Goal: Task Accomplishment & Management: Complete application form

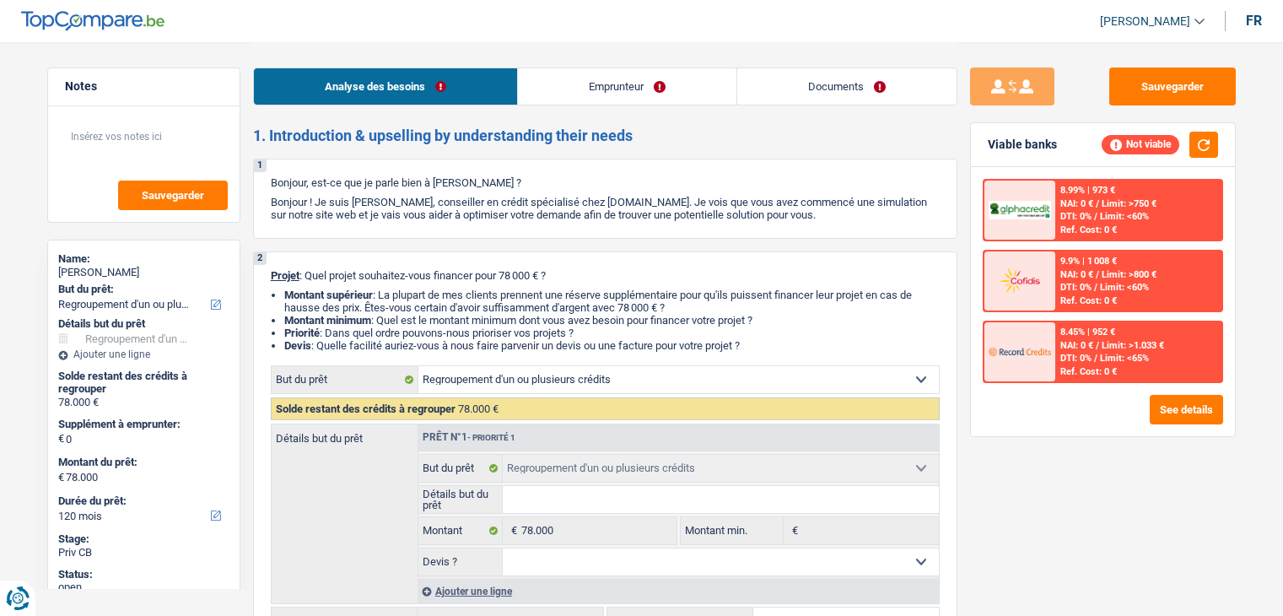
select select "refinancing"
select select "120"
select select "refinancing"
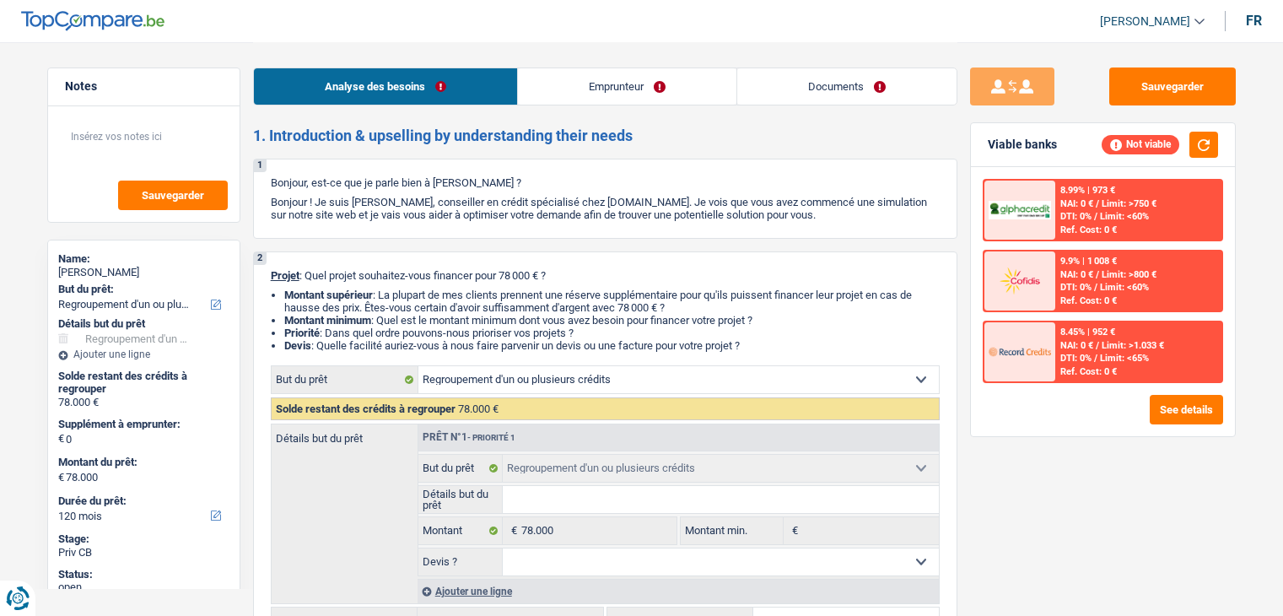
select select "120"
select select "publicEmployee"
select select "familyAllowances"
select select "netSalary"
select select "mealVouchers"
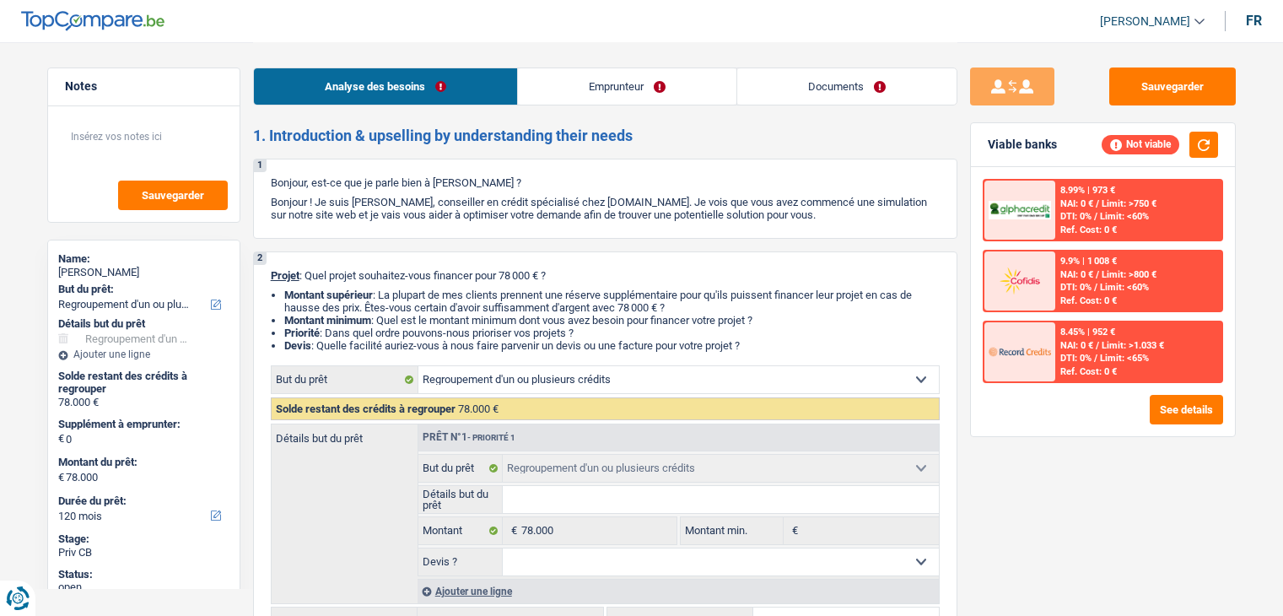
select select "ownerWithMortgage"
select select "mortgage"
select select "refinancing"
select select "120"
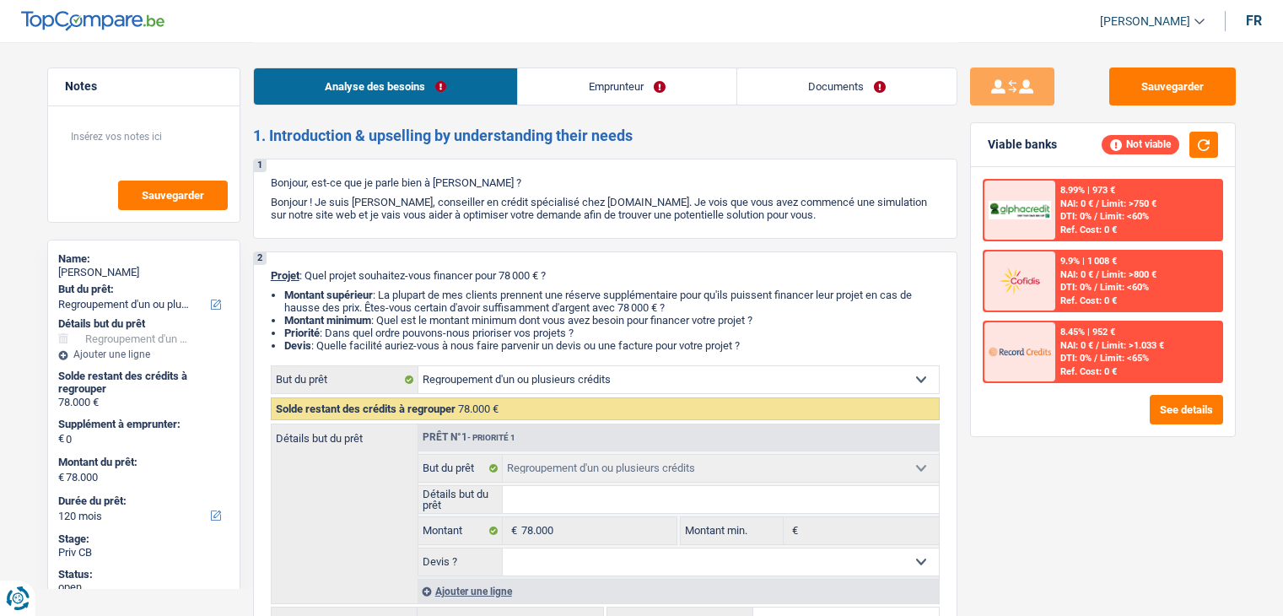
select select "32"
select select "married"
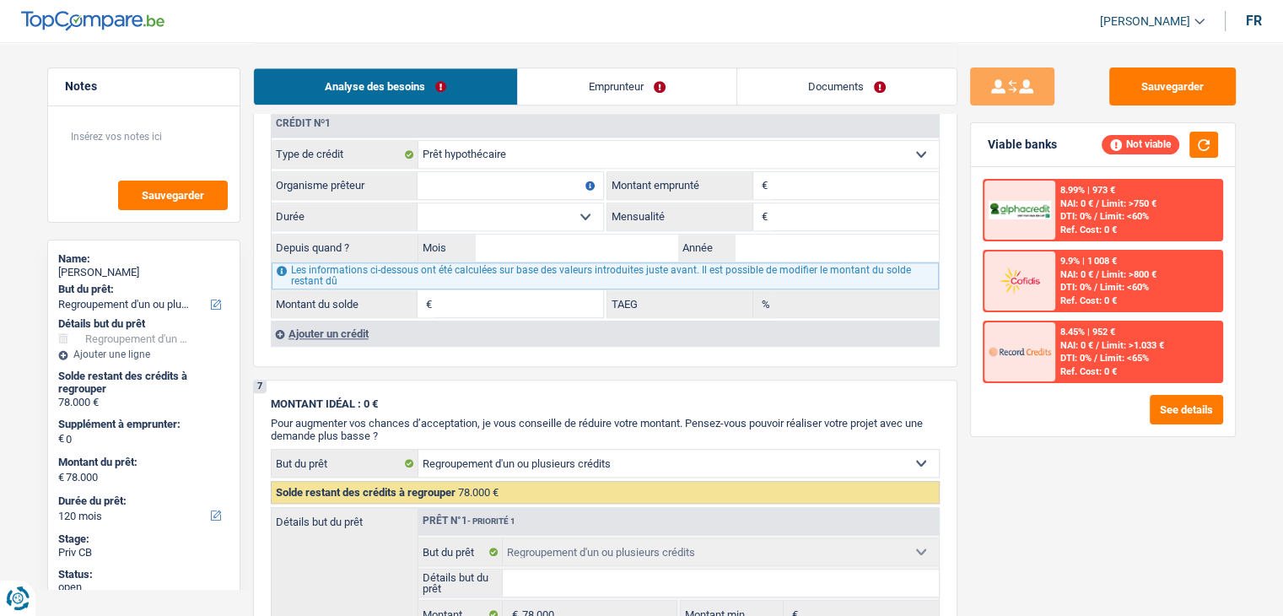
scroll to position [1519, 0]
click at [602, 88] on link "Emprunteur" at bounding box center [627, 86] width 219 height 36
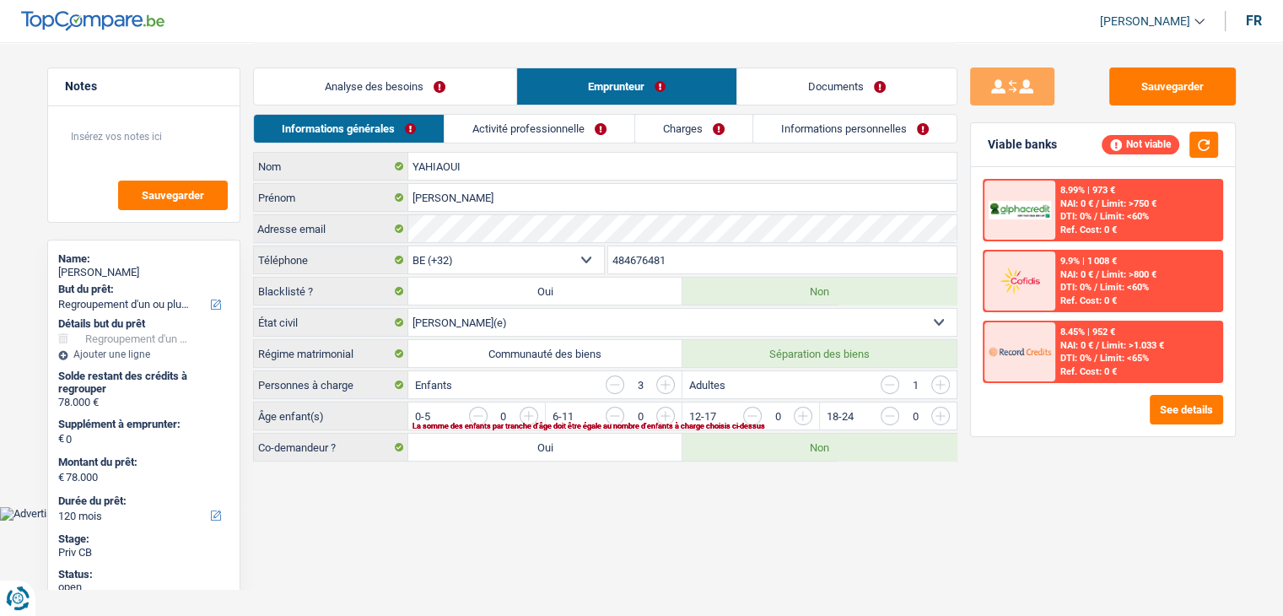
scroll to position [0, 0]
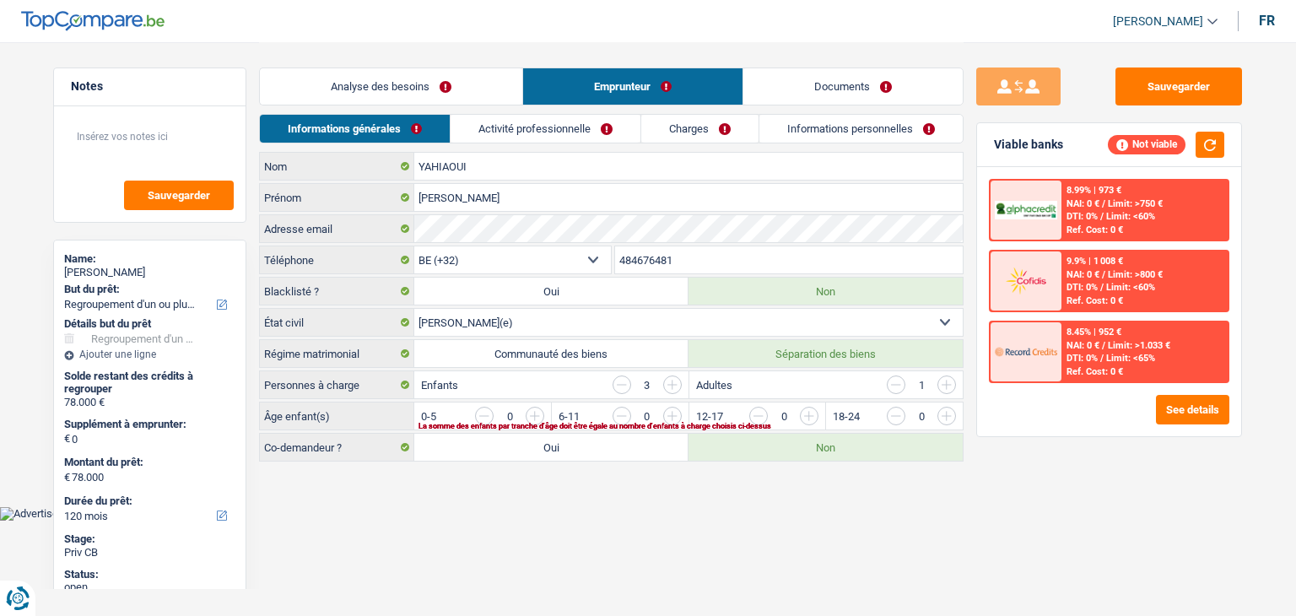
click at [588, 127] on link "Activité professionnelle" at bounding box center [546, 129] width 190 height 28
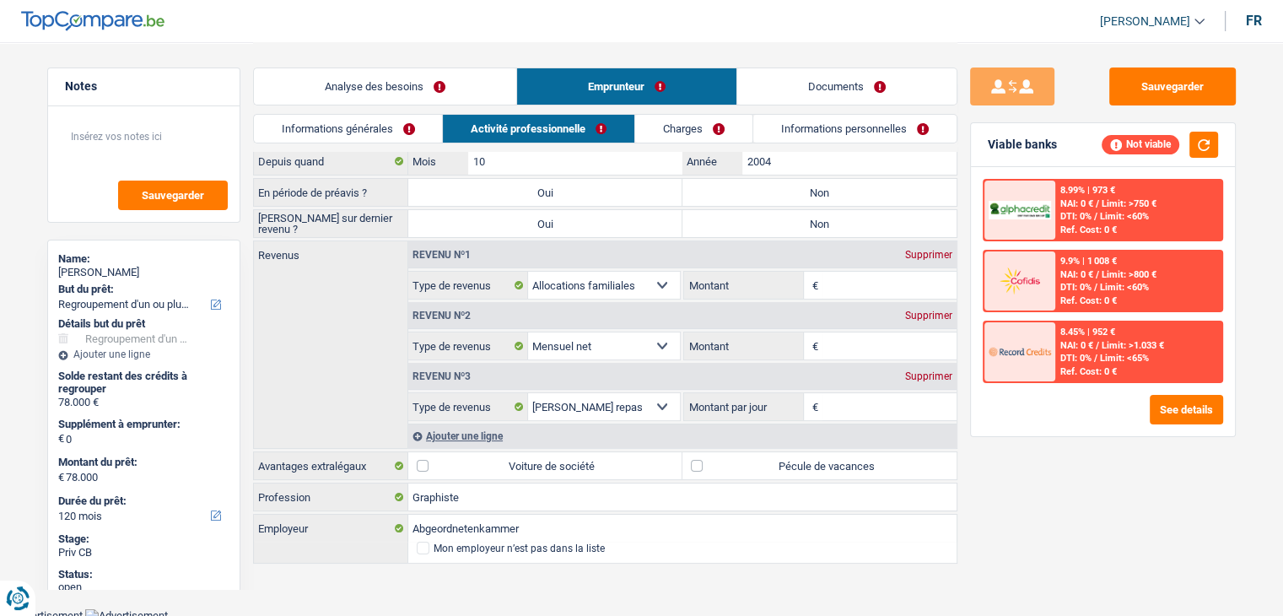
scroll to position [68, 0]
click at [651, 137] on link "Charges" at bounding box center [693, 129] width 117 height 28
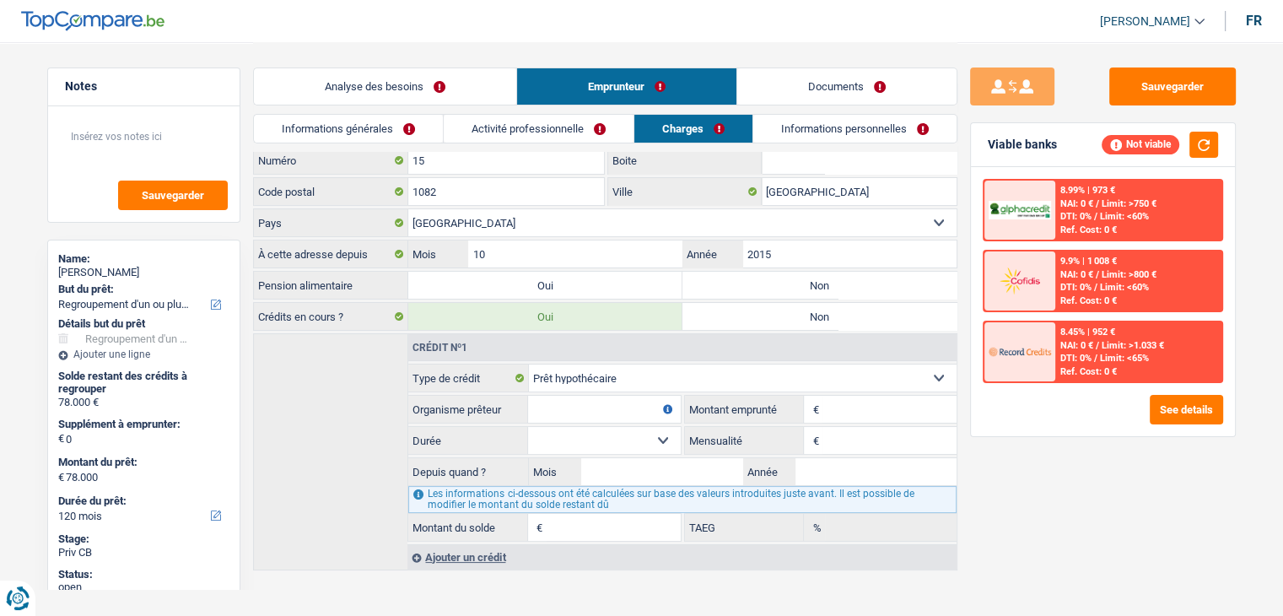
click at [386, 120] on link "Informations générales" at bounding box center [348, 129] width 189 height 28
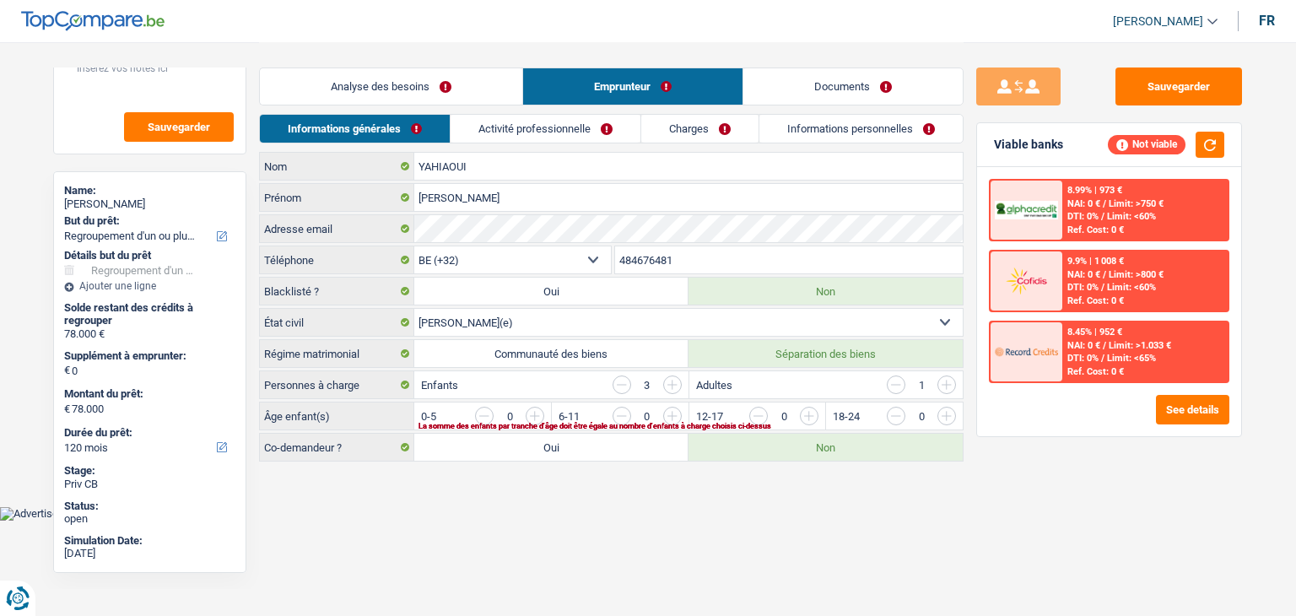
click at [687, 120] on link "Charges" at bounding box center [699, 129] width 117 height 28
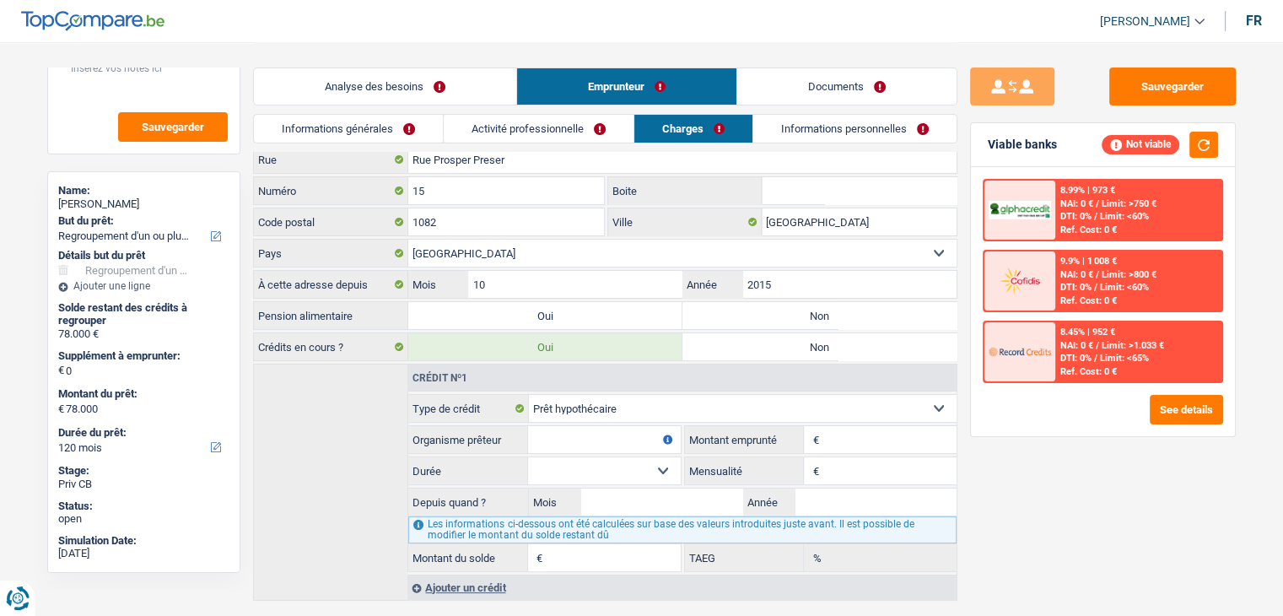
scroll to position [75, 0]
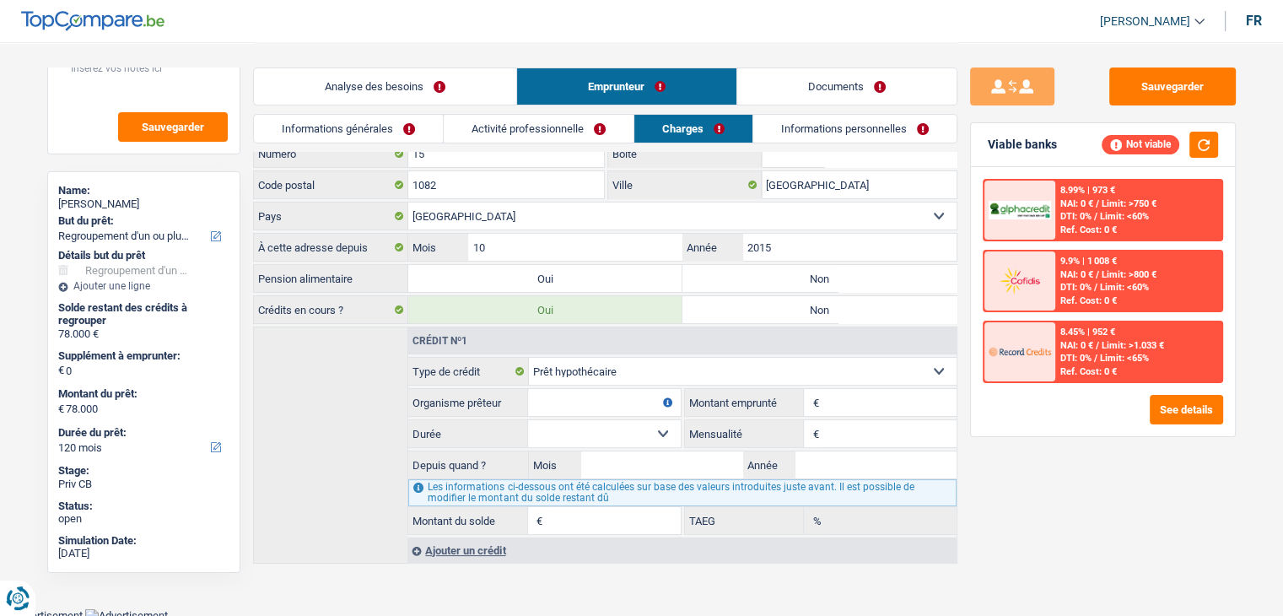
click at [471, 118] on link "Activité professionnelle" at bounding box center [539, 129] width 190 height 28
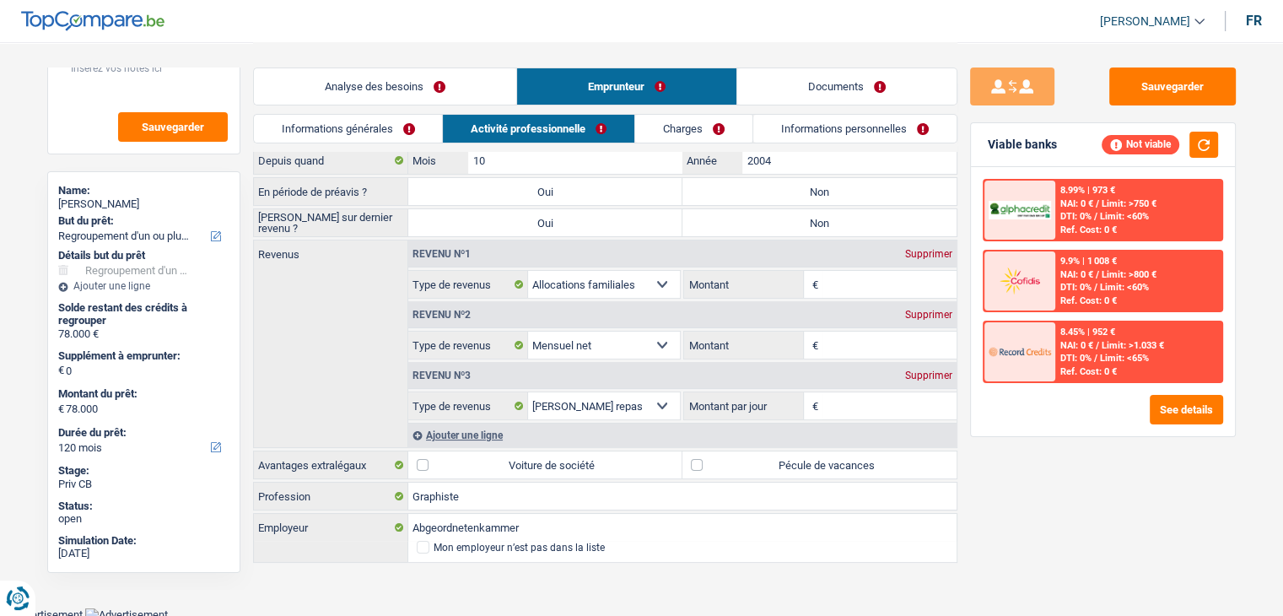
click at [392, 130] on link "Informations générales" at bounding box center [348, 129] width 189 height 28
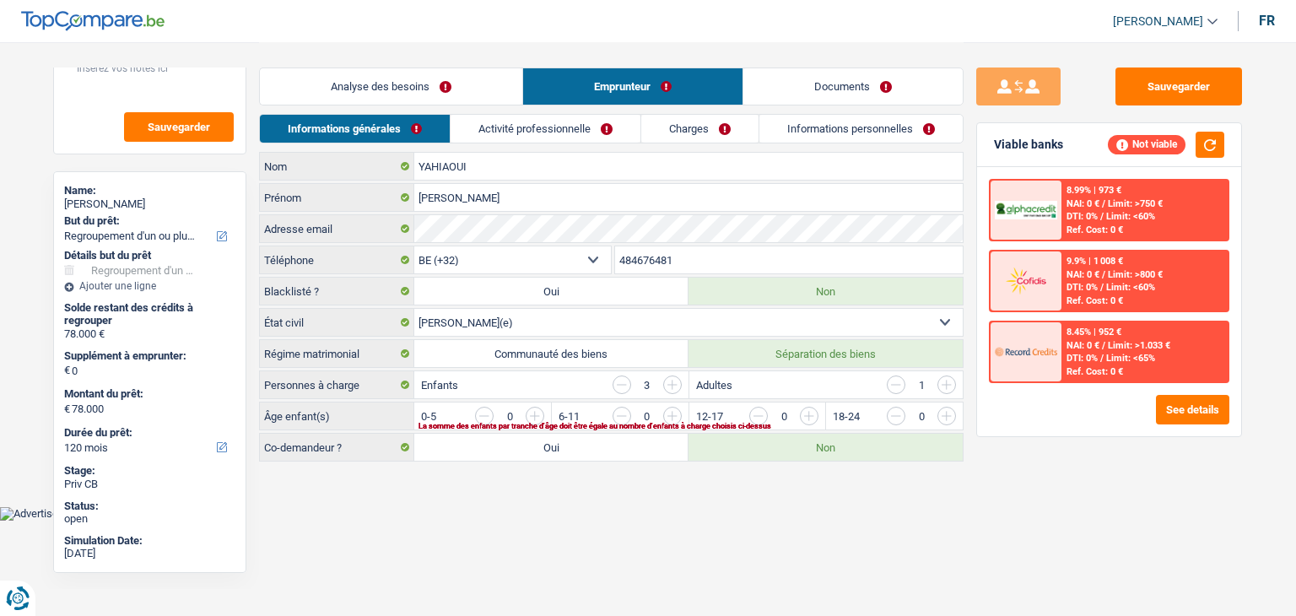
click at [378, 85] on link "Analyse des besoins" at bounding box center [391, 86] width 262 height 36
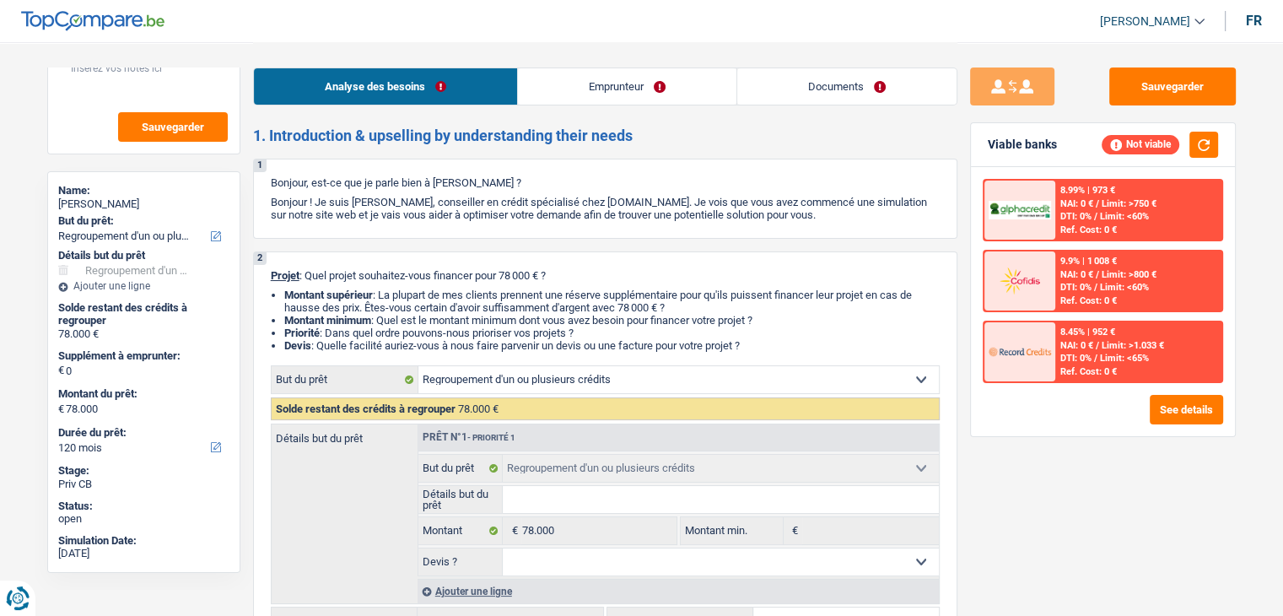
drag, startPoint x: 765, startPoint y: 348, endPoint x: 266, endPoint y: 273, distance: 505.1
click at [266, 273] on div "2 Projet : Quel projet souhaitez-vous financer pour 78 000 € ? Montant supérieu…" at bounding box center [605, 452] width 705 height 402
click at [586, 178] on p "Bonjour, est-ce que je parle bien à [PERSON_NAME] ?" at bounding box center [605, 182] width 669 height 13
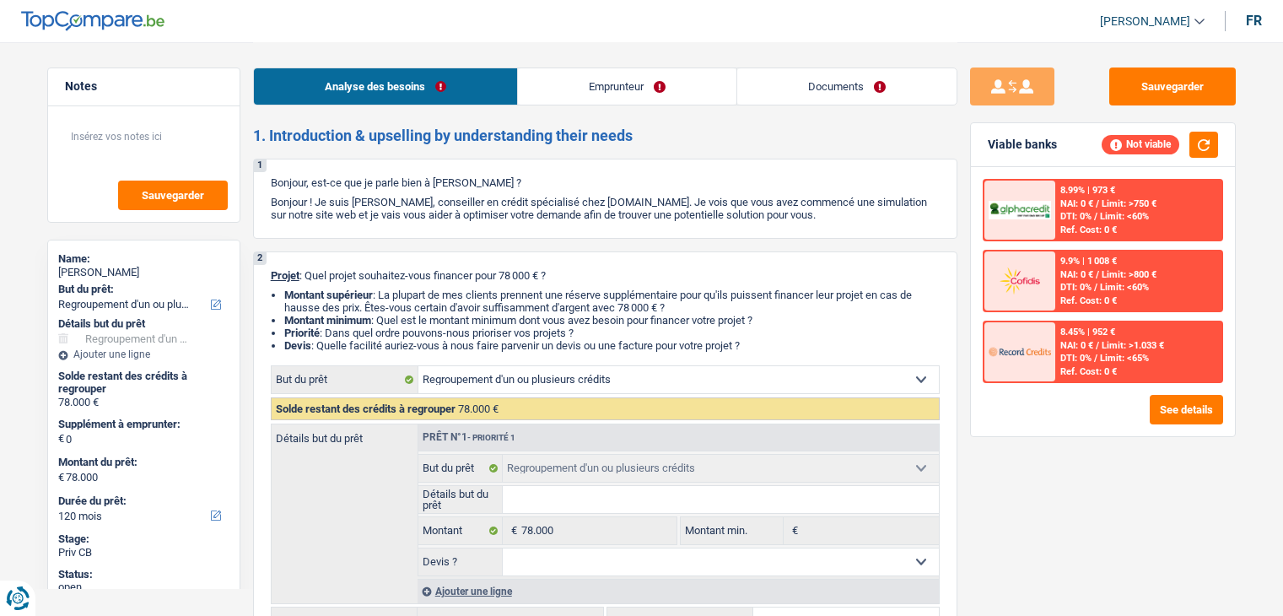
select select "refinancing"
select select "120"
select select "refinancing"
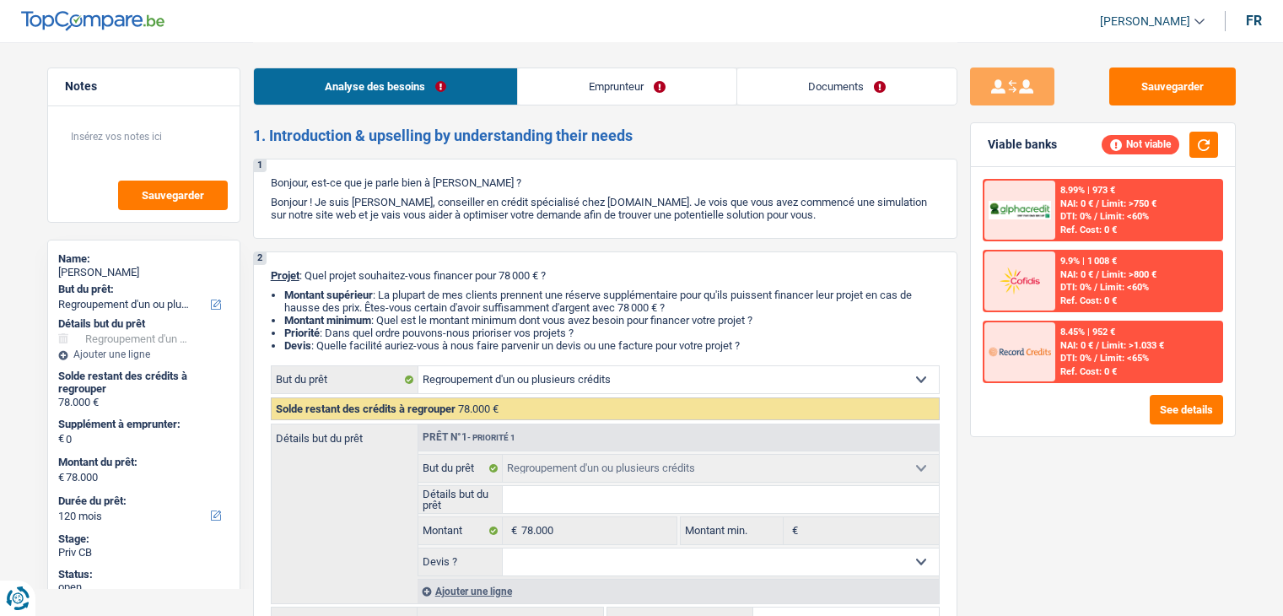
select select "120"
select select "publicEmployee"
select select "familyAllowances"
select select "netSalary"
select select "mealVouchers"
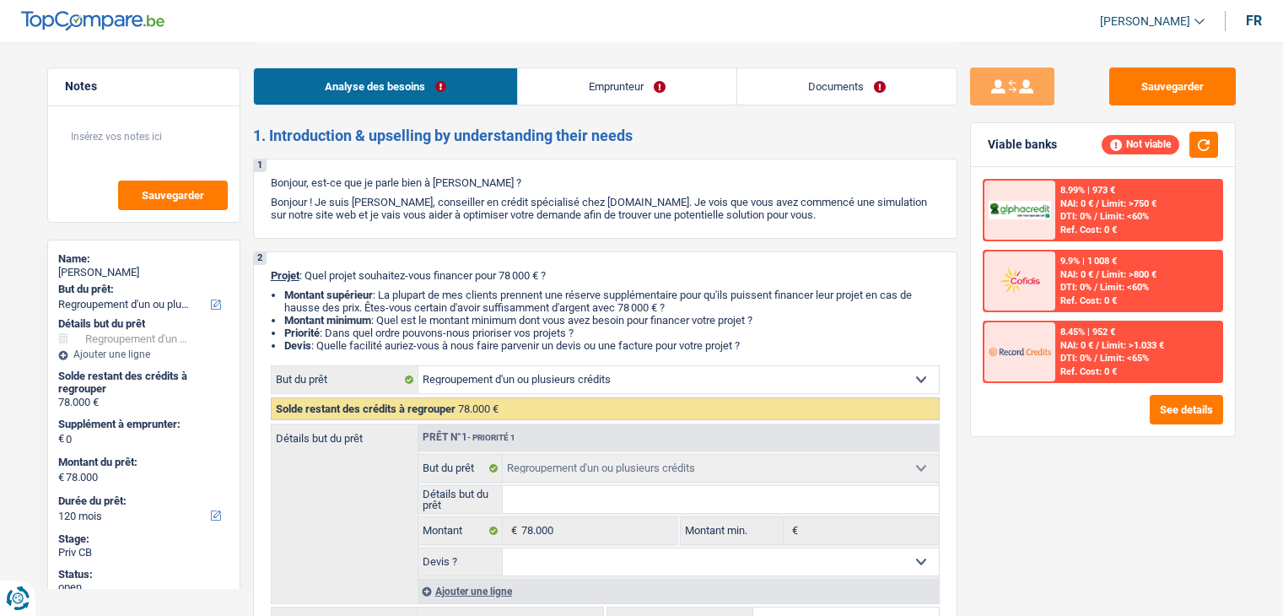
select select "ownerWithMortgage"
select select "mortgage"
select select "refinancing"
select select "120"
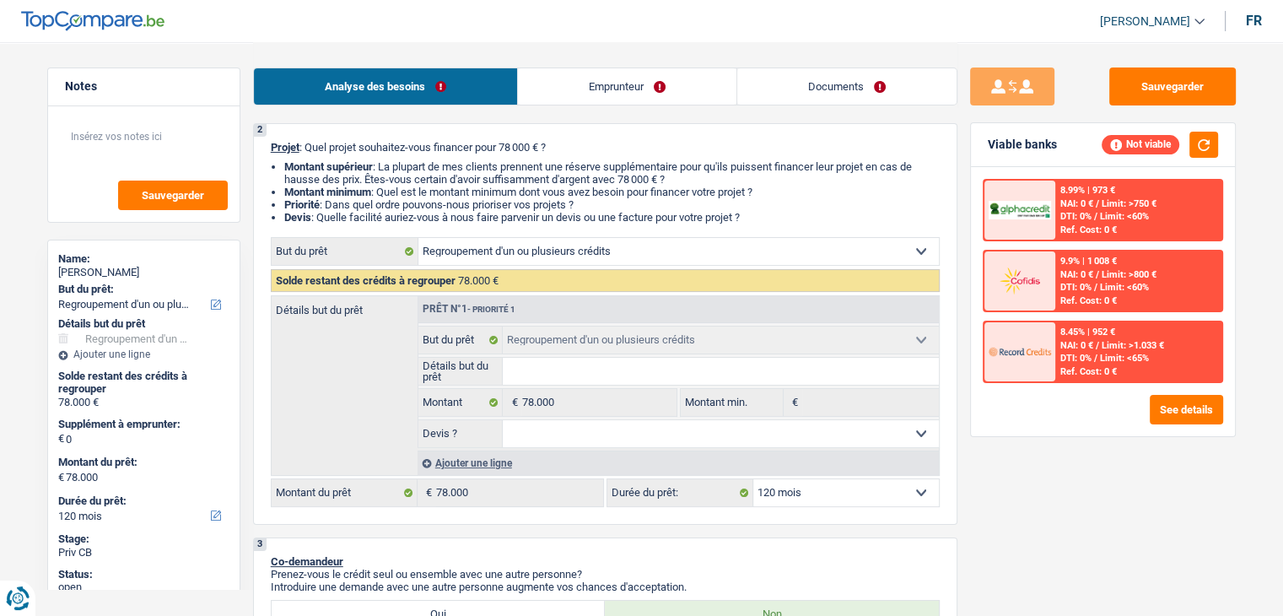
scroll to position [169, 0]
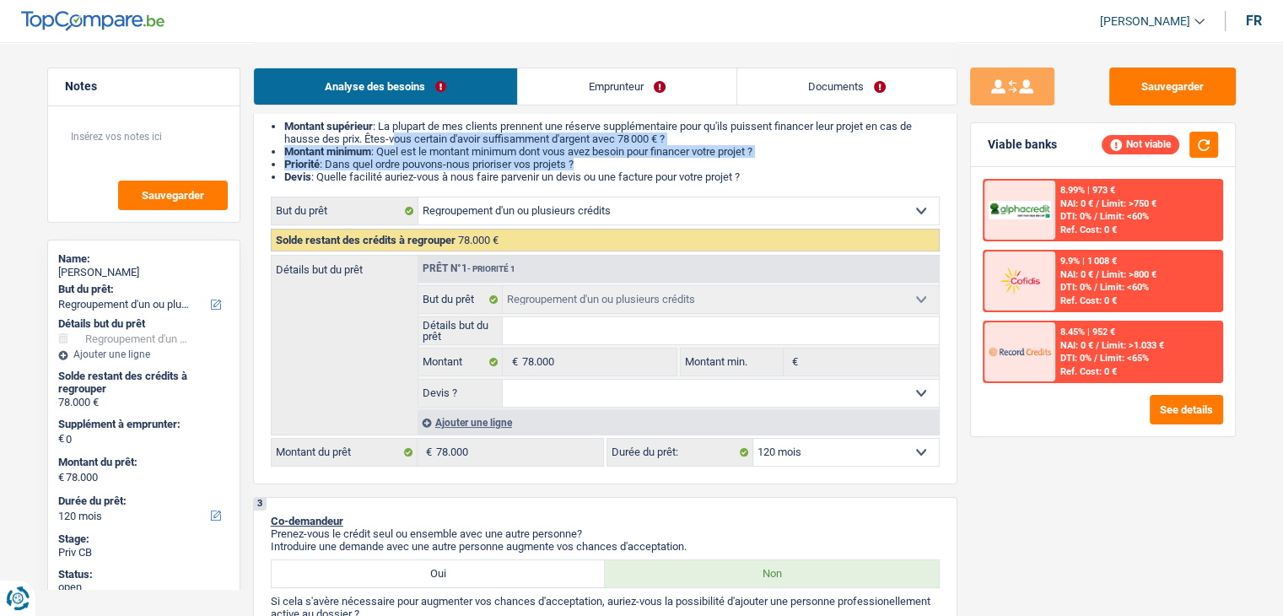
drag, startPoint x: 761, startPoint y: 170, endPoint x: 397, endPoint y: 136, distance: 365.2
click at [397, 136] on ul "Montant supérieur : La plupart de mes clients prennent une réserve supplémentai…" at bounding box center [605, 151] width 669 height 63
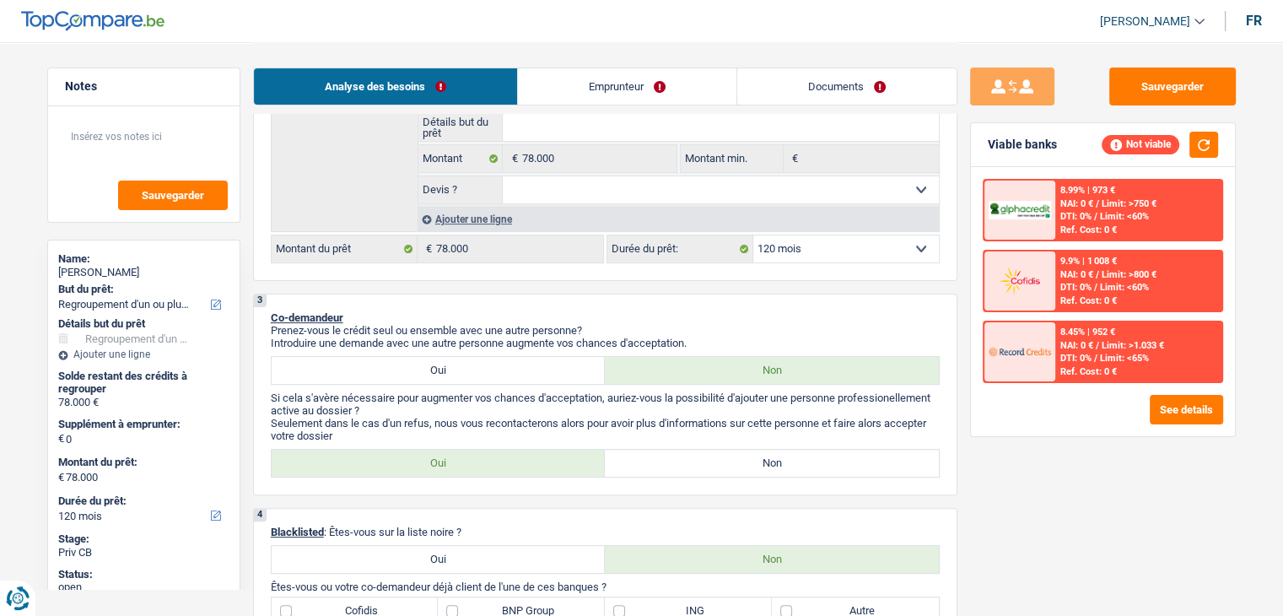
scroll to position [506, 0]
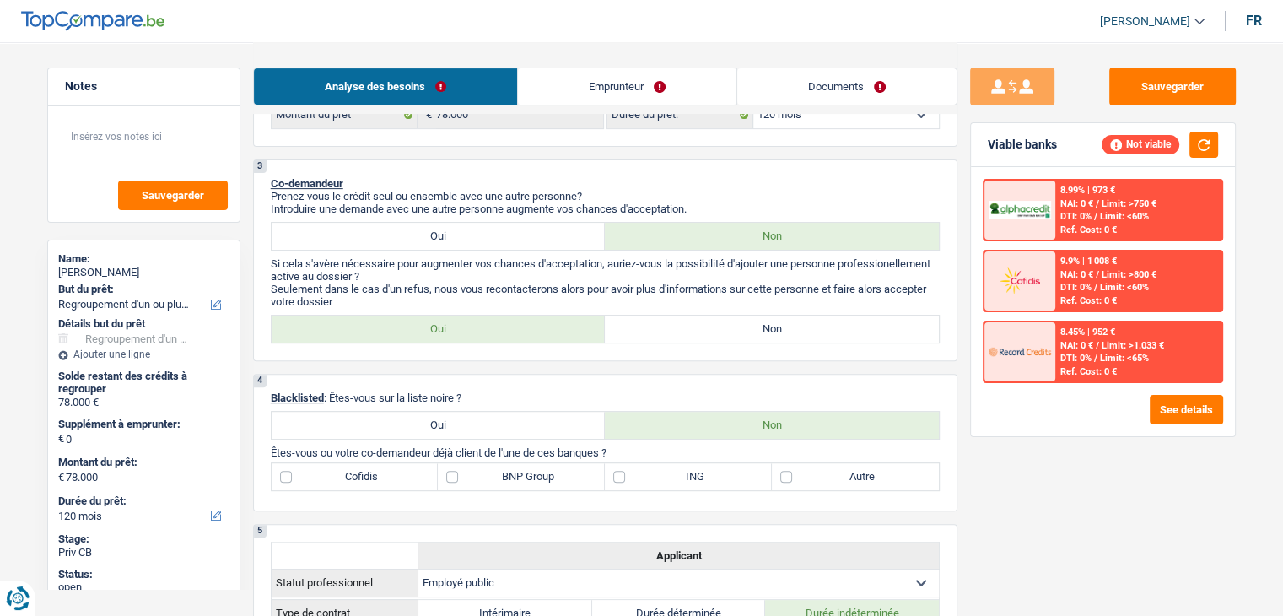
click at [570, 265] on p "Si cela s'avère nécessaire pour augmenter vos chances d'acceptation, auriez-vou…" at bounding box center [605, 269] width 669 height 25
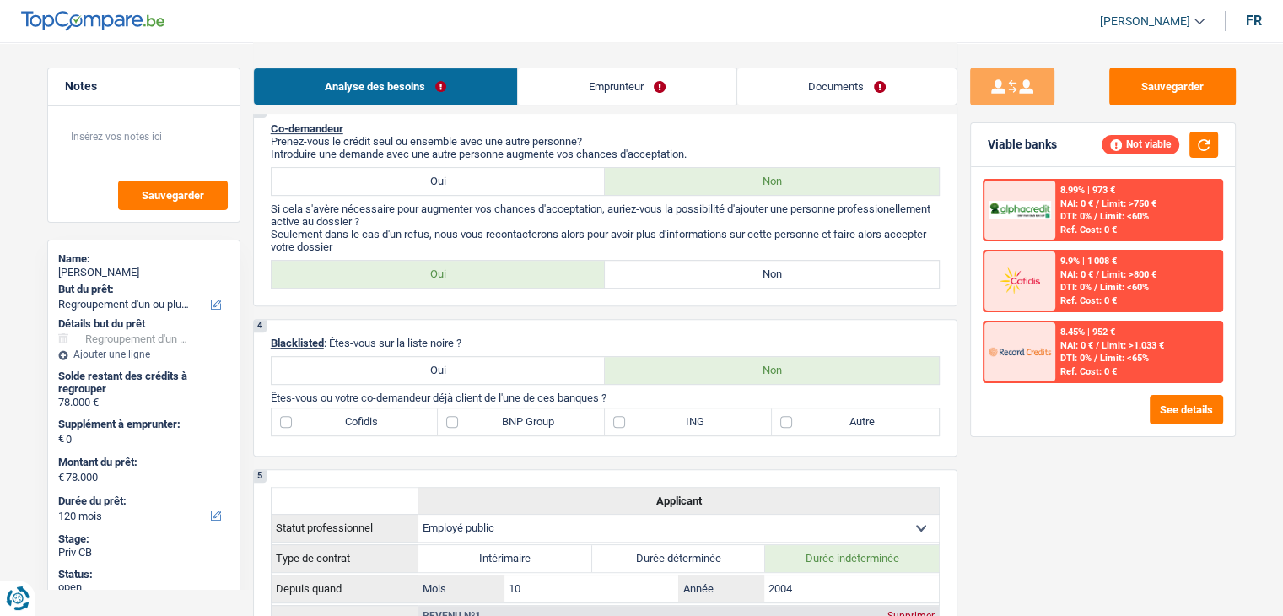
scroll to position [591, 0]
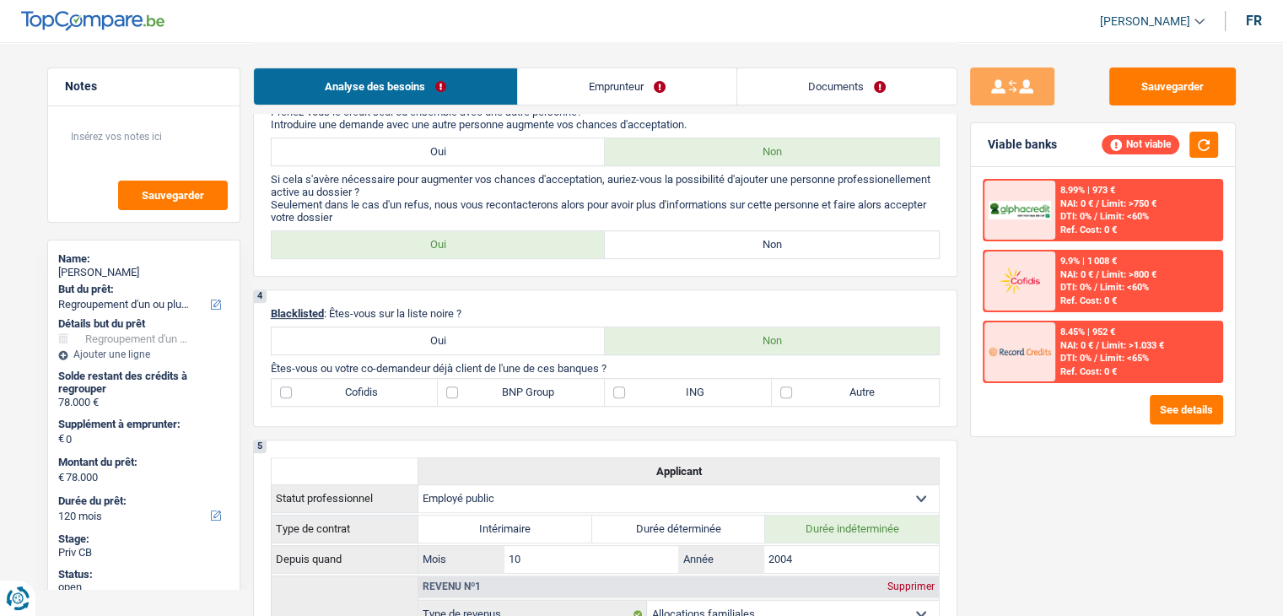
click at [679, 227] on div "3 Co-demandeur Prenez-vous le crédit seul ou ensemble avec une autre personne? …" at bounding box center [605, 176] width 705 height 202
click at [677, 235] on label "Non" at bounding box center [772, 244] width 334 height 27
click at [677, 235] on input "Non" at bounding box center [772, 244] width 334 height 27
radio input "true"
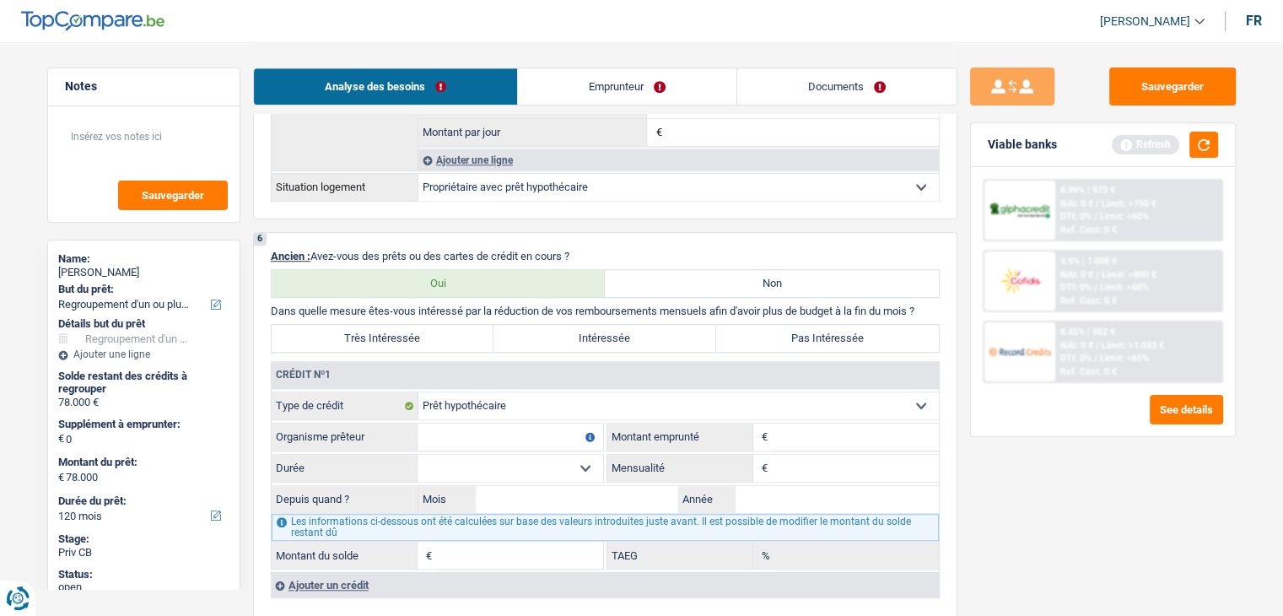
scroll to position [1603, 0]
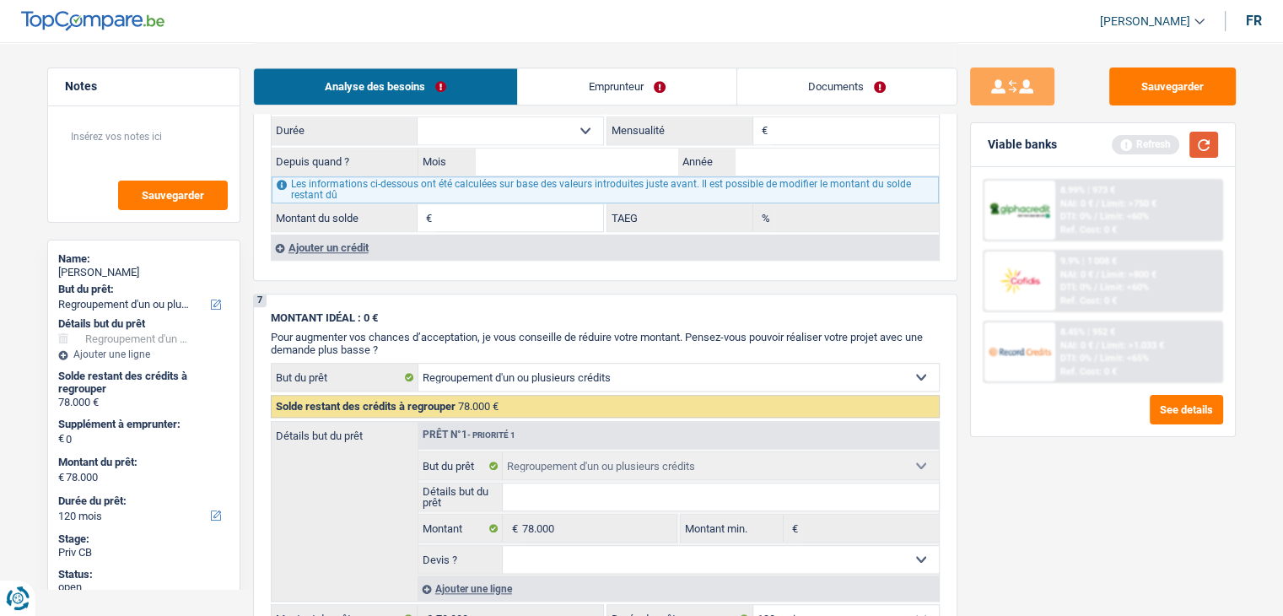
click at [1201, 144] on button "button" at bounding box center [1204, 145] width 29 height 26
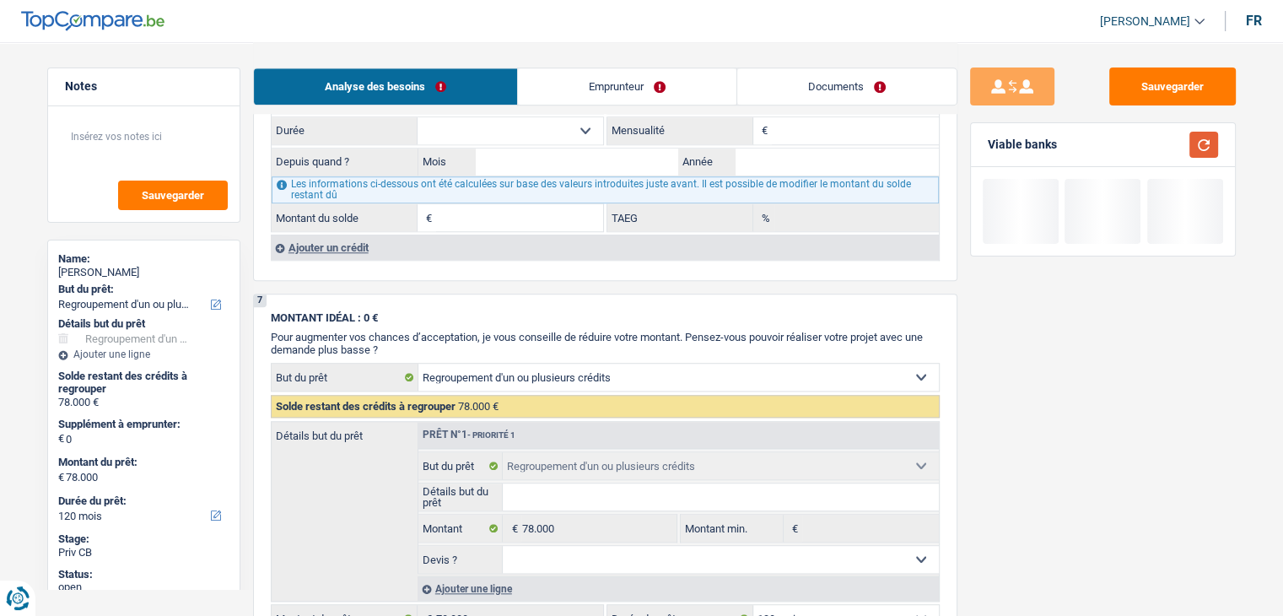
scroll to position [1434, 0]
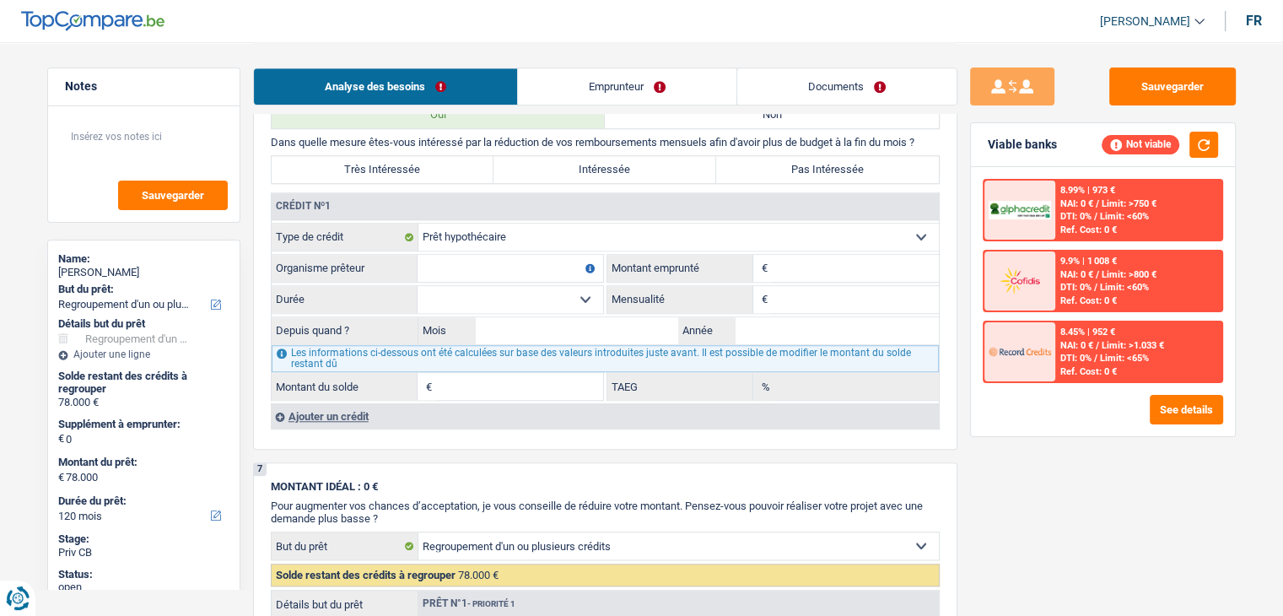
click at [445, 265] on input "Organisme prêteur" at bounding box center [511, 268] width 186 height 27
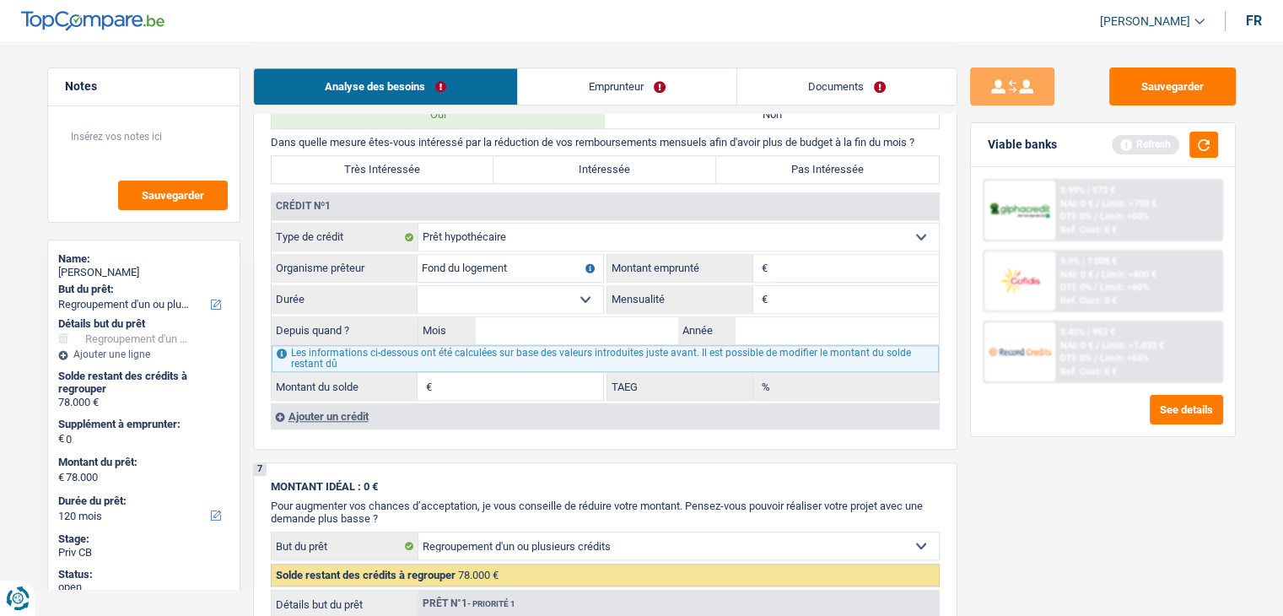
type input "Fond du logement"
click at [817, 262] on input "Montant" at bounding box center [855, 268] width 167 height 27
click at [328, 406] on div "Ajouter un crédit" at bounding box center [605, 415] width 668 height 25
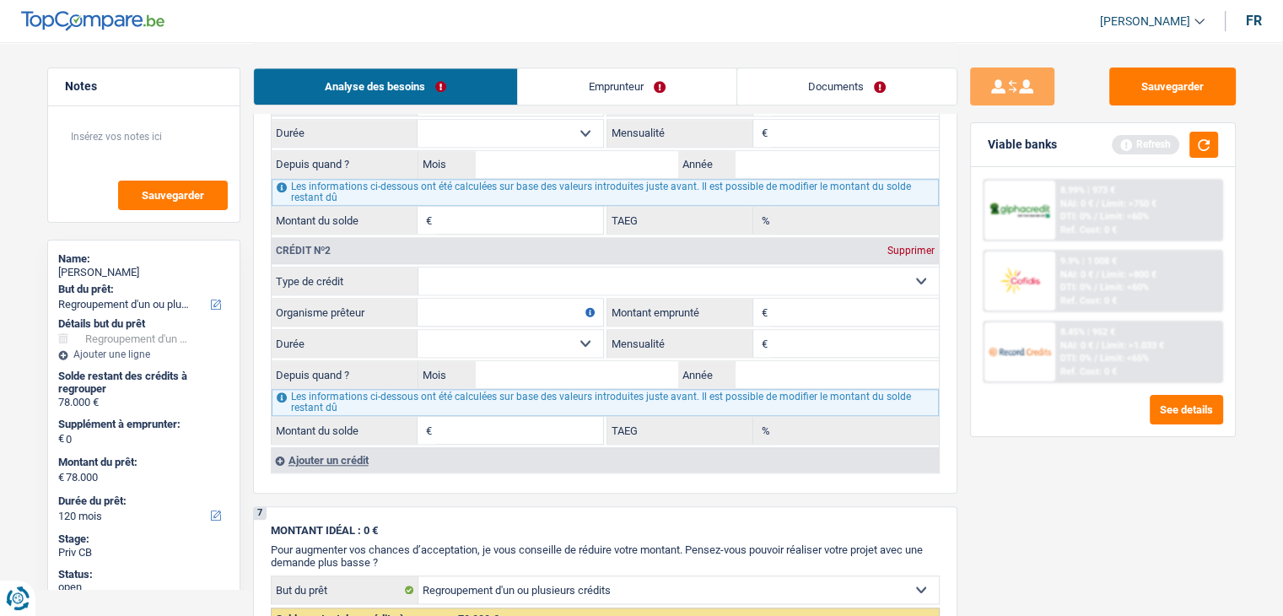
scroll to position [1603, 0]
click at [522, 283] on select "Carte ou ouverture de crédit Prêt hypothécaire Vente à tempérament Prêt à tempé…" at bounding box center [678, 278] width 521 height 27
select select "mortgage"
click at [418, 265] on select "Carte ou ouverture de crédit Prêt hypothécaire Vente à tempérament Prêt à tempé…" at bounding box center [678, 278] width 521 height 27
type input "0"
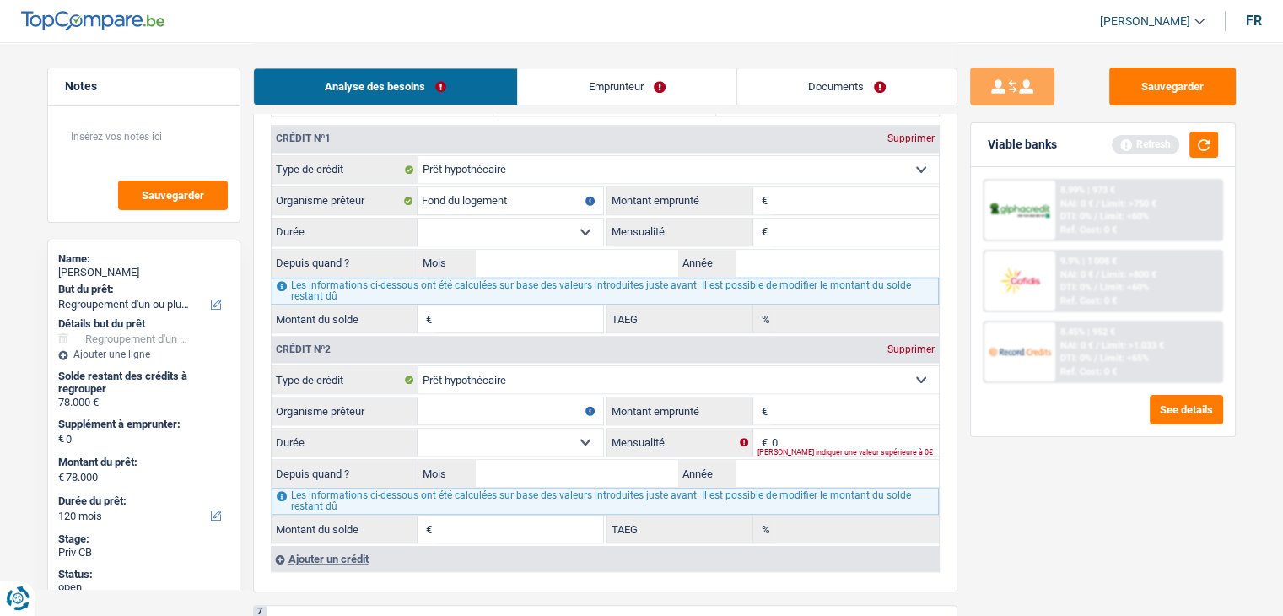
scroll to position [1434, 0]
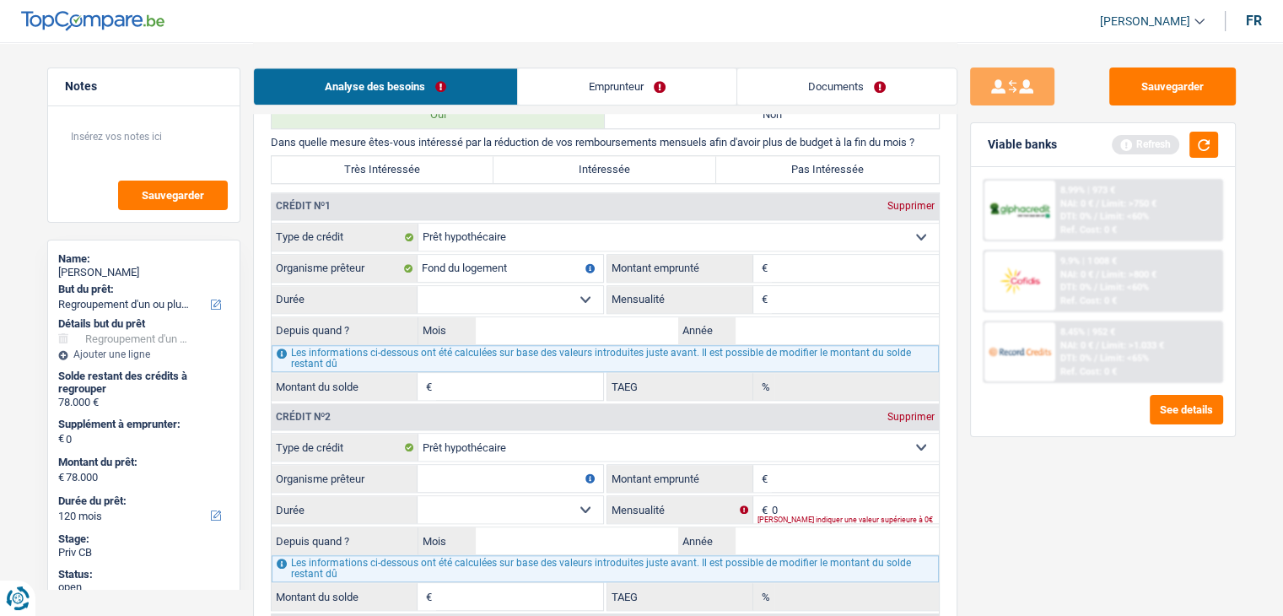
click at [803, 272] on input "Montant" at bounding box center [855, 268] width 167 height 27
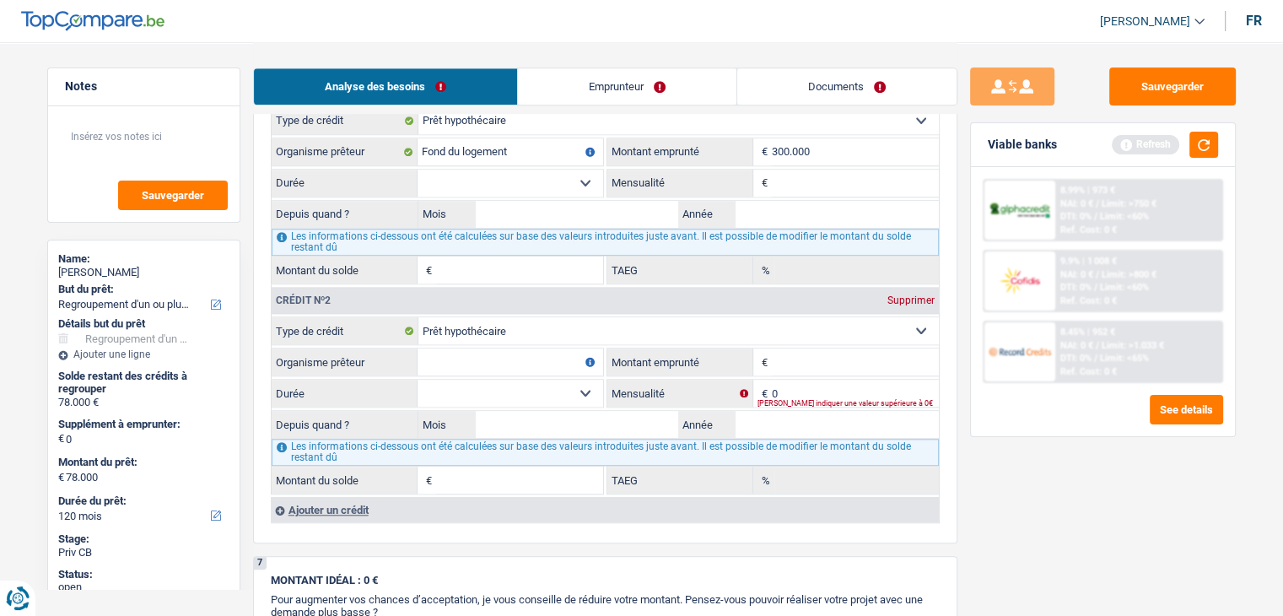
scroll to position [1603, 0]
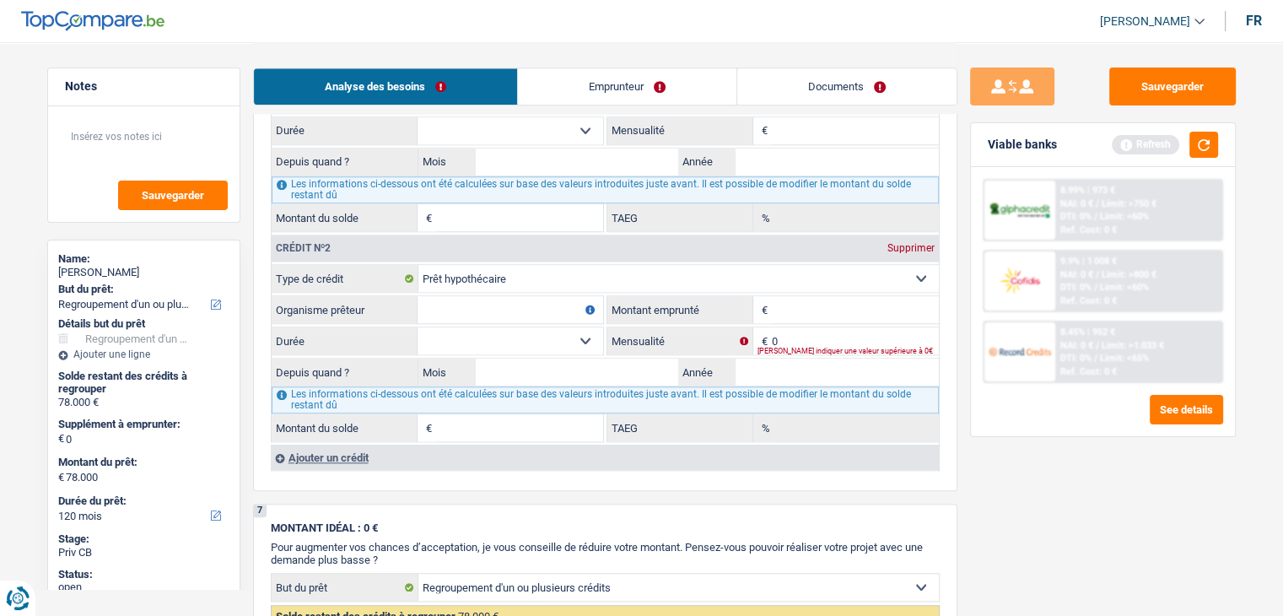
type input "300.000"
click at [796, 305] on input "Montant emprunté" at bounding box center [855, 309] width 167 height 27
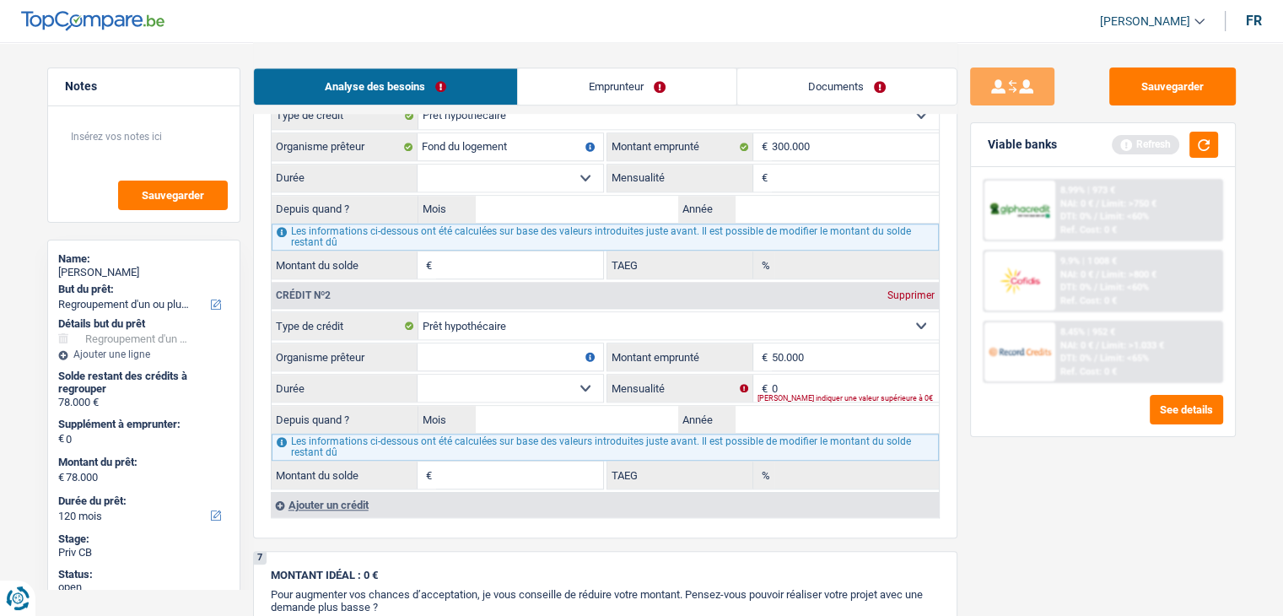
scroll to position [1519, 0]
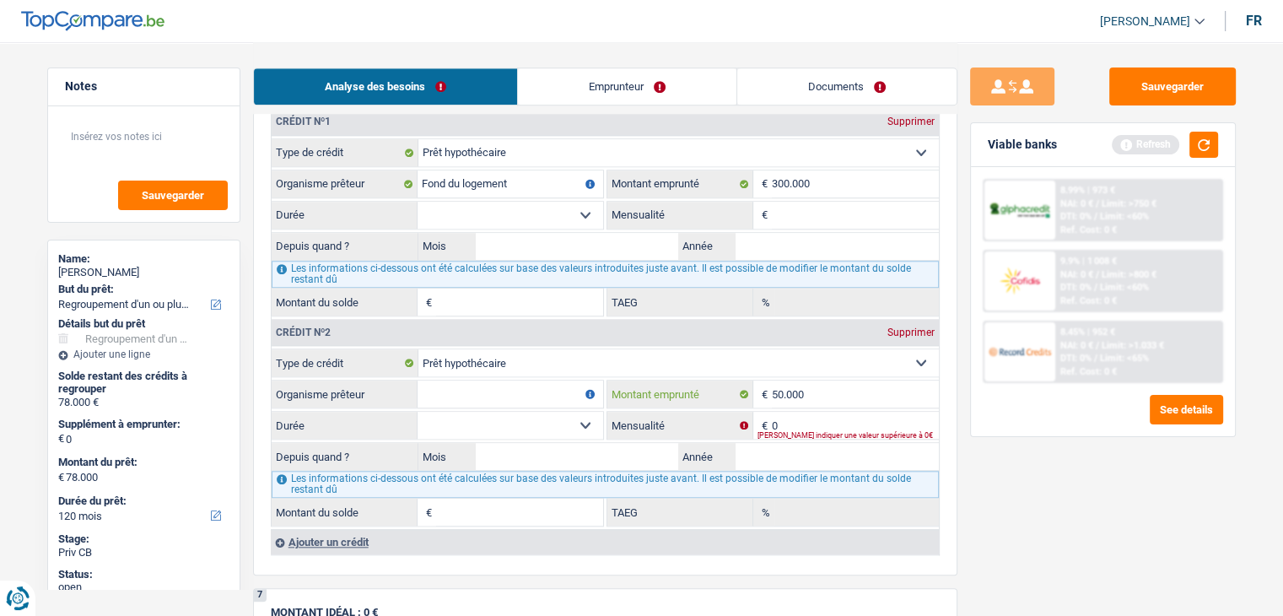
type input "50.000"
click at [802, 214] on input "Mensualité" at bounding box center [855, 215] width 167 height 27
type input "1.100"
click at [815, 413] on input "0" at bounding box center [855, 425] width 167 height 27
type input "320"
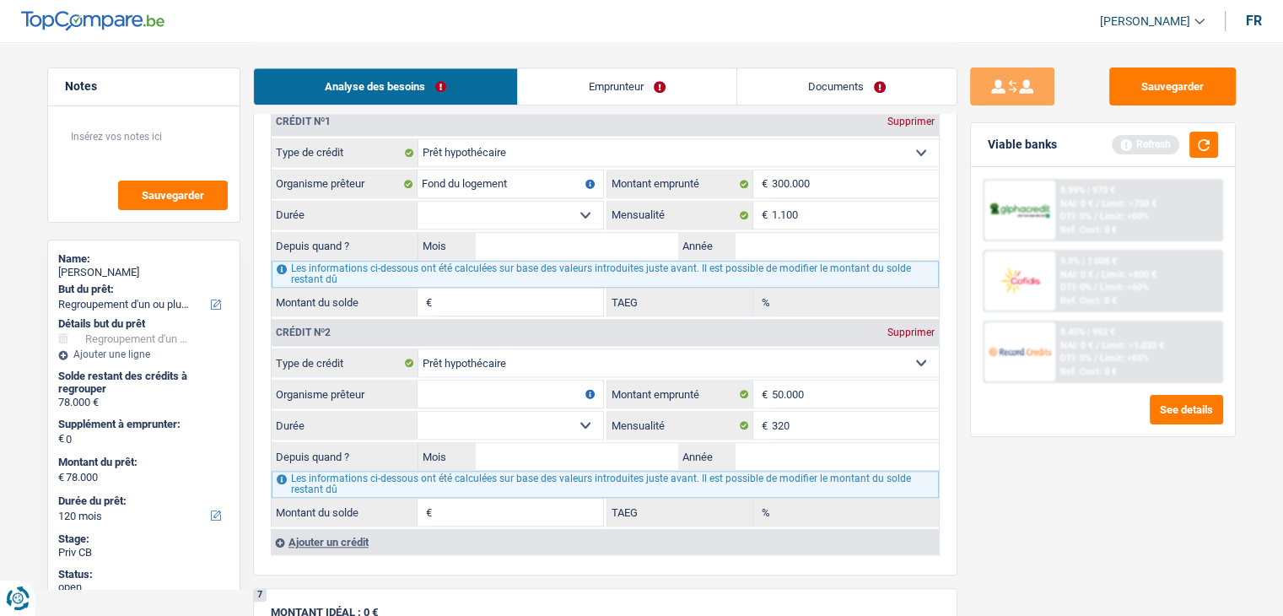
click at [543, 213] on select "120 mois 132 mois 144 mois 180 mois 240 mois 300 mois 360 mois 420 mois Sélecti…" at bounding box center [511, 215] width 186 height 27
select select "360"
click at [418, 202] on select "120 mois 132 mois 144 mois 180 mois 240 mois 300 mois 360 mois 420 mois Sélecti…" at bounding box center [511, 215] width 186 height 27
click at [529, 423] on select "120 mois 132 mois 144 mois 180 mois 240 mois 300 mois 360 mois 420 mois Sélecti…" at bounding box center [511, 425] width 186 height 27
select select "240"
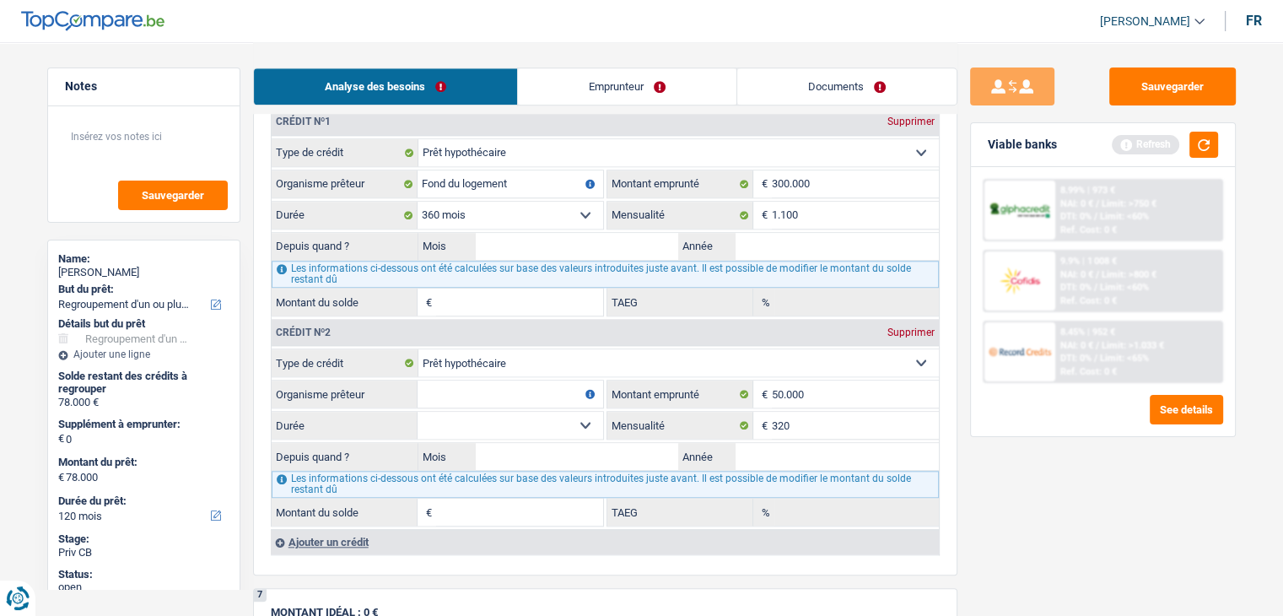
click at [418, 412] on select "120 mois 132 mois 144 mois 180 mois 240 mois 300 mois 360 mois 420 mois Sélecti…" at bounding box center [511, 425] width 186 height 27
click at [503, 388] on input "Organisme prêteur" at bounding box center [511, 394] width 186 height 27
click at [462, 391] on input "Organisme prêteur" at bounding box center [511, 394] width 186 height 27
type input "Fond du logement"
click at [813, 240] on input "Année" at bounding box center [837, 246] width 203 height 27
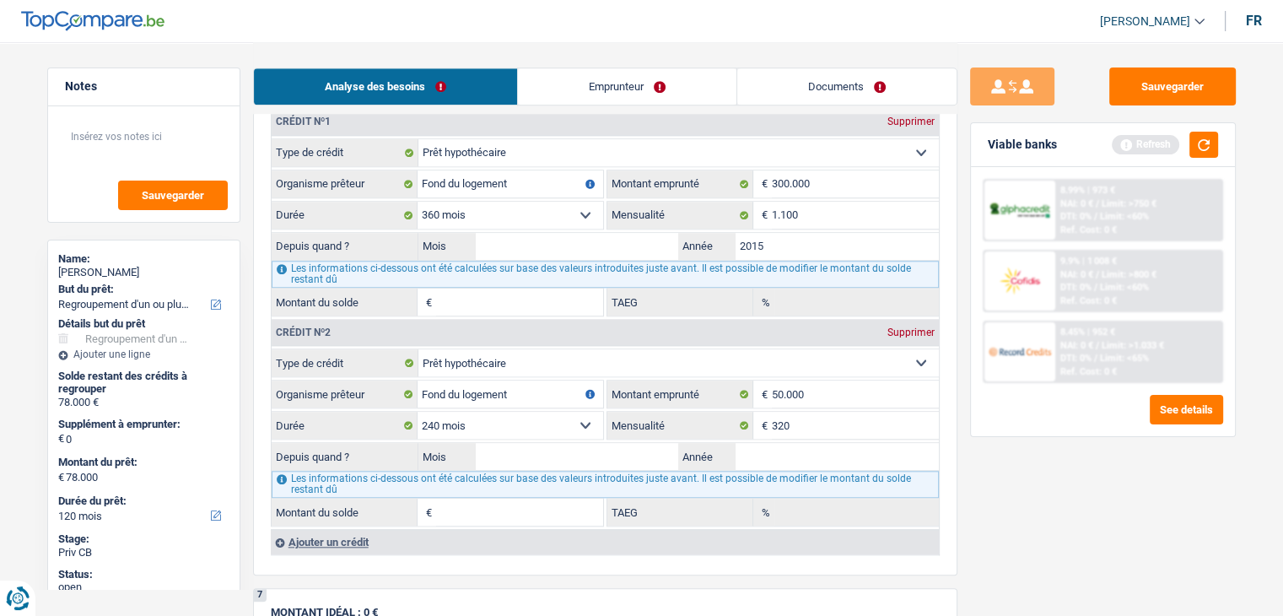
type input "2015"
click at [773, 443] on input "Année" at bounding box center [837, 456] width 203 height 27
type input "2020"
click at [496, 235] on input "Mois" at bounding box center [577, 246] width 203 height 27
type input "06"
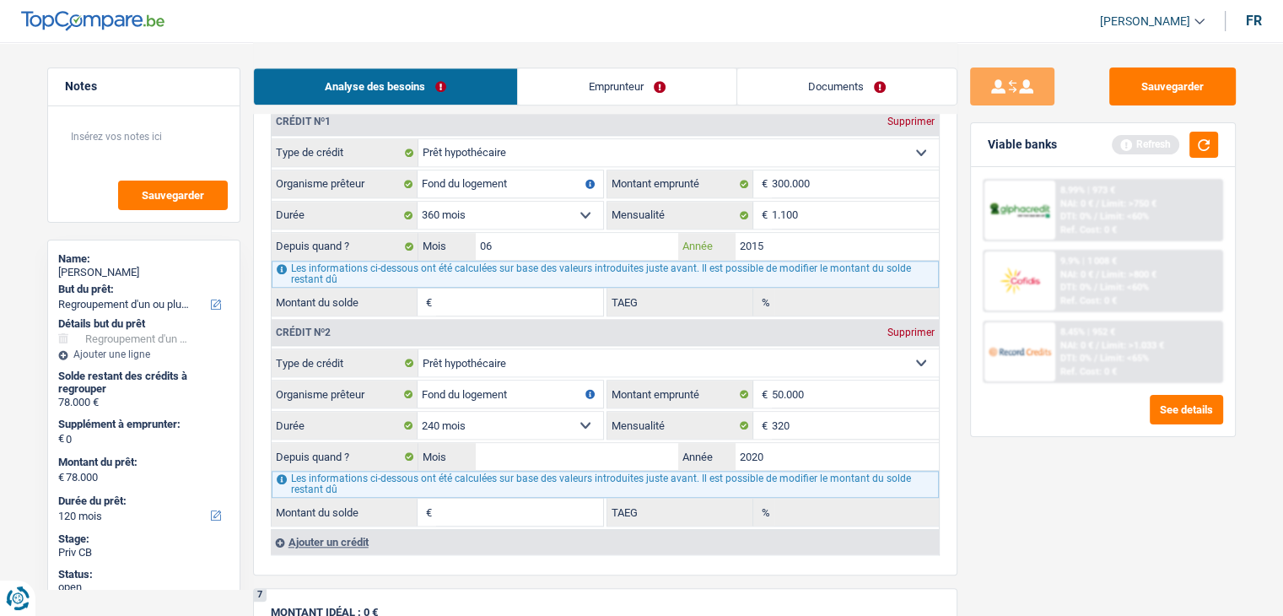
type input "215.659"
type input "1,96"
click at [533, 451] on input "Mois" at bounding box center [577, 456] width 203 height 27
type input "06"
type input "40.811"
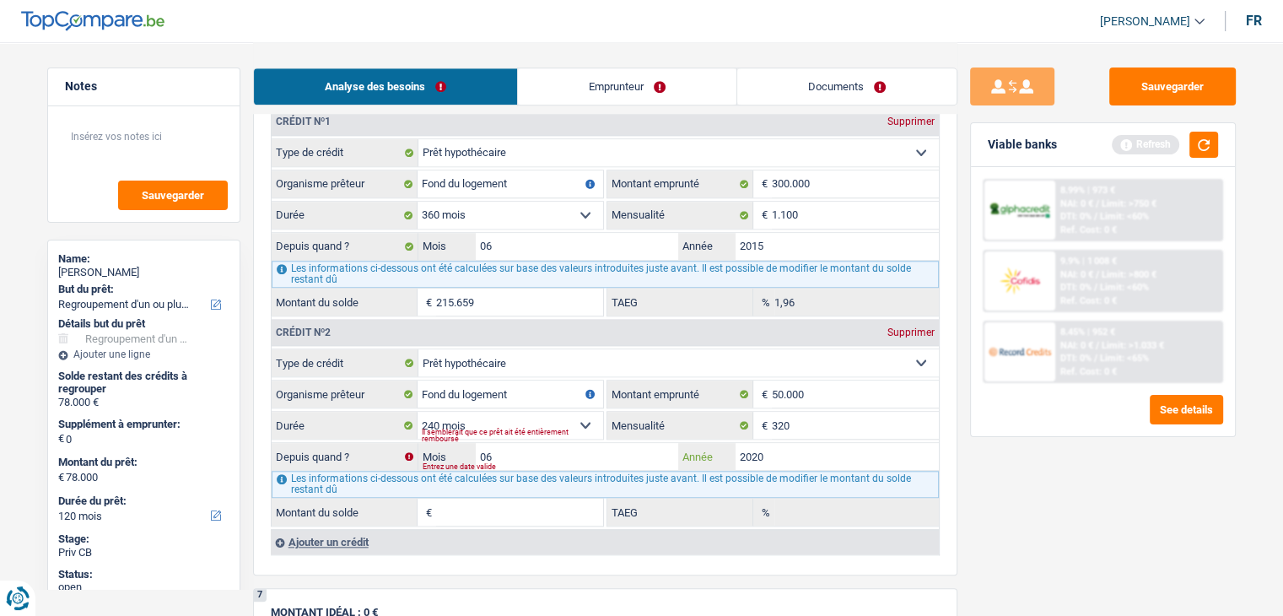
type input "4,74"
click at [1059, 531] on div "Sauvegarder Viable banks Refresh 8.99% | 973 € NAI: 0 € / Limit: >750 € DTI: 0%…" at bounding box center [1103, 327] width 291 height 521
click at [531, 240] on input "06" at bounding box center [577, 246] width 203 height 27
type input "0"
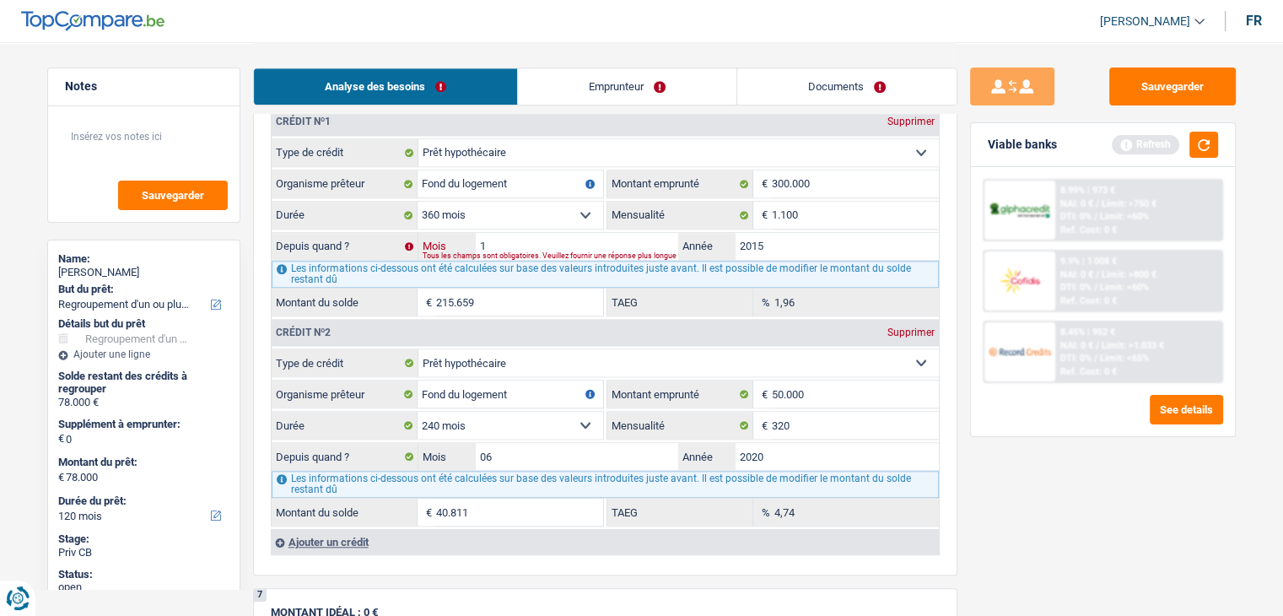
type input "10"
type input "218.651"
click at [569, 457] on input "06" at bounding box center [577, 456] width 203 height 27
type input "0"
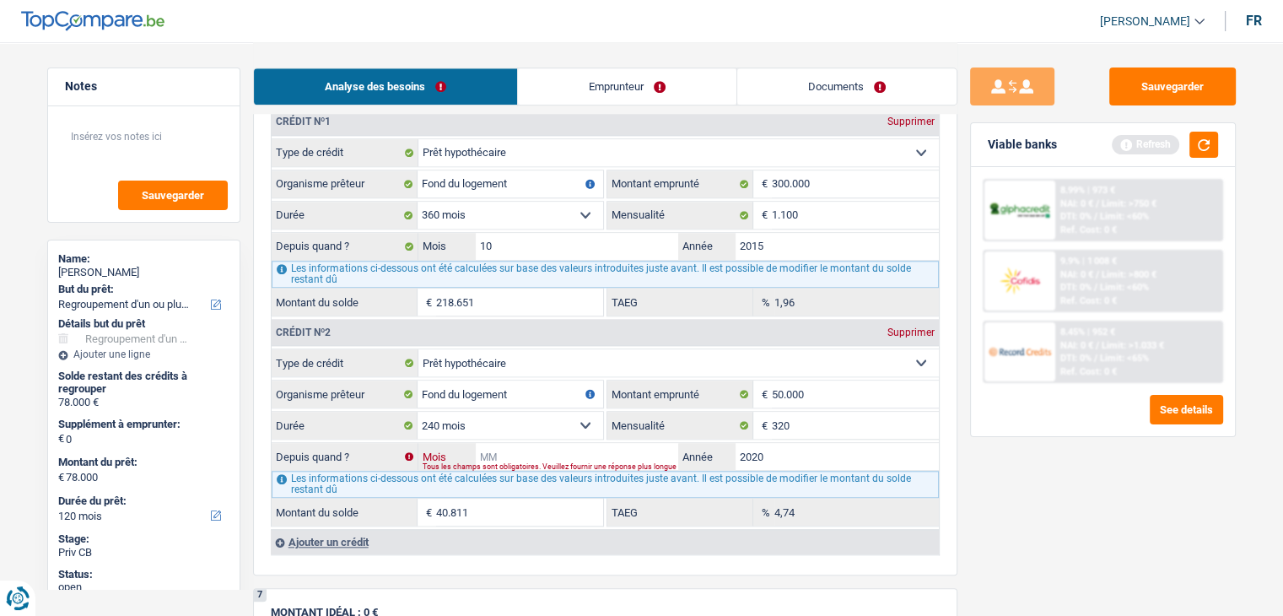
click at [564, 444] on input "Mois" at bounding box center [577, 456] width 203 height 27
type input "1"
click at [772, 449] on input "2020" at bounding box center [837, 456] width 203 height 27
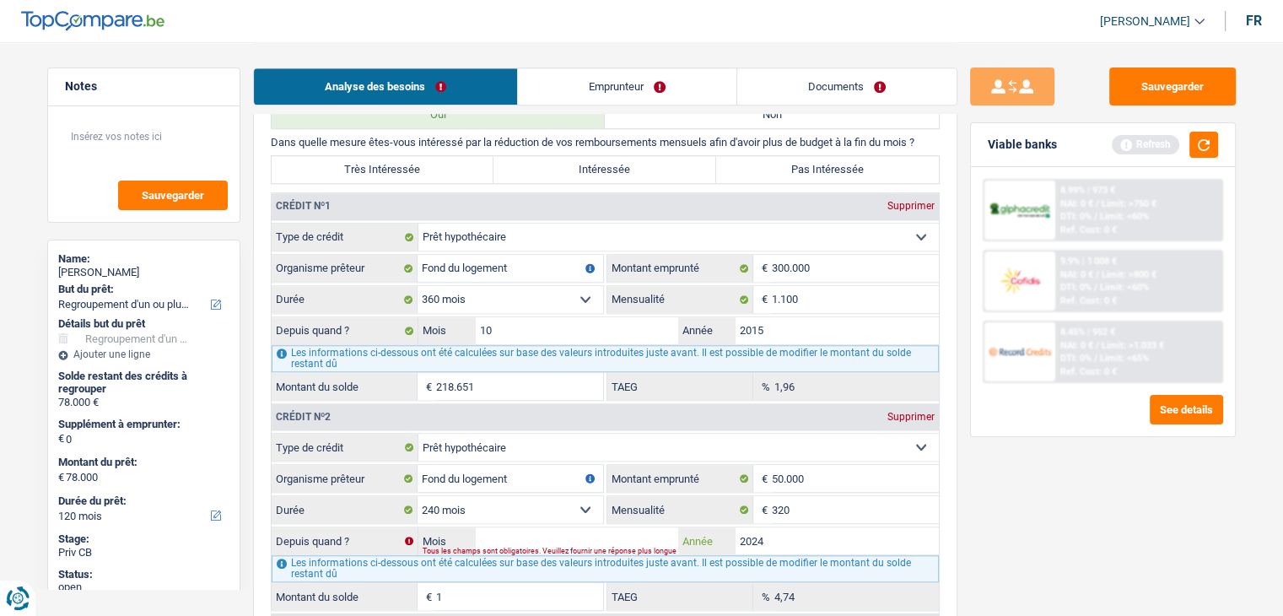
scroll to position [1603, 0]
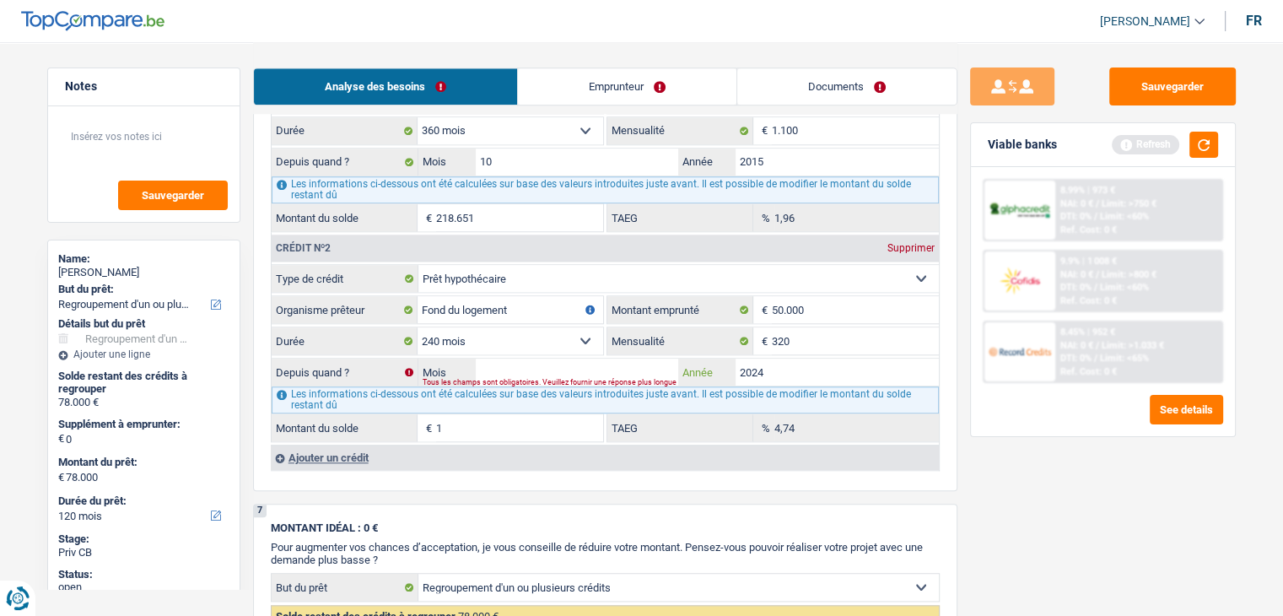
type input "2024"
click at [620, 359] on input "Mois" at bounding box center [577, 372] width 203 height 27
type input "04"
type input "47.641"
click at [669, 521] on p "MONTANT IDÉAL : 0 €" at bounding box center [605, 527] width 669 height 13
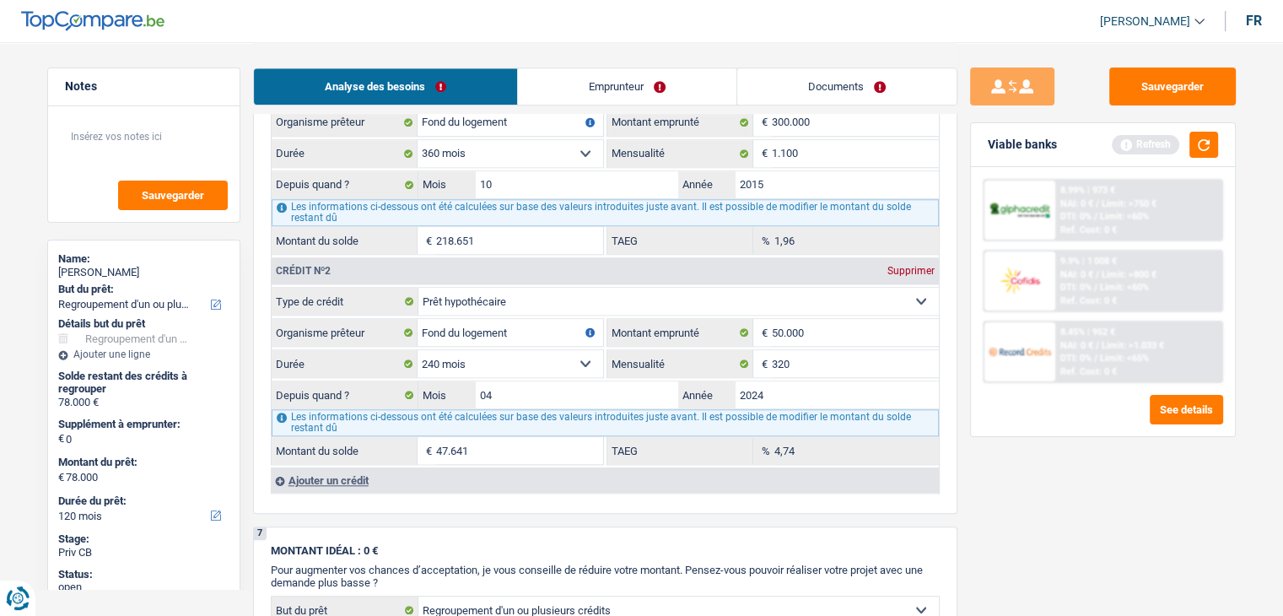
scroll to position [1687, 0]
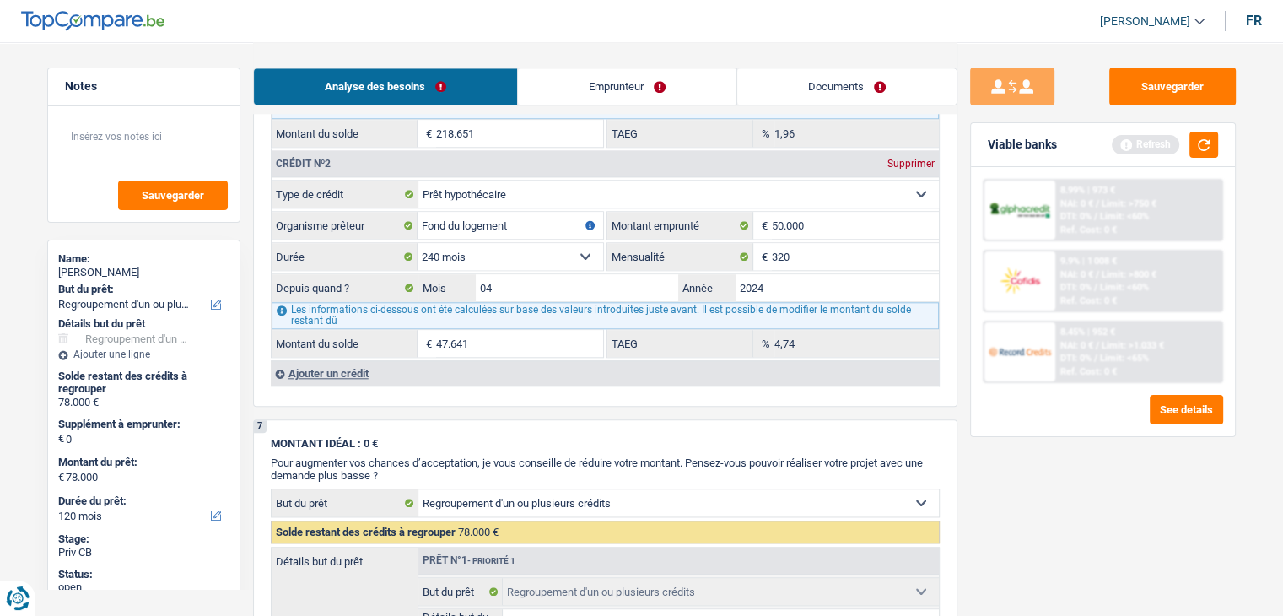
click at [364, 360] on div "Ajouter un crédit" at bounding box center [605, 372] width 668 height 25
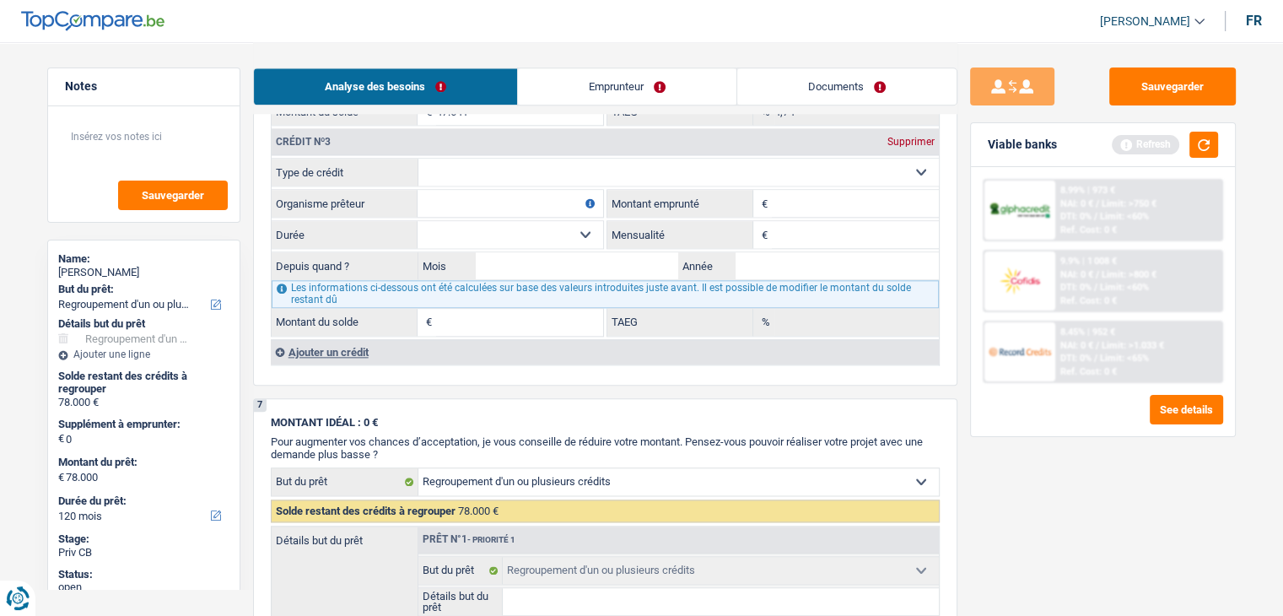
scroll to position [1941, 0]
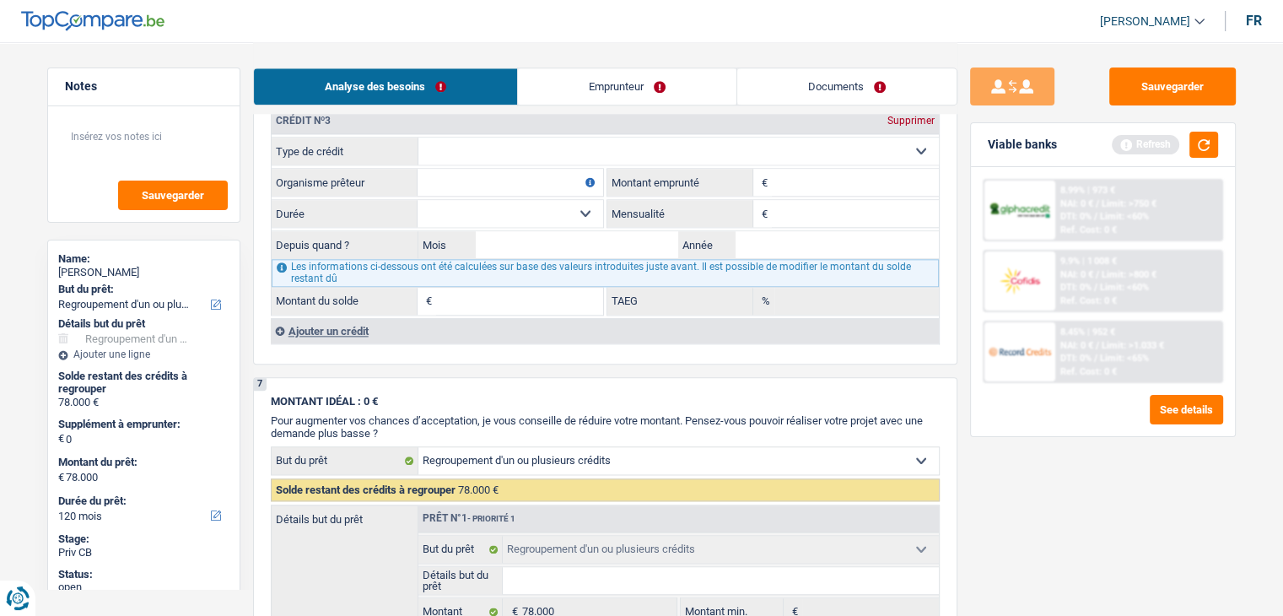
drag, startPoint x: 386, startPoint y: 426, endPoint x: 277, endPoint y: 408, distance: 110.3
click at [277, 408] on div "7 MONTANT IDÉAL : 0 € Pour augmenter vos chances d’acceptation, je vous conseil…" at bounding box center [605, 555] width 705 height 357
click at [445, 377] on div "7 MONTANT IDÉAL : 0 € Pour augmenter vos chances d’acceptation, je vous conseil…" at bounding box center [605, 555] width 705 height 357
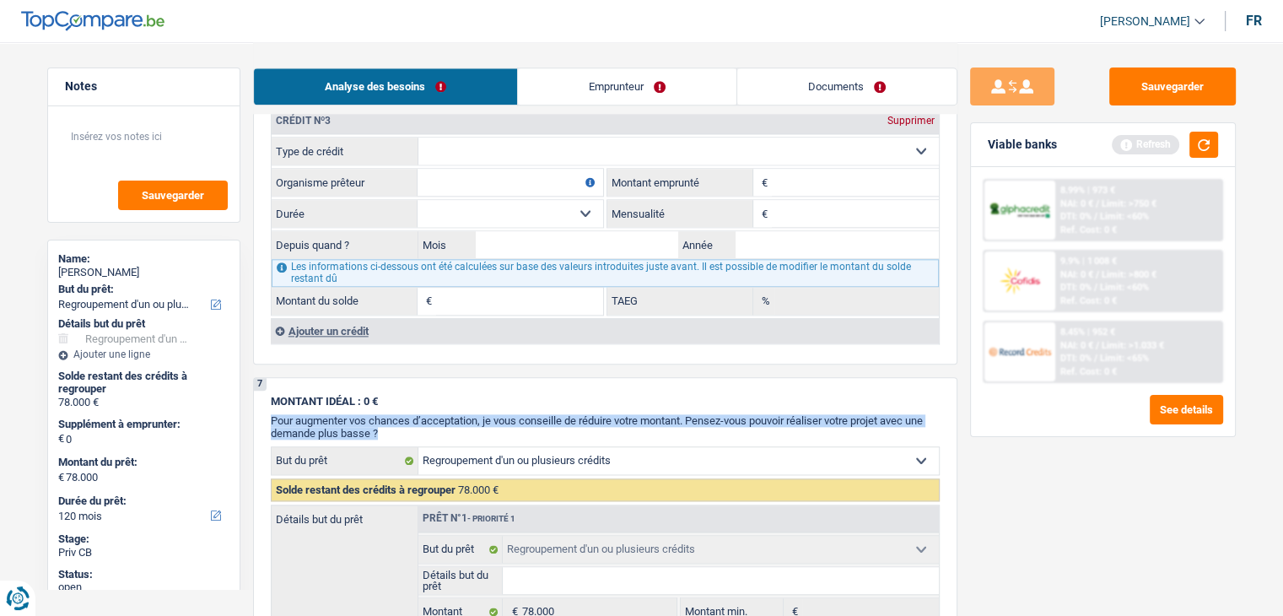
drag, startPoint x: 381, startPoint y: 420, endPoint x: 267, endPoint y: 408, distance: 113.7
click at [267, 408] on div "7 MONTANT IDÉAL : 0 € Pour augmenter vos chances d’acceptation, je vous conseil…" at bounding box center [605, 555] width 705 height 357
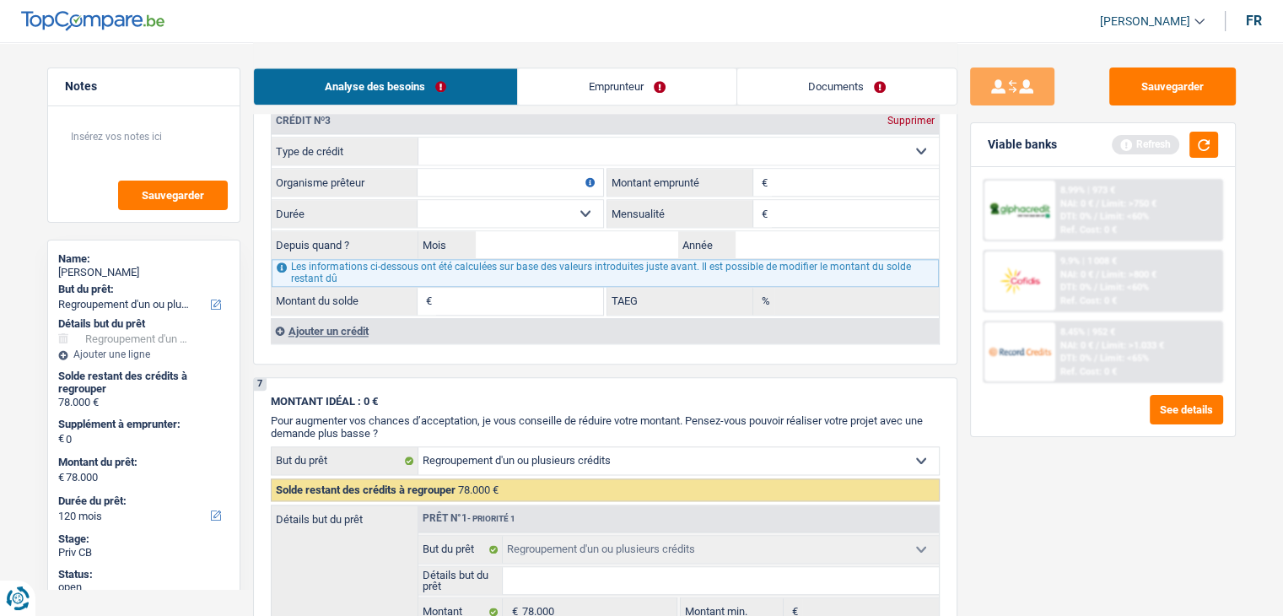
click at [267, 389] on div "7 MONTANT IDÉAL : 0 € Pour augmenter vos chances d’acceptation, je vous conseil…" at bounding box center [605, 555] width 705 height 357
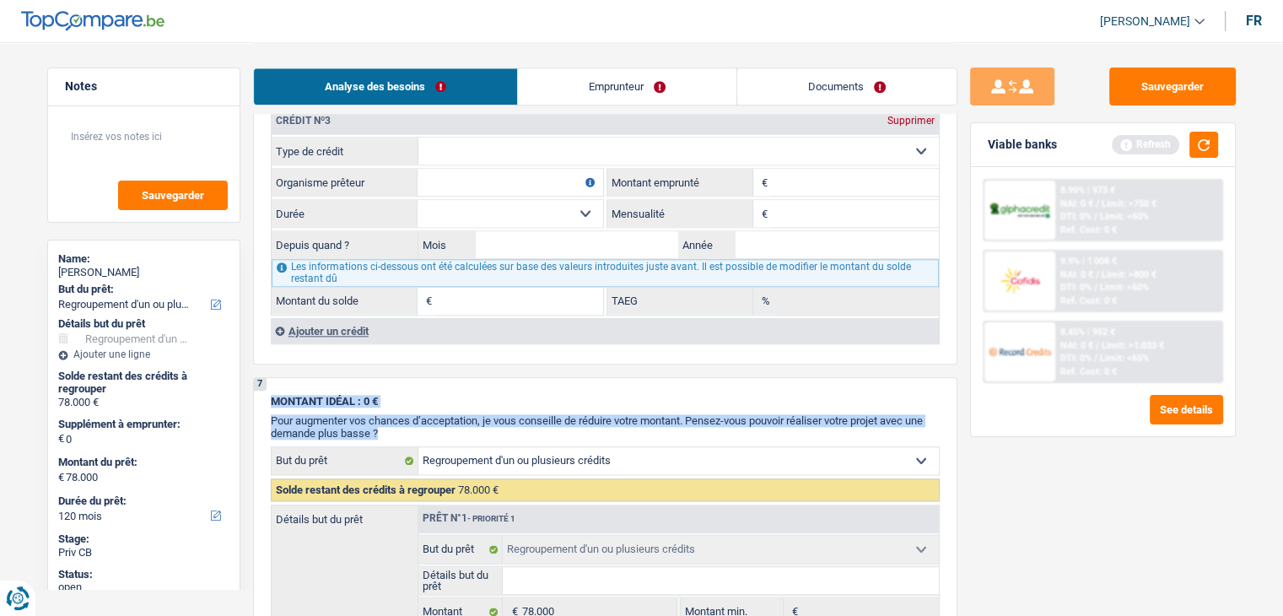
drag, startPoint x: 267, startPoint y: 386, endPoint x: 478, endPoint y: 423, distance: 214.0
click at [478, 423] on div "7 MONTANT IDÉAL : 0 € Pour augmenter vos chances d’acceptation, je vous conseil…" at bounding box center [605, 555] width 705 height 357
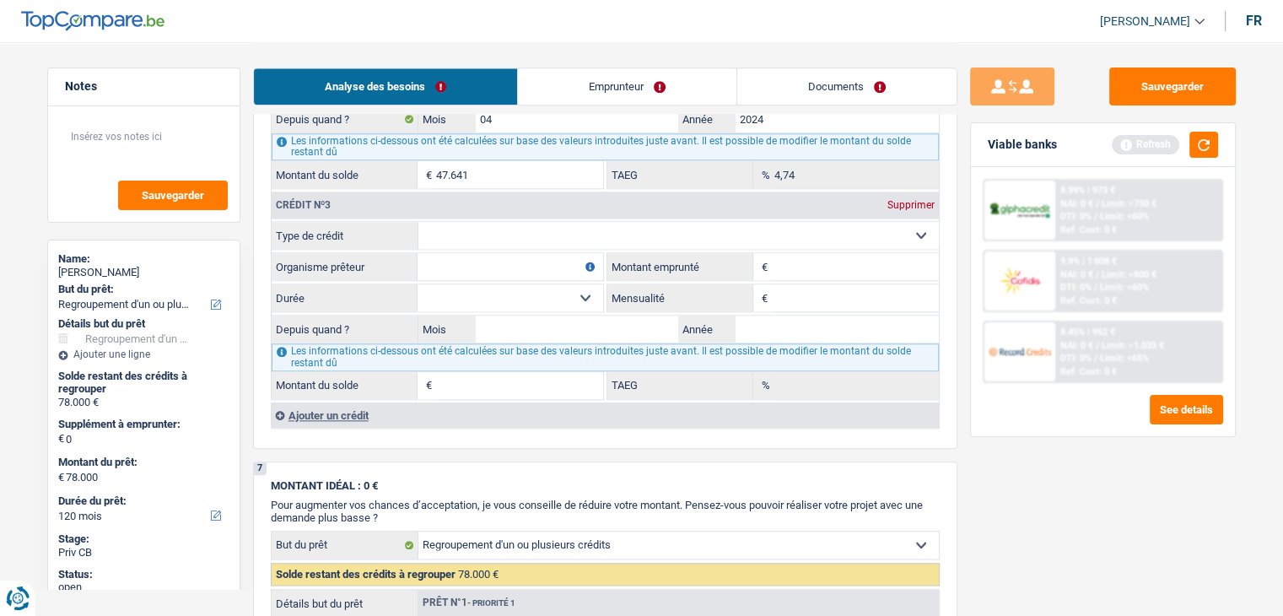
click at [350, 402] on div "Ajouter un crédit" at bounding box center [605, 414] width 668 height 25
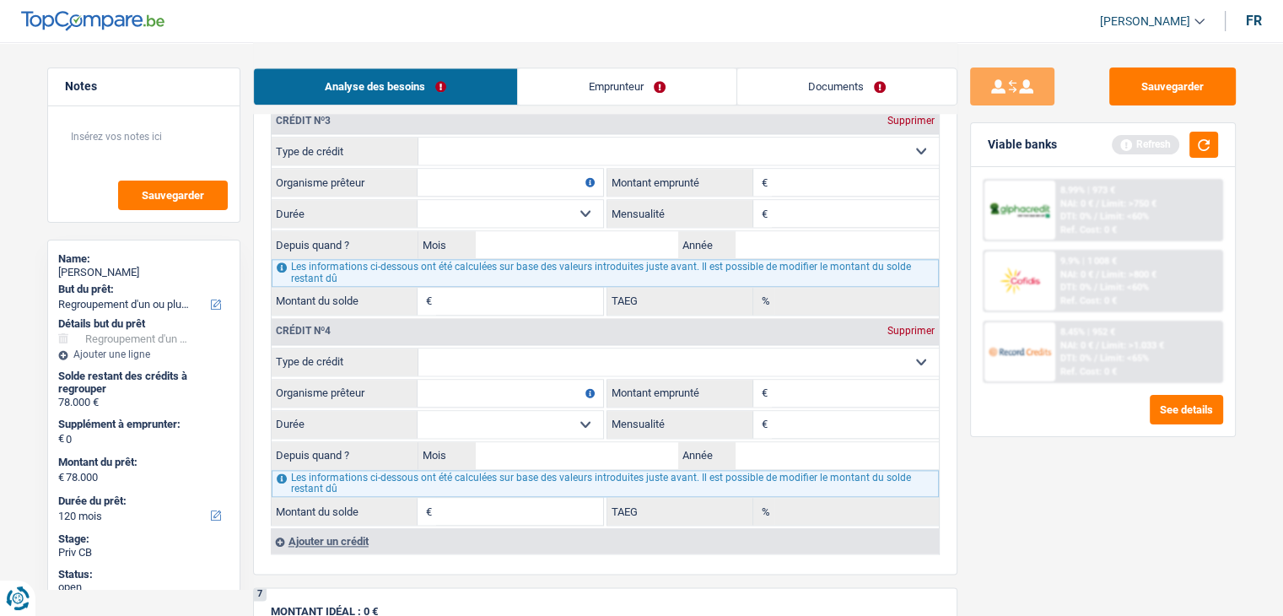
click at [351, 528] on div "Ajouter un crédit" at bounding box center [605, 540] width 668 height 25
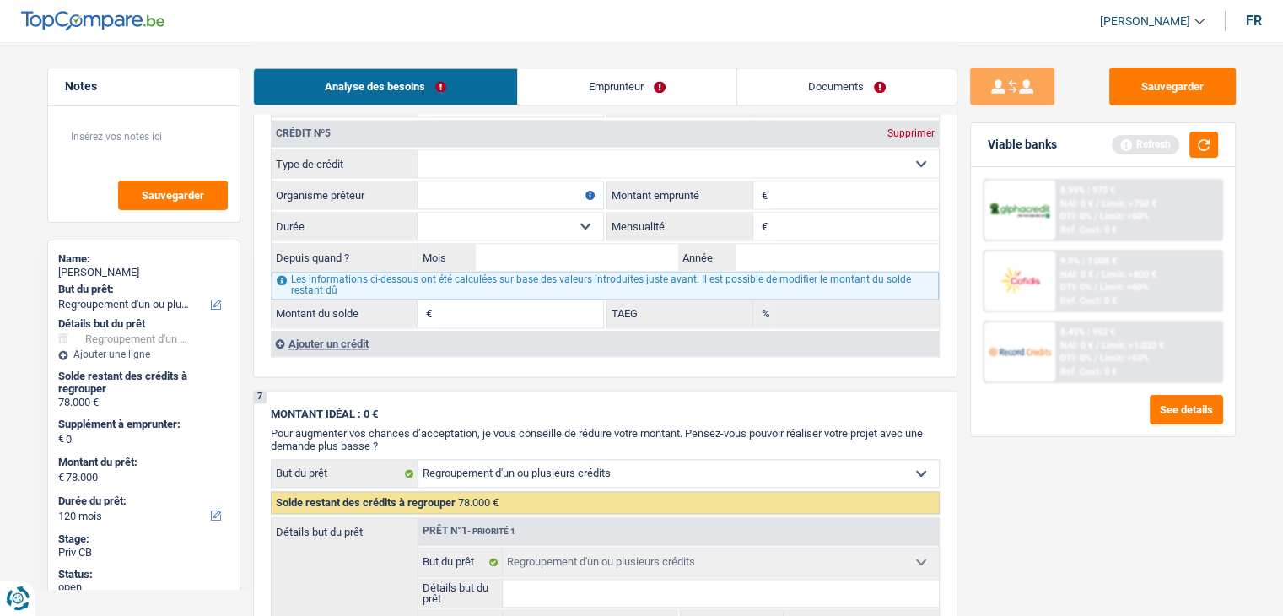
scroll to position [2362, 0]
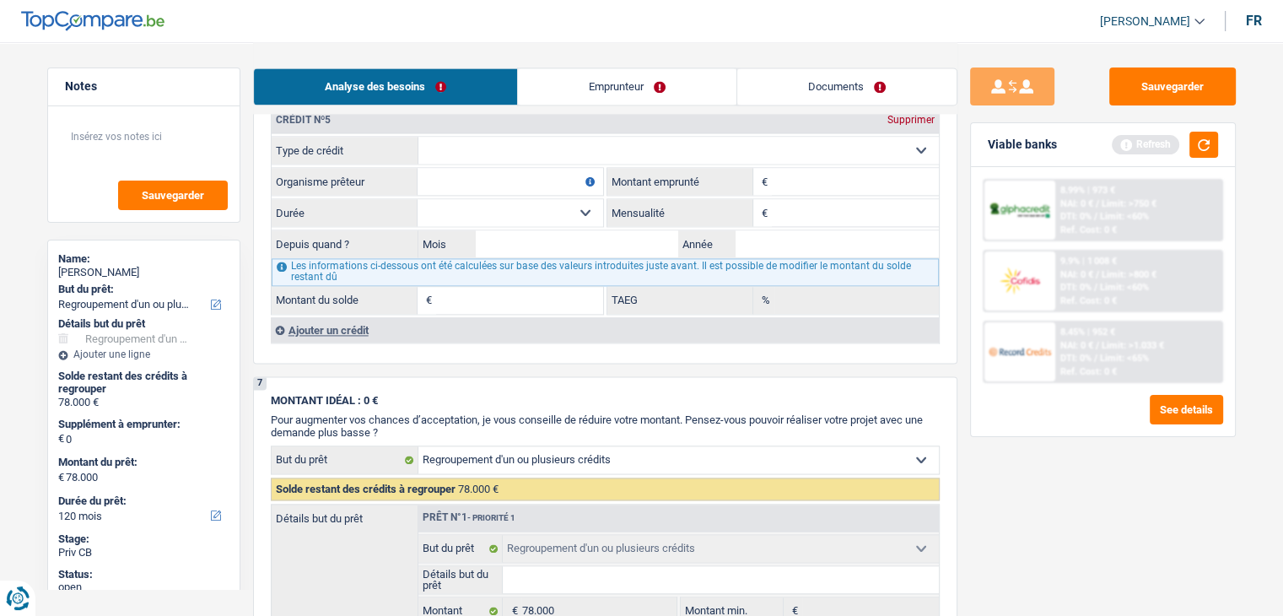
click at [337, 317] on div "Ajouter un crédit" at bounding box center [605, 329] width 668 height 25
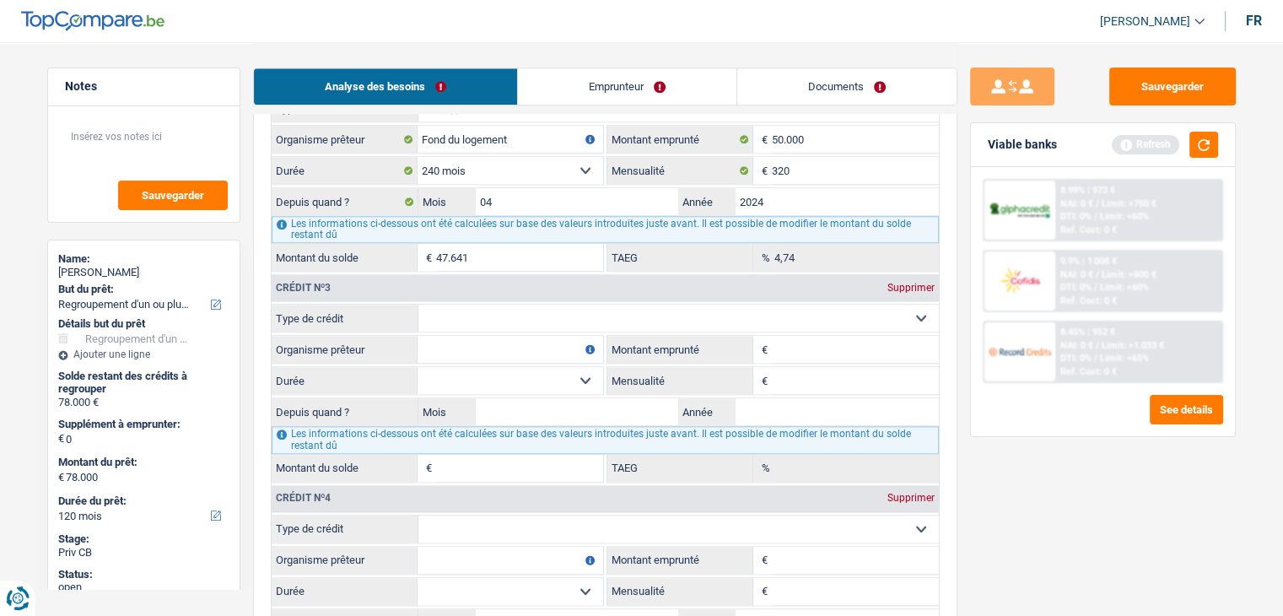
scroll to position [1772, 0]
click at [503, 306] on select "Carte ou ouverture de crédit Prêt hypothécaire Vente à tempérament Prêt à tempé…" at bounding box center [678, 319] width 521 height 27
select select "personalLoan"
type input "0"
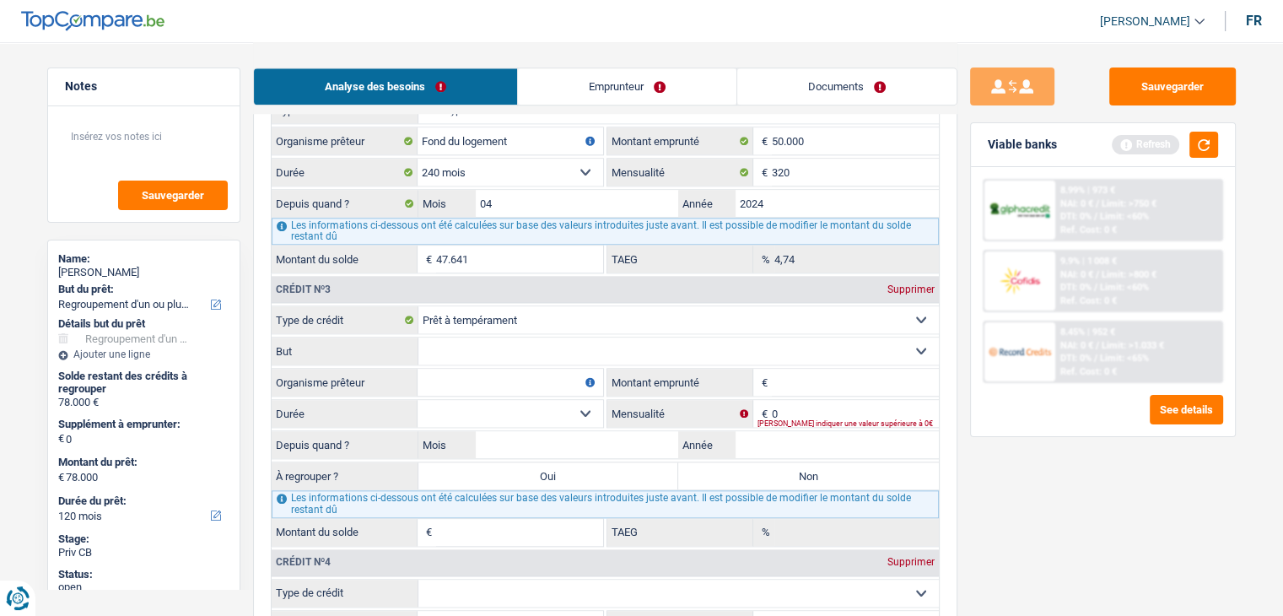
click at [452, 373] on input "Organisme prêteur" at bounding box center [511, 382] width 186 height 27
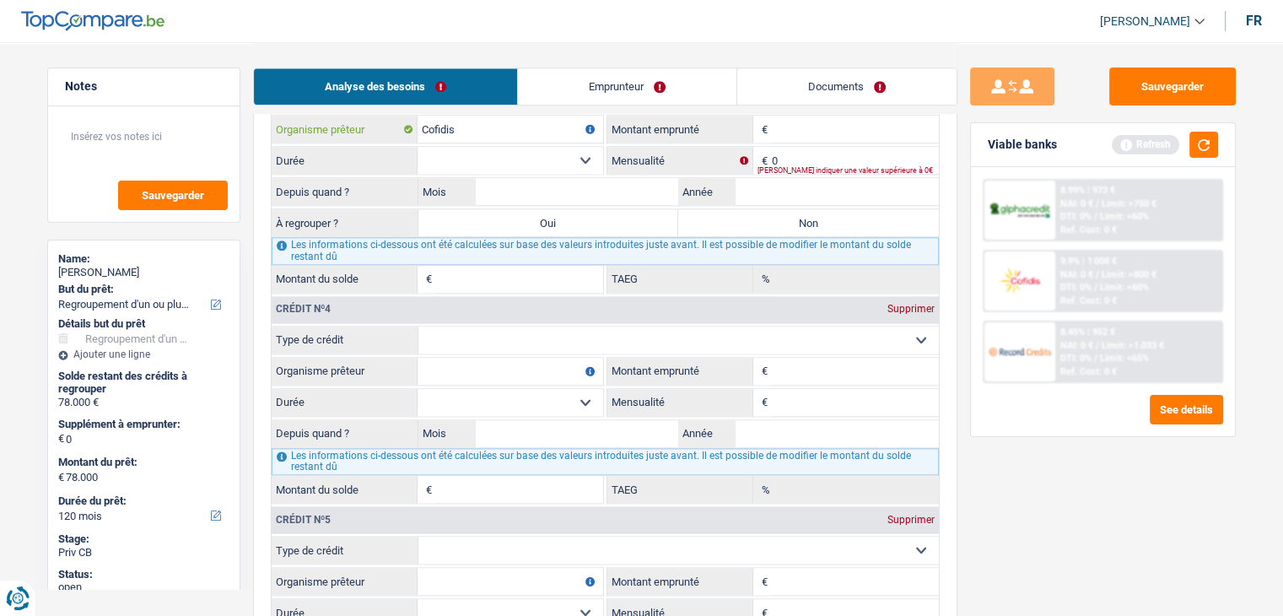
type input "Cofidis"
click at [480, 366] on input "Organisme prêteur" at bounding box center [511, 371] width 186 height 27
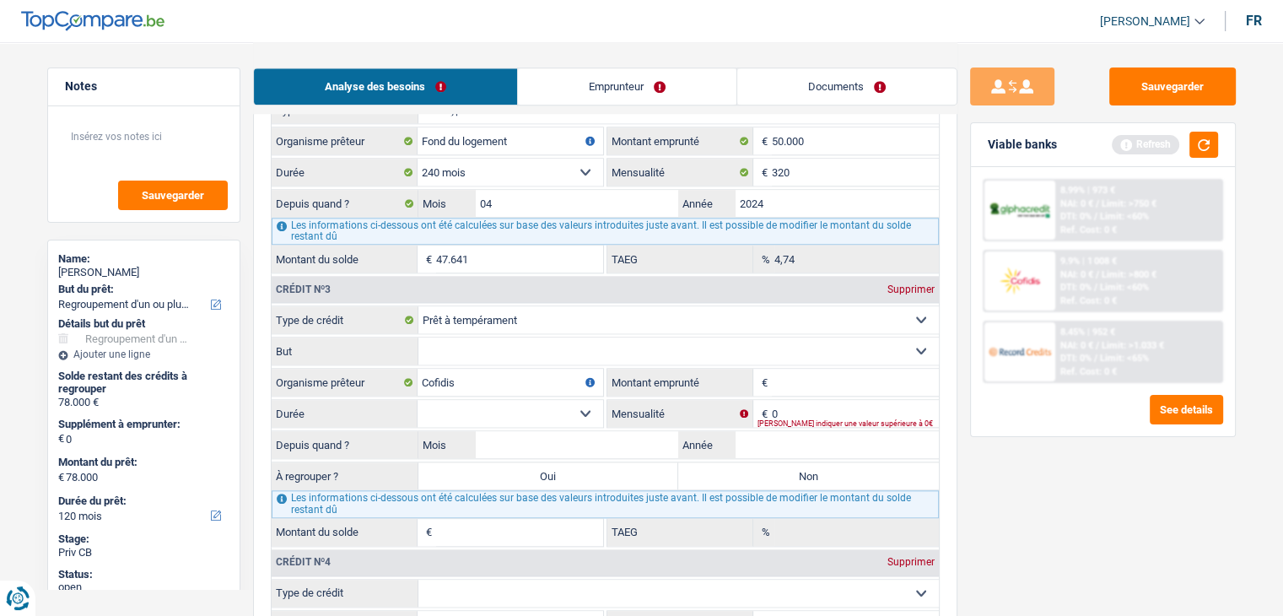
scroll to position [1772, 0]
type input "Cofidis"
click at [1212, 137] on button "button" at bounding box center [1204, 145] width 29 height 26
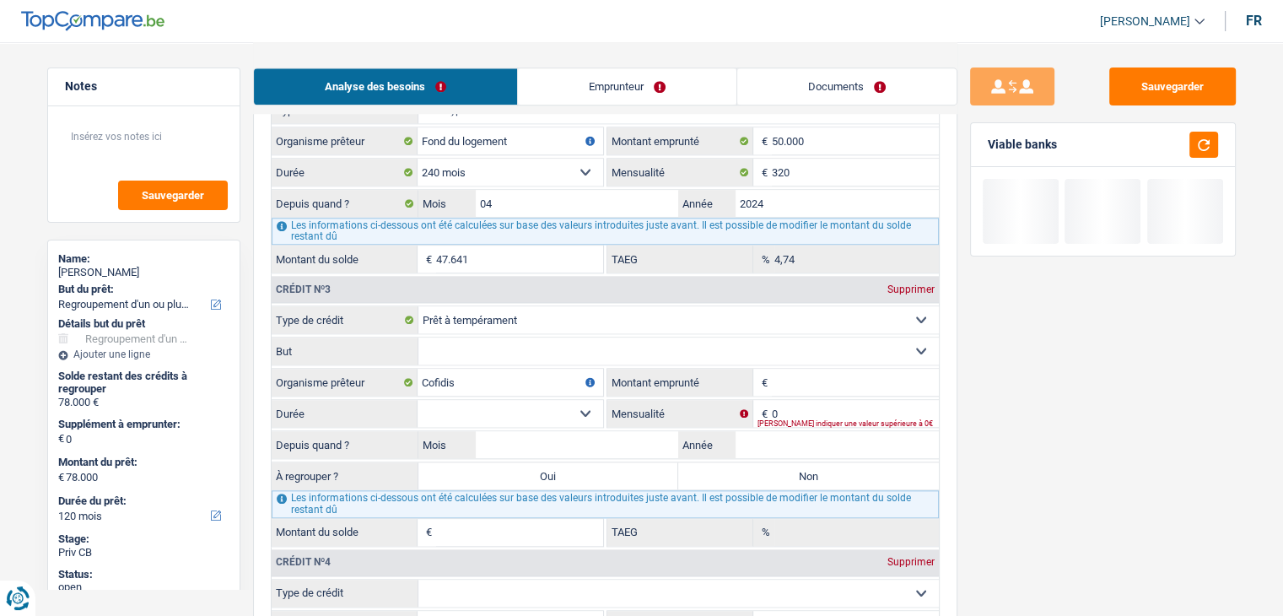
click at [483, 344] on select "Confort maison: meubles, textile, peinture, électroménager, outillage non-profe…" at bounding box center [678, 350] width 521 height 27
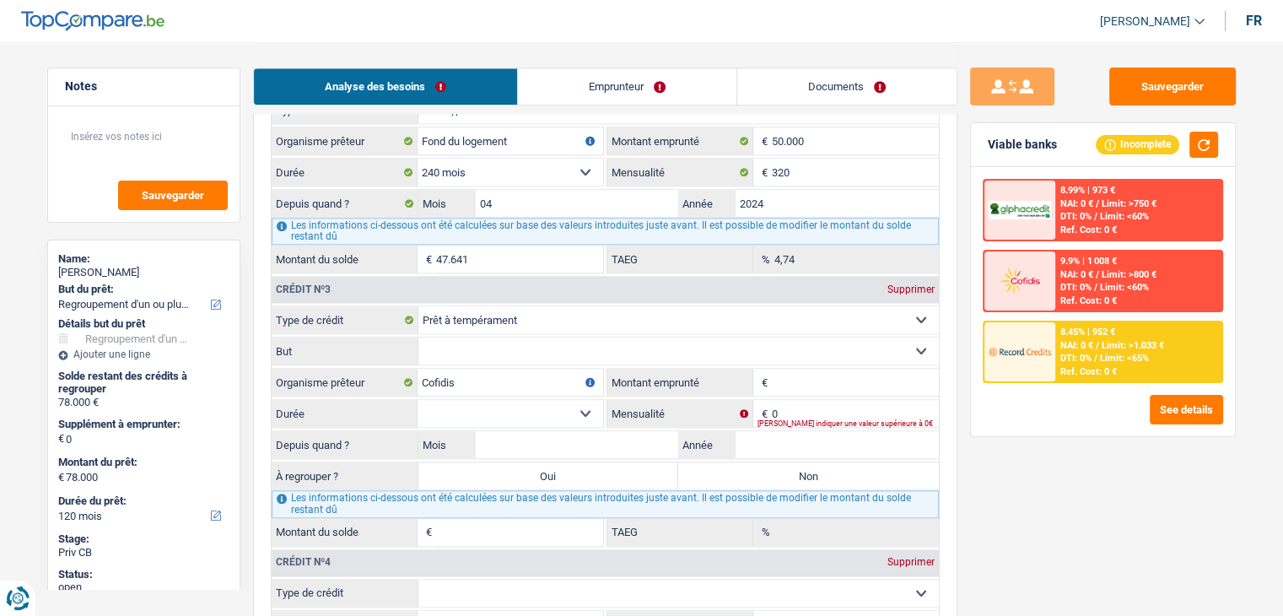
click at [969, 324] on div "Sauvegarder Viable banks Incomplete 8.99% | 973 € NAI: 0 € / Limit: >750 € DTI:…" at bounding box center [1103, 327] width 291 height 521
click at [880, 375] on input "Montant emprunté" at bounding box center [855, 382] width 167 height 27
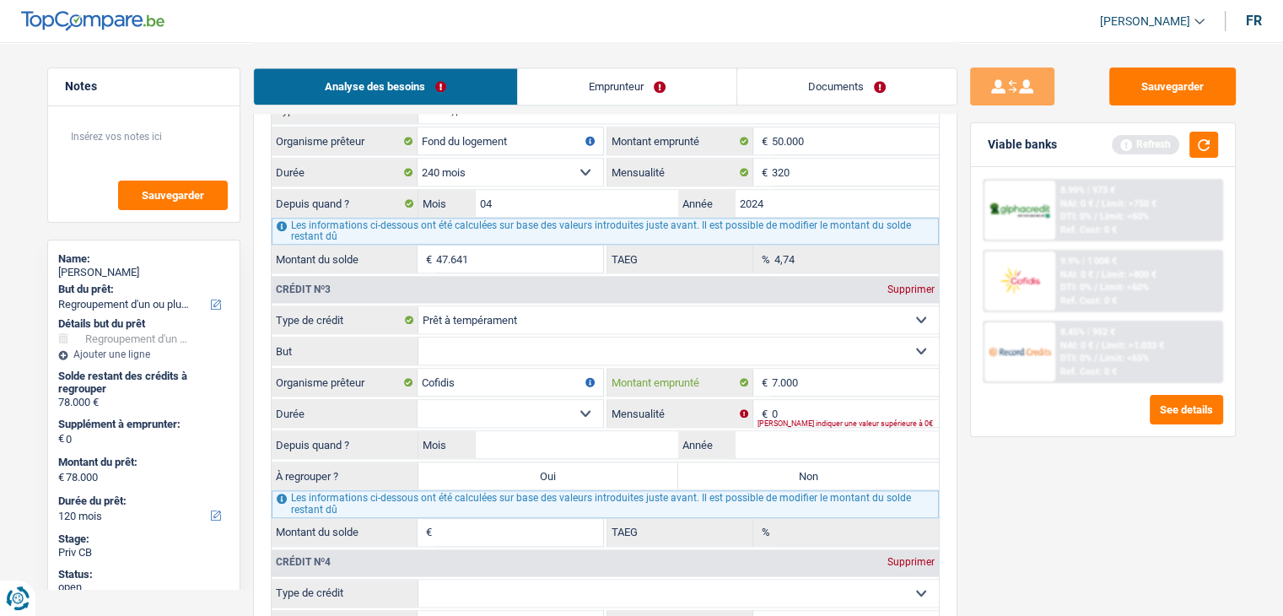
type input "7.000"
click at [824, 400] on input "0" at bounding box center [855, 413] width 167 height 27
type input "241"
click at [612, 432] on input "Mois" at bounding box center [577, 444] width 203 height 27
click at [774, 434] on input "Année" at bounding box center [837, 444] width 203 height 27
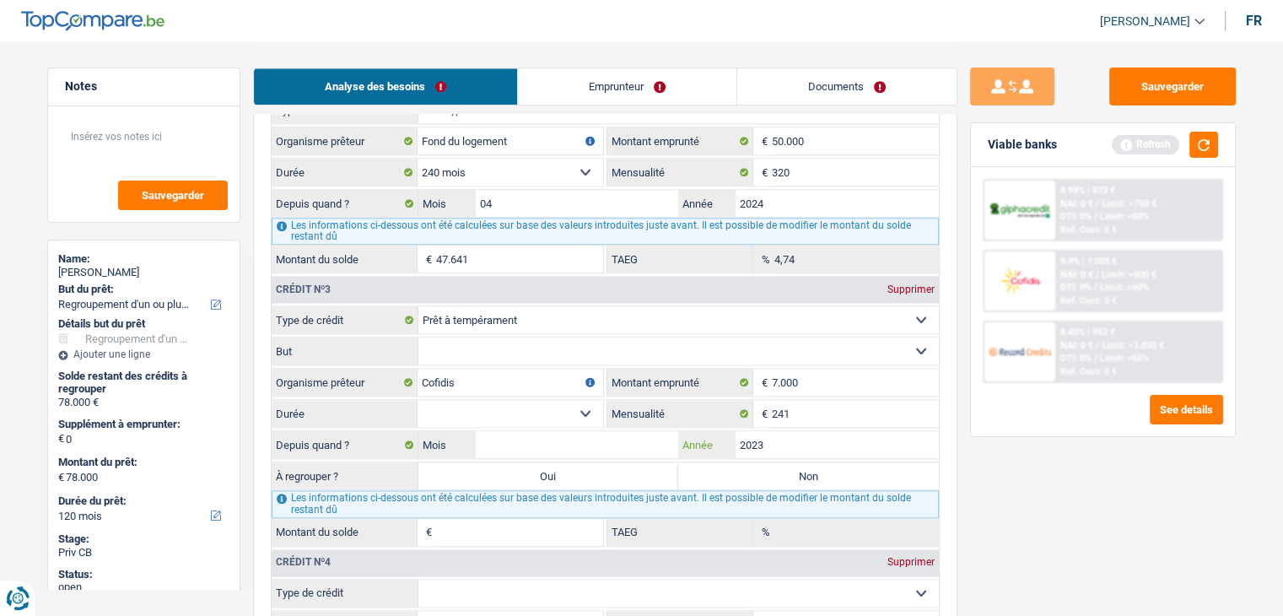
type input "2023"
click at [668, 431] on input "Mois" at bounding box center [577, 444] width 203 height 27
type input "02"
type input "2025"
click at [556, 403] on select "12 mois 18 mois 24 mois 30 mois 36 mois 42 mois Sélectionner une option" at bounding box center [511, 413] width 186 height 27
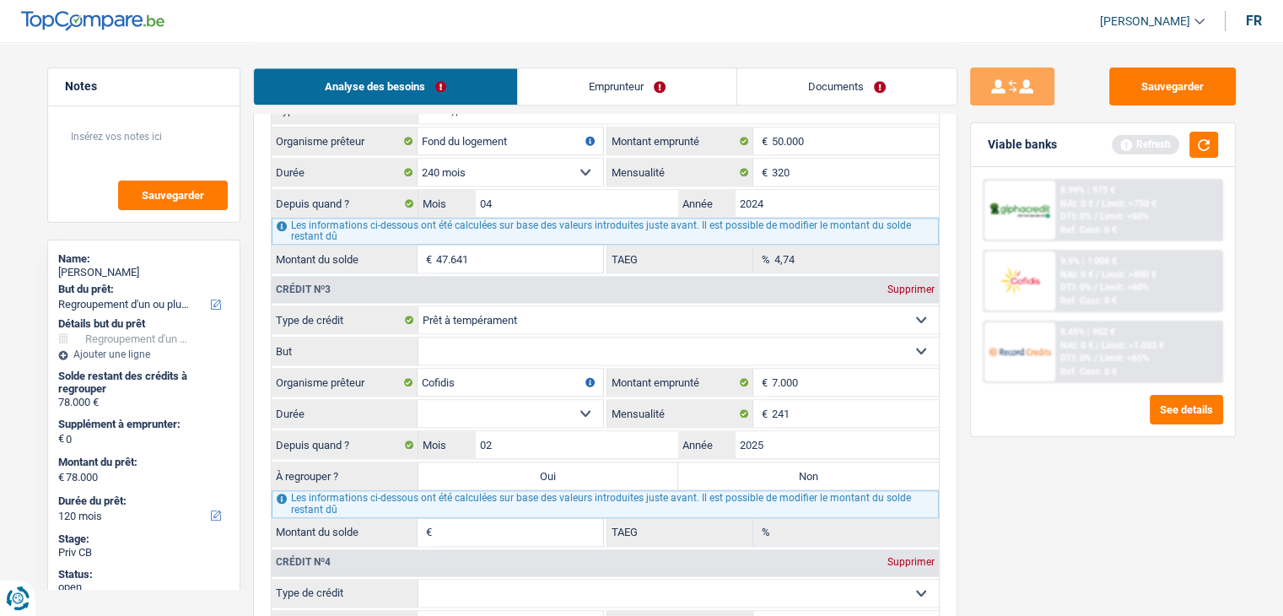
select select "36"
click at [418, 400] on select "12 mois 18 mois 24 mois 30 mois 36 mois 42 mois Sélectionner une option" at bounding box center [511, 413] width 186 height 27
type input "5.696"
type input "15,52"
drag, startPoint x: 1115, startPoint y: 501, endPoint x: 1193, endPoint y: 240, distance: 272.8
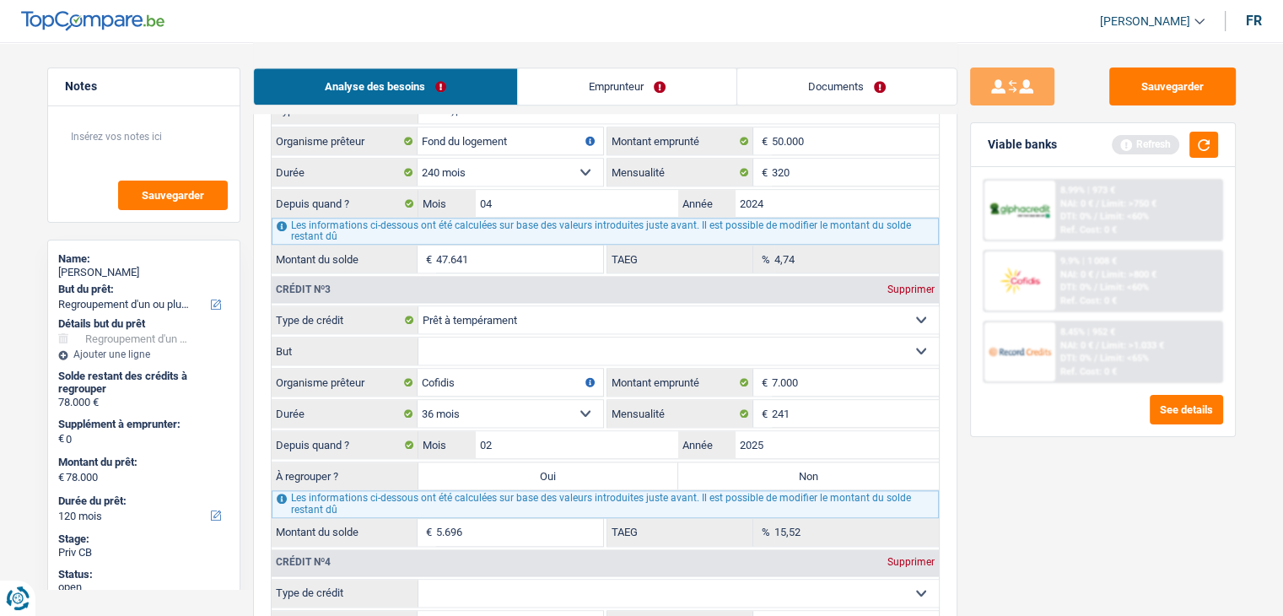
click at [1115, 480] on div "Sauvegarder Viable banks Refresh 8.99% | 973 € NAI: 0 € / Limit: >750 € DTI: 0%…" at bounding box center [1103, 327] width 291 height 521
click at [1198, 134] on button "button" at bounding box center [1204, 145] width 29 height 26
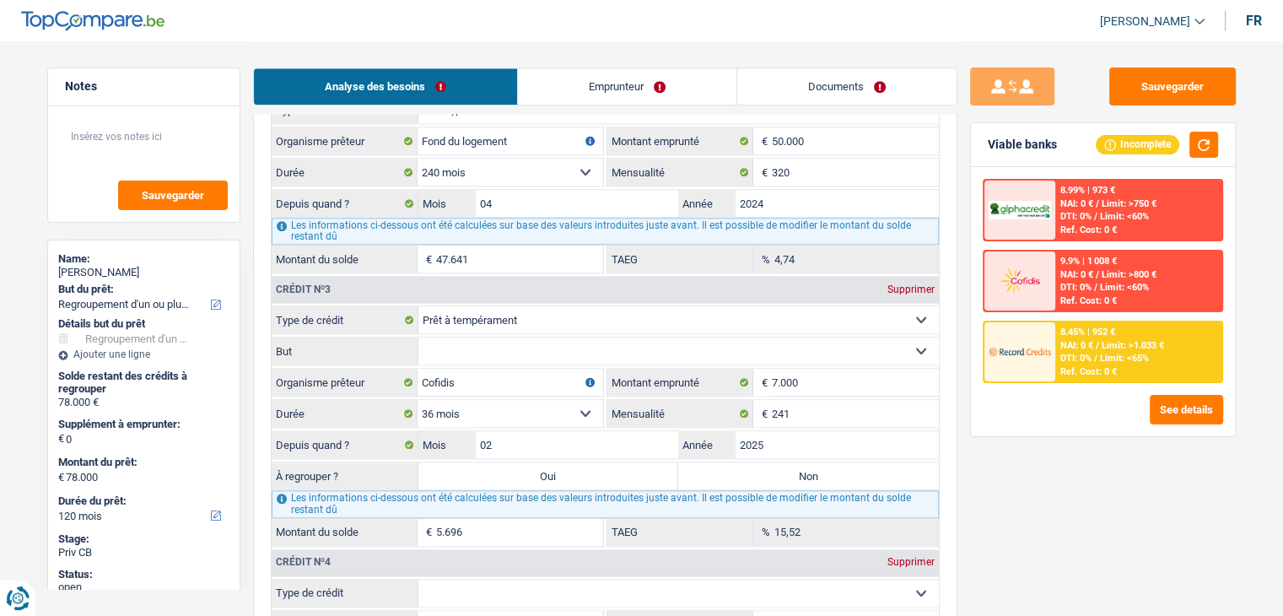
click at [489, 342] on select "Confort maison: meubles, textile, peinture, électroménager, outillage non-profe…" at bounding box center [678, 350] width 521 height 27
select select "homeFurnishingOrRelocation"
click at [418, 337] on select "Confort maison: meubles, textile, peinture, électroménager, outillage non-profe…" at bounding box center [678, 350] width 521 height 27
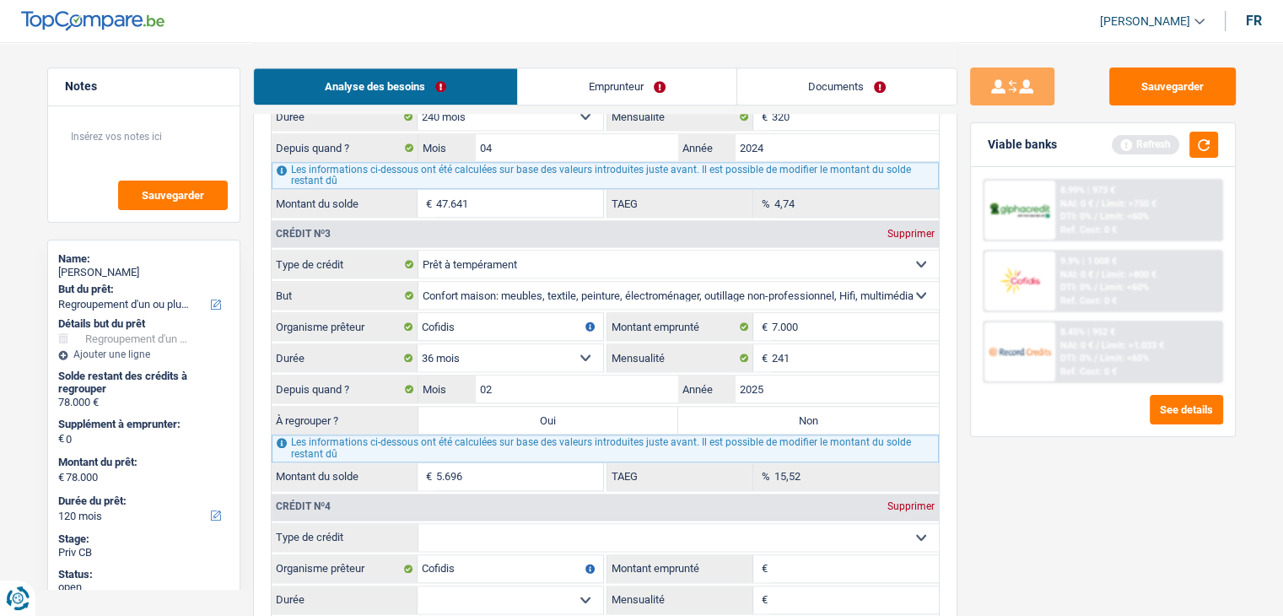
scroll to position [1941, 0]
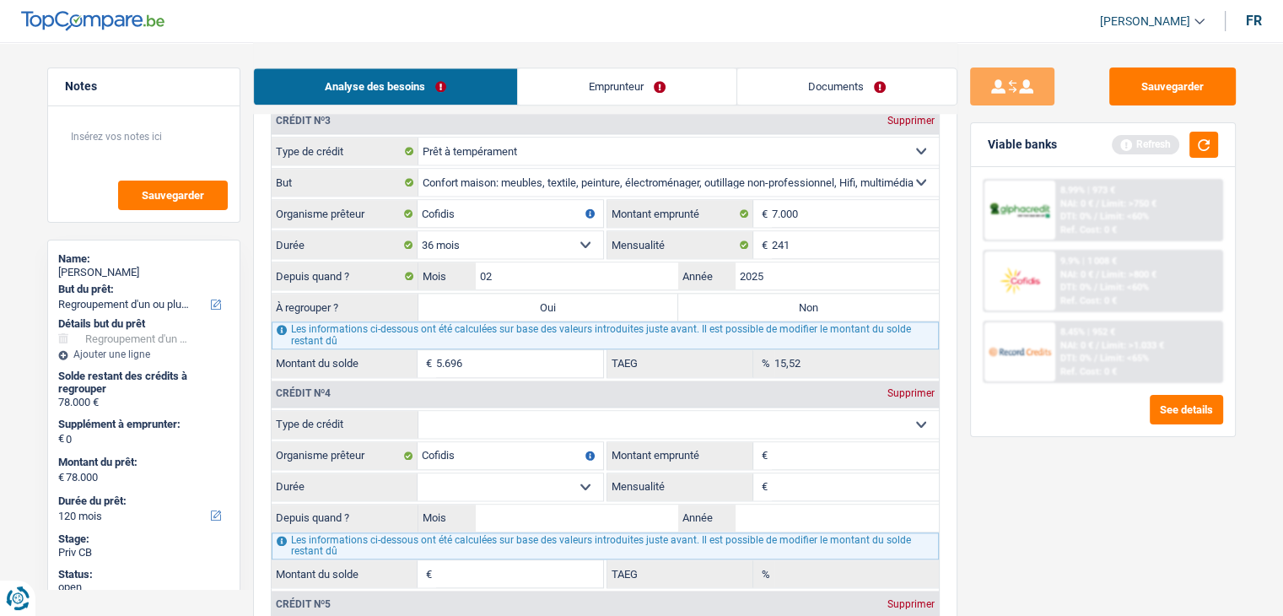
drag, startPoint x: 1029, startPoint y: 516, endPoint x: 1035, endPoint y: 501, distance: 15.9
click at [1029, 514] on div "Sauvegarder Viable banks Refresh 8.99% | 973 € NAI: 0 € / Limit: >750 € DTI: 0%…" at bounding box center [1103, 327] width 291 height 521
click at [1217, 143] on button "button" at bounding box center [1204, 145] width 29 height 26
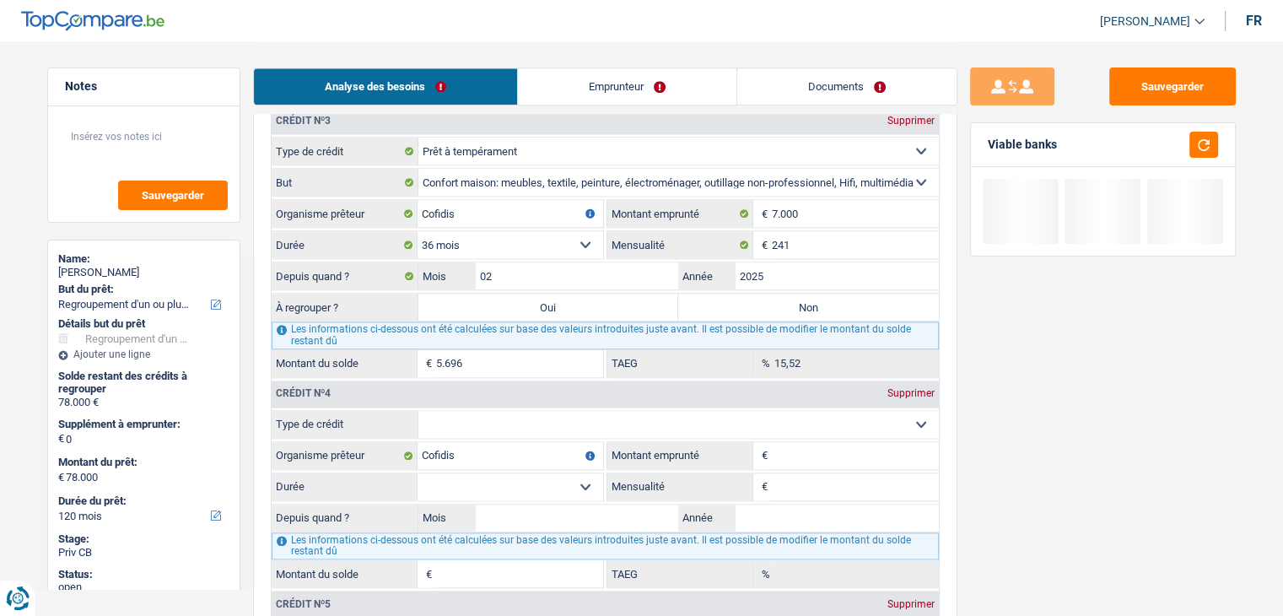
drag, startPoint x: 1061, startPoint y: 146, endPoint x: 989, endPoint y: 149, distance: 72.6
click at [989, 149] on div "Viable banks" at bounding box center [1103, 145] width 264 height 44
click at [989, 149] on div "Viable banks" at bounding box center [1022, 145] width 69 height 14
click at [511, 351] on input "5.696" at bounding box center [519, 363] width 167 height 27
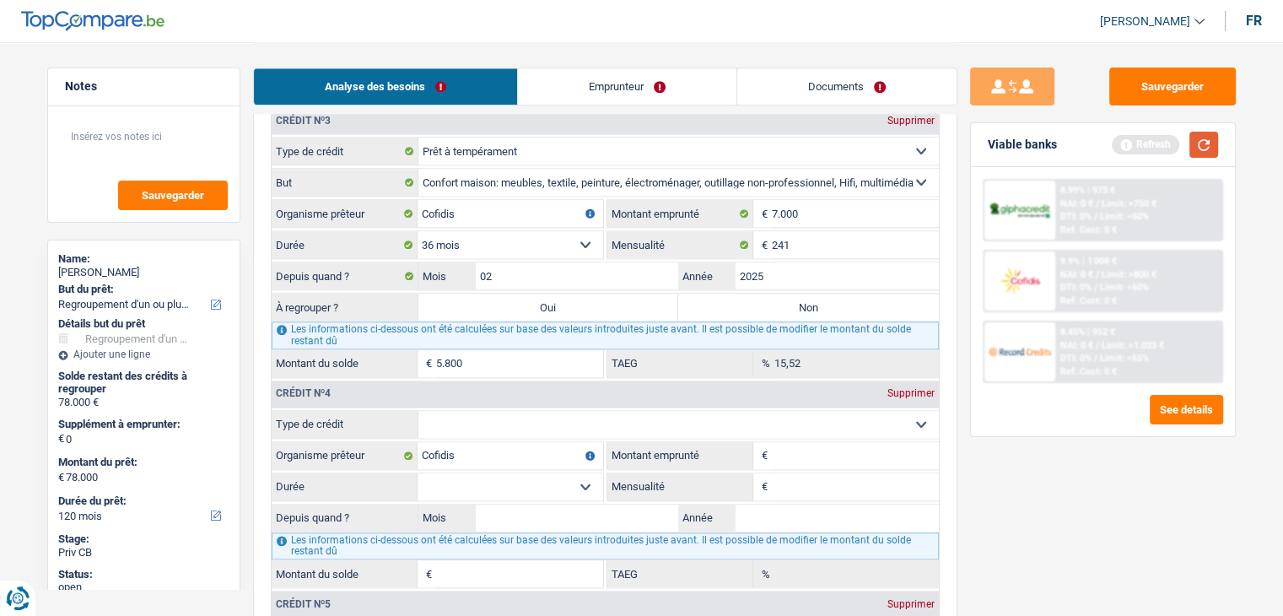
type input "5.800"
click at [1215, 152] on button "button" at bounding box center [1204, 145] width 29 height 26
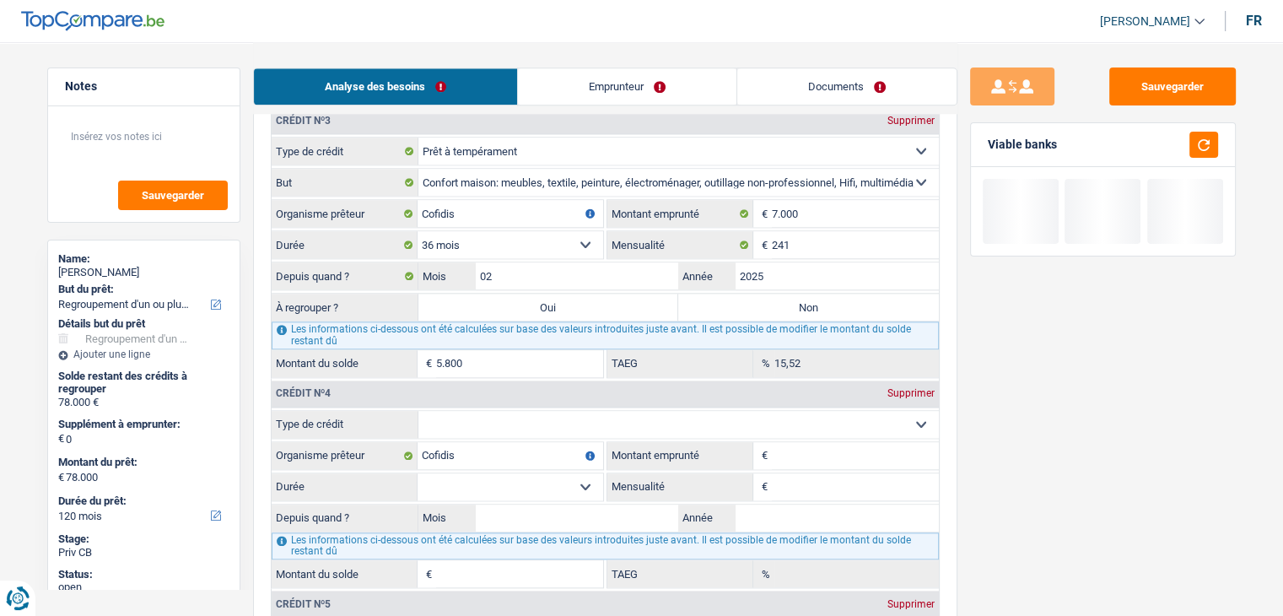
drag, startPoint x: 1080, startPoint y: 143, endPoint x: 986, endPoint y: 144, distance: 93.7
click at [986, 144] on div "Viable banks" at bounding box center [1103, 145] width 264 height 44
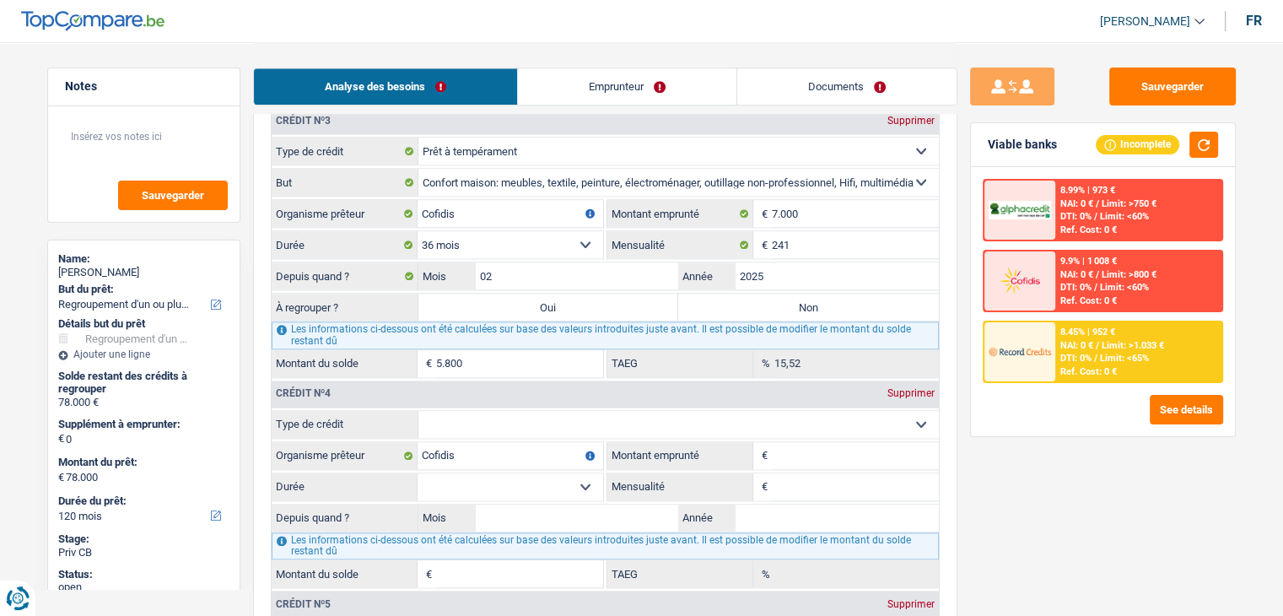
drag, startPoint x: 986, startPoint y: 144, endPoint x: 1016, endPoint y: 143, distance: 29.5
click at [1016, 143] on div "Viable banks Incomplete" at bounding box center [1103, 145] width 264 height 44
click at [1050, 145] on div "Viable banks" at bounding box center [1022, 145] width 69 height 14
drag, startPoint x: 1060, startPoint y: 145, endPoint x: 970, endPoint y: 146, distance: 89.4
click at [971, 146] on div "Viable banks Incomplete" at bounding box center [1103, 145] width 264 height 44
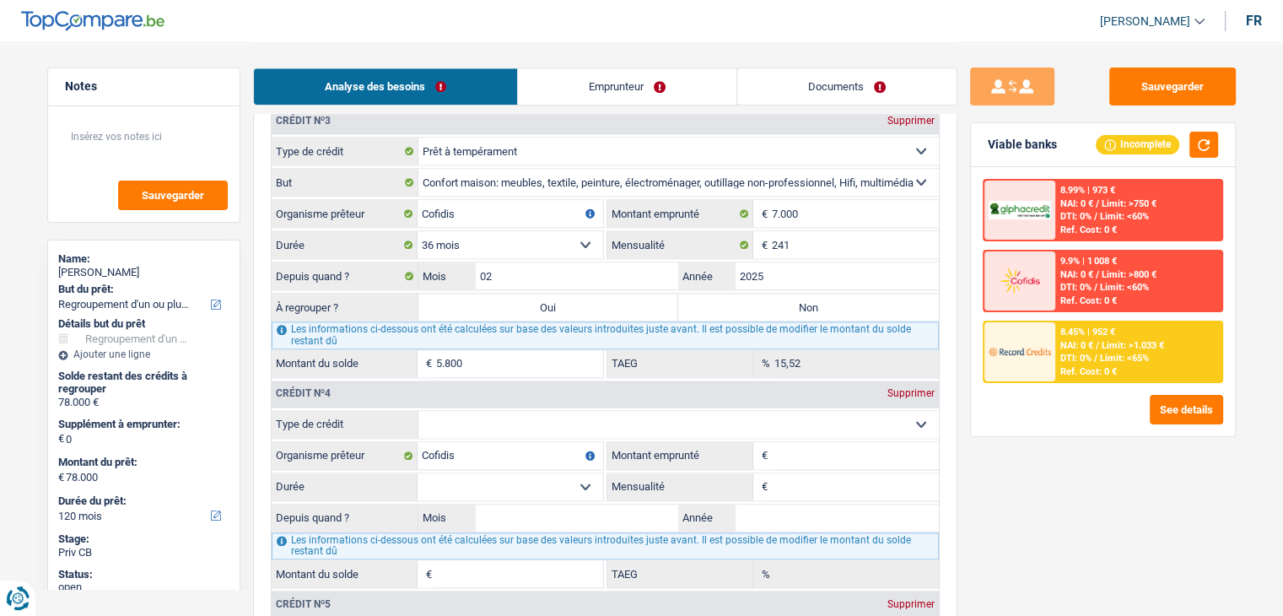
click at [971, 146] on div "Viable banks Incomplete" at bounding box center [1103, 145] width 264 height 44
click at [788, 454] on input "Montant emprunté" at bounding box center [855, 455] width 167 height 27
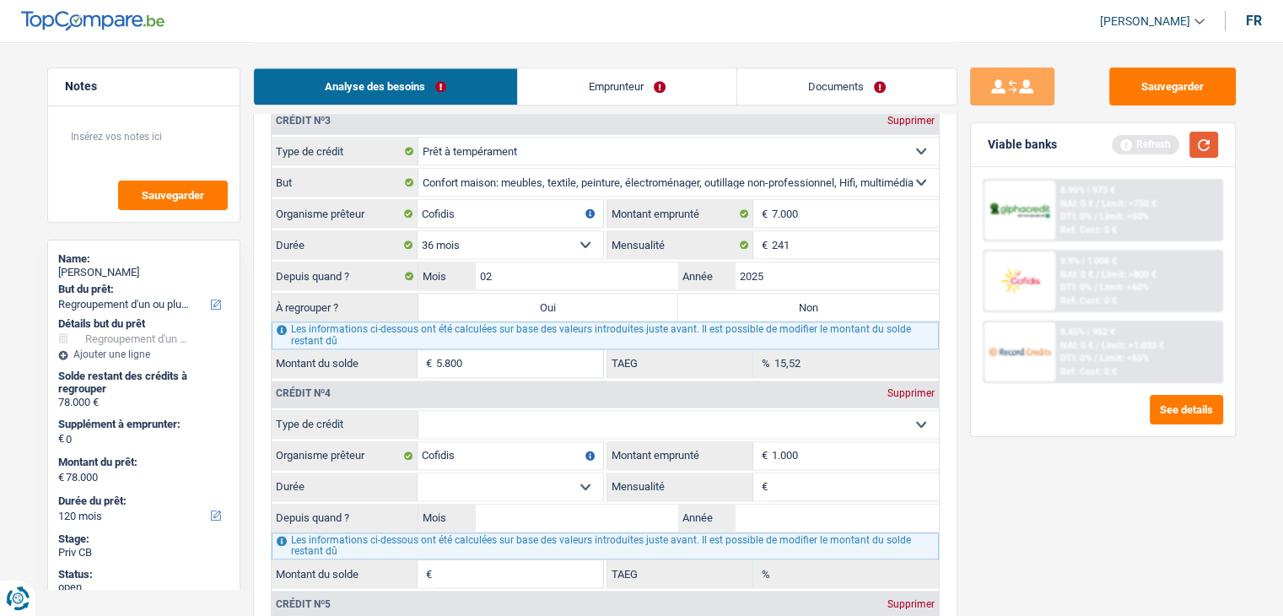
click at [1208, 142] on button "button" at bounding box center [1204, 145] width 29 height 26
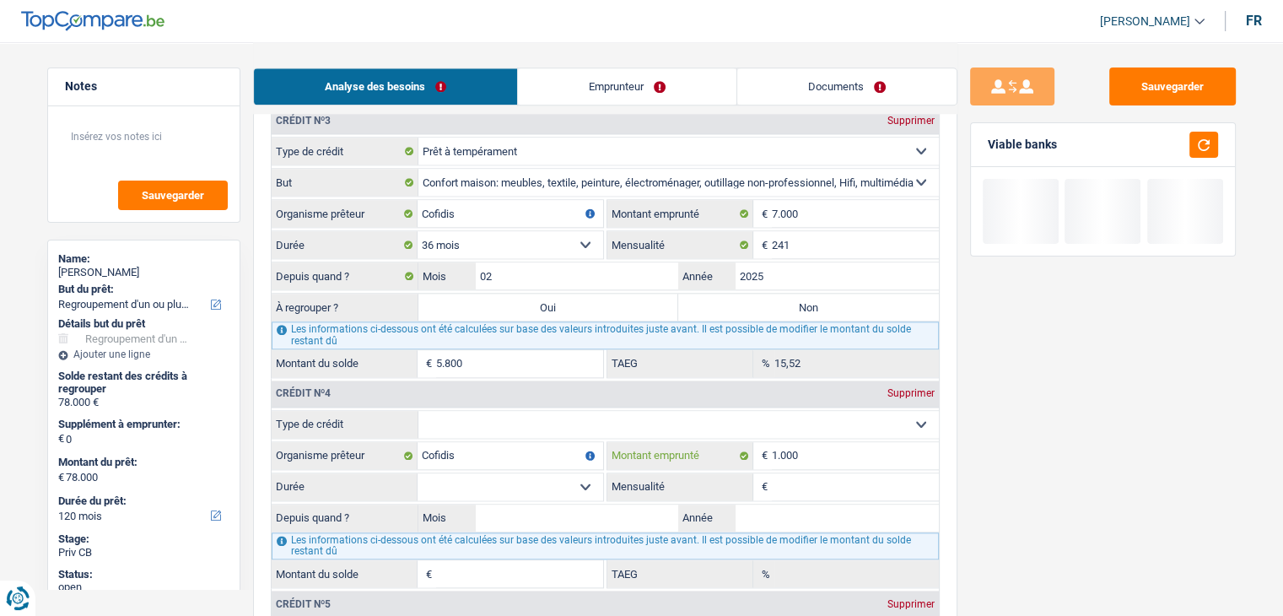
click at [831, 451] on input "1.000" at bounding box center [855, 455] width 167 height 27
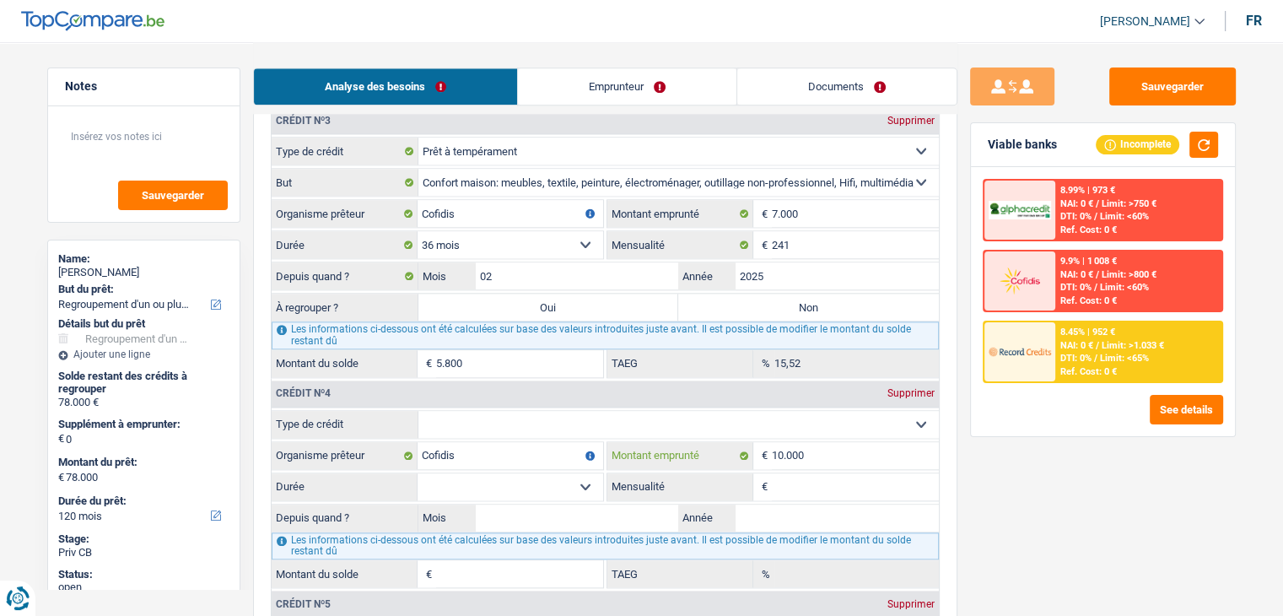
type input "10.000"
click at [784, 473] on input "Mensualité" at bounding box center [855, 486] width 167 height 27
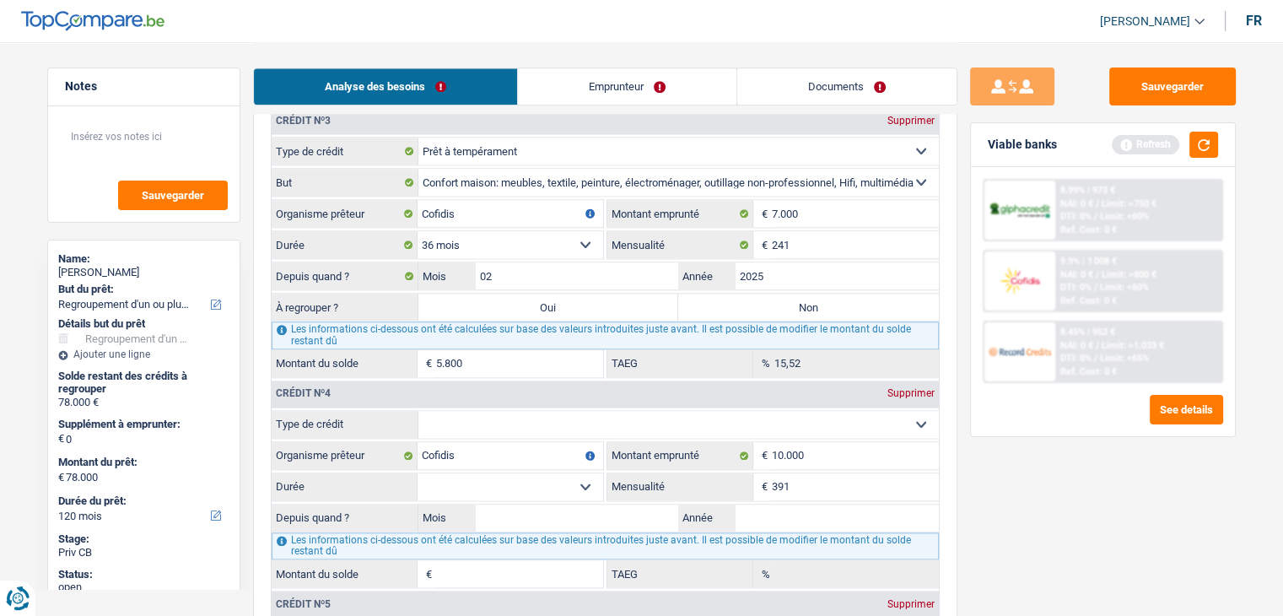
type input "391"
click at [537, 473] on select "12 mois 18 mois 24 mois 30 mois 36 mois 42 mois 48 mois Sélectionner une option" at bounding box center [511, 486] width 186 height 27
select select "30"
click at [418, 473] on select "12 mois 18 mois 24 mois 30 mois 36 mois 42 mois 48 mois Sélectionner une option" at bounding box center [511, 486] width 186 height 27
click at [1020, 497] on div "Sauvegarder Viable banks Refresh 8.99% | 973 € NAI: 0 € / Limit: >750 € DTI: 0%…" at bounding box center [1103, 327] width 291 height 521
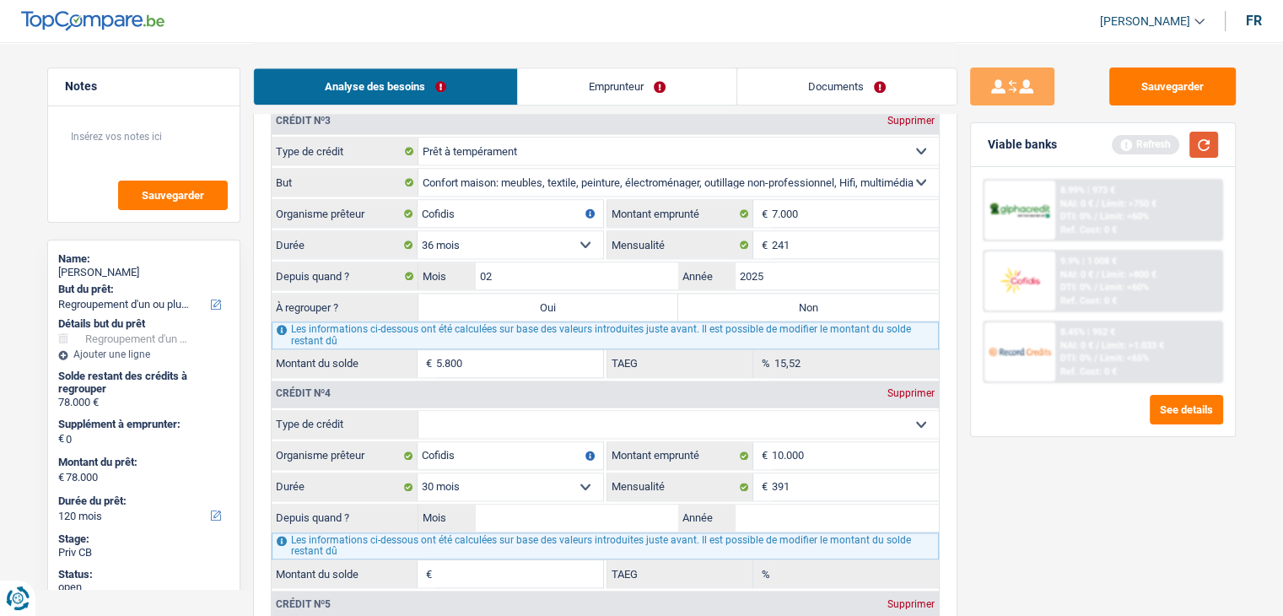
click at [1204, 148] on button "button" at bounding box center [1204, 145] width 29 height 26
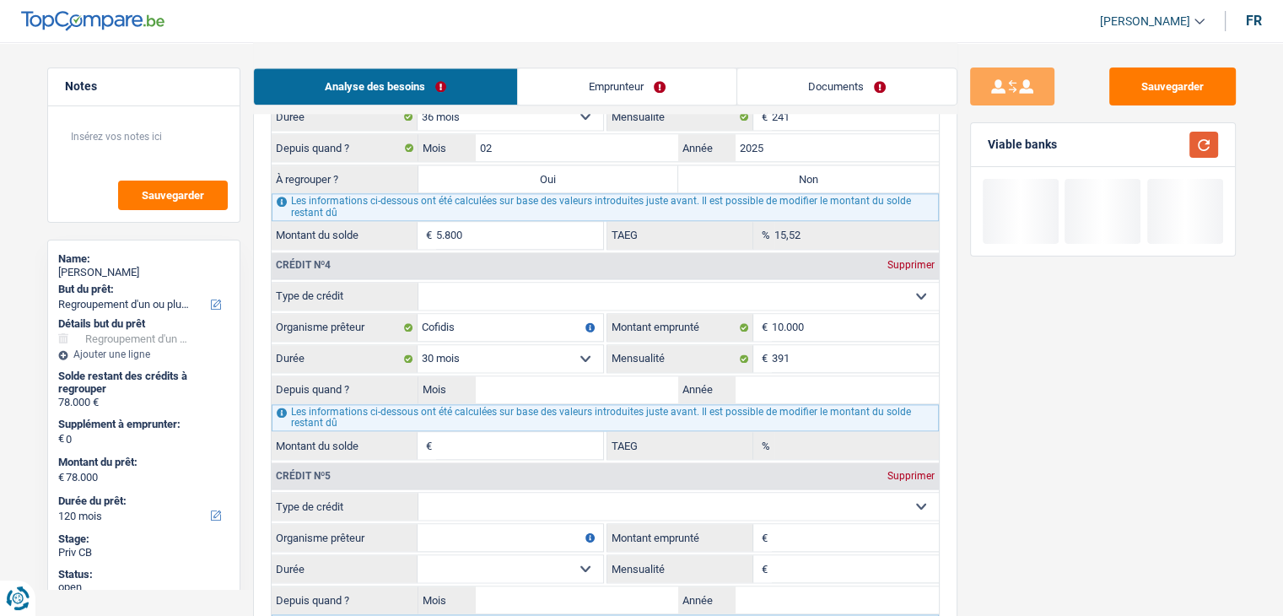
scroll to position [2109, 0]
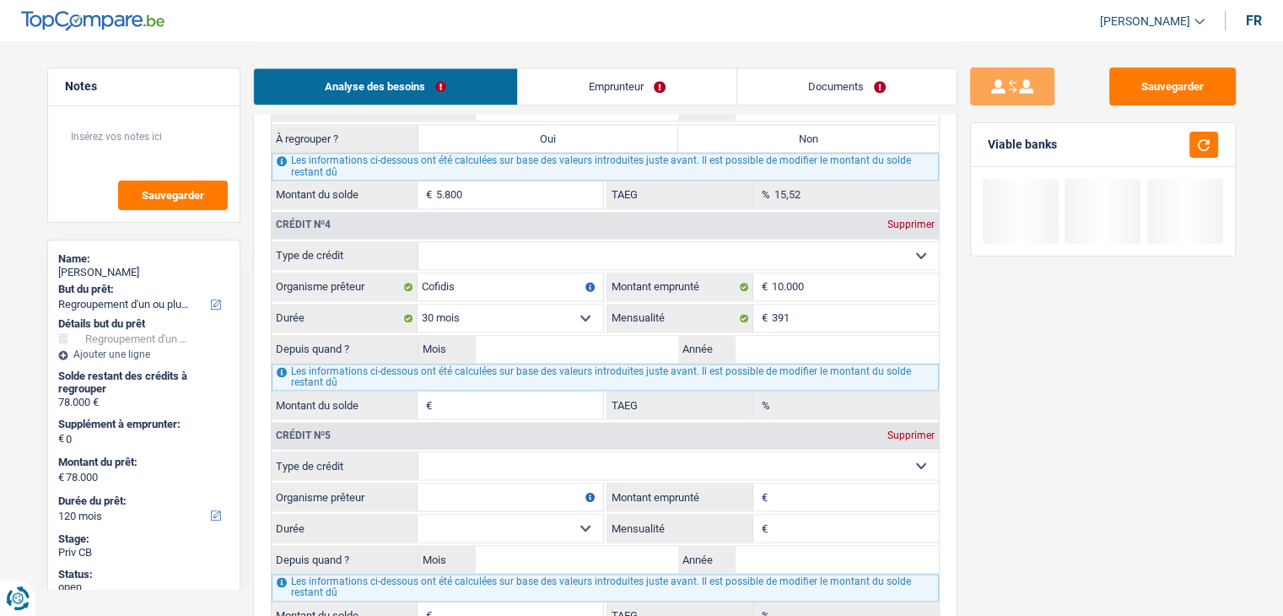
click at [570, 254] on select "Carte ou ouverture de crédit Prêt hypothécaire Vente à tempérament Prêt à tempé…" at bounding box center [678, 255] width 521 height 27
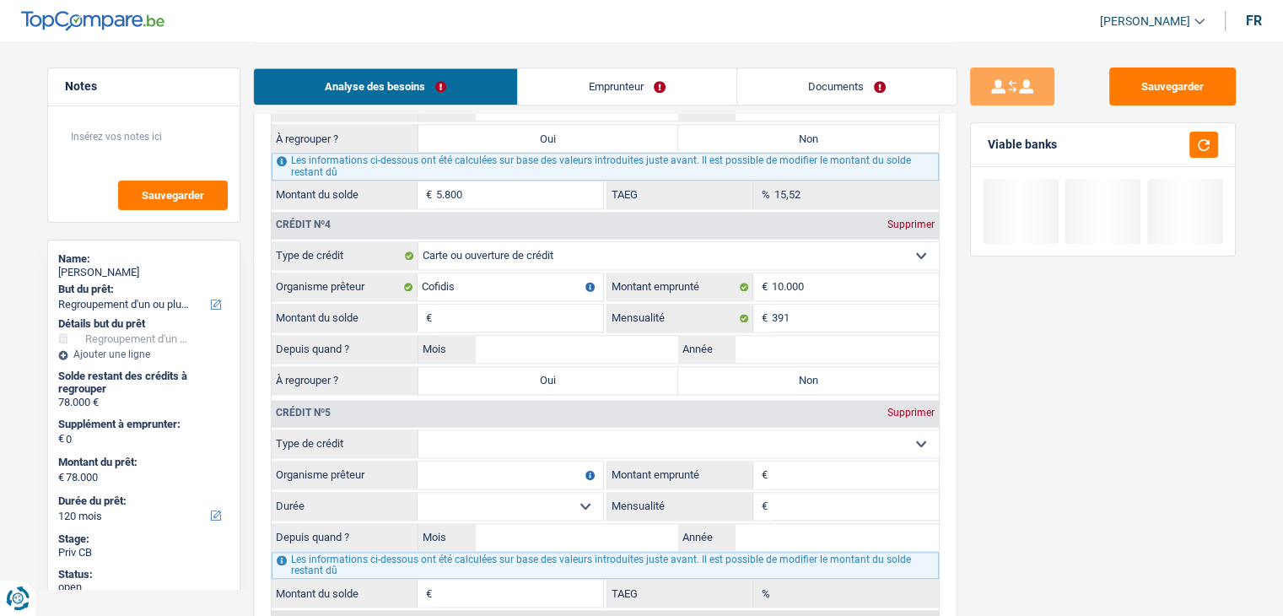
click at [515, 242] on select "Carte ou ouverture de crédit Prêt hypothécaire Vente à tempérament Prêt à tempé…" at bounding box center [678, 255] width 521 height 27
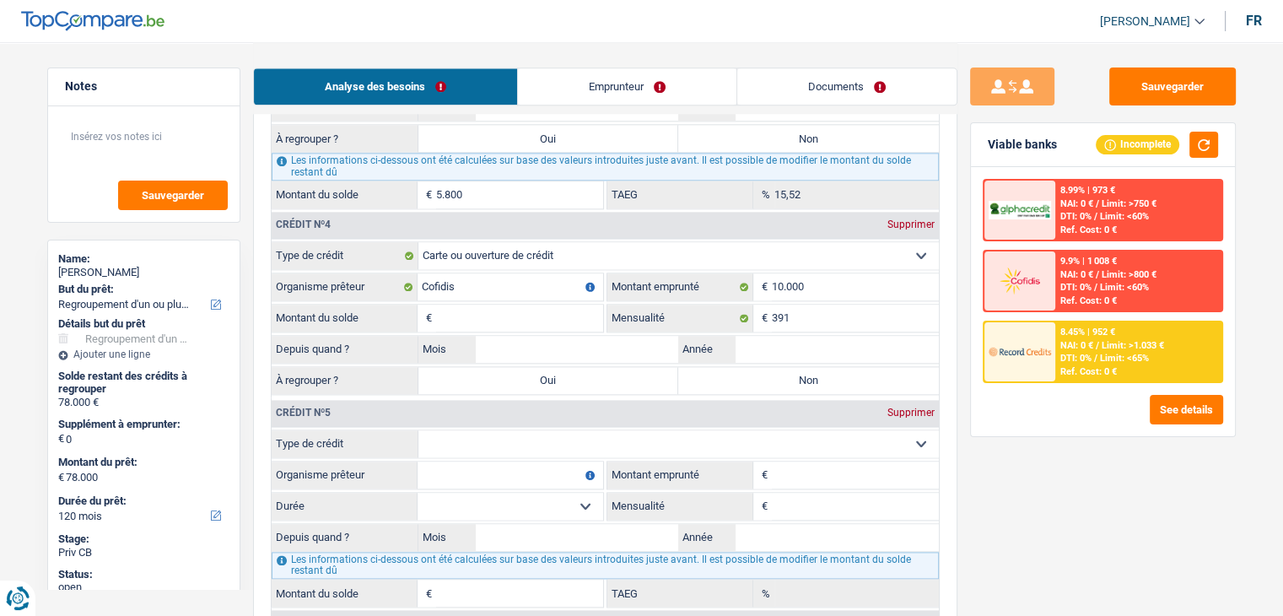
select select "personalLoan"
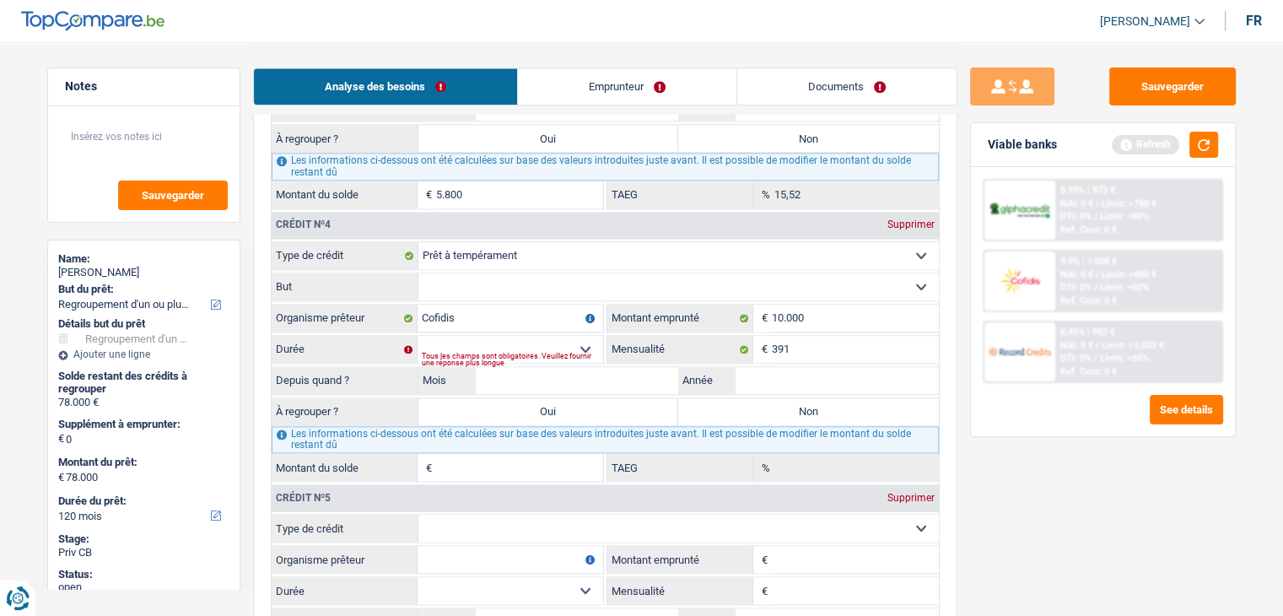
click at [487, 273] on select "Confort maison: meubles, textile, peinture, électroménager, outillage non-profe…" at bounding box center [678, 286] width 521 height 27
select select "homeFurnishingOrRelocation"
click at [418, 273] on select "Confort maison: meubles, textile, peinture, électroménager, outillage non-profe…" at bounding box center [678, 286] width 521 height 27
click at [481, 336] on select "12 mois 18 mois 24 mois 30 mois 36 mois 42 mois 48 mois Sélectionner une option" at bounding box center [511, 349] width 186 height 27
select select "30"
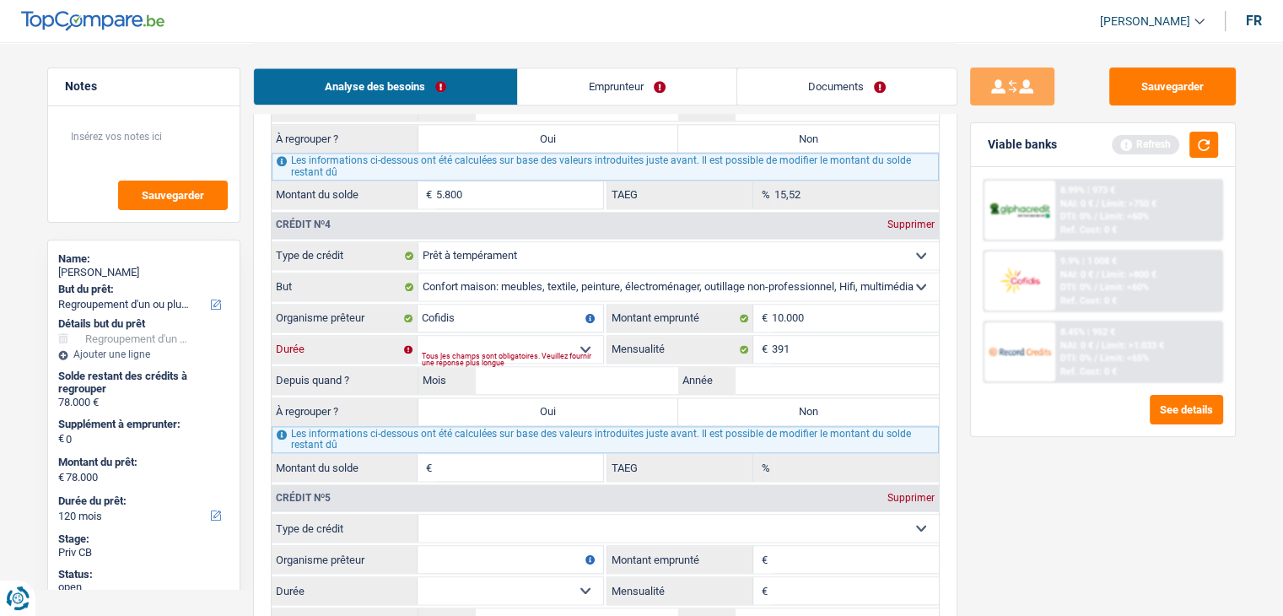
click at [418, 336] on select "12 mois 18 mois 24 mois 30 mois 36 mois 42 mois 48 mois Sélectionner une option" at bounding box center [511, 349] width 186 height 27
click at [775, 367] on input "Année" at bounding box center [837, 380] width 203 height 27
type input "2025"
click at [638, 367] on input "Mois" at bounding box center [577, 380] width 203 height 27
type input "08"
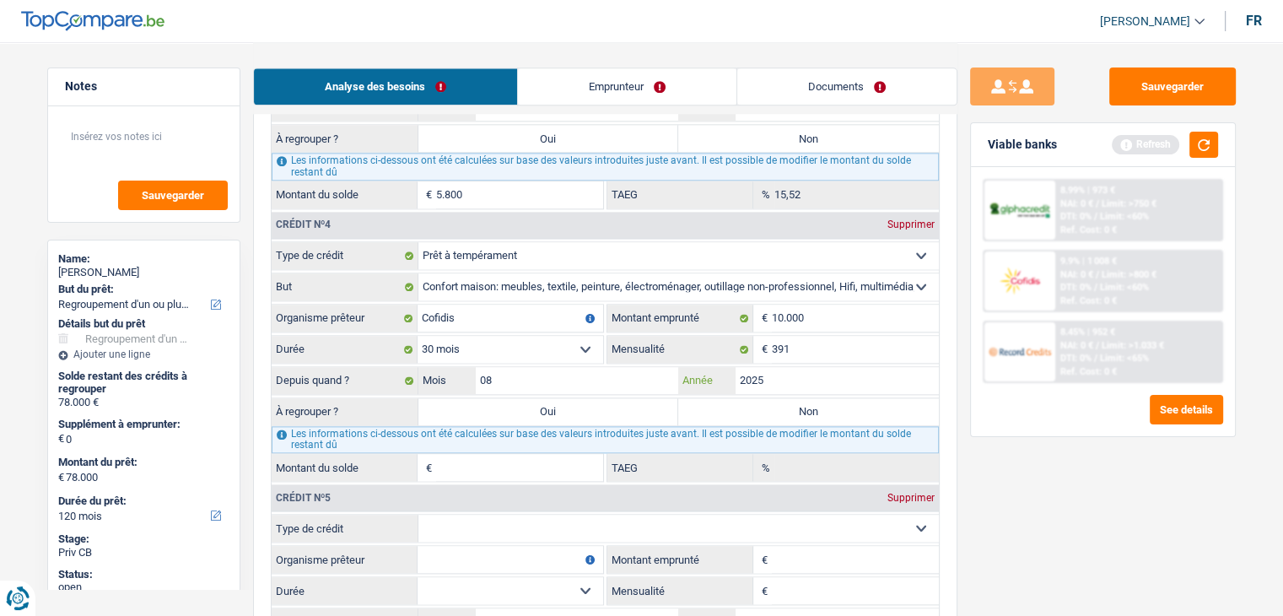
type input "9.428"
type input "13,52"
click at [1059, 500] on div "Sauvegarder Viable banks Refresh 8.99% | 973 € NAI: 0 € / Limit: >750 € DTI: 0%…" at bounding box center [1103, 327] width 291 height 521
click at [1203, 151] on button "button" at bounding box center [1204, 145] width 29 height 26
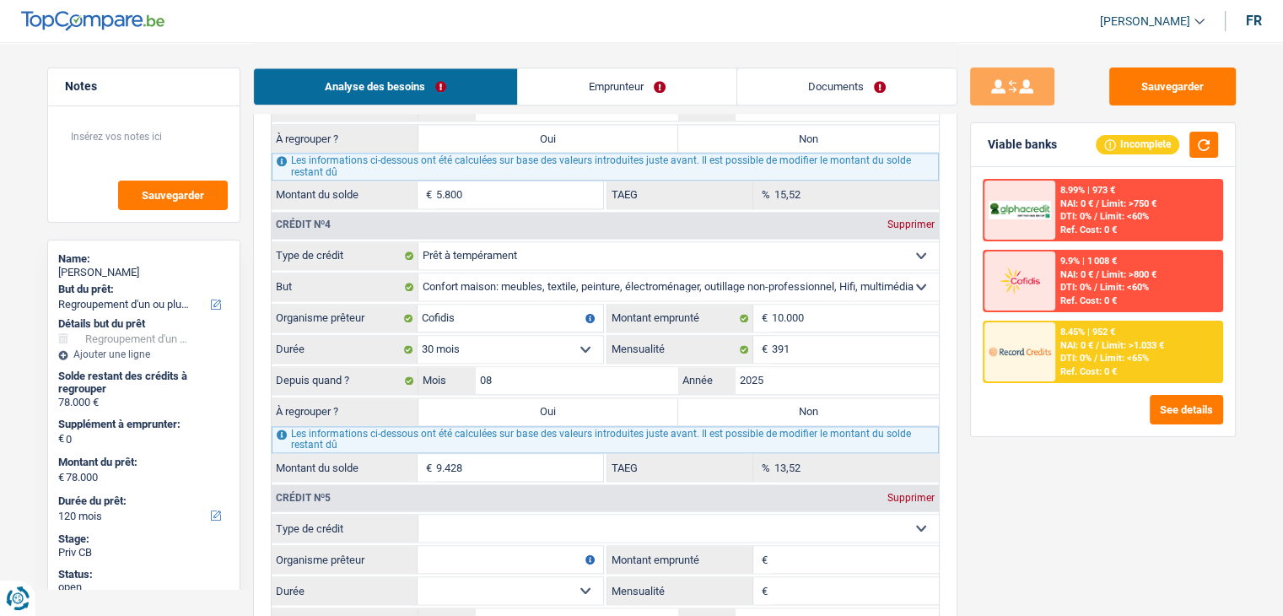
click at [492, 456] on input "9.428" at bounding box center [519, 467] width 167 height 27
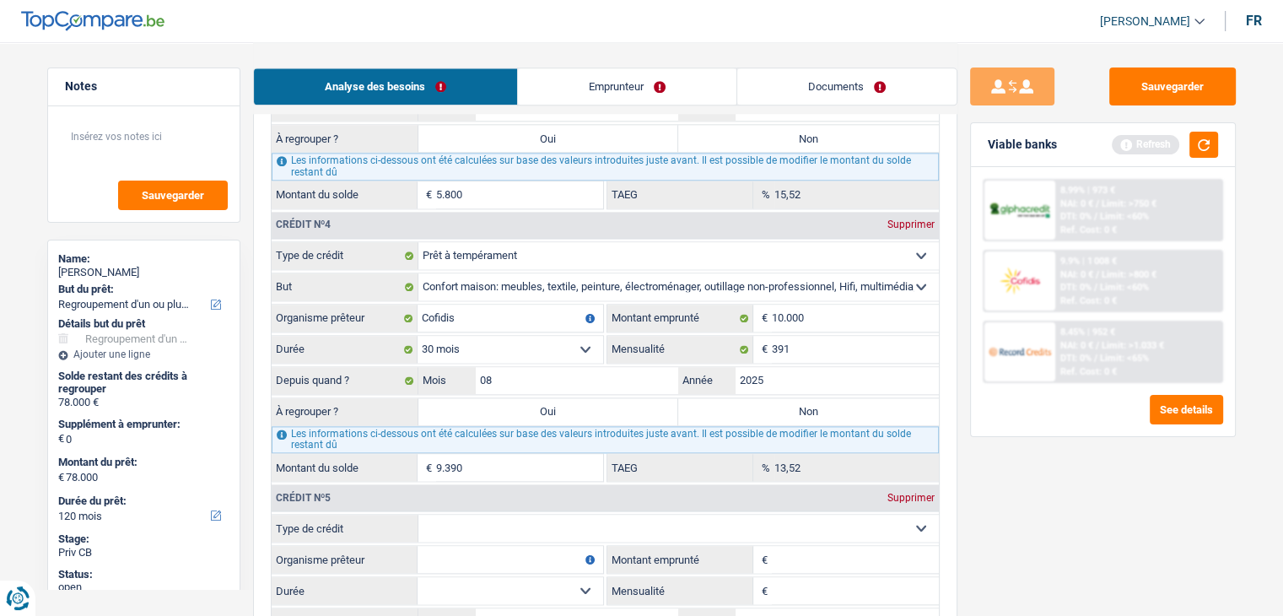
type input "9.390"
drag, startPoint x: 1059, startPoint y: 510, endPoint x: 1145, endPoint y: 200, distance: 322.2
click at [1059, 505] on div "Sauvegarder Viable banks Refresh 8.99% | 973 € NAI: 0 € / Limit: >750 € DTI: 0%…" at bounding box center [1103, 327] width 291 height 521
click at [1218, 143] on button "button" at bounding box center [1204, 145] width 29 height 26
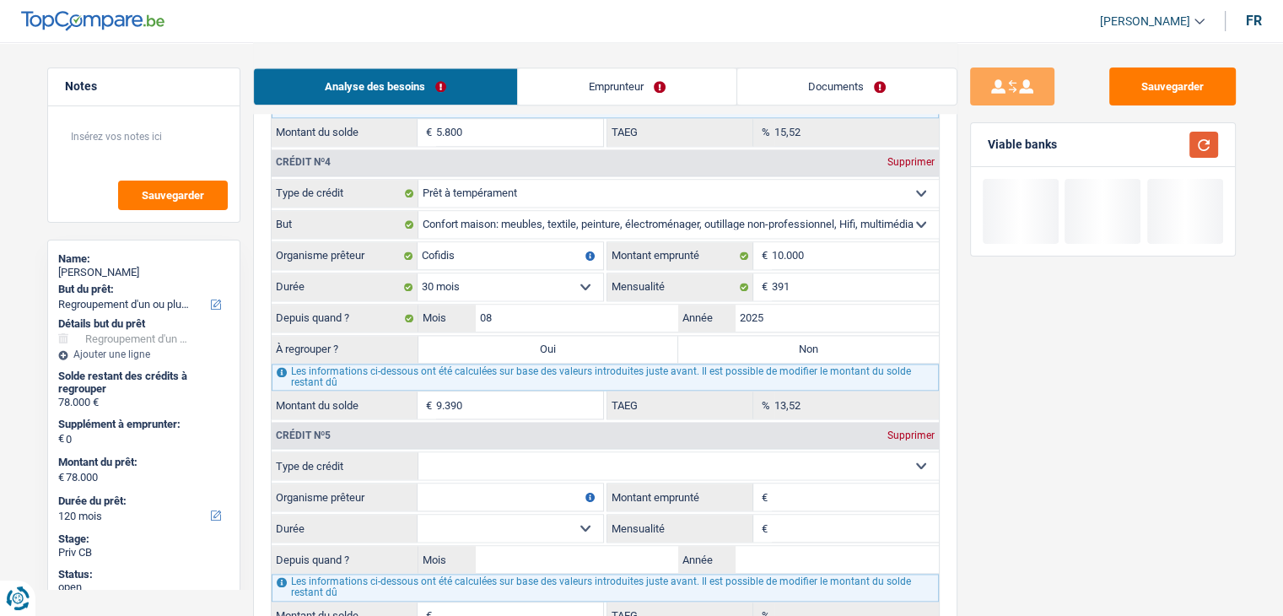
scroll to position [2278, 0]
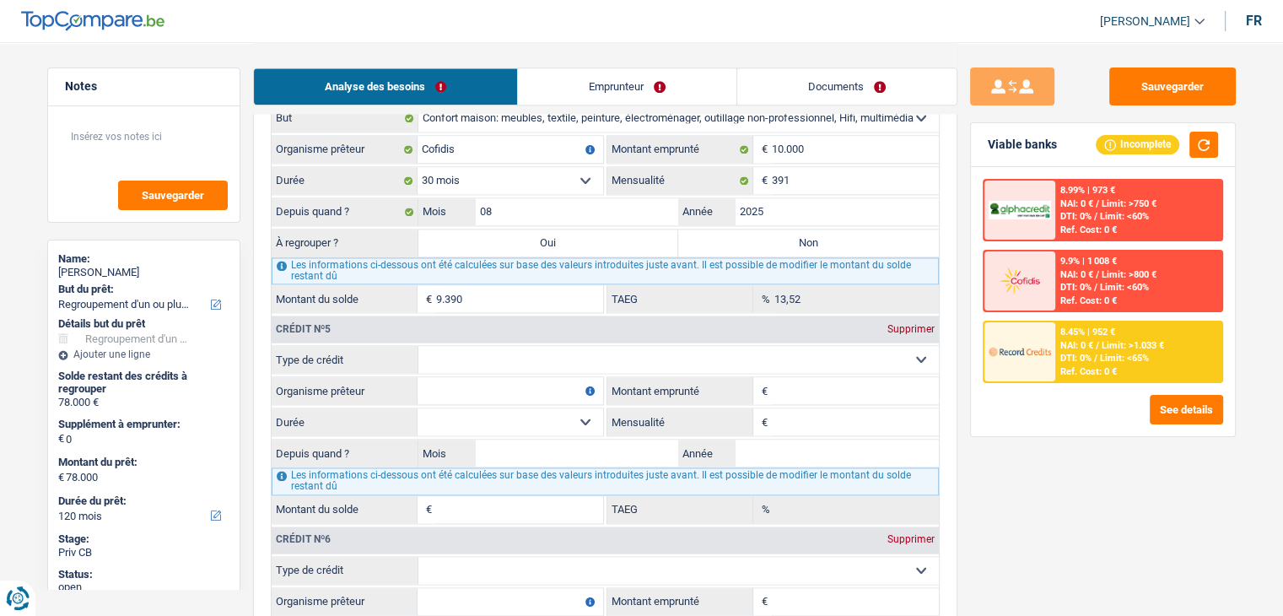
drag, startPoint x: 639, startPoint y: 345, endPoint x: 628, endPoint y: 348, distance: 11.5
click at [639, 346] on select "Carte ou ouverture de crédit Prêt hypothécaire Vente à tempérament Prêt à tempé…" at bounding box center [678, 359] width 521 height 27
select select "carLoan"
type input "0"
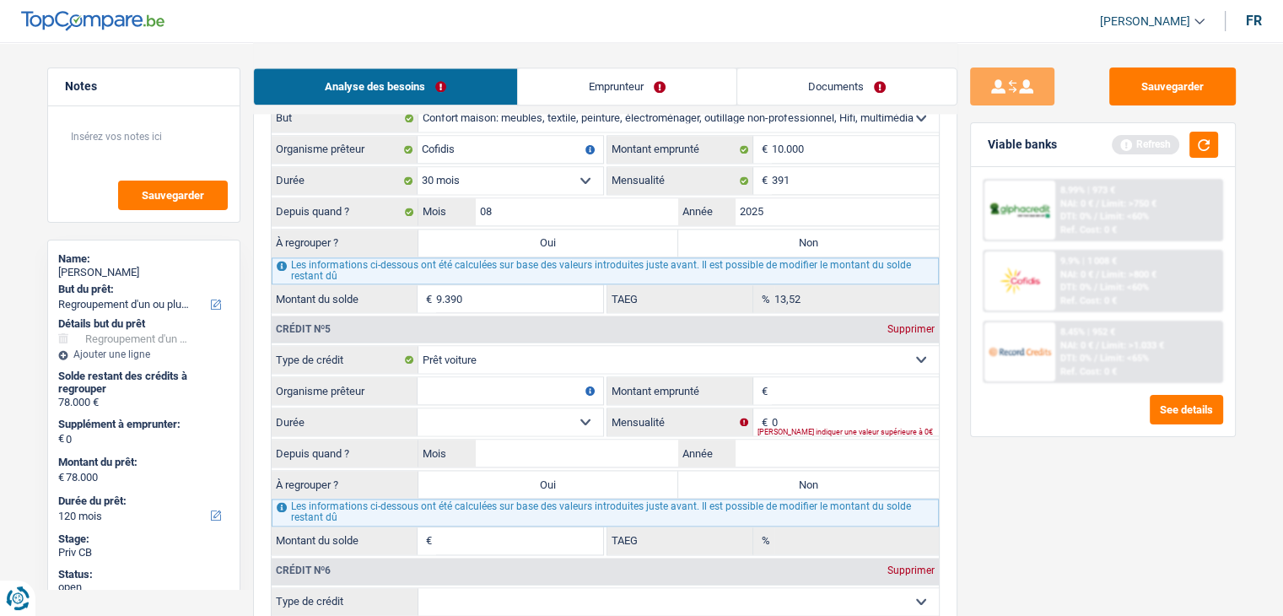
click at [476, 381] on input "Organisme prêteur" at bounding box center [511, 390] width 186 height 27
click at [748, 440] on input "Année" at bounding box center [837, 453] width 203 height 27
type input "2024"
click at [815, 382] on input "Montant emprunté" at bounding box center [855, 390] width 167 height 27
type input "10.001"
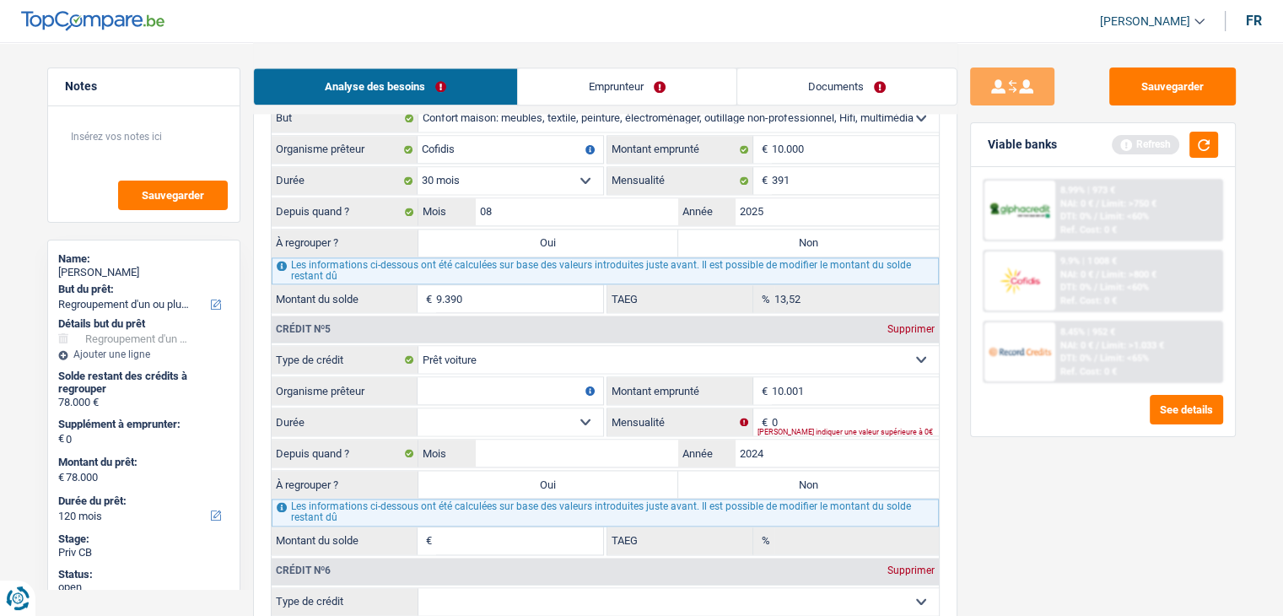
click at [567, 408] on select "12 mois 18 mois 24 mois 30 mois 36 mois 42 mois 48 mois 60 mois Sélectionner un…" at bounding box center [511, 421] width 186 height 27
select select "60"
click at [418, 408] on select "12 mois 18 mois 24 mois 30 mois 36 mois 42 mois 48 mois 60 mois Sélectionner un…" at bounding box center [511, 421] width 186 height 27
click at [824, 381] on input "10.001" at bounding box center [855, 390] width 167 height 27
type input "1.000"
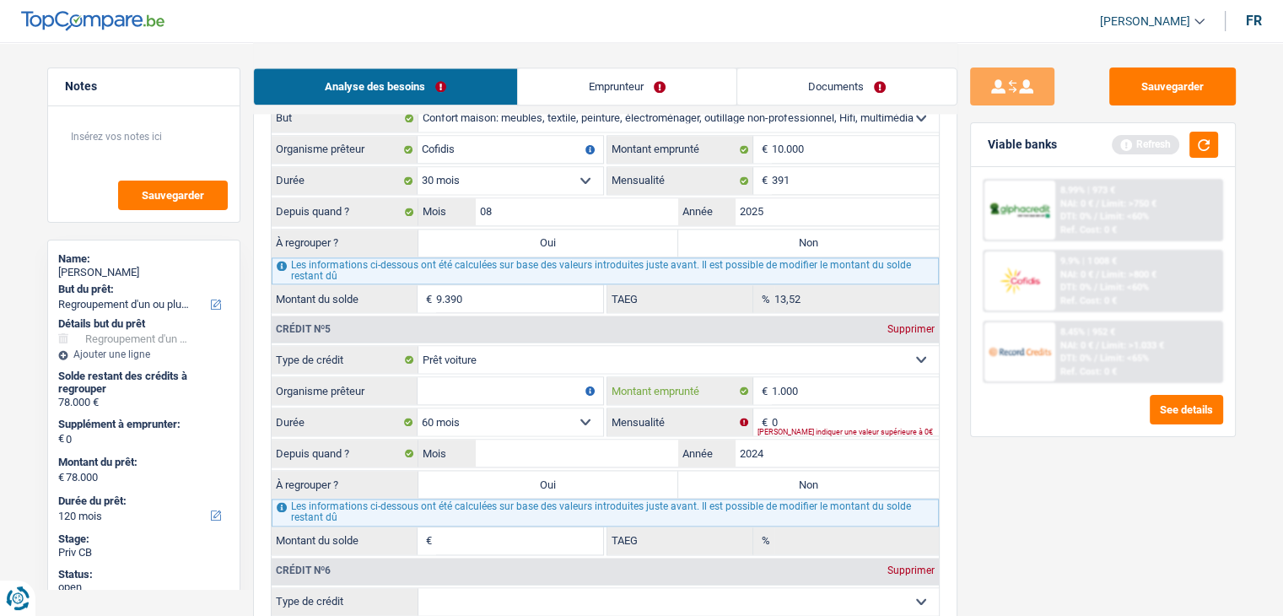
select select
type input "1"
type input "20.000"
drag, startPoint x: 570, startPoint y: 402, endPoint x: 560, endPoint y: 415, distance: 16.9
click at [570, 408] on select "12 mois 18 mois 24 mois 30 mois 36 mois 42 mois 48 mois 60 mois 72 mois 84 mois…" at bounding box center [511, 421] width 186 height 27
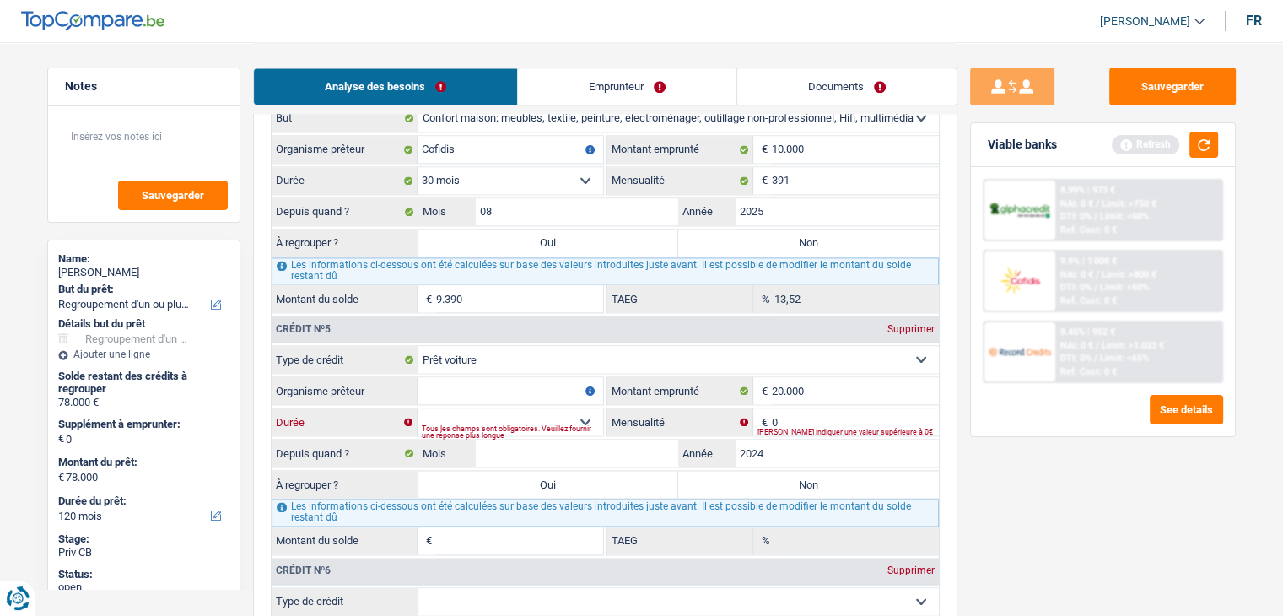
select select "60"
click at [418, 408] on select "12 mois 18 mois 24 mois 30 mois 36 mois 42 mois 48 mois 60 mois 72 mois 84 mois…" at bounding box center [511, 421] width 186 height 27
click at [812, 408] on input "0" at bounding box center [855, 421] width 167 height 27
type input "380"
click at [645, 440] on input "Mois" at bounding box center [577, 453] width 203 height 27
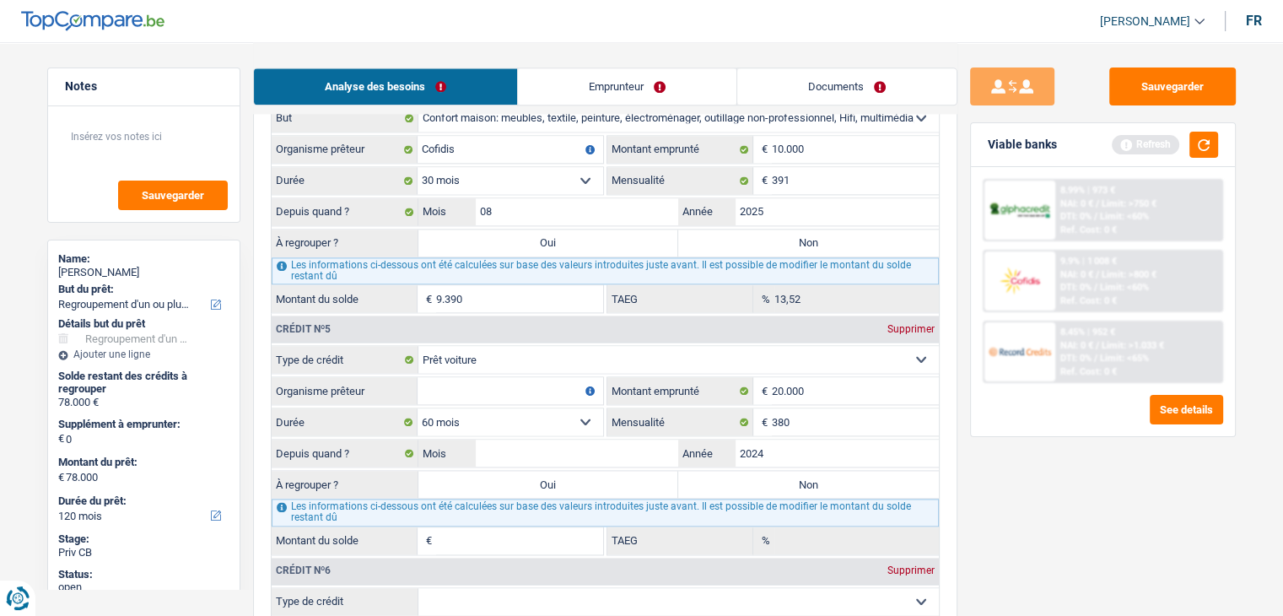
click at [1017, 507] on div "Sauvegarder Viable banks Refresh 8.99% | 973 € NAI: 0 € / Limit: >750 € DTI: 0%…" at bounding box center [1103, 327] width 291 height 521
click at [1212, 132] on button "button" at bounding box center [1204, 145] width 29 height 26
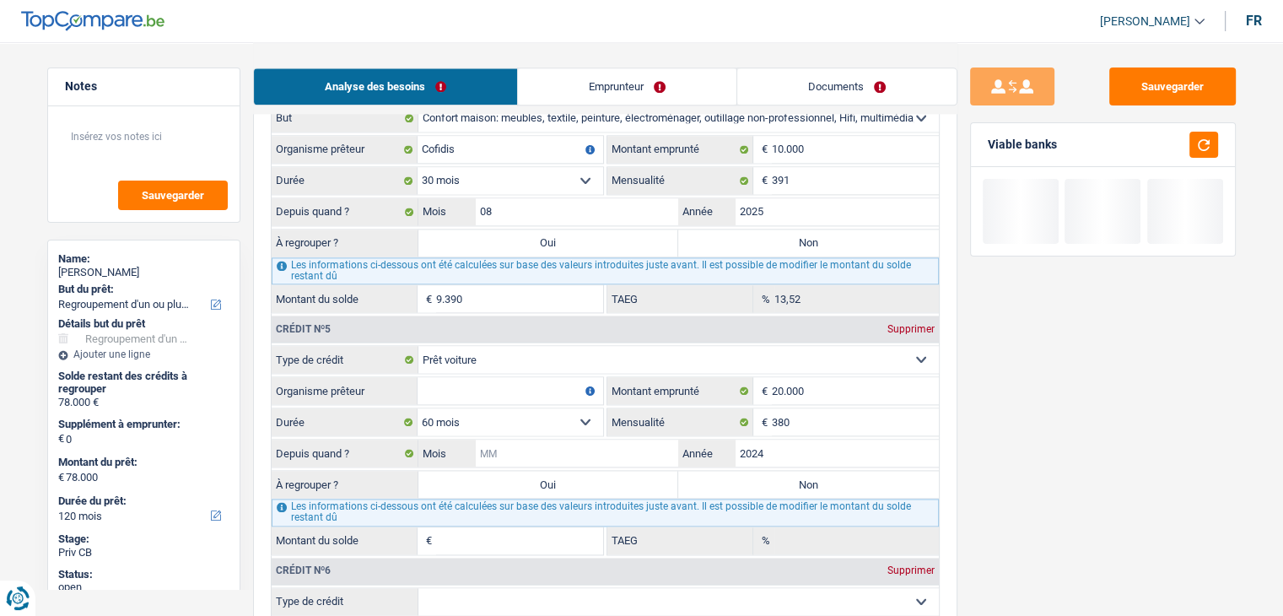
click at [651, 440] on input "Mois" at bounding box center [577, 453] width 203 height 27
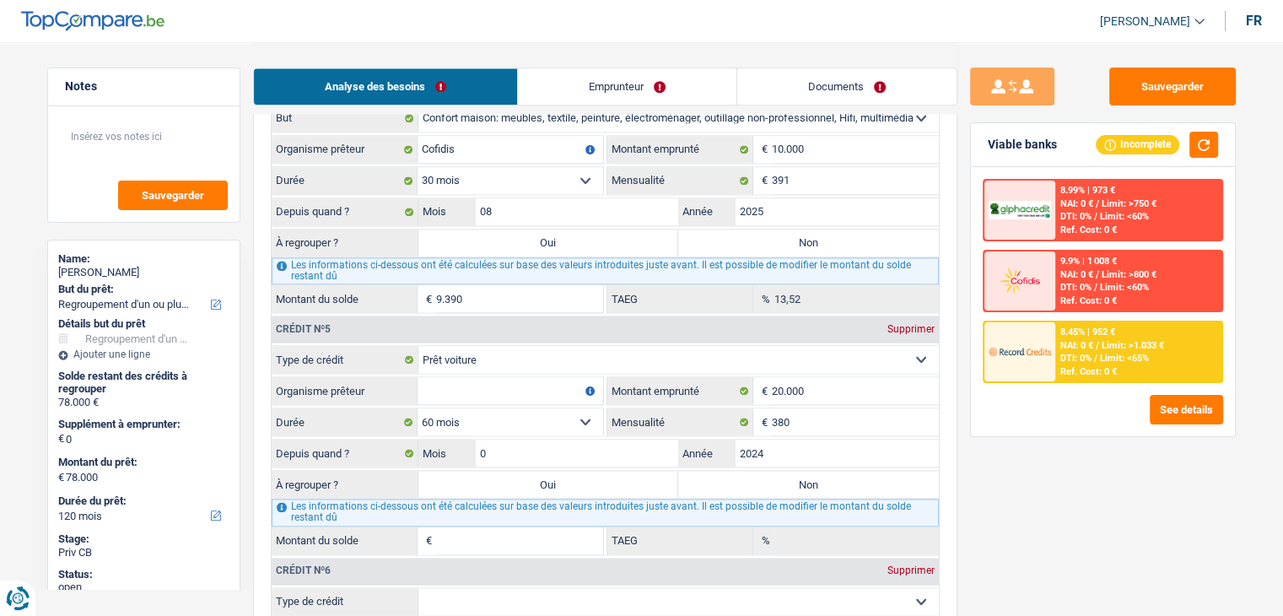
type input "08"
type input "15.794"
type input "5,41"
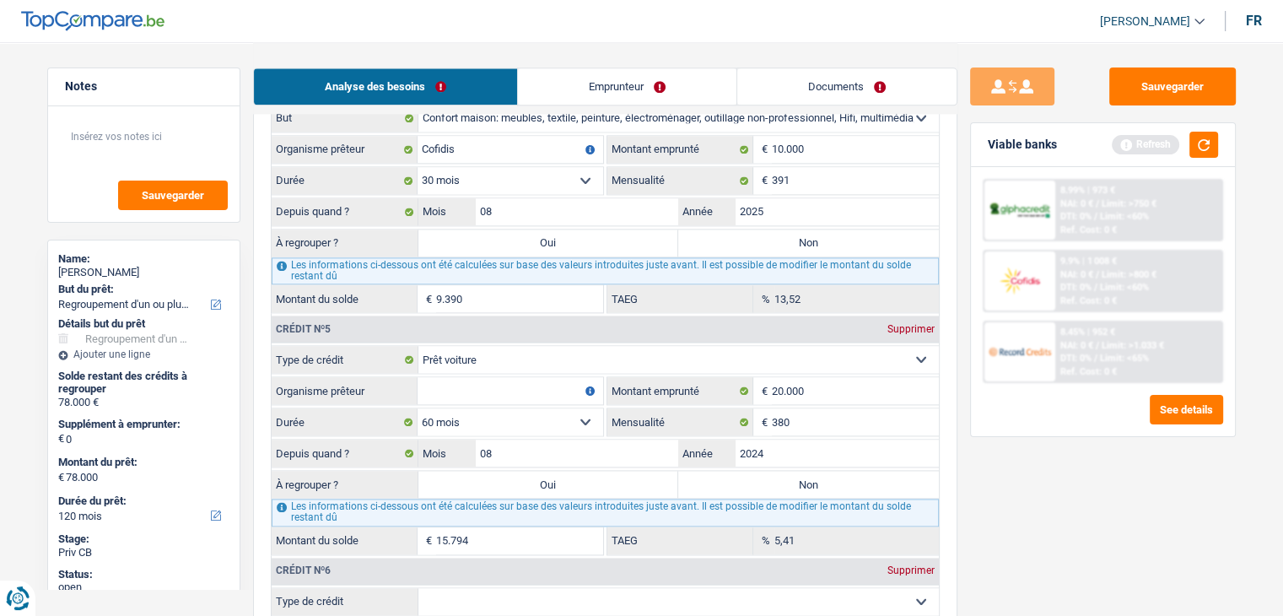
click at [556, 380] on input "Organisme prêteur" at bounding box center [511, 390] width 186 height 27
type input "Belfius"
click at [1033, 537] on div "Sauvegarder Viable banks Refresh 8.99% | 973 € NAI: 0 € / Limit: >750 € DTI: 0%…" at bounding box center [1103, 327] width 291 height 521
click at [533, 527] on input "15.794" at bounding box center [519, 540] width 167 height 27
type input "15.700"
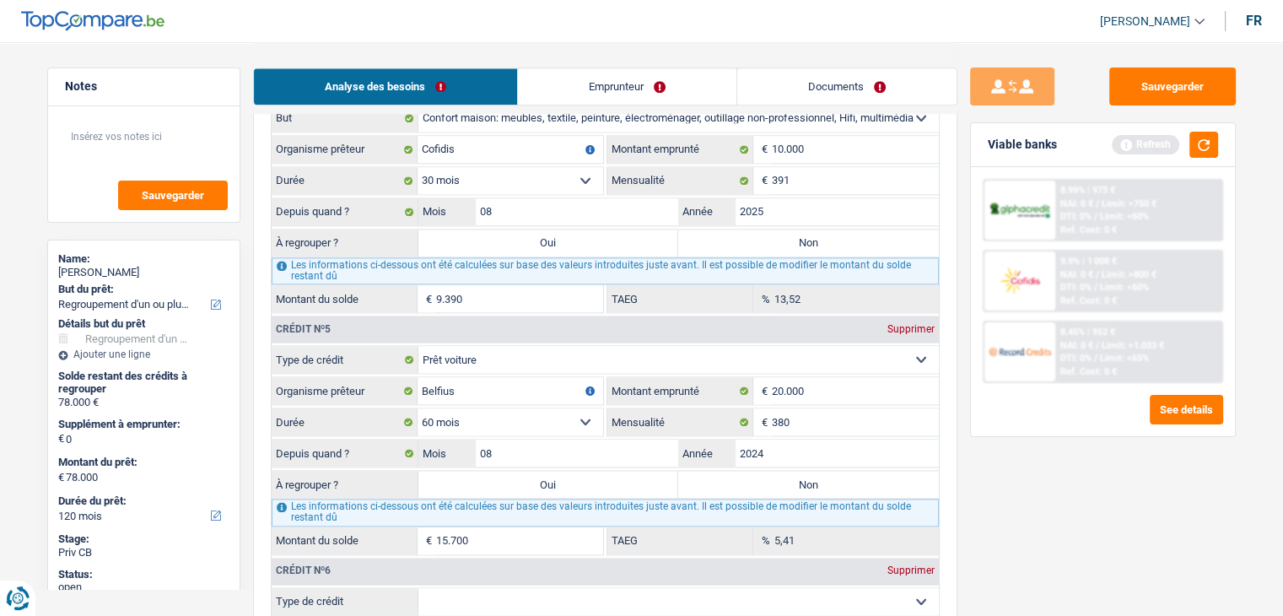
click at [1019, 531] on div "Sauvegarder Viable banks Refresh 8.99% | 973 € NAI: 0 € / Limit: >750 € DTI: 0%…" at bounding box center [1103, 327] width 291 height 521
click at [1215, 150] on button "button" at bounding box center [1204, 145] width 29 height 26
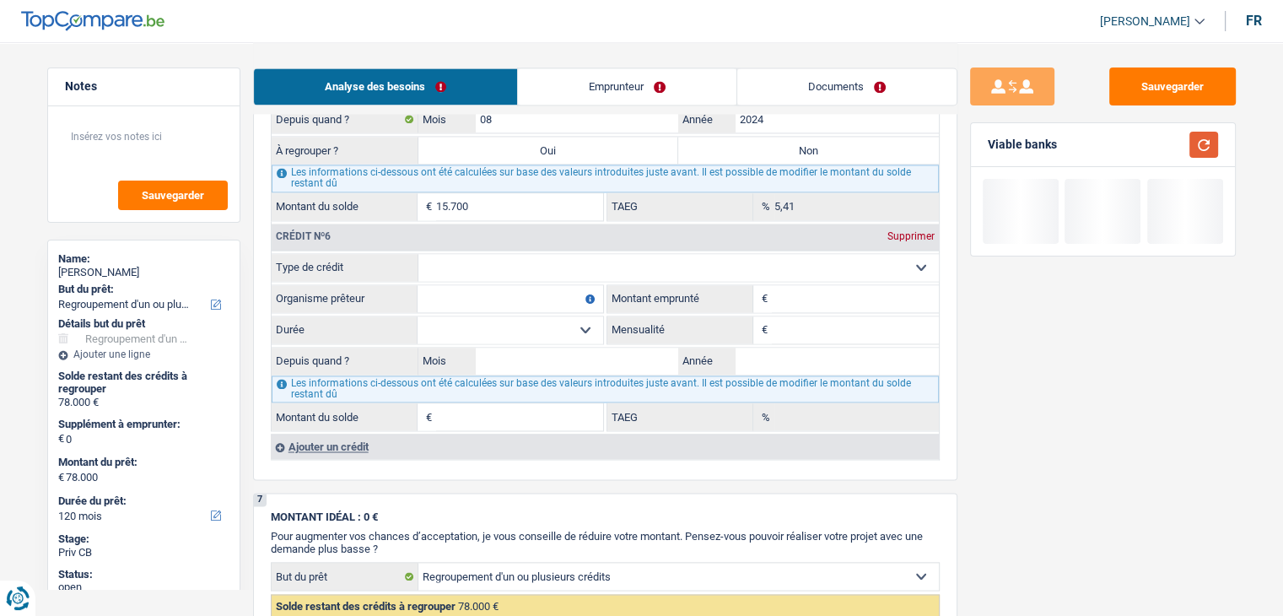
scroll to position [2616, 0]
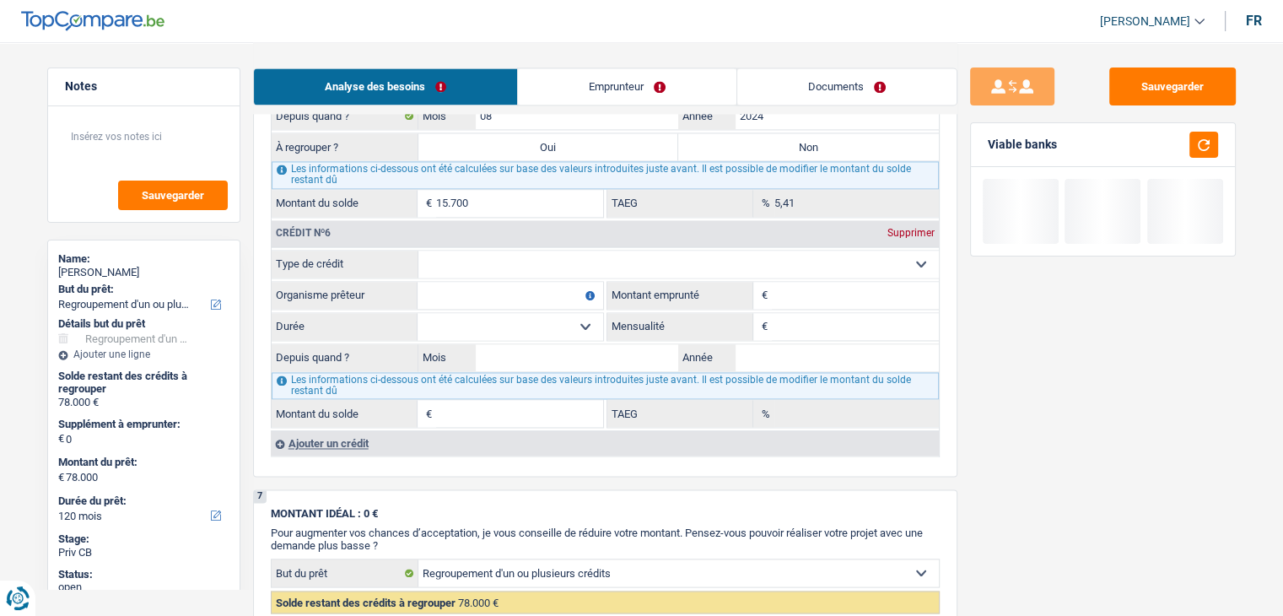
drag, startPoint x: 730, startPoint y: 248, endPoint x: 685, endPoint y: 254, distance: 45.1
click at [730, 251] on select "Carte ou ouverture de crédit Prêt hypothécaire Vente à tempérament Prêt à tempé…" at bounding box center [678, 264] width 521 height 27
select select "cardOrCredit"
type input "0"
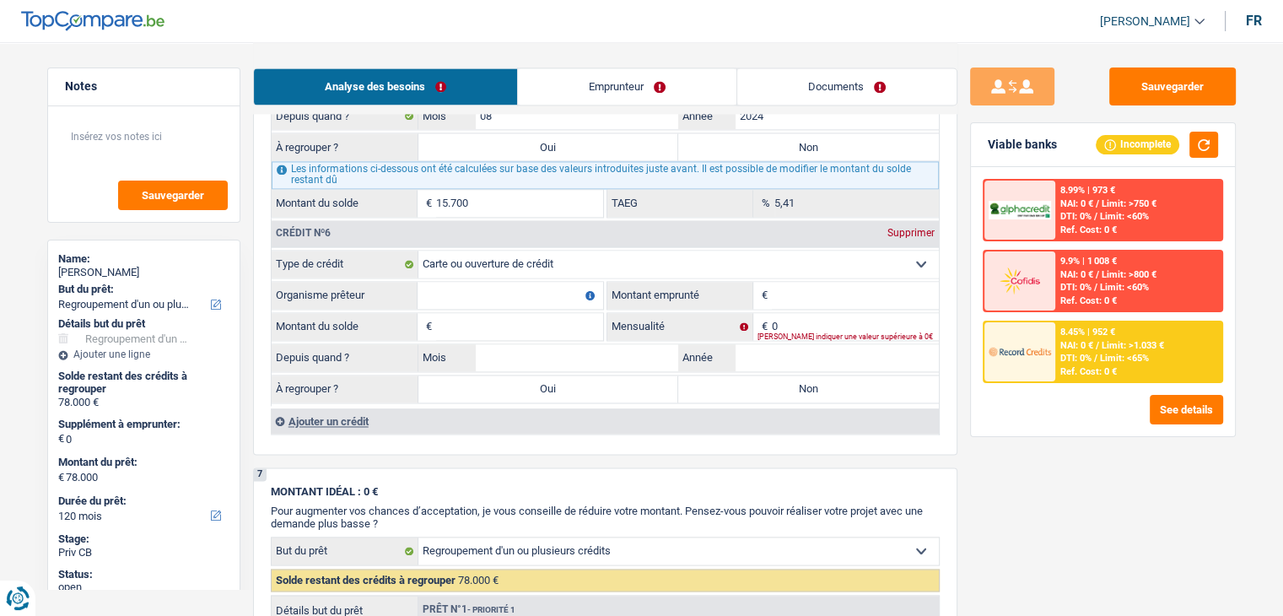
click at [485, 282] on input "Organisme prêteur" at bounding box center [511, 295] width 186 height 27
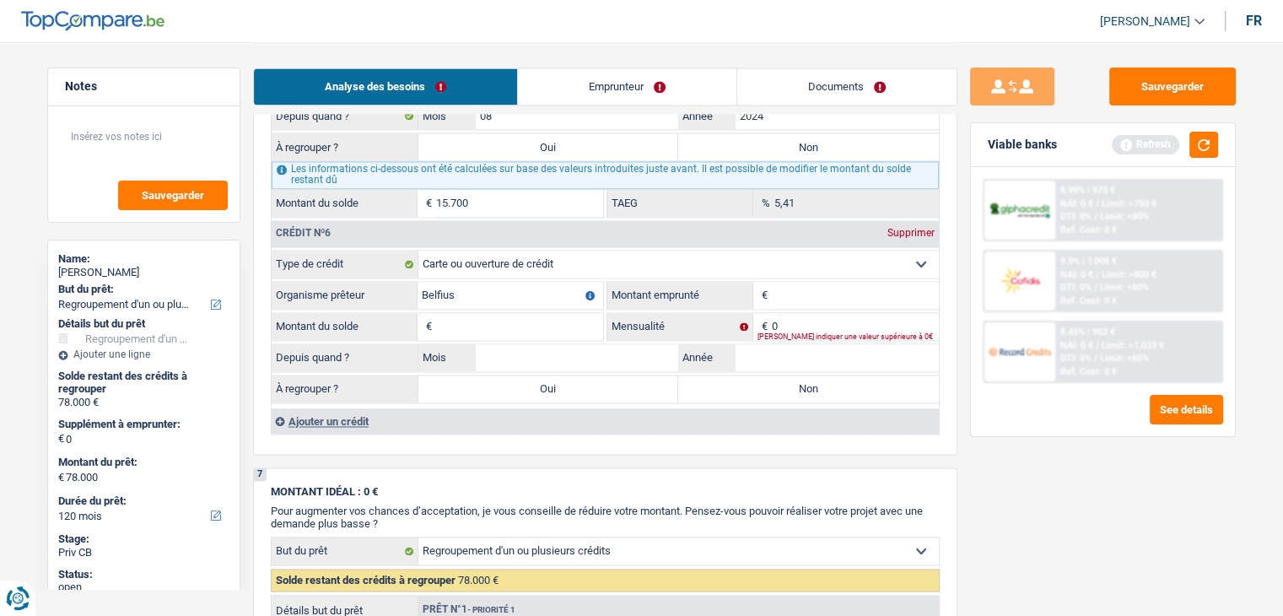
type input "Belfius"
click at [829, 282] on input "Montant emprunté" at bounding box center [855, 295] width 167 height 27
type input "9.000"
click at [477, 313] on input "Montant du solde" at bounding box center [519, 326] width 167 height 27
type input "4.500"
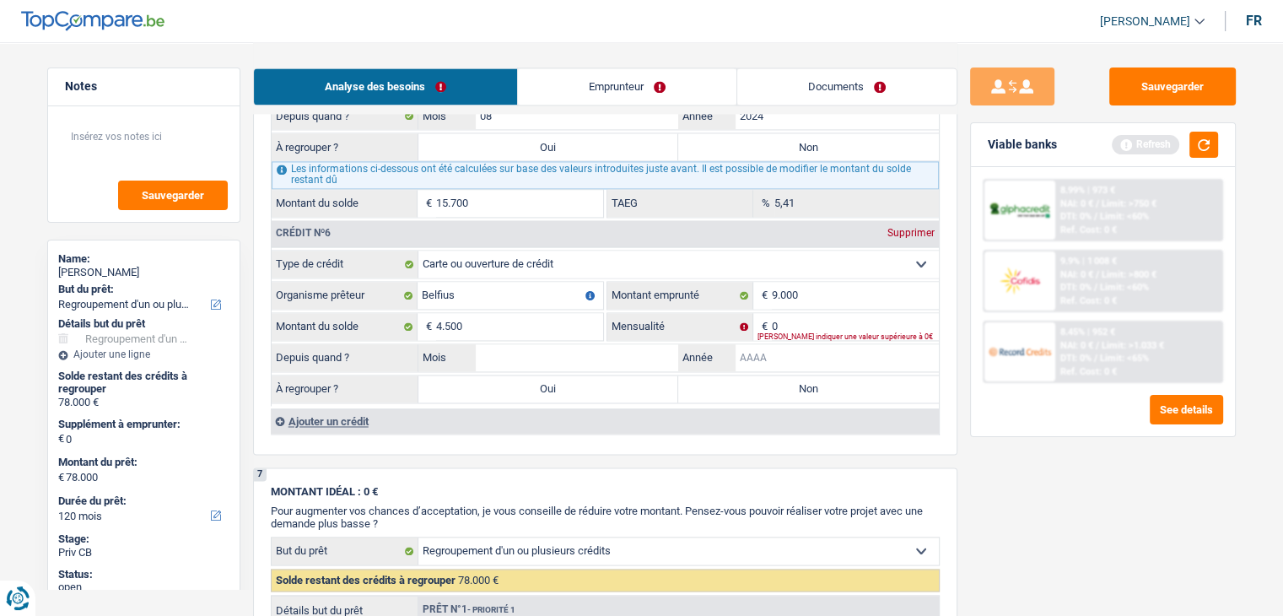
click at [772, 344] on input "Année" at bounding box center [837, 357] width 203 height 27
type input "2020"
click at [642, 344] on input "Mois" at bounding box center [577, 357] width 203 height 27
type input "01"
click at [996, 485] on div "Sauvegarder Viable banks Refresh 8.99% | 973 € NAI: 0 € / Limit: >750 € DTI: 0%…" at bounding box center [1103, 327] width 291 height 521
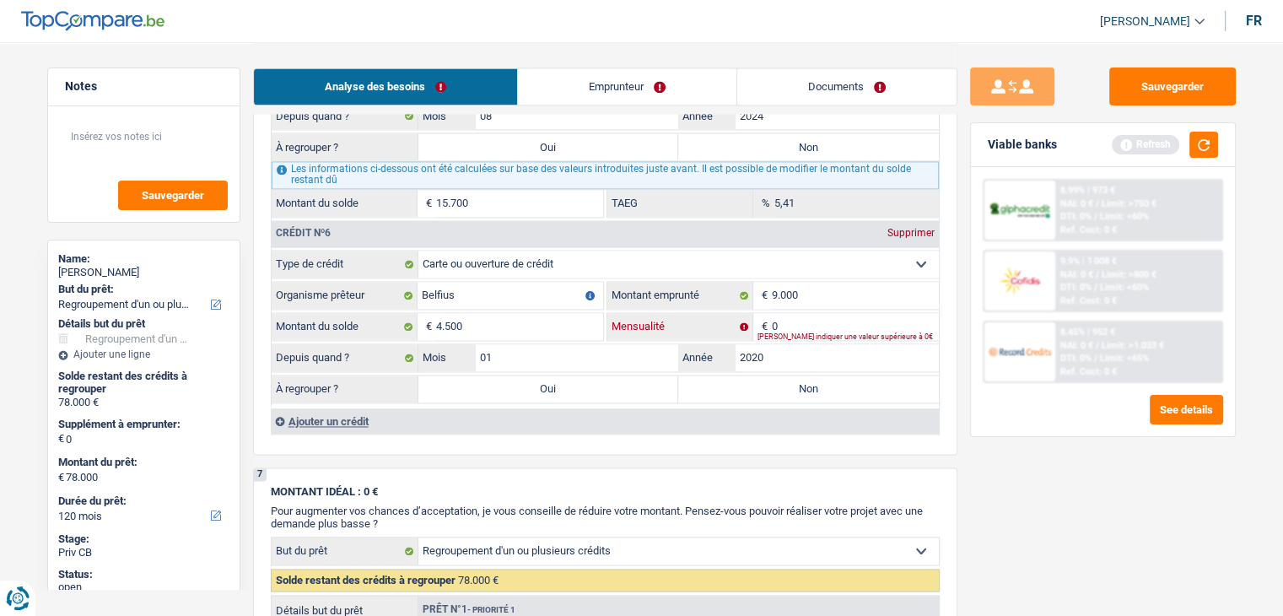
click at [817, 313] on input "0" at bounding box center [855, 326] width 167 height 27
type input "1"
click at [1196, 143] on button "button" at bounding box center [1204, 145] width 29 height 26
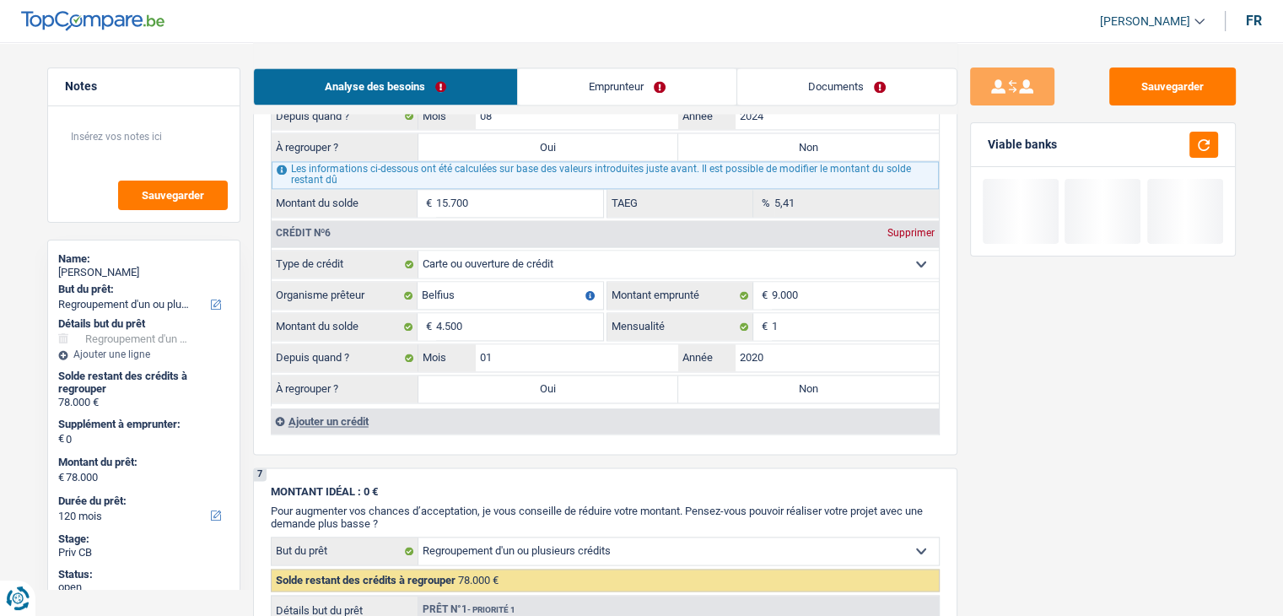
click at [530, 375] on label "Oui" at bounding box center [548, 388] width 261 height 27
click at [530, 375] on input "Oui" at bounding box center [548, 388] width 261 height 27
radio input "true"
type input "4.500"
select select "36"
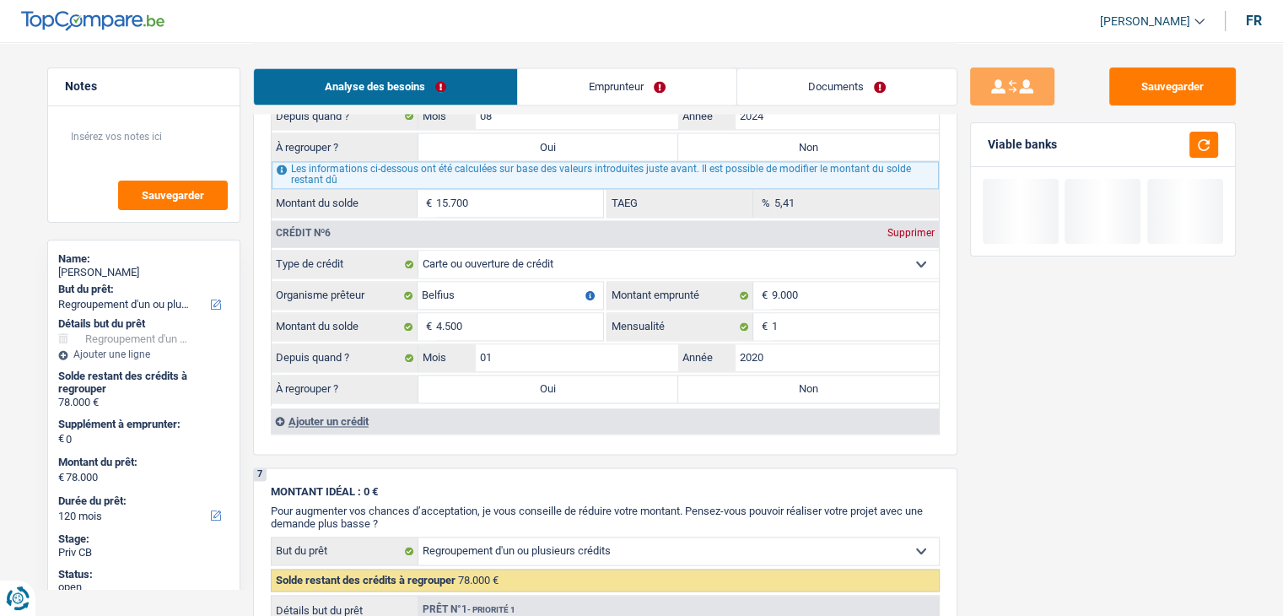
type input "4.500"
select select "36"
type input "4.500"
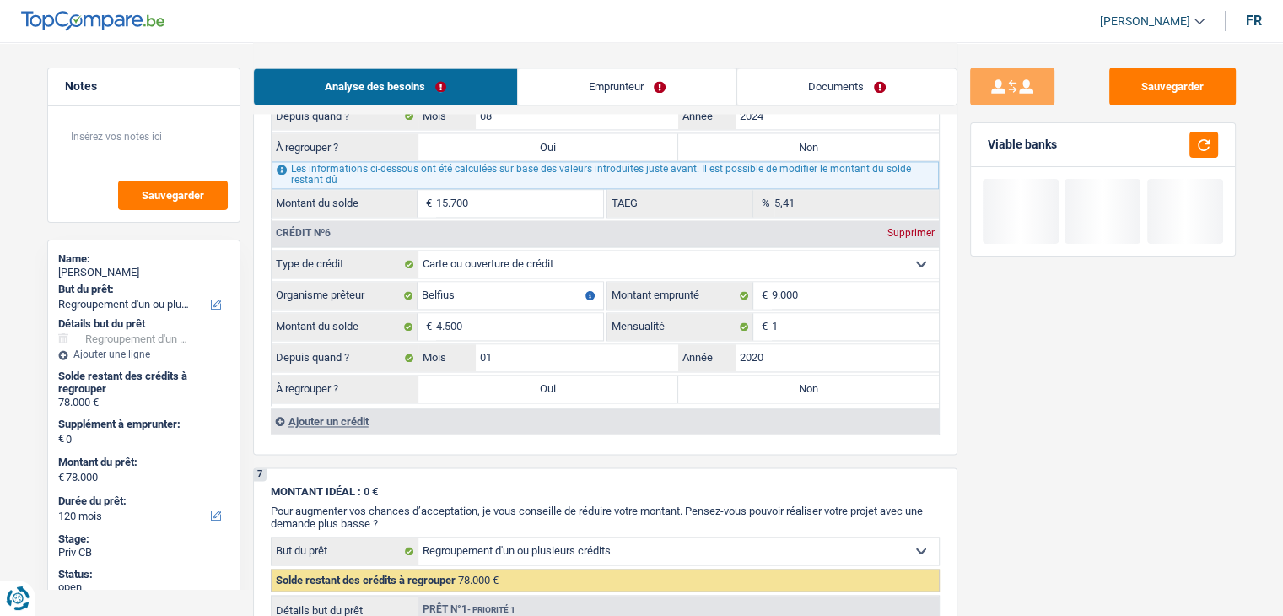
select select "36"
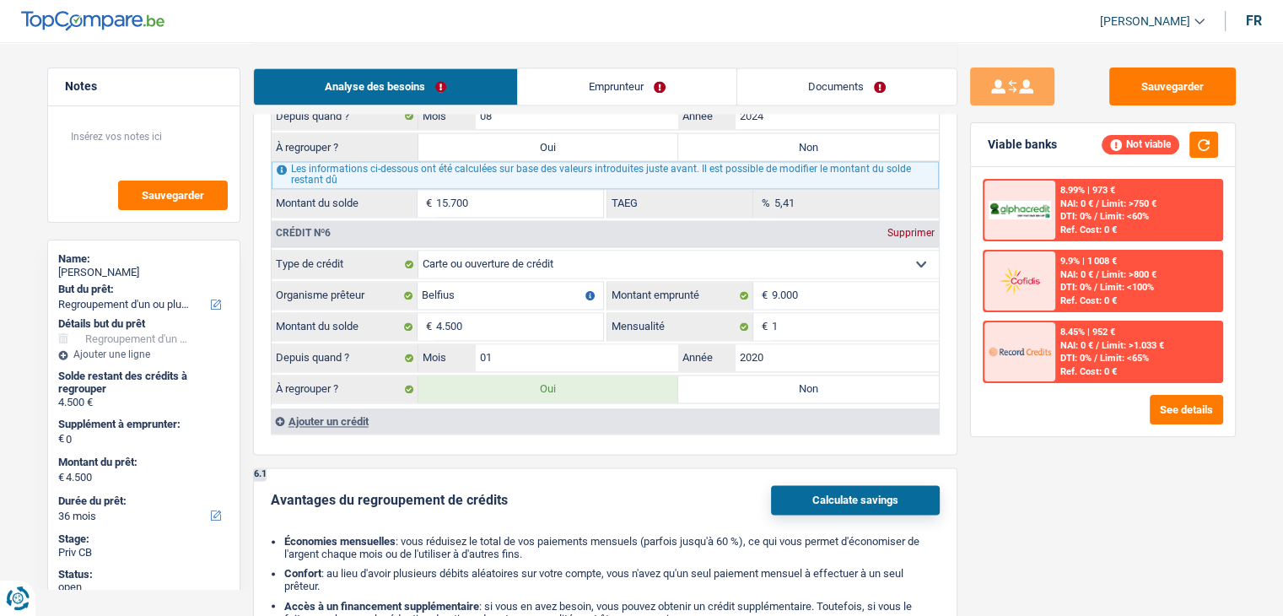
click at [323, 408] on div "Ajouter un crédit" at bounding box center [605, 420] width 668 height 25
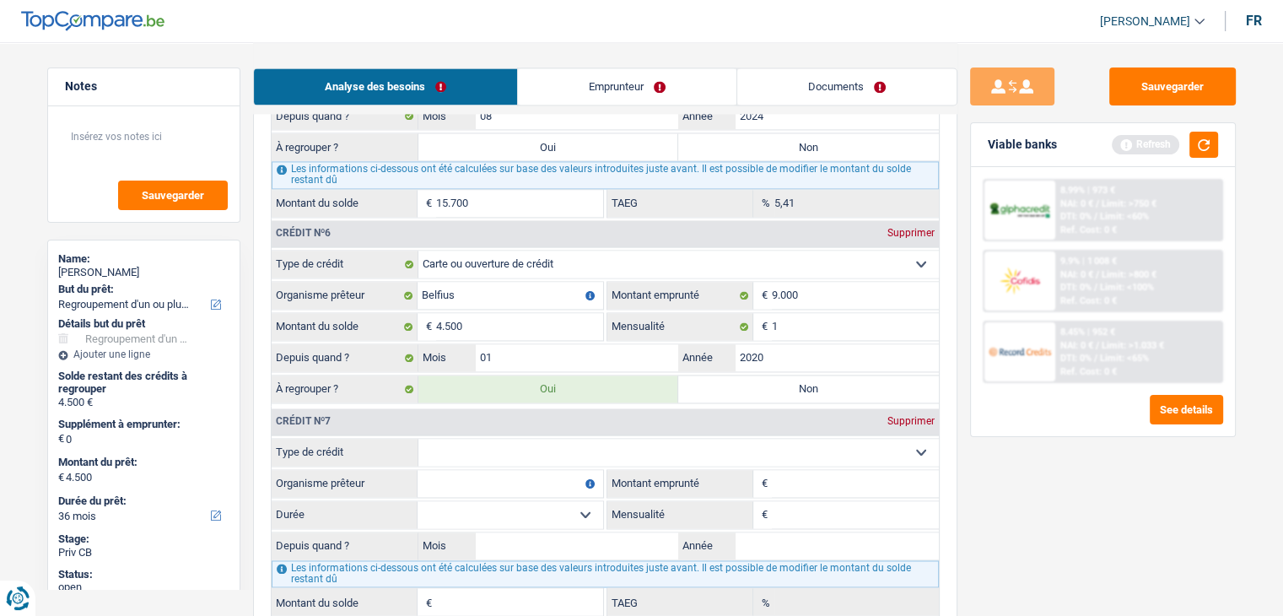
click at [503, 439] on select "Carte ou ouverture de crédit Prêt hypothécaire Vente à tempérament Prêt à tempé…" at bounding box center [678, 452] width 521 height 27
select select "cardOrCredit"
type input "0"
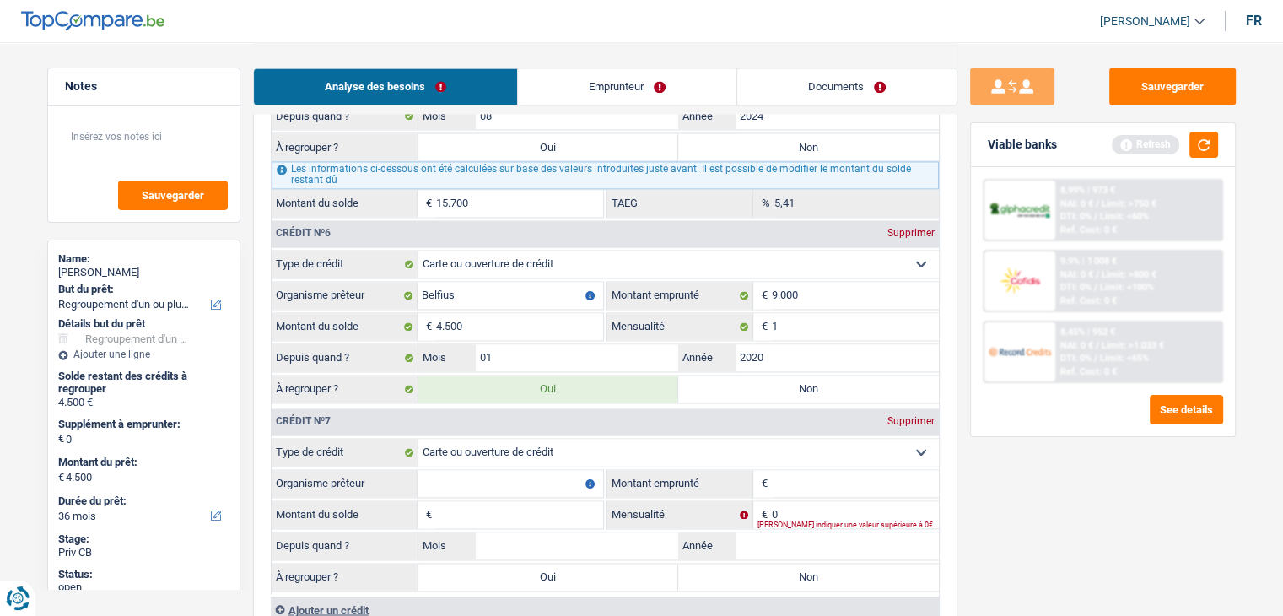
click at [503, 470] on input "Organisme prêteur" at bounding box center [511, 483] width 186 height 27
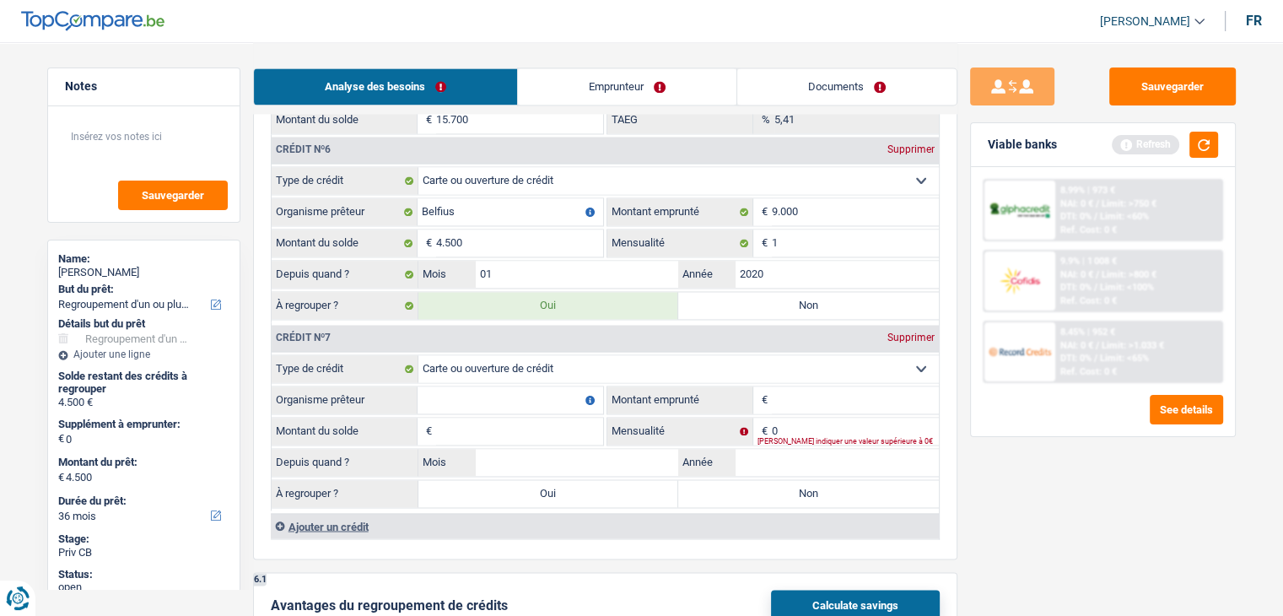
scroll to position [2700, 0]
type input "Belfius"
click at [802, 386] on input "Montant emprunté" at bounding box center [855, 399] width 167 height 27
type input "7.000"
click at [564, 417] on input "Montant du solde" at bounding box center [519, 430] width 167 height 27
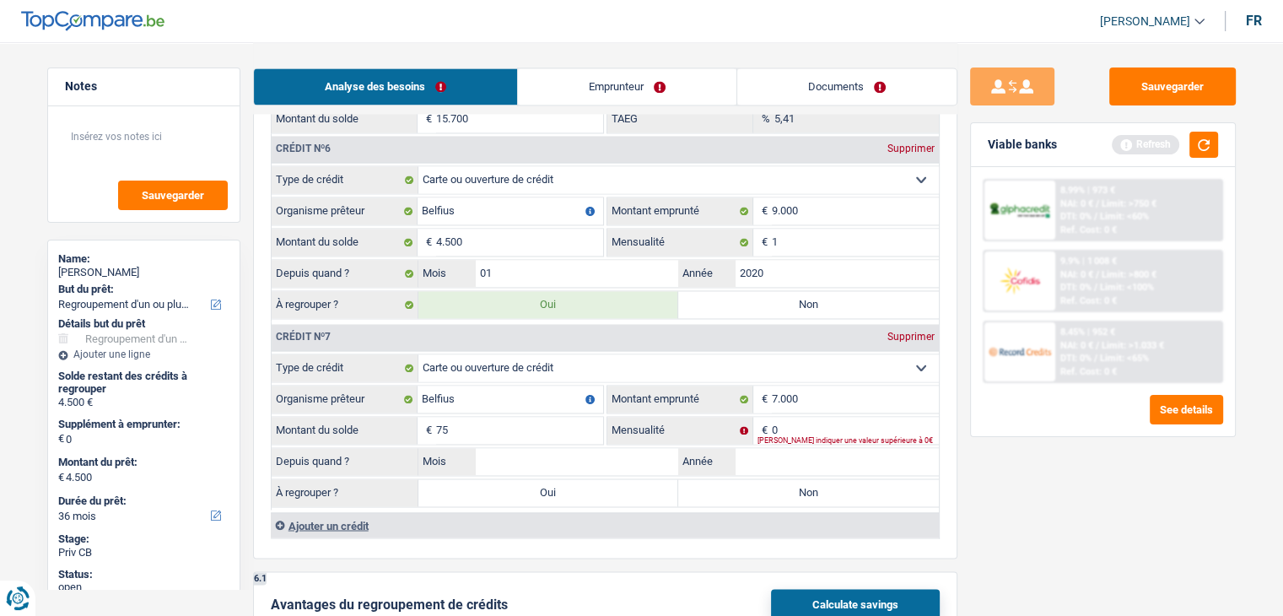
type input "75"
click at [865, 386] on input "7.000" at bounding box center [855, 399] width 167 height 27
type input "7.500"
click at [526, 424] on fieldset "Carte ou ouverture de crédit Prêt hypothécaire Vente à tempérament Prêt à tempé…" at bounding box center [605, 432] width 667 height 156
click at [526, 418] on input "75" at bounding box center [519, 430] width 167 height 27
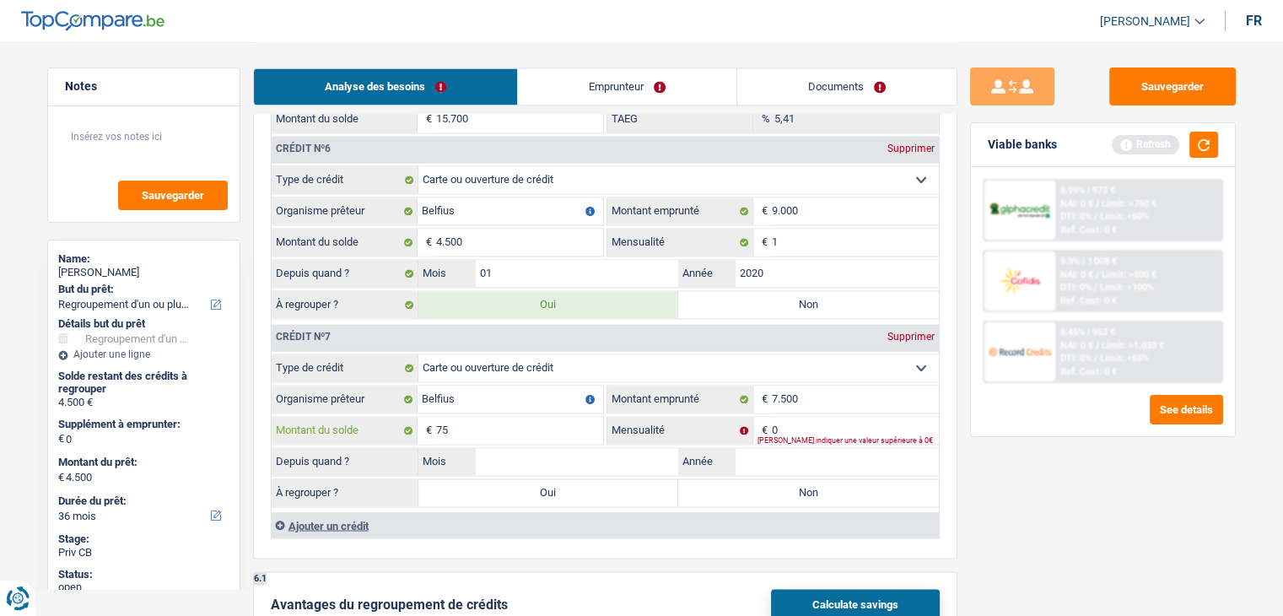
type input "7"
type input "4.500"
click at [794, 417] on input "0" at bounding box center [855, 430] width 167 height 27
type input "1"
click at [786, 448] on input "Année" at bounding box center [837, 461] width 203 height 27
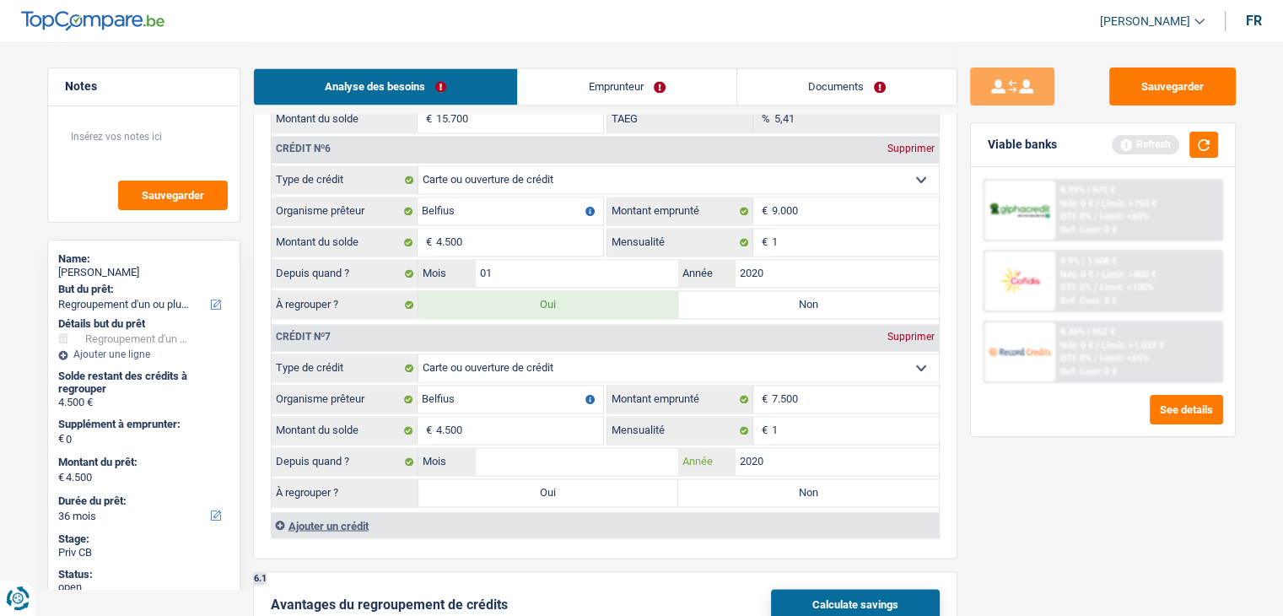
type input "2020"
click at [651, 448] on input "Mois" at bounding box center [577, 461] width 203 height 27
type input "01"
click at [572, 485] on fieldset "Carte ou ouverture de crédit Prêt hypothécaire Vente à tempérament Prêt à tempé…" at bounding box center [605, 432] width 667 height 156
click at [567, 479] on label "Oui" at bounding box center [548, 492] width 261 height 27
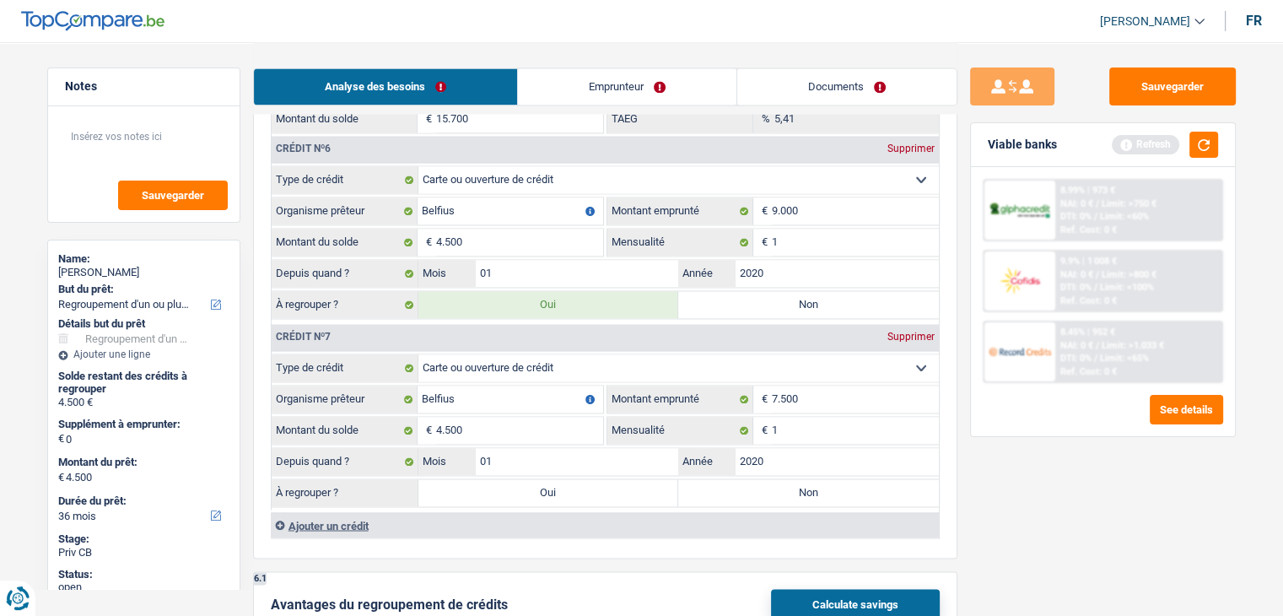
click at [567, 479] on input "Oui" at bounding box center [548, 492] width 261 height 27
radio input "true"
type input "9.000"
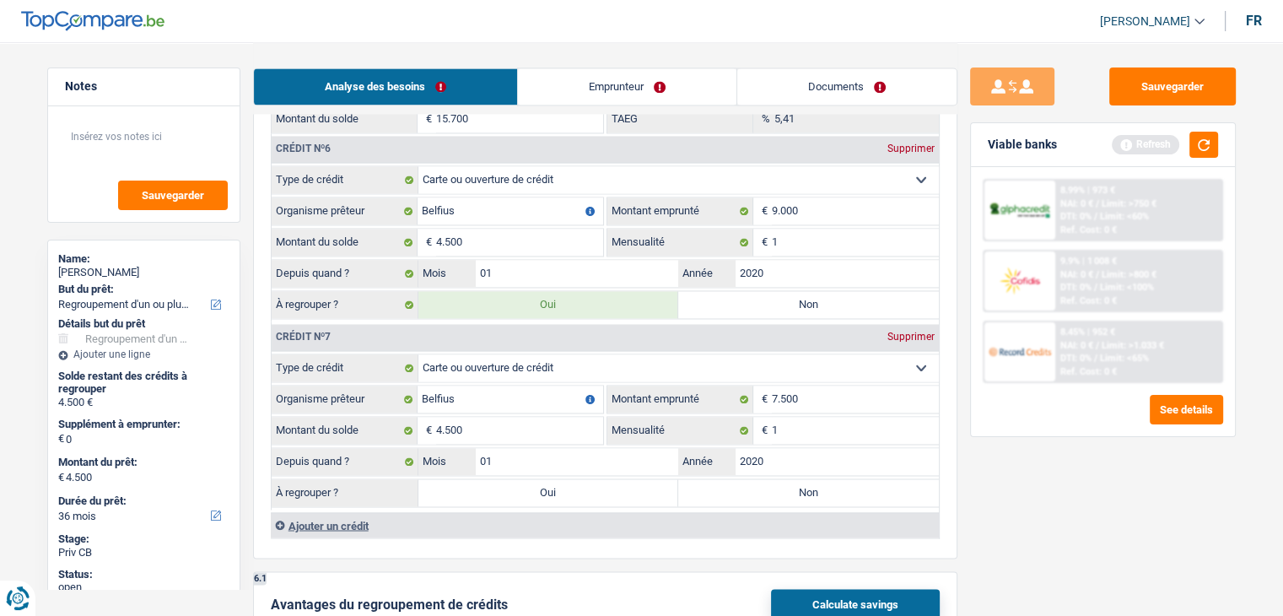
type input "9.000"
select select "48"
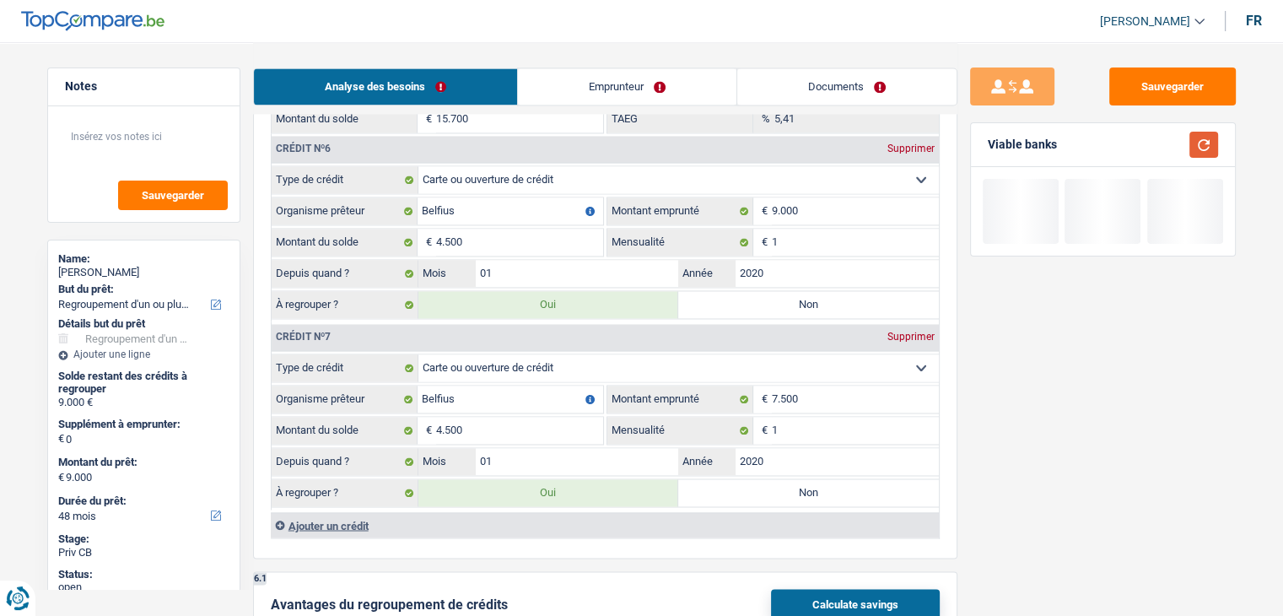
click at [1211, 154] on button "button" at bounding box center [1204, 145] width 29 height 26
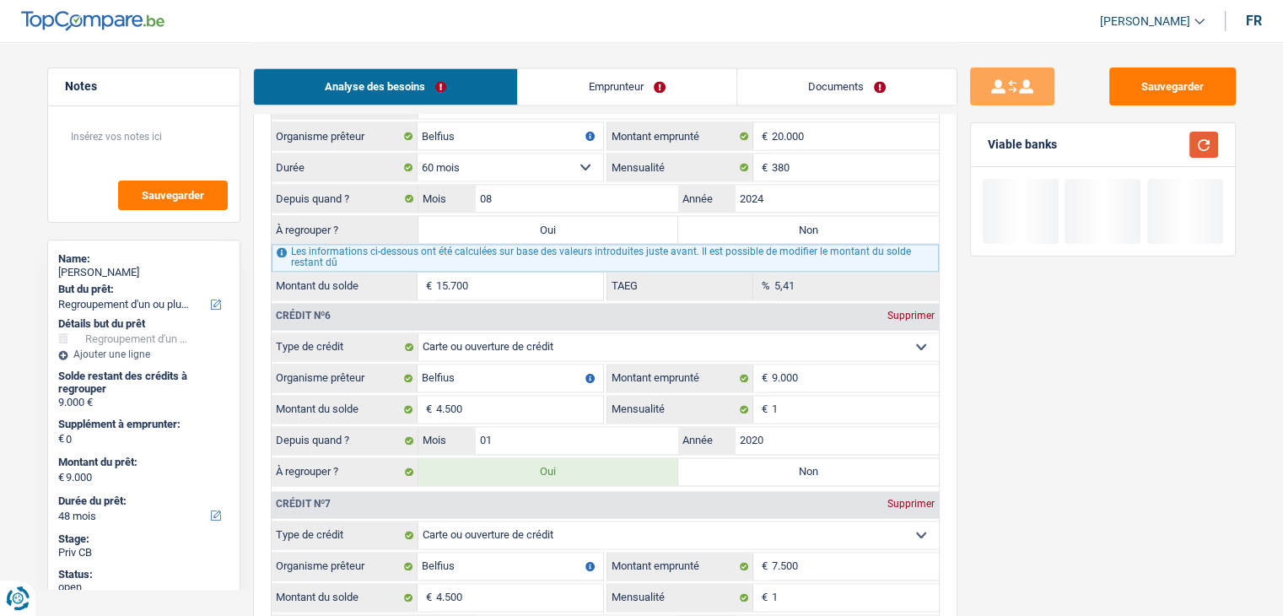
scroll to position [2447, 0]
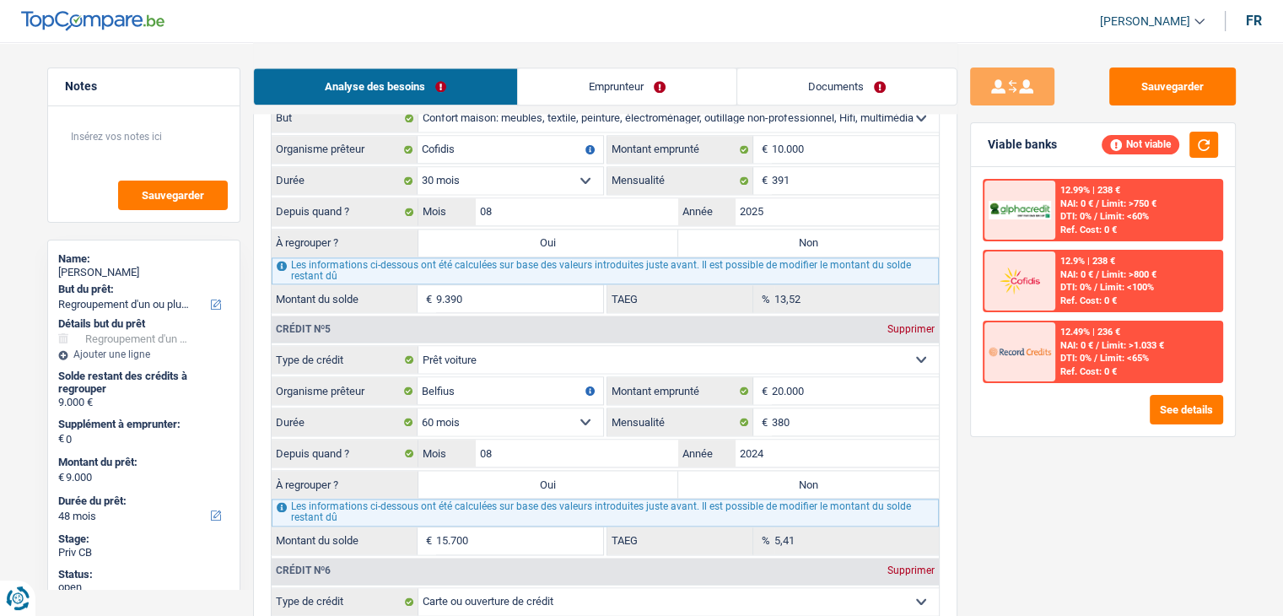
click at [526, 229] on label "Oui" at bounding box center [548, 242] width 261 height 27
click at [526, 229] on input "Oui" at bounding box center [548, 242] width 261 height 27
radio input "true"
type input "18.390"
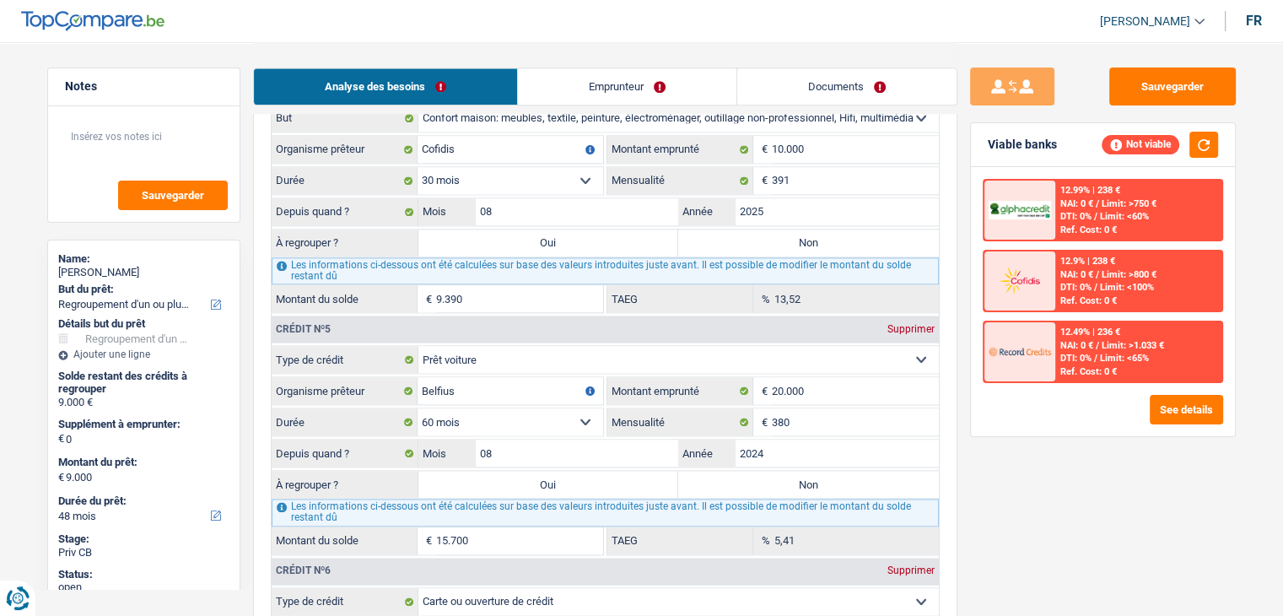
type input "18.390"
select select "84"
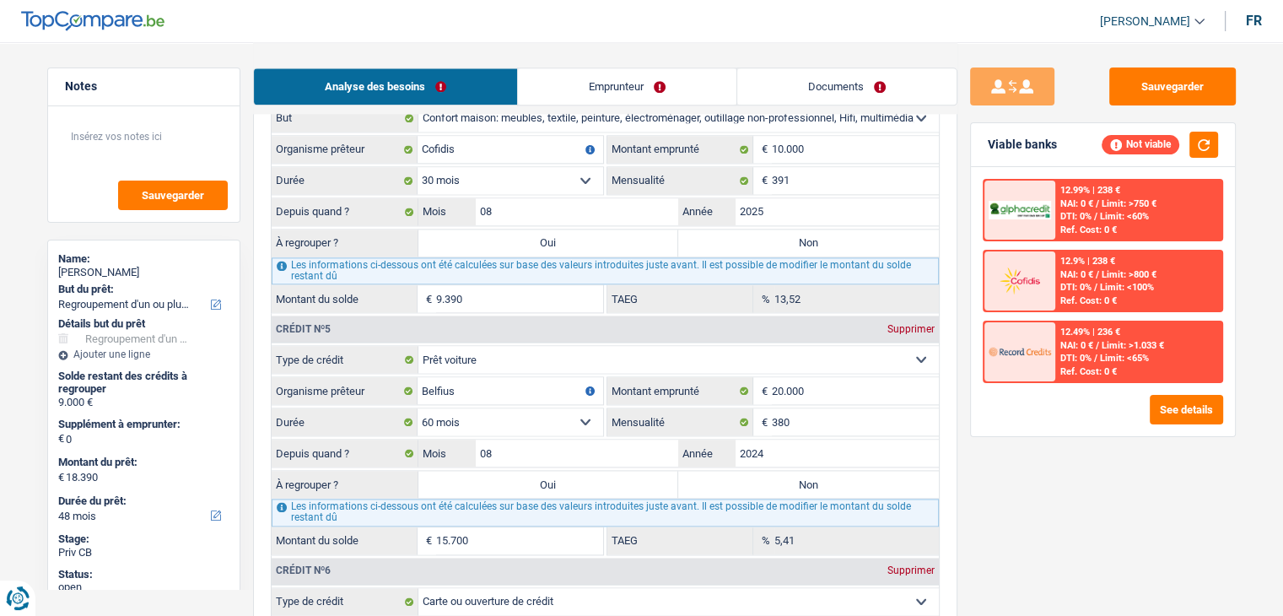
select select "84"
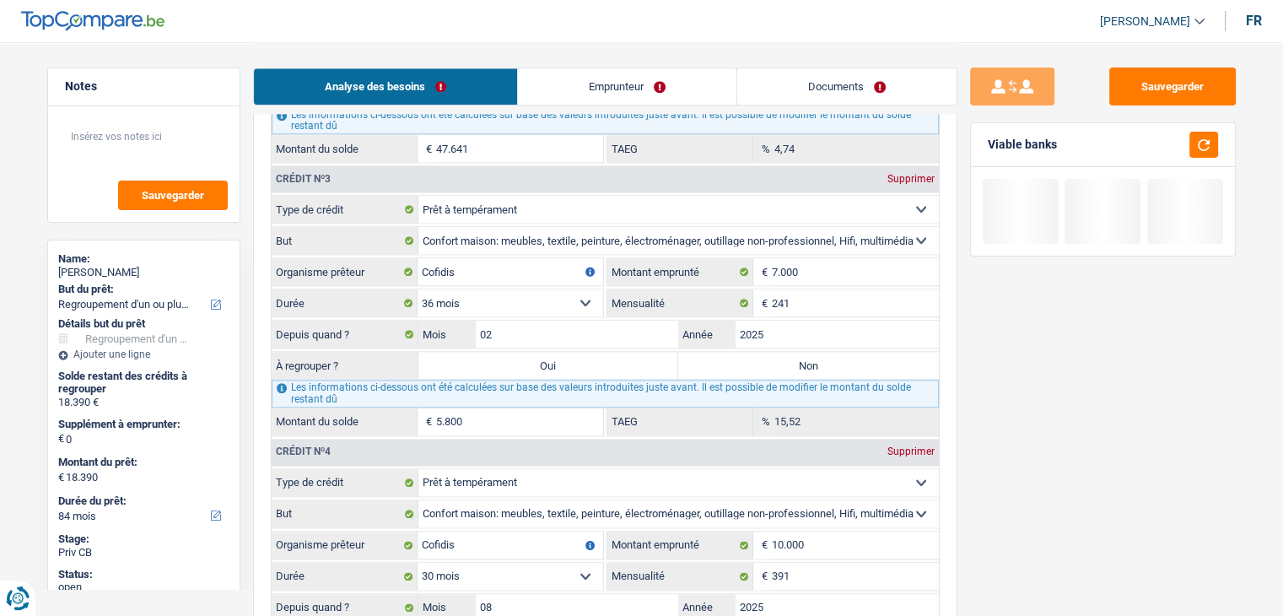
scroll to position [1856, 0]
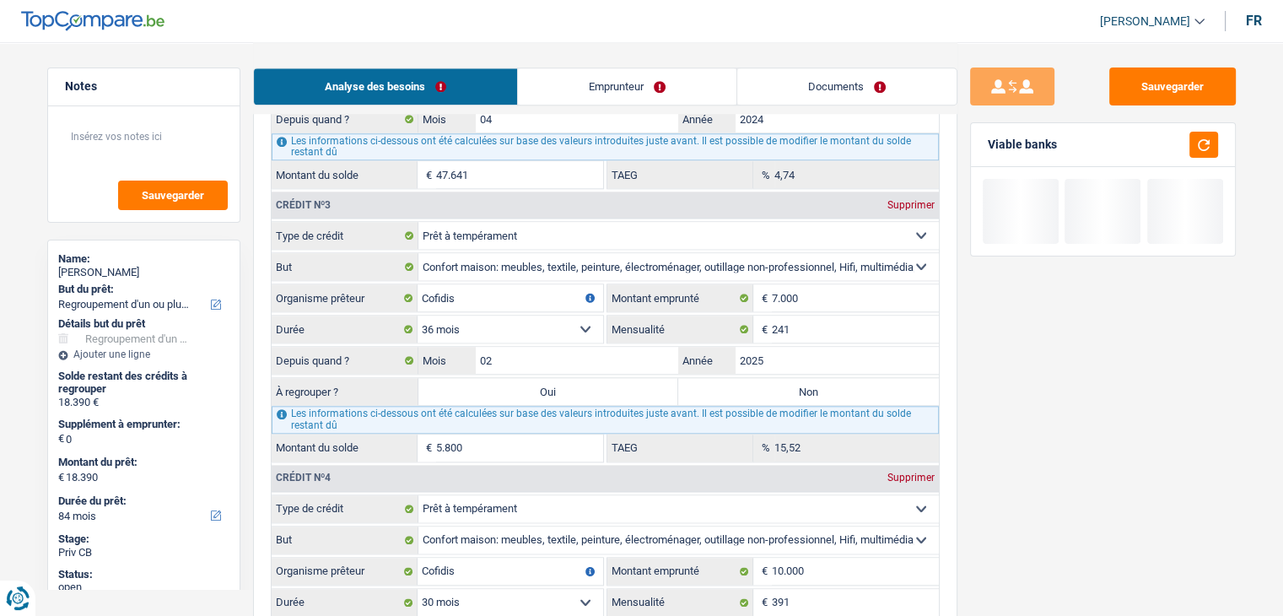
click at [545, 378] on label "Oui" at bounding box center [548, 391] width 261 height 27
click at [545, 378] on input "Oui" at bounding box center [548, 391] width 261 height 27
radio input "true"
type input "24.190"
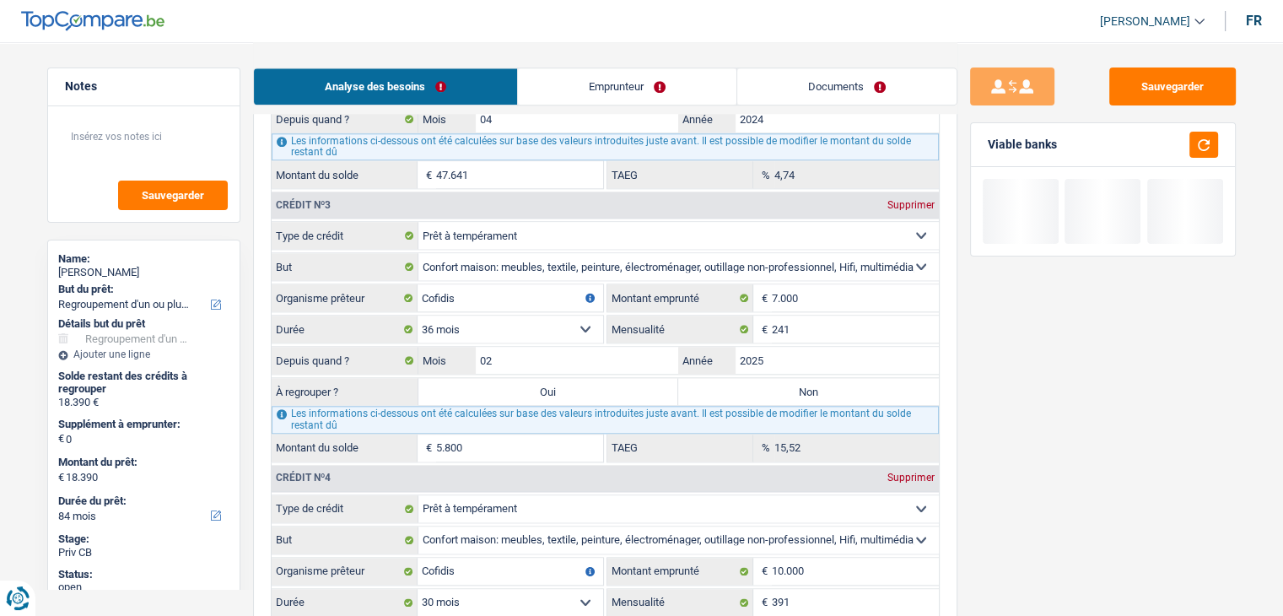
type input "24.190"
select select "120"
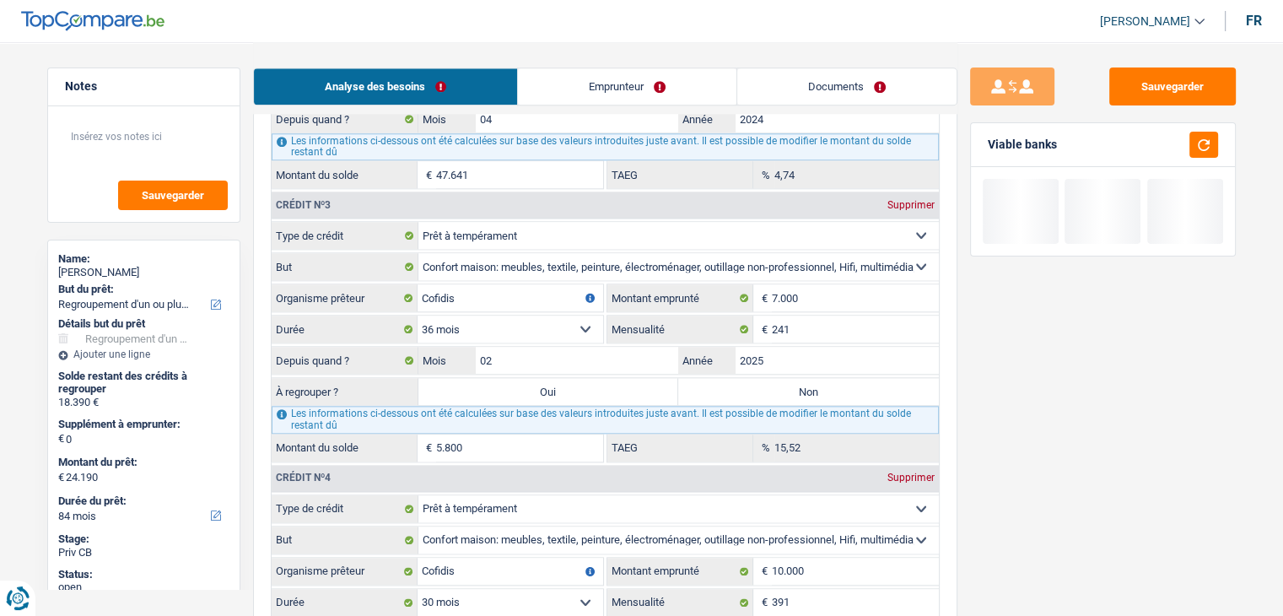
select select "120"
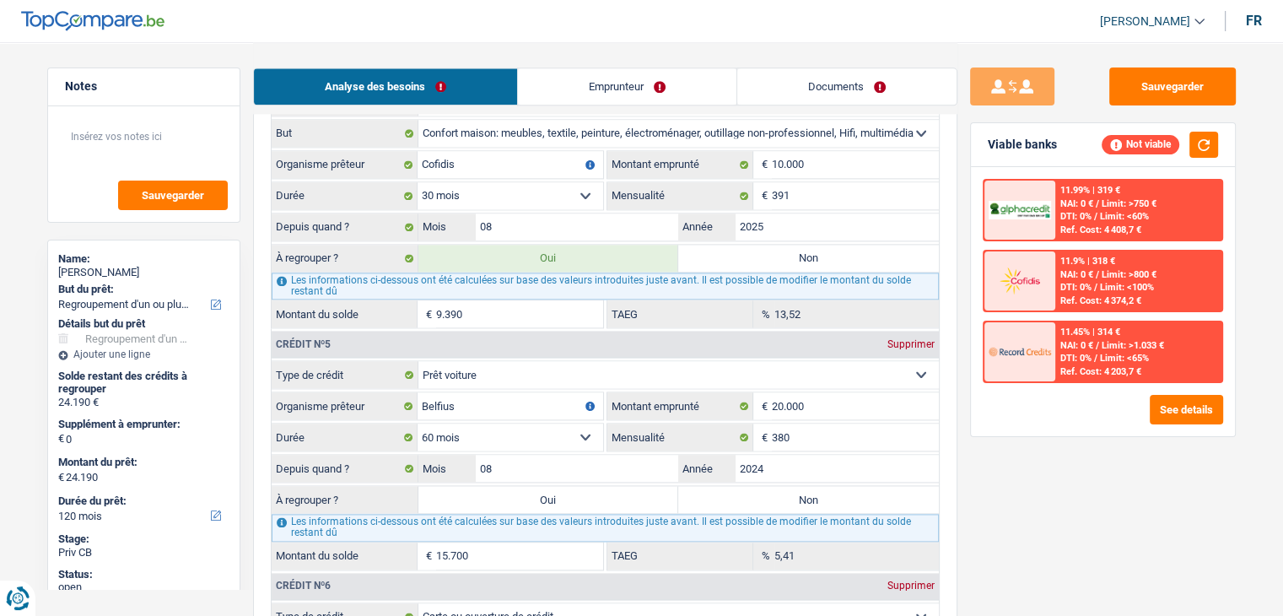
scroll to position [2362, 0]
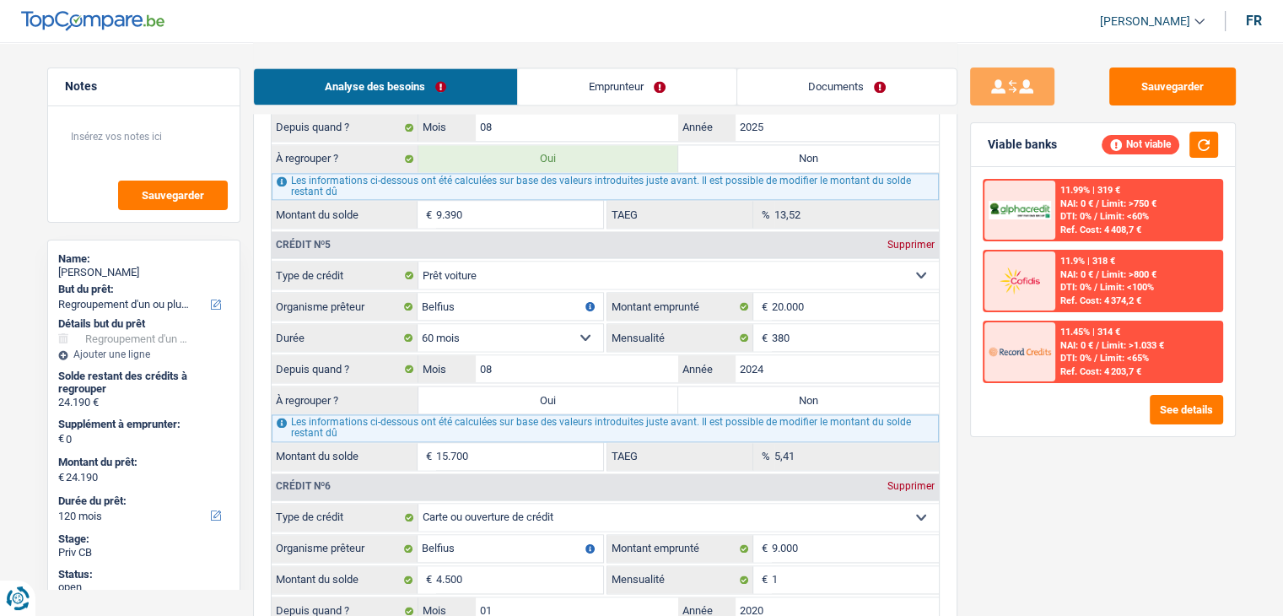
click at [540, 396] on label "Oui" at bounding box center [548, 399] width 261 height 27
click at [540, 396] on input "Oui" at bounding box center [548, 399] width 261 height 27
radio input "true"
type input "39.890"
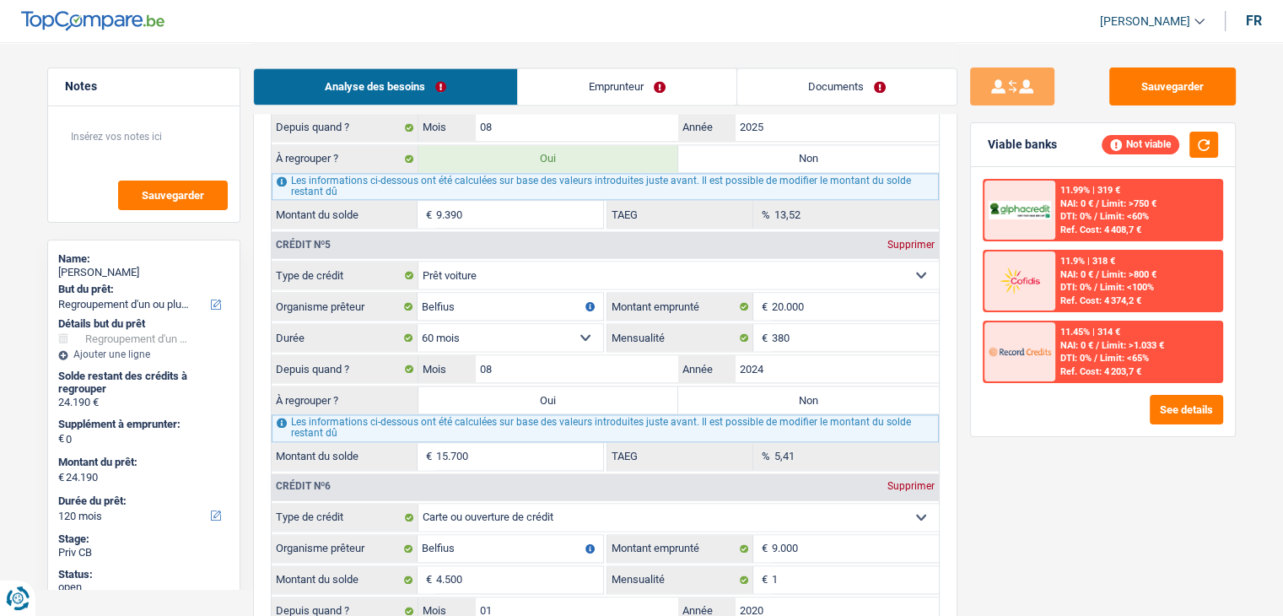
type input "39.890"
select select "144"
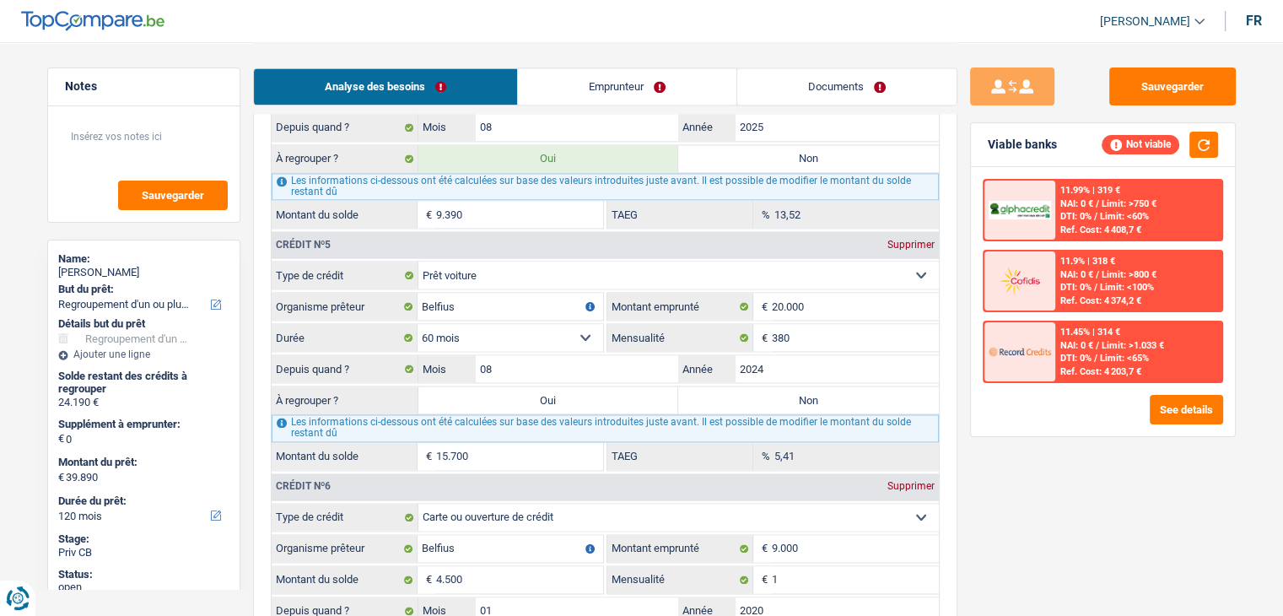
select select "144"
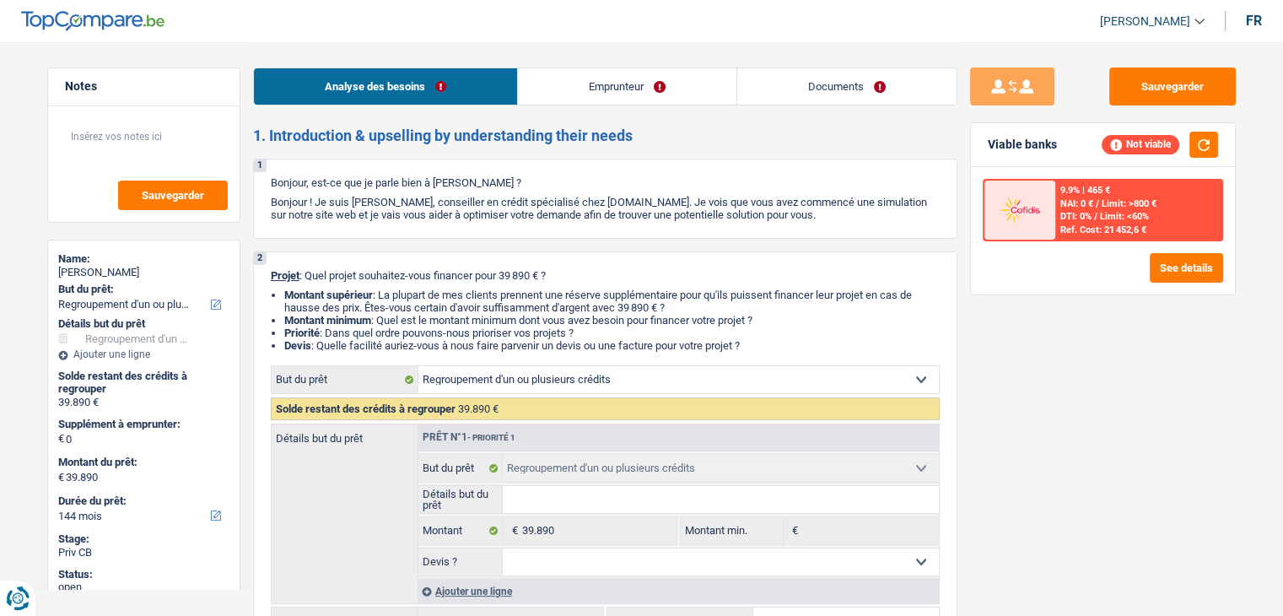
scroll to position [253, 0]
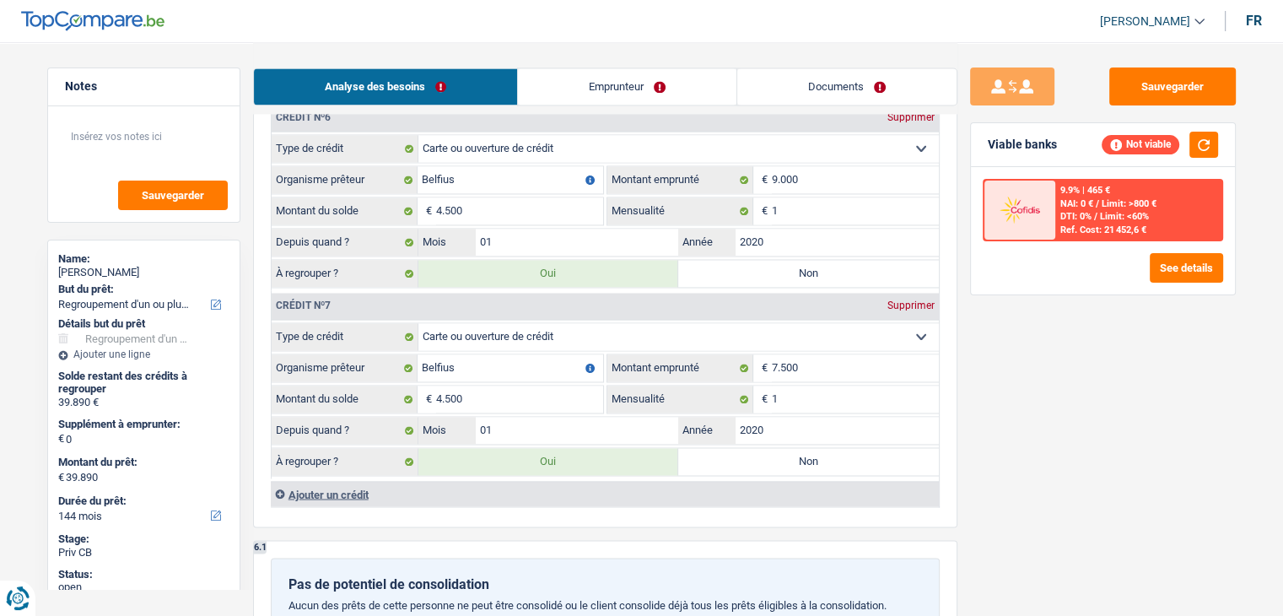
scroll to position [2869, 0]
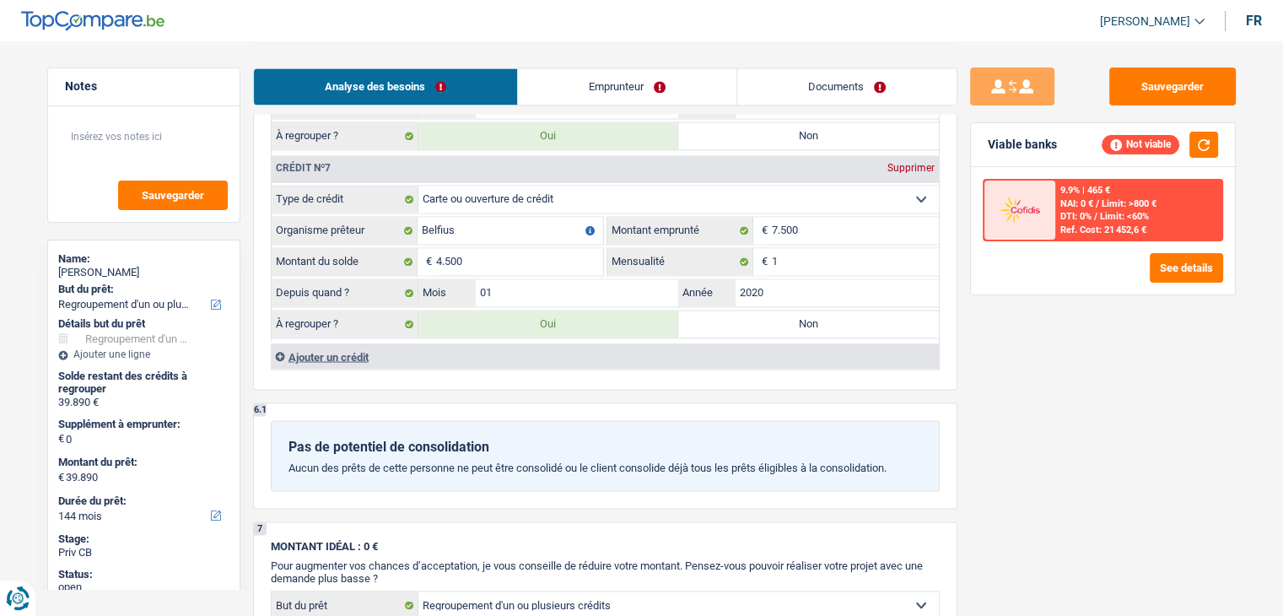
click at [363, 343] on div "Ajouter un crédit" at bounding box center [605, 355] width 668 height 25
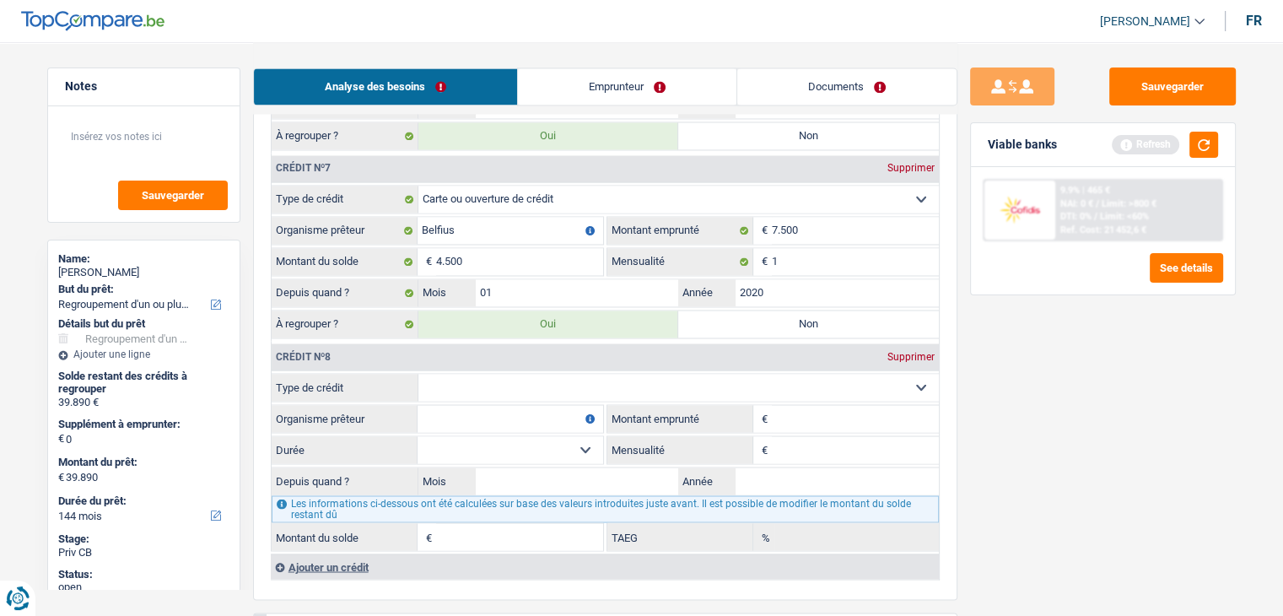
click at [537, 374] on select "Carte ou ouverture de crédit Prêt hypothécaire Vente à tempérament Prêt à tempé…" at bounding box center [678, 387] width 521 height 27
select select "personalLoan"
type input "0"
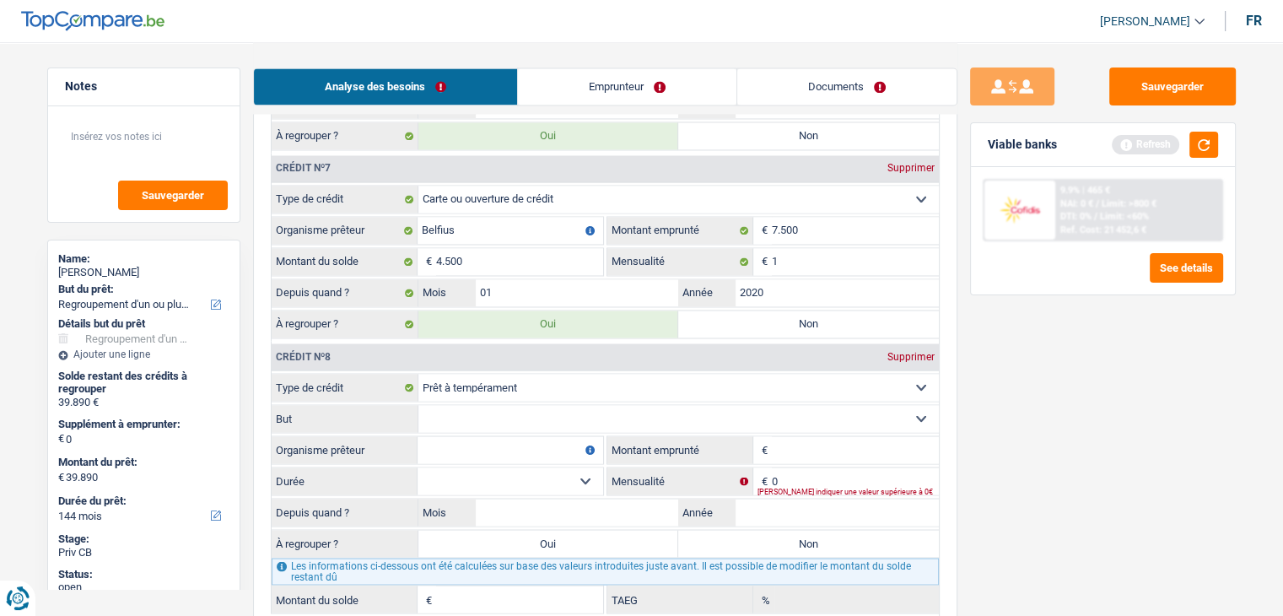
click at [503, 436] on input "Organisme prêteur" at bounding box center [511, 449] width 186 height 27
type input "Mozzeno"
click at [1000, 415] on div "Sauvegarder Viable banks Refresh 9.9% | 465 € NAI: 0 € / Limit: >800 € DTI: 0% …" at bounding box center [1103, 327] width 291 height 521
click at [476, 374] on select "Carte ou ouverture de crédit Prêt hypothécaire Vente à tempérament Prêt à tempé…" at bounding box center [678, 387] width 521 height 27
select select "creditConsolidation"
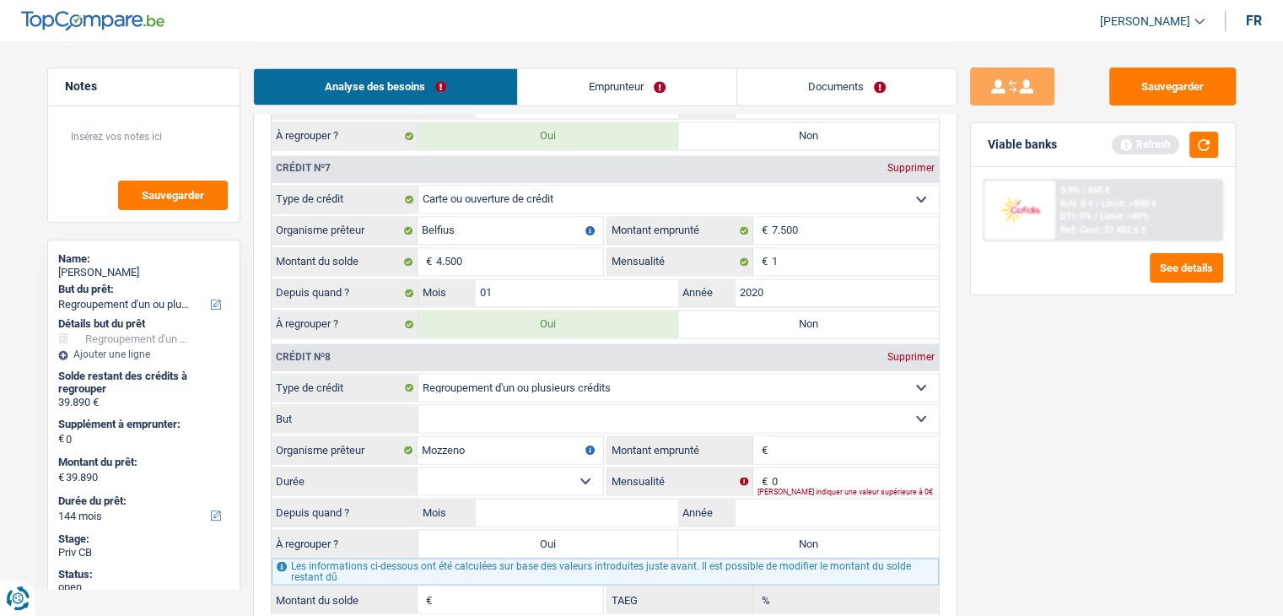
click at [418, 374] on select "Carte ou ouverture de crédit Prêt hypothécaire Vente à tempérament Prêt à tempé…" at bounding box center [678, 387] width 521 height 27
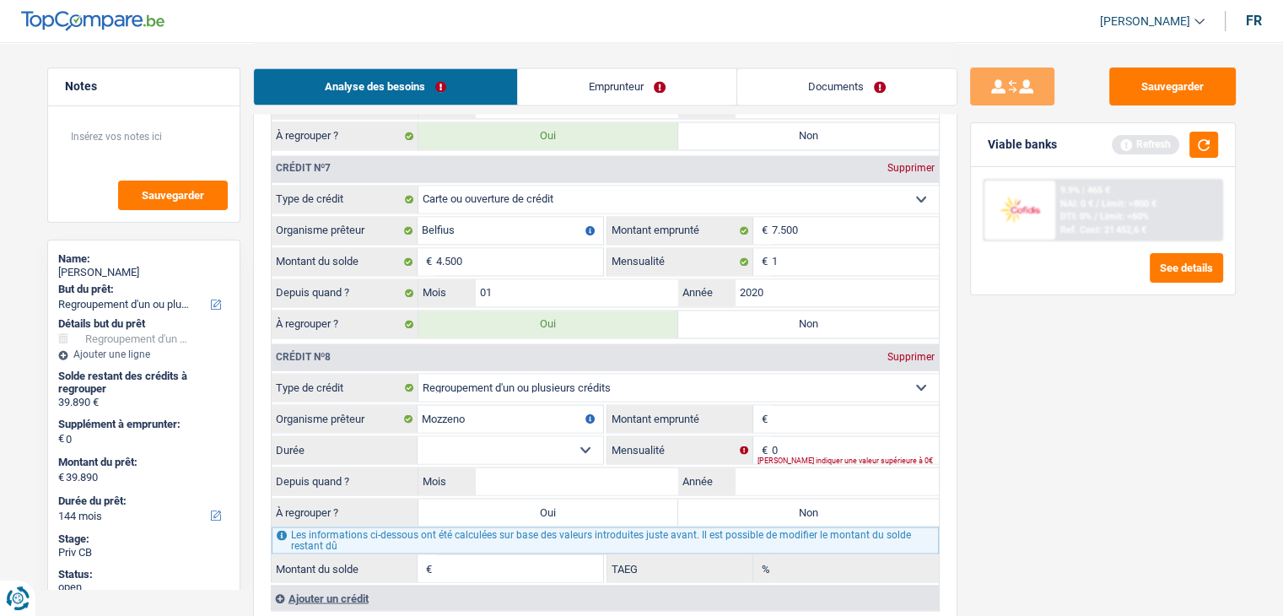
click at [843, 405] on input "Montant emprunté" at bounding box center [855, 418] width 167 height 27
click at [1201, 152] on button "button" at bounding box center [1204, 145] width 29 height 26
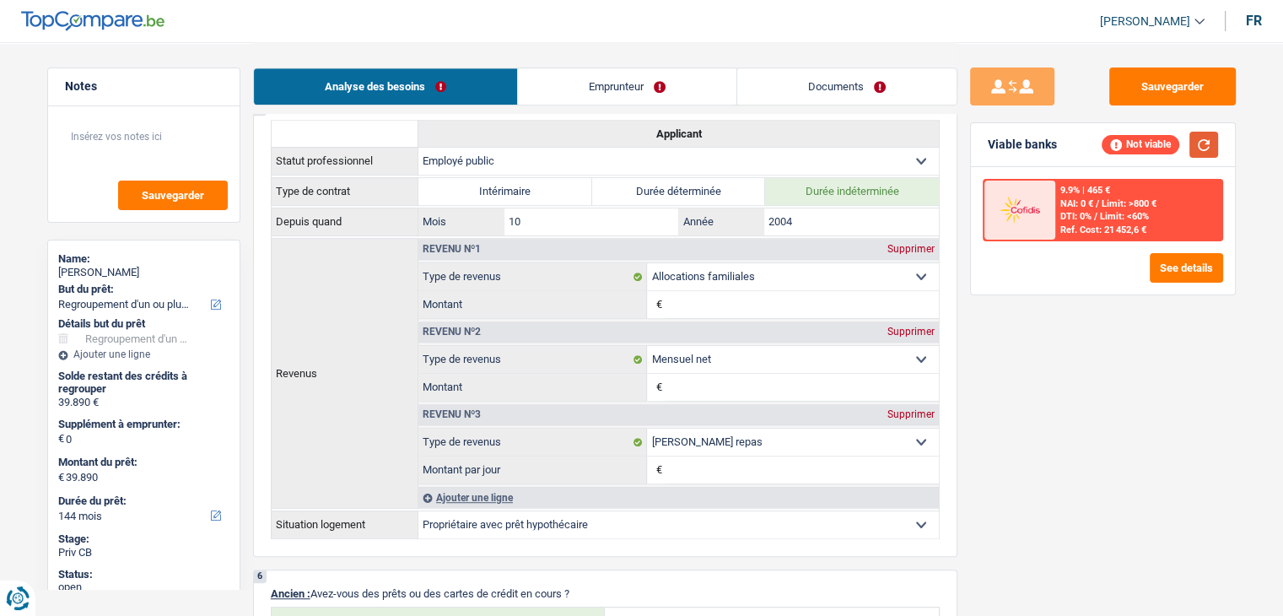
scroll to position [1350, 0]
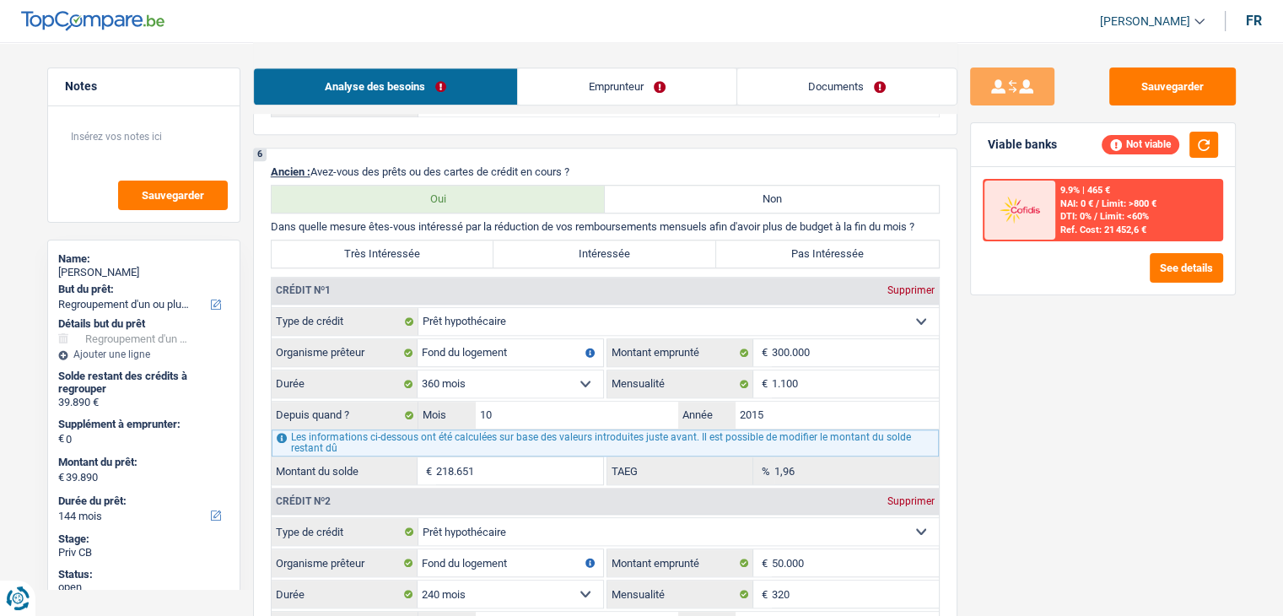
click at [631, 253] on label "Intéressée" at bounding box center [605, 253] width 223 height 27
click at [631, 253] on input "Intéressée" at bounding box center [605, 253] width 223 height 27
radio input "true"
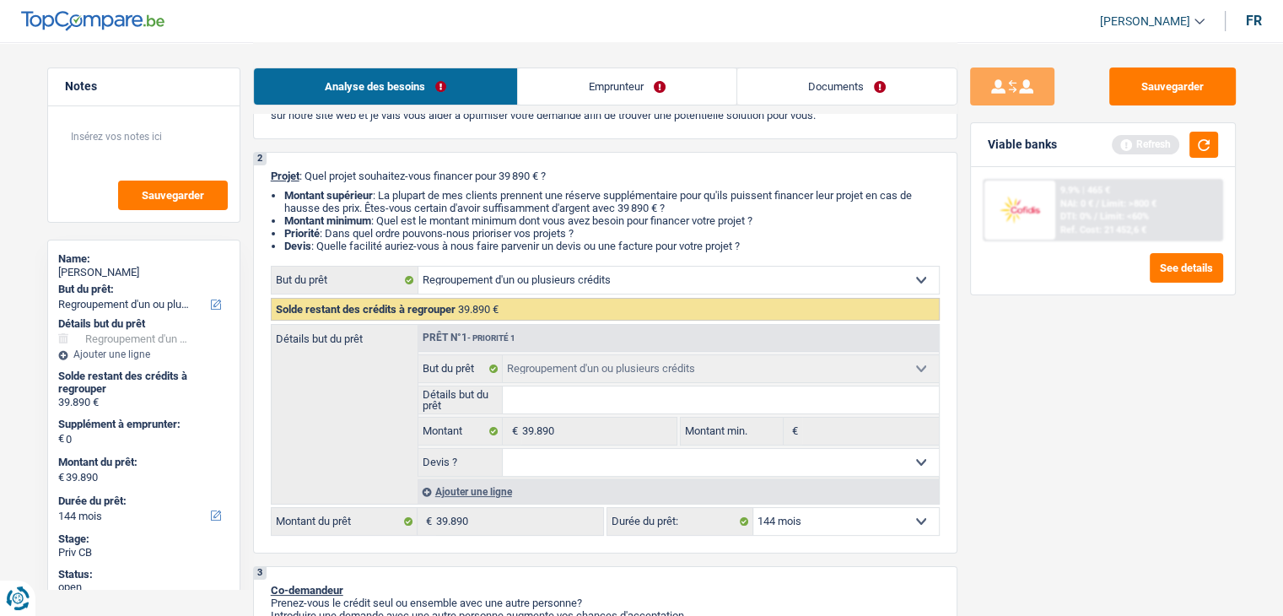
scroll to position [337, 0]
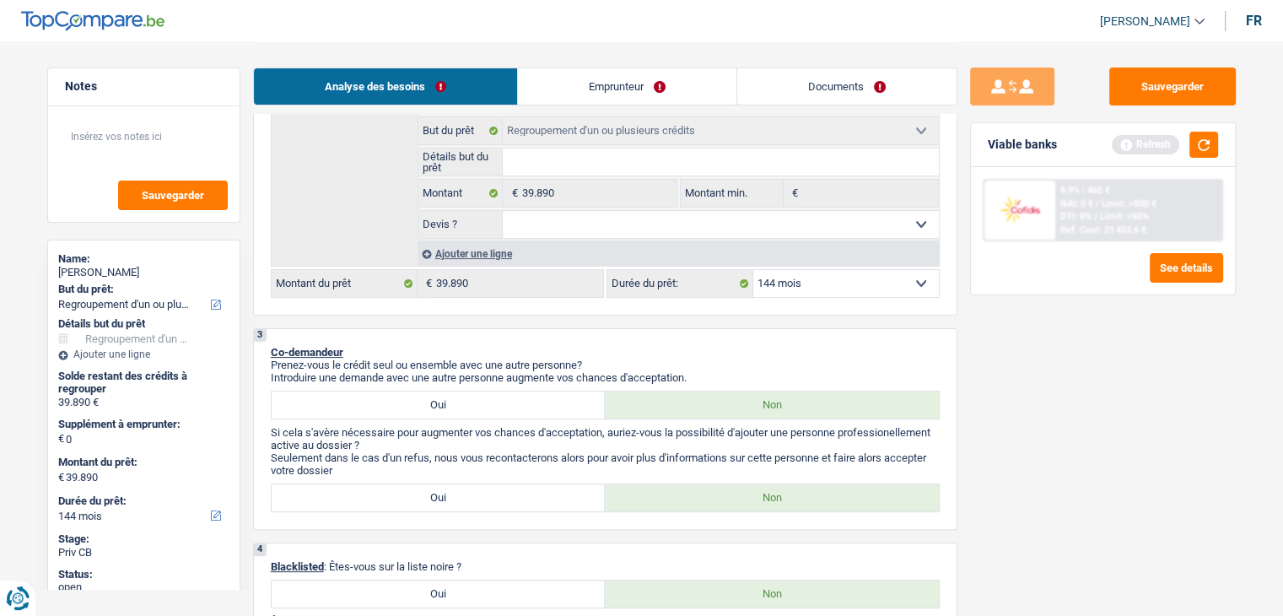
click at [592, 214] on select "Oui Non Non répondu Sélectionner une option" at bounding box center [721, 224] width 436 height 27
select select "yes"
click at [503, 211] on select "Oui Non Non répondu Sélectionner une option" at bounding box center [721, 224] width 436 height 27
select select "yes"
click at [558, 151] on input "Détails but du prêt" at bounding box center [721, 161] width 436 height 27
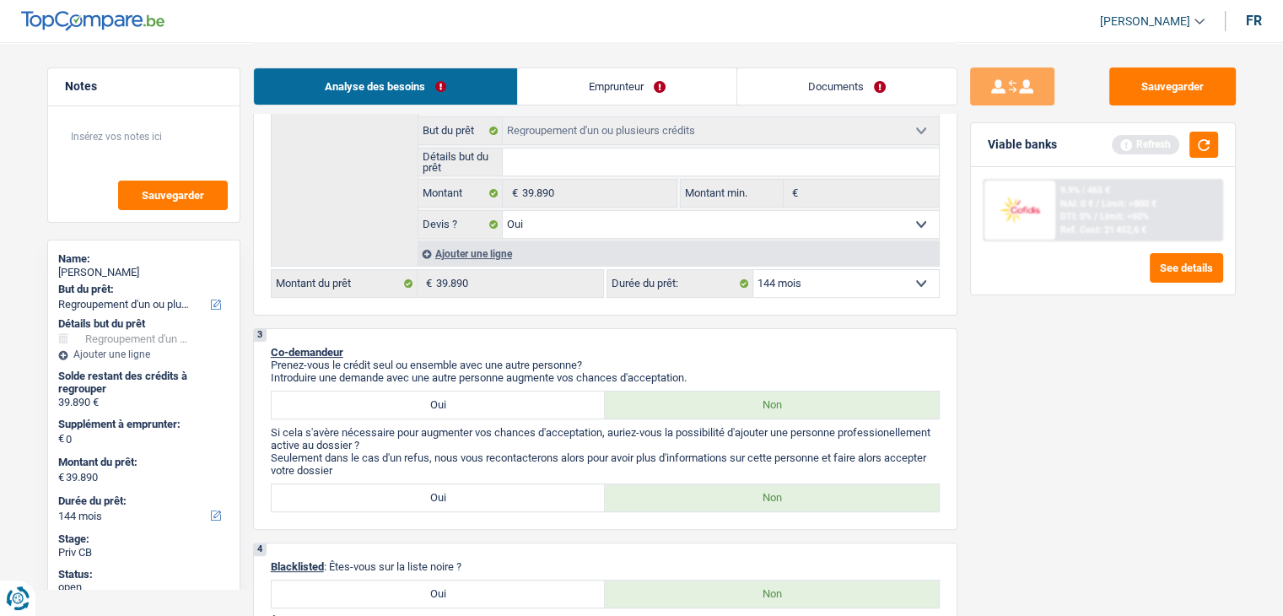
type input "r"
type input "re"
type input "reg"
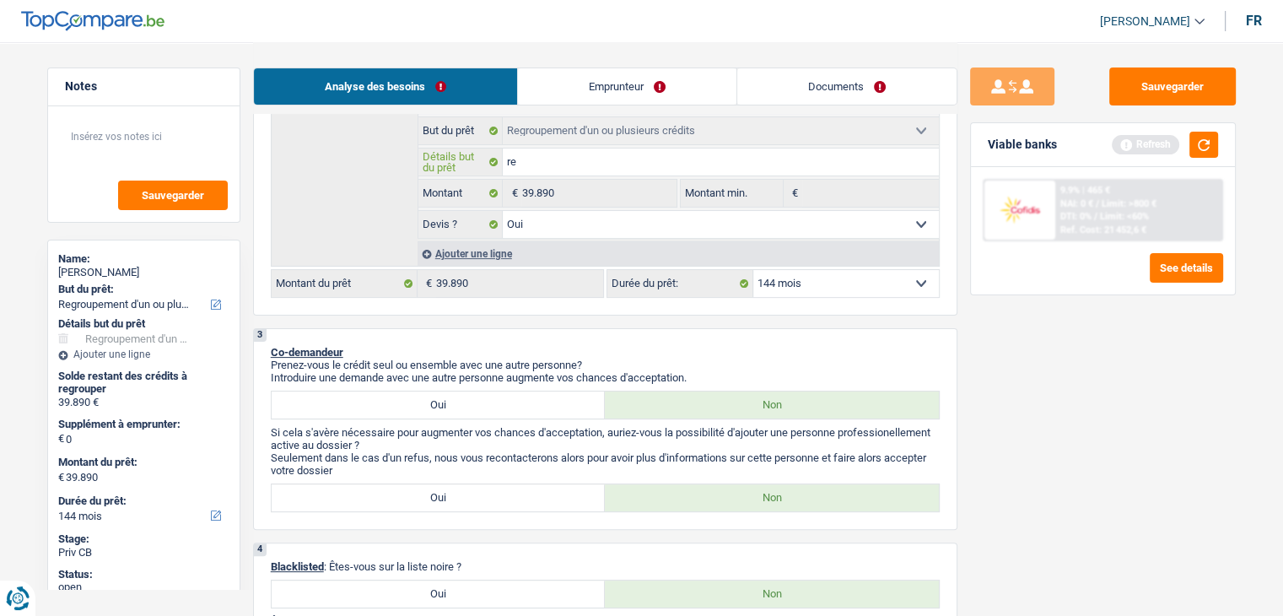
type input "reg"
type input "regr"
type input "regro"
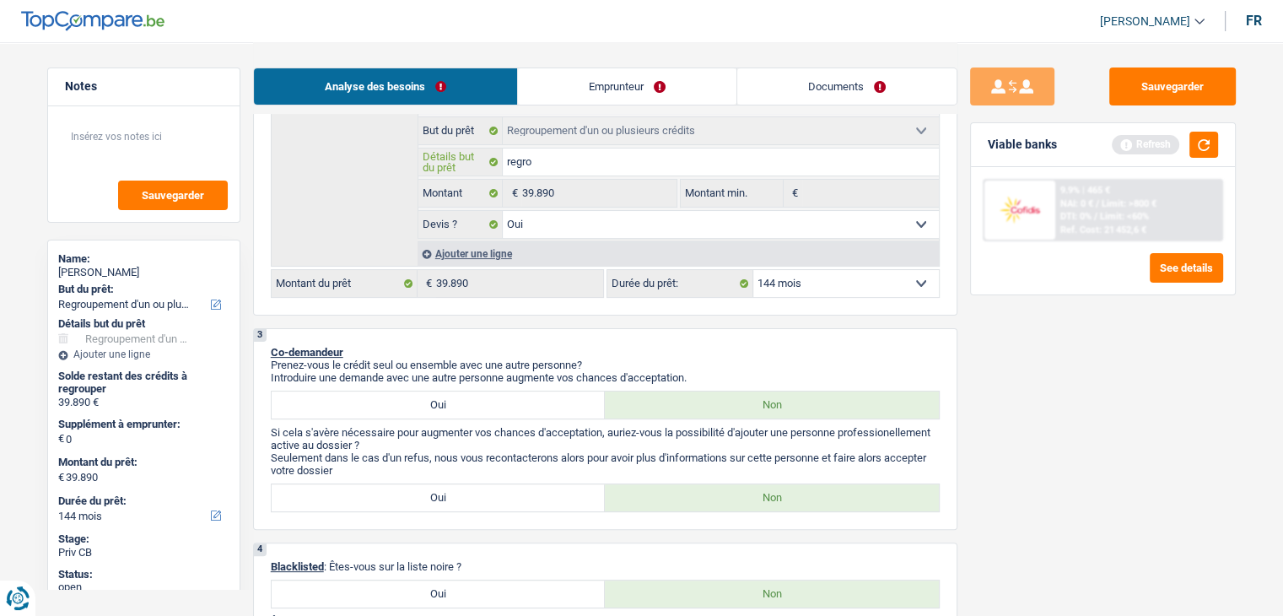
type input "regrou"
type input "regroup"
type input "regroupe"
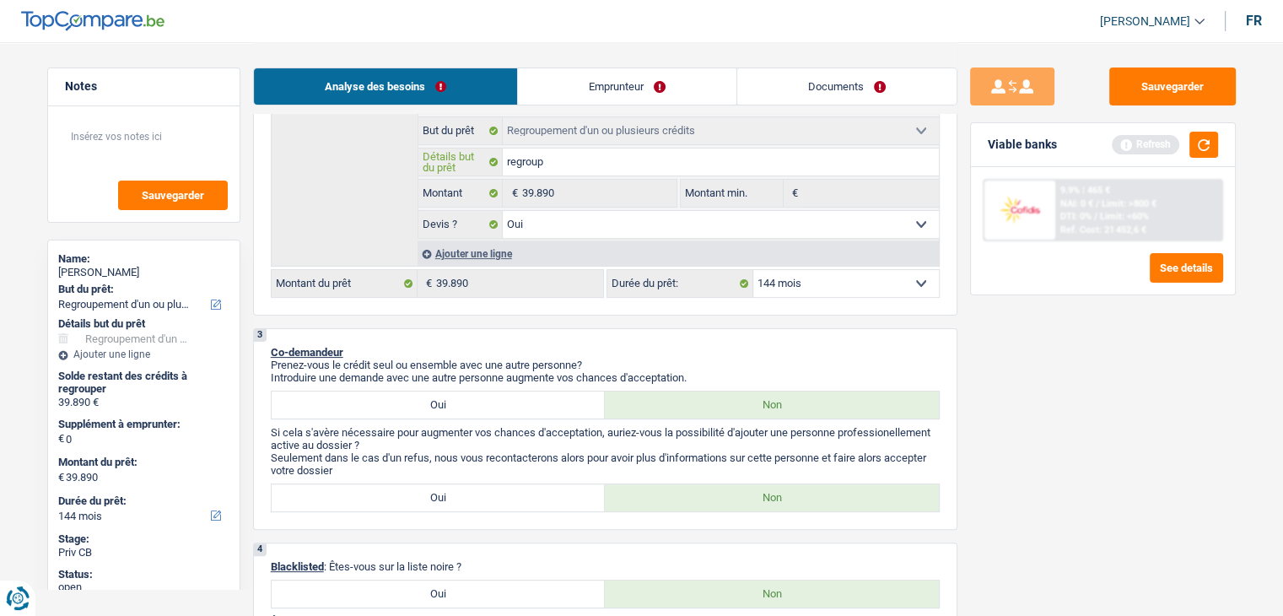
type input "regroupe"
type input "regroupem"
type input "regroupeme"
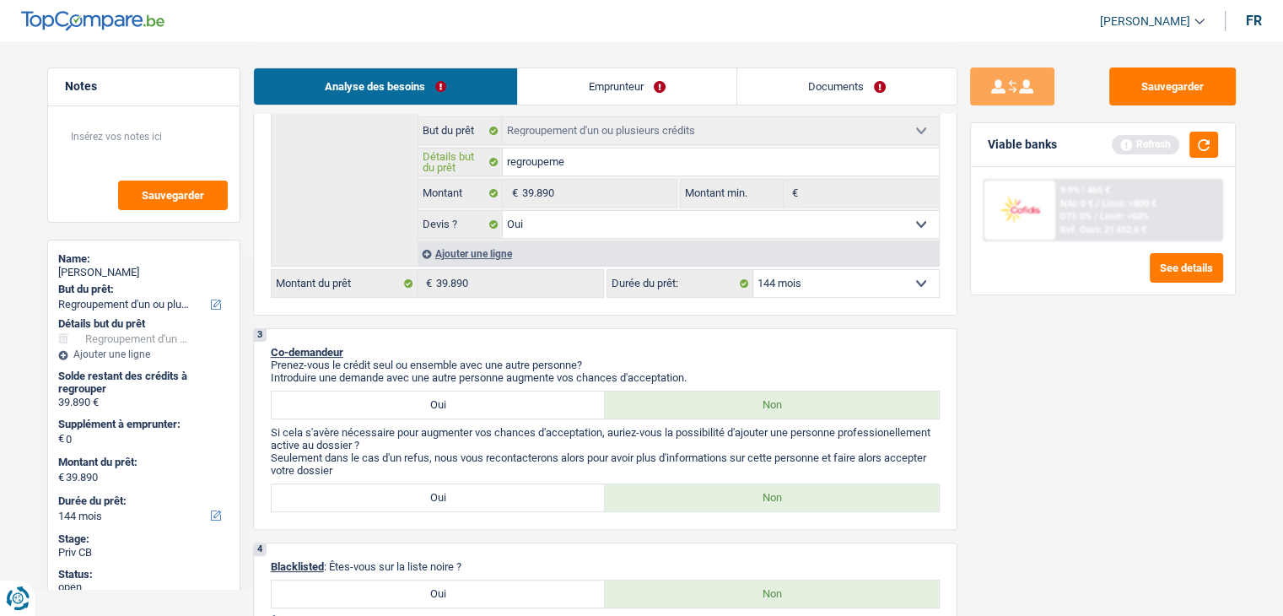
type input "regroupemen"
type input "regroupement"
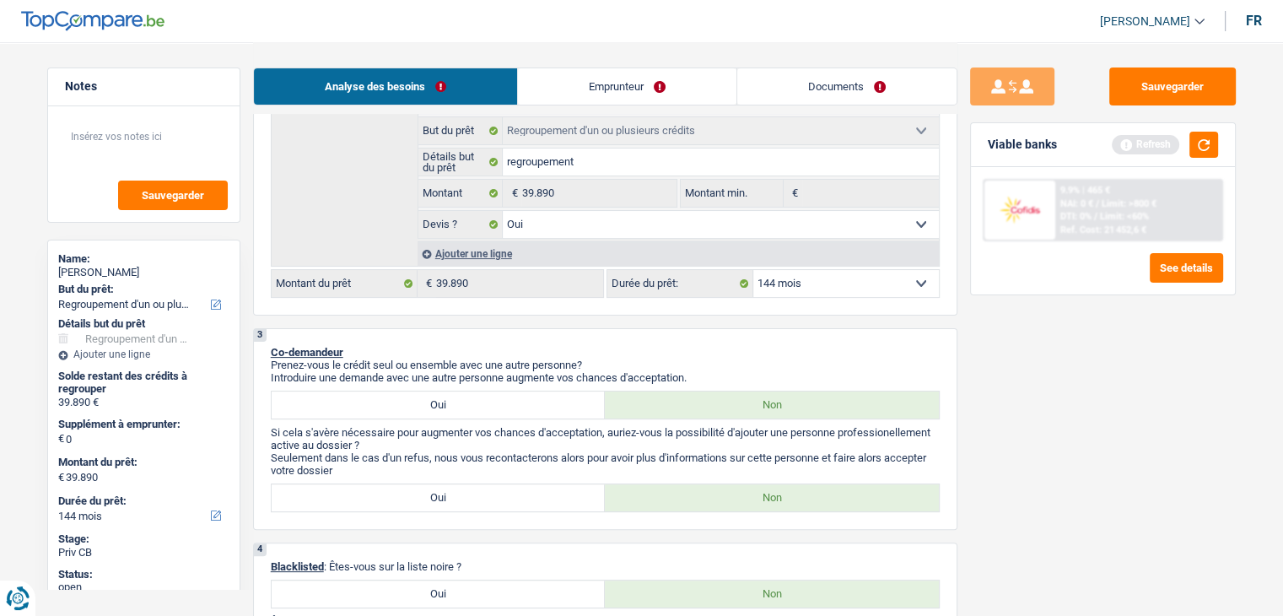
click at [781, 281] on select "12 mois 18 mois 24 mois 30 mois 36 mois 42 mois 48 mois 60 mois 72 mois 84 mois…" at bounding box center [846, 283] width 186 height 27
select select "120"
click at [753, 270] on select "12 mois 18 mois 24 mois 30 mois 36 mois 42 mois 48 mois 60 mois 72 mois 84 mois…" at bounding box center [846, 283] width 186 height 27
select select "120"
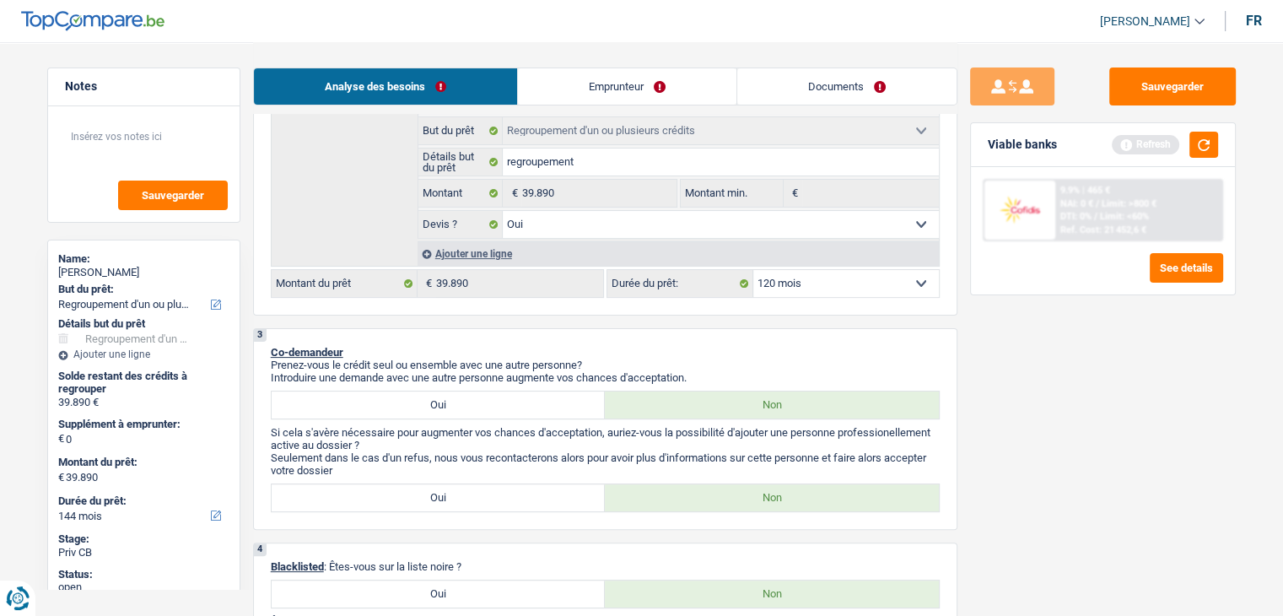
select select "120"
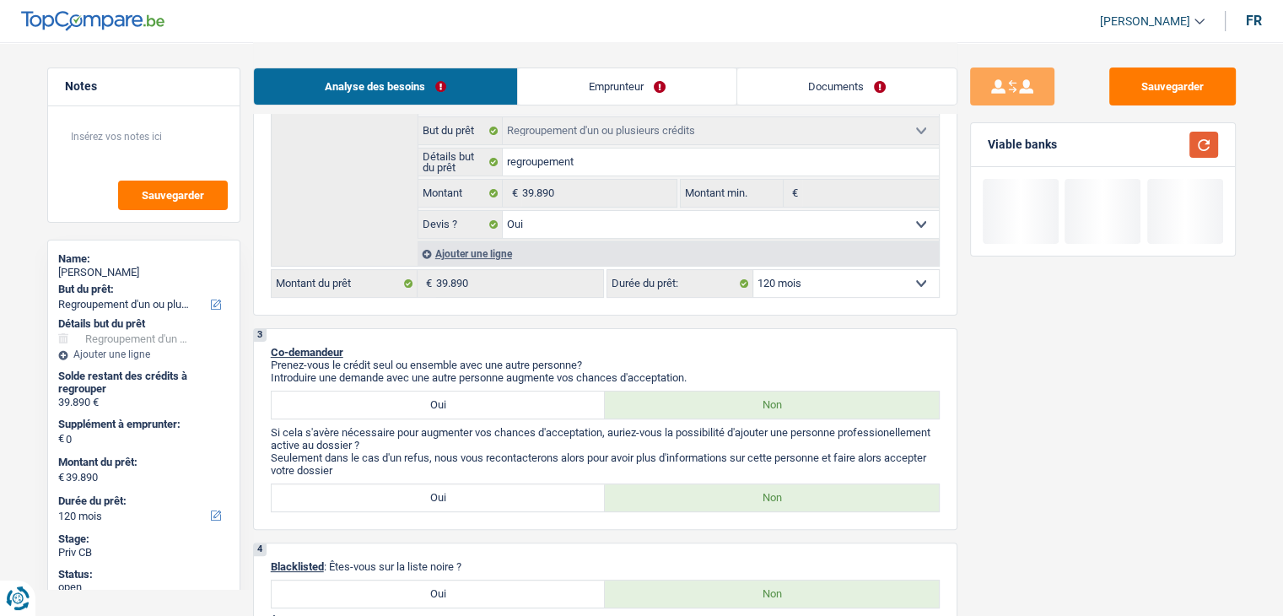
click at [1192, 143] on button "button" at bounding box center [1204, 145] width 29 height 26
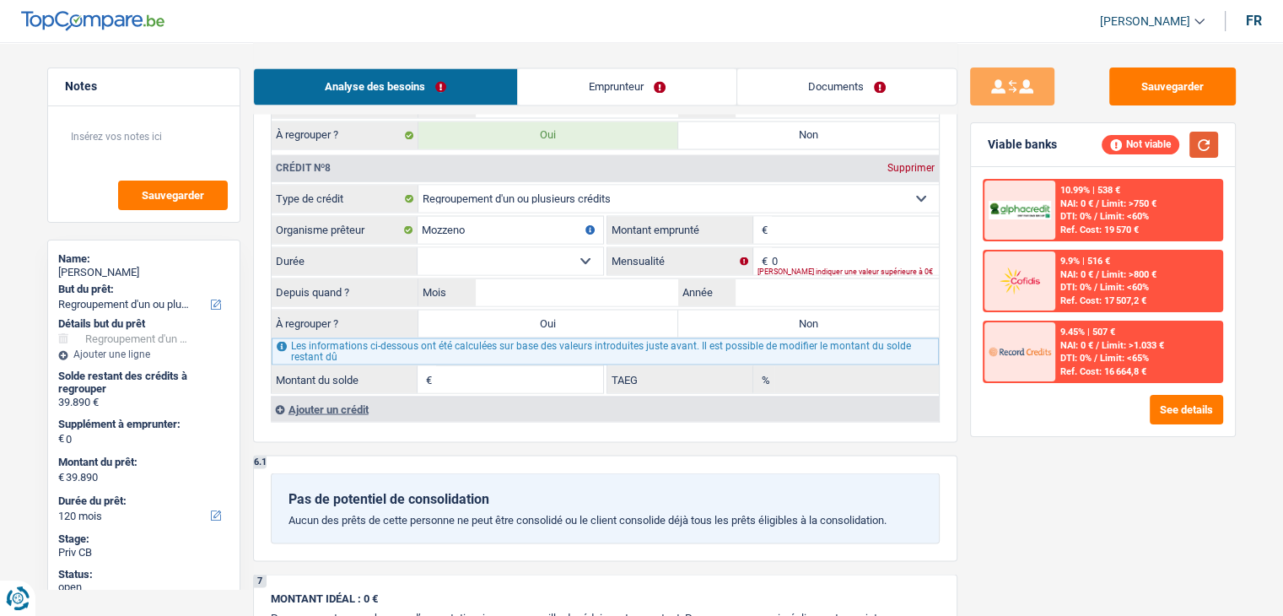
scroll to position [2953, 0]
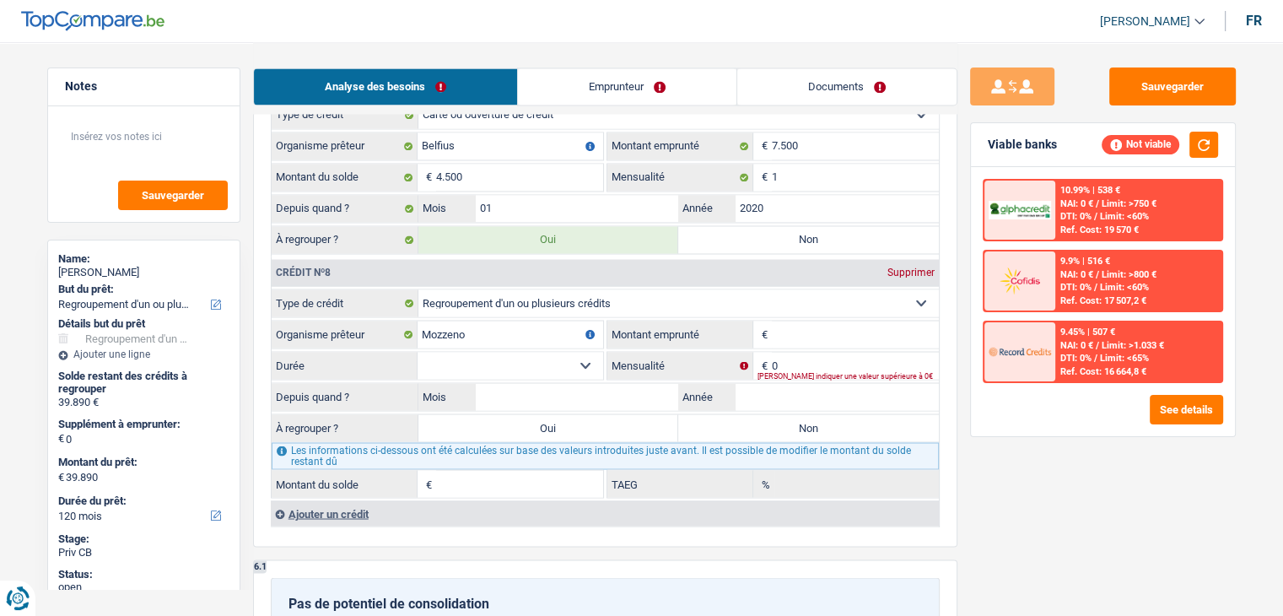
click at [795, 321] on input "Montant emprunté" at bounding box center [855, 334] width 167 height 27
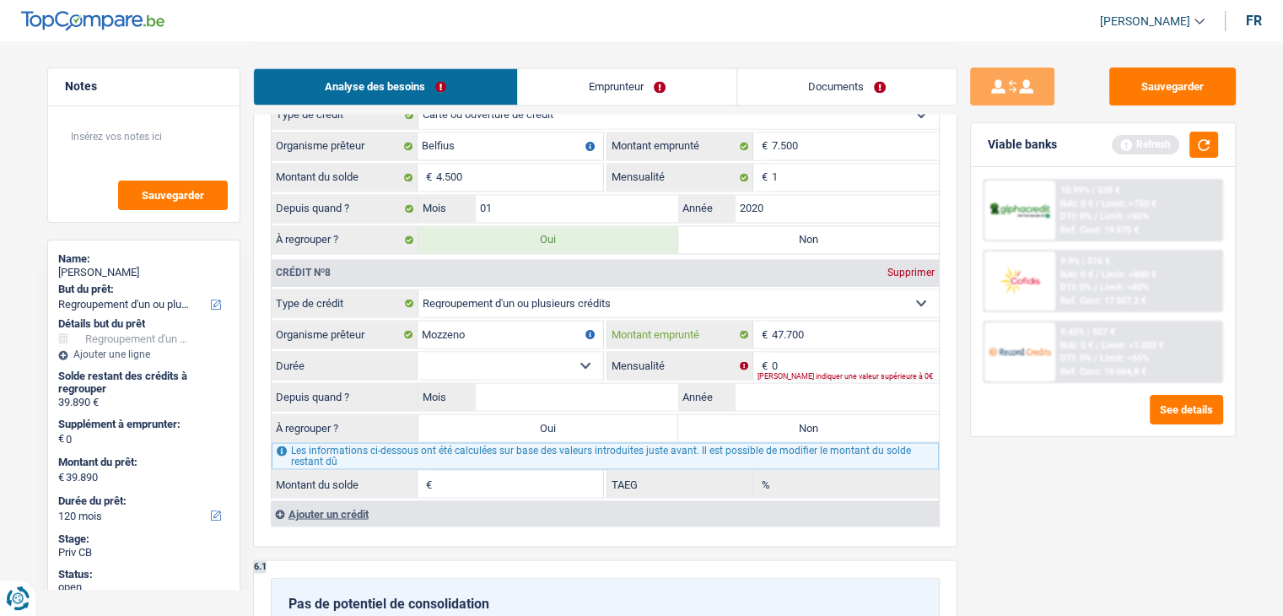
type input "47.700"
click at [797, 352] on input "0" at bounding box center [855, 365] width 167 height 27
click at [488, 470] on input "Montant du solde" at bounding box center [519, 483] width 167 height 27
type input "38.200"
click at [784, 352] on input "0" at bounding box center [855, 365] width 167 height 27
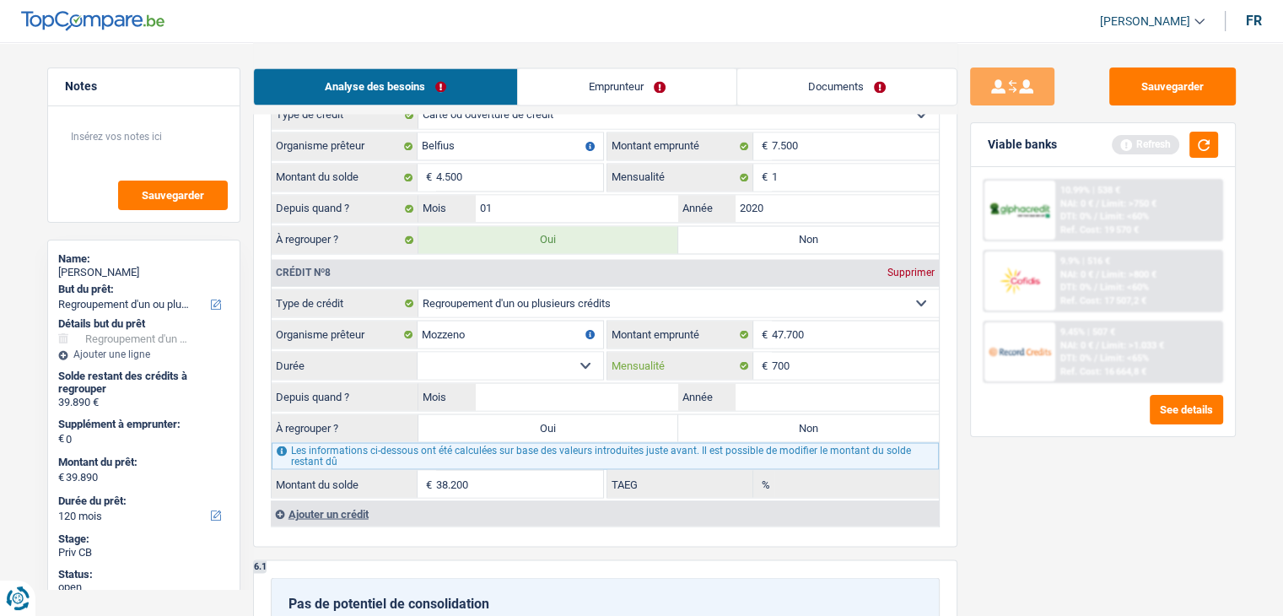
type input "700"
click at [580, 352] on select "12 mois 18 mois 24 mois 30 mois 36 mois 42 mois 48 mois 60 mois 72 mois 84 mois…" at bounding box center [511, 365] width 186 height 27
select select "84"
click at [418, 352] on select "12 mois 18 mois 24 mois 30 mois 36 mois 42 mois 48 mois 60 mois 72 mois 84 mois…" at bounding box center [511, 365] width 186 height 27
click at [747, 383] on input "Année" at bounding box center [837, 396] width 203 height 27
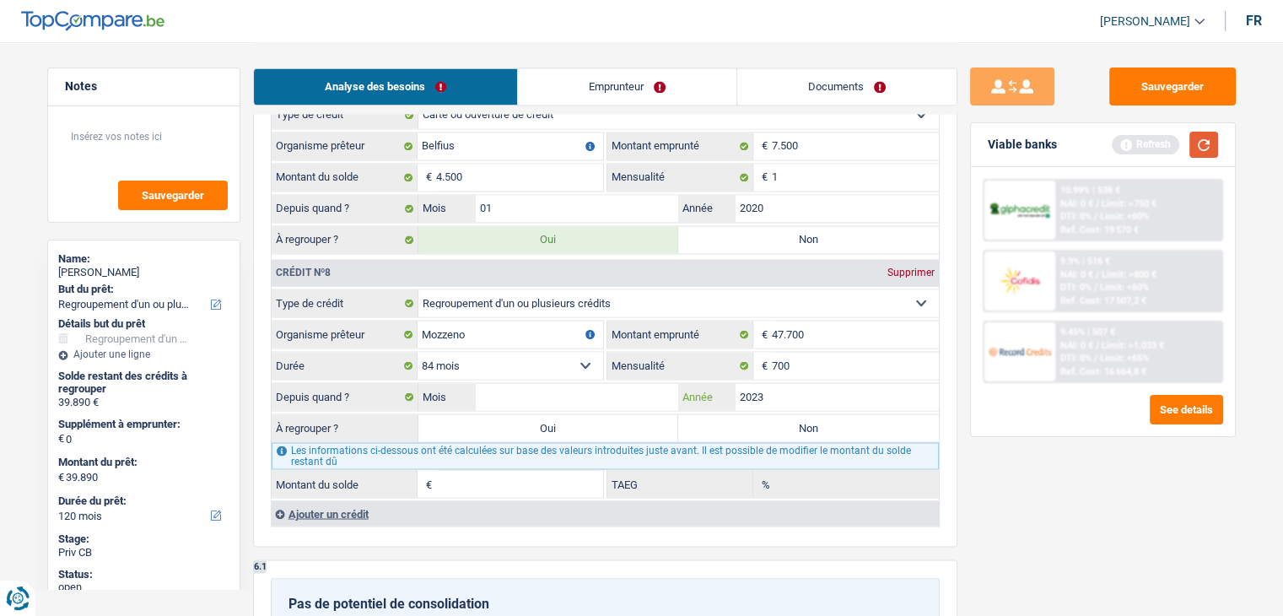
type input "2023"
click at [1199, 149] on button "button" at bounding box center [1204, 145] width 29 height 26
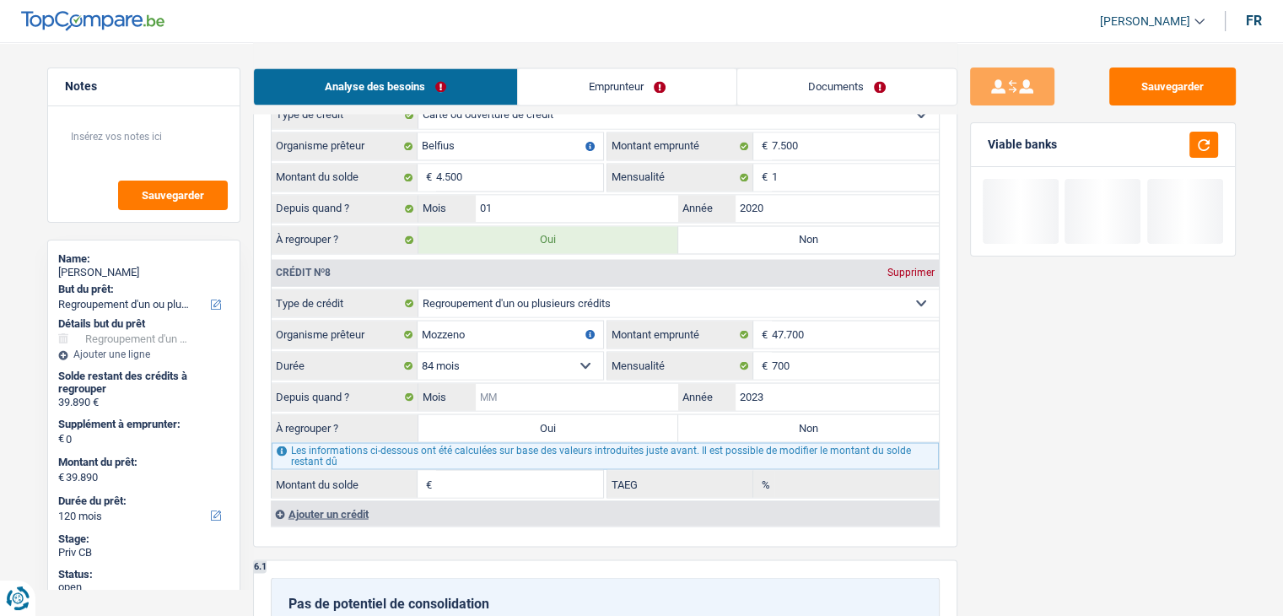
click at [526, 383] on input "Mois" at bounding box center [577, 396] width 203 height 27
type input "01"
type input "31.353"
type input "6,31"
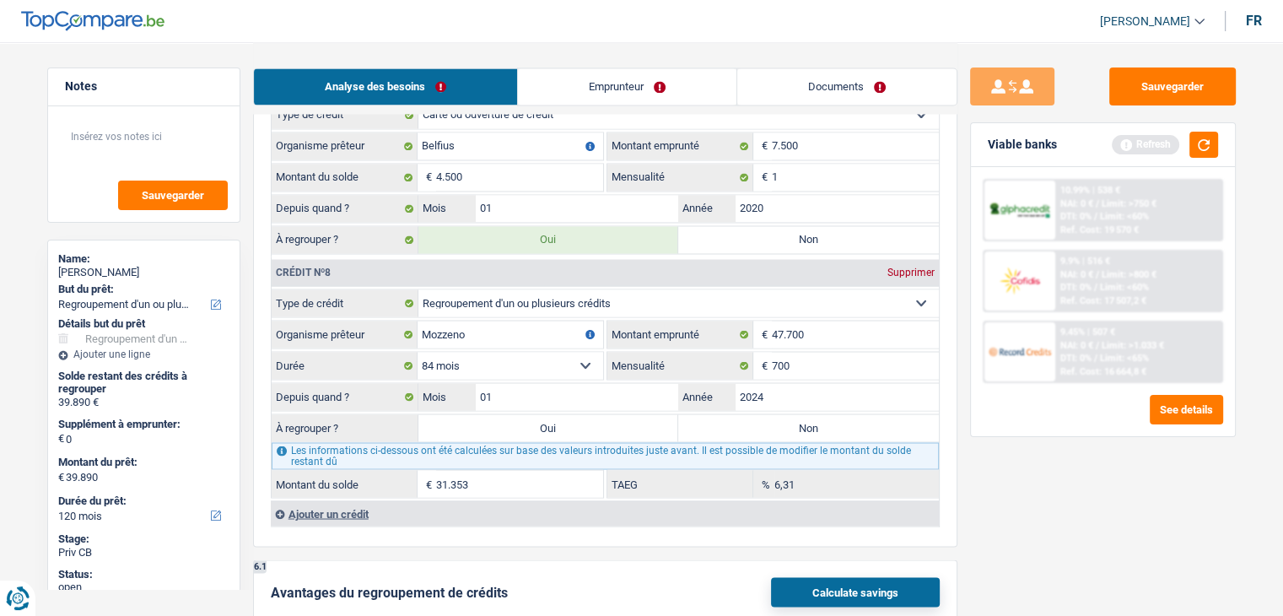
type input "2024"
click at [1162, 542] on div "Sauvegarder Viable banks Refresh 10.99% | 538 € NAI: 0 € / Limit: >750 € DTI: 0…" at bounding box center [1103, 327] width 291 height 521
type input "37.619"
click at [1202, 137] on button "button" at bounding box center [1204, 145] width 29 height 26
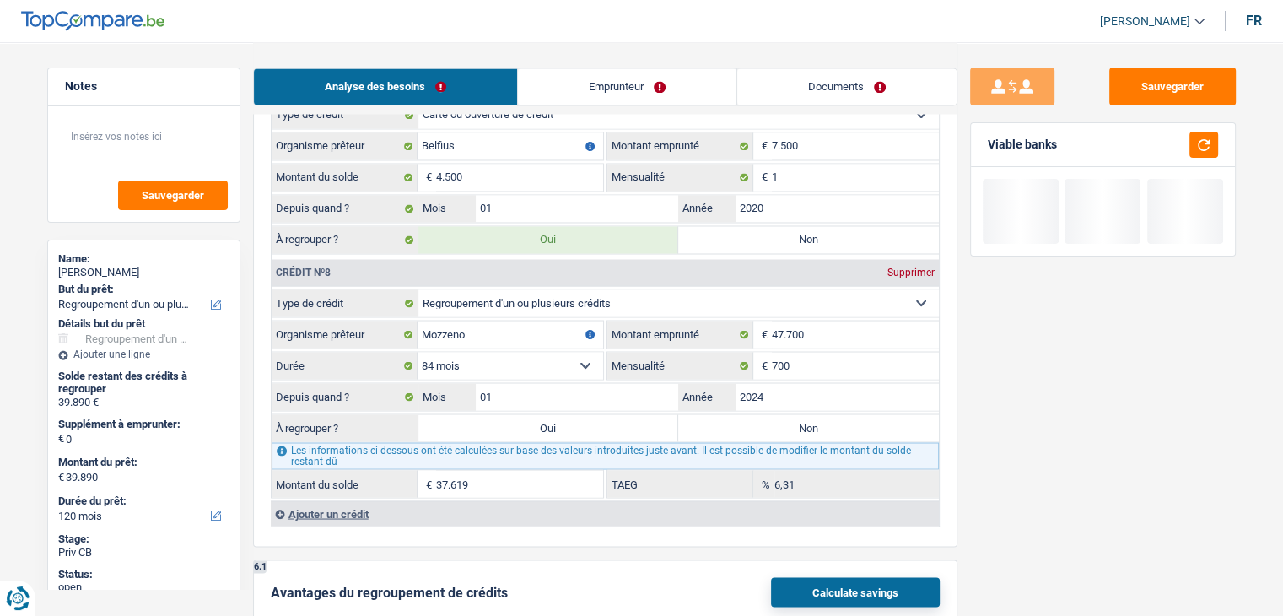
click at [570, 414] on label "Oui" at bounding box center [548, 427] width 261 height 27
click at [570, 414] on input "Oui" at bounding box center [548, 427] width 261 height 27
radio input "true"
type input "77.509"
select select "144"
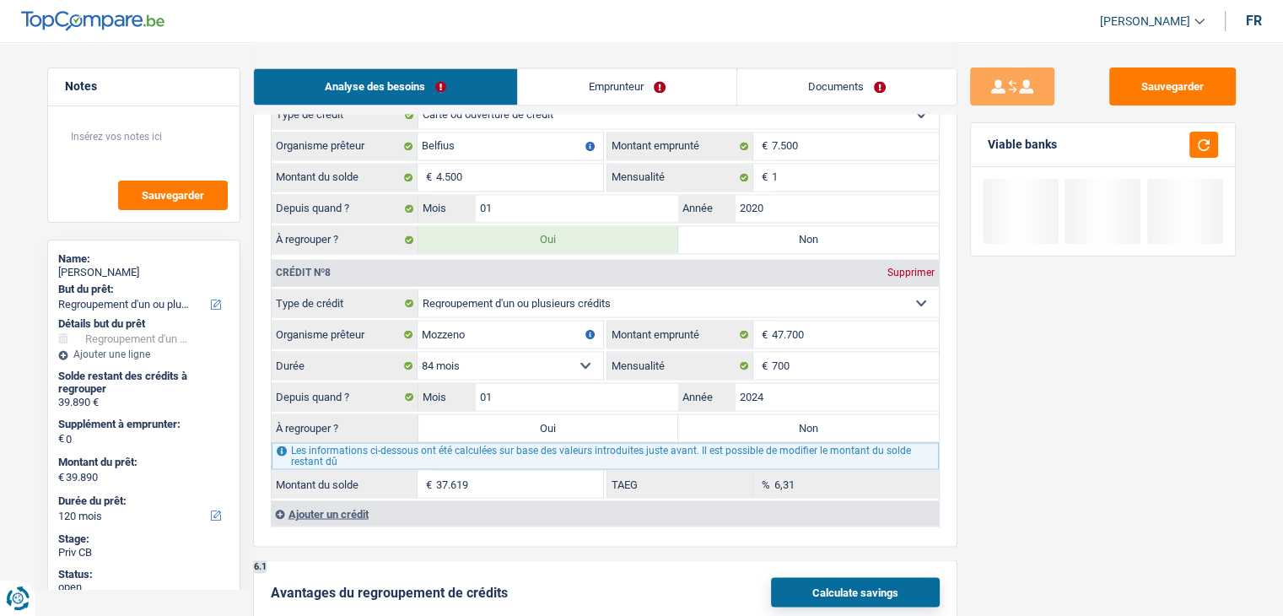
type input "77.509"
select select "144"
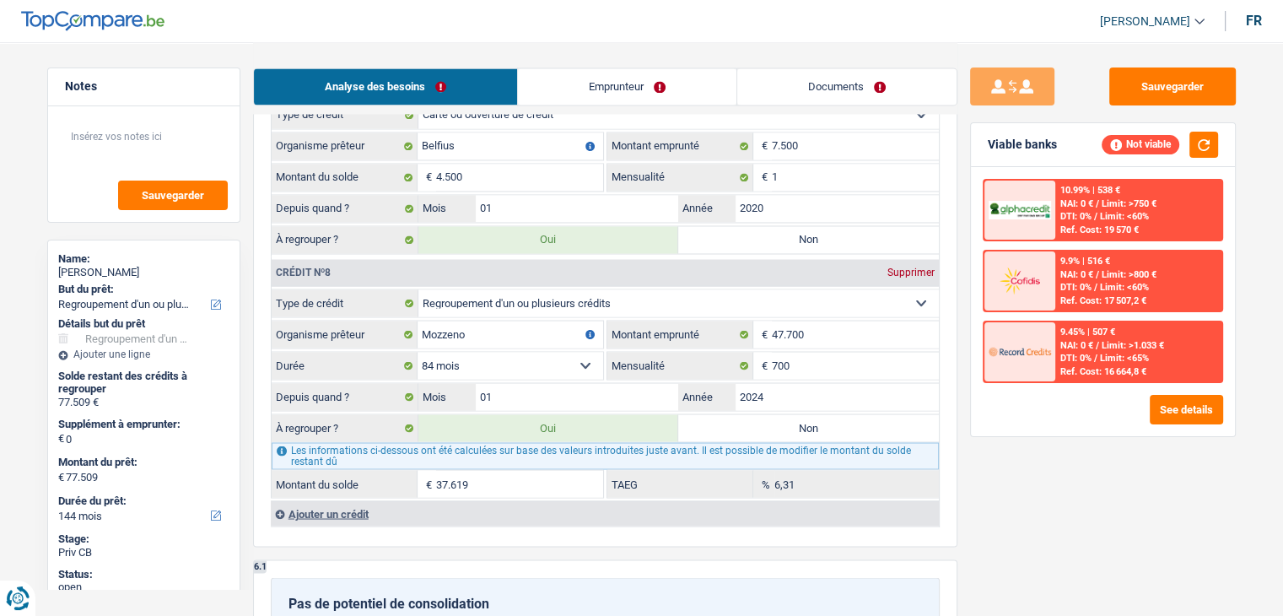
click at [476, 470] on input "37.619" at bounding box center [519, 483] width 167 height 27
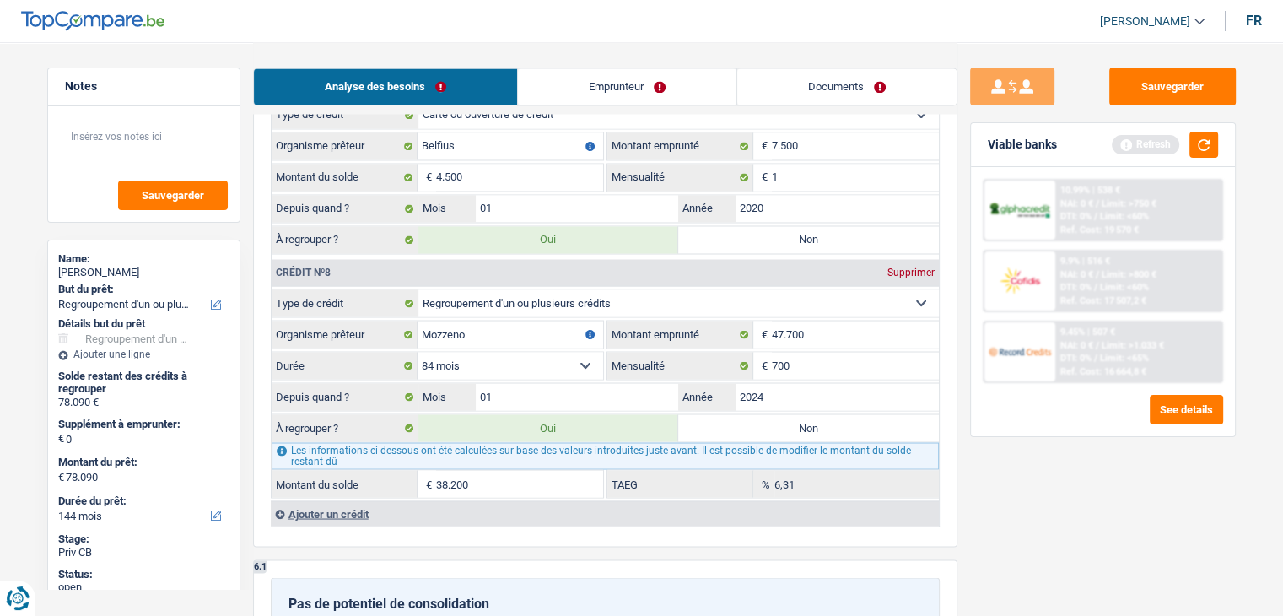
drag, startPoint x: 635, startPoint y: 506, endPoint x: 644, endPoint y: 521, distance: 16.6
click at [1207, 150] on button "button" at bounding box center [1204, 145] width 29 height 26
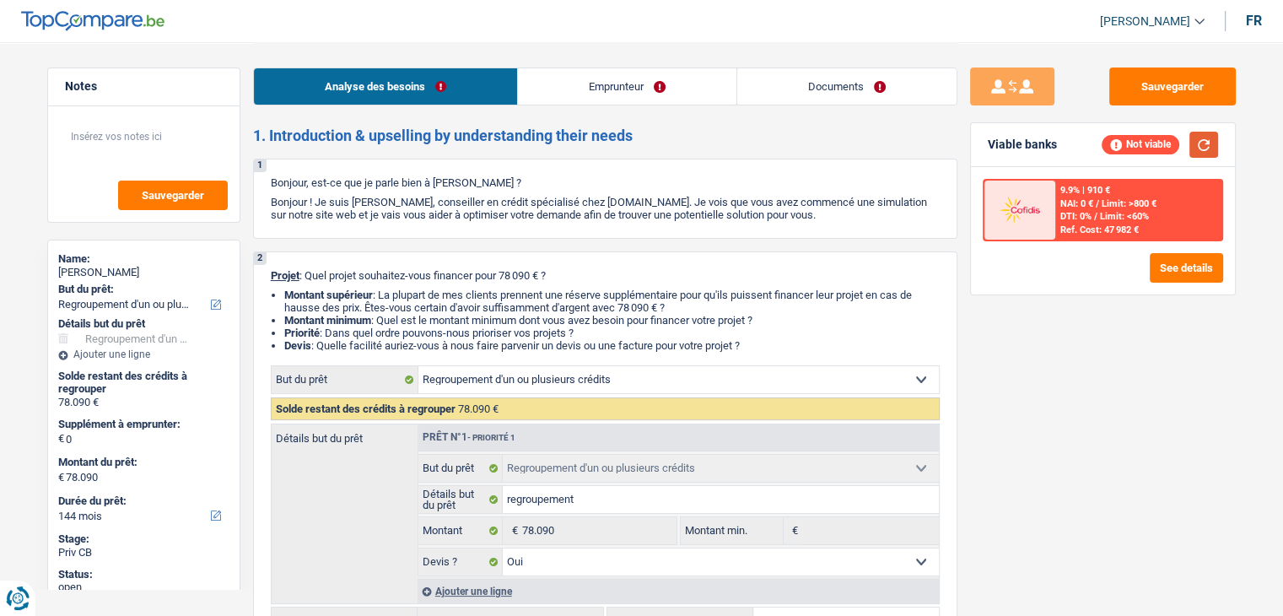
scroll to position [337, 0]
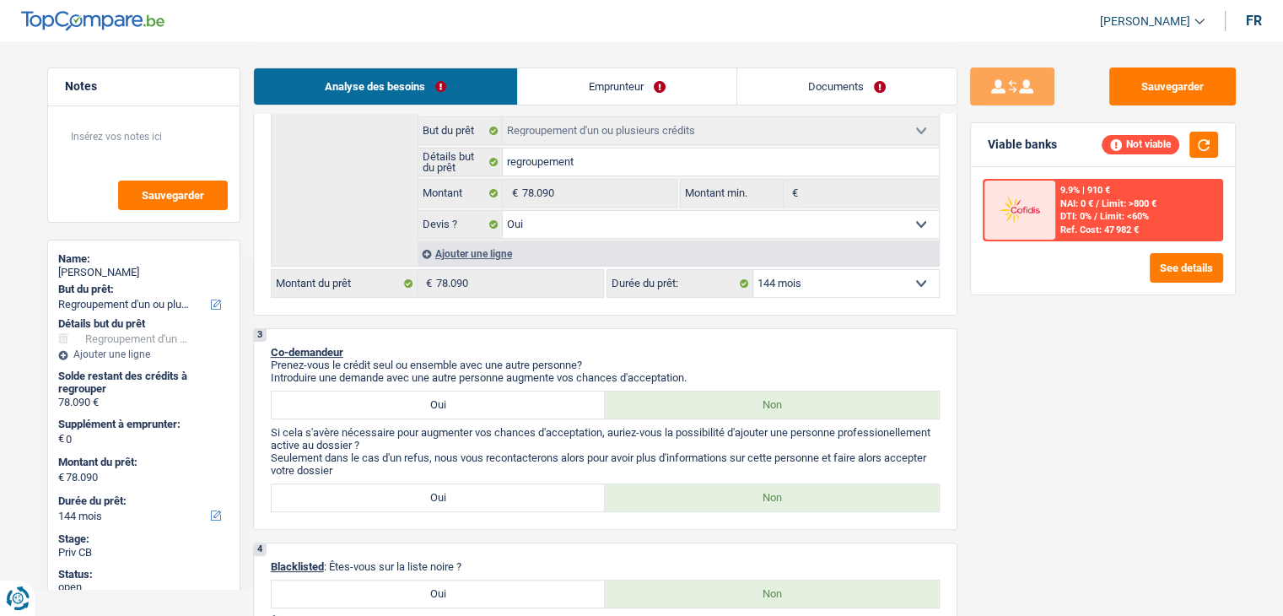
click at [694, 372] on p "Introduire une demande avec une autre personne augmente vos chances d'acceptati…" at bounding box center [605, 377] width 669 height 13
click at [836, 286] on select "12 mois 18 mois 24 mois 30 mois 36 mois 42 mois 48 mois 60 mois 72 mois 84 mois…" at bounding box center [846, 283] width 186 height 27
click at [753, 270] on select "12 mois 18 mois 24 mois 30 mois 36 mois 42 mois 48 mois 60 mois 72 mois 84 mois…" at bounding box center [846, 283] width 186 height 27
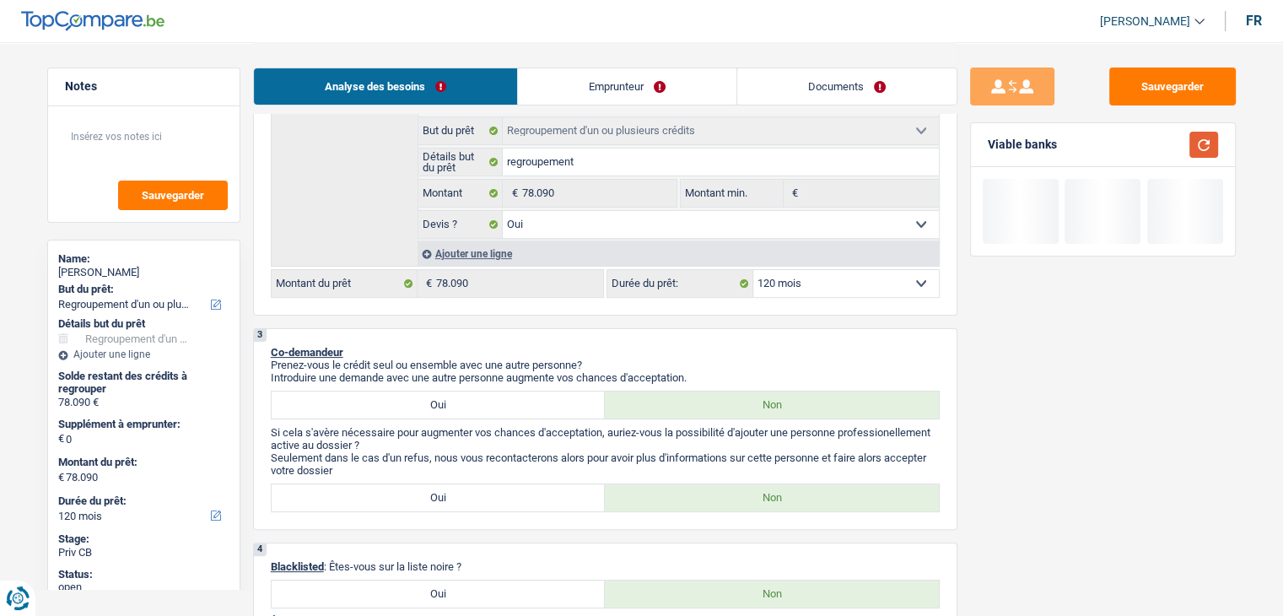
click at [1195, 149] on button "button" at bounding box center [1204, 145] width 29 height 26
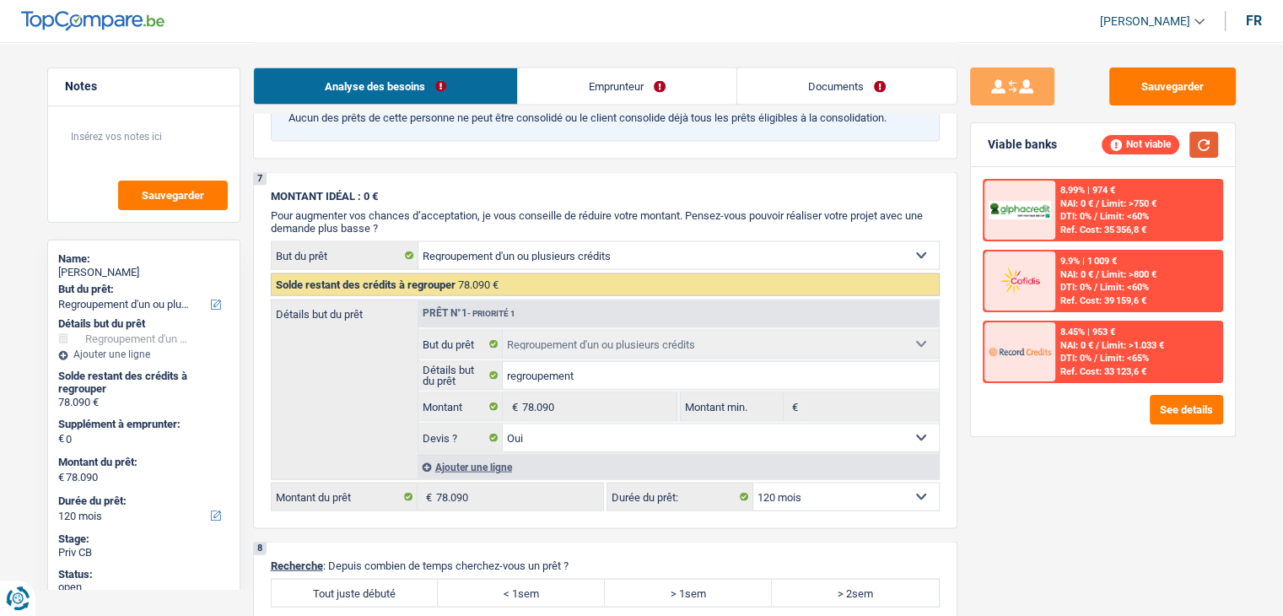
scroll to position [3881, 0]
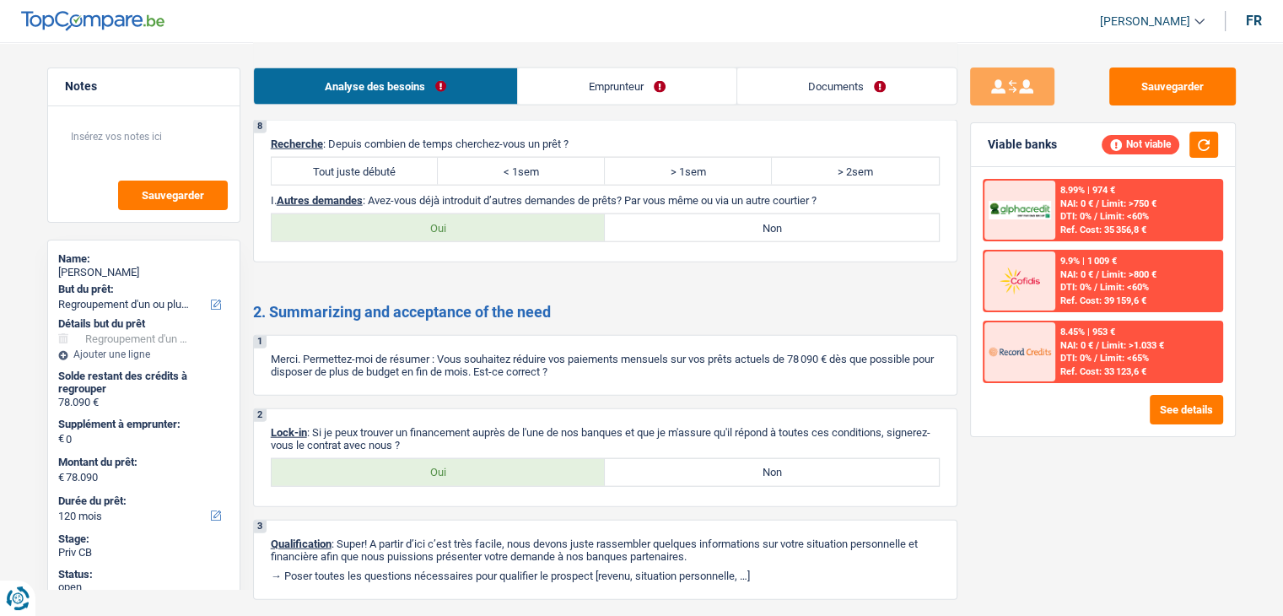
click at [363, 124] on div "8 Recherche : Depuis combien de temps cherchez-vous un prêt ? Tout juste débuté…" at bounding box center [605, 191] width 705 height 143
click at [364, 158] on label "Tout juste débuté" at bounding box center [355, 171] width 167 height 27
click at [364, 158] on input "Tout juste débuté" at bounding box center [355, 171] width 167 height 27
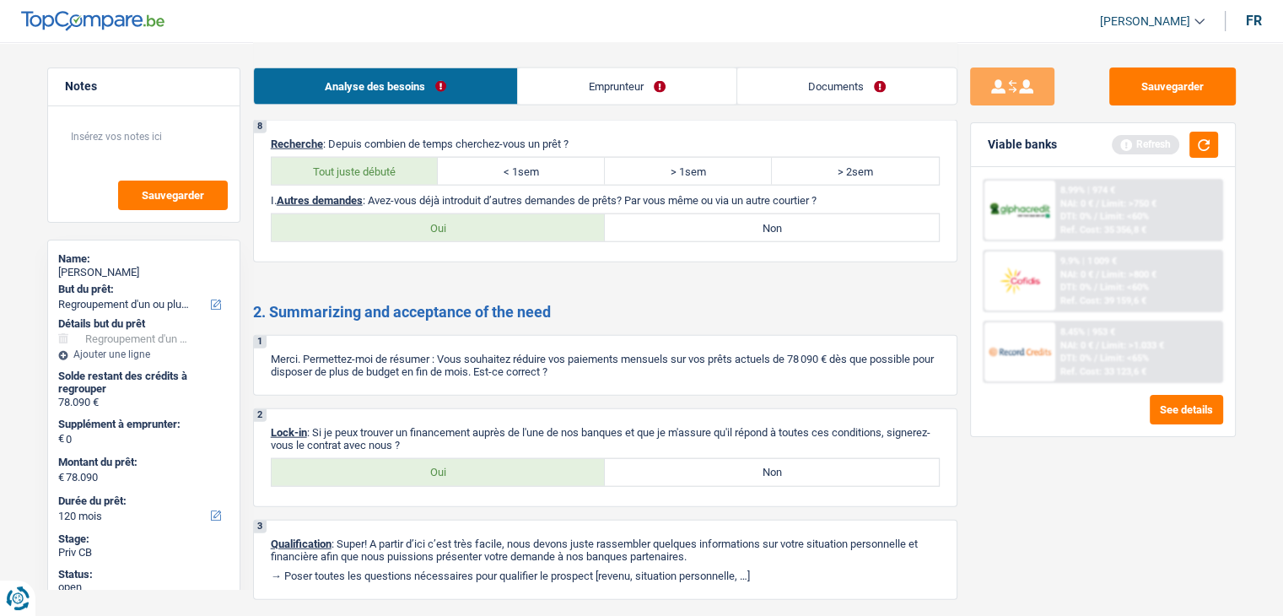
click at [706, 214] on label "Non" at bounding box center [772, 227] width 334 height 27
click at [706, 214] on input "Non" at bounding box center [772, 227] width 334 height 27
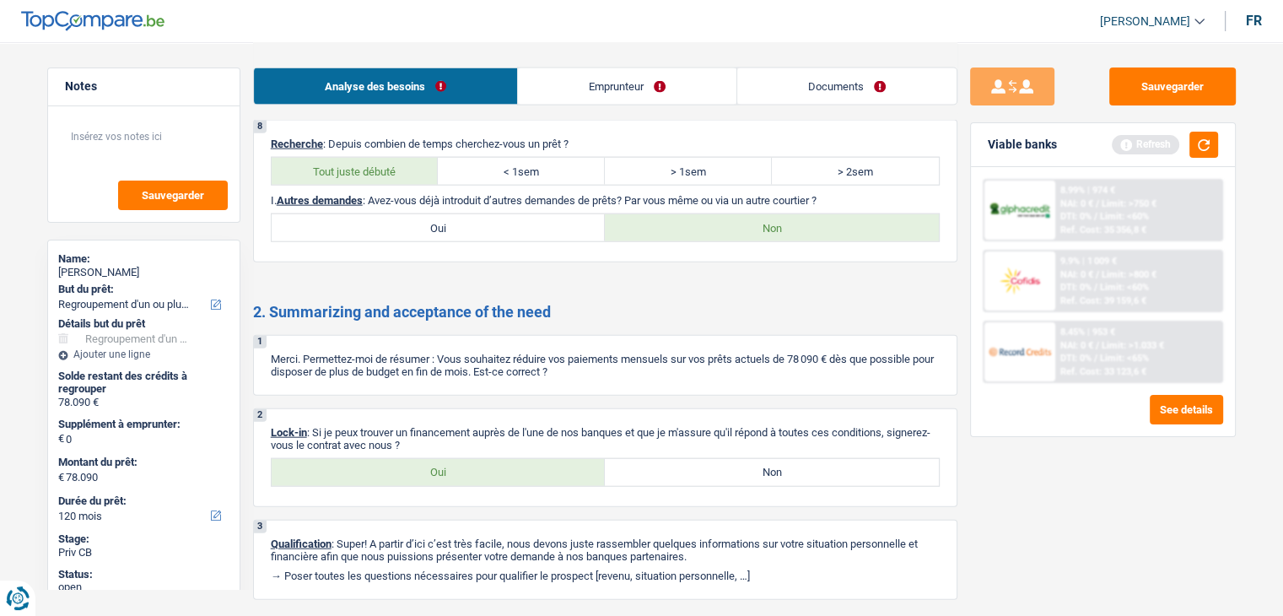
drag, startPoint x: 512, startPoint y: 427, endPoint x: 511, endPoint y: 435, distance: 8.5
click at [511, 429] on div "2 Lock-in : Si je peux trouver un financement auprès de l'une de nos banques et…" at bounding box center [605, 457] width 705 height 99
click at [510, 459] on label "Oui" at bounding box center [439, 472] width 334 height 27
click at [510, 459] on input "Oui" at bounding box center [439, 472] width 334 height 27
click at [612, 88] on link "Emprunteur" at bounding box center [627, 86] width 219 height 36
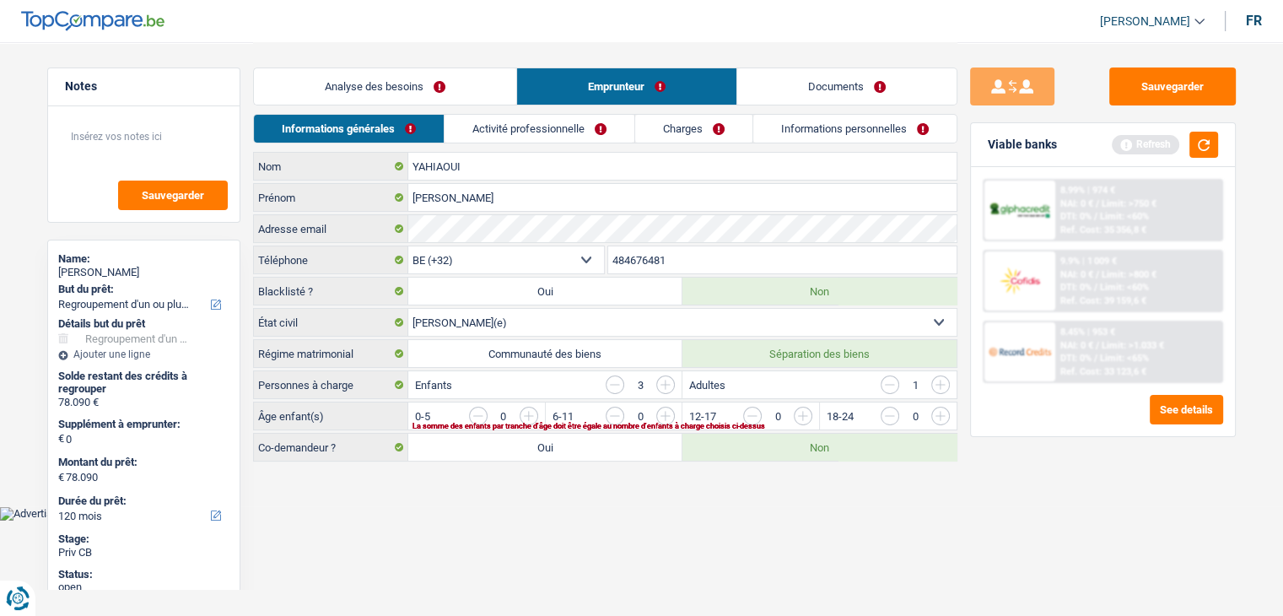
scroll to position [0, 0]
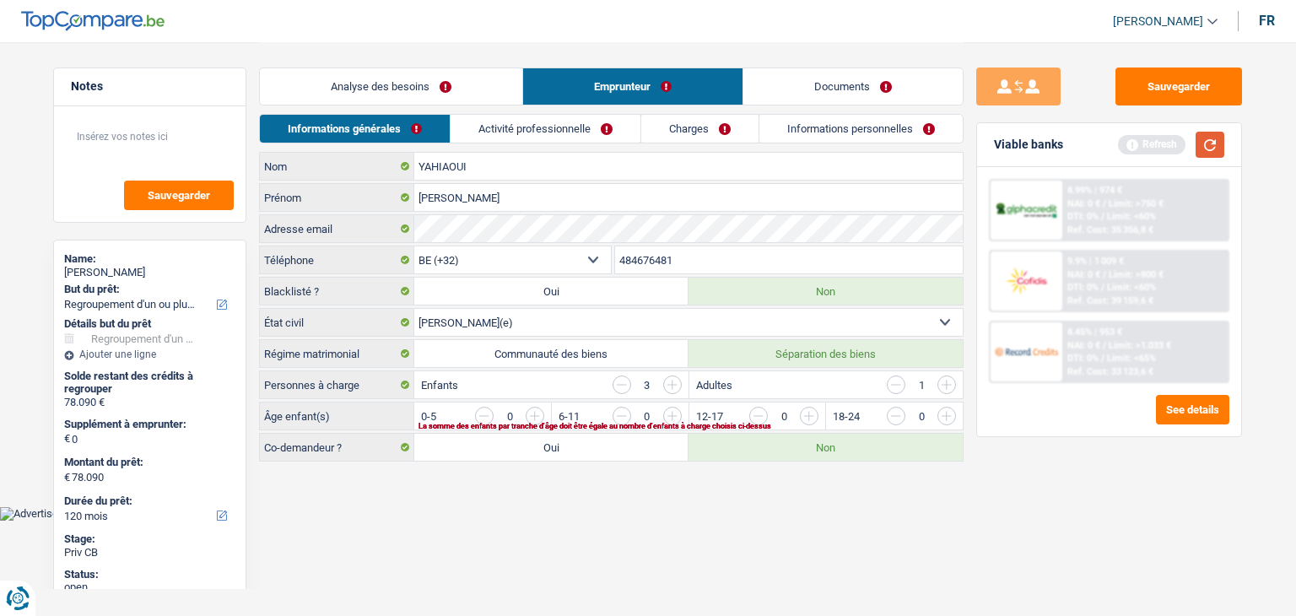
click at [1208, 147] on button "button" at bounding box center [1210, 145] width 29 height 26
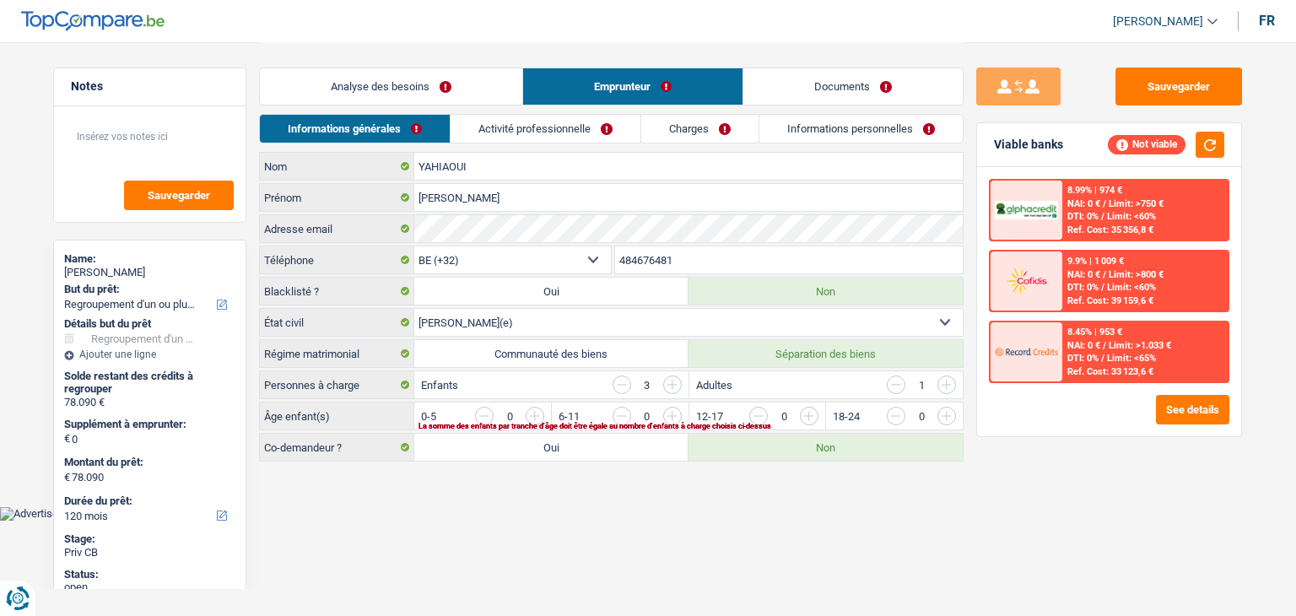
drag, startPoint x: 359, startPoint y: 387, endPoint x: 259, endPoint y: 387, distance: 100.4
click at [259, 387] on div "Personnes à charge Enfants 3 Adultes 1" at bounding box center [611, 384] width 705 height 29
click at [461, 475] on main "Notes Sauvegarder Name: Mohamed YAHIAOUI But du prêt: Confort maison: meubles, …" at bounding box center [648, 253] width 1296 height 506
click at [952, 505] on body "Vous avez le contrôle de vos données Nous utilisons des cookies, tout comme nos…" at bounding box center [648, 260] width 1296 height 521
drag, startPoint x: 418, startPoint y: 385, endPoint x: 499, endPoint y: 384, distance: 81.8
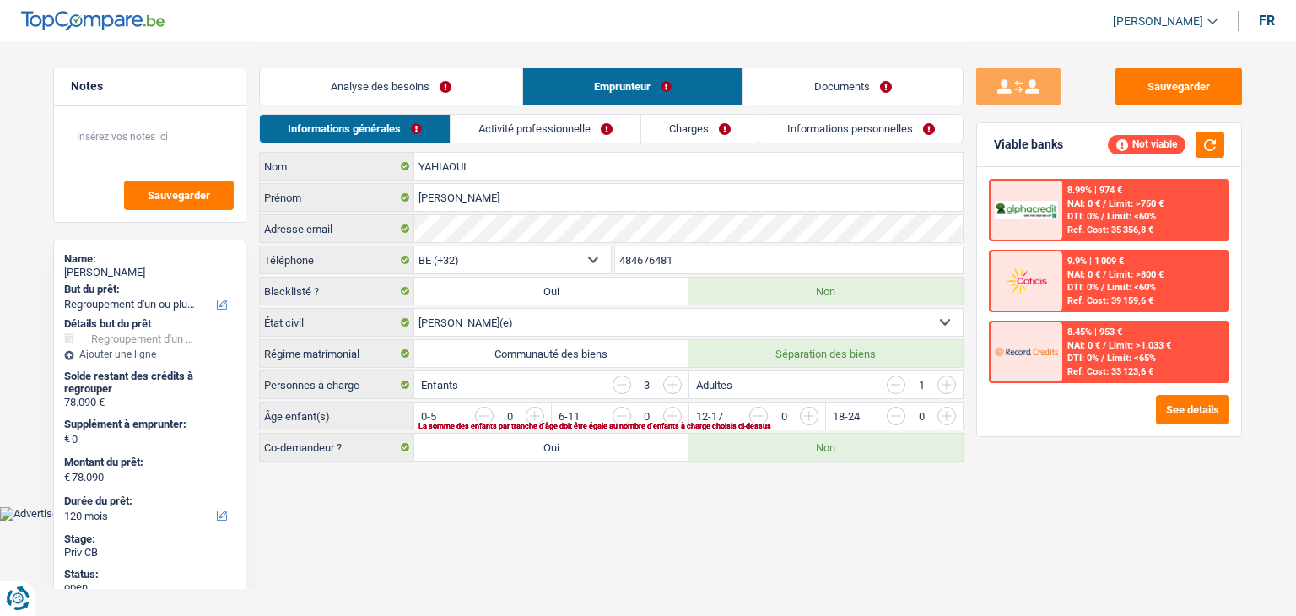
click at [499, 384] on div "Enfants 3" at bounding box center [550, 384] width 273 height 27
click at [811, 411] on input "button" at bounding box center [1151, 420] width 703 height 27
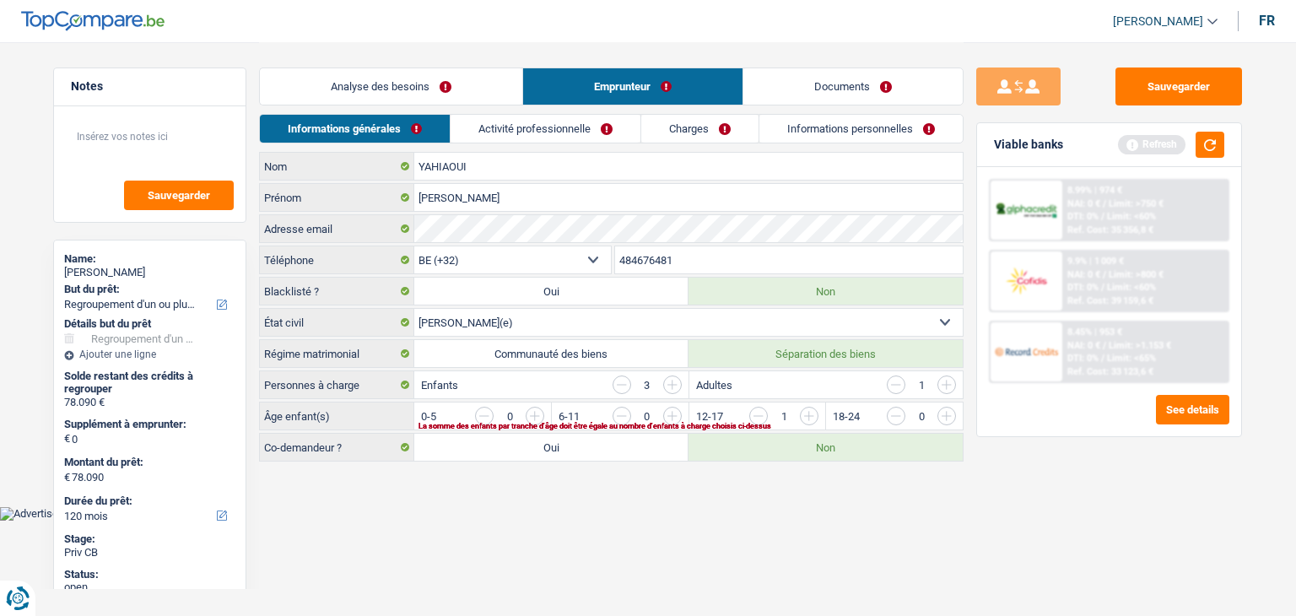
click at [813, 407] on input "button" at bounding box center [1151, 420] width 703 height 27
click at [811, 413] on input "button" at bounding box center [1151, 420] width 703 height 27
click at [675, 521] on html "Vous avez le contrôle de vos données Nous utilisons des cookies, tout comme nos…" at bounding box center [648, 260] width 1296 height 521
drag, startPoint x: 1205, startPoint y: 172, endPoint x: 1218, endPoint y: 138, distance: 36.3
click at [1205, 173] on div "8.99% | 974 € NAI: 0 € / Limit: >750 € DTI: 0% / Limit: <60% Ref. Cost: 35 356,…" at bounding box center [1109, 301] width 264 height 269
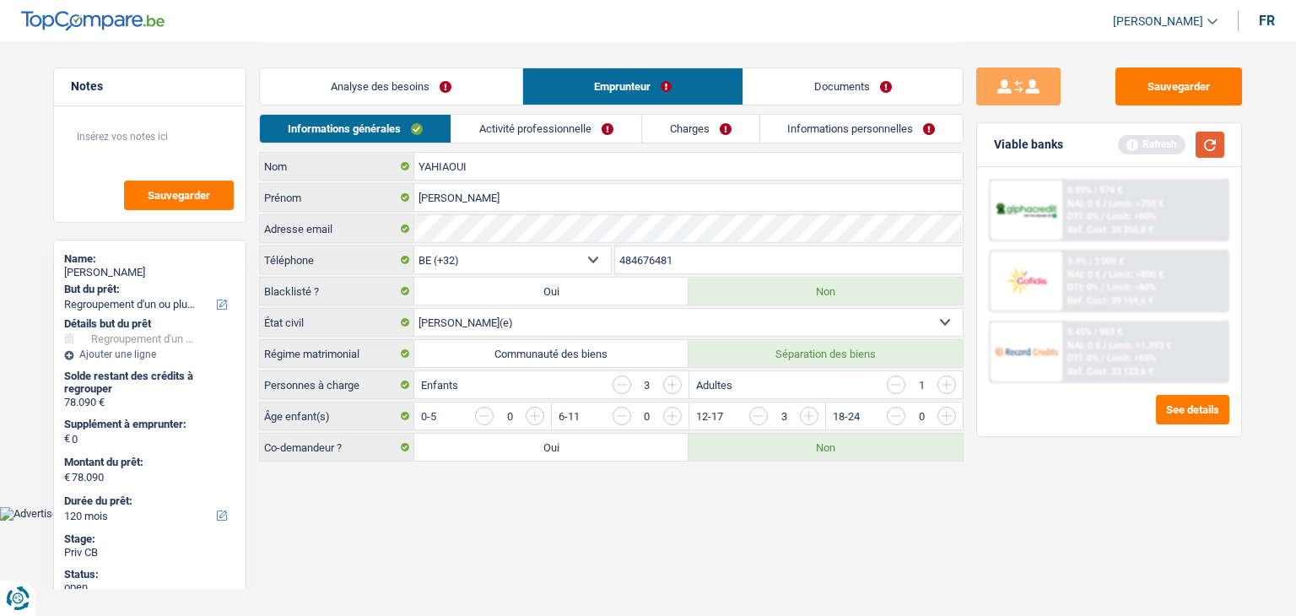
click at [1218, 138] on button "button" at bounding box center [1210, 145] width 29 height 26
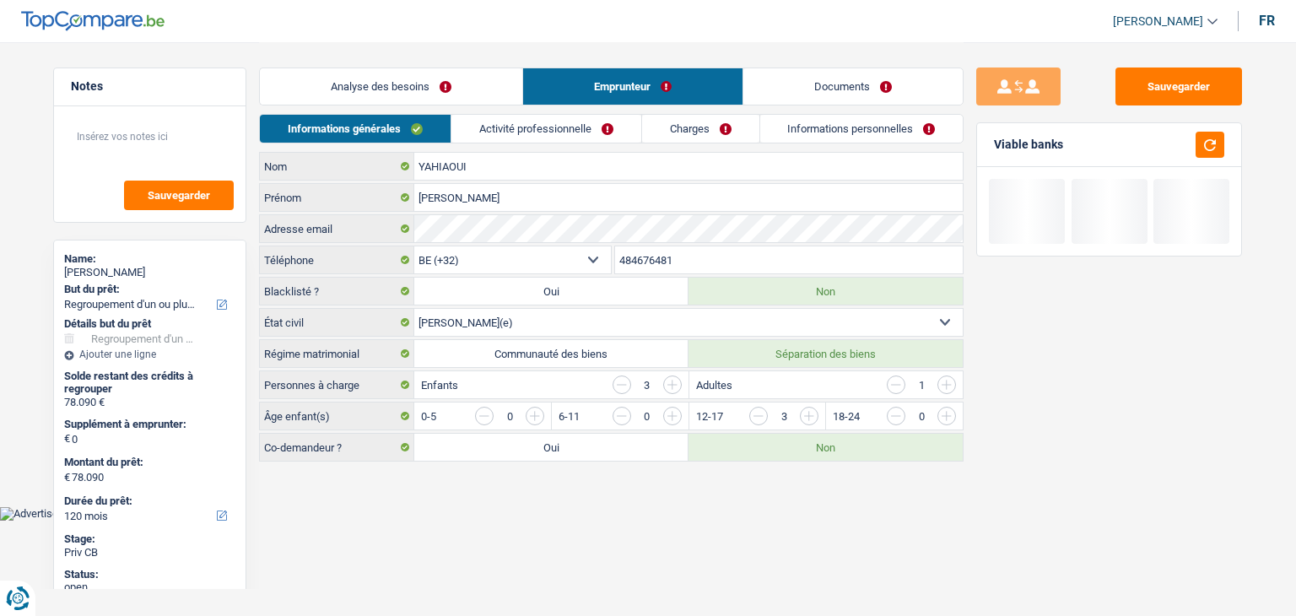
click at [557, 134] on link "Activité professionnelle" at bounding box center [546, 129] width 190 height 28
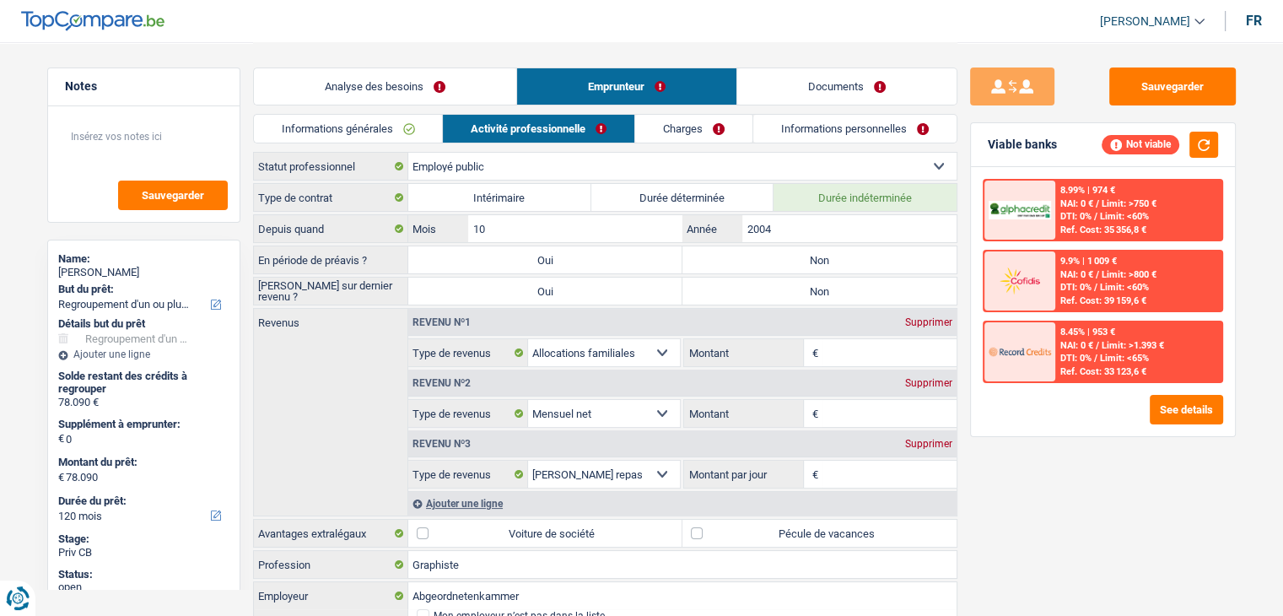
click at [830, 404] on input "Montant" at bounding box center [890, 413] width 134 height 27
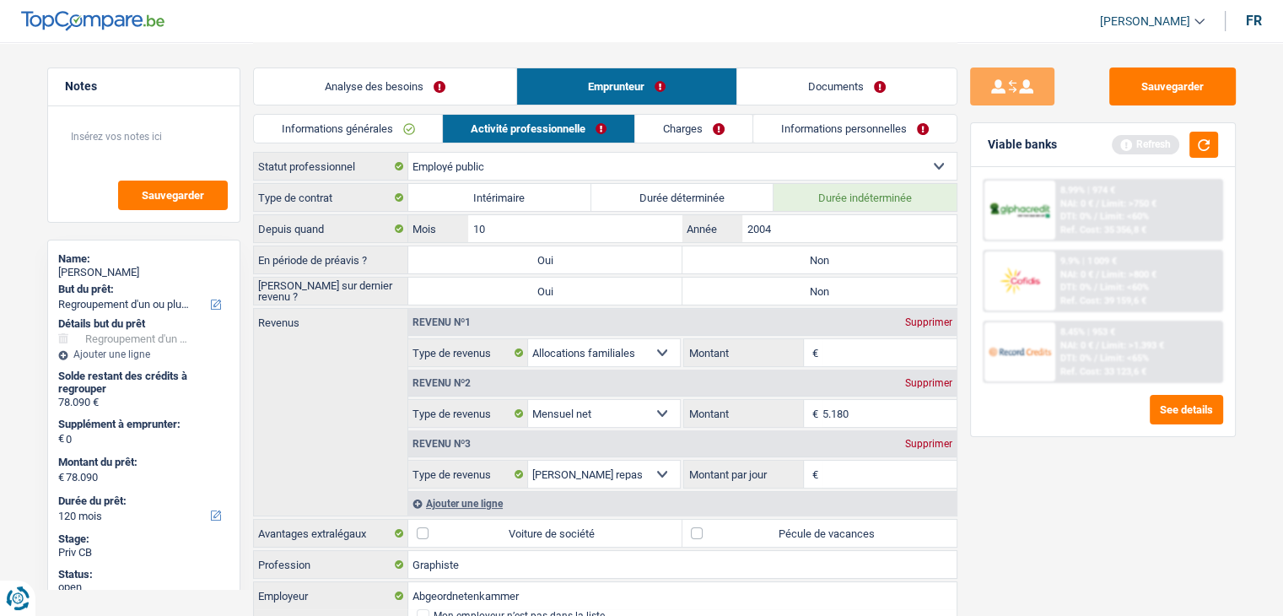
click at [1053, 497] on div "Sauvegarder Viable banks Refresh 8.99% | 974 € NAI: 0 € / Limit: >750 € DTI: 0%…" at bounding box center [1103, 327] width 291 height 521
click at [1214, 142] on button "button" at bounding box center [1204, 145] width 29 height 26
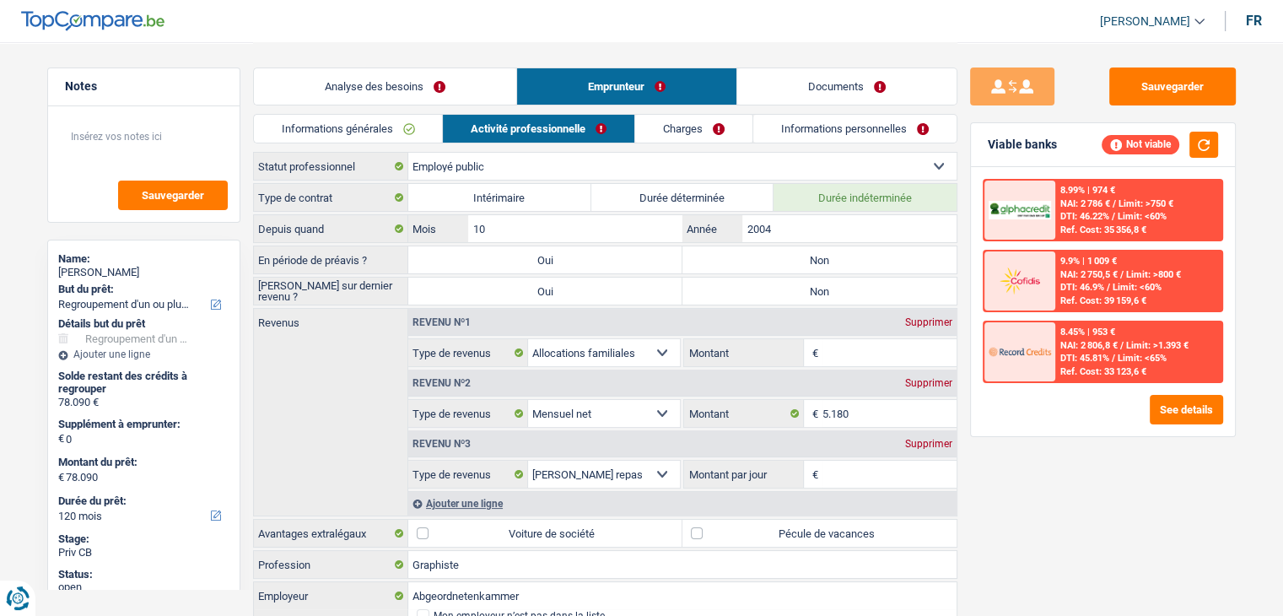
click at [860, 472] on input "Montant par jour" at bounding box center [890, 474] width 134 height 27
click at [935, 447] on div "Revenu nº3 Supprimer" at bounding box center [682, 443] width 548 height 27
click at [933, 445] on div "Supprimer" at bounding box center [929, 444] width 56 height 10
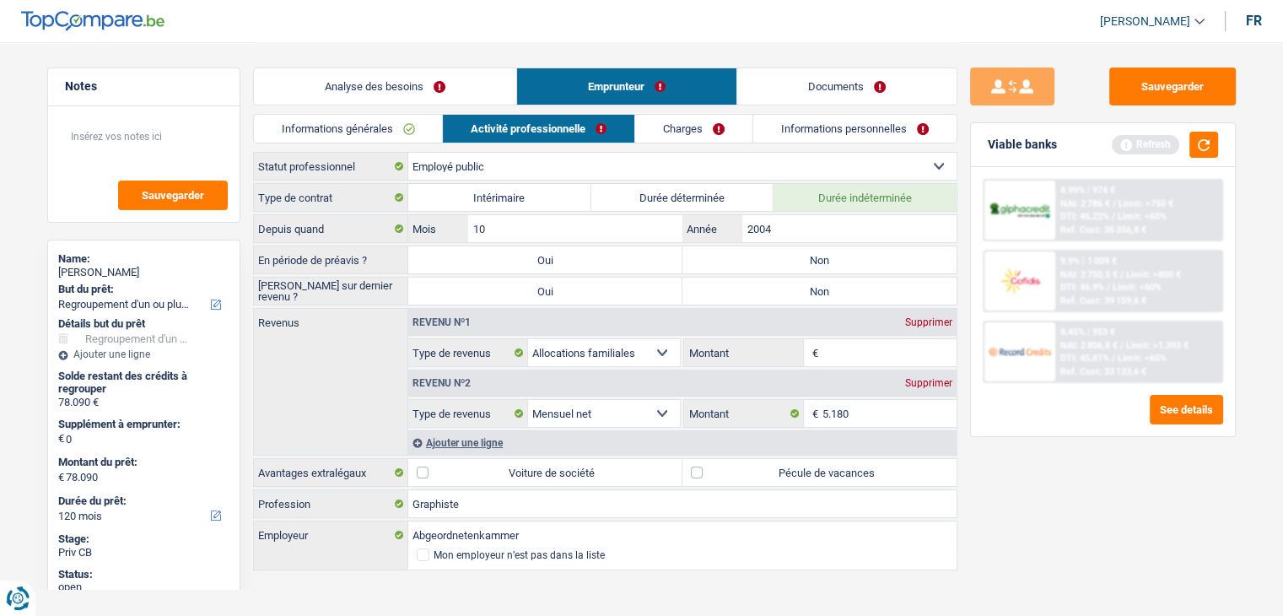
click at [1023, 512] on div "Sauvegarder Viable banks Refresh 8.99% | 974 € NAI: 2 786 € / Limit: >750 € DTI…" at bounding box center [1103, 327] width 291 height 521
click at [1209, 148] on button "button" at bounding box center [1204, 145] width 29 height 26
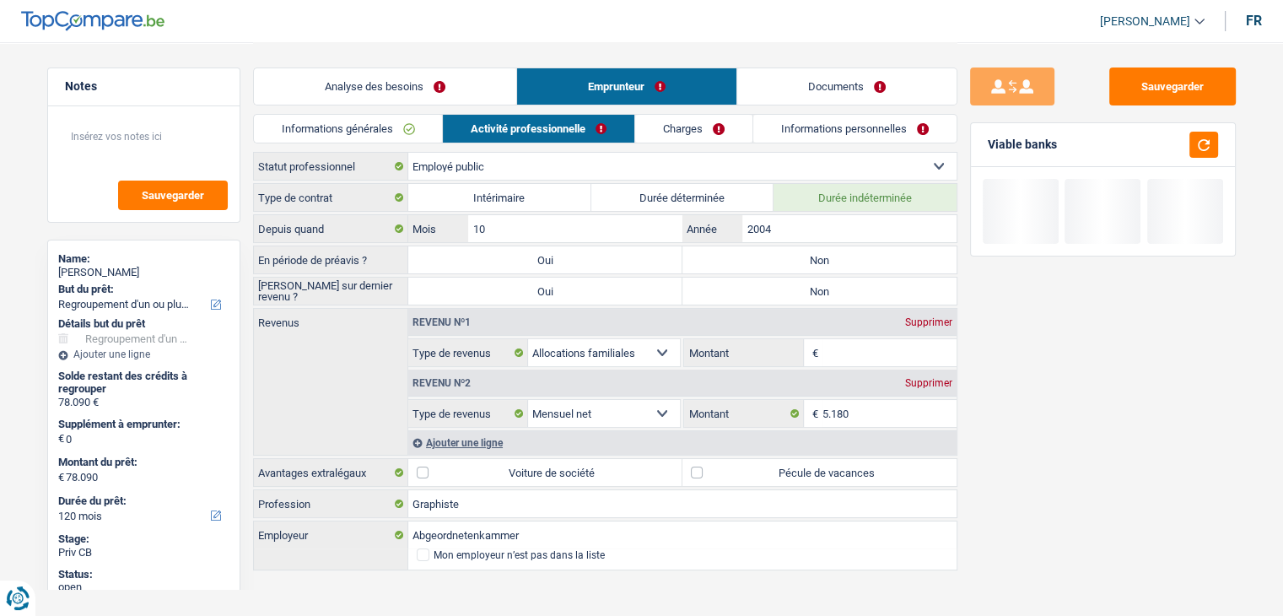
drag, startPoint x: 1067, startPoint y: 146, endPoint x: 986, endPoint y: 151, distance: 81.2
click at [986, 151] on div "Viable banks" at bounding box center [1103, 145] width 264 height 44
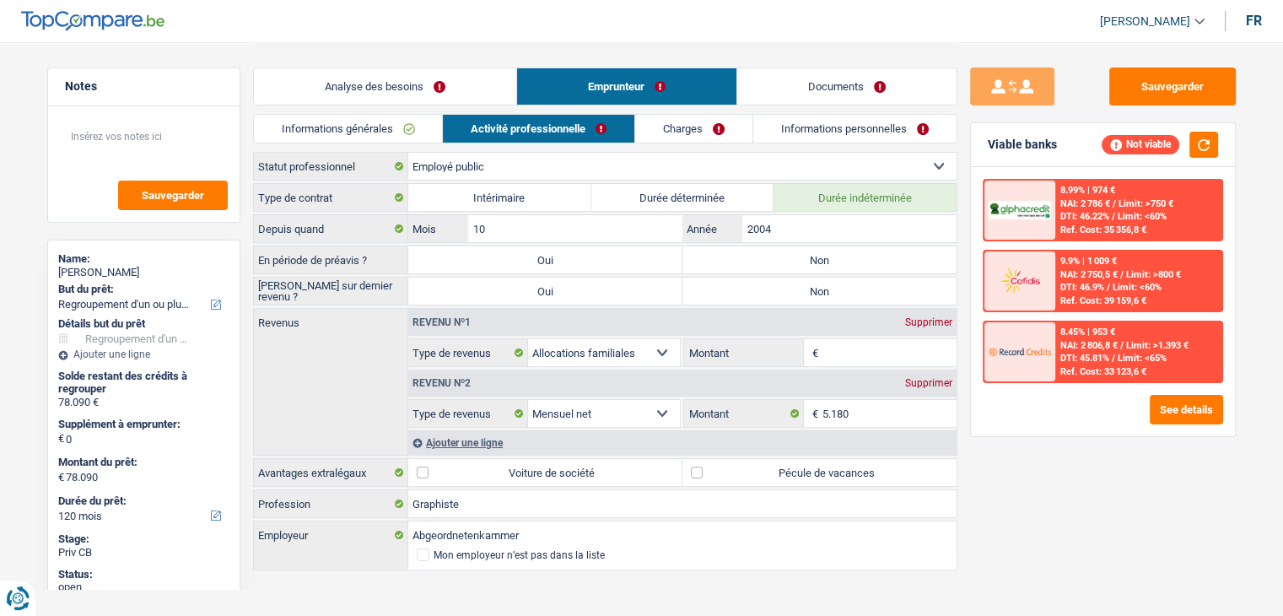
click at [926, 320] on div "Supprimer" at bounding box center [929, 322] width 56 height 10
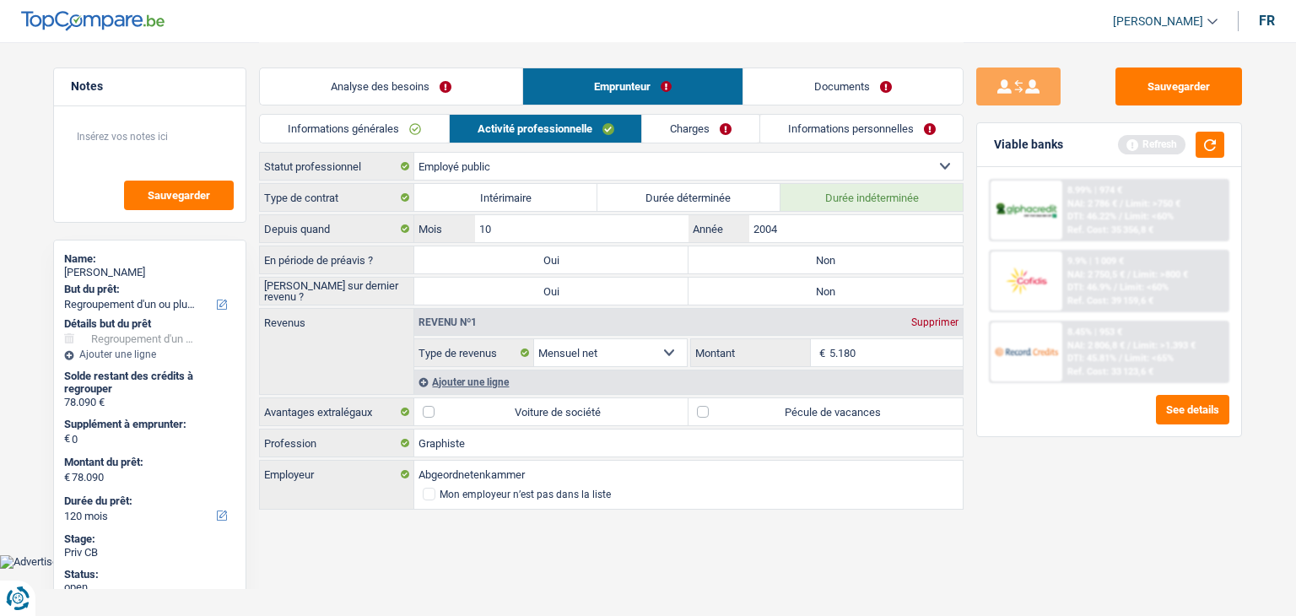
click at [848, 262] on label "Non" at bounding box center [825, 259] width 274 height 27
click at [848, 262] on input "Non" at bounding box center [825, 259] width 274 height 27
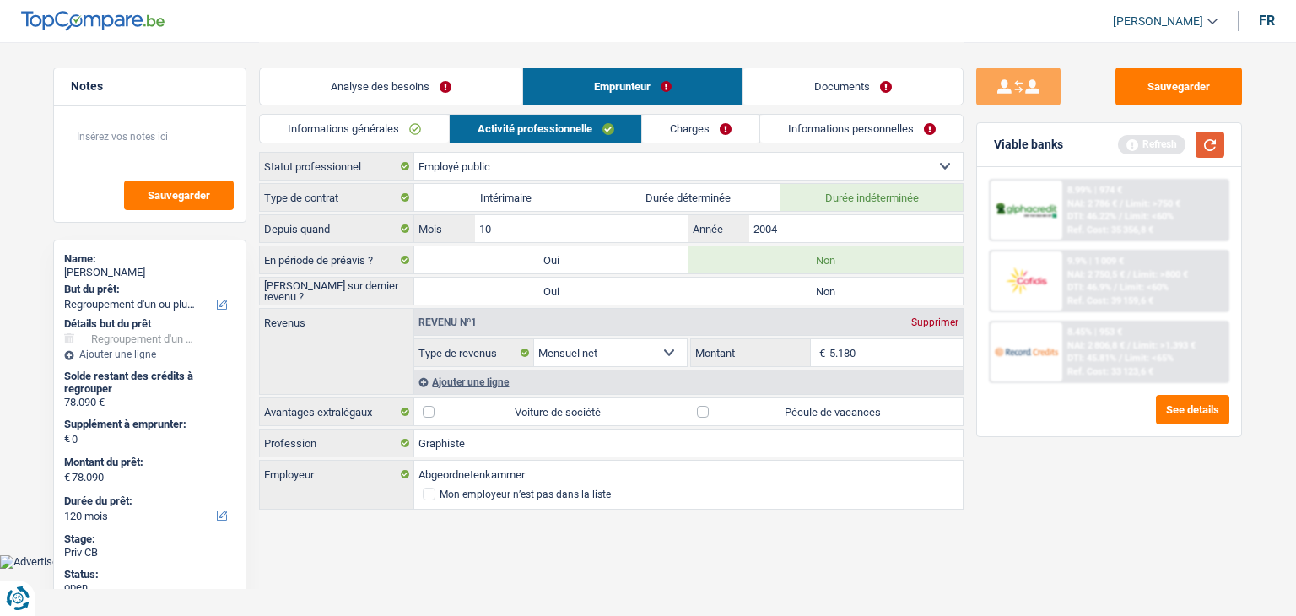
click at [1212, 140] on button "button" at bounding box center [1210, 145] width 29 height 26
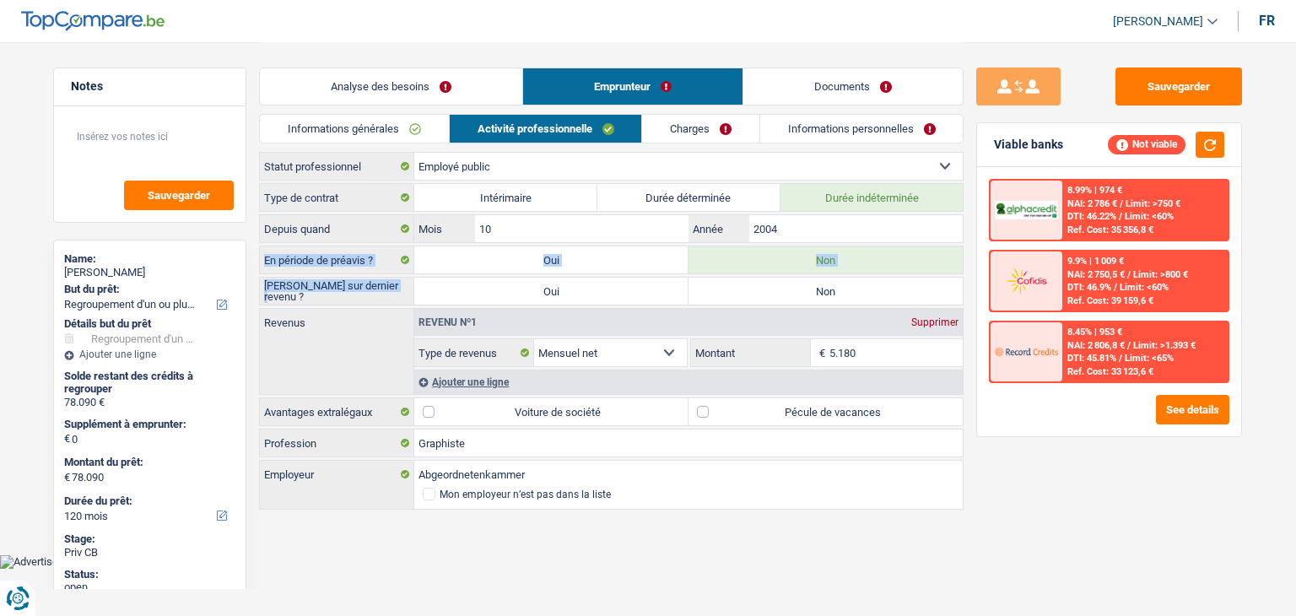
drag, startPoint x: 263, startPoint y: 262, endPoint x: 397, endPoint y: 298, distance: 139.0
click at [397, 298] on div "Type de contrat Intérimaire Durée déterminée Durée indéterminée Depuis quand 10…" at bounding box center [611, 347] width 705 height 329
click at [397, 297] on label "[PERSON_NAME] sur dernier revenu ?" at bounding box center [337, 291] width 154 height 27
click at [1201, 132] on button "button" at bounding box center [1210, 145] width 29 height 26
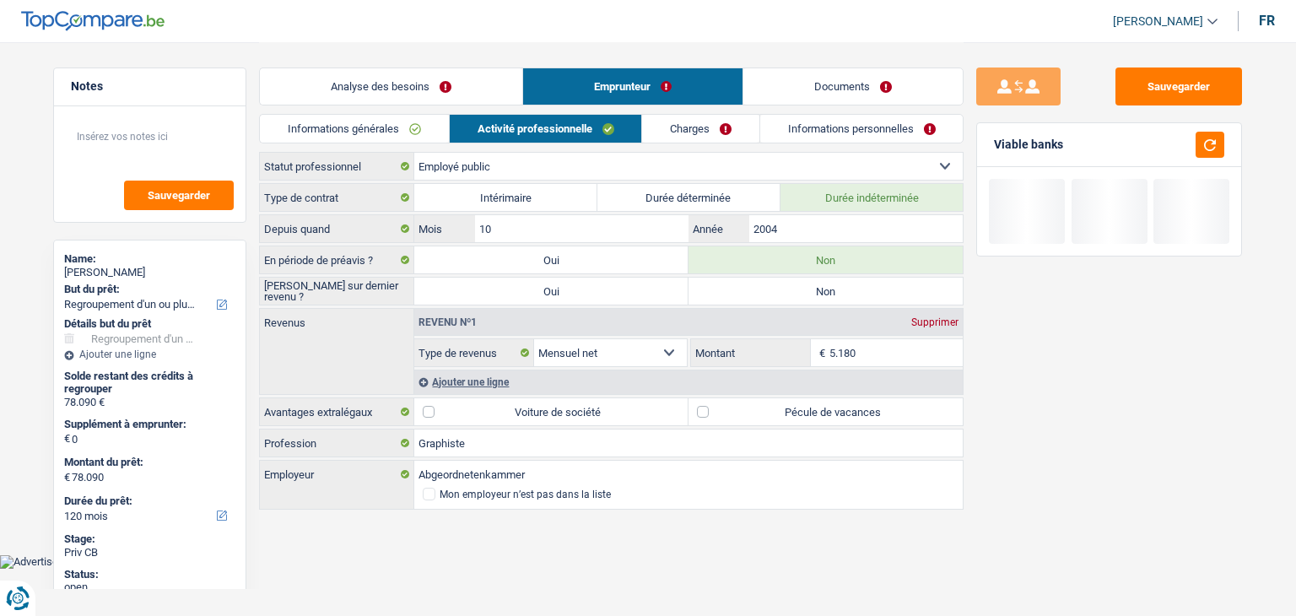
drag, startPoint x: 1090, startPoint y: 154, endPoint x: 992, endPoint y: 151, distance: 97.9
click at [992, 151] on div "Viable banks" at bounding box center [1109, 145] width 264 height 44
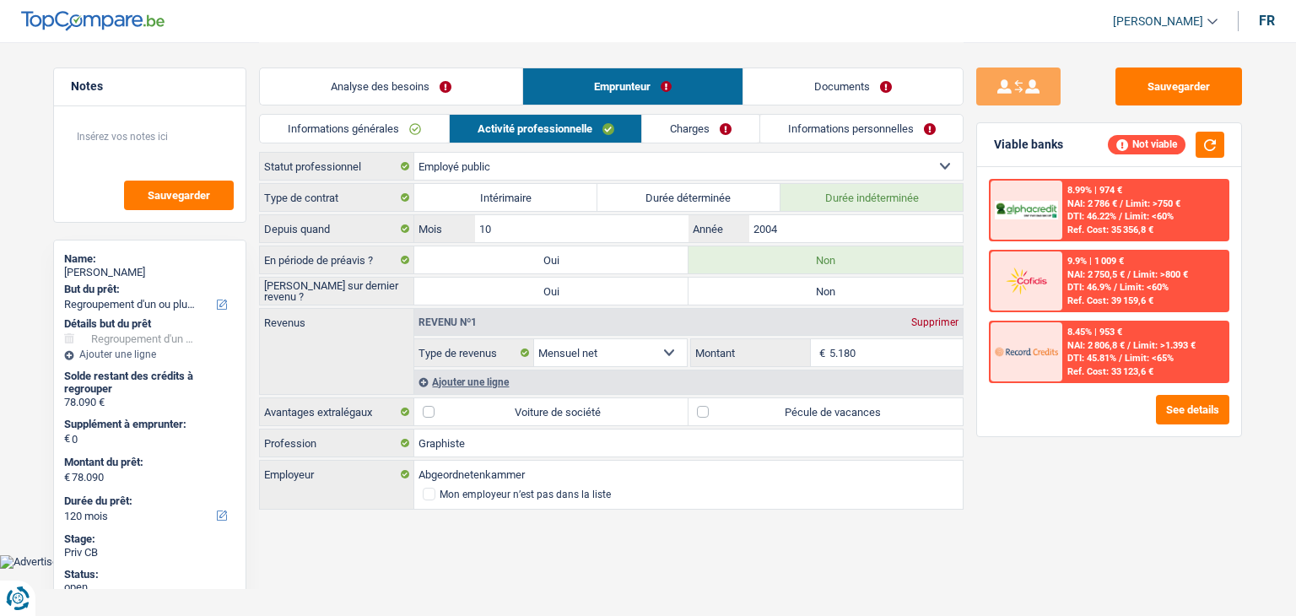
drag, startPoint x: 994, startPoint y: 153, endPoint x: 1085, endPoint y: 149, distance: 91.2
click at [1085, 149] on div "Viable banks Not viable" at bounding box center [1109, 145] width 264 height 44
drag, startPoint x: 1073, startPoint y: 149, endPoint x: 998, endPoint y: 152, distance: 75.1
click at [998, 152] on div "Viable banks Not viable" at bounding box center [1109, 145] width 264 height 44
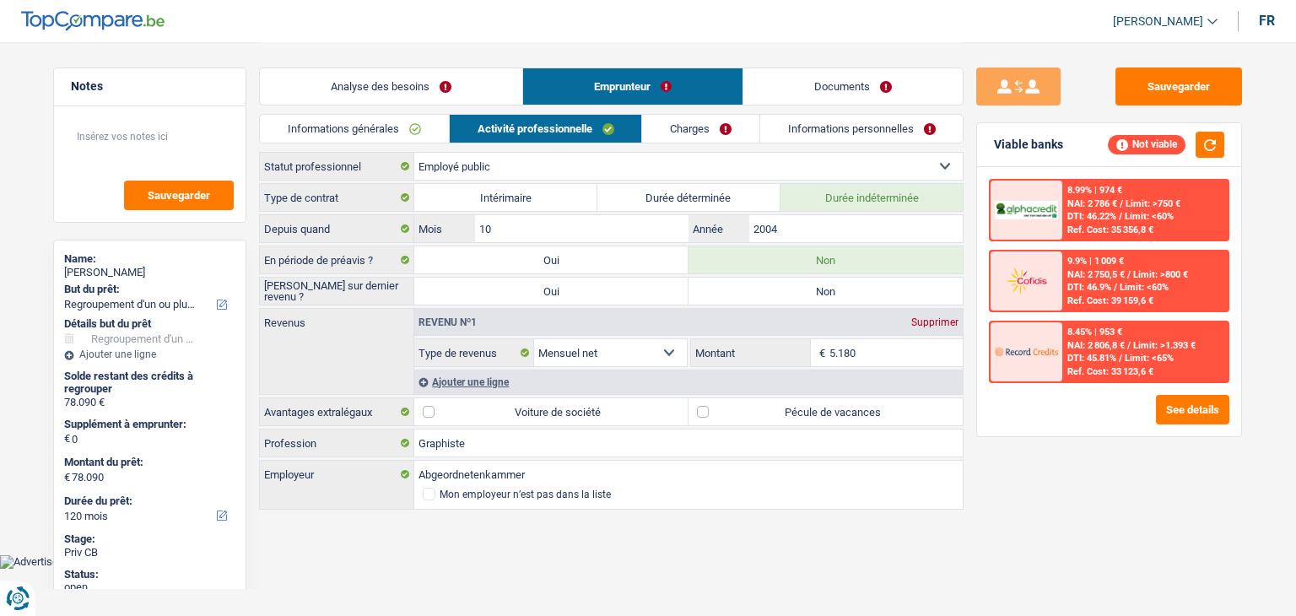
click at [997, 153] on div "Viable banks Not viable" at bounding box center [1109, 145] width 264 height 44
drag, startPoint x: 995, startPoint y: 153, endPoint x: 1060, endPoint y: 146, distance: 65.3
click at [1060, 146] on div "Viable banks Not viable" at bounding box center [1109, 145] width 264 height 44
click at [1060, 146] on div "Viable banks" at bounding box center [1028, 145] width 69 height 14
drag, startPoint x: 1066, startPoint y: 146, endPoint x: 996, endPoint y: 156, distance: 70.8
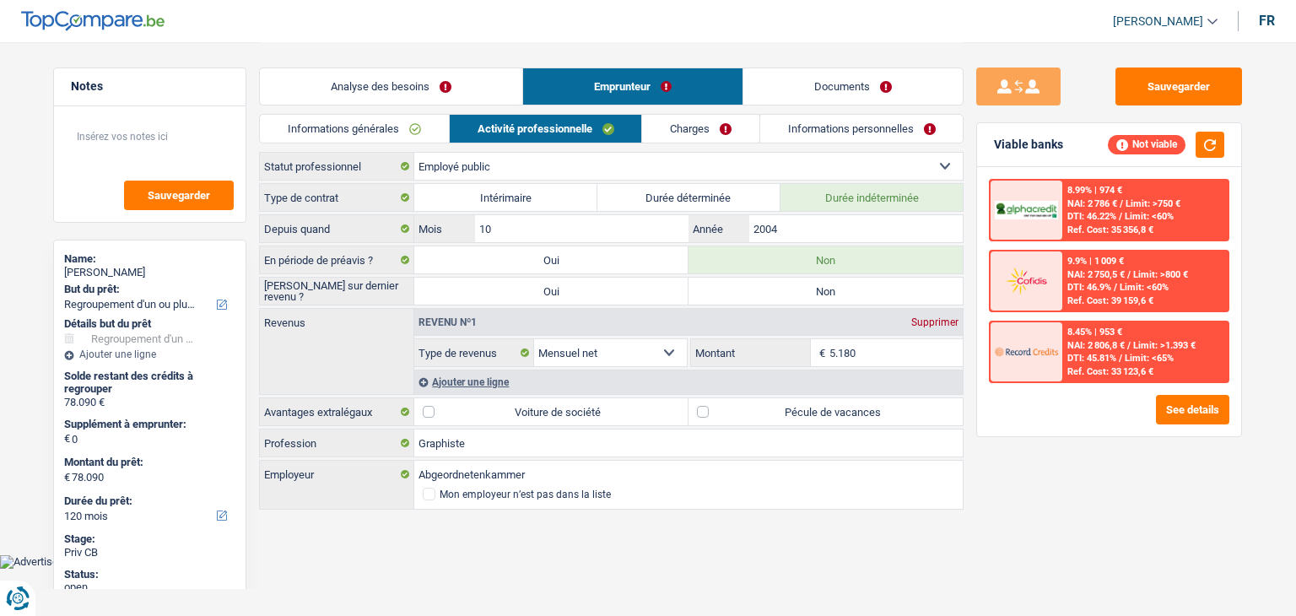
click at [996, 156] on div "Viable banks Not viable" at bounding box center [1109, 145] width 264 height 44
drag, startPoint x: 992, startPoint y: 143, endPoint x: 1077, endPoint y: 147, distance: 84.5
click at [1077, 147] on div "Viable banks Not viable" at bounding box center [1109, 145] width 264 height 44
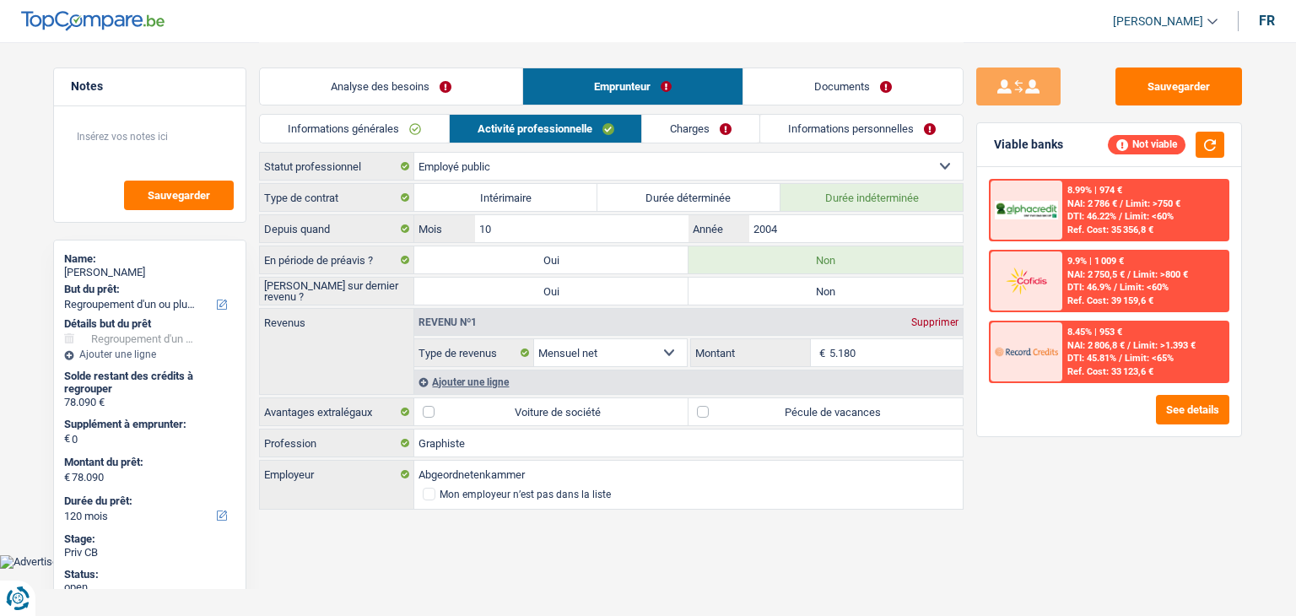
drag, startPoint x: 1067, startPoint y: 149, endPoint x: 991, endPoint y: 154, distance: 76.9
click at [991, 154] on div "Viable banks Not viable" at bounding box center [1109, 145] width 264 height 44
drag, startPoint x: 990, startPoint y: 138, endPoint x: 1070, endPoint y: 147, distance: 80.7
click at [1070, 147] on div "Viable banks Not viable" at bounding box center [1109, 145] width 264 height 44
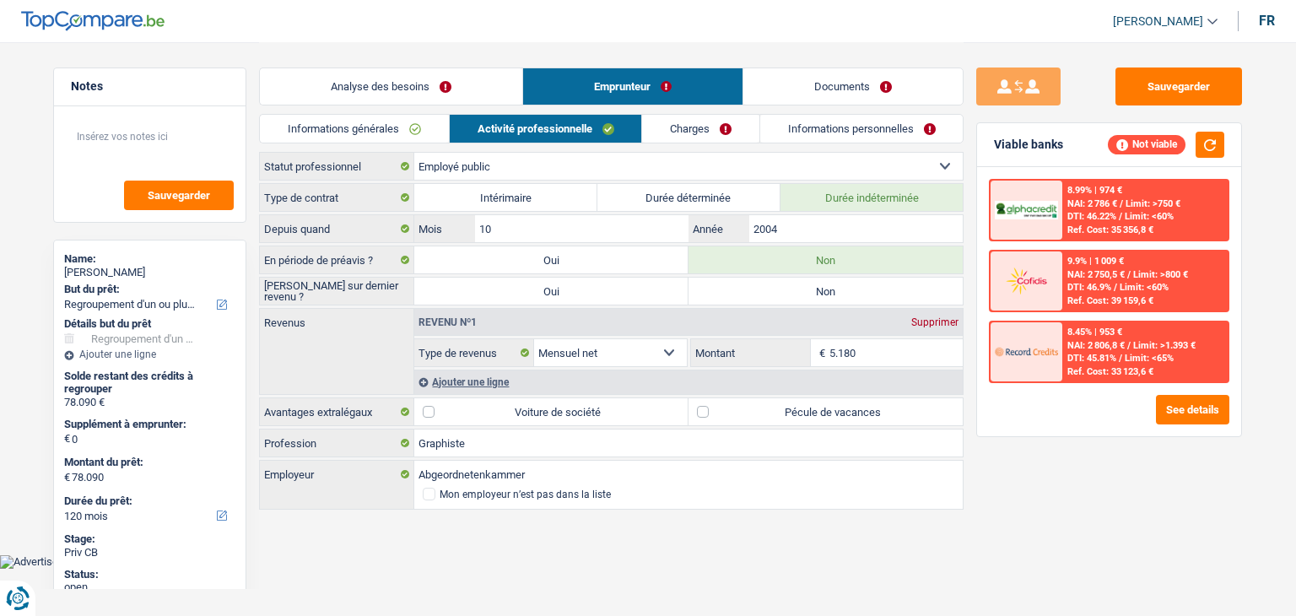
click at [338, 295] on label "[PERSON_NAME] sur dernier revenu ?" at bounding box center [337, 291] width 154 height 27
click at [737, 289] on label "Non" at bounding box center [825, 291] width 274 height 27
click at [737, 289] on input "Non" at bounding box center [825, 291] width 274 height 27
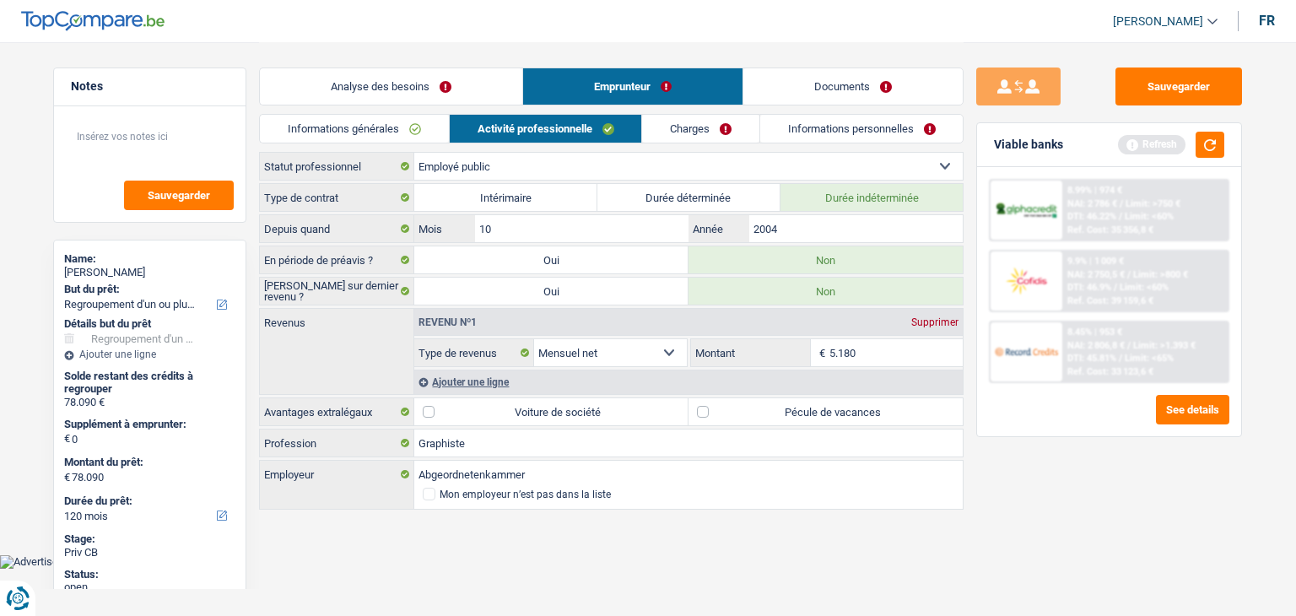
click at [890, 531] on main "Notes Sauvegarder Name: Mohamed YAHIAOUI But du prêt: Confort maison: meubles, …" at bounding box center [648, 277] width 1296 height 554
click at [845, 411] on label "Pécule de vacances" at bounding box center [825, 411] width 274 height 27
click at [845, 411] on input "Pécule de vacances" at bounding box center [825, 411] width 274 height 27
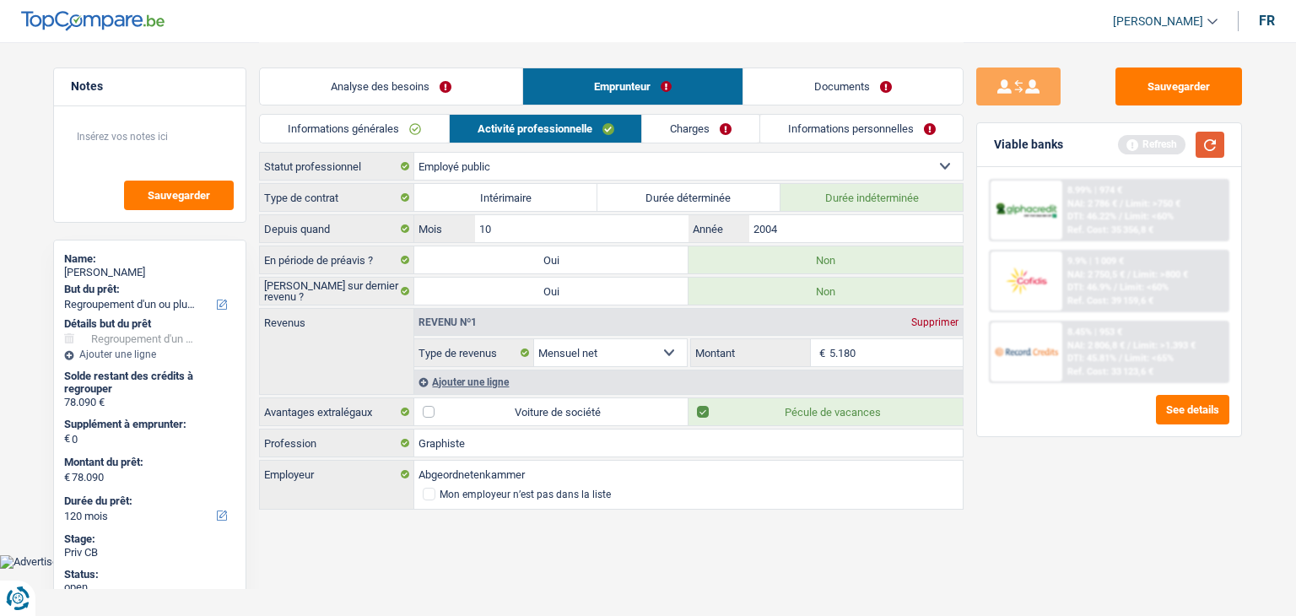
click at [1223, 142] on button "button" at bounding box center [1210, 145] width 29 height 26
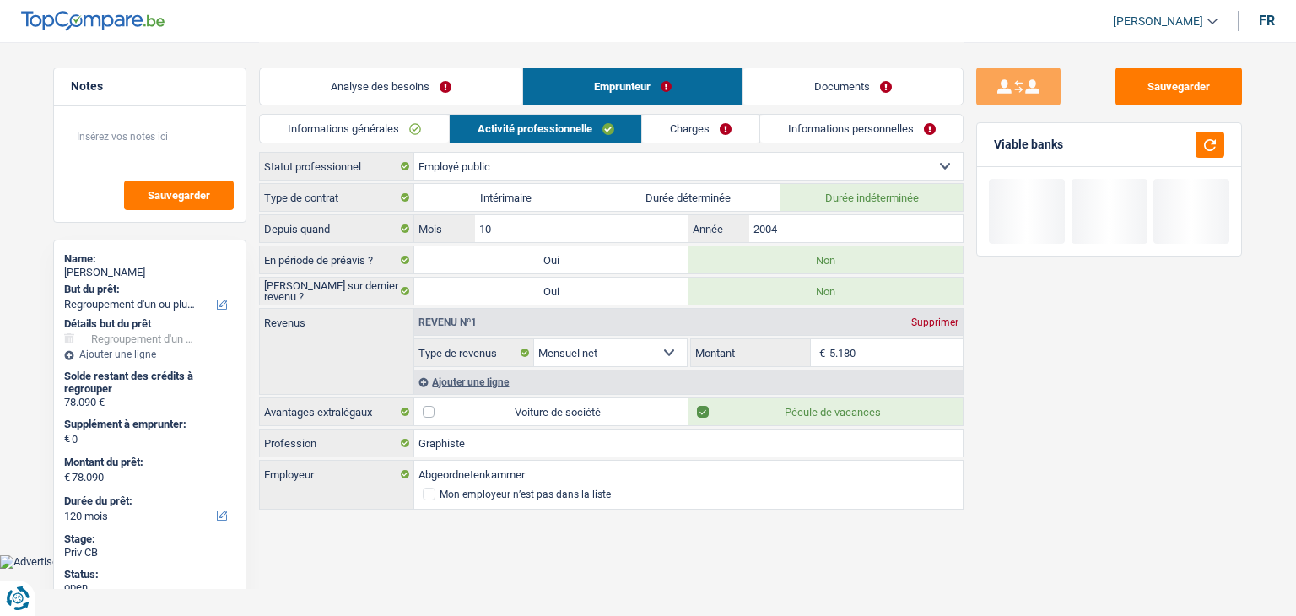
click at [706, 138] on link "Charges" at bounding box center [700, 129] width 117 height 28
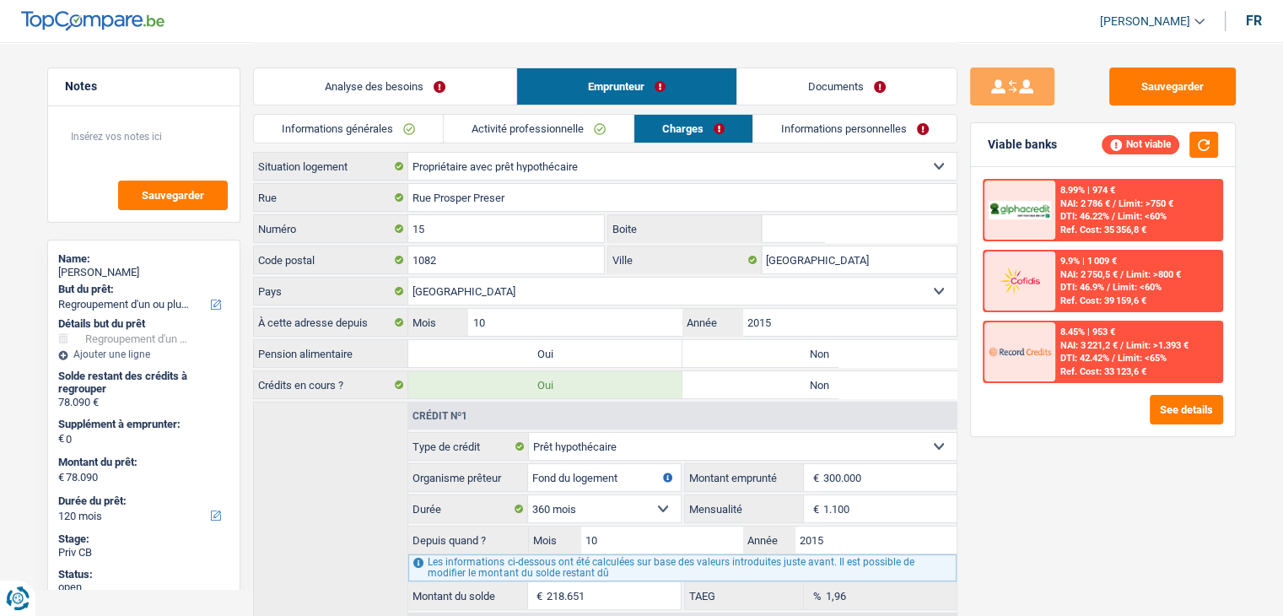
drag, startPoint x: 358, startPoint y: 166, endPoint x: 260, endPoint y: 166, distance: 97.9
click at [260, 166] on label "Situation logement" at bounding box center [331, 166] width 154 height 27
click at [1216, 134] on button "button" at bounding box center [1204, 145] width 29 height 26
drag, startPoint x: 375, startPoint y: 352, endPoint x: 260, endPoint y: 359, distance: 114.9
click at [260, 359] on label "Pension alimentaire" at bounding box center [331, 353] width 154 height 27
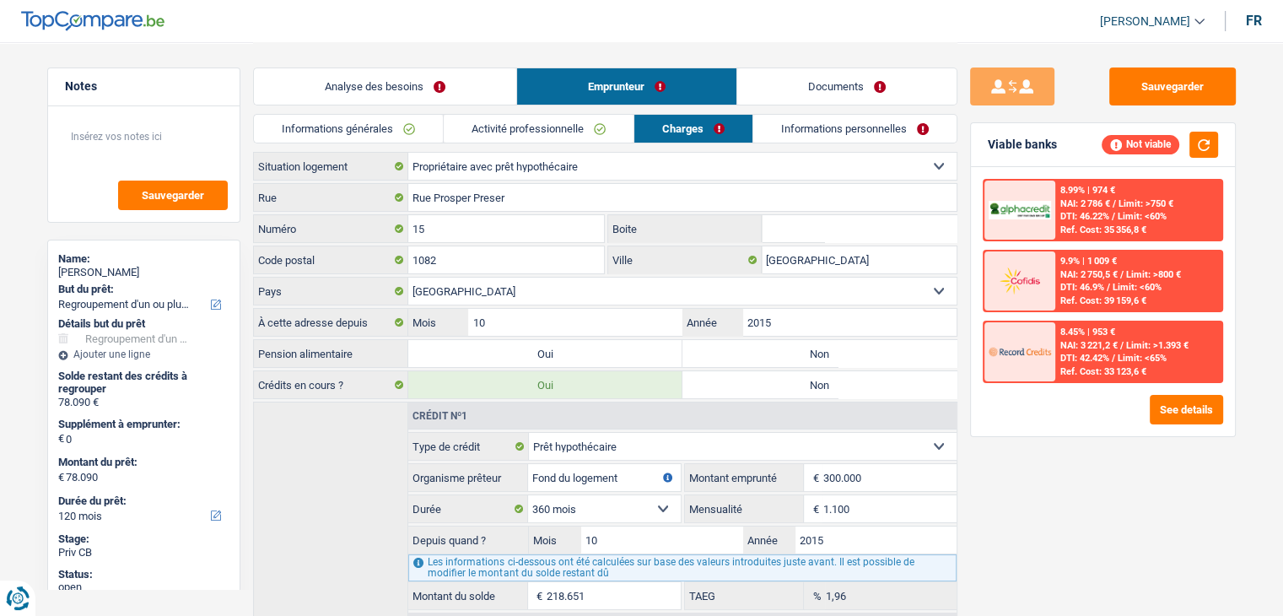
click at [806, 356] on label "Non" at bounding box center [820, 353] width 274 height 27
click at [806, 356] on input "Non" at bounding box center [820, 353] width 274 height 27
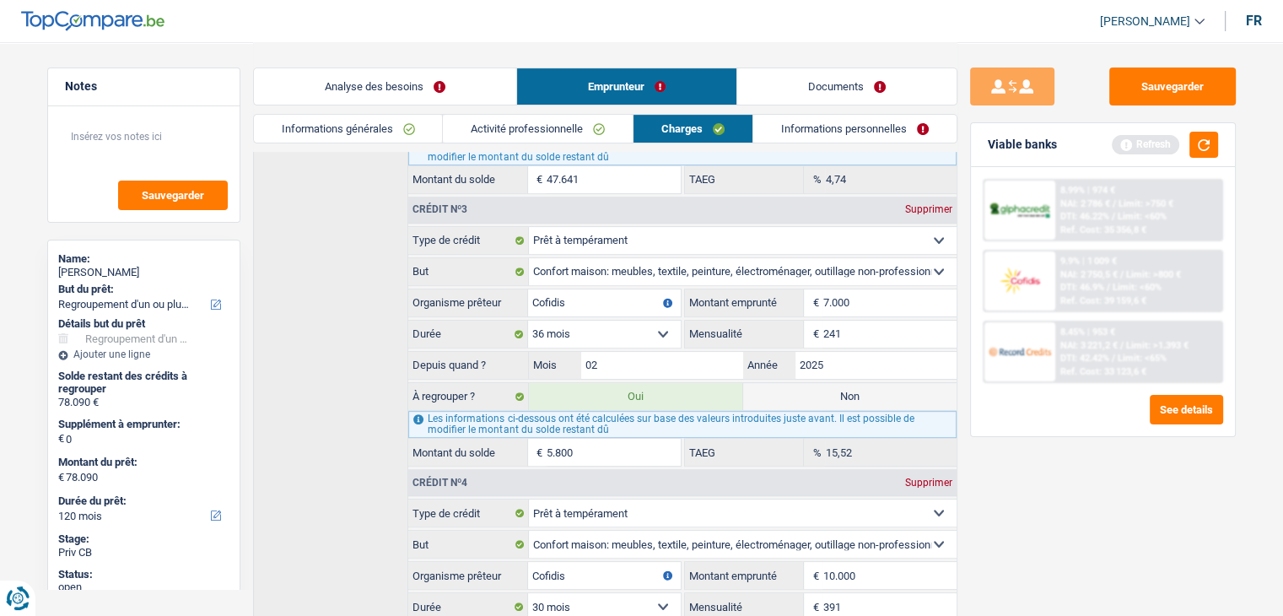
scroll to position [759, 0]
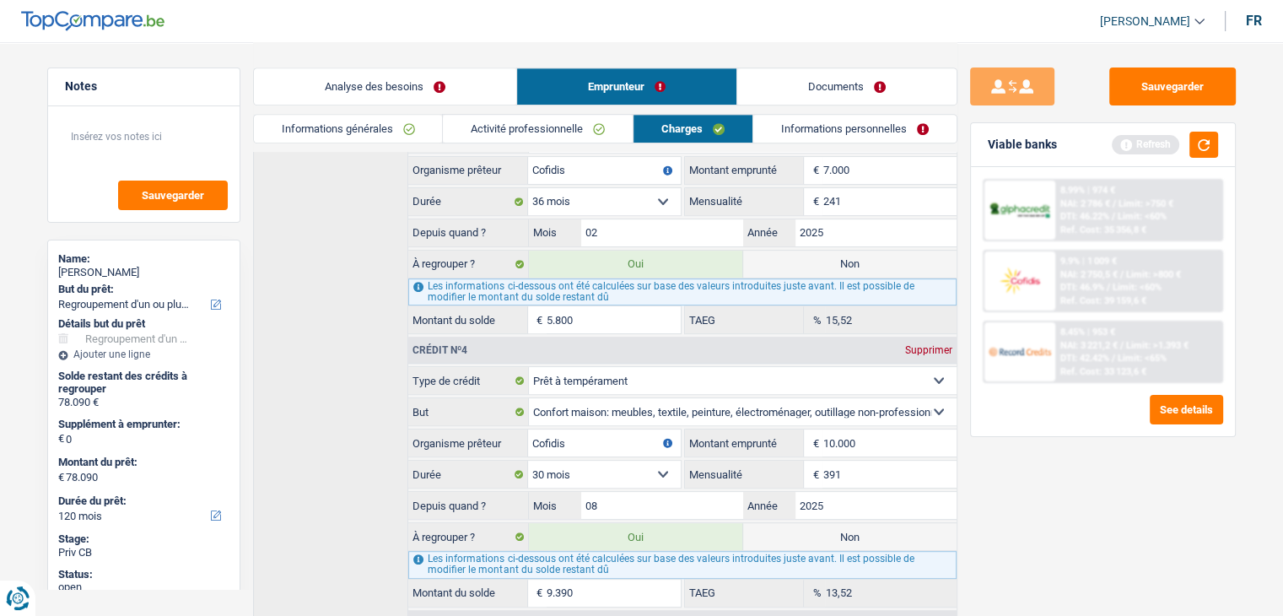
click at [818, 126] on link "Informations personnelles" at bounding box center [854, 129] width 203 height 28
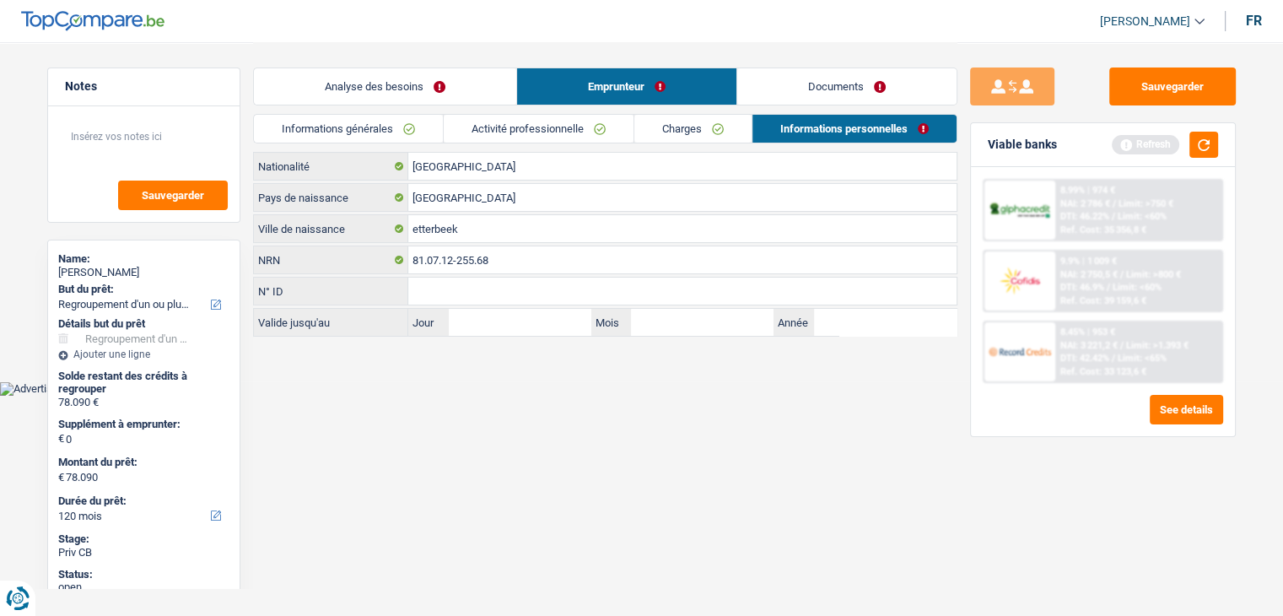
scroll to position [0, 0]
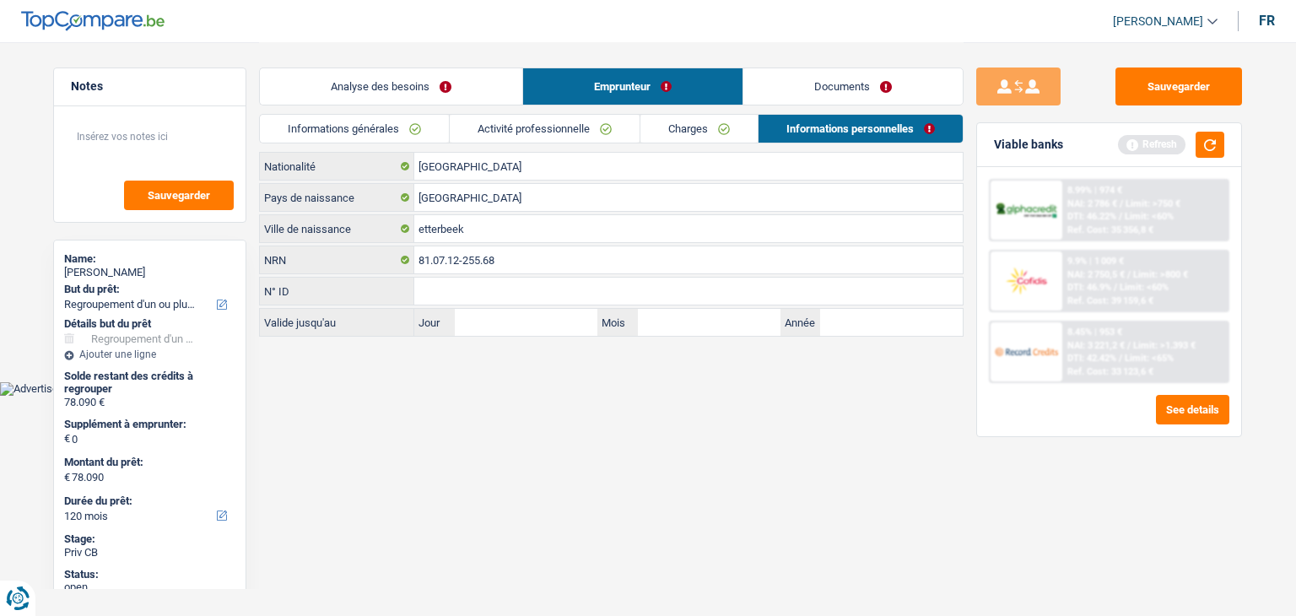
click at [381, 133] on link "Informations générales" at bounding box center [354, 129] width 189 height 28
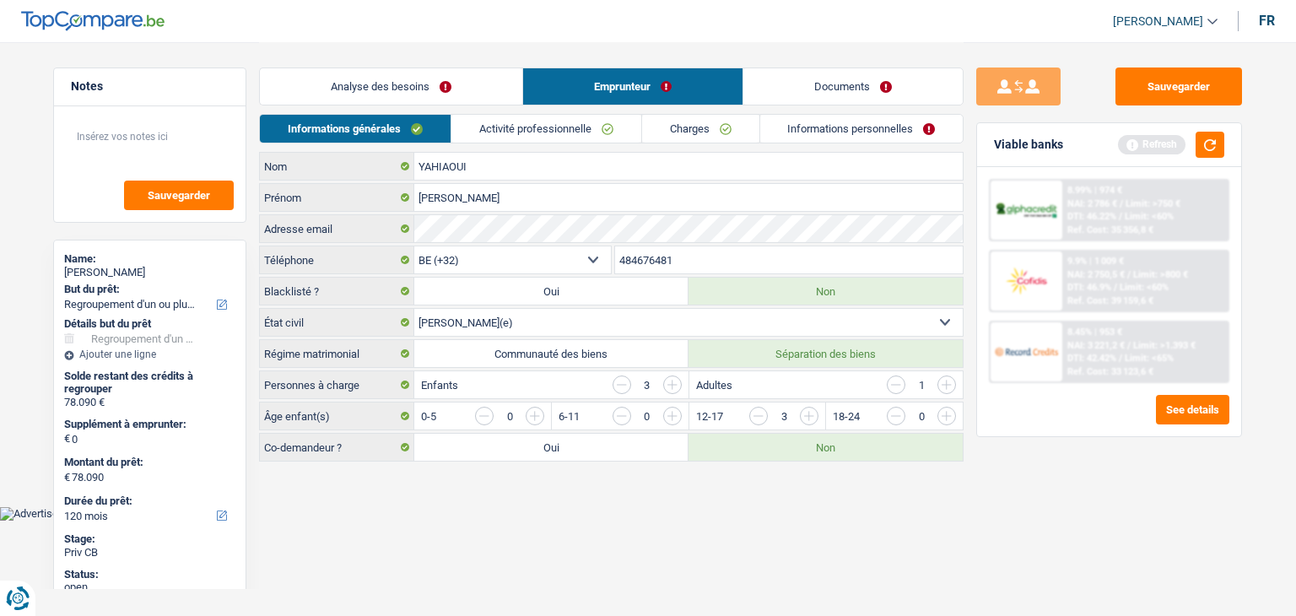
click at [373, 85] on link "Analyse des besoins" at bounding box center [391, 86] width 262 height 36
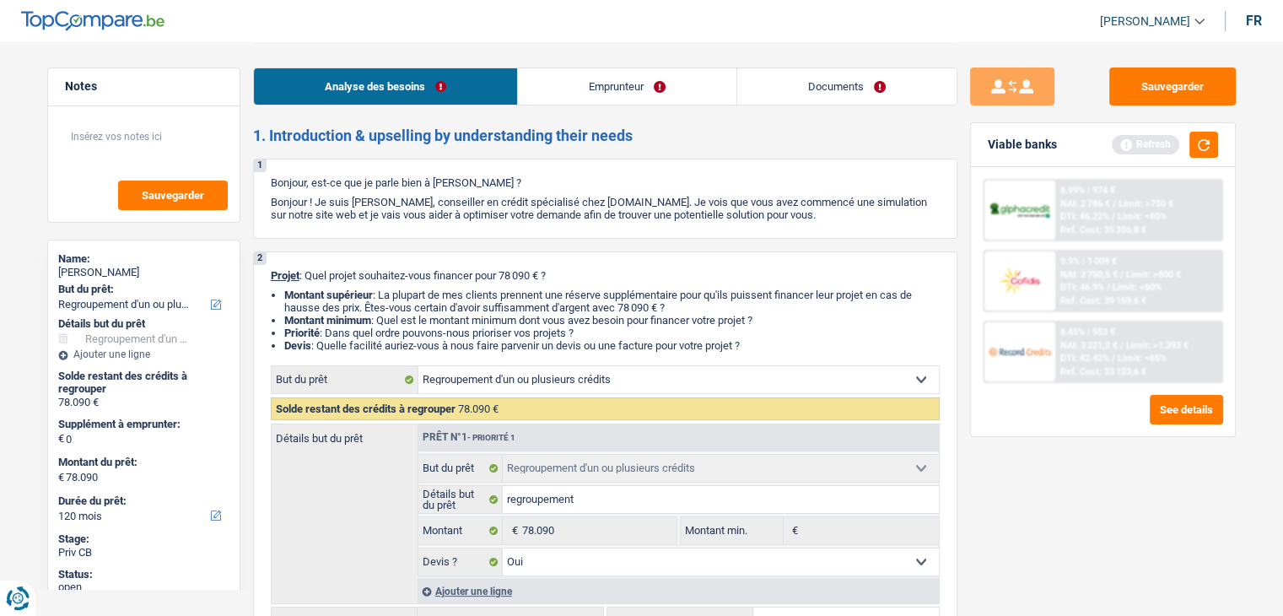
click at [1219, 143] on div "Viable banks Refresh" at bounding box center [1103, 145] width 264 height 44
click at [1212, 141] on button "button" at bounding box center [1204, 145] width 29 height 26
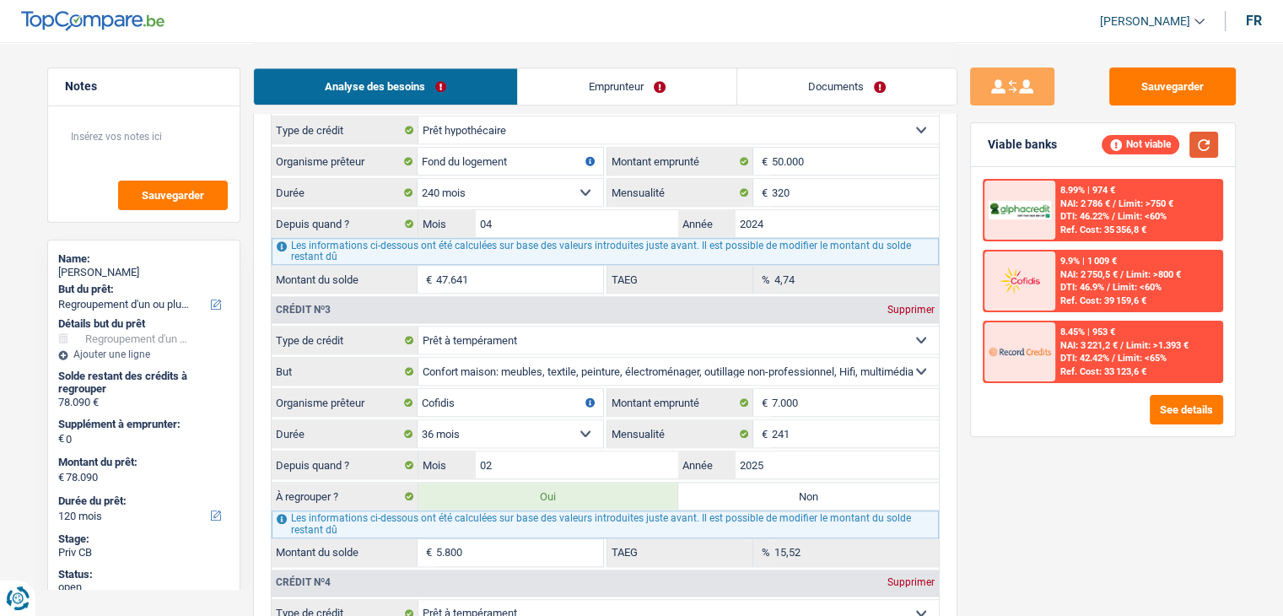
scroll to position [1772, 0]
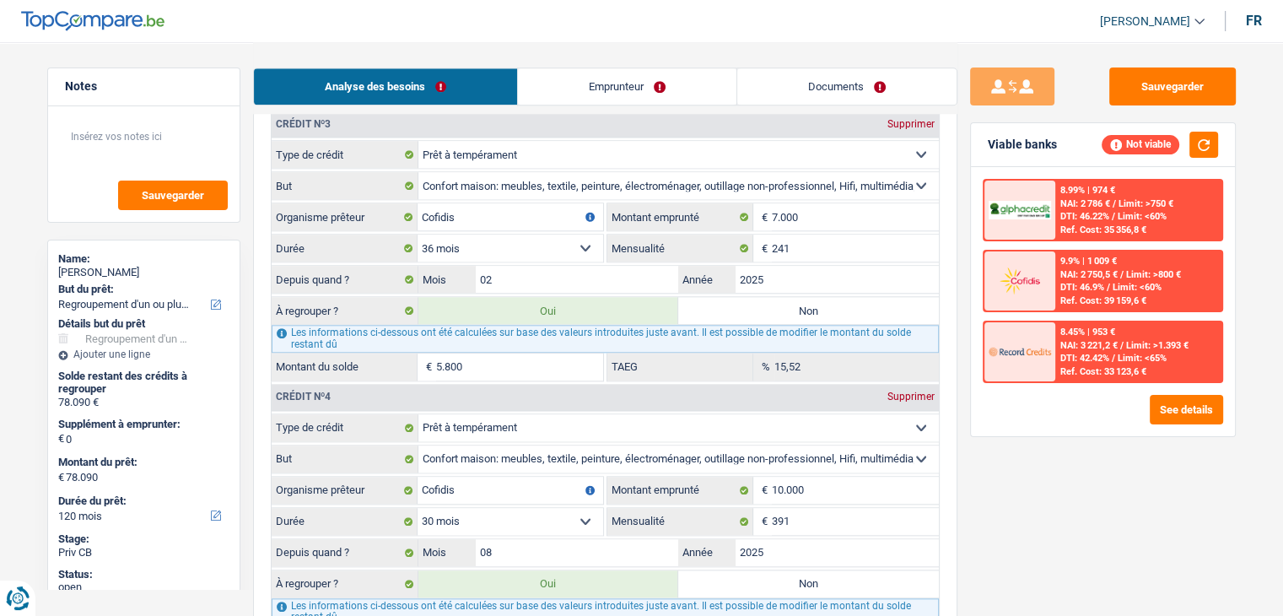
click at [965, 484] on div "Sauvegarder Viable banks Not viable 8.99% | 974 € NAI: 2 786 € / Limit: >750 € …" at bounding box center [1103, 327] width 291 height 521
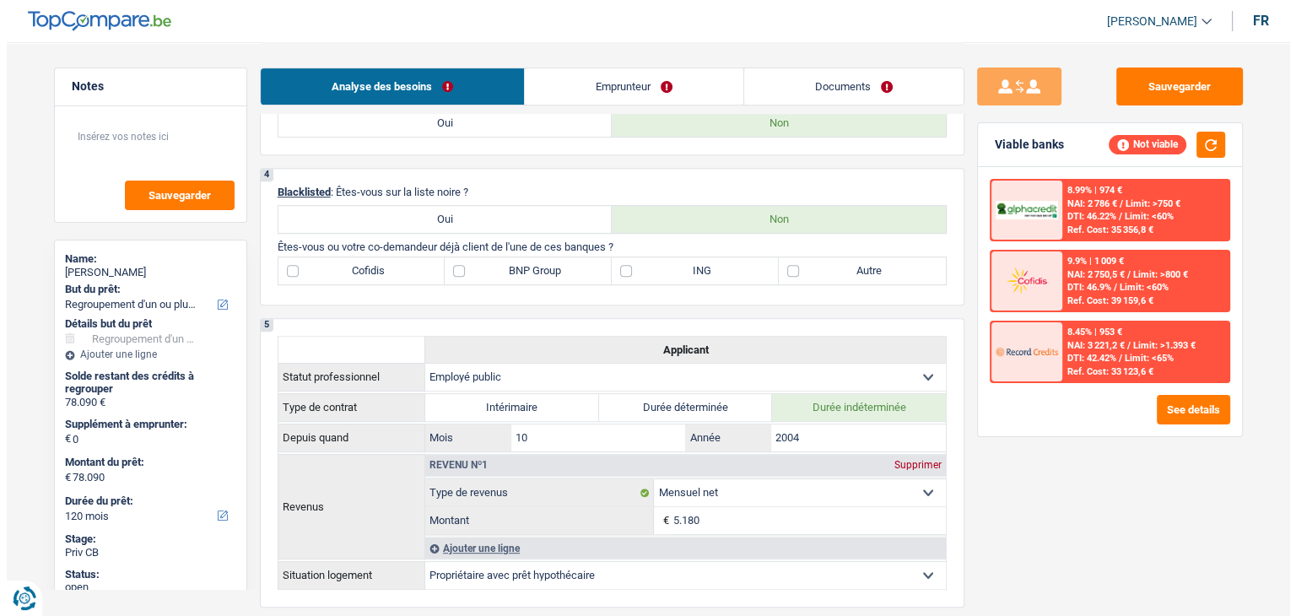
scroll to position [591, 0]
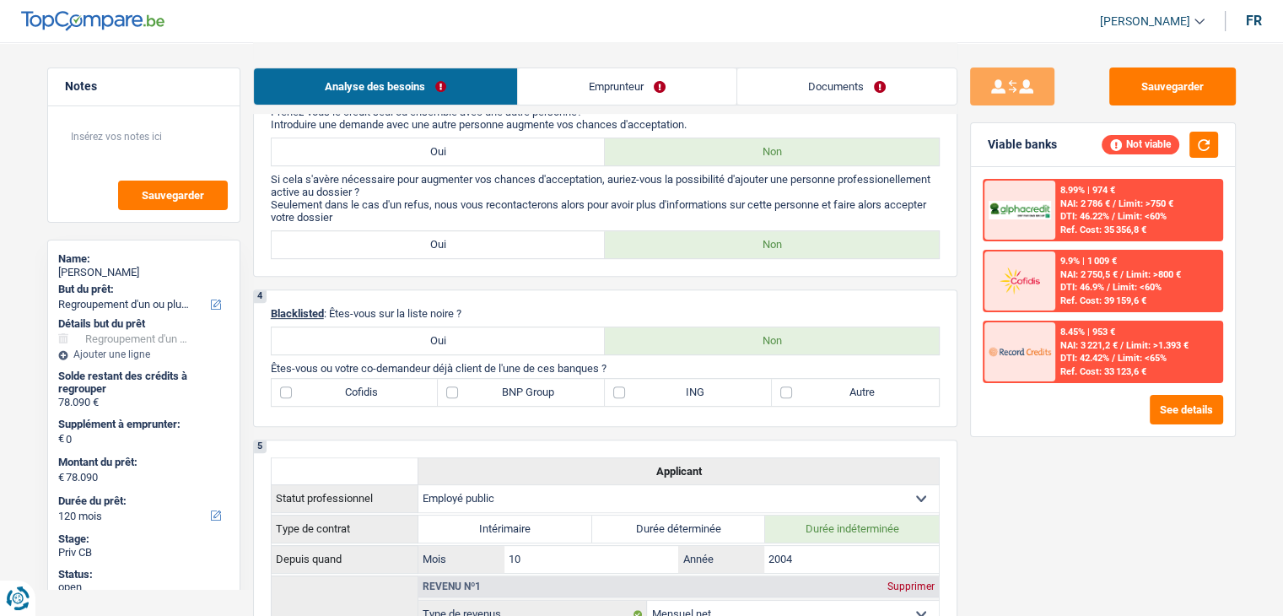
click at [386, 395] on label "Cofidis" at bounding box center [355, 392] width 167 height 27
click at [386, 395] on input "Cofidis" at bounding box center [355, 392] width 167 height 27
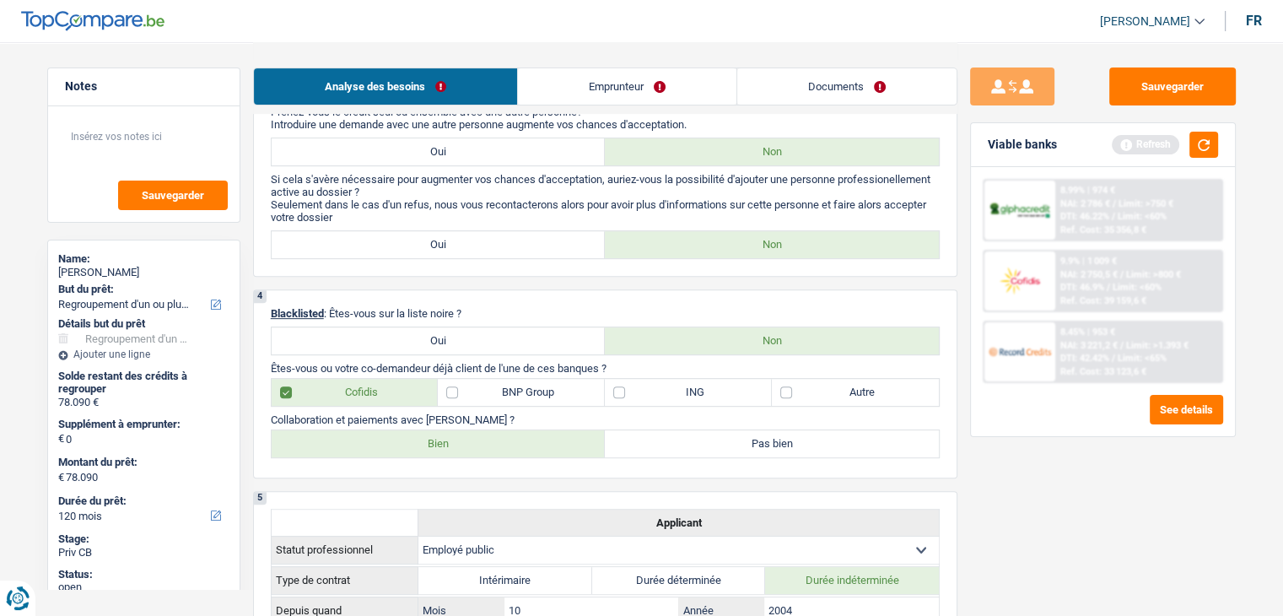
click at [333, 443] on label "Bien" at bounding box center [439, 443] width 334 height 27
click at [333, 443] on input "Bien" at bounding box center [439, 443] width 334 height 27
click at [842, 391] on label "Autre" at bounding box center [855, 392] width 167 height 27
click at [842, 391] on input "Autre" at bounding box center [855, 392] width 167 height 27
click at [1207, 149] on button "button" at bounding box center [1204, 145] width 29 height 26
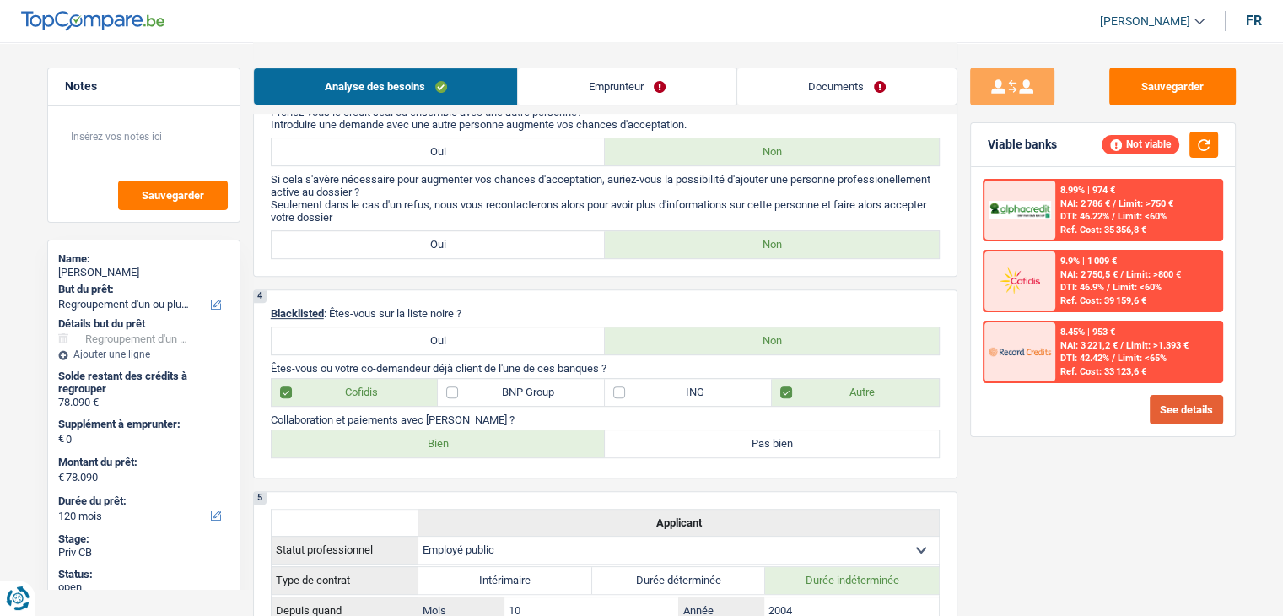
click at [1159, 416] on button "See details" at bounding box center [1186, 410] width 73 height 30
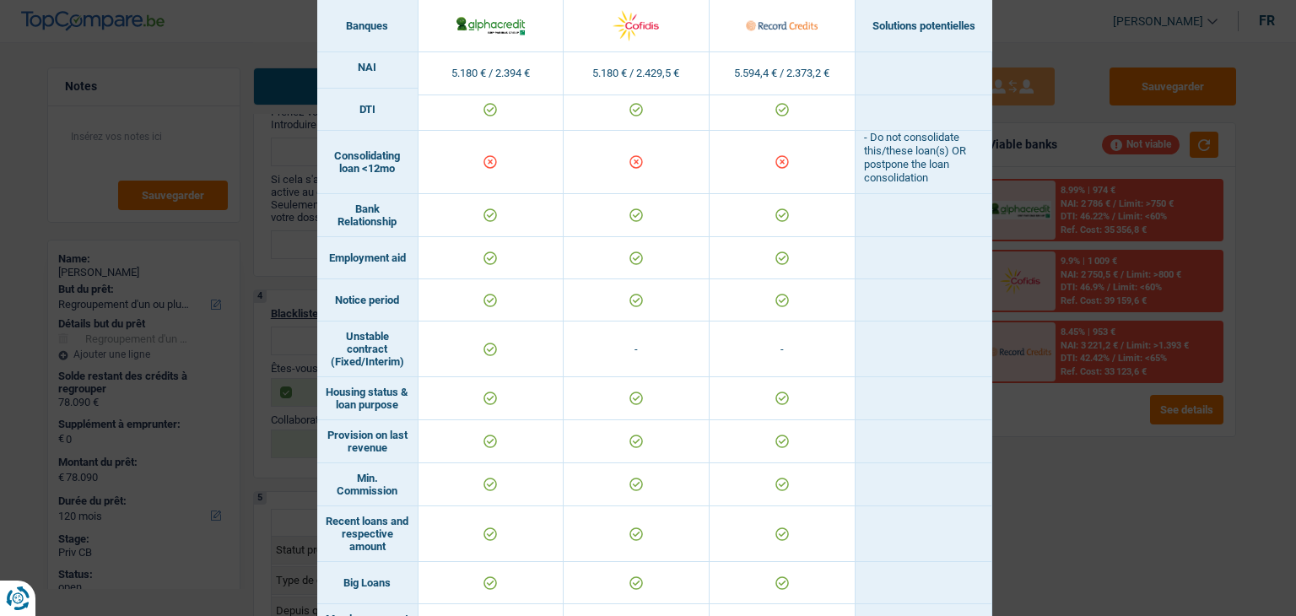
scroll to position [675, 0]
click at [1002, 426] on div "Banks conditions × Banques Solutions potentielles Revenus / Charges 5.180 € / 2…" at bounding box center [648, 308] width 1296 height 616
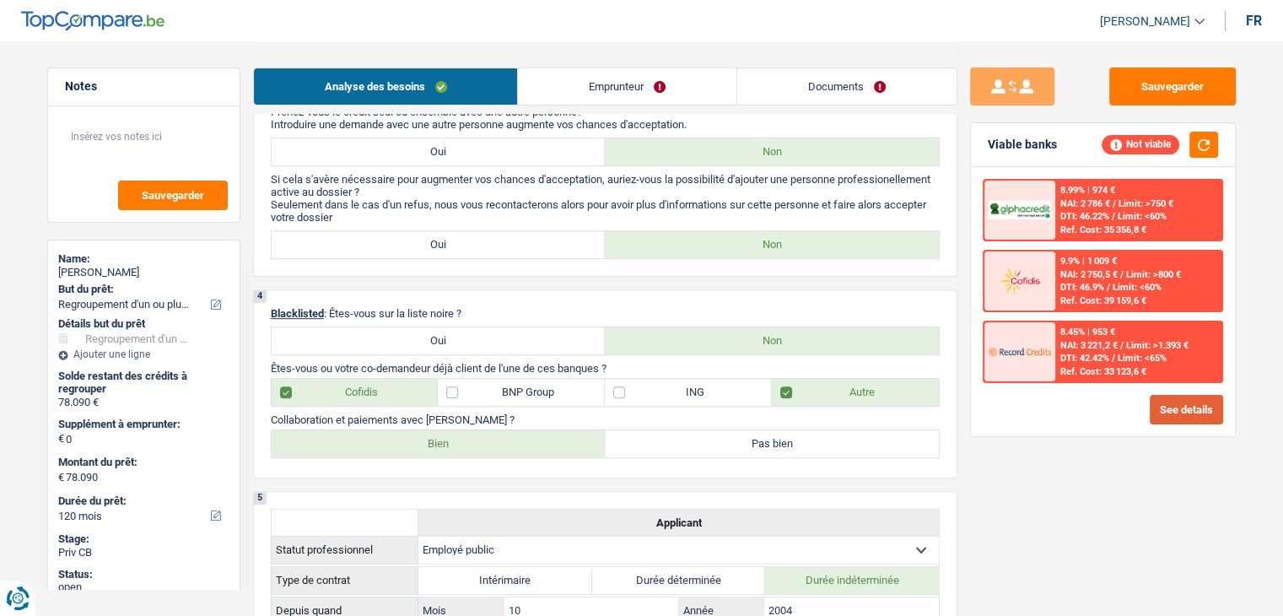
click at [1169, 403] on button "See details" at bounding box center [1186, 410] width 73 height 30
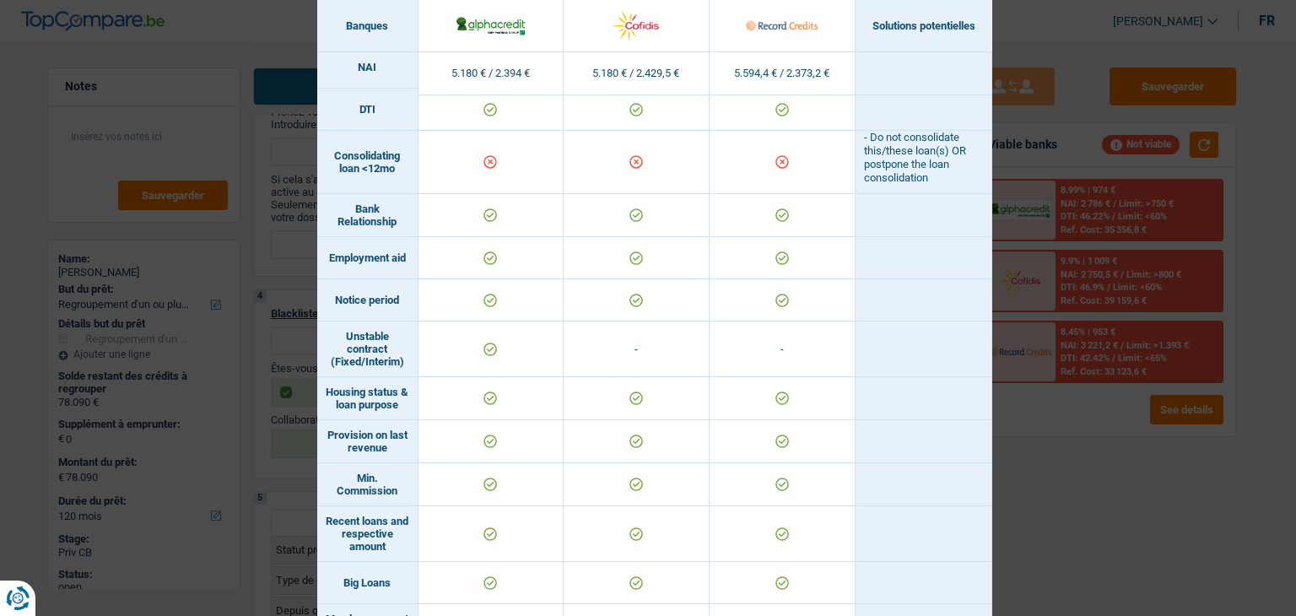
click at [1051, 432] on div "Banks conditions × Banques Solutions potentielles Revenus / Charges 5.180 € / 2…" at bounding box center [648, 308] width 1296 height 616
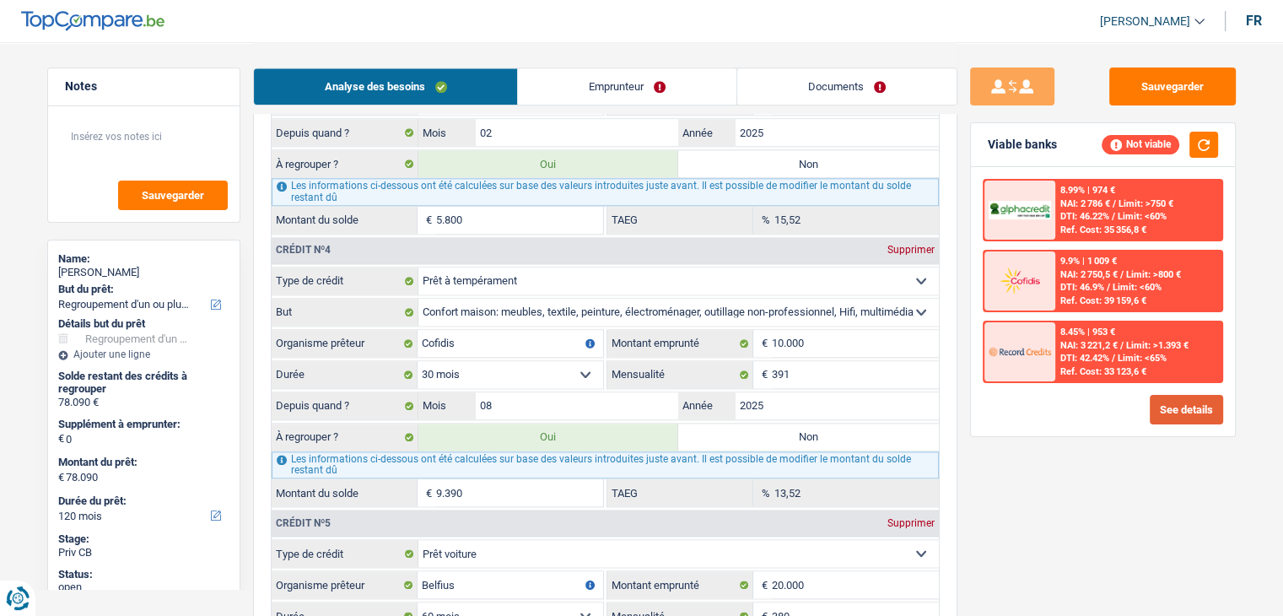
scroll to position [1941, 0]
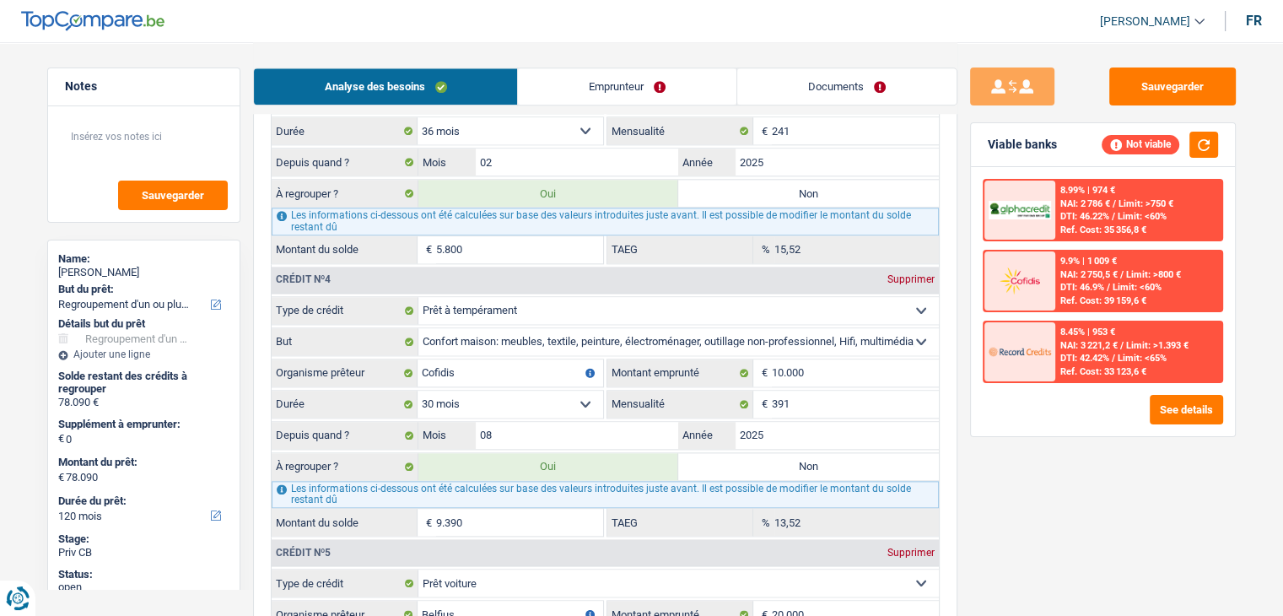
click at [1027, 483] on div "Sauvegarder Viable banks Not viable 8.99% | 974 € NAI: 2 786 € / Limit: >750 € …" at bounding box center [1103, 327] width 291 height 521
click at [840, 453] on label "Non" at bounding box center [808, 466] width 261 height 27
click at [840, 453] on input "Non" at bounding box center [808, 466] width 261 height 27
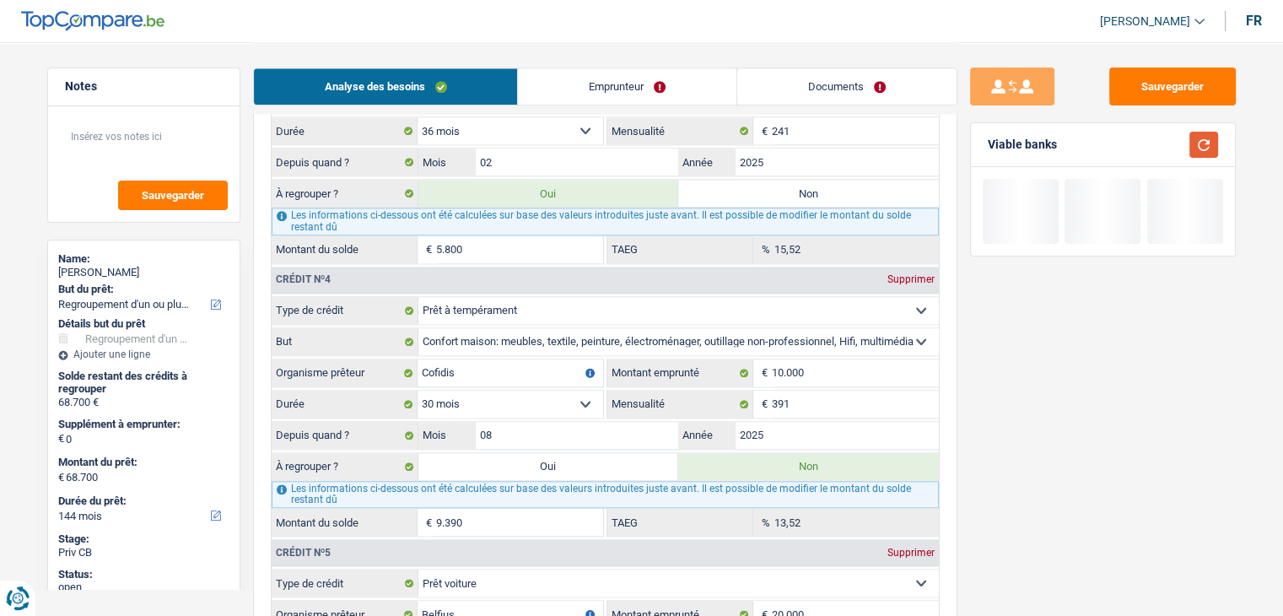
click at [1201, 139] on button "button" at bounding box center [1204, 145] width 29 height 26
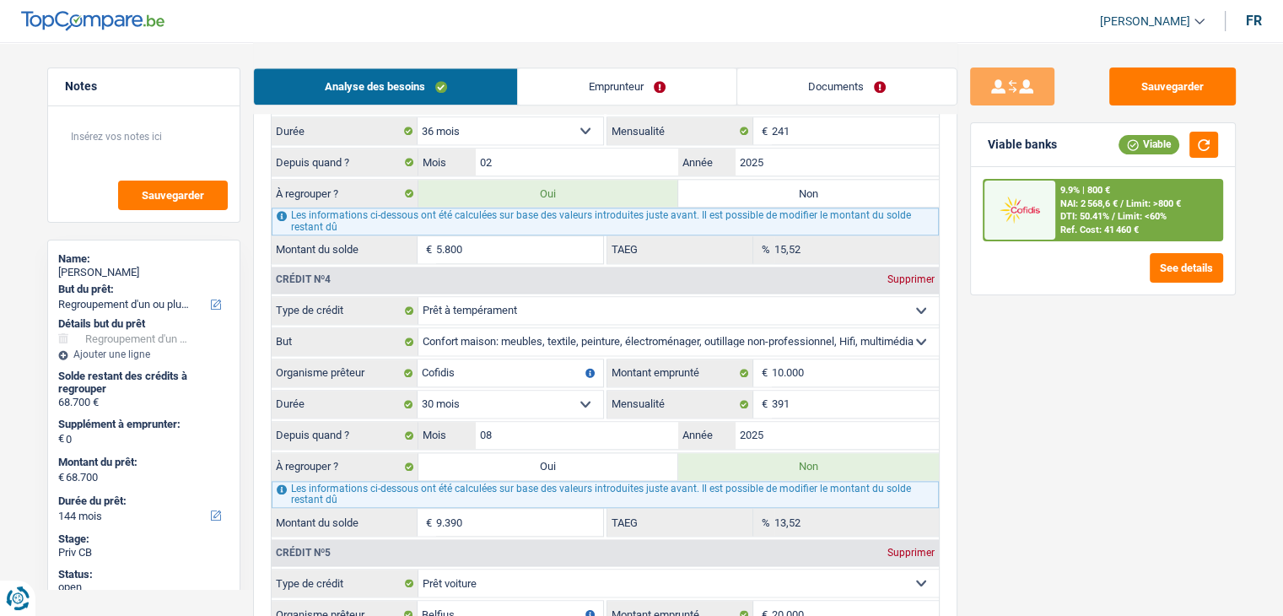
click at [1181, 197] on div "9.9% | 800 € NAI: 2 568,6 € / Limit: >800 € DTI: 50.41% / Limit: <60% Ref. Cost…" at bounding box center [1139, 210] width 166 height 59
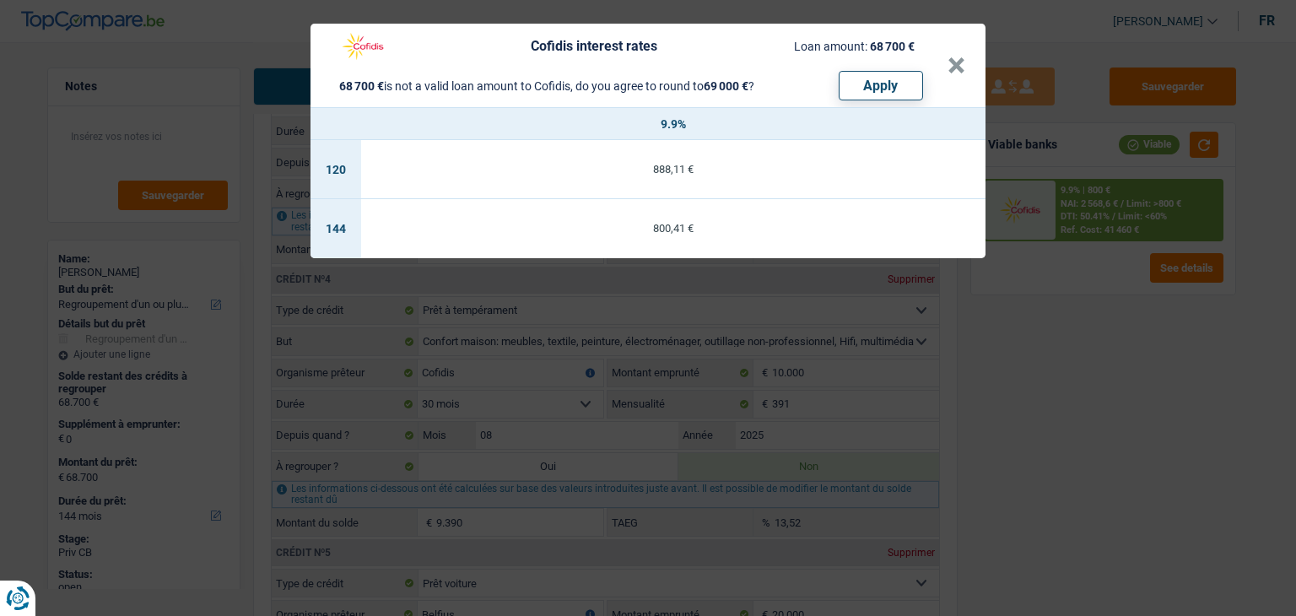
click at [1059, 380] on div "Cofidis interest rates Loan amount: 68 700 € 68 700 € is not a valid loan amoun…" at bounding box center [648, 308] width 1296 height 616
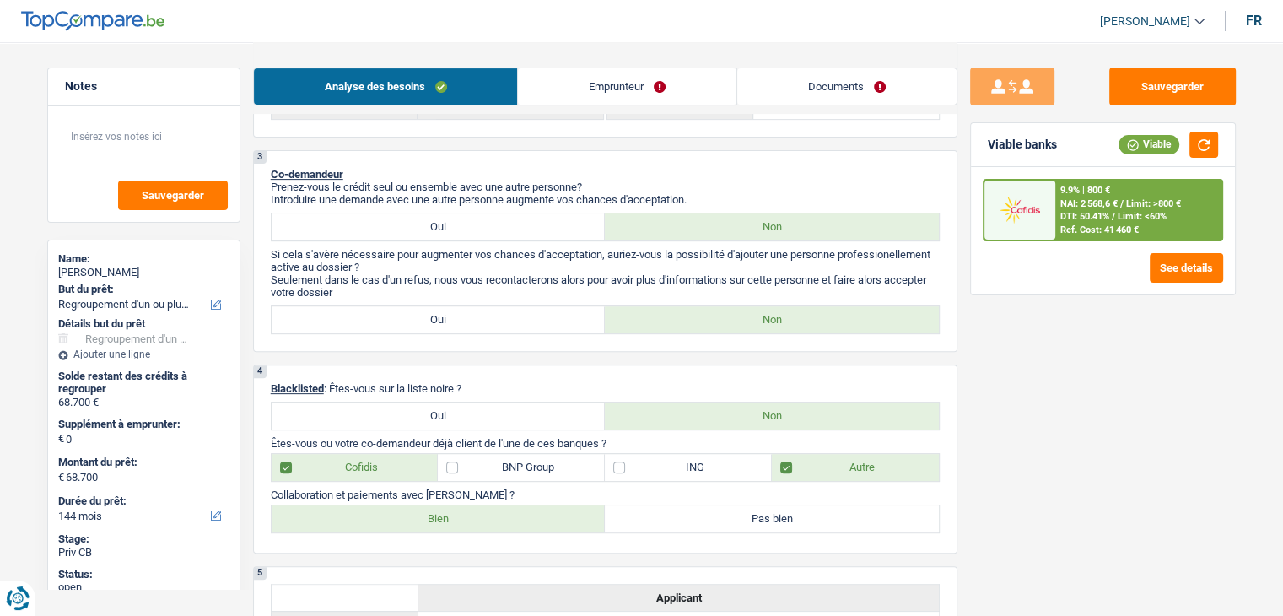
scroll to position [337, 0]
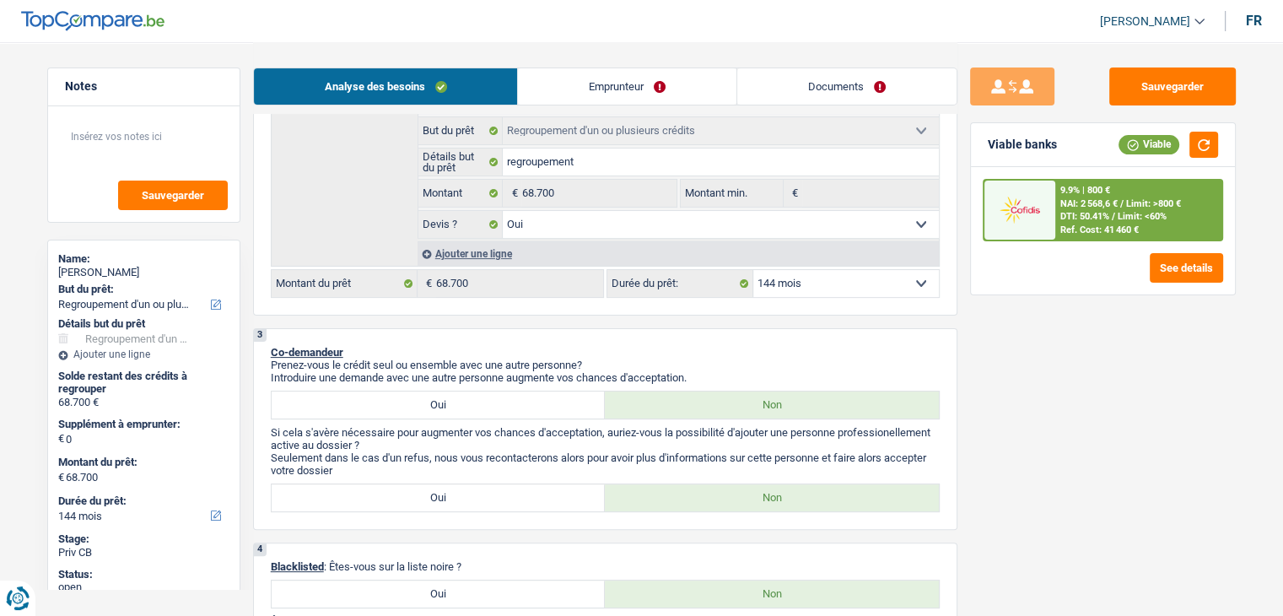
click at [815, 275] on select "12 mois 18 mois 24 mois 30 mois 36 mois 42 mois 48 mois 60 mois 72 mois 84 mois…" at bounding box center [846, 283] width 186 height 27
click at [753, 270] on select "12 mois 18 mois 24 mois 30 mois 36 mois 42 mois 48 mois 60 mois 72 mois 84 mois…" at bounding box center [846, 283] width 186 height 27
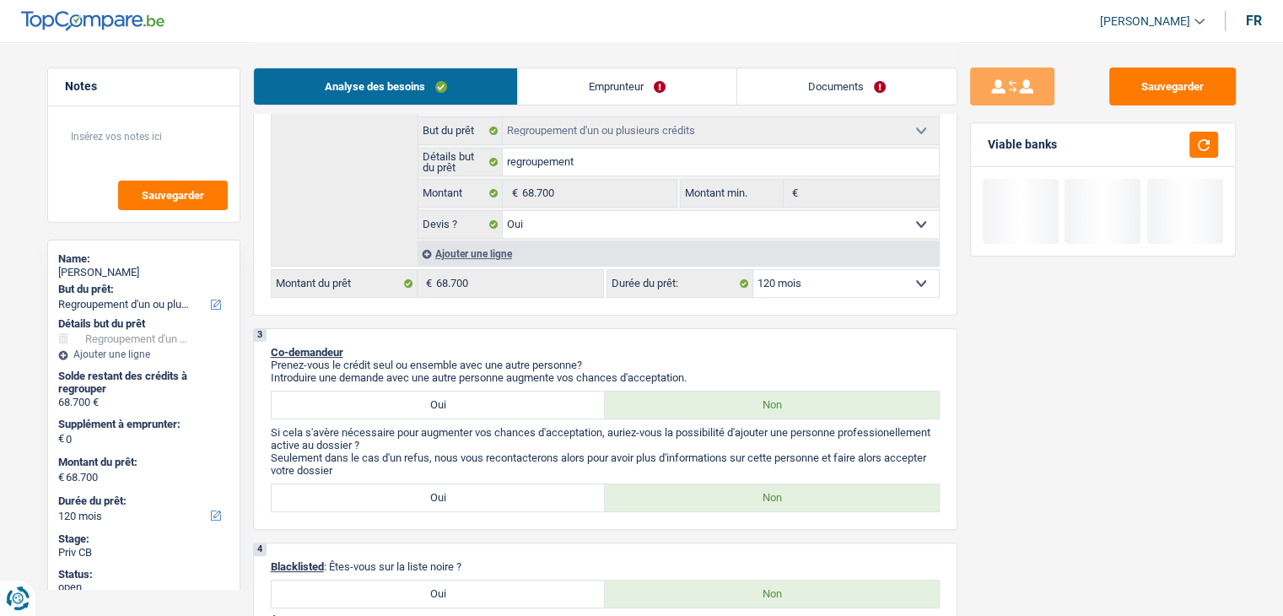
click at [790, 360] on p "Prenez-vous le crédit seul ou ensemble avec une autre personne?" at bounding box center [605, 365] width 669 height 13
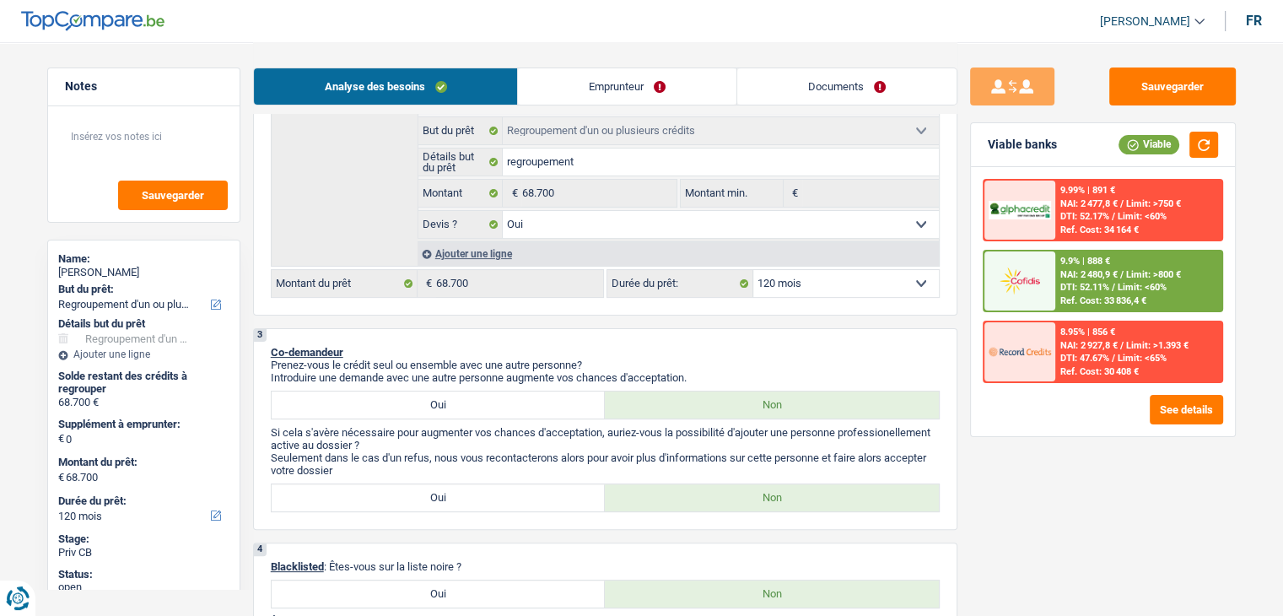
click at [828, 278] on select "12 mois 18 mois 24 mois 30 mois 36 mois 42 mois 48 mois 60 mois 72 mois 84 mois…" at bounding box center [846, 283] width 186 height 27
click at [677, 359] on p "Prenez-vous le crédit seul ou ensemble avec une autre personne?" at bounding box center [605, 365] width 669 height 13
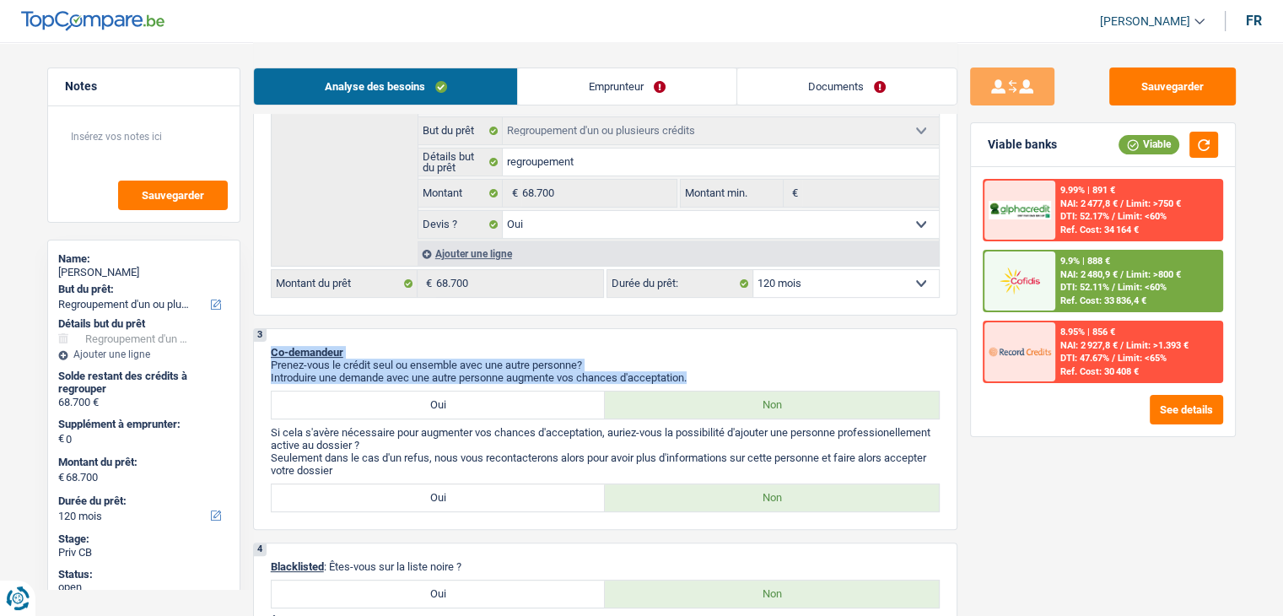
drag, startPoint x: 699, startPoint y: 373, endPoint x: 269, endPoint y: 352, distance: 430.8
click at [269, 352] on div "3 Co-demandeur Prenez-vous le crédit seul ou ensemble avec une autre personne? …" at bounding box center [605, 429] width 705 height 202
click at [622, 338] on div "3 Co-demandeur Prenez-vous le crédit seul ou ensemble avec une autre personne? …" at bounding box center [605, 429] width 705 height 202
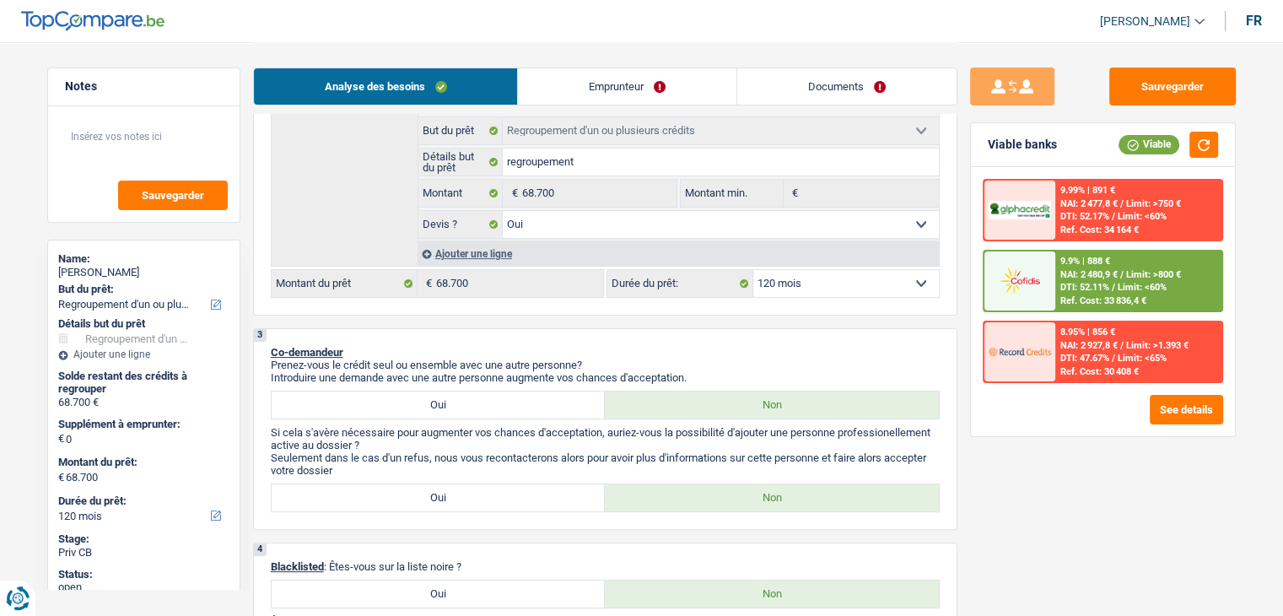
click at [796, 289] on select "12 mois 18 mois 24 mois 30 mois 36 mois 42 mois 48 mois 60 mois 72 mois 84 mois…" at bounding box center [846, 283] width 186 height 27
click at [798, 281] on select "12 mois 18 mois 24 mois 30 mois 36 mois 42 mois 48 mois 60 mois 72 mois 84 mois…" at bounding box center [846, 283] width 186 height 27
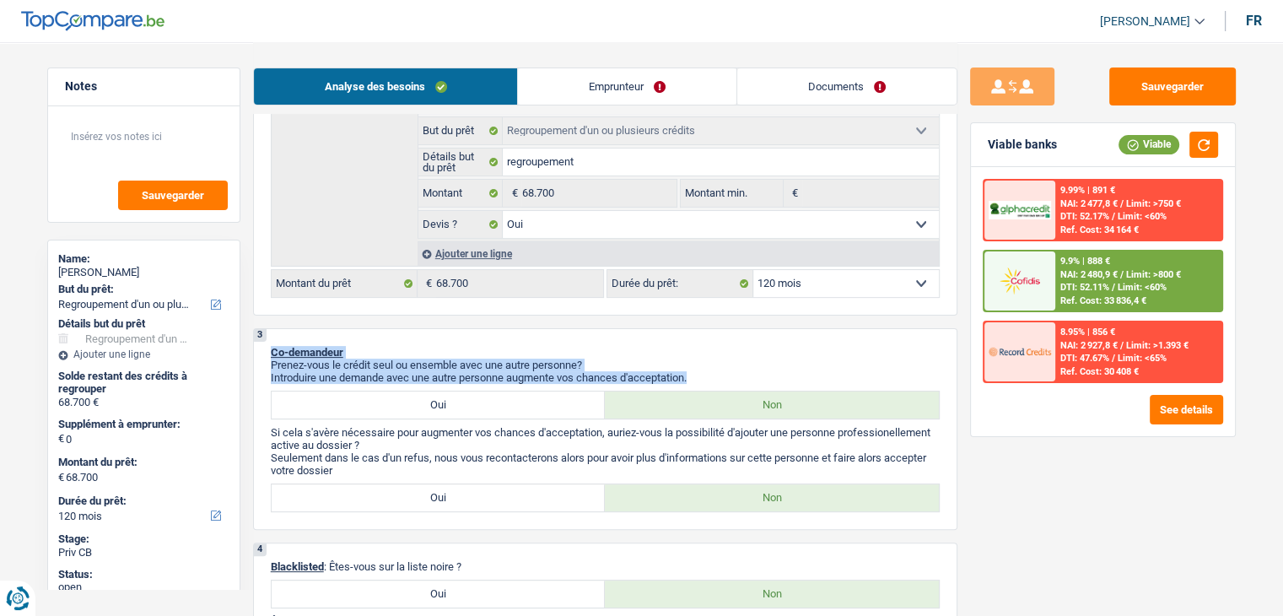
drag, startPoint x: 693, startPoint y: 375, endPoint x: 267, endPoint y: 345, distance: 426.3
click at [267, 345] on div "3 Co-demandeur Prenez-vous le crédit seul ou ensemble avec une autre personne? …" at bounding box center [605, 429] width 705 height 202
click at [267, 346] on div "3 Co-demandeur Prenez-vous le crédit seul ou ensemble avec une autre personne? …" at bounding box center [605, 429] width 705 height 202
drag, startPoint x: 273, startPoint y: 351, endPoint x: 719, endPoint y: 370, distance: 446.8
click at [719, 370] on div "3 Co-demandeur Prenez-vous le crédit seul ou ensemble avec une autre personne? …" at bounding box center [605, 429] width 705 height 202
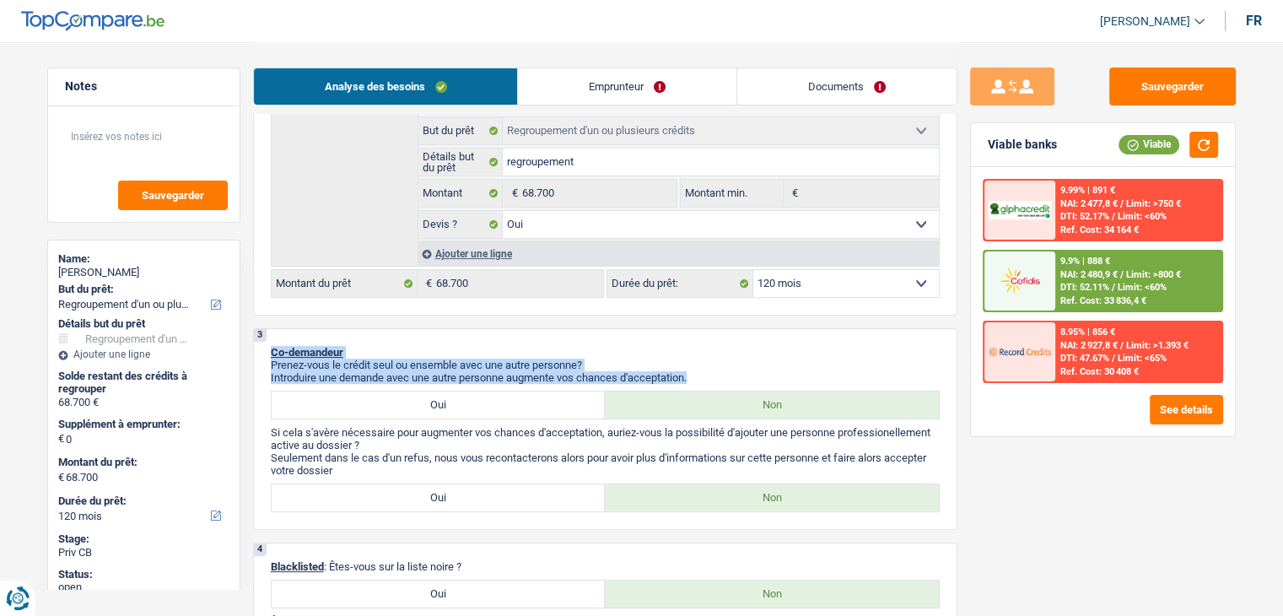
click at [719, 371] on p "Introduire une demande avec une autre personne augmente vos chances d'acceptati…" at bounding box center [605, 377] width 669 height 13
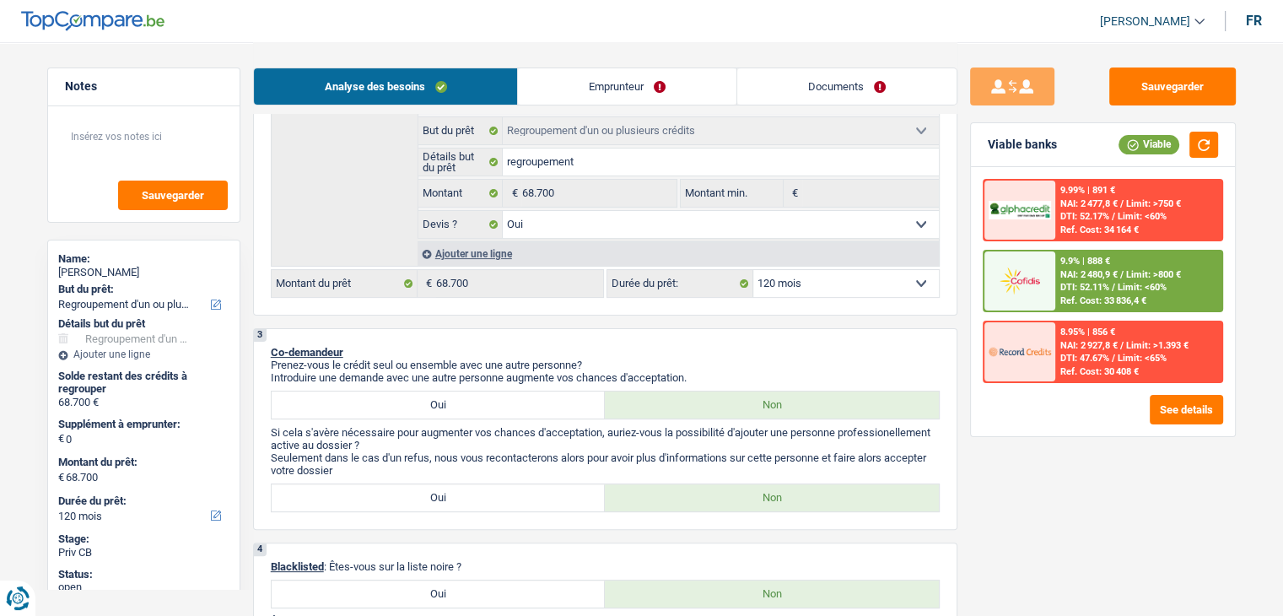
click at [685, 375] on p "Introduire une demande avec une autre personne augmente vos chances d'acceptati…" at bounding box center [605, 377] width 669 height 13
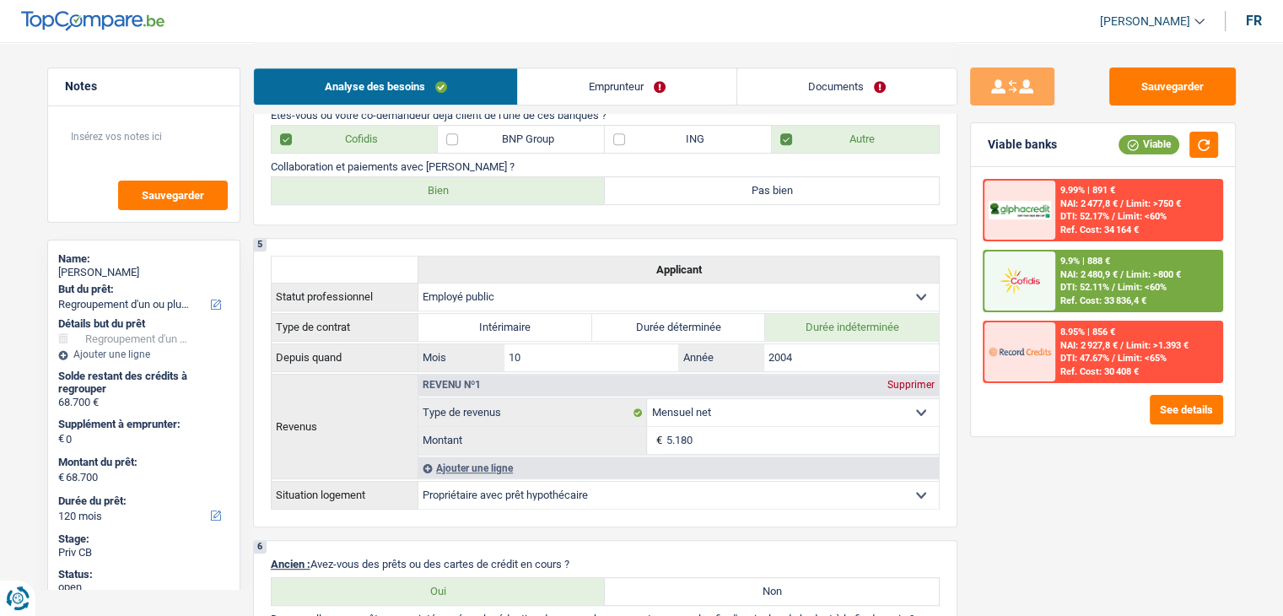
scroll to position [253, 0]
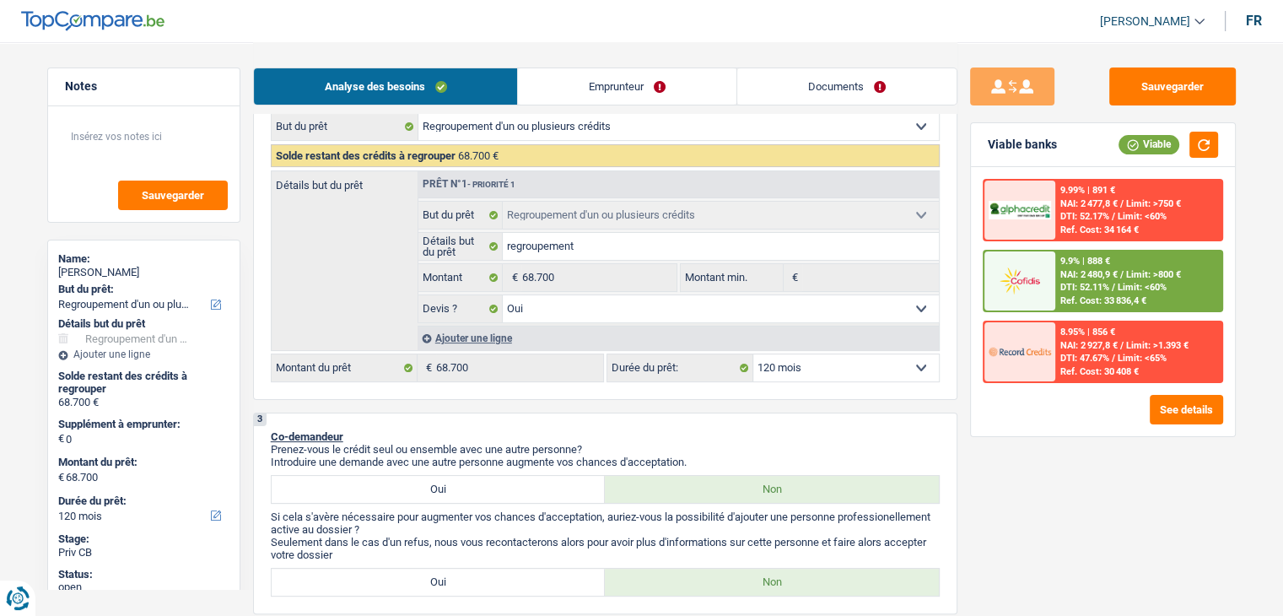
click at [1130, 282] on span "Limit: <60%" at bounding box center [1142, 287] width 49 height 11
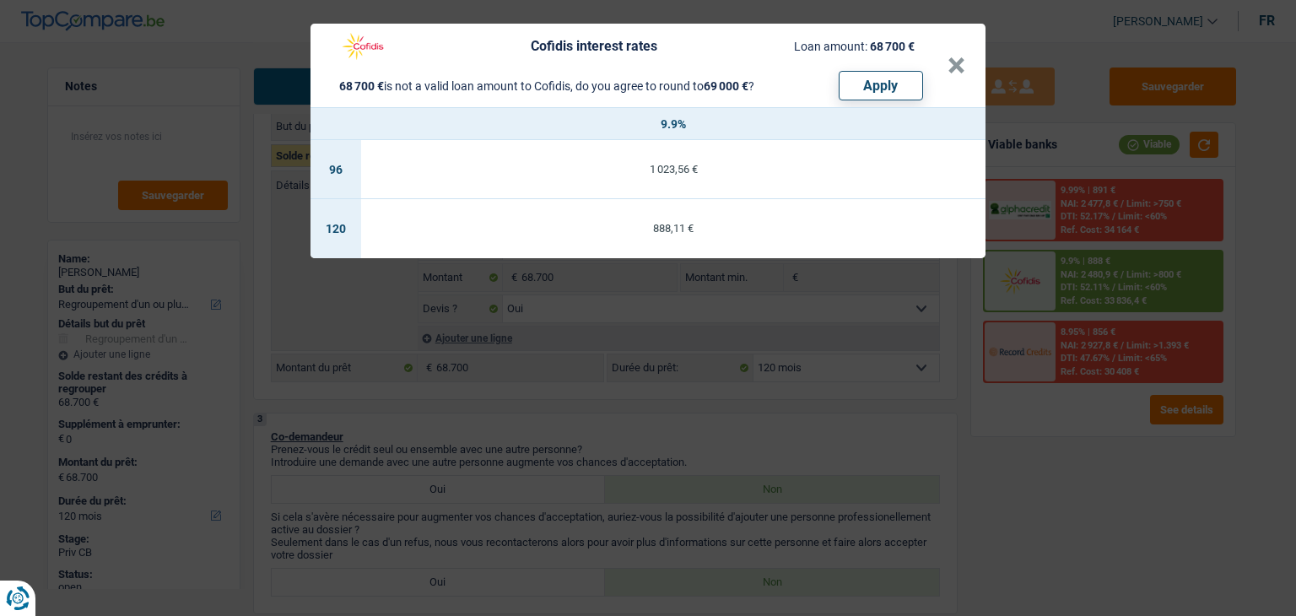
click at [823, 446] on div "Cofidis interest rates Loan amount: 68 700 € 68 700 € is not a valid loan amoun…" at bounding box center [648, 308] width 1296 height 616
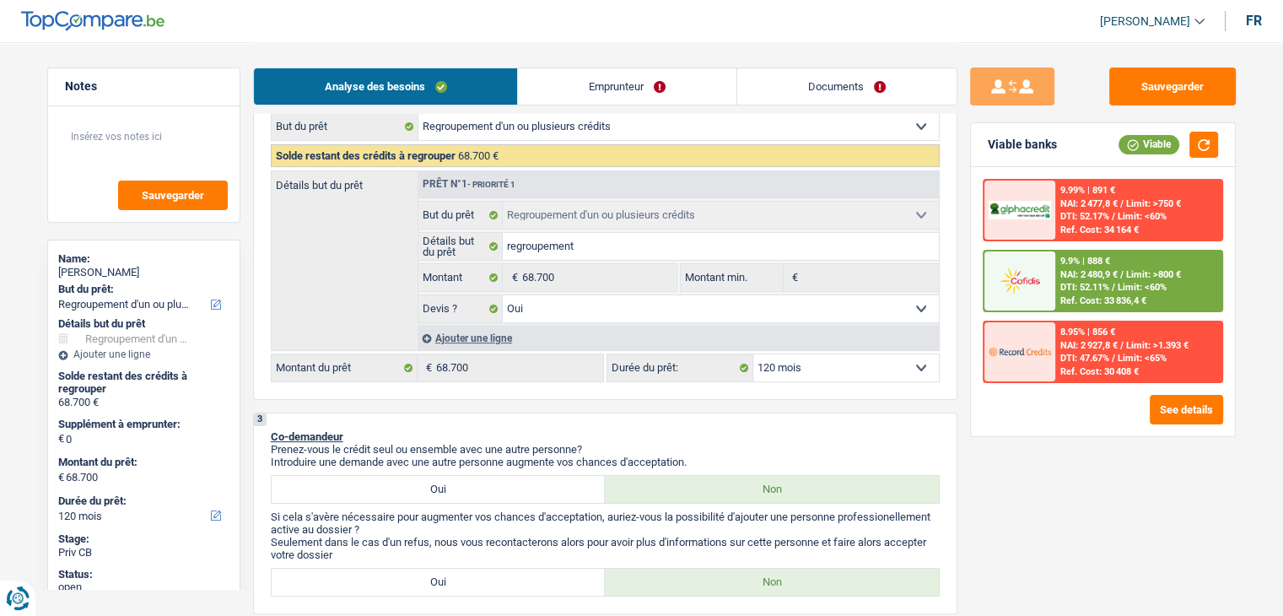
click at [1067, 278] on span "NAI: 2 480,9 €" at bounding box center [1089, 274] width 57 height 11
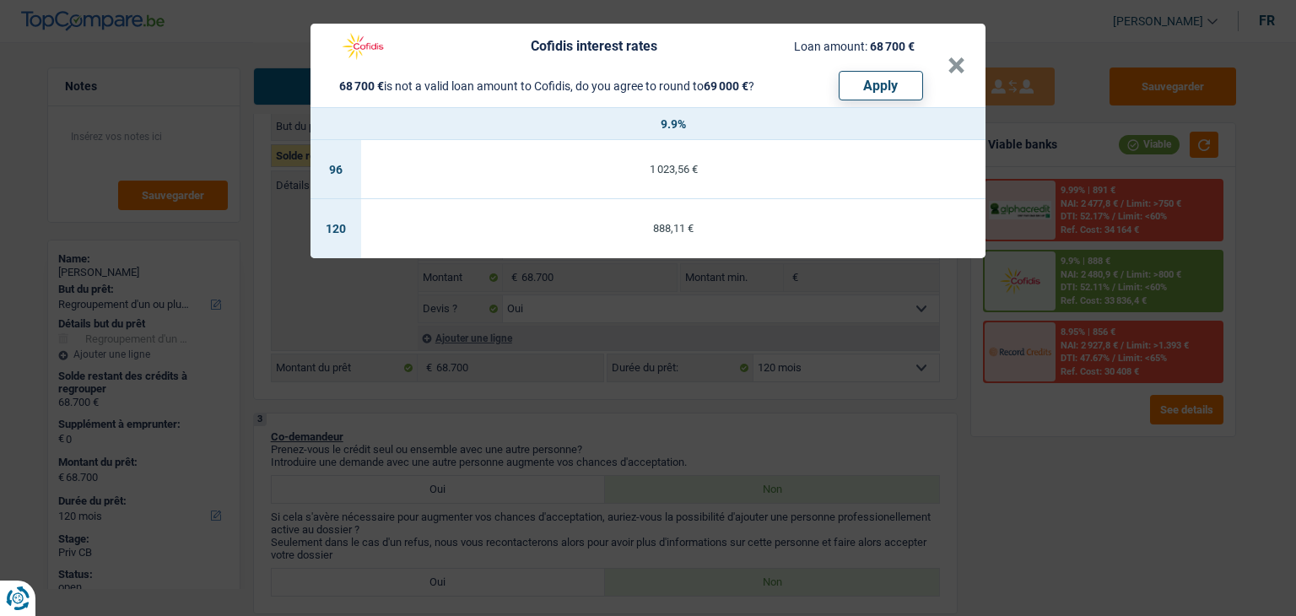
click at [742, 430] on div "Cofidis interest rates Loan amount: 68 700 € 68 700 € is not a valid loan amoun…" at bounding box center [648, 308] width 1296 height 616
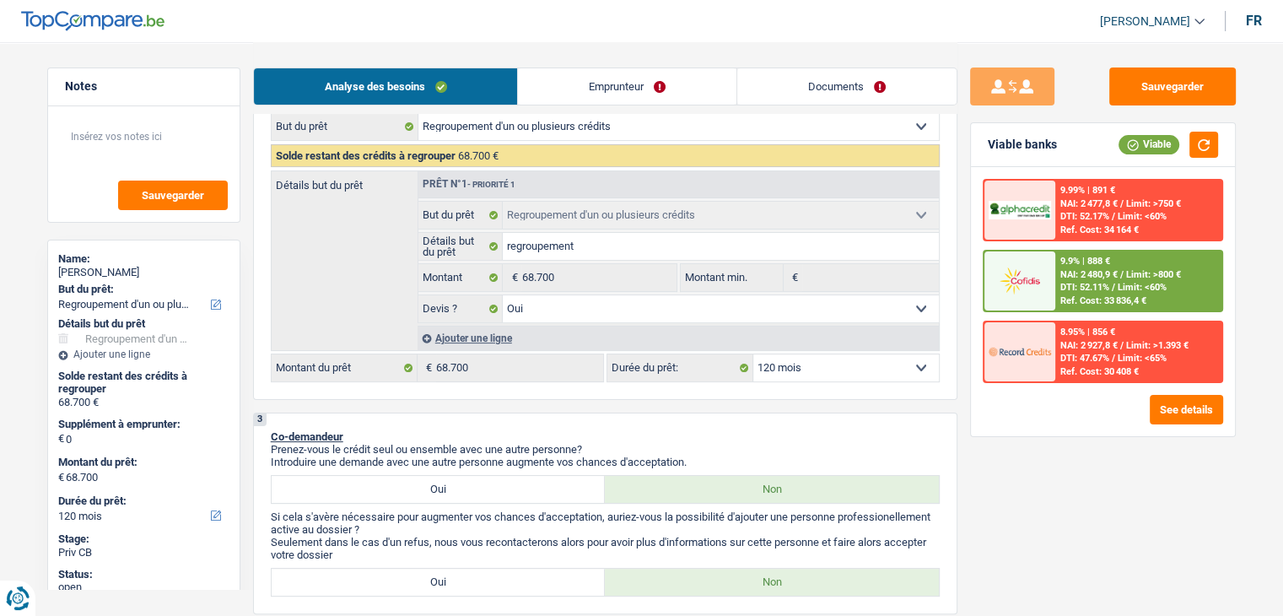
click at [1066, 274] on span "NAI: 2 480,9 €" at bounding box center [1089, 274] width 57 height 11
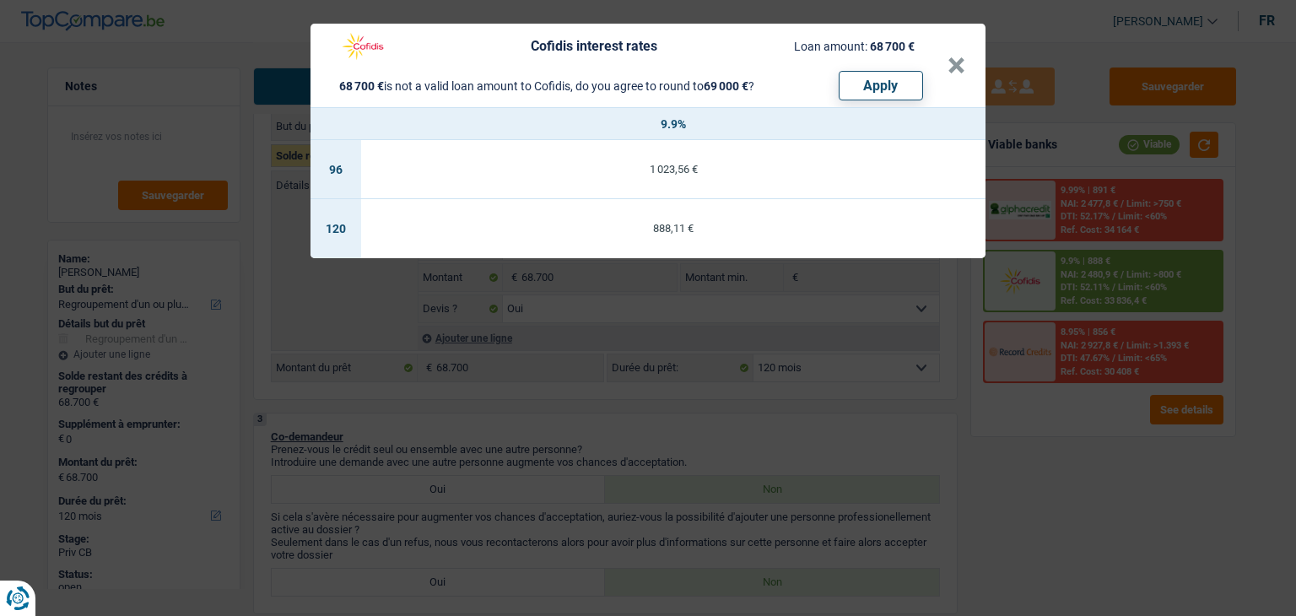
click at [788, 433] on div "Cofidis interest rates Loan amount: 68 700 € 68 700 € is not a valid loan amoun…" at bounding box center [648, 308] width 1296 height 616
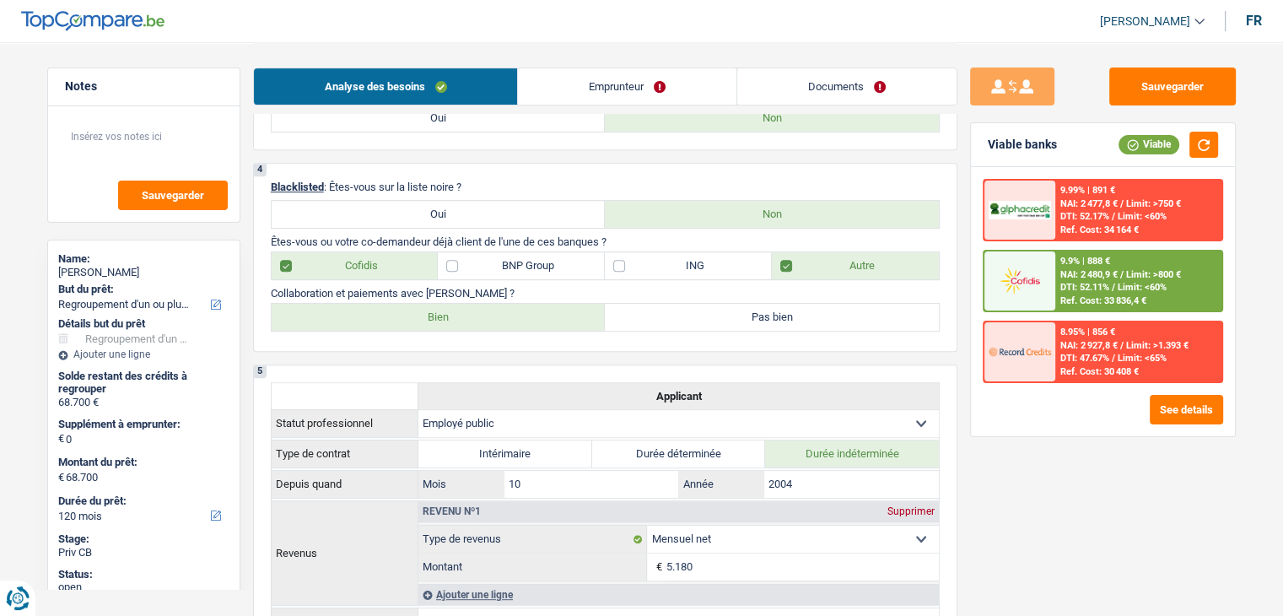
scroll to position [422, 0]
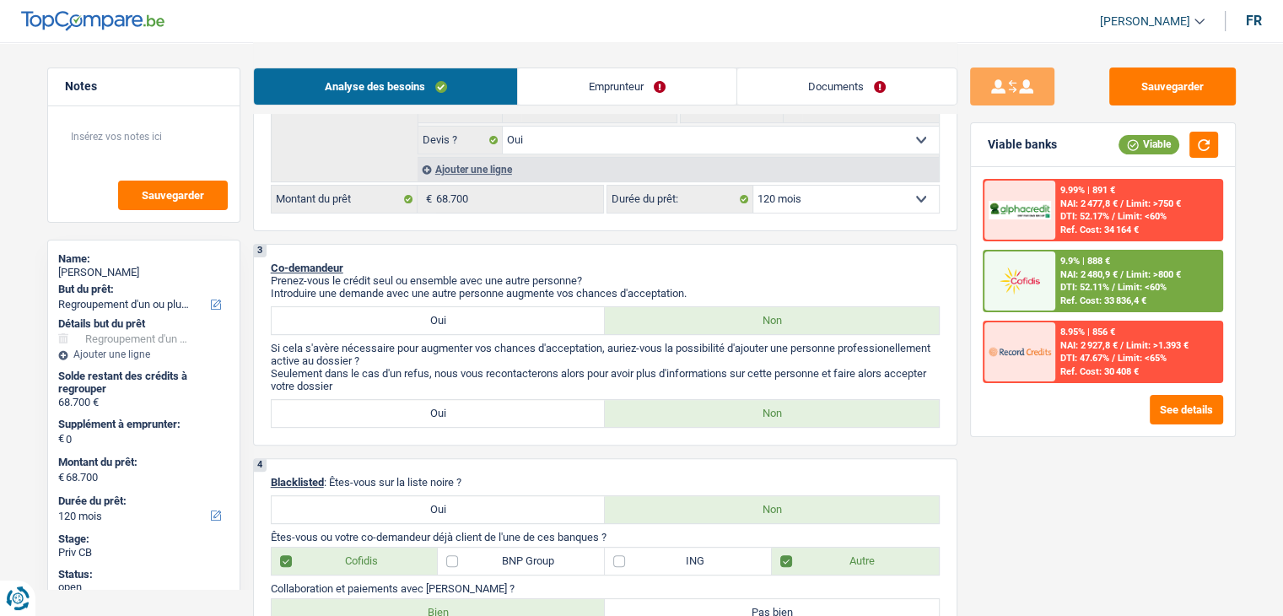
click at [780, 262] on p "Co-demandeur" at bounding box center [605, 268] width 669 height 13
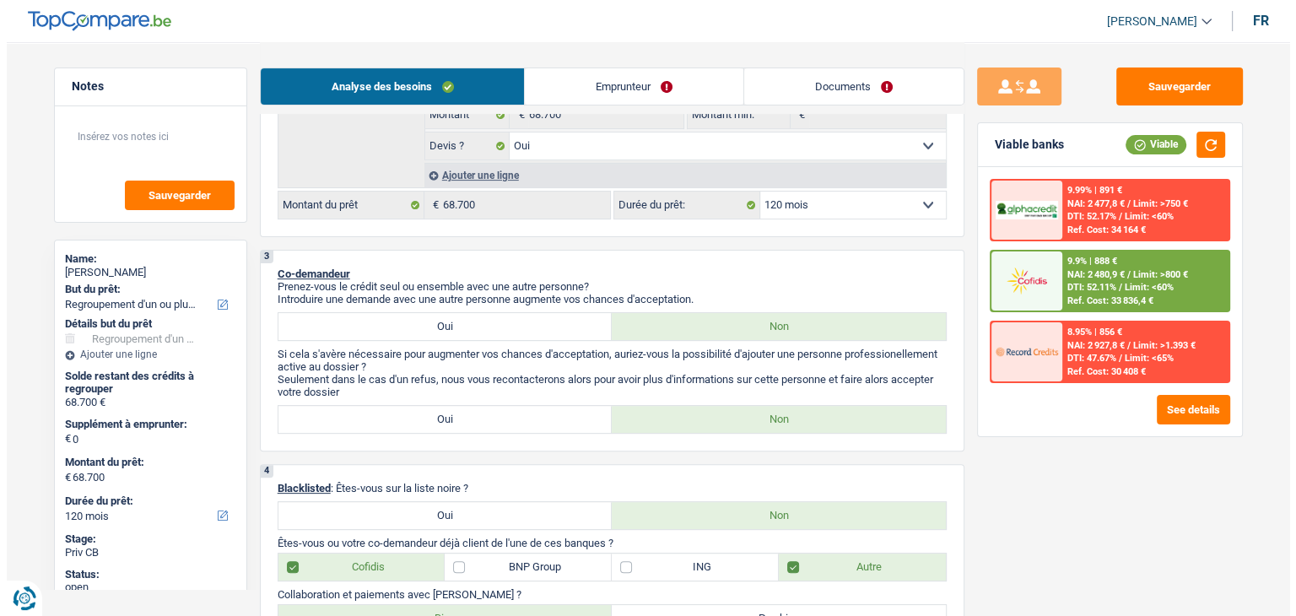
scroll to position [253, 0]
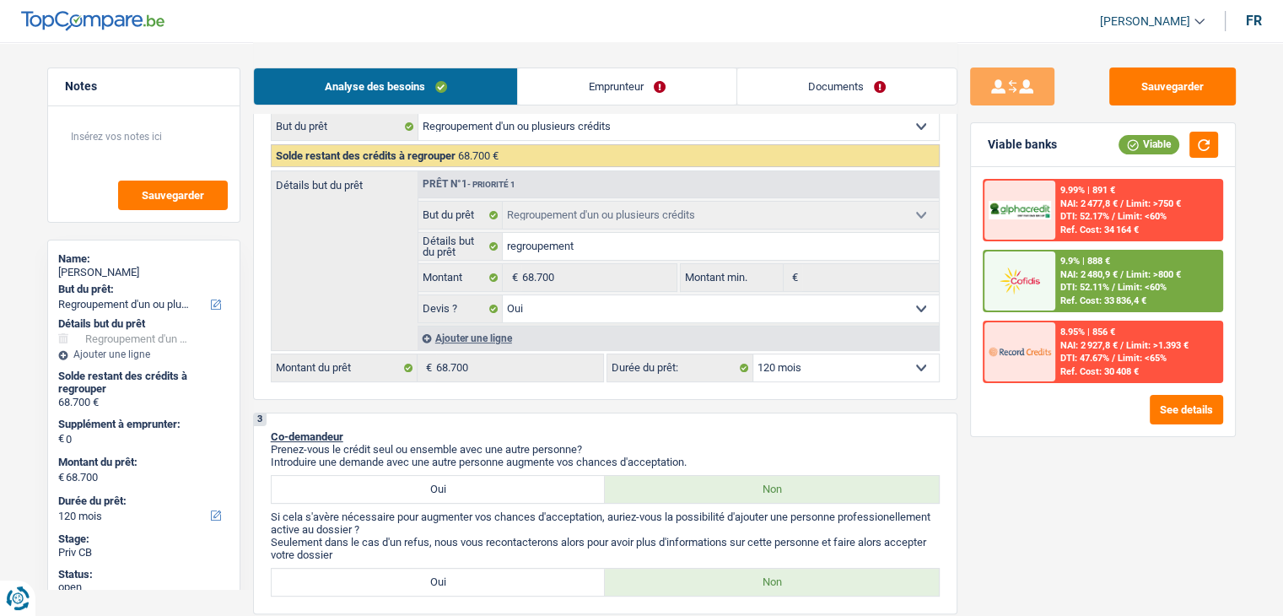
click at [1066, 295] on div "Ref. Cost: 33 836,4 €" at bounding box center [1104, 300] width 86 height 11
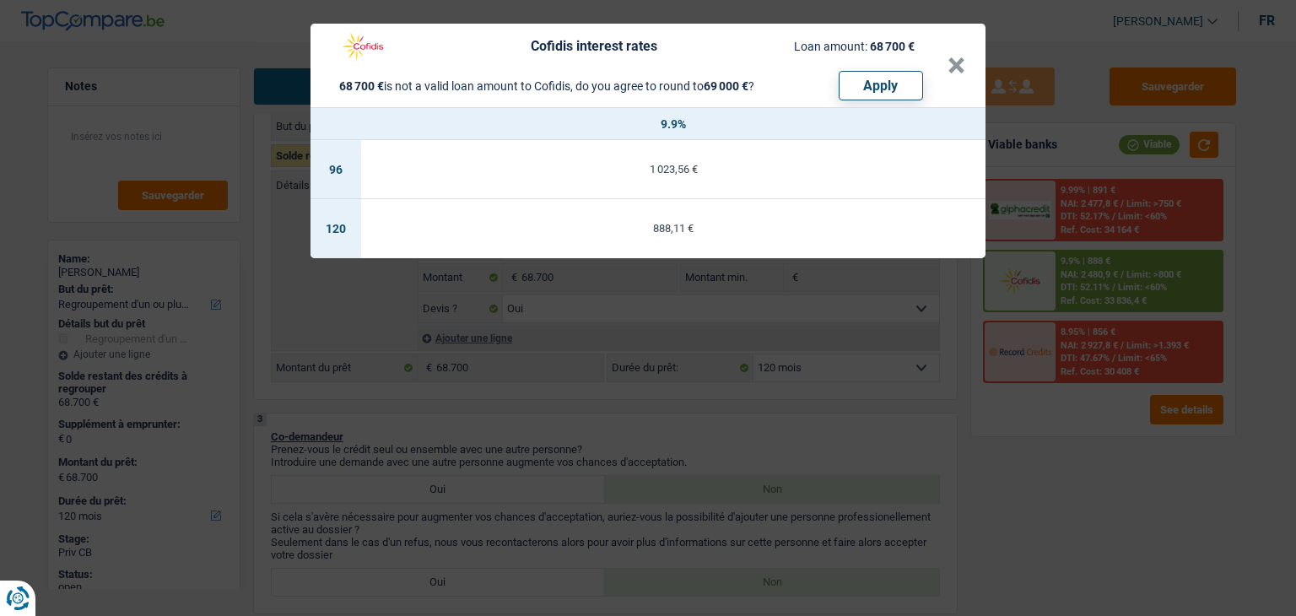
click at [769, 400] on div "Cofidis interest rates Loan amount: 68 700 € 68 700 € is not a valid loan amoun…" at bounding box center [648, 308] width 1296 height 616
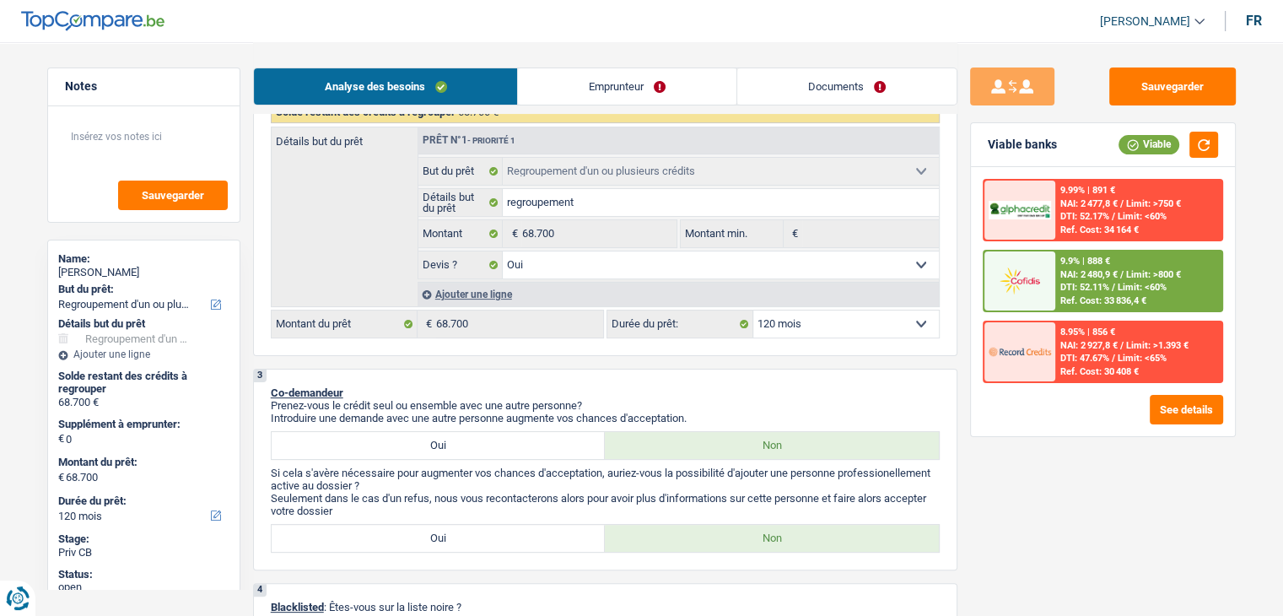
scroll to position [169, 0]
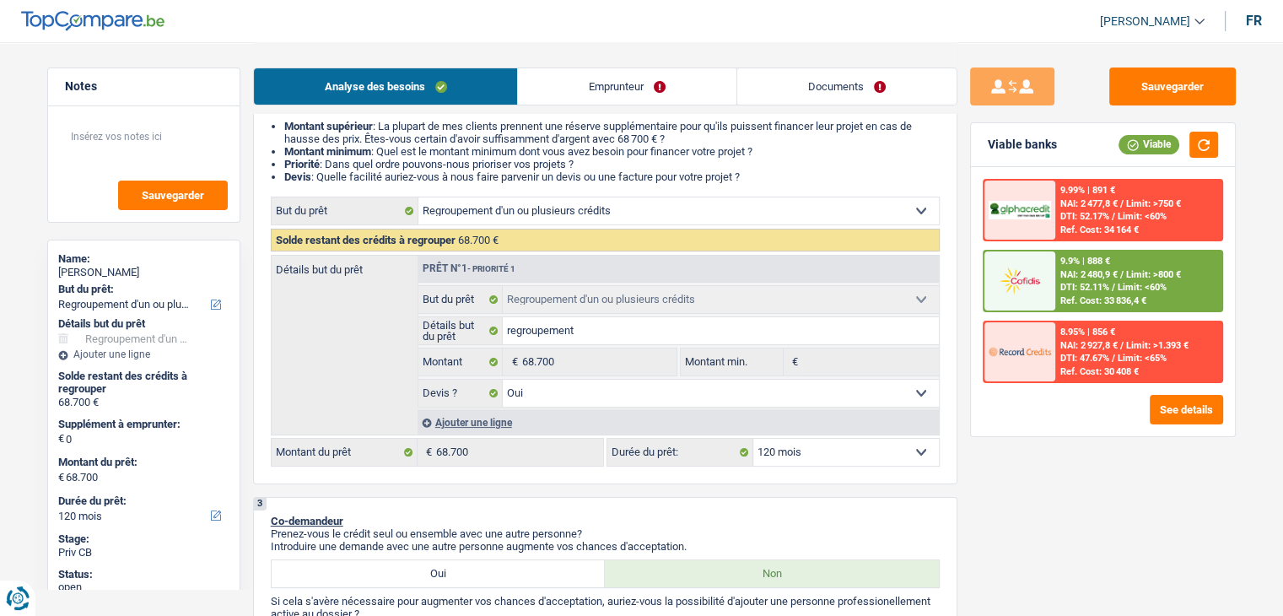
click at [455, 426] on div "Ajouter une ligne" at bounding box center [678, 422] width 521 height 24
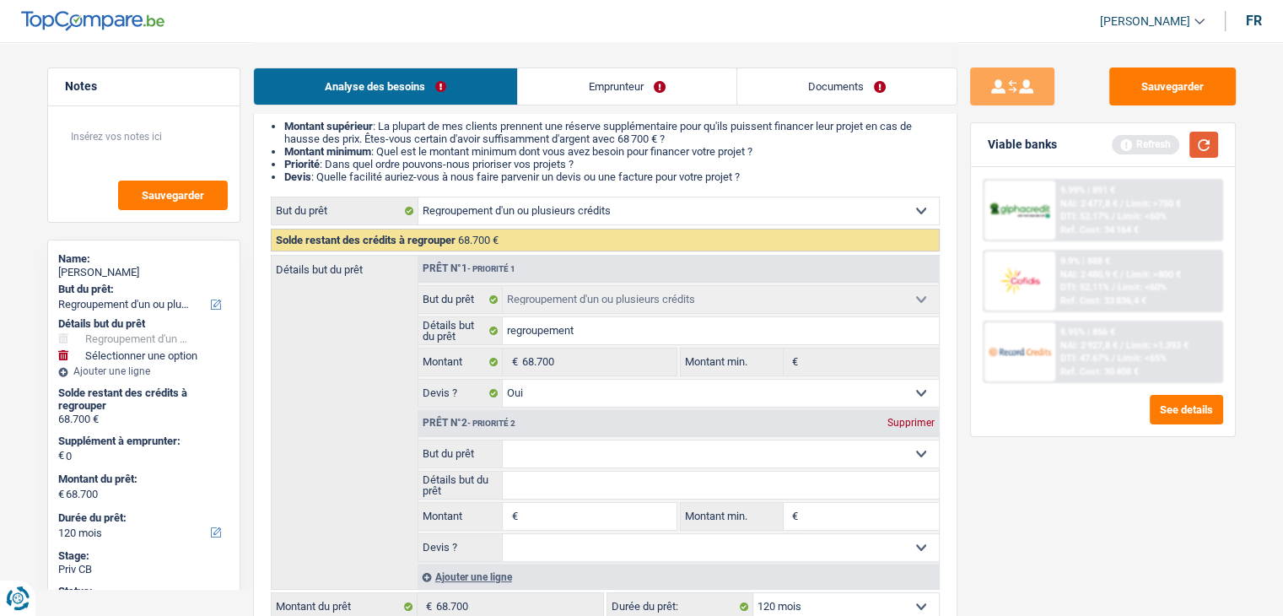
click at [1202, 152] on button "button" at bounding box center [1204, 145] width 29 height 26
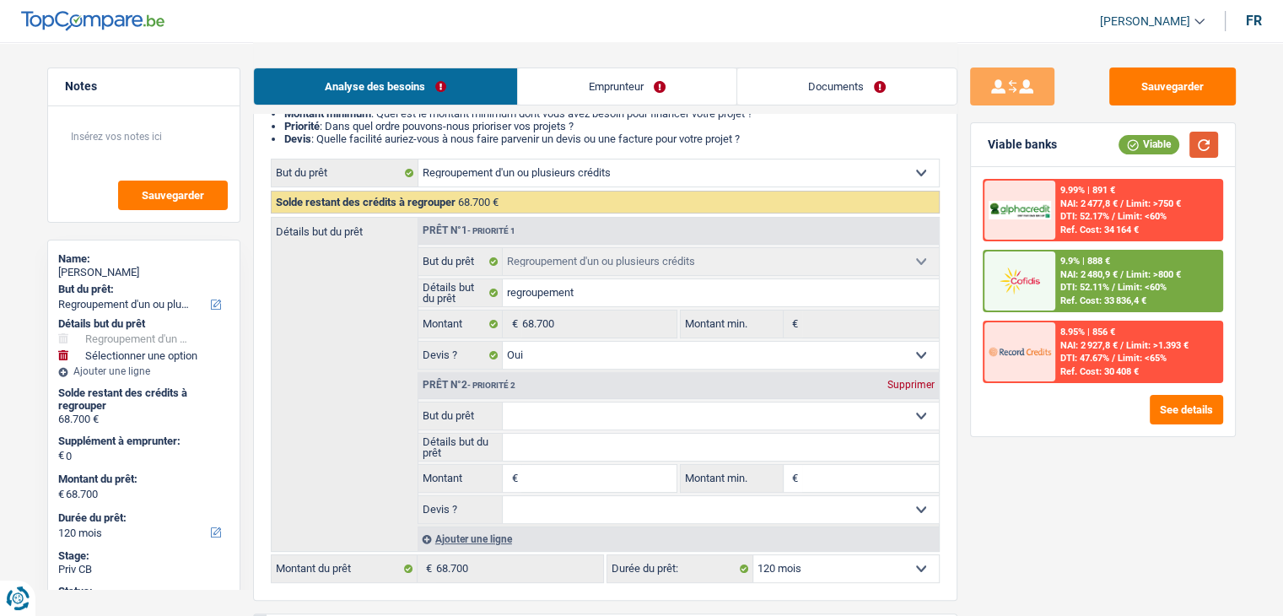
scroll to position [337, 0]
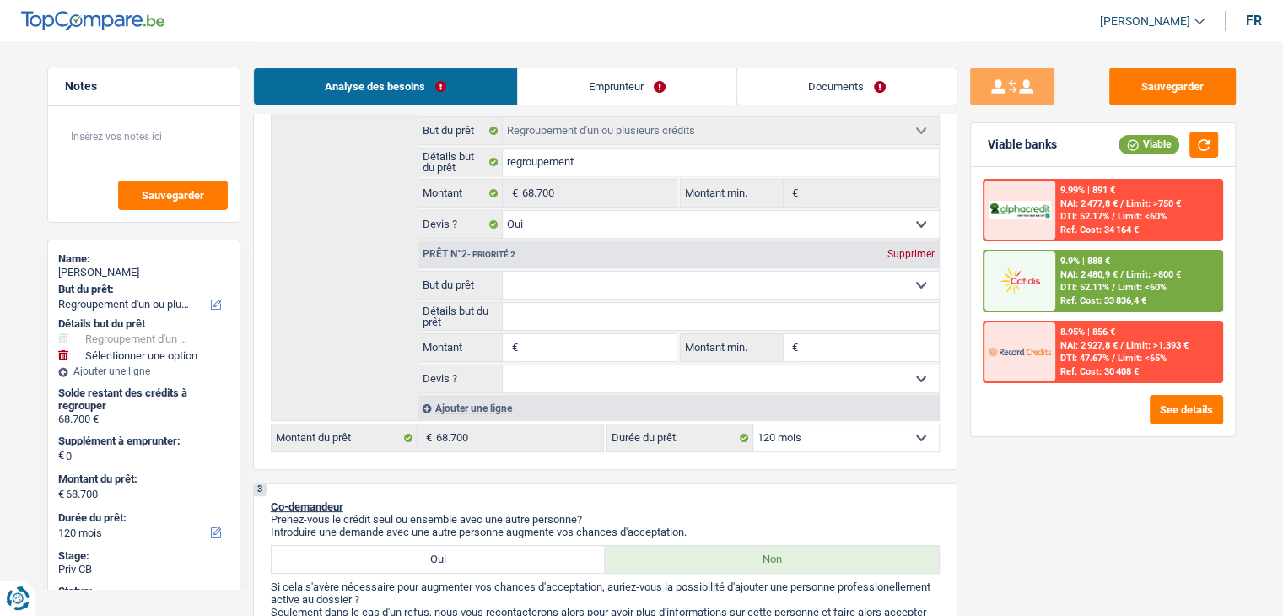
click at [576, 348] on input "Montant" at bounding box center [598, 347] width 154 height 27
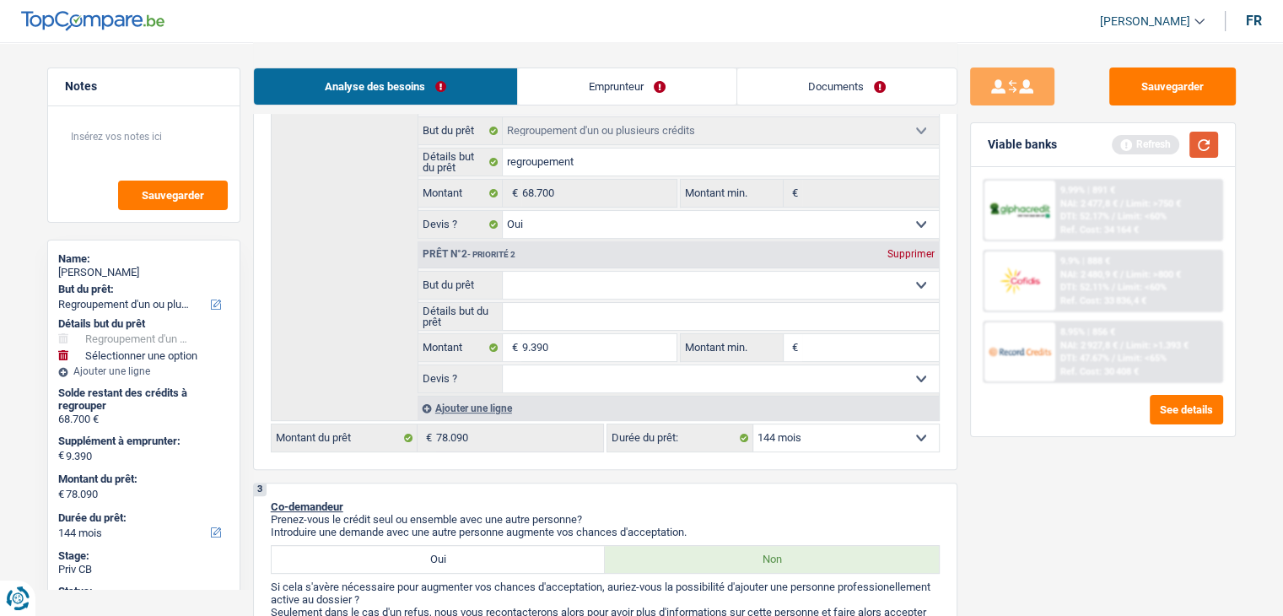
click at [1201, 139] on button "button" at bounding box center [1204, 145] width 29 height 26
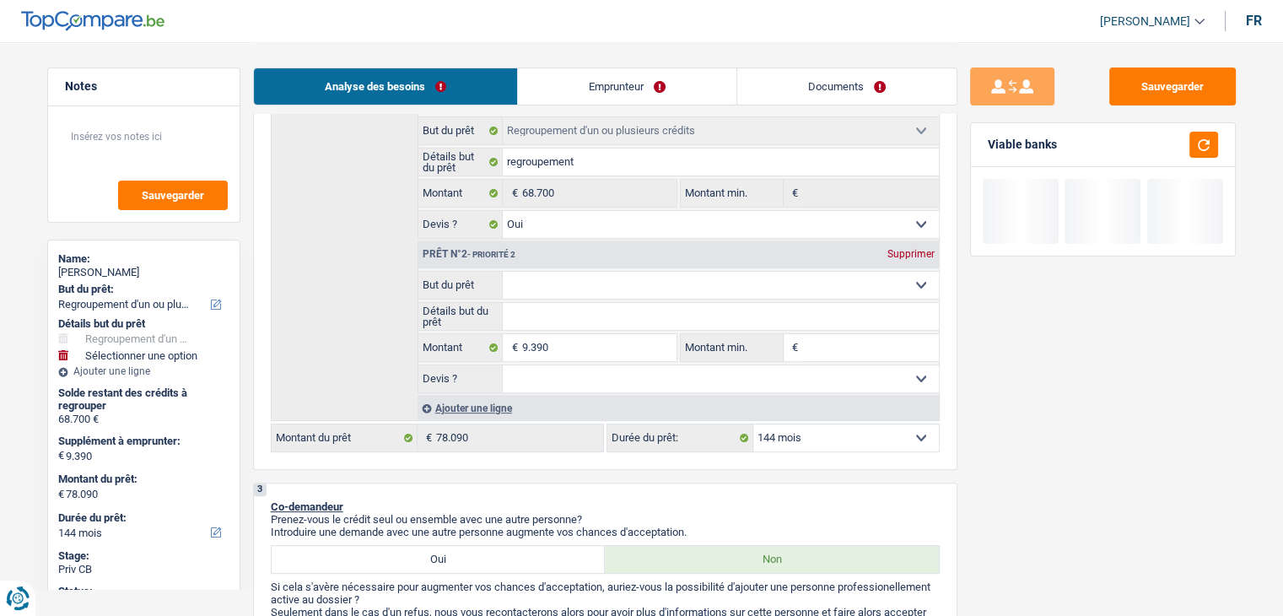
drag, startPoint x: 854, startPoint y: 287, endPoint x: 795, endPoint y: 307, distance: 62.4
click at [854, 287] on select "Confort maison: meubles, textile, peinture, électroménager, outillage non-profe…" at bounding box center [721, 285] width 436 height 27
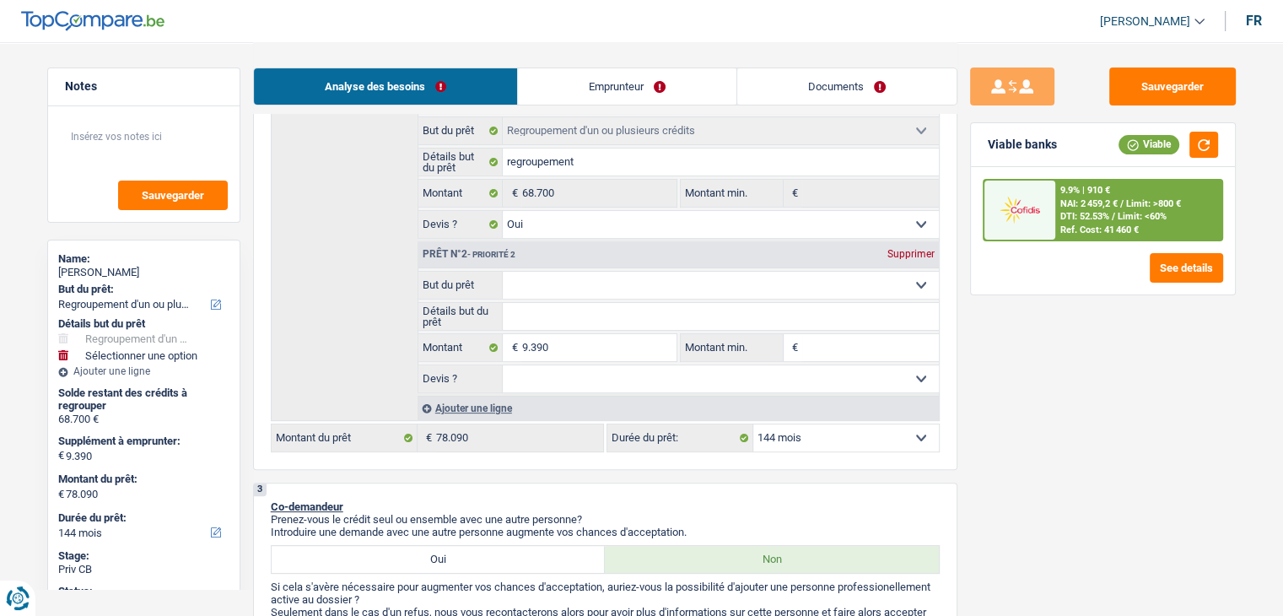
click at [503, 272] on select "Confort maison: meubles, textile, peinture, électroménager, outillage non-profe…" at bounding box center [721, 285] width 436 height 27
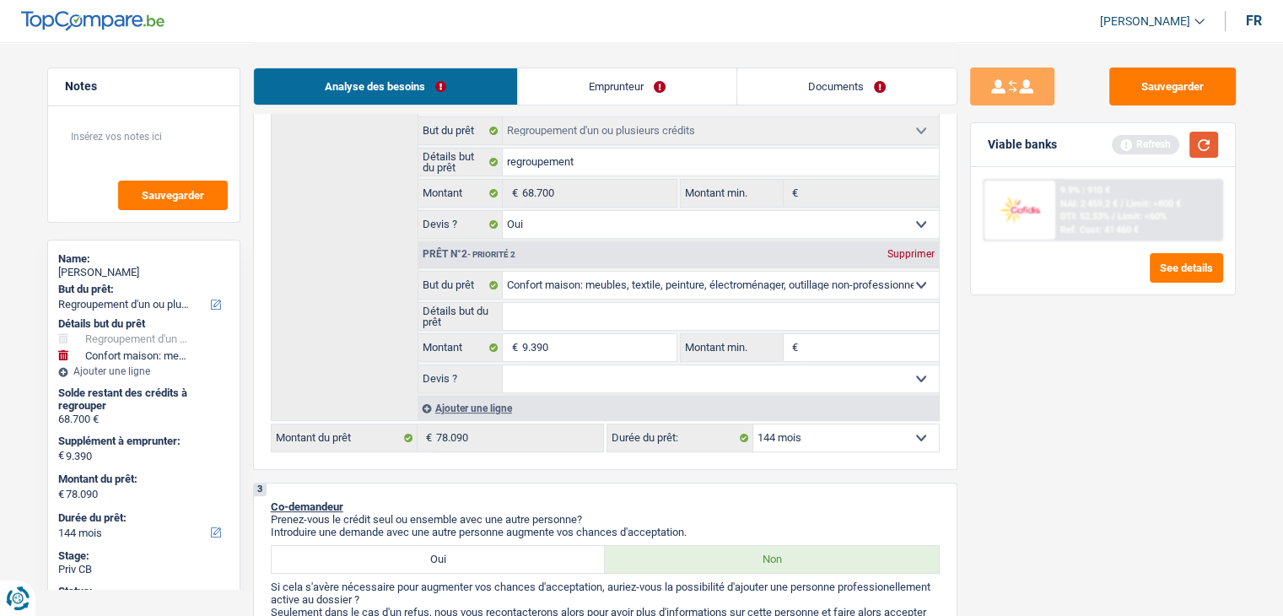
click at [1212, 143] on button "button" at bounding box center [1204, 145] width 29 height 26
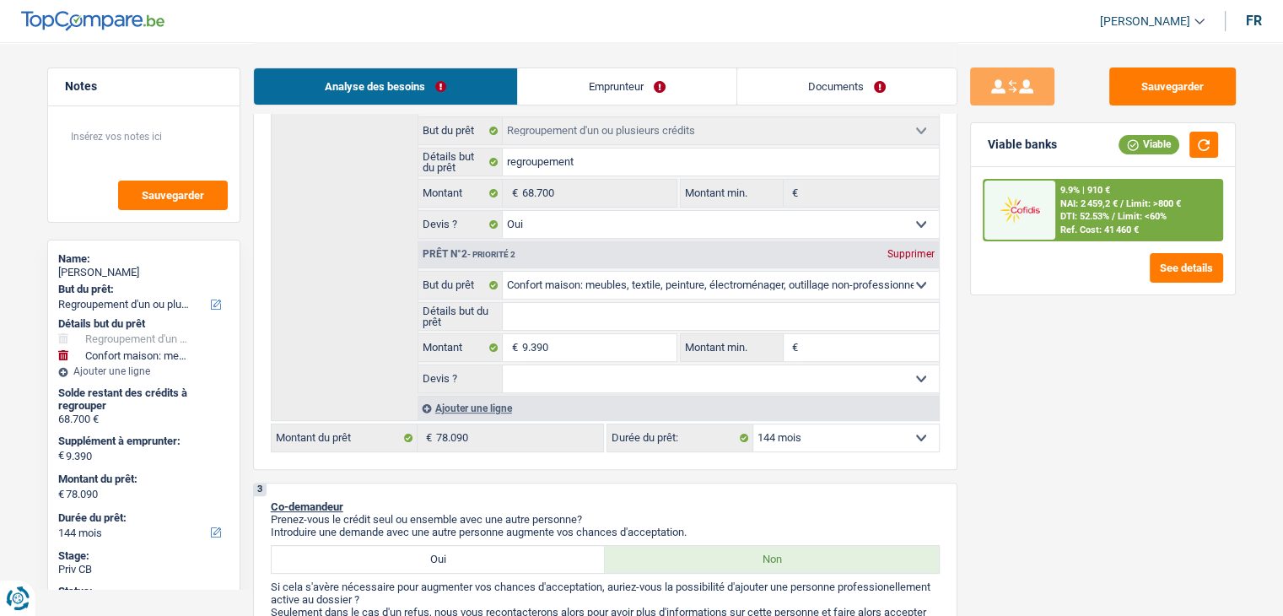
click at [837, 434] on select "12 mois 18 mois 24 mois 30 mois 36 mois 42 mois 48 mois 60 mois 72 mois 84 mois…" at bounding box center [846, 437] width 186 height 27
click at [753, 424] on select "12 mois 18 mois 24 mois 30 mois 36 mois 42 mois 48 mois 60 mois 72 mois 84 mois…" at bounding box center [846, 437] width 186 height 27
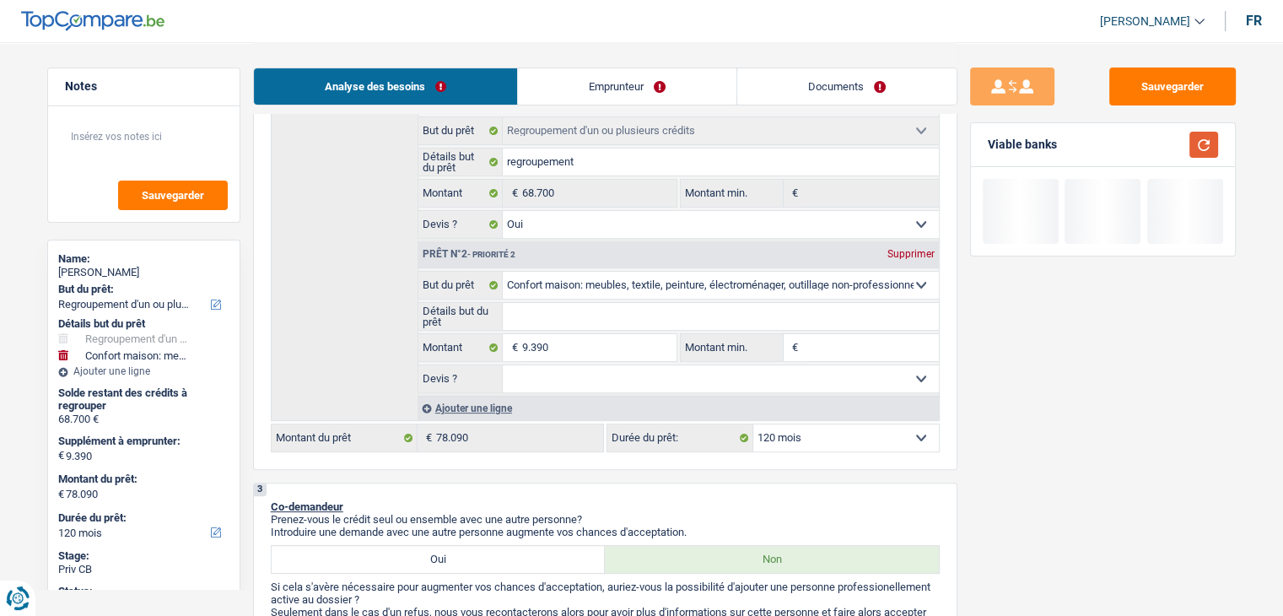
click at [1199, 146] on button "button" at bounding box center [1204, 145] width 29 height 26
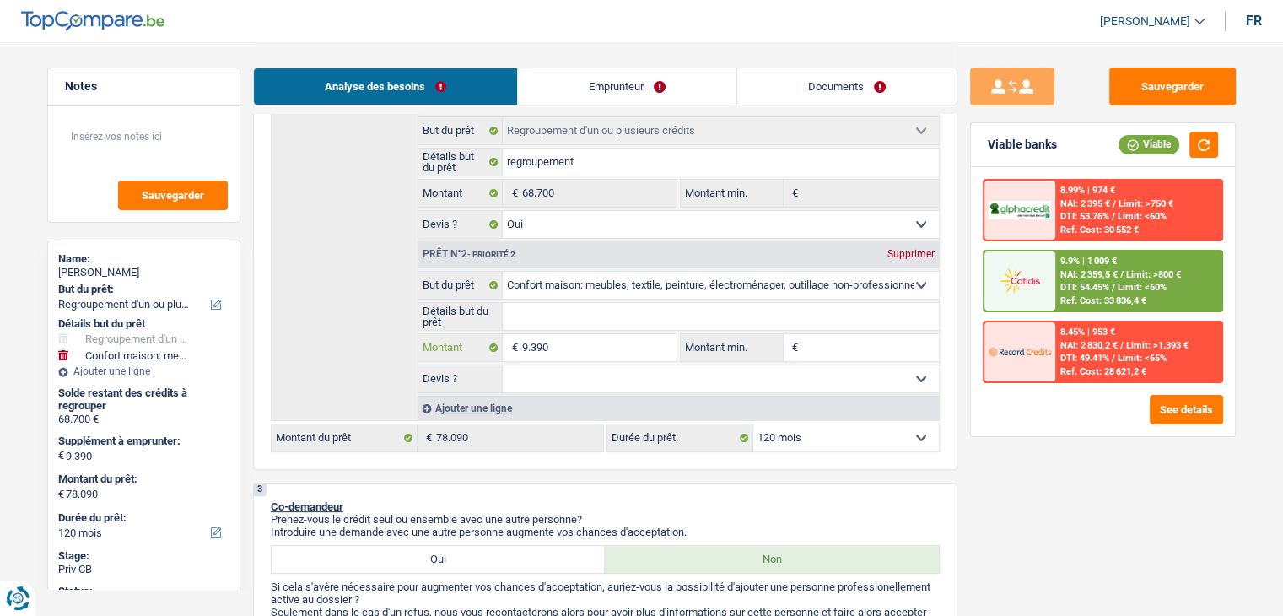
click at [574, 341] on input "9.390" at bounding box center [598, 347] width 154 height 27
click at [572, 352] on input "9.390" at bounding box center [598, 347] width 154 height 27
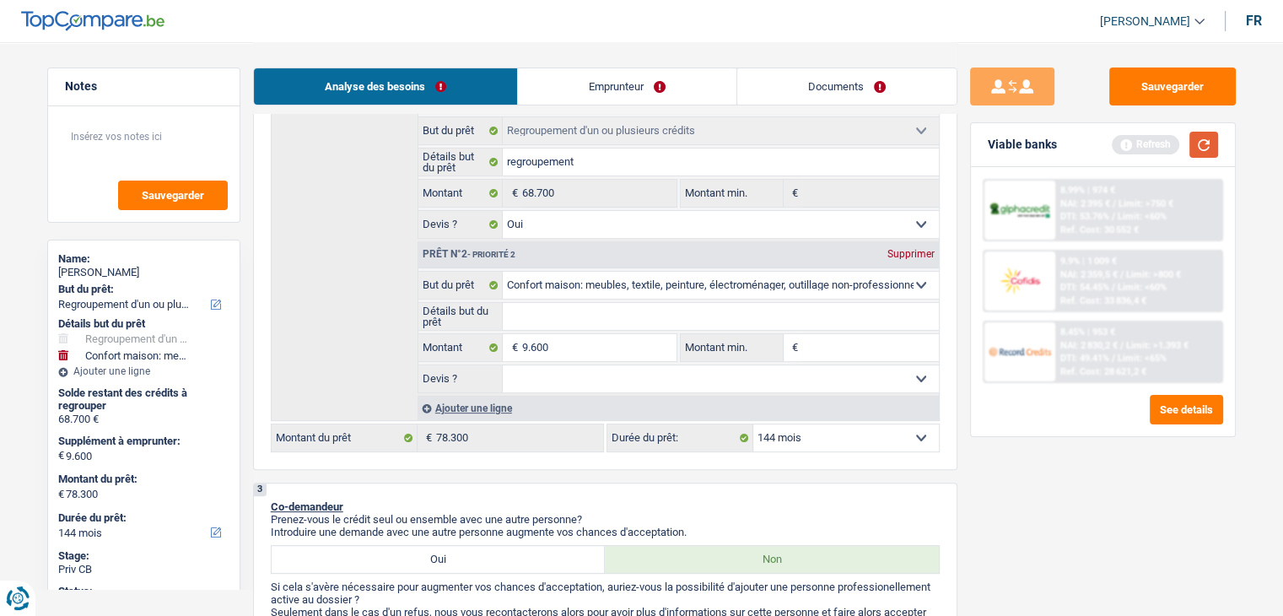
click at [1207, 150] on button "button" at bounding box center [1204, 145] width 29 height 26
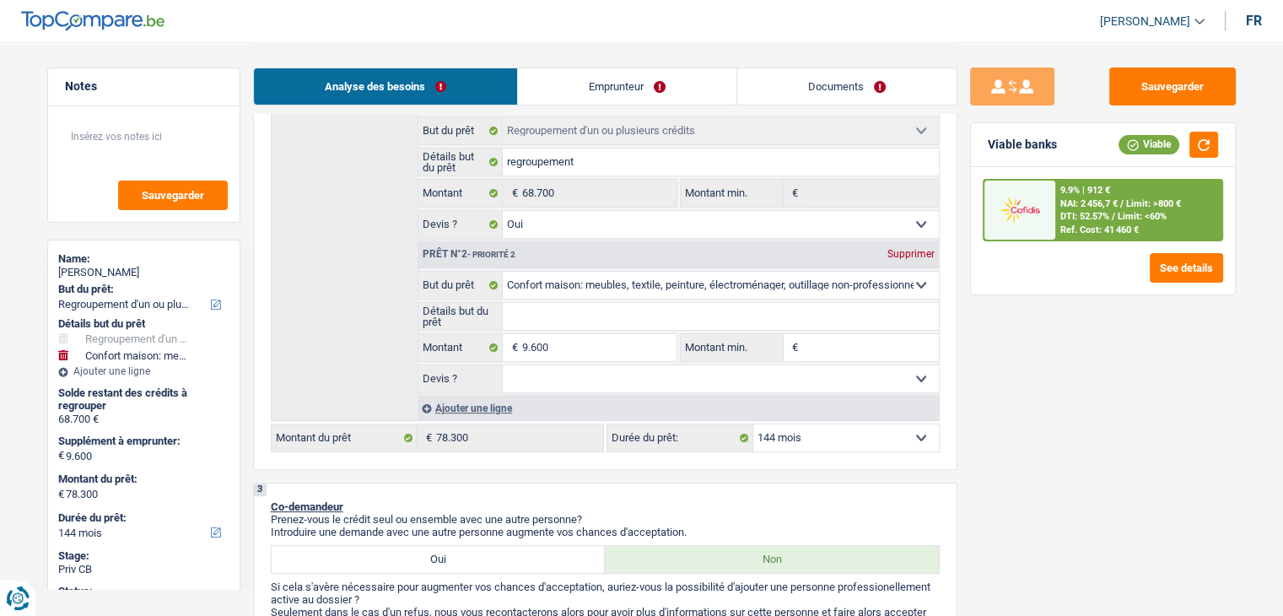
click at [1080, 229] on div "Ref. Cost: 41 460 €" at bounding box center [1100, 229] width 78 height 11
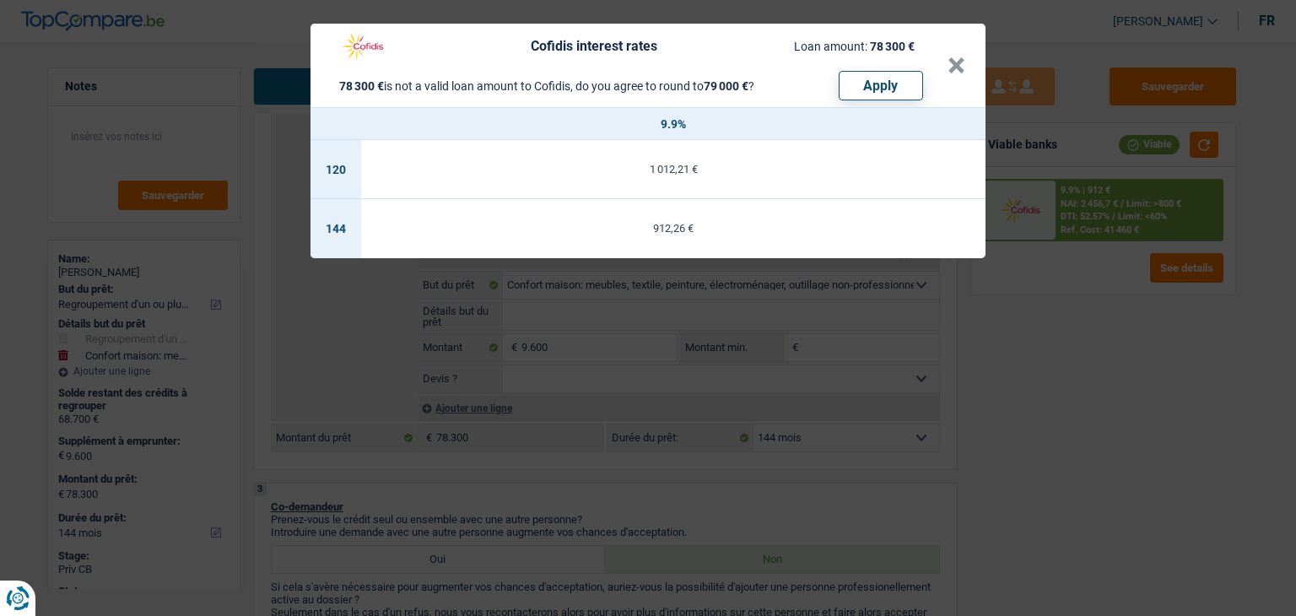
click at [1041, 345] on div "Cofidis interest rates Loan amount: 78 300 € 78 300 € is not a valid loan amoun…" at bounding box center [648, 308] width 1296 height 616
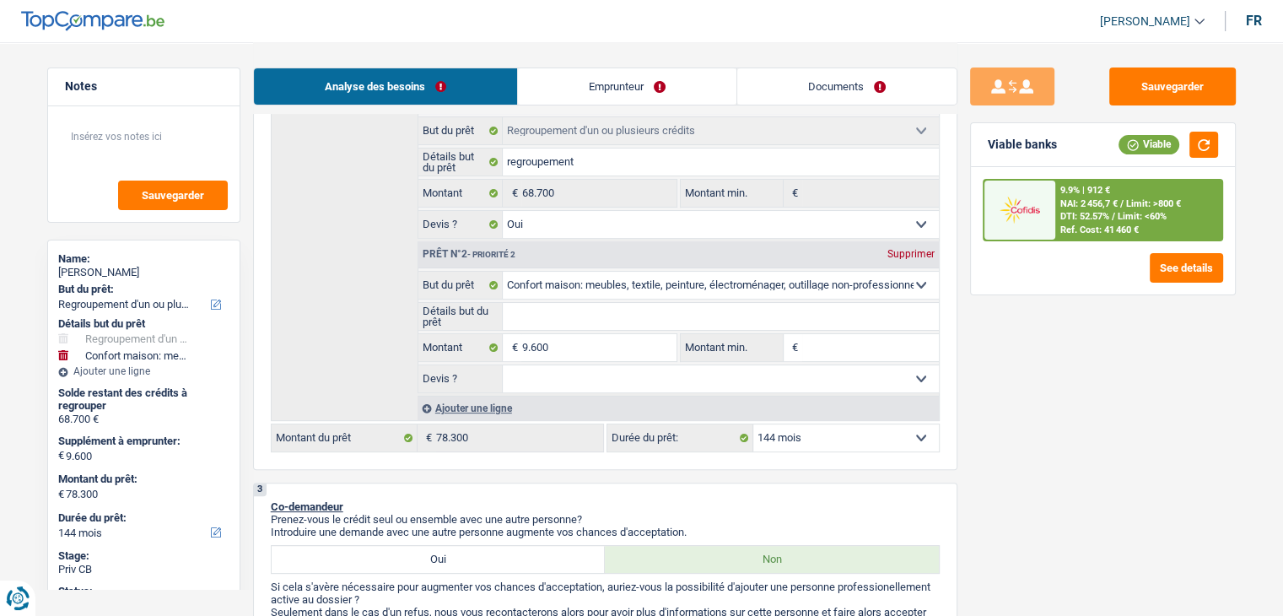
click at [840, 439] on select "12 mois 18 mois 24 mois 30 mois 36 mois 42 mois 48 mois 60 mois 72 mois 84 mois…" at bounding box center [846, 437] width 186 height 27
click at [753, 424] on select "12 mois 18 mois 24 mois 30 mois 36 mois 42 mois 48 mois 60 mois 72 mois 84 mois…" at bounding box center [846, 437] width 186 height 27
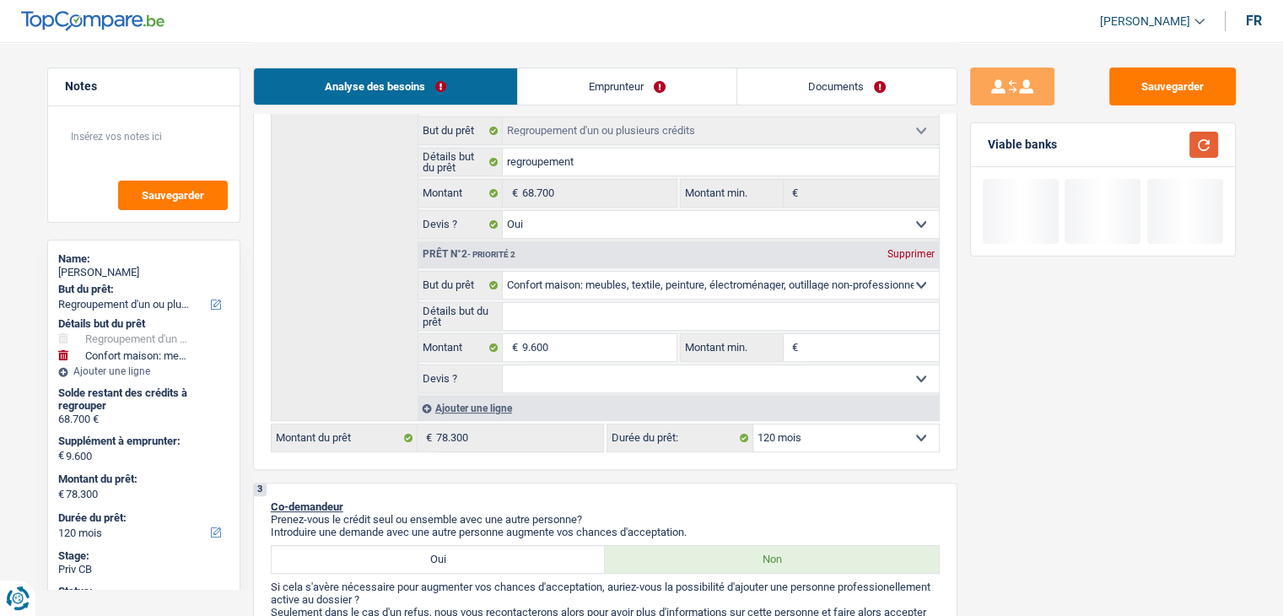
click at [1201, 133] on button "button" at bounding box center [1204, 145] width 29 height 26
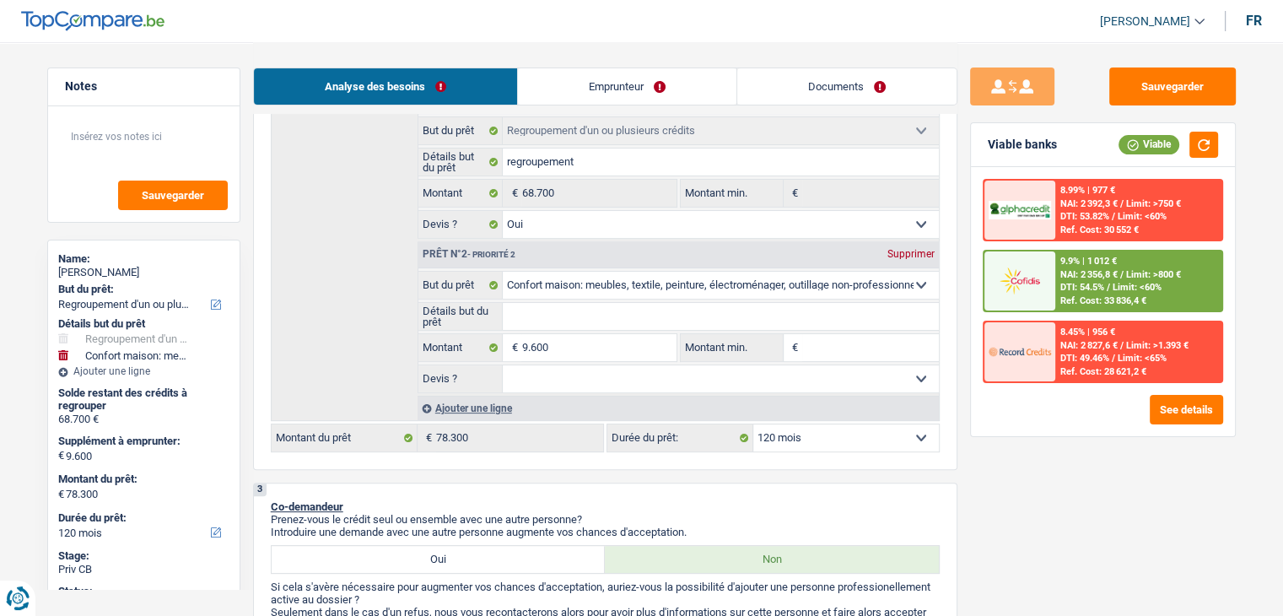
click at [1088, 282] on span "DTI: 54.5%" at bounding box center [1083, 287] width 44 height 11
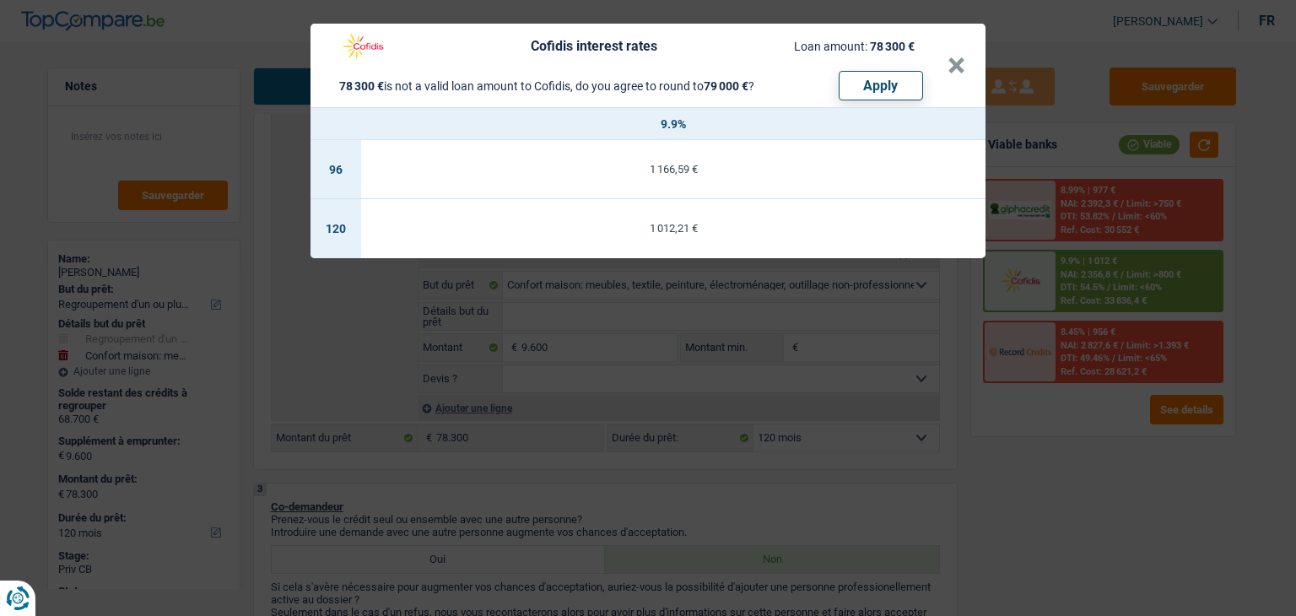
click at [999, 529] on div "Cofidis interest rates Loan amount: 78 300 € 78 300 € is not a valid loan amoun…" at bounding box center [648, 308] width 1296 height 616
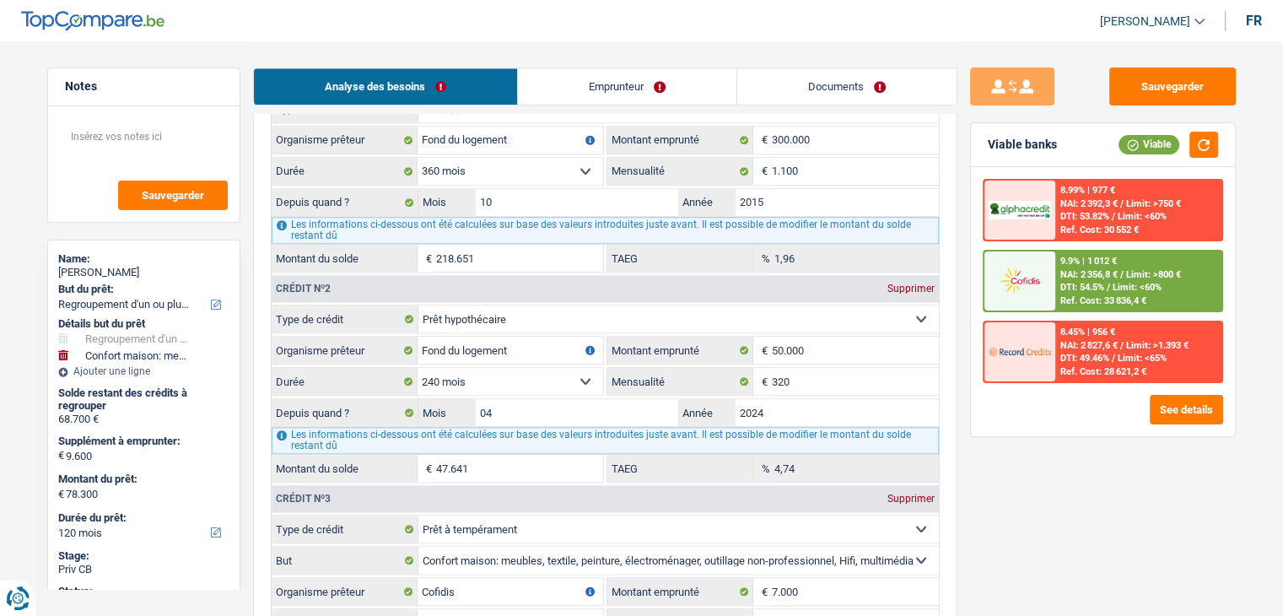
scroll to position [1856, 0]
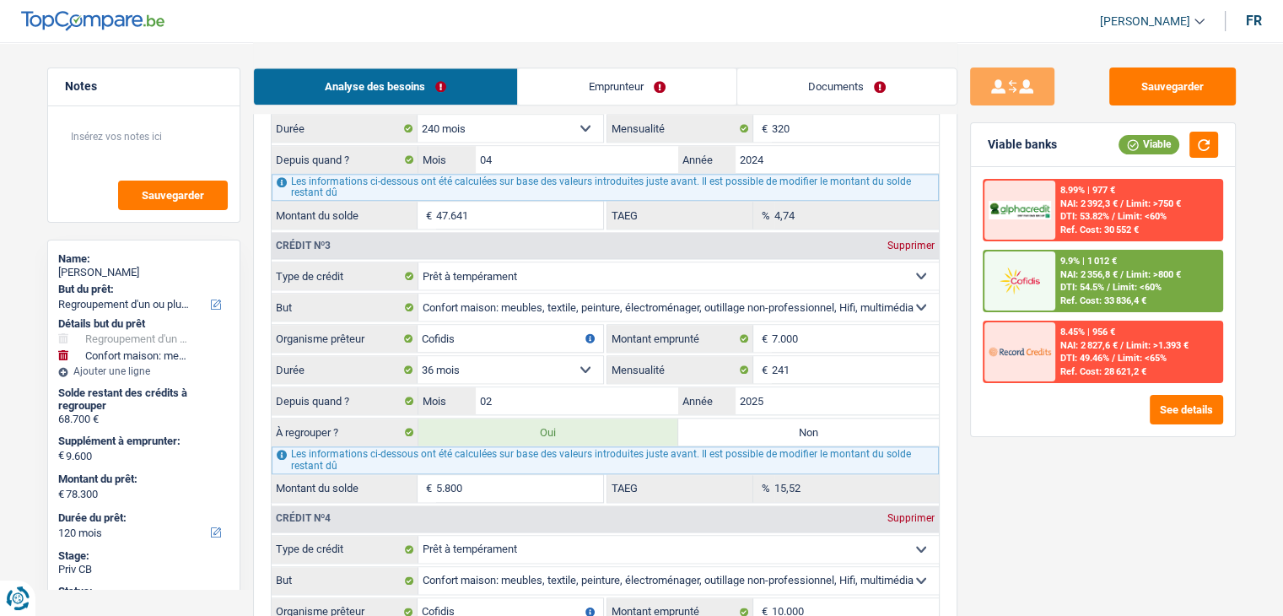
click at [1155, 264] on div "9.9% | 1 012 € NAI: 2 356,8 € / Limit: >800 € DTI: 54.5% / Limit: <60% Ref. Cos…" at bounding box center [1139, 280] width 166 height 59
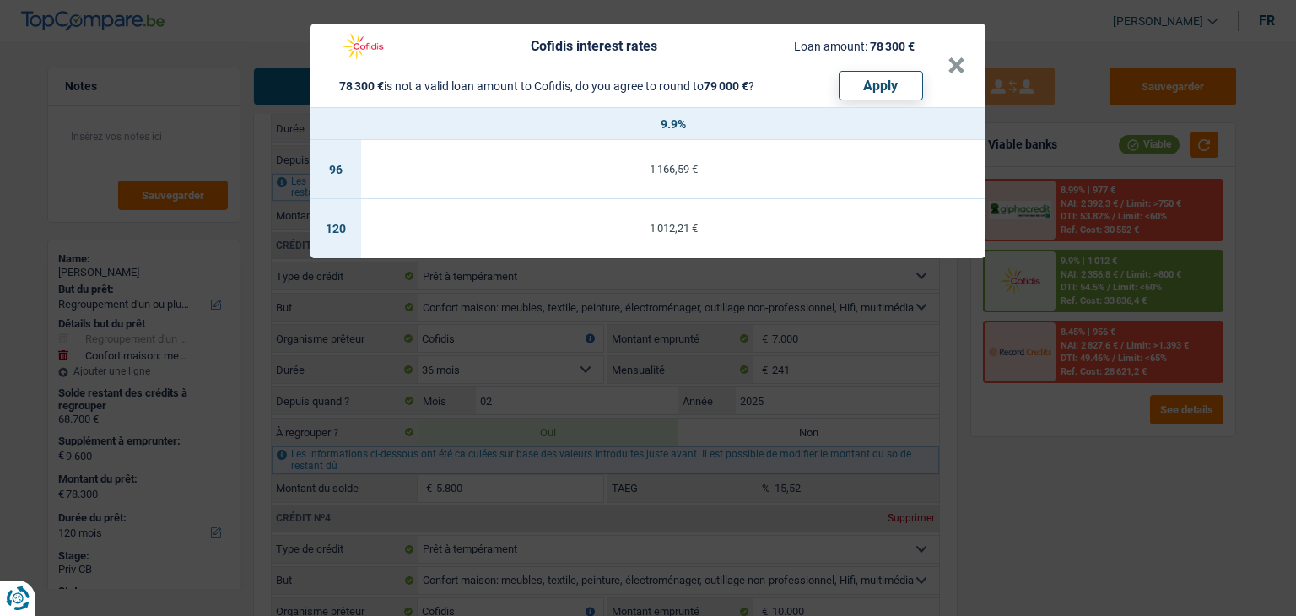
click at [985, 521] on div "Cofidis interest rates Loan amount: 78 300 € 78 300 € is not a valid loan amoun…" at bounding box center [648, 308] width 1296 height 616
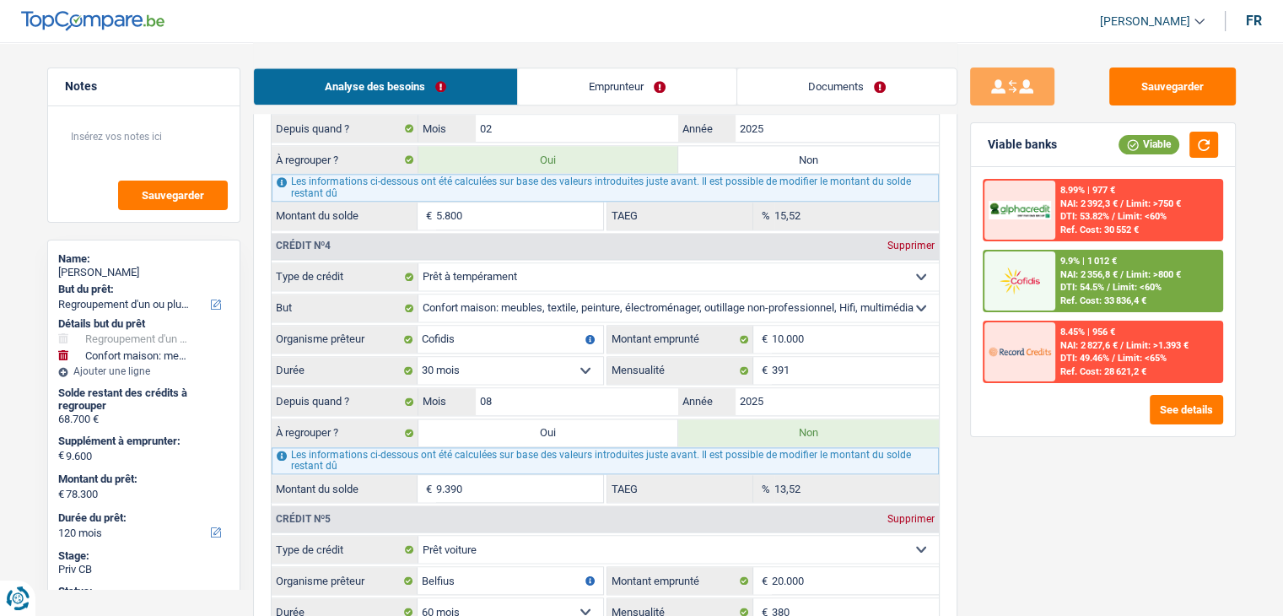
scroll to position [1603, 0]
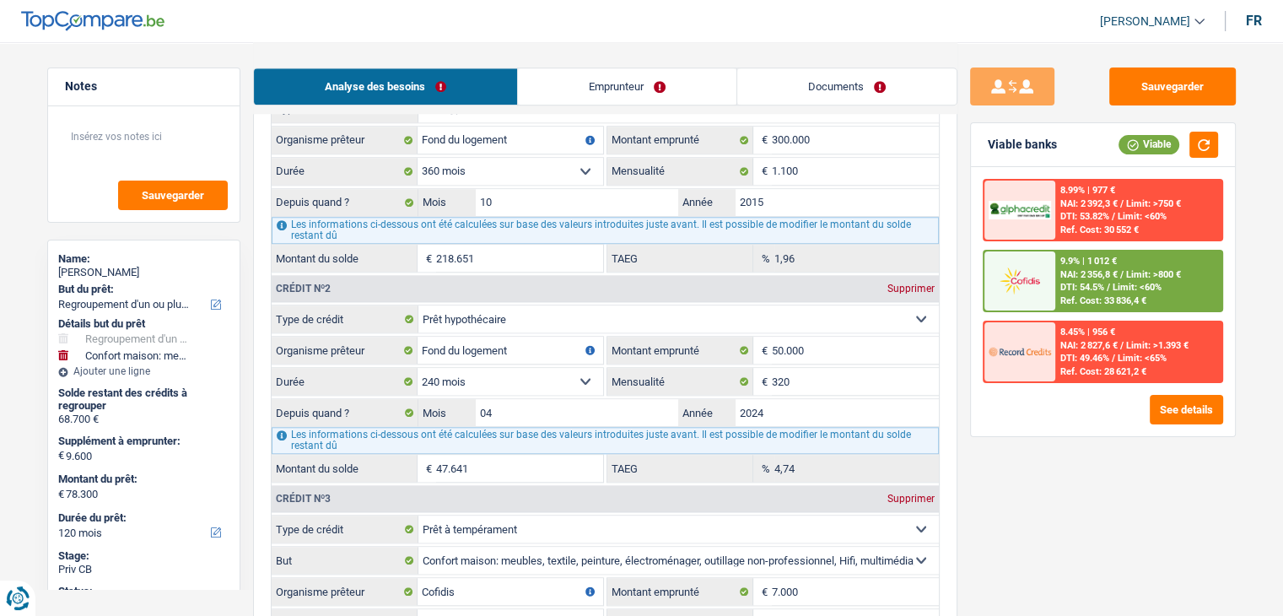
click at [1067, 275] on span "NAI: 2 356,8 €" at bounding box center [1089, 274] width 57 height 11
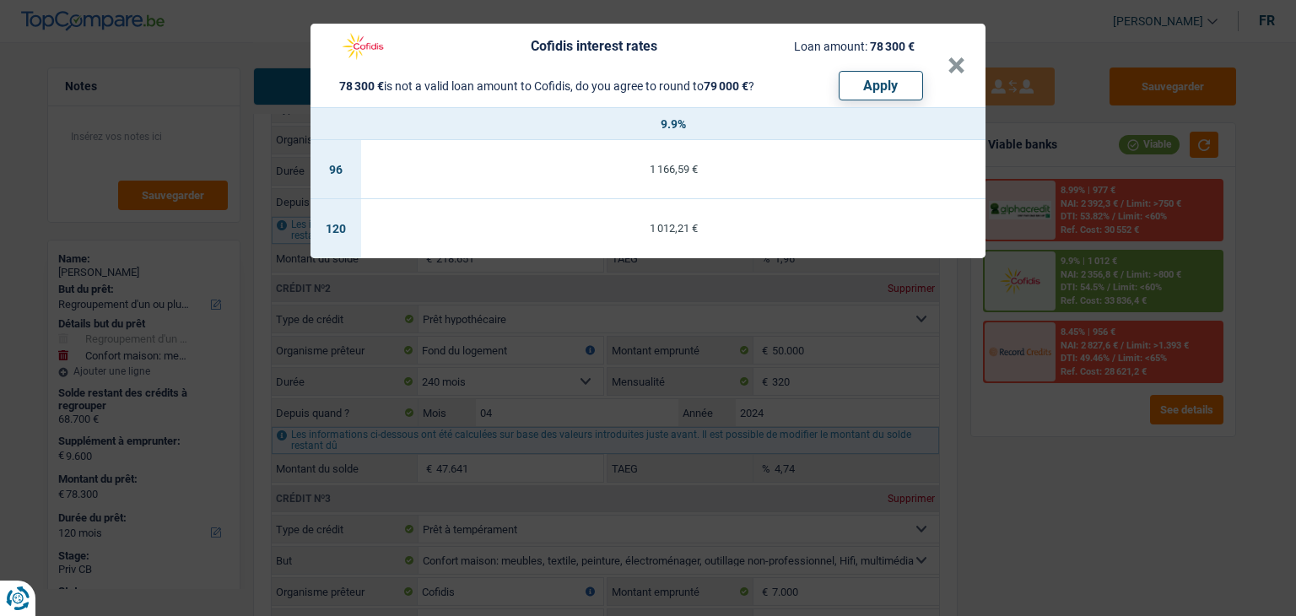
click at [1060, 423] on div "Cofidis interest rates Loan amount: 78 300 € 78 300 € is not a valid loan amoun…" at bounding box center [648, 308] width 1296 height 616
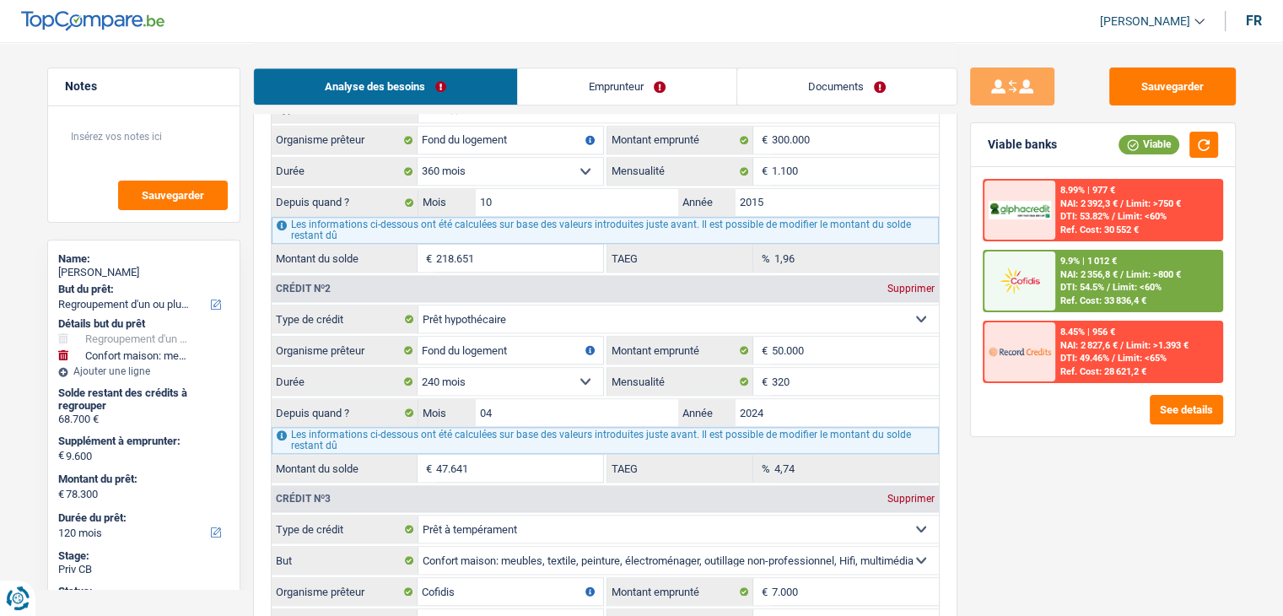
click at [1097, 347] on span "NAI: 2 827,6 €" at bounding box center [1089, 345] width 57 height 11
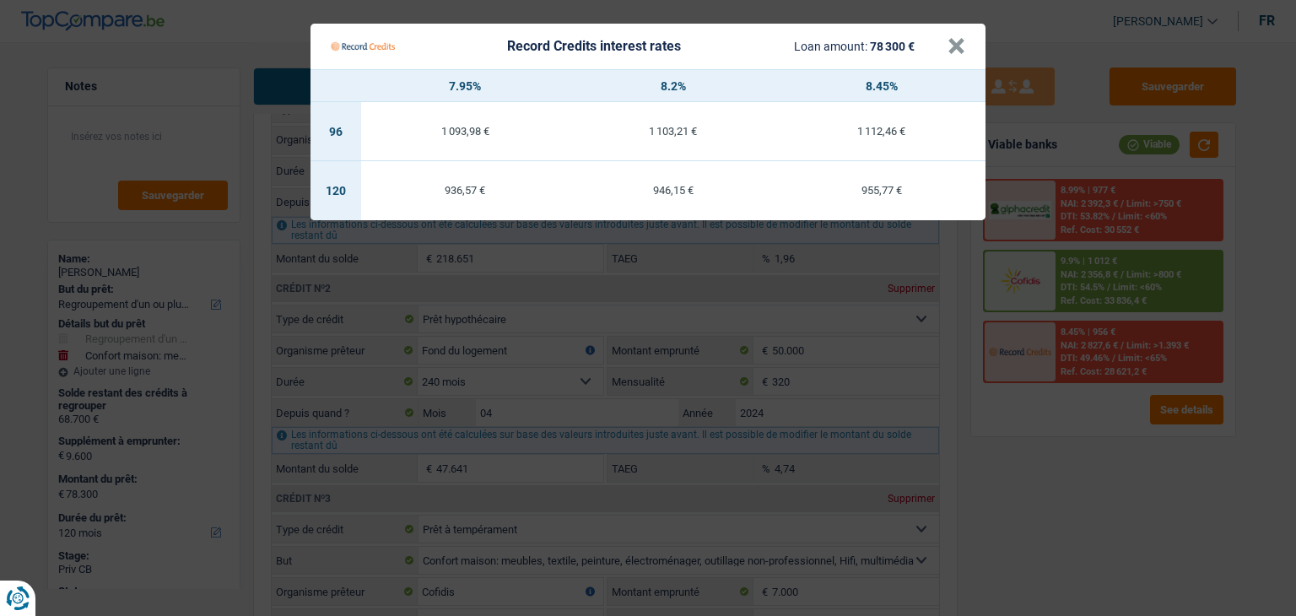
click at [1081, 450] on Credits "Record Credits interest rates Loan amount: 78 300 € × 7.95% 8.2% 8.45% 96 1 093…" at bounding box center [648, 308] width 1296 height 616
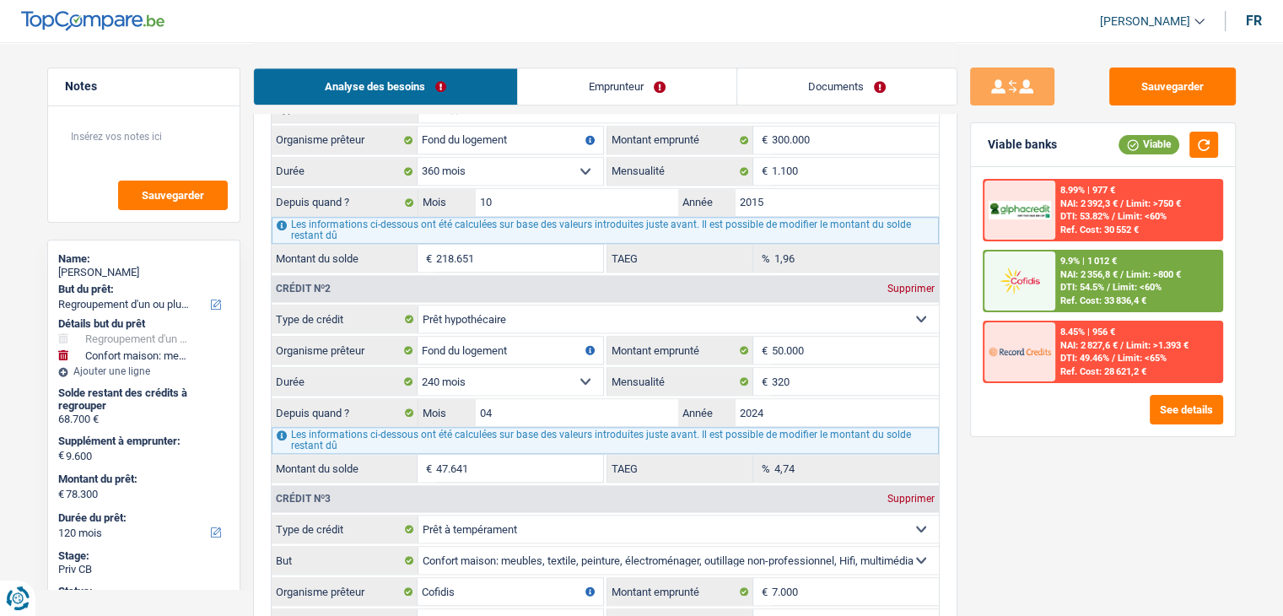
click at [1093, 369] on div "Ref. Cost: 28 621,2 €" at bounding box center [1104, 371] width 86 height 11
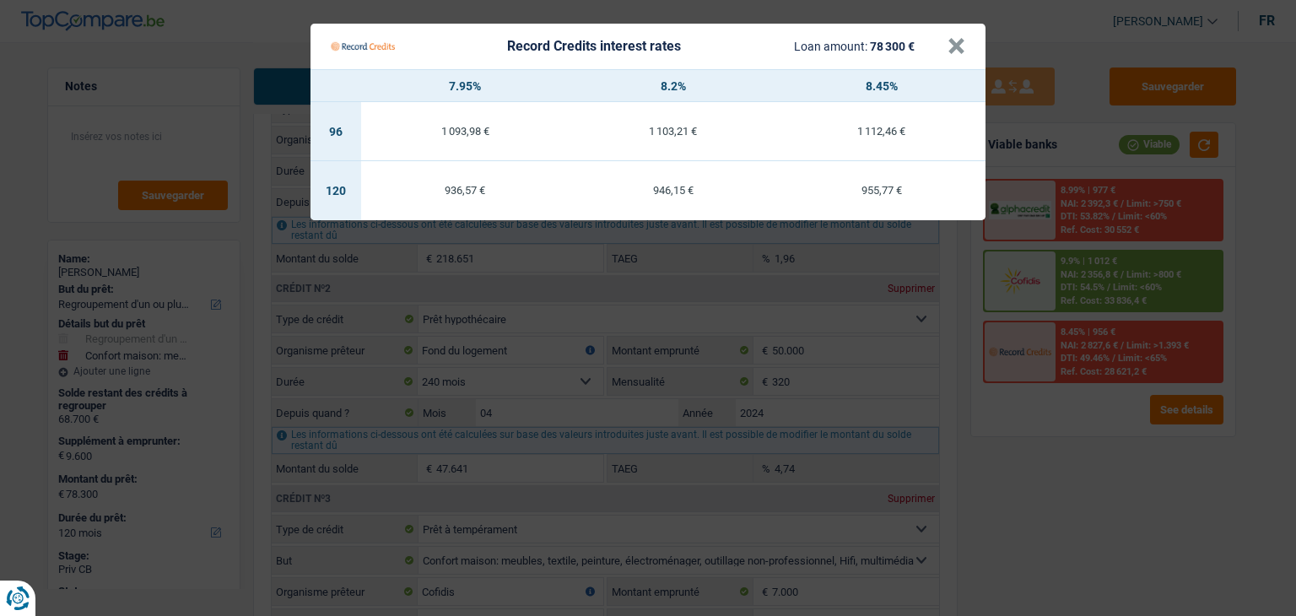
click at [1080, 443] on Credits "Record Credits interest rates Loan amount: 78 300 € × 7.95% 8.2% 8.45% 96 1 093…" at bounding box center [648, 308] width 1296 height 616
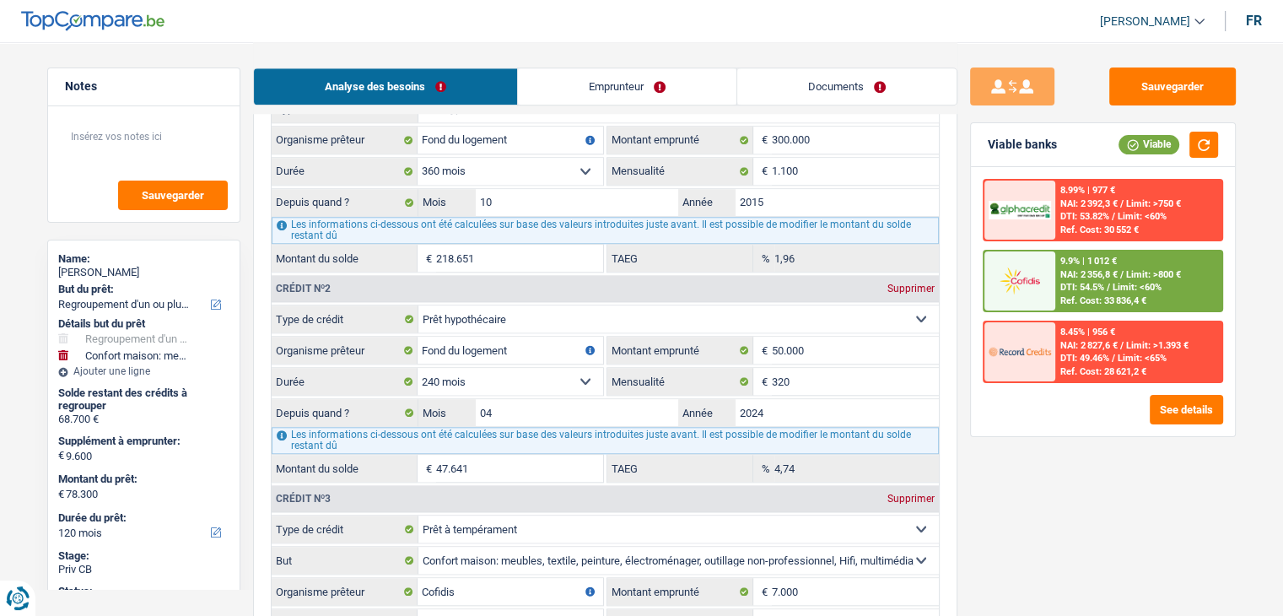
click at [1060, 337] on div "8.45% | 956 € NAI: 2 827,6 € / Limit: >1.393 € DTI: 49.46% / Limit: <65% Ref. C…" at bounding box center [1139, 351] width 166 height 59
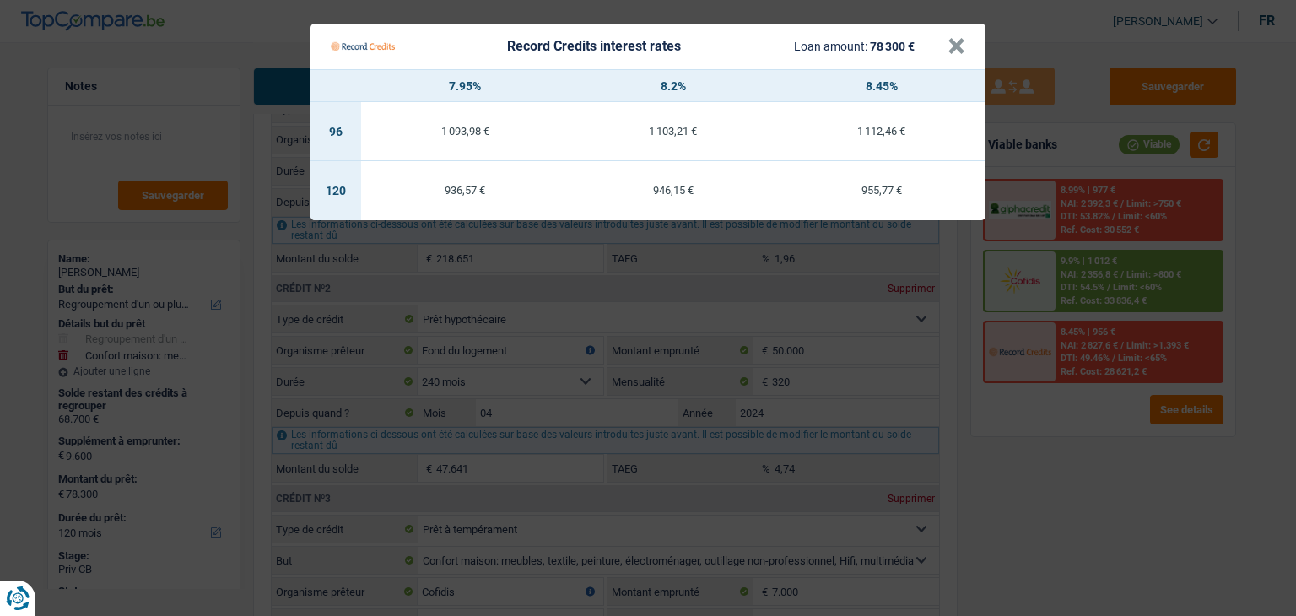
click at [1032, 505] on Credits "Record Credits interest rates Loan amount: 78 300 € × 7.95% 8.2% 8.45% 96 1 093…" at bounding box center [648, 308] width 1296 height 616
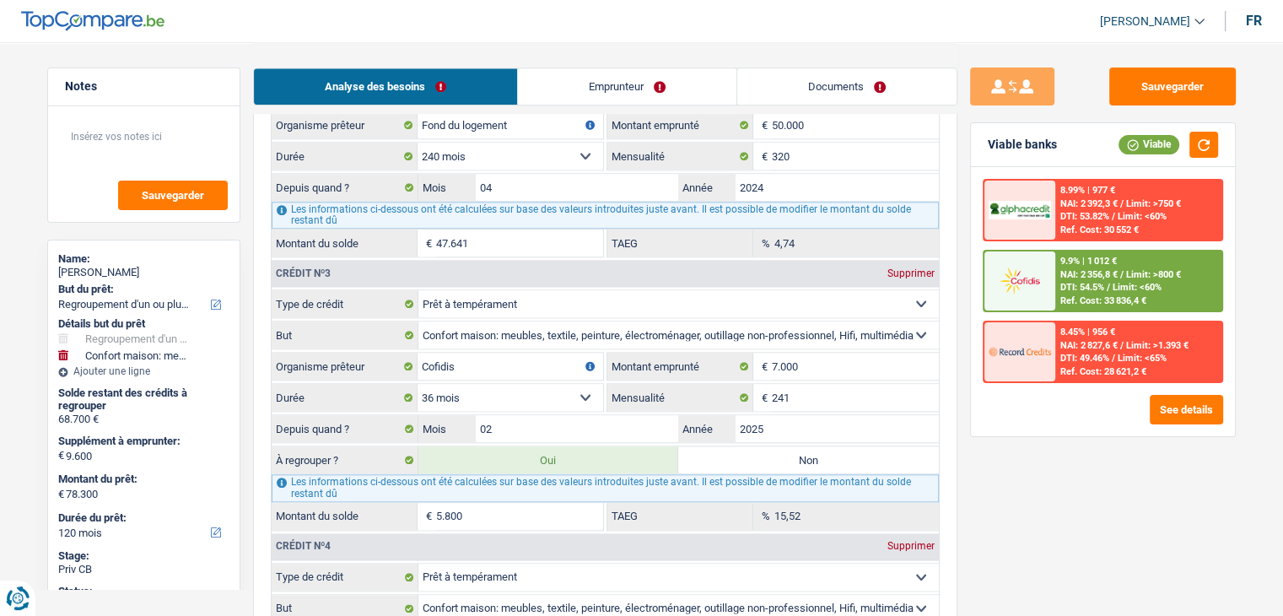
scroll to position [1772, 0]
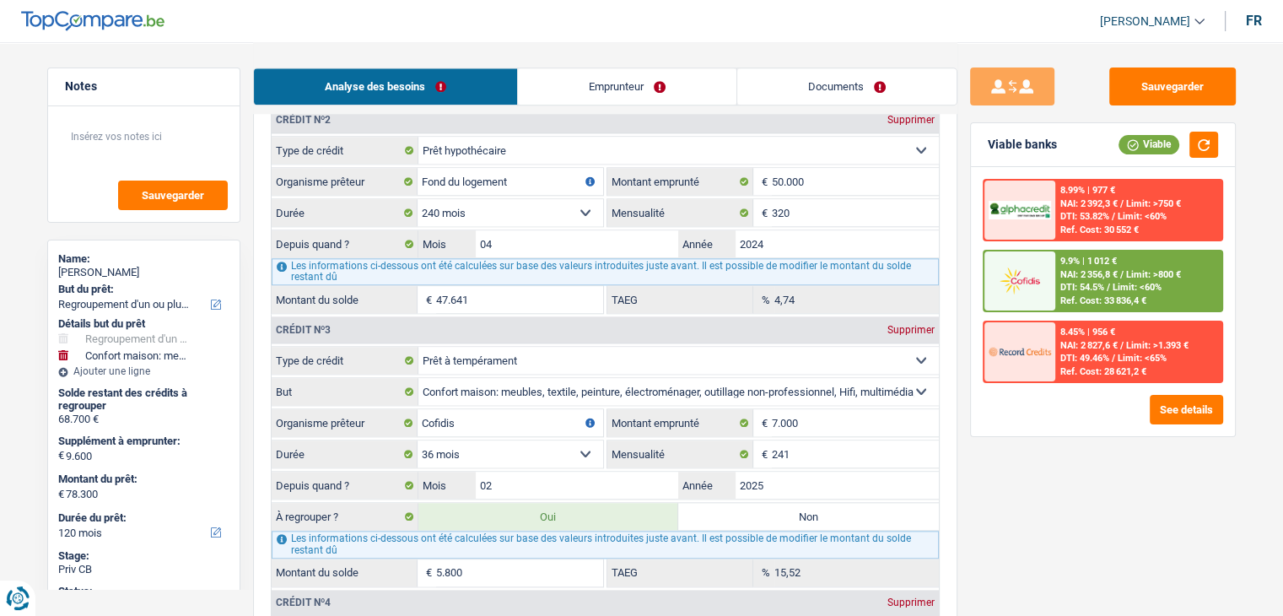
click at [1054, 354] on div at bounding box center [1020, 351] width 71 height 59
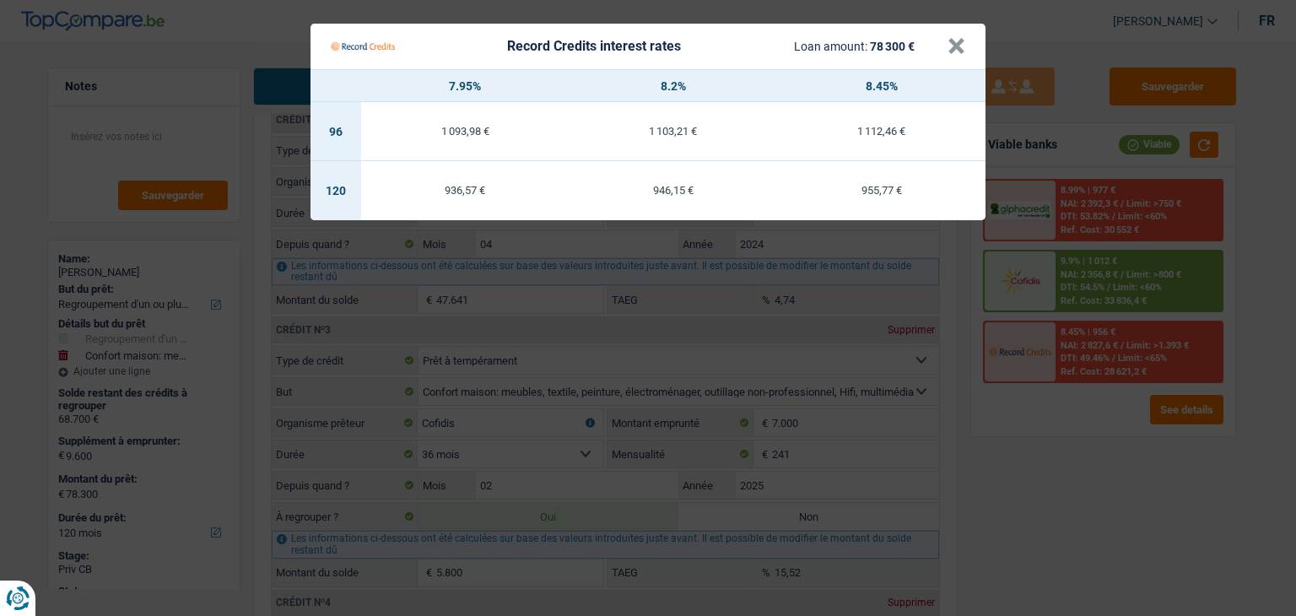
click at [1059, 440] on Credits "Record Credits interest rates Loan amount: 78 300 € × 7.95% 8.2% 8.45% 96 1 093…" at bounding box center [648, 308] width 1296 height 616
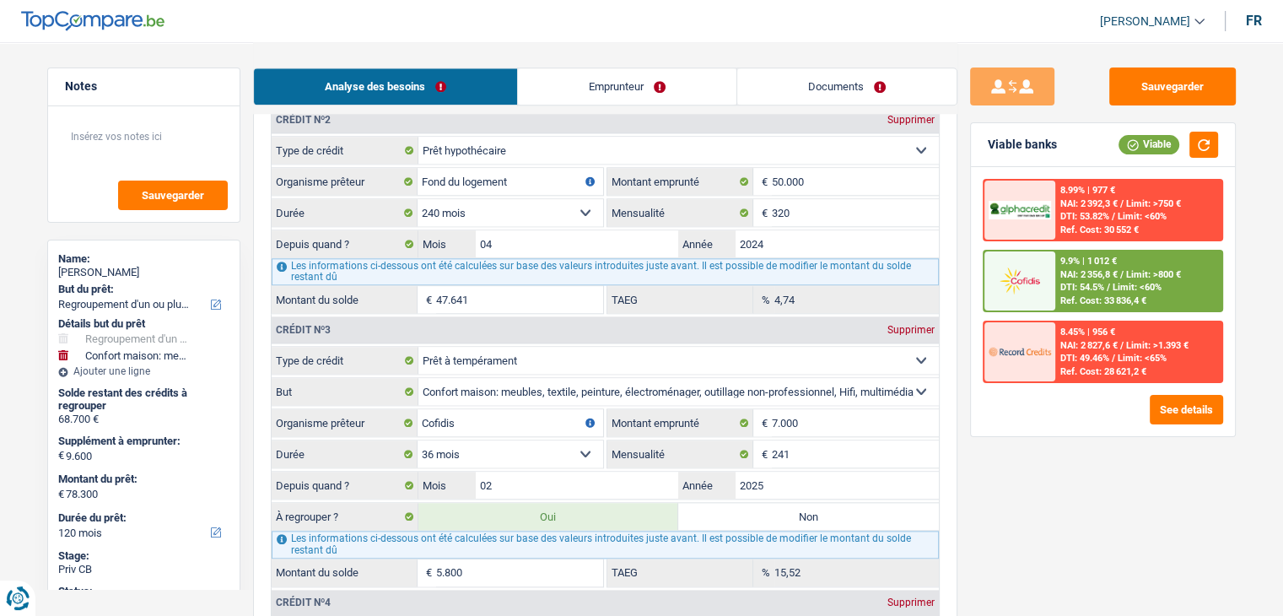
click at [1080, 221] on div "8.99% | 977 € NAI: 2 392,3 € / Limit: >750 € DTI: 53.82% / Limit: <60% Ref. Cos…" at bounding box center [1139, 210] width 166 height 59
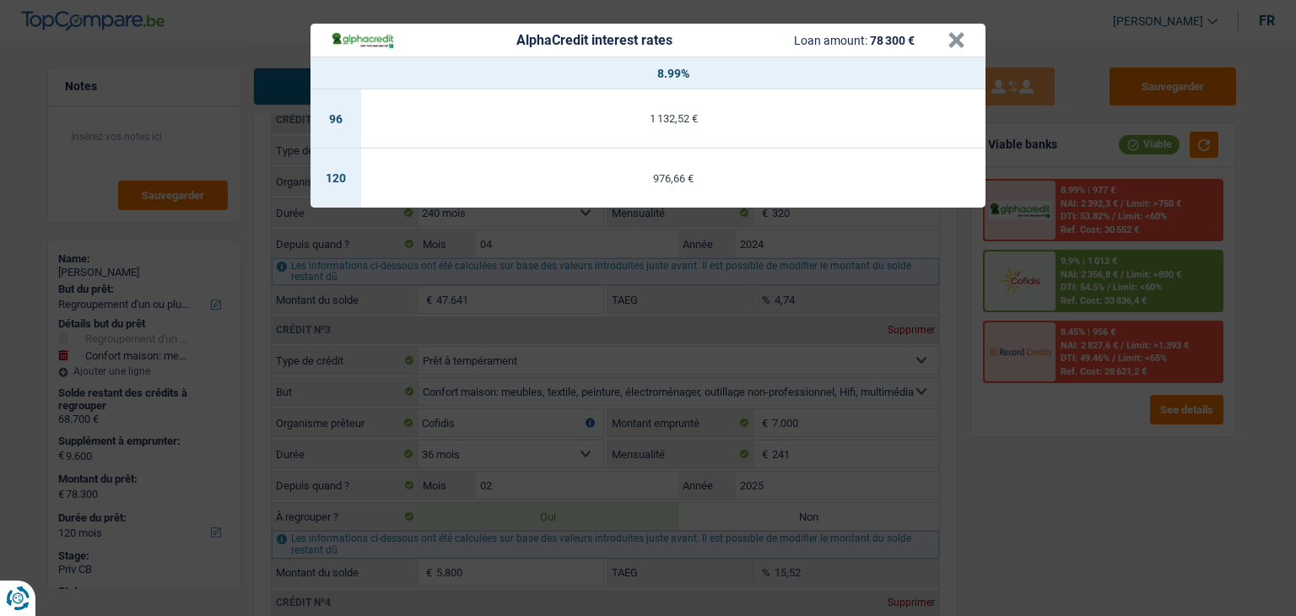
click at [1073, 436] on div "AlphaCredit interest rates Loan amount: 78 300 € × 8.99% 96 1 132,52 € 120 976,…" at bounding box center [648, 308] width 1296 height 616
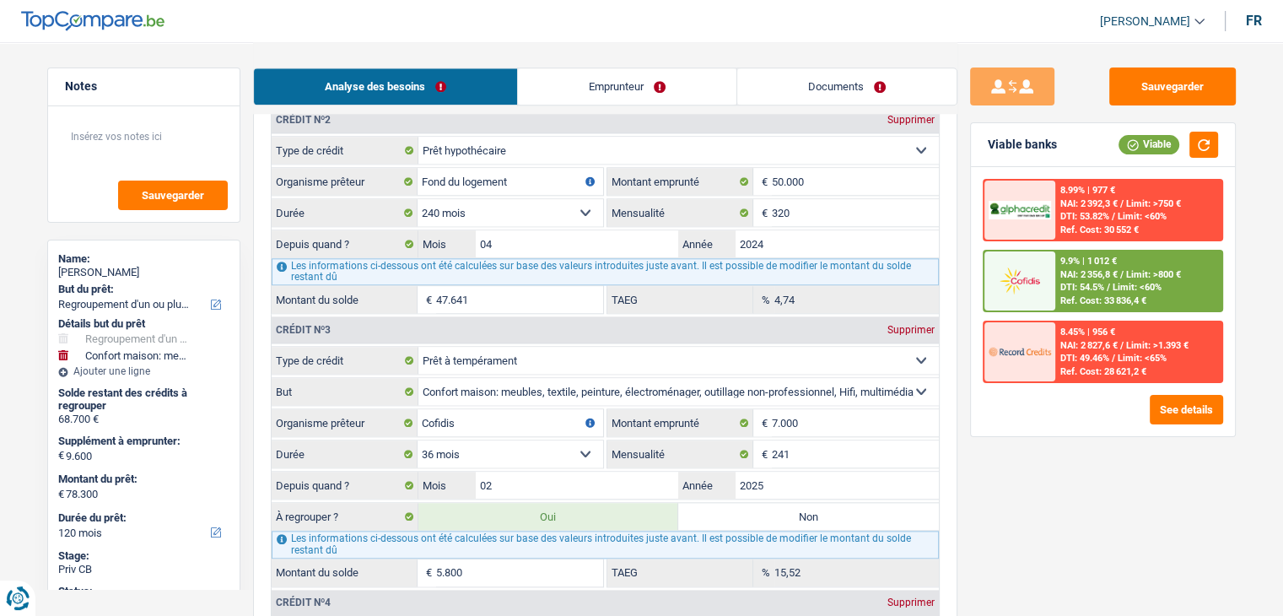
click at [1077, 359] on span "DTI: 49.46%" at bounding box center [1085, 358] width 49 height 11
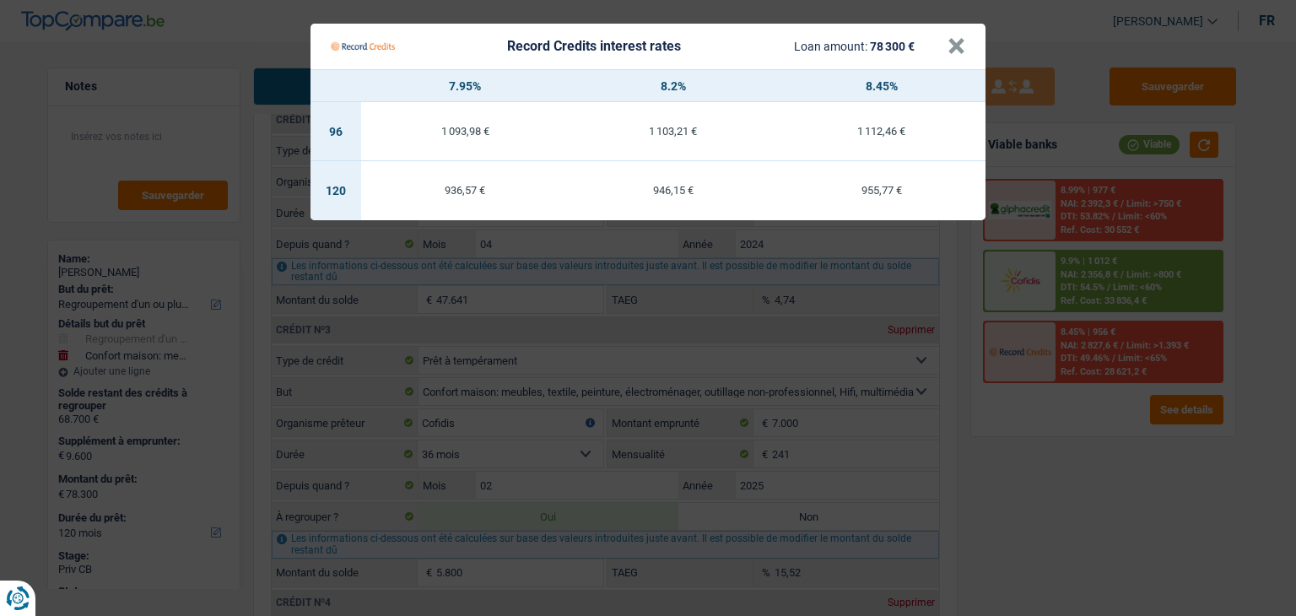
click at [1075, 415] on Credits "Record Credits interest rates Loan amount: 78 300 € × 7.95% 8.2% 8.45% 96 1 093…" at bounding box center [648, 308] width 1296 height 616
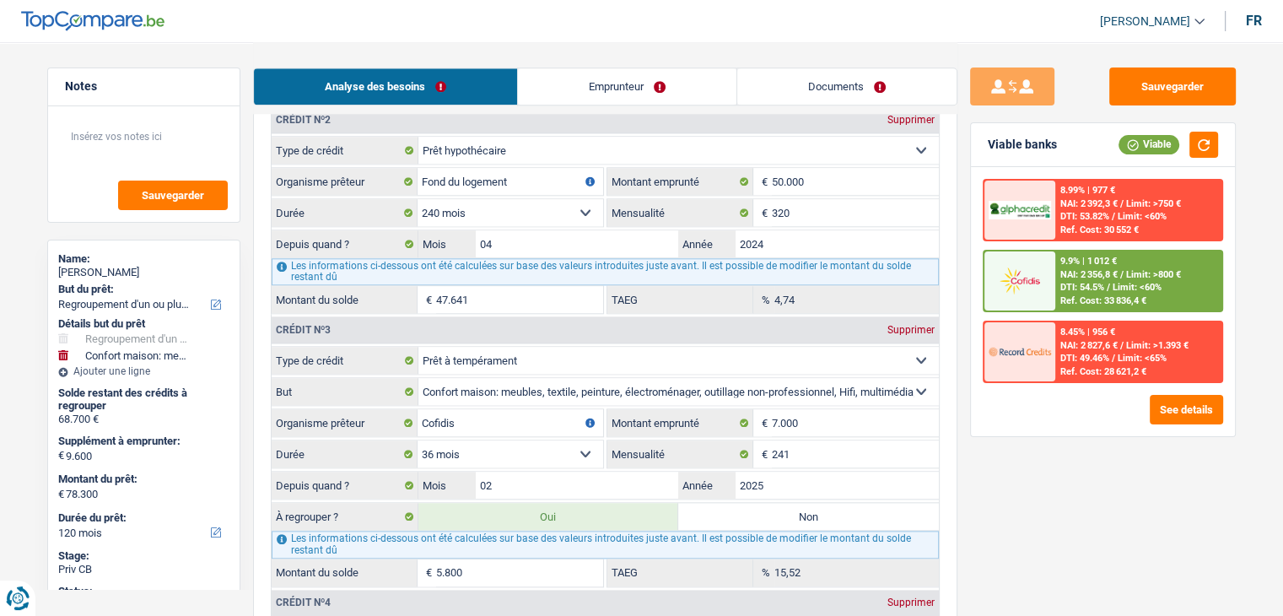
click at [1083, 354] on span "DTI: 49.46%" at bounding box center [1085, 358] width 49 height 11
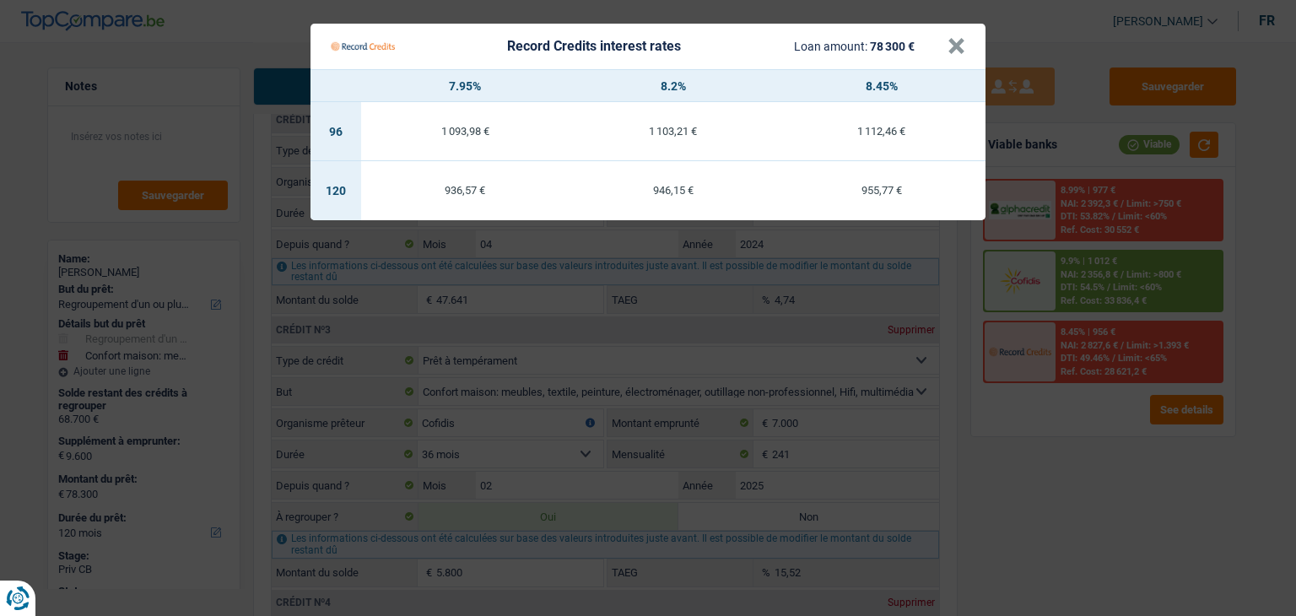
click at [1060, 464] on Credits "Record Credits interest rates Loan amount: 78 300 € × 7.95% 8.2% 8.45% 96 1 093…" at bounding box center [648, 308] width 1296 height 616
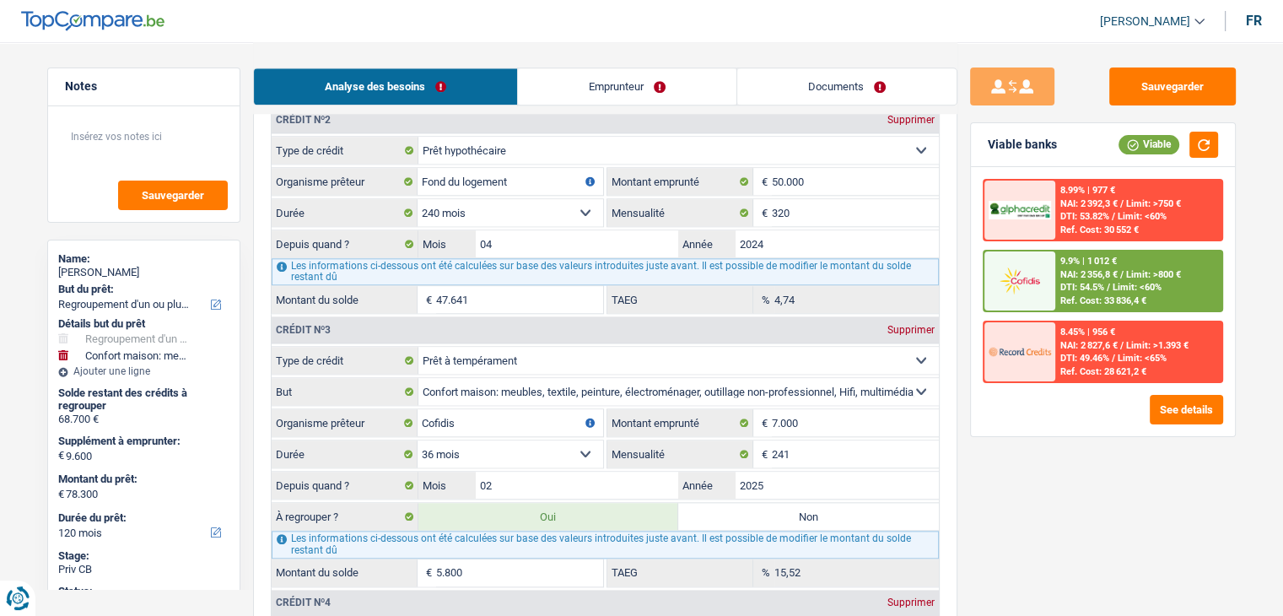
click at [1082, 298] on div "Ref. Cost: 33 836,4 €" at bounding box center [1104, 300] width 86 height 11
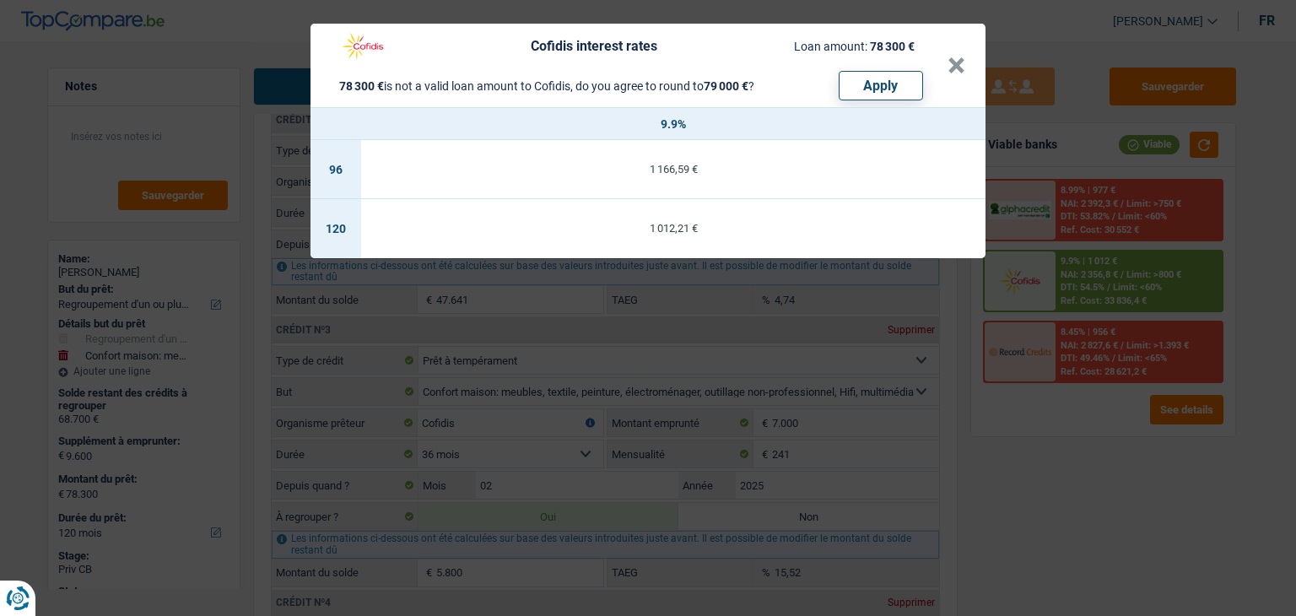
click at [1080, 489] on div "Cofidis interest rates Loan amount: 78 300 € 78 300 € is not a valid loan amoun…" at bounding box center [648, 308] width 1296 height 616
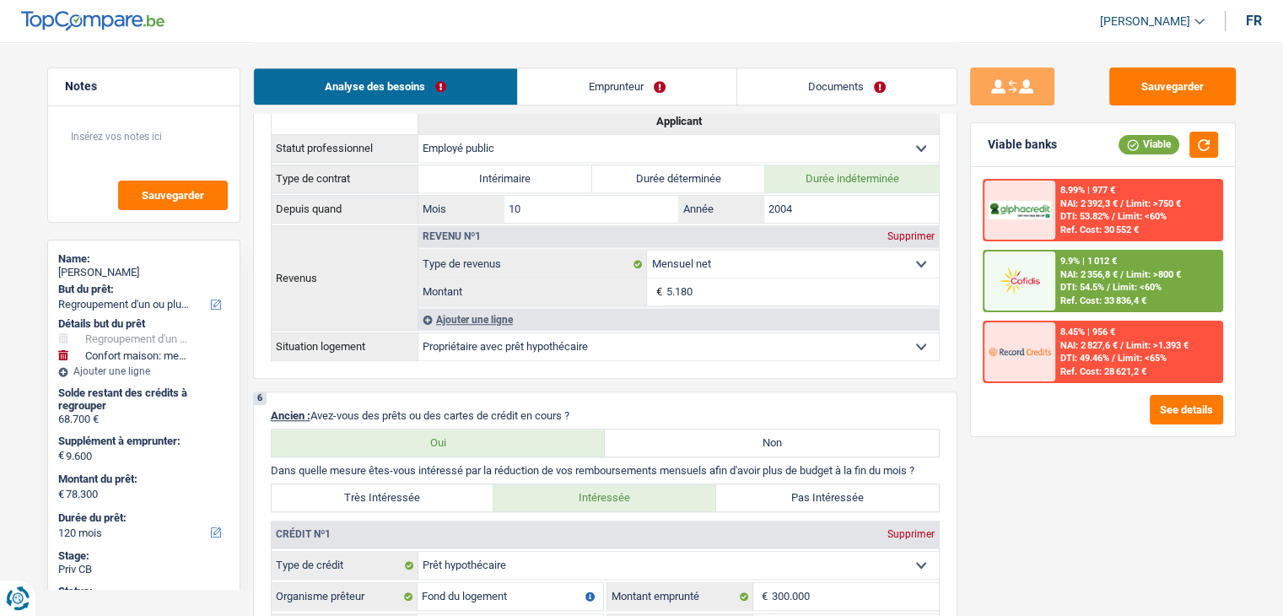
scroll to position [928, 0]
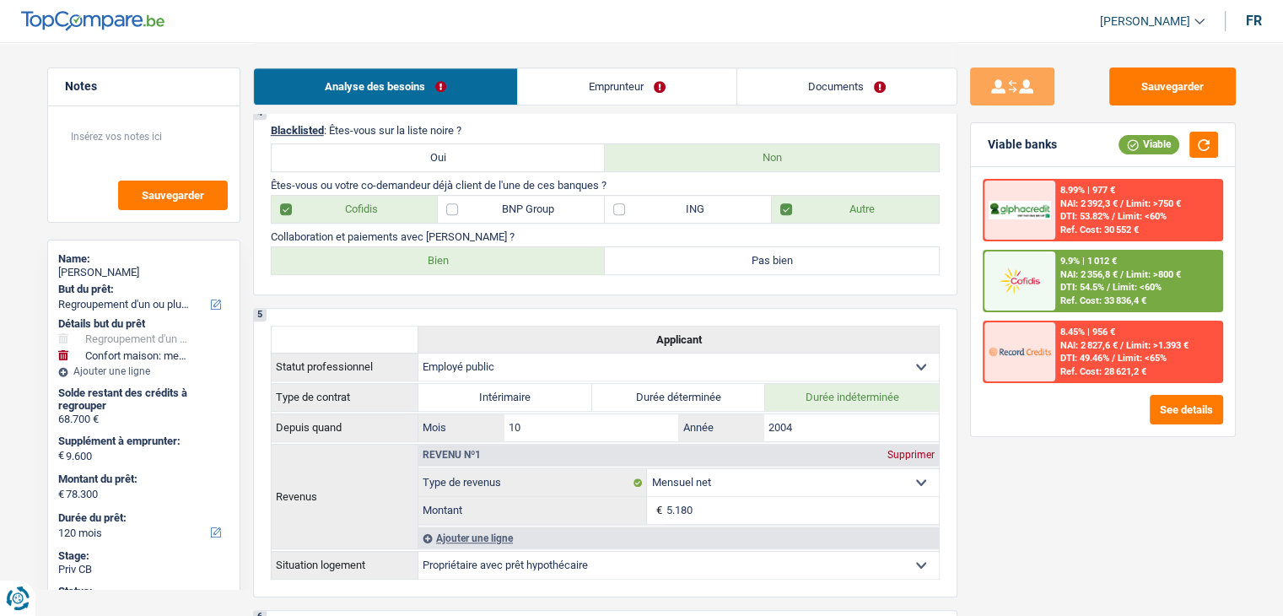
click at [1051, 284] on div at bounding box center [1020, 280] width 71 height 59
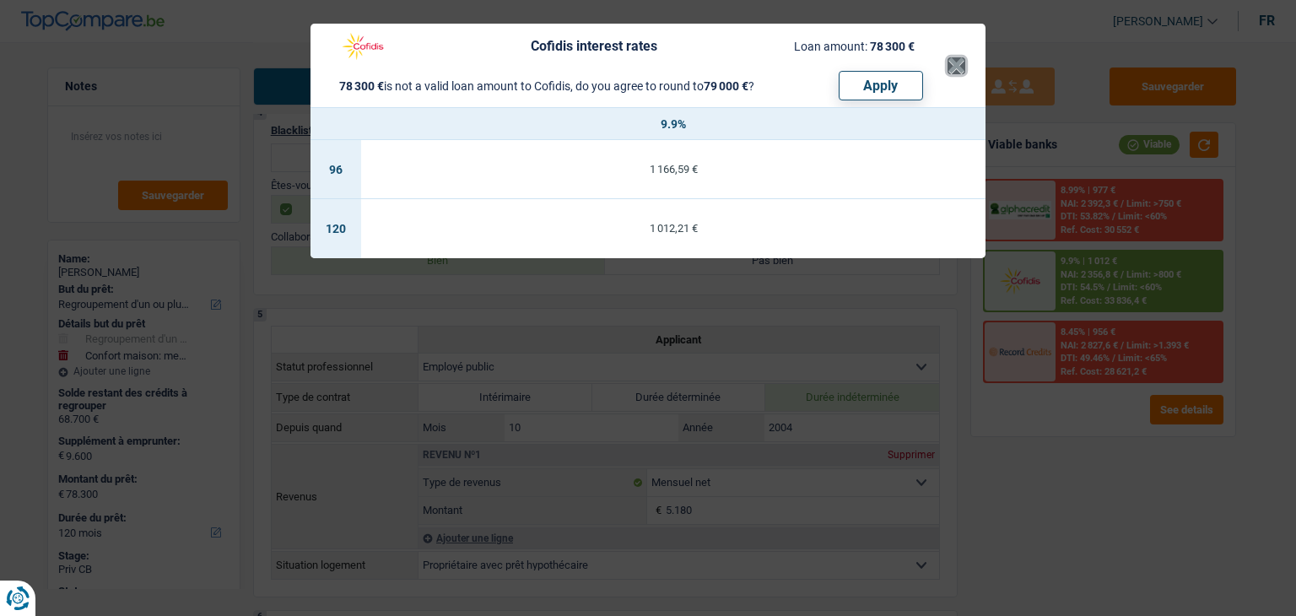
click at [958, 74] on button "×" at bounding box center [957, 65] width 18 height 17
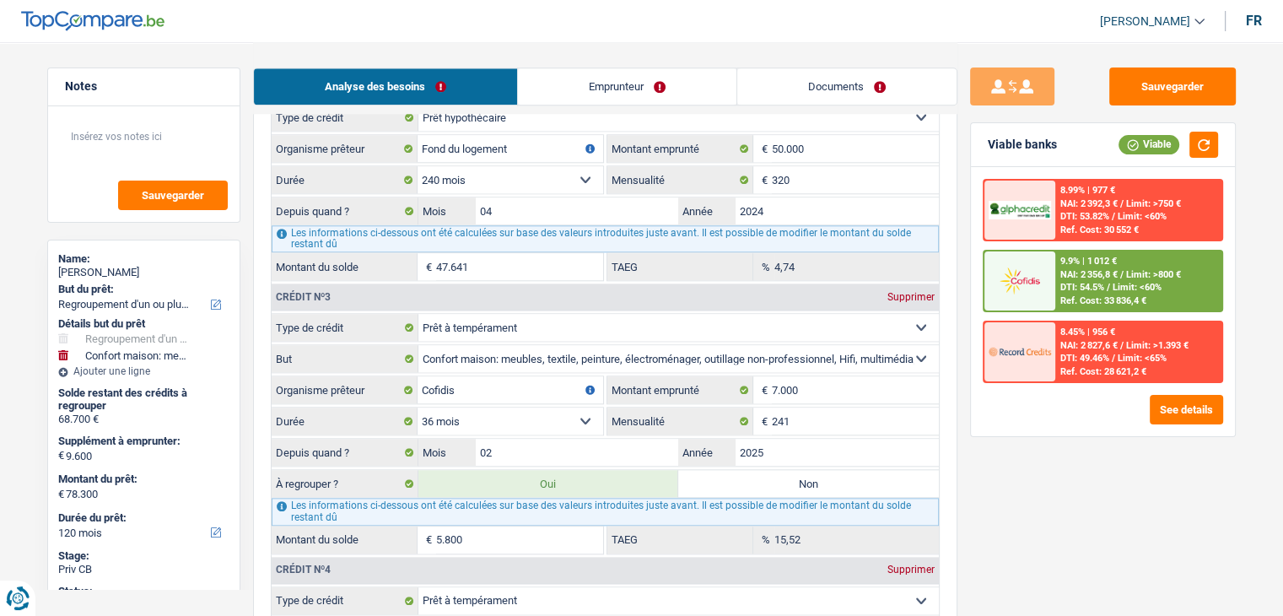
scroll to position [1856, 0]
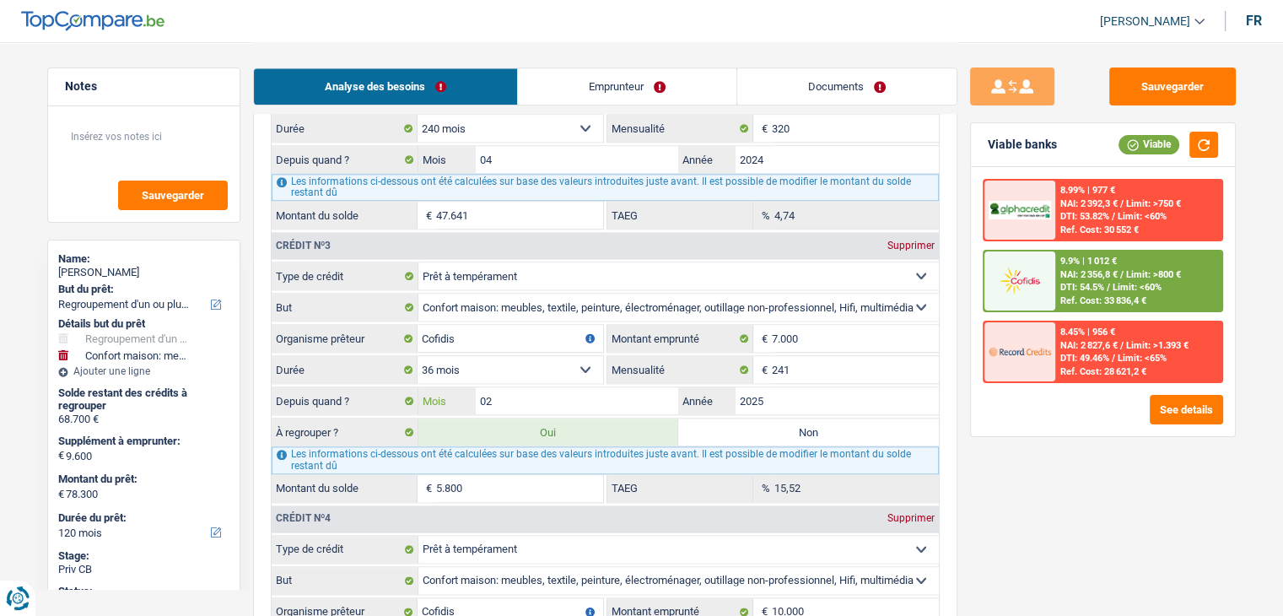
click at [533, 398] on input "02" at bounding box center [577, 400] width 203 height 27
click at [973, 402] on div "Sauvegarder Viable banks Viable 8.99% | 977 € NAI: 2 392,3 € / Limit: >750 € DT…" at bounding box center [1103, 327] width 291 height 521
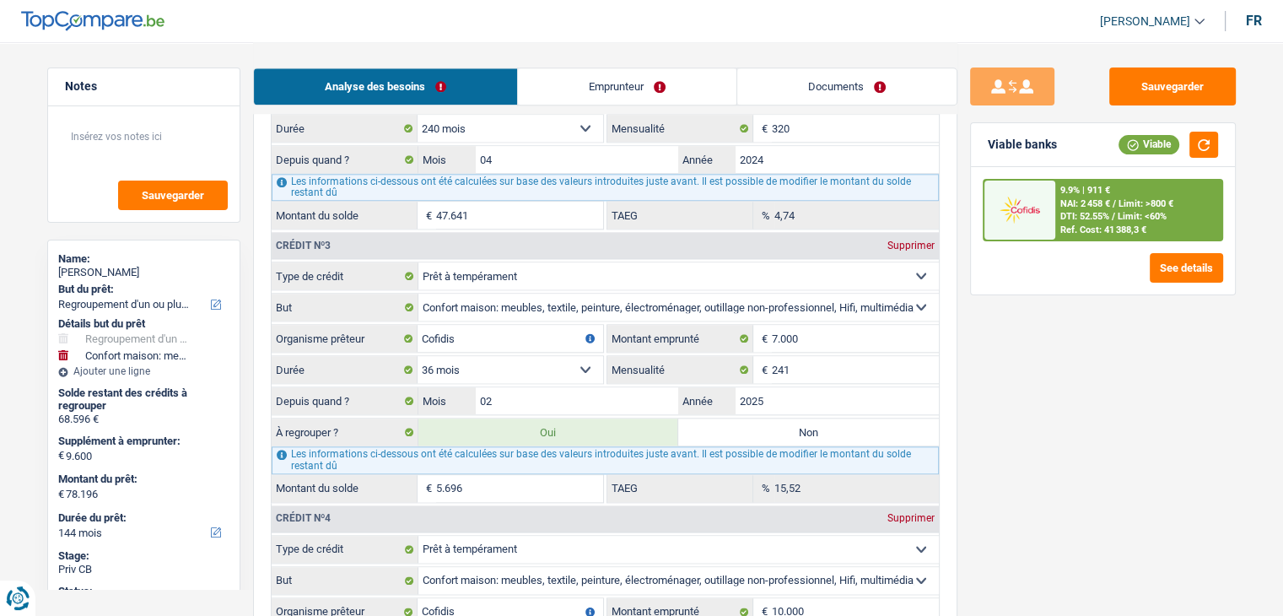
click at [991, 414] on div "Sauvegarder Viable banks Viable 9.9% | 911 € NAI: 2 458 € / Limit: >800 € DTI: …" at bounding box center [1103, 327] width 291 height 521
drag, startPoint x: 1053, startPoint y: 143, endPoint x: 988, endPoint y: 145, distance: 65.0
click at [988, 145] on div "Viable banks" at bounding box center [1022, 145] width 69 height 14
click at [1066, 156] on div "Viable banks Viable" at bounding box center [1103, 145] width 264 height 44
drag, startPoint x: 1077, startPoint y: 311, endPoint x: 1105, endPoint y: 276, distance: 45.6
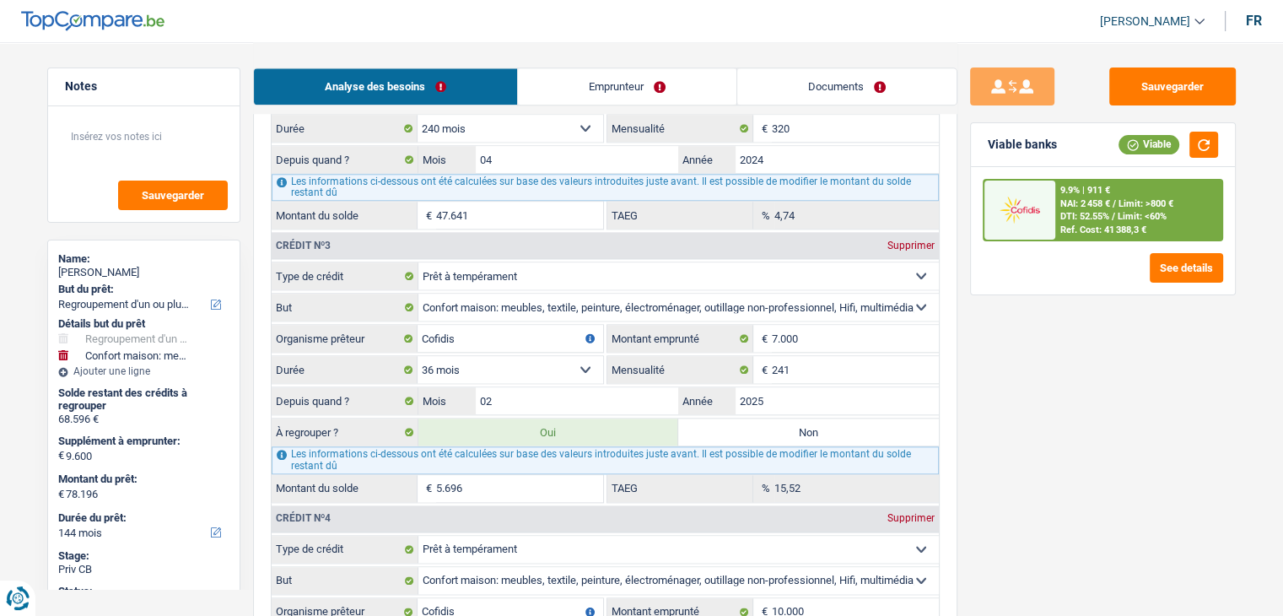
click at [1081, 306] on div "Sauvegarder Viable banks Viable 9.9% | 911 € NAI: 2 458 € / Limit: >800 € DTI: …" at bounding box center [1103, 327] width 291 height 521
click at [1167, 150] on div "Viable" at bounding box center [1149, 144] width 61 height 19
click at [1218, 142] on div "Viable banks Viable" at bounding box center [1103, 145] width 264 height 44
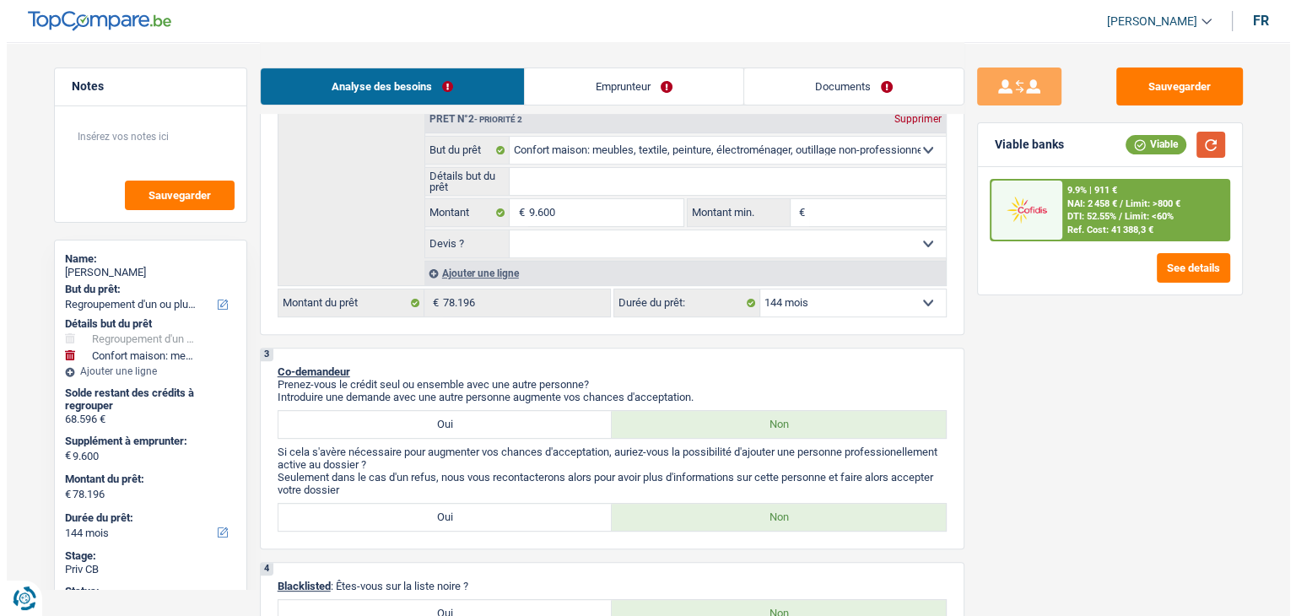
scroll to position [337, 0]
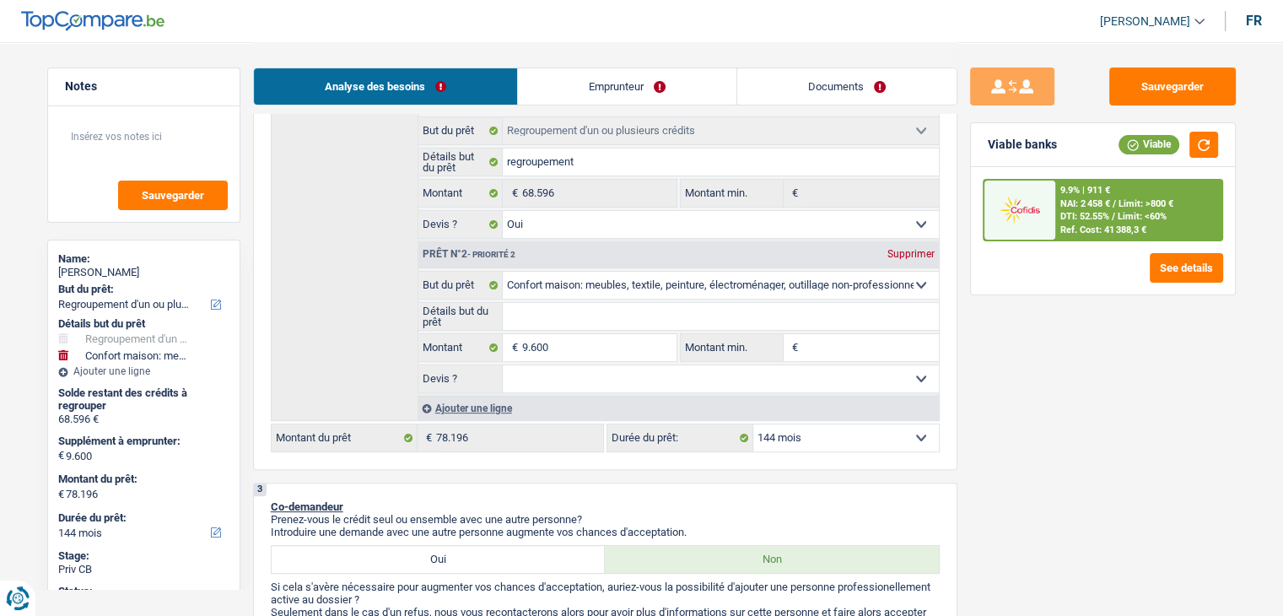
click at [780, 427] on select "12 mois 18 mois 24 mois 30 mois 36 mois 42 mois 48 mois 60 mois 72 mois 84 mois…" at bounding box center [846, 437] width 186 height 27
click at [753, 424] on select "12 mois 18 mois 24 mois 30 mois 36 mois 42 mois 48 mois 60 mois 72 mois 84 mois…" at bounding box center [846, 437] width 186 height 27
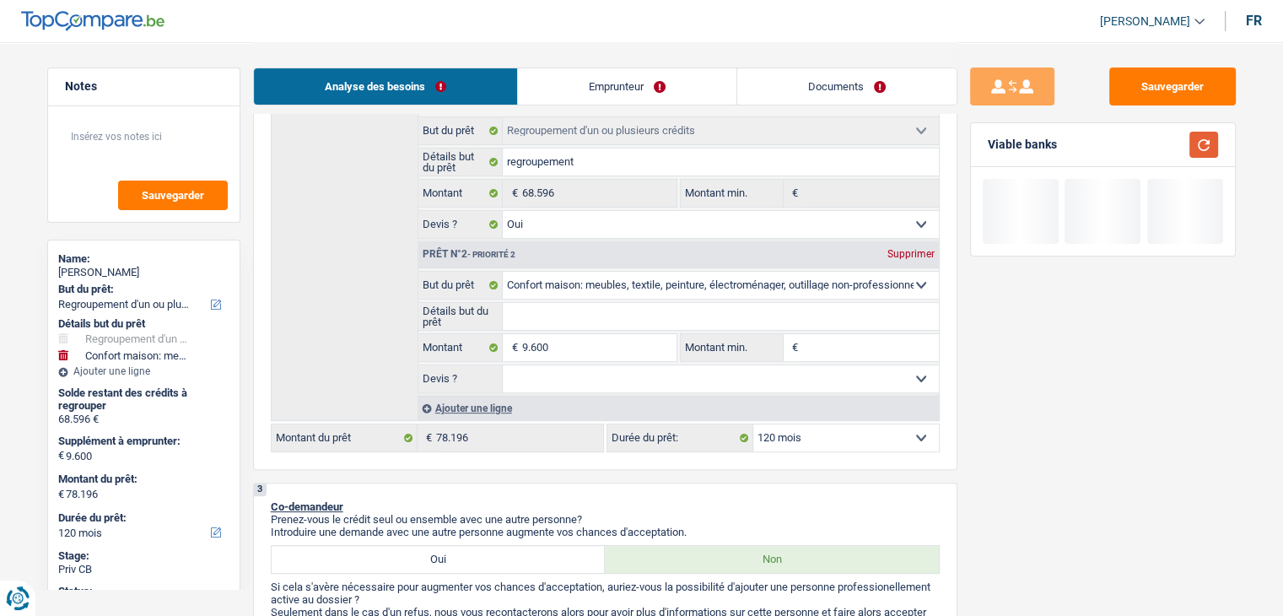
click at [1200, 149] on button "button" at bounding box center [1204, 145] width 29 height 26
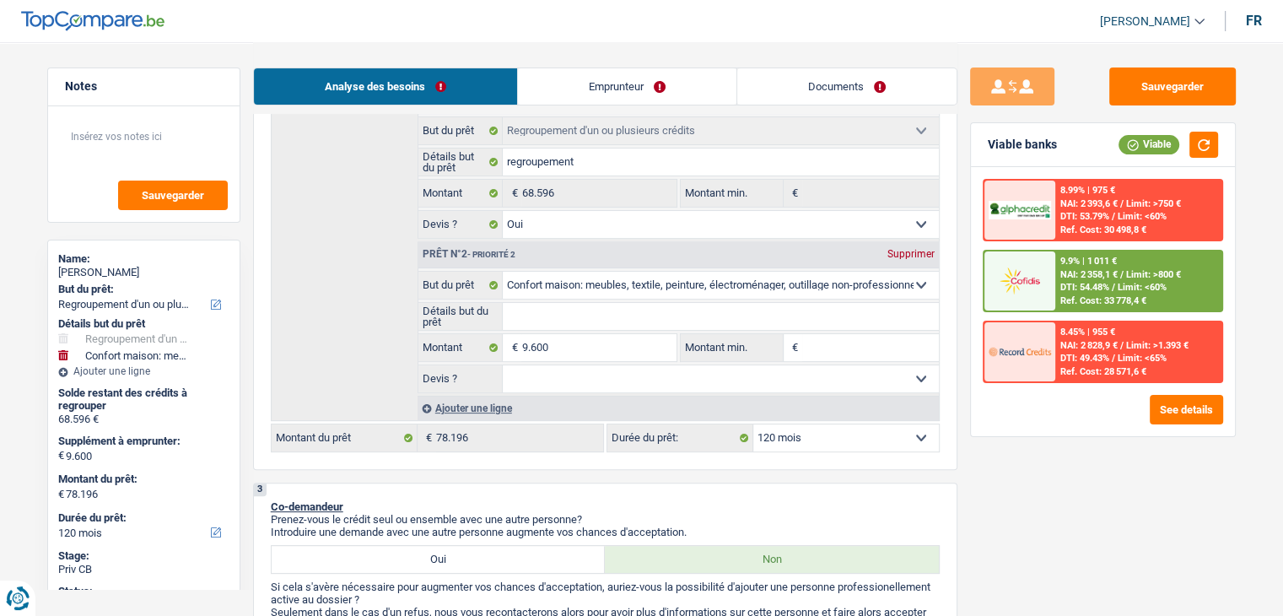
click at [1071, 229] on div "Ref. Cost: 30 498,8 €" at bounding box center [1104, 229] width 86 height 11
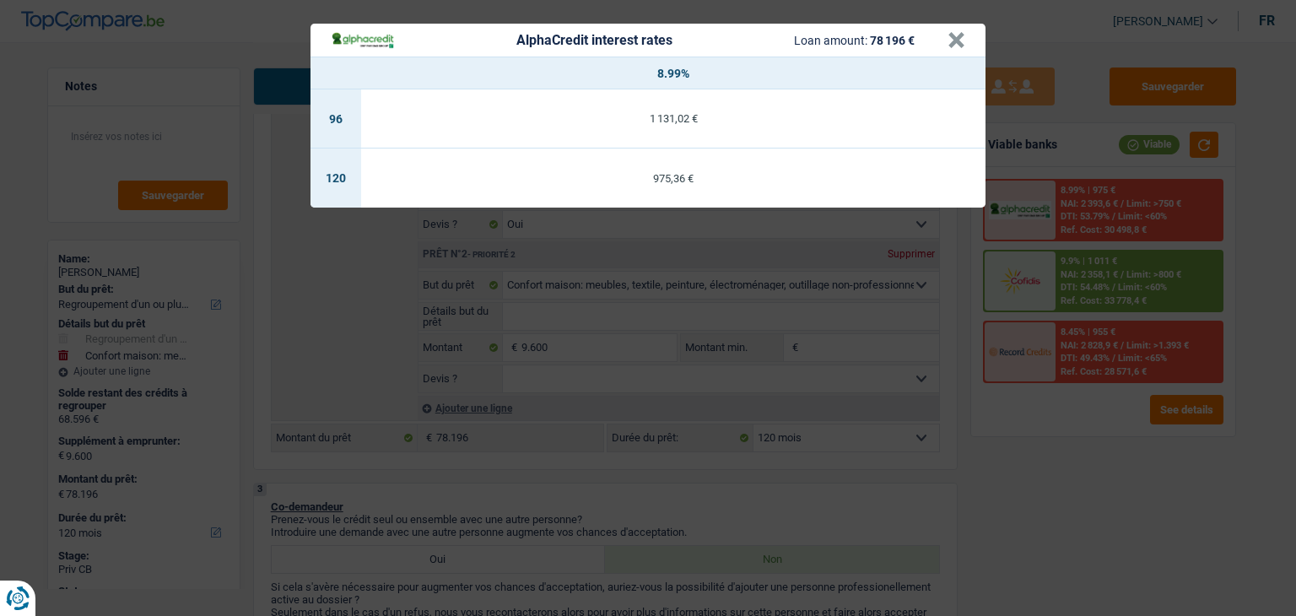
click at [1030, 476] on div "AlphaCredit interest rates Loan amount: 78 196 € × 8.99% 96 1 131,02 € 120 975,…" at bounding box center [648, 308] width 1296 height 616
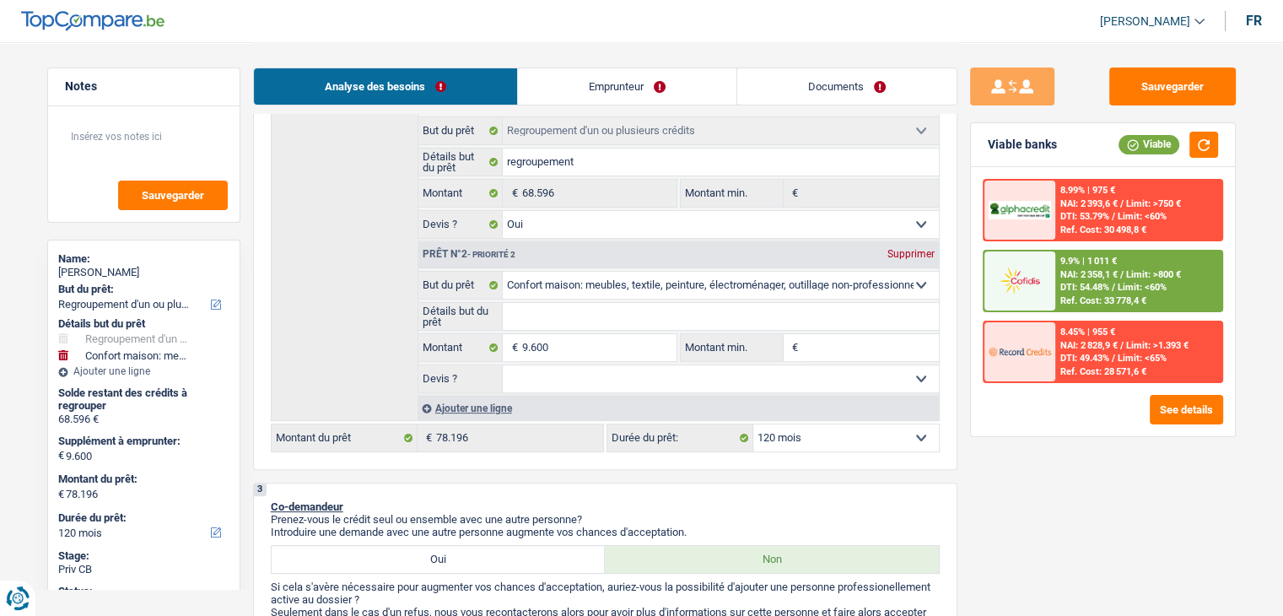
click at [1056, 358] on div "8.45% | 955 € NAI: 2 828,9 € / Limit: >1.393 € DTI: 49.43% / Limit: <65% Ref. C…" at bounding box center [1139, 351] width 166 height 59
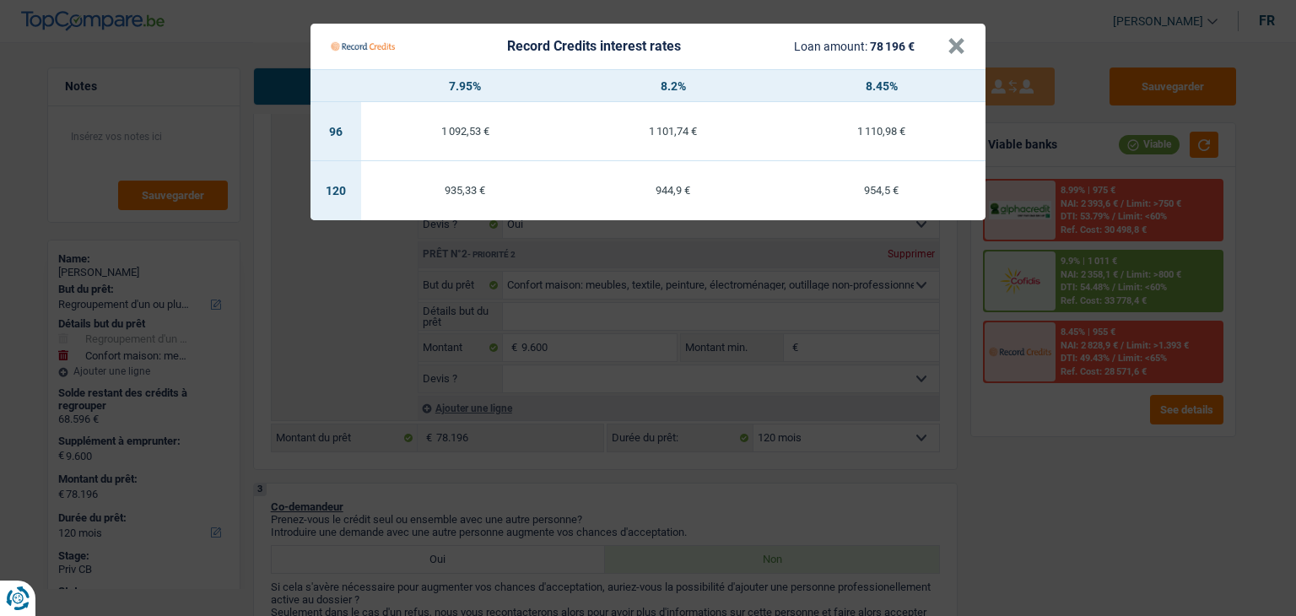
click at [1063, 446] on Credits "Record Credits interest rates Loan amount: 78 196 € × 7.95% 8.2% 8.45% 96 1 092…" at bounding box center [648, 308] width 1296 height 616
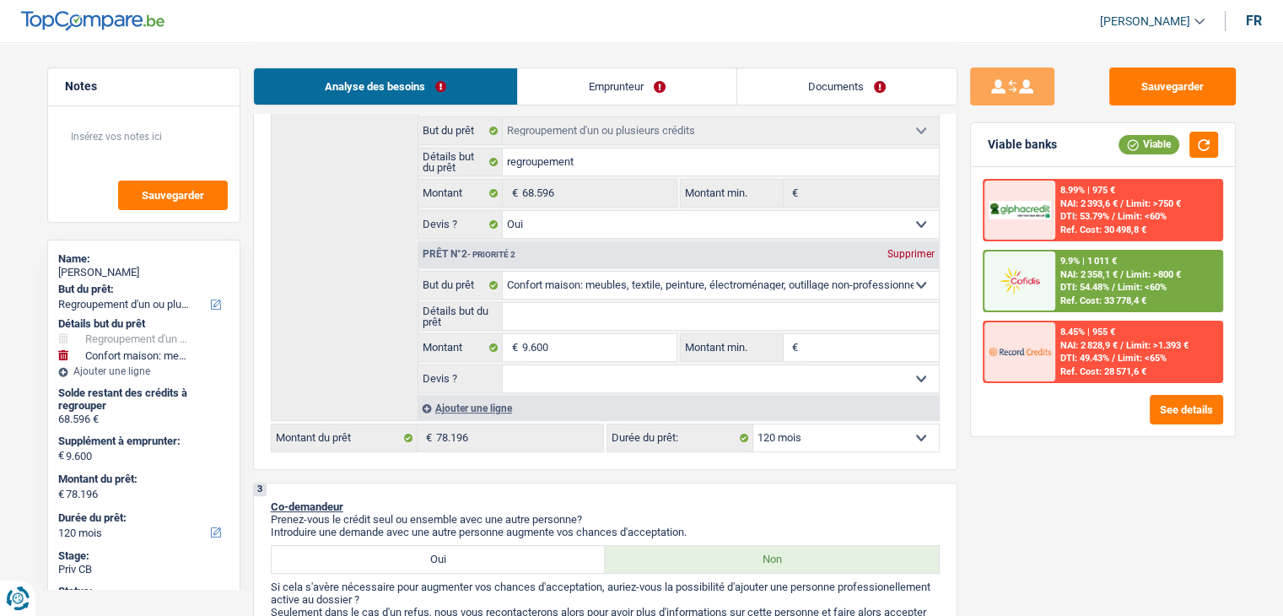
click at [1093, 366] on div "Ref. Cost: 28 571,6 €" at bounding box center [1104, 371] width 86 height 11
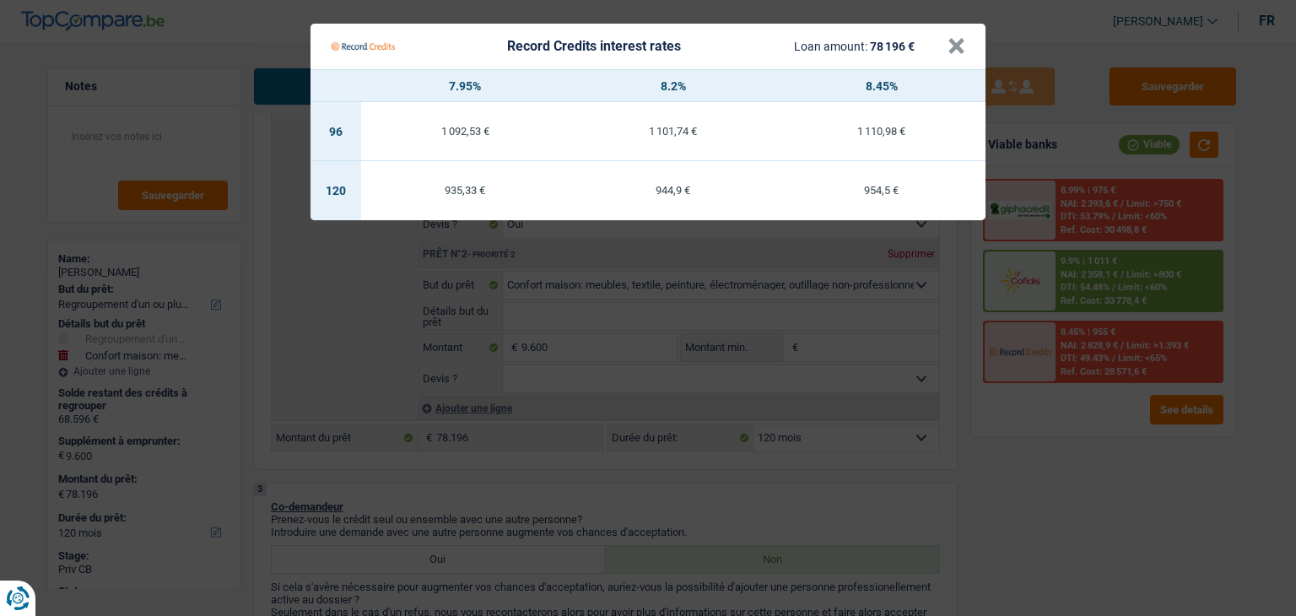
click at [1105, 229] on Credits "Record Credits interest rates Loan amount: 78 196 € × 7.95% 8.2% 8.45% 96 1 092…" at bounding box center [648, 308] width 1296 height 616
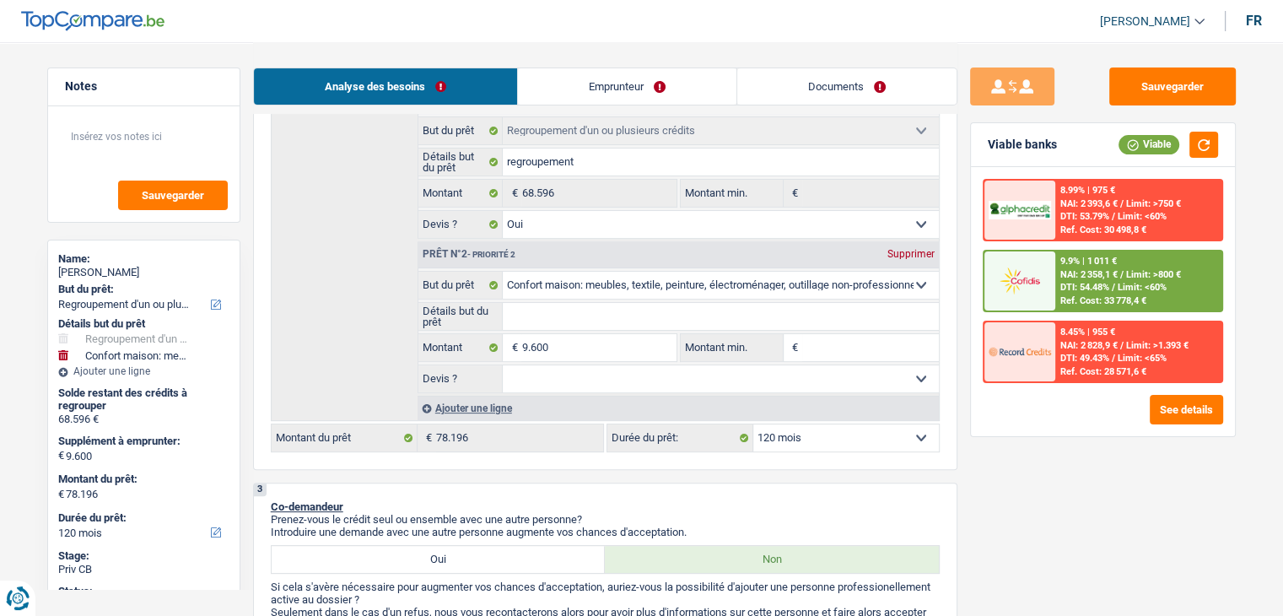
click at [1099, 274] on span "NAI: 2 358,1 €" at bounding box center [1089, 274] width 57 height 11
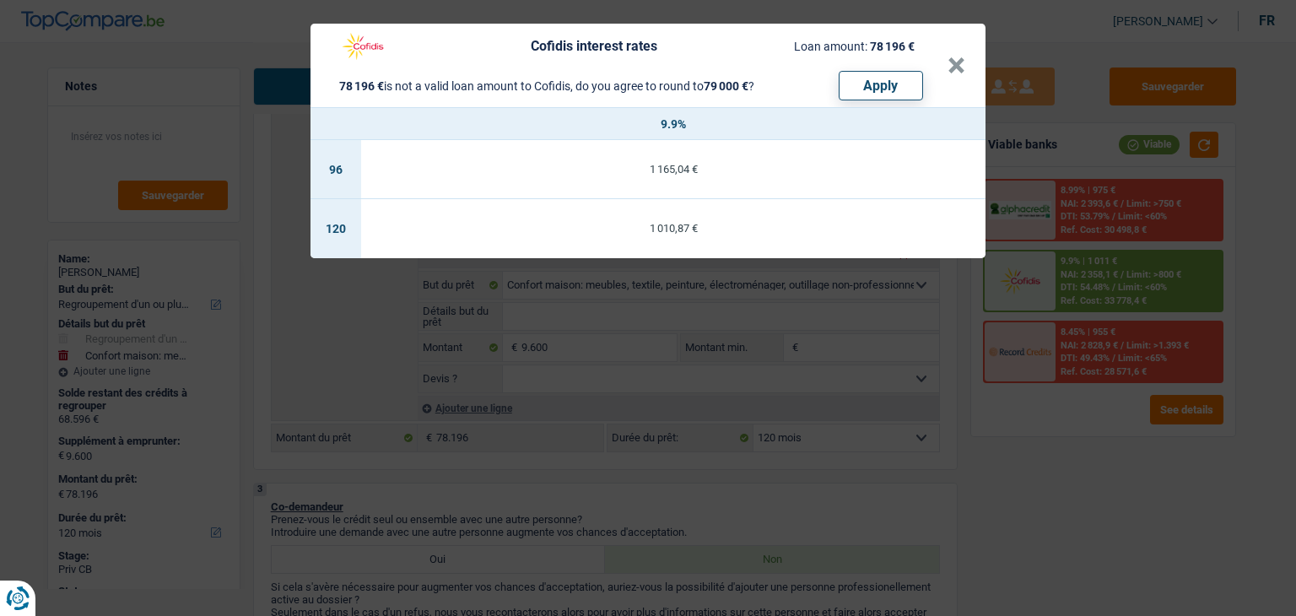
click at [1077, 438] on div "Cofidis interest rates Loan amount: 78 196 € 78 196 € is not a valid loan amoun…" at bounding box center [648, 308] width 1296 height 616
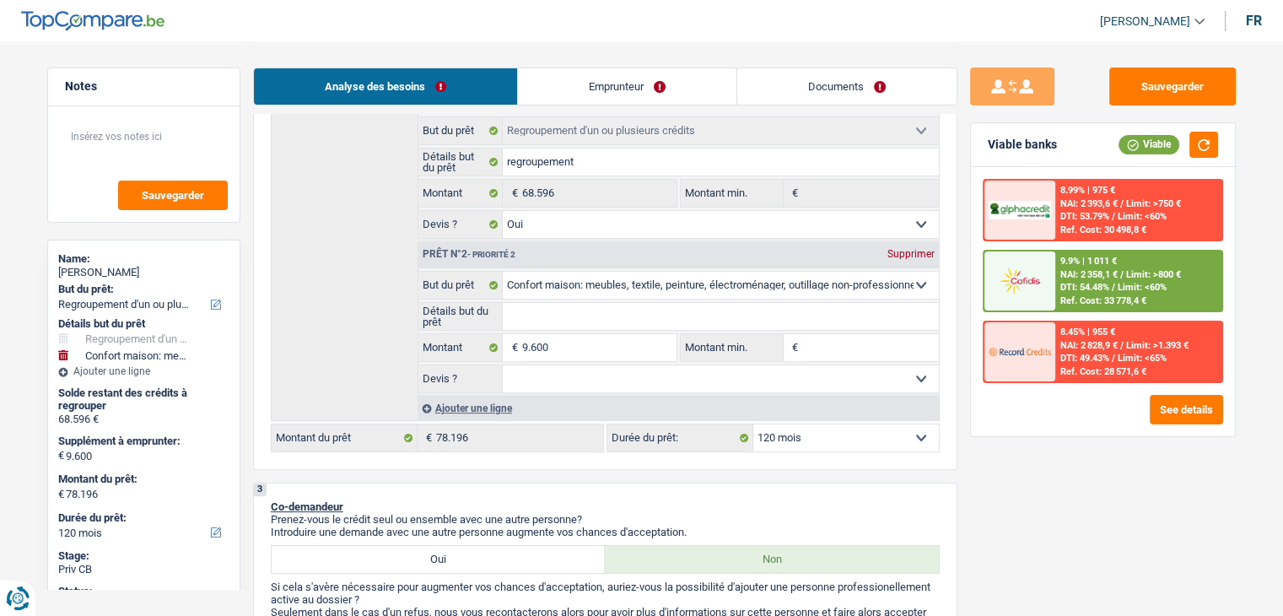
click at [1075, 189] on div "8.99% | 975 €" at bounding box center [1088, 190] width 55 height 11
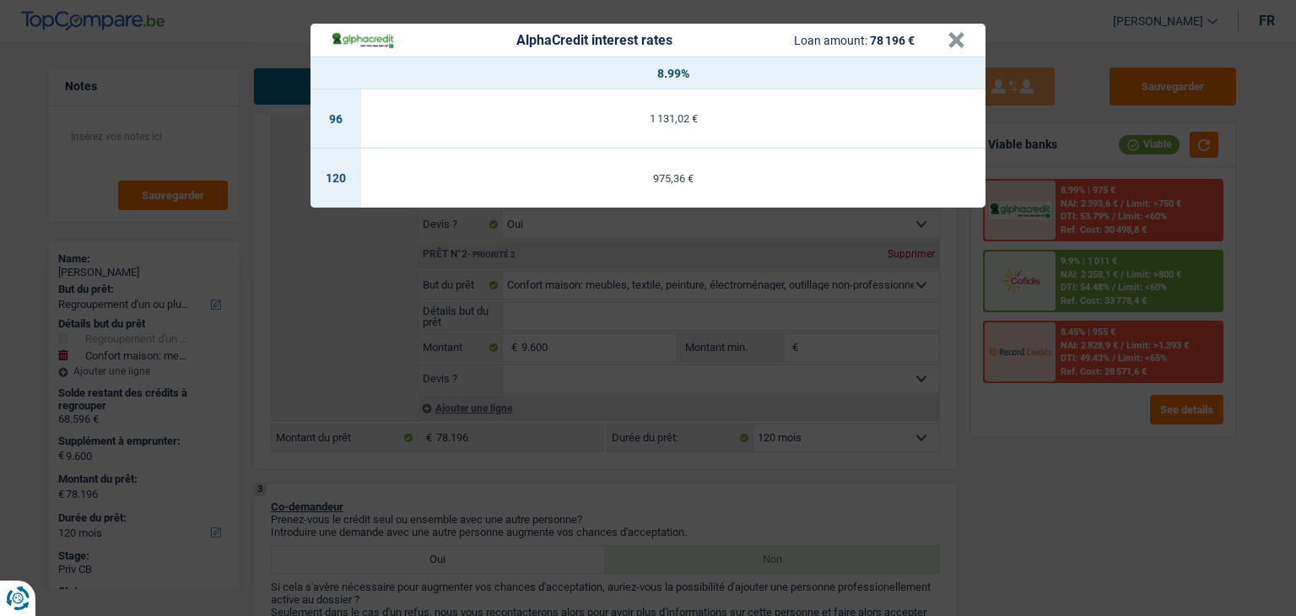
click at [1078, 424] on div "AlphaCredit interest rates Loan amount: 78 196 € × 8.99% 96 1 131,02 € 120 975,…" at bounding box center [648, 308] width 1296 height 616
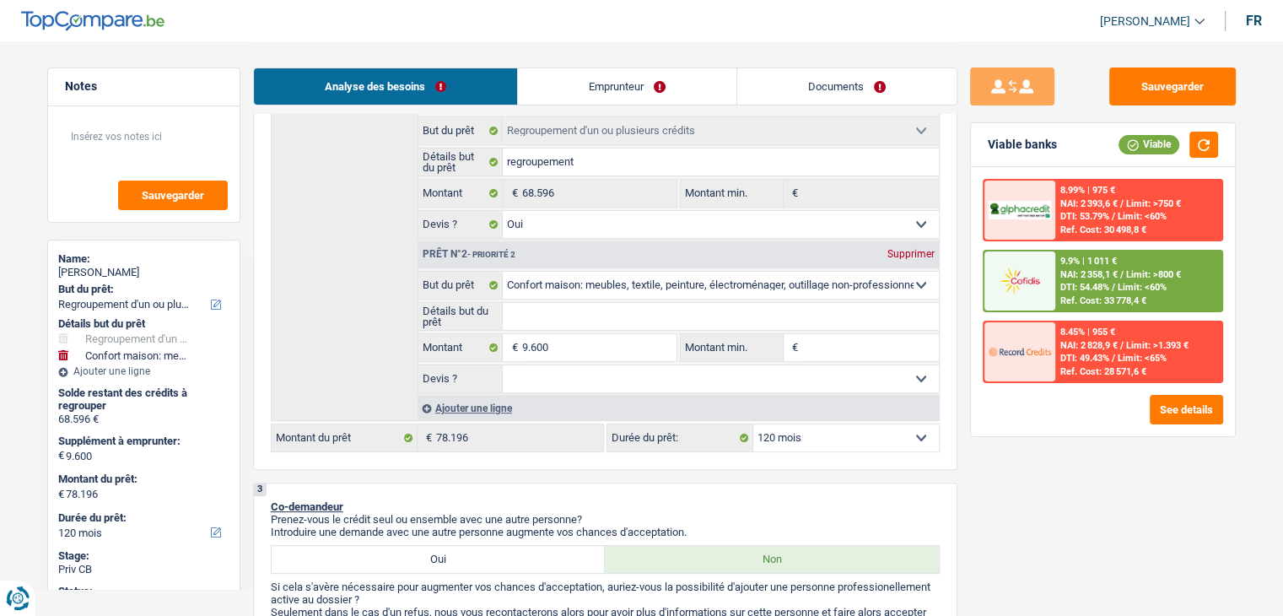
click at [1071, 344] on span "NAI: 2 828,9 €" at bounding box center [1089, 345] width 57 height 11
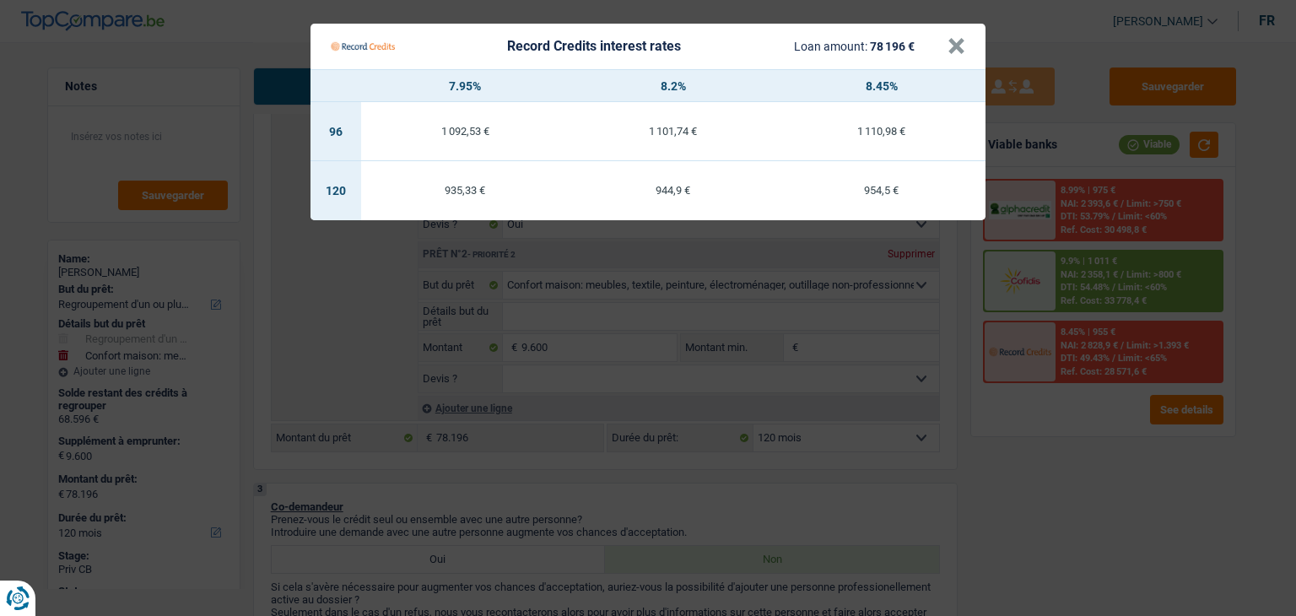
drag, startPoint x: 983, startPoint y: 482, endPoint x: 1002, endPoint y: 489, distance: 20.8
click at [983, 483] on Credits "Record Credits interest rates Loan amount: 78 196 € × 7.95% 8.2% 8.45% 96 1 092…" at bounding box center [648, 308] width 1296 height 616
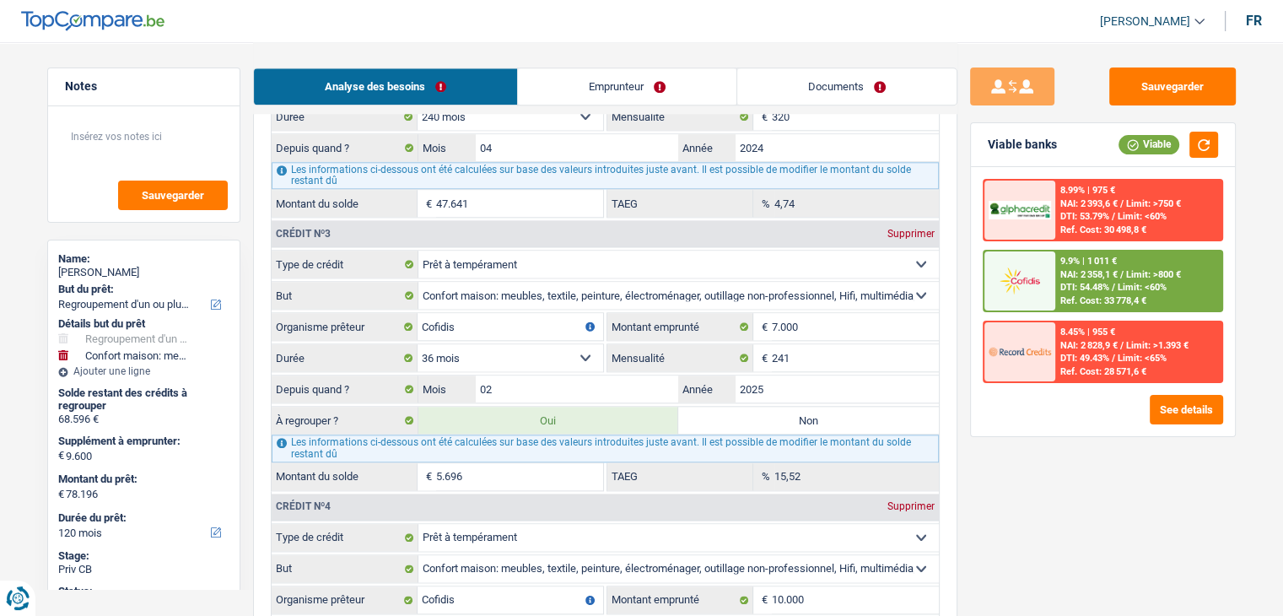
scroll to position [1856, 0]
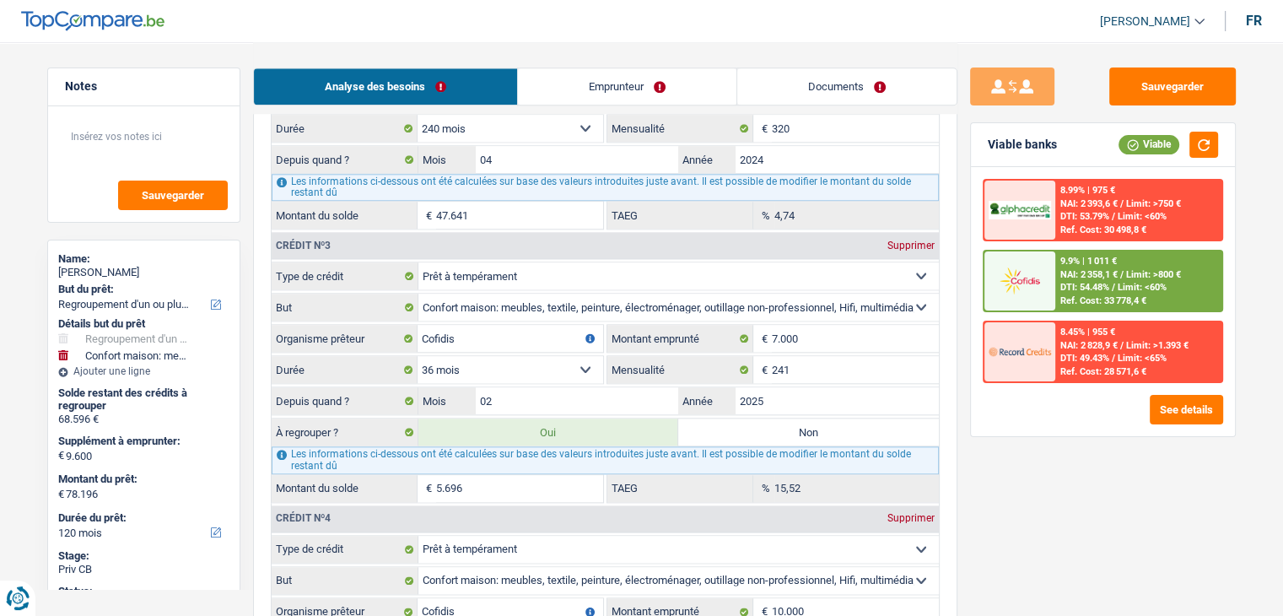
click at [1018, 490] on div "Sauvegarder Viable banks Viable 8.99% | 975 € NAI: 2 393,6 € / Limit: >750 € DT…" at bounding box center [1103, 327] width 291 height 521
click at [774, 419] on label "Non" at bounding box center [808, 431] width 261 height 27
click at [774, 419] on input "Non" at bounding box center [808, 431] width 261 height 27
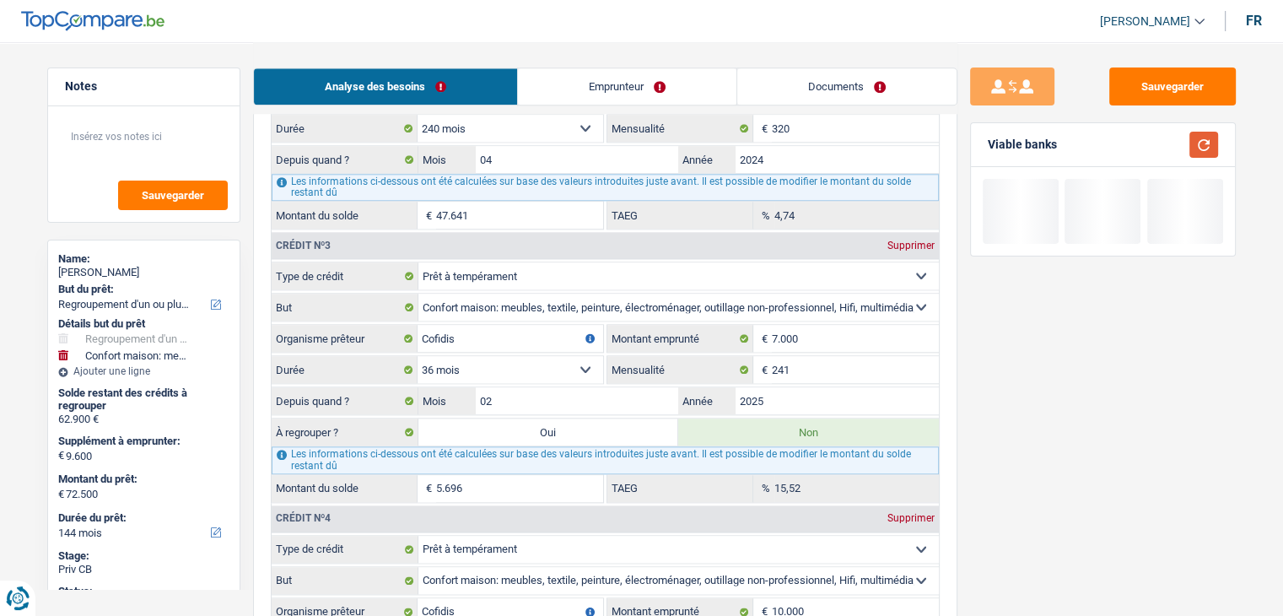
click at [1202, 149] on button "button" at bounding box center [1204, 145] width 29 height 26
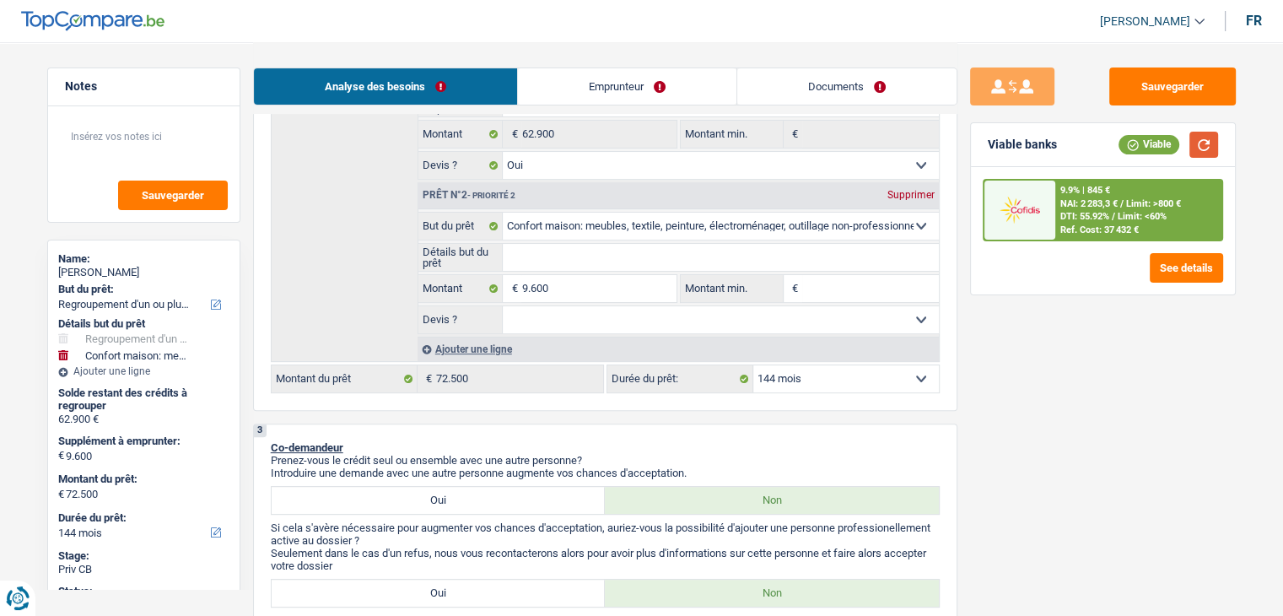
scroll to position [253, 0]
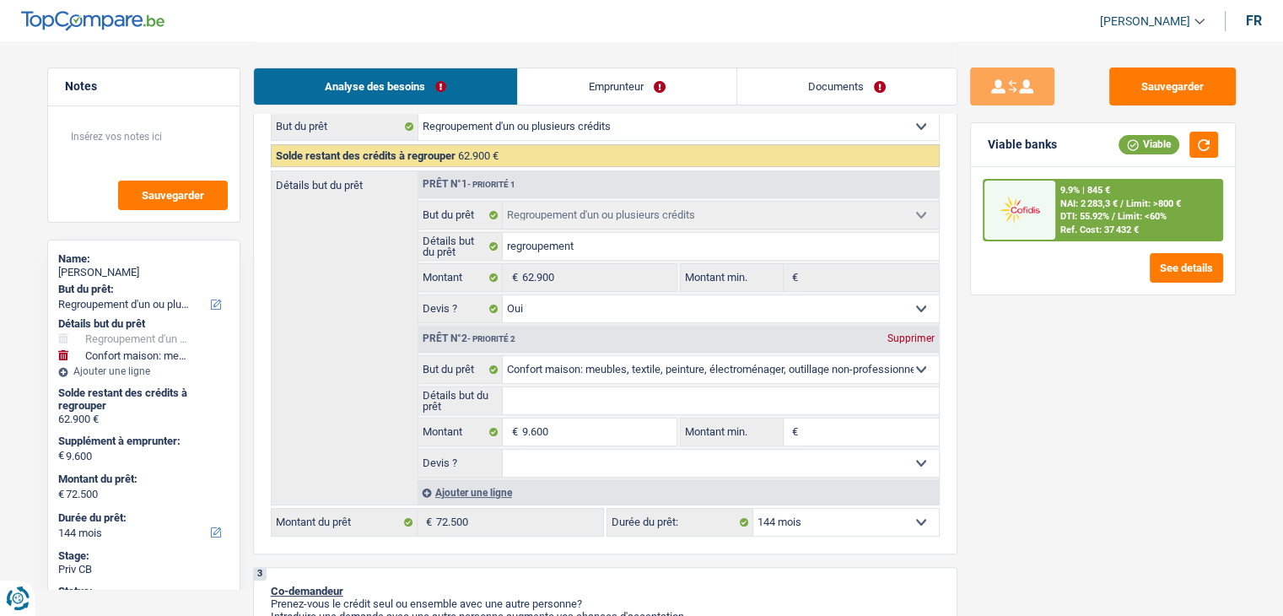
click at [794, 521] on select "12 mois 18 mois 24 mois 30 mois 36 mois 42 mois 48 mois 60 mois 72 mois 84 mois…" at bounding box center [846, 522] width 186 height 27
click at [753, 509] on select "12 mois 18 mois 24 mois 30 mois 36 mois 42 mois 48 mois 60 mois 72 mois 84 mois…" at bounding box center [846, 522] width 186 height 27
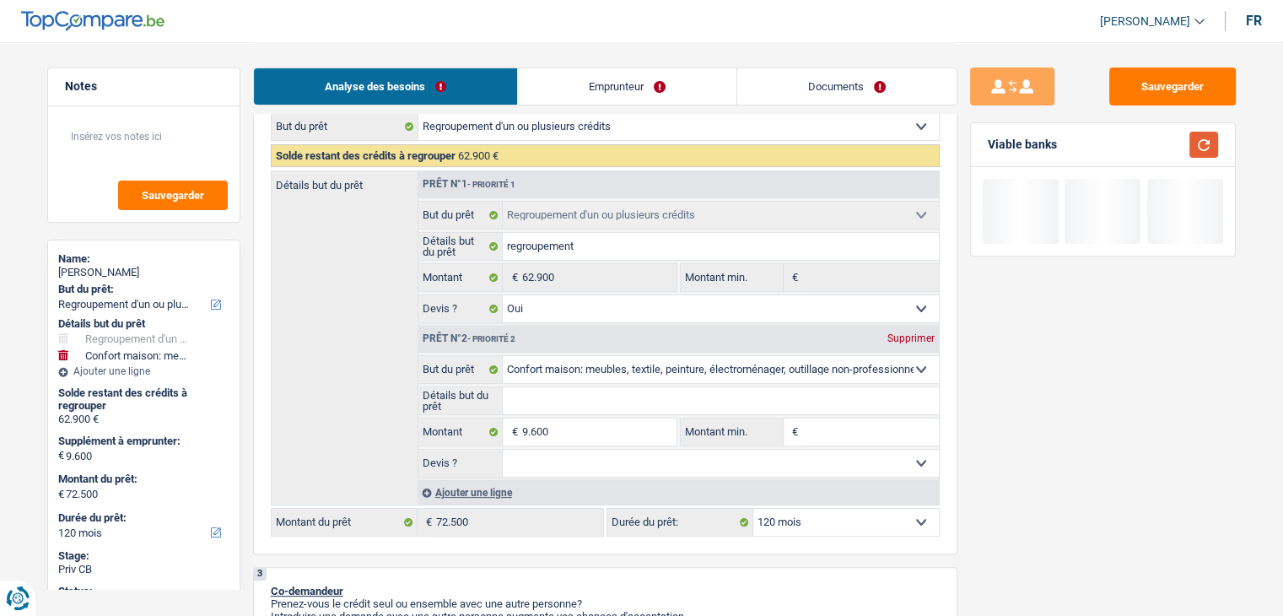
click at [1197, 156] on button "button" at bounding box center [1204, 145] width 29 height 26
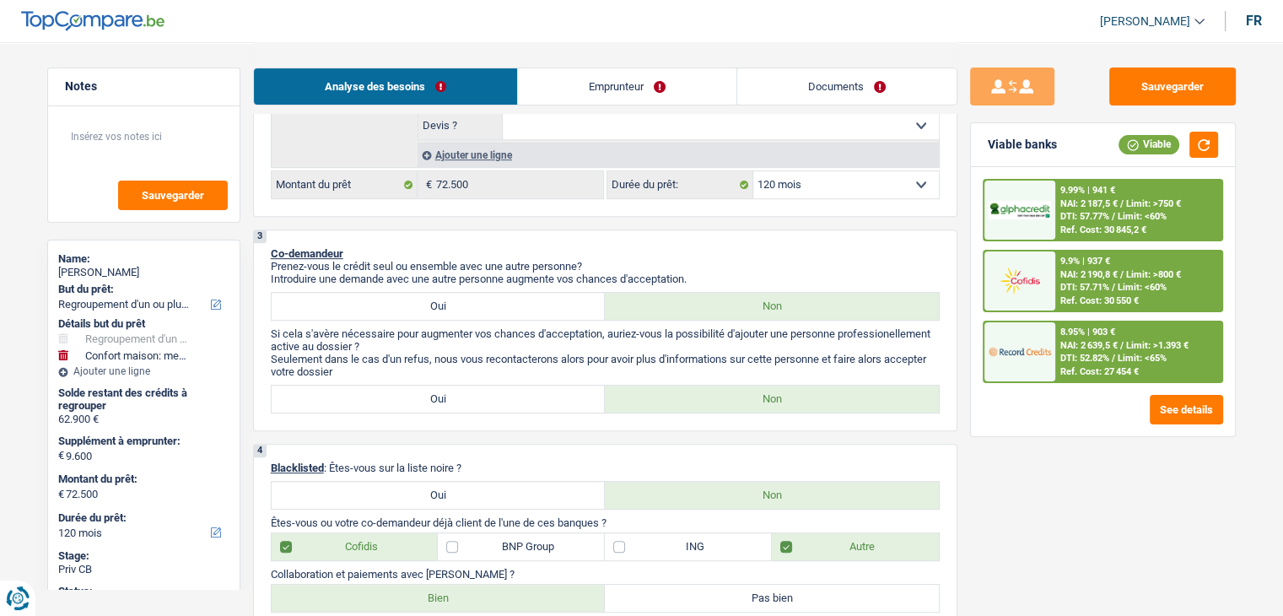
scroll to position [169, 0]
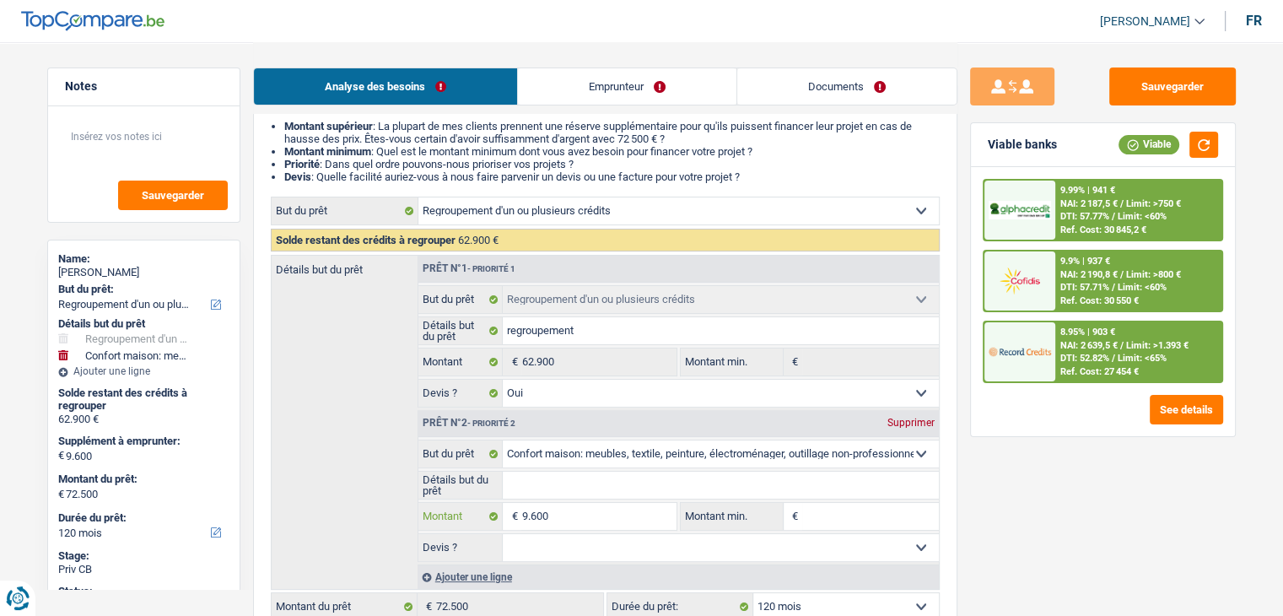
click at [587, 513] on input "9.600" at bounding box center [598, 516] width 154 height 27
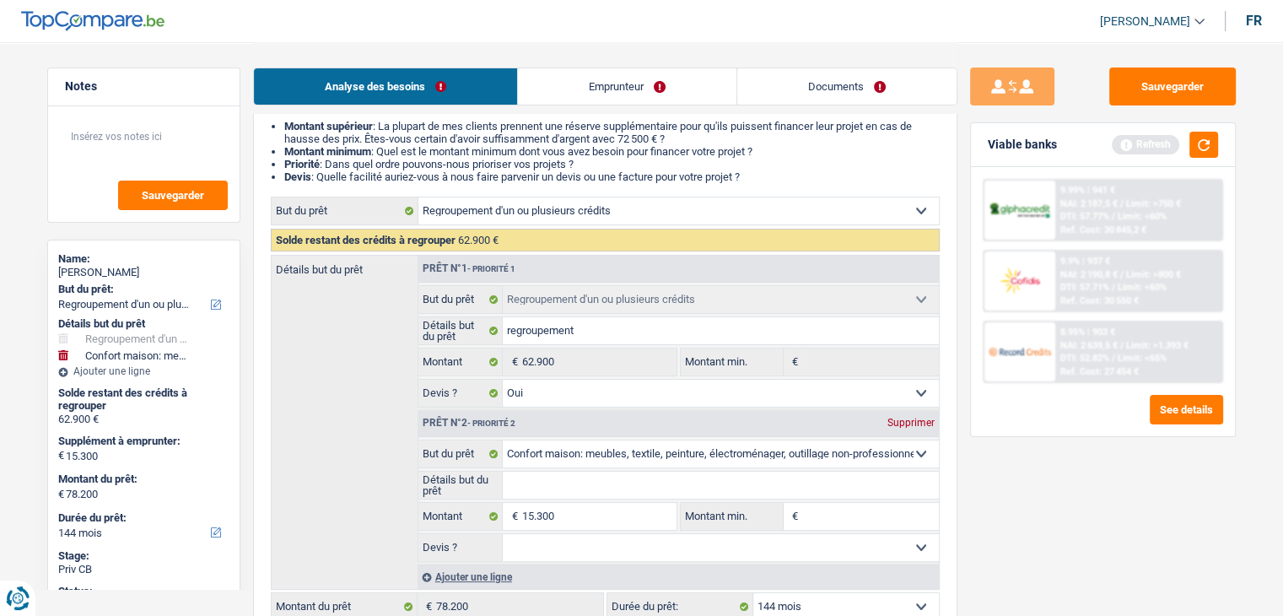
click at [1014, 487] on div "Sauvegarder Viable banks Refresh 9.99% | 941 € NAI: 2 187,5 € / Limit: >750 € D…" at bounding box center [1103, 327] width 291 height 521
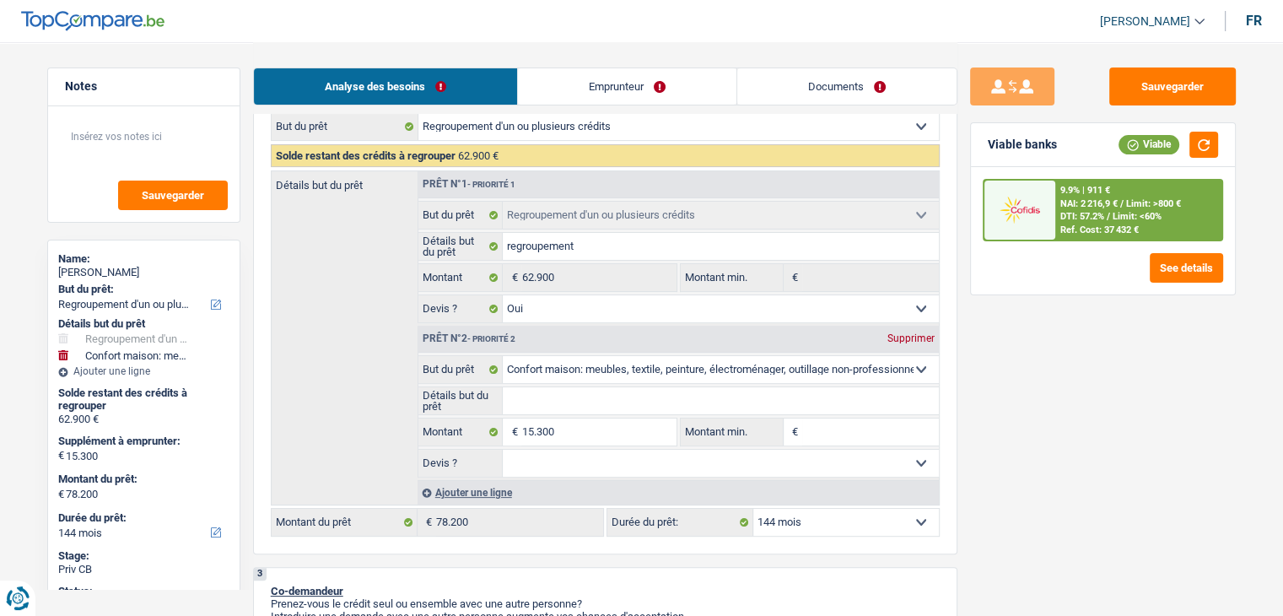
scroll to position [591, 0]
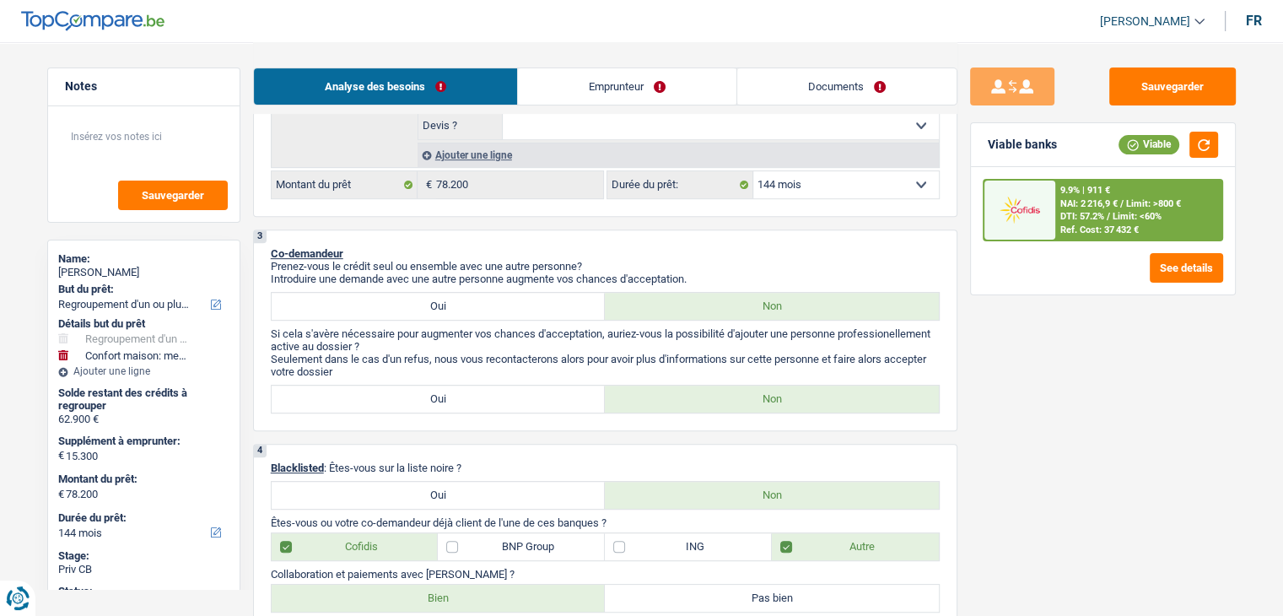
click at [799, 192] on select "12 mois 18 mois 24 mois 30 mois 36 mois 42 mois 48 mois 60 mois 72 mois 84 mois…" at bounding box center [846, 184] width 186 height 27
click at [753, 171] on select "12 mois 18 mois 24 mois 30 mois 36 mois 42 mois 48 mois 60 mois 72 mois 84 mois…" at bounding box center [846, 184] width 186 height 27
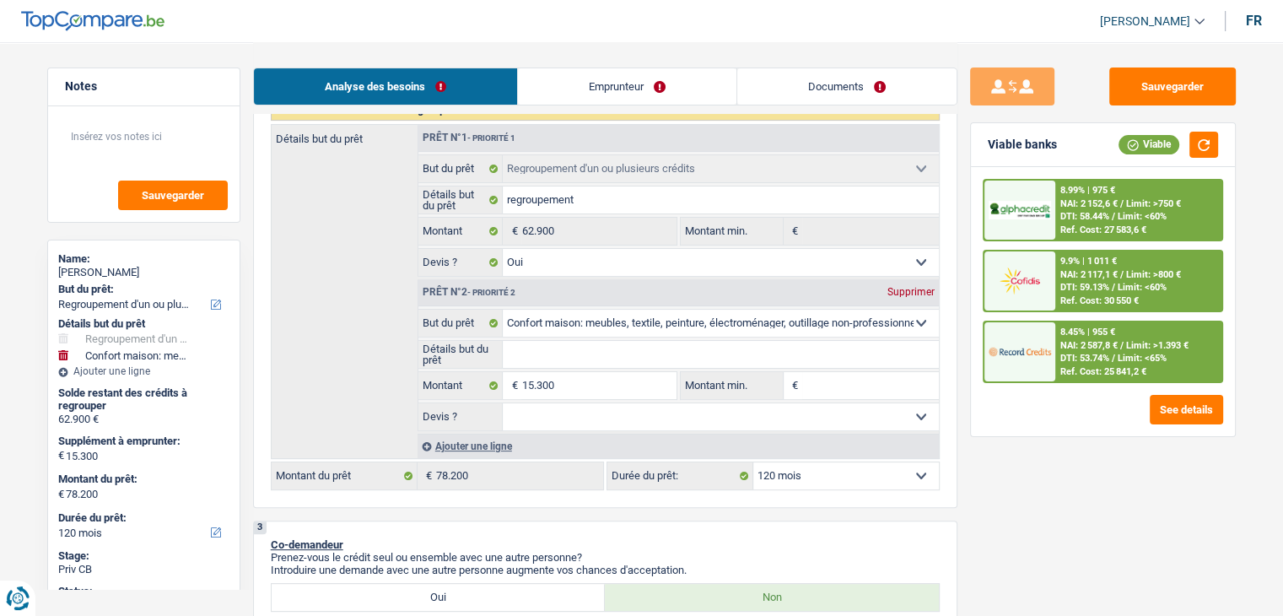
scroll to position [253, 0]
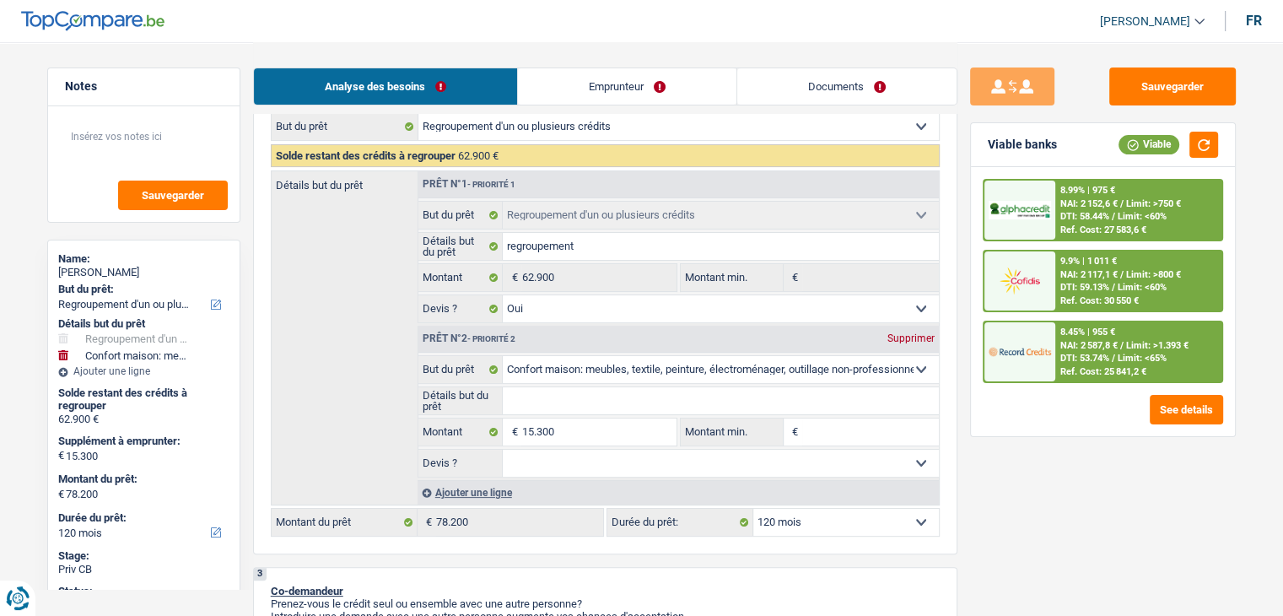
click at [1072, 372] on div "Ref. Cost: 25 841,2 €" at bounding box center [1104, 371] width 86 height 11
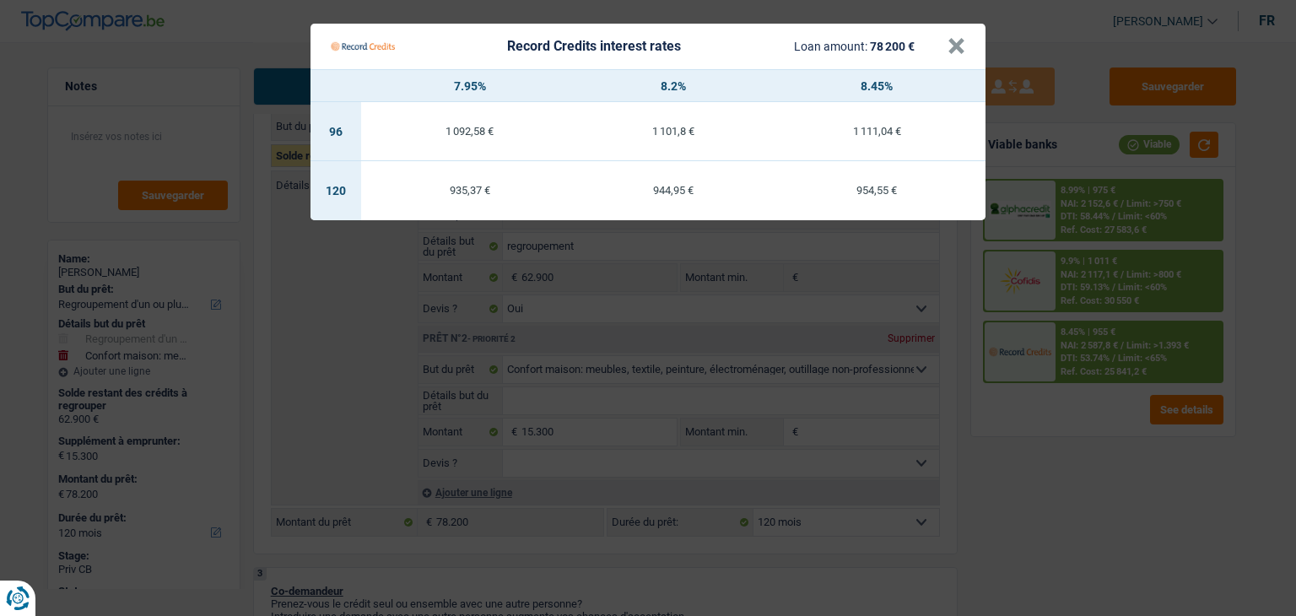
click at [1079, 445] on Credits "Record Credits interest rates Loan amount: 78 200 € × 7.95% 8.2% 8.45% 96 1 092…" at bounding box center [648, 308] width 1296 height 616
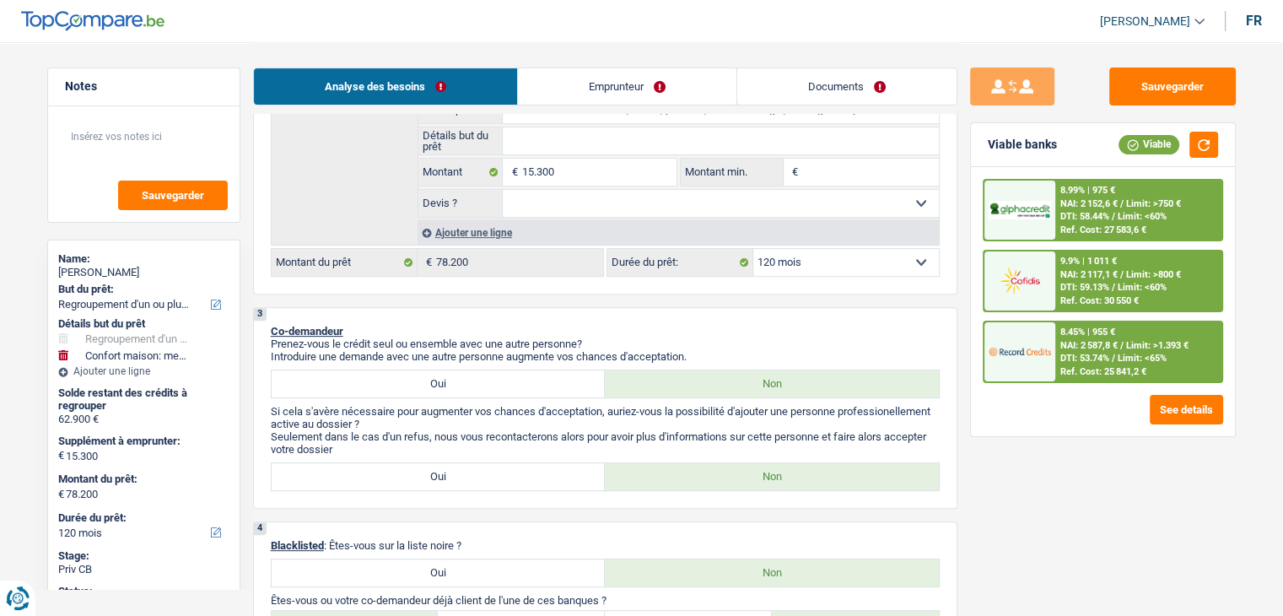
scroll to position [506, 0]
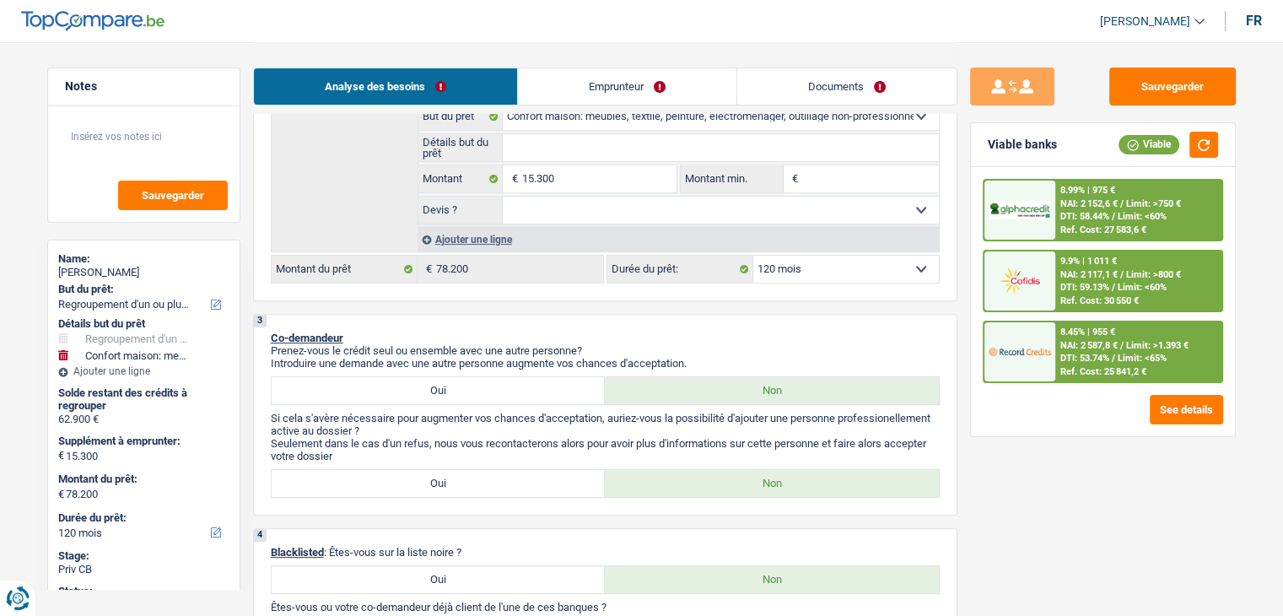
click at [1039, 348] on img at bounding box center [1020, 351] width 62 height 31
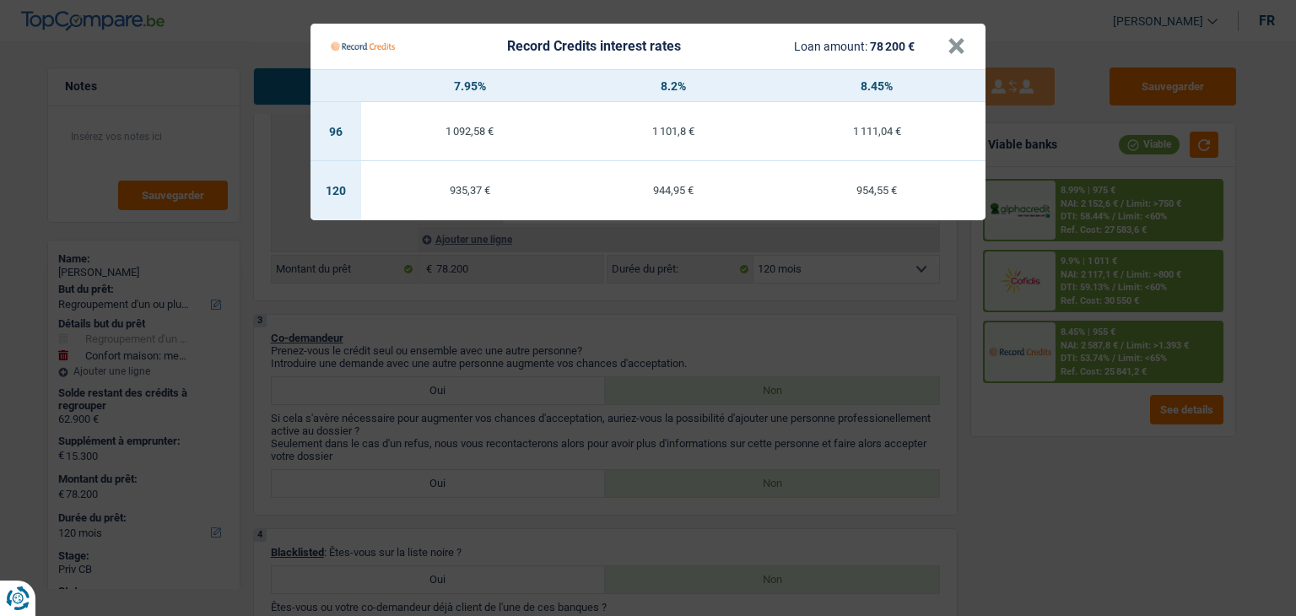
click at [889, 330] on Credits "Record Credits interest rates Loan amount: 78 200 € × 7.95% 8.2% 8.45% 96 1 092…" at bounding box center [648, 308] width 1296 height 616
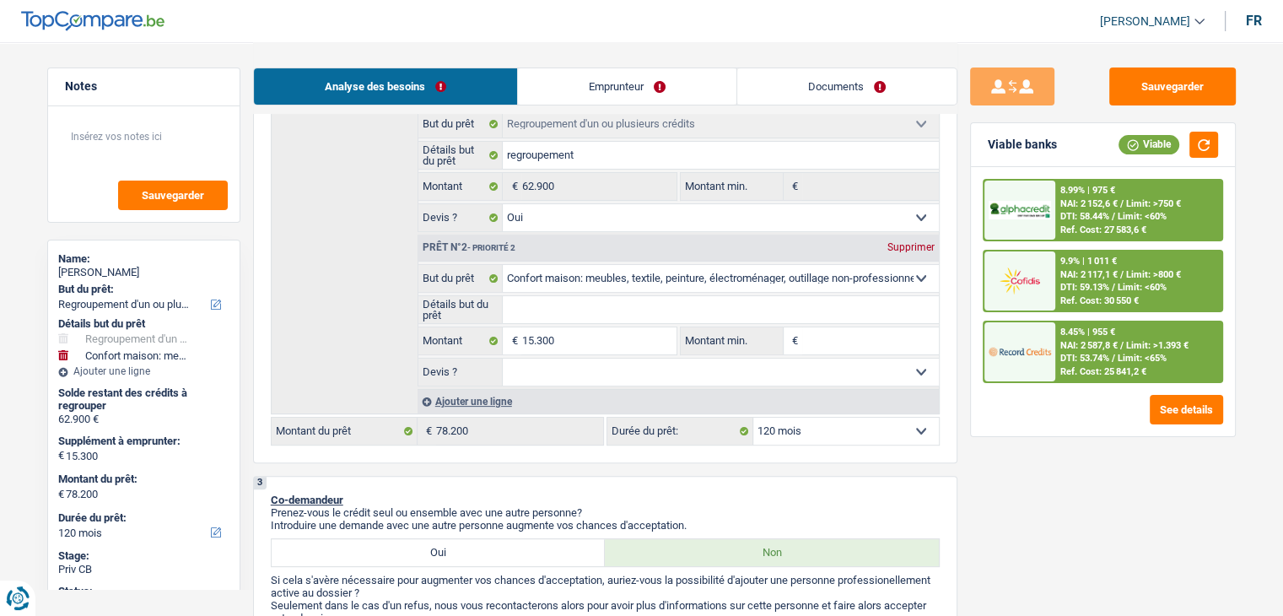
scroll to position [253, 0]
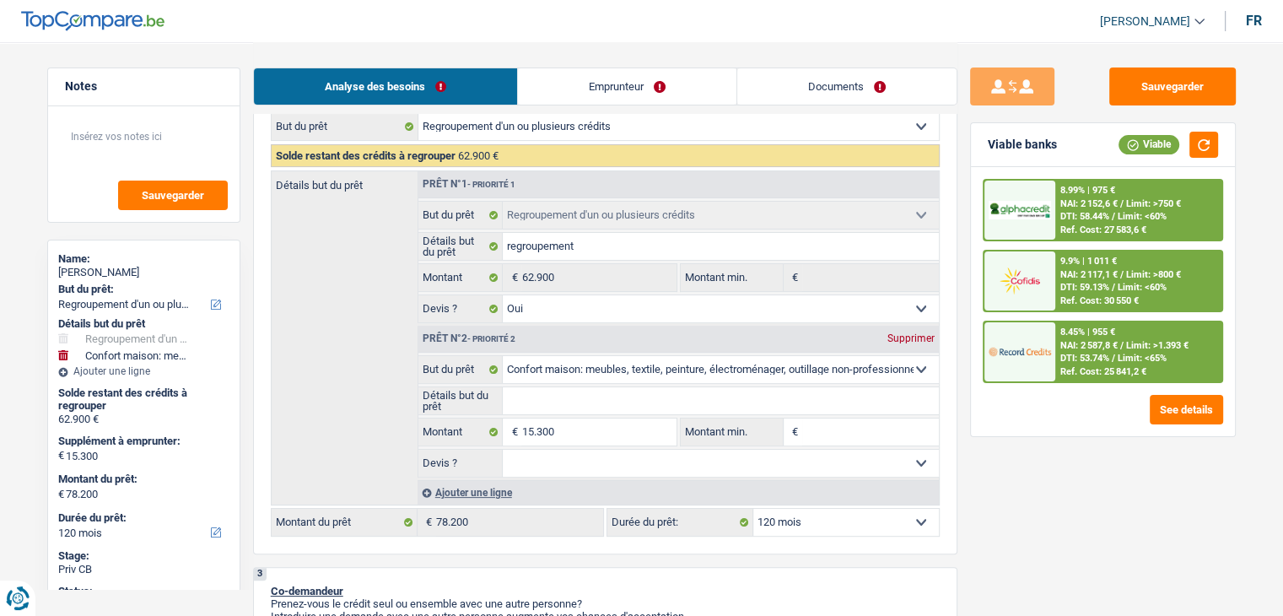
click at [858, 426] on input "Montant min." at bounding box center [870, 431] width 137 height 27
click at [1062, 483] on div "Sauvegarder Viable banks Viable 8.99% | 975 € NAI: 2 152,6 € / Limit: >750 € DT…" at bounding box center [1103, 327] width 291 height 521
click at [861, 429] on input "Montant min." at bounding box center [870, 431] width 137 height 27
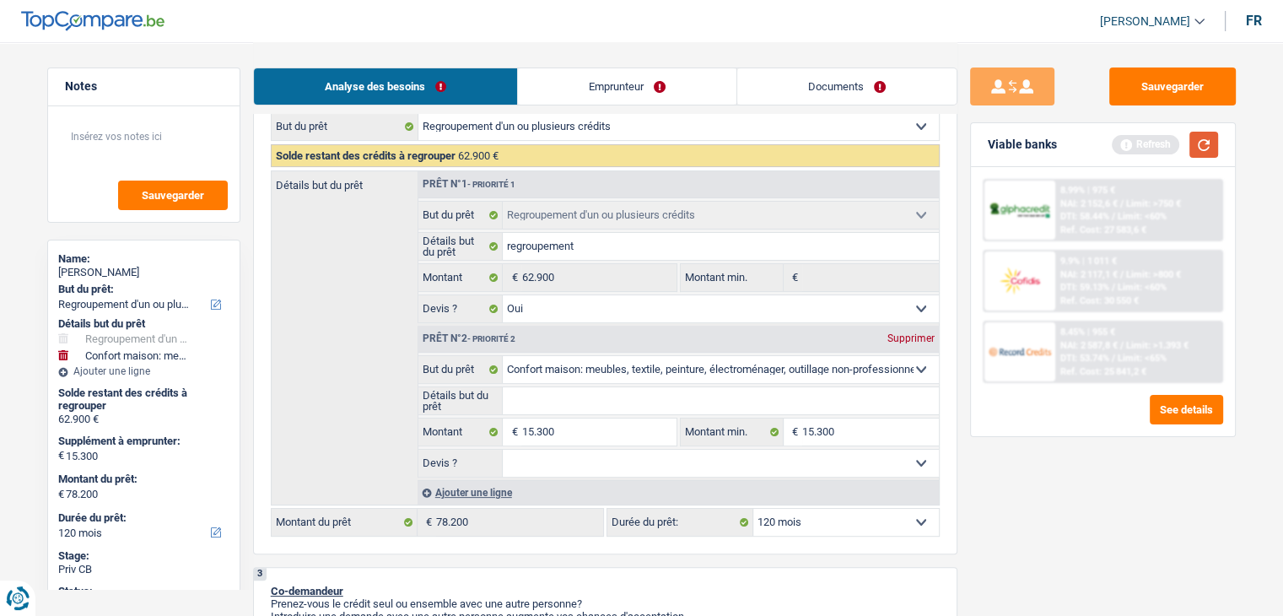
click at [1212, 155] on button "button" at bounding box center [1204, 145] width 29 height 26
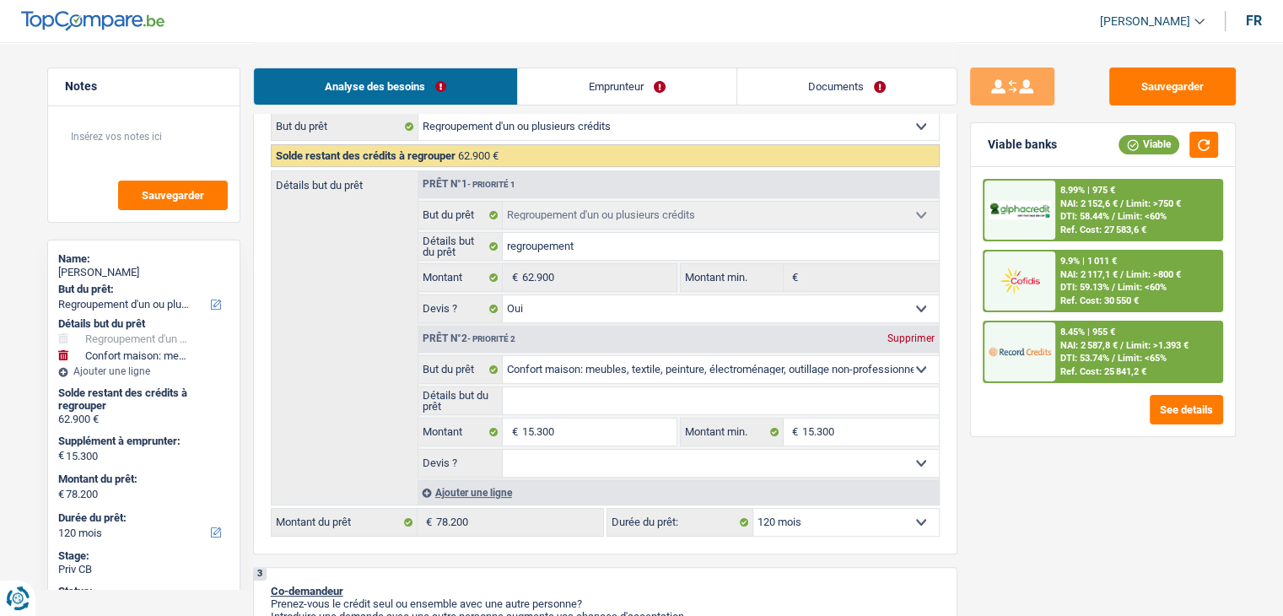
click at [1037, 498] on div "Sauvegarder Viable banks Viable 8.99% | 975 € NAI: 2 152,6 € / Limit: >750 € DT…" at bounding box center [1103, 327] width 291 height 521
click at [817, 369] on select "Confort maison: meubles, textile, peinture, électroménager, outillage non-profe…" at bounding box center [721, 369] width 436 height 27
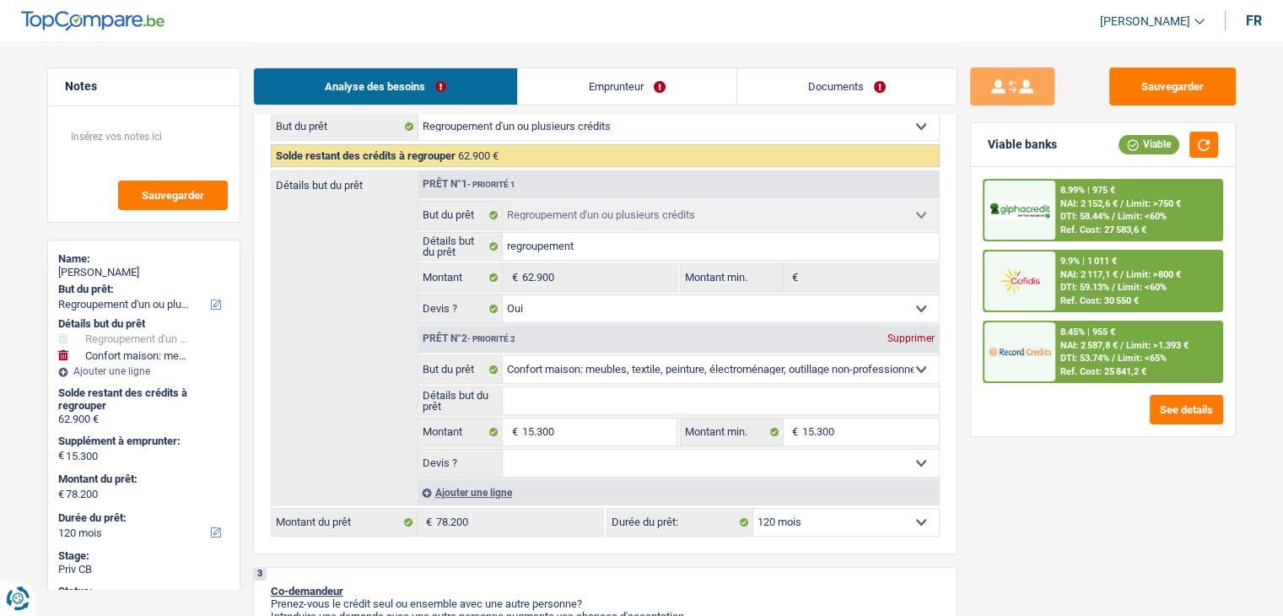
click at [1048, 467] on div "Sauvegarder Viable banks Viable 8.99% | 975 € NAI: 2 152,6 € / Limit: >750 € DT…" at bounding box center [1103, 327] width 291 height 521
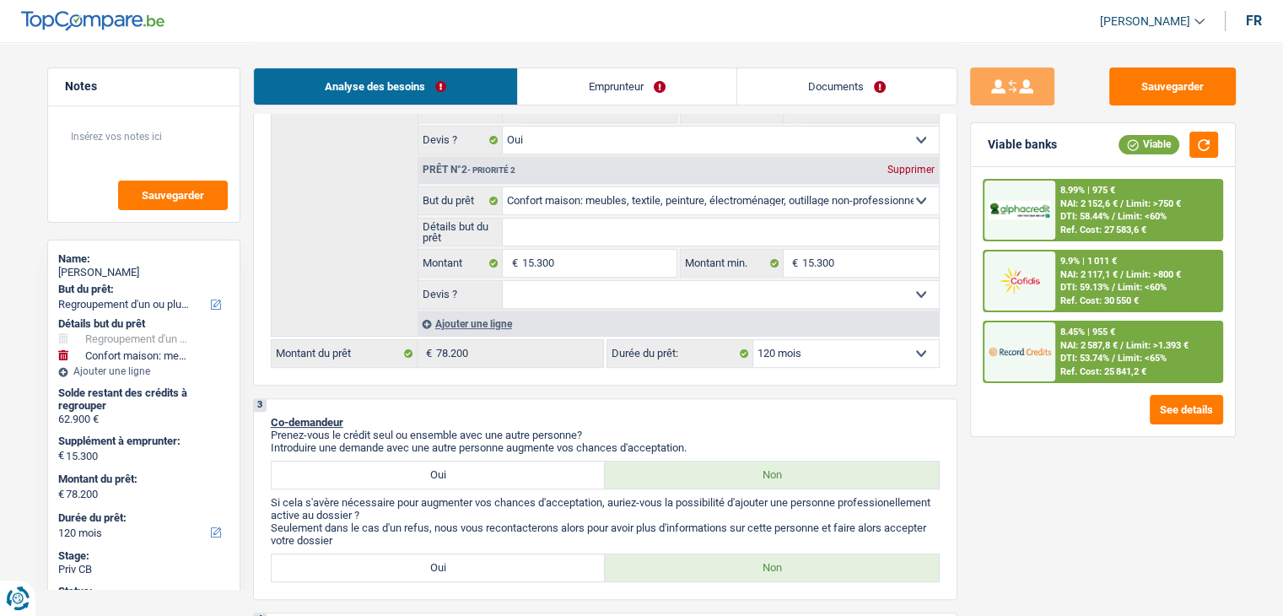
scroll to position [591, 0]
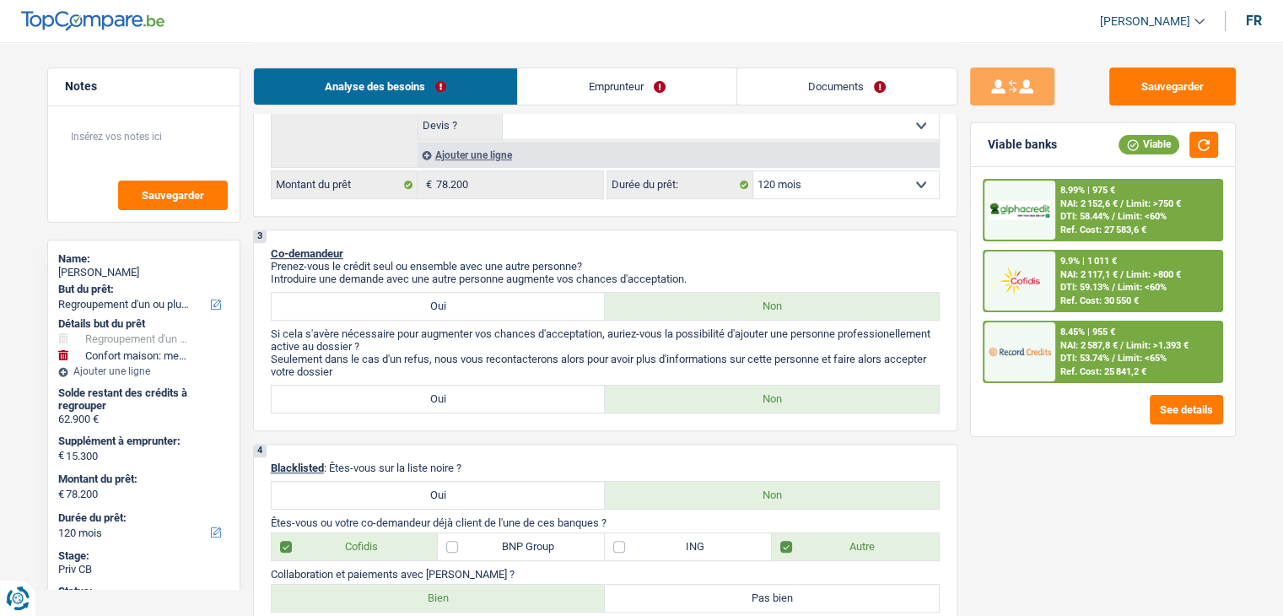
click at [1085, 359] on span "DTI: 53.74%" at bounding box center [1085, 358] width 49 height 11
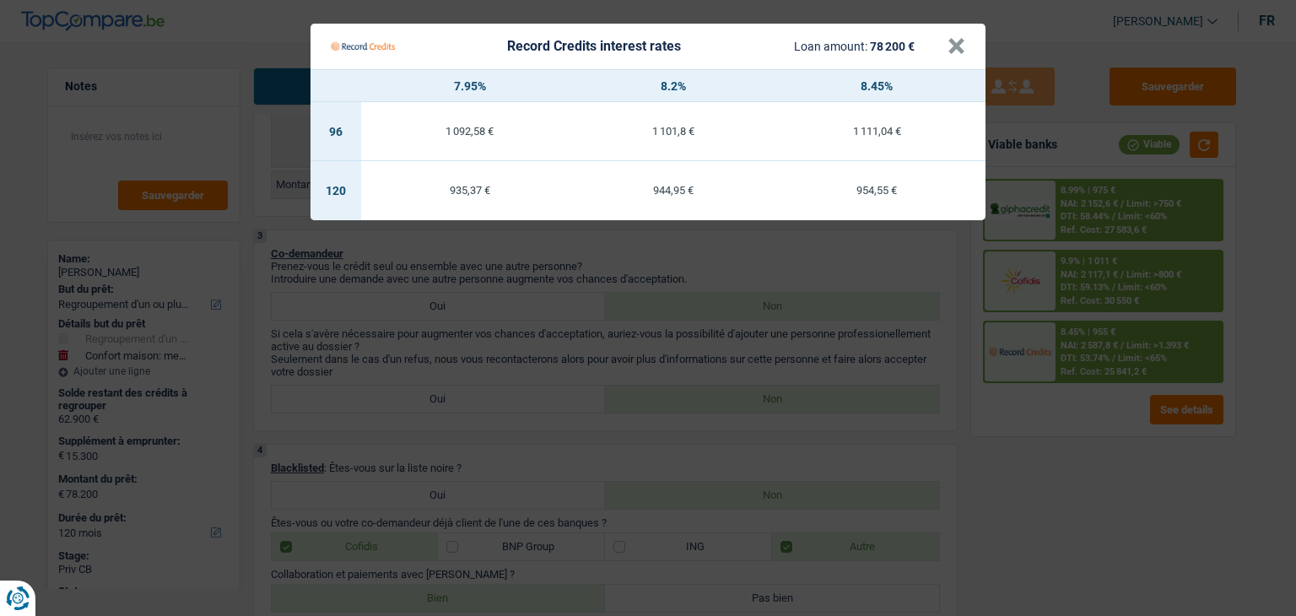
click at [1052, 488] on Credits "Record Credits interest rates Loan amount: 78 200 € × 7.95% 8.2% 8.45% 96 1 092…" at bounding box center [648, 308] width 1296 height 616
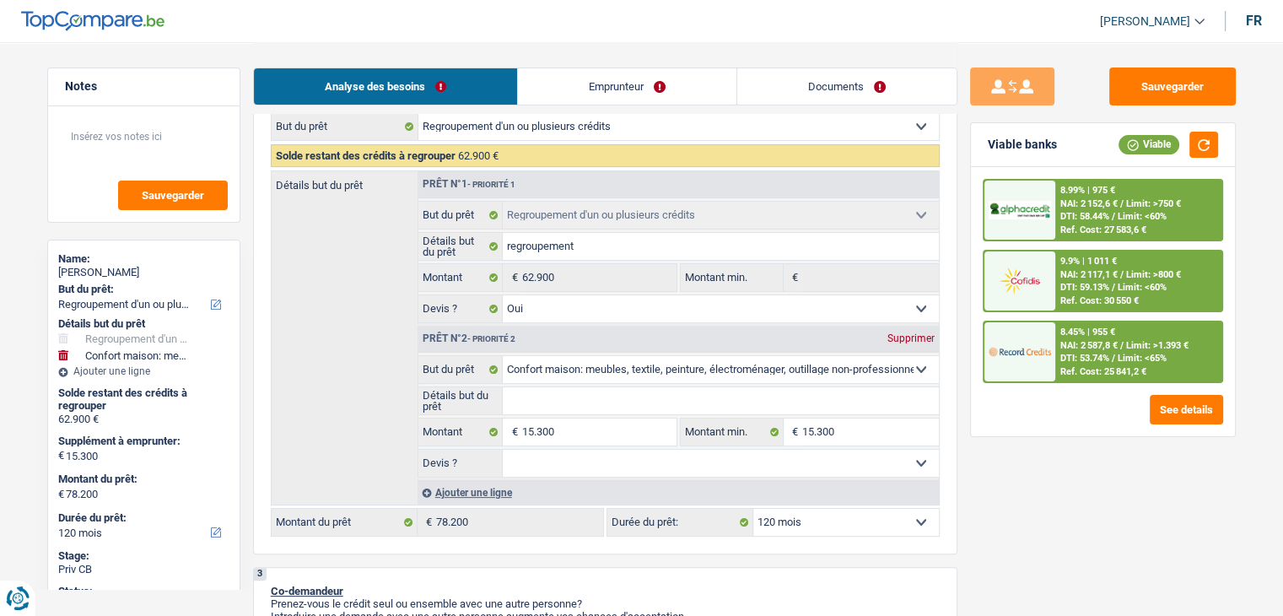
scroll to position [422, 0]
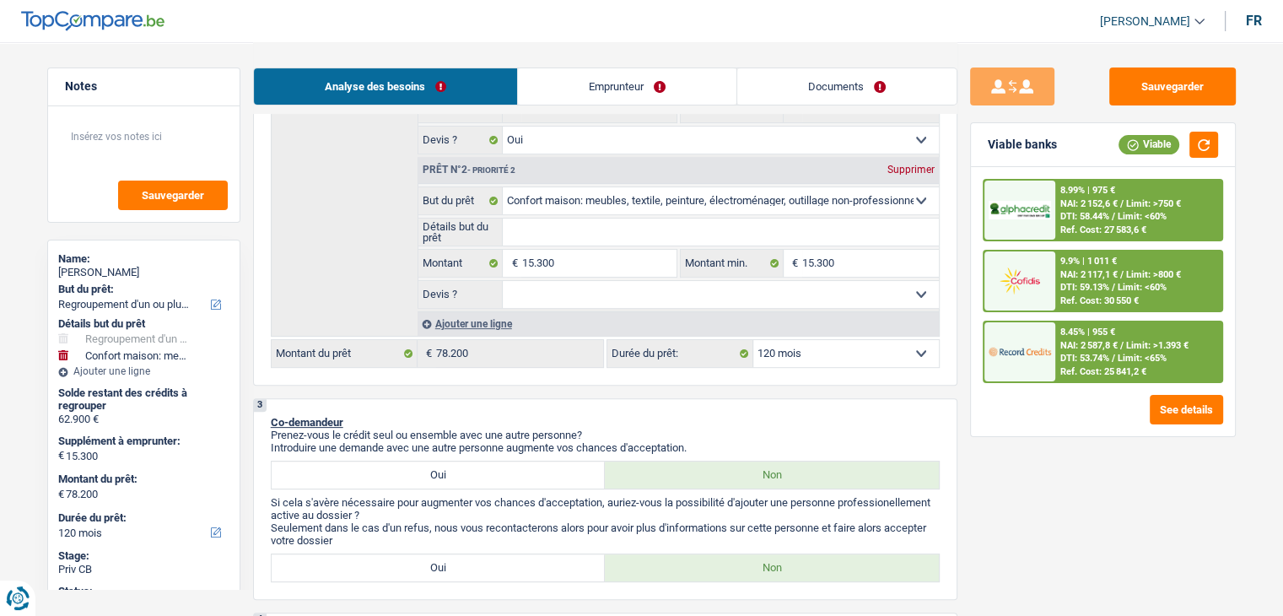
click at [638, 303] on select "Oui Non Non répondu Sélectionner une option" at bounding box center [721, 294] width 436 height 27
click at [503, 281] on select "Oui Non Non répondu Sélectionner une option" at bounding box center [721, 294] width 436 height 27
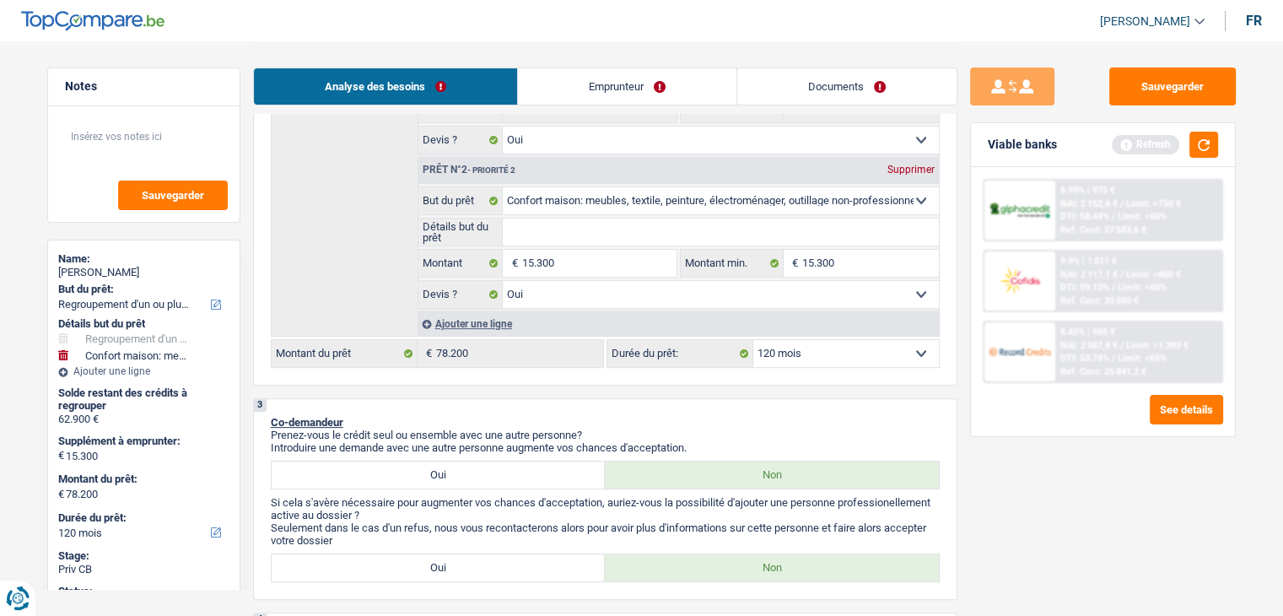
click at [582, 295] on select "Oui Non Non répondu Sélectionner une option" at bounding box center [721, 294] width 436 height 27
drag, startPoint x: 516, startPoint y: 410, endPoint x: 520, endPoint y: 393, distance: 17.2
click at [516, 410] on div "3 Co-demandeur Prenez-vous le crédit seul ou ensemble avec une autre personne? …" at bounding box center [605, 499] width 705 height 202
click at [557, 284] on select "Oui Non Non répondu Sélectionner une option" at bounding box center [721, 294] width 436 height 27
click at [964, 239] on div "Sauvegarder Viable banks Refresh 8.99% | 975 € NAI: 2 152,6 € / Limit: >750 € D…" at bounding box center [1103, 327] width 291 height 521
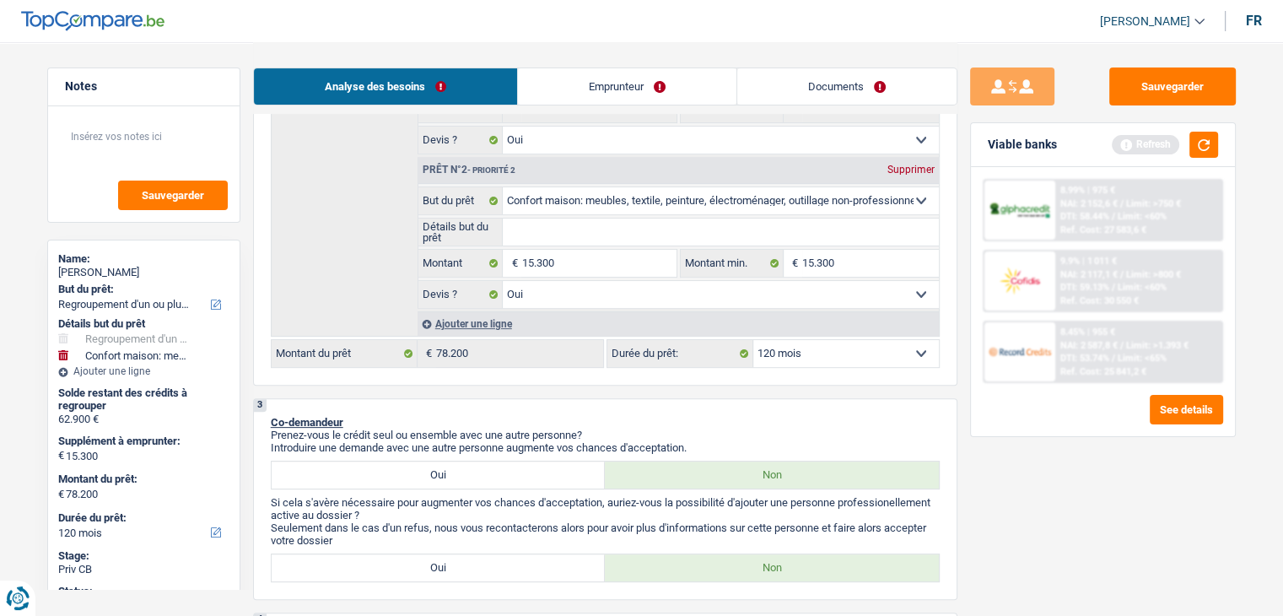
click at [502, 324] on div "Ajouter une ligne" at bounding box center [678, 323] width 521 height 24
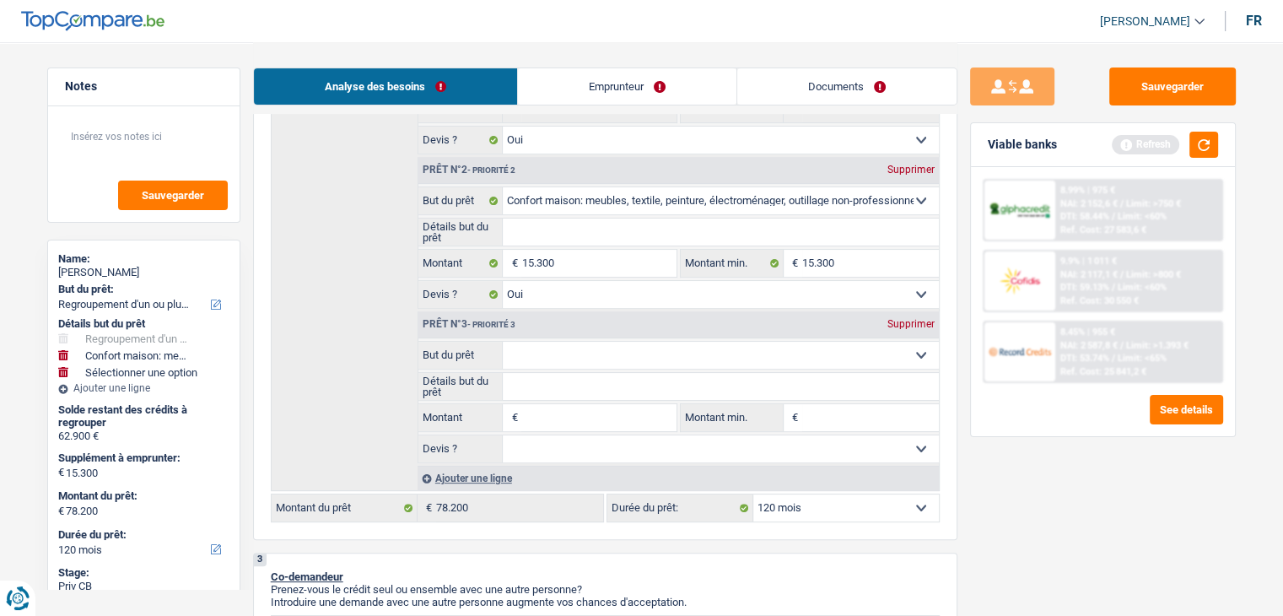
click at [552, 350] on select "Confort maison: meubles, textile, peinture, électroménager, outillage non-profe…" at bounding box center [721, 355] width 436 height 27
click at [503, 342] on select "Confort maison: meubles, textile, peinture, électroménager, outillage non-profe…" at bounding box center [721, 355] width 436 height 27
click at [632, 413] on input "Montant" at bounding box center [598, 417] width 154 height 27
click at [1198, 146] on button "button" at bounding box center [1204, 145] width 29 height 26
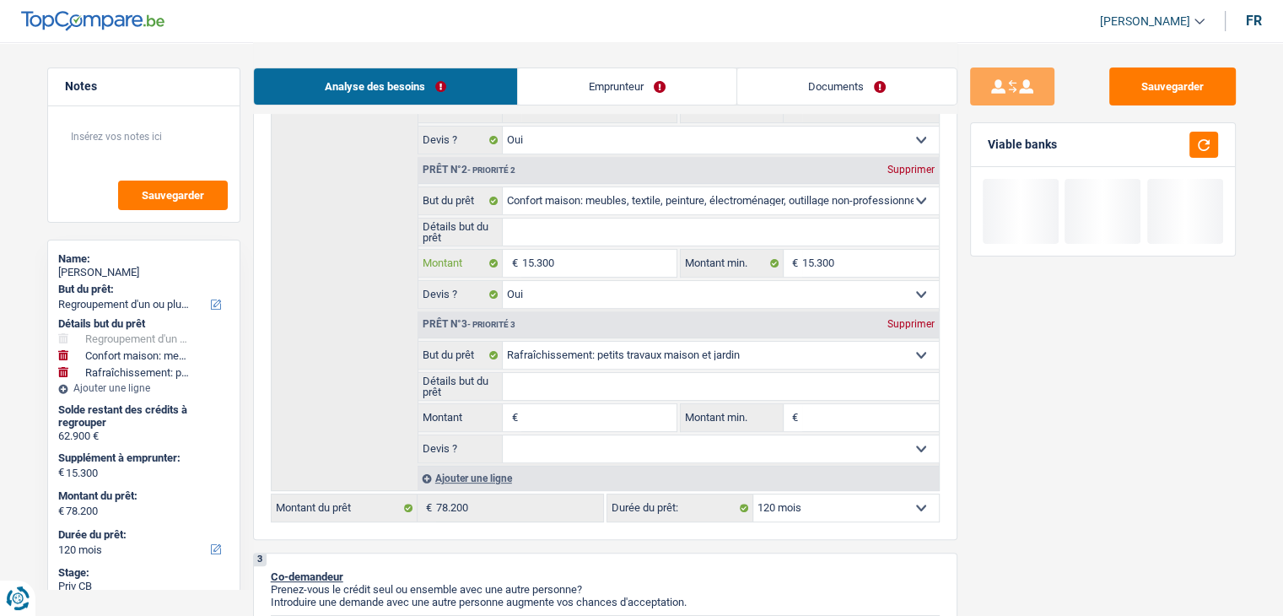
click at [614, 252] on input "15.300" at bounding box center [598, 263] width 154 height 27
click at [613, 411] on input "Montant" at bounding box center [598, 417] width 154 height 27
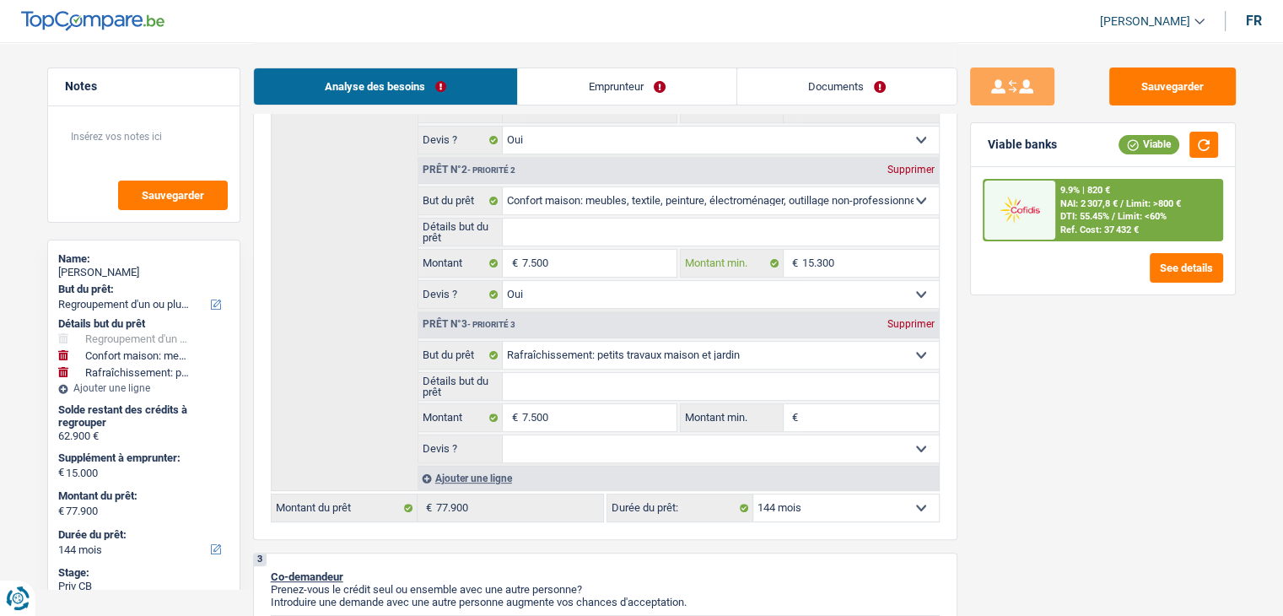
click at [872, 251] on input "15.300" at bounding box center [870, 263] width 137 height 27
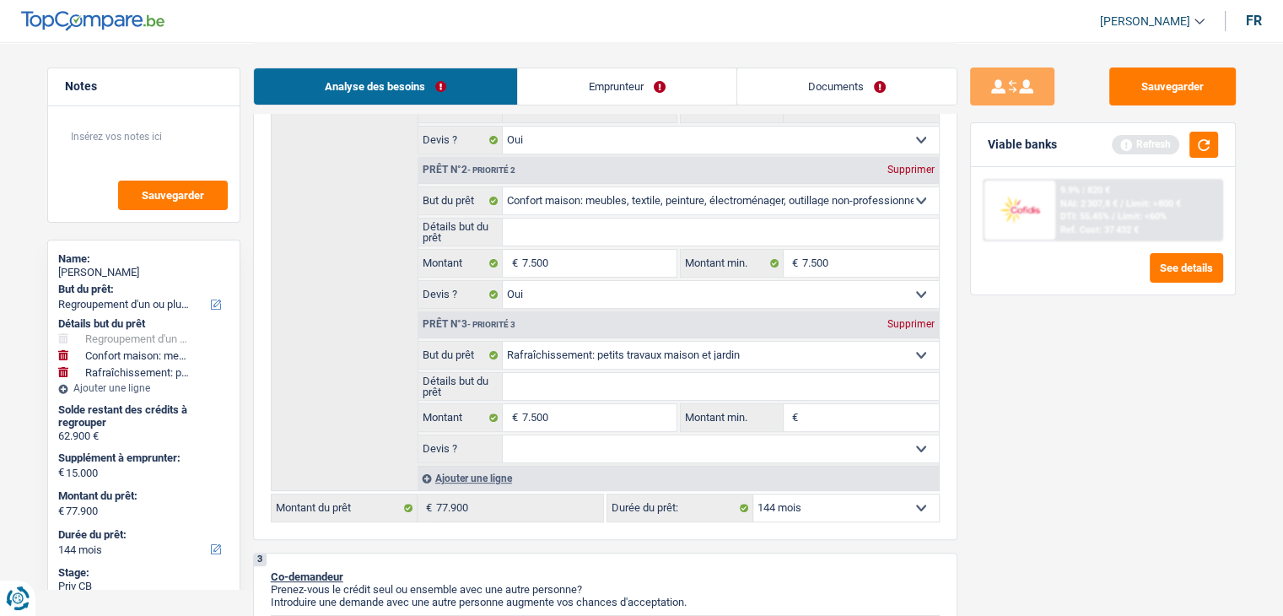
click at [875, 412] on input "Montant min." at bounding box center [870, 417] width 137 height 27
click at [598, 235] on input "Détails but du prêt" at bounding box center [721, 232] width 436 height 27
drag, startPoint x: 786, startPoint y: 73, endPoint x: 795, endPoint y: 84, distance: 13.8
click at [786, 73] on link "Documents" at bounding box center [846, 86] width 219 height 36
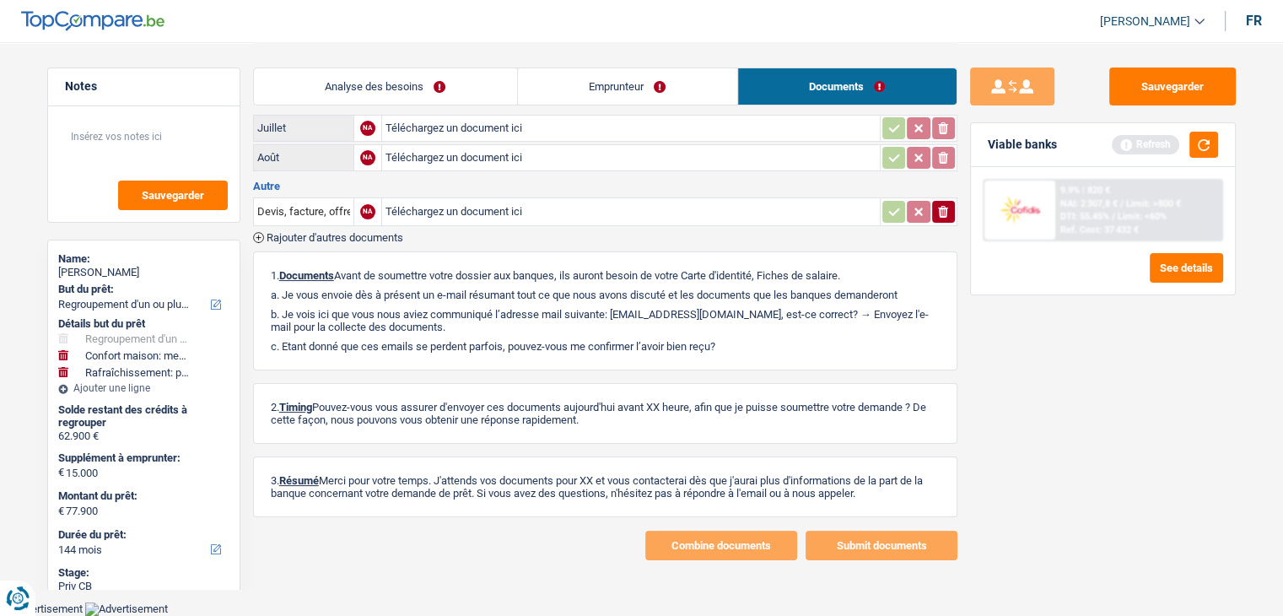
scroll to position [165, 0]
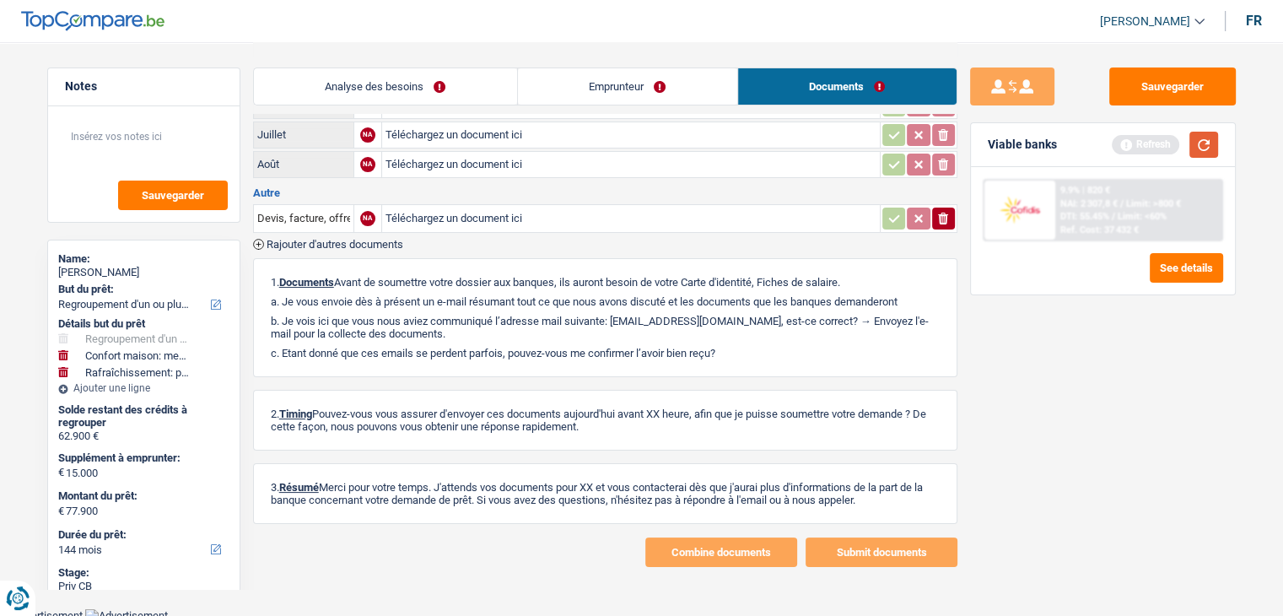
click at [1199, 148] on button "button" at bounding box center [1204, 145] width 29 height 26
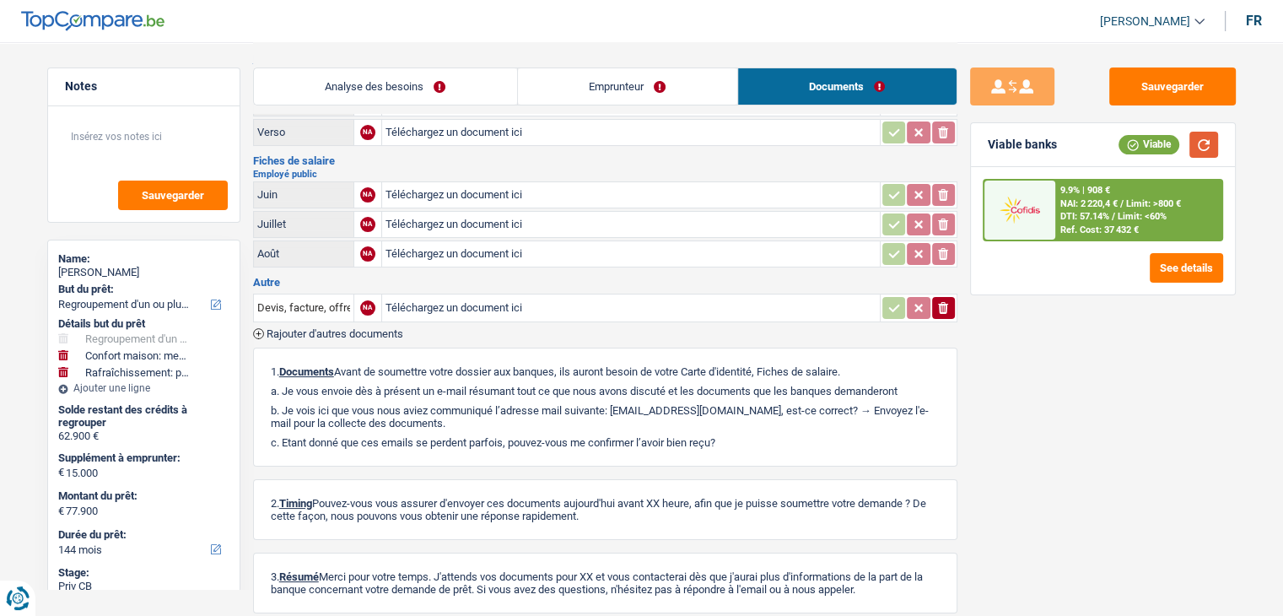
scroll to position [0, 0]
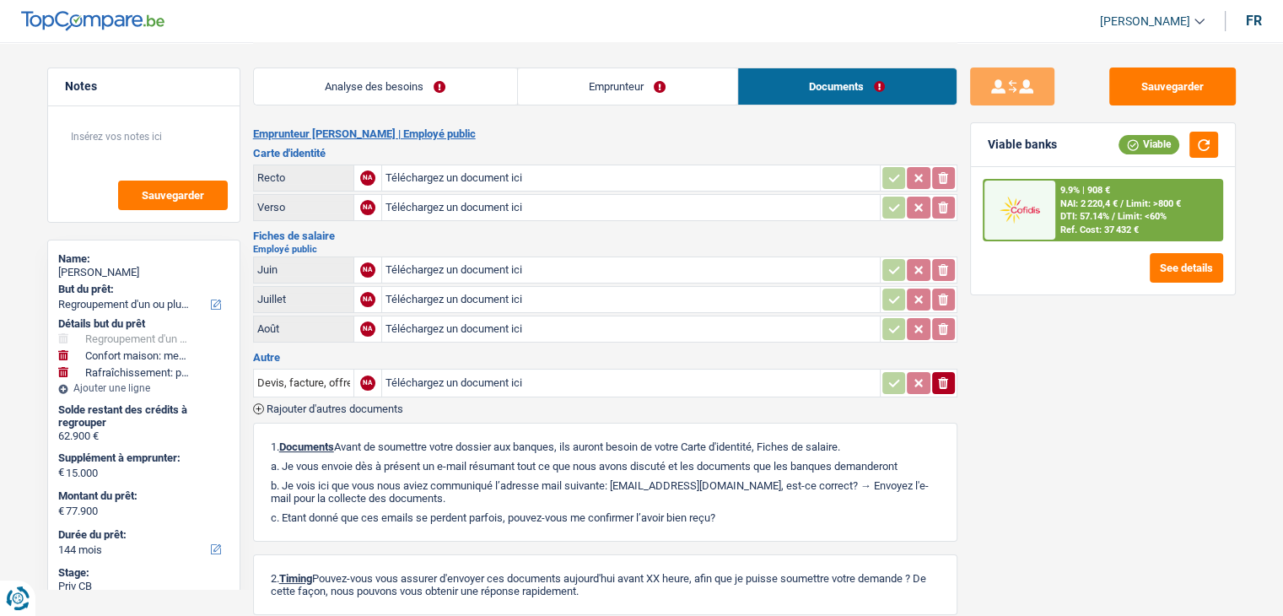
click at [658, 352] on h3 "Autre" at bounding box center [605, 357] width 705 height 11
click at [622, 479] on p "b. Je vois ici que vous nous aviez communiqué l’adresse mail suivante: yahiaou…" at bounding box center [605, 491] width 669 height 25
click at [544, 451] on div "1. Documents Avant de soumettre votre dossier aux banques, ils auront besoin de…" at bounding box center [605, 482] width 705 height 119
click at [422, 94] on link "Analyse des besoins" at bounding box center [385, 86] width 263 height 36
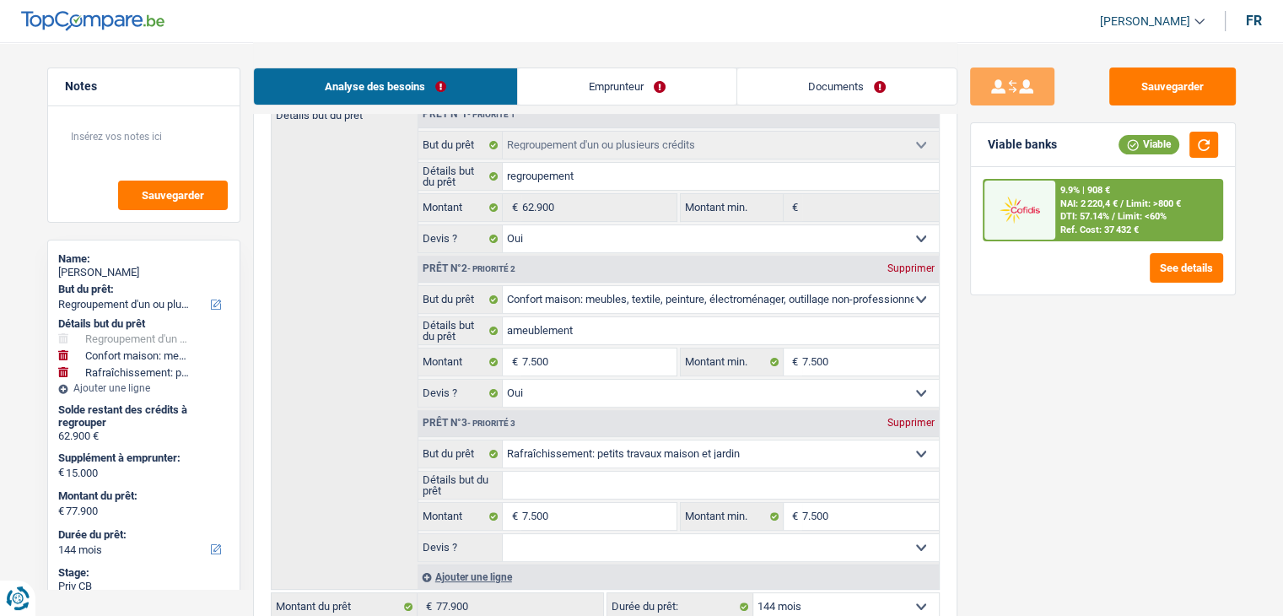
scroll to position [422, 0]
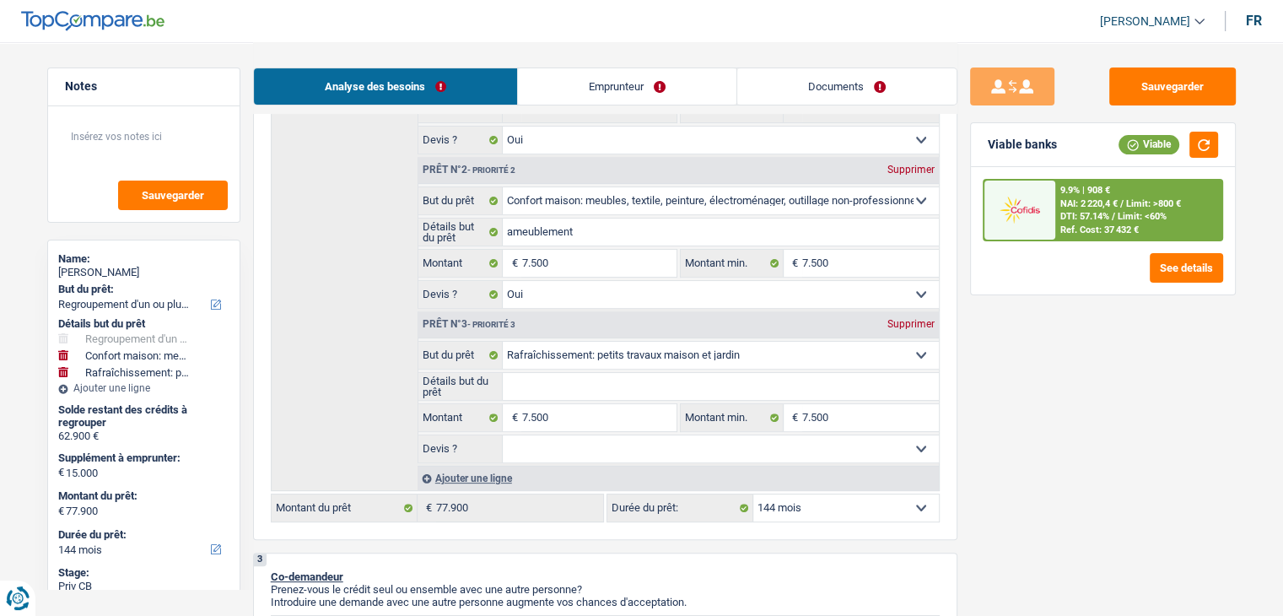
click at [570, 381] on input "Détails but du prêt" at bounding box center [721, 386] width 436 height 27
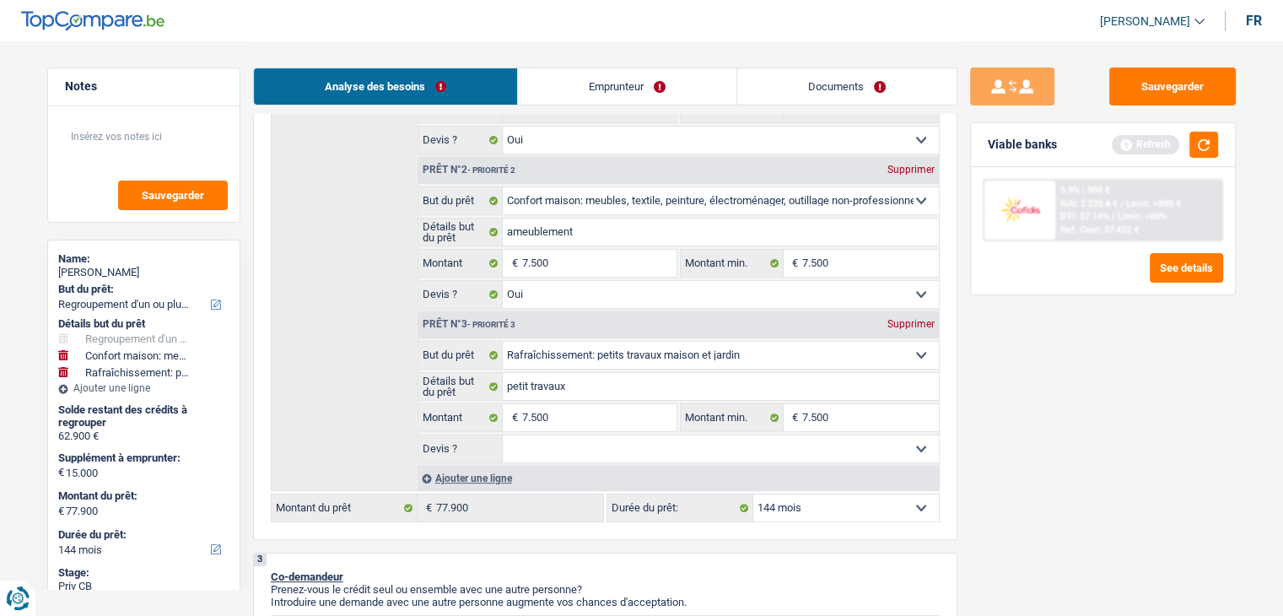
click at [585, 440] on select "Oui Non Non répondu Sélectionner une option" at bounding box center [721, 448] width 436 height 27
click at [503, 435] on select "Oui Non Non répondu Sélectionner une option" at bounding box center [721, 448] width 436 height 27
click at [1205, 146] on button "button" at bounding box center [1204, 145] width 29 height 26
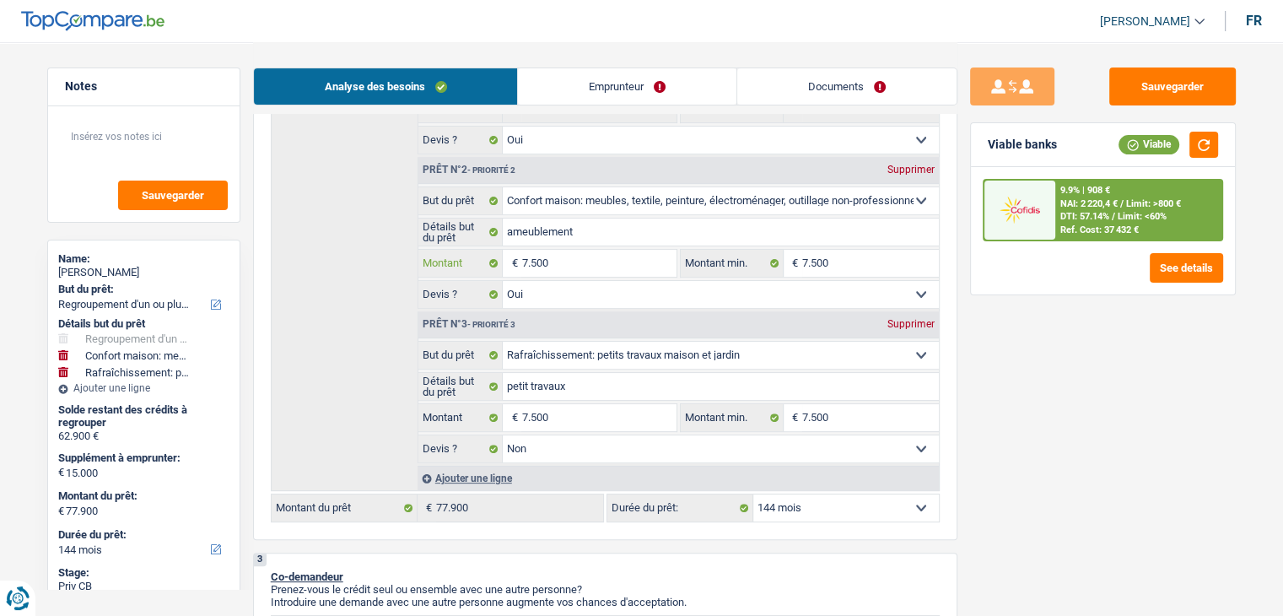
click at [601, 262] on input "7.500" at bounding box center [598, 263] width 154 height 27
click at [596, 410] on input "7.500" at bounding box center [598, 417] width 154 height 27
click at [601, 261] on input "7.500" at bounding box center [598, 263] width 154 height 27
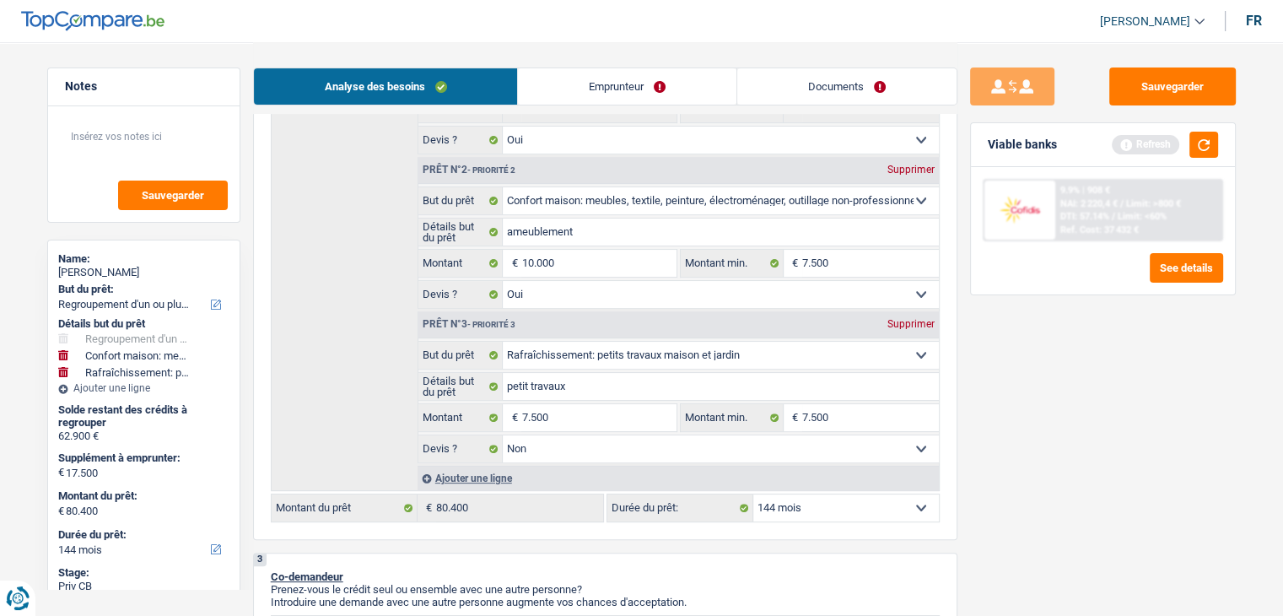
click at [587, 428] on fieldset "7.500 € Montant Tous les champs sont obligatoires. Veuillez fournir une réponse…" at bounding box center [547, 417] width 259 height 29
click at [586, 418] on input "7.500" at bounding box center [598, 417] width 154 height 27
click at [1066, 434] on div "Sauvegarder Viable banks Refresh 9.9% | 908 € NAI: 2 220,4 € / Limit: >800 € DT…" at bounding box center [1103, 327] width 291 height 521
click at [1196, 143] on button "button" at bounding box center [1204, 145] width 29 height 26
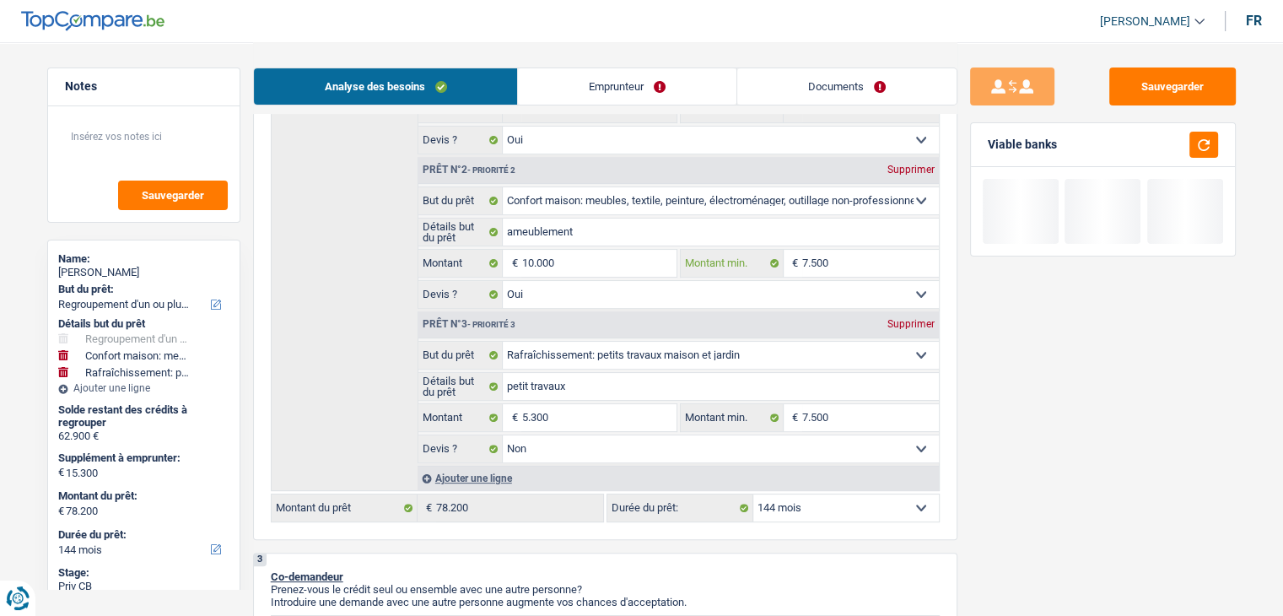
click at [883, 263] on input "7.500" at bounding box center [870, 263] width 137 height 27
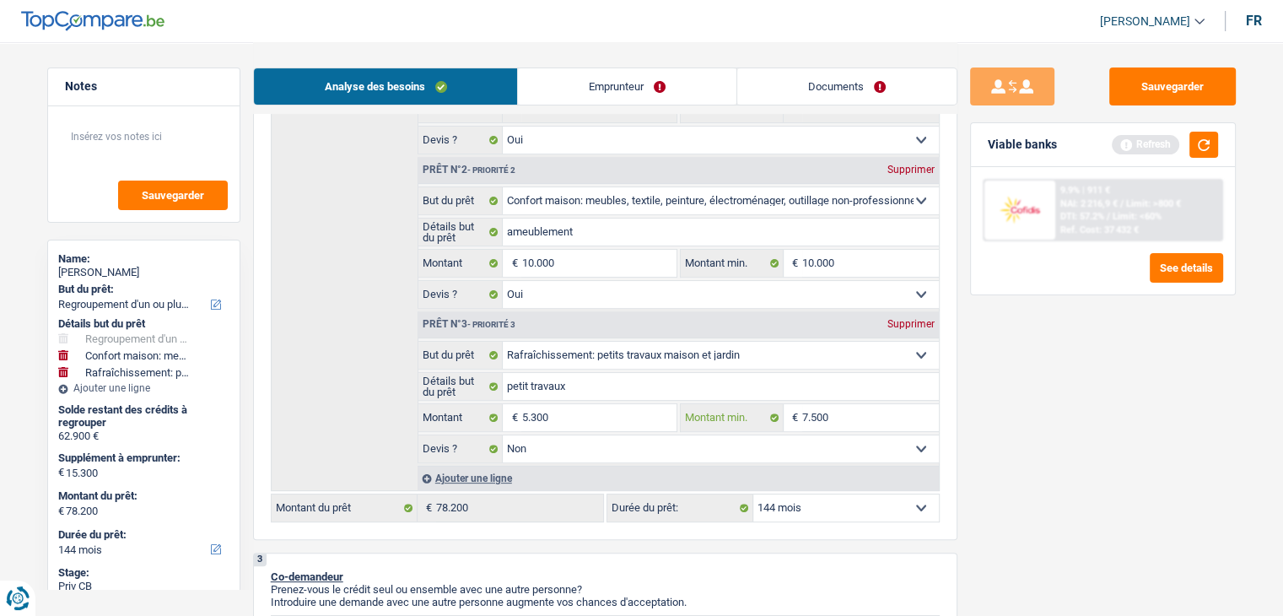
click at [888, 409] on input "7.500" at bounding box center [870, 417] width 137 height 27
click at [1210, 132] on button "button" at bounding box center [1204, 145] width 29 height 26
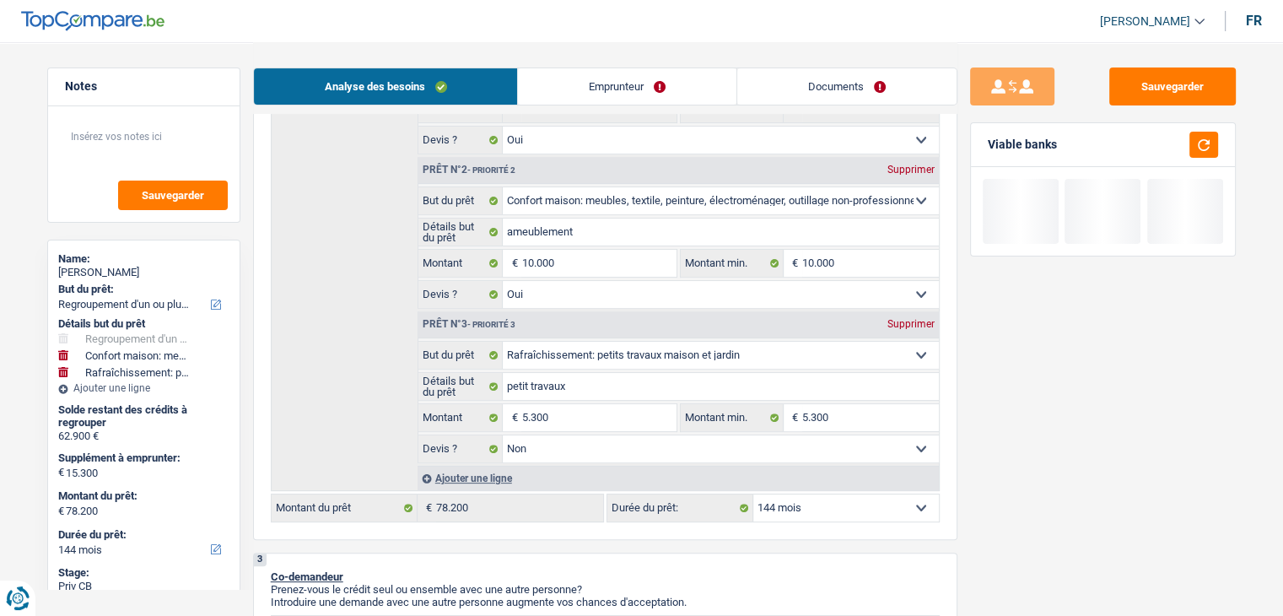
click at [786, 508] on select "12 mois 18 mois 24 mois 30 mois 36 mois 42 mois 48 mois 60 mois 72 mois 84 mois…" at bounding box center [846, 507] width 186 height 27
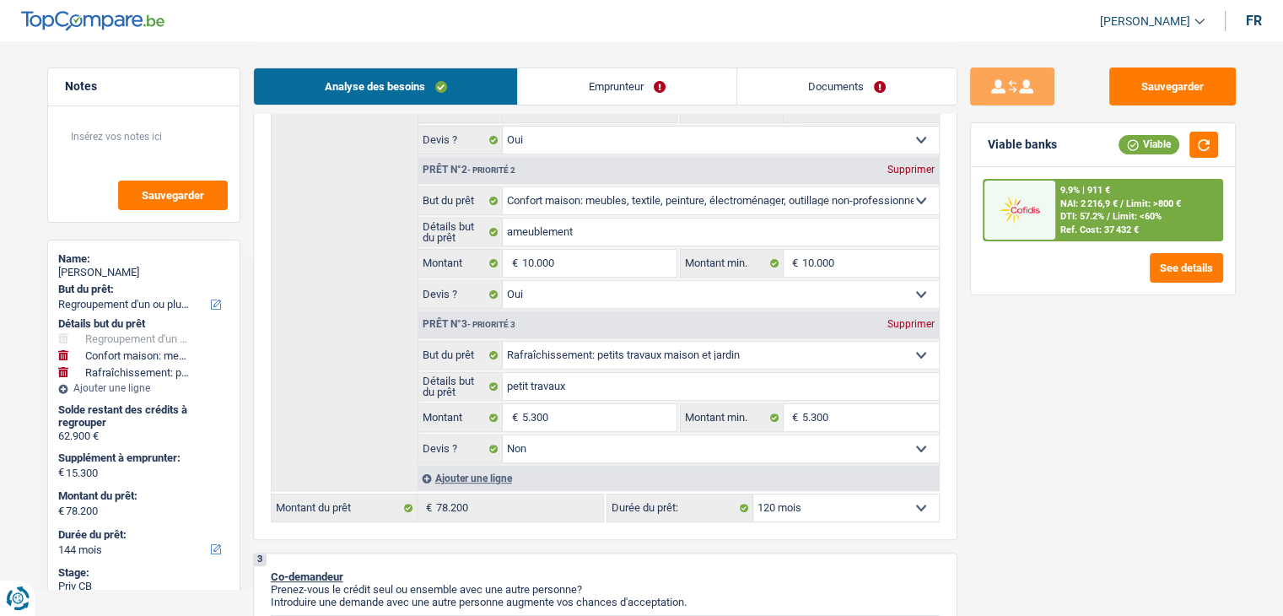
click at [753, 494] on select "12 mois 18 mois 24 mois 30 mois 36 mois 42 mois 48 mois 60 mois 72 mois 84 mois…" at bounding box center [846, 507] width 186 height 27
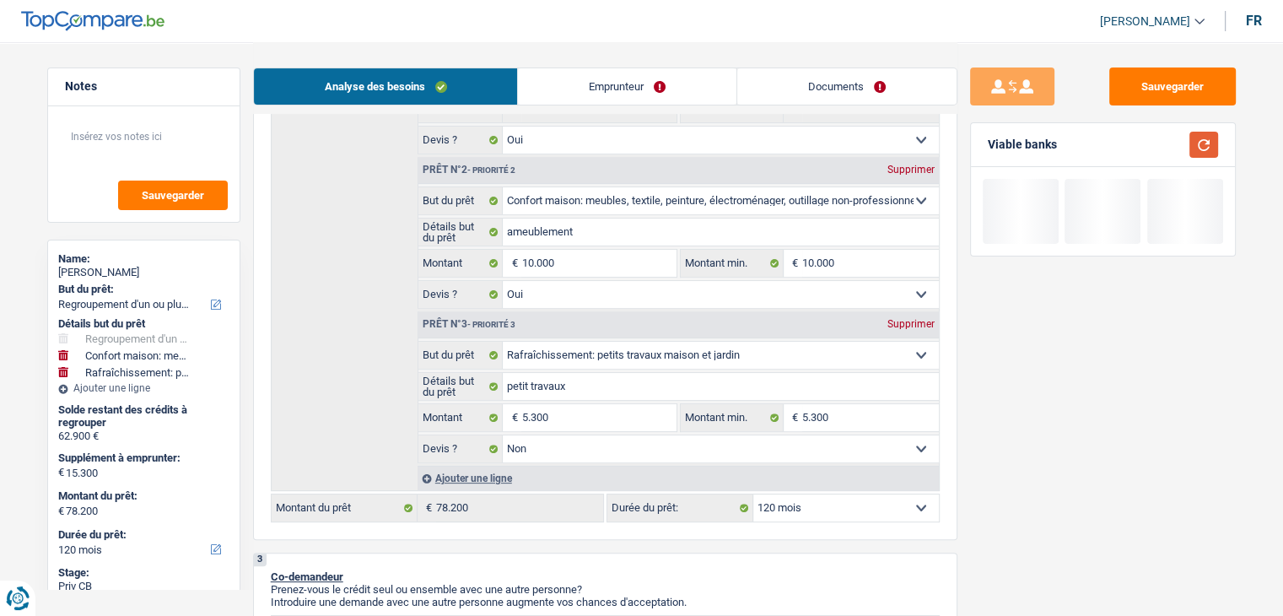
click at [1201, 143] on button "button" at bounding box center [1204, 145] width 29 height 26
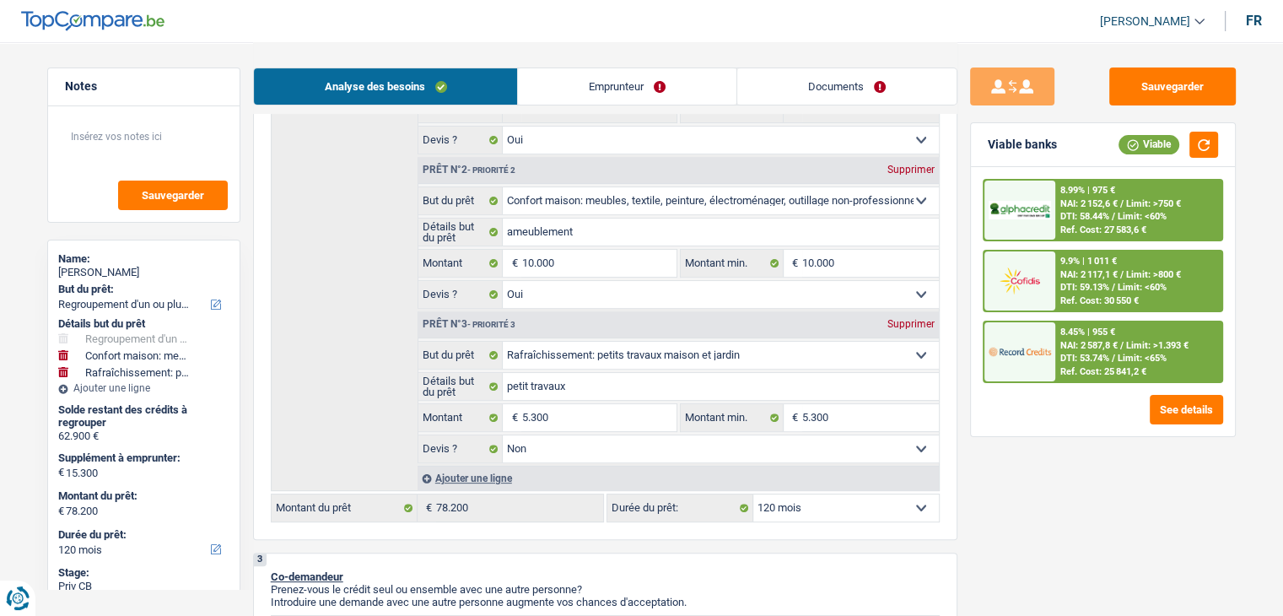
click at [1084, 366] on div "Ref. Cost: 25 841,2 €" at bounding box center [1104, 371] width 86 height 11
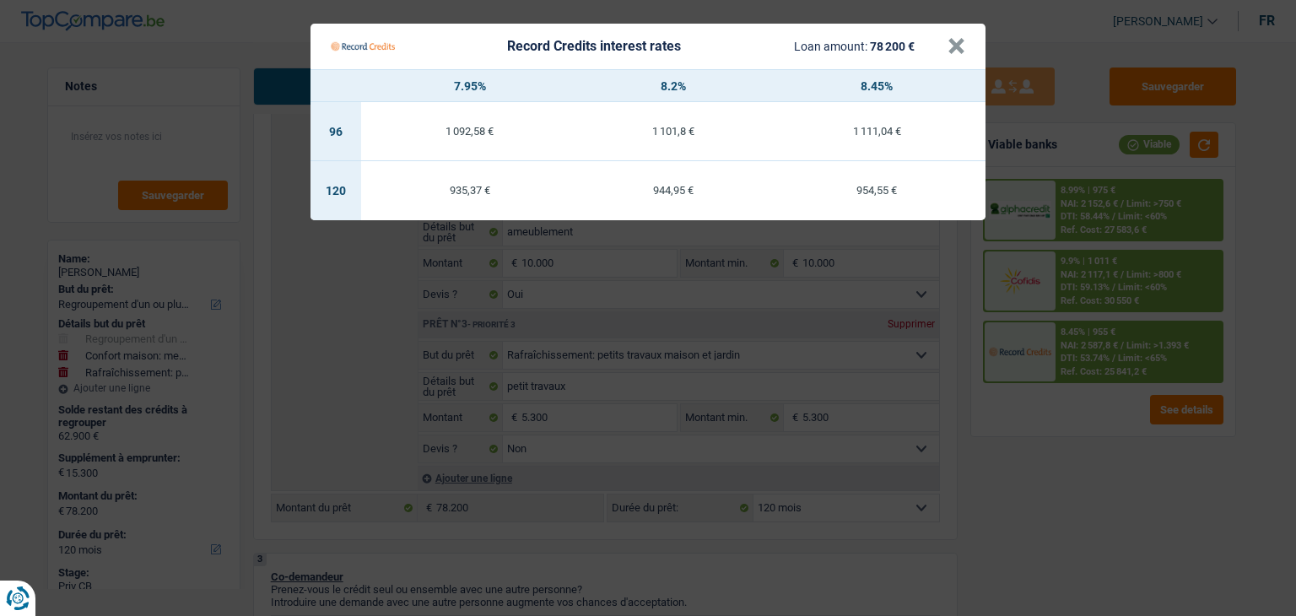
click at [493, 197] on td "935,37 €" at bounding box center [469, 190] width 217 height 59
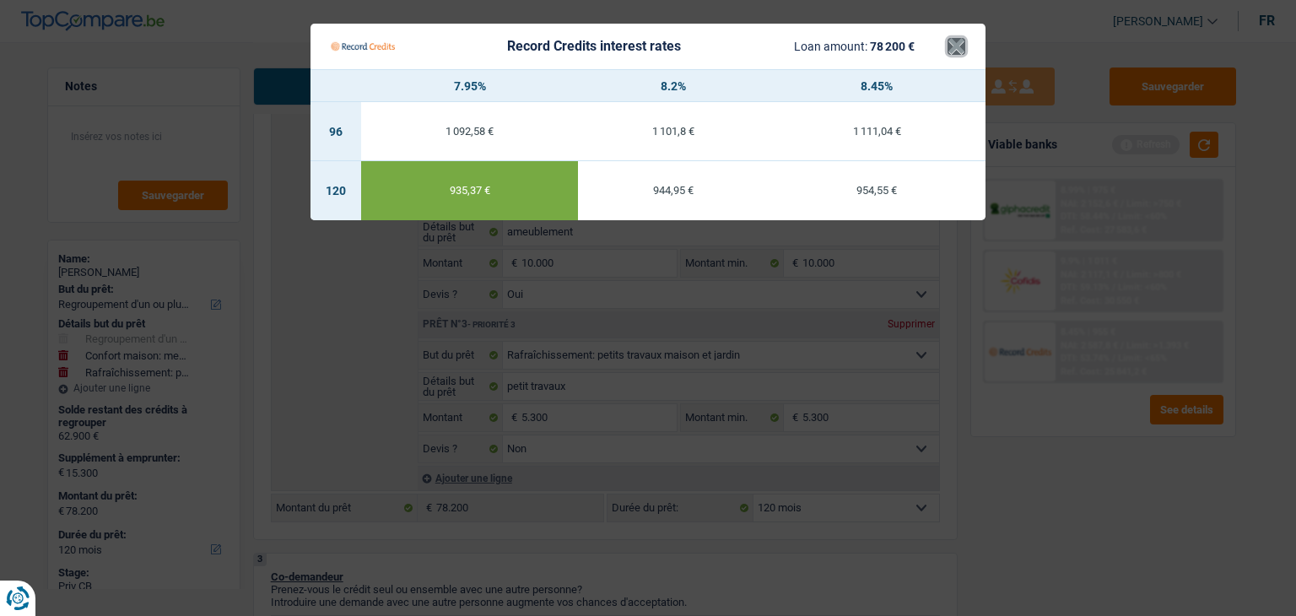
click at [952, 38] on button "×" at bounding box center [957, 46] width 18 height 17
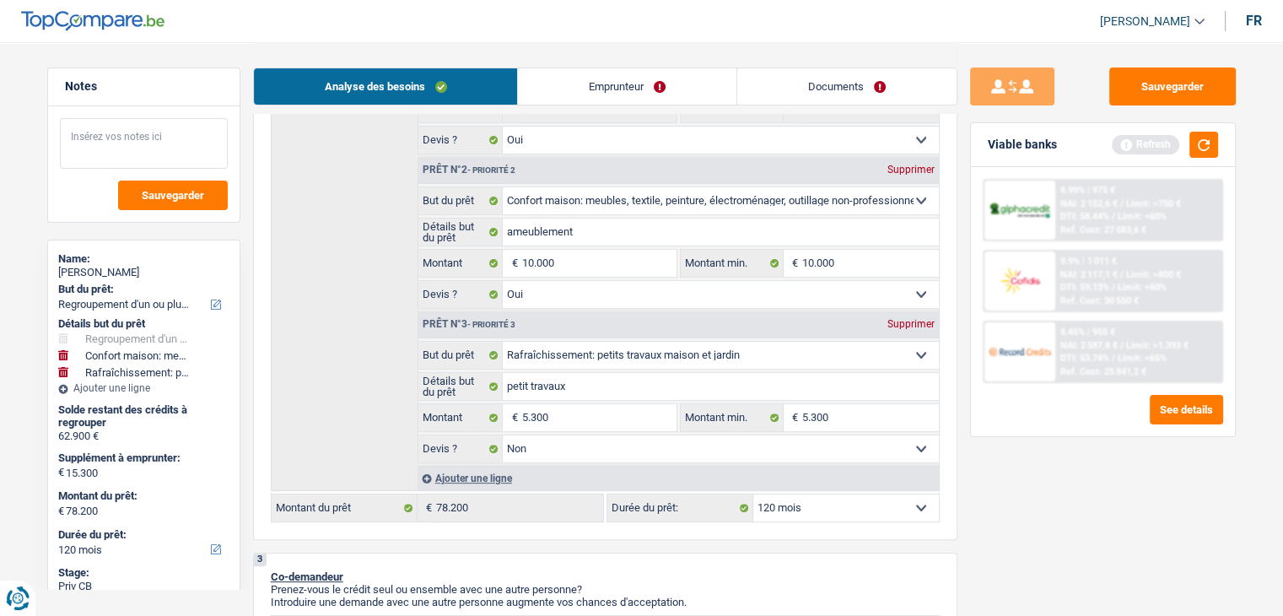
click at [179, 148] on textarea at bounding box center [144, 143] width 168 height 51
click at [1202, 140] on button "button" at bounding box center [1204, 145] width 29 height 26
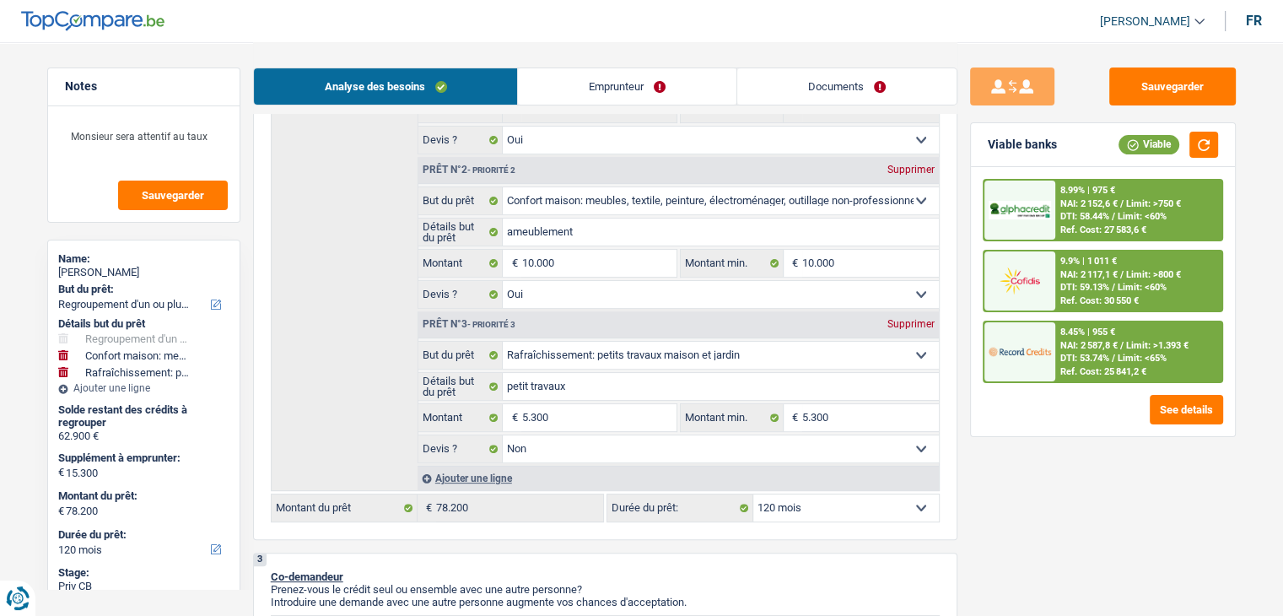
click at [1110, 217] on span "DTI: 58.44%" at bounding box center [1085, 216] width 49 height 11
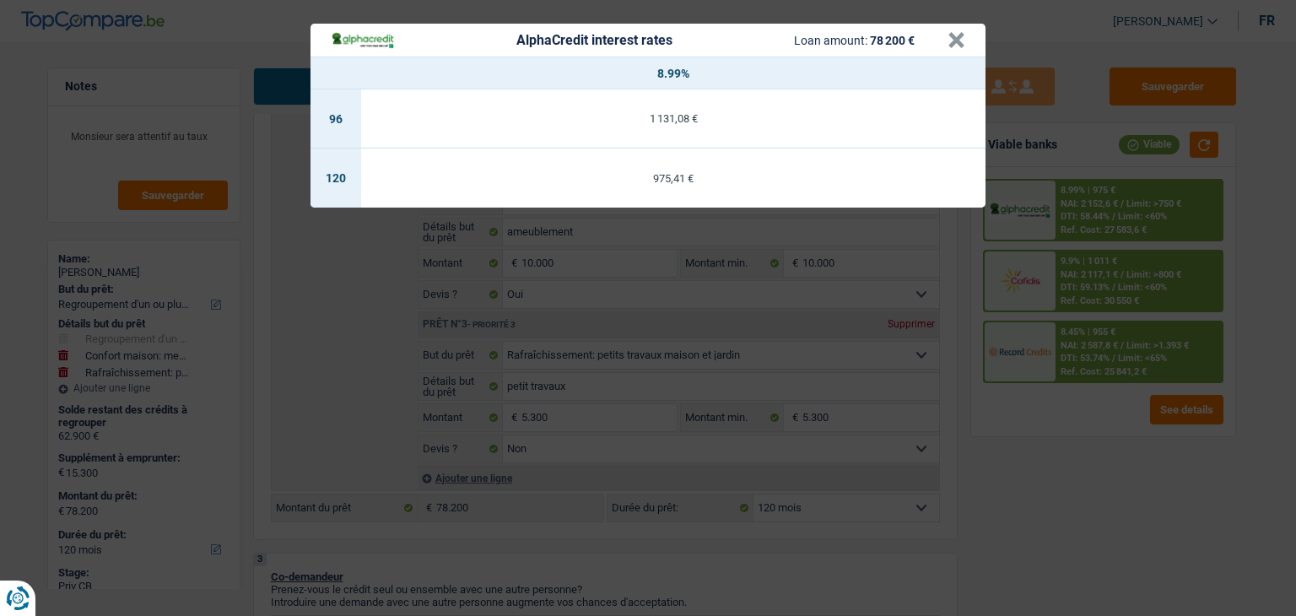
click at [1086, 494] on div "AlphaCredit interest rates Loan amount: 78 200 € × 8.99% 96 1 131,08 € 120 975,…" at bounding box center [648, 308] width 1296 height 616
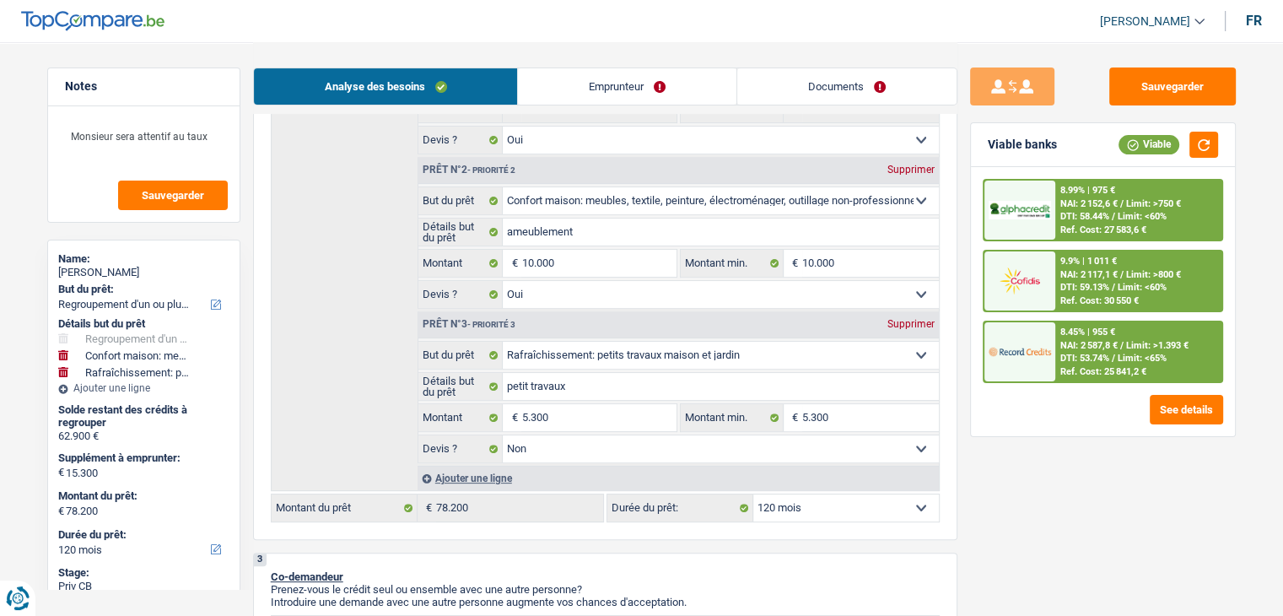
click at [1098, 366] on div "Ref. Cost: 25 841,2 €" at bounding box center [1104, 371] width 86 height 11
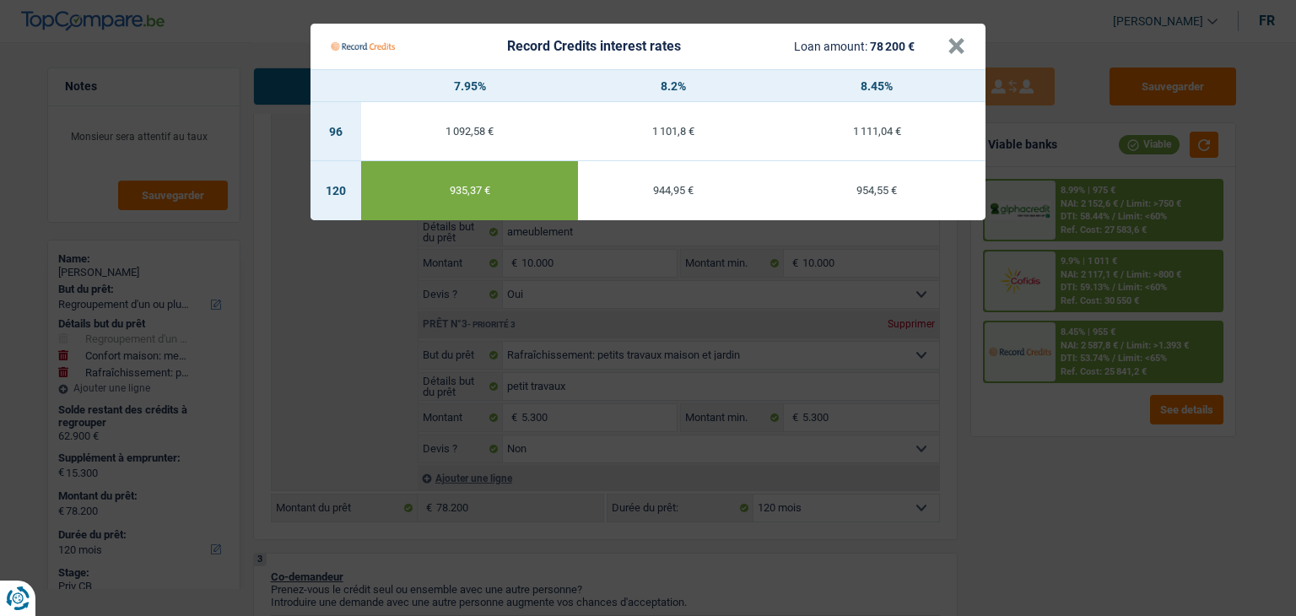
click at [1090, 456] on Credits "Record Credits interest rates Loan amount: 78 200 € × 7.95% 8.2% 8.45% 96 1 092…" at bounding box center [648, 308] width 1296 height 616
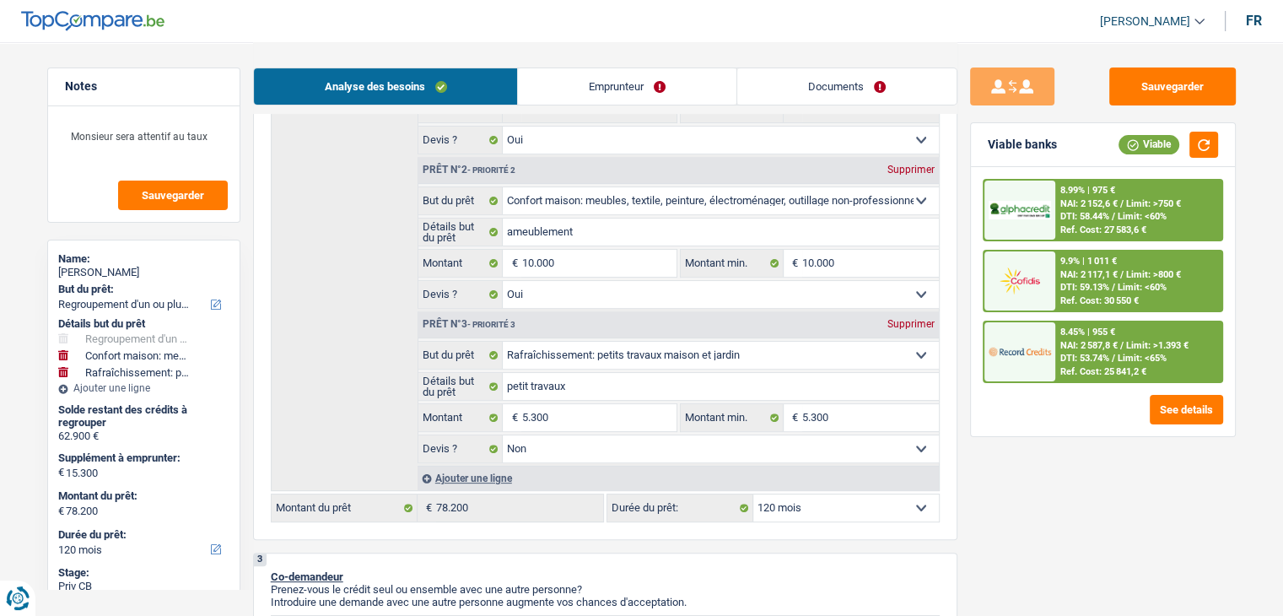
click at [1093, 278] on div "9.9% | 1 011 € NAI: 2 117,1 € / Limit: >800 € DTI: 59.13% / Limit: <60% Ref. Co…" at bounding box center [1139, 280] width 166 height 59
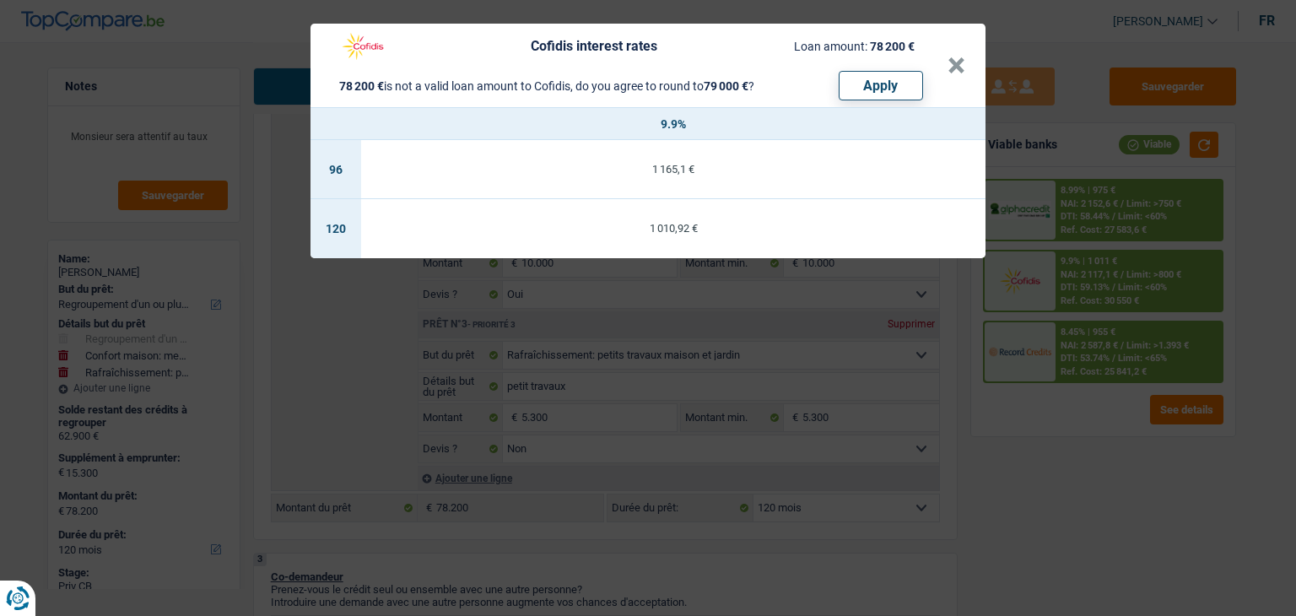
click at [1080, 477] on div "Cofidis interest rates Loan amount: 78 200 € 78 200 € is not a valid loan amoun…" at bounding box center [648, 308] width 1296 height 616
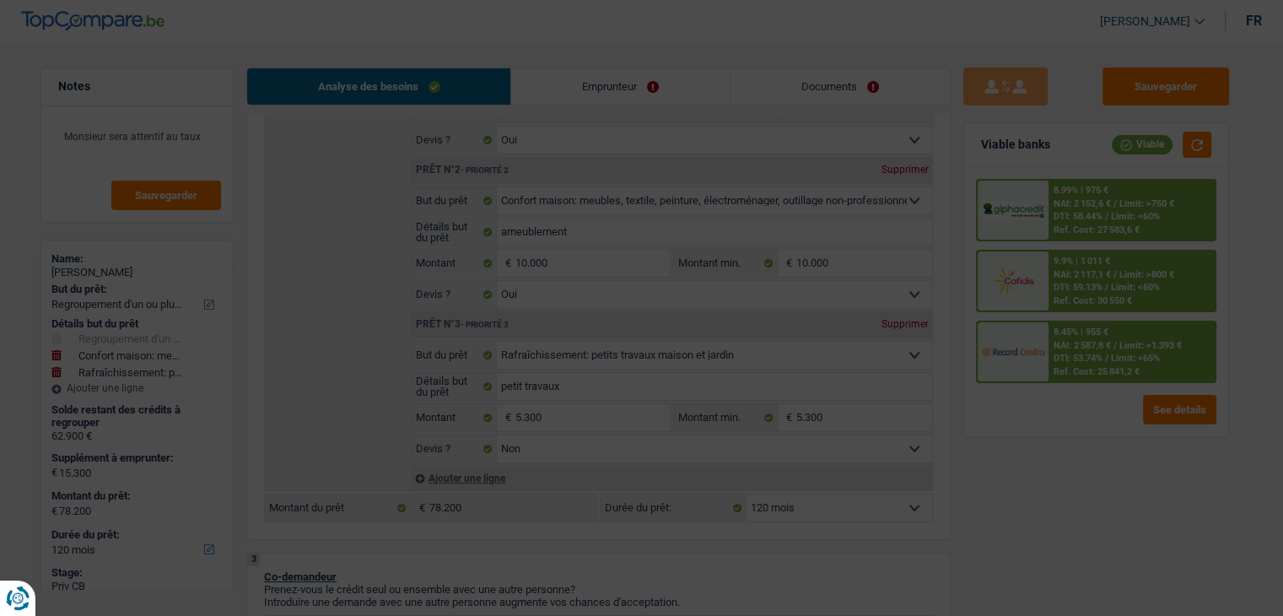
click at [1094, 327] on div "8.45% | 955 €" at bounding box center [1082, 332] width 55 height 11
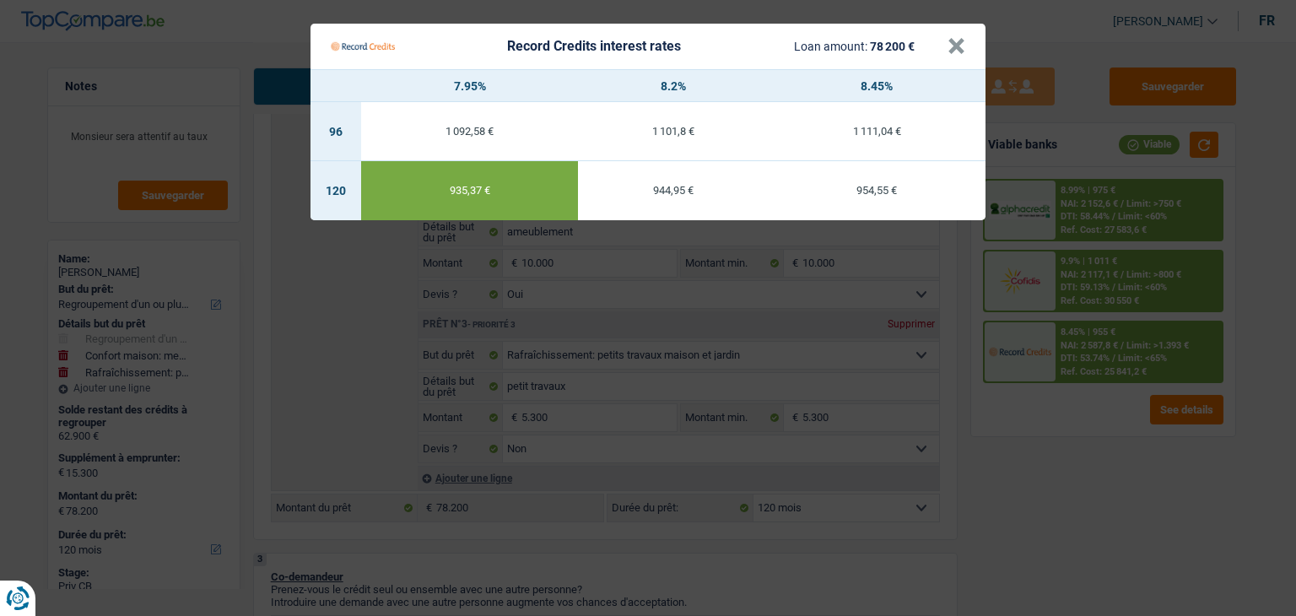
click at [1088, 446] on Credits "Record Credits interest rates Loan amount: 78 200 € × 7.95% 8.2% 8.45% 96 1 092…" at bounding box center [648, 308] width 1296 height 616
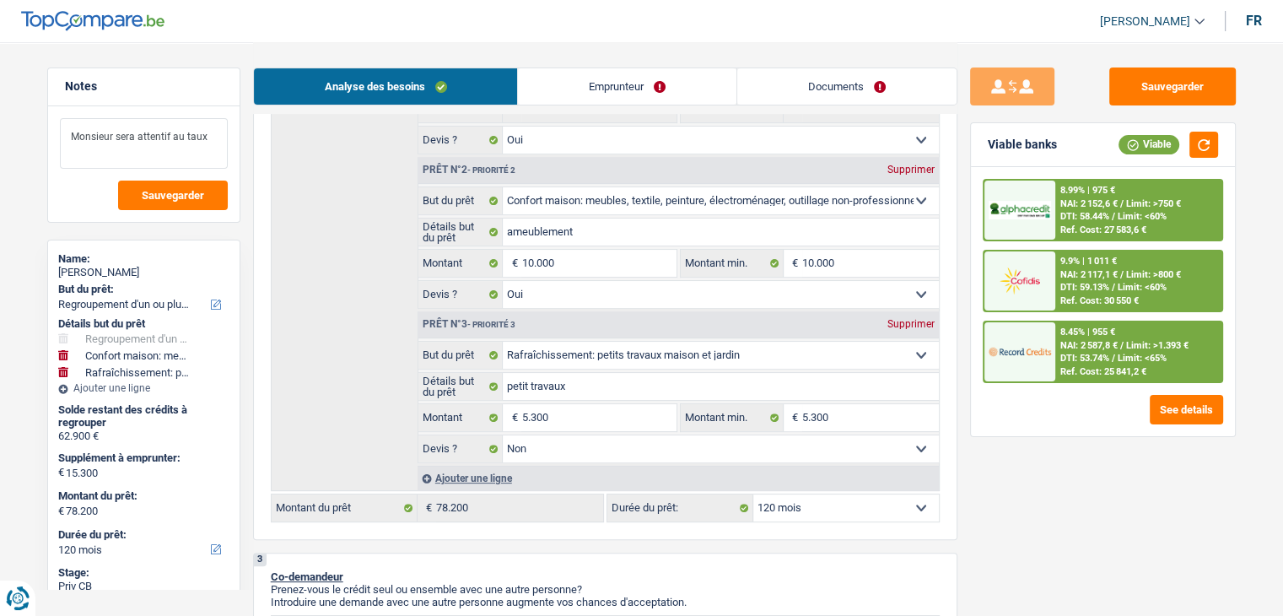
click at [216, 147] on textarea "Monsieur sera attentif au taux" at bounding box center [144, 143] width 168 height 51
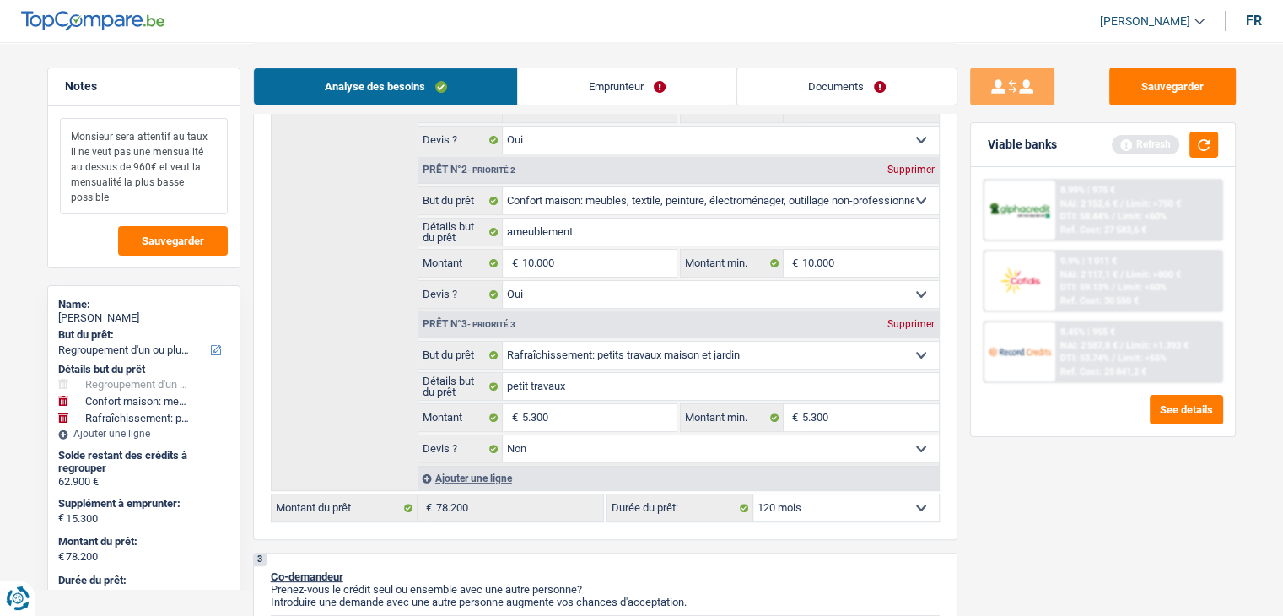
click at [132, 139] on textarea "Monsieur sera attentif au taux il ne veut pas une mensualité au dessus de 960€ …" at bounding box center [144, 166] width 168 height 96
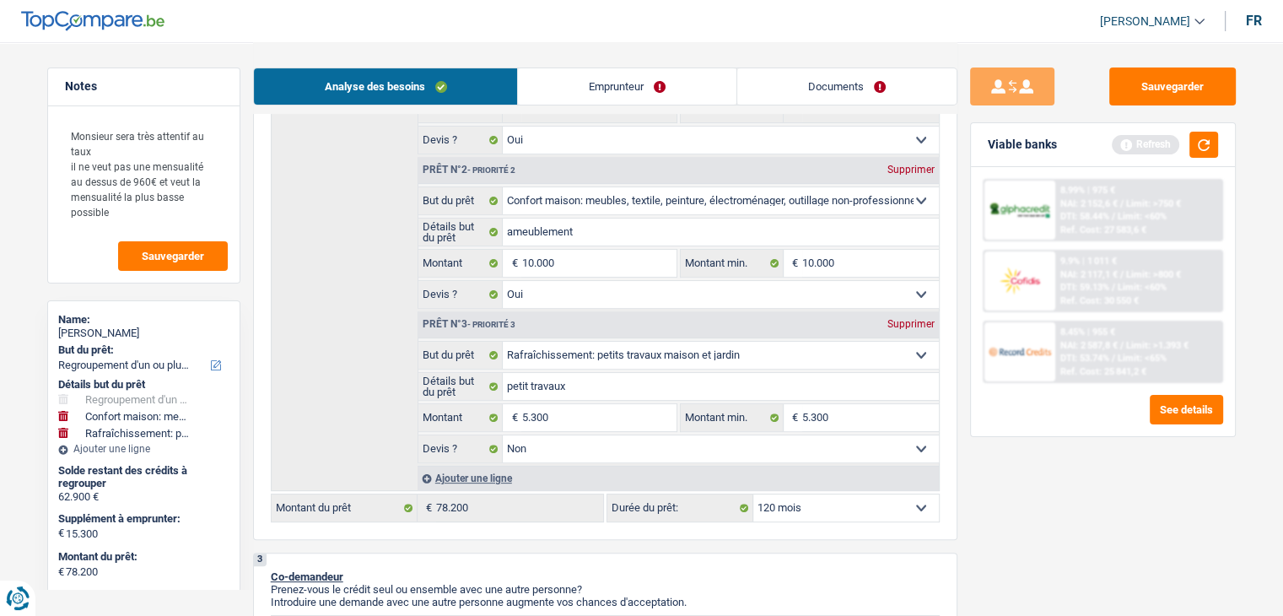
click at [1218, 143] on div "Viable banks Refresh" at bounding box center [1103, 145] width 264 height 44
click at [1212, 144] on button "button" at bounding box center [1204, 145] width 29 height 26
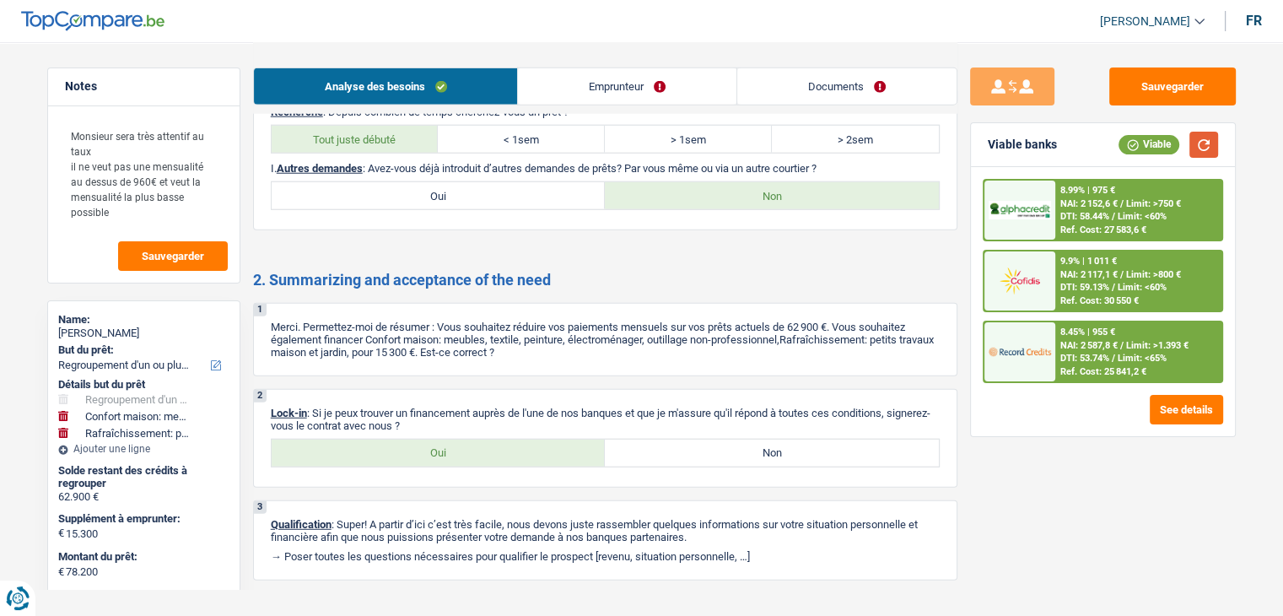
scroll to position [4486, 0]
click at [1126, 79] on button "Sauvegarder" at bounding box center [1173, 86] width 127 height 38
click at [1082, 323] on div "8.45% | 955 € NAI: 2 587,8 € / Limit: >1.393 € DTI: 53.74% / Limit: <65% Ref. C…" at bounding box center [1139, 351] width 166 height 59
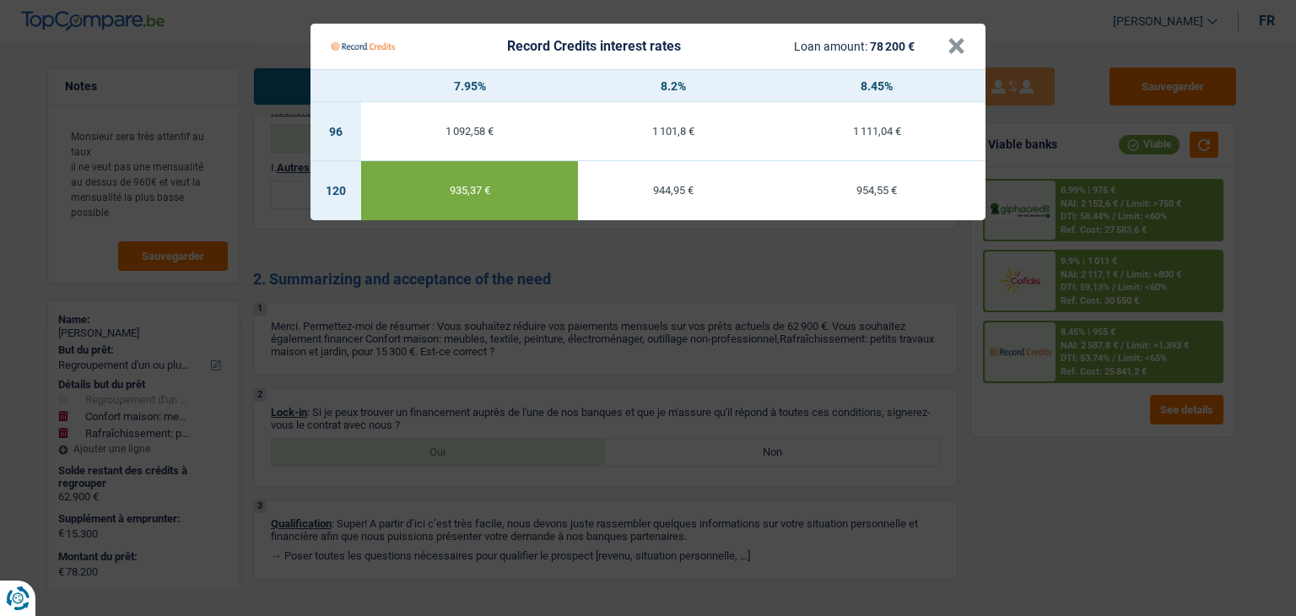
click at [1066, 479] on Credits "Record Credits interest rates Loan amount: 78 200 € × 7.95% 8.2% 8.45% 96 1 092…" at bounding box center [648, 308] width 1296 height 616
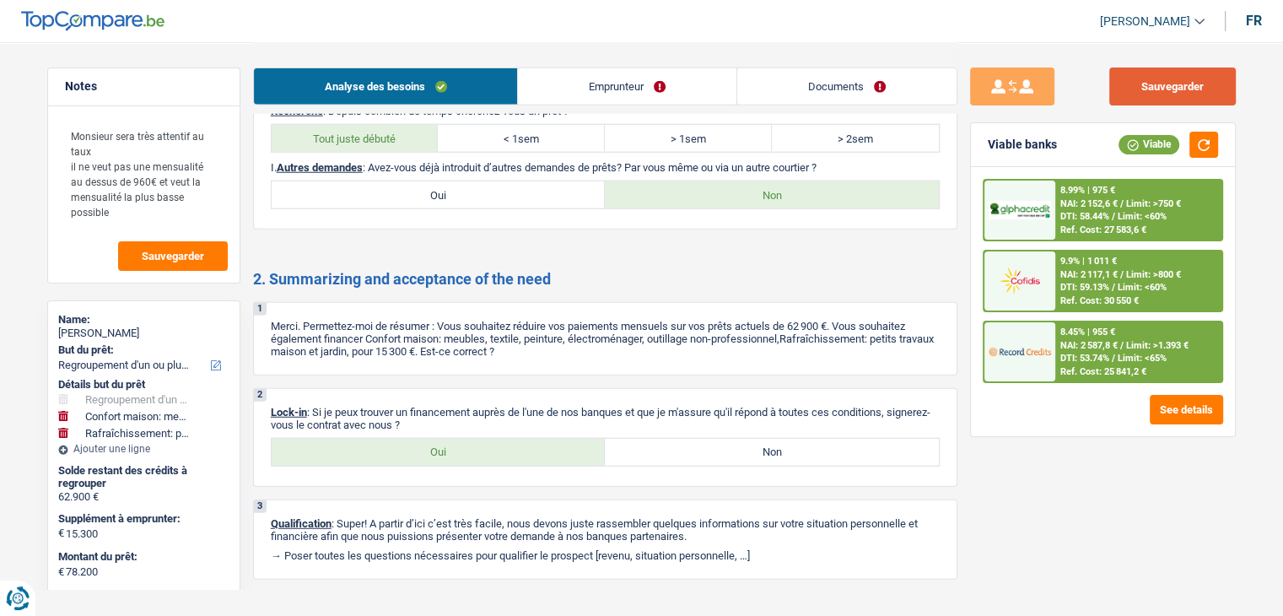
click at [1157, 89] on button "Sauvegarder" at bounding box center [1173, 86] width 127 height 38
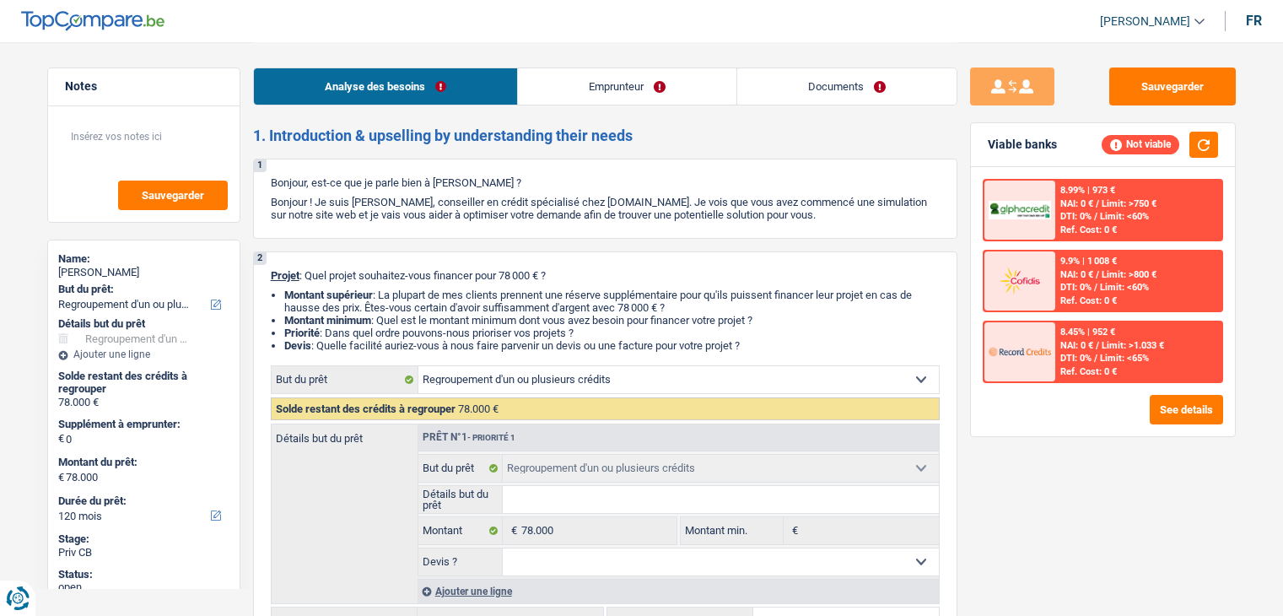
select select "refinancing"
select select "120"
select select "refinancing"
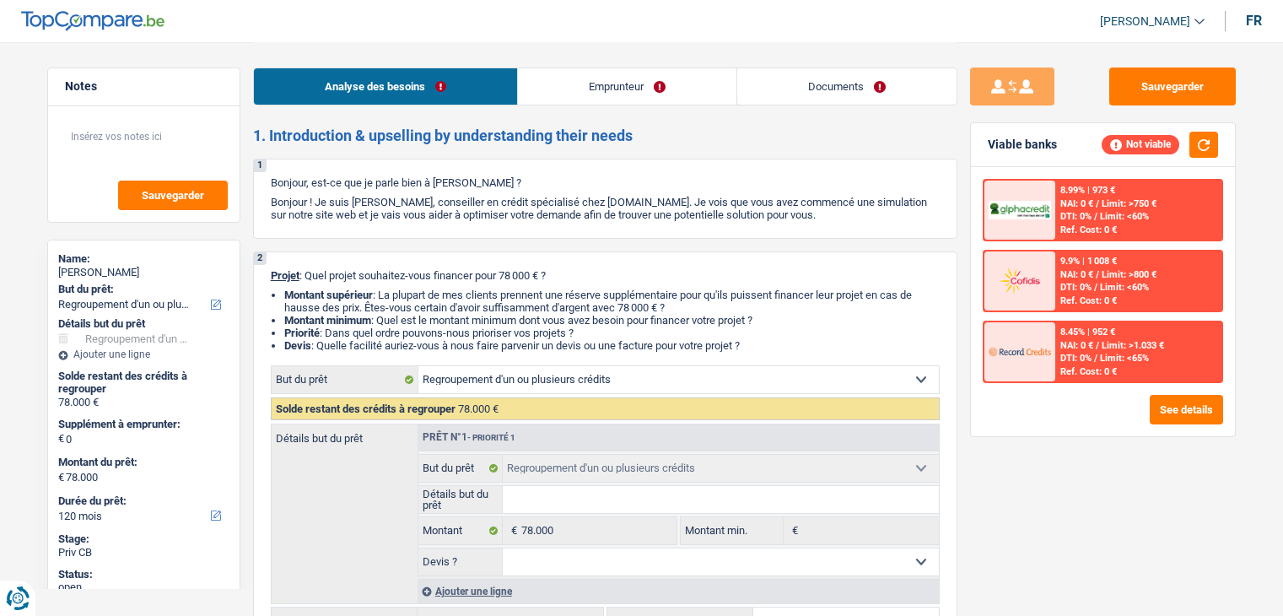
select select "120"
select select "publicEmployee"
select select "familyAllowances"
select select "netSalary"
select select "mealVouchers"
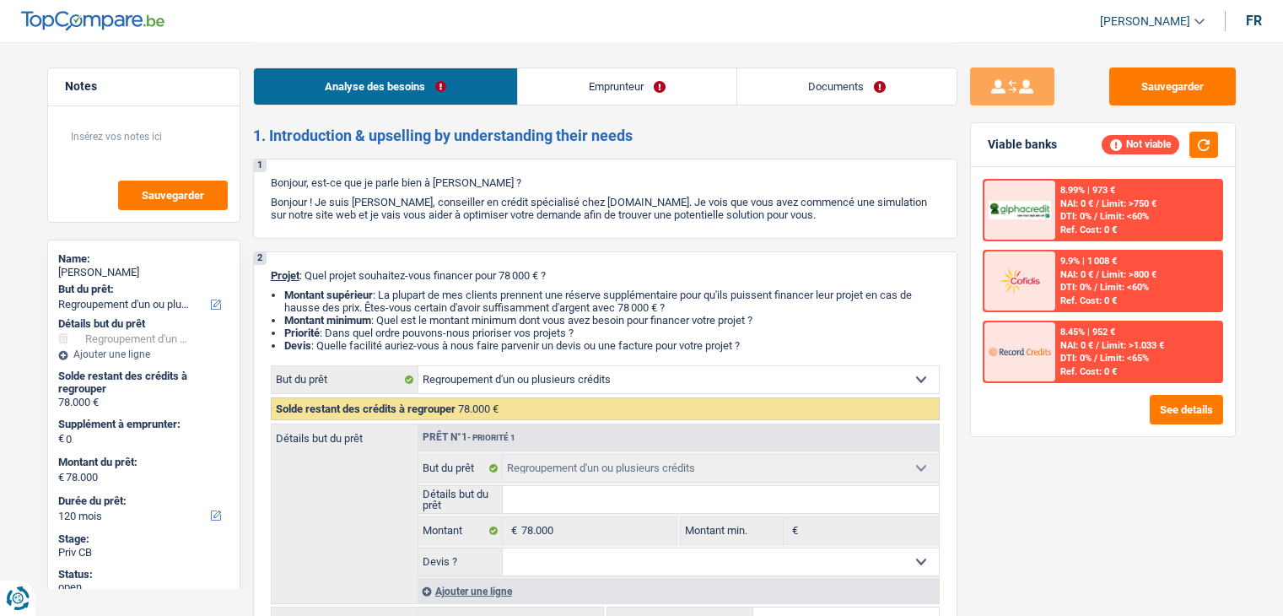
select select "ownerWithMortgage"
select select "mortgage"
select select "refinancing"
select select "120"
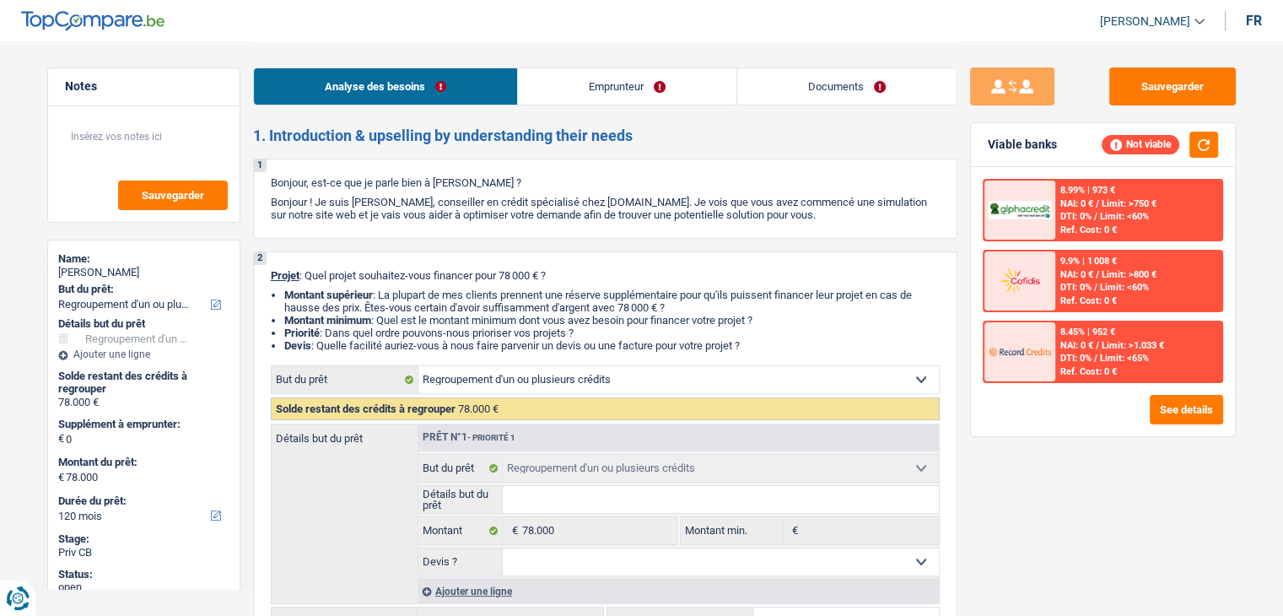
scroll to position [68, 0]
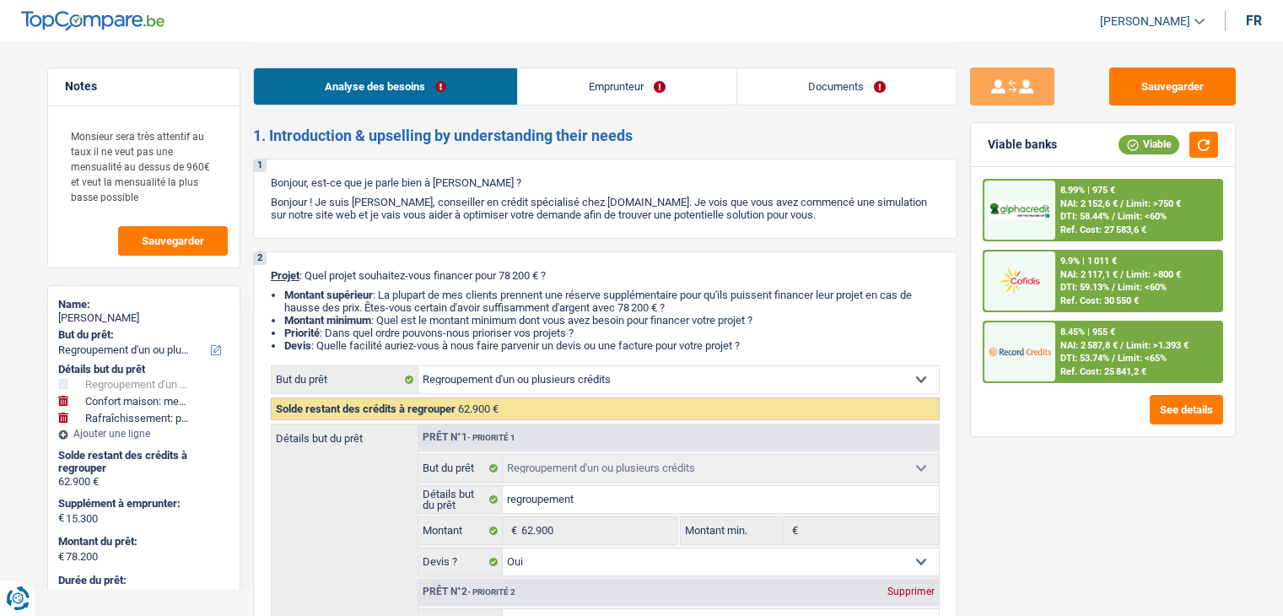
select select "refinancing"
select select "household"
select select "houseOrGarden"
select select "120"
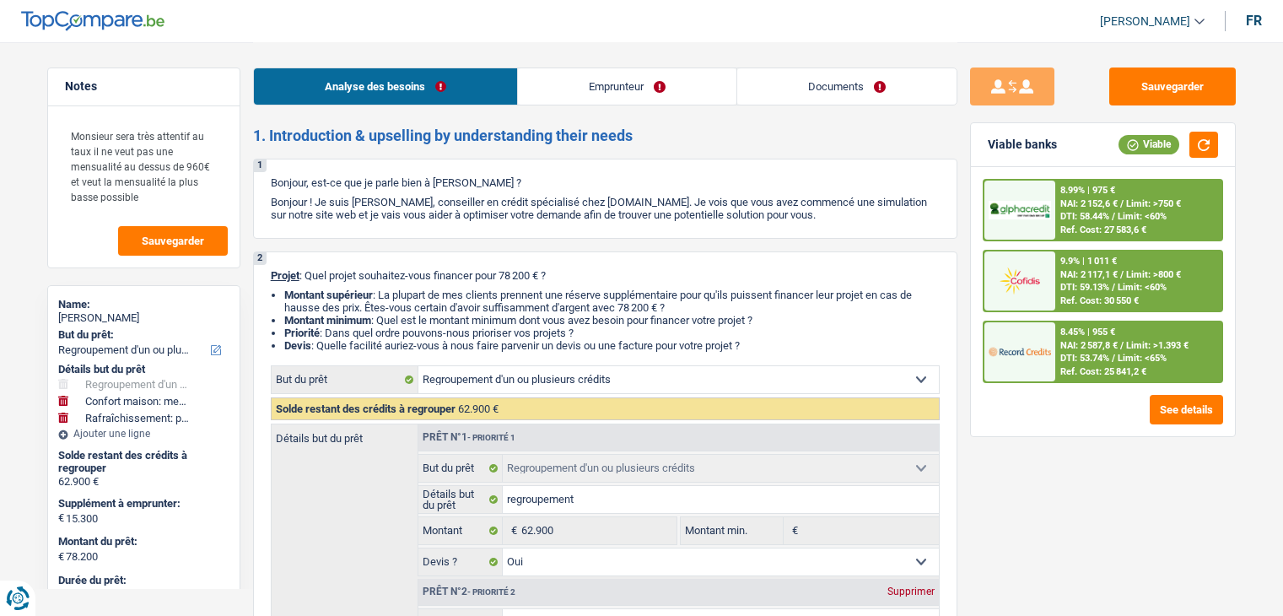
select select "refinancing"
select select "yes"
select select "household"
select select "yes"
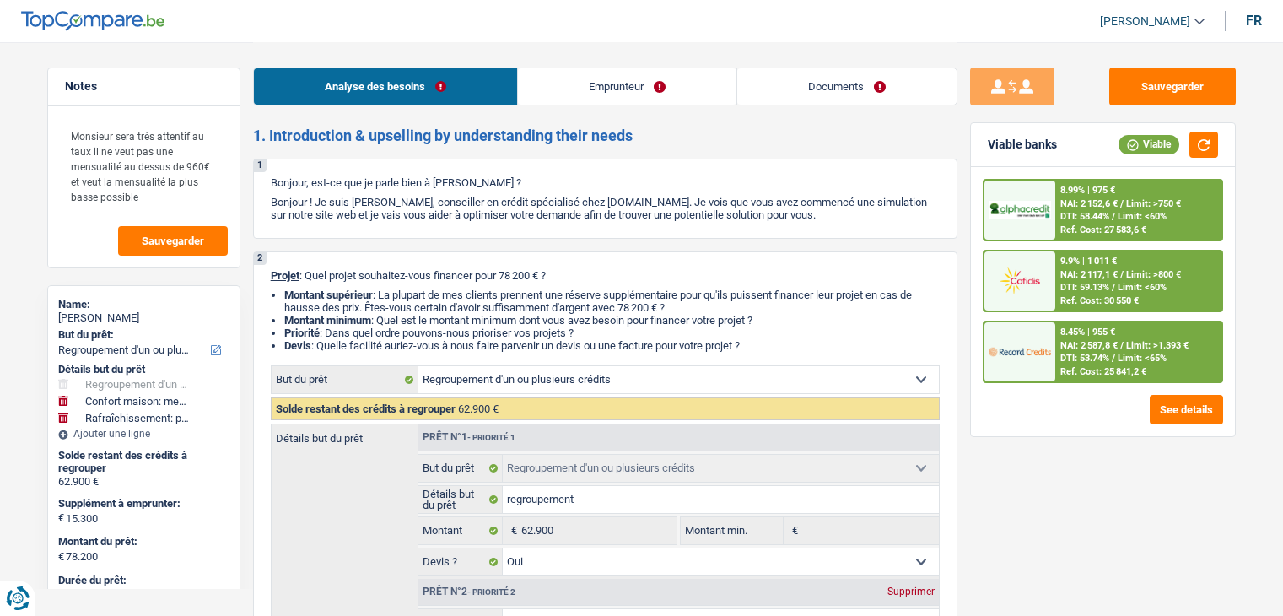
select select "houseOrGarden"
select select "false"
select select "120"
select select "publicEmployee"
select select "netSalary"
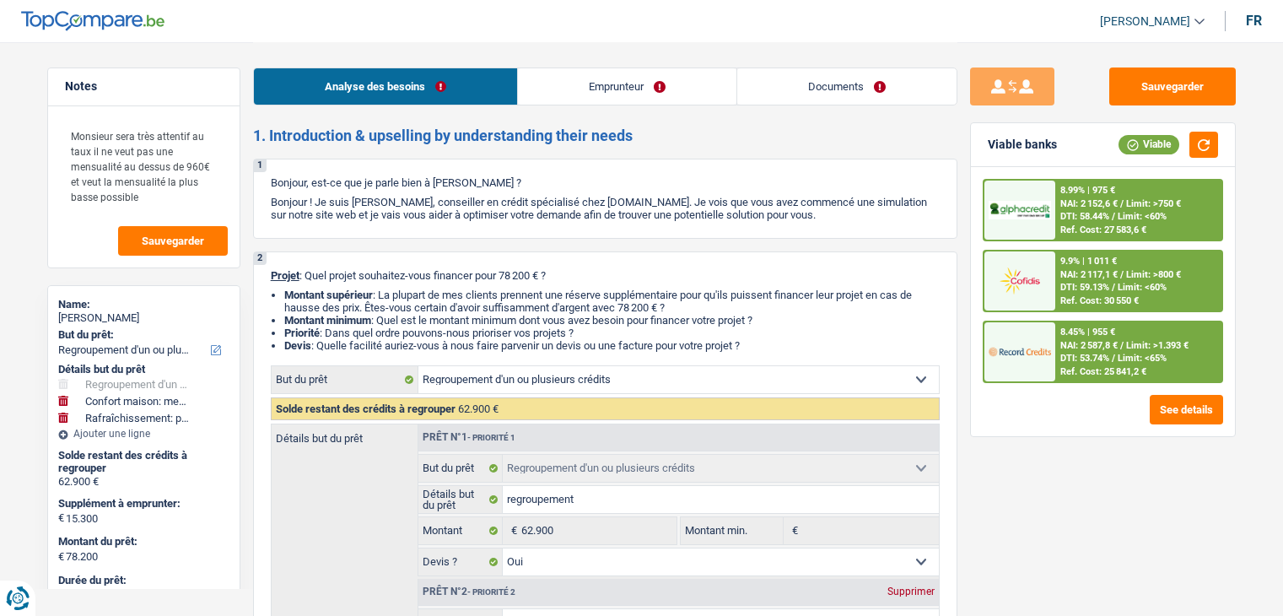
select select "familyAllowances"
select select "mealVouchers"
select select "ownerWithMortgage"
select select "mortgage"
select select "360"
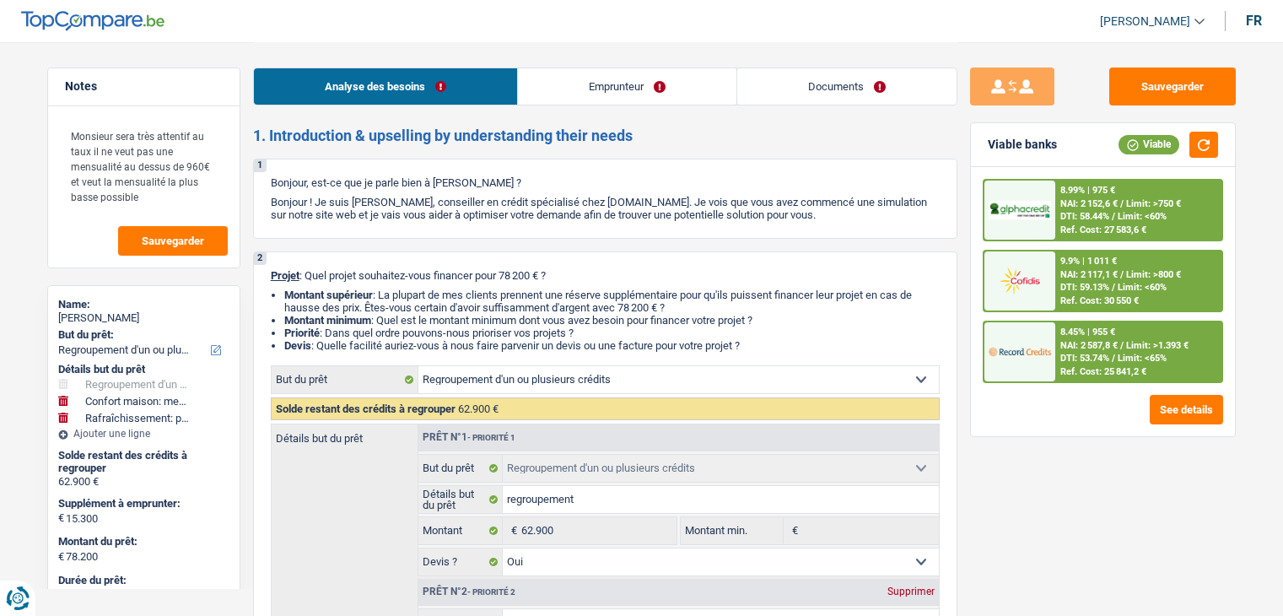
select select "mortgage"
select select "240"
select select "personalLoan"
select select "homeFurnishingOrRelocation"
select select "36"
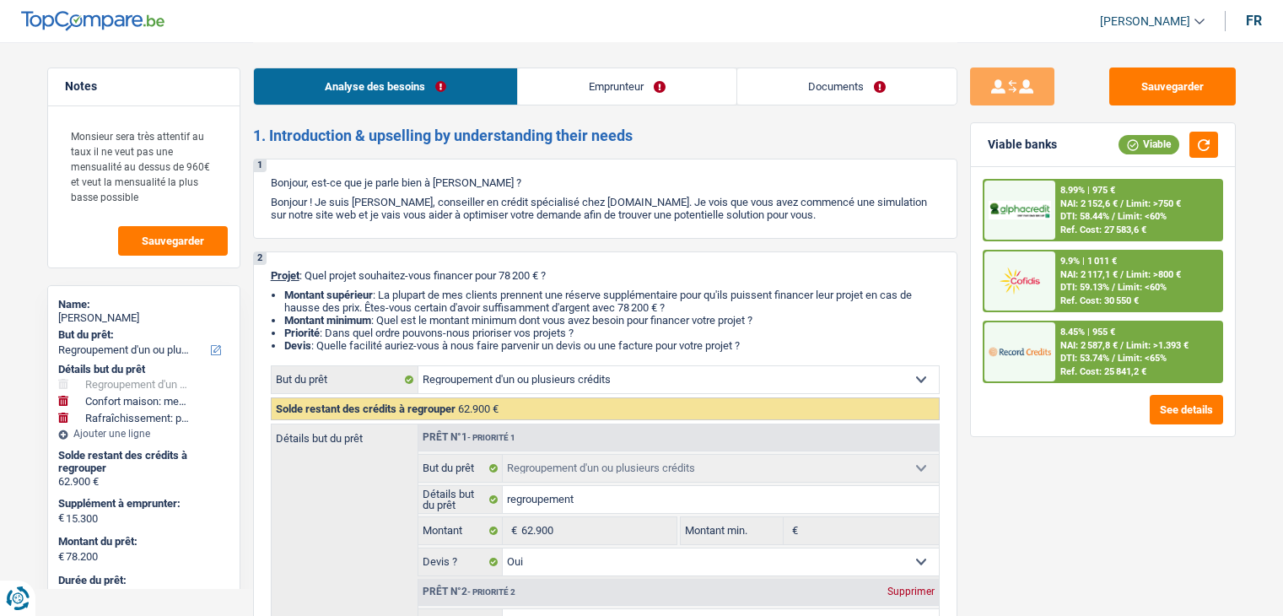
select select "personalLoan"
select select "homeFurnishingOrRelocation"
select select "30"
select select "carLoan"
select select "60"
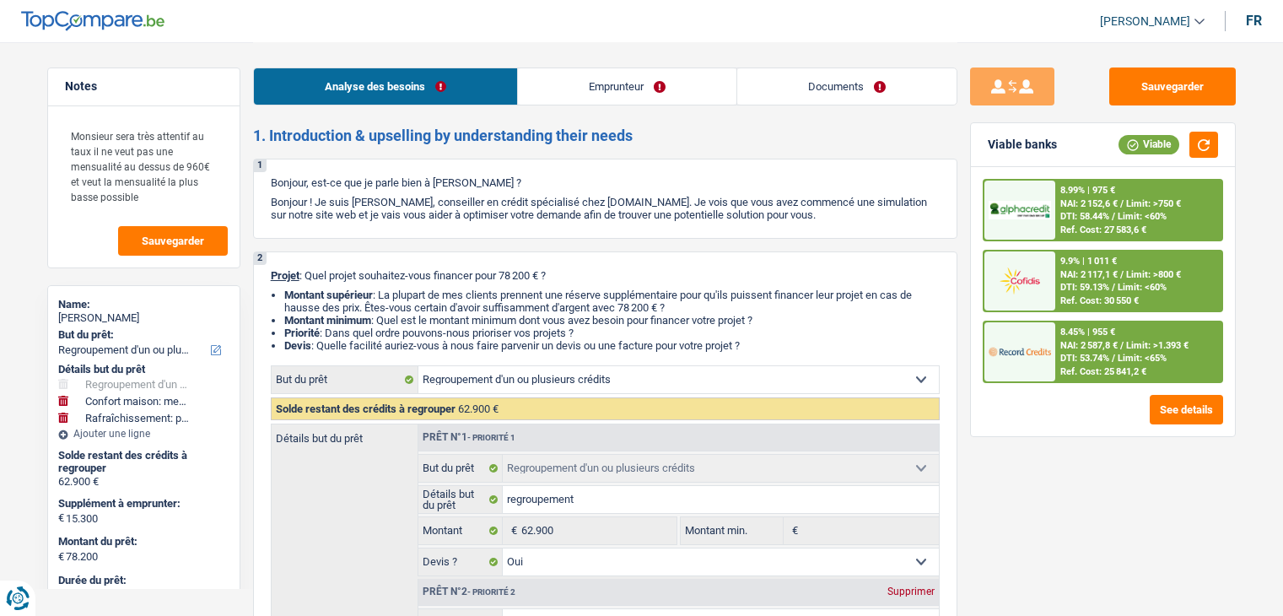
select select "cardOrCredit"
select select "creditConsolidation"
select select "84"
select select "refinancing"
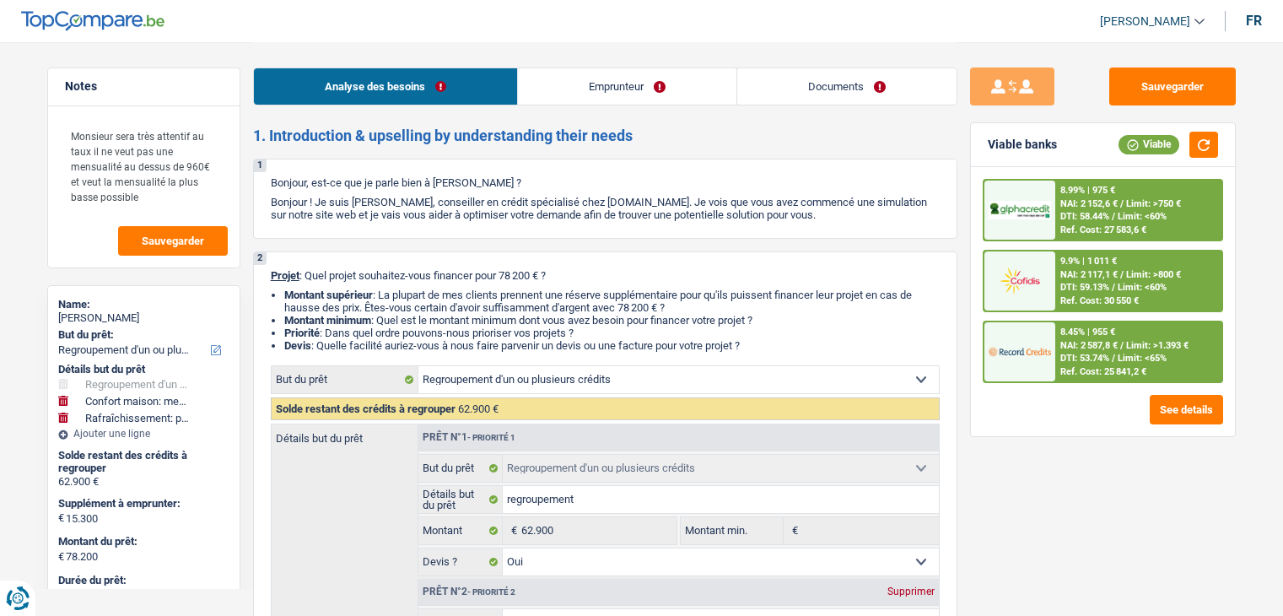
select select "refinancing"
select select "yes"
select select "household"
select select "yes"
select select "houseOrGarden"
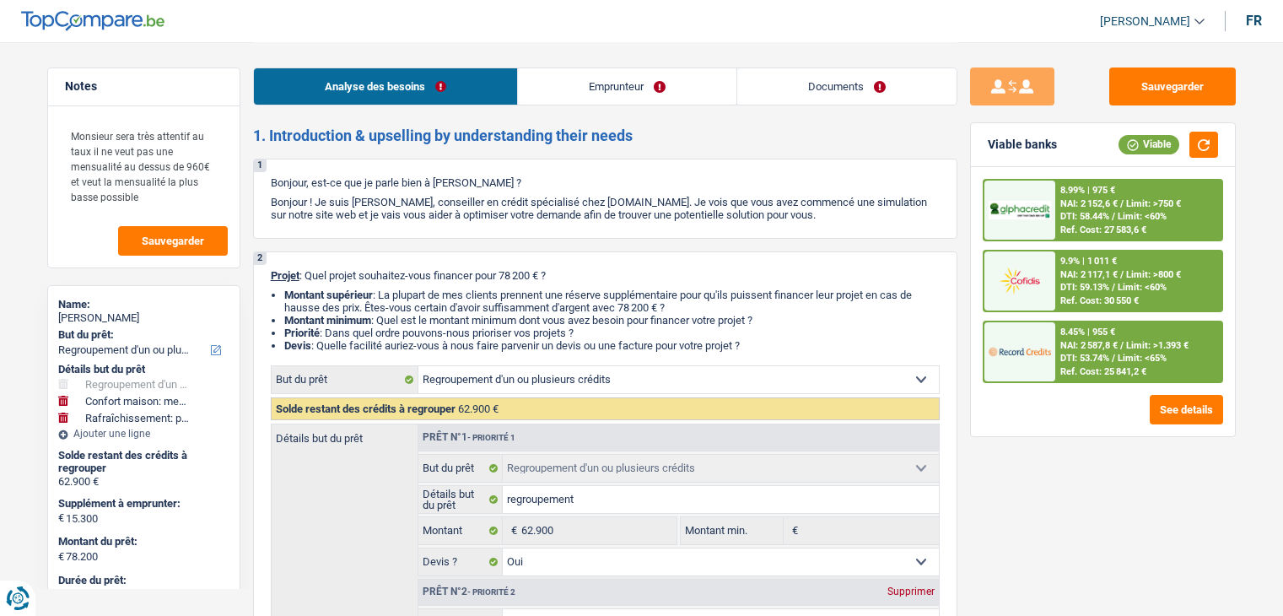
select select "false"
select select "120"
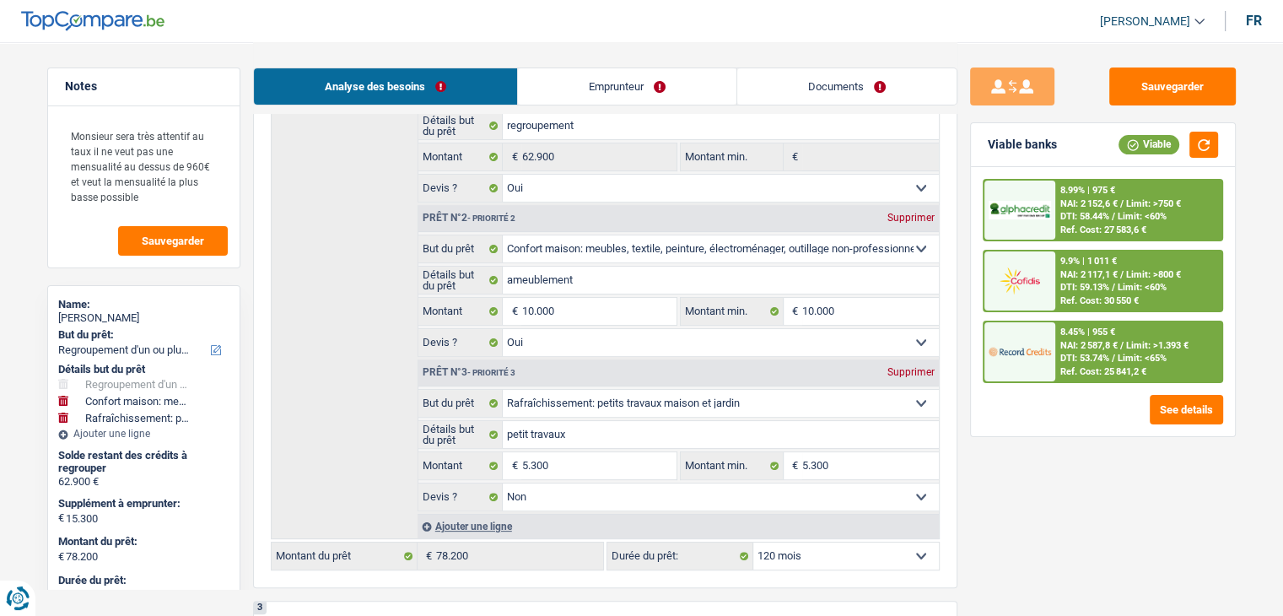
scroll to position [506, 0]
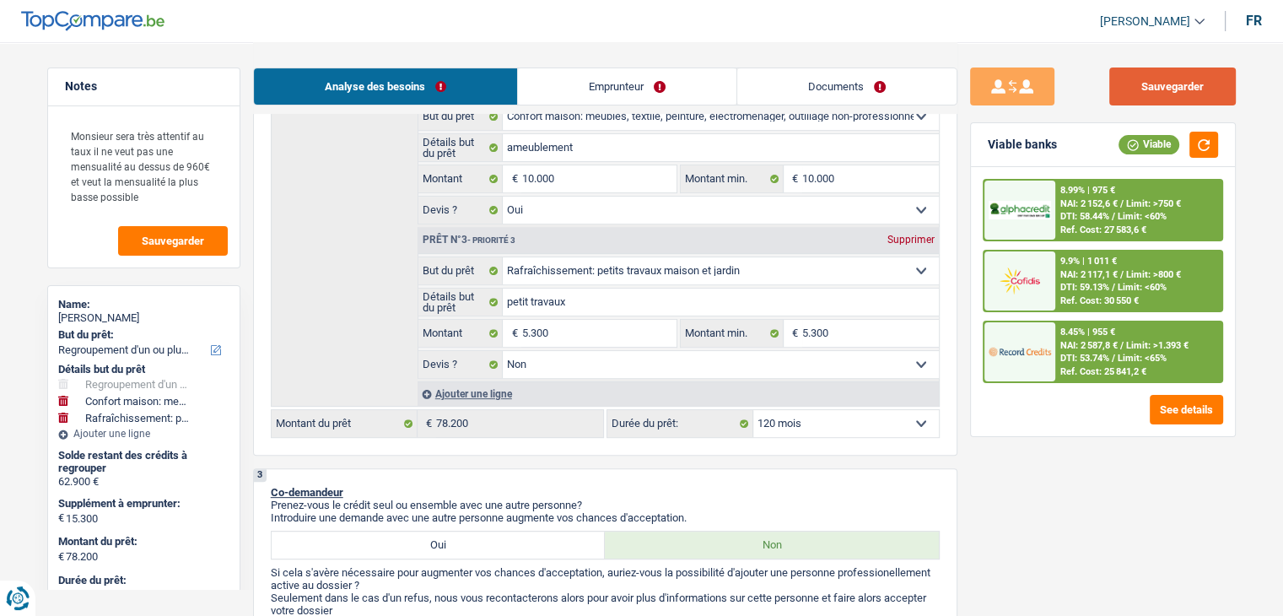
click at [1180, 97] on button "Sauvegarder" at bounding box center [1173, 86] width 127 height 38
click at [755, 49] on div "Analyse des besoins Emprunteur Documents" at bounding box center [605, 78] width 705 height 72
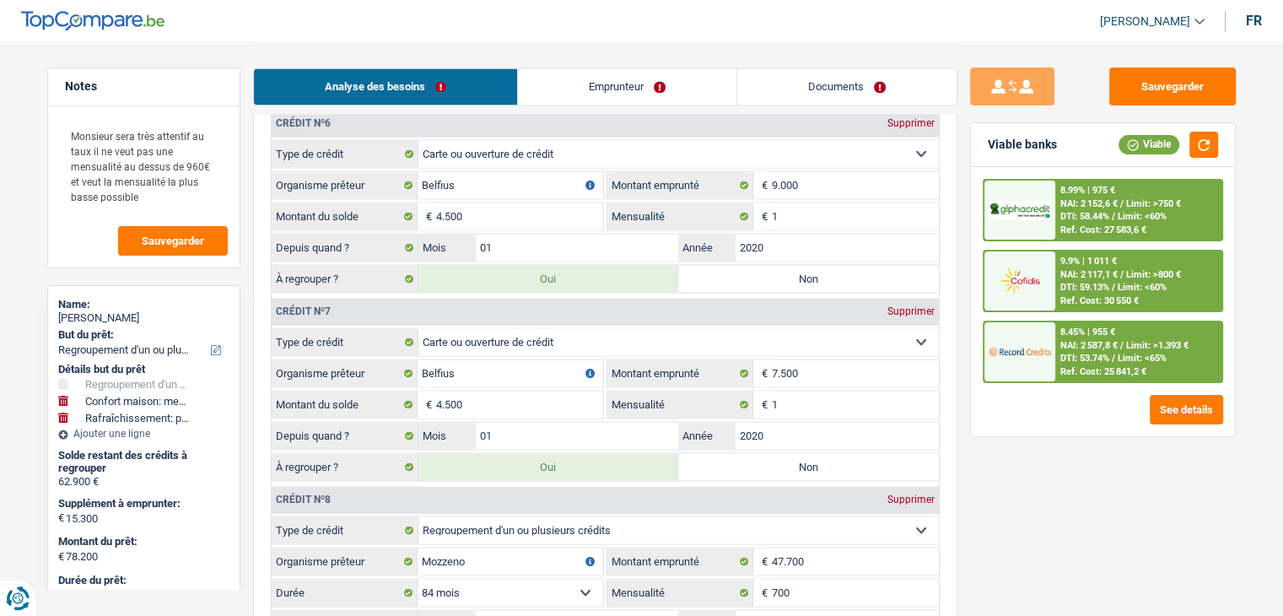
scroll to position [3291, 0]
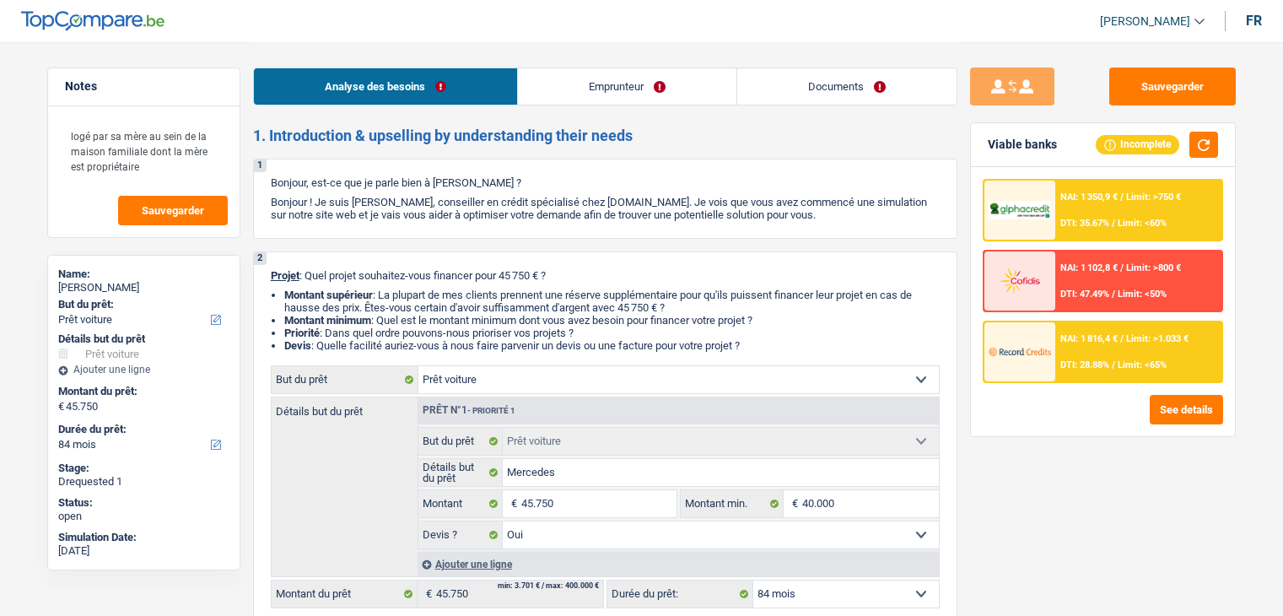
select select "car"
select select "84"
select select "car"
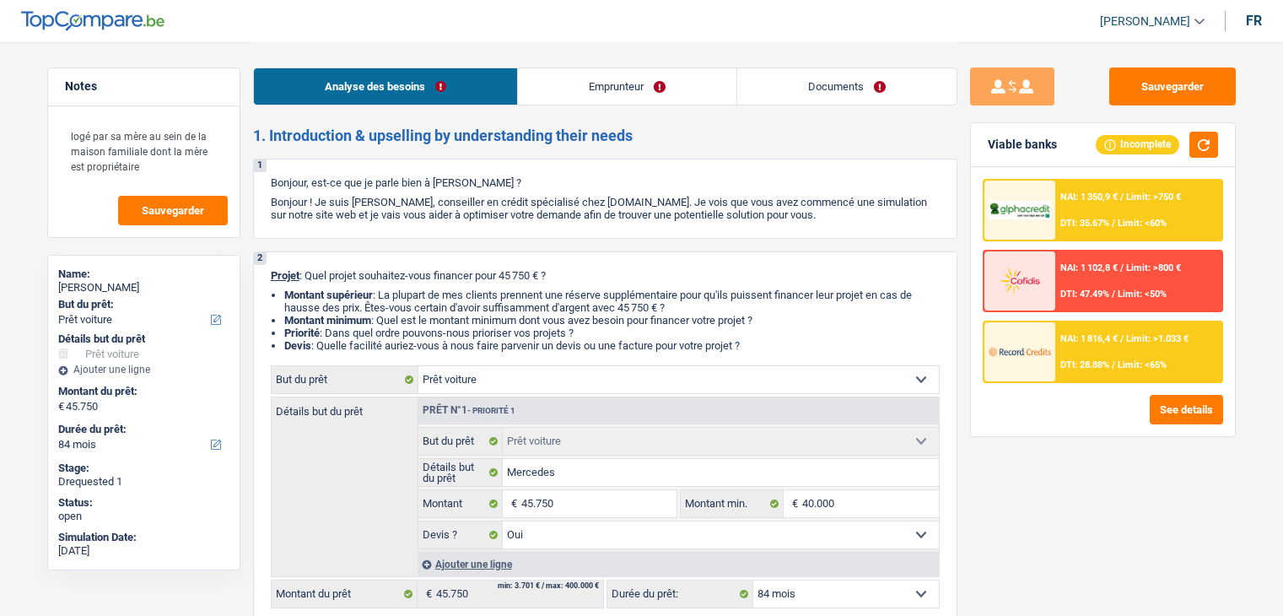
select select "yes"
select select "84"
select select "publicEmployee"
select select "netSalary"
select select "mealVouchers"
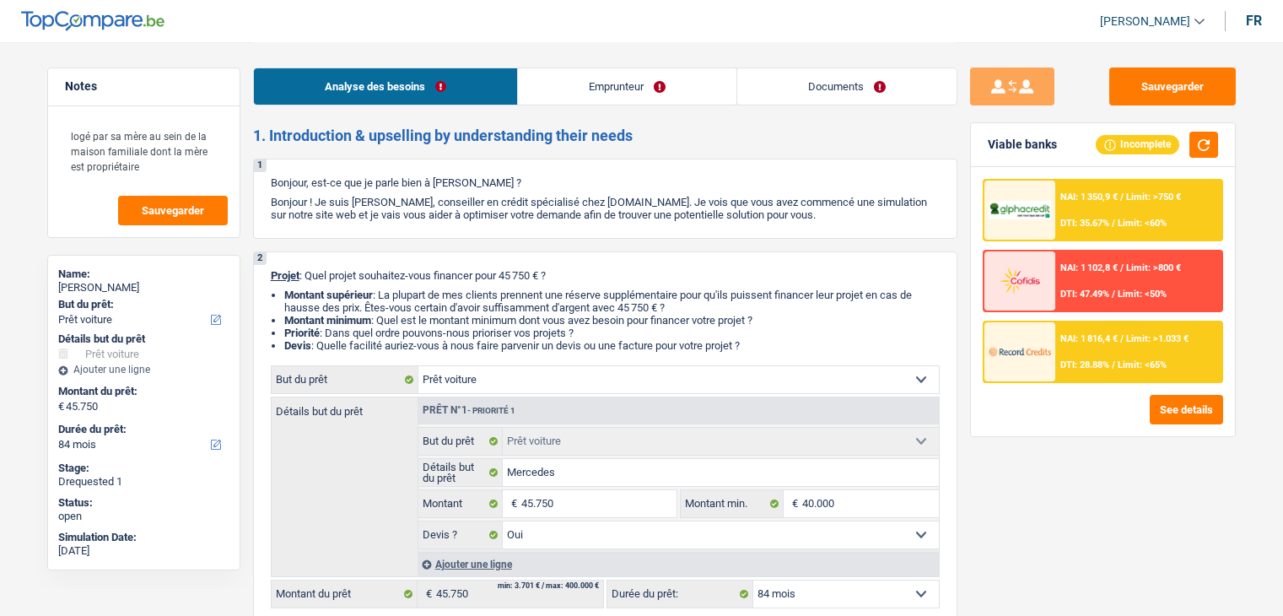
select select "liveWithParents"
select select "car"
select select "yes"
select select "84"
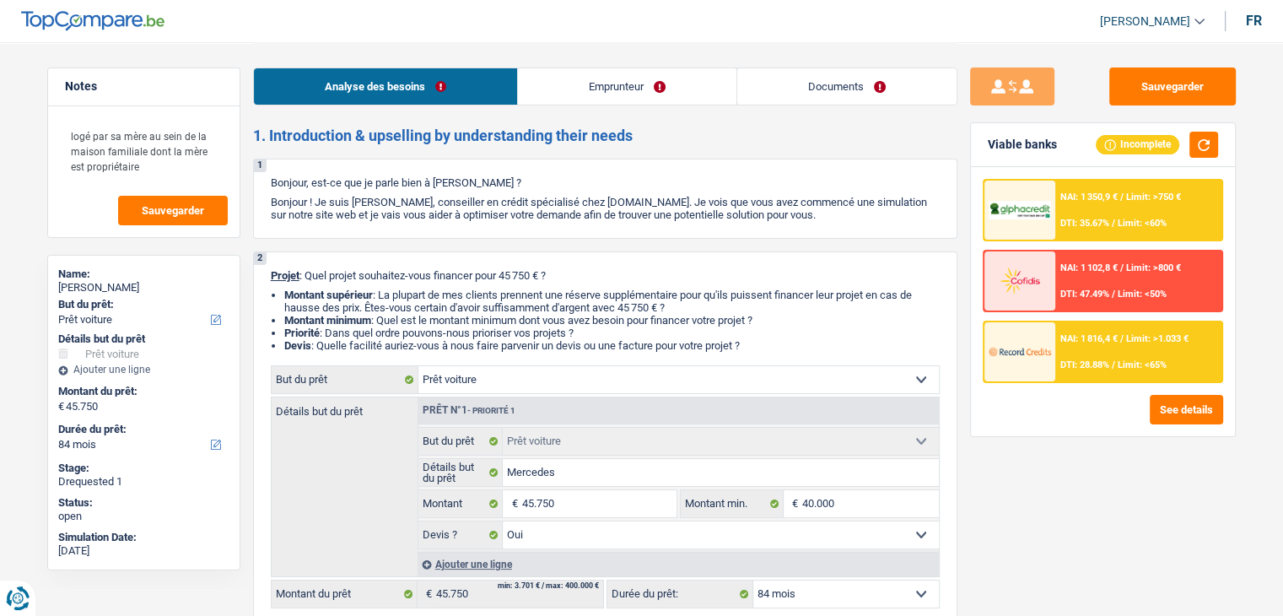
click at [1052, 351] on div at bounding box center [1020, 351] width 71 height 59
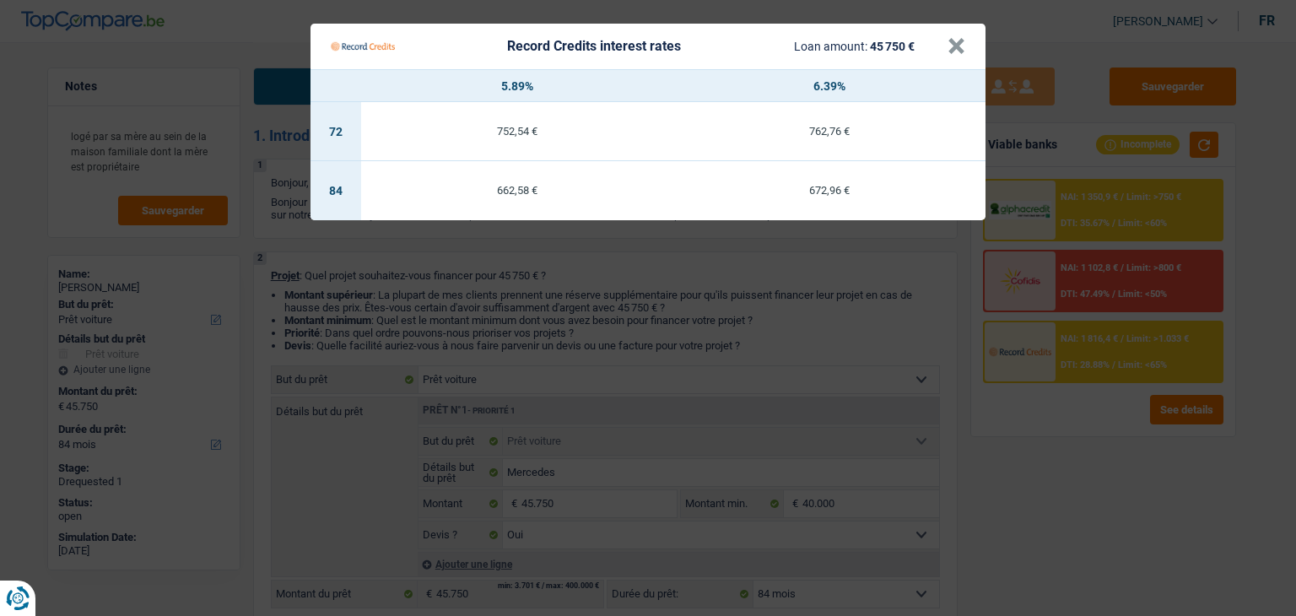
click at [1078, 502] on Credits "Record Credits interest rates Loan amount: 45 750 € × 5.89% 6.39% 72 752,54 € 7…" at bounding box center [648, 308] width 1296 height 616
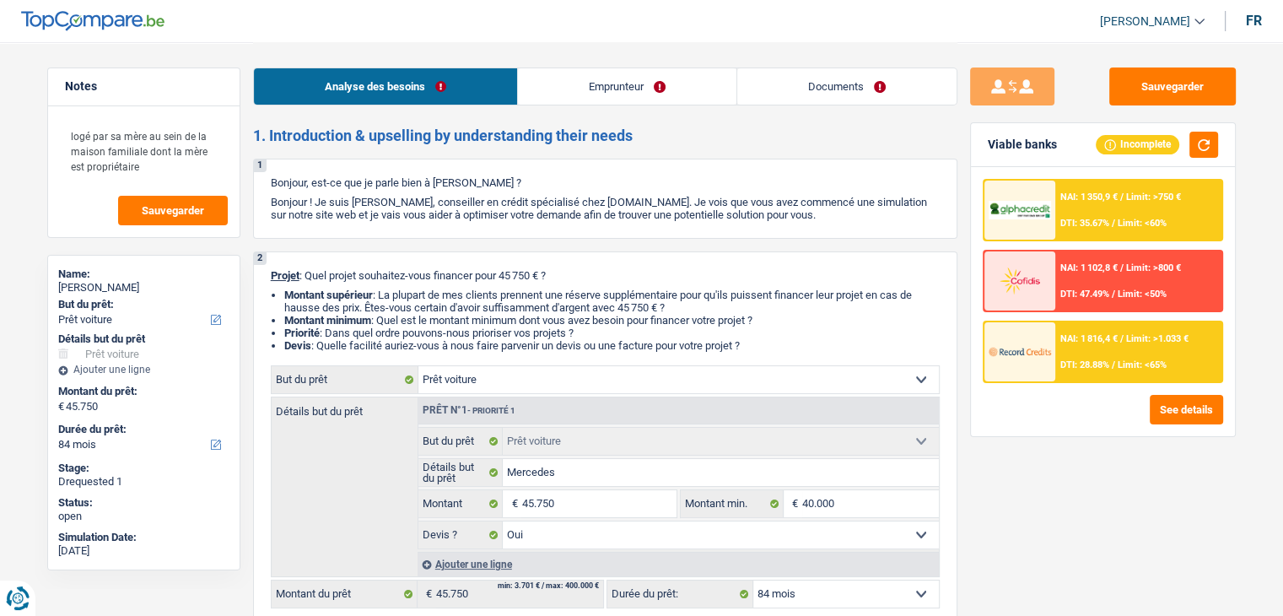
click at [1083, 224] on span "DTI: 35.67%" at bounding box center [1085, 223] width 49 height 11
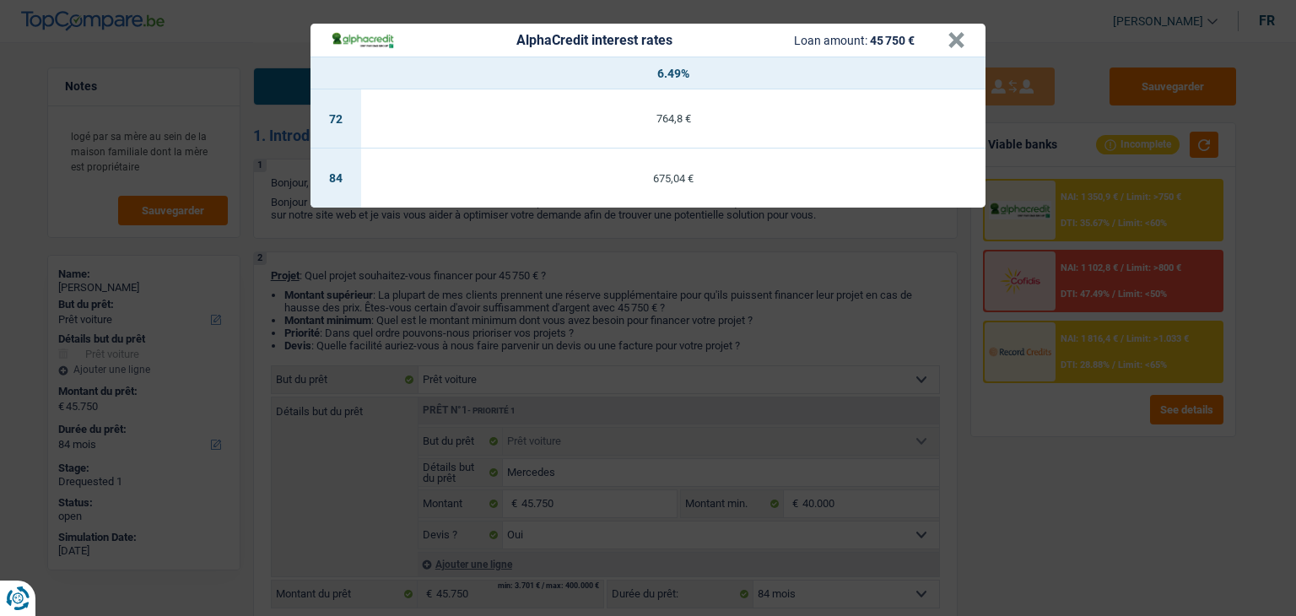
click at [1071, 472] on div "AlphaCredit interest rates Loan amount: 45 750 € × 6.49% 72 764,8 € 84 675,04 €" at bounding box center [648, 308] width 1296 height 616
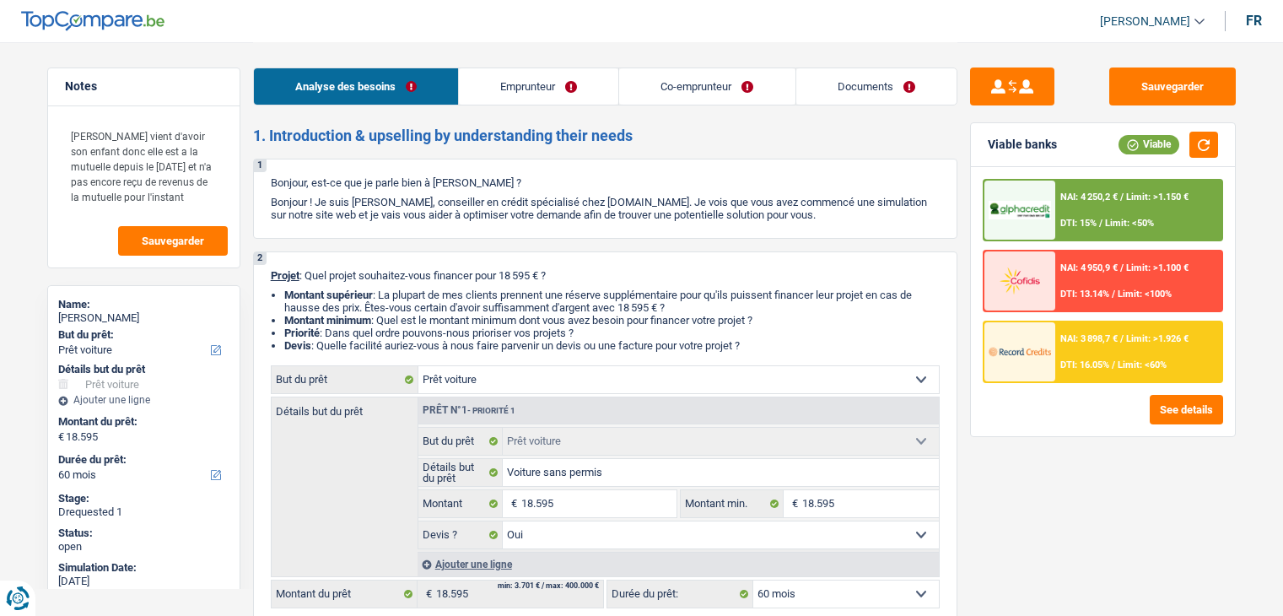
select select "car"
select select "60"
select select "car"
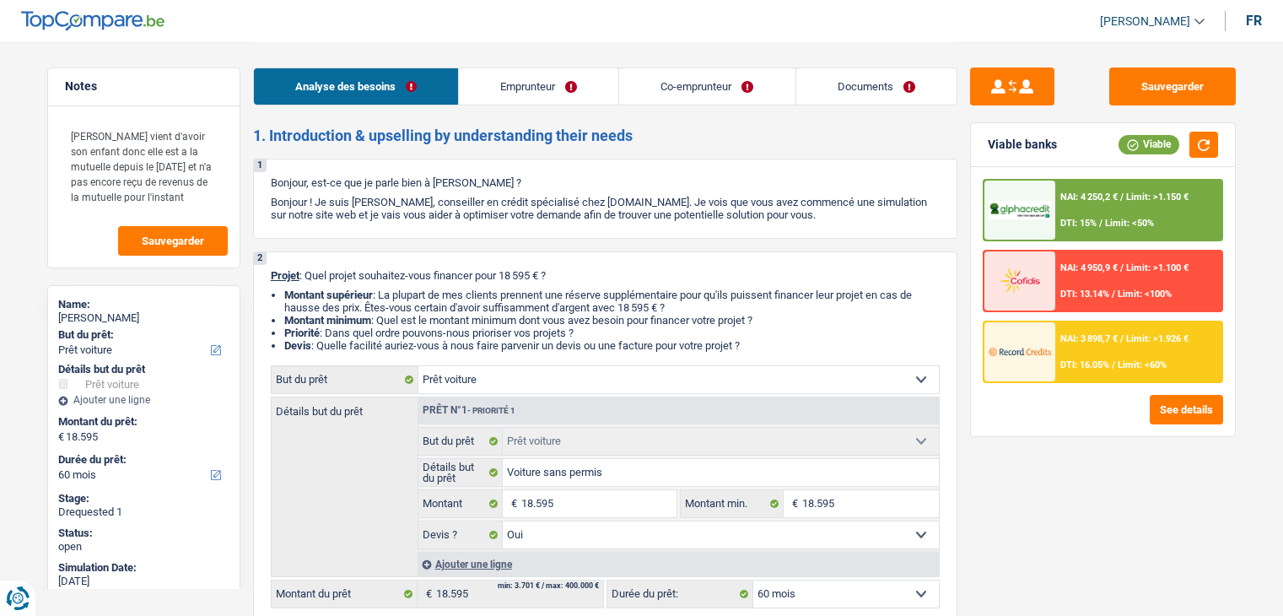
select select "yes"
select select "60"
select select "worker"
select select "familyAllowances"
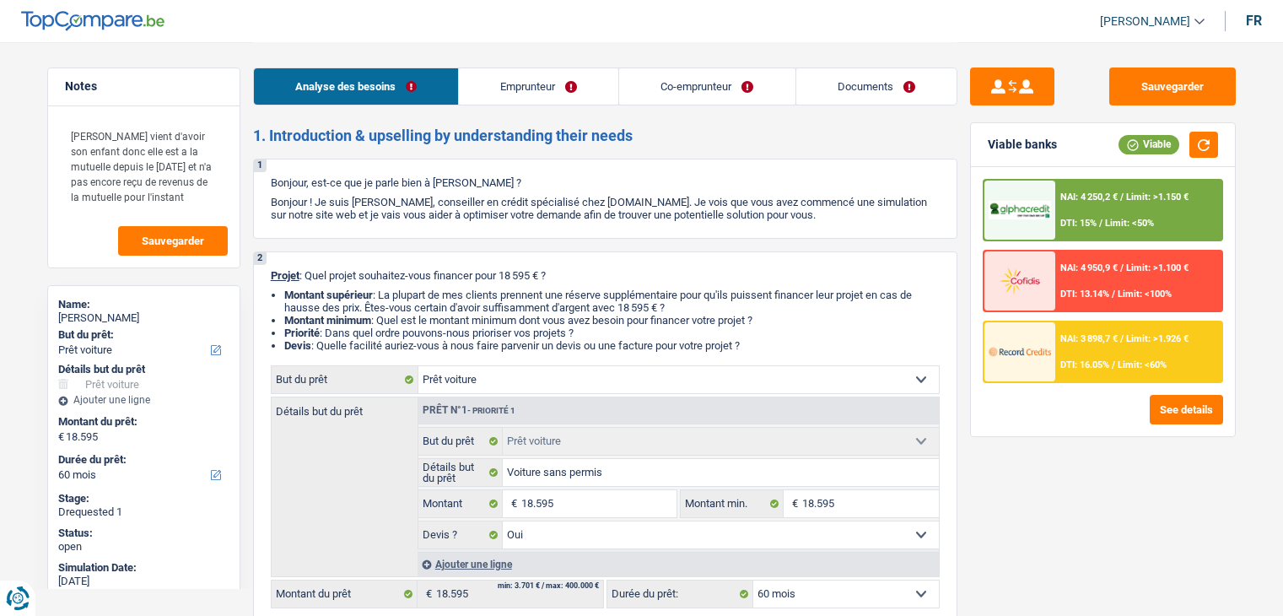
select select "netSalary"
select select "rents"
select select "car"
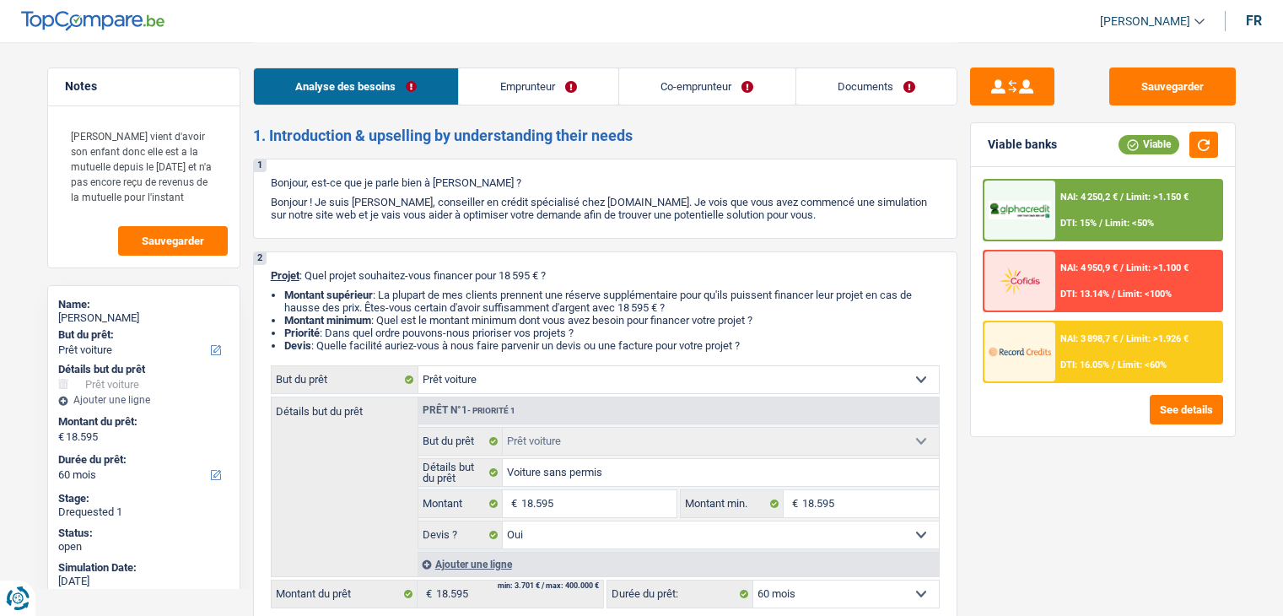
select select "yes"
select select "60"
click at [568, 78] on link "Emprunteur" at bounding box center [538, 86] width 159 height 36
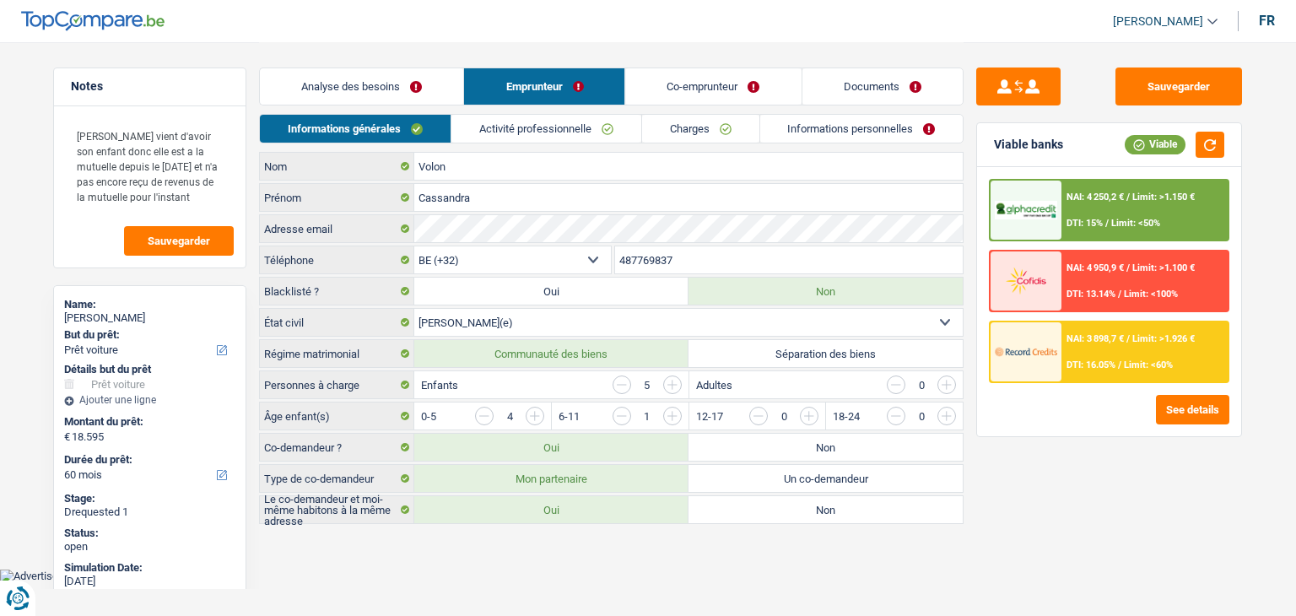
click at [546, 122] on link "Activité professionnelle" at bounding box center [546, 129] width 190 height 28
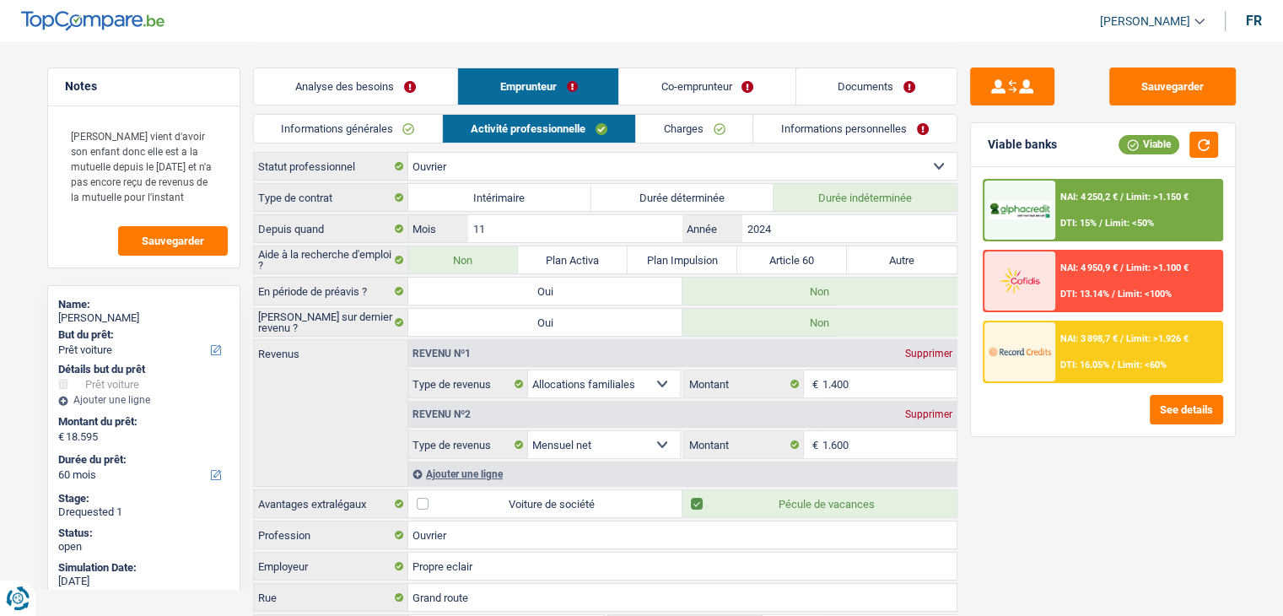
click at [692, 130] on link "Charges" at bounding box center [694, 129] width 117 height 28
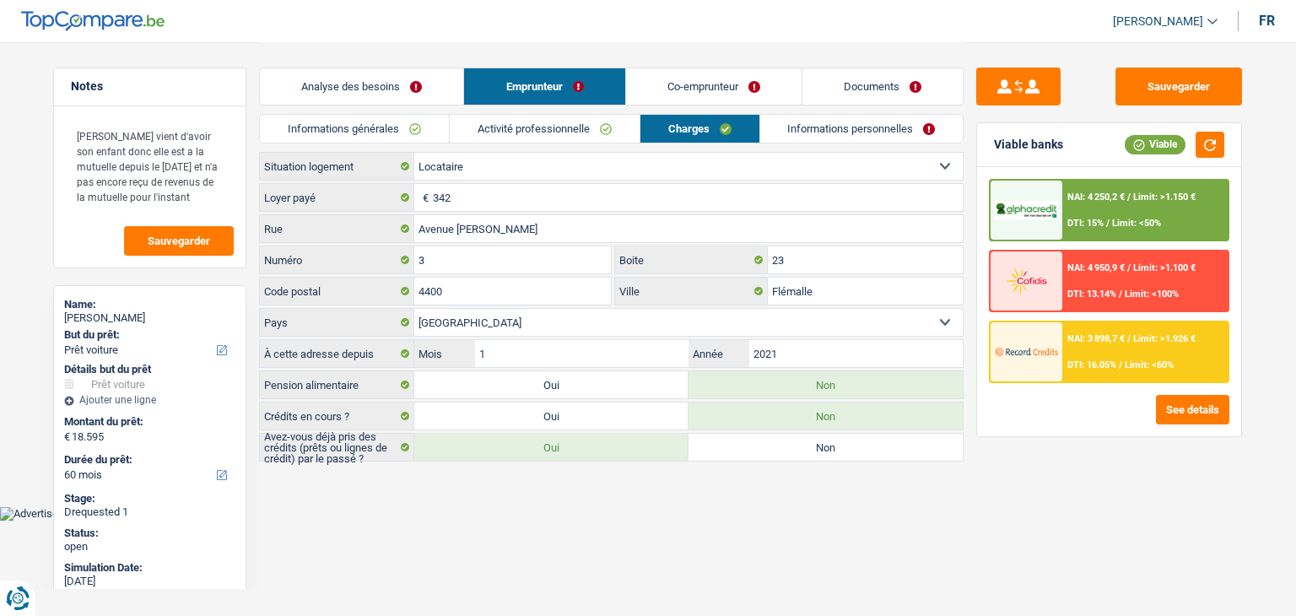
click at [691, 88] on link "Co-emprunteur" at bounding box center [713, 86] width 175 height 36
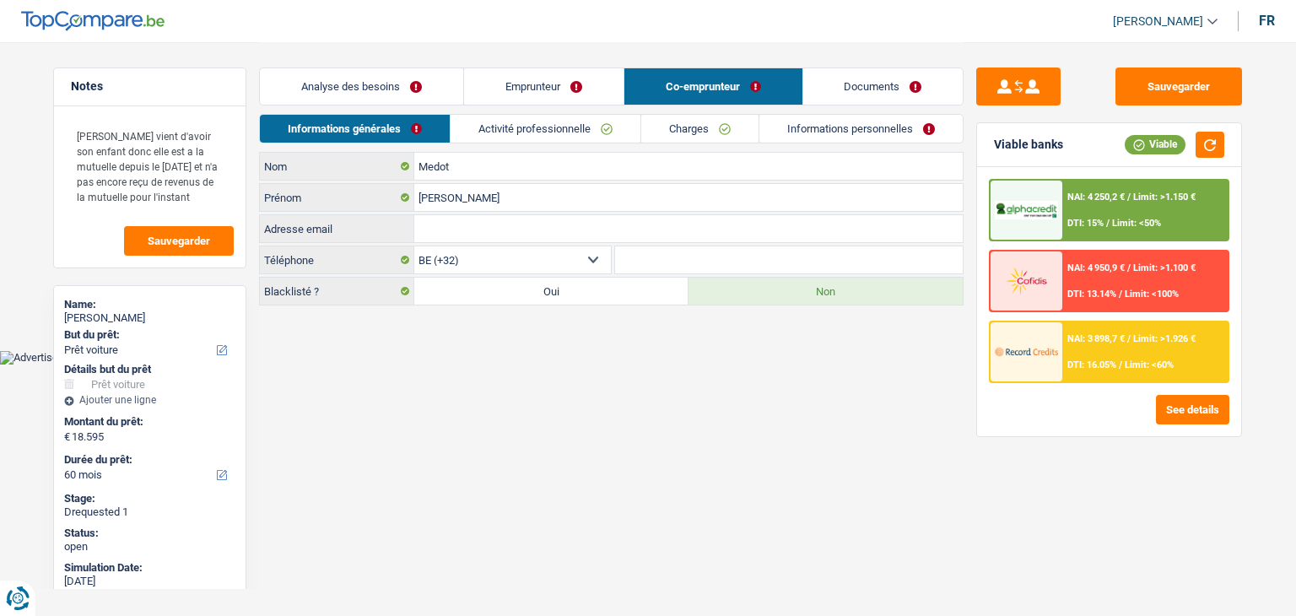
click at [610, 114] on li "Activité professionnelle" at bounding box center [545, 129] width 191 height 30
click at [570, 126] on link "Activité professionnelle" at bounding box center [546, 129] width 190 height 28
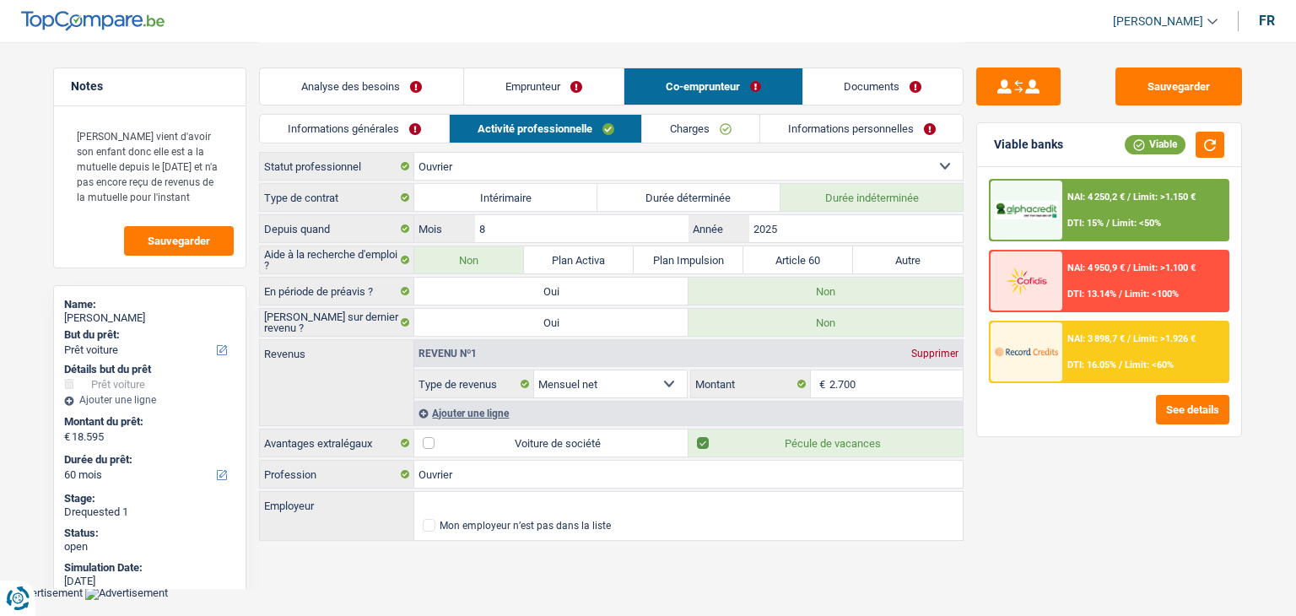
click at [340, 140] on link "Informations générales" at bounding box center [354, 129] width 189 height 28
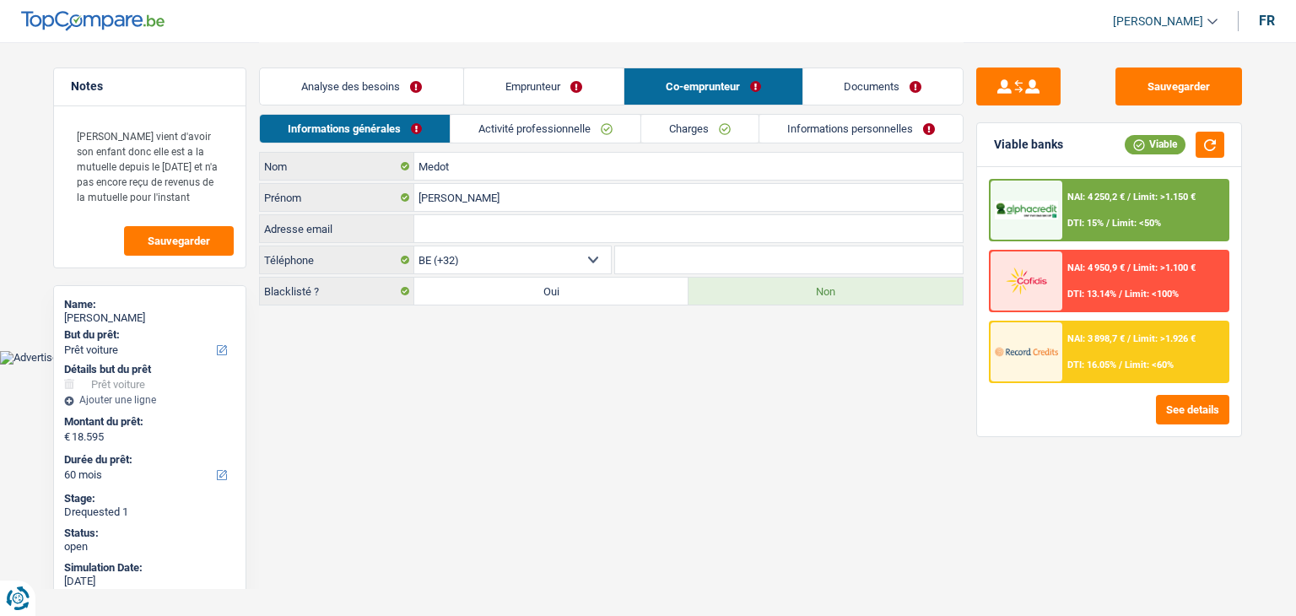
click at [548, 134] on link "Activité professionnelle" at bounding box center [546, 129] width 190 height 28
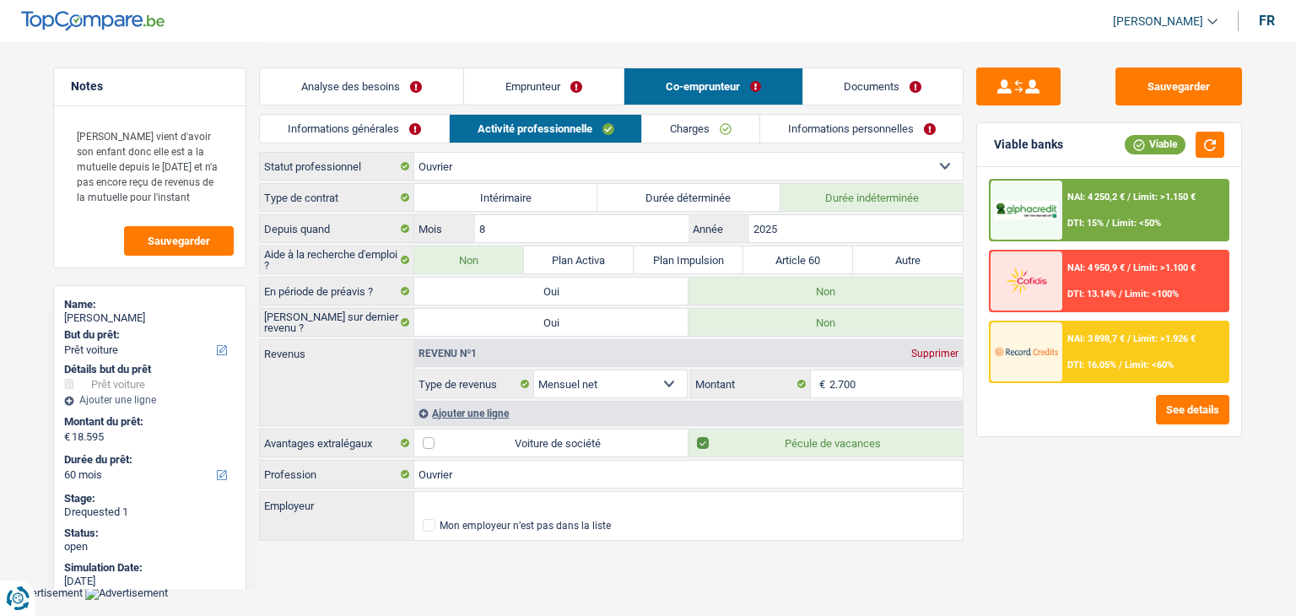
click at [541, 77] on link "Emprunteur" at bounding box center [543, 86] width 159 height 36
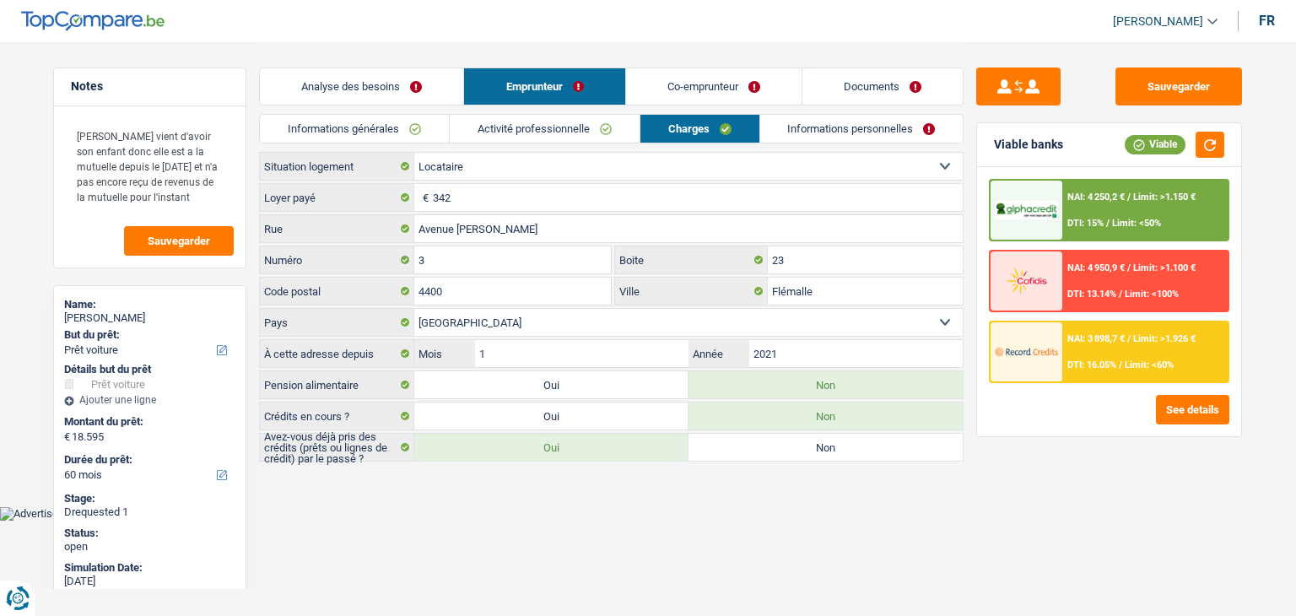
click at [343, 132] on link "Informations générales" at bounding box center [354, 129] width 189 height 28
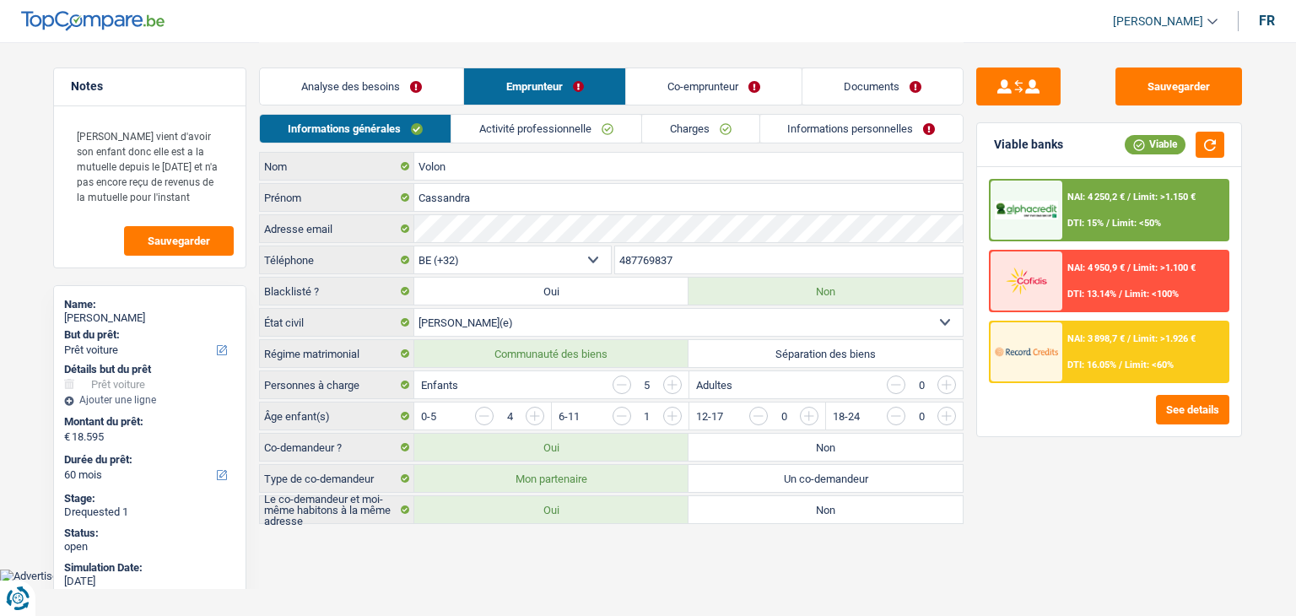
click at [350, 102] on link "Analyse des besoins" at bounding box center [361, 86] width 203 height 36
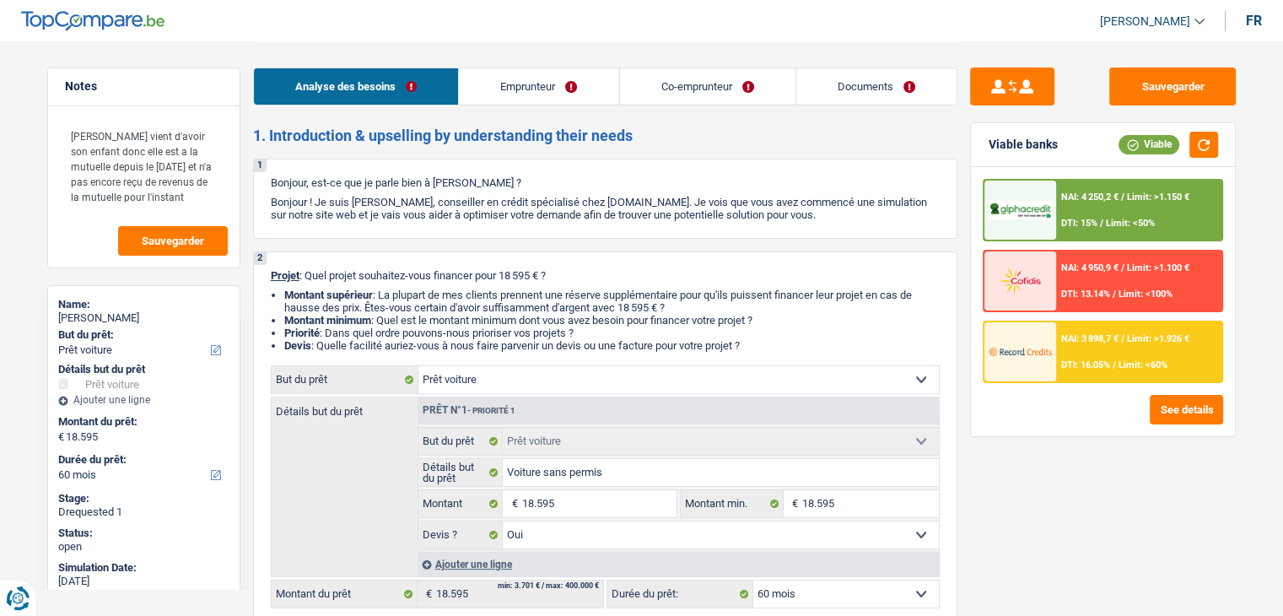
click at [467, 86] on link "Emprunteur" at bounding box center [538, 86] width 159 height 36
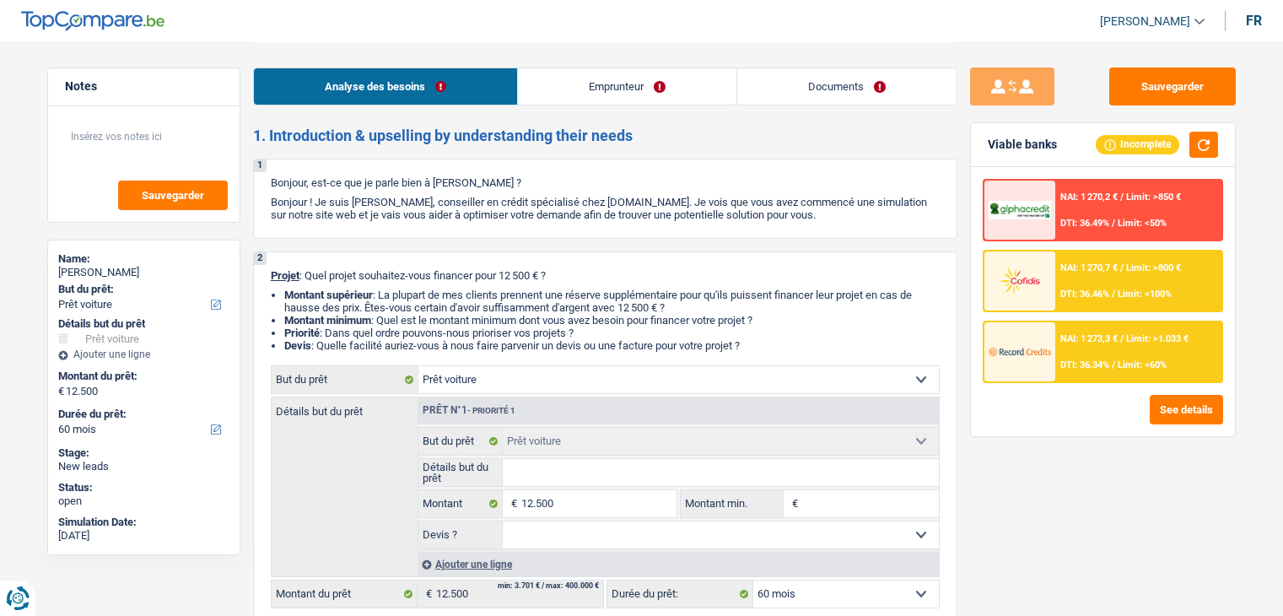
select select "car"
select select "60"
select select "car"
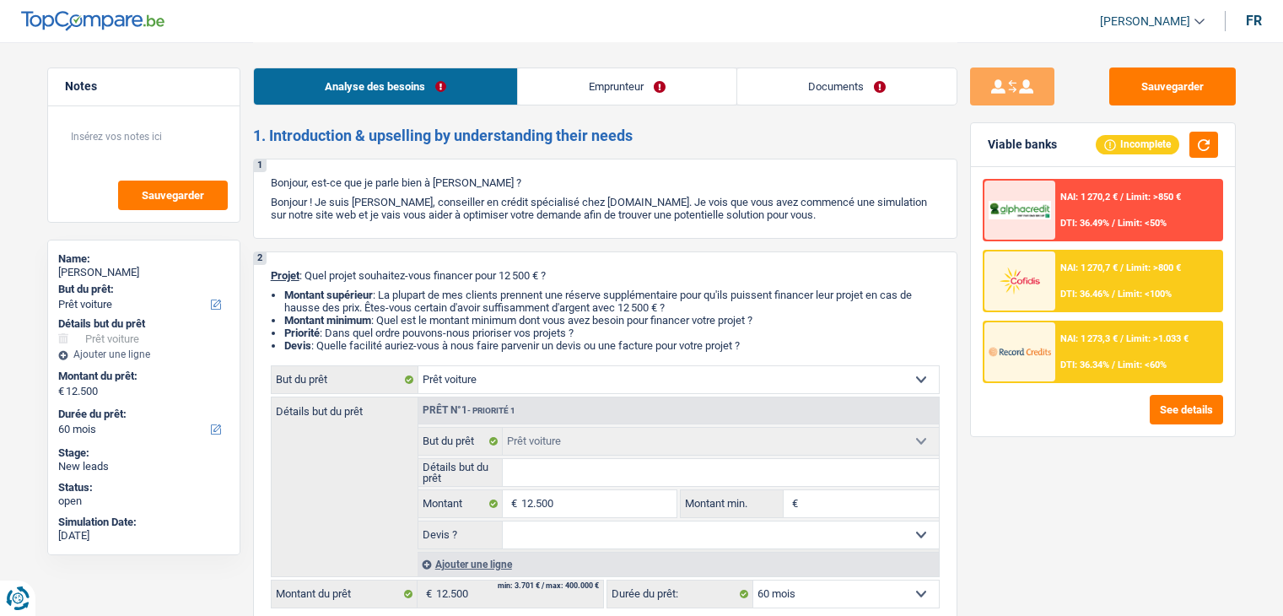
select select "60"
select select "invalid"
select select "disabilityPension"
select select "rents"
select select "car"
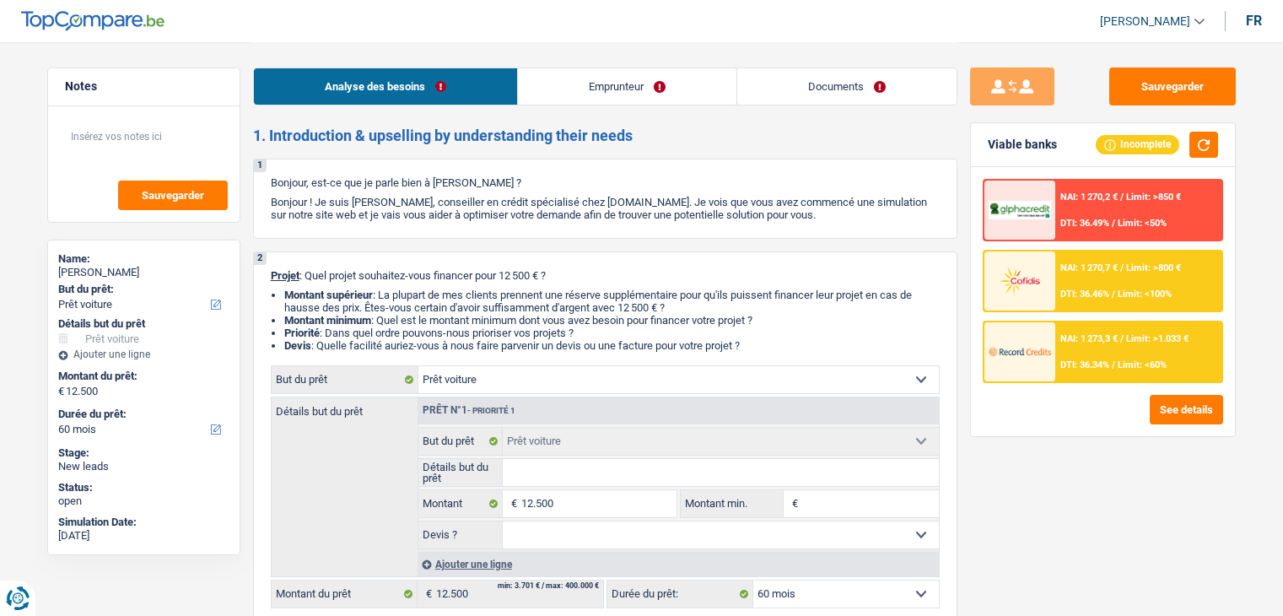
select select "car"
select select "60"
select select "invalid"
select select "disabilityPension"
select select "partenamut"
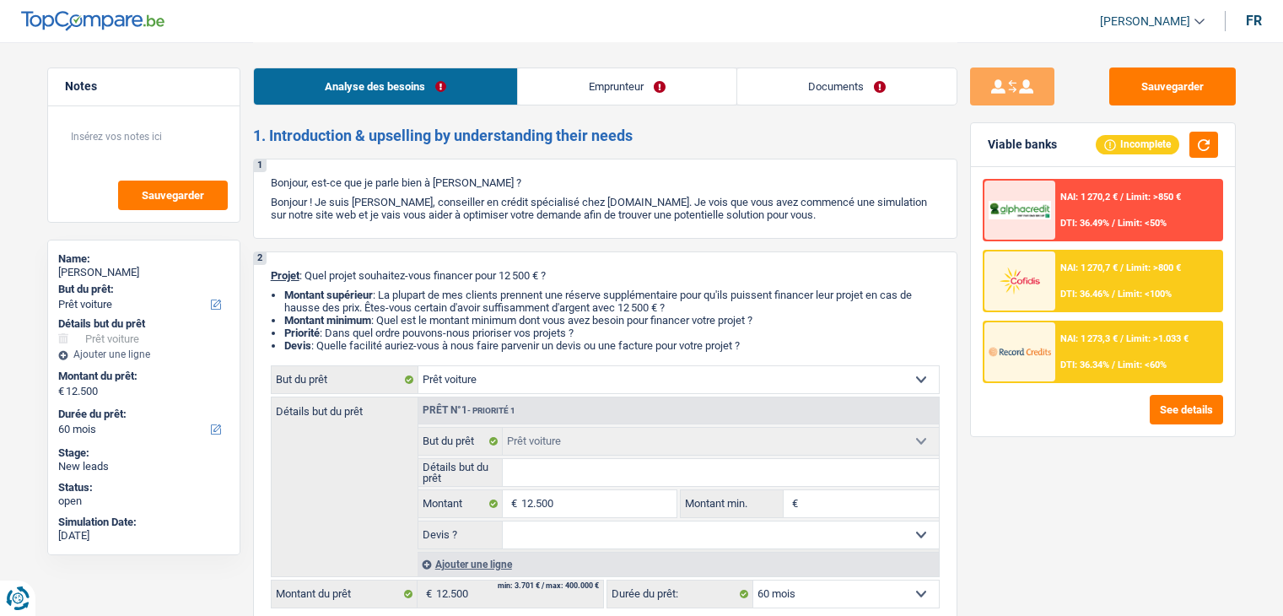
select select "BE"
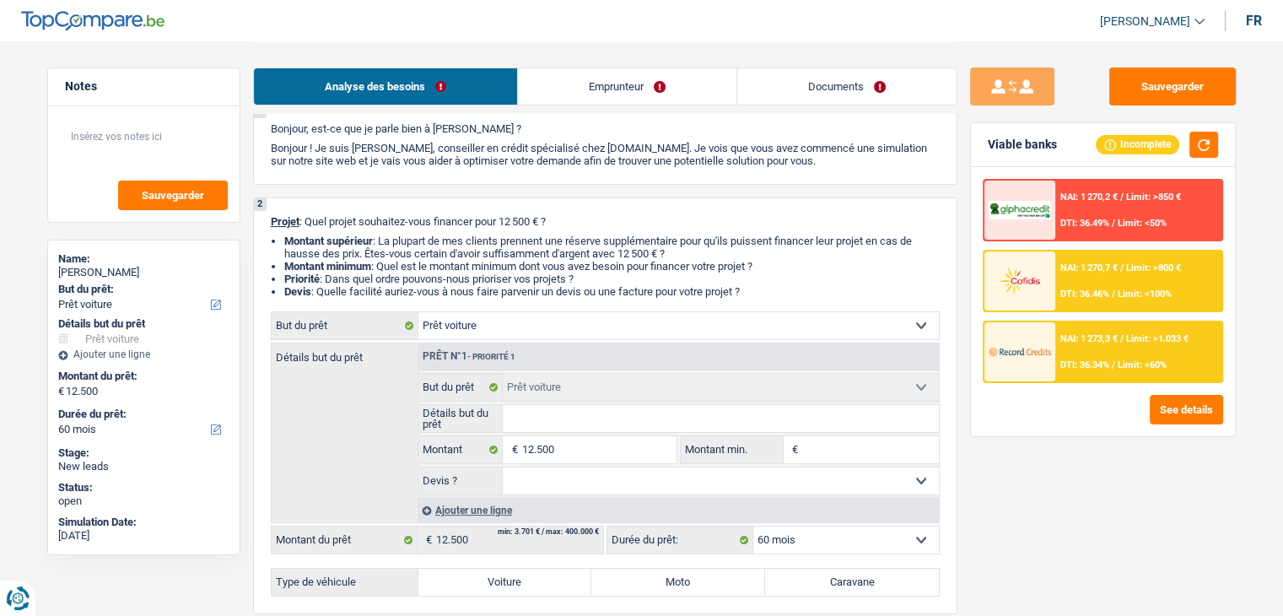
scroll to position [169, 0]
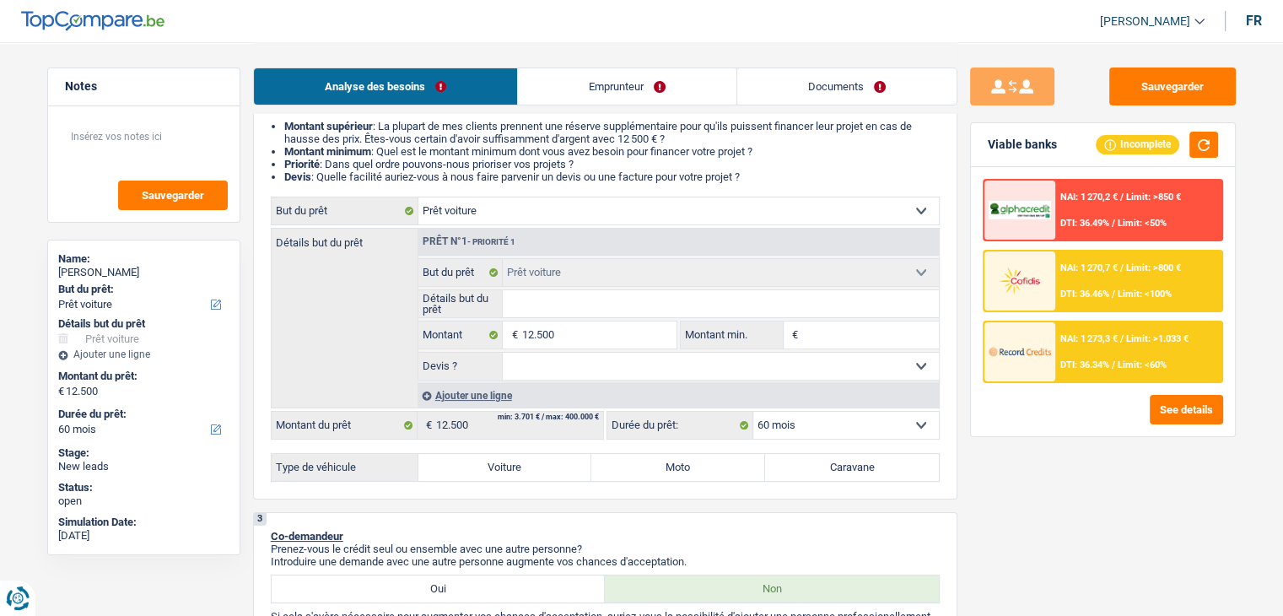
click at [564, 67] on li "Emprunteur" at bounding box center [626, 86] width 219 height 38
click at [548, 72] on link "Emprunteur" at bounding box center [627, 86] width 219 height 36
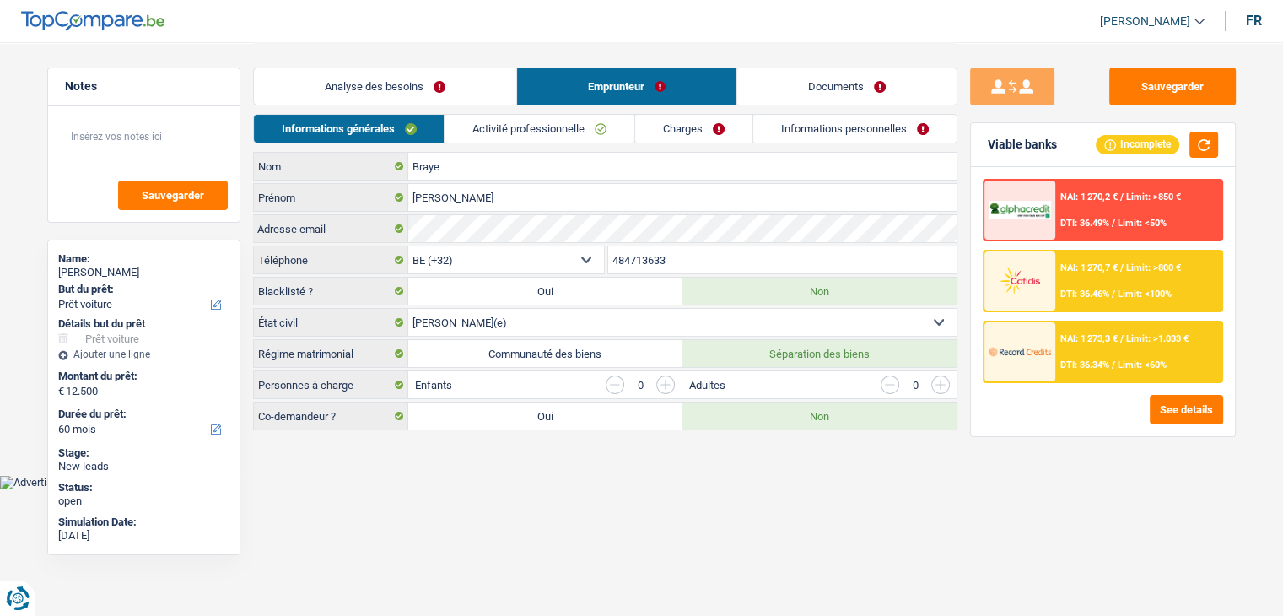
scroll to position [0, 0]
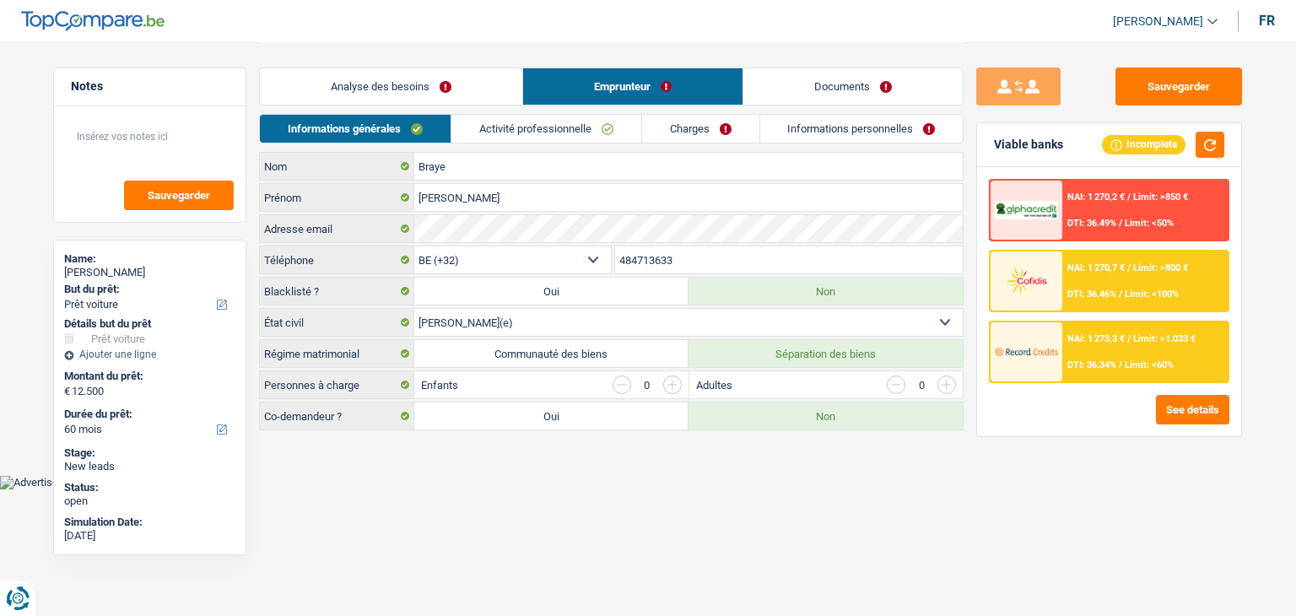
click at [543, 120] on link "Activité professionnelle" at bounding box center [546, 129] width 190 height 28
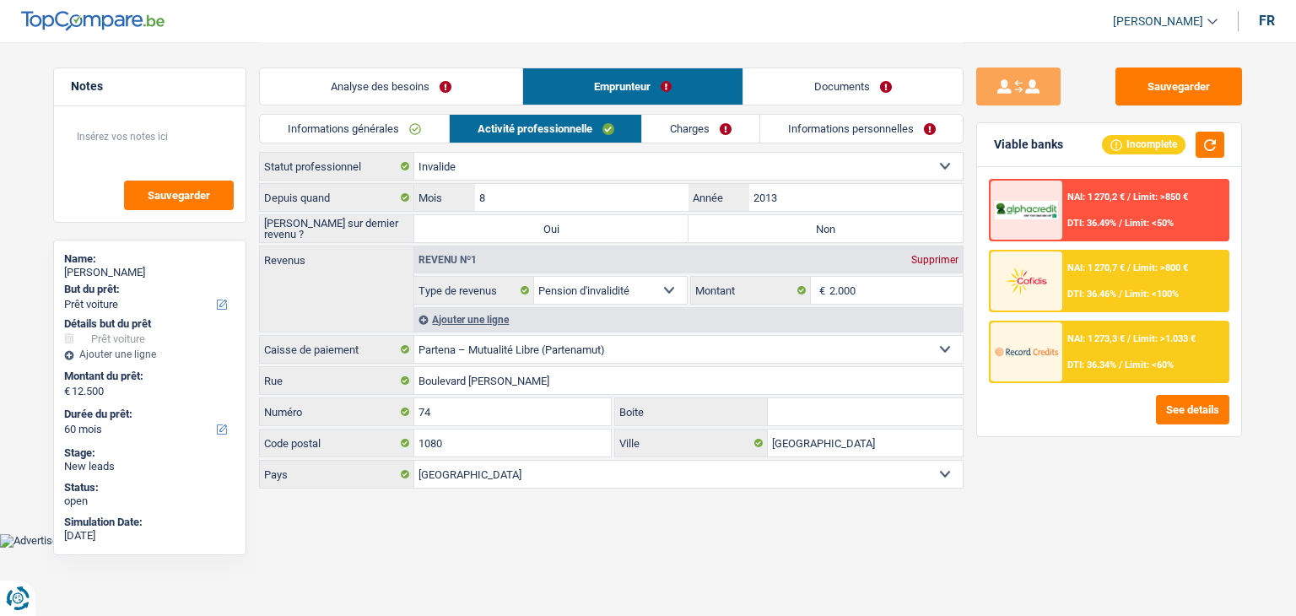
click at [722, 135] on link "Charges" at bounding box center [700, 129] width 117 height 28
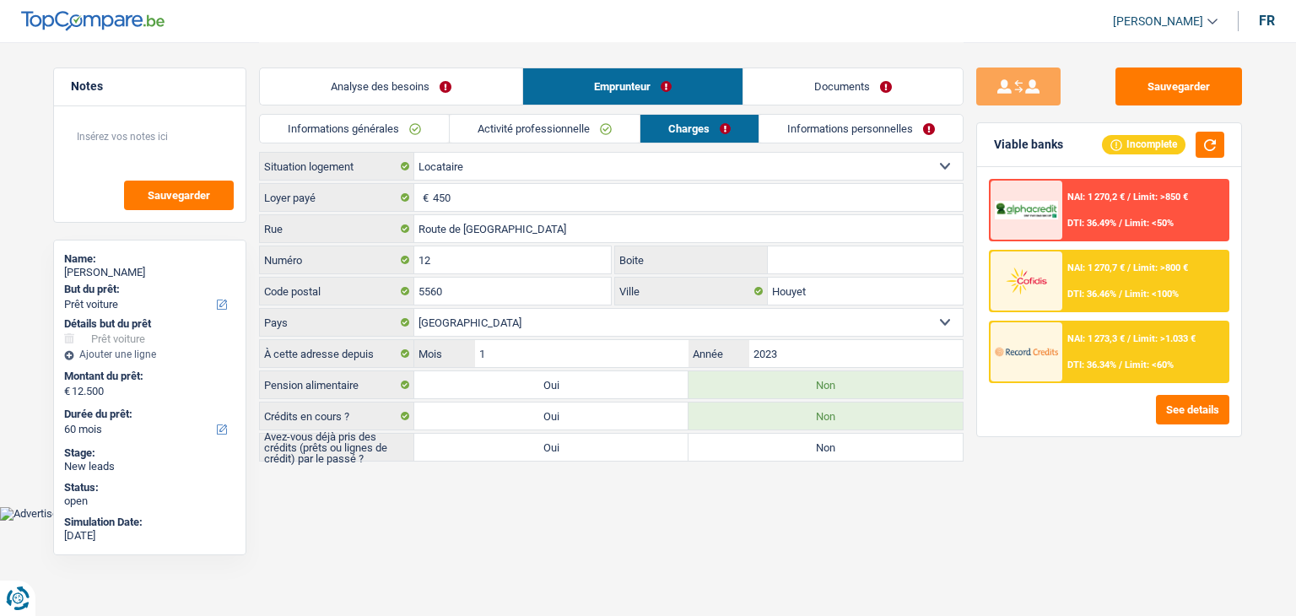
click at [826, 141] on link "Informations personnelles" at bounding box center [860, 129] width 203 height 28
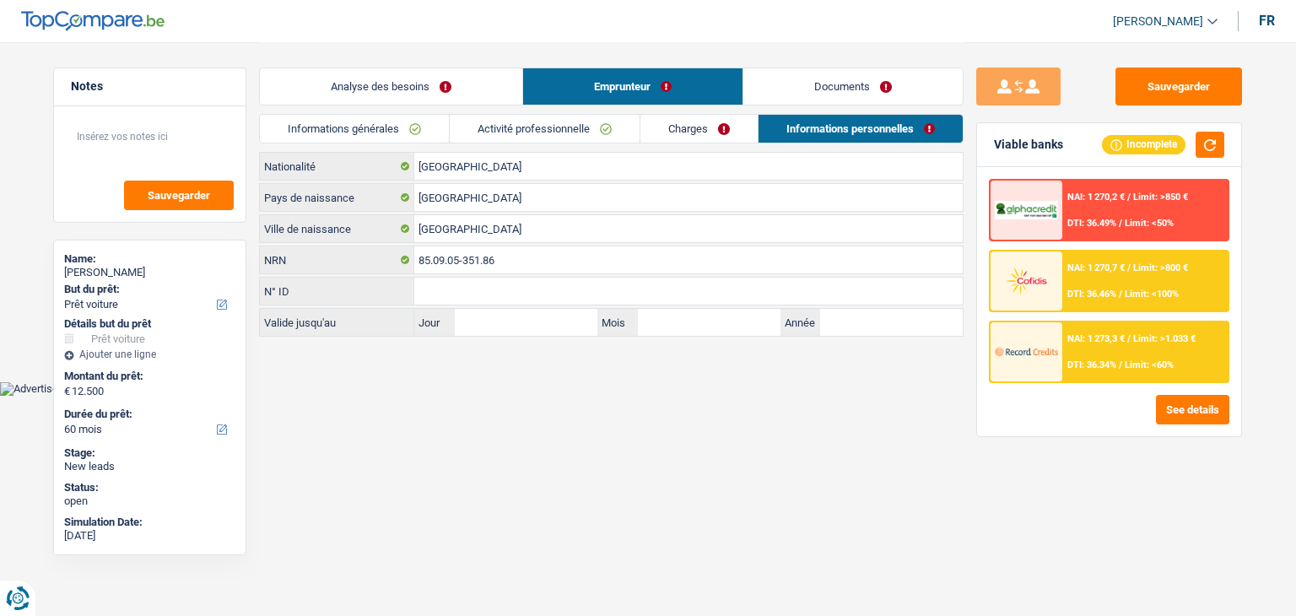
click at [813, 89] on link "Documents" at bounding box center [852, 86] width 219 height 36
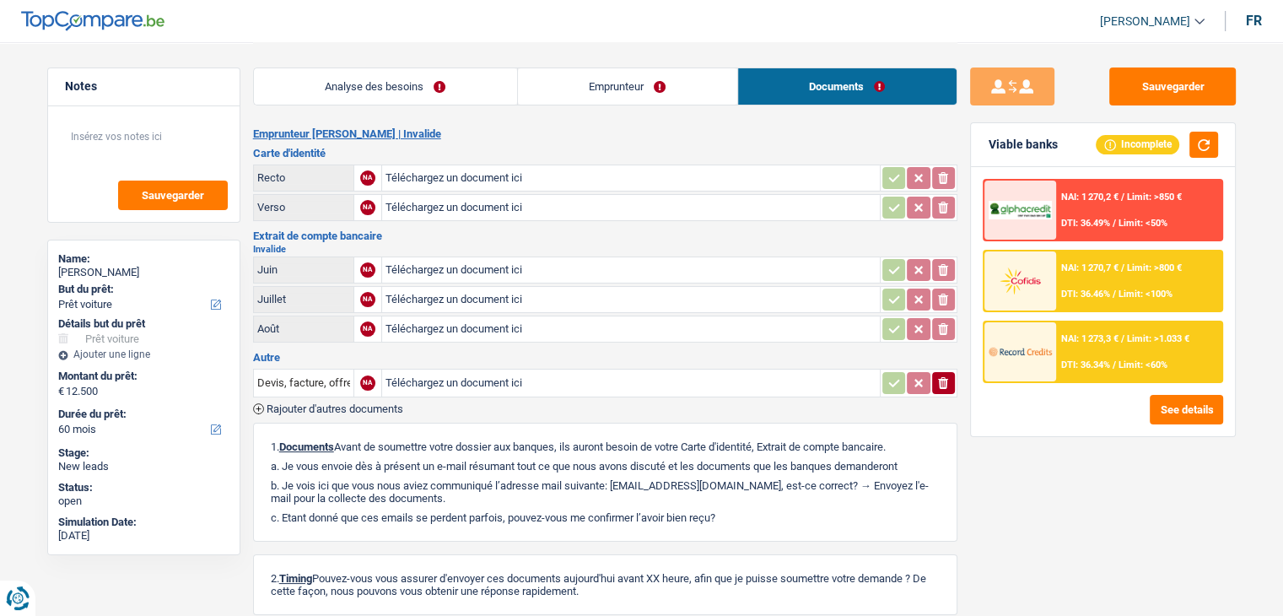
click at [627, 86] on link "Emprunteur" at bounding box center [627, 86] width 219 height 36
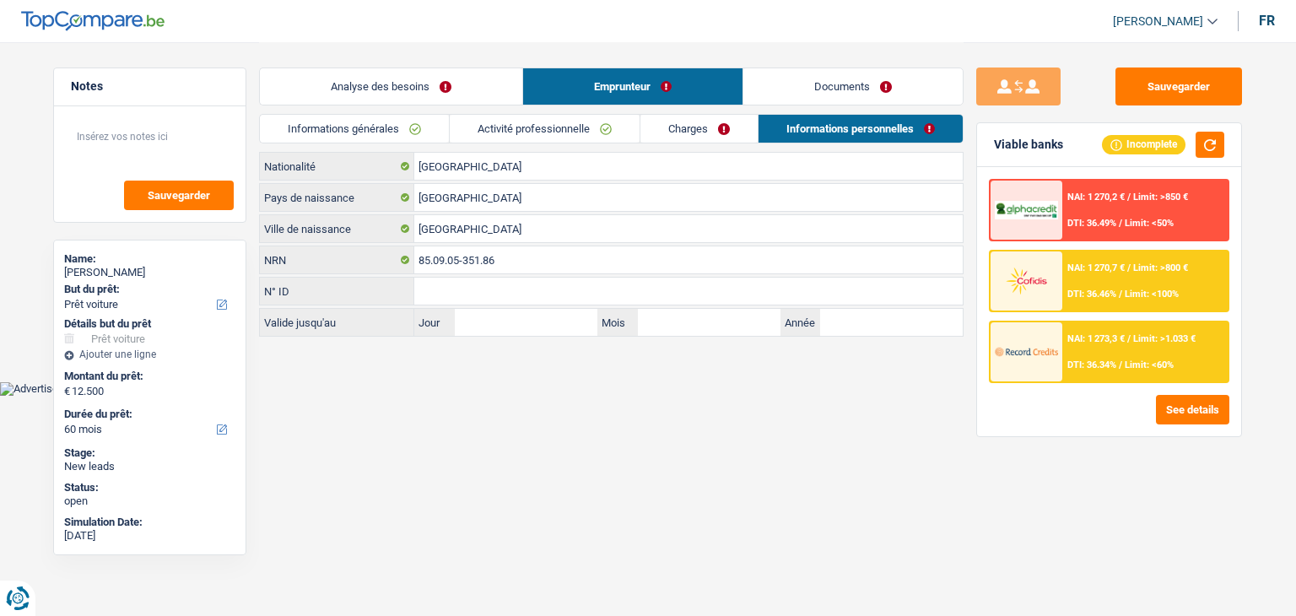
click at [441, 79] on link "Analyse des besoins" at bounding box center [391, 86] width 262 height 36
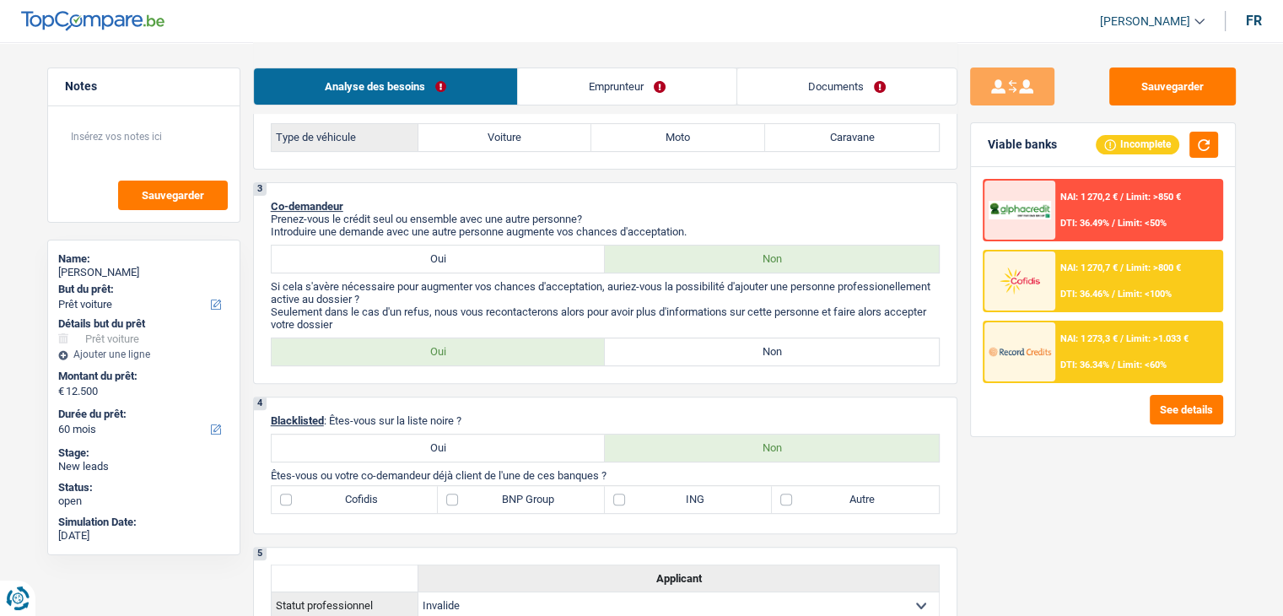
scroll to position [506, 0]
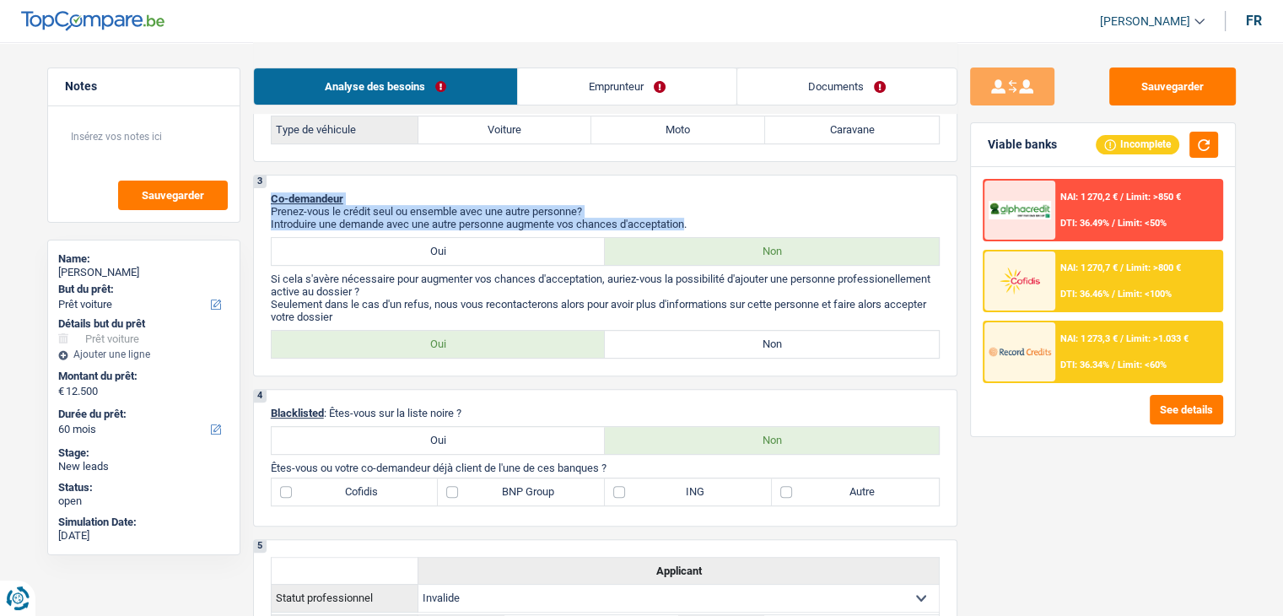
drag, startPoint x: 690, startPoint y: 226, endPoint x: 272, endPoint y: 190, distance: 420.1
click at [272, 190] on div "3 Co-demandeur Prenez-vous le crédit seul ou ensemble avec une autre personne? …" at bounding box center [605, 276] width 705 height 202
click at [474, 186] on div "3 Co-demandeur Prenez-vous le crédit seul ou ensemble avec une autre personne? …" at bounding box center [605, 276] width 705 height 202
drag, startPoint x: 695, startPoint y: 220, endPoint x: 265, endPoint y: 188, distance: 431.5
click at [265, 188] on div "3 Co-demandeur Prenez-vous le crédit seul ou ensemble avec une autre personne? …" at bounding box center [605, 276] width 705 height 202
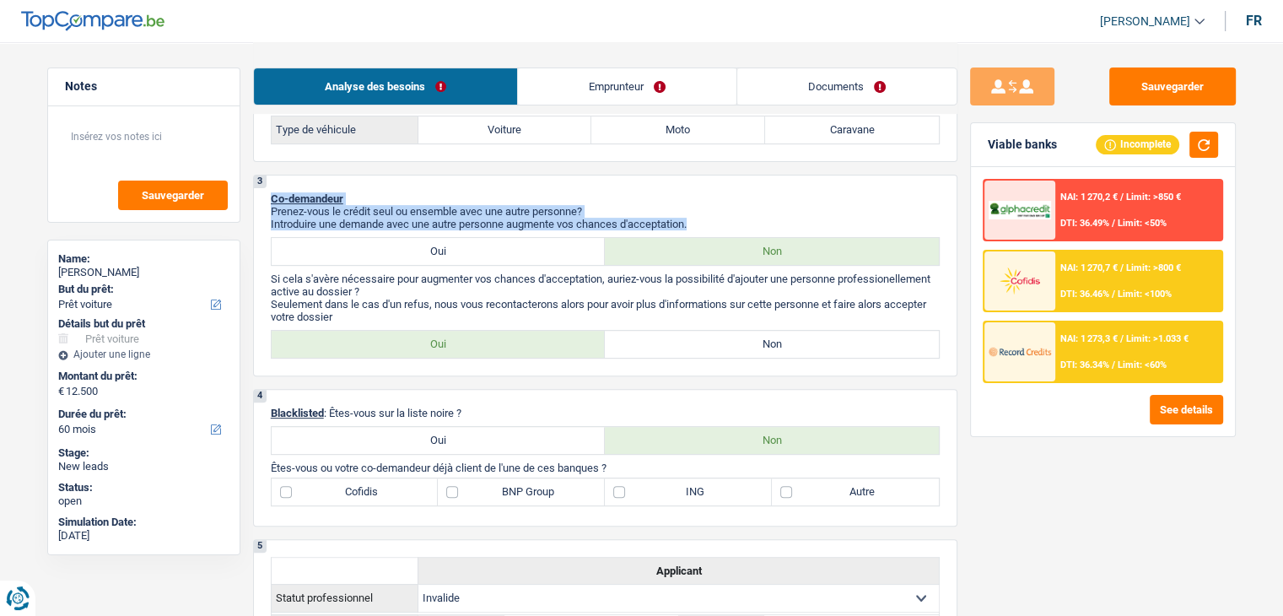
click at [272, 205] on p "Prenez-vous le crédit seul ou ensemble avec une autre personne?" at bounding box center [605, 211] width 669 height 13
drag, startPoint x: 266, startPoint y: 191, endPoint x: 742, endPoint y: 219, distance: 477.5
click at [742, 219] on div "3 Co-demandeur Prenez-vous le crédit seul ou ensemble avec une autre personne? …" at bounding box center [605, 276] width 705 height 202
click at [739, 218] on p "Introduire une demande avec une autre personne augmente vos chances d'acceptati…" at bounding box center [605, 224] width 669 height 13
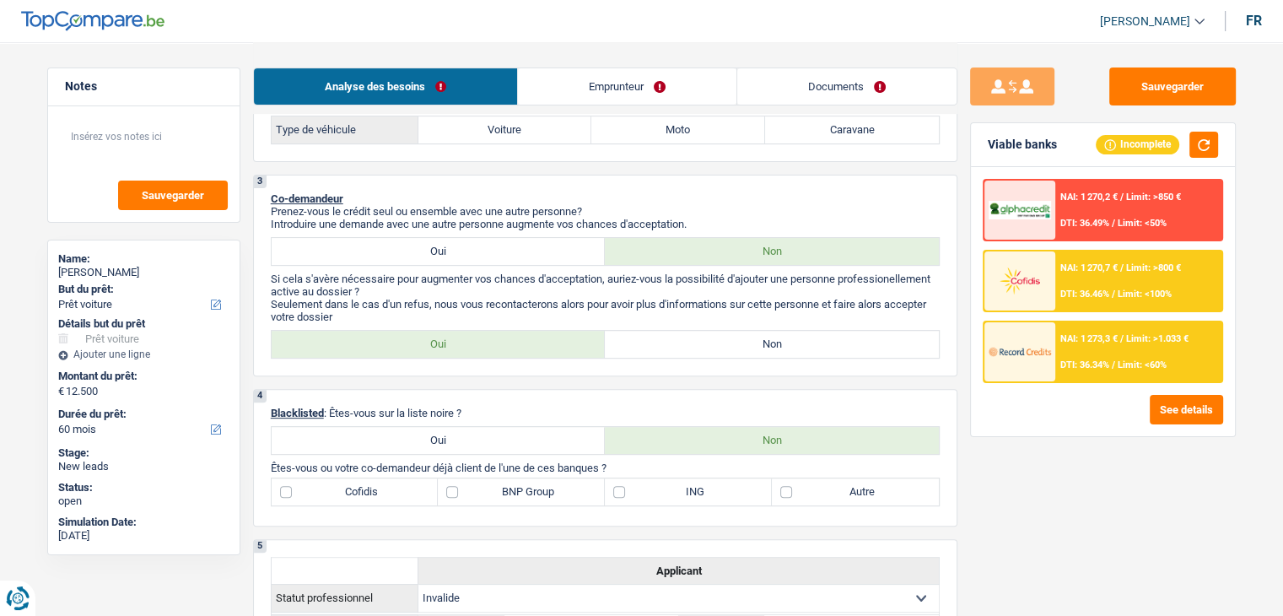
click at [624, 75] on link "Emprunteur" at bounding box center [627, 86] width 219 height 36
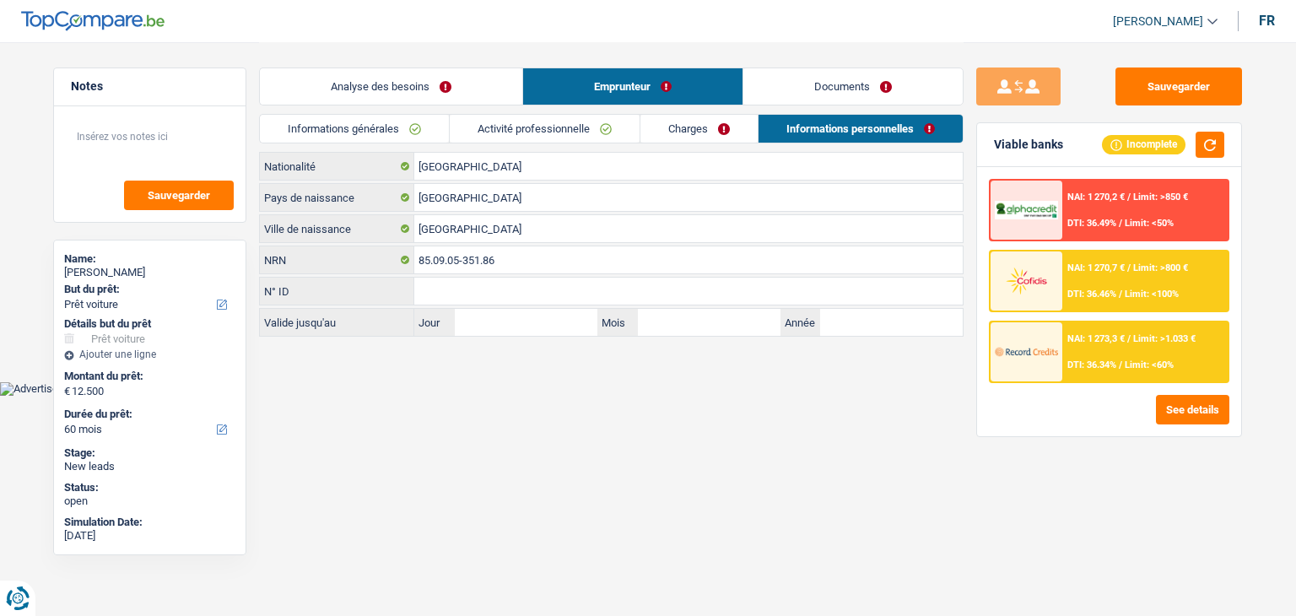
click at [521, 129] on link "Activité professionnelle" at bounding box center [545, 129] width 190 height 28
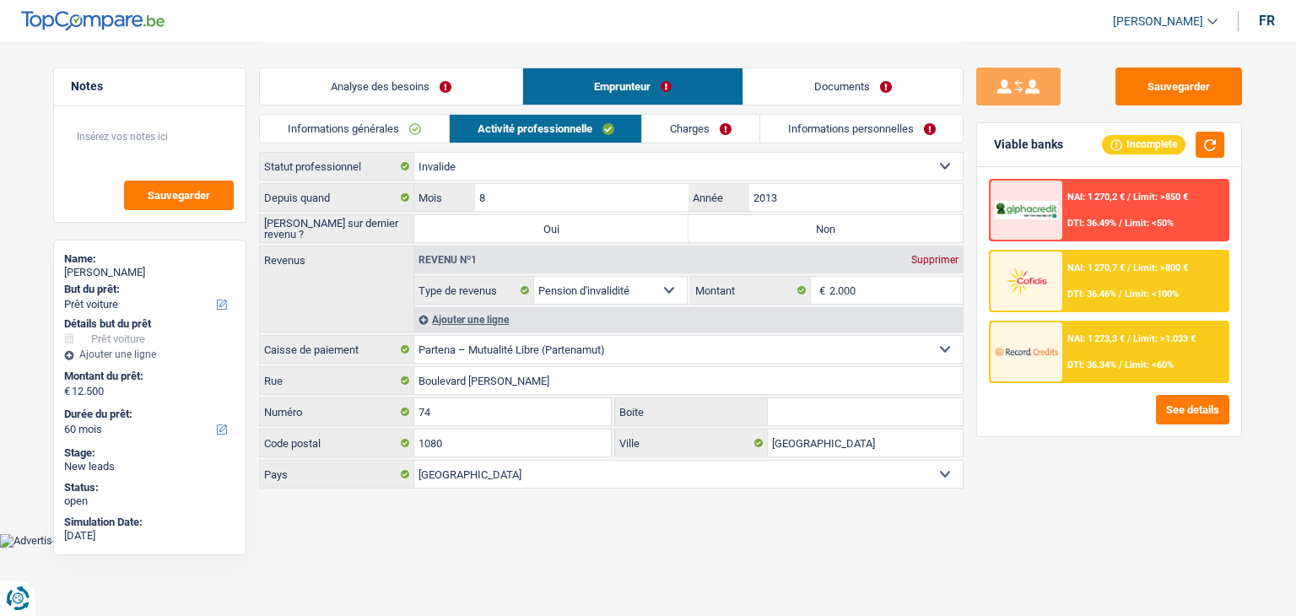
click at [793, 126] on link "Informations personnelles" at bounding box center [861, 129] width 203 height 28
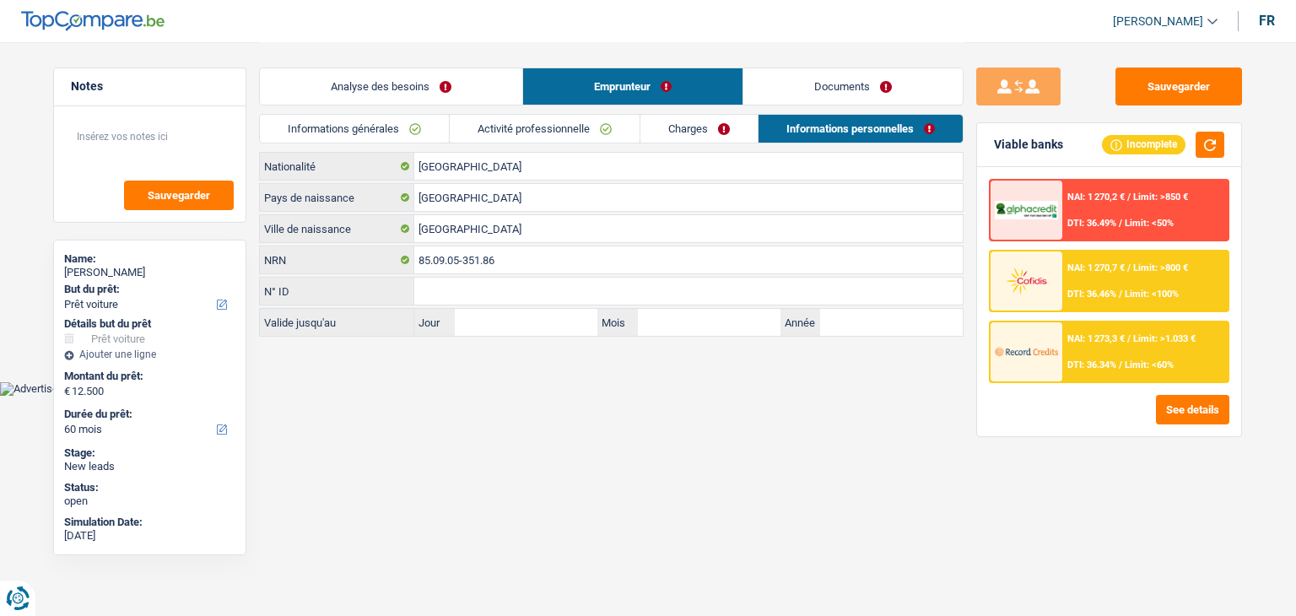
click at [705, 123] on link "Charges" at bounding box center [698, 129] width 117 height 28
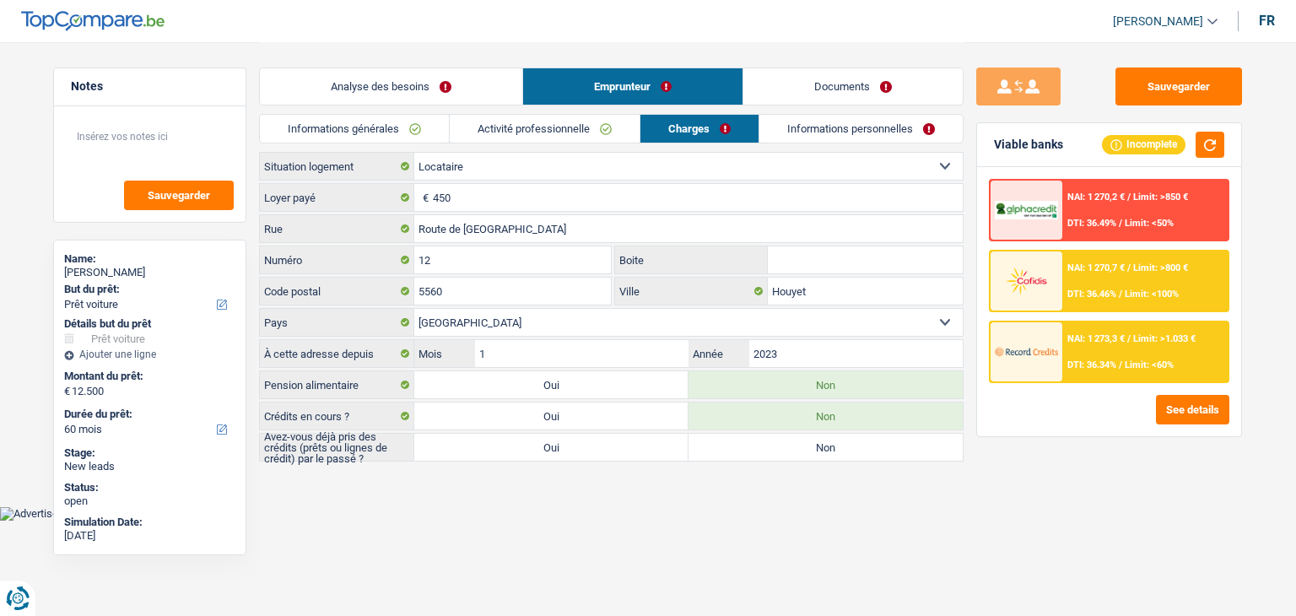
click at [310, 133] on link "Informations générales" at bounding box center [354, 129] width 189 height 28
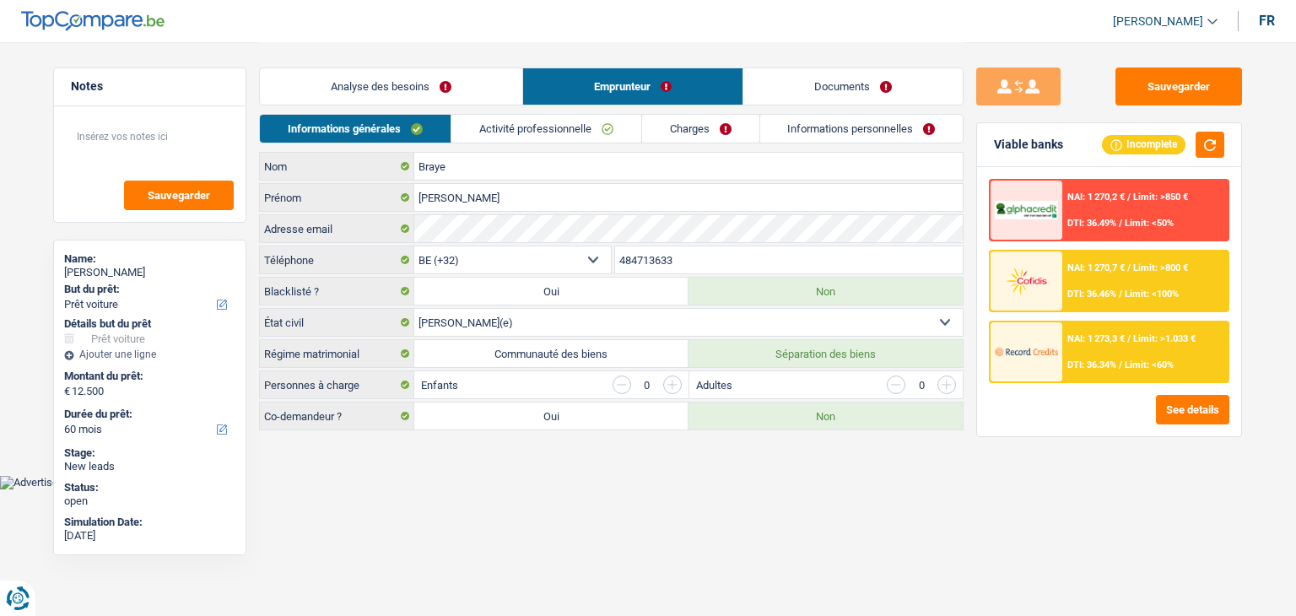
click at [358, 79] on link "Analyse des besoins" at bounding box center [391, 86] width 262 height 36
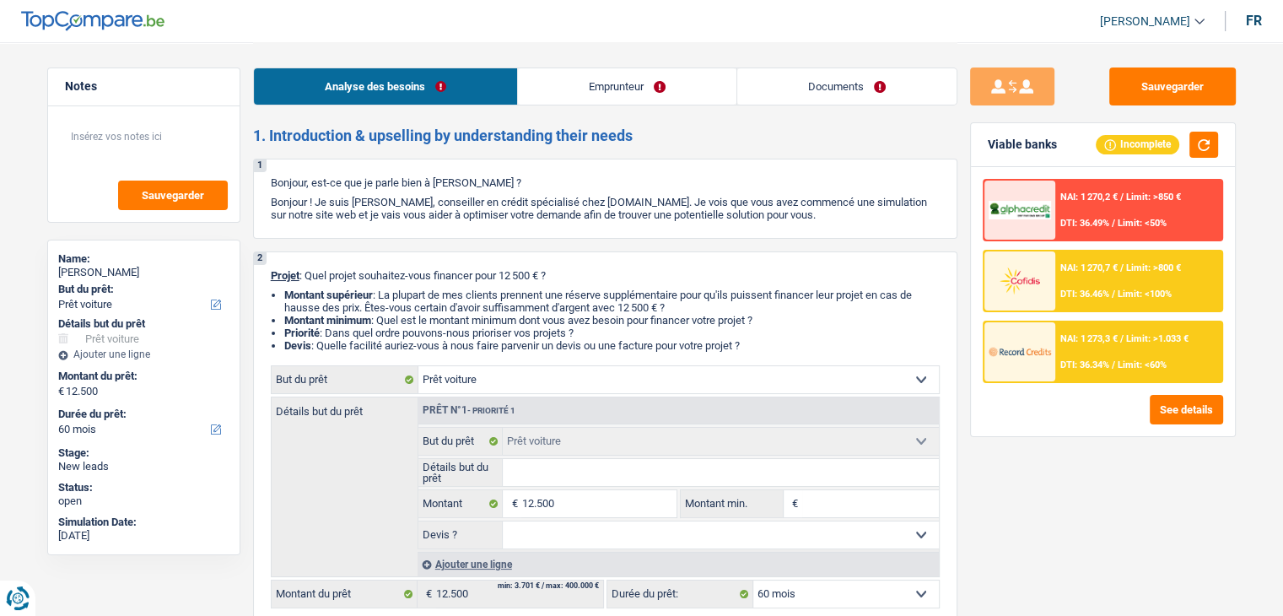
click at [523, 94] on link "Emprunteur" at bounding box center [627, 86] width 219 height 36
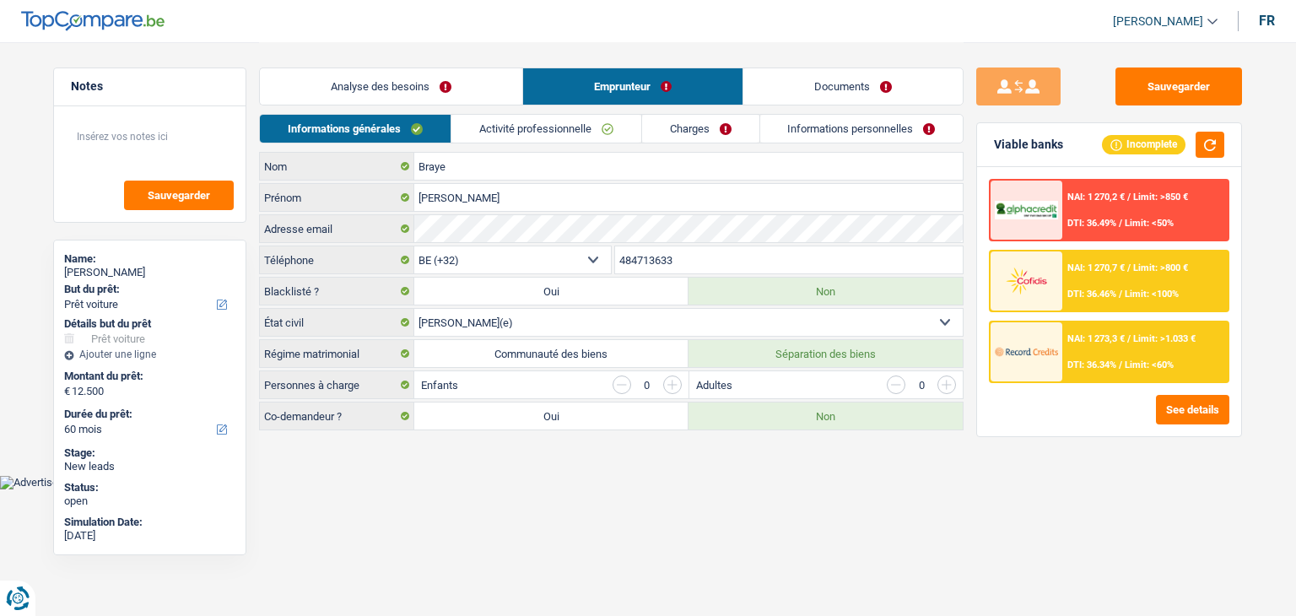
click at [412, 96] on link "Analyse des besoins" at bounding box center [391, 86] width 262 height 36
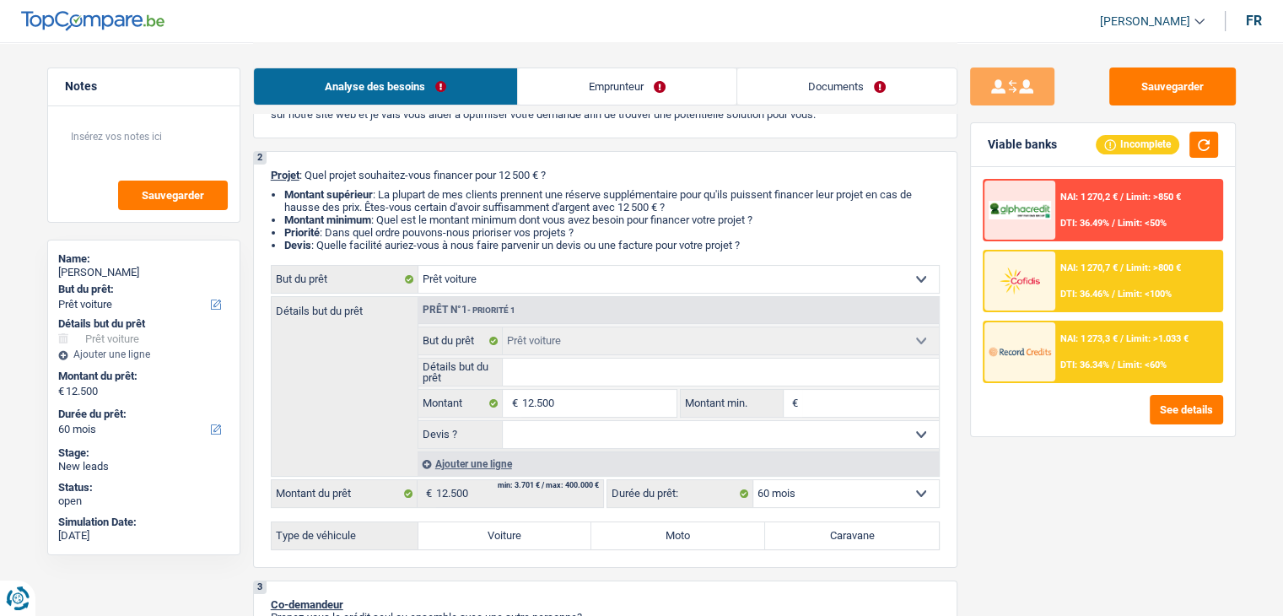
scroll to position [337, 0]
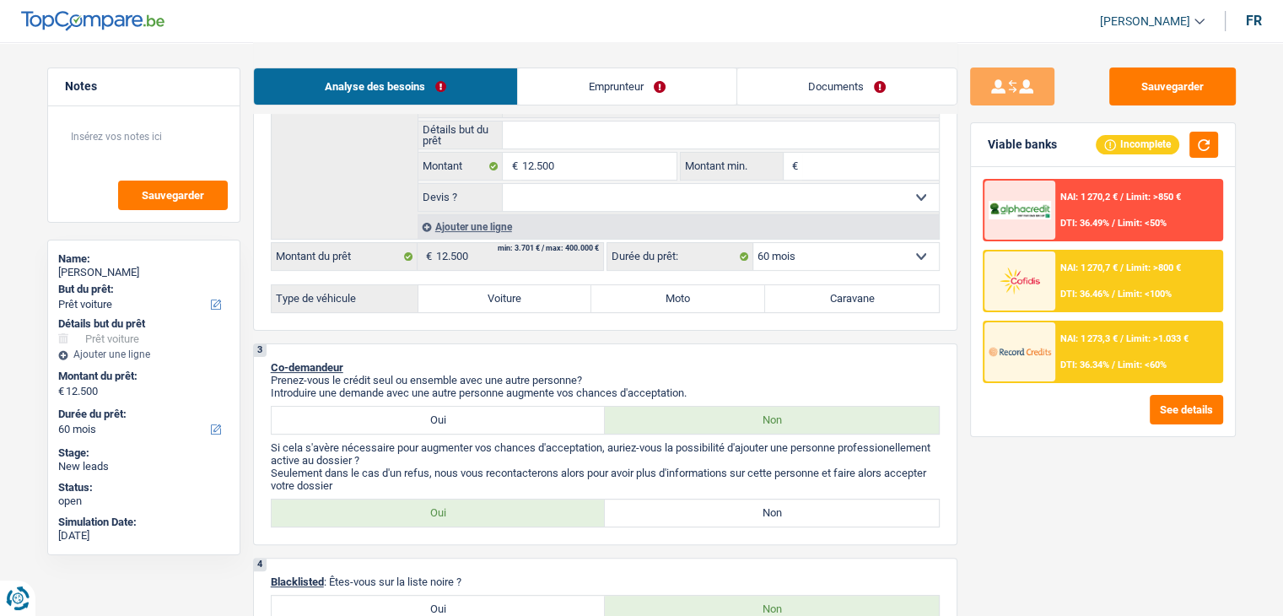
click at [666, 60] on div "Analyse des besoins Emprunteur Documents" at bounding box center [605, 78] width 705 height 72
drag, startPoint x: 645, startPoint y: 75, endPoint x: 564, endPoint y: 126, distance: 96.2
click at [645, 76] on link "Emprunteur" at bounding box center [627, 86] width 219 height 36
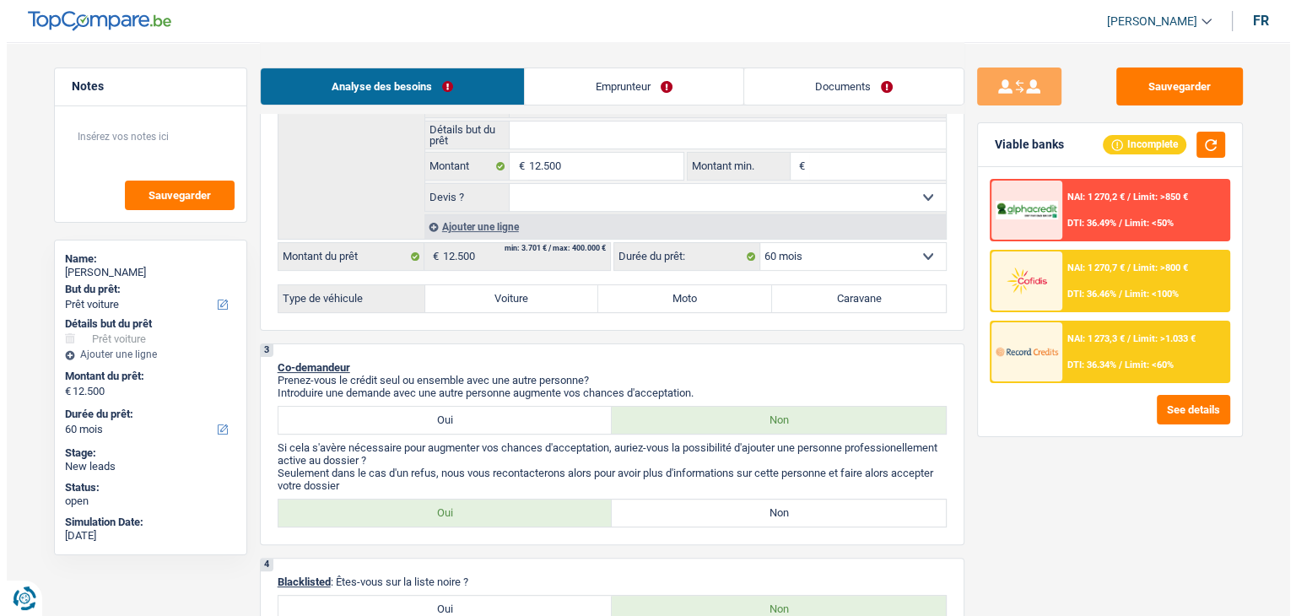
scroll to position [0, 0]
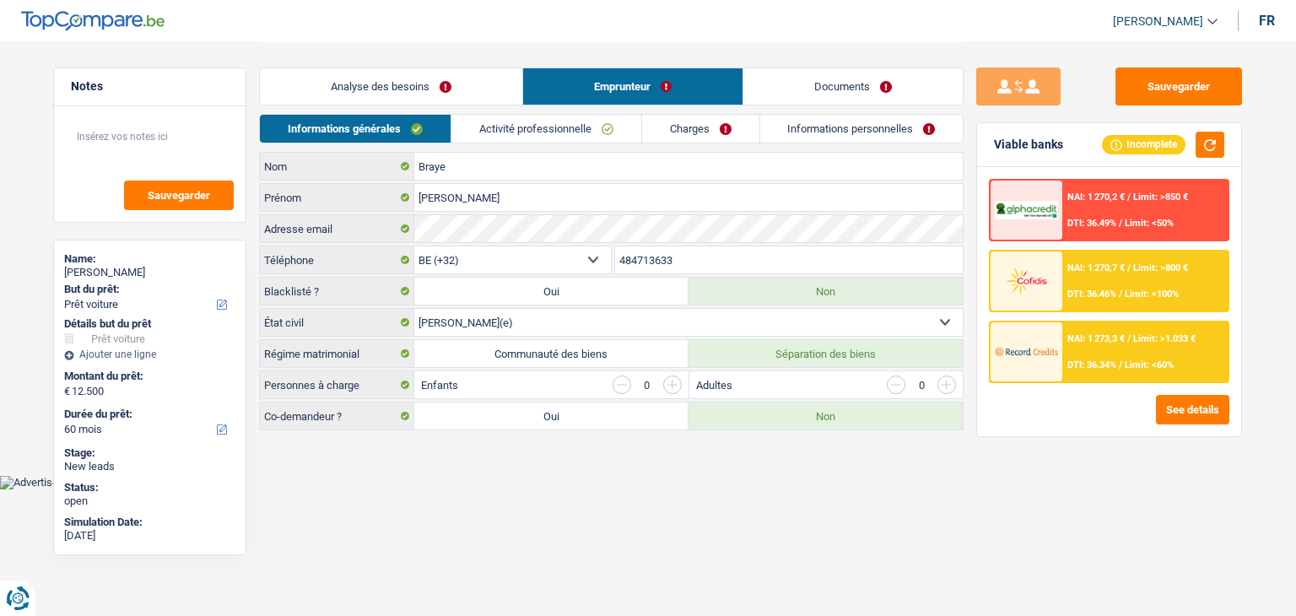
click at [562, 126] on link "Activité professionnelle" at bounding box center [546, 129] width 190 height 28
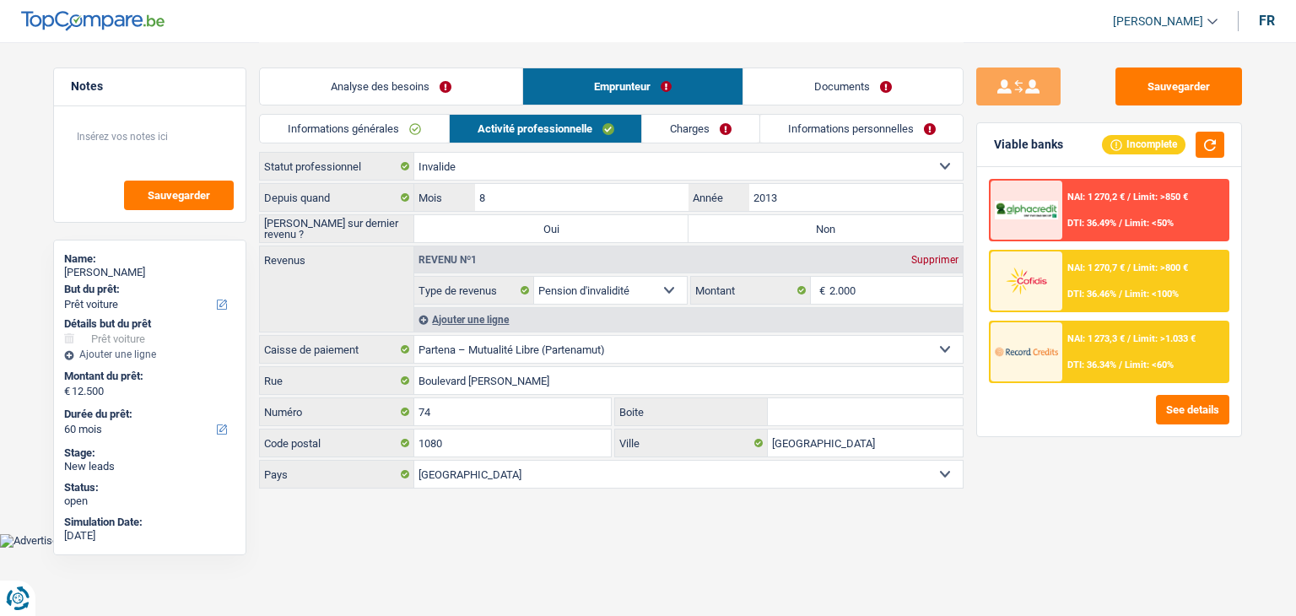
click at [415, 128] on link "Informations générales" at bounding box center [354, 129] width 189 height 28
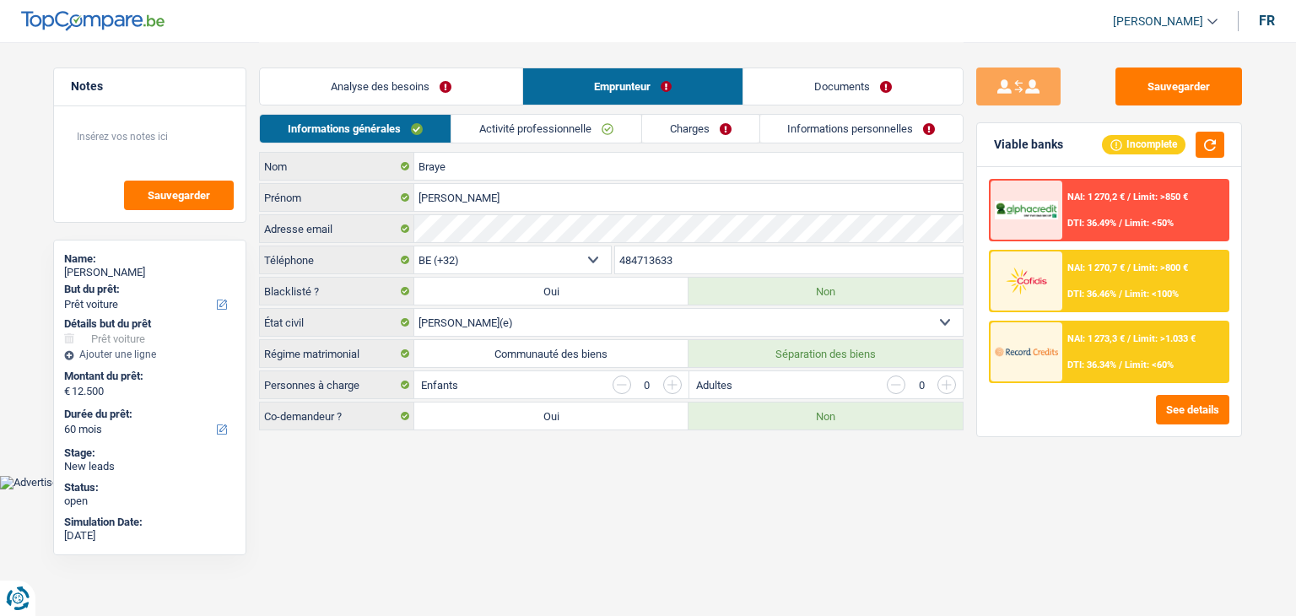
click at [404, 61] on div "Analyse des besoins Emprunteur Documents" at bounding box center [611, 78] width 705 height 72
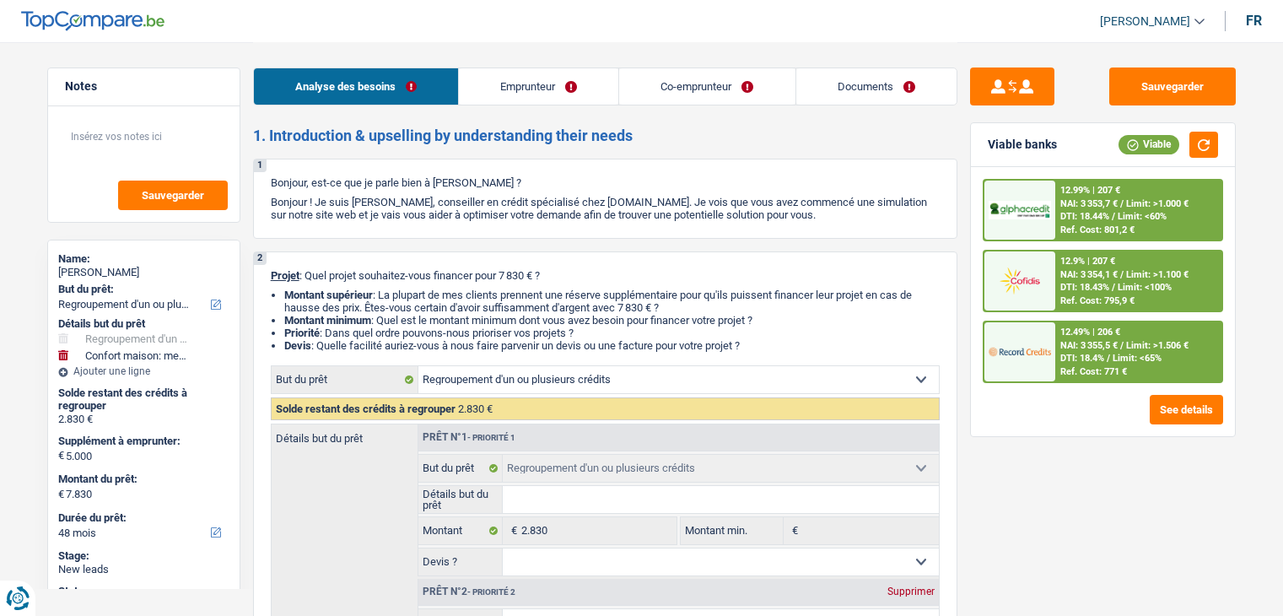
select select "refinancing"
select select "household"
select select "48"
select select "32"
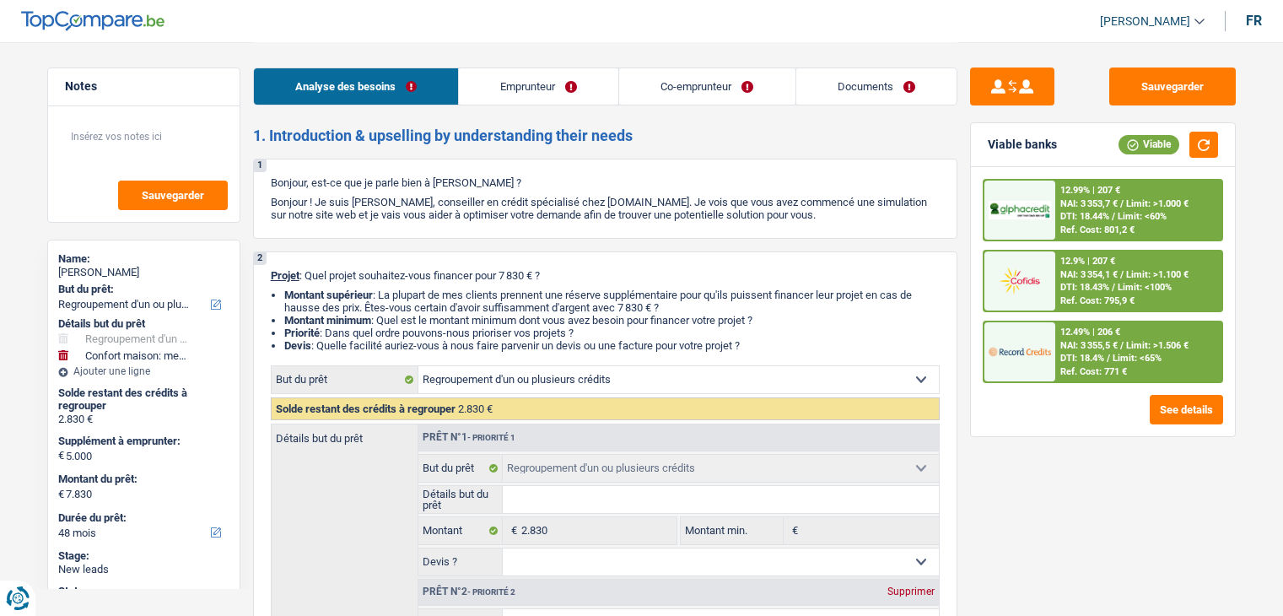
select select "married"
click at [587, 102] on link "Emprunteur" at bounding box center [538, 86] width 159 height 36
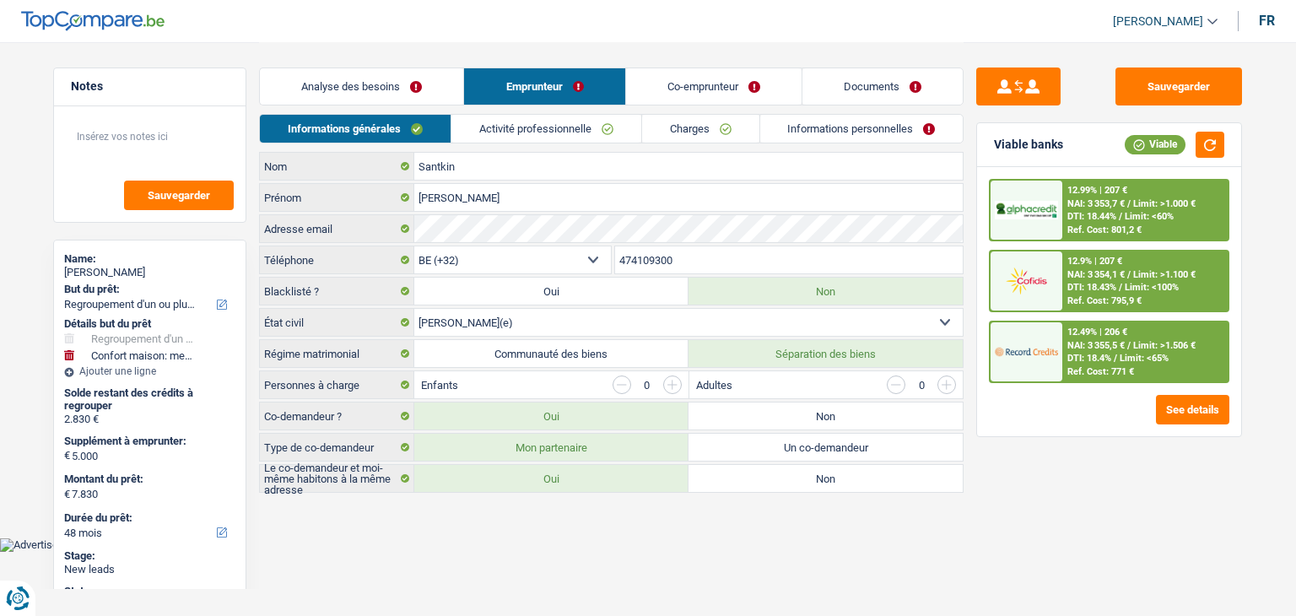
click at [523, 127] on link "Activité professionnelle" at bounding box center [546, 129] width 190 height 28
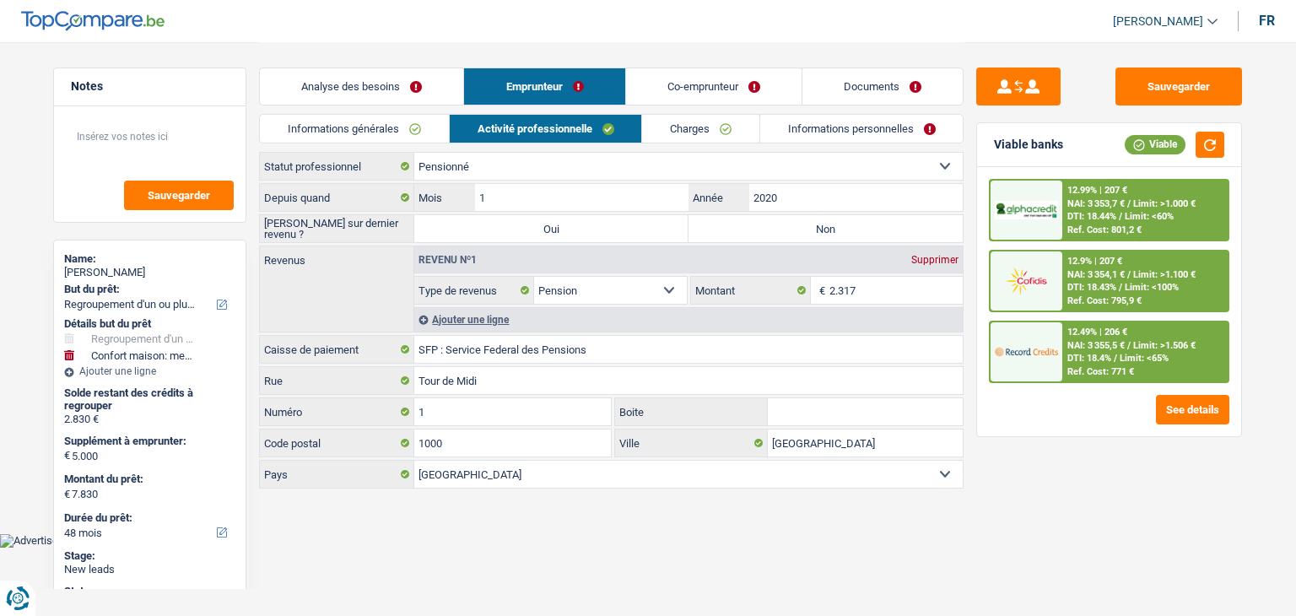
click at [661, 88] on link "Co-emprunteur" at bounding box center [713, 86] width 175 height 36
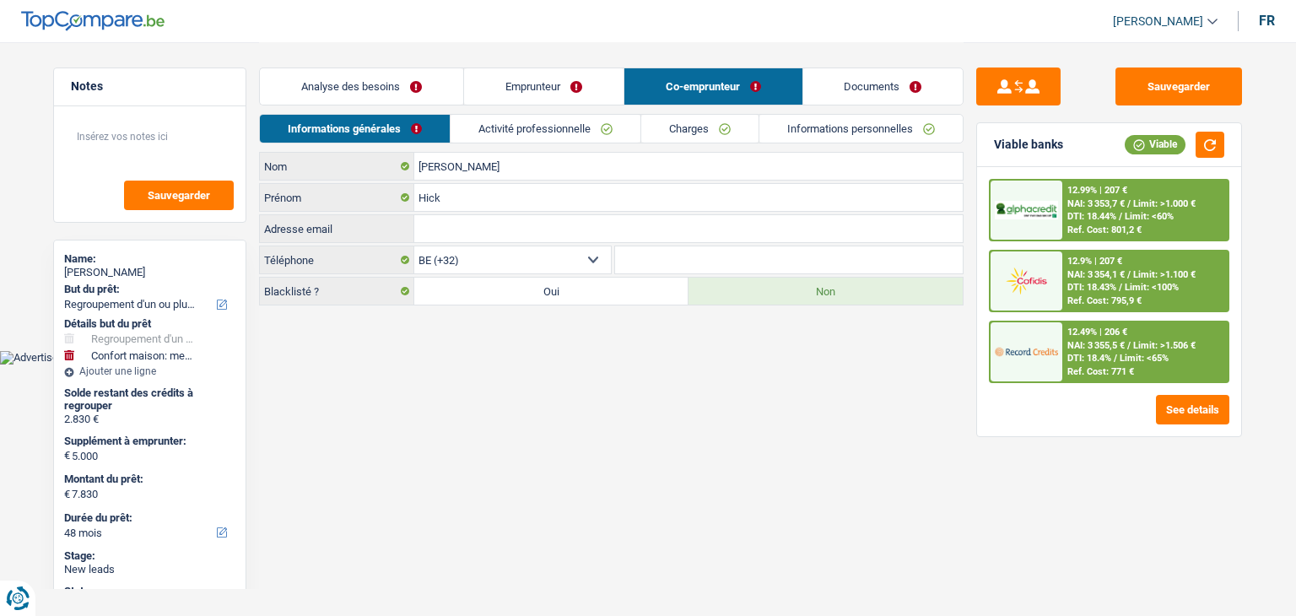
click at [524, 129] on link "Activité professionnelle" at bounding box center [546, 129] width 190 height 28
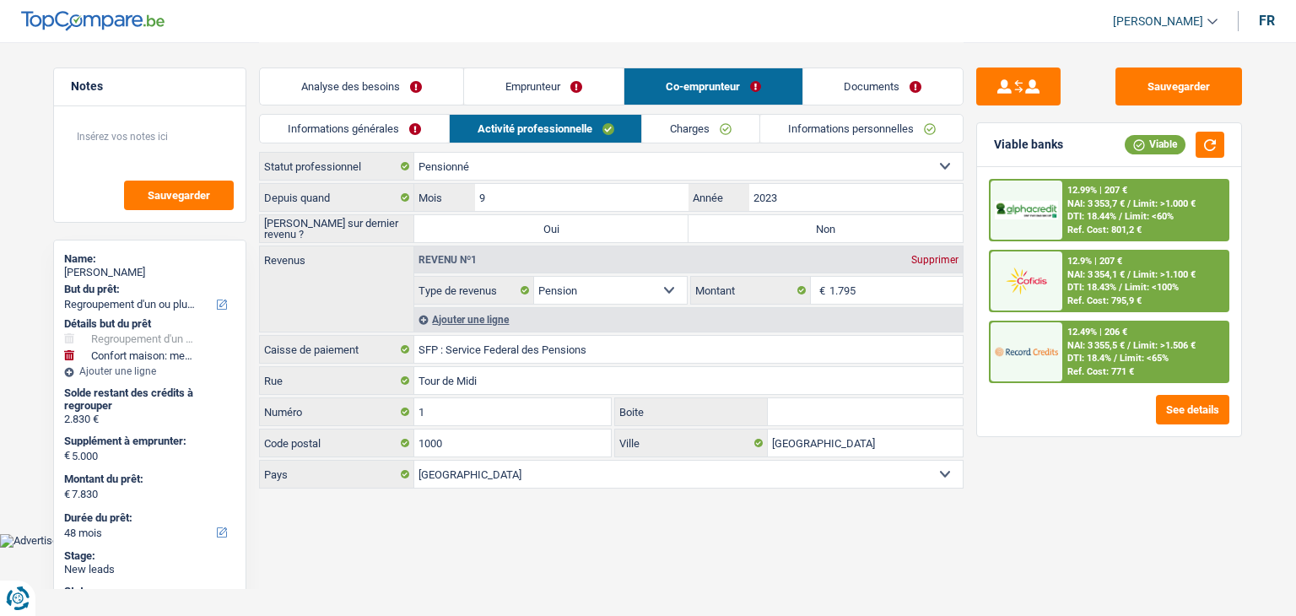
click at [881, 69] on link "Documents" at bounding box center [883, 86] width 160 height 36
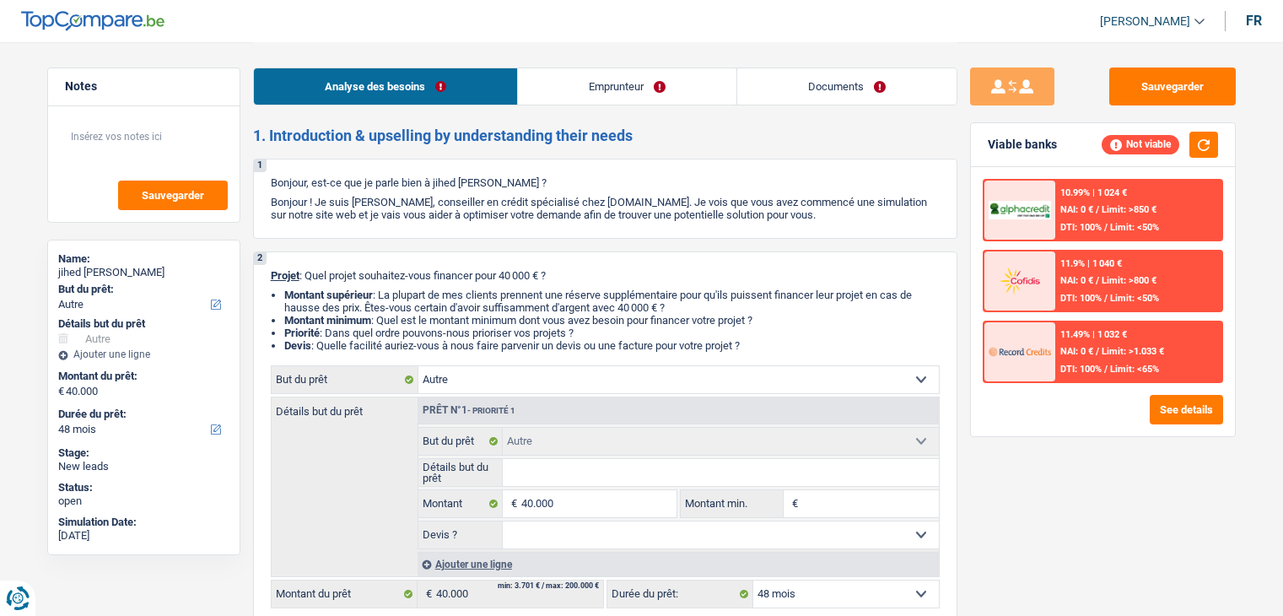
select select "other"
select select "48"
select select "other"
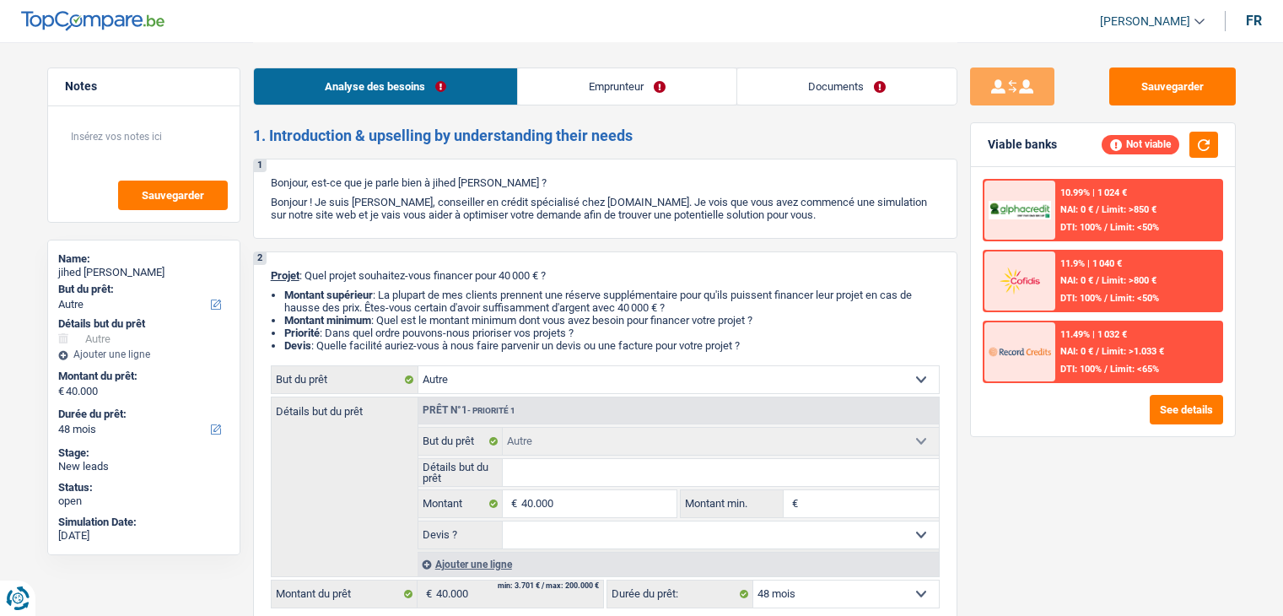
select select "48"
select select "privateEmployee"
select select "mealVouchers"
select select "parttimeSelfemployed"
select select "familyAllowances"
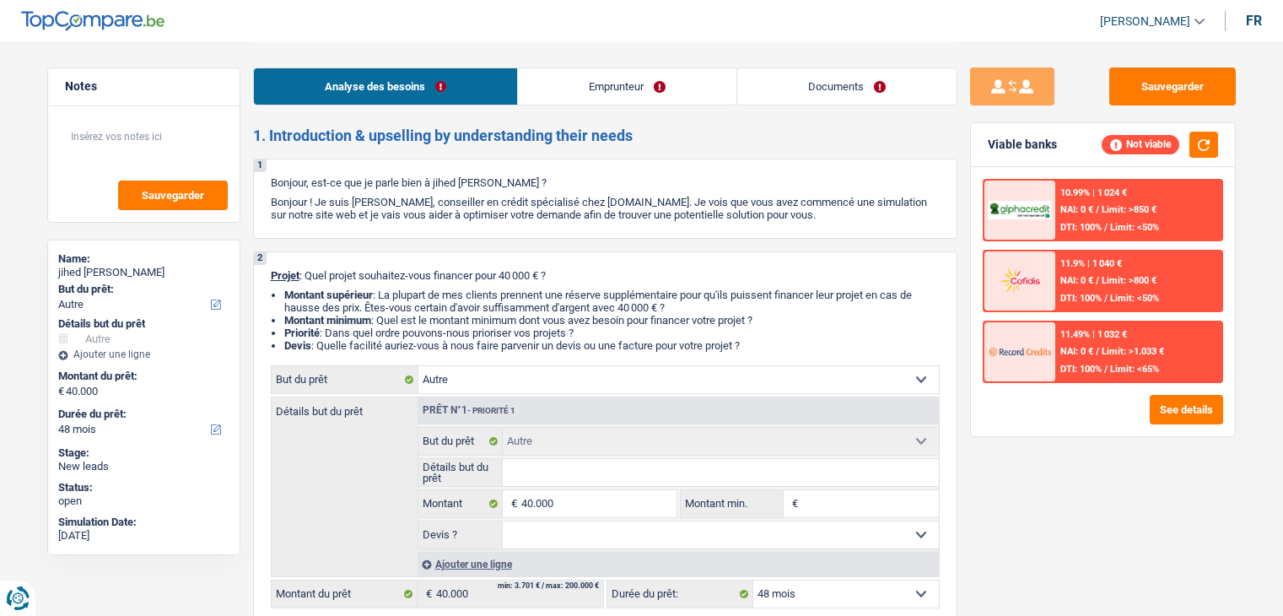
select select "netSalary"
select select "rents"
select select "carLoan"
select select "120"
select select "other"
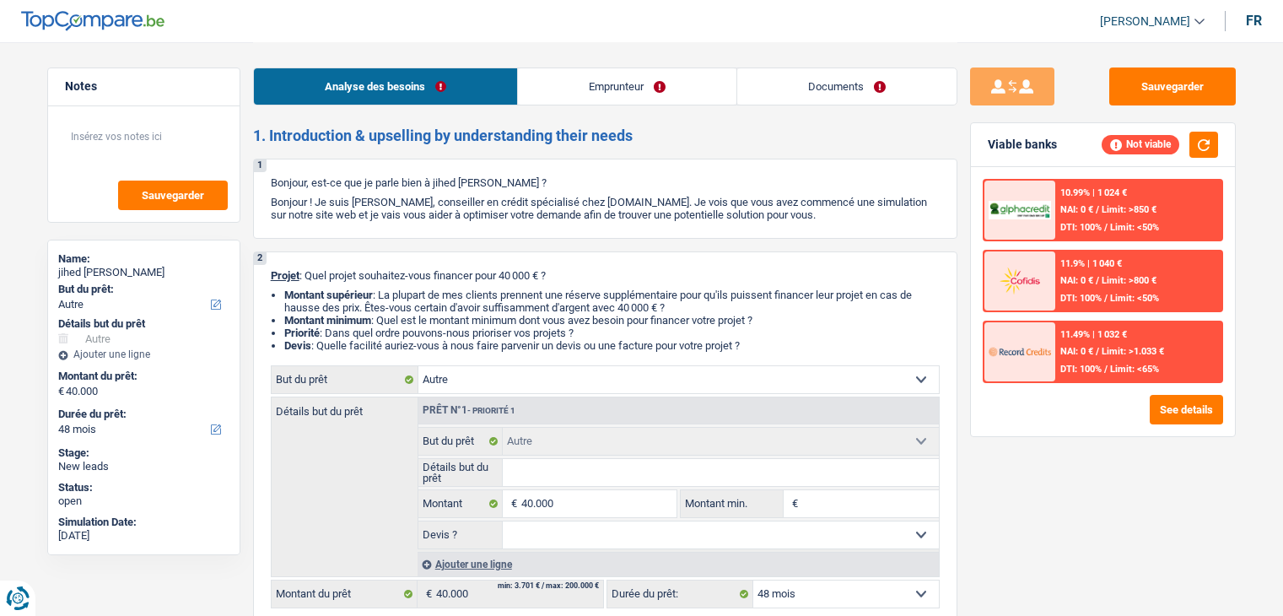
select select "other"
select select "48"
select select "privateEmployee"
select select "mealVouchers"
select select "parttimeSelfemployed"
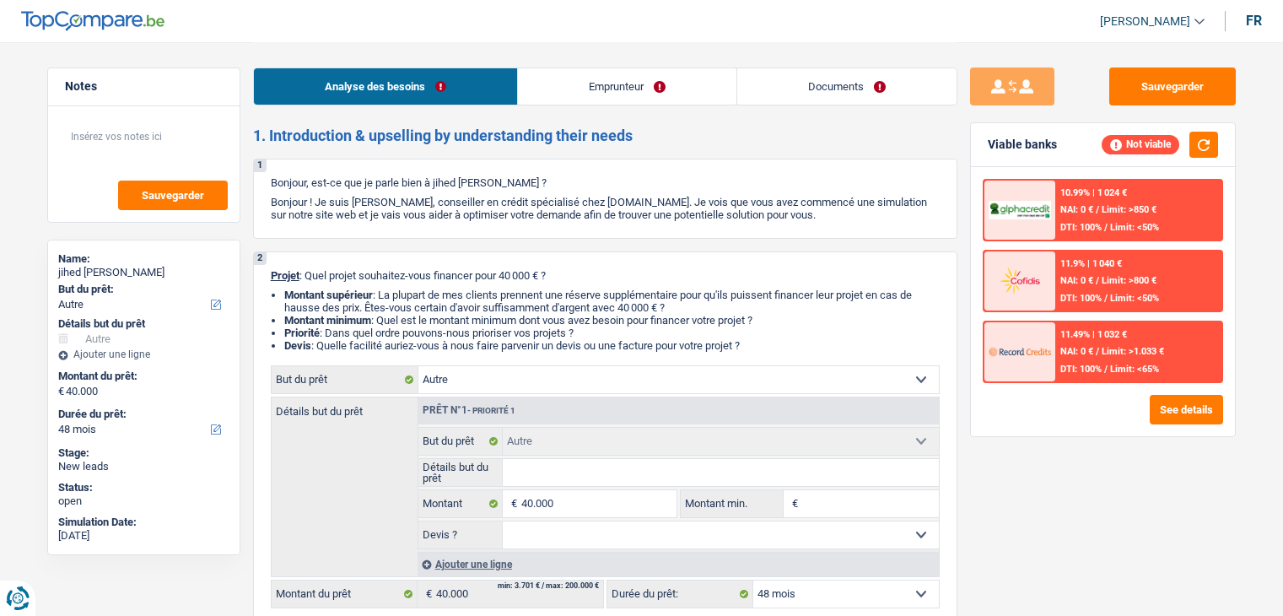
select select "familyAllowances"
select select "netSalary"
drag, startPoint x: 558, startPoint y: 92, endPoint x: 553, endPoint y: 103, distance: 11.8
click at [558, 92] on link "Emprunteur" at bounding box center [627, 86] width 219 height 36
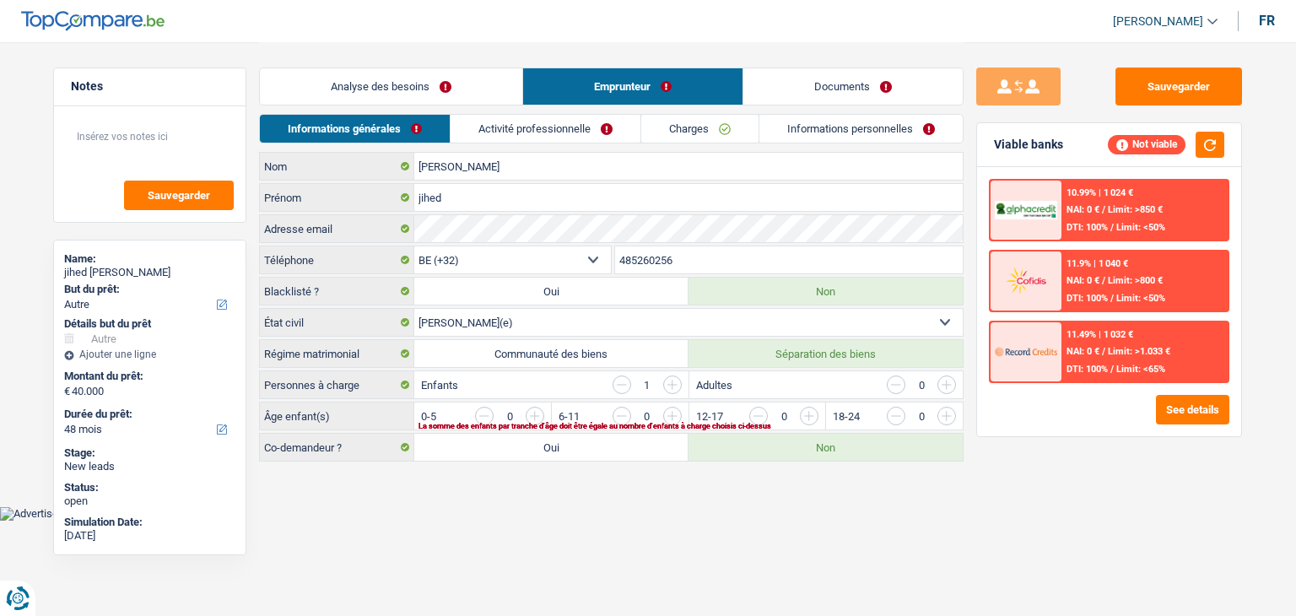
click at [529, 127] on link "Activité professionnelle" at bounding box center [546, 129] width 190 height 28
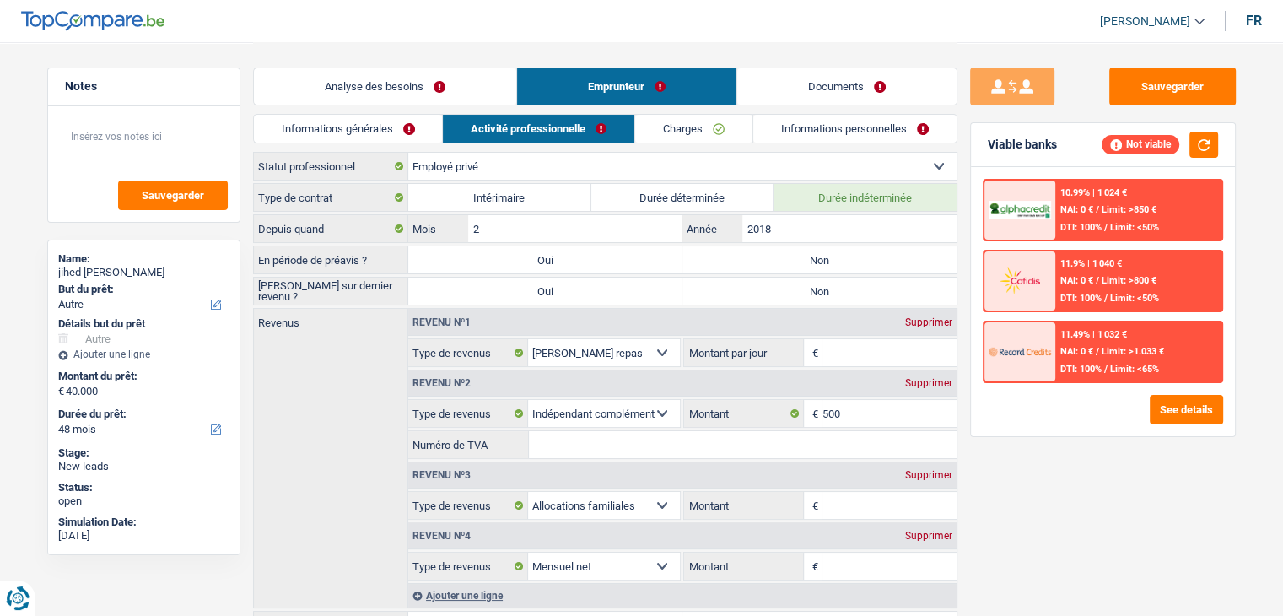
scroll to position [159, 0]
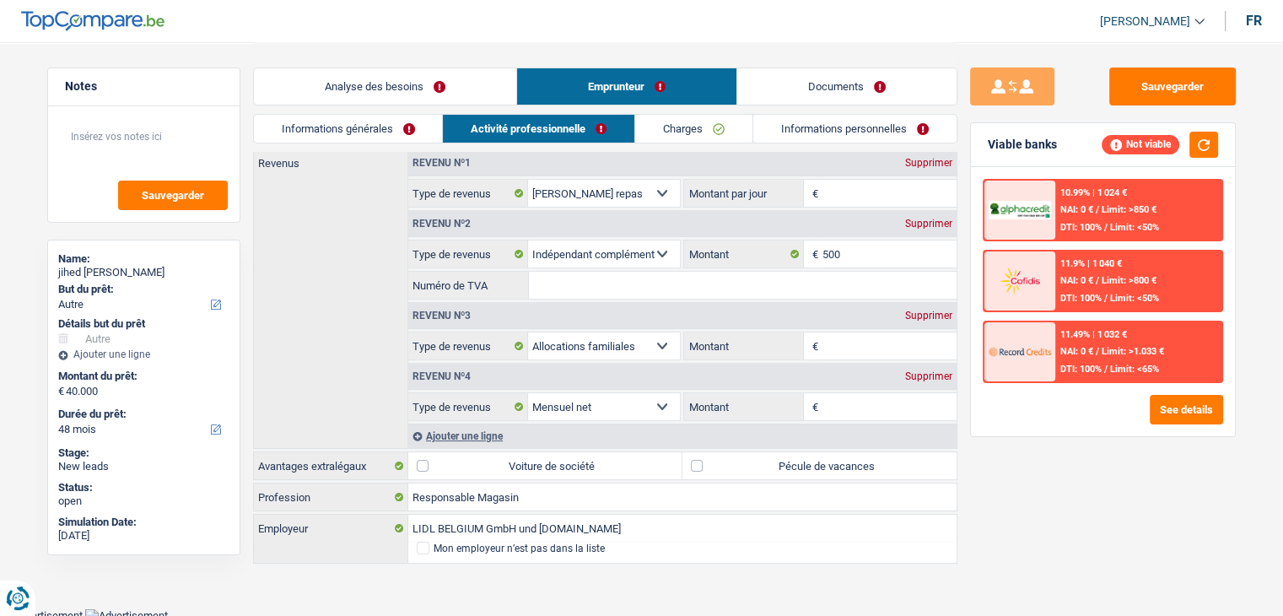
click at [368, 75] on link "Analyse des besoins" at bounding box center [385, 86] width 262 height 36
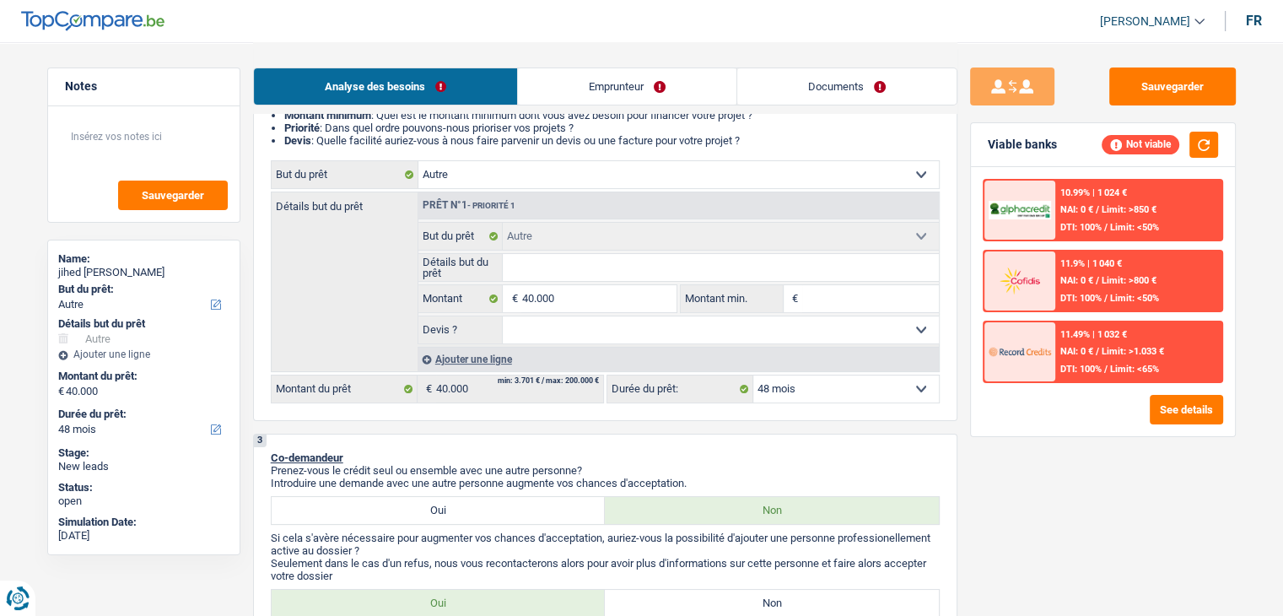
scroll to position [244, 0]
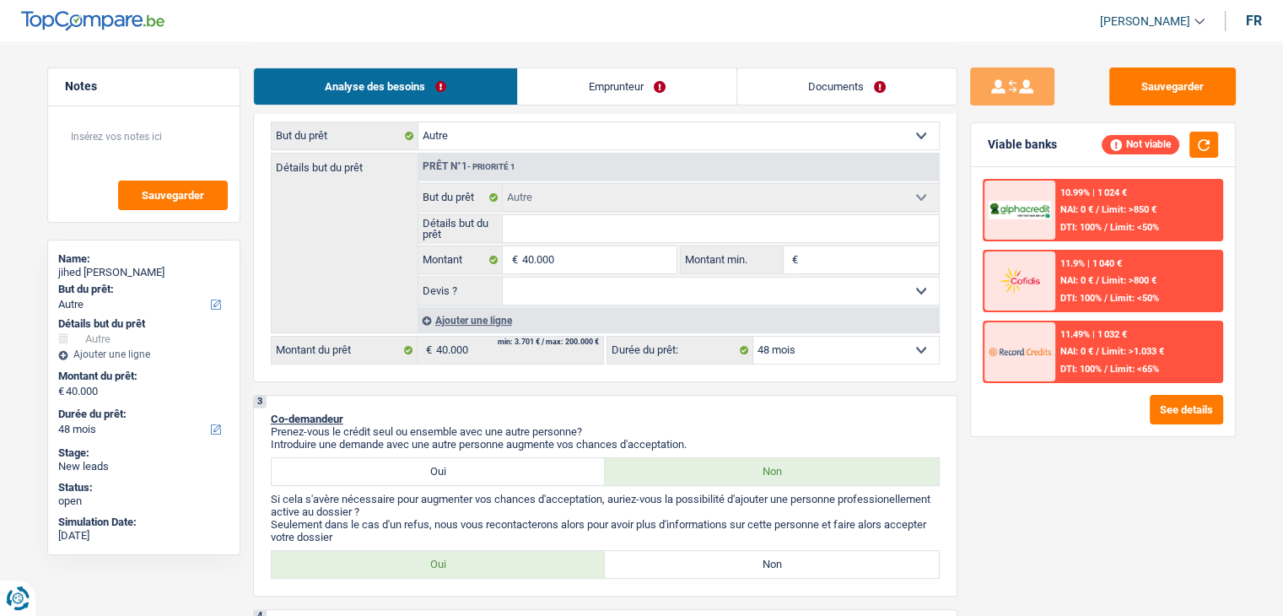
click at [597, 219] on input "Détails but du prêt" at bounding box center [721, 228] width 436 height 27
click at [167, 134] on textarea at bounding box center [144, 143] width 168 height 51
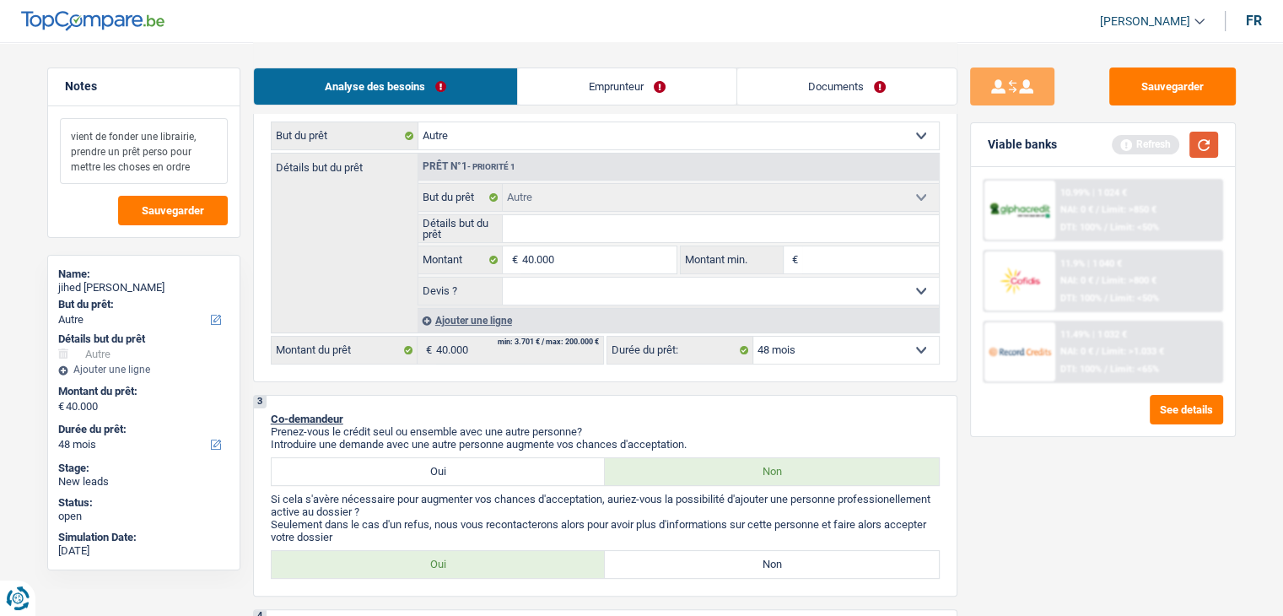
type textarea "vient de fonder une librairie, prendre un prêt perso pour mettre les choses en …"
click at [1199, 146] on button "button" at bounding box center [1204, 145] width 29 height 26
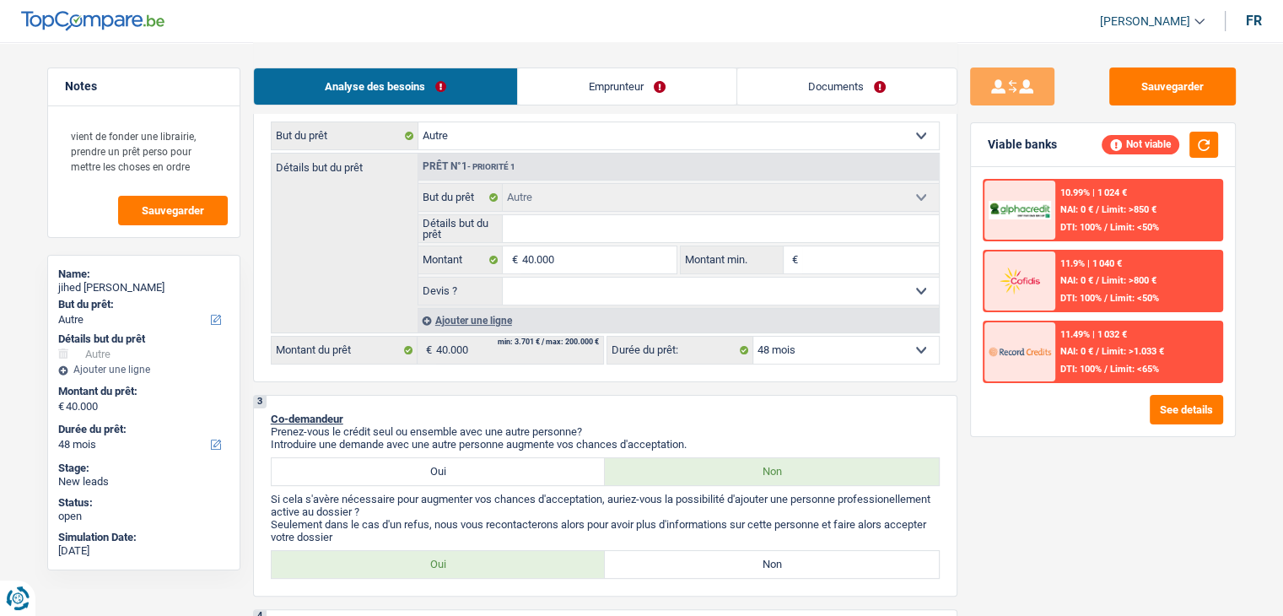
click at [967, 300] on div "Sauvegarder Viable banks Not viable 10.99% | 1 024 € NAI: 0 € / Limit: >850 € D…" at bounding box center [1103, 327] width 291 height 521
click at [958, 278] on div "Sauvegarder Viable banks Not viable 10.99% | 1 024 € NAI: 0 € / Limit: >850 € D…" at bounding box center [1103, 327] width 291 height 521
click at [641, 93] on link "Emprunteur" at bounding box center [627, 86] width 219 height 36
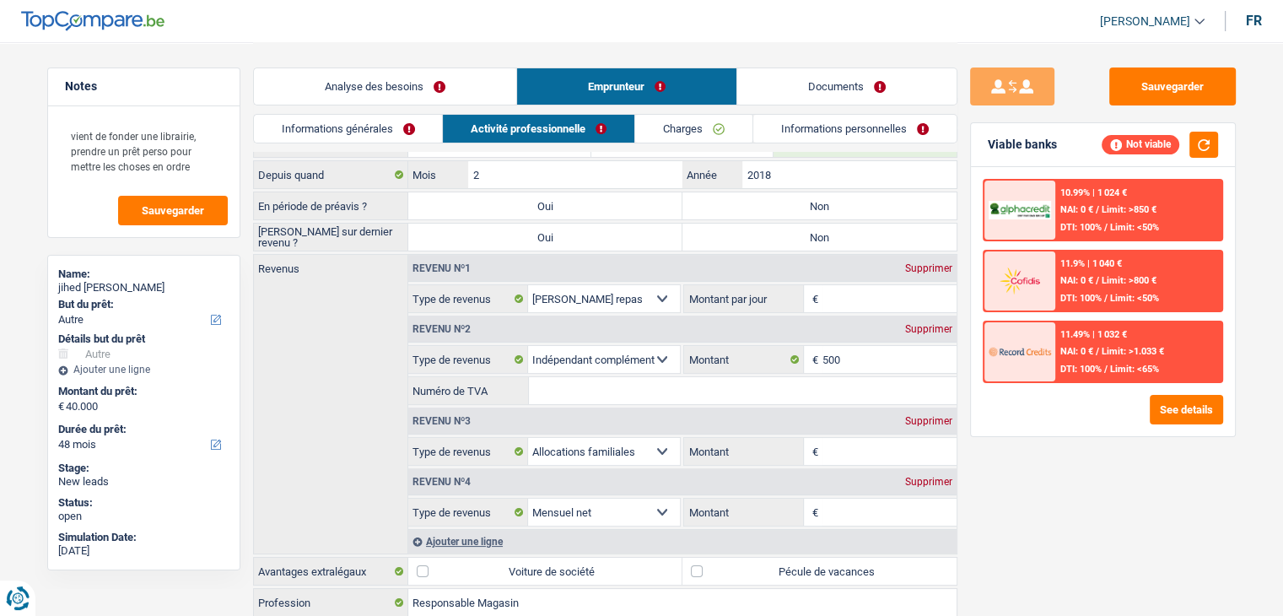
scroll to position [159, 0]
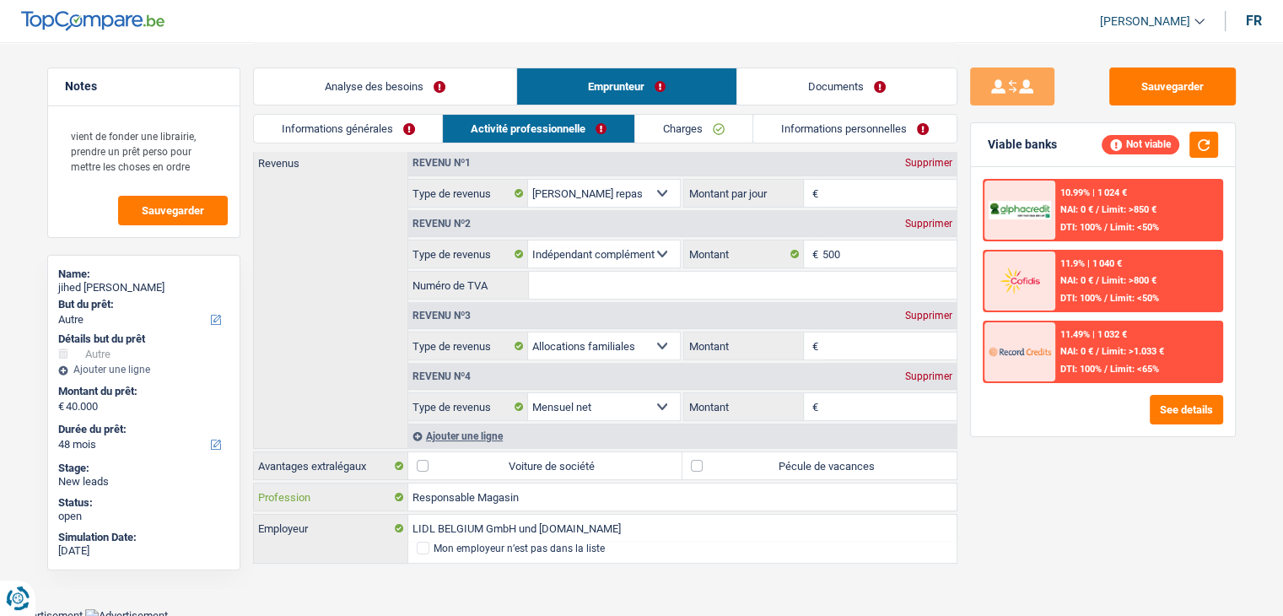
drag, startPoint x: 530, startPoint y: 499, endPoint x: 391, endPoint y: 477, distance: 140.2
click at [391, 477] on div "Type de contrat Intérimaire Durée déterminée Durée indéterminée Depuis quand 2 …" at bounding box center [605, 295] width 705 height 543
click at [313, 588] on main "Notes vient de fonder une librairie, prendre un prêt perso pour mettre les chos…" at bounding box center [641, 225] width 1283 height 768
drag, startPoint x: 313, startPoint y: 527, endPoint x: 254, endPoint y: 468, distance: 83.5
click at [254, 468] on div "Type de contrat Intérimaire Durée déterminée Durée indéterminée Depuis quand 2 …" at bounding box center [605, 295] width 705 height 543
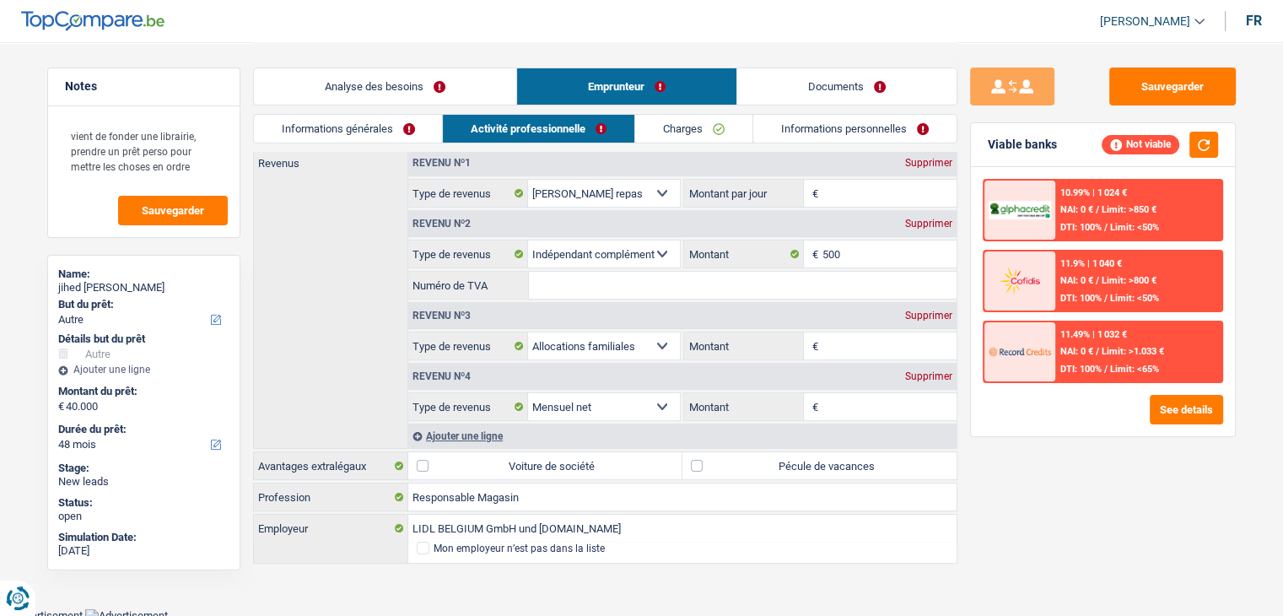
click at [254, 468] on label "Avantages extralégaux" at bounding box center [331, 465] width 154 height 27
click at [261, 456] on label "Avantages extralégaux" at bounding box center [331, 465] width 154 height 27
click at [256, 457] on label "Avantages extralégaux" at bounding box center [331, 465] width 154 height 27
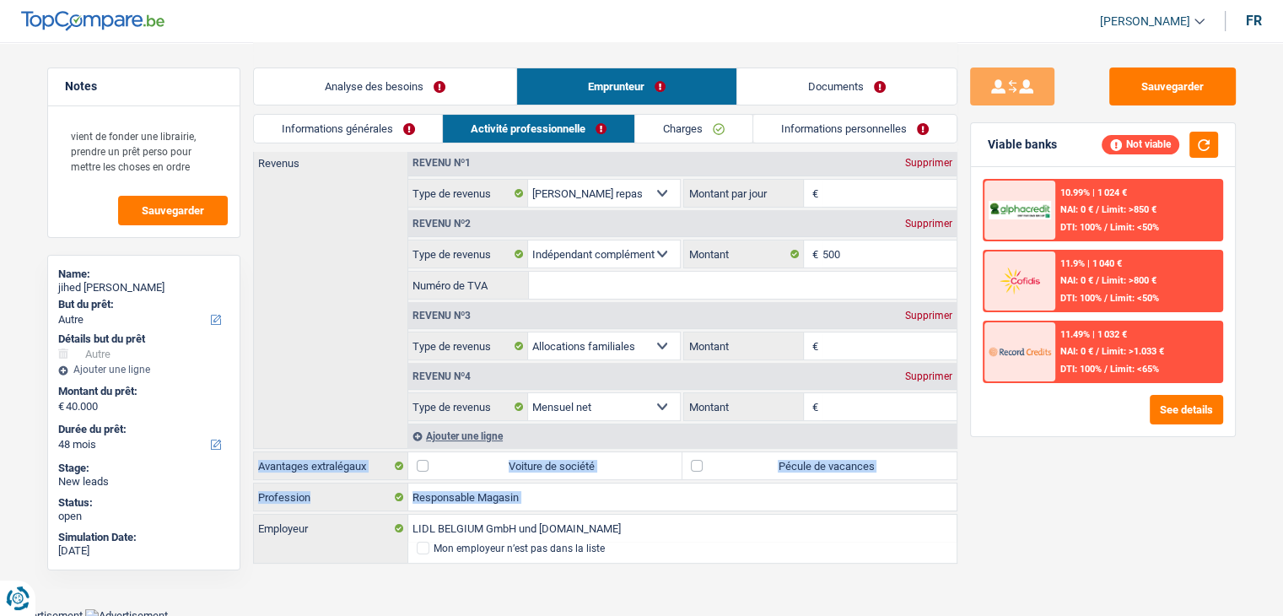
drag, startPoint x: 256, startPoint y: 457, endPoint x: 343, endPoint y: 485, distance: 92.1
click at [343, 485] on div "Type de contrat Intérimaire Durée déterminée Durée indéterminée Depuis quand 2 …" at bounding box center [605, 295] width 705 height 543
click at [343, 485] on label "Profession" at bounding box center [331, 496] width 154 height 27
click at [408, 485] on input "Responsable Magasin" at bounding box center [682, 496] width 548 height 27
drag, startPoint x: 351, startPoint y: 527, endPoint x: 253, endPoint y: 444, distance: 128.7
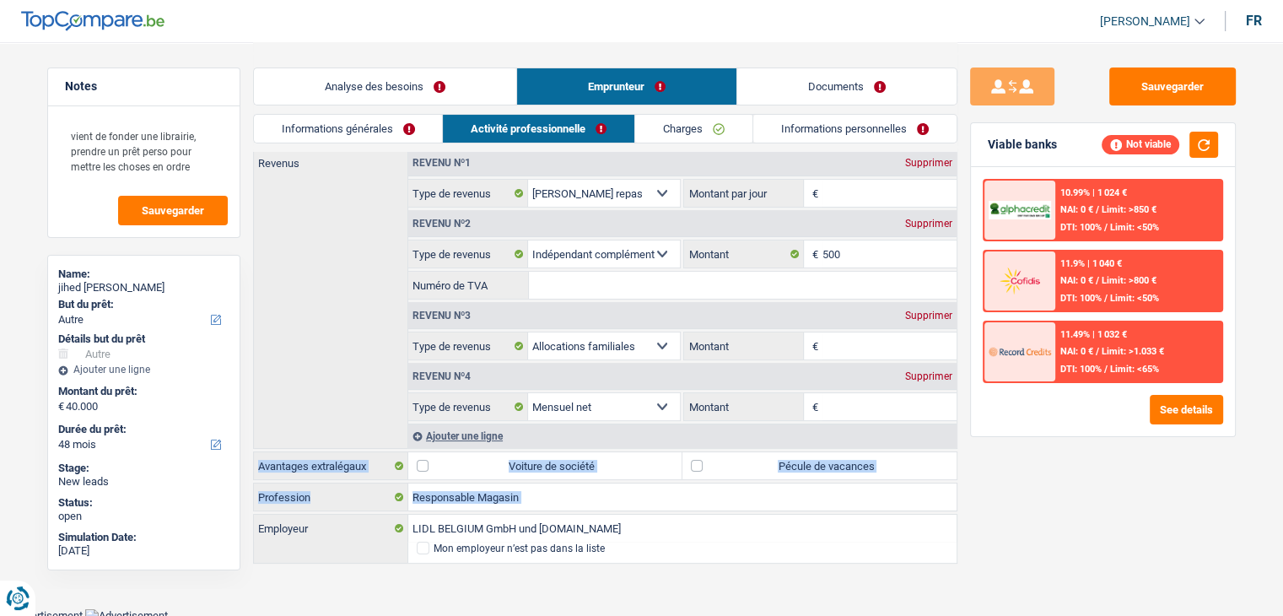
click at [253, 444] on div "Type de contrat Intérimaire Durée déterminée Durée indéterminée Depuis quand 2 …" at bounding box center [605, 295] width 705 height 543
click at [253, 445] on div "Type de contrat Intérimaire Durée déterminée Durée indéterminée Depuis quand 2 …" at bounding box center [605, 295] width 705 height 543
click at [256, 466] on label "Avantages extralégaux" at bounding box center [331, 465] width 154 height 27
drag, startPoint x: 256, startPoint y: 458, endPoint x: 359, endPoint y: 519, distance: 118.8
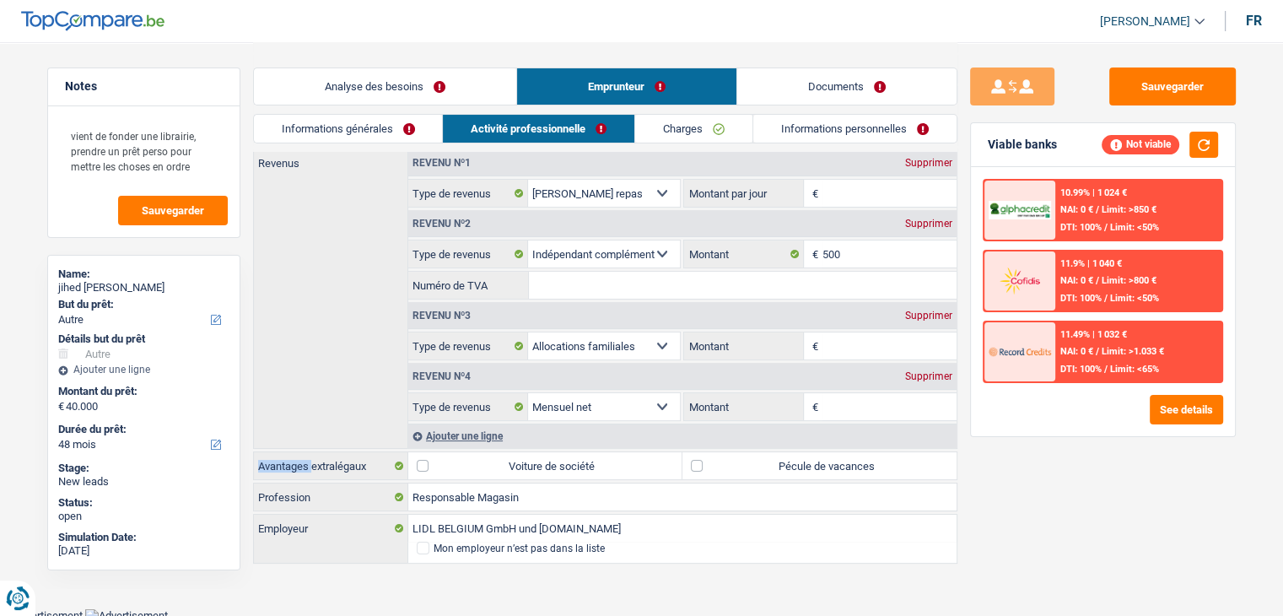
click at [359, 519] on div "Type de contrat Intérimaire Durée déterminée Durée indéterminée Depuis quand 2 …" at bounding box center [605, 295] width 705 height 543
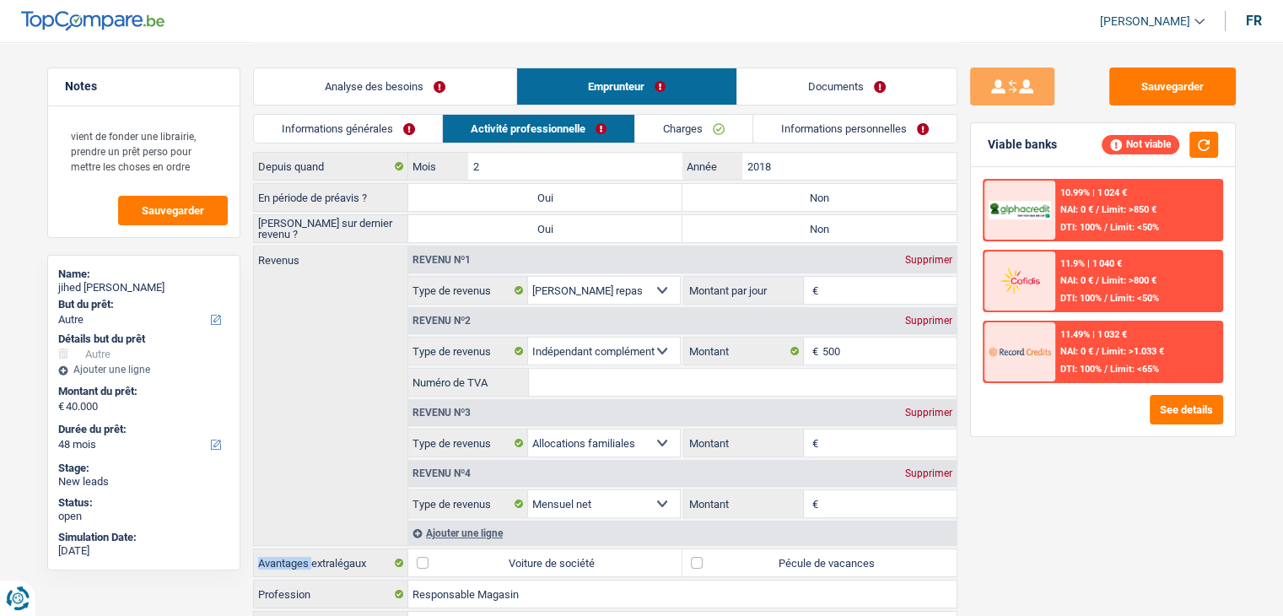
scroll to position [0, 0]
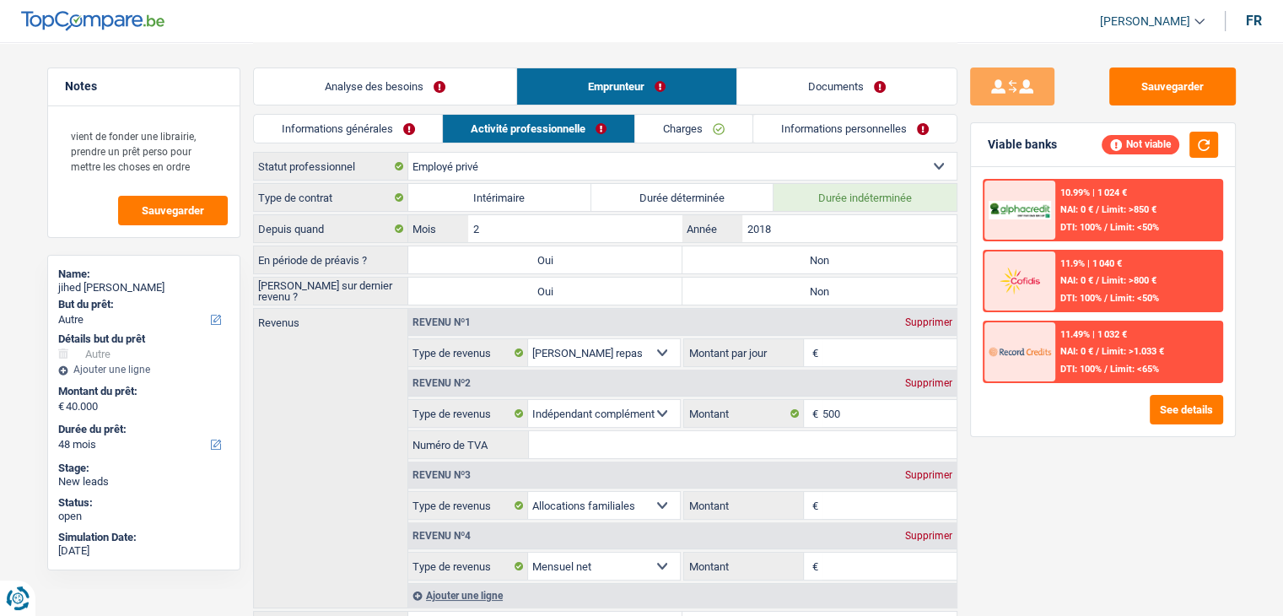
click at [406, 136] on link "Informations générales" at bounding box center [348, 129] width 189 height 28
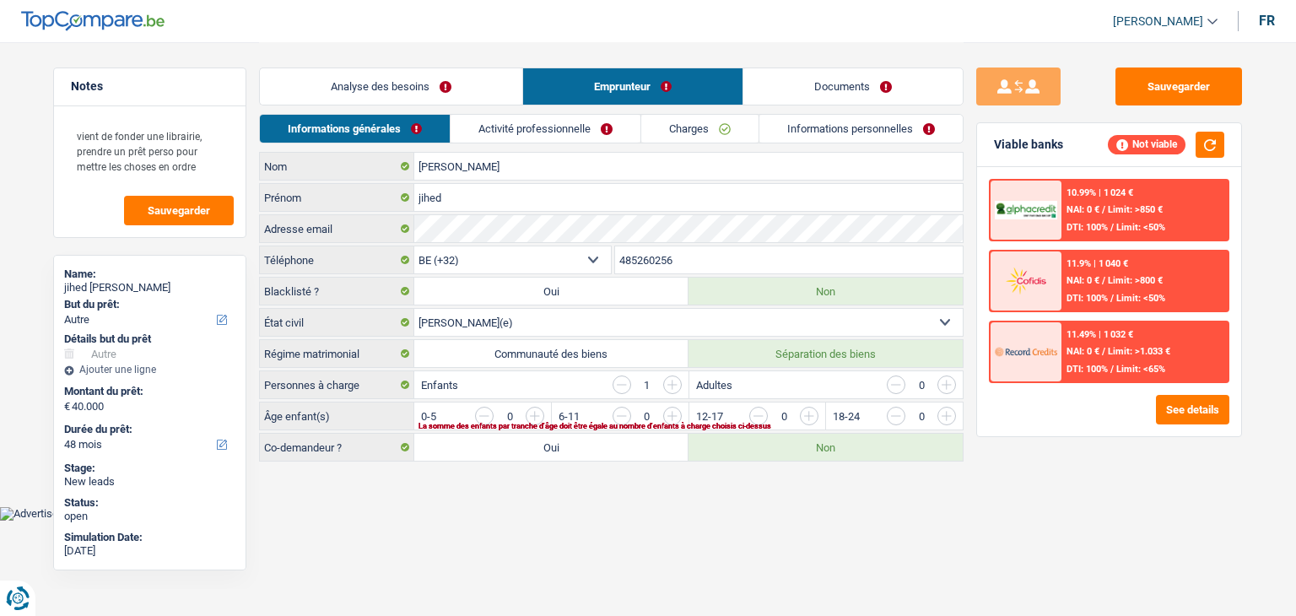
click at [370, 87] on link "Analyse des besoins" at bounding box center [391, 86] width 262 height 36
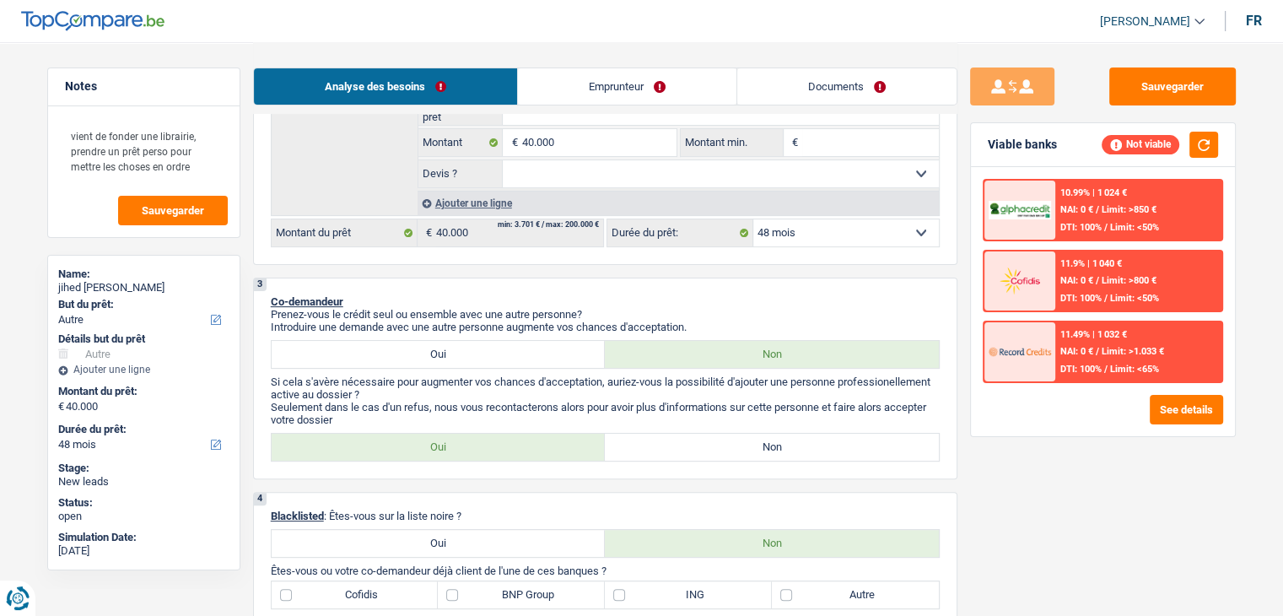
scroll to position [506, 0]
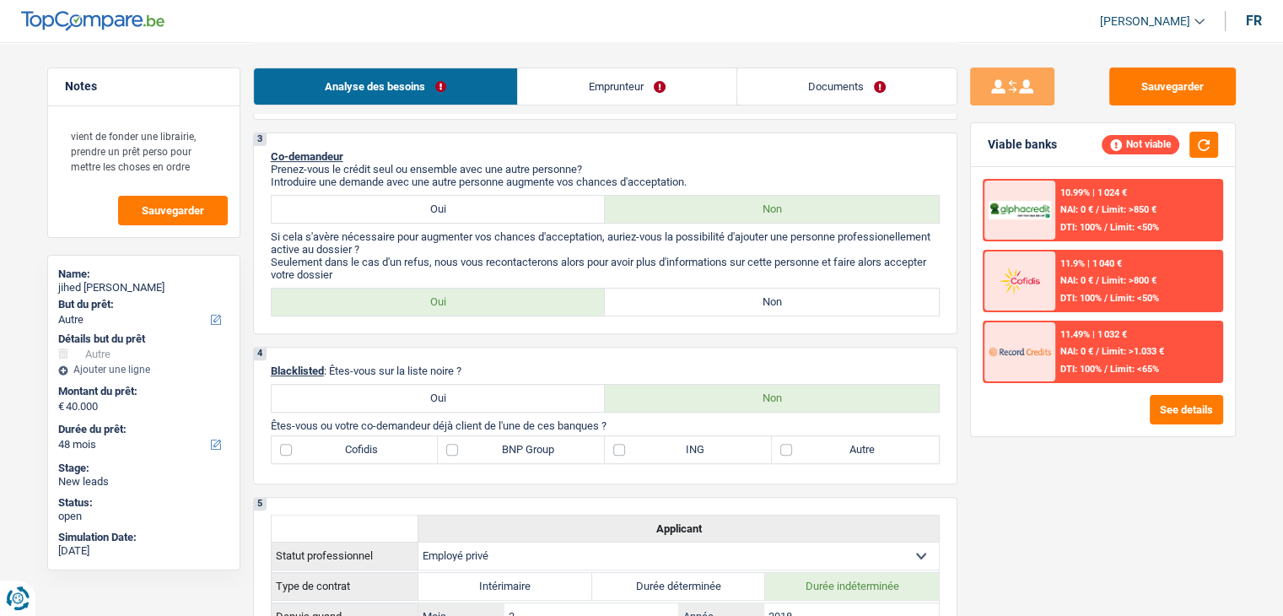
click at [634, 310] on label "Non" at bounding box center [772, 302] width 334 height 27
click at [634, 310] on input "Non" at bounding box center [772, 302] width 334 height 27
radio input "true"
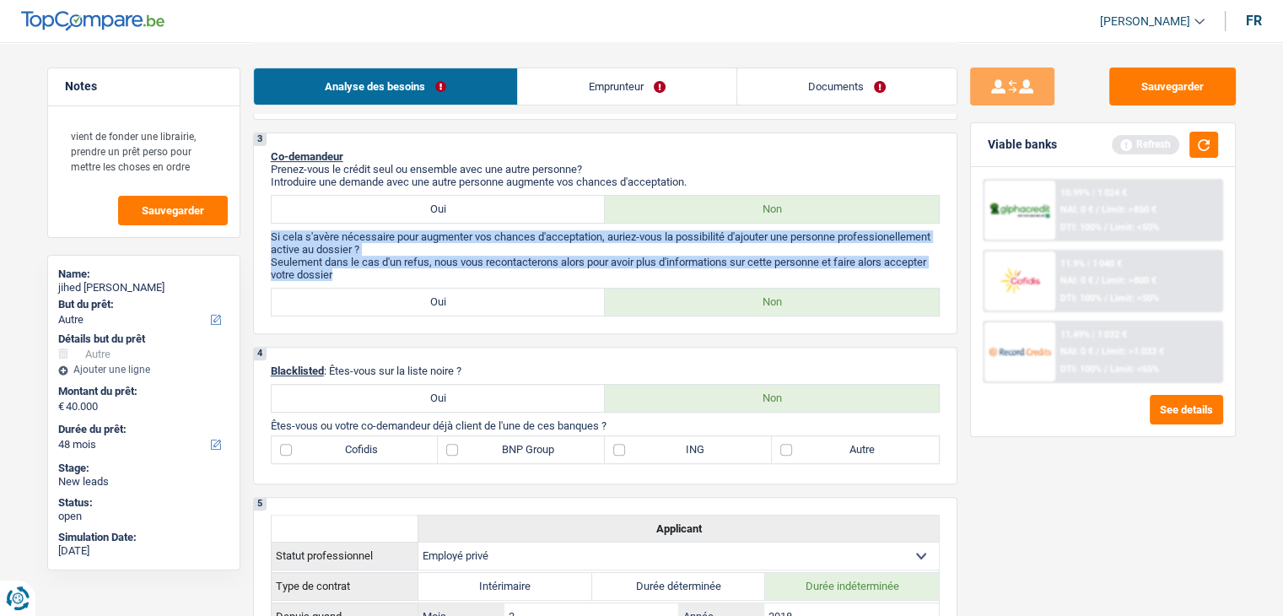
drag, startPoint x: 335, startPoint y: 267, endPoint x: 261, endPoint y: 227, distance: 84.6
click at [261, 227] on div "3 Co-demandeur Prenez-vous le crédit seul ou ensemble avec une autre personne? …" at bounding box center [605, 233] width 705 height 202
click at [344, 251] on p "Si cela s'avère nécessaire pour augmenter vos chances d'acceptation, auriez-vou…" at bounding box center [605, 242] width 669 height 25
click at [358, 262] on p "Seulement dans le cas d'un refus, nous vous recontacterons alors pour avoir plu…" at bounding box center [605, 268] width 669 height 25
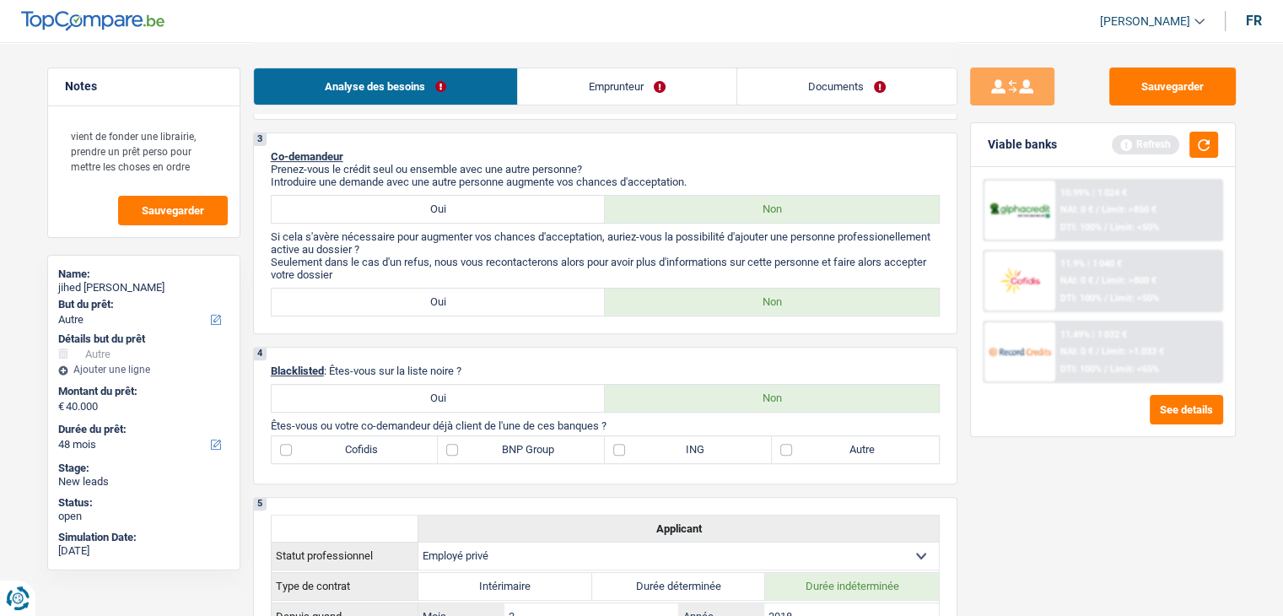
click at [509, 111] on div "Analyse des besoins Emprunteur Documents" at bounding box center [605, 78] width 705 height 72
click at [554, 94] on link "Emprunteur" at bounding box center [627, 86] width 219 height 36
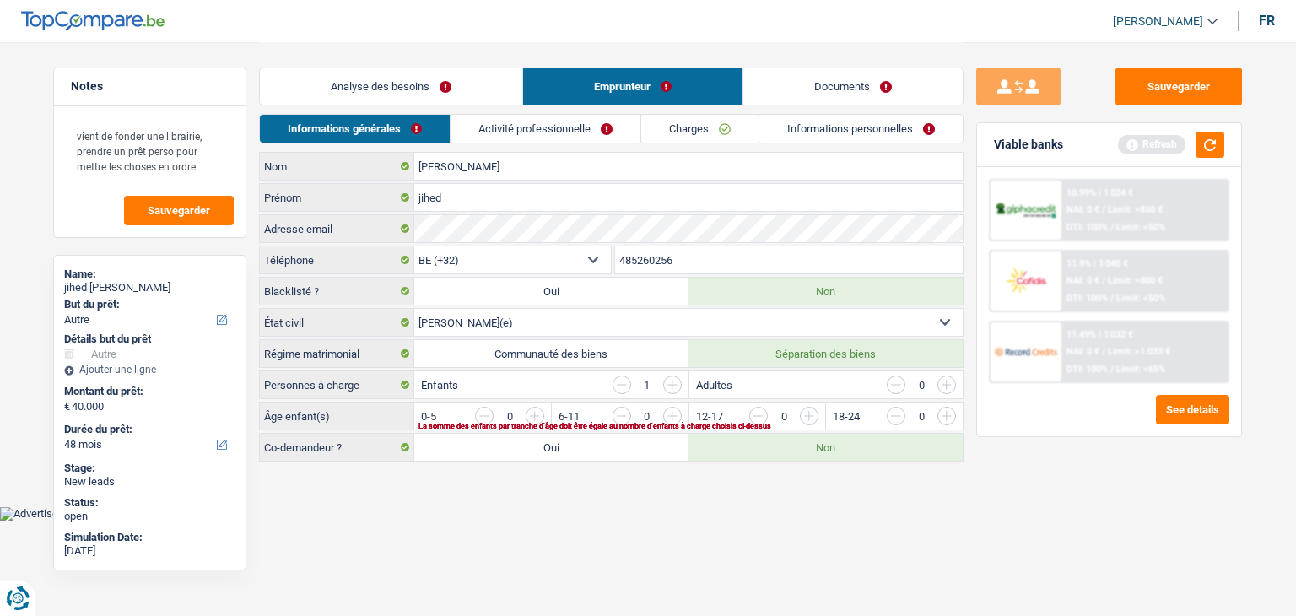
click at [432, 142] on link "Informations générales" at bounding box center [355, 129] width 190 height 28
click at [407, 94] on link "Analyse des besoins" at bounding box center [391, 86] width 262 height 36
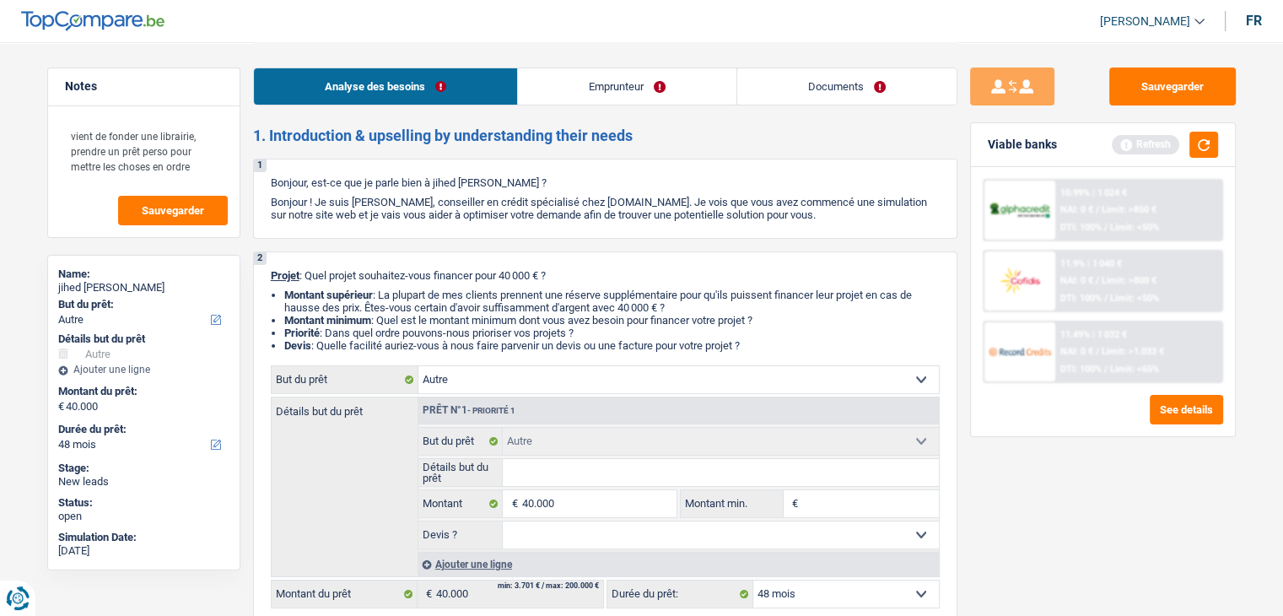
drag, startPoint x: 648, startPoint y: 140, endPoint x: 255, endPoint y: 127, distance: 393.4
click at [255, 127] on h2 "1. Introduction & upselling by understanding their needs" at bounding box center [605, 136] width 705 height 19
drag, startPoint x: 243, startPoint y: 144, endPoint x: 828, endPoint y: 211, distance: 588.5
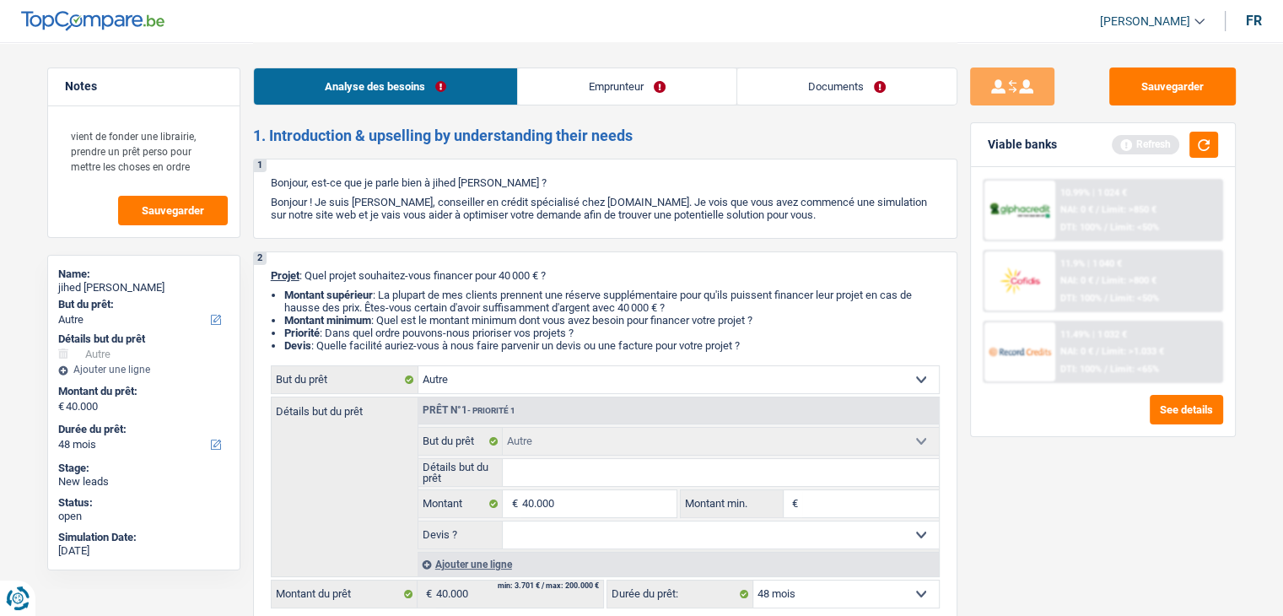
click at [828, 211] on p "Bonjour ! Je suis [PERSON_NAME], conseiller en crédit spécialisé chez [DOMAIN_N…" at bounding box center [605, 208] width 669 height 25
drag, startPoint x: 755, startPoint y: 354, endPoint x: 402, endPoint y: 279, distance: 361.2
click at [402, 279] on div "2 Projet : Quel projet souhaitez-vous financer pour 40 000 € ? Montant supérieu…" at bounding box center [605, 438] width 705 height 375
click at [402, 280] on p "Projet : Quel projet souhaitez-vous financer pour 40 000 € ?" at bounding box center [605, 275] width 669 height 13
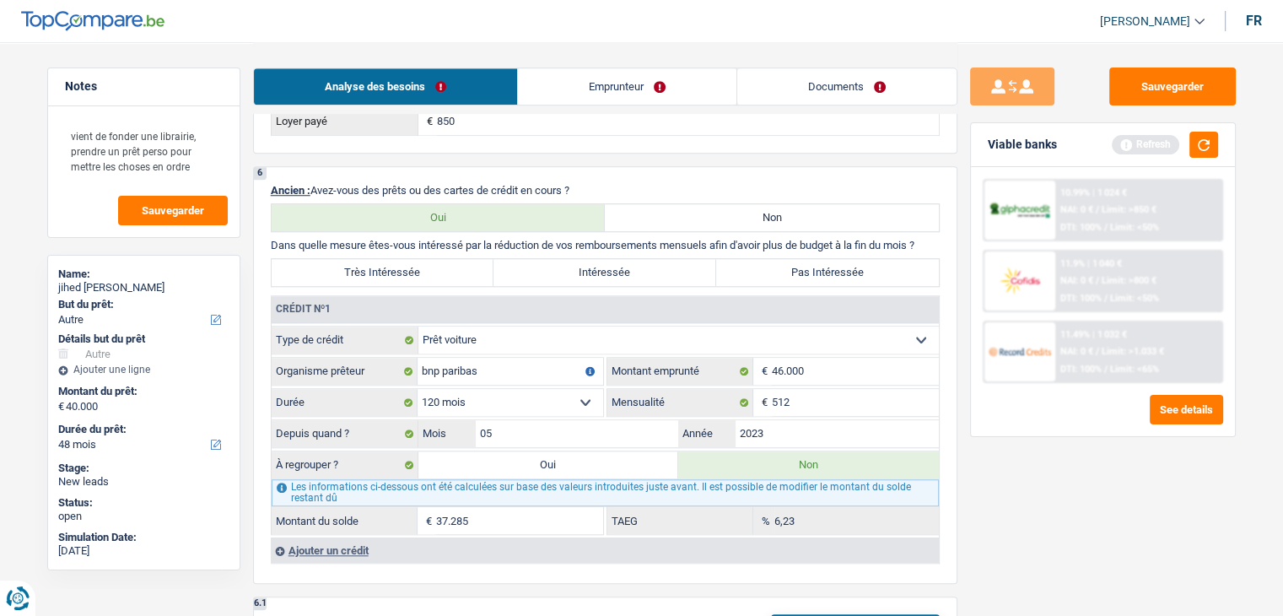
scroll to position [1519, 0]
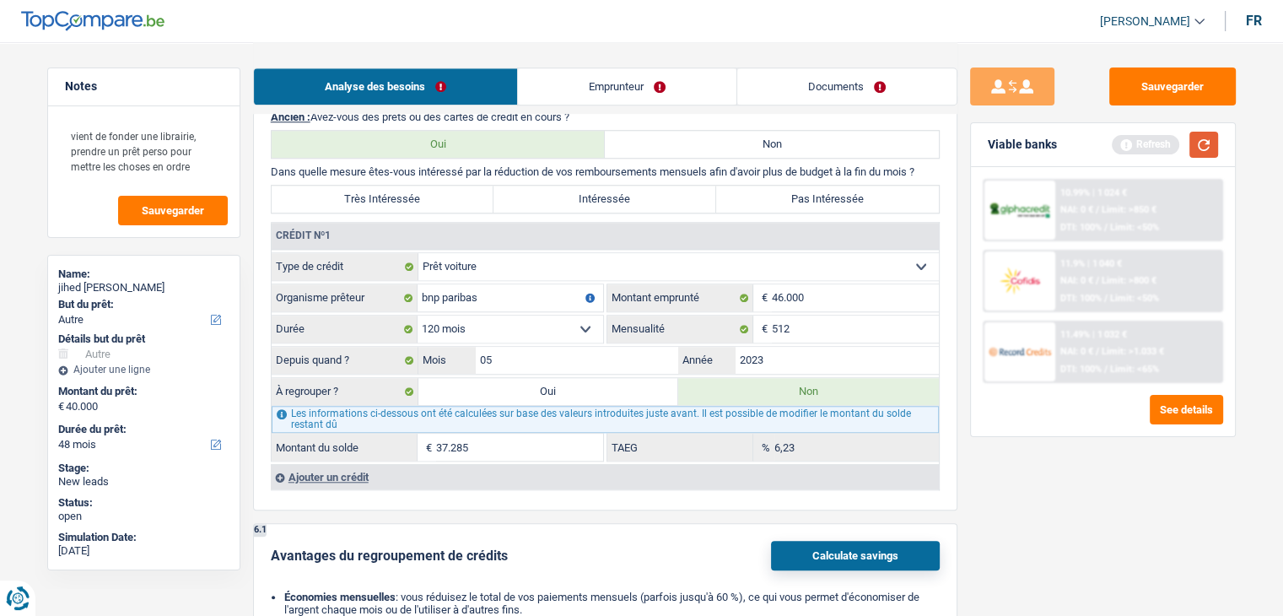
click at [1201, 156] on button "button" at bounding box center [1204, 145] width 29 height 26
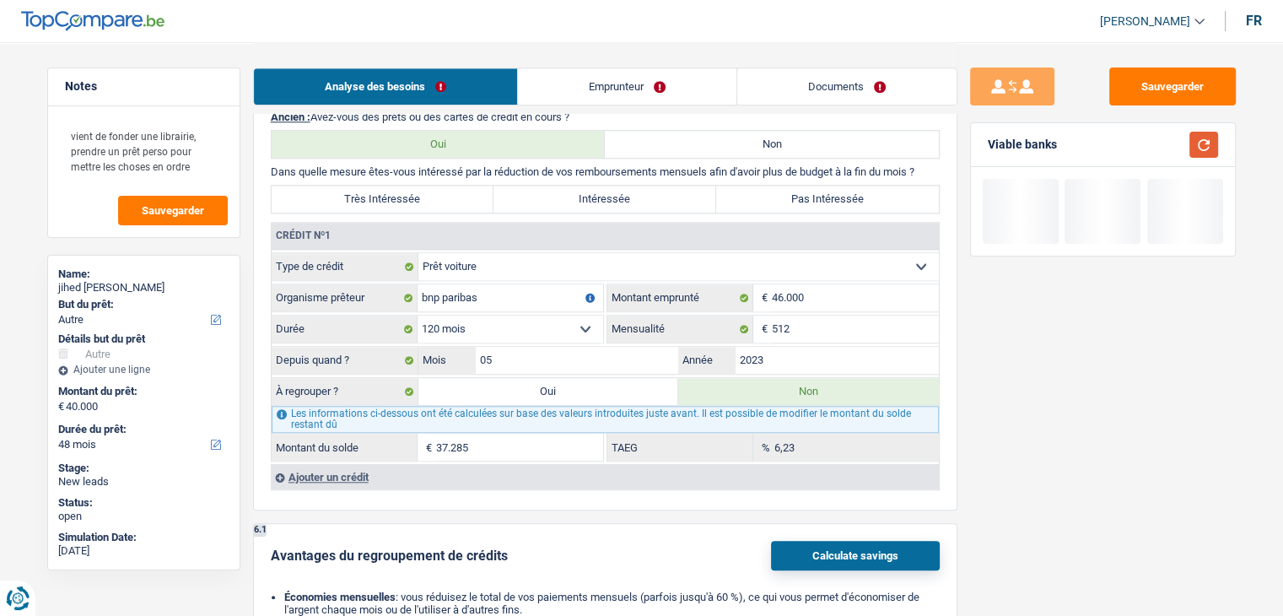
click at [1201, 145] on button "button" at bounding box center [1204, 145] width 29 height 26
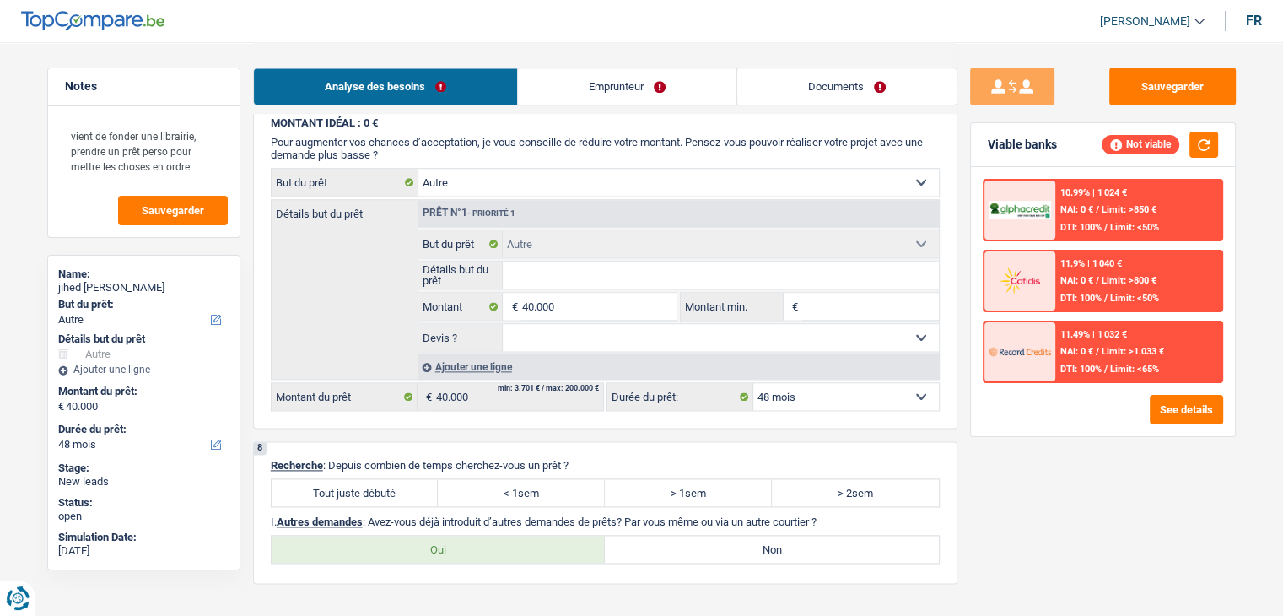
scroll to position [2362, 0]
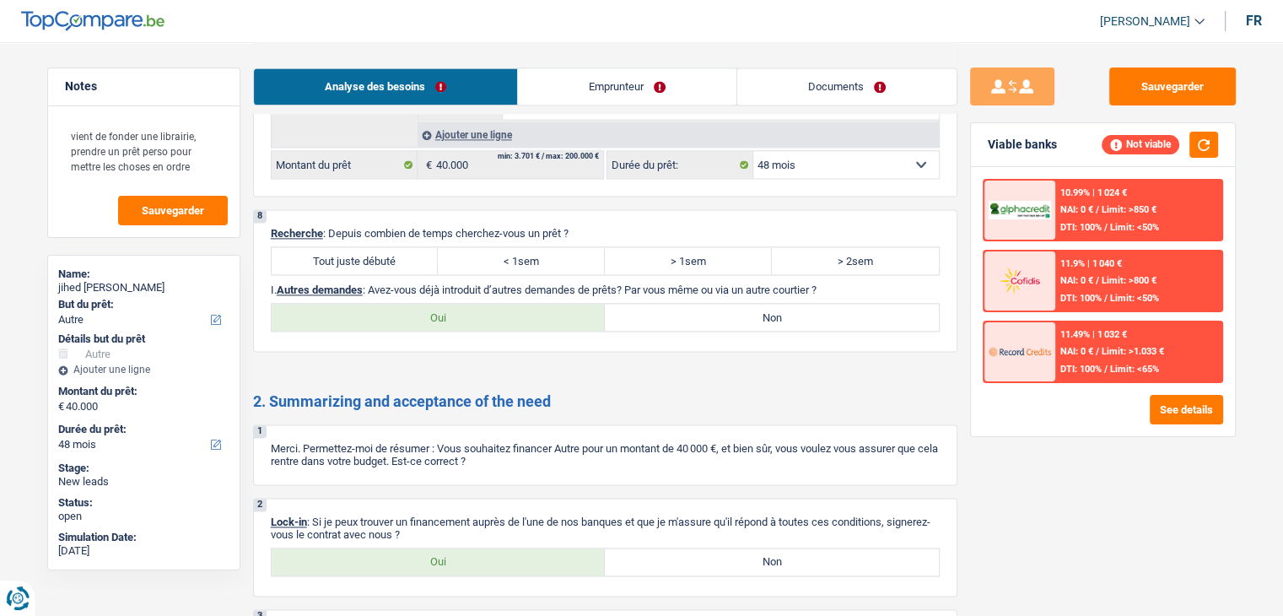
click at [388, 255] on label "Tout juste débuté" at bounding box center [355, 260] width 167 height 27
click at [388, 255] on input "Tout juste débuté" at bounding box center [355, 260] width 167 height 27
radio input "true"
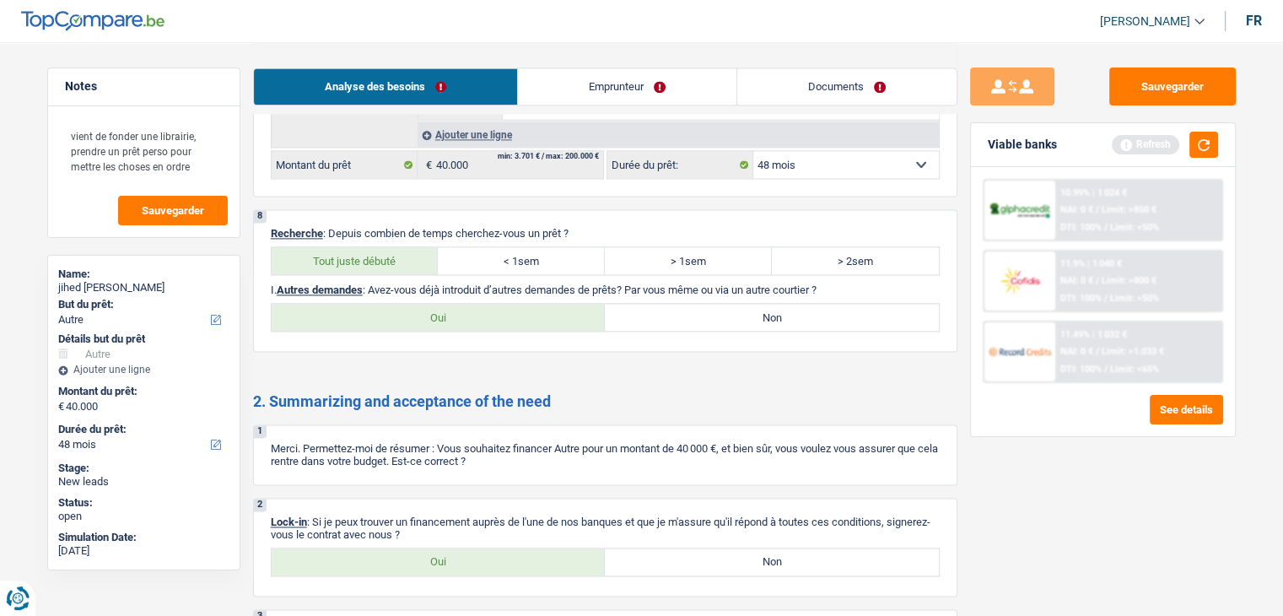
click at [611, 307] on label "Non" at bounding box center [772, 317] width 334 height 27
click at [611, 307] on input "Non" at bounding box center [772, 317] width 334 height 27
radio input "true"
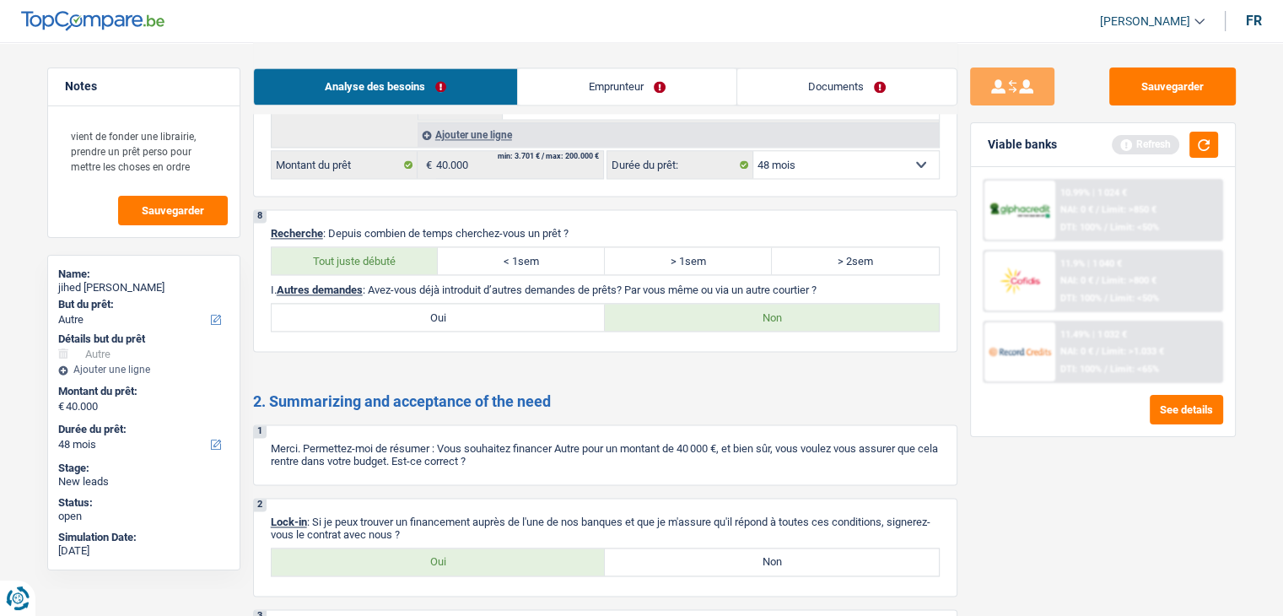
click at [477, 548] on label "Oui" at bounding box center [439, 561] width 334 height 27
click at [477, 548] on input "Oui" at bounding box center [439, 561] width 334 height 27
radio input "true"
click at [533, 101] on link "Emprunteur" at bounding box center [627, 86] width 219 height 36
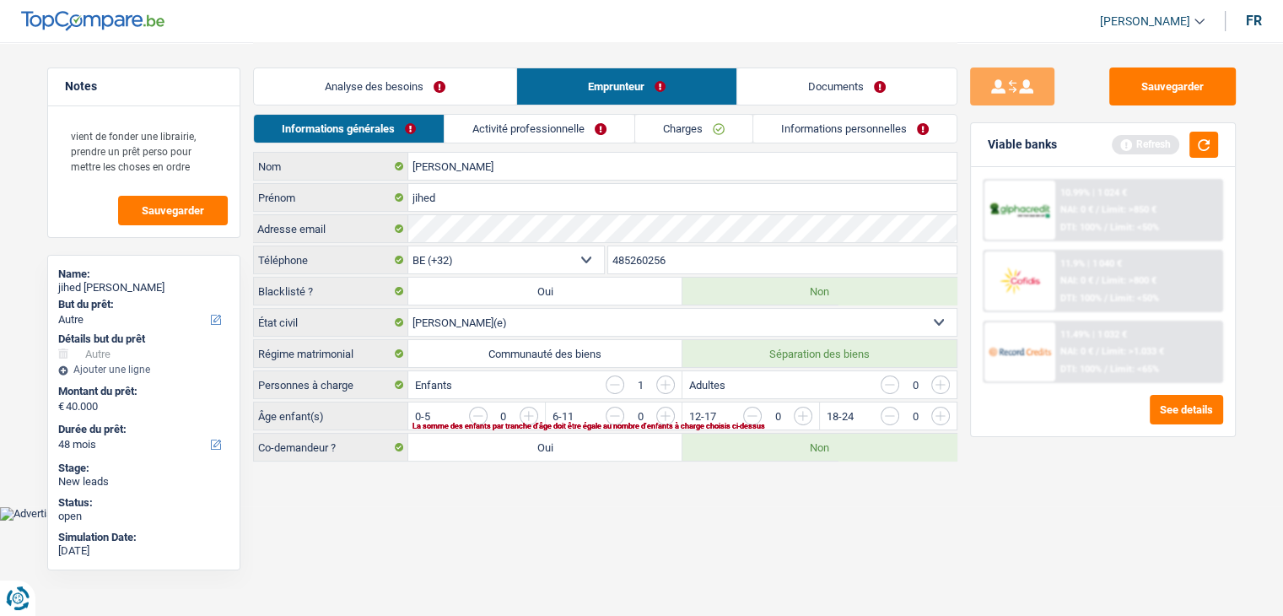
scroll to position [0, 0]
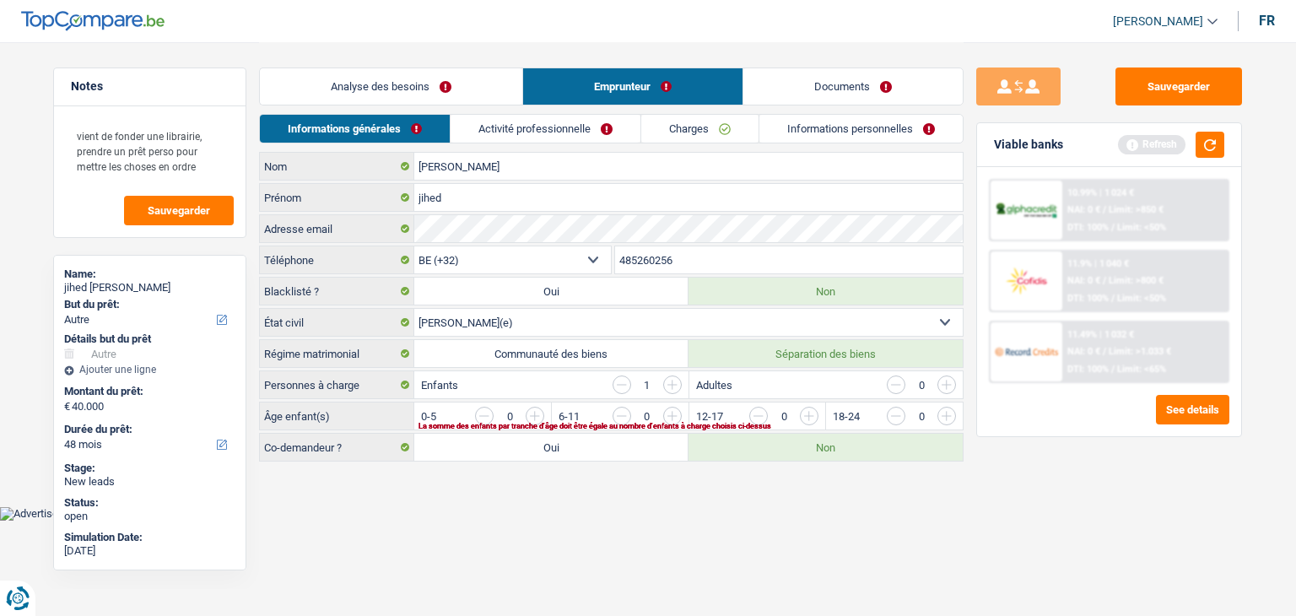
click at [782, 501] on main "Notes vient de fonder une librairie, prendre un prêt perso pour mettre les chos…" at bounding box center [648, 253] width 1296 height 506
click at [545, 521] on html "Vous avez le contrôle de vos données Nous utilisons des cookies, tout comme nos…" at bounding box center [648, 260] width 1296 height 521
click at [1220, 147] on button "button" at bounding box center [1210, 145] width 29 height 26
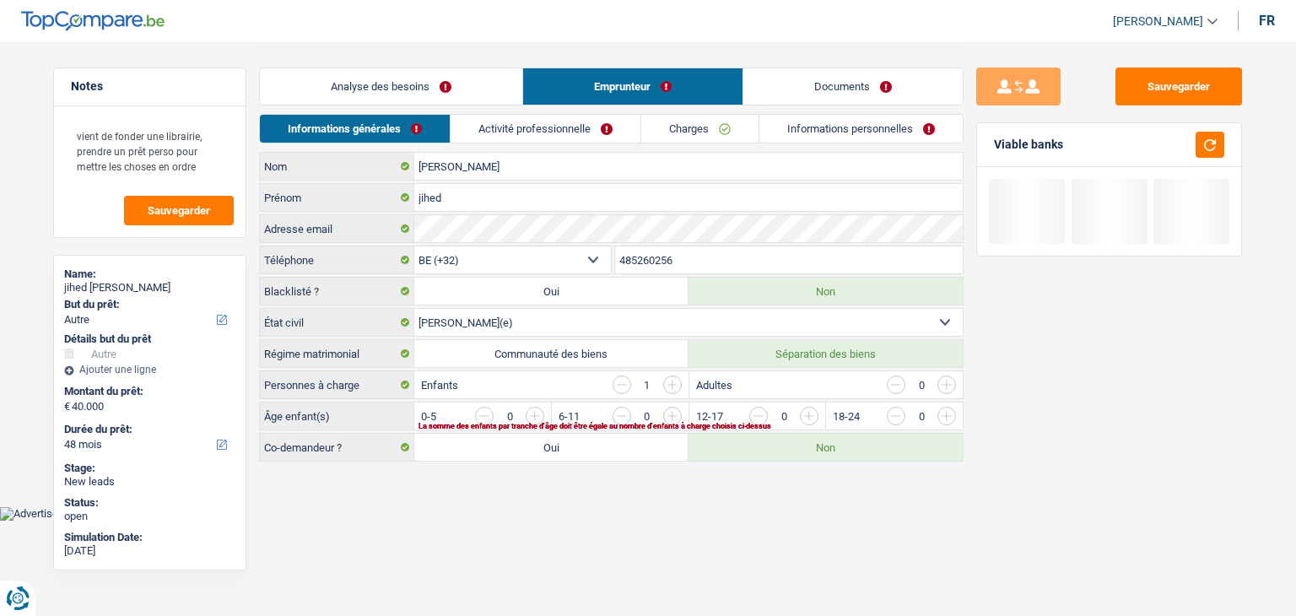
drag, startPoint x: 1083, startPoint y: 149, endPoint x: 997, endPoint y: 153, distance: 86.1
click at [997, 153] on div "Viable banks" at bounding box center [1109, 145] width 264 height 44
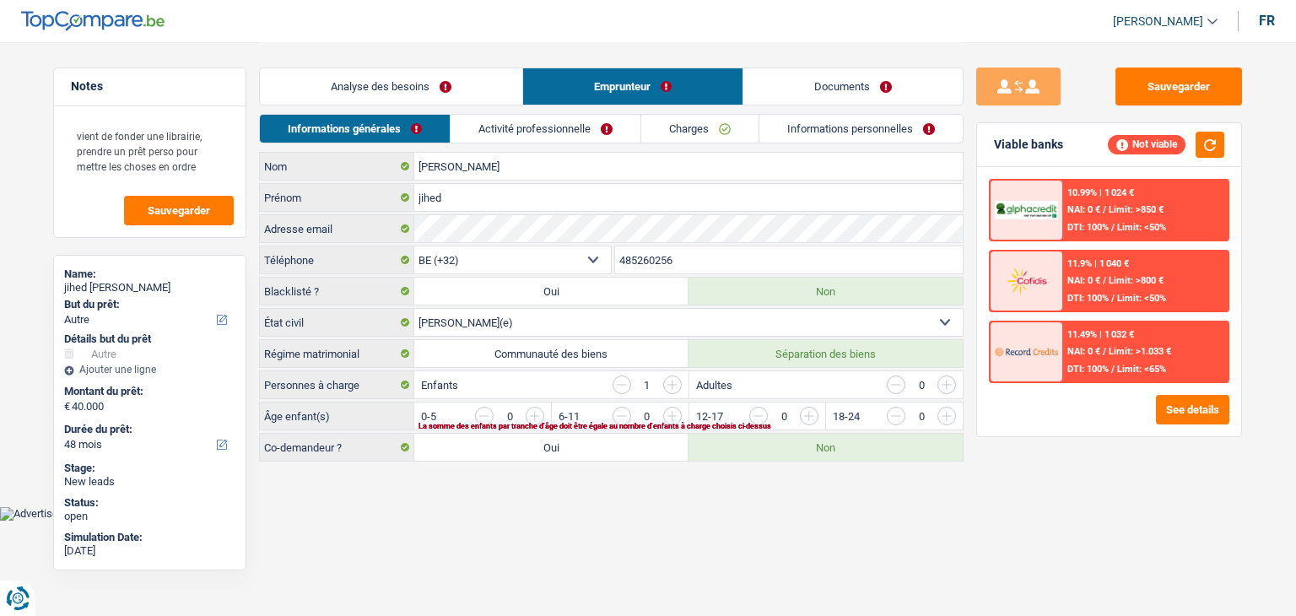
drag, startPoint x: 997, startPoint y: 142, endPoint x: 1087, endPoint y: 140, distance: 89.5
click at [1087, 140] on div "Viable banks Not viable" at bounding box center [1109, 145] width 264 height 44
drag, startPoint x: 1067, startPoint y: 143, endPoint x: 974, endPoint y: 155, distance: 94.5
click at [974, 155] on div "Sauvegarder Viable banks Not viable 10.99% | 1 024 € NAI: 0 € / Limit: >850 € D…" at bounding box center [1109, 327] width 291 height 521
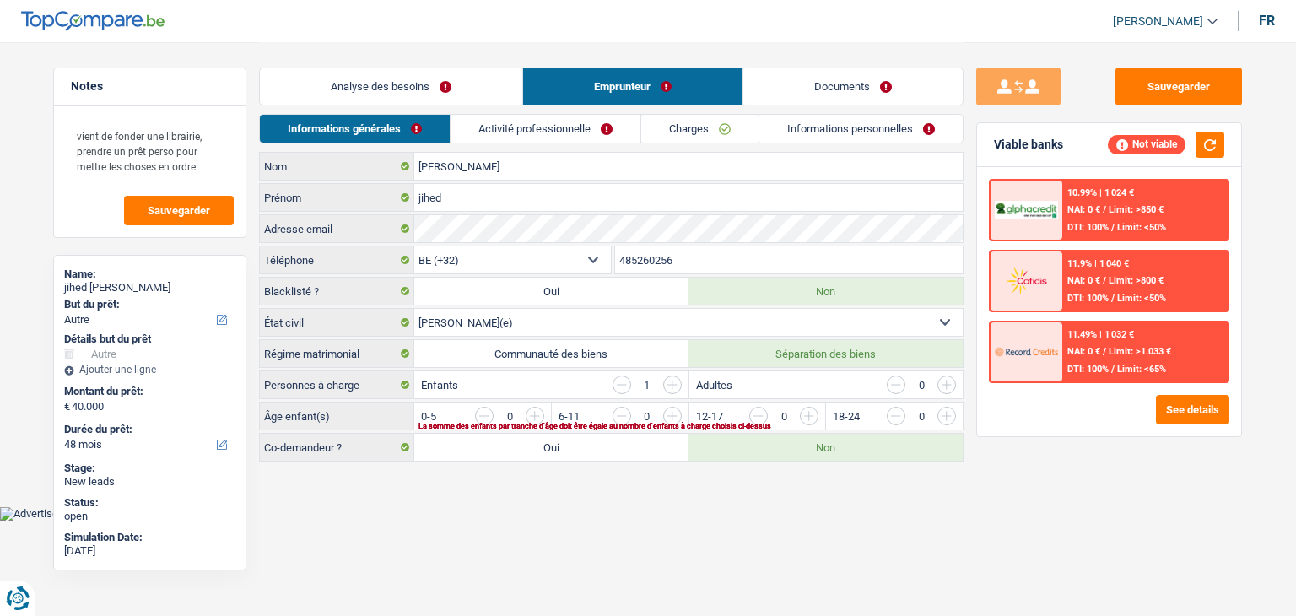
click at [974, 155] on div "Sauvegarder Viable banks Not viable 10.99% | 1 024 € NAI: 0 € / Limit: >850 € D…" at bounding box center [1109, 327] width 291 height 521
click at [1013, 149] on div "Viable banks" at bounding box center [1028, 145] width 69 height 14
drag, startPoint x: 1063, startPoint y: 143, endPoint x: 996, endPoint y: 149, distance: 67.0
click at [999, 148] on div "Viable banks Not viable" at bounding box center [1109, 145] width 264 height 44
click at [996, 149] on div "Viable banks" at bounding box center [1028, 145] width 69 height 14
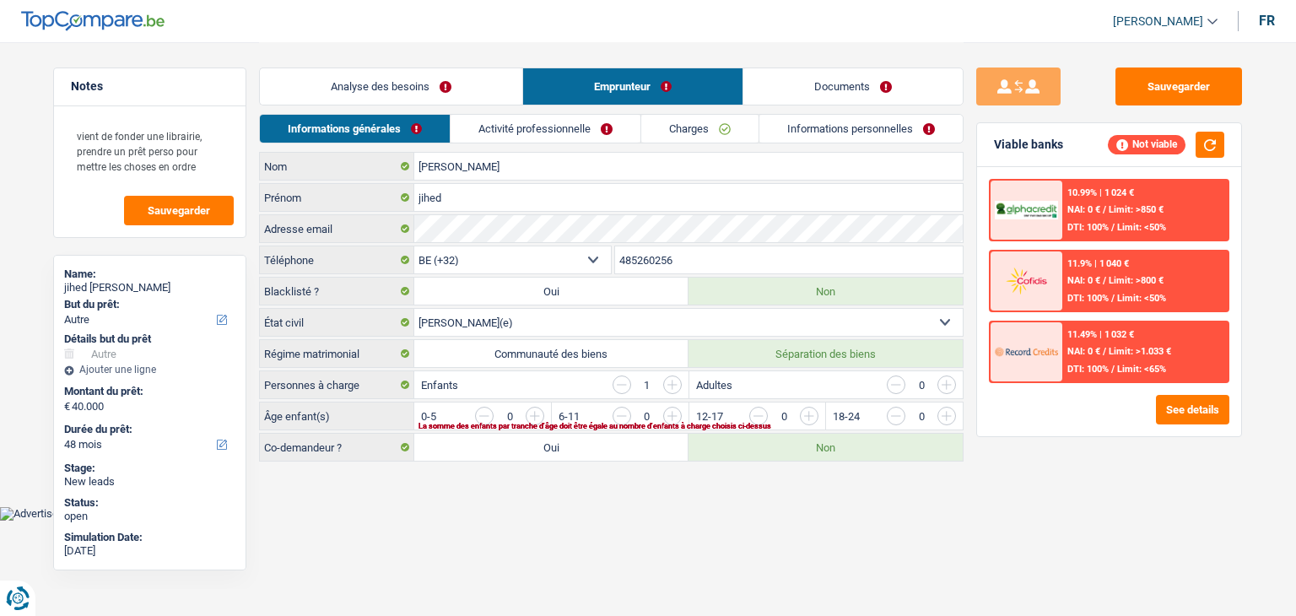
click at [494, 351] on label "Communauté des biens" at bounding box center [551, 353] width 274 height 27
click at [494, 351] on input "Communauté des biens" at bounding box center [551, 353] width 274 height 27
radio input "true"
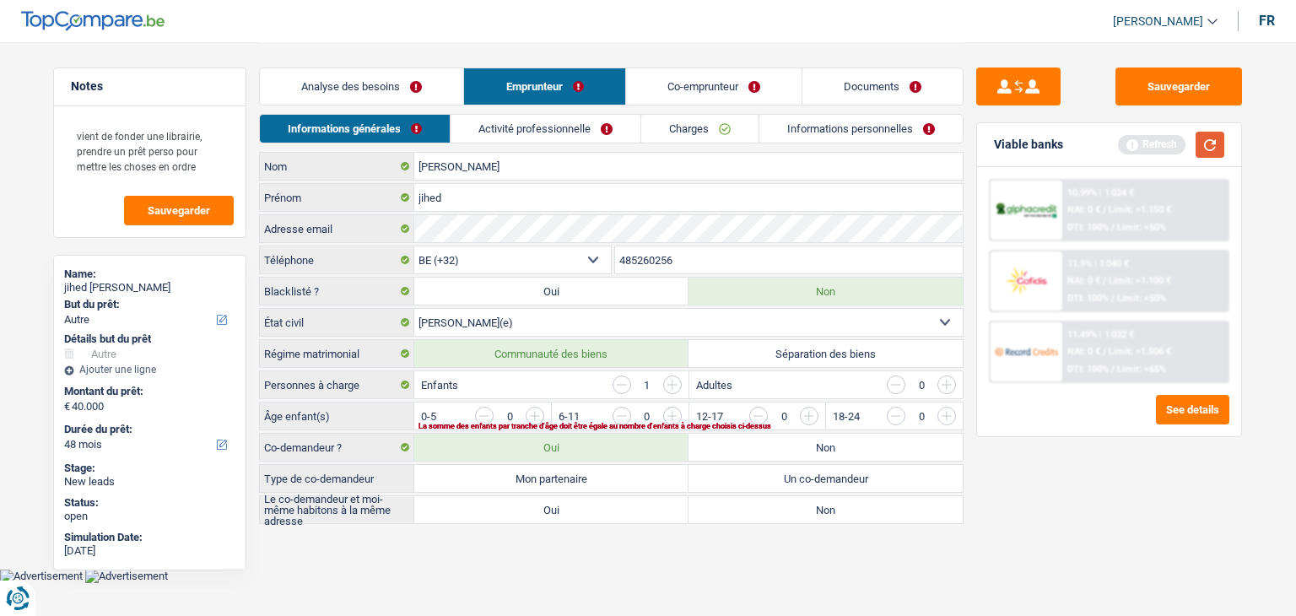
click at [1212, 148] on button "button" at bounding box center [1210, 145] width 29 height 26
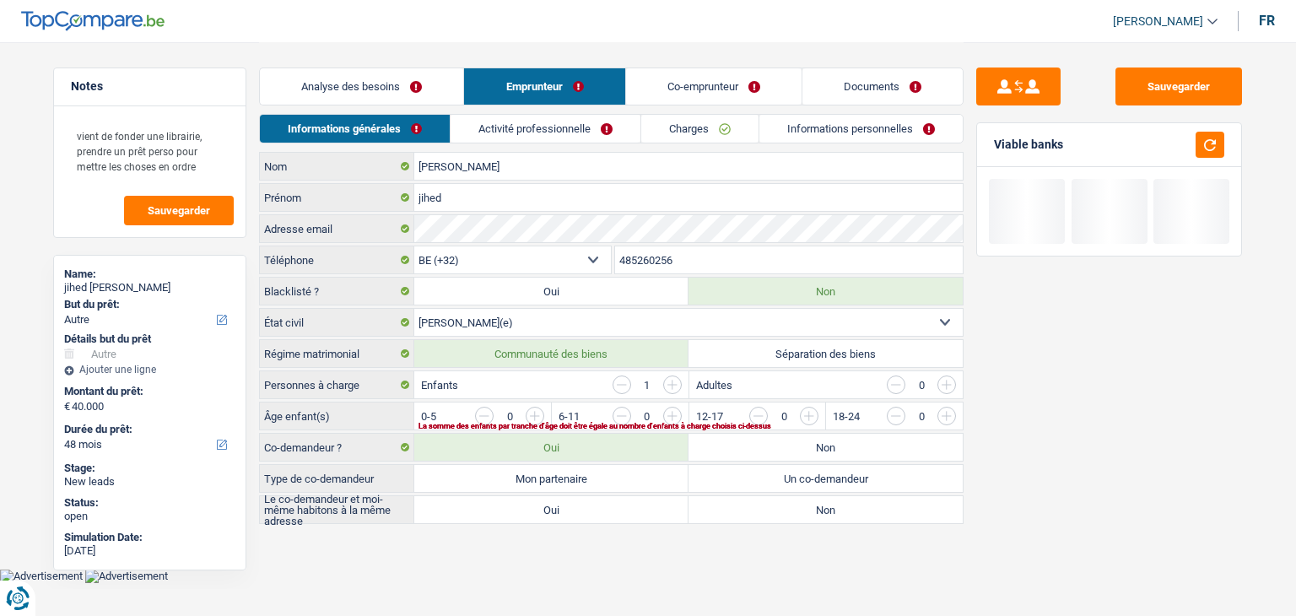
click at [850, 348] on label "Séparation des biens" at bounding box center [825, 353] width 274 height 27
click at [850, 348] on input "Séparation des biens" at bounding box center [825, 353] width 274 height 27
radio input "true"
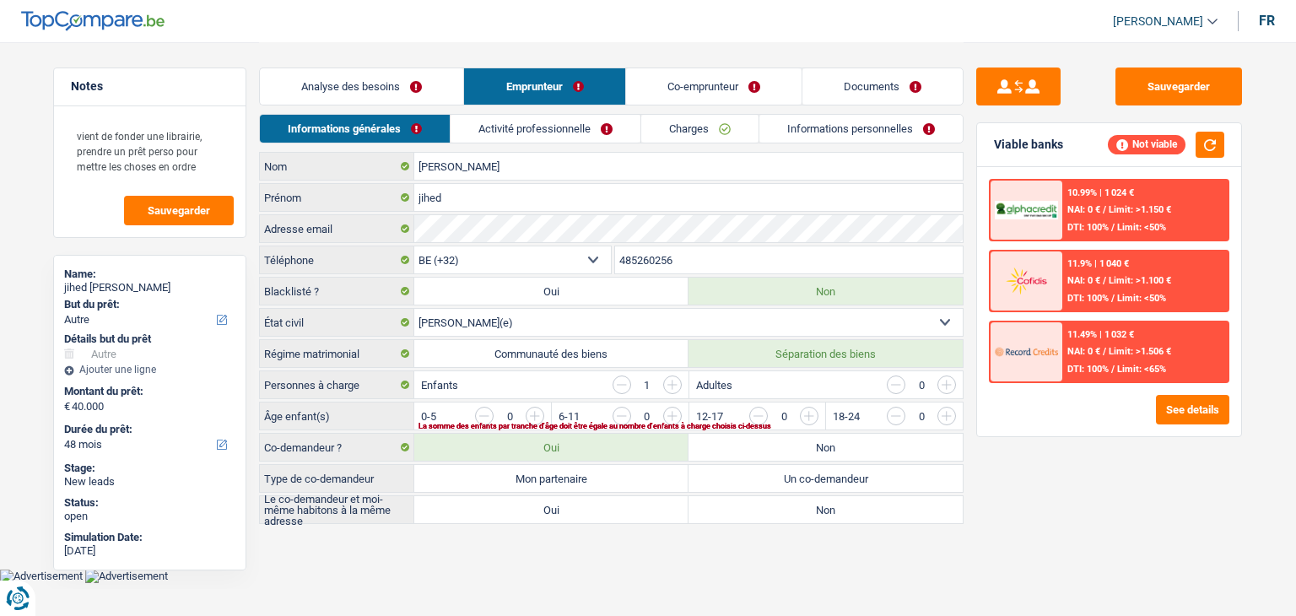
drag, startPoint x: 1061, startPoint y: 143, endPoint x: 989, endPoint y: 149, distance: 72.0
click at [989, 149] on div "Viable banks Not viable" at bounding box center [1109, 145] width 264 height 44
click at [991, 143] on div "Viable banks Not viable" at bounding box center [1109, 145] width 264 height 44
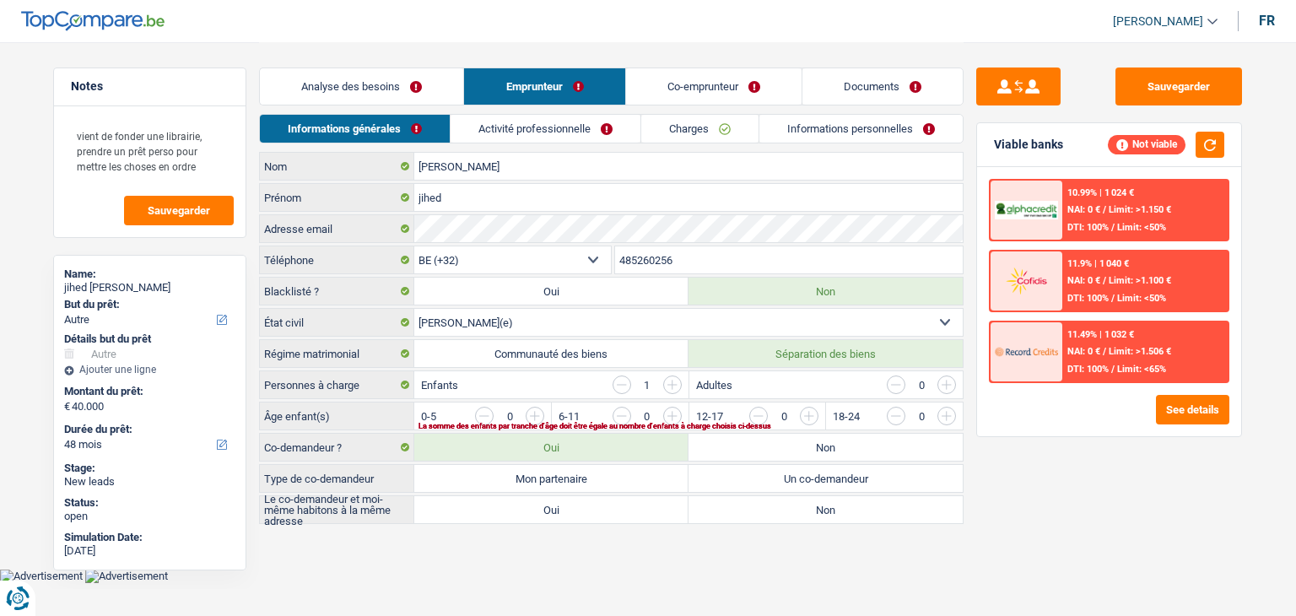
click at [991, 143] on div "Viable banks Not viable" at bounding box center [1109, 145] width 264 height 44
click at [1045, 469] on div "Sauvegarder Viable banks Not viable 10.99% | 1 024 € NAI: 0 € / Limit: >1.150 €…" at bounding box center [1109, 327] width 291 height 521
drag, startPoint x: 360, startPoint y: 388, endPoint x: 341, endPoint y: 387, distance: 19.4
click at [341, 387] on label "Personnes à charge" at bounding box center [337, 384] width 154 height 27
click at [375, 377] on label "Personnes à charge" at bounding box center [337, 384] width 154 height 27
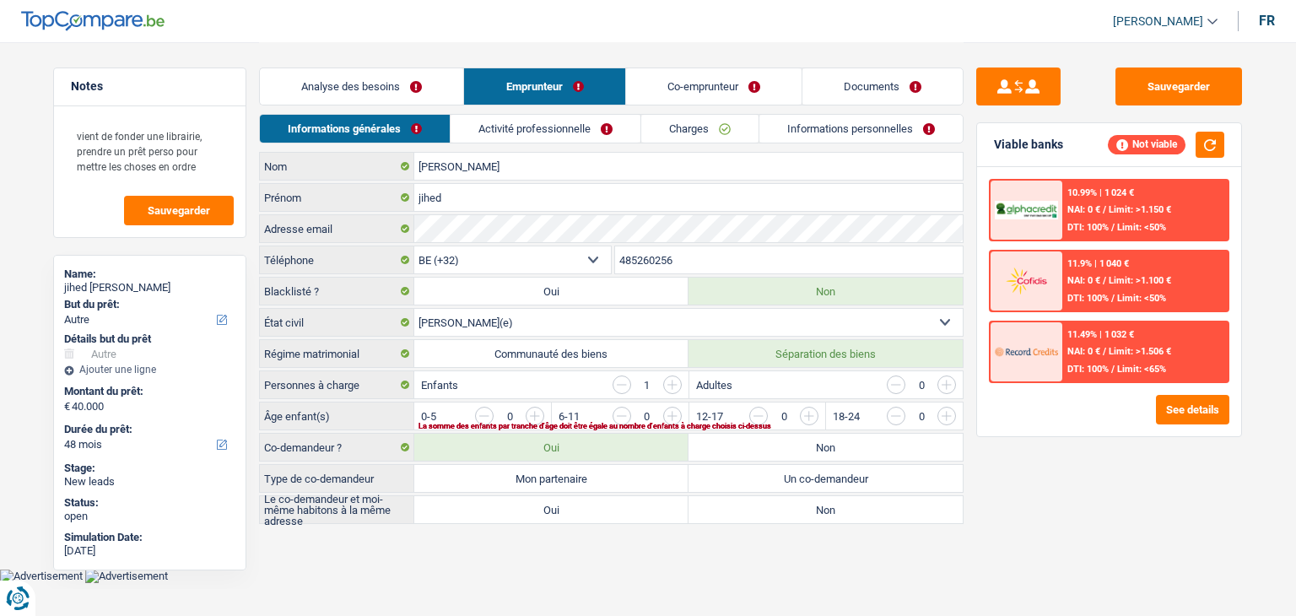
click at [667, 409] on input "button" at bounding box center [1014, 420] width 703 height 27
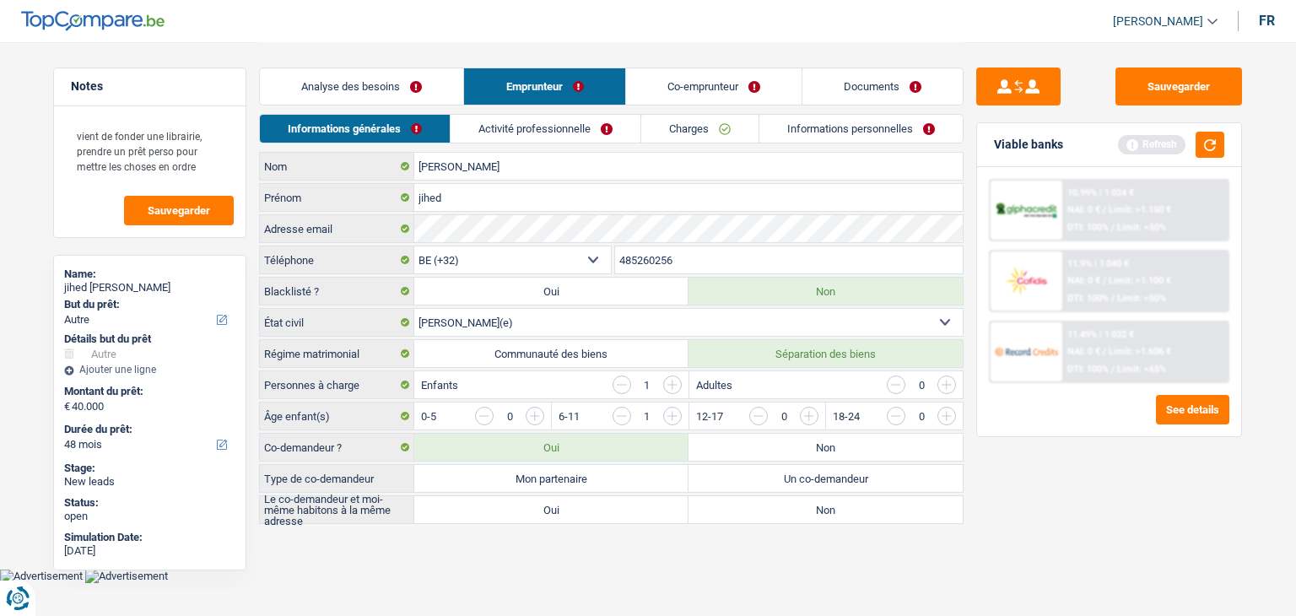
click at [746, 439] on label "Non" at bounding box center [825, 447] width 274 height 27
click at [746, 439] on input "Non" at bounding box center [825, 447] width 274 height 27
radio input "true"
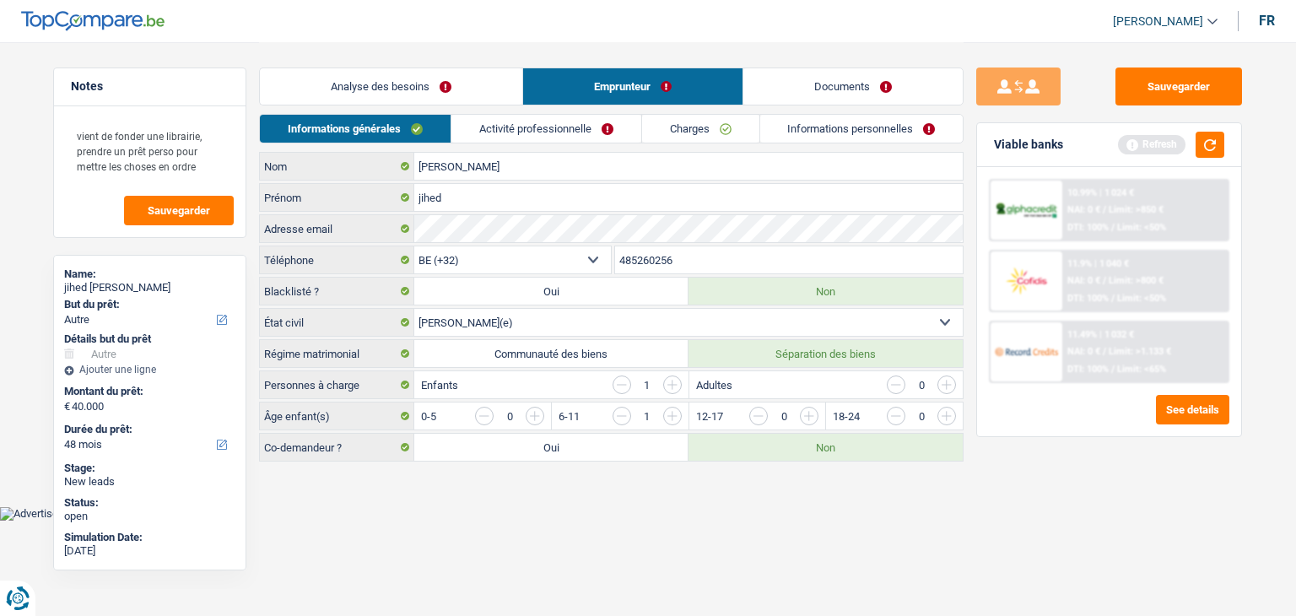
drag, startPoint x: 513, startPoint y: 139, endPoint x: 510, endPoint y: 148, distance: 8.8
click at [513, 139] on link "Activité professionnelle" at bounding box center [546, 129] width 190 height 28
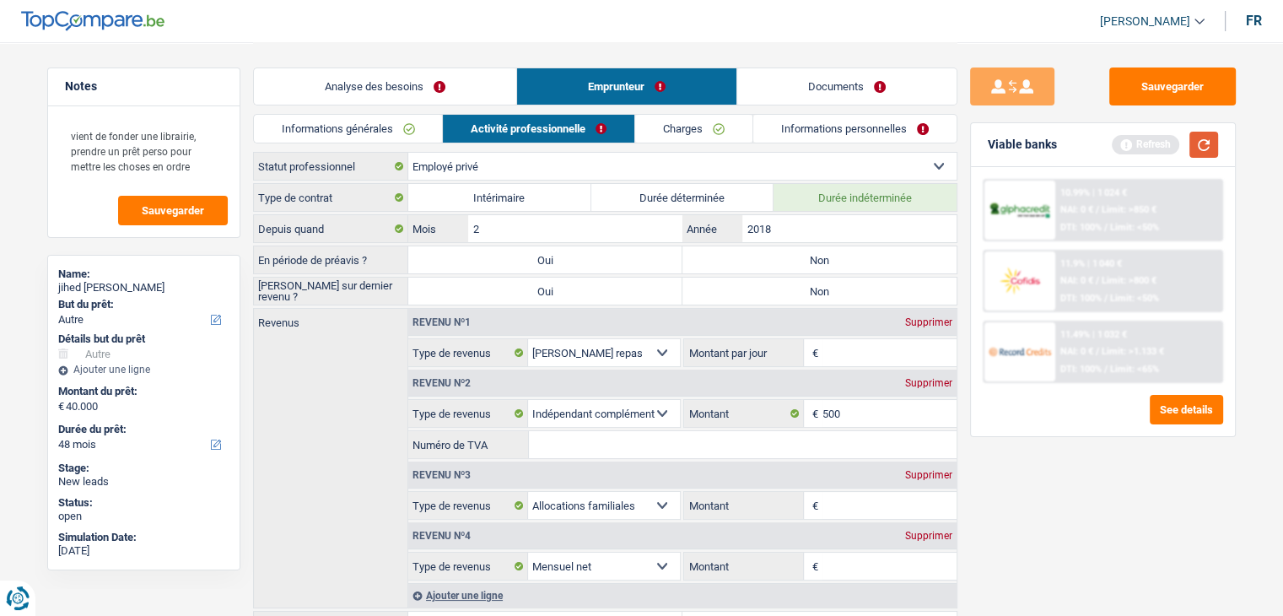
click at [1207, 139] on button "button" at bounding box center [1204, 145] width 29 height 26
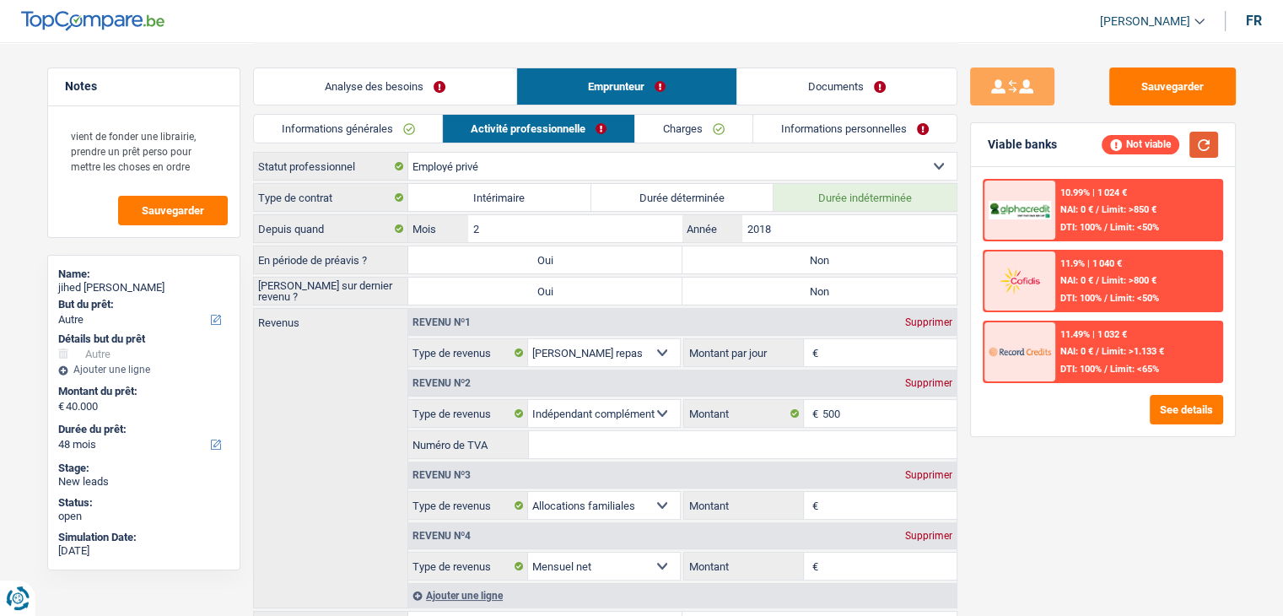
click at [1212, 149] on button "button" at bounding box center [1204, 145] width 29 height 26
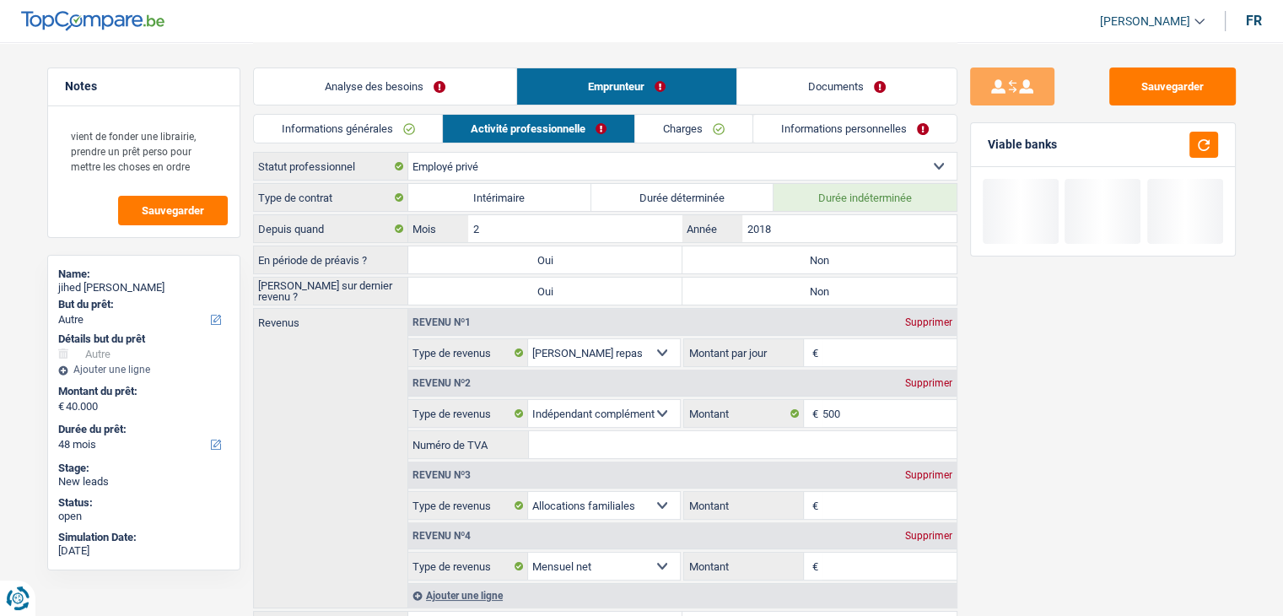
drag, startPoint x: 1042, startPoint y: 143, endPoint x: 994, endPoint y: 143, distance: 48.1
click at [994, 143] on div "Viable banks" at bounding box center [1103, 145] width 264 height 44
click at [976, 154] on div "Viable banks" at bounding box center [1103, 145] width 264 height 44
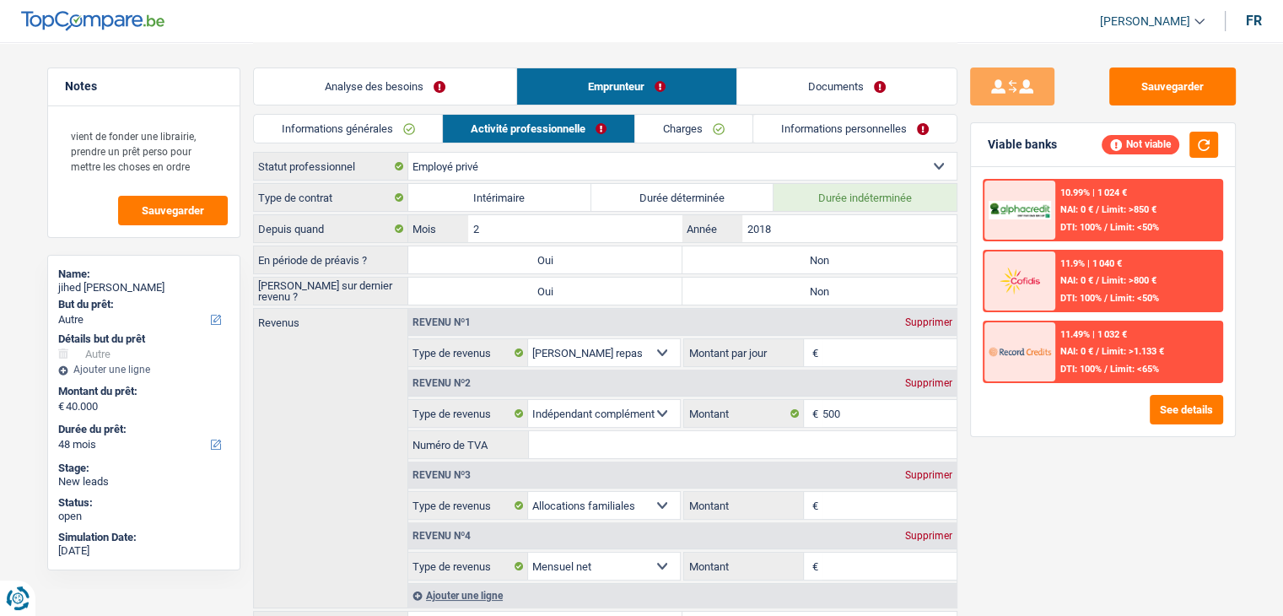
drag, startPoint x: 980, startPoint y: 146, endPoint x: 1097, endPoint y: 145, distance: 116.4
click at [1097, 145] on div "Viable banks Not viable" at bounding box center [1103, 145] width 264 height 44
click at [1073, 144] on div "Viable banks Not viable" at bounding box center [1103, 145] width 264 height 44
click at [1090, 504] on div "Sauvegarder Viable banks Not viable 10.99% | 1 024 € NAI: 0 € / Limit: >850 € D…" at bounding box center [1103, 327] width 291 height 521
click at [727, 257] on label "Non" at bounding box center [820, 259] width 274 height 27
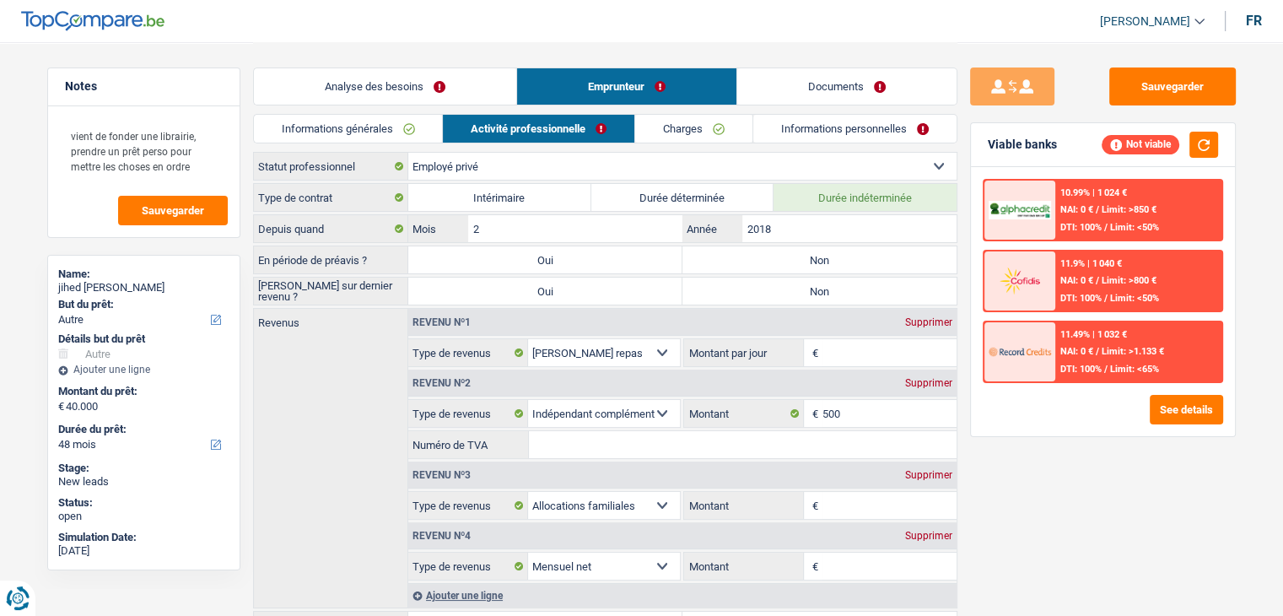
click at [727, 257] on input "Non" at bounding box center [820, 259] width 274 height 27
radio input "true"
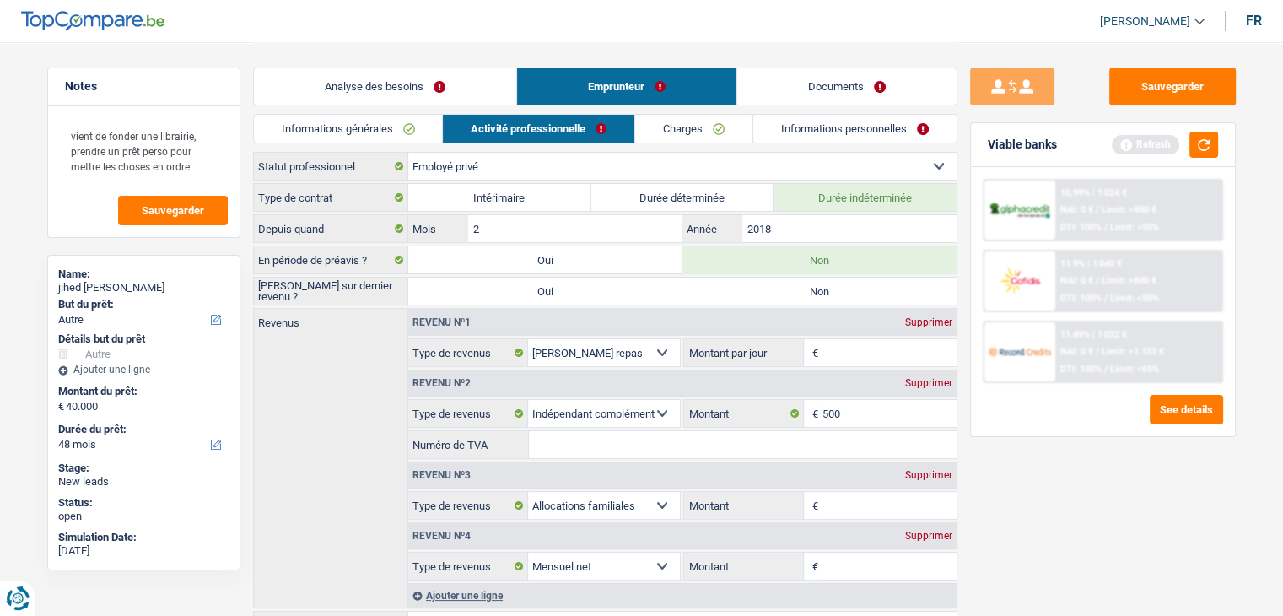
click at [740, 283] on label "Non" at bounding box center [820, 291] width 274 height 27
click at [740, 283] on input "Non" at bounding box center [820, 291] width 274 height 27
radio input "true"
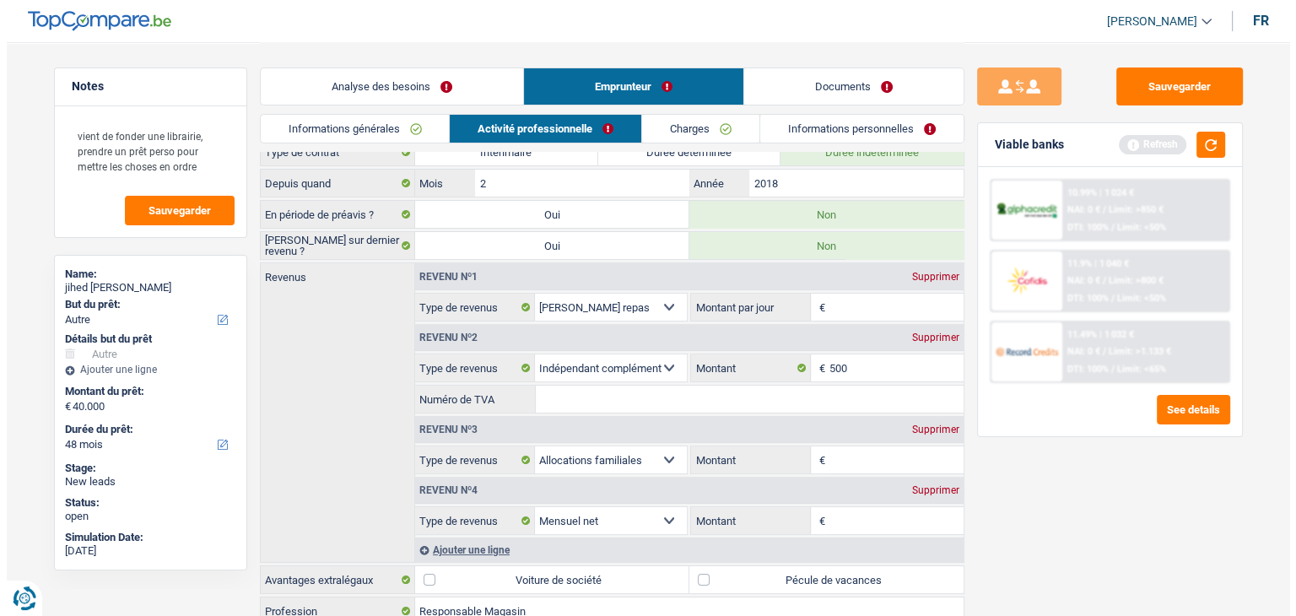
scroll to position [84, 0]
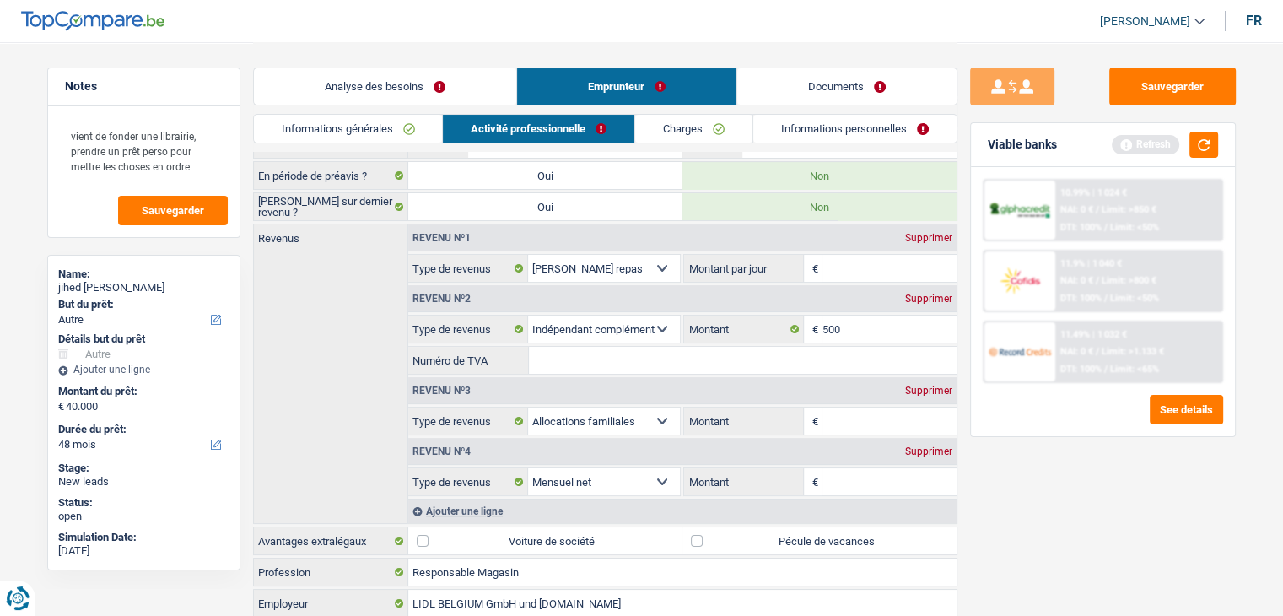
click at [871, 483] on input "Montant" at bounding box center [890, 481] width 134 height 27
type input "2.400"
click at [1204, 147] on button "button" at bounding box center [1204, 145] width 29 height 26
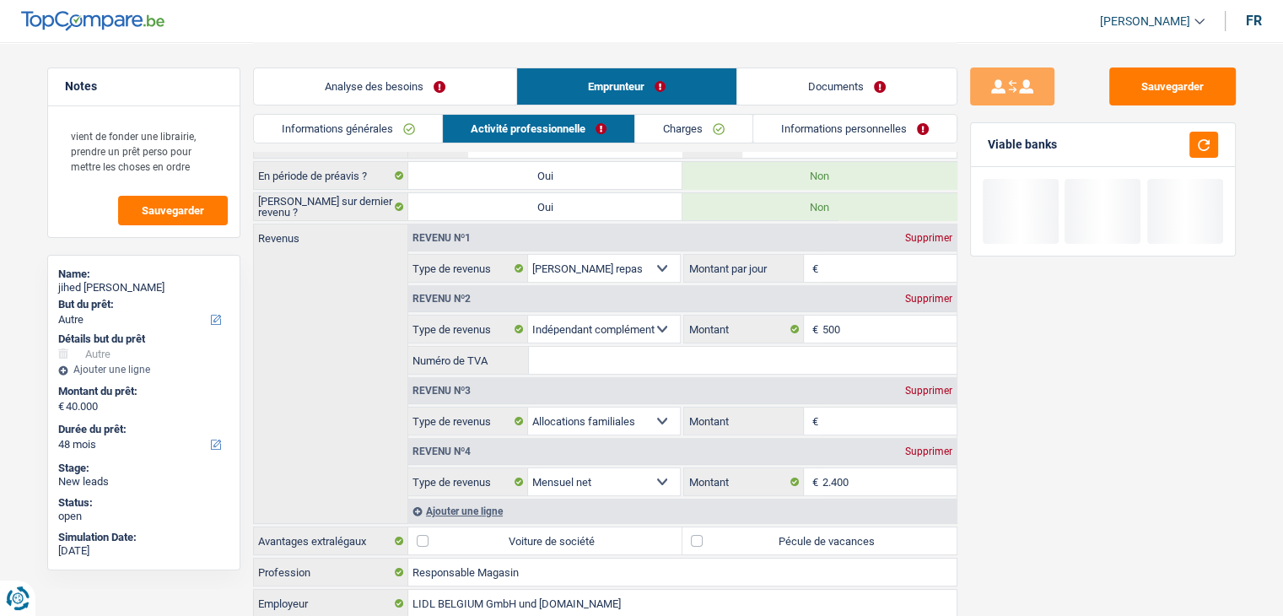
click at [904, 269] on input "Montant par jour" at bounding box center [890, 268] width 134 height 27
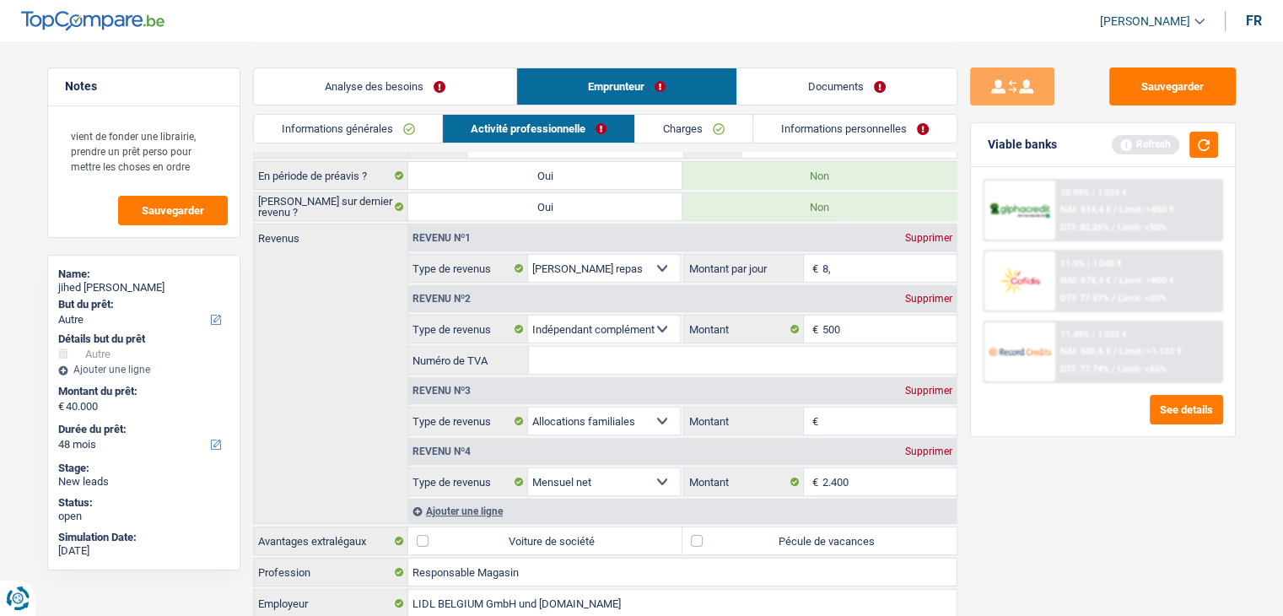
type input "8"
type input "8,0"
click at [1113, 477] on div "Sauvegarder Viable banks Refresh 10.99% | 1 024 € NAI: 514,4 € / Limit: >850 € …" at bounding box center [1103, 327] width 291 height 521
click at [1201, 150] on button "button" at bounding box center [1204, 145] width 29 height 26
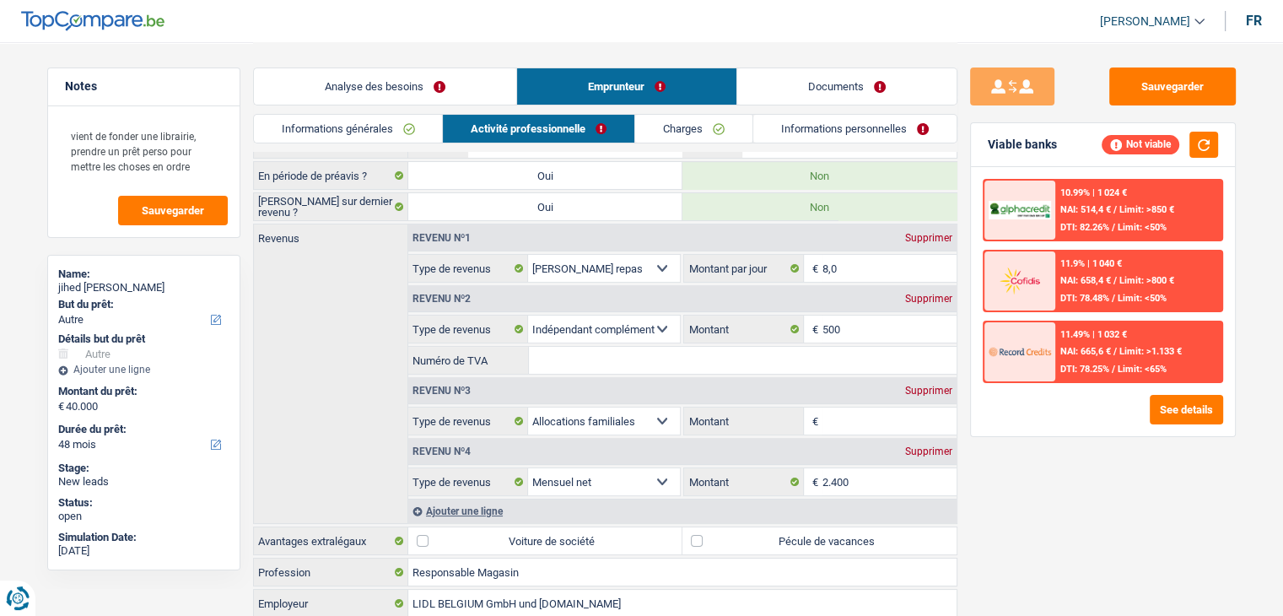
click at [677, 356] on input "Numéro de TVA" at bounding box center [743, 360] width 428 height 27
click at [1037, 468] on div "Sauvegarder Viable banks Not viable 10.99% | 1 024 € NAI: 514,4 € / Limit: >850…" at bounding box center [1103, 327] width 291 height 521
drag, startPoint x: 1062, startPoint y: 146, endPoint x: 983, endPoint y: 149, distance: 79.4
click at [983, 149] on div "Viable banks Not viable" at bounding box center [1103, 145] width 264 height 44
click at [982, 149] on div "Viable banks Not viable" at bounding box center [1103, 145] width 264 height 44
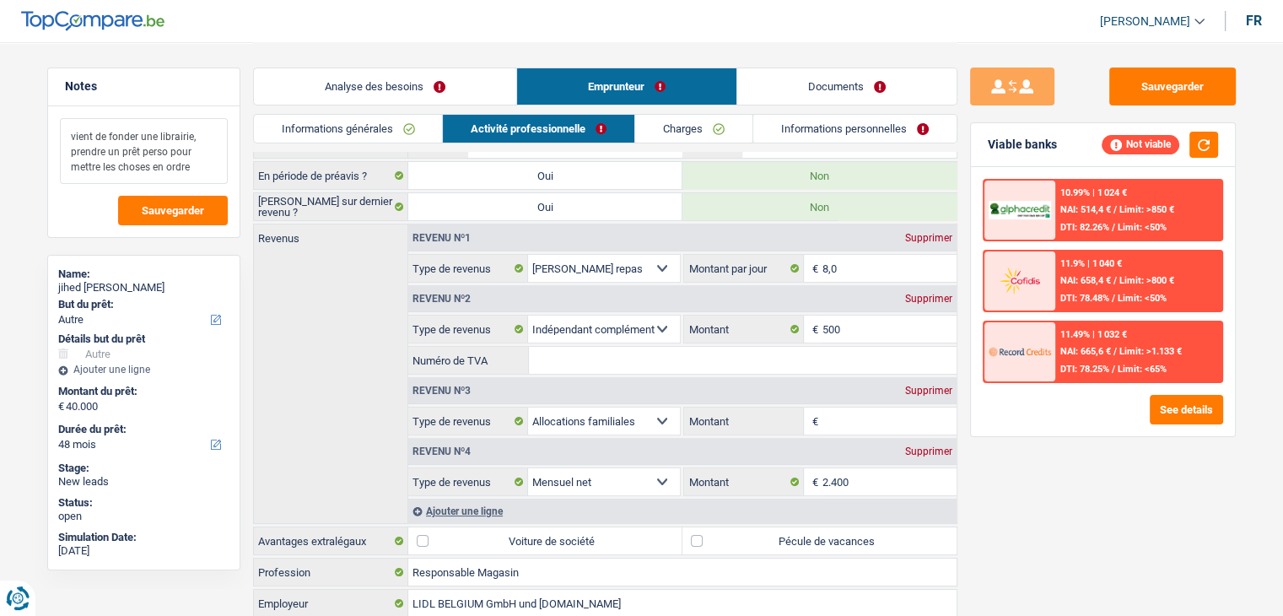
click at [207, 162] on textarea "vient de fonder une librairie, prendre un prêt perso pour mettre les choses en …" at bounding box center [144, 151] width 168 height 66
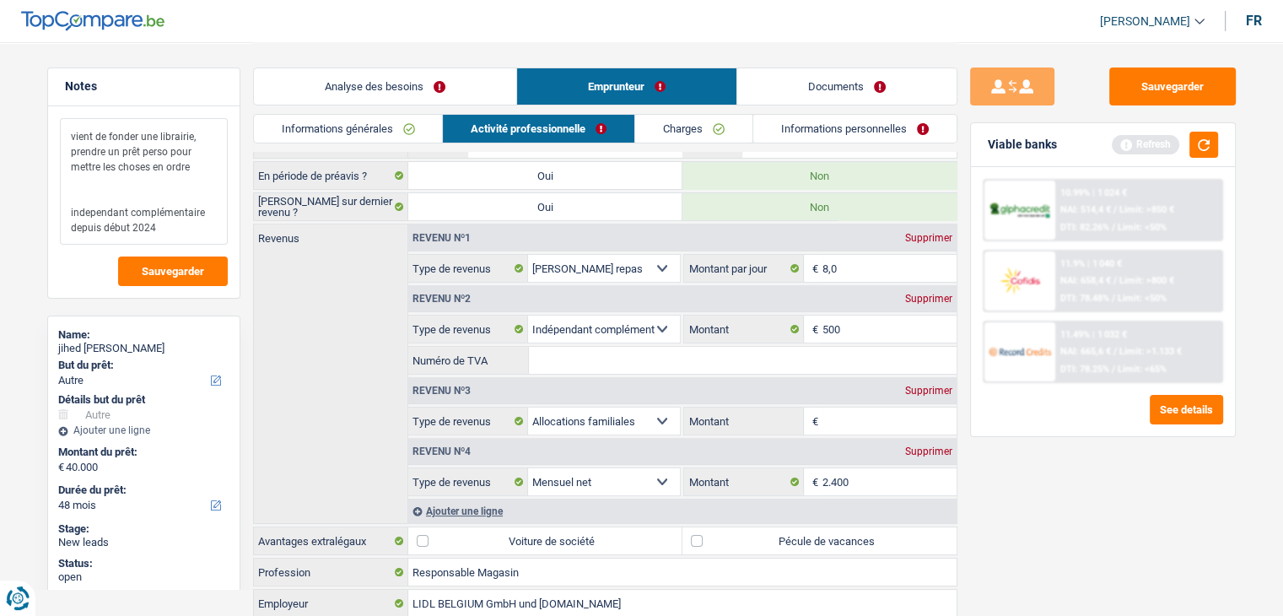
type textarea "vient de fonder une librairie, prendre un prêt perso pour mettre les choses en …"
click at [1209, 157] on div "Viable banks Refresh" at bounding box center [1103, 145] width 264 height 44
click at [1209, 150] on button "button" at bounding box center [1204, 145] width 29 height 26
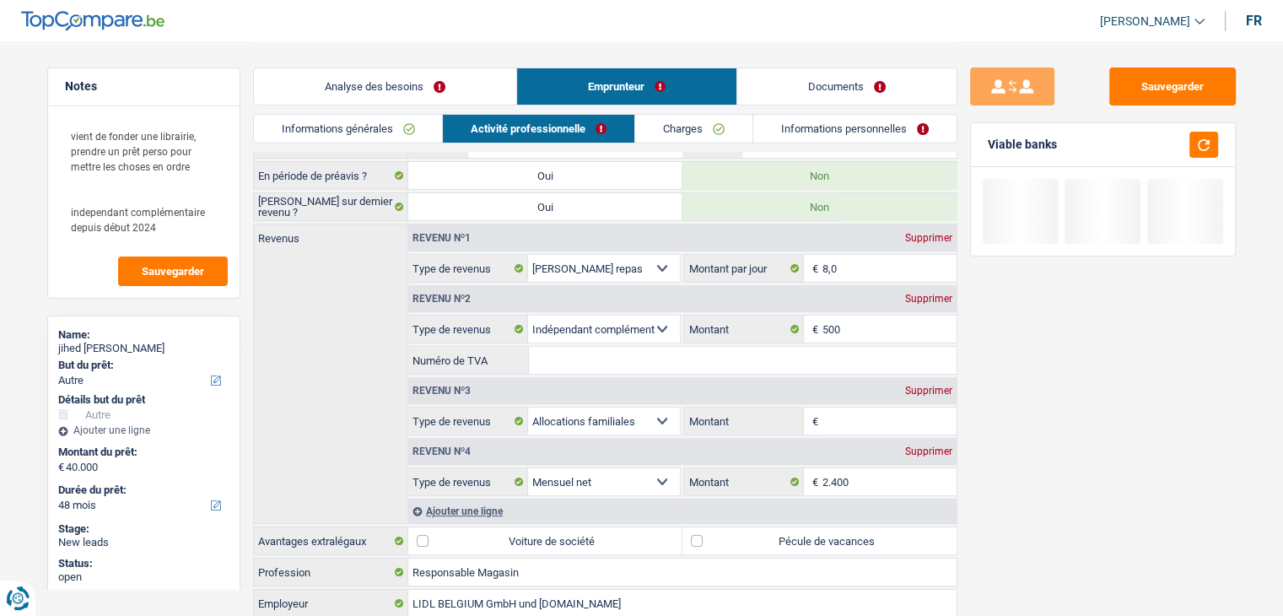
drag, startPoint x: 1065, startPoint y: 154, endPoint x: 985, endPoint y: 146, distance: 80.5
click at [985, 146] on div "Viable banks" at bounding box center [1103, 145] width 264 height 44
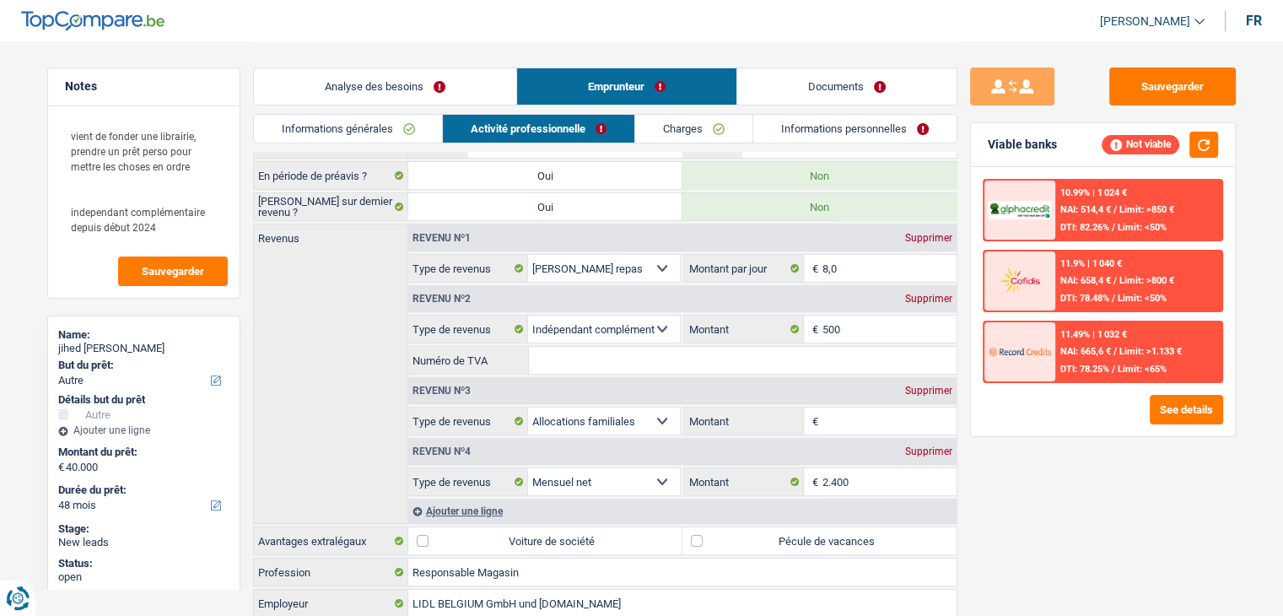
drag, startPoint x: 989, startPoint y: 147, endPoint x: 1063, endPoint y: 149, distance: 74.3
click at [1063, 149] on div "Viable banks Not viable" at bounding box center [1103, 145] width 264 height 44
click at [1168, 421] on button "See details" at bounding box center [1186, 410] width 73 height 30
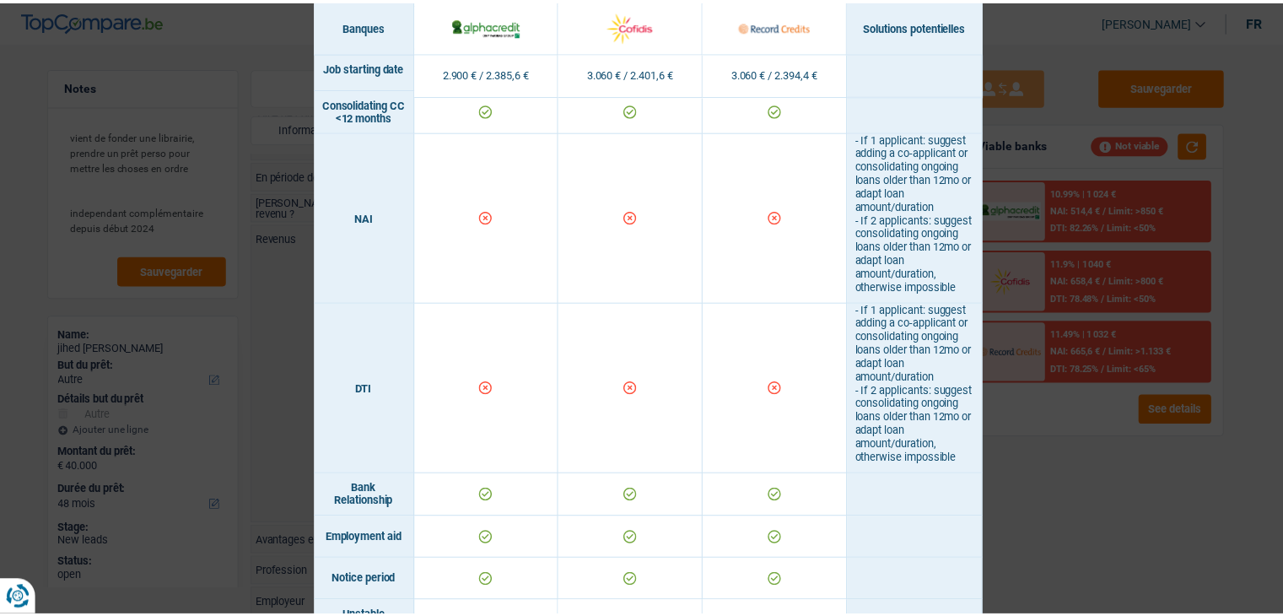
scroll to position [1097, 0]
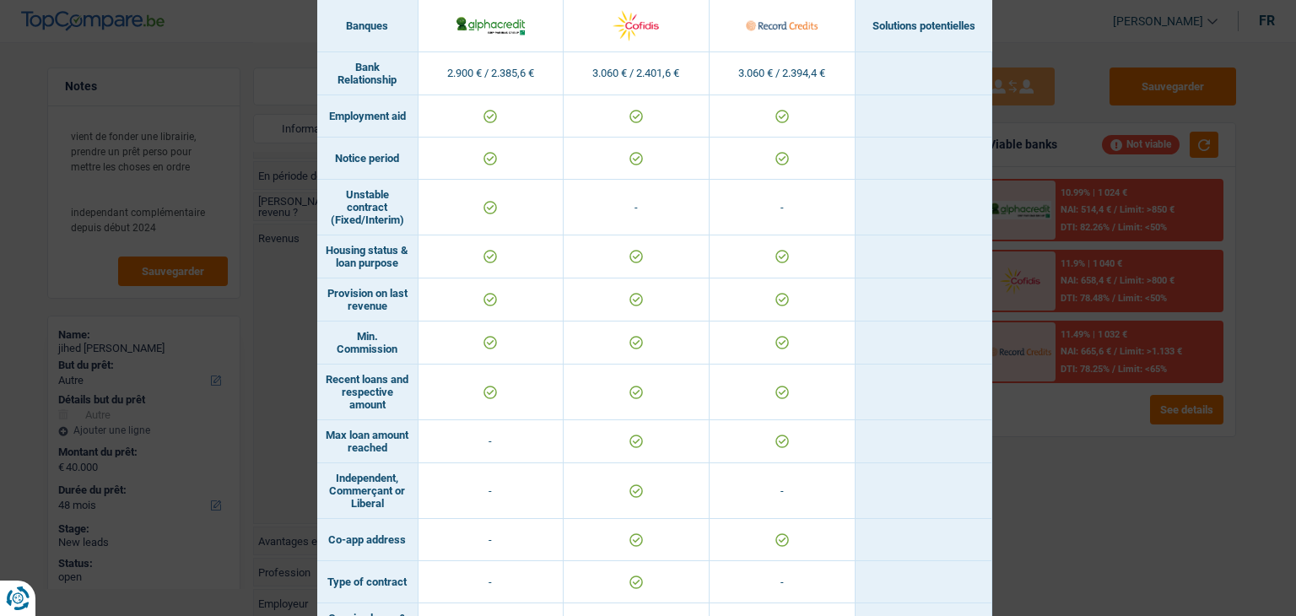
click at [1050, 467] on div "Banks conditions × Banques Solutions potentielles Revenus / Charges 2.900 € / 2…" at bounding box center [648, 308] width 1296 height 616
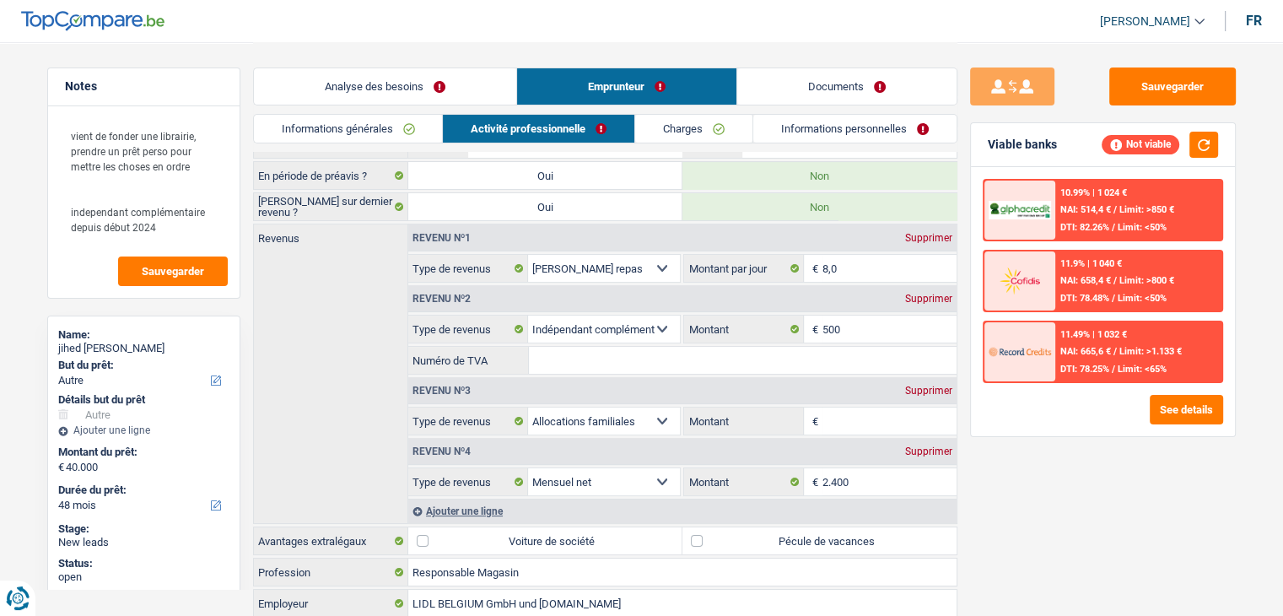
click at [964, 401] on div "Sauvegarder Viable banks Not viable 10.99% | 1 024 € NAI: 514,4 € / Limit: >850…" at bounding box center [1103, 327] width 291 height 521
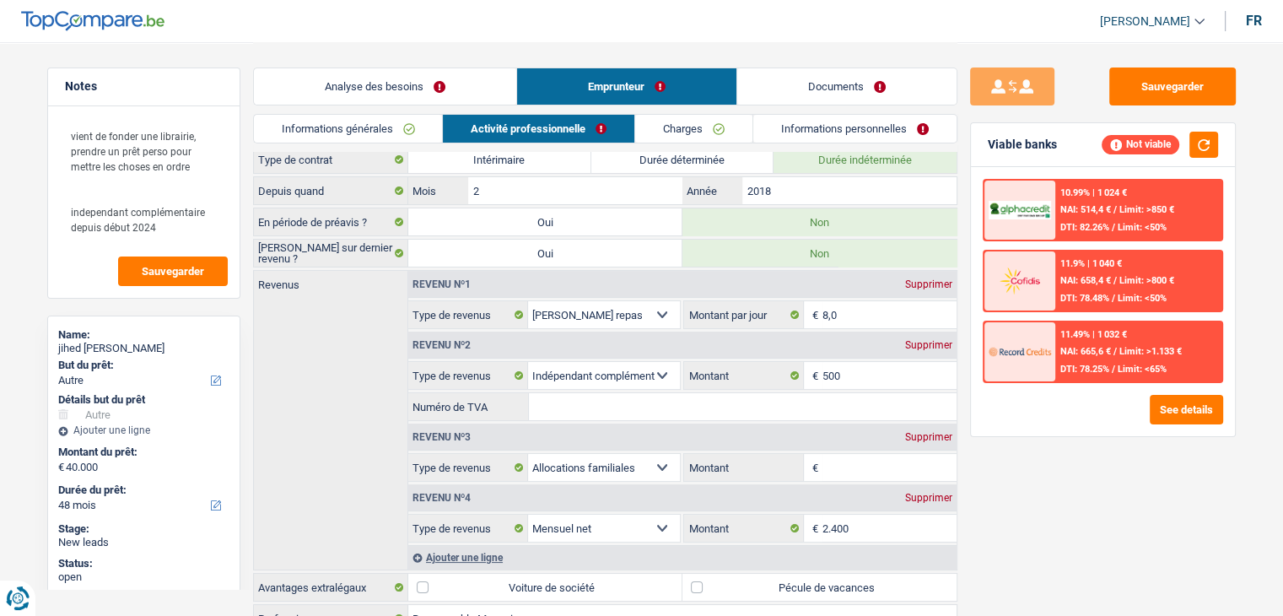
scroll to position [0, 0]
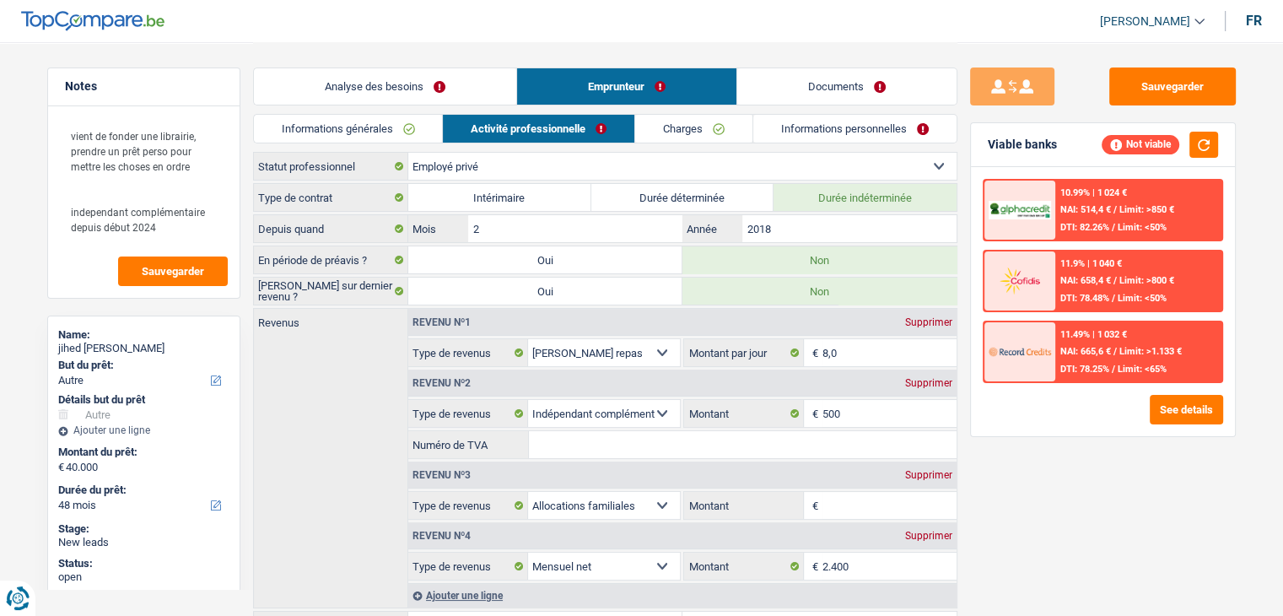
drag, startPoint x: 1053, startPoint y: 148, endPoint x: 1006, endPoint y: 158, distance: 48.2
click at [1006, 158] on div "Viable banks Not viable" at bounding box center [1103, 145] width 264 height 44
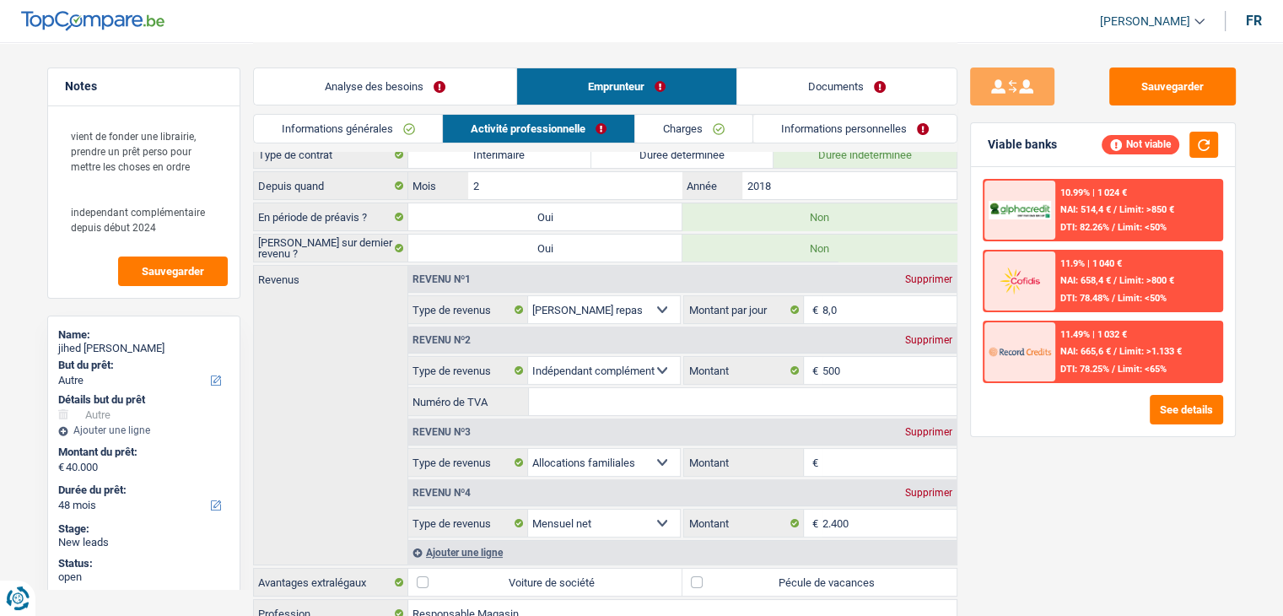
scroll to position [159, 0]
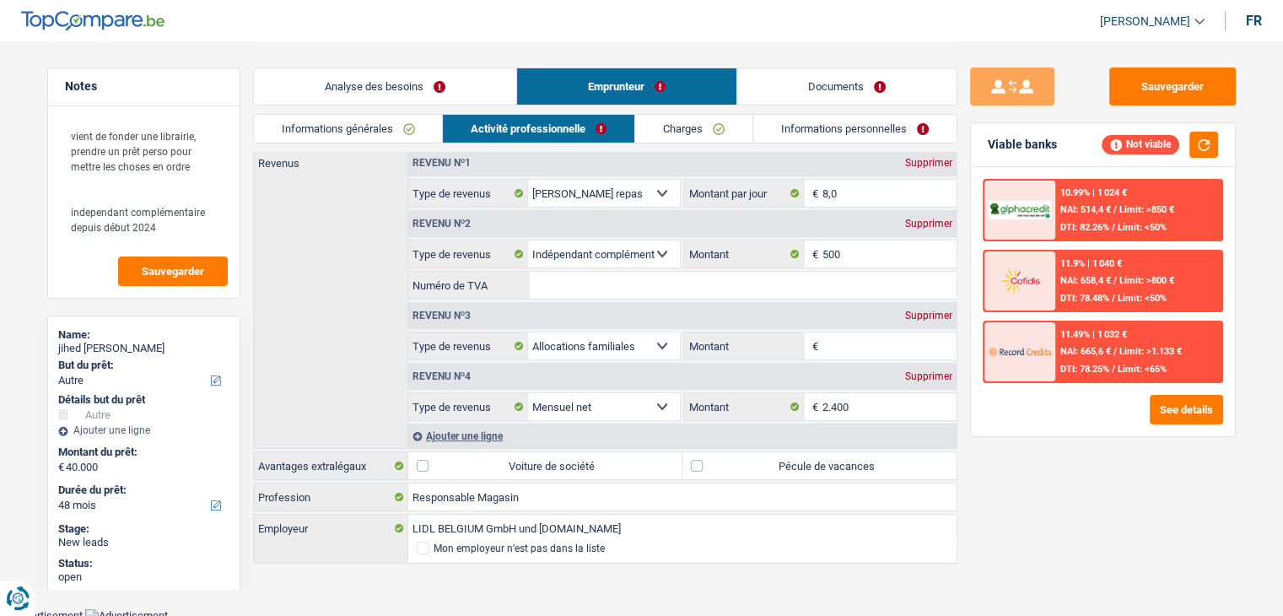
click at [912, 212] on div "Revenu nº2 Supprimer" at bounding box center [682, 223] width 548 height 27
click at [915, 219] on div "Supprimer" at bounding box center [929, 224] width 56 height 10
select select "familyAllowances"
select select "netSalary"
type input "2.400"
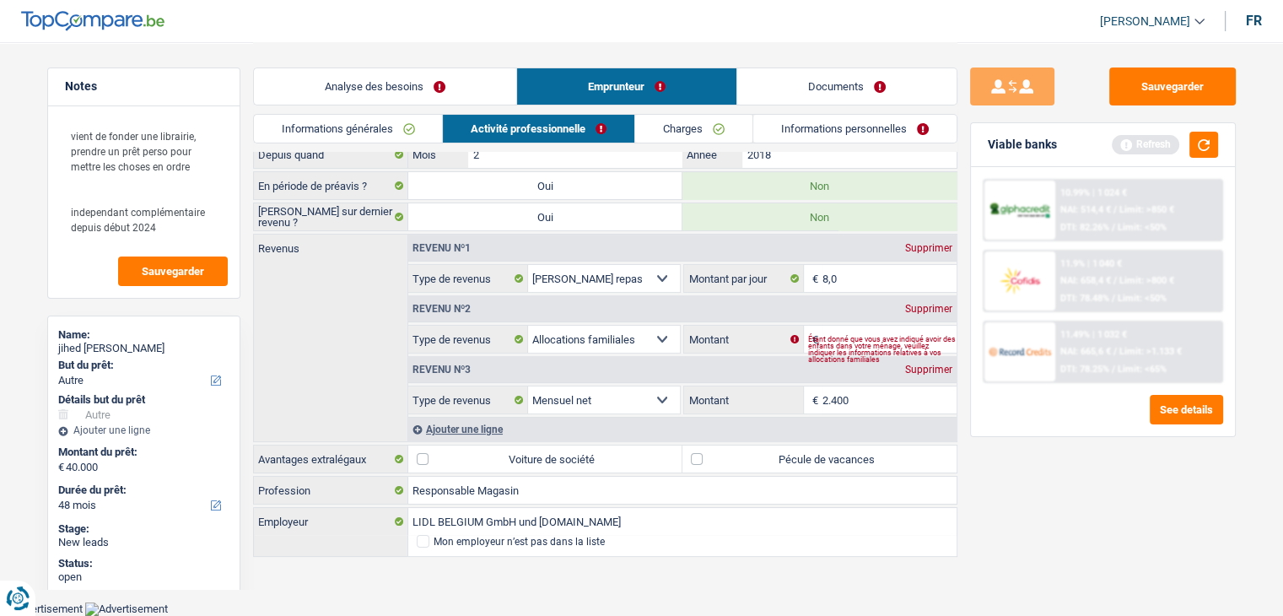
scroll to position [68, 0]
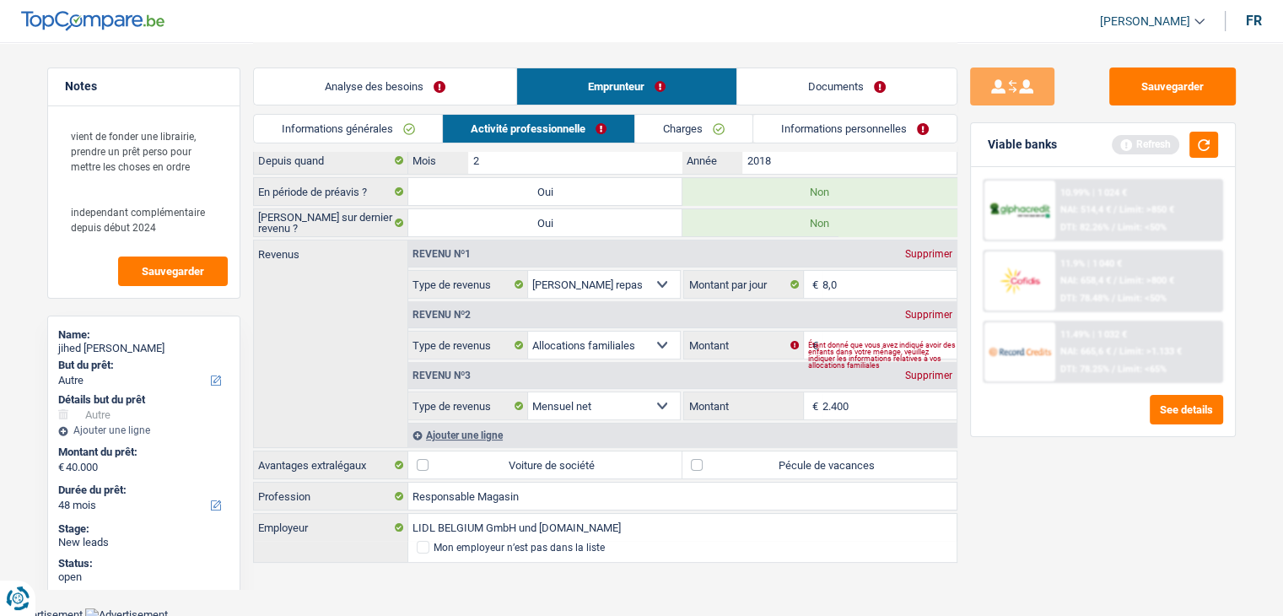
click at [845, 352] on div "Étant donné que vous avez indiqué avoir des enfants dans votre ménage, veuillez…" at bounding box center [882, 355] width 148 height 7
click at [921, 310] on div "Supprimer" at bounding box center [929, 315] width 56 height 10
select select "netSalary"
type input "2.400"
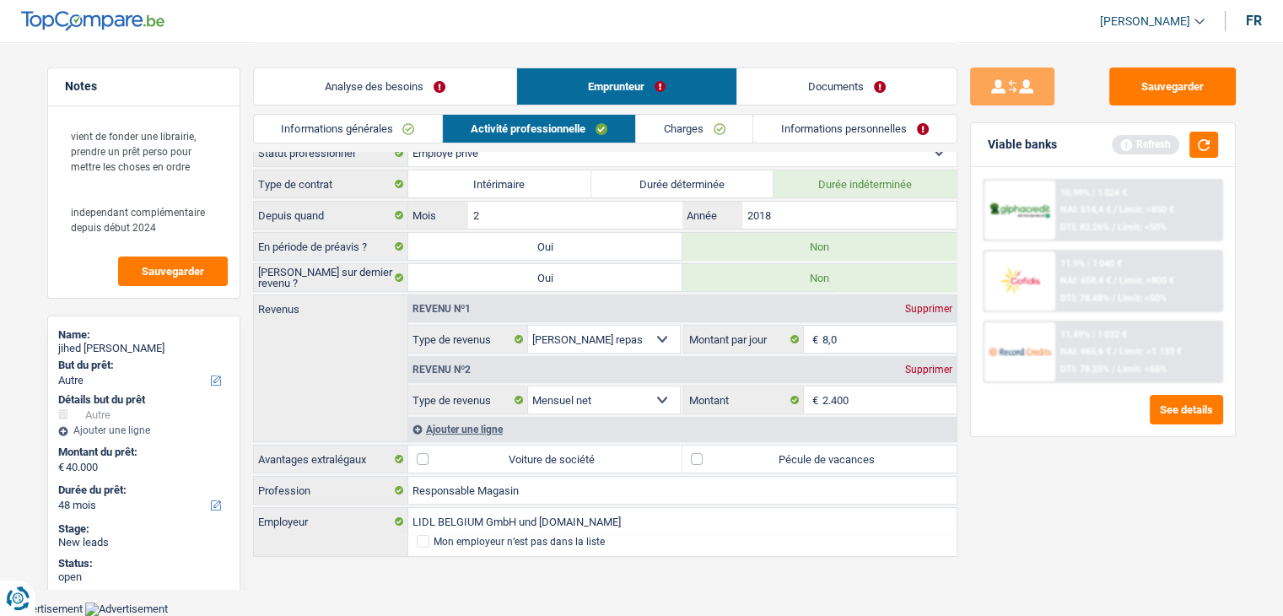
scroll to position [8, 0]
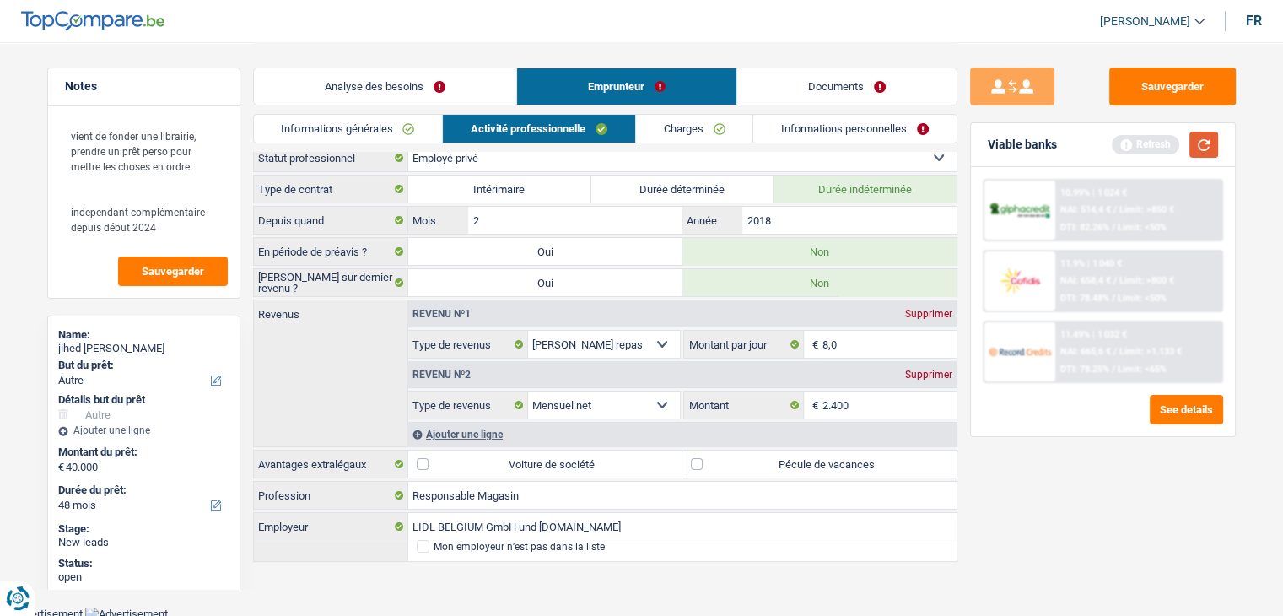
click at [1204, 138] on button "button" at bounding box center [1204, 145] width 29 height 26
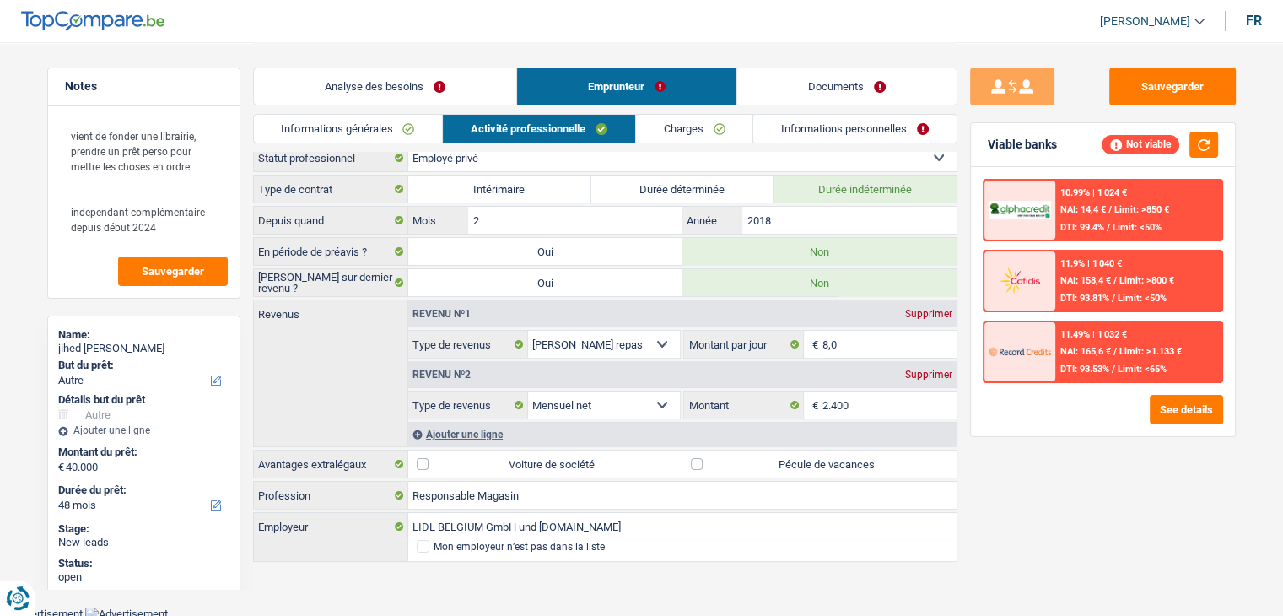
click at [776, 466] on label "Pécule de vacances" at bounding box center [820, 464] width 274 height 27
click at [776, 466] on input "Pécule de vacances" at bounding box center [820, 464] width 274 height 27
checkbox input "true"
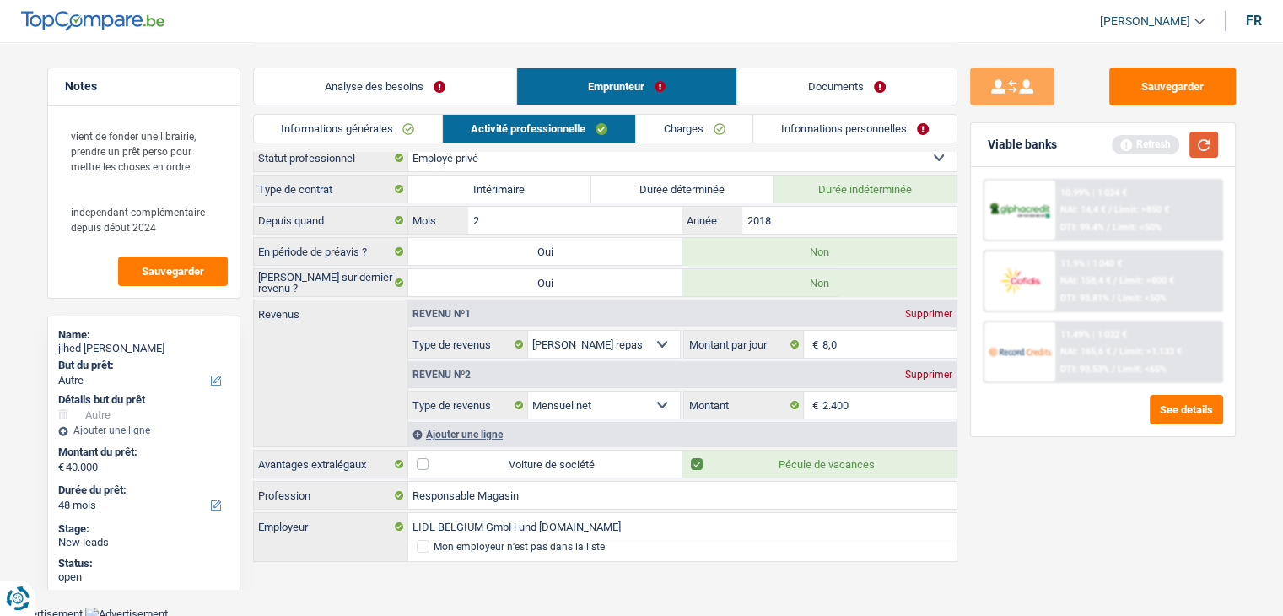
click at [1197, 139] on button "button" at bounding box center [1204, 145] width 29 height 26
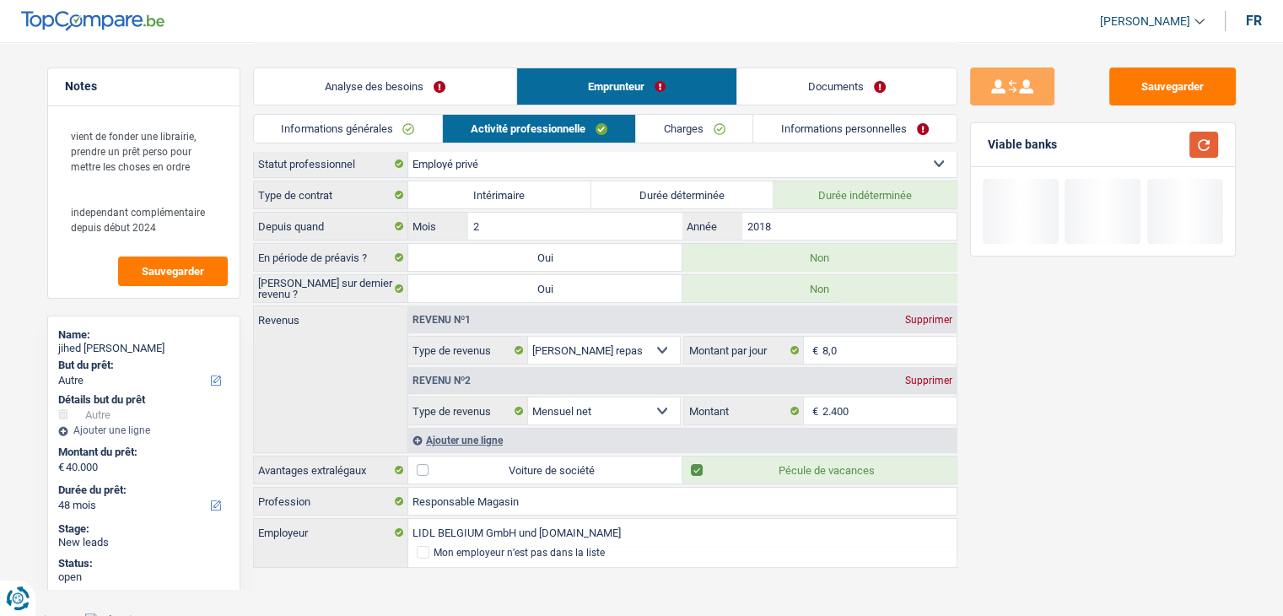
scroll to position [0, 0]
click at [659, 126] on link "Charges" at bounding box center [694, 129] width 117 height 28
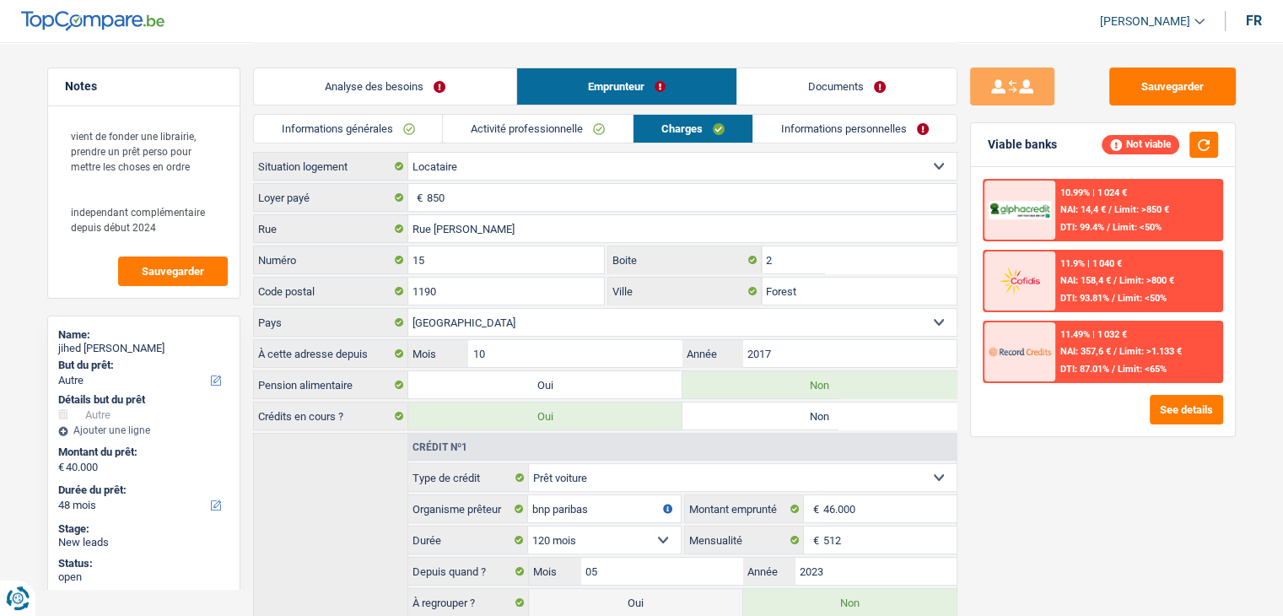
click at [1091, 465] on div "Sauvegarder Viable banks Not viable 10.99% | 1 024 € NAI: 14,4 € / Limit: >850 …" at bounding box center [1103, 327] width 291 height 521
click at [1039, 432] on div "10.99% | 1 024 € NAI: 14,4 € / Limit: >850 € DTI: 99.4% / Limit: <50% 11.9% | 1…" at bounding box center [1103, 301] width 264 height 269
click at [1144, 517] on div "Sauvegarder Viable banks Not viable 10.99% | 1 024 € NAI: 14,4 € / Limit: >850 …" at bounding box center [1103, 327] width 291 height 521
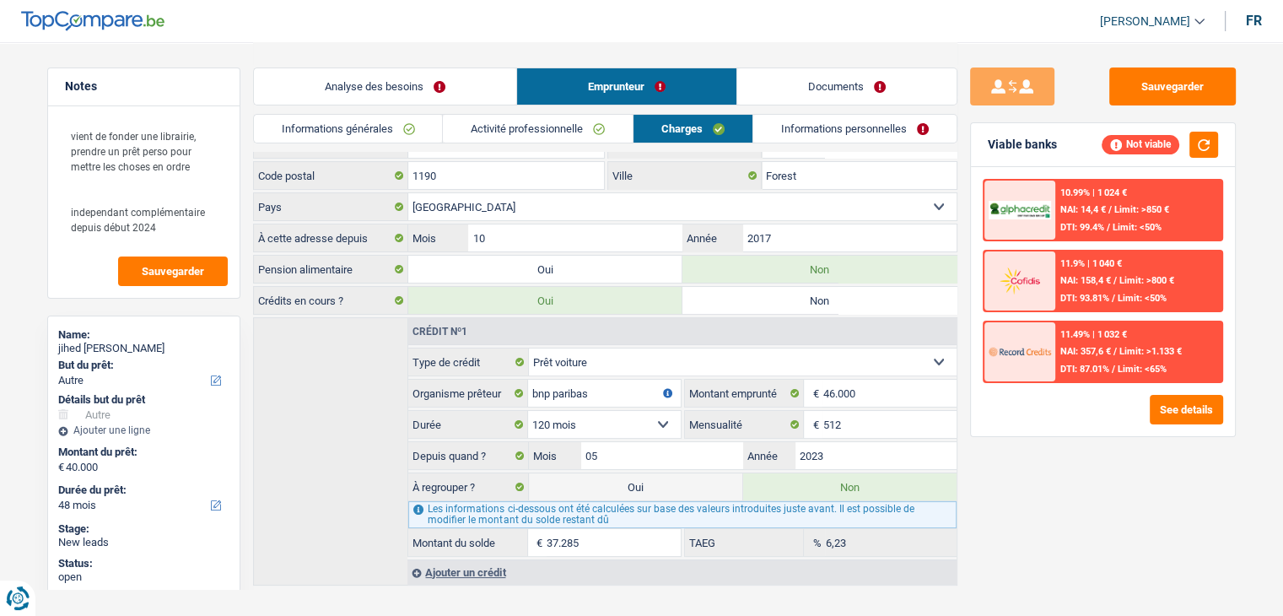
scroll to position [138, 0]
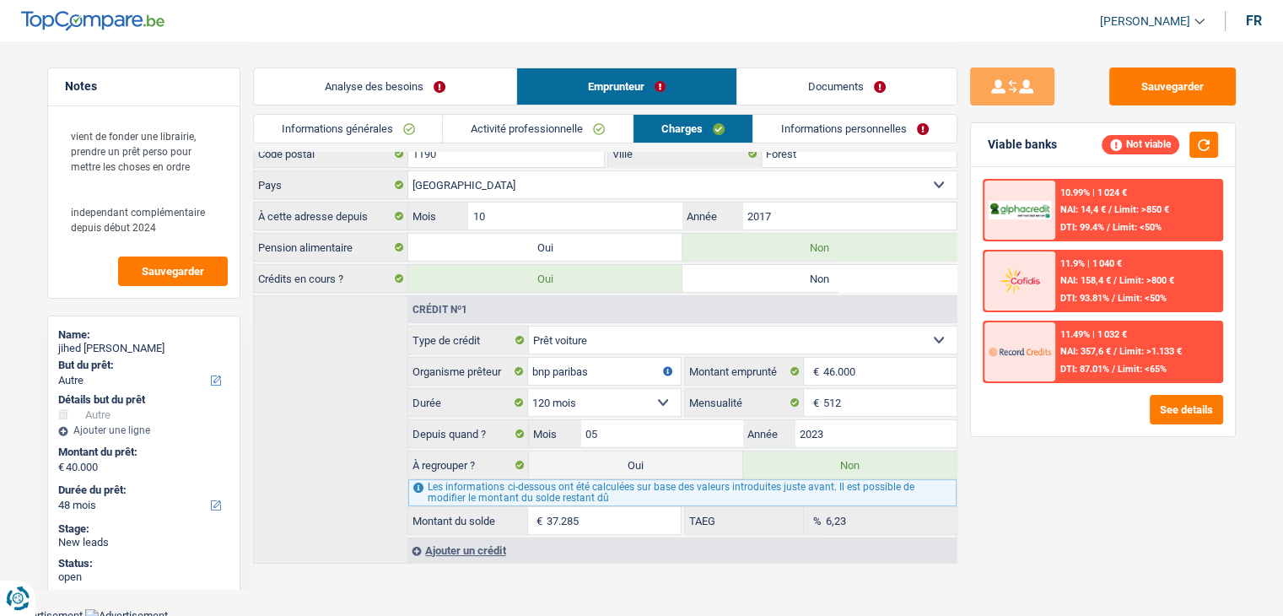
click at [850, 136] on link "Informations personnelles" at bounding box center [854, 129] width 203 height 28
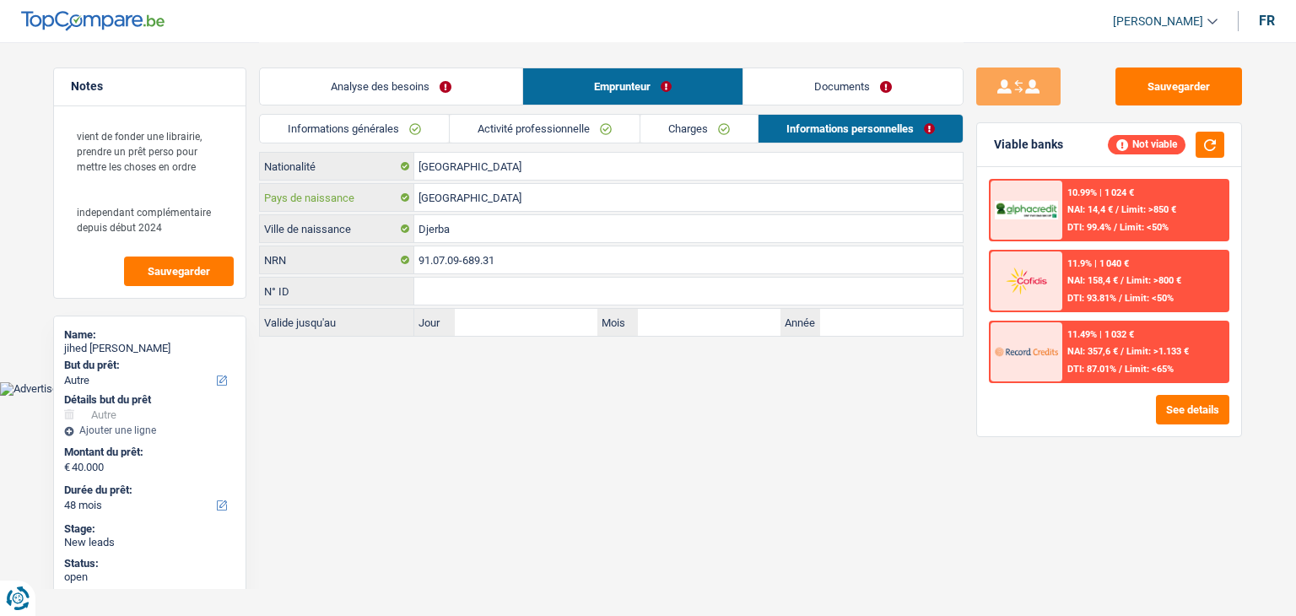
click at [485, 203] on input "[GEOGRAPHIC_DATA]" at bounding box center [688, 197] width 548 height 27
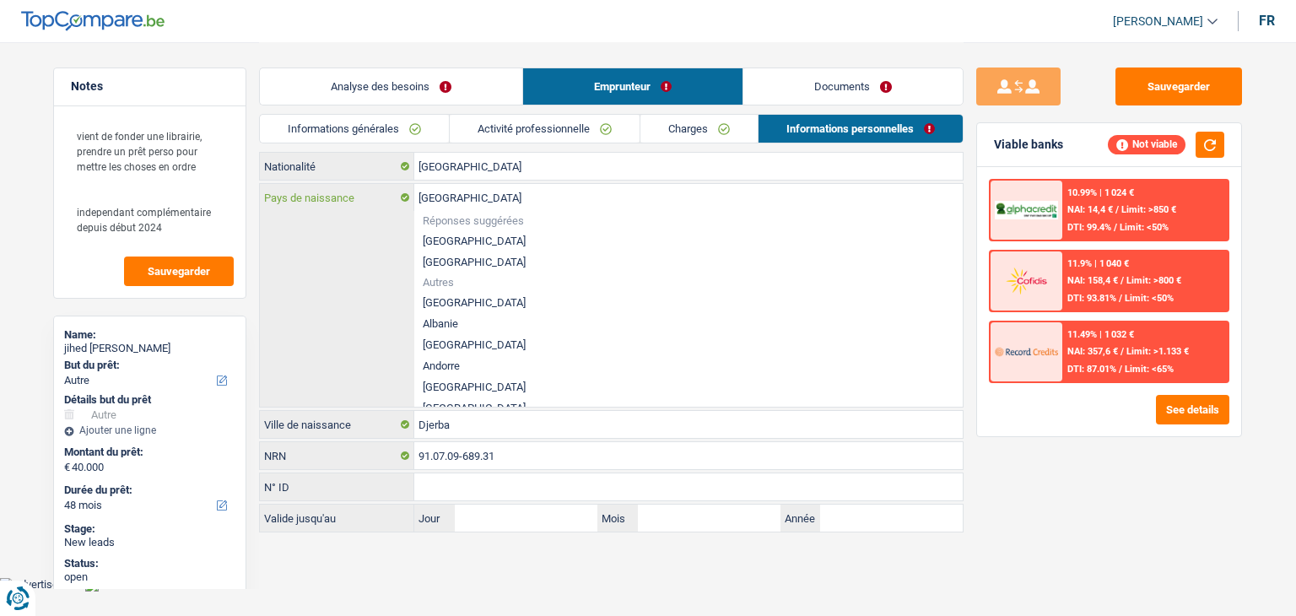
type input "Belgiqu"
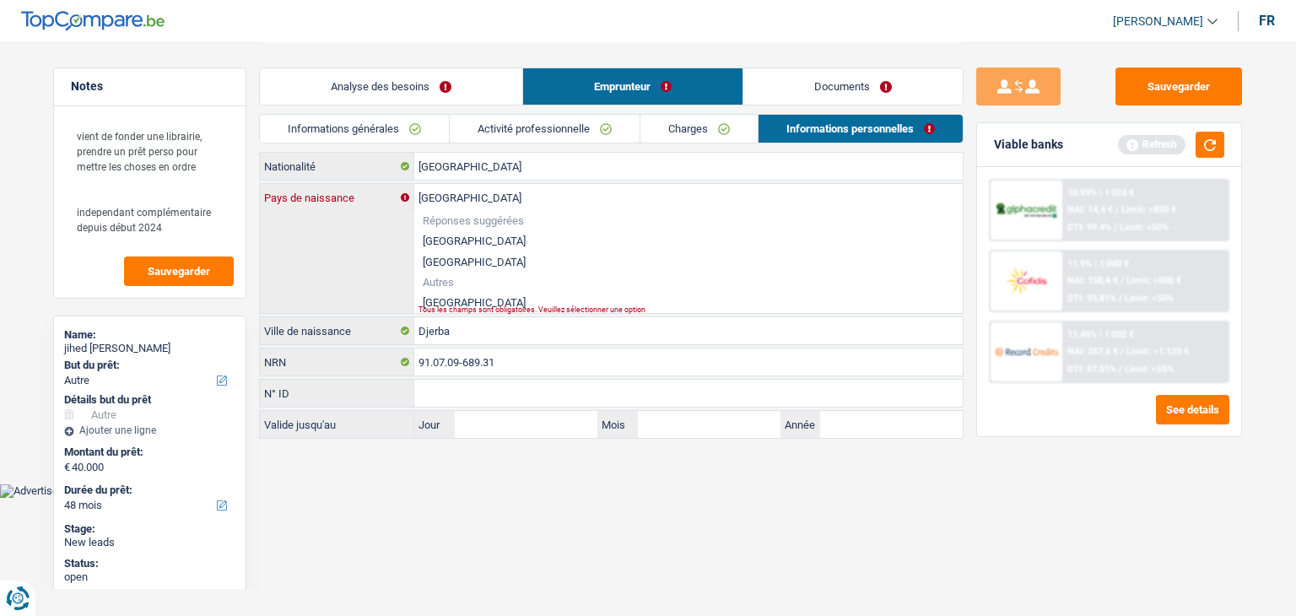
type input "[GEOGRAPHIC_DATA]"
click at [442, 303] on li "[GEOGRAPHIC_DATA]" at bounding box center [688, 302] width 548 height 21
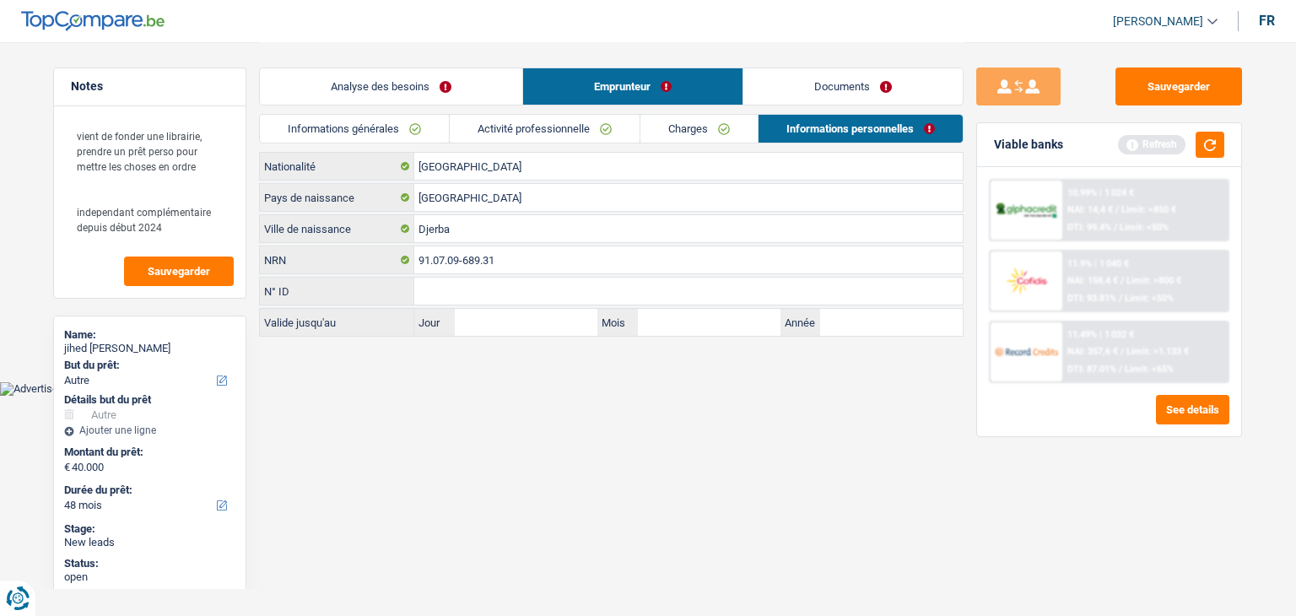
click at [560, 396] on html "Vous avez le contrôle de vos données Nous utilisons des cookies, tout comme nos…" at bounding box center [648, 198] width 1296 height 396
click at [386, 138] on link "Informations générales" at bounding box center [354, 129] width 189 height 28
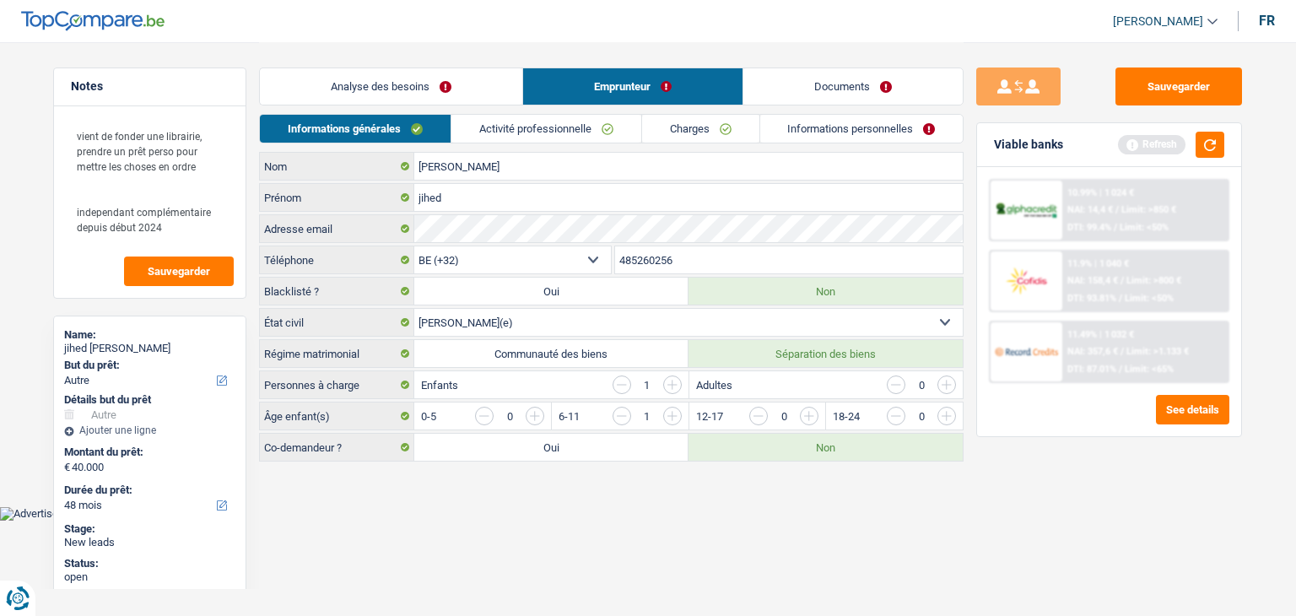
drag, startPoint x: 380, startPoint y: 82, endPoint x: 432, endPoint y: 111, distance: 60.1
click at [380, 81] on link "Analyse des besoins" at bounding box center [391, 86] width 262 height 36
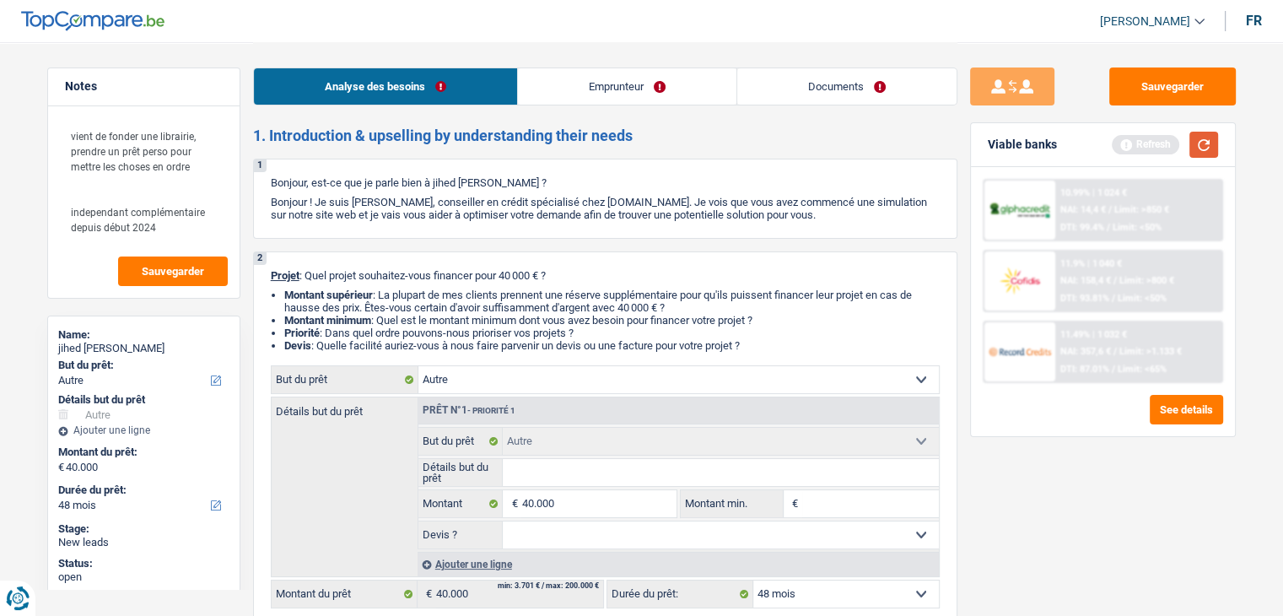
click at [1194, 144] on button "button" at bounding box center [1204, 145] width 29 height 26
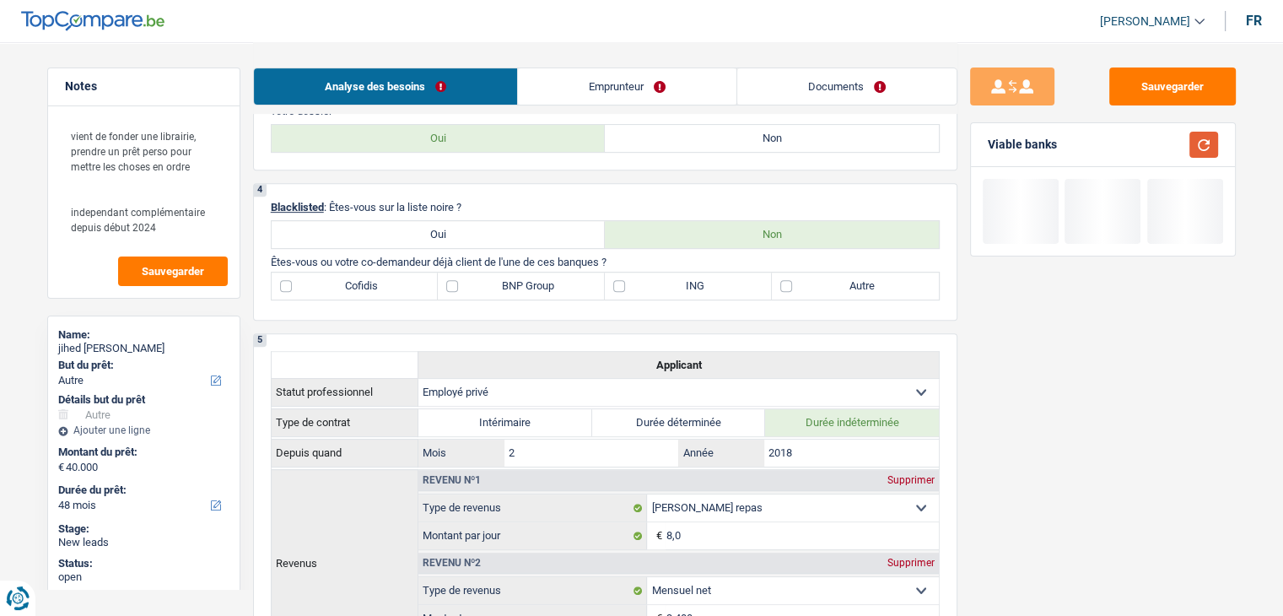
scroll to position [591, 0]
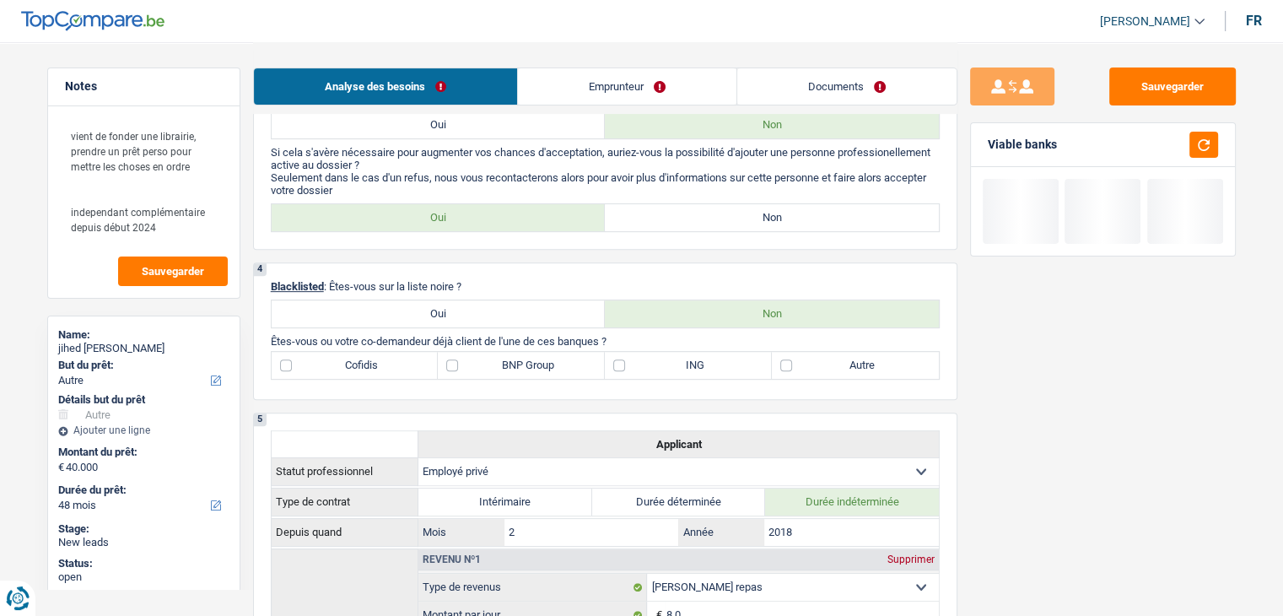
click at [647, 189] on p "Seulement dans le cas d'un refus, nous vous recontacterons alors pour avoir plu…" at bounding box center [605, 183] width 669 height 25
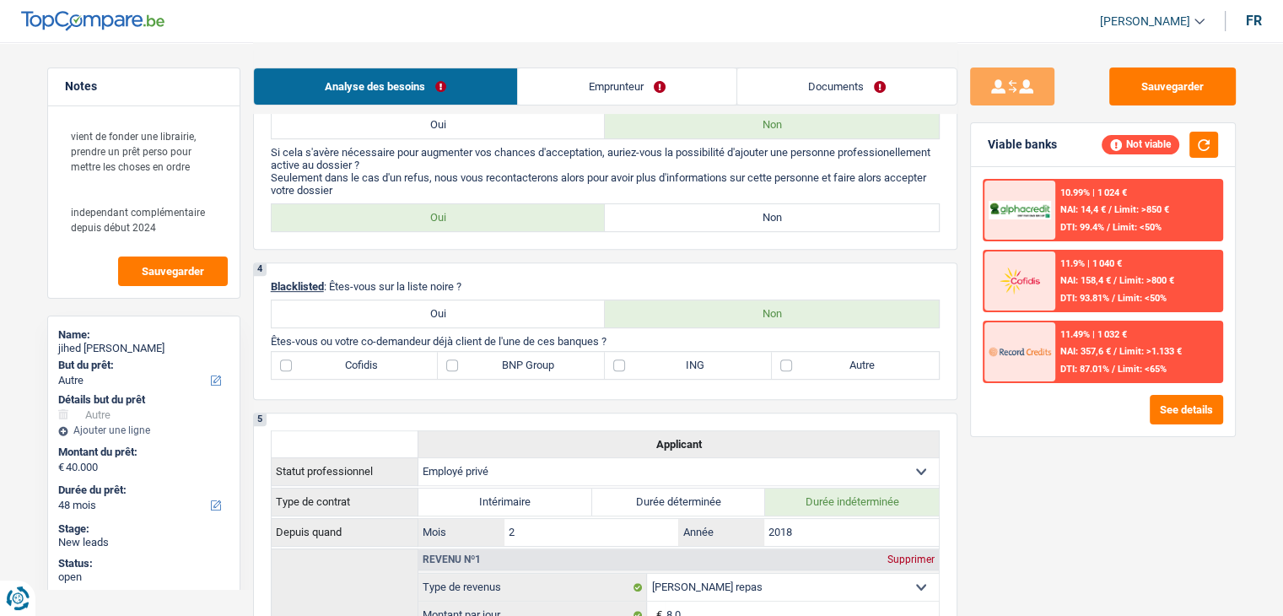
click at [656, 204] on label "Non" at bounding box center [772, 217] width 334 height 27
click at [656, 204] on input "Non" at bounding box center [772, 217] width 334 height 27
radio input "true"
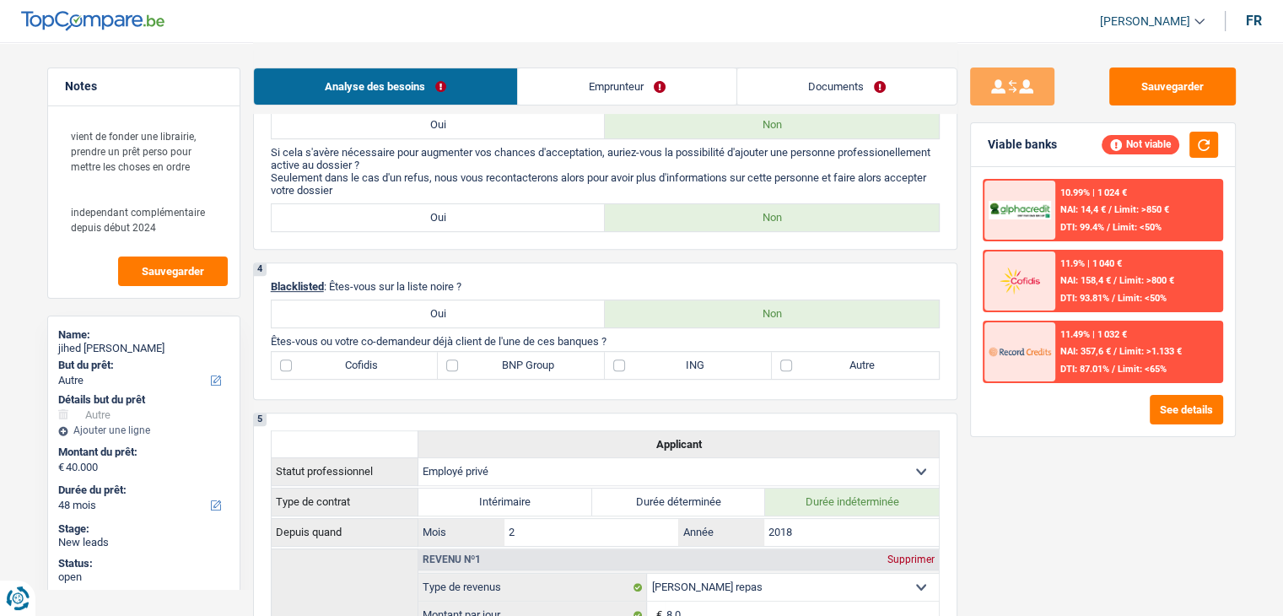
click at [614, 89] on link "Emprunteur" at bounding box center [627, 86] width 219 height 36
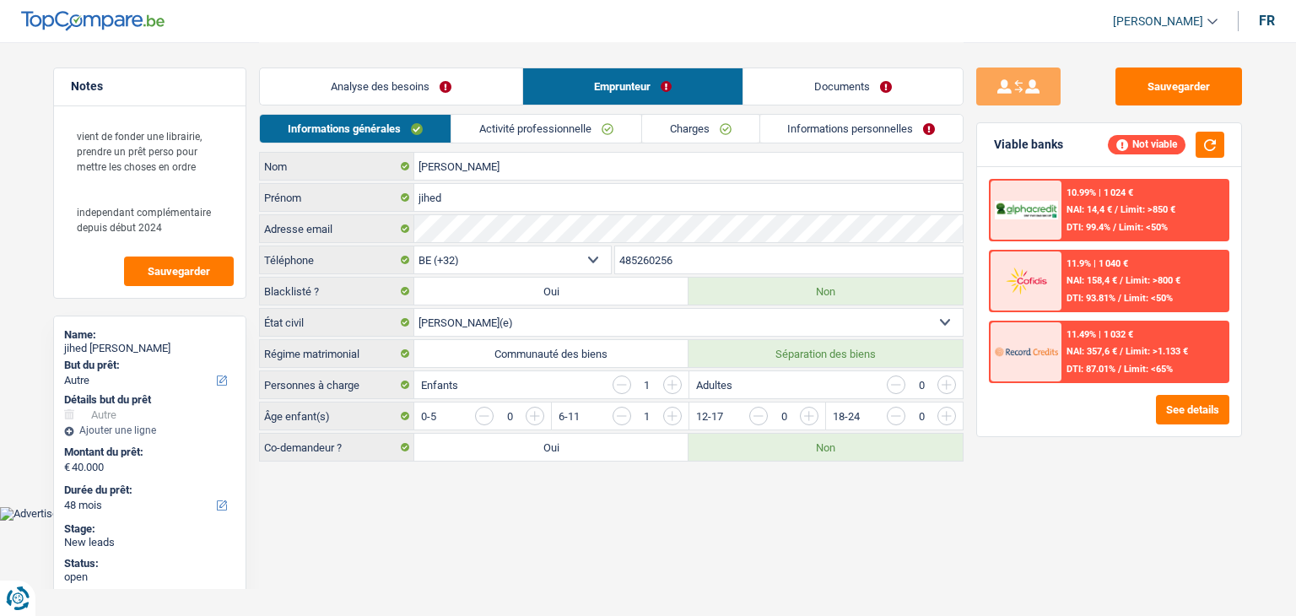
click at [542, 116] on link "Activité professionnelle" at bounding box center [546, 129] width 190 height 28
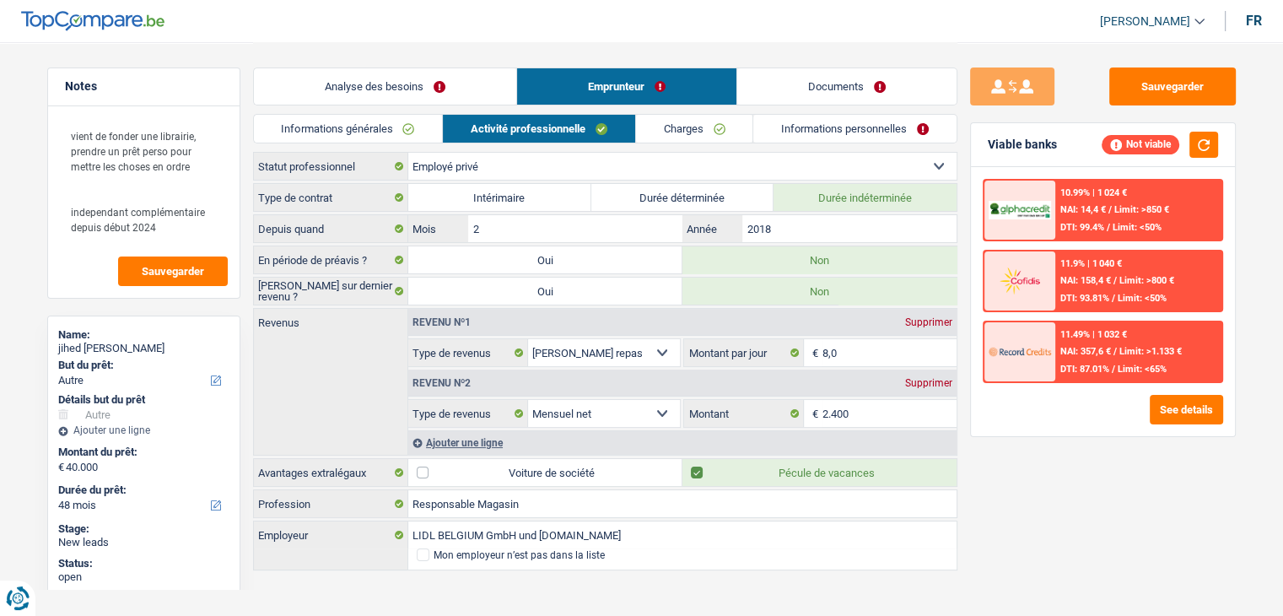
click at [407, 127] on link "Informations générales" at bounding box center [348, 129] width 189 height 28
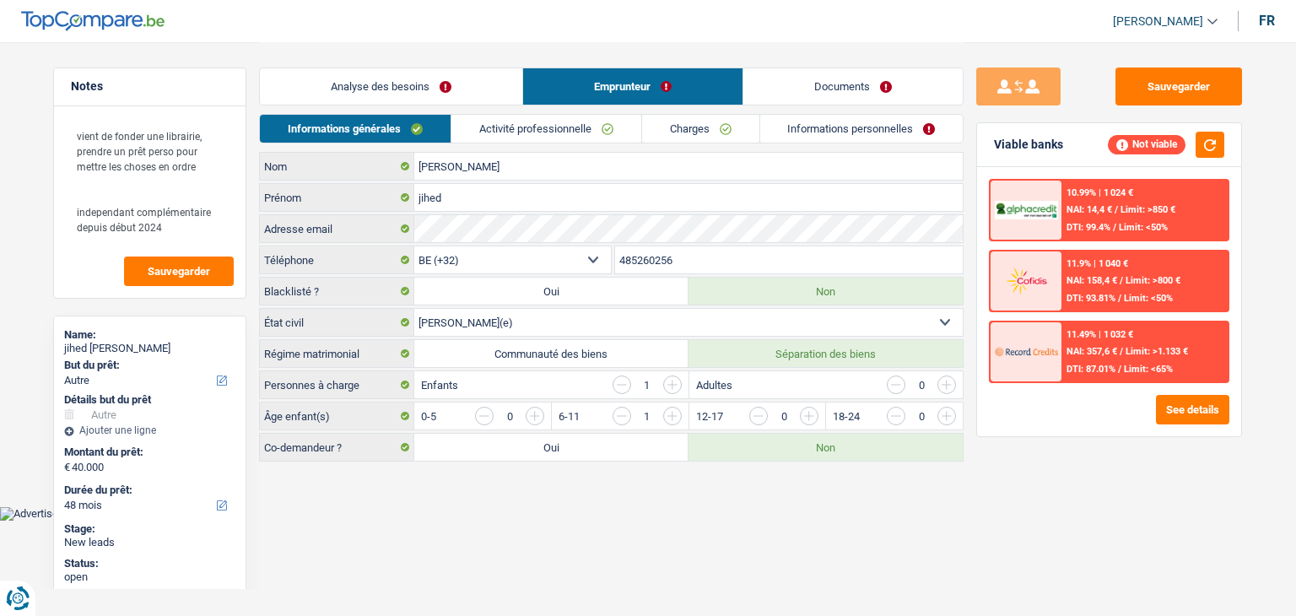
click at [398, 99] on link "Analyse des besoins" at bounding box center [391, 86] width 262 height 36
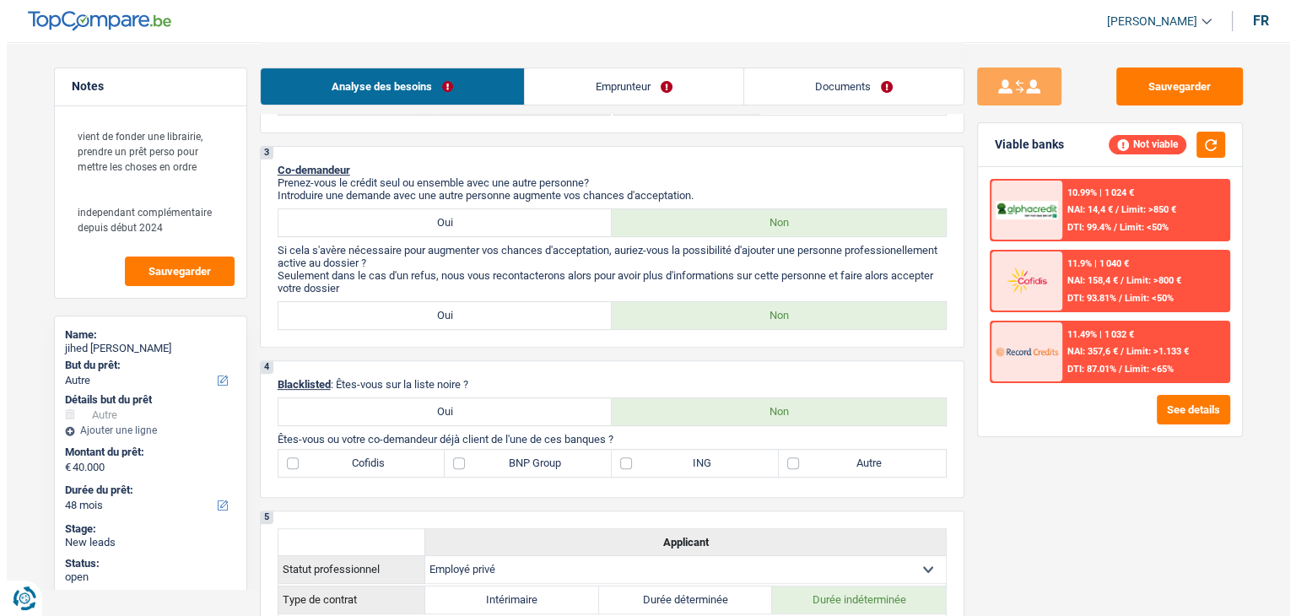
scroll to position [591, 0]
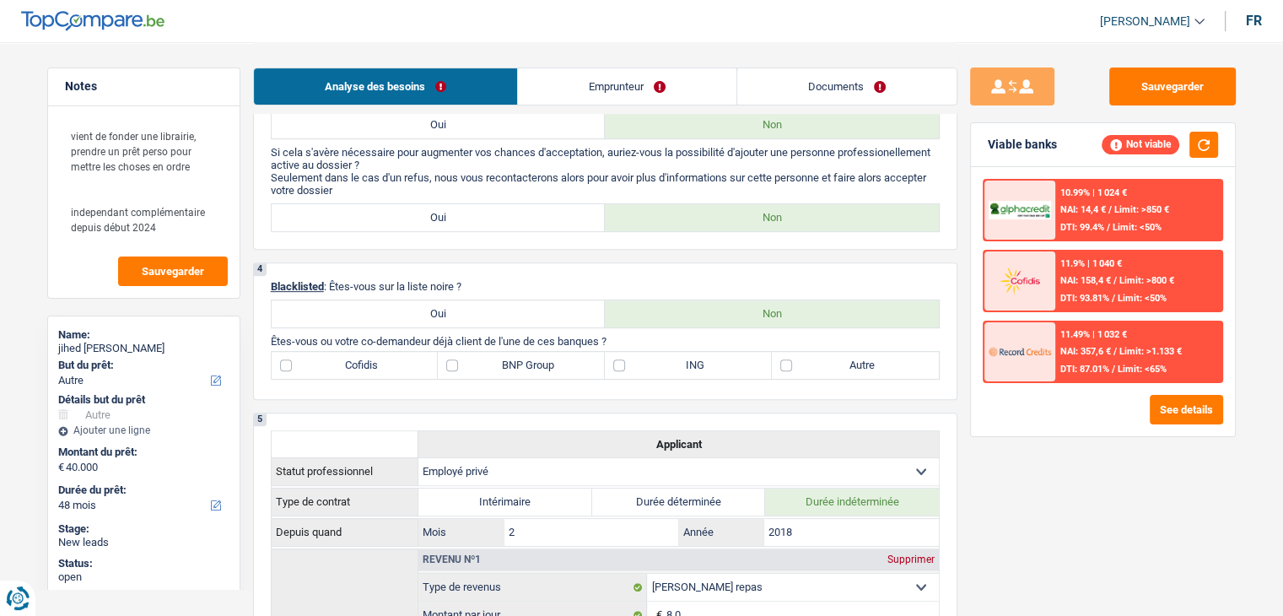
click at [520, 370] on label "BNP Group" at bounding box center [521, 365] width 167 height 27
click at [520, 370] on input "BNP Group" at bounding box center [521, 365] width 167 height 27
checkbox input "true"
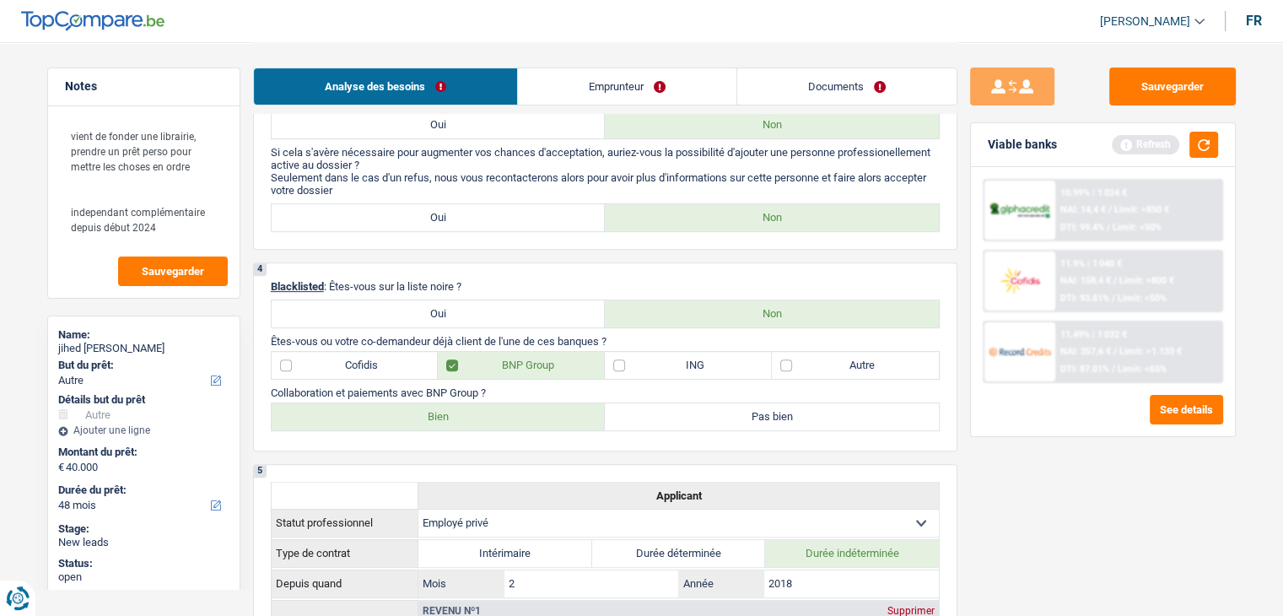
click at [496, 413] on label "Bien" at bounding box center [439, 416] width 334 height 27
click at [496, 413] on input "Bien" at bounding box center [439, 416] width 334 height 27
radio input "true"
click at [883, 363] on label "Autre" at bounding box center [855, 365] width 167 height 27
click at [883, 363] on input "Autre" at bounding box center [855, 365] width 167 height 27
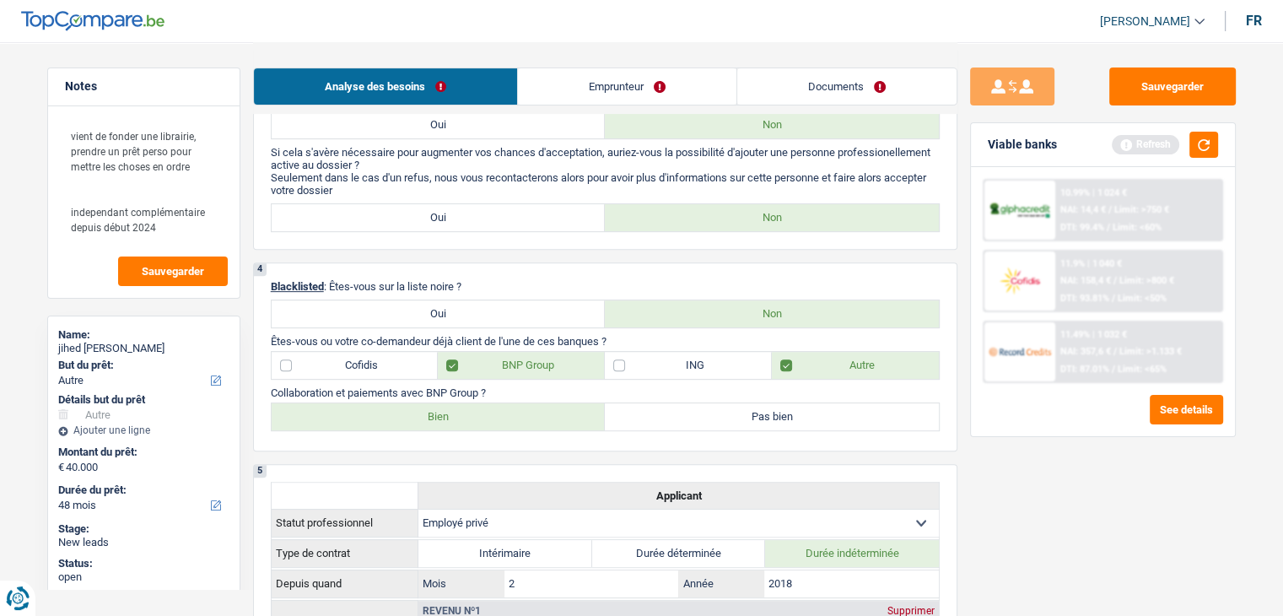
click at [894, 363] on label "Autre" at bounding box center [855, 365] width 167 height 27
click at [894, 363] on input "Autre" at bounding box center [855, 365] width 167 height 27
checkbox input "false"
click at [1209, 134] on button "button" at bounding box center [1204, 145] width 29 height 26
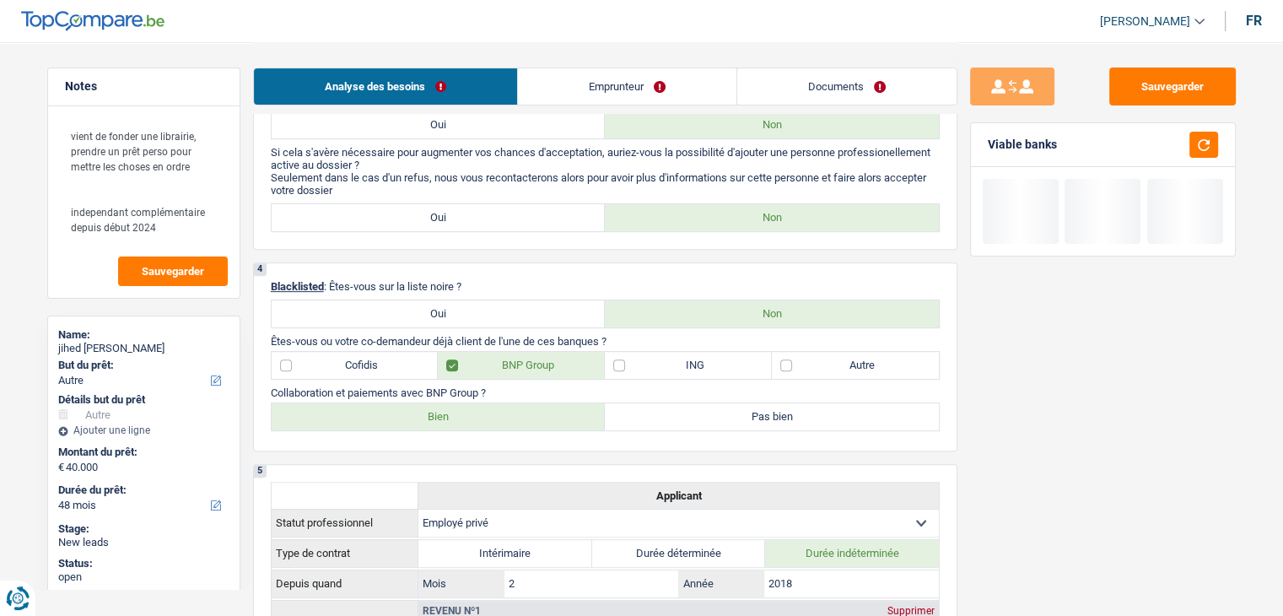
drag, startPoint x: 1061, startPoint y: 143, endPoint x: 967, endPoint y: 148, distance: 93.8
click at [967, 148] on div "Sauvegarder Viable banks" at bounding box center [1103, 327] width 291 height 521
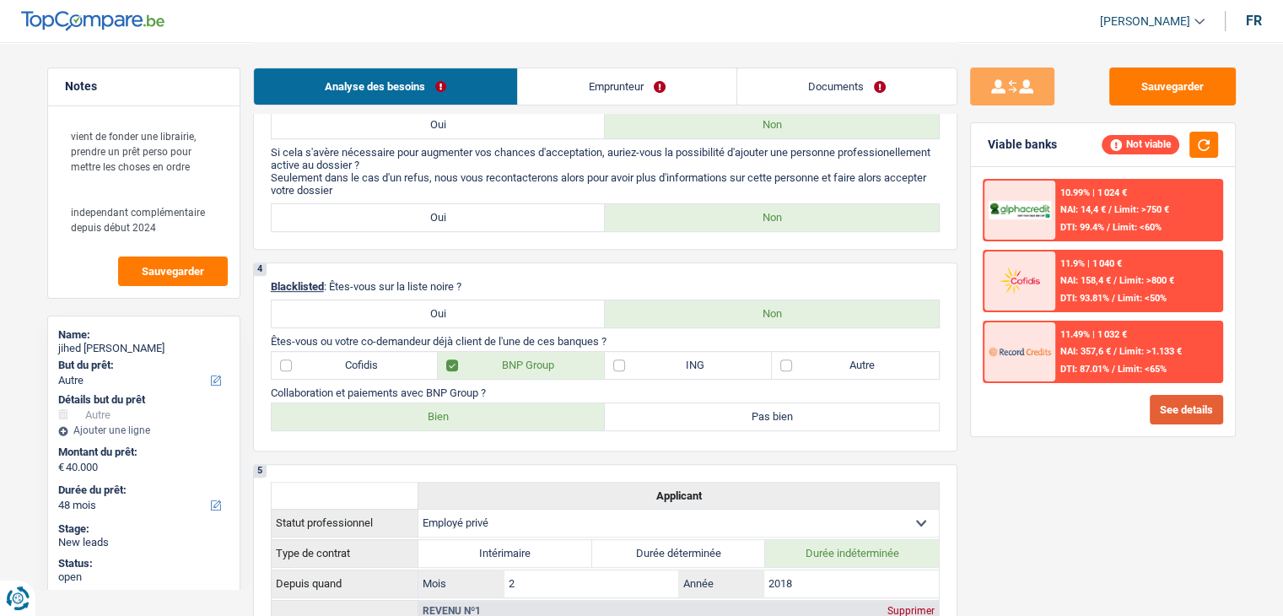
click at [1157, 406] on button "See details" at bounding box center [1186, 410] width 73 height 30
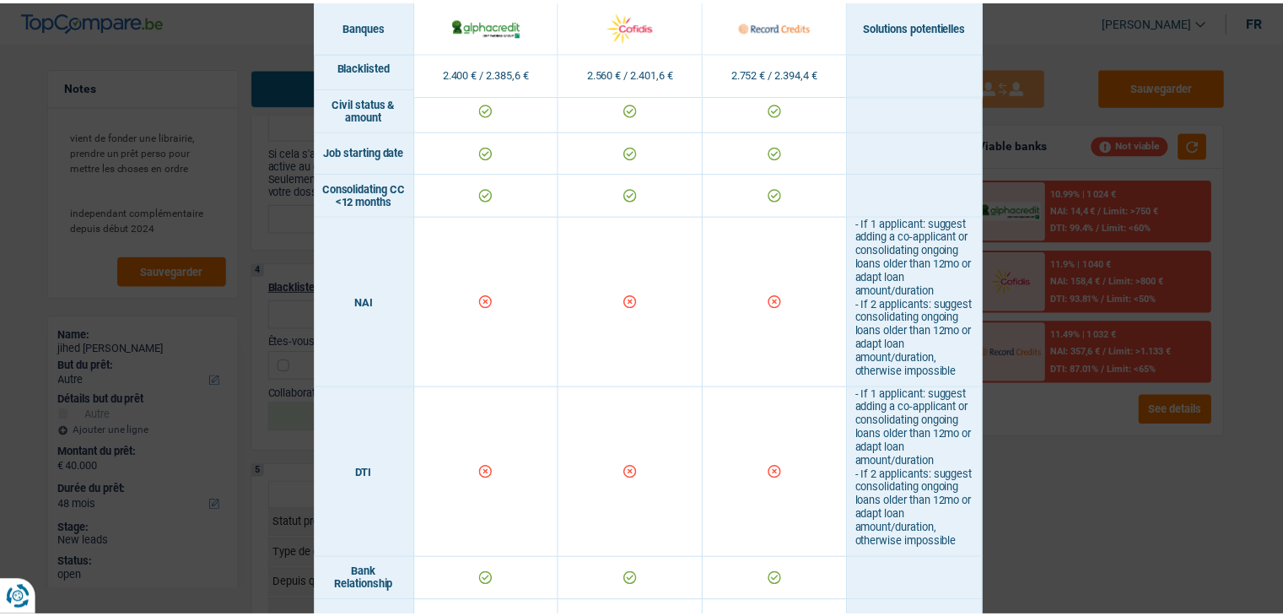
scroll to position [928, 0]
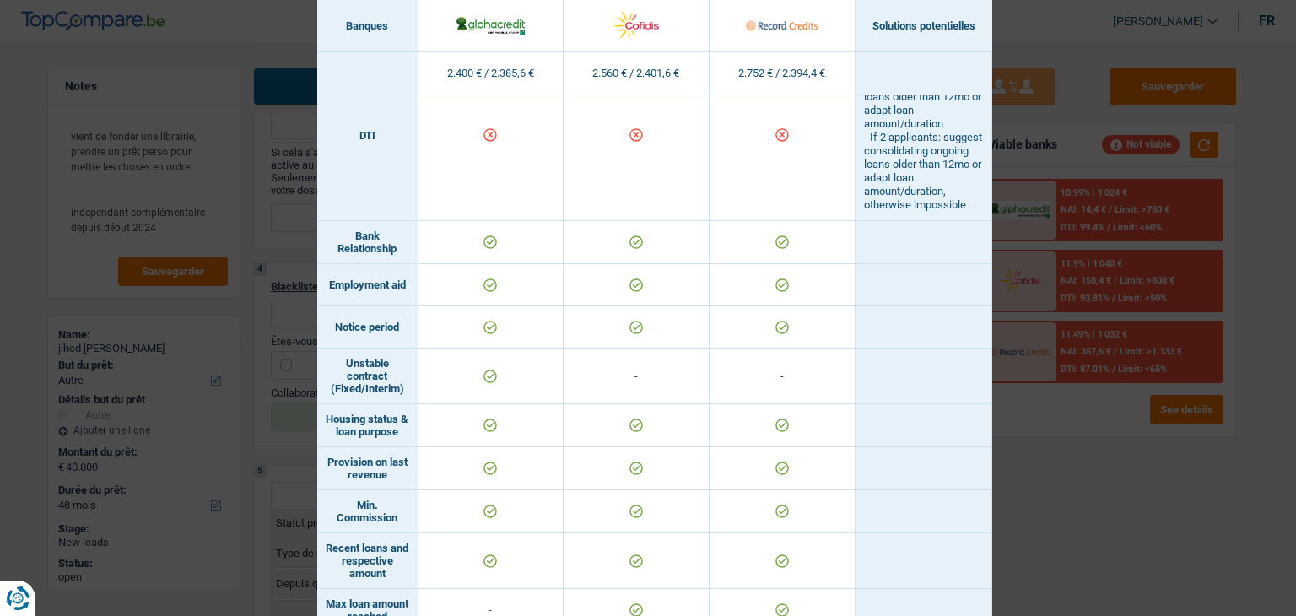
click at [1033, 440] on div "Banks conditions × Banques Solutions potentielles Revenus / Charges 2.400 € / 2…" at bounding box center [648, 308] width 1296 height 616
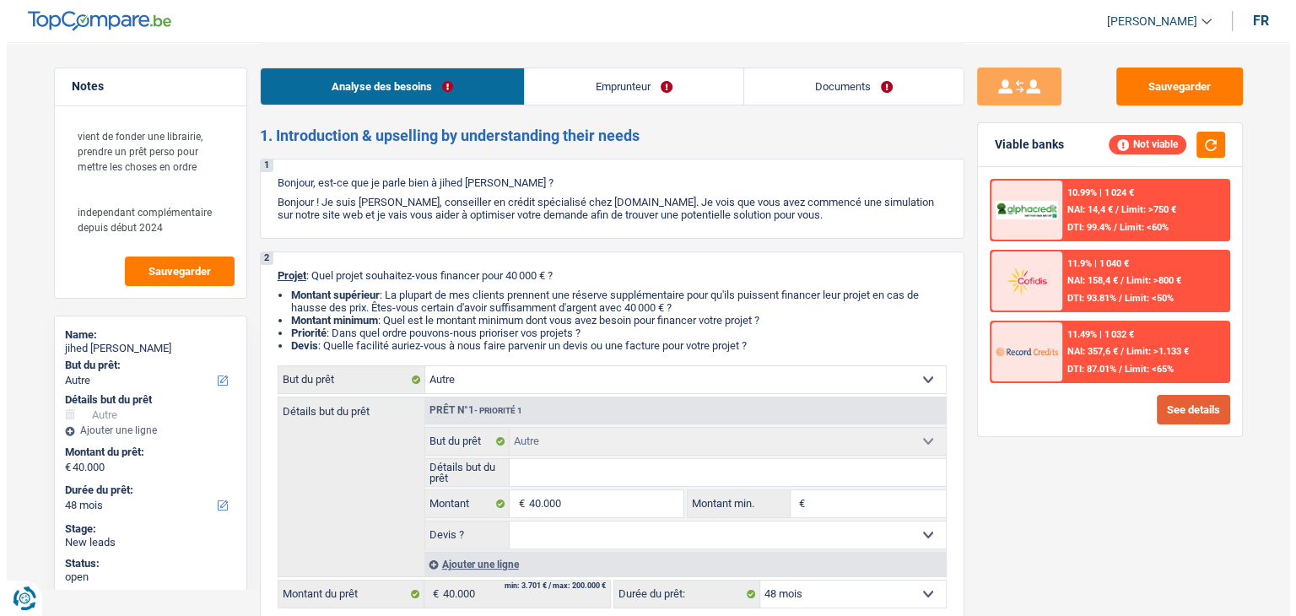
scroll to position [253, 0]
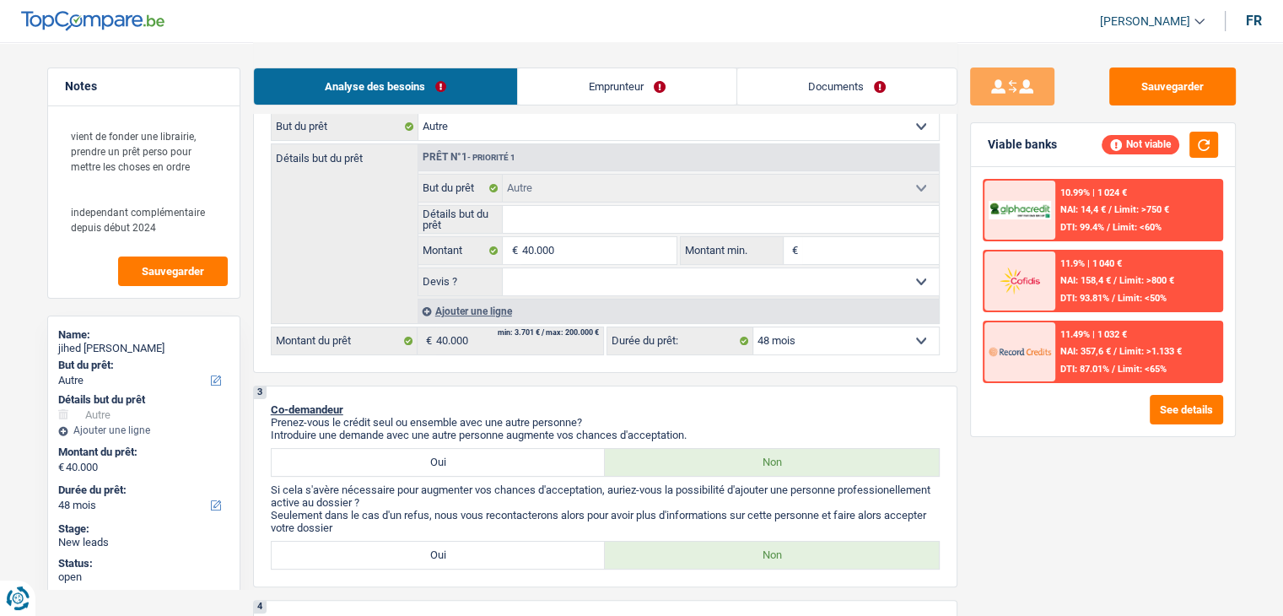
click at [796, 337] on select "12 mois 18 mois 24 mois 30 mois 36 mois 42 mois 48 mois 60 mois 72 mois 84 mois…" at bounding box center [846, 340] width 186 height 27
select select "120"
click at [753, 327] on select "12 mois 18 mois 24 mois 30 mois 36 mois 42 mois 48 mois 60 mois 72 mois 84 mois…" at bounding box center [846, 340] width 186 height 27
select select "120"
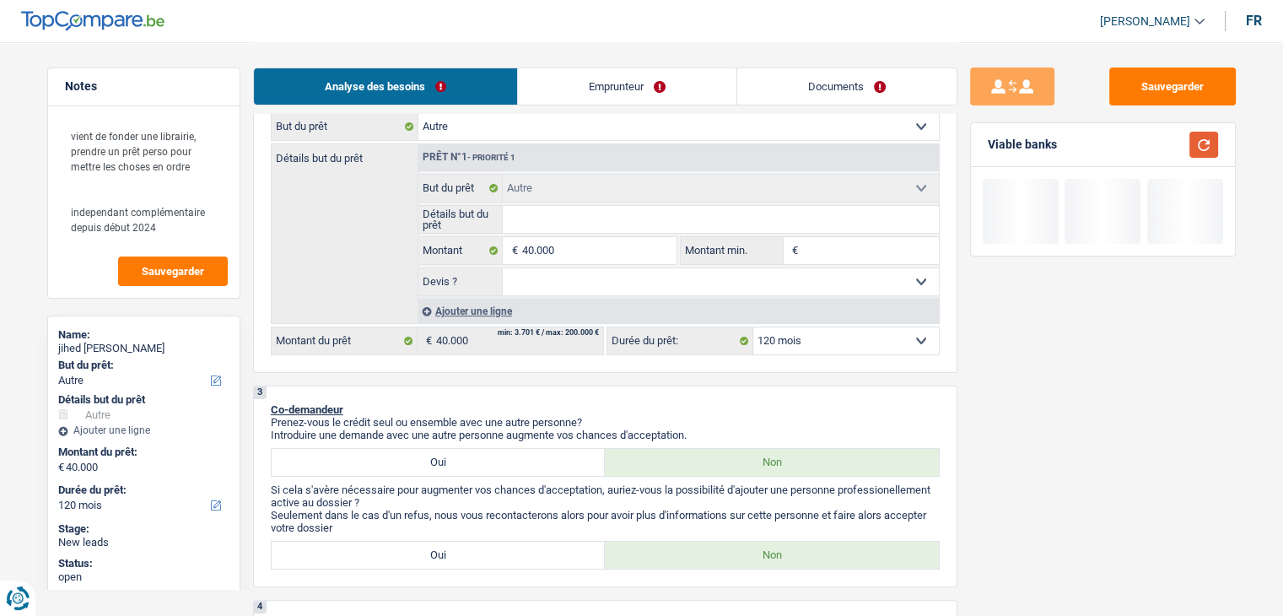
click at [1208, 136] on button "button" at bounding box center [1204, 145] width 29 height 26
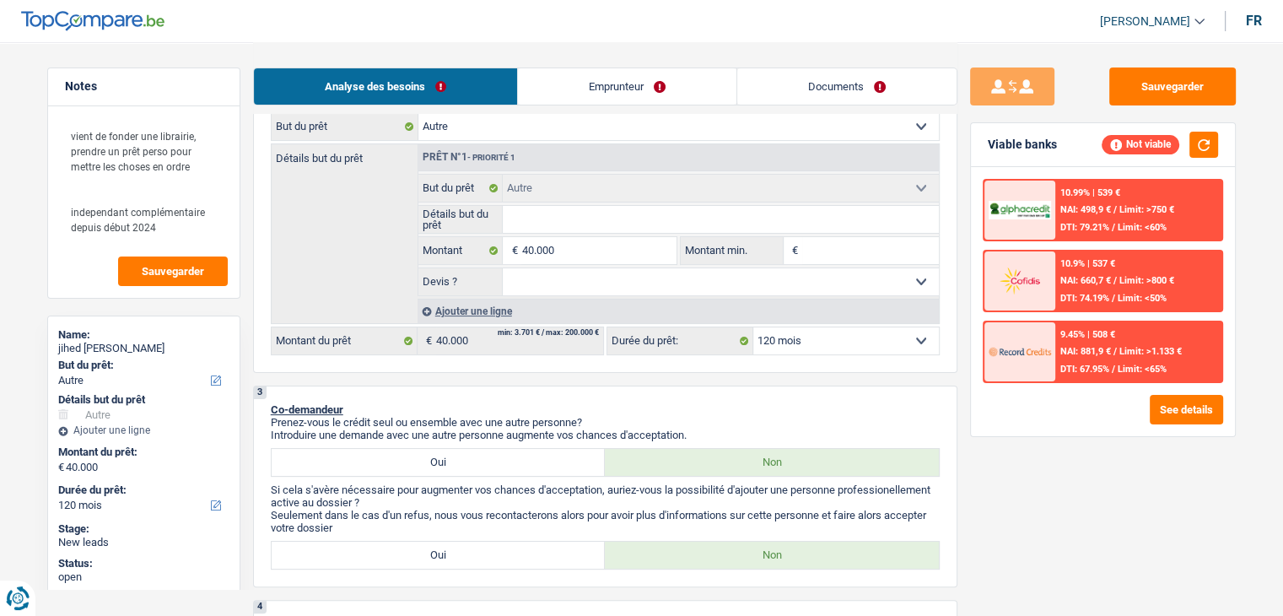
click at [785, 348] on select "12 mois 18 mois 24 mois 30 mois 36 mois 42 mois 48 mois 60 mois 72 mois 84 mois…" at bounding box center [846, 340] width 186 height 27
select select "144"
click at [753, 327] on select "12 mois 18 mois 24 mois 30 mois 36 mois 42 mois 48 mois 60 mois 72 mois 84 mois…" at bounding box center [846, 340] width 186 height 27
select select "144"
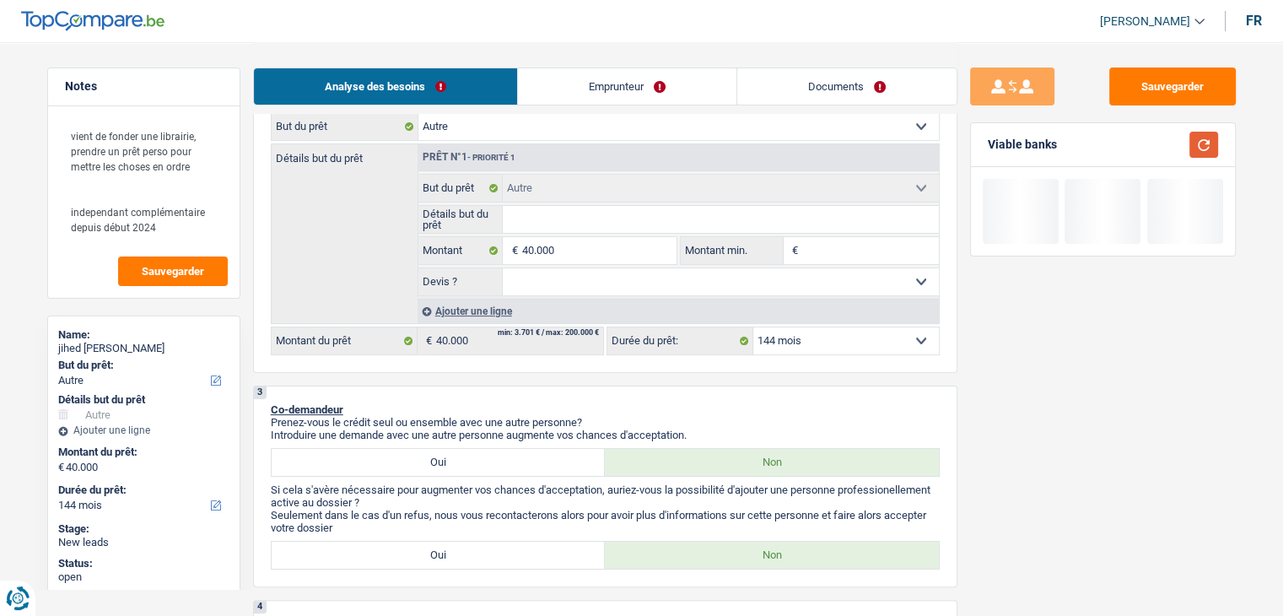
click at [1215, 139] on div "Viable banks" at bounding box center [1103, 145] width 264 height 44
click at [1191, 143] on button "button" at bounding box center [1204, 145] width 29 height 26
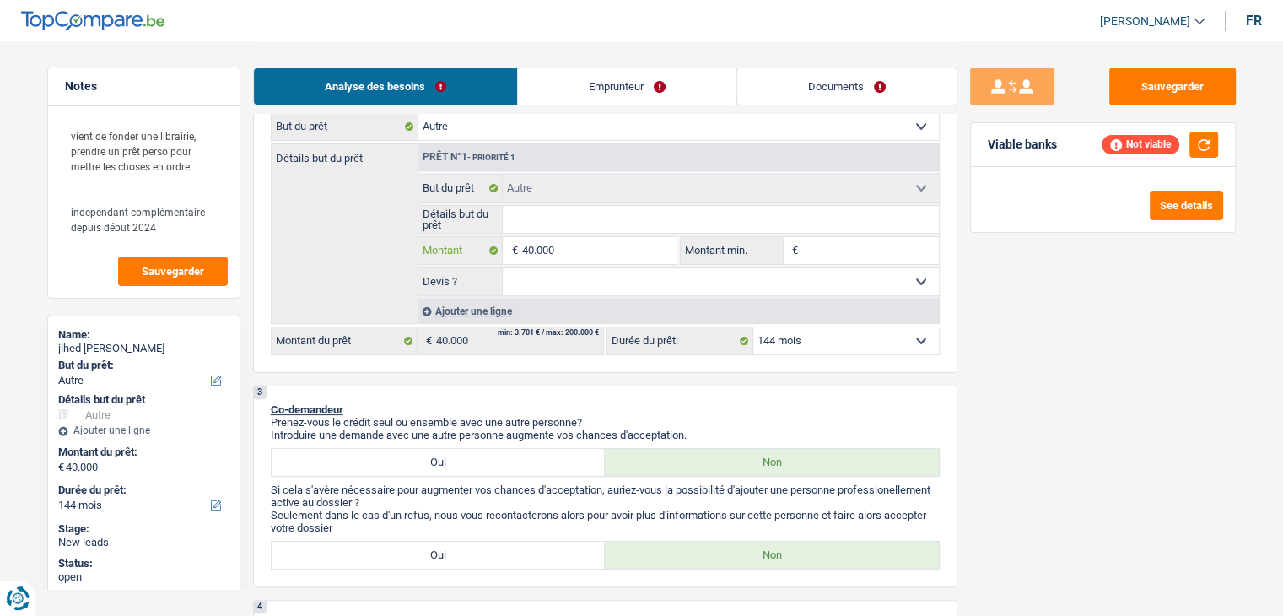
click at [632, 242] on input "40.000" at bounding box center [598, 250] width 154 height 27
type input "4.000"
type input "400"
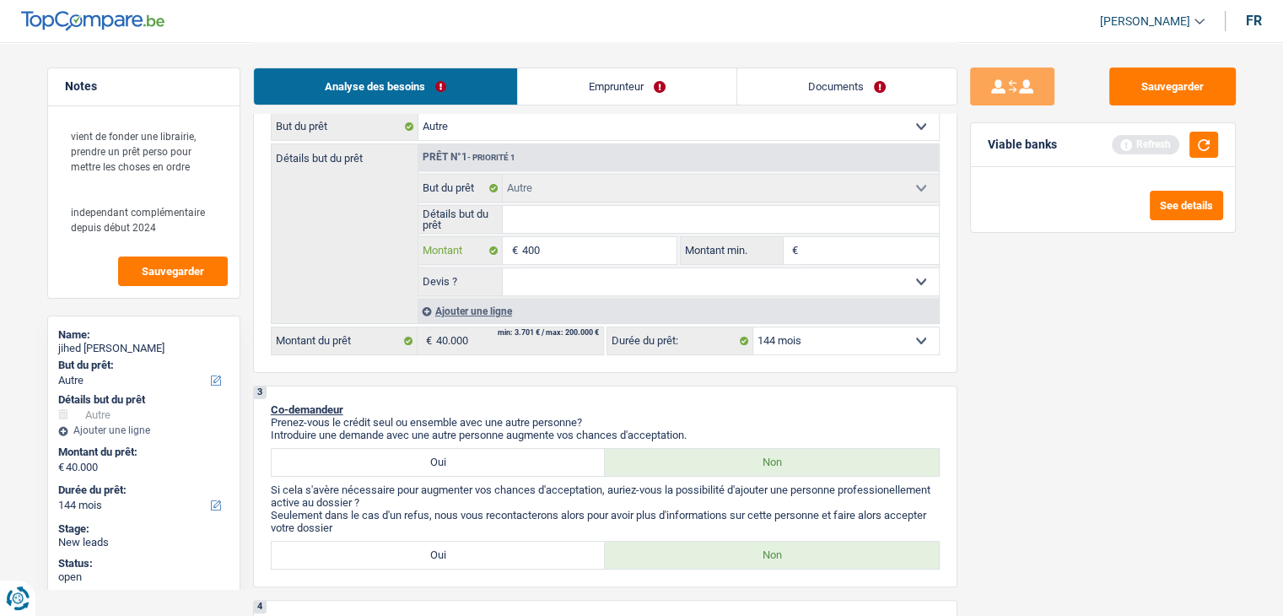
type input "40"
type input "4"
type input "2"
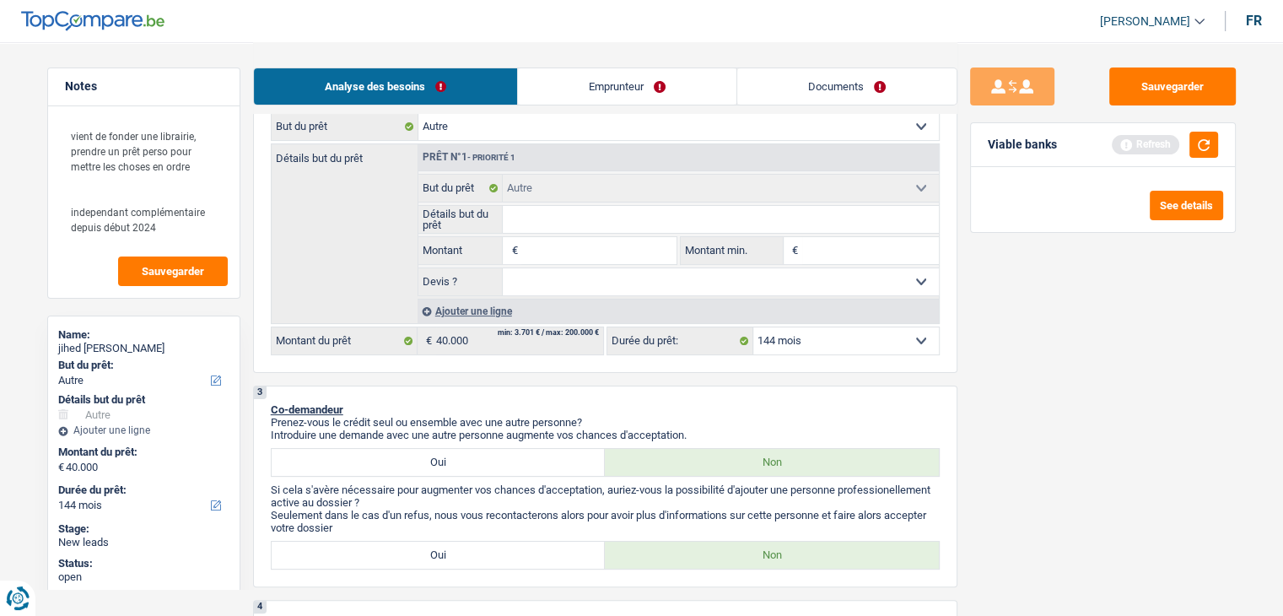
type input "2"
type input "20"
type input "200"
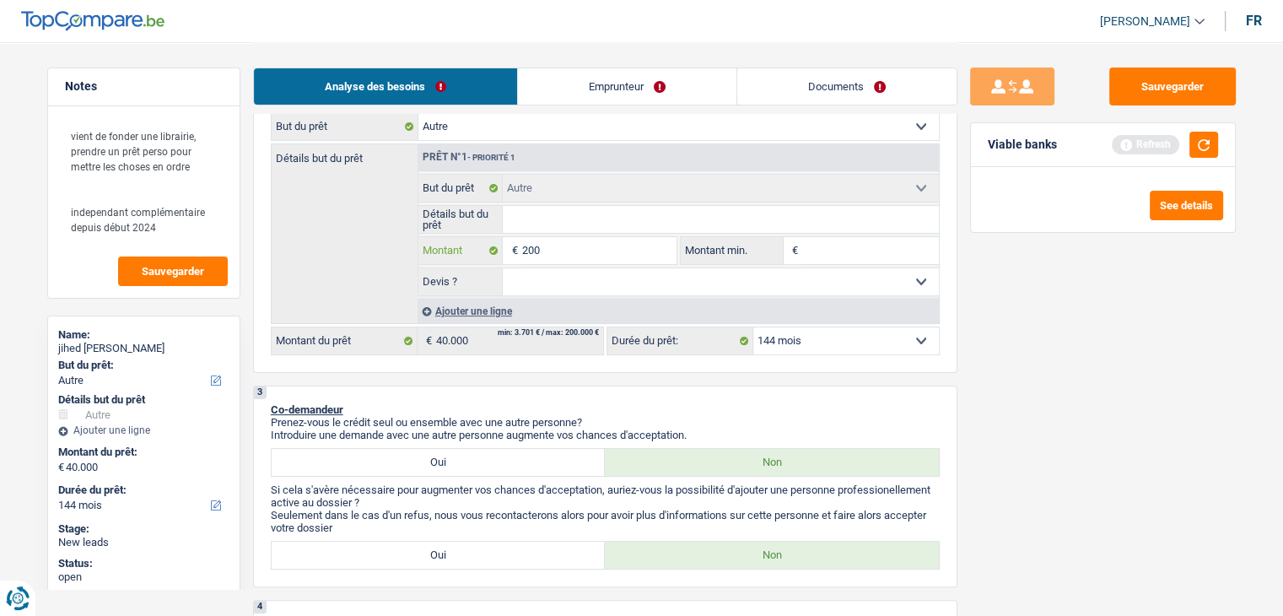
type input "2.000"
type input "20.000"
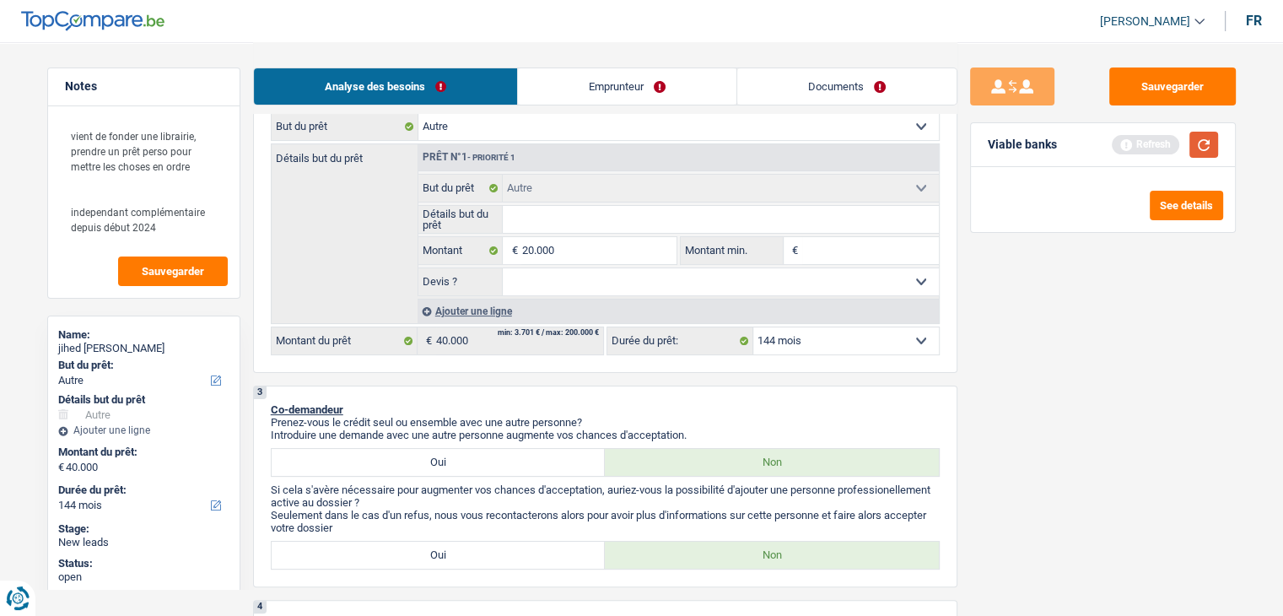
type input "20.000"
select select "84"
type input "20.000"
select select "84"
type input "20.000"
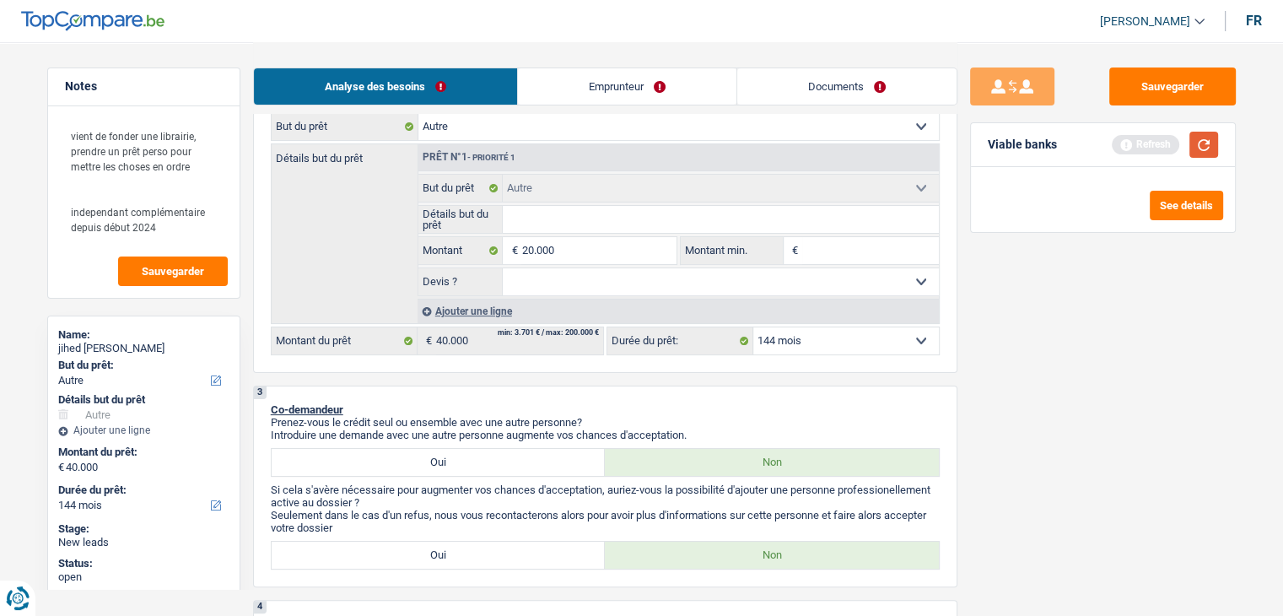
select select "84"
click at [1193, 149] on button "button" at bounding box center [1204, 145] width 29 height 26
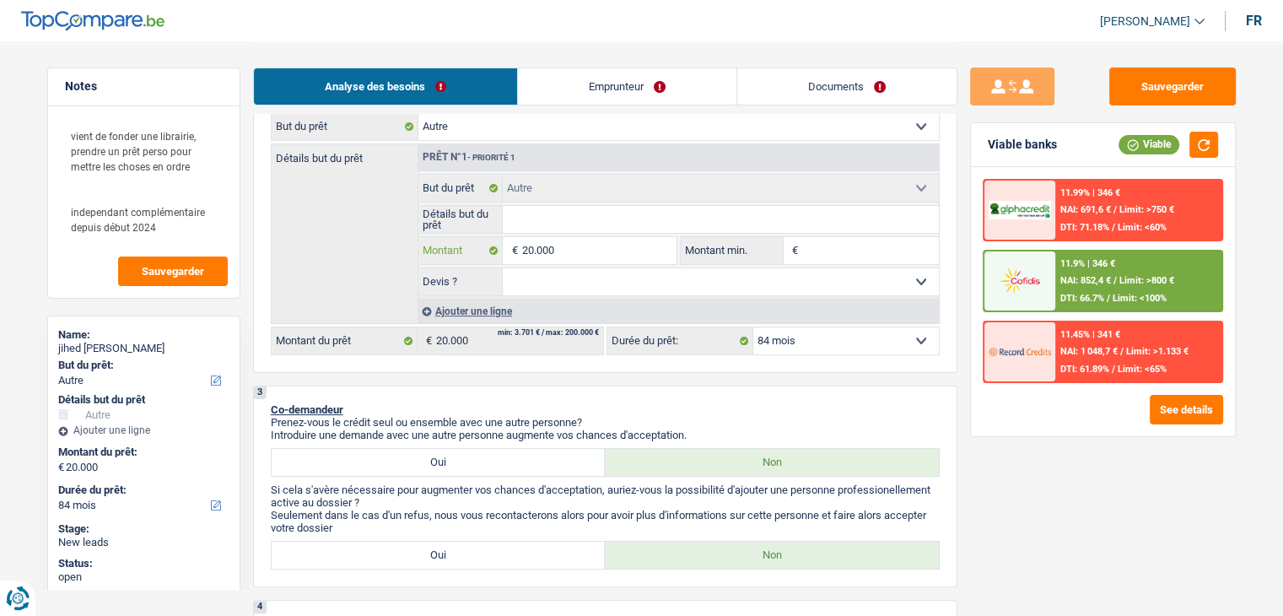
click at [575, 253] on input "20.000" at bounding box center [598, 250] width 154 height 27
type input "2.000"
type input "20.001"
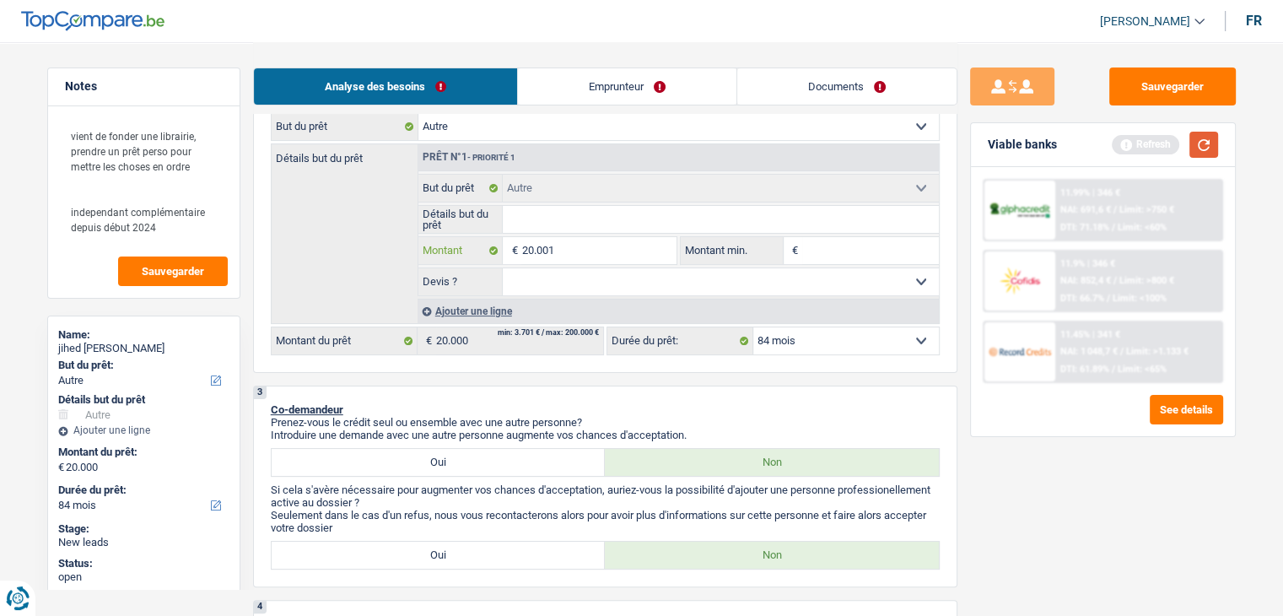
type input "20.001"
select select "120"
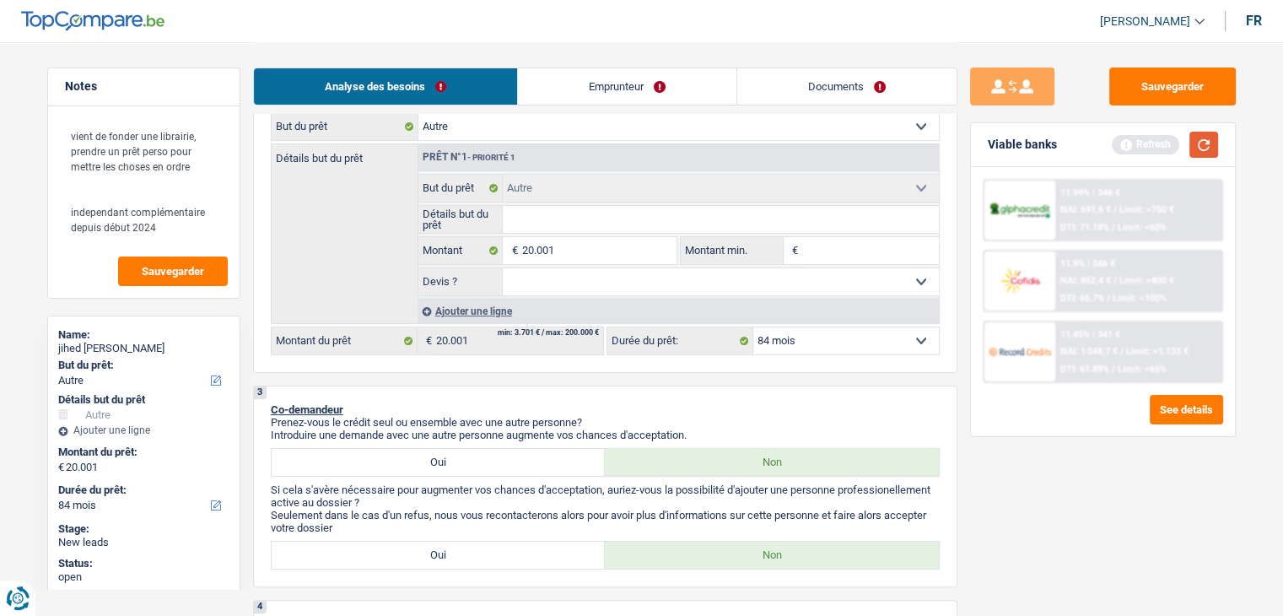
select select "120"
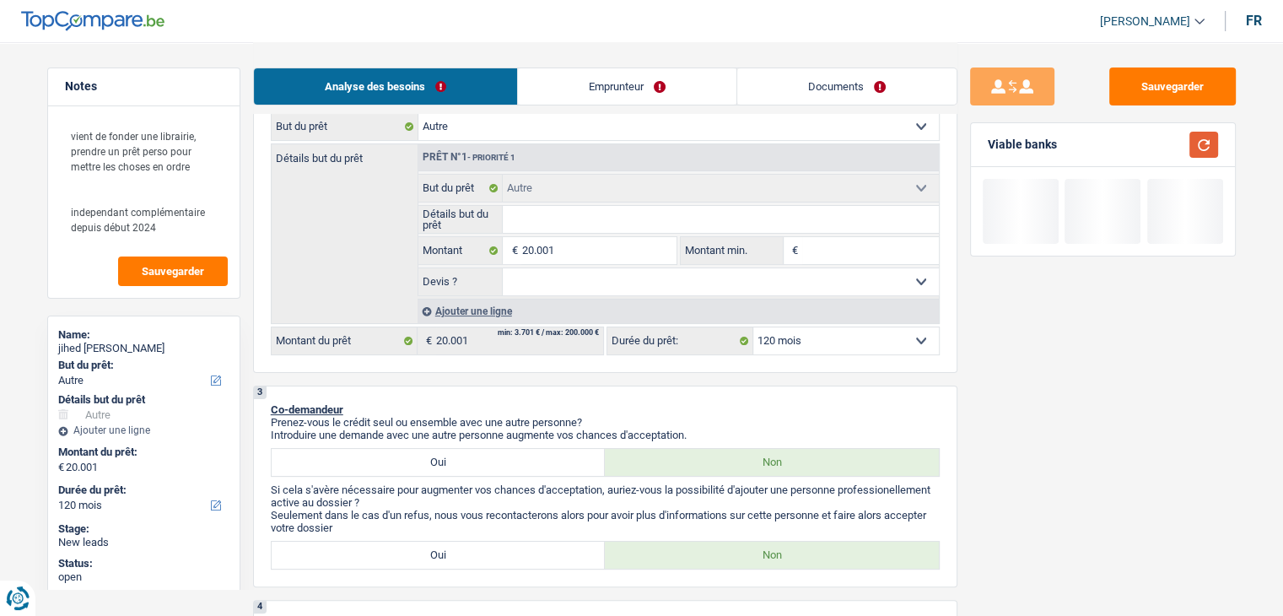
click at [1201, 146] on button "button" at bounding box center [1204, 145] width 29 height 26
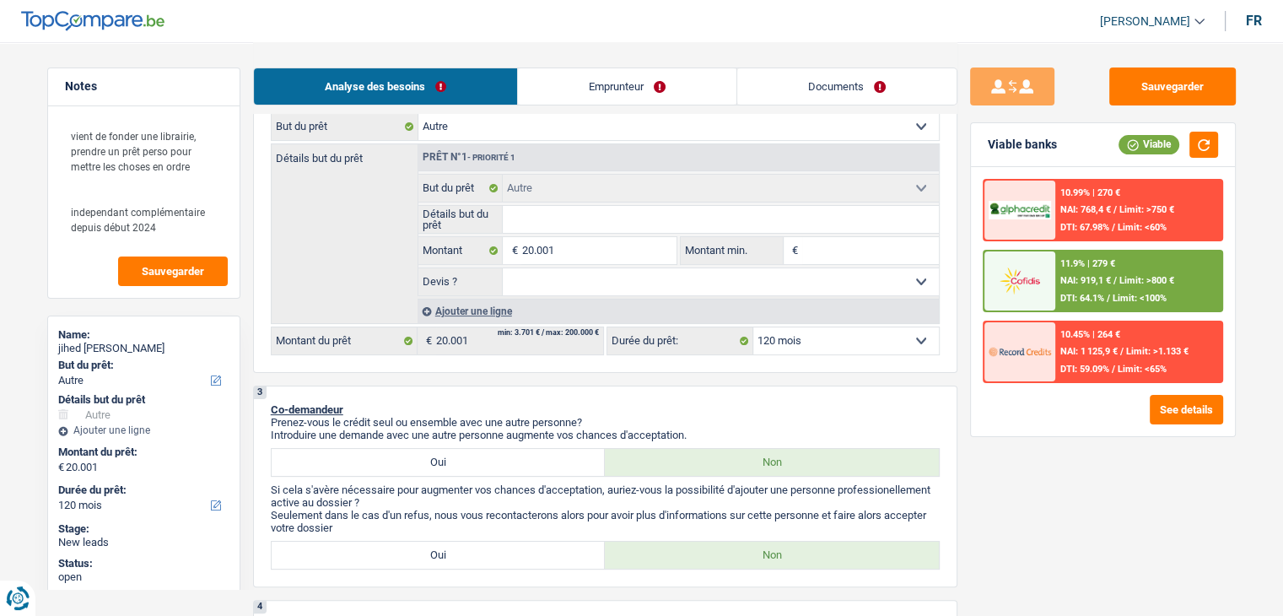
click at [1158, 272] on div "11.9% | 279 € NAI: 919,1 € / Limit: >800 € DTI: 64.1% / Limit: <100%" at bounding box center [1139, 280] width 166 height 59
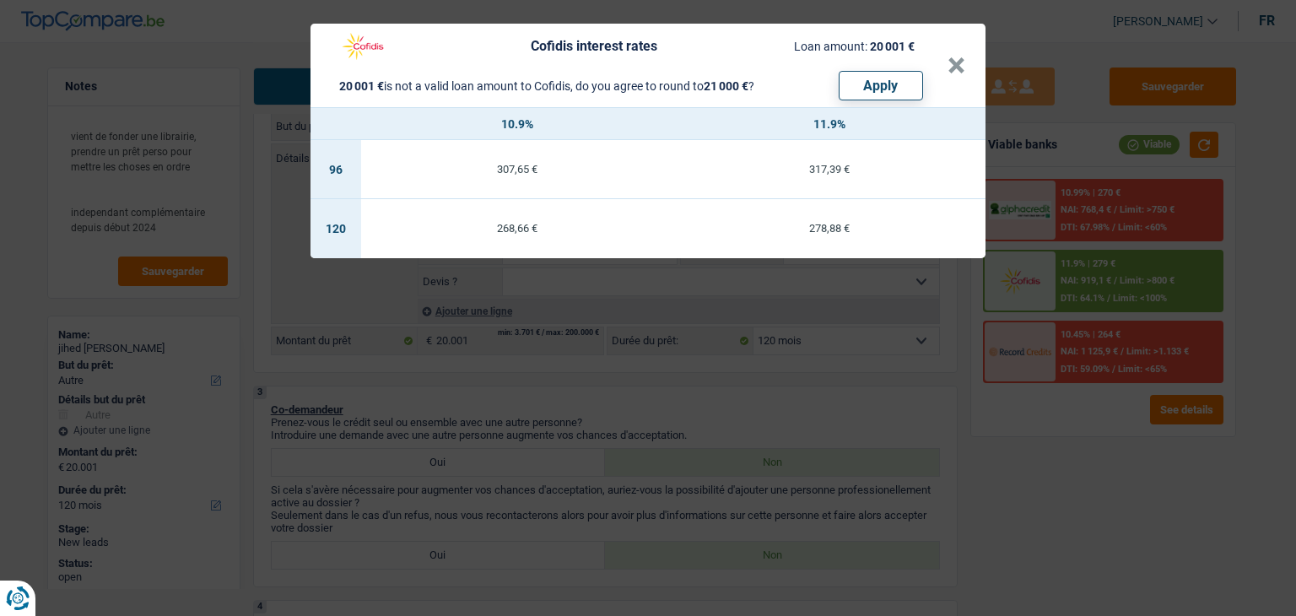
click at [834, 402] on div "Cofidis interest rates Loan amount: 20 001 € 20 001 € is not a valid loan amoun…" at bounding box center [648, 308] width 1296 height 616
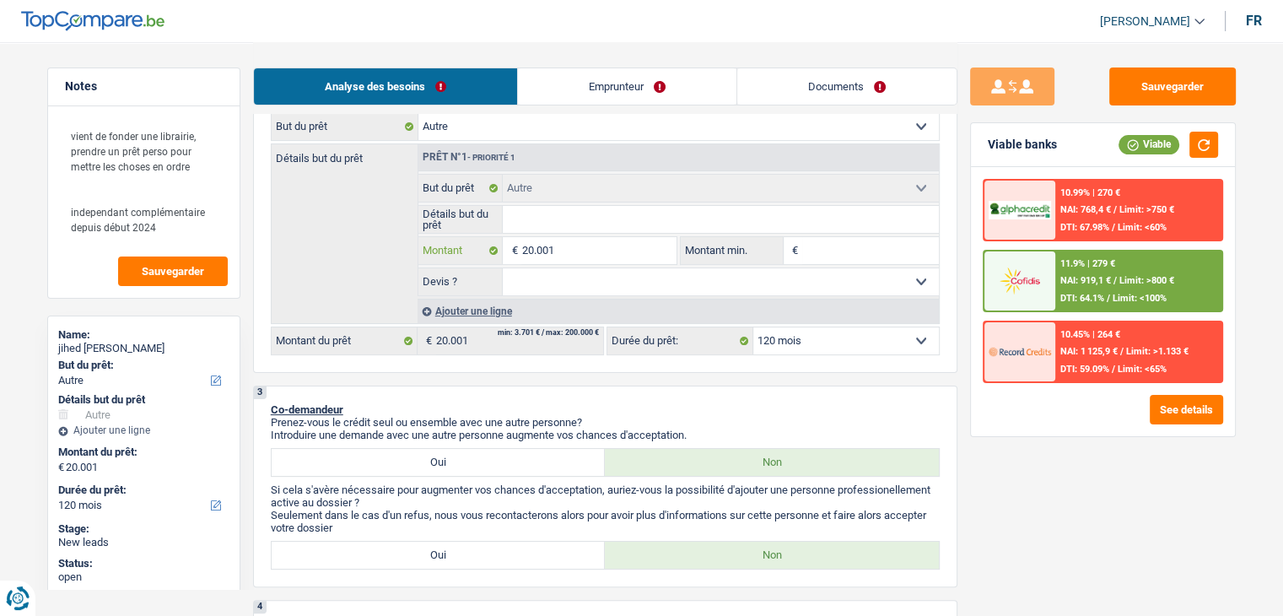
click at [601, 244] on input "20.001" at bounding box center [598, 250] width 154 height 27
type input "2.000"
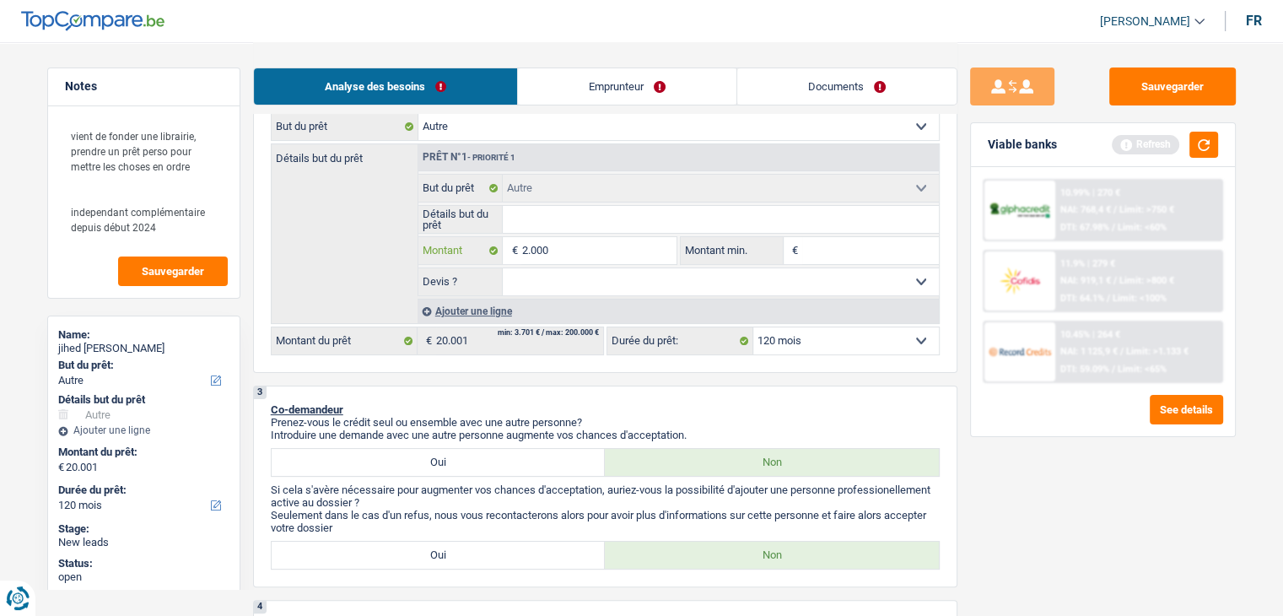
type input "200"
type input "20"
type input "2"
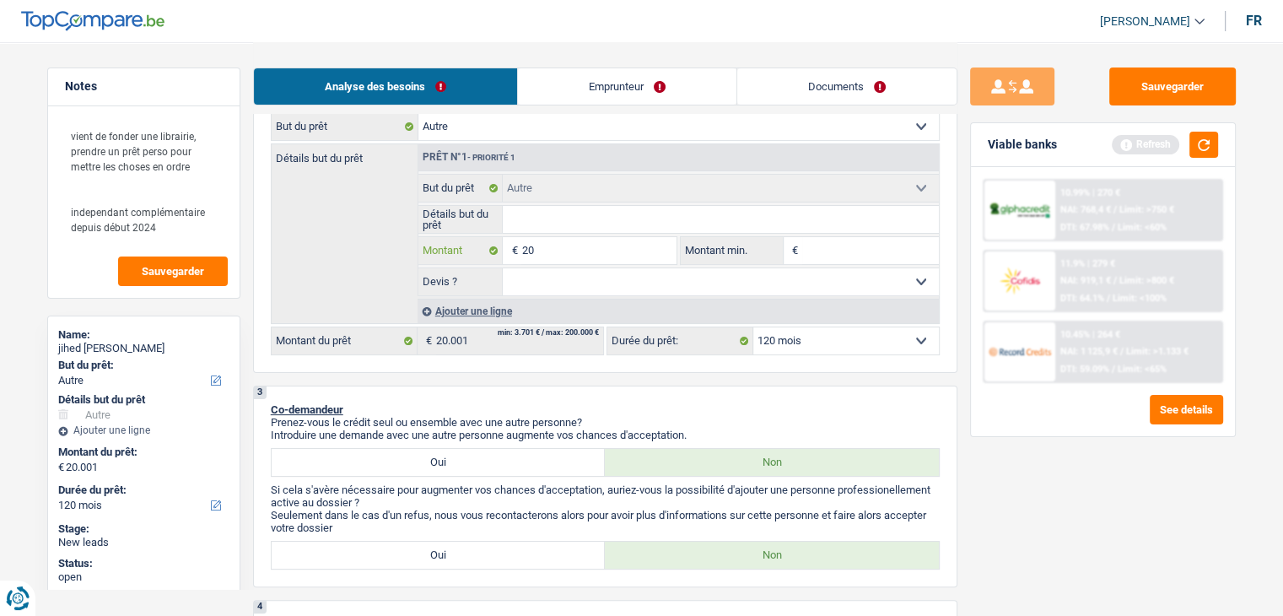
type input "2"
type input "3"
type input "30"
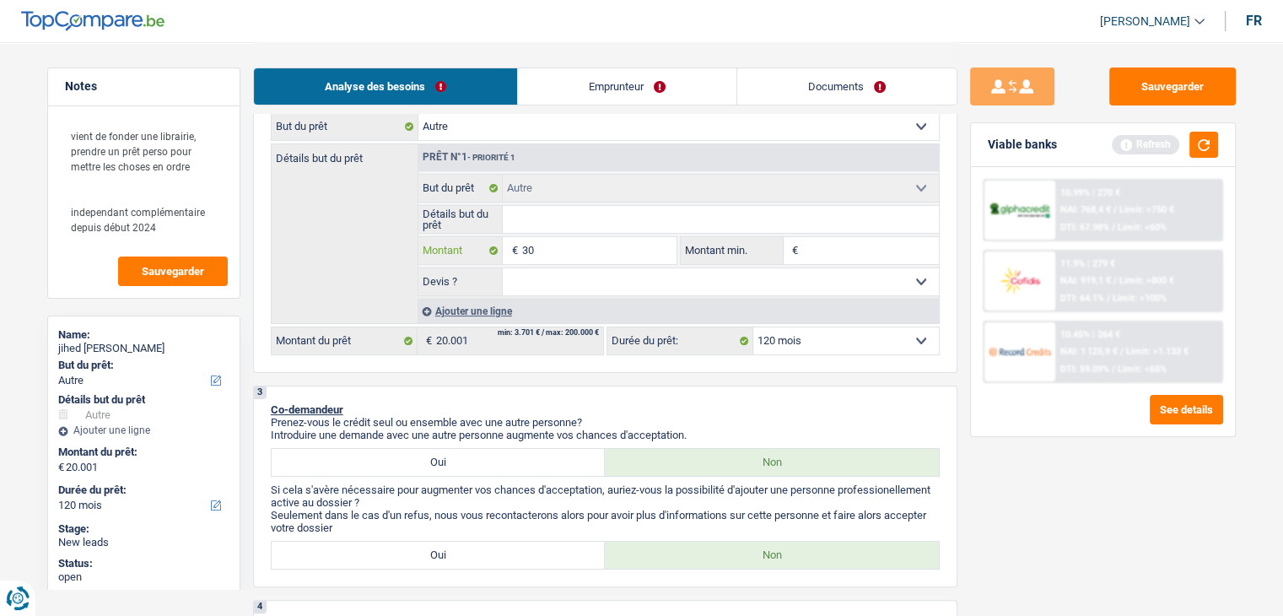
type input "300"
type input "3.000"
type input "30.000"
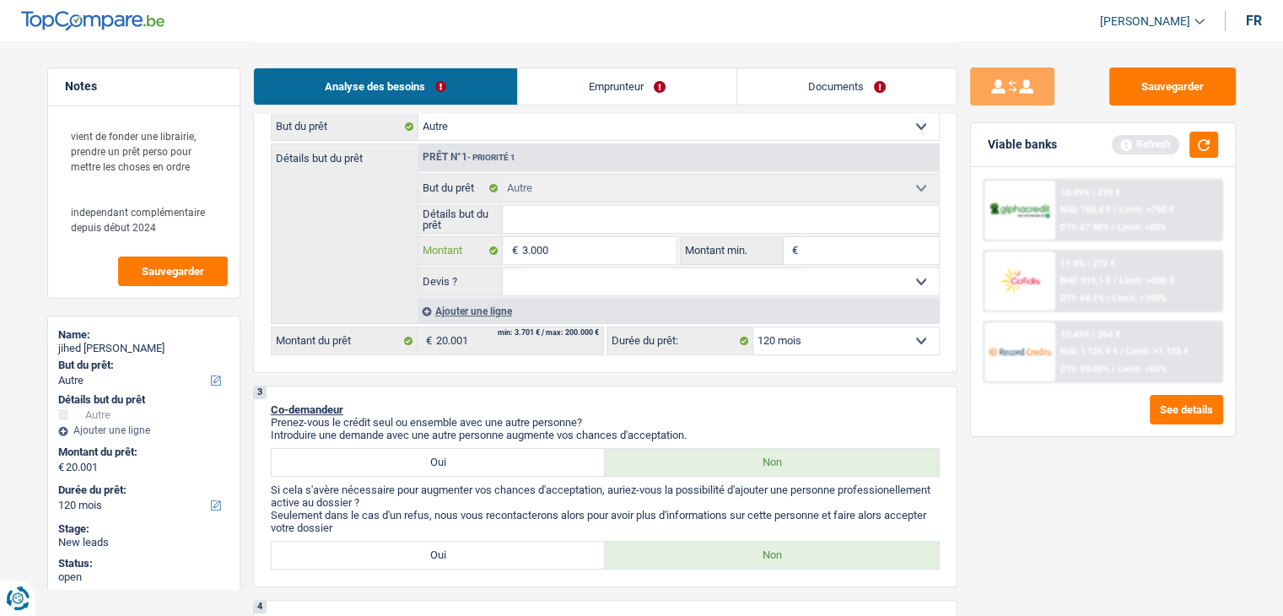
type input "30.000"
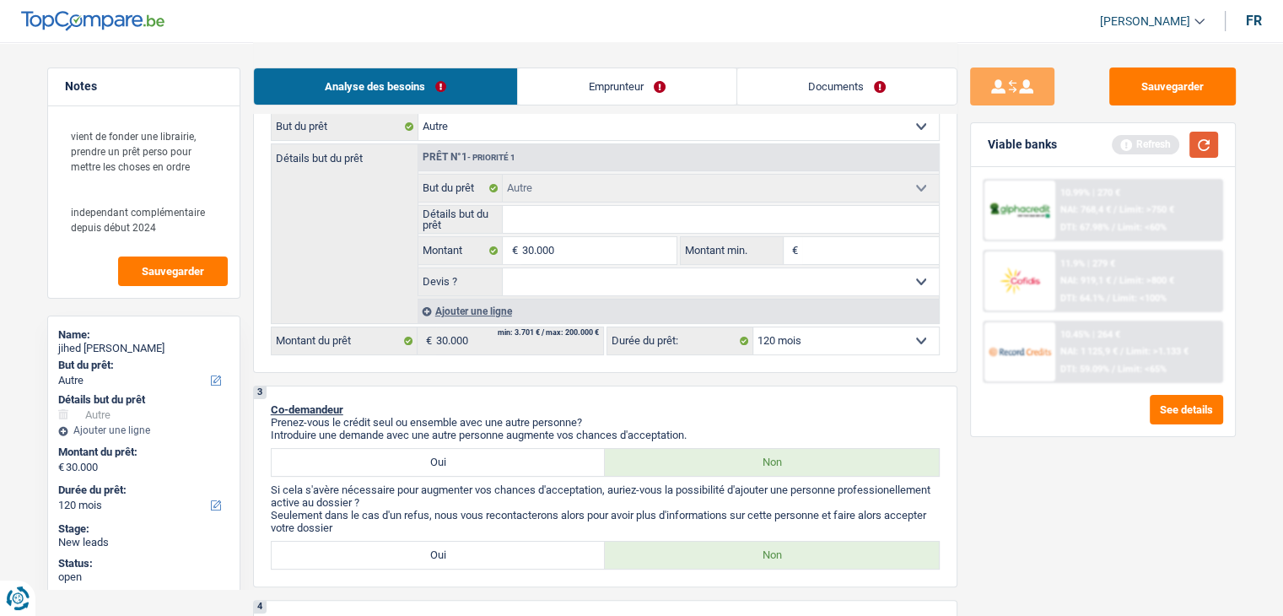
click at [1201, 145] on button "button" at bounding box center [1204, 145] width 29 height 26
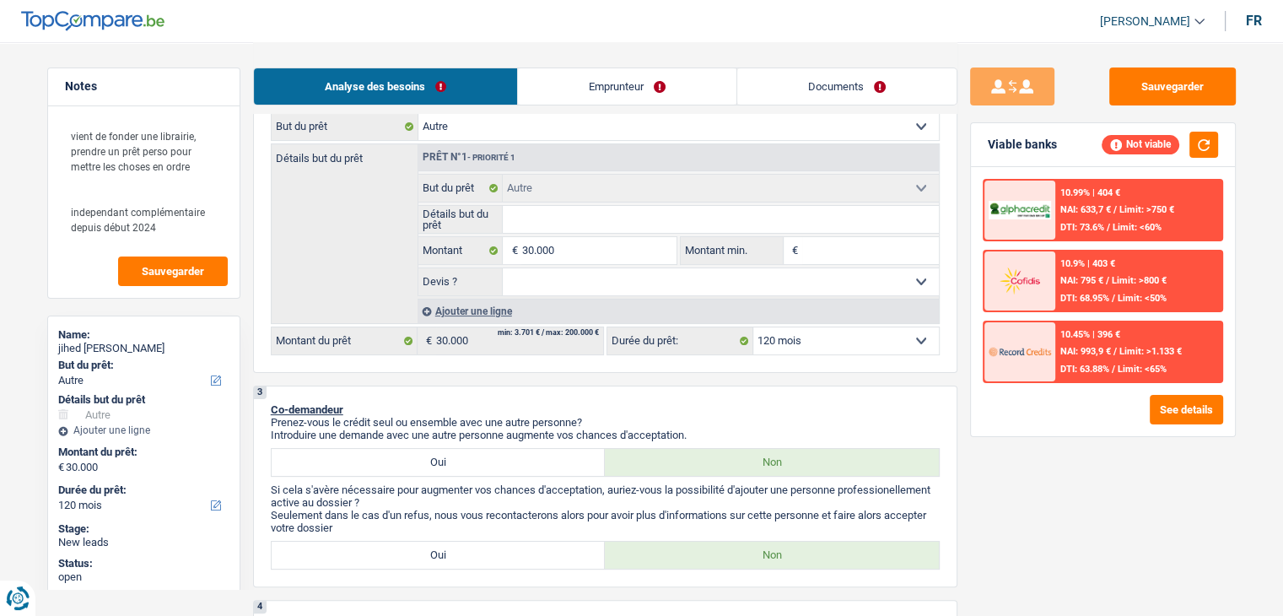
click at [851, 338] on select "12 mois 18 mois 24 mois 30 mois 36 mois 42 mois 48 mois 60 mois 72 mois 84 mois…" at bounding box center [846, 340] width 186 height 27
drag, startPoint x: 637, startPoint y: 439, endPoint x: 614, endPoint y: 354, distance: 88.2
click at [637, 439] on p "Introduire une demande avec une autre personne augmente vos chances d'acceptati…" at bounding box center [605, 435] width 669 height 13
click at [580, 243] on input "30.000" at bounding box center [598, 250] width 154 height 27
type input "3.000"
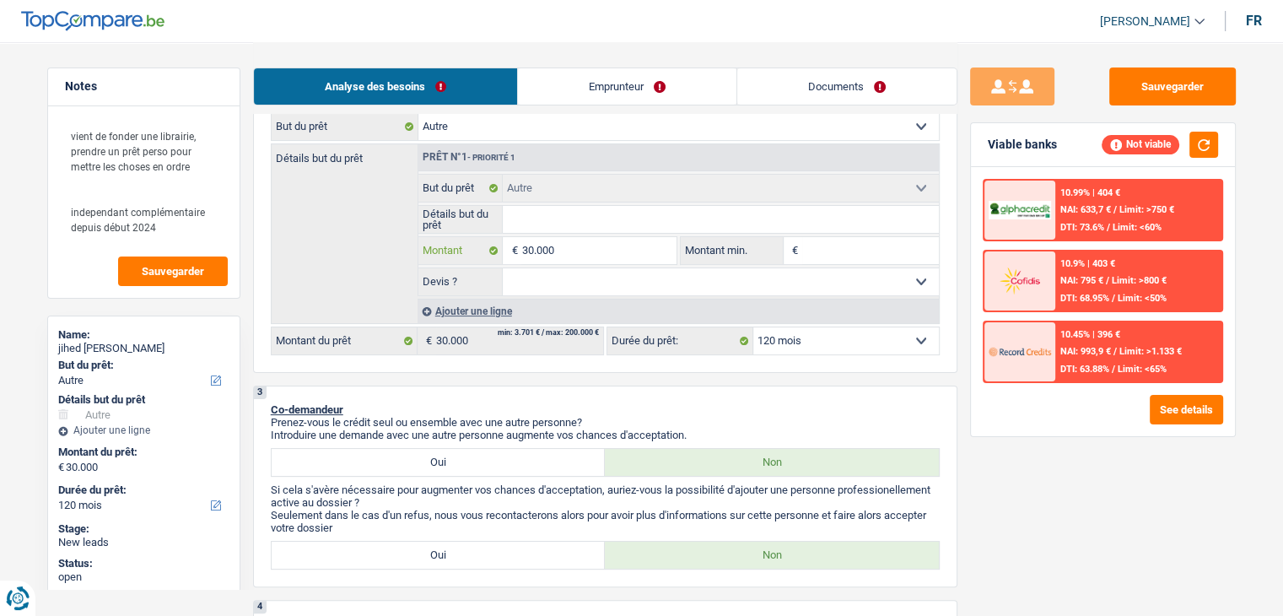
type input "3.000"
type input "300"
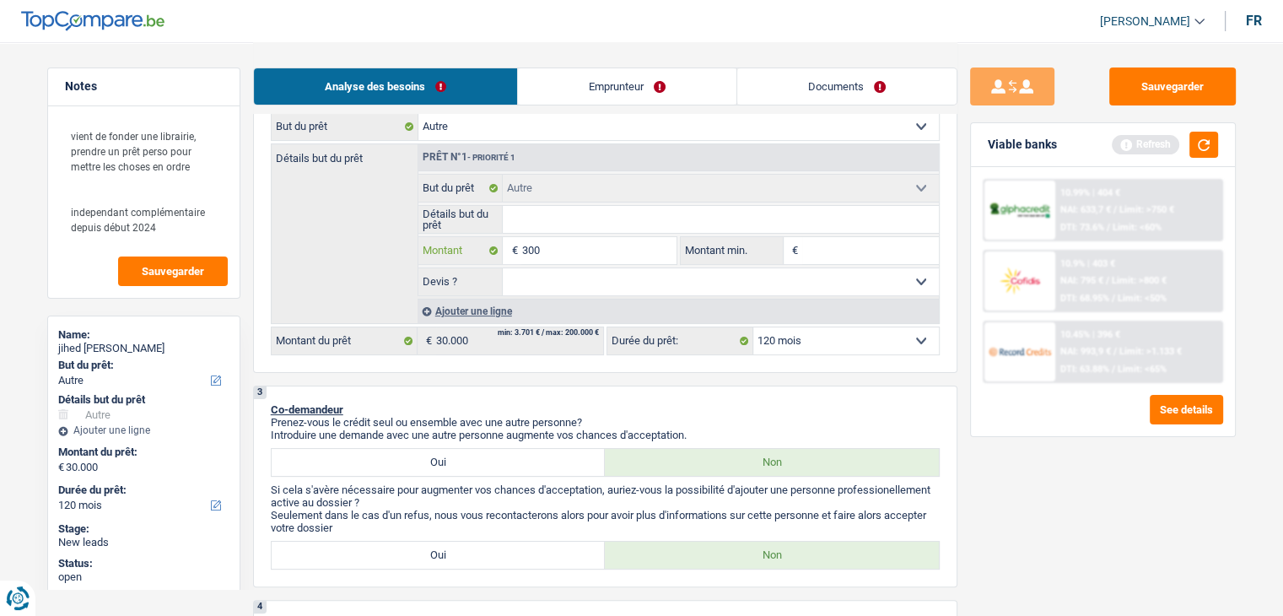
type input "30"
type input "3"
type input "2"
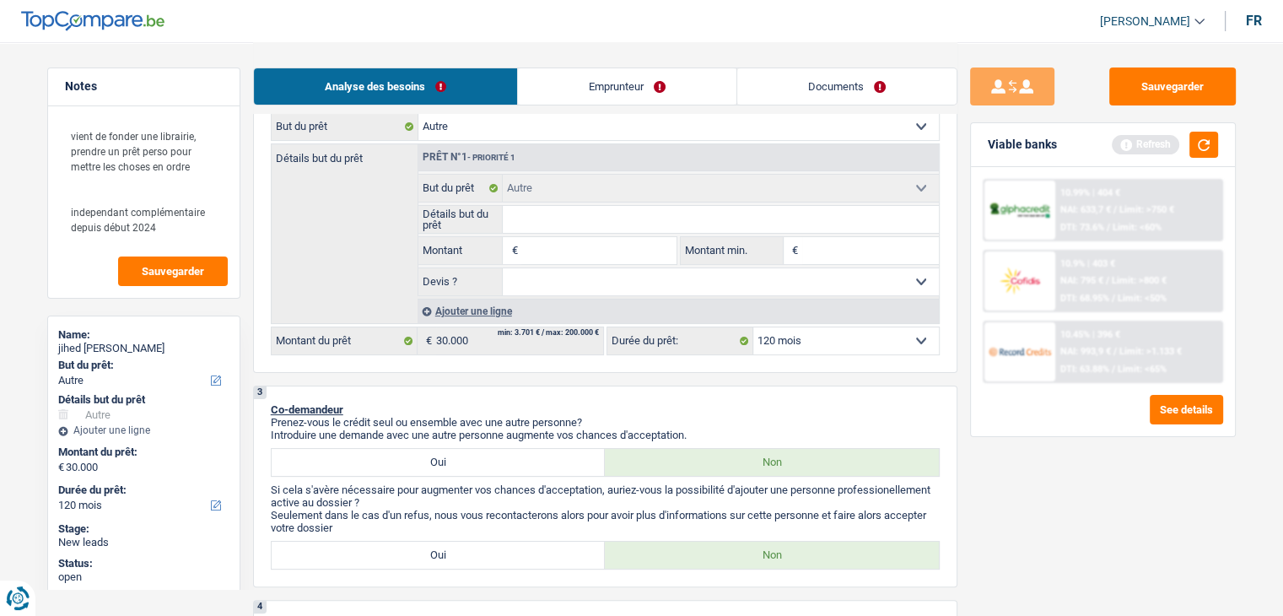
type input "2"
type input "25"
type input "250"
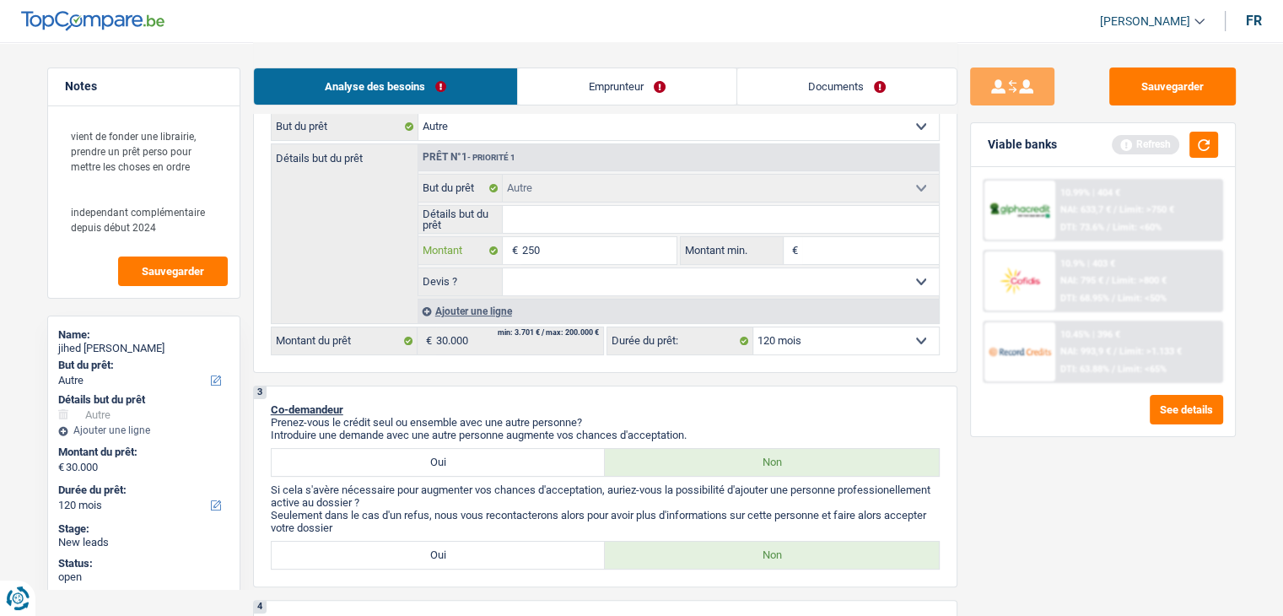
type input "2.500"
type input "25.000"
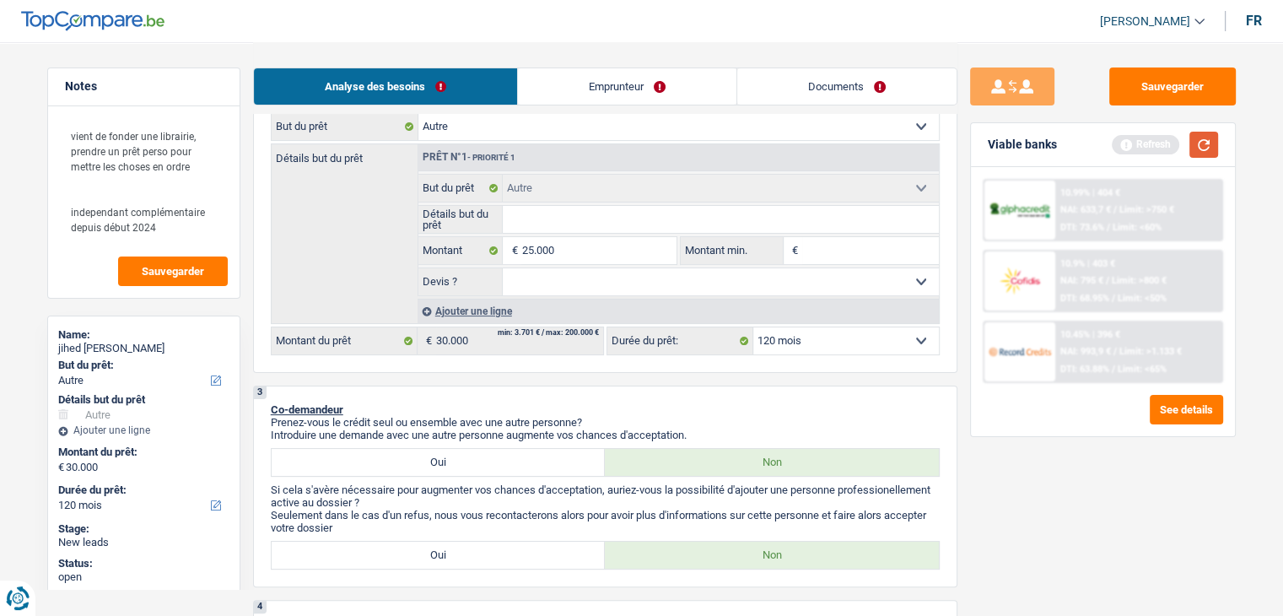
type input "25.000"
click at [1208, 136] on button "button" at bounding box center [1204, 145] width 29 height 26
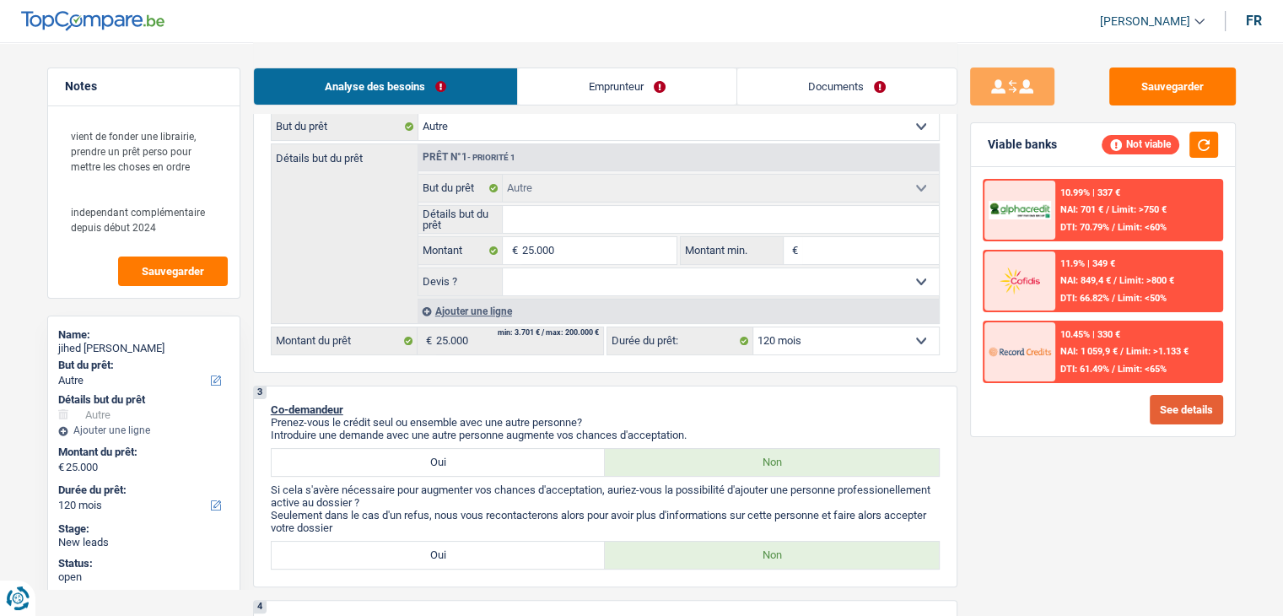
click at [1158, 395] on button "See details" at bounding box center [1186, 410] width 73 height 30
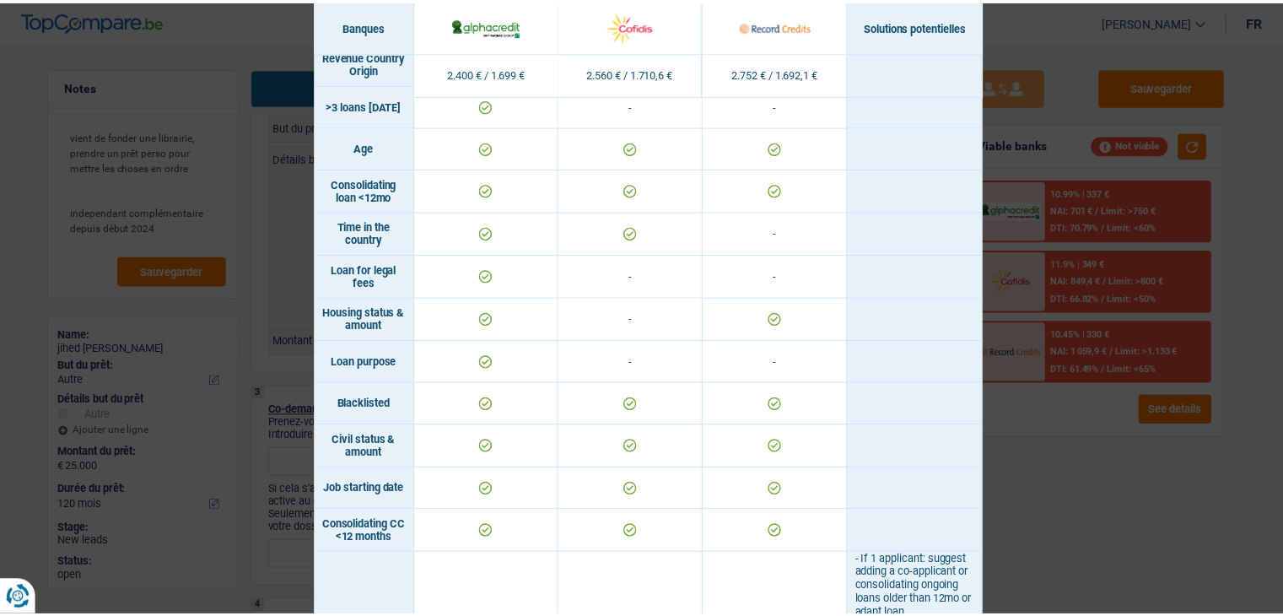
scroll to position [844, 0]
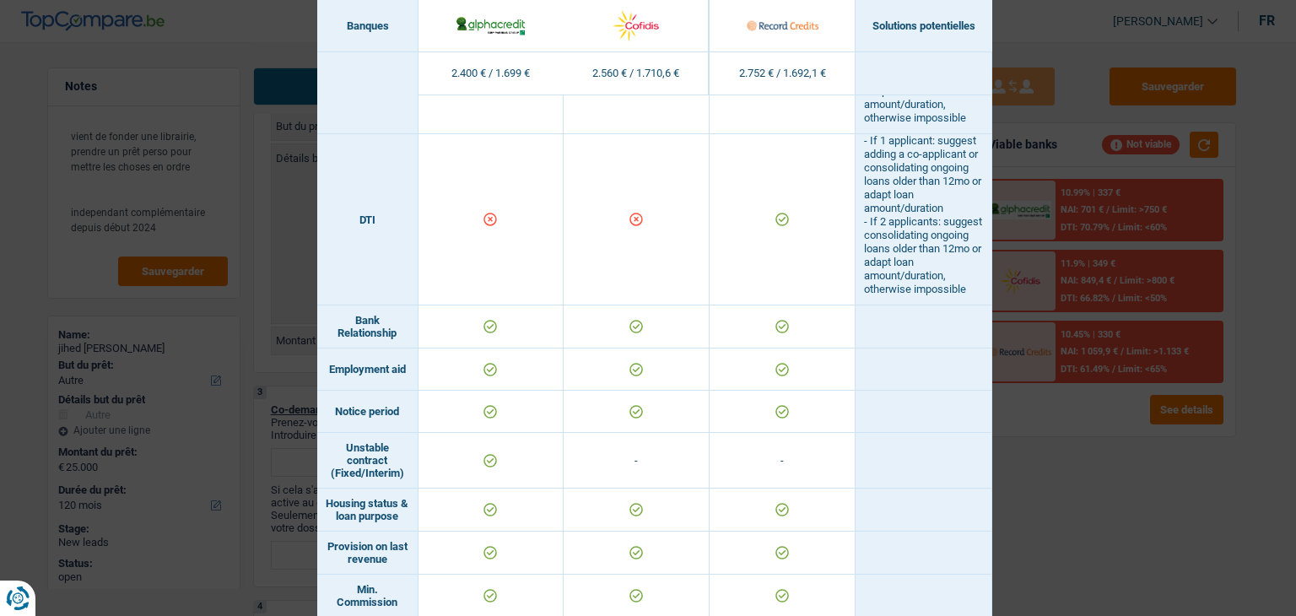
click at [1110, 499] on div "Banks conditions × Banques Solutions potentielles Revenus / Charges 2.400 € / 1…" at bounding box center [648, 308] width 1296 height 616
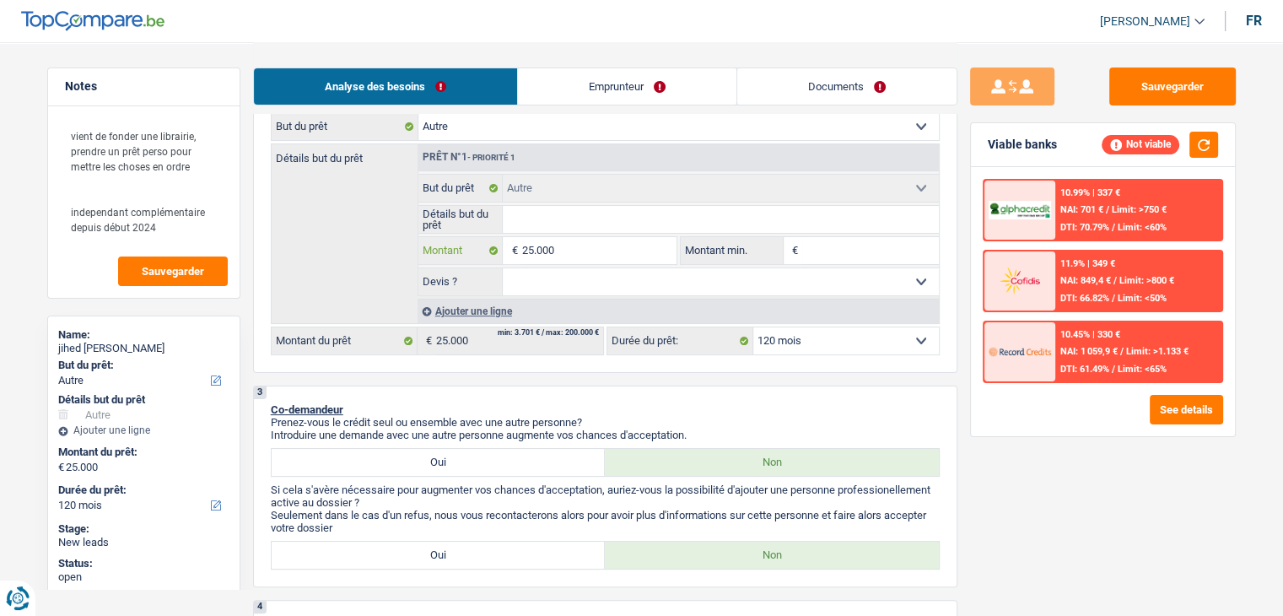
click at [591, 251] on input "25.000" at bounding box center [598, 250] width 154 height 27
type input "2.500"
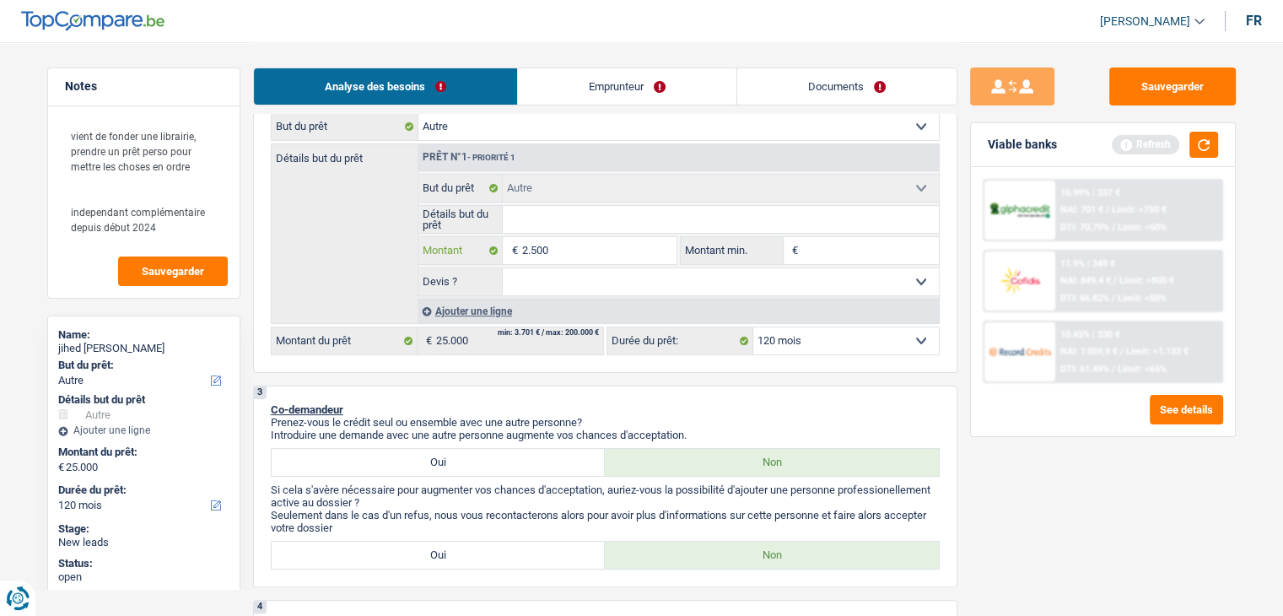
type input "250"
type input "25"
type input "2"
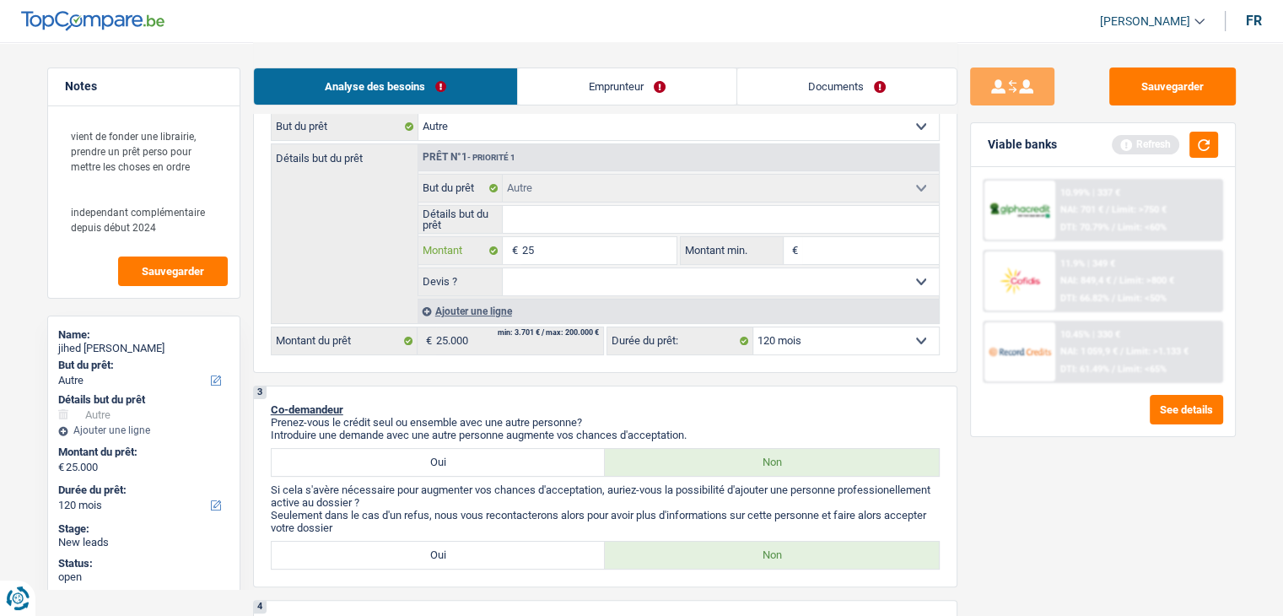
type input "2"
type input "23"
type input "230"
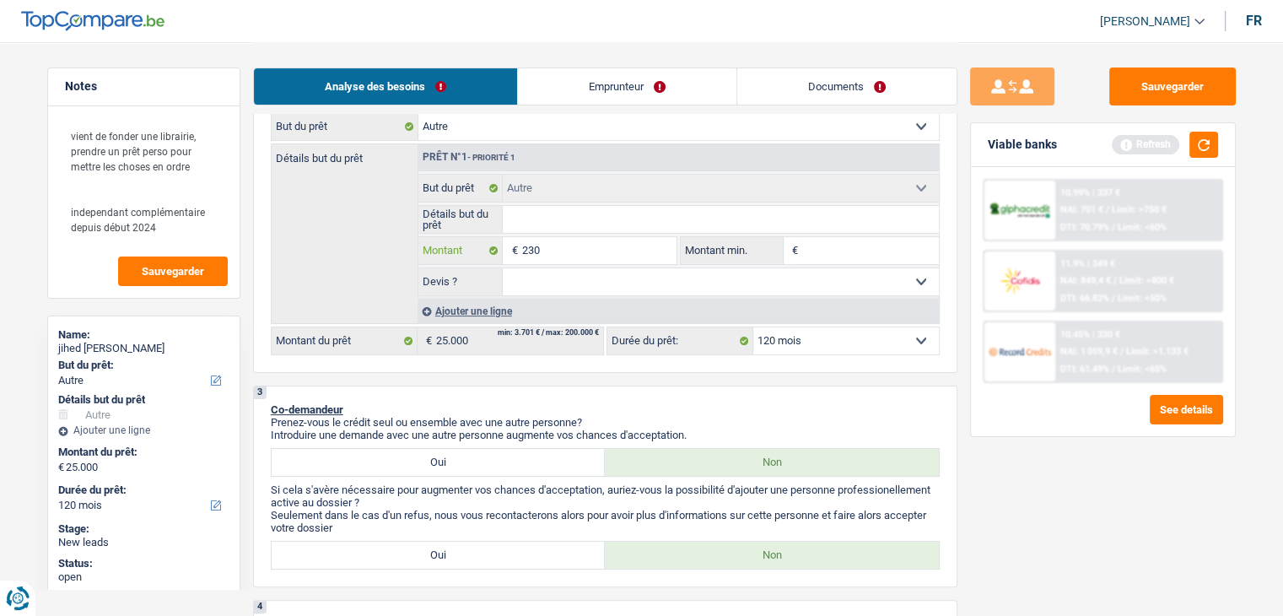
type input "2.300"
type input "23.000"
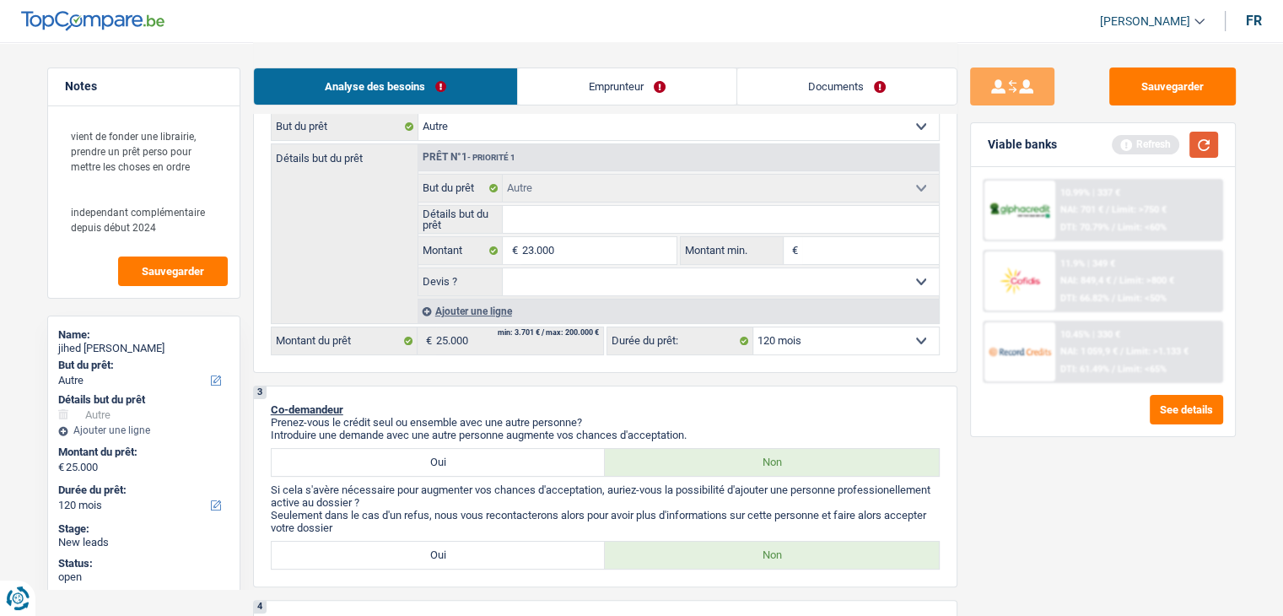
type input "23.000"
click at [1202, 152] on button "button" at bounding box center [1204, 145] width 29 height 26
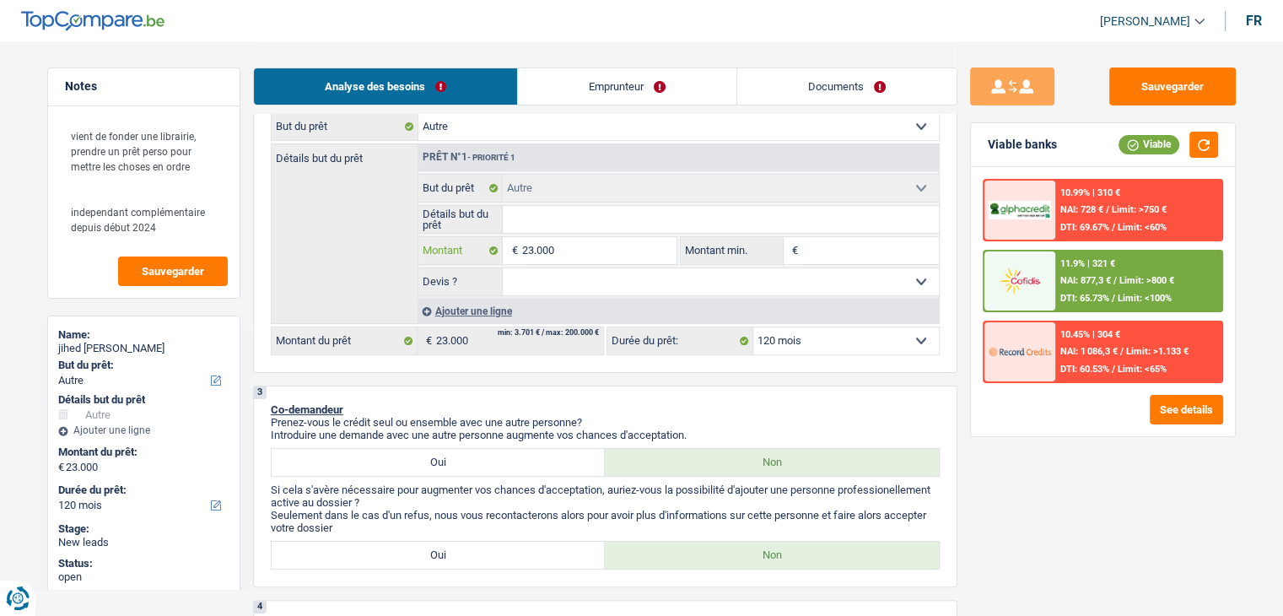
click at [579, 252] on input "23.000" at bounding box center [598, 250] width 154 height 27
click at [530, 246] on input "23.000" at bounding box center [598, 250] width 154 height 27
type input "2.000"
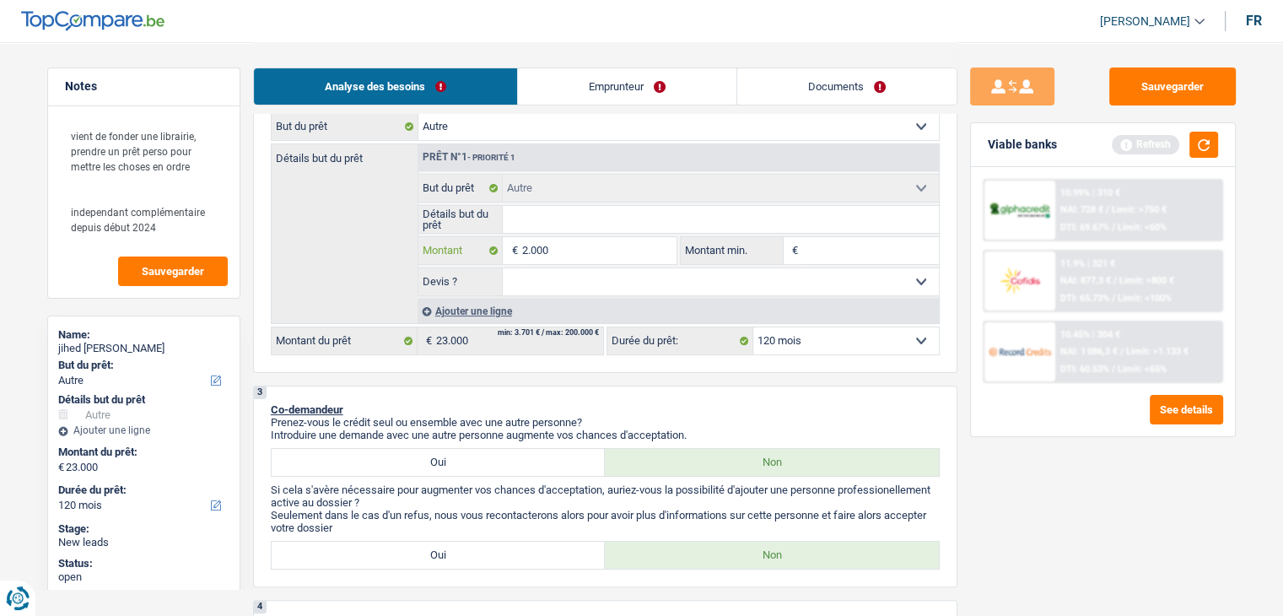
type input "24.000"
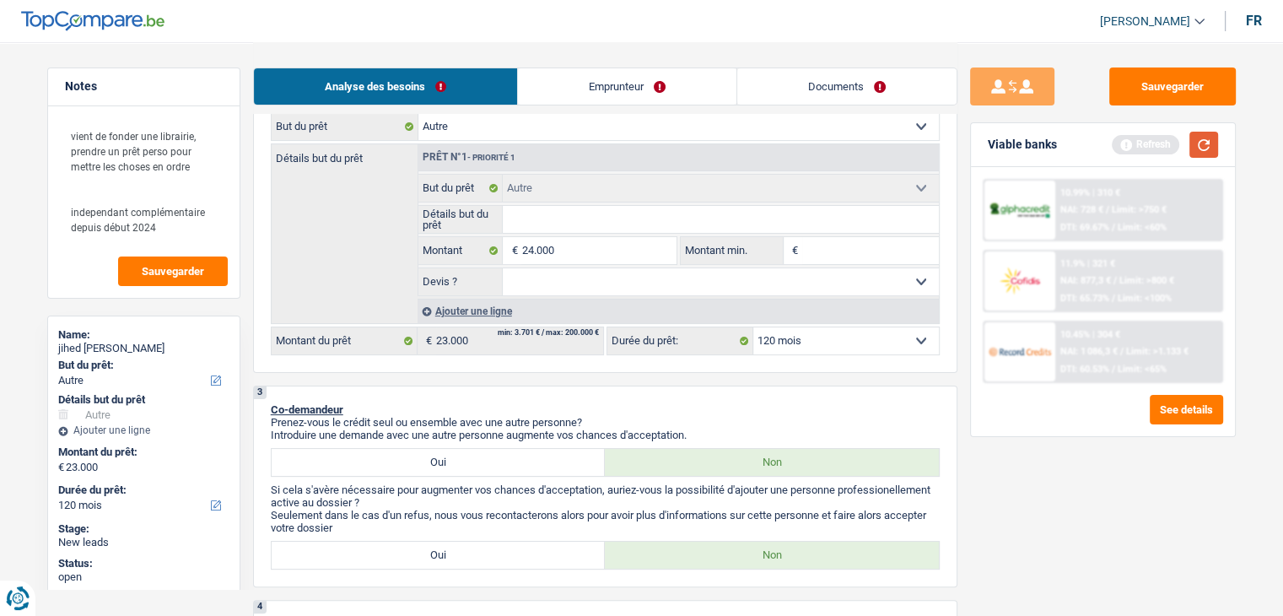
type input "24.000"
click at [1201, 140] on button "button" at bounding box center [1204, 145] width 29 height 26
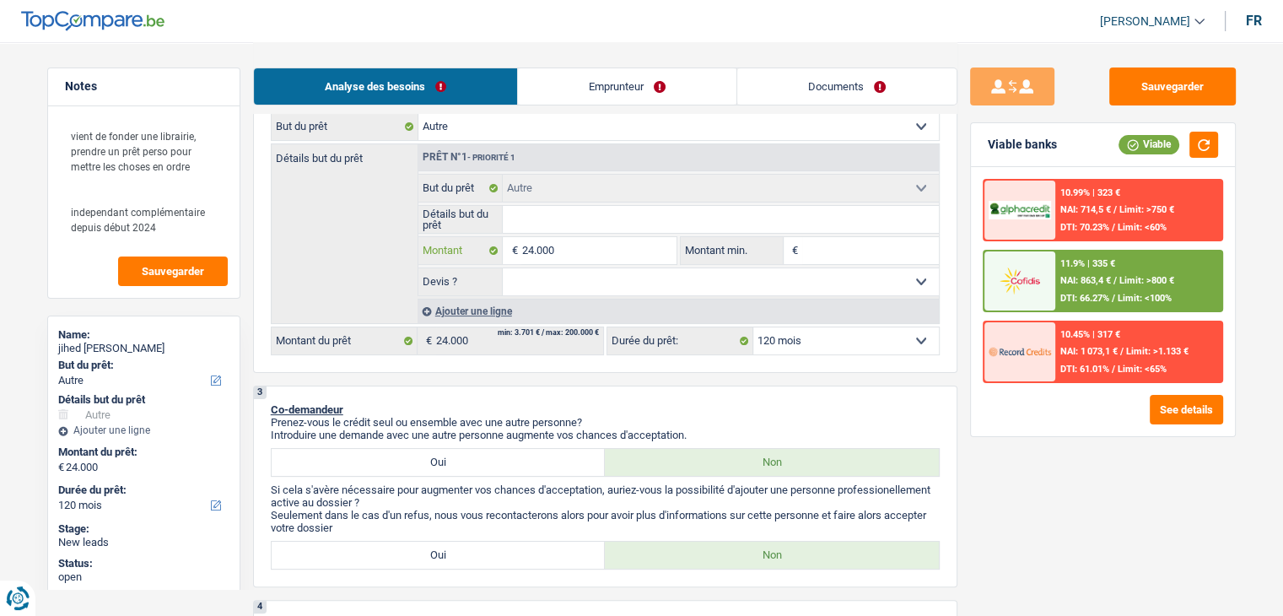
click at [533, 251] on input "24.000" at bounding box center [598, 250] width 154 height 27
type input "2.000"
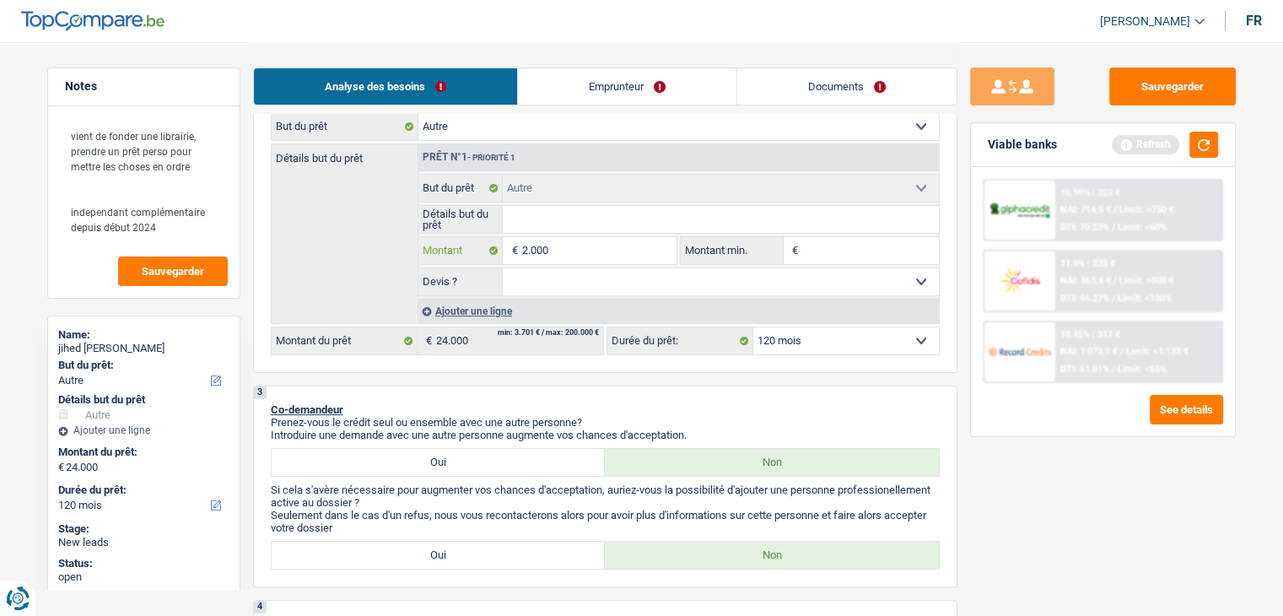
type input "25.000"
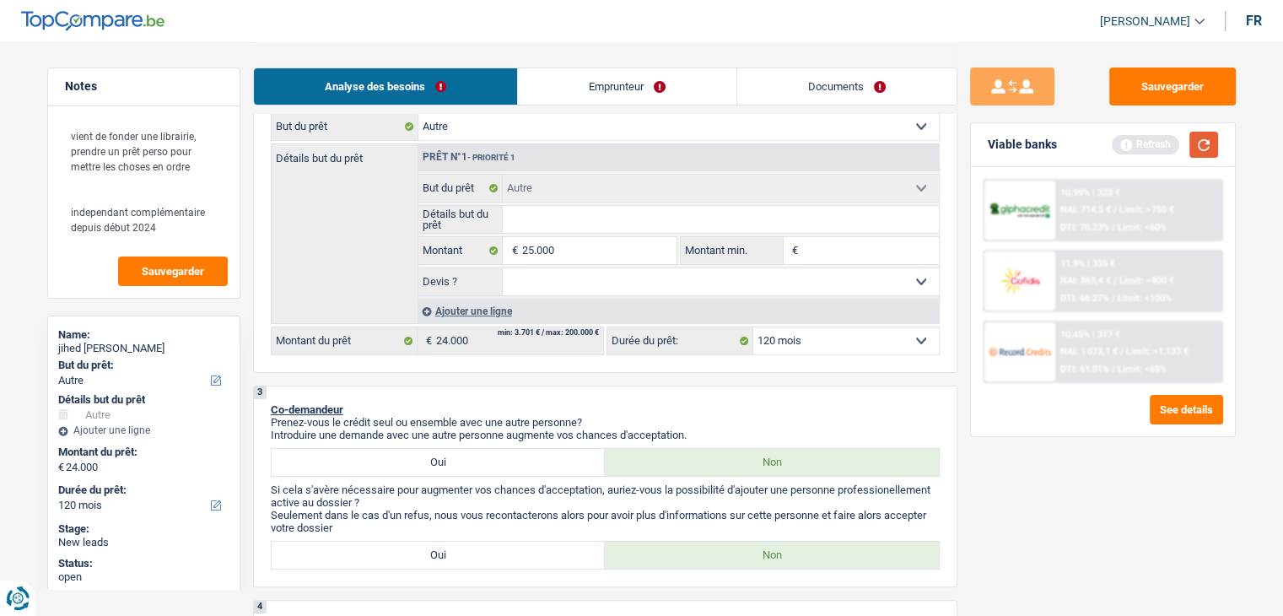
type input "25.000"
click at [1207, 149] on button "button" at bounding box center [1204, 145] width 29 height 26
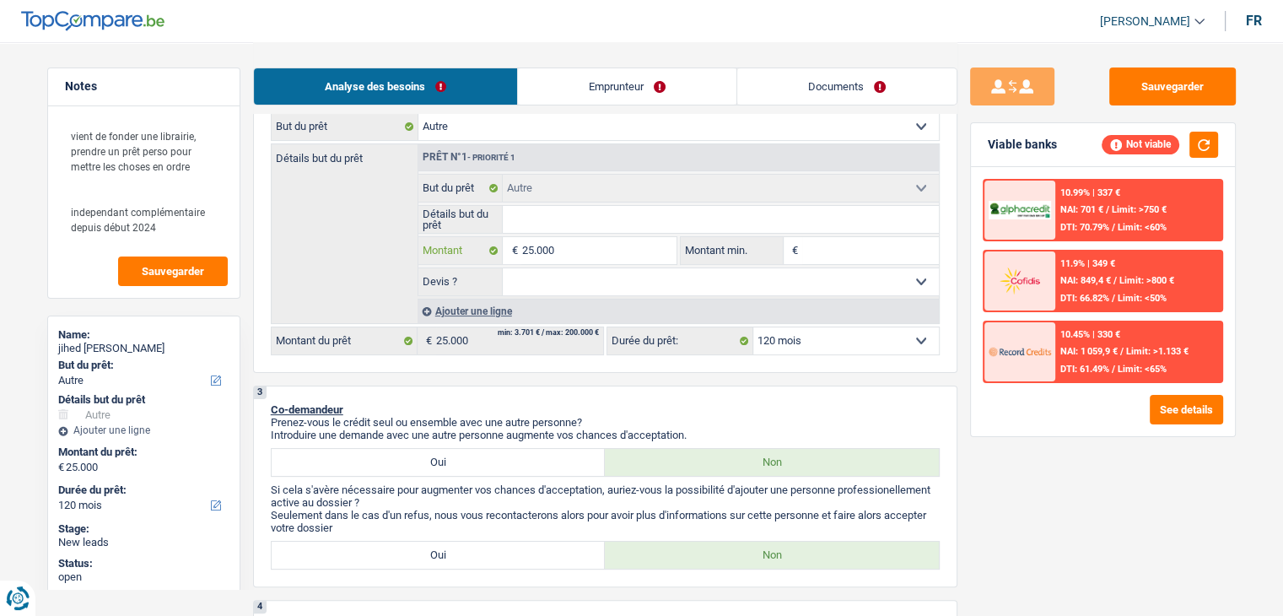
click at [532, 251] on input "25.000" at bounding box center [598, 250] width 154 height 27
type input "2.000"
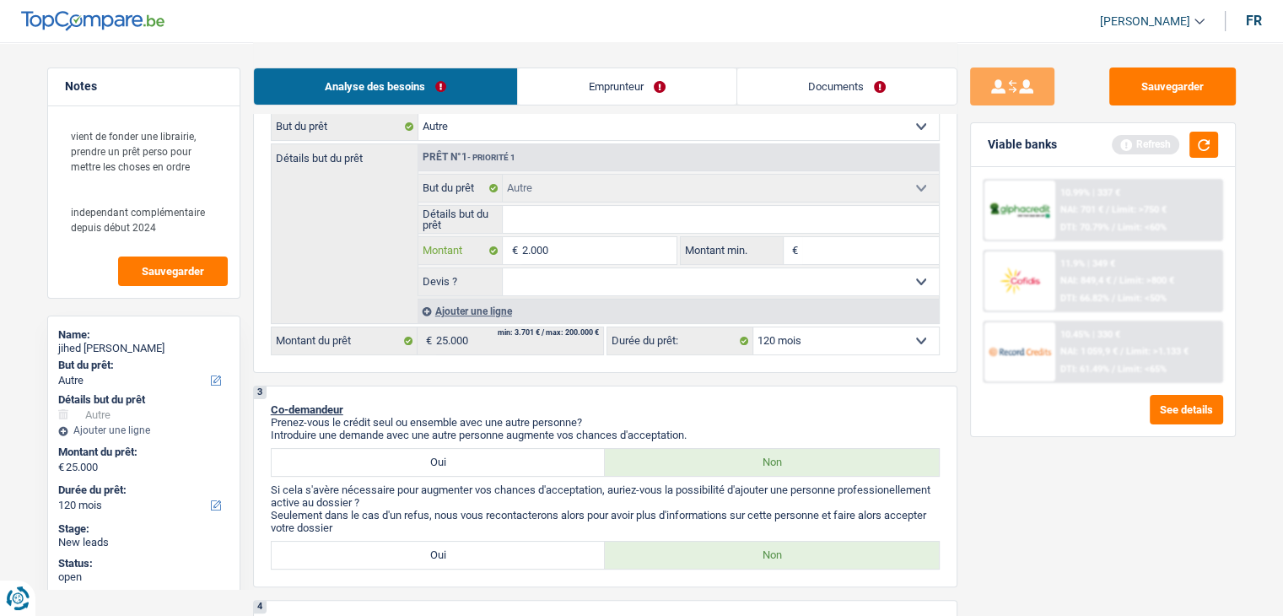
type input "24.000"
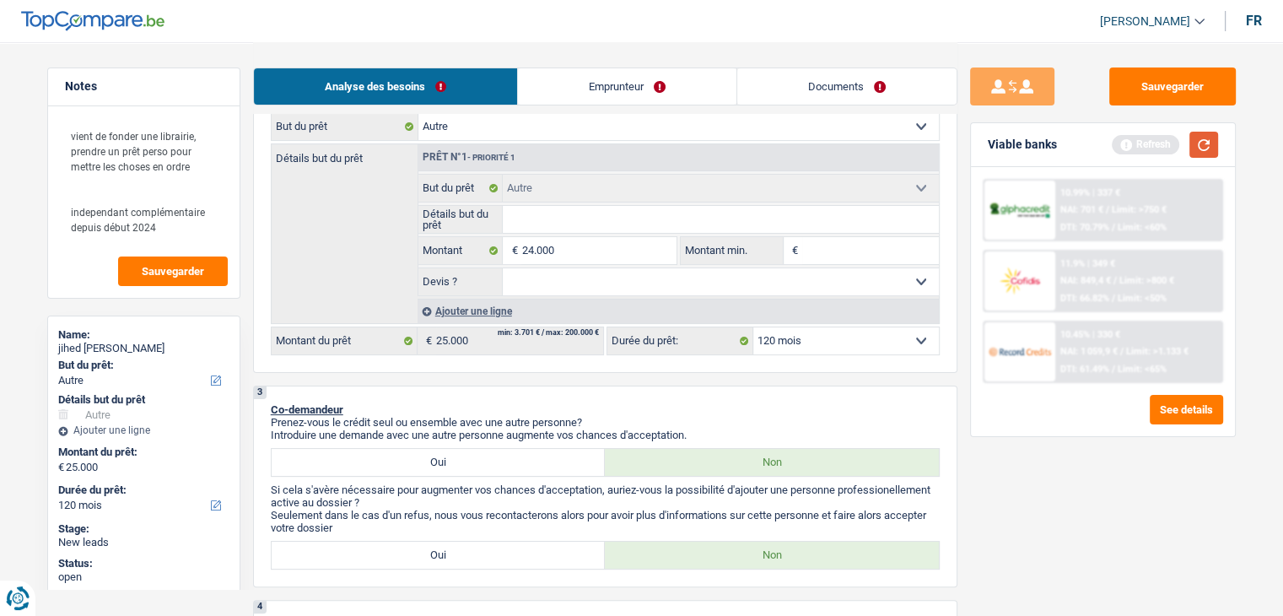
type input "24.000"
click at [1194, 139] on button "button" at bounding box center [1204, 145] width 29 height 26
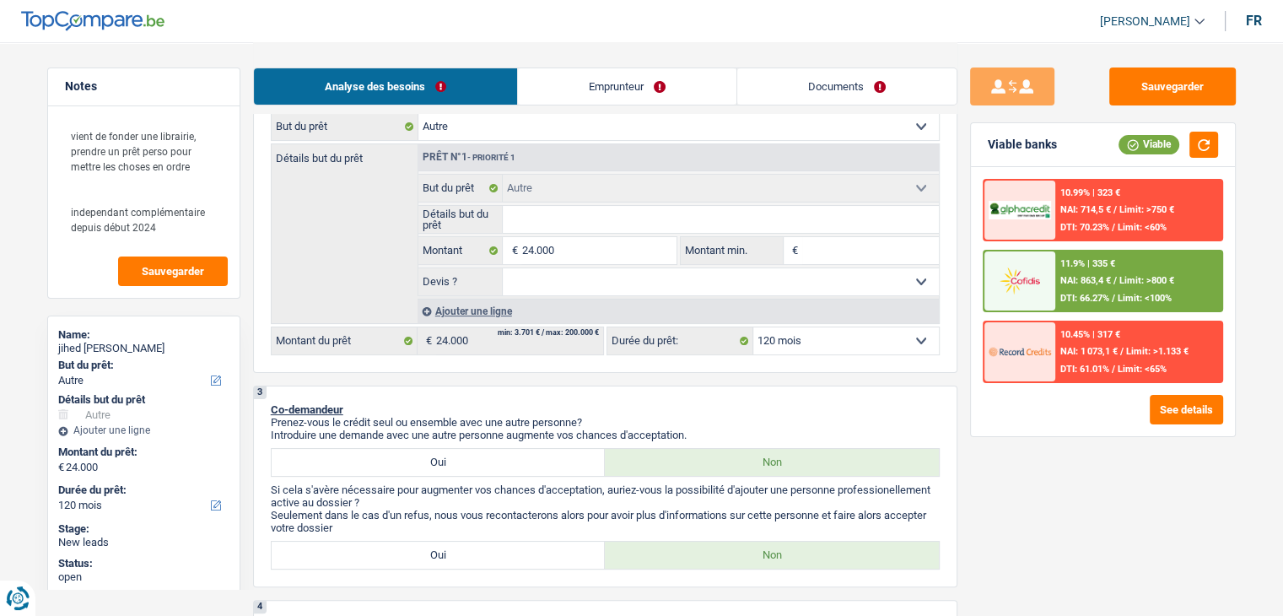
click at [1043, 292] on img at bounding box center [1020, 280] width 62 height 31
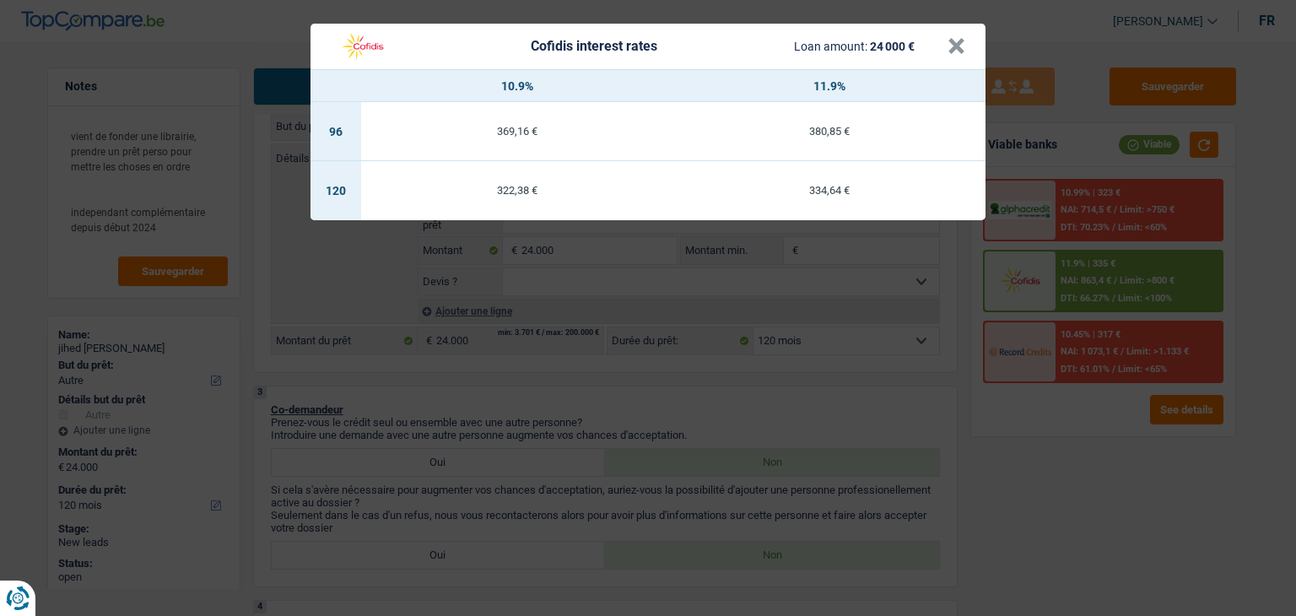
click at [800, 380] on div "Cofidis interest rates Loan amount: 24 000 € × 10.9% 11.9% 96 369,16 € 380,85 €…" at bounding box center [648, 308] width 1296 height 616
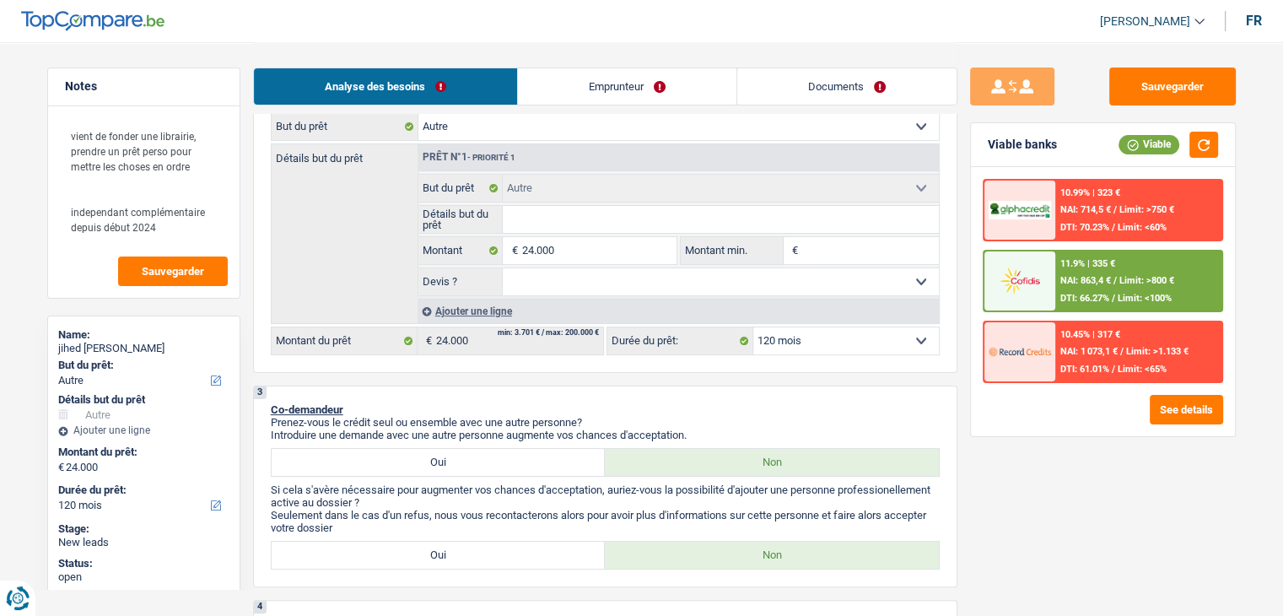
click at [830, 251] on input "Montant min." at bounding box center [870, 250] width 137 height 27
click at [1093, 156] on div "Viable banks Viable" at bounding box center [1103, 145] width 264 height 44
click at [851, 246] on input "Montant min." at bounding box center [870, 250] width 137 height 27
type input "2"
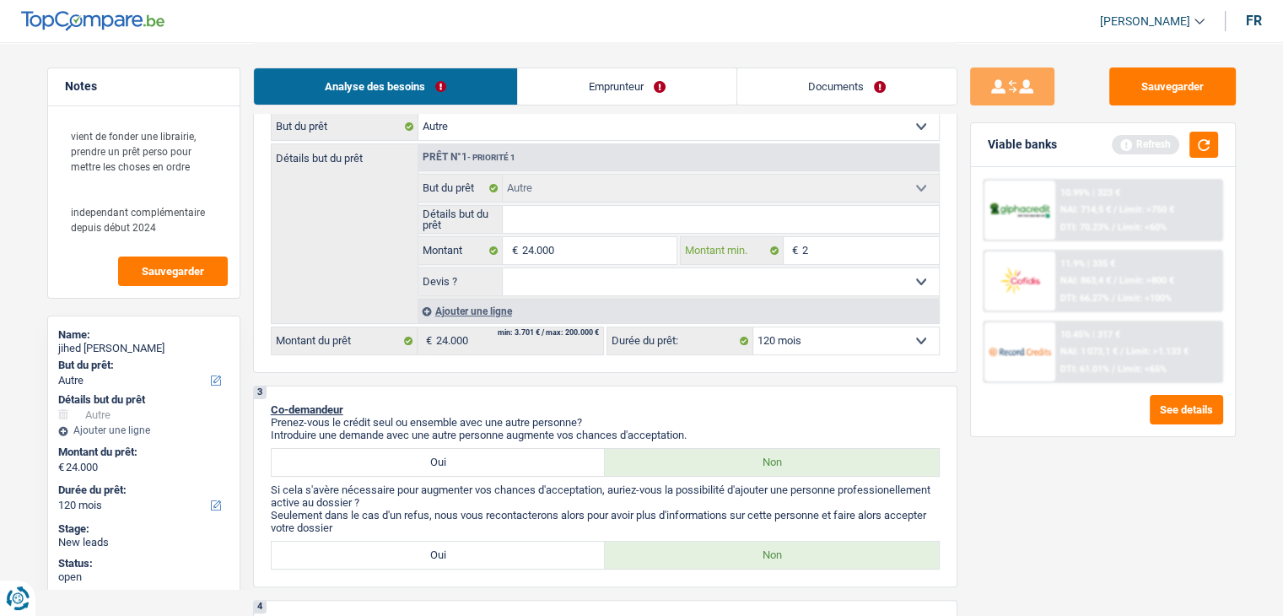
type input "20"
type input "200"
type input "2.000"
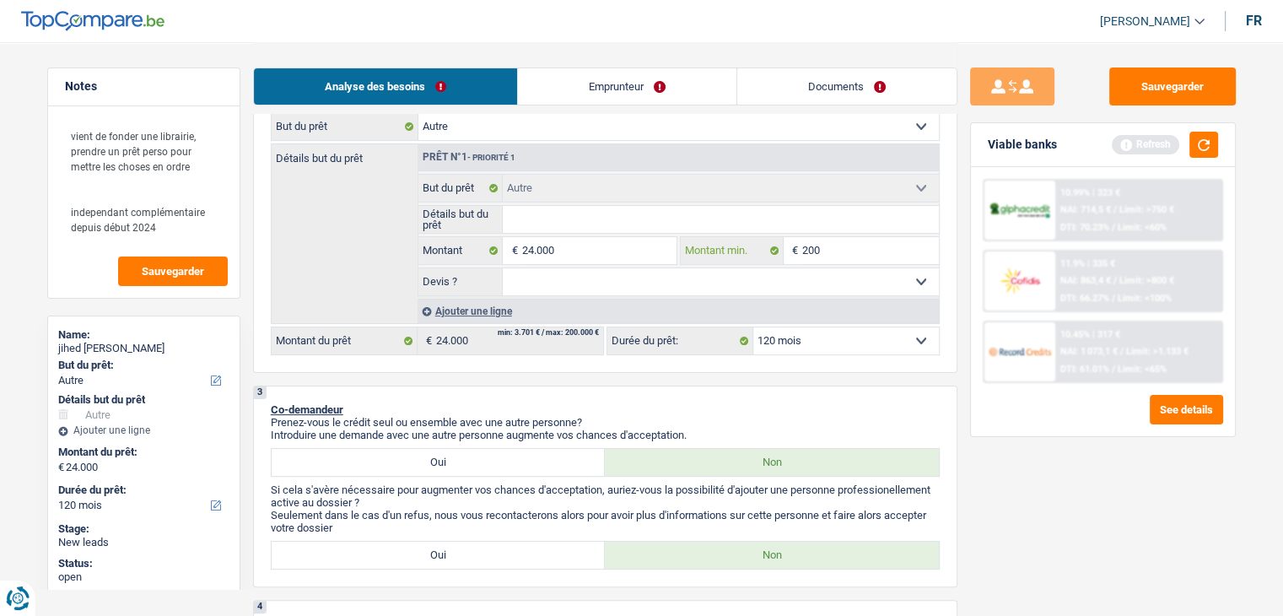
type input "2.000"
type input "20.000"
click at [1222, 146] on div "Viable banks Refresh" at bounding box center [1103, 145] width 264 height 44
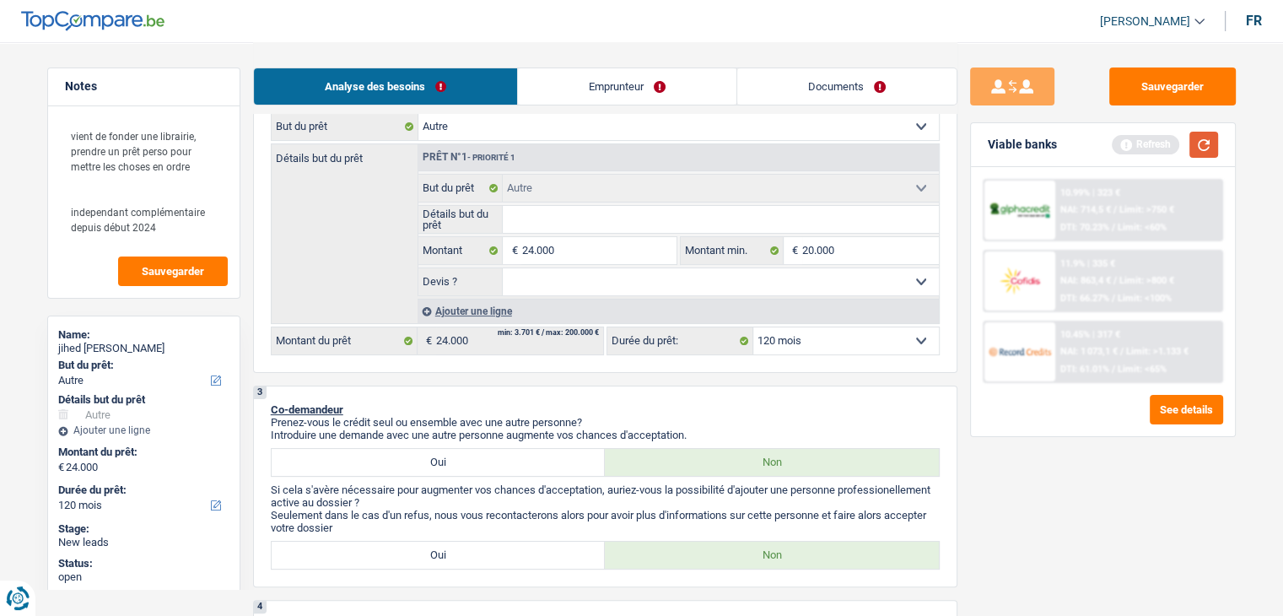
click at [1211, 143] on button "button" at bounding box center [1204, 145] width 29 height 26
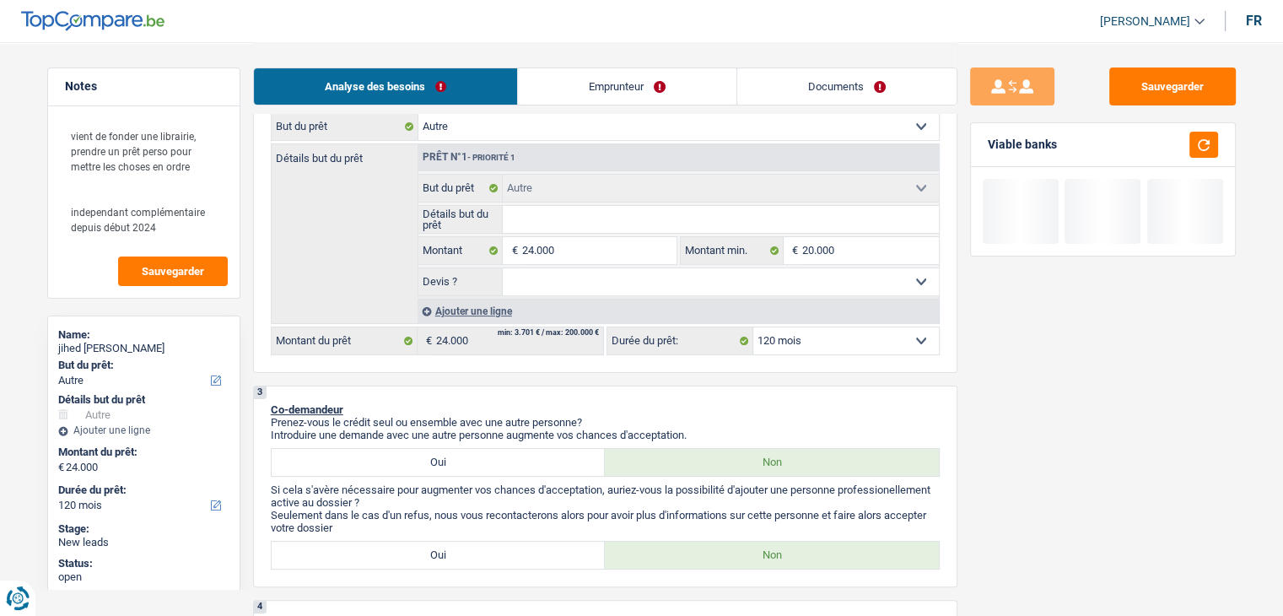
click at [570, 86] on link "Emprunteur" at bounding box center [627, 86] width 219 height 36
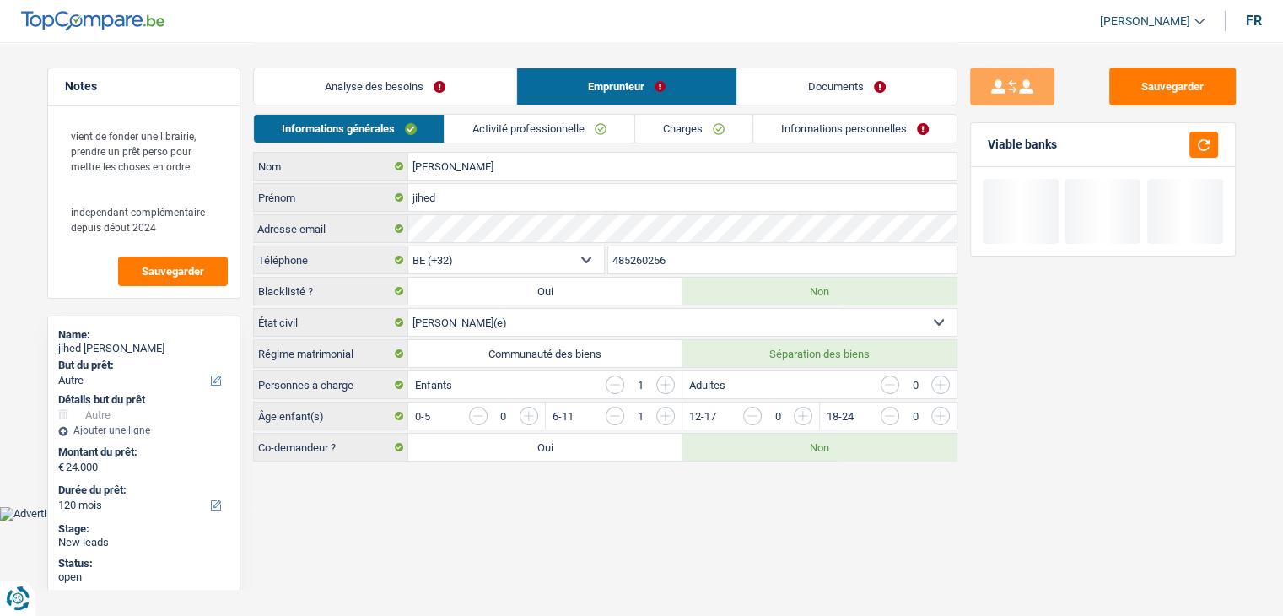
scroll to position [0, 0]
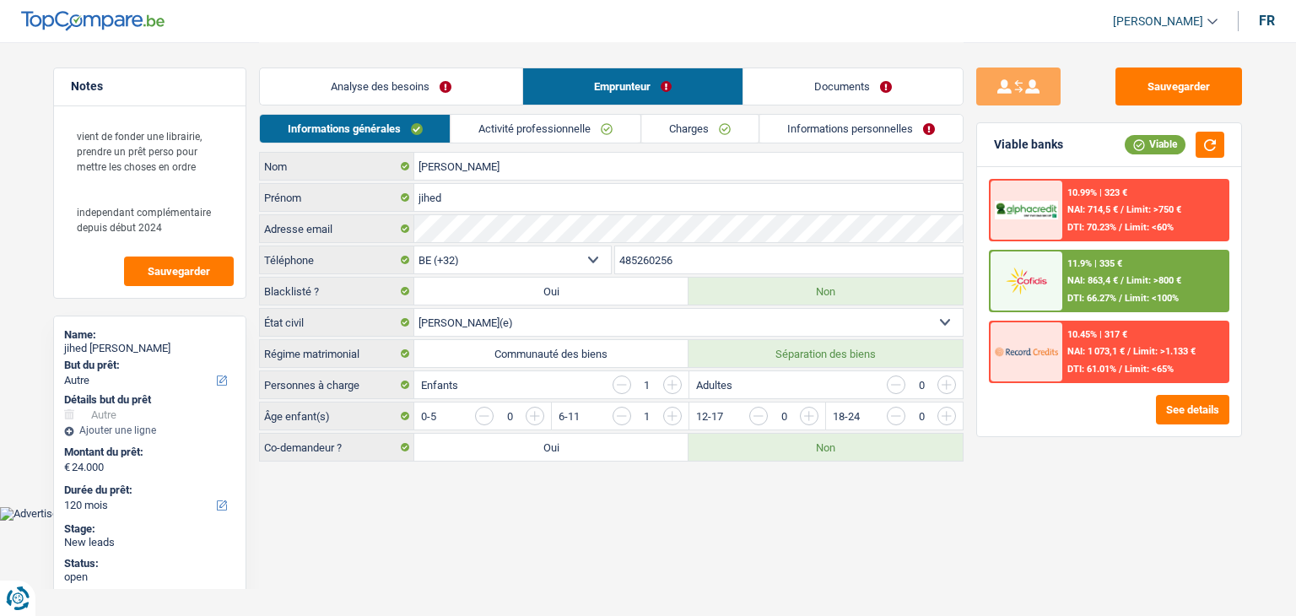
click at [538, 127] on link "Activité professionnelle" at bounding box center [546, 129] width 190 height 28
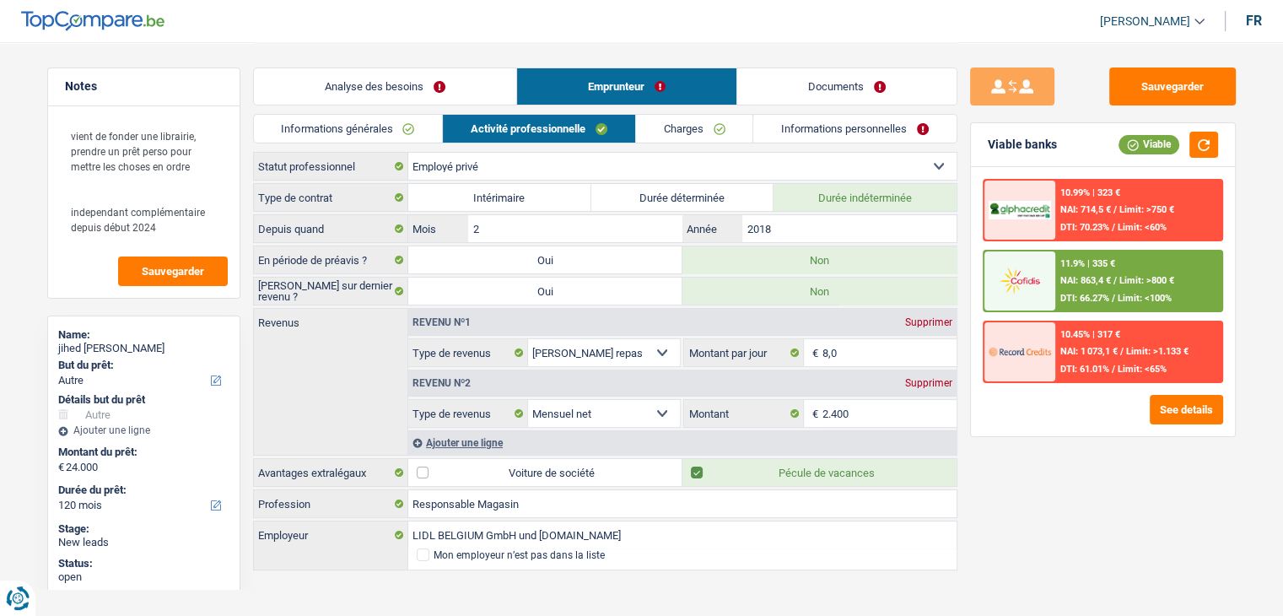
click at [408, 133] on link "Informations générales" at bounding box center [348, 129] width 189 height 28
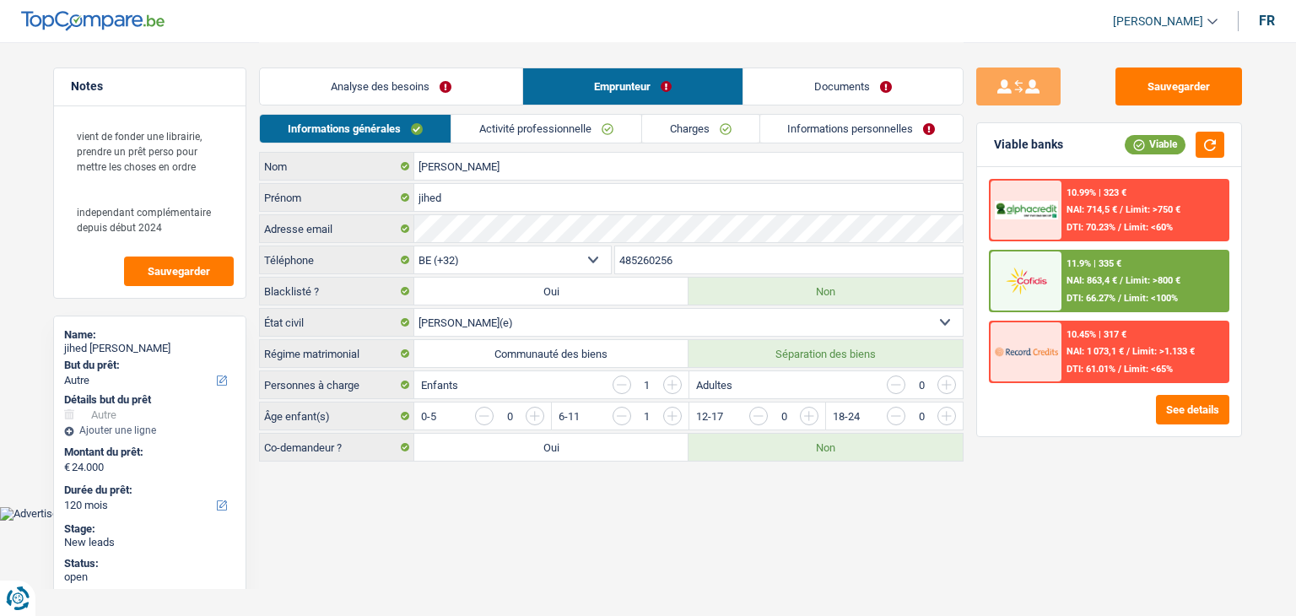
click at [519, 359] on label "Communauté des biens" at bounding box center [551, 353] width 274 height 27
click at [519, 359] on input "Communauté des biens" at bounding box center [551, 353] width 274 height 27
radio input "true"
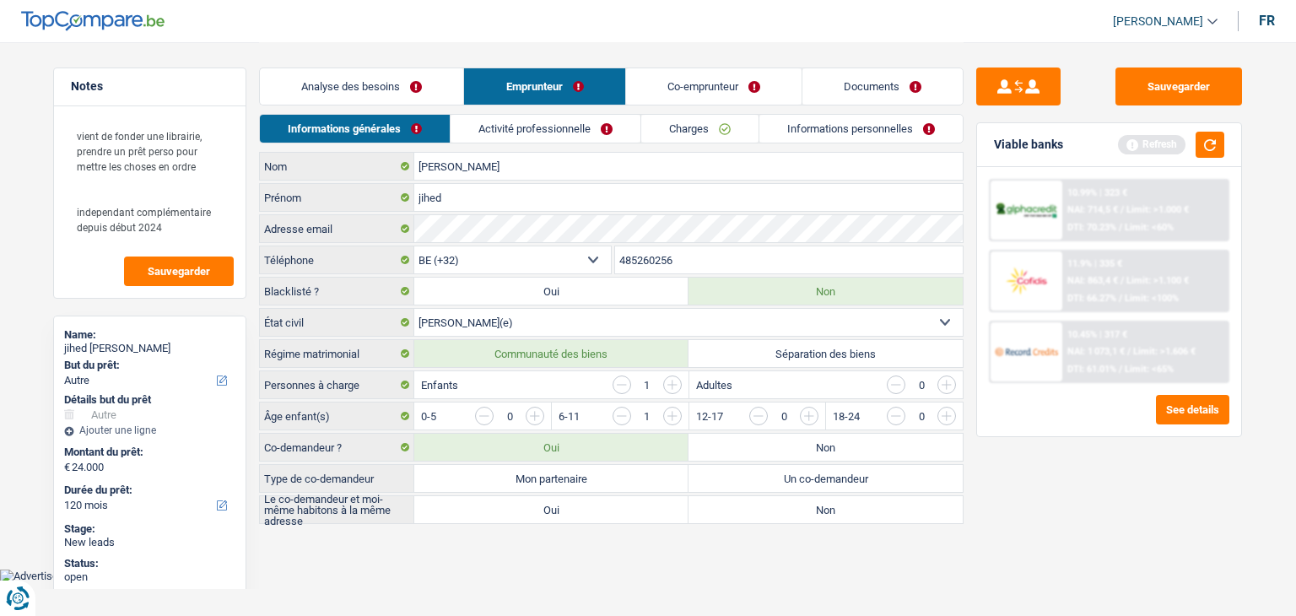
click at [761, 445] on label "Non" at bounding box center [825, 447] width 274 height 27
click at [761, 445] on input "Non" at bounding box center [825, 447] width 274 height 27
radio input "true"
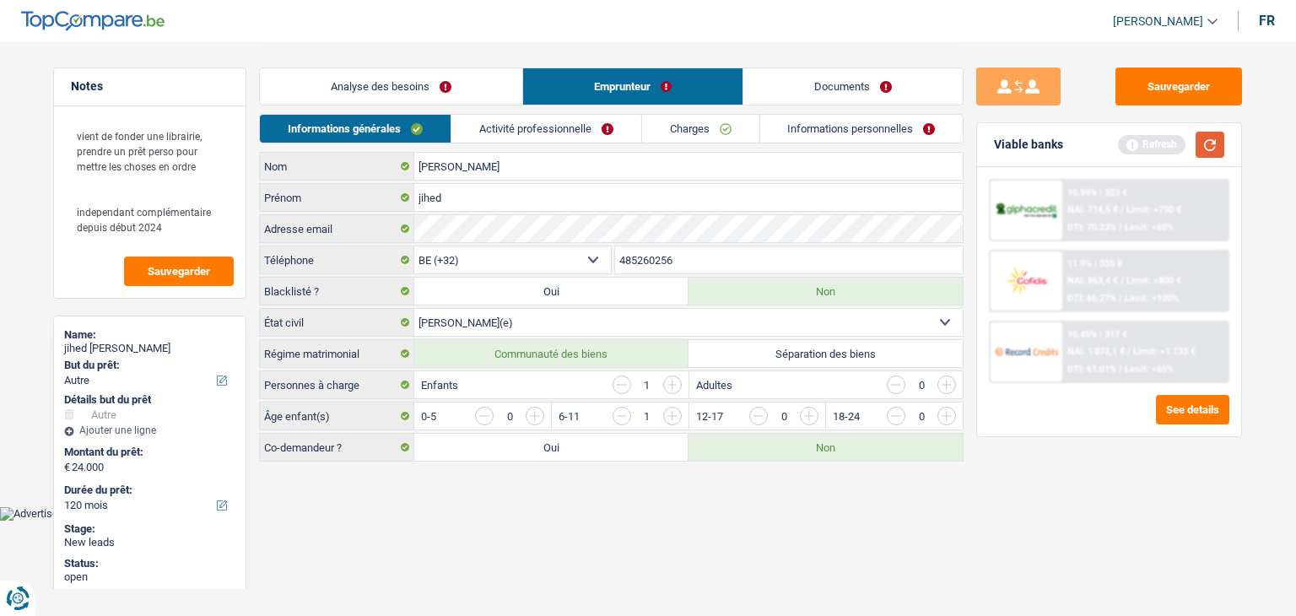
click at [1202, 136] on button "button" at bounding box center [1210, 145] width 29 height 26
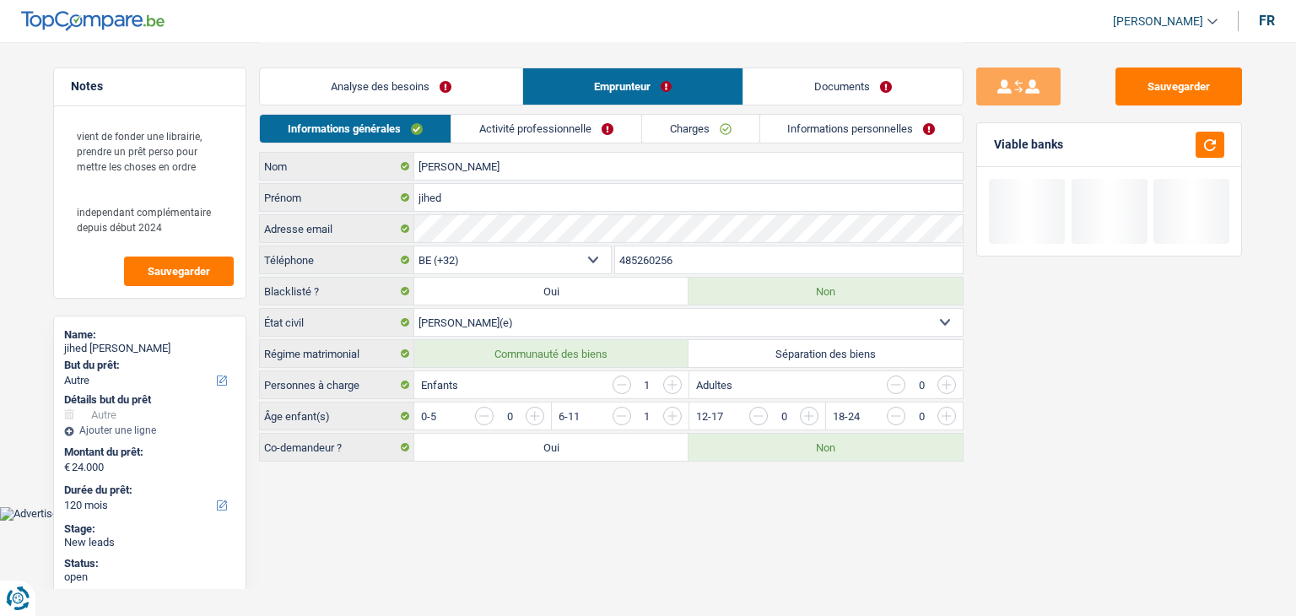
click at [346, 69] on link "Analyse des besoins" at bounding box center [391, 86] width 262 height 36
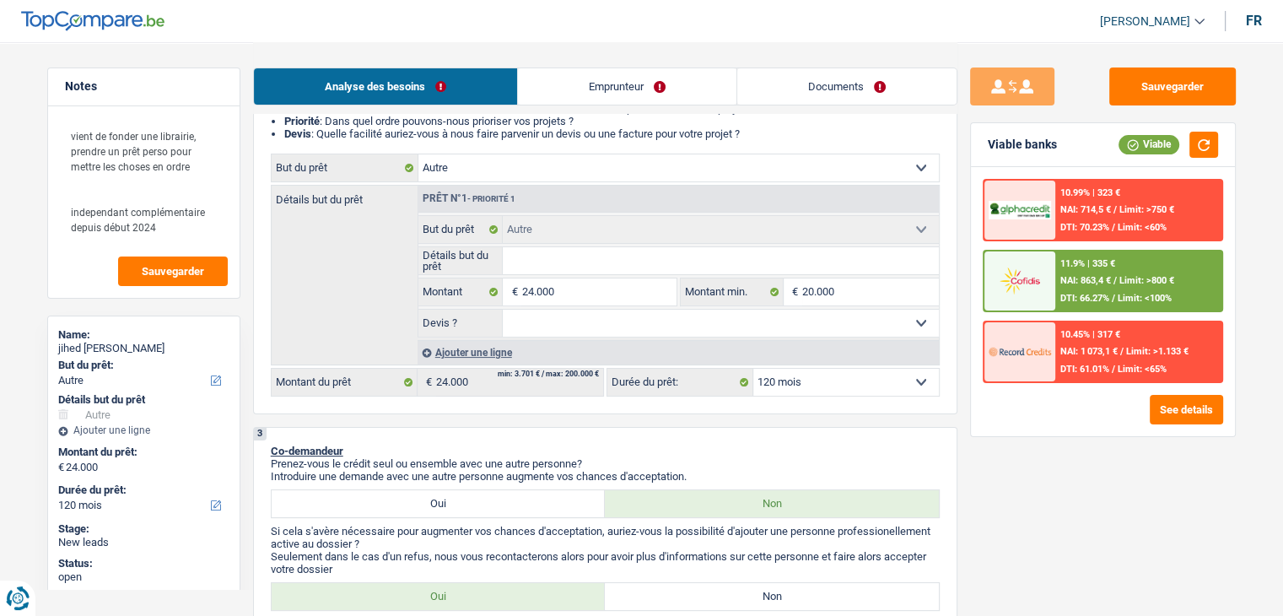
scroll to position [253, 0]
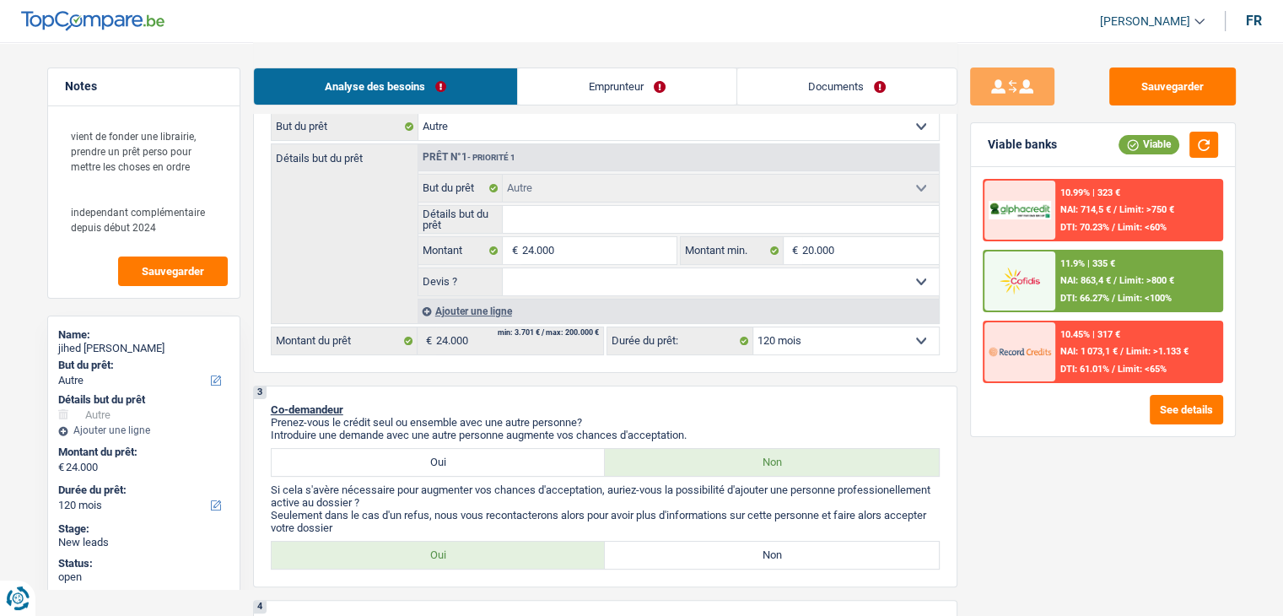
click at [1026, 301] on div at bounding box center [1020, 280] width 71 height 59
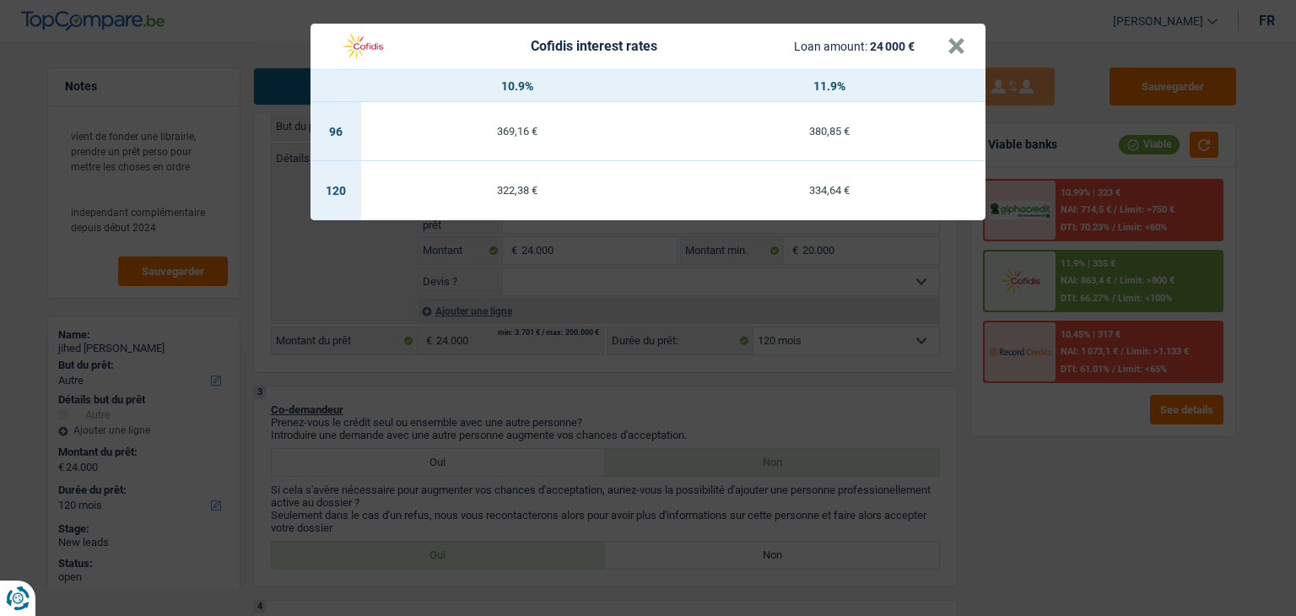
click at [741, 393] on div "Cofidis interest rates Loan amount: 24 000 € × 10.9% 11.9% 96 369,16 € 380,85 €…" at bounding box center [648, 308] width 1296 height 616
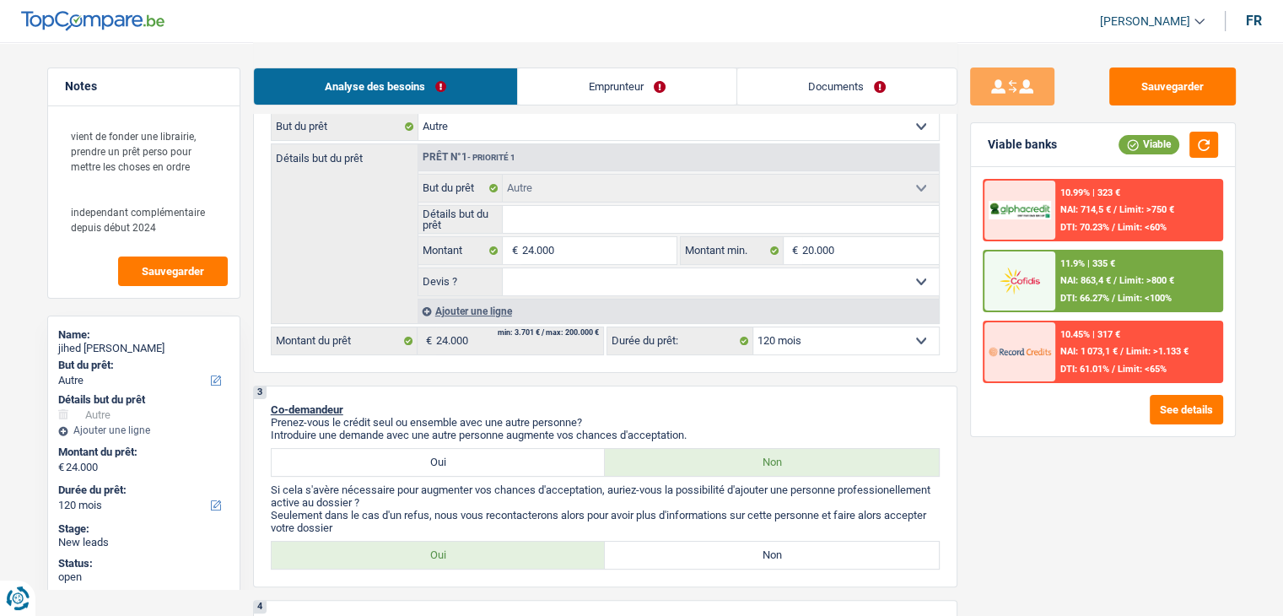
drag, startPoint x: 1063, startPoint y: 146, endPoint x: 998, endPoint y: 146, distance: 65.0
click at [998, 146] on div "Viable banks Viable" at bounding box center [1103, 145] width 264 height 44
click at [998, 146] on div "Viable banks" at bounding box center [1022, 145] width 69 height 14
click at [1029, 162] on div "Viable banks Viable" at bounding box center [1103, 145] width 264 height 44
click at [1077, 273] on div "11.9% | 335 € NAI: 863,4 € / Limit: >800 € DTI: 66.27% / Limit: <100%" at bounding box center [1139, 280] width 166 height 59
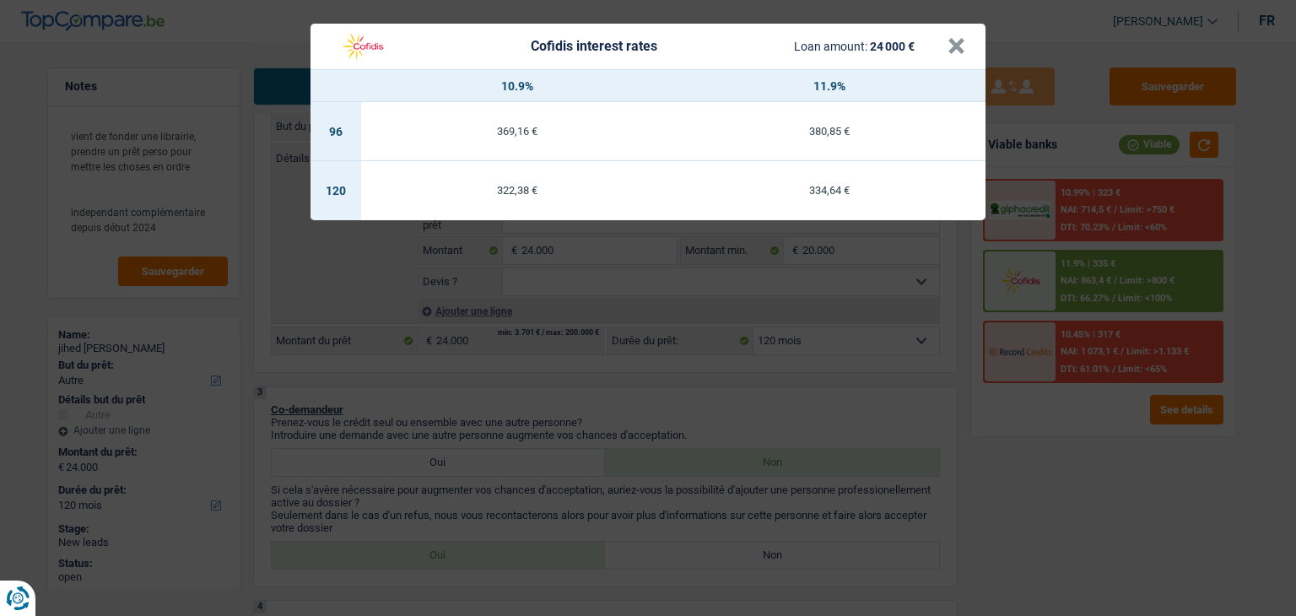
click at [823, 399] on div "Cofidis interest rates Loan amount: 24 000 € × 10.9% 11.9% 96 369,16 € 380,85 €…" at bounding box center [648, 308] width 1296 height 616
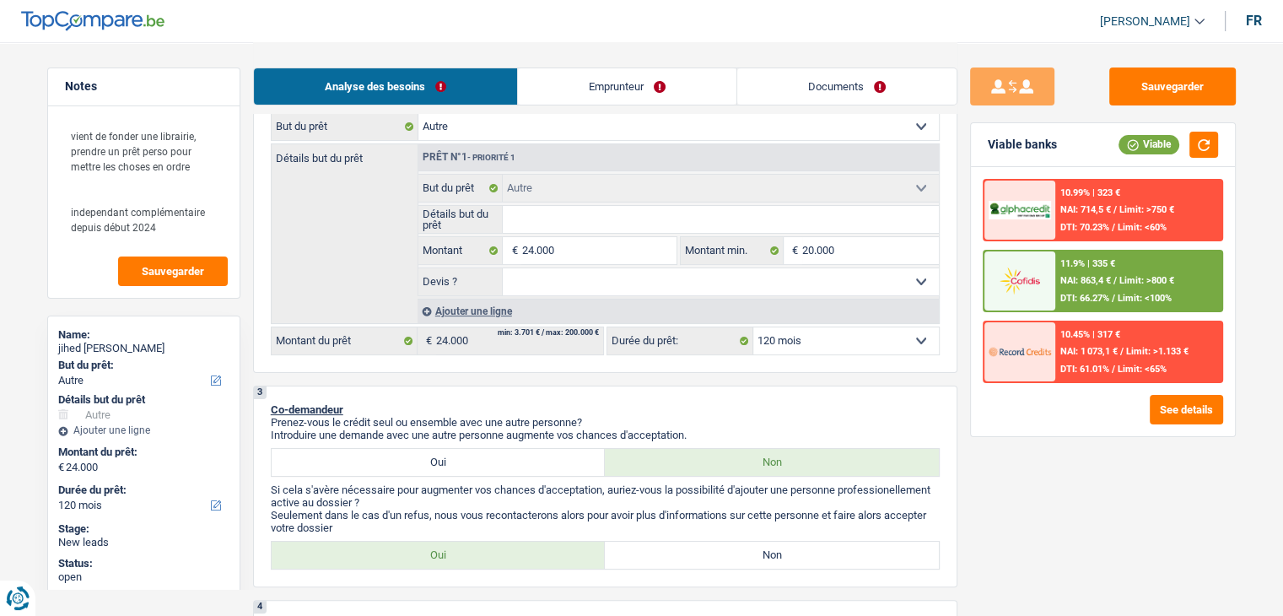
click at [803, 349] on select "12 mois 18 mois 24 mois 30 mois 36 mois 42 mois 48 mois 60 mois 72 mois 84 mois…" at bounding box center [846, 340] width 186 height 27
click at [618, 409] on p "Co-demandeur" at bounding box center [605, 409] width 669 height 13
click at [807, 341] on select "12 mois 18 mois 24 mois 30 mois 36 mois 42 mois 48 mois 60 mois 72 mois 84 mois…" at bounding box center [846, 340] width 186 height 27
click at [753, 327] on select "12 mois 18 mois 24 mois 30 mois 36 mois 42 mois 48 mois 60 mois 72 mois 84 mois…" at bounding box center [846, 340] width 186 height 27
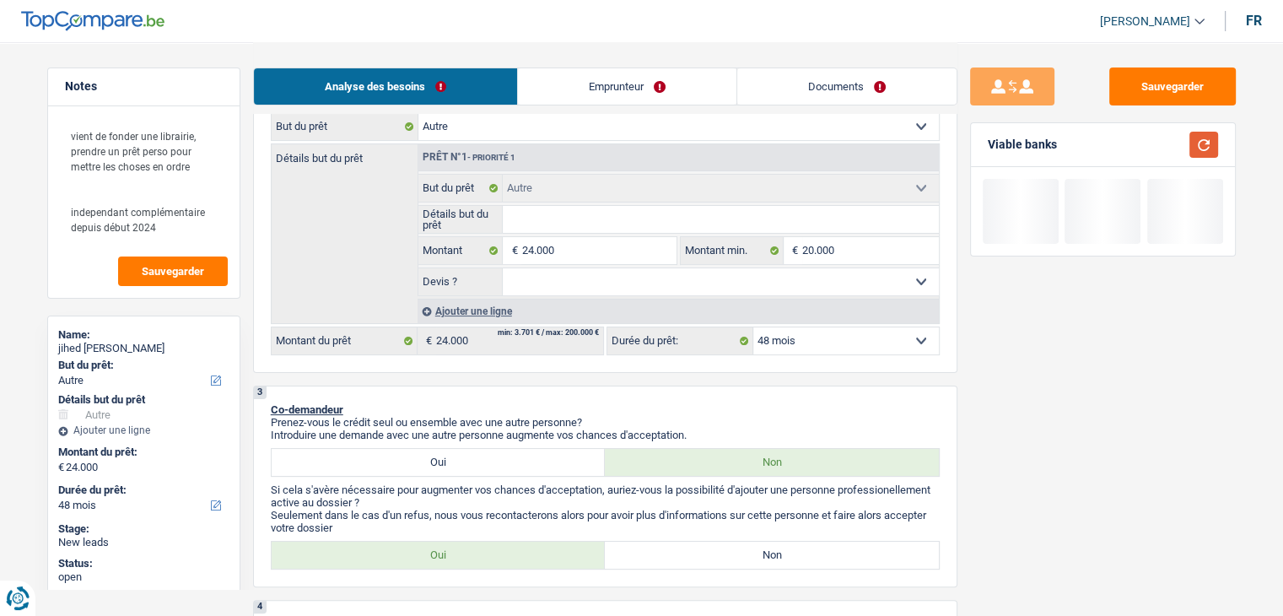
click at [1197, 139] on button "button" at bounding box center [1204, 145] width 29 height 26
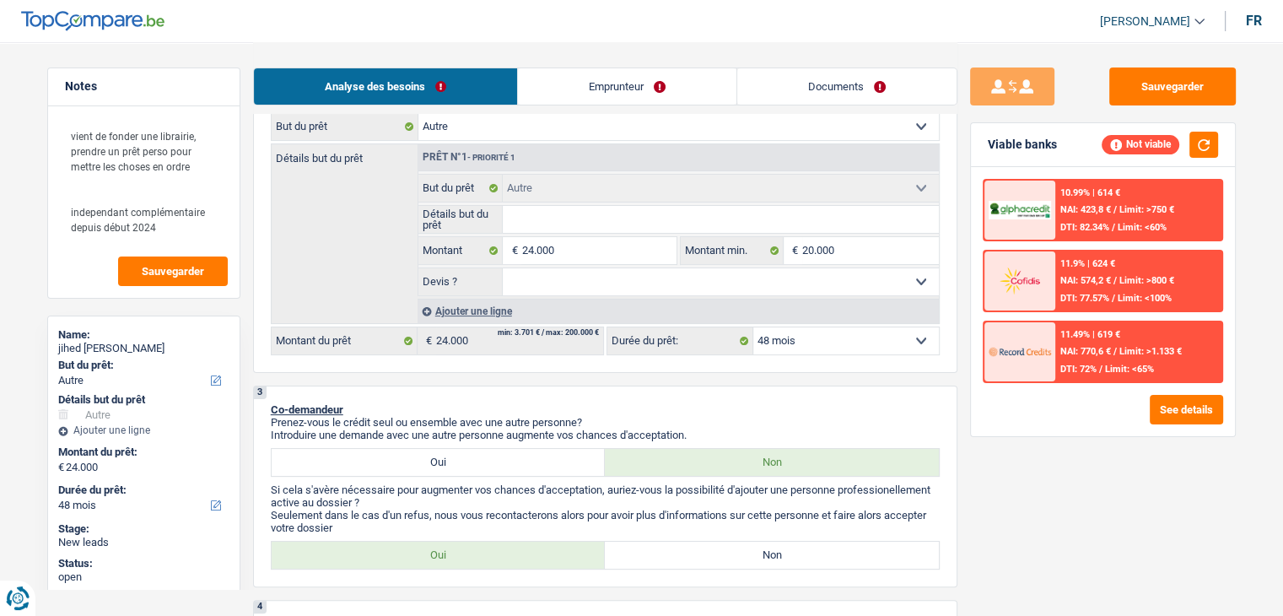
drag, startPoint x: 889, startPoint y: 329, endPoint x: 881, endPoint y: 335, distance: 10.3
click at [888, 331] on select "12 mois 18 mois 24 mois 30 mois 36 mois 42 mois 48 mois 60 mois 72 mois 84 mois…" at bounding box center [846, 340] width 186 height 27
click at [753, 327] on select "12 mois 18 mois 24 mois 30 mois 36 mois 42 mois 48 mois 60 mois 72 mois 84 mois…" at bounding box center [846, 340] width 186 height 27
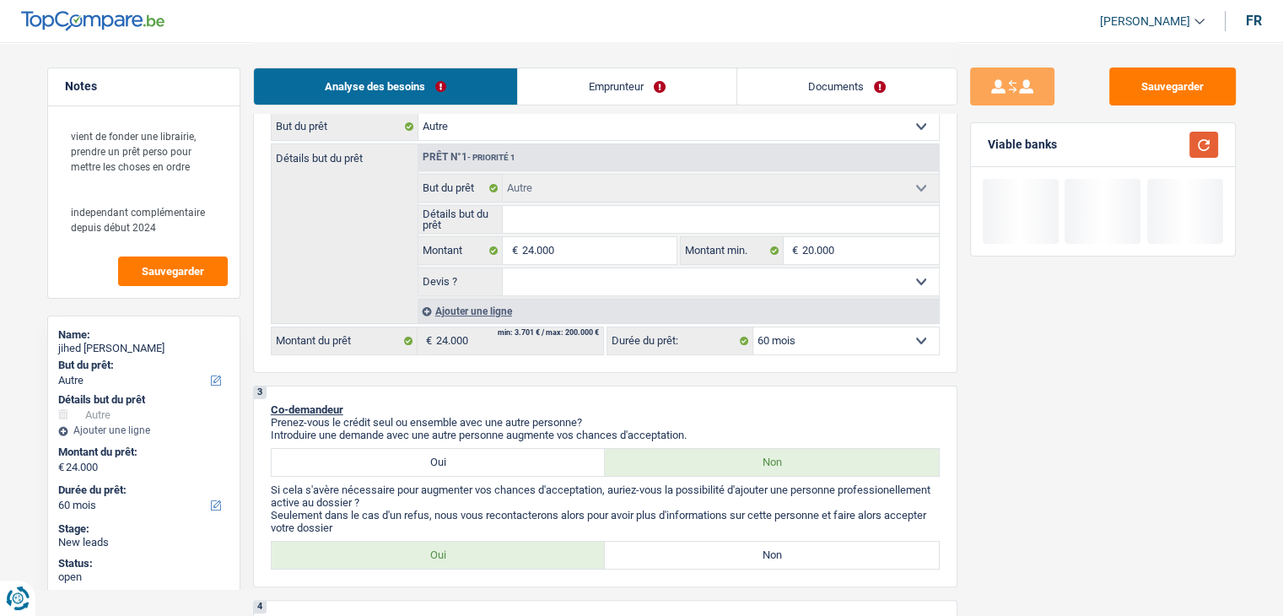
click at [1201, 151] on button "button" at bounding box center [1204, 145] width 29 height 26
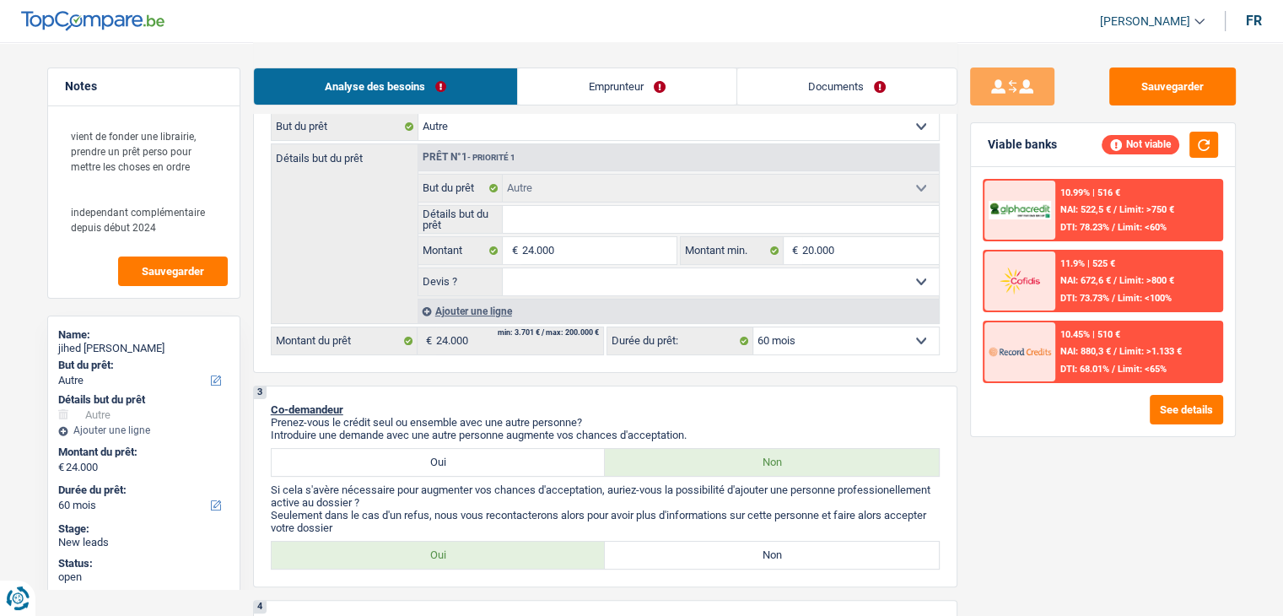
drag, startPoint x: 840, startPoint y: 337, endPoint x: 834, endPoint y: 344, distance: 9.0
click at [840, 337] on select "12 mois 18 mois 24 mois 30 mois 36 mois 42 mois 48 mois 60 mois 72 mois 84 mois…" at bounding box center [846, 340] width 186 height 27
click at [753, 327] on select "12 mois 18 mois 24 mois 30 mois 36 mois 42 mois 48 mois 60 mois 72 mois 84 mois…" at bounding box center [846, 340] width 186 height 27
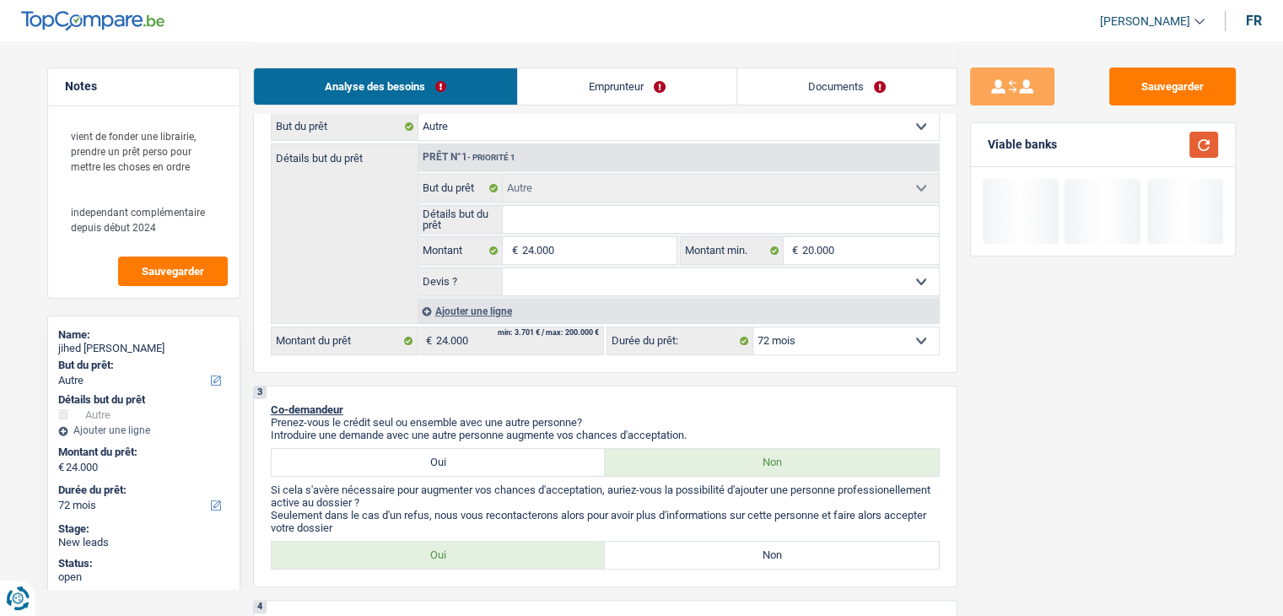
click at [1197, 142] on button "button" at bounding box center [1204, 145] width 29 height 26
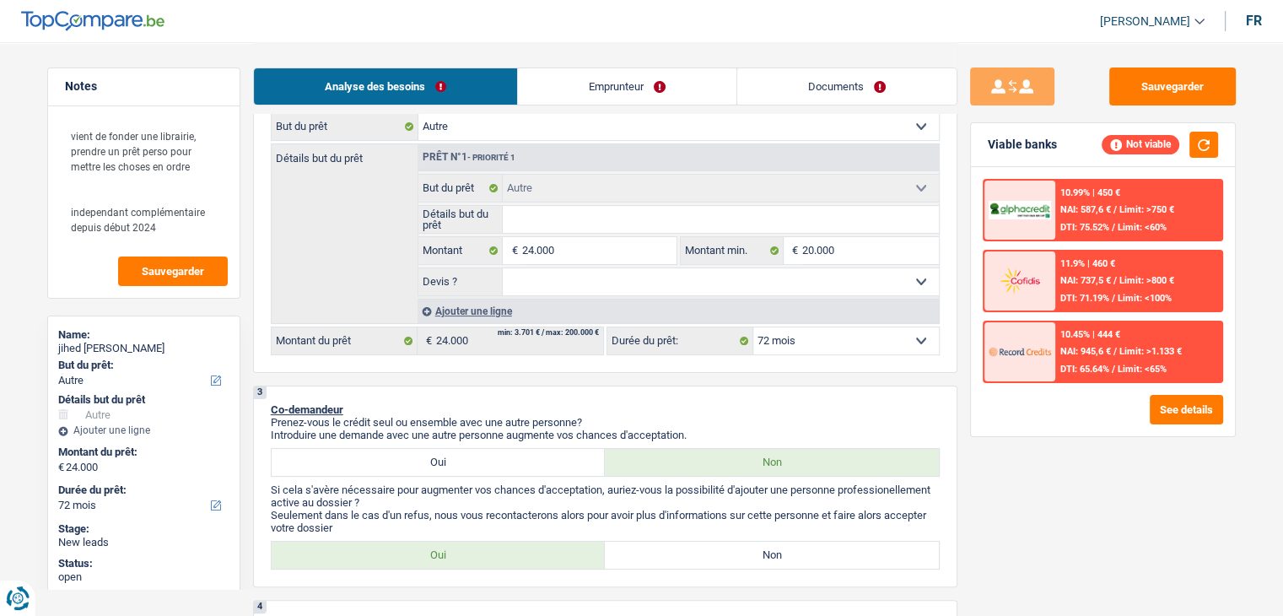
click at [816, 328] on select "12 mois 18 mois 24 mois 30 mois 36 mois 42 mois 48 mois 60 mois 72 mois 84 mois…" at bounding box center [846, 340] width 186 height 27
click at [753, 327] on select "12 mois 18 mois 24 mois 30 mois 36 mois 42 mois 48 mois 60 mois 72 mois 84 mois…" at bounding box center [846, 340] width 186 height 27
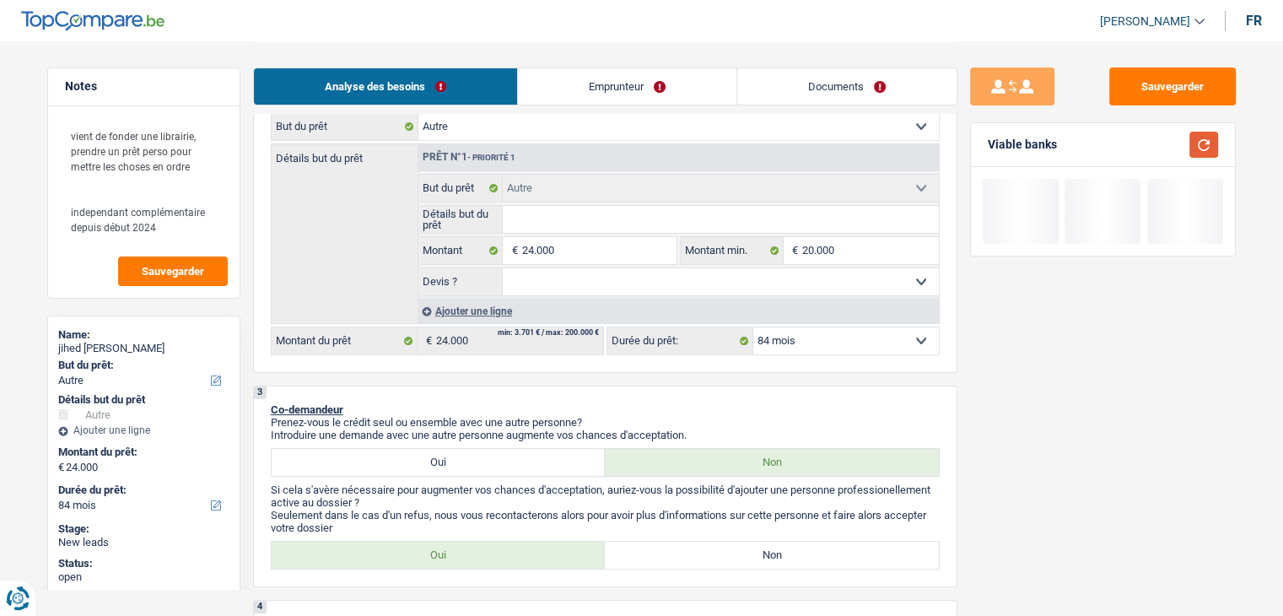
click at [1203, 145] on button "button" at bounding box center [1204, 145] width 29 height 26
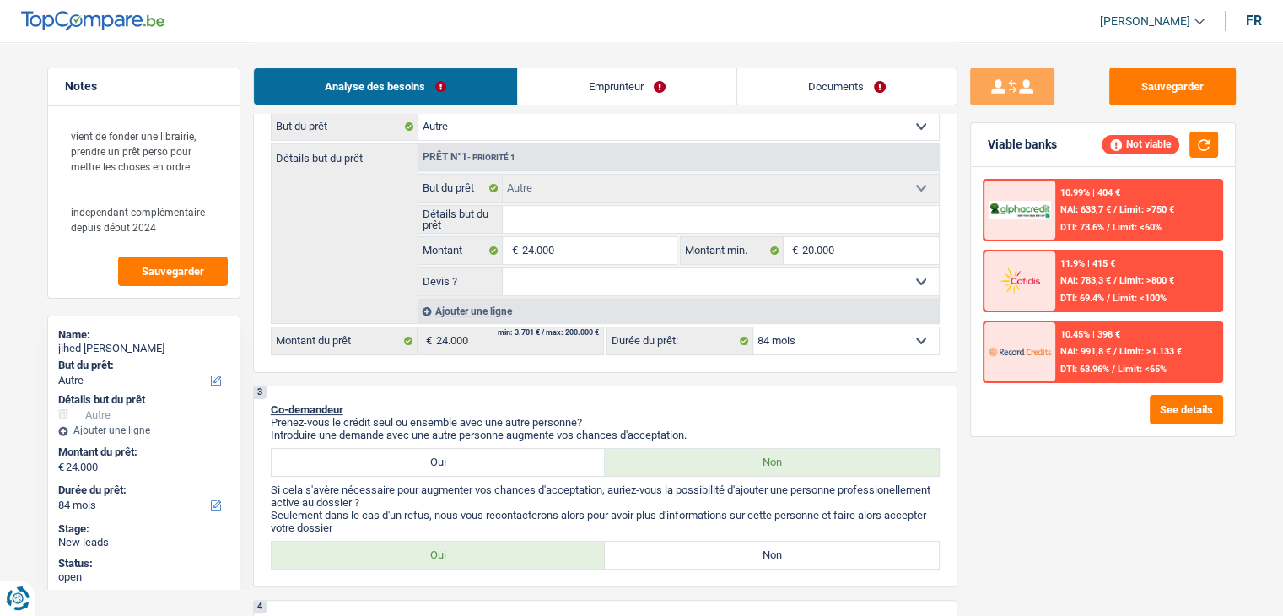
click at [834, 338] on select "12 mois 18 mois 24 mois 30 mois 36 mois 42 mois 48 mois 60 mois 72 mois 84 mois…" at bounding box center [846, 340] width 186 height 27
click at [753, 327] on select "12 mois 18 mois 24 mois 30 mois 36 mois 42 mois 48 mois 60 mois 72 mois 84 mois…" at bounding box center [846, 340] width 186 height 27
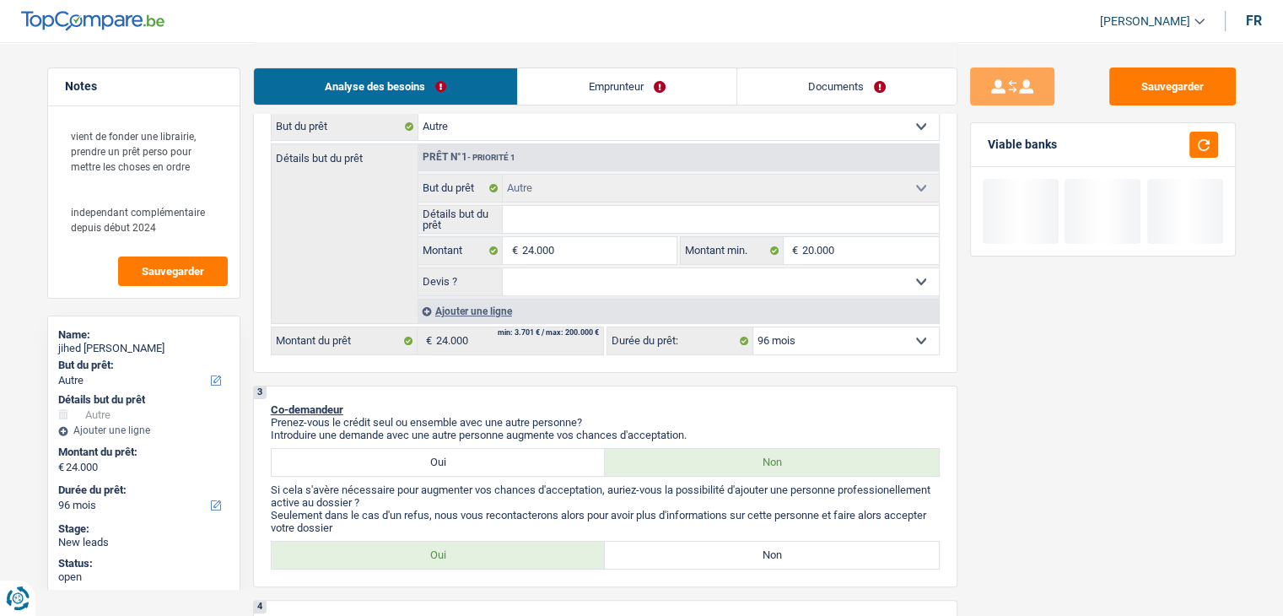
click at [1195, 126] on div "Viable banks" at bounding box center [1103, 145] width 264 height 44
click at [1204, 144] on button "button" at bounding box center [1204, 145] width 29 height 26
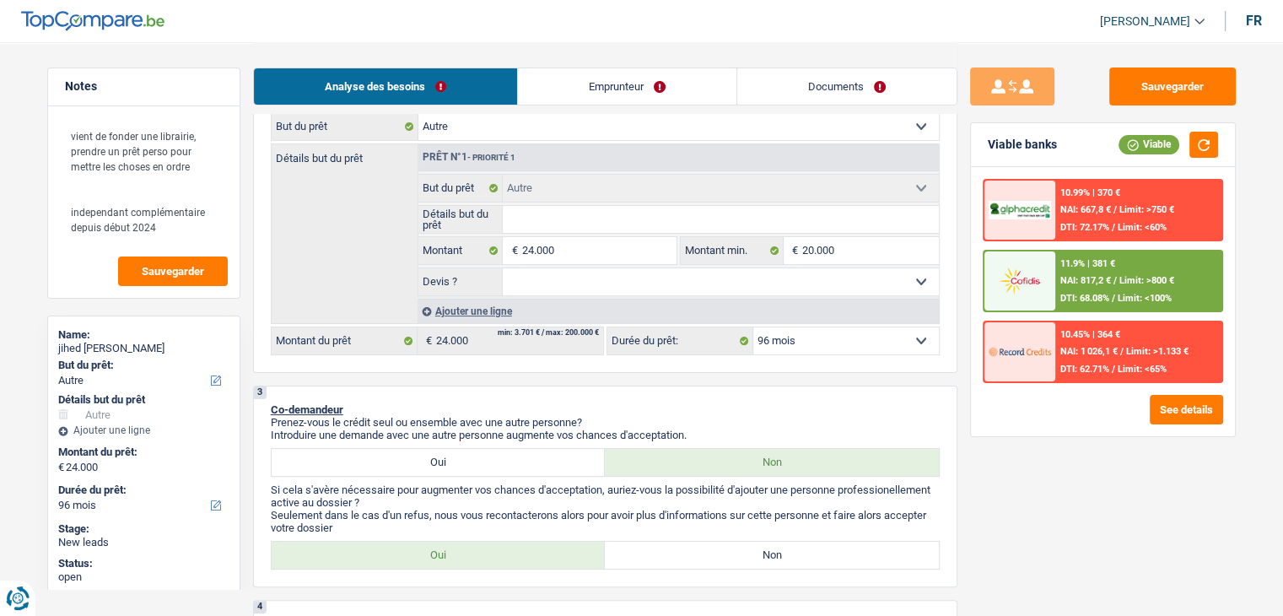
click at [803, 345] on select "12 mois 18 mois 24 mois 30 mois 36 mois 42 mois 48 mois 60 mois 72 mois 84 mois…" at bounding box center [846, 340] width 186 height 27
click at [638, 396] on div "3 Co-demandeur Prenez-vous le crédit seul ou ensemble avec une autre personne? …" at bounding box center [605, 487] width 705 height 202
click at [574, 263] on fieldset "Confort maison: meubles, textile, peinture, électroménager, outillage non-profe…" at bounding box center [678, 235] width 521 height 122
click at [574, 248] on input "24.000" at bounding box center [598, 250] width 154 height 27
click at [837, 339] on select "12 mois 18 mois 24 mois 30 mois 36 mois 42 mois 48 mois 60 mois 72 mois 84 mois…" at bounding box center [846, 340] width 186 height 27
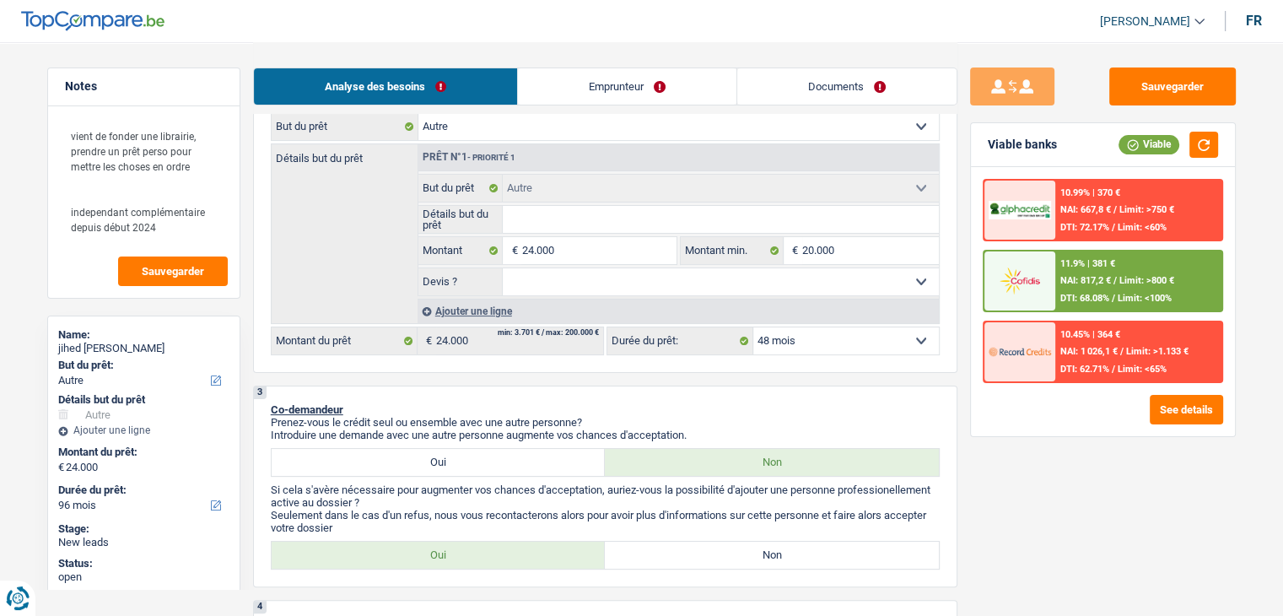
click at [753, 327] on select "12 mois 18 mois 24 mois 30 mois 36 mois 42 mois 48 mois 60 mois 72 mois 84 mois…" at bounding box center [846, 340] width 186 height 27
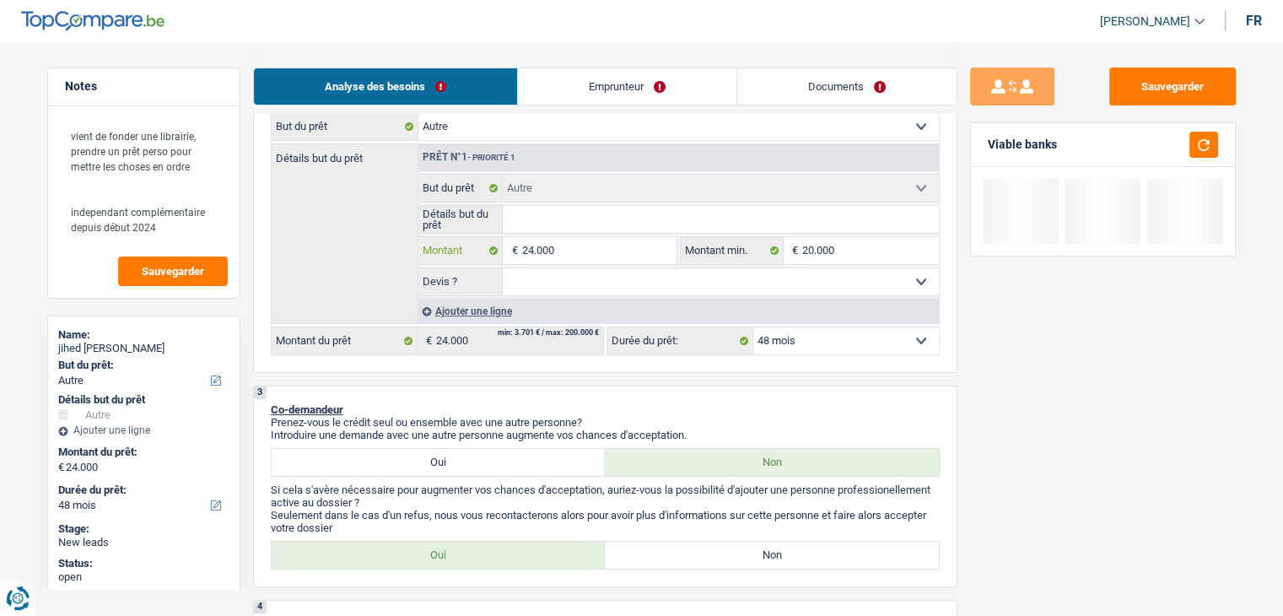
click at [597, 249] on input "24.000" at bounding box center [598, 250] width 154 height 27
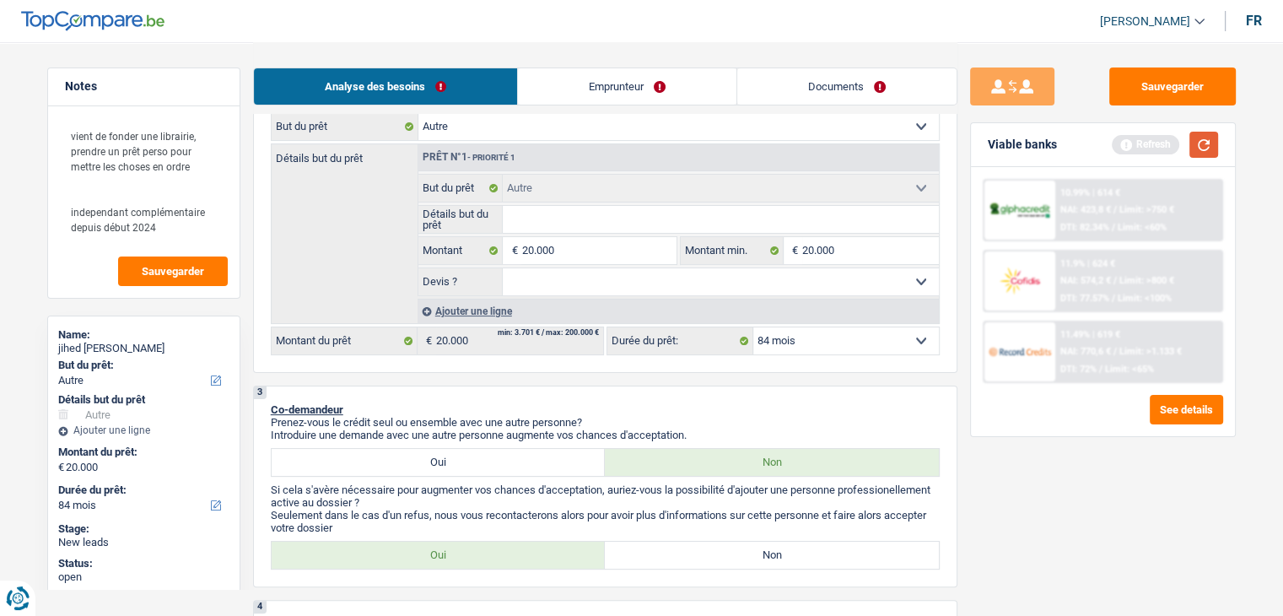
click at [1197, 153] on button "button" at bounding box center [1204, 145] width 29 height 26
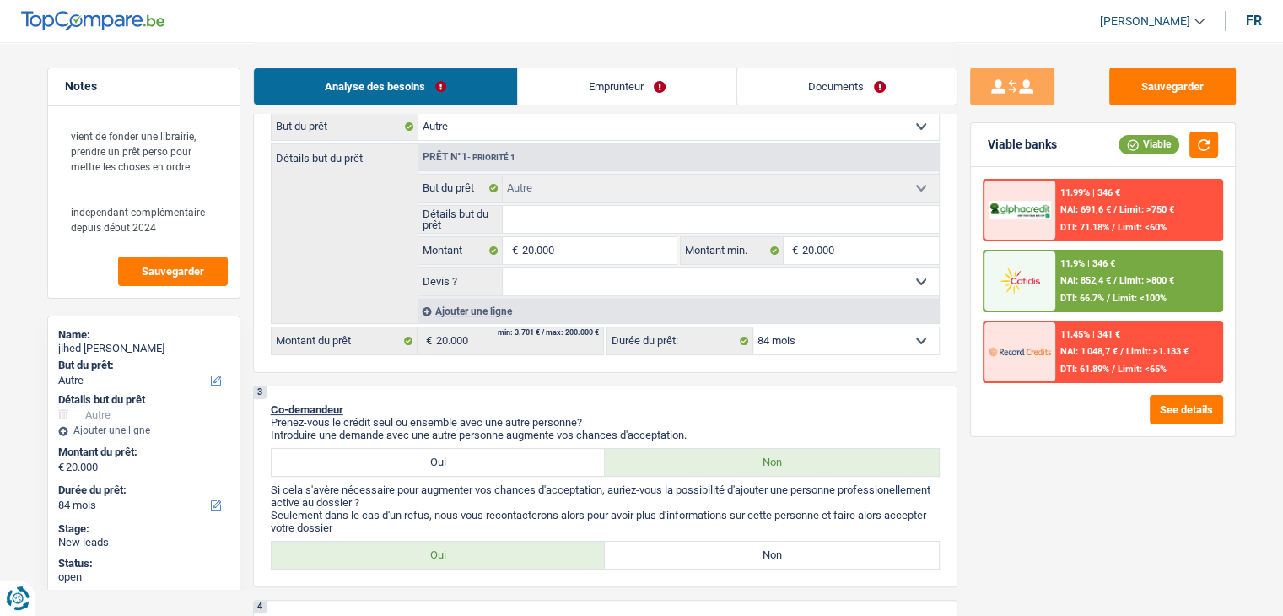
click at [759, 346] on select "12 mois 18 mois 24 mois 30 mois 36 mois 42 mois 48 mois 60 mois 72 mois 84 mois…" at bounding box center [846, 340] width 186 height 27
click at [753, 327] on select "12 mois 18 mois 24 mois 30 mois 36 mois 42 mois 48 mois 60 mois 72 mois 84 mois…" at bounding box center [846, 340] width 186 height 27
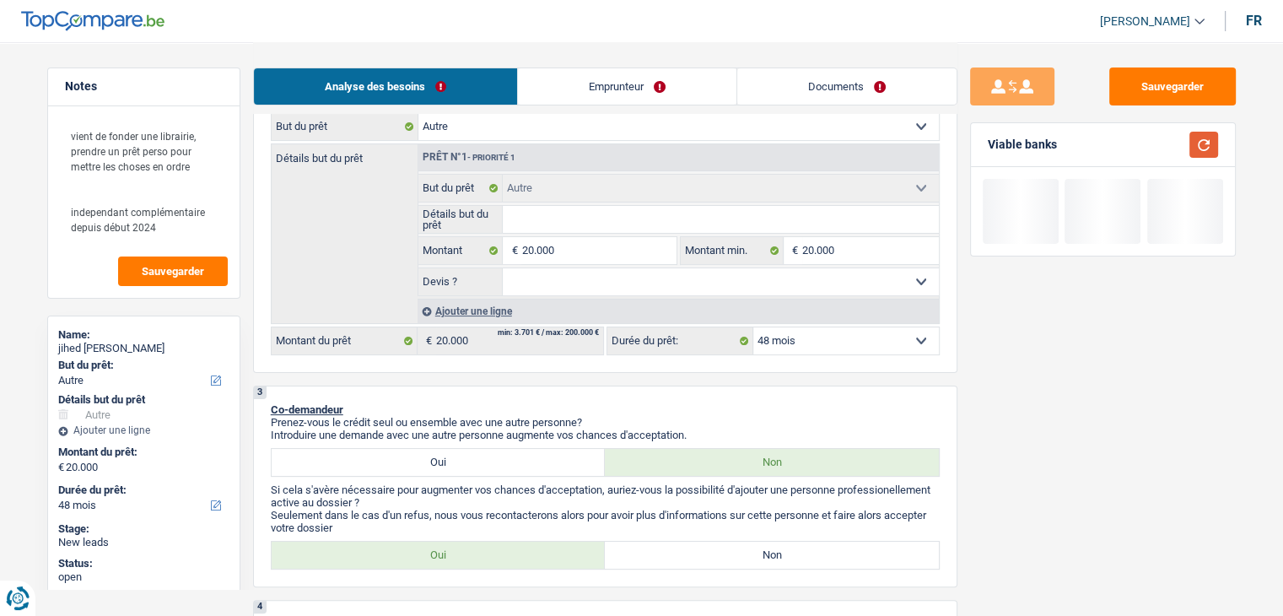
click at [1208, 148] on button "button" at bounding box center [1204, 145] width 29 height 26
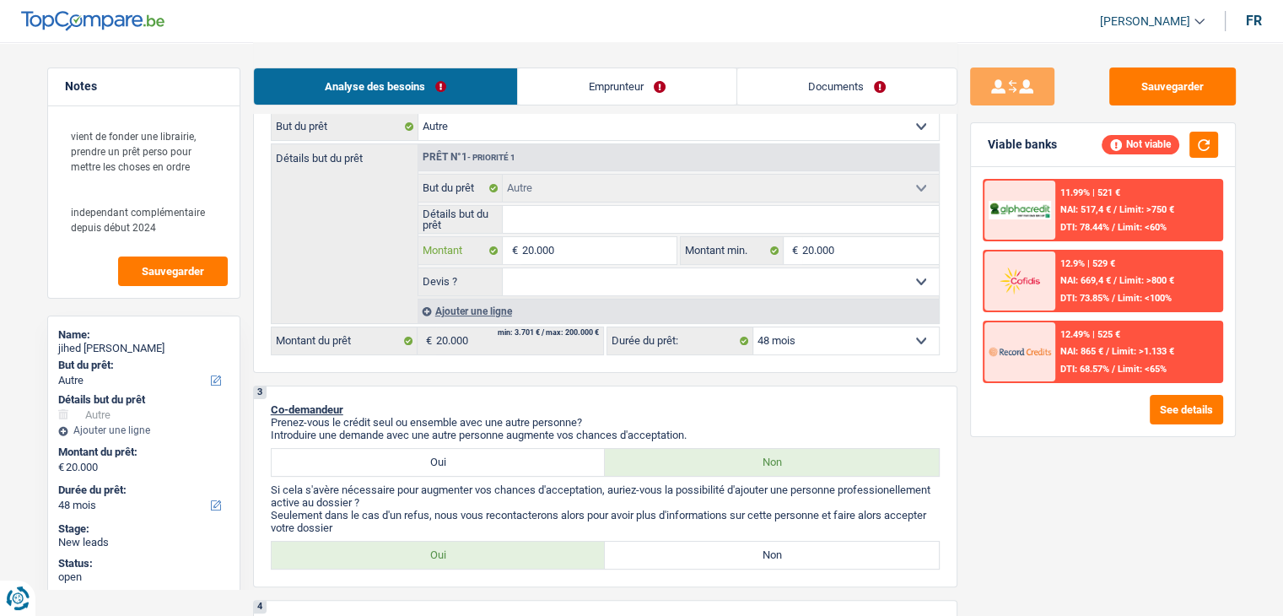
click at [588, 240] on input "20.000" at bounding box center [598, 250] width 154 height 27
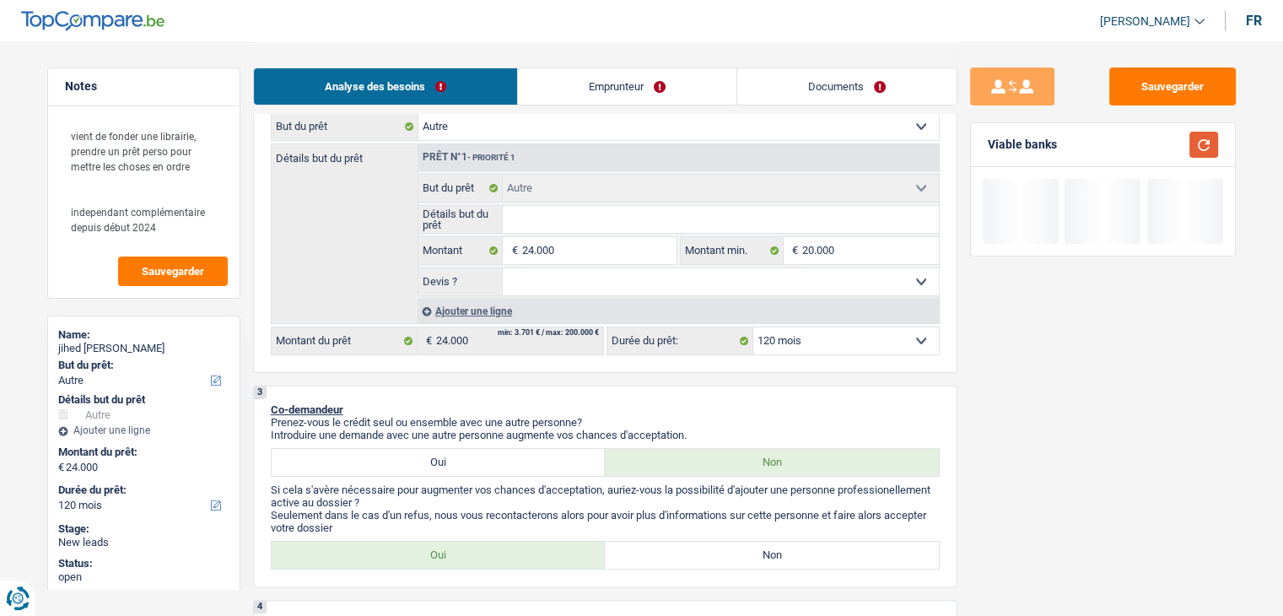
click at [1192, 146] on button "button" at bounding box center [1204, 145] width 29 height 26
click at [792, 348] on select "12 mois 18 mois 24 mois 30 mois 36 mois 42 mois 48 mois 60 mois 72 mois 84 mois…" at bounding box center [846, 340] width 186 height 27
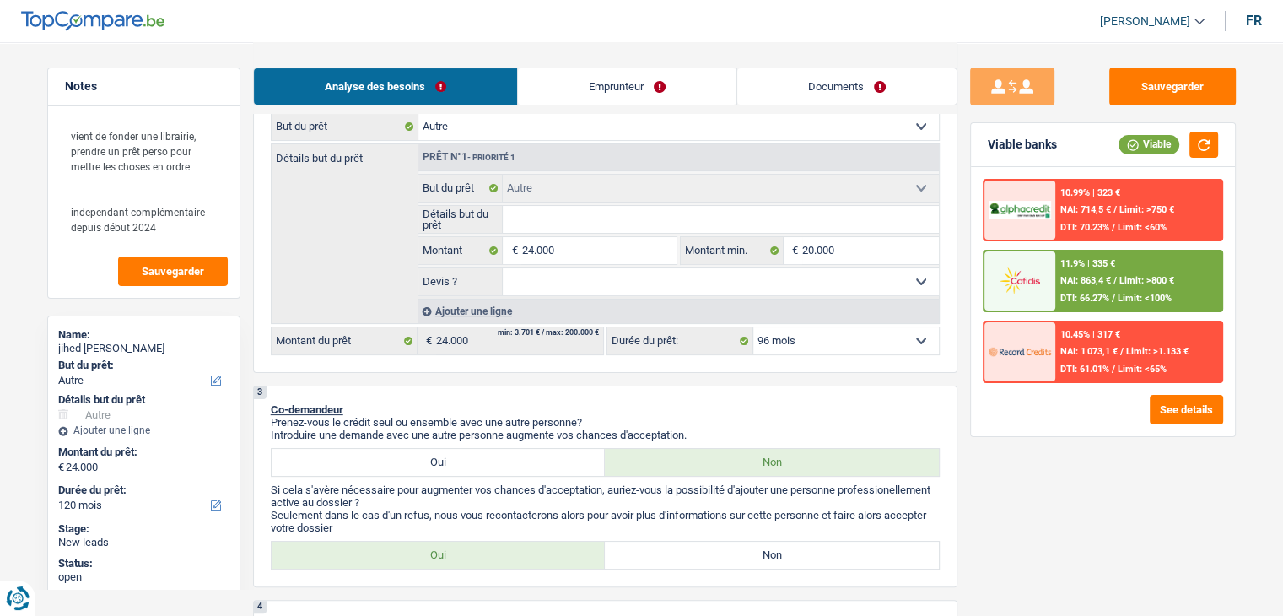
click at [753, 327] on select "12 mois 18 mois 24 mois 30 mois 36 mois 42 mois 48 mois 60 mois 72 mois 84 mois…" at bounding box center [846, 340] width 186 height 27
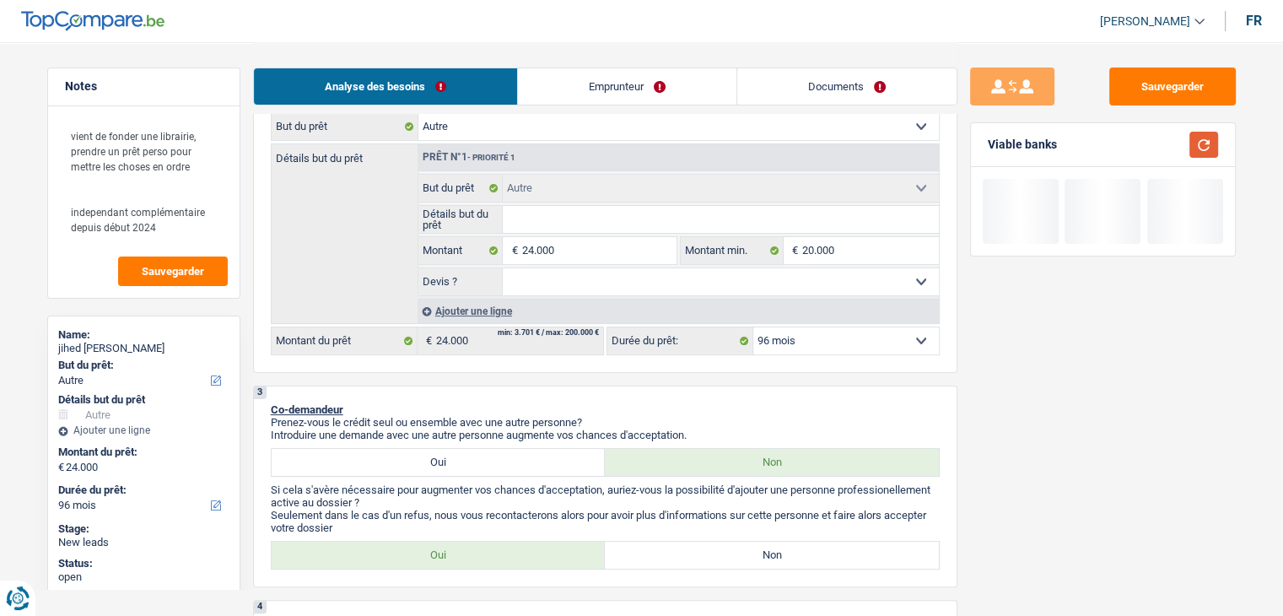
click at [1202, 145] on button "button" at bounding box center [1204, 145] width 29 height 26
click at [597, 251] on input "24.000" at bounding box center [598, 250] width 154 height 27
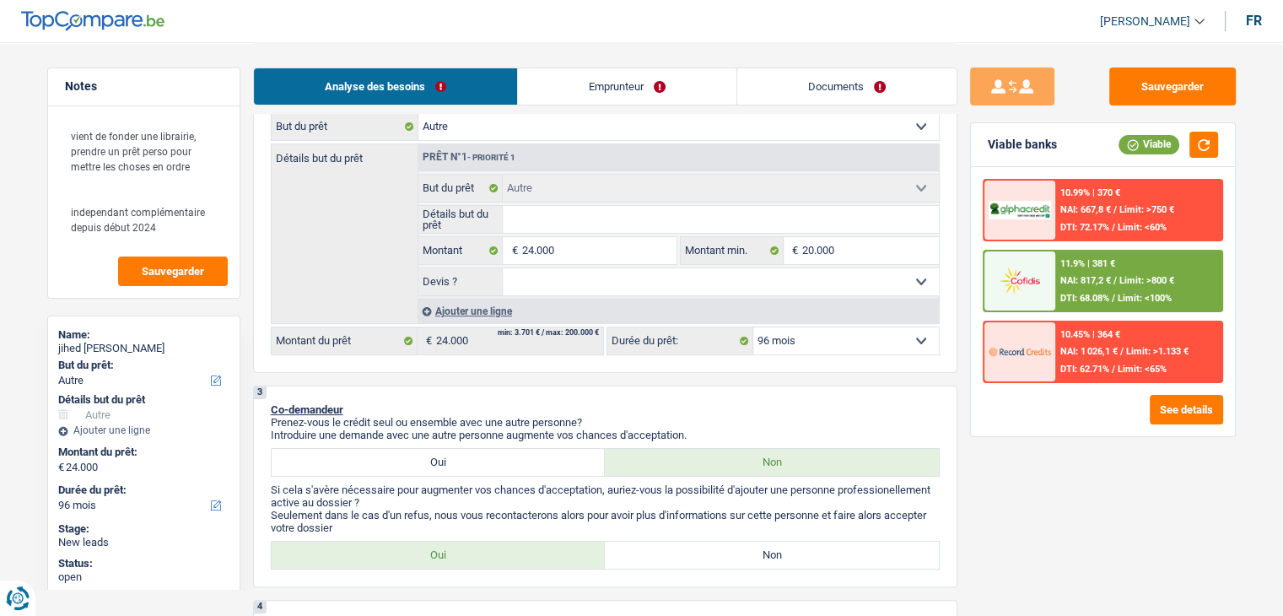
click at [840, 327] on select "12 mois 18 mois 24 mois 30 mois 36 mois 42 mois 48 mois 60 mois 72 mois 84 mois…" at bounding box center [846, 340] width 186 height 27
click at [753, 327] on select "12 mois 18 mois 24 mois 30 mois 36 mois 42 mois 48 mois 60 mois 72 mois 84 mois…" at bounding box center [846, 340] width 186 height 27
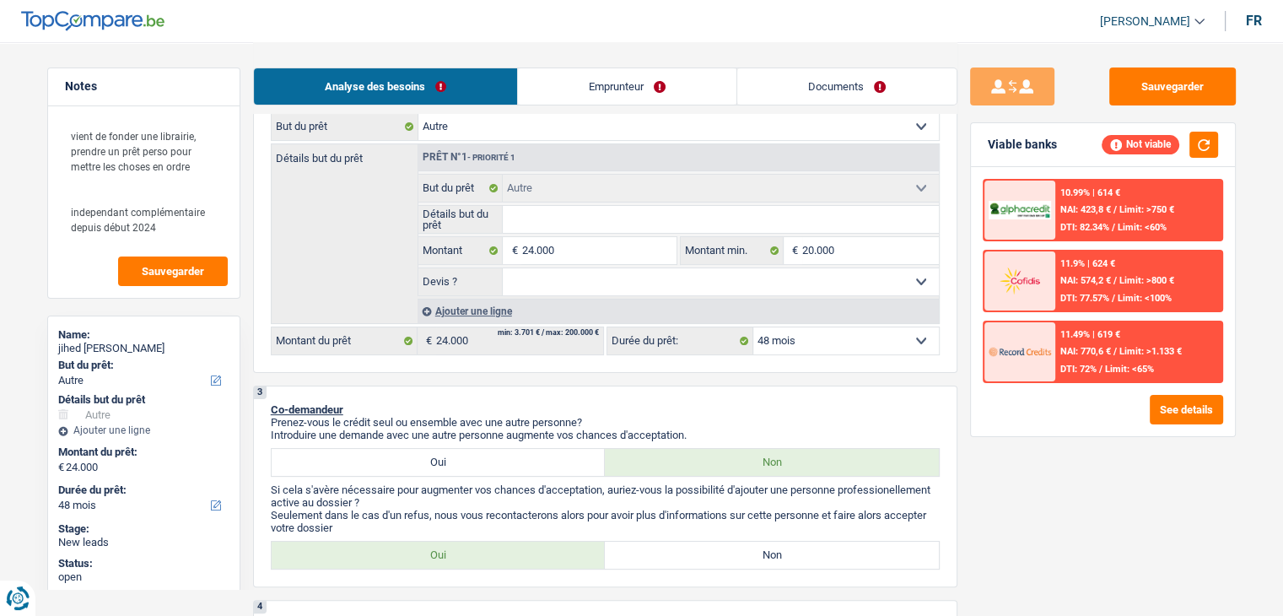
drag, startPoint x: 799, startPoint y: 337, endPoint x: 797, endPoint y: 349, distance: 11.9
click at [799, 337] on select "12 mois 18 mois 24 mois 30 mois 36 mois 42 mois 48 mois 60 mois 72 mois 84 mois…" at bounding box center [846, 340] width 186 height 27
click at [753, 327] on select "12 mois 18 mois 24 mois 30 mois 36 mois 42 mois 48 mois 60 mois 72 mois 84 mois…" at bounding box center [846, 340] width 186 height 27
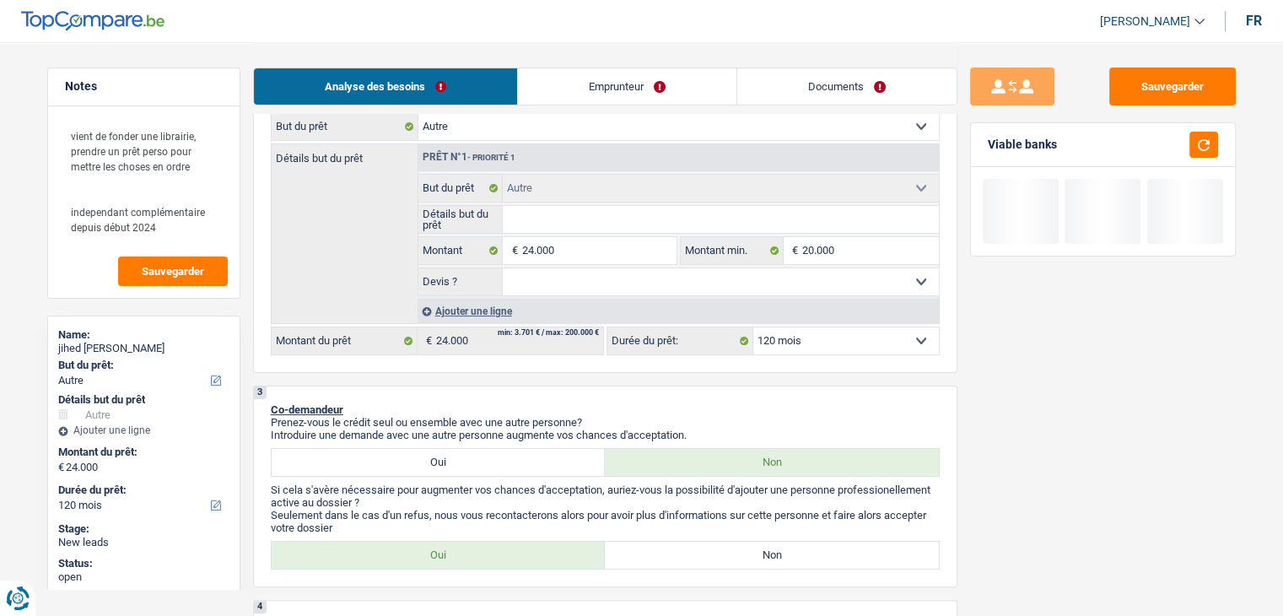
click at [1201, 146] on button "button" at bounding box center [1204, 145] width 29 height 26
click at [776, 348] on select "12 mois 18 mois 24 mois 30 mois 36 mois 42 mois 48 mois 60 mois 72 mois 84 mois…" at bounding box center [846, 340] width 186 height 27
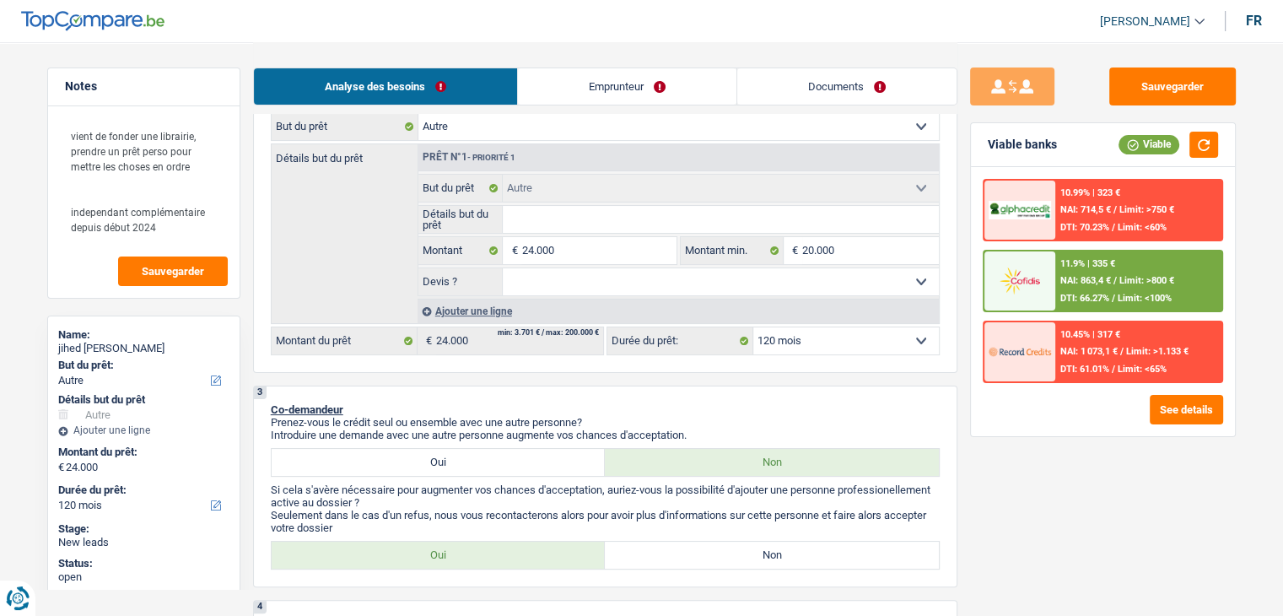
drag, startPoint x: 1019, startPoint y: 456, endPoint x: 1029, endPoint y: 423, distance: 35.2
click at [1019, 456] on div "Sauvegarder Viable banks Viable 10.99% | 323 € NAI: 714,5 € / Limit: >750 € DTI…" at bounding box center [1103, 327] width 291 height 521
click at [1079, 258] on div "11.9% | 335 €" at bounding box center [1088, 263] width 55 height 11
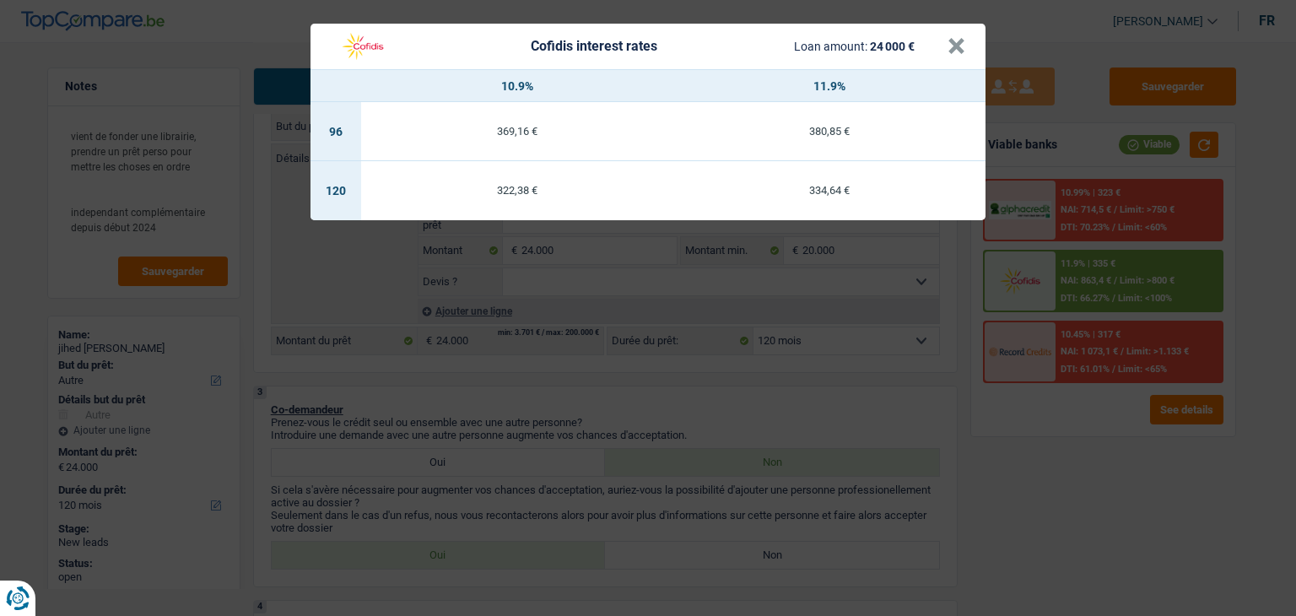
click at [505, 197] on td "322,38 €" at bounding box center [517, 190] width 312 height 59
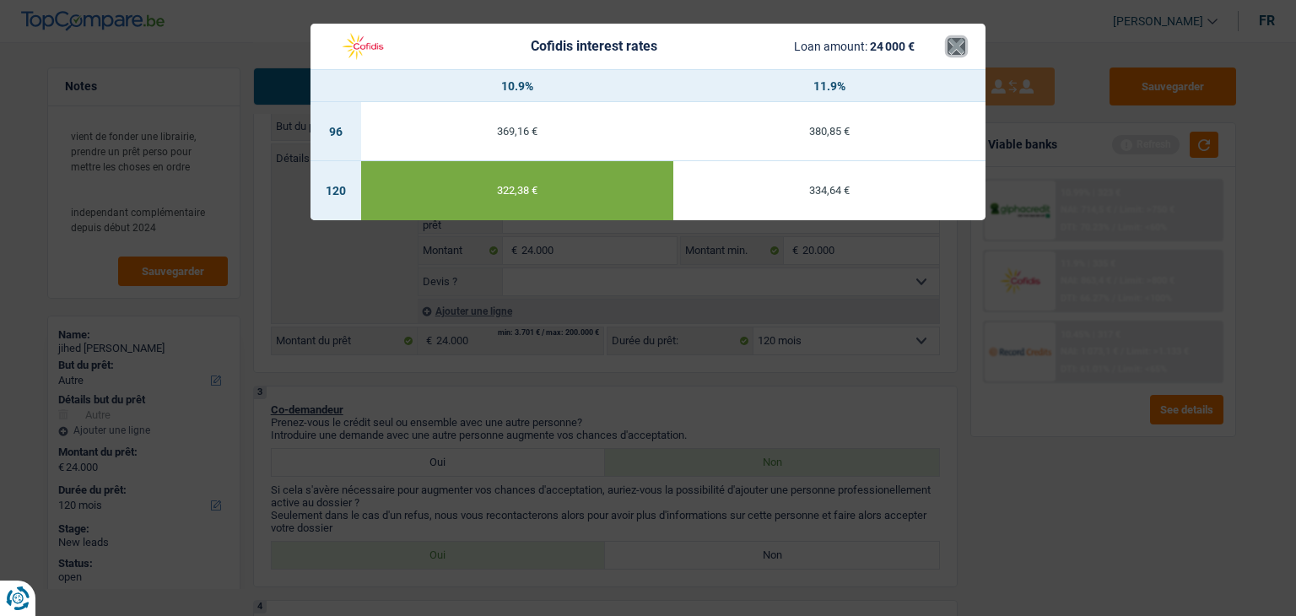
click at [962, 42] on button "×" at bounding box center [957, 46] width 18 height 17
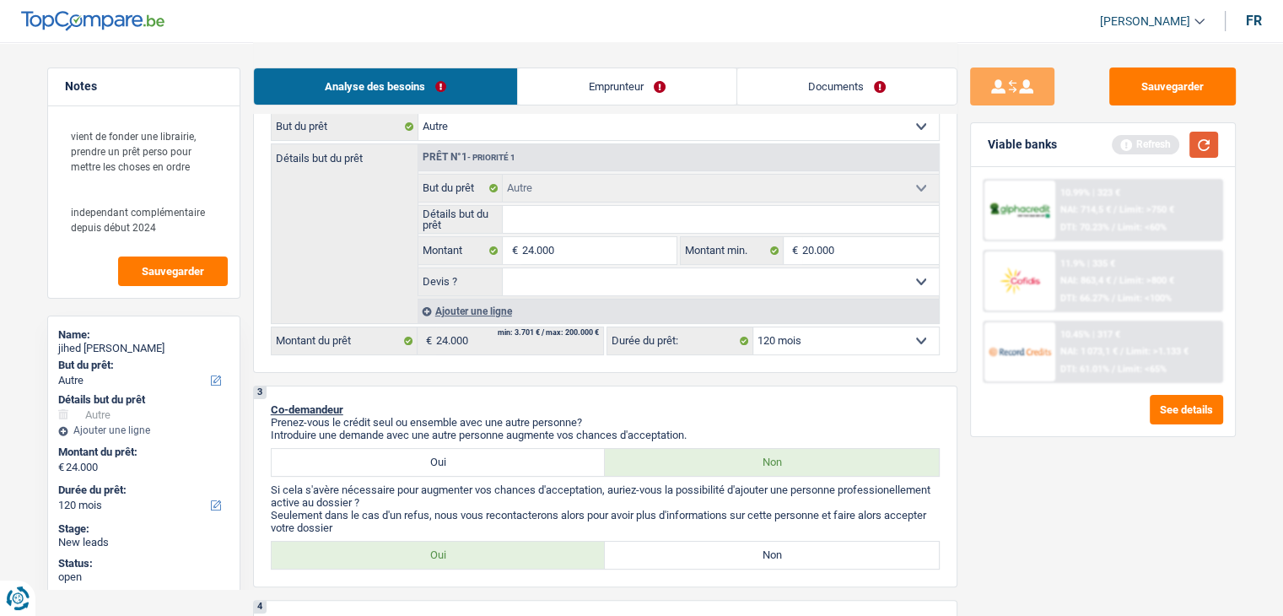
click at [1212, 139] on button "button" at bounding box center [1204, 145] width 29 height 26
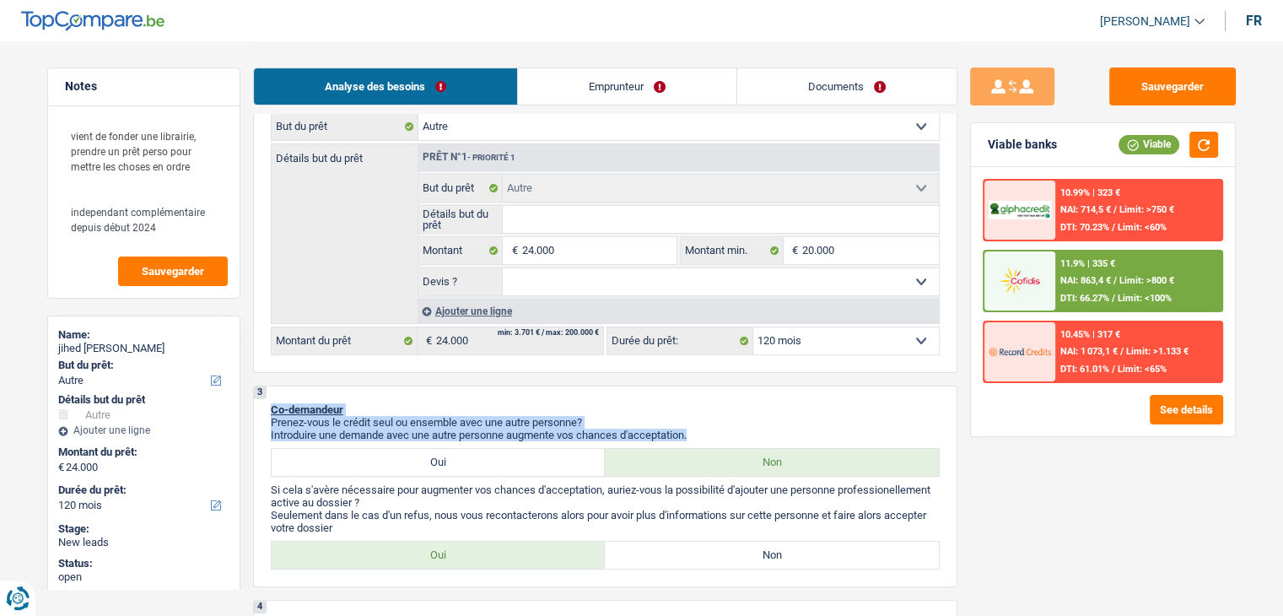
drag, startPoint x: 699, startPoint y: 428, endPoint x: 267, endPoint y: 407, distance: 431.7
click at [267, 407] on div "3 Co-demandeur Prenez-vous le crédit seul ou ensemble avec une autre personne? …" at bounding box center [605, 487] width 705 height 202
drag, startPoint x: 280, startPoint y: 406, endPoint x: 576, endPoint y: 409, distance: 296.2
click at [576, 409] on p "Co-demandeur" at bounding box center [605, 409] width 669 height 13
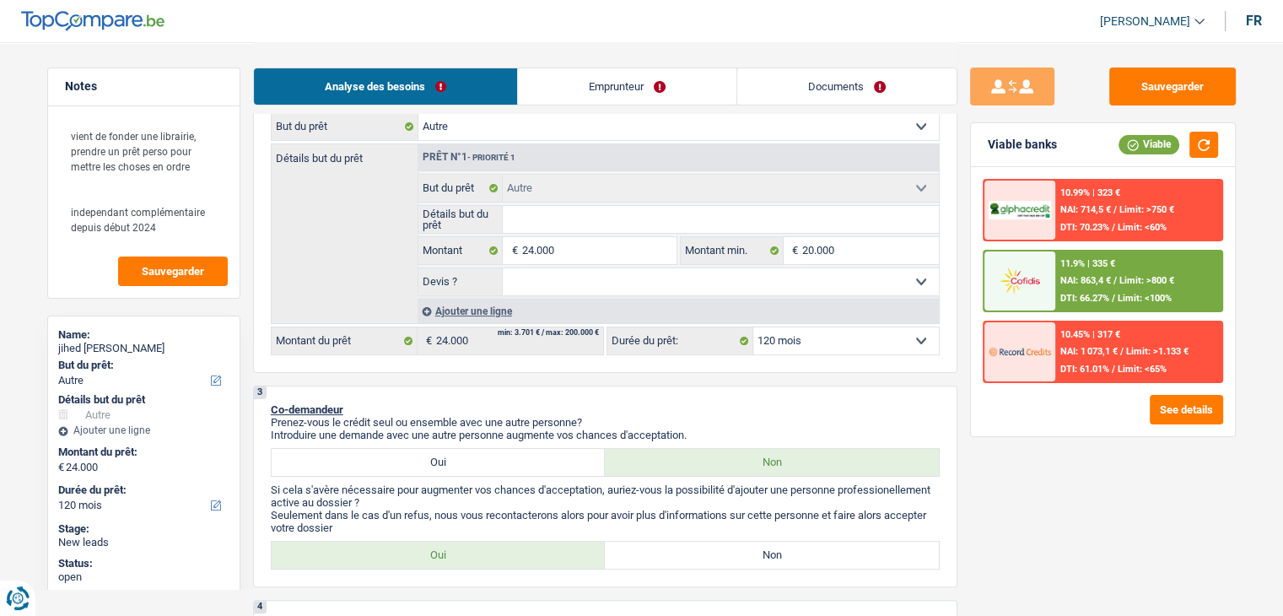
click at [1012, 261] on div at bounding box center [1020, 280] width 71 height 59
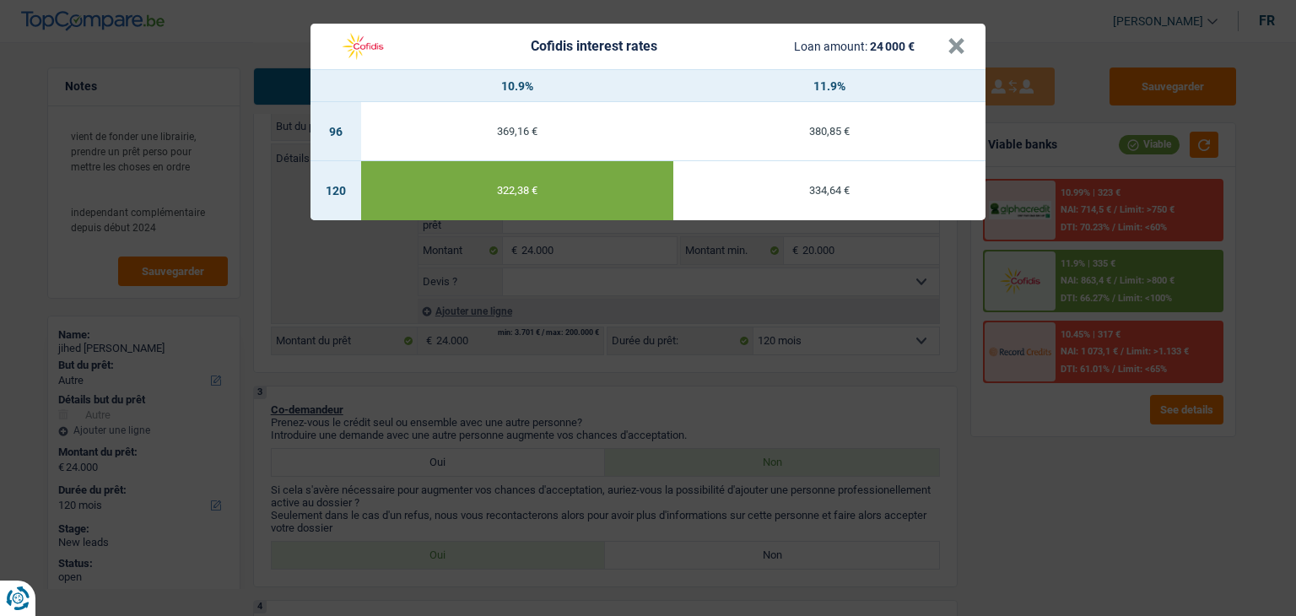
click at [779, 428] on div "Cofidis interest rates Loan amount: 24 000 € × 10.9% 11.9% 96 369,16 € 380,85 €…" at bounding box center [648, 308] width 1296 height 616
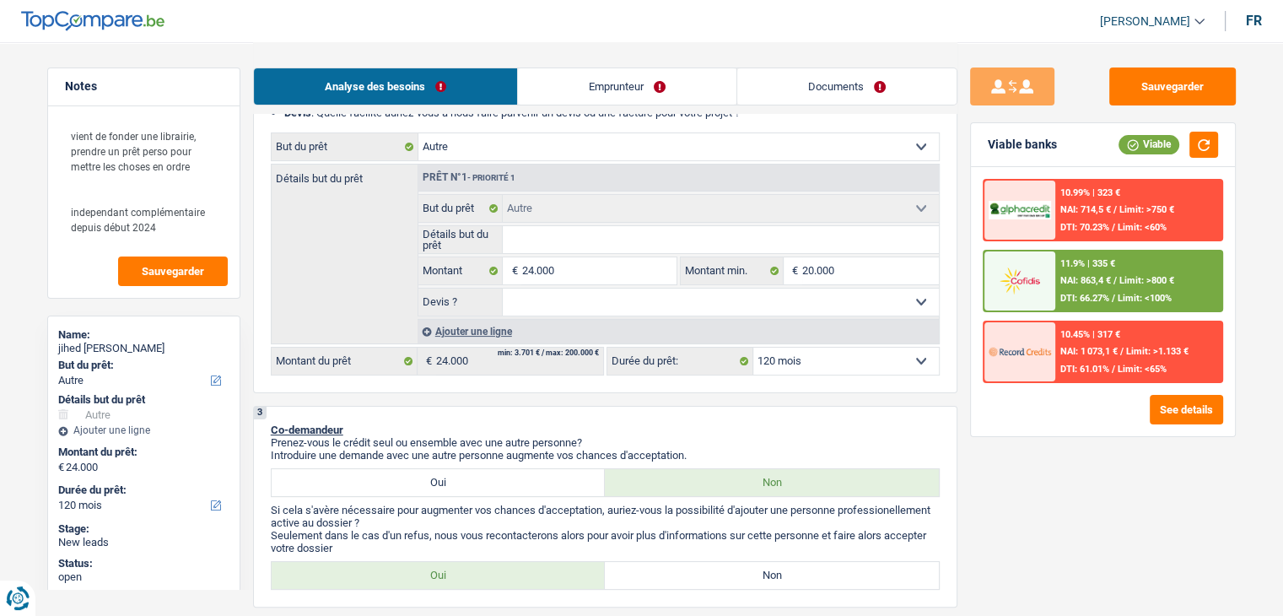
scroll to position [169, 0]
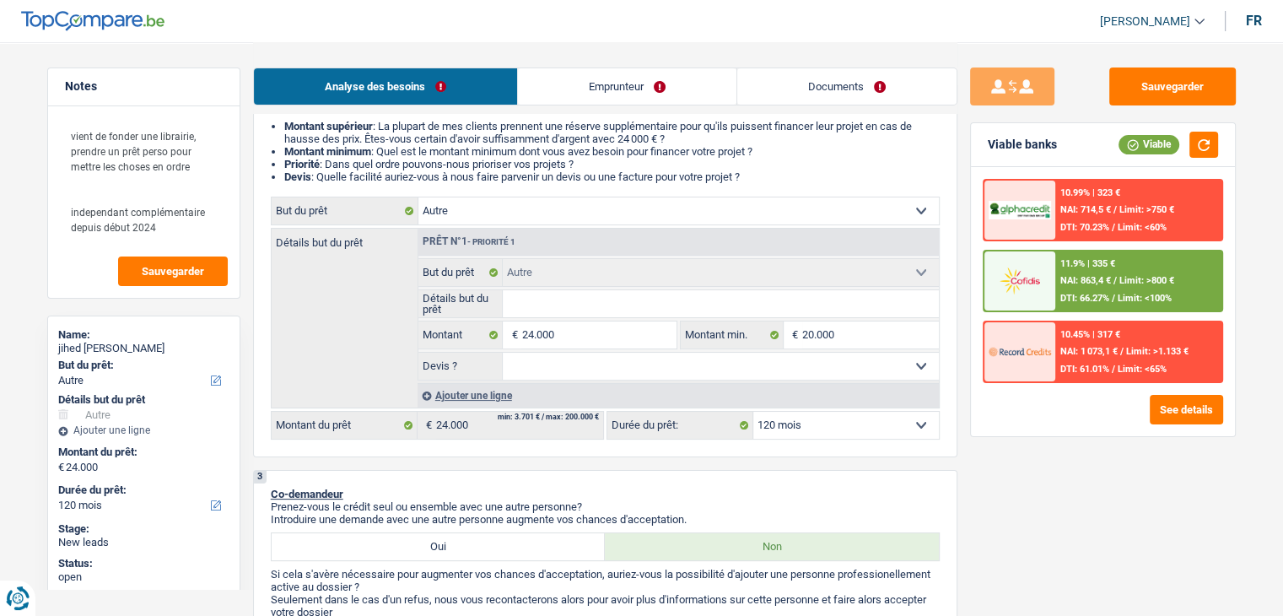
drag, startPoint x: 756, startPoint y: 176, endPoint x: 262, endPoint y: 132, distance: 496.4
click at [262, 132] on div "2 Projet : Quel projet souhaitez-vous financer pour 24 000 € ? Montant supérieu…" at bounding box center [605, 270] width 705 height 375
click at [268, 132] on div "2 Projet : Quel projet souhaitez-vous financer pour 24 000 € ? Montant supérieu…" at bounding box center [605, 270] width 705 height 375
click at [459, 389] on div "Ajouter une ligne" at bounding box center [678, 395] width 521 height 24
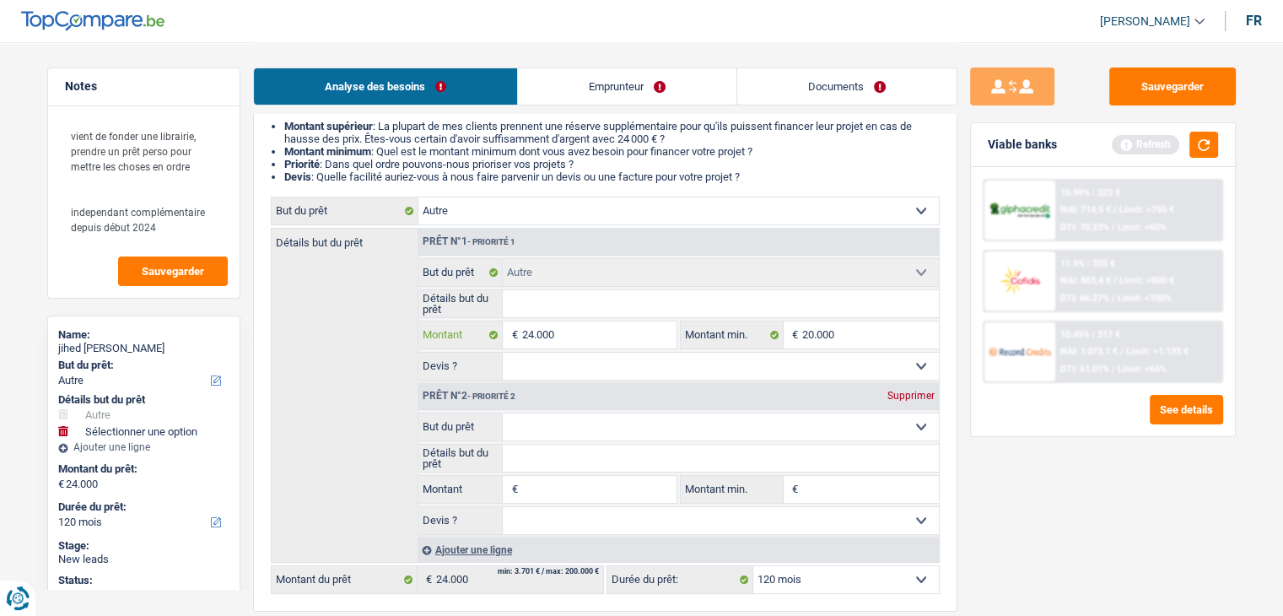
click at [574, 339] on input "24.000" at bounding box center [598, 334] width 154 height 27
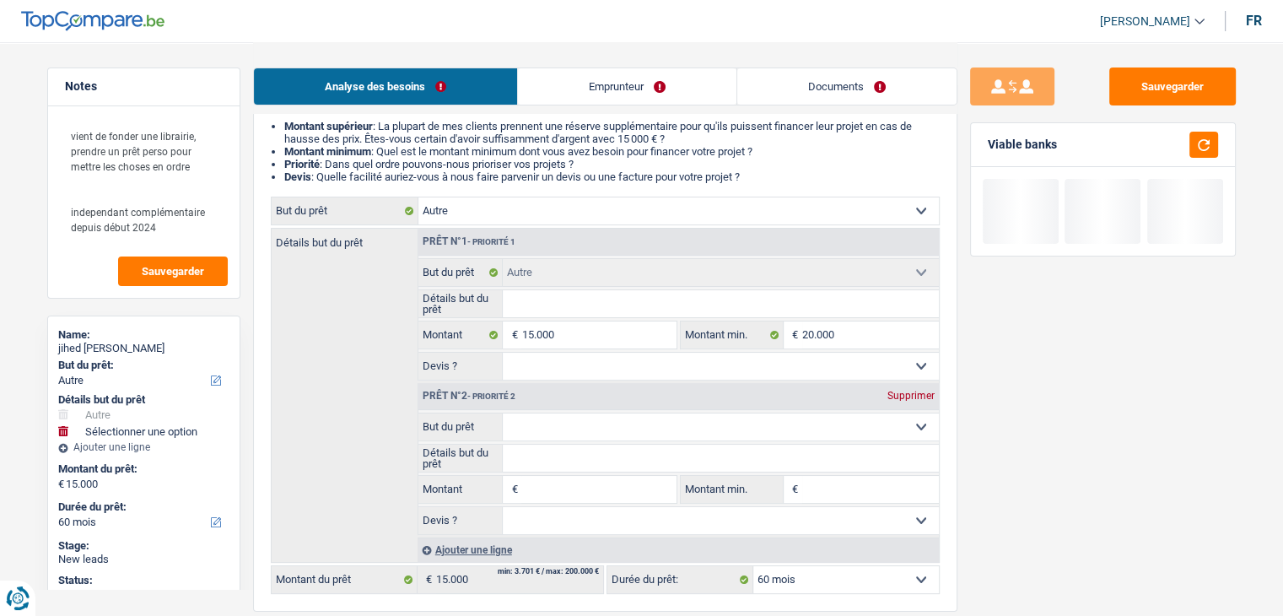
click at [553, 471] on fieldset "Confort maison: meubles, textile, peinture, électroménager, outillage non-profe…" at bounding box center [678, 474] width 521 height 122
click at [553, 480] on input "Montant" at bounding box center [598, 489] width 154 height 27
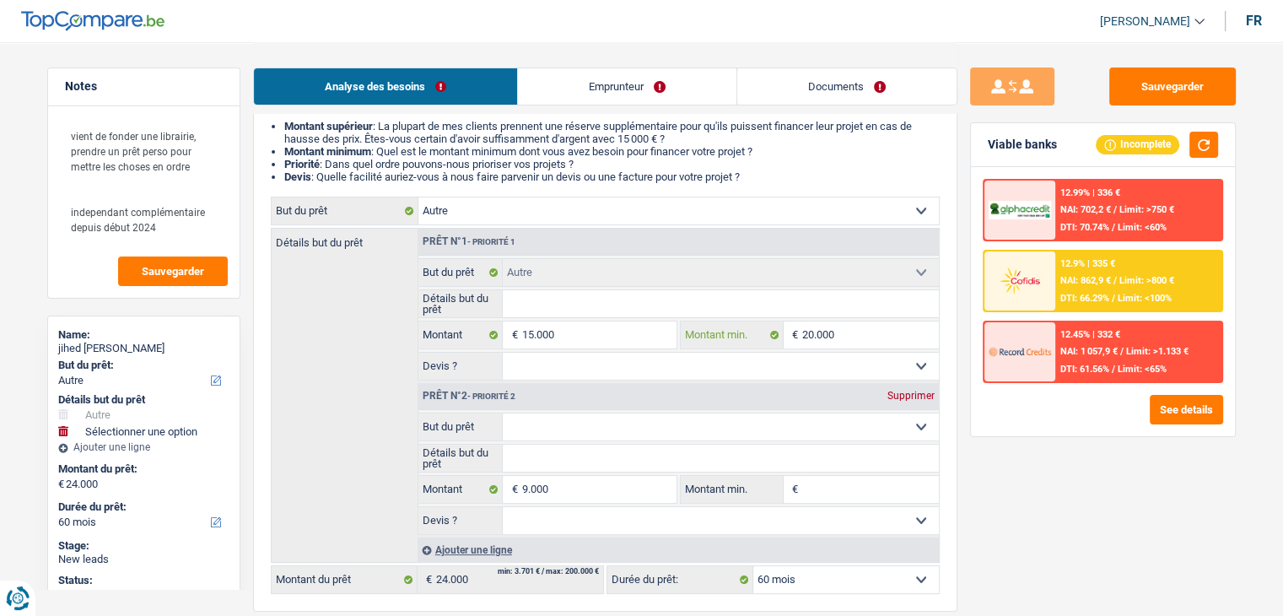
click at [854, 331] on input "20.000" at bounding box center [870, 334] width 137 height 27
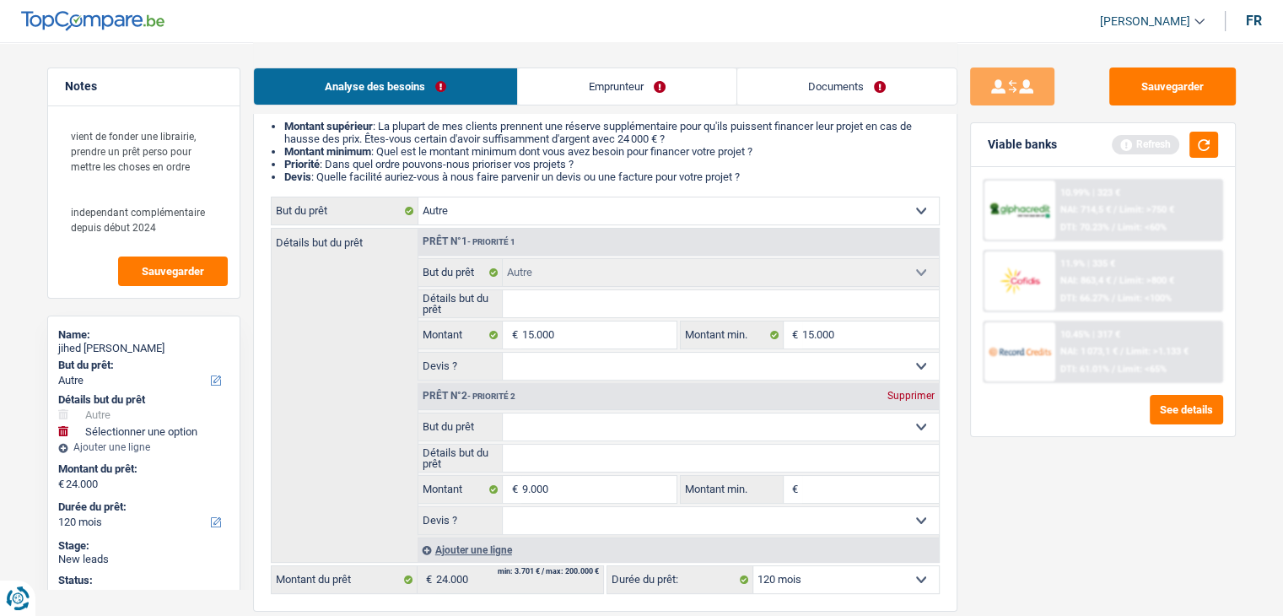
click at [834, 493] on input "Montant min." at bounding box center [870, 489] width 137 height 27
click at [609, 301] on input "Détails but du prêt" at bounding box center [721, 303] width 436 height 27
drag, startPoint x: 616, startPoint y: 311, endPoint x: 600, endPoint y: 274, distance: 40.4
click at [616, 311] on input "Détails but du prêt" at bounding box center [721, 303] width 436 height 27
click at [559, 207] on select "Confort maison: meubles, textile, peinture, électroménager, outillage non-profe…" at bounding box center [678, 210] width 521 height 27
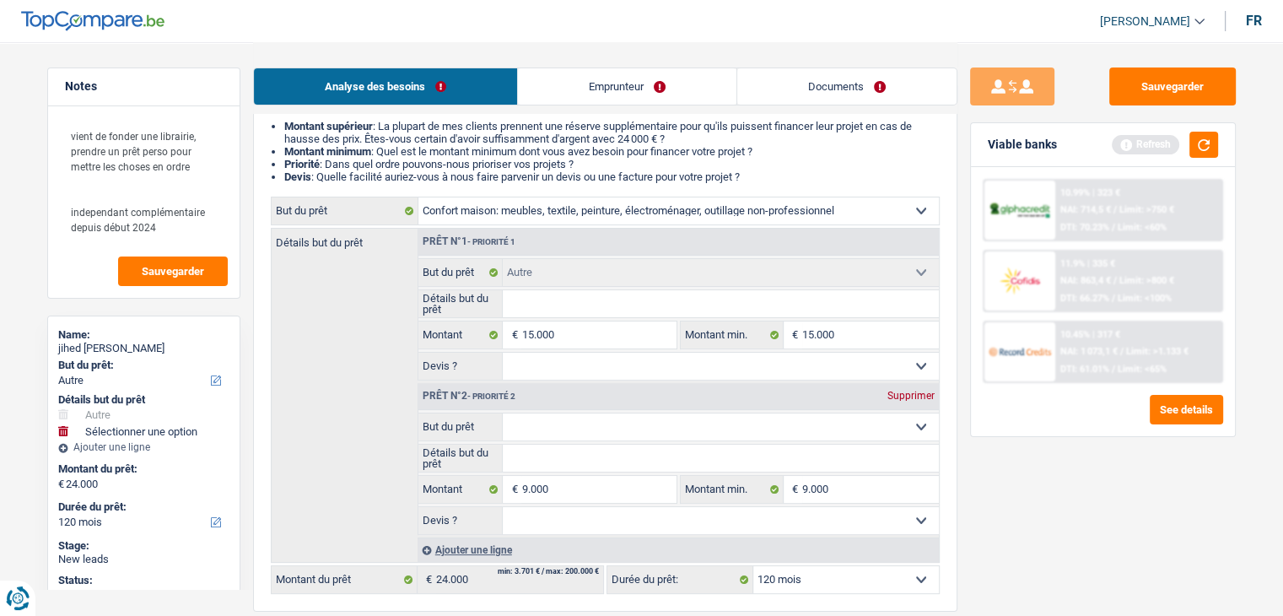
click at [418, 197] on select "Confort maison: meubles, textile, peinture, électroménager, outillage non-profe…" at bounding box center [678, 210] width 521 height 27
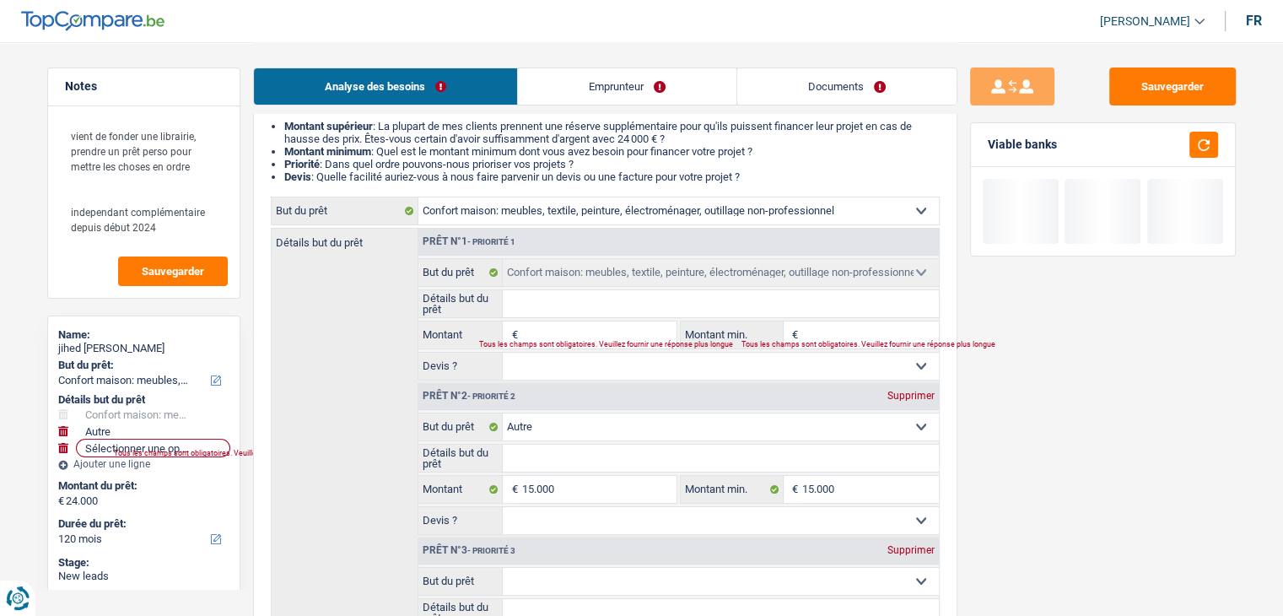
click at [892, 387] on div "Prêt n°2 - Priorité 2 Supprimer" at bounding box center [678, 396] width 521 height 27
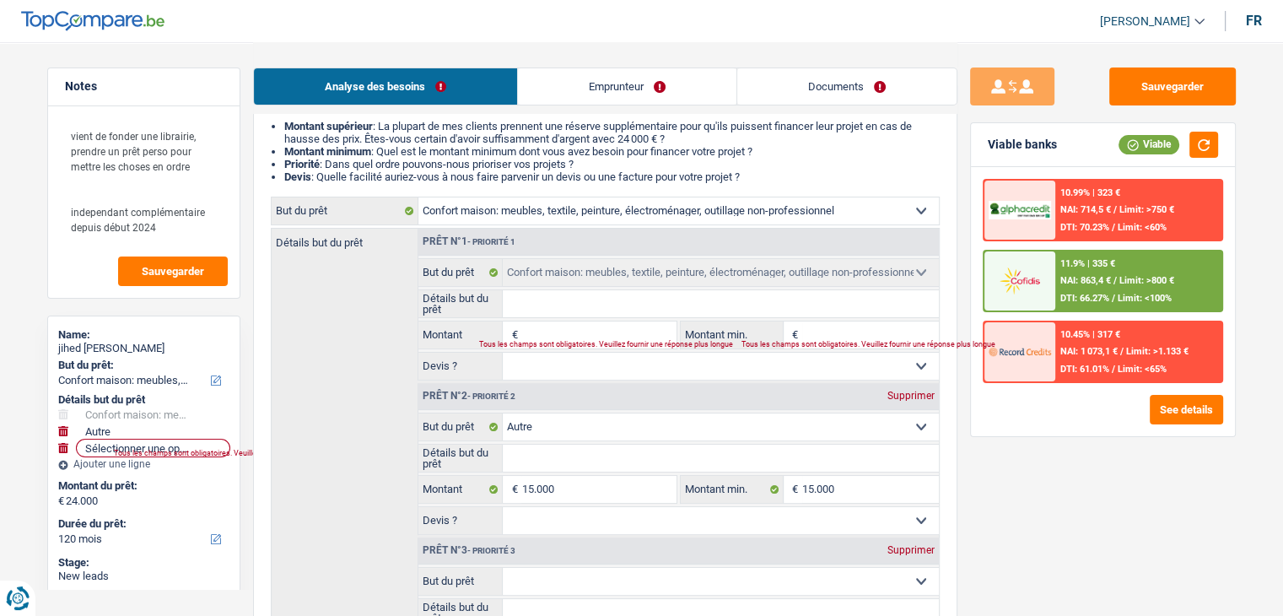
click at [899, 398] on div "Supprimer" at bounding box center [911, 396] width 56 height 10
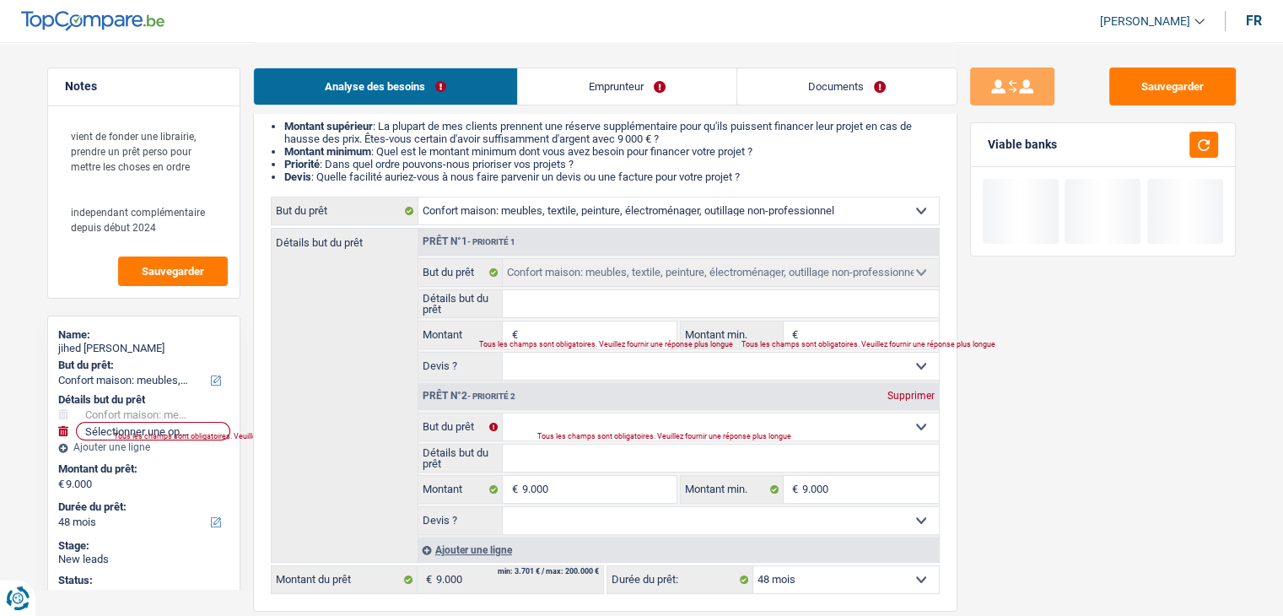
click at [898, 398] on div "Supprimer" at bounding box center [911, 396] width 56 height 10
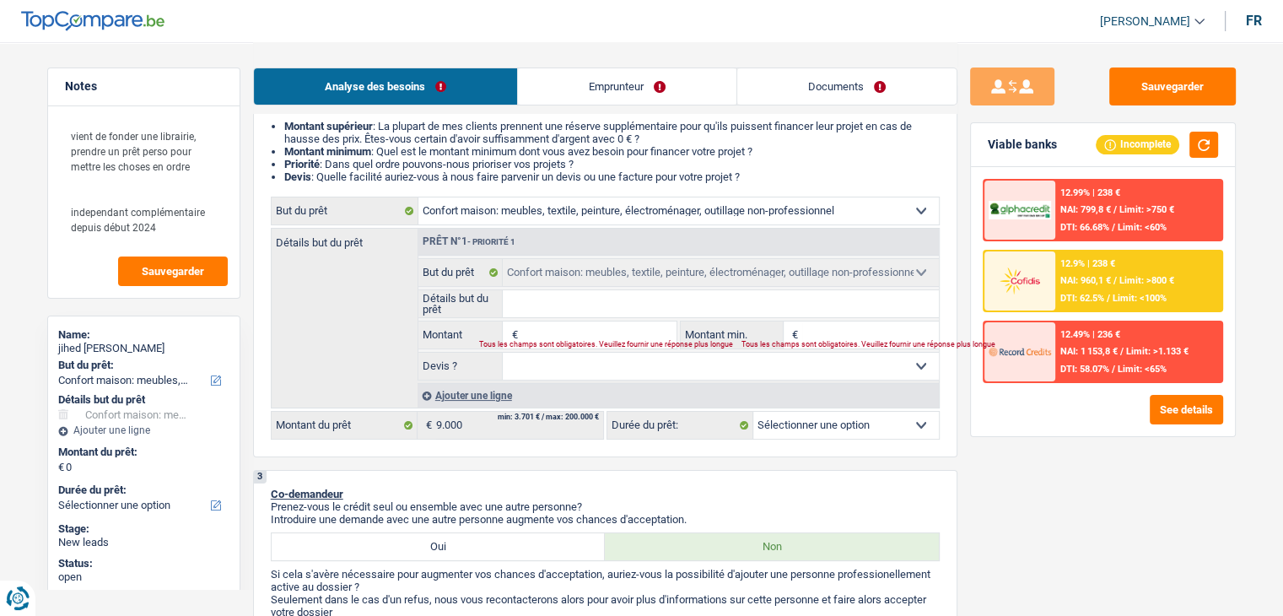
click at [601, 329] on input "Montant" at bounding box center [598, 334] width 154 height 27
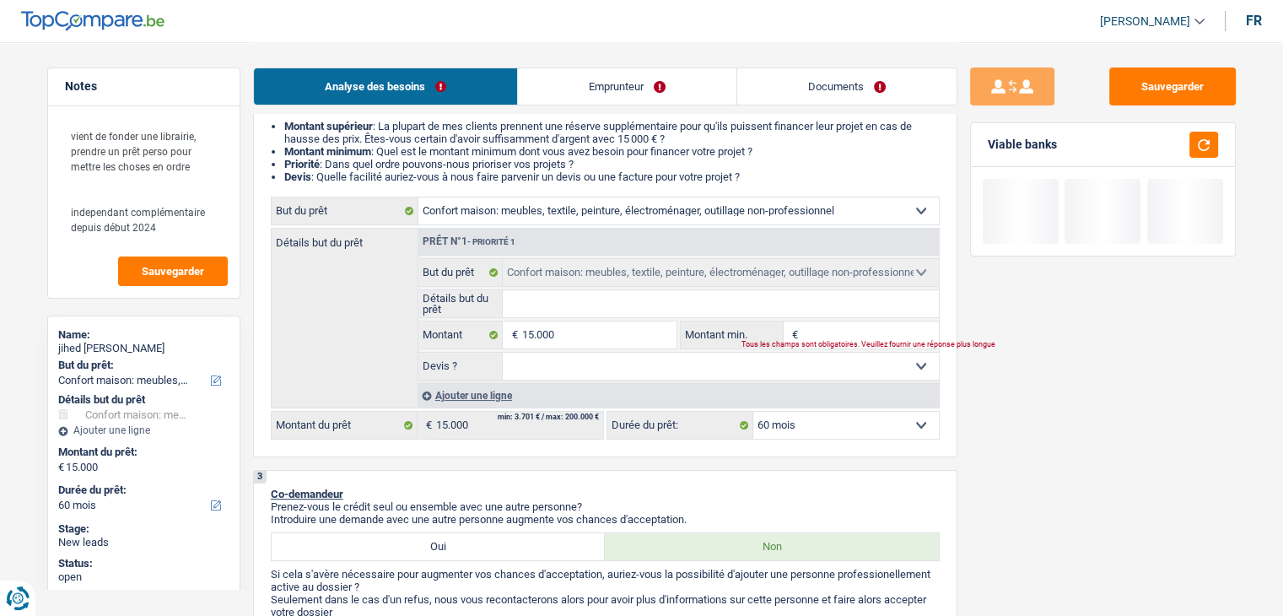
click at [477, 396] on div "Ajouter une ligne" at bounding box center [678, 395] width 521 height 24
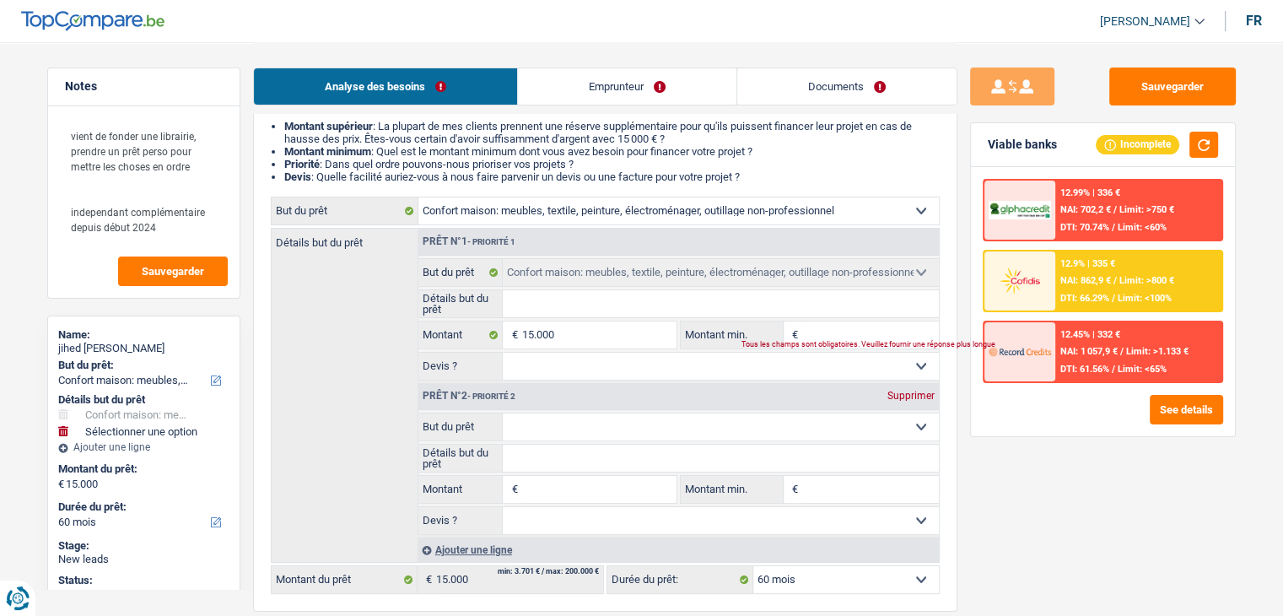
click at [843, 335] on input "Montant min." at bounding box center [870, 334] width 137 height 27
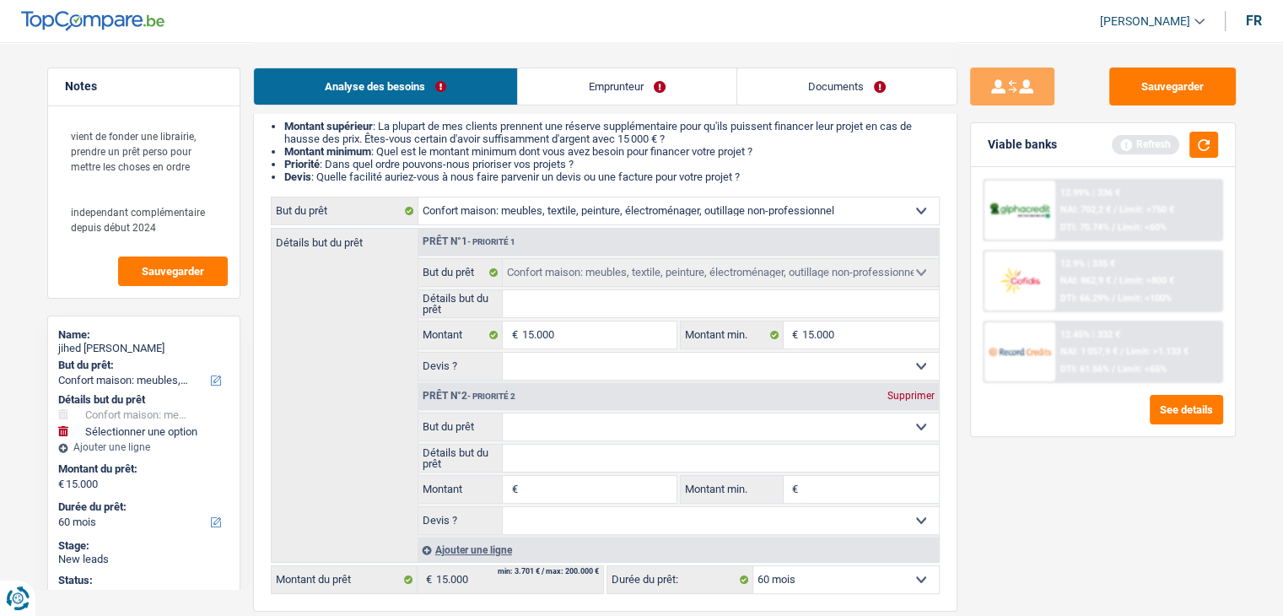
click at [532, 490] on input "Montant" at bounding box center [598, 489] width 154 height 27
click at [807, 487] on input "Montant min." at bounding box center [870, 489] width 137 height 27
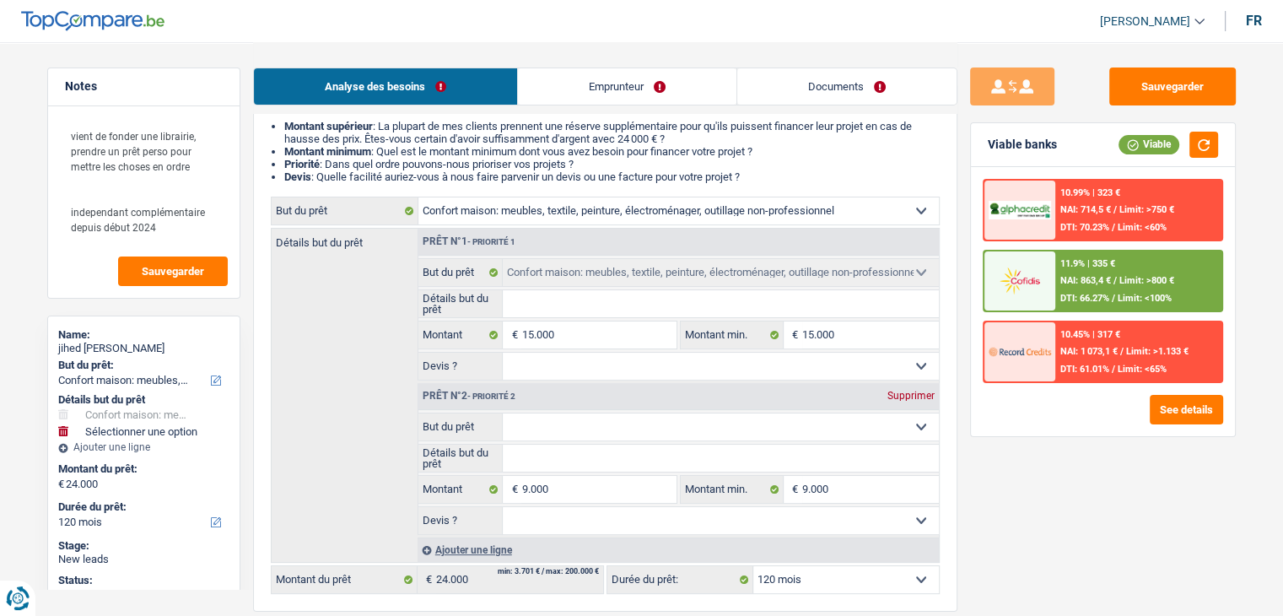
click at [1053, 405] on div "See details" at bounding box center [1103, 410] width 240 height 30
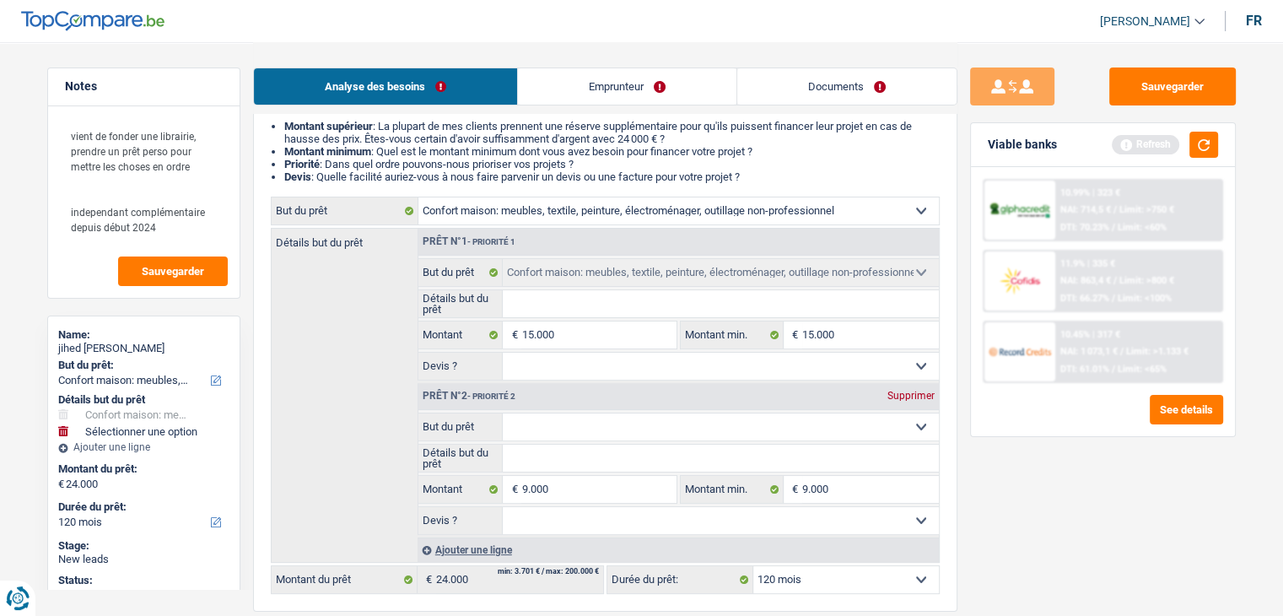
click at [784, 87] on link "Documents" at bounding box center [846, 86] width 219 height 36
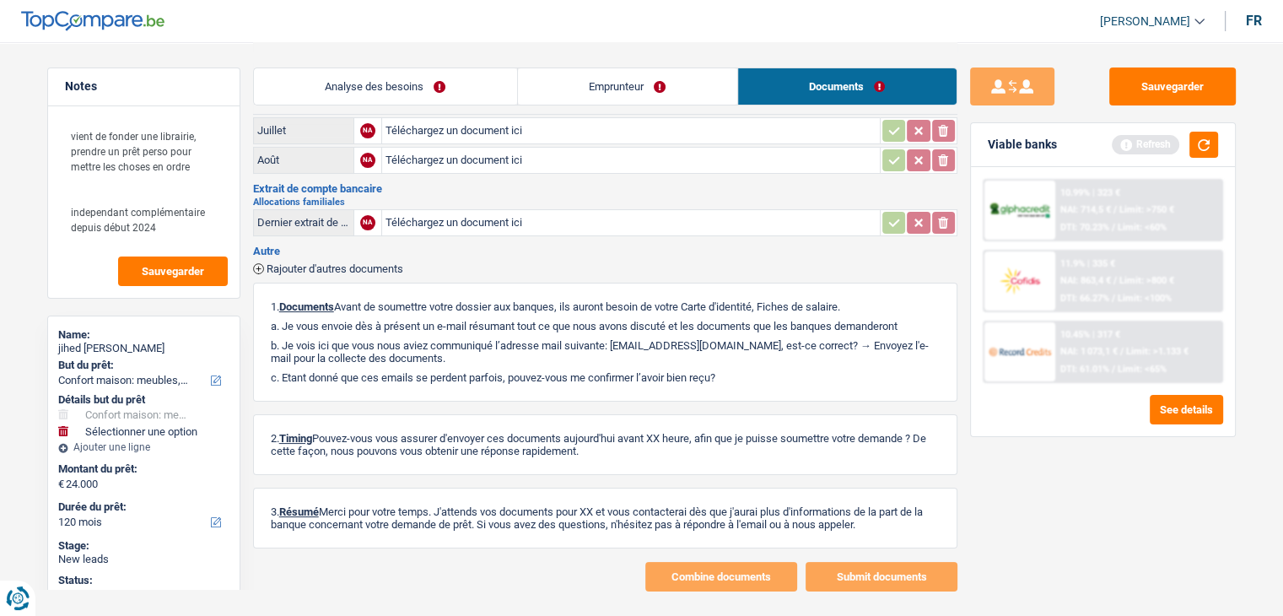
scroll to position [0, 0]
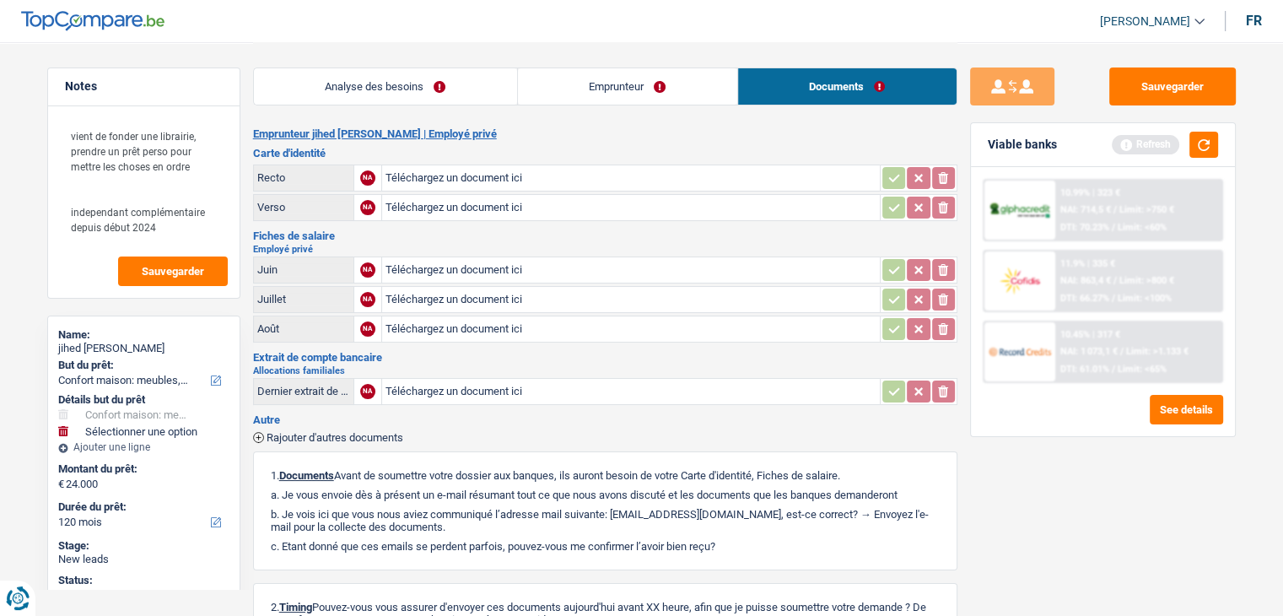
click at [559, 111] on div "Analyse des besoins Emprunteur Documents" at bounding box center [605, 78] width 705 height 72
drag, startPoint x: 618, startPoint y: 510, endPoint x: 728, endPoint y: 505, distance: 109.8
click at [728, 508] on p "b. Je vois ici que vous nous aviez communiqué l’adresse mail suivante: [EMAIL_…" at bounding box center [605, 520] width 669 height 25
drag, startPoint x: 732, startPoint y: 510, endPoint x: 615, endPoint y: 505, distance: 116.5
click at [615, 508] on p "b. Je vois ici que vous nous aviez communiqué l’adresse mail suivante: [EMAIL_…" at bounding box center [605, 520] width 669 height 25
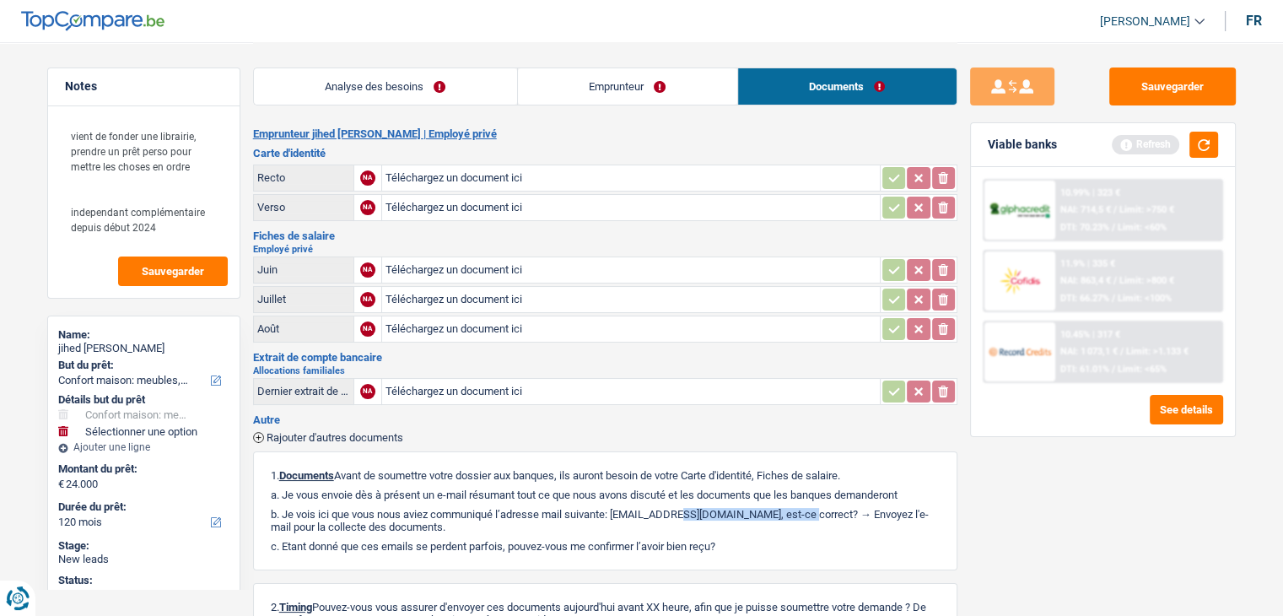
drag, startPoint x: 405, startPoint y: 88, endPoint x: 540, endPoint y: 141, distance: 145.1
click at [405, 88] on link "Analyse des besoins" at bounding box center [385, 86] width 263 height 36
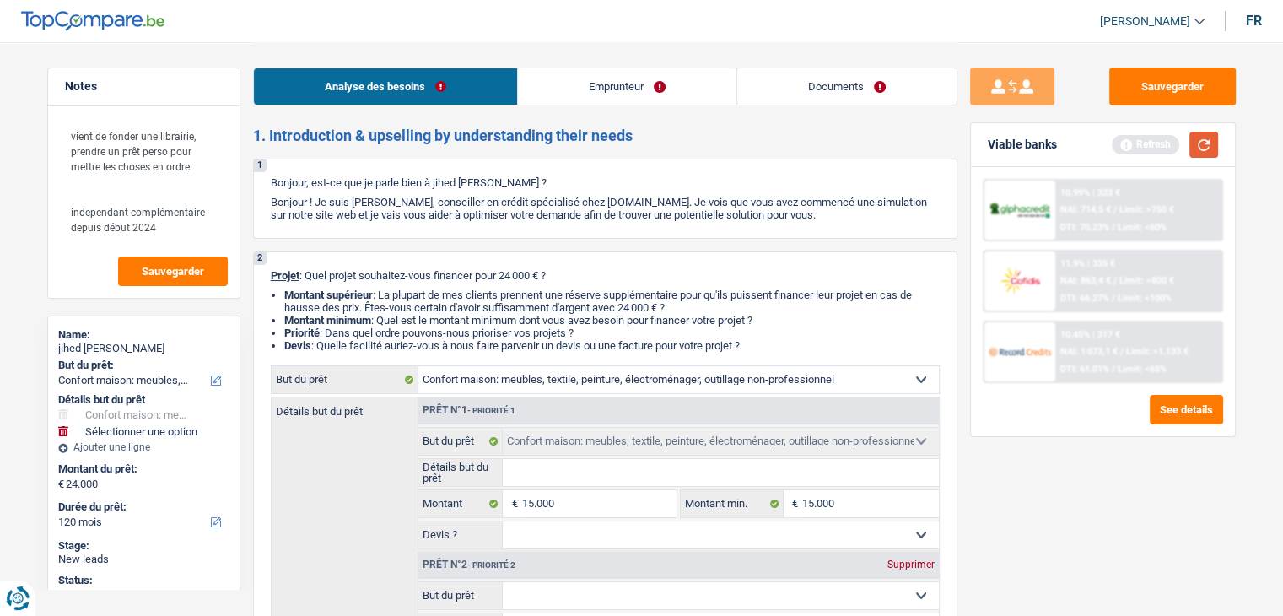
click at [1201, 142] on button "button" at bounding box center [1204, 145] width 29 height 26
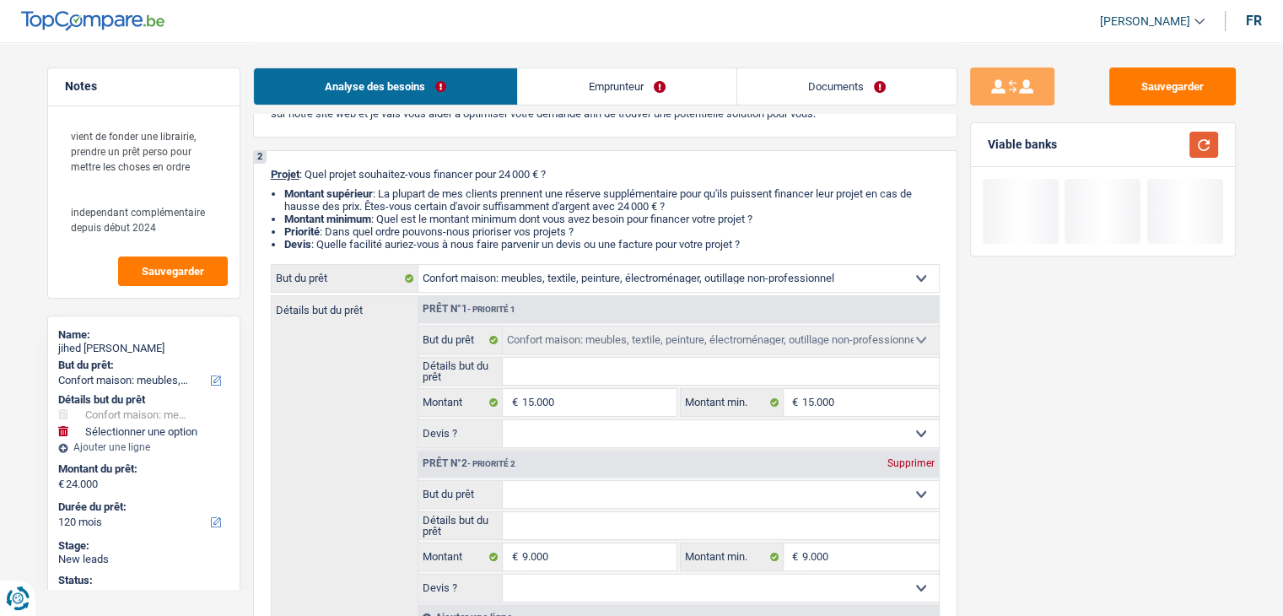
scroll to position [169, 0]
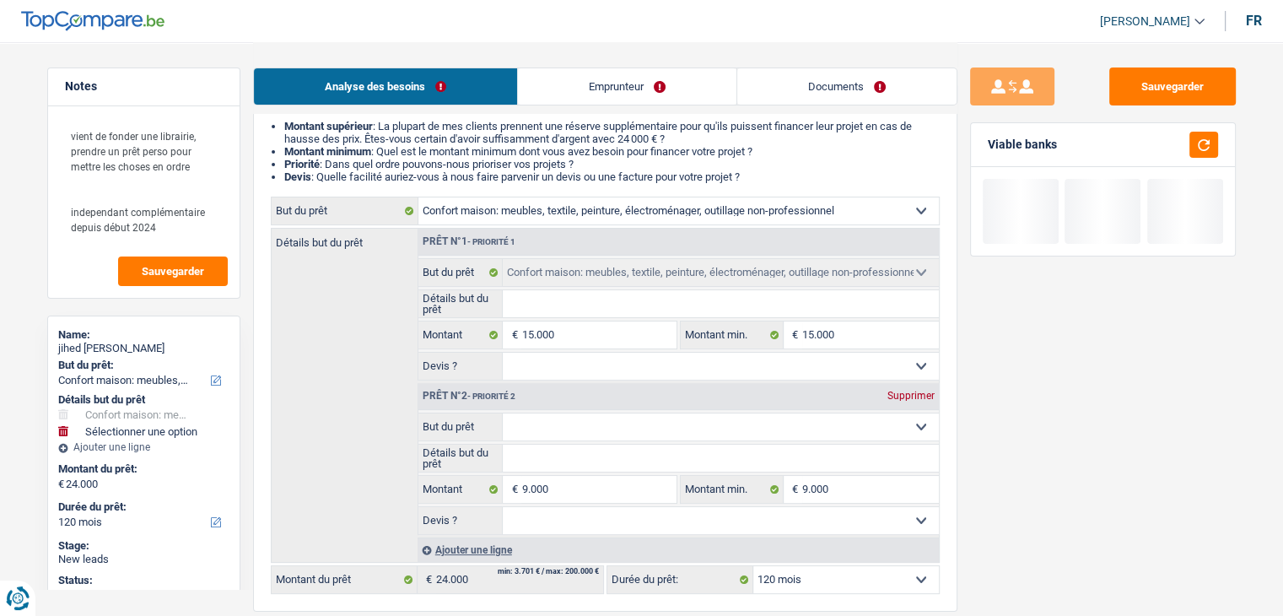
drag, startPoint x: 646, startPoint y: 359, endPoint x: 613, endPoint y: 375, distance: 36.6
click at [646, 359] on select "Oui Non Non répondu Sélectionner une option" at bounding box center [721, 366] width 436 height 27
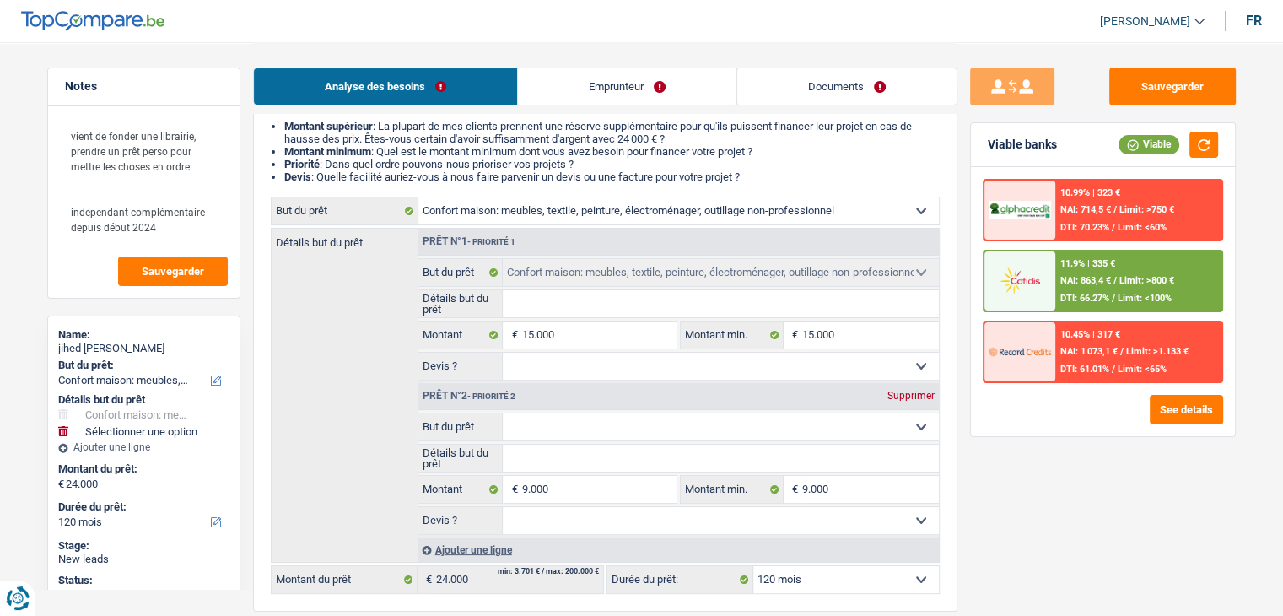
click at [503, 353] on select "Oui Non Non répondu Sélectionner une option" at bounding box center [721, 366] width 436 height 27
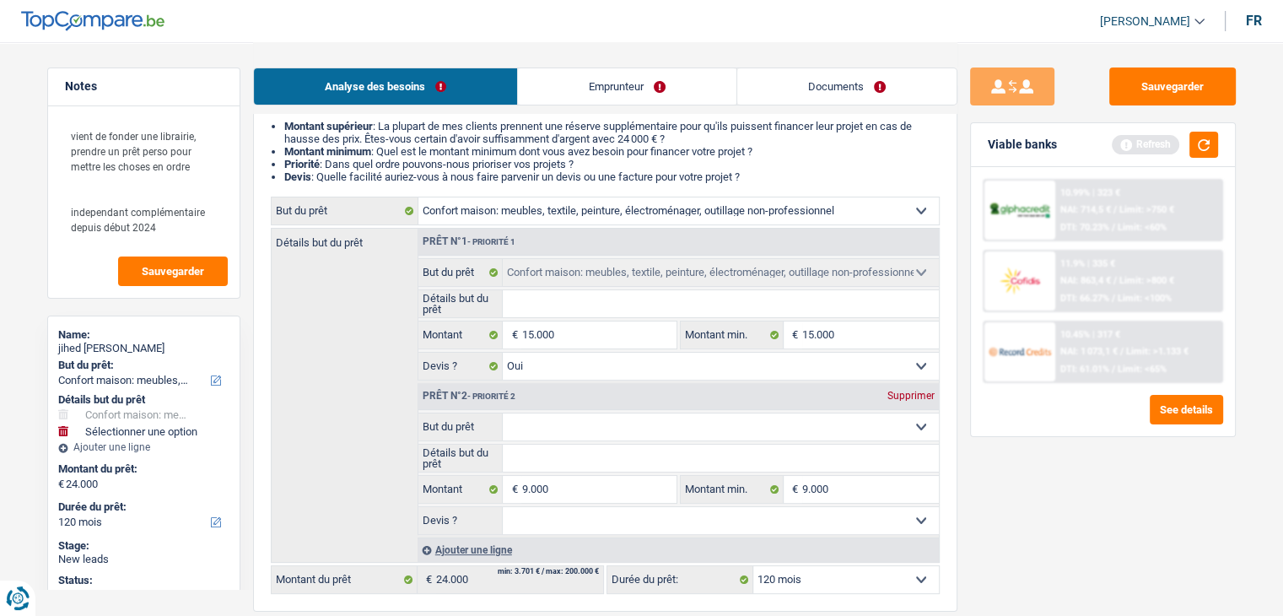
click at [548, 518] on select "Oui Non Non répondu Sélectionner une option" at bounding box center [721, 520] width 436 height 27
click at [503, 507] on select "Oui Non Non répondu Sélectionner une option" at bounding box center [721, 520] width 436 height 27
click at [557, 425] on select "Confort maison: meubles, textile, peinture, électroménager, outillage non-profe…" at bounding box center [721, 426] width 436 height 27
click at [503, 413] on select "Confort maison: meubles, textile, peinture, électroménager, outillage non-profe…" at bounding box center [721, 426] width 436 height 27
click at [554, 457] on input "Détails but du prêt" at bounding box center [721, 458] width 436 height 27
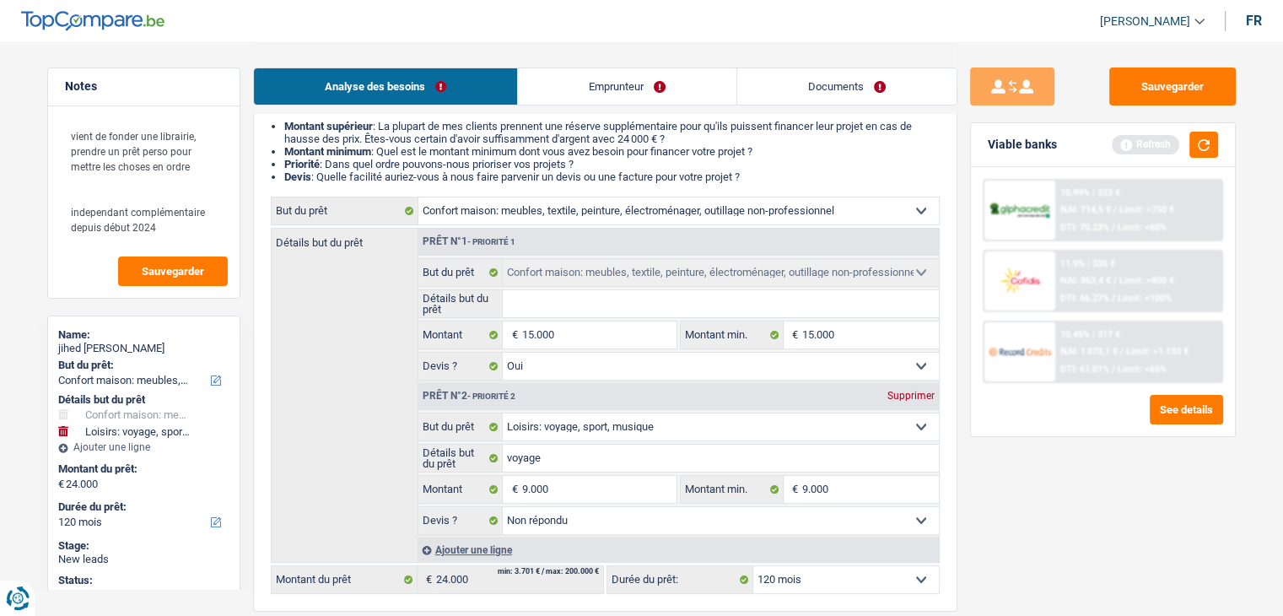
click at [544, 291] on input "Détails but du prêt" at bounding box center [721, 303] width 436 height 27
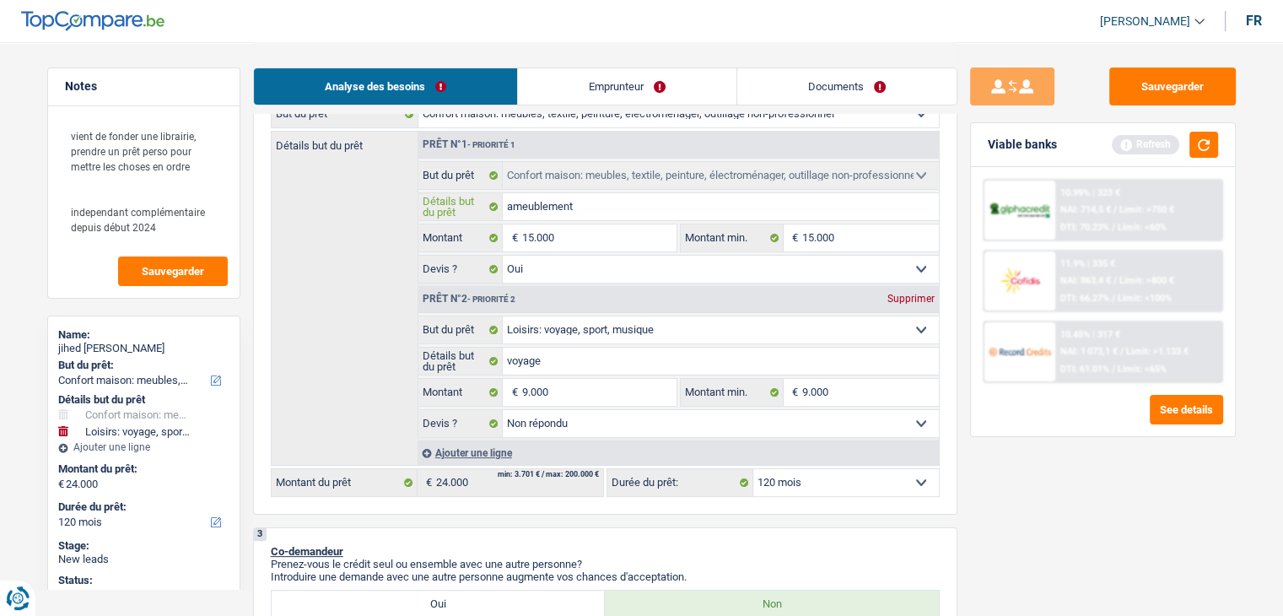
scroll to position [337, 0]
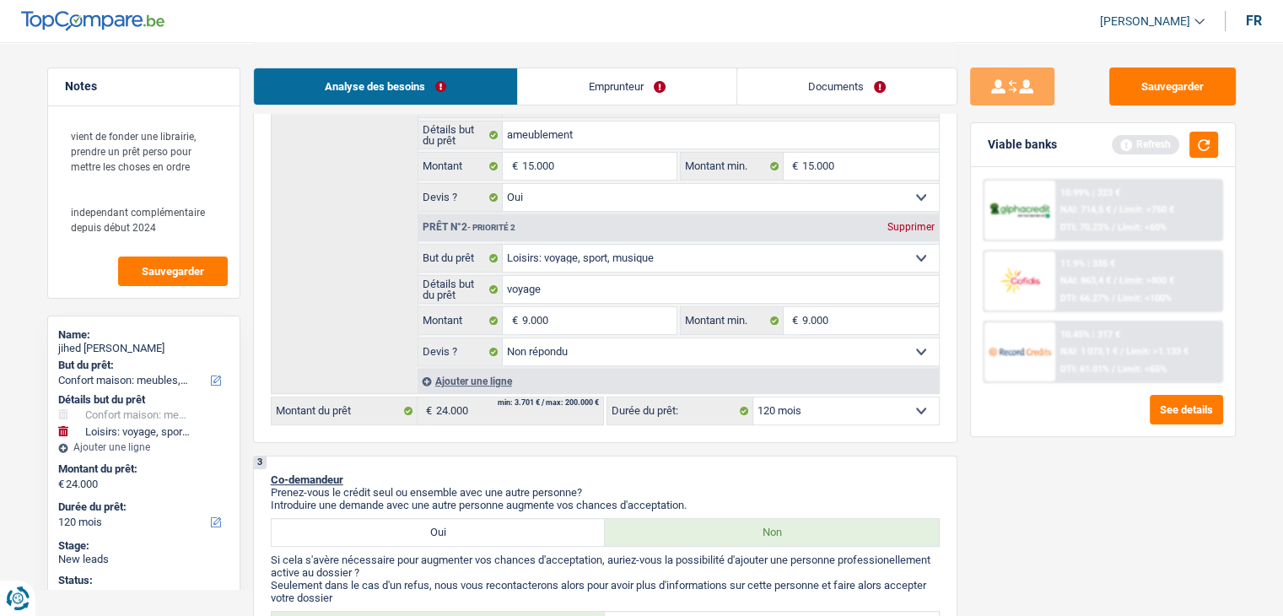
click at [1022, 497] on div "Sauvegarder Viable banks Refresh 10.99% | 323 € NAI: 714,5 € / Limit: >750 € DT…" at bounding box center [1103, 327] width 291 height 521
click at [1201, 149] on button "button" at bounding box center [1204, 145] width 29 height 26
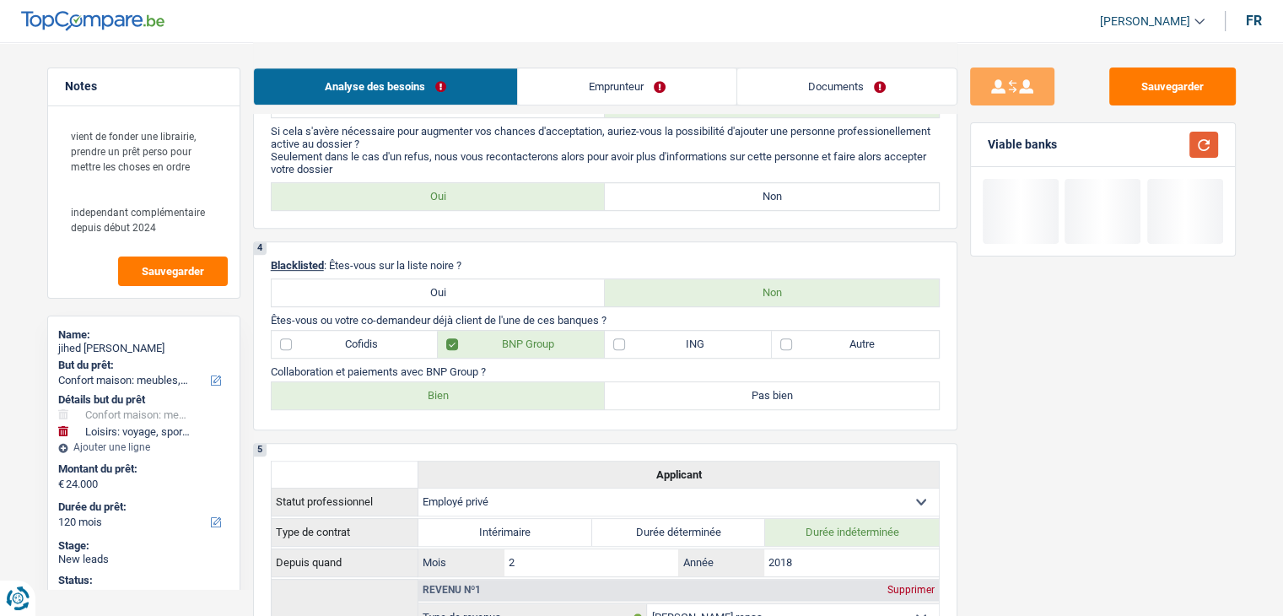
scroll to position [675, 0]
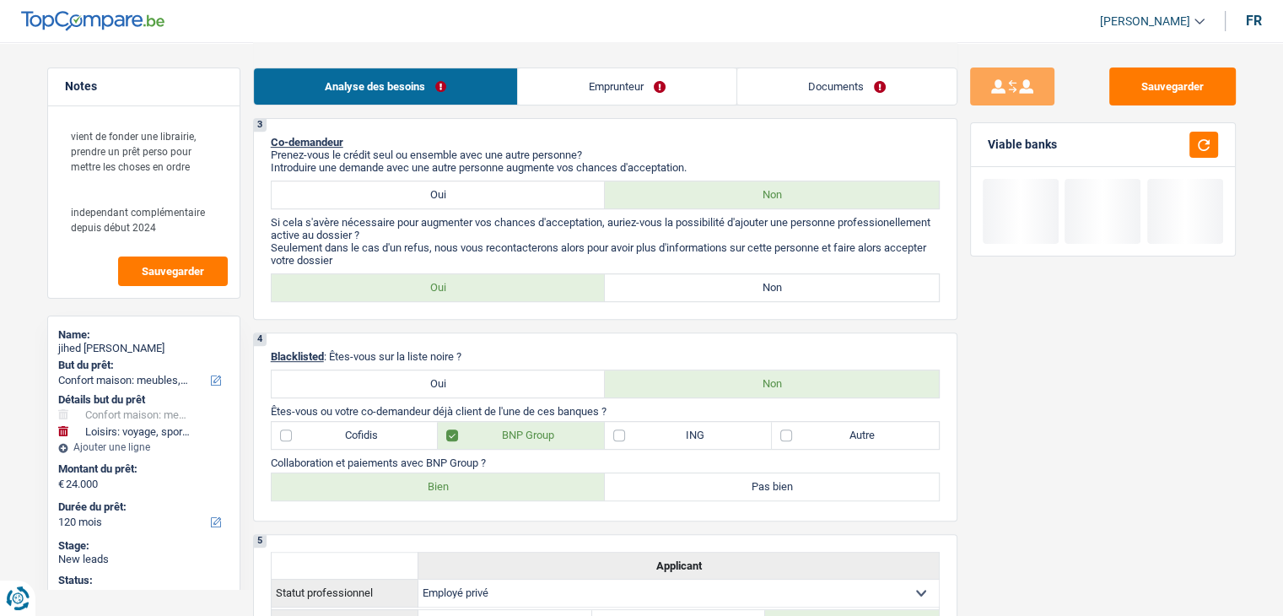
click at [654, 278] on label "Non" at bounding box center [772, 287] width 334 height 27
click at [654, 278] on input "Non" at bounding box center [772, 287] width 334 height 27
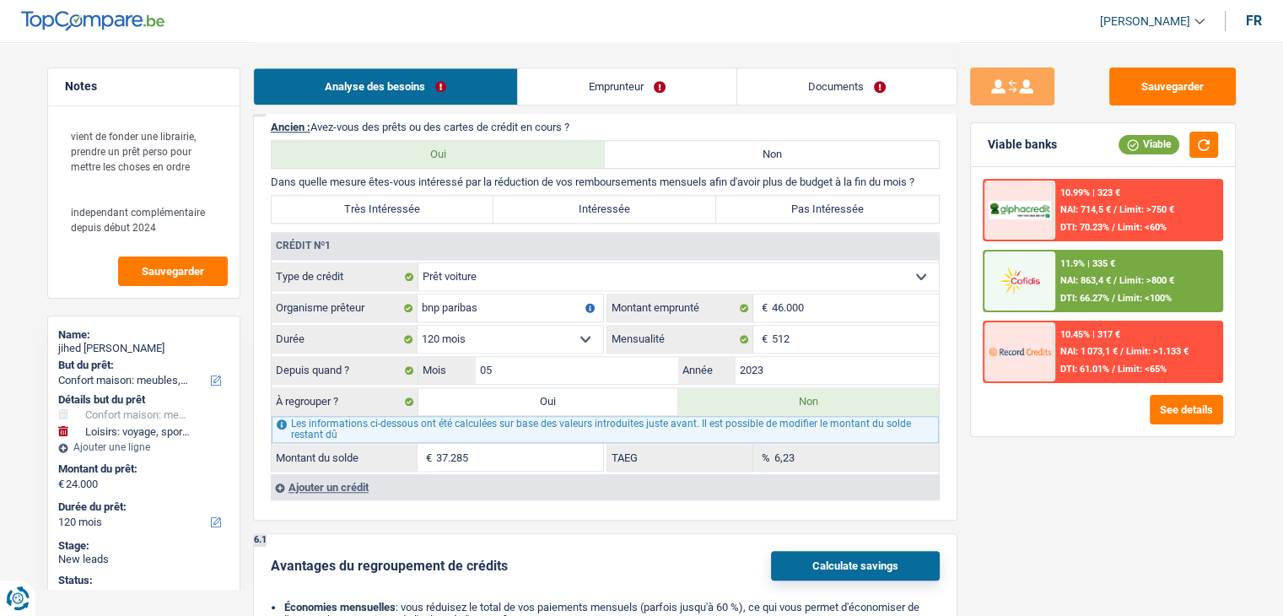
scroll to position [1687, 0]
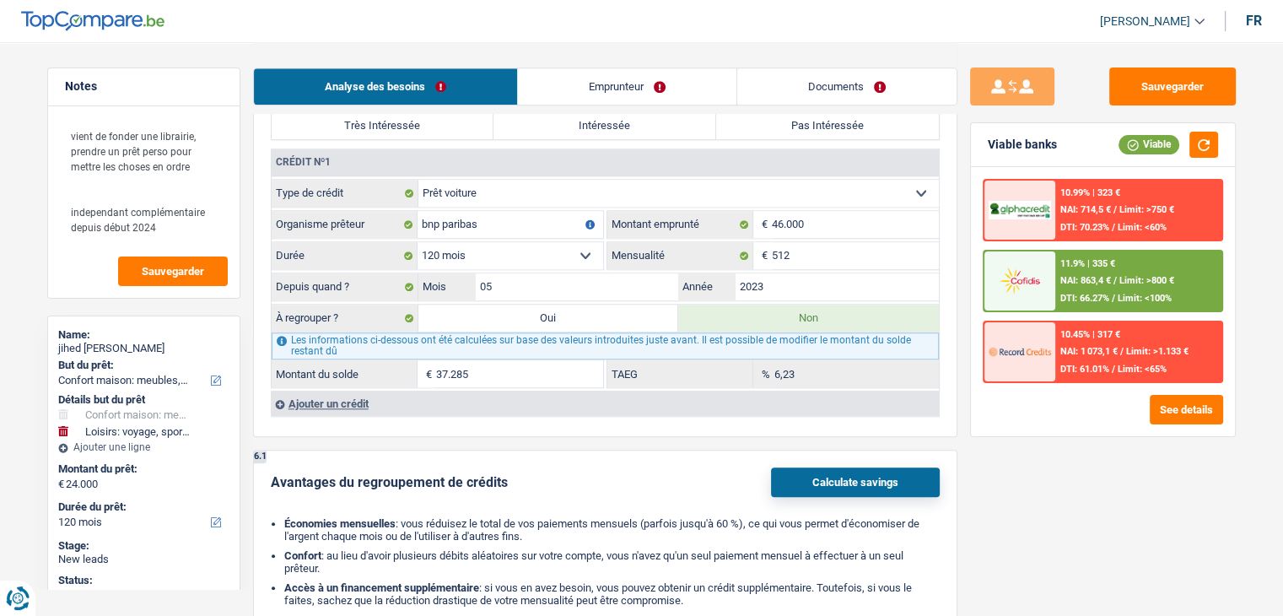
click at [581, 308] on label "Oui" at bounding box center [548, 318] width 261 height 27
click at [581, 308] on input "Oui" at bounding box center [548, 318] width 261 height 27
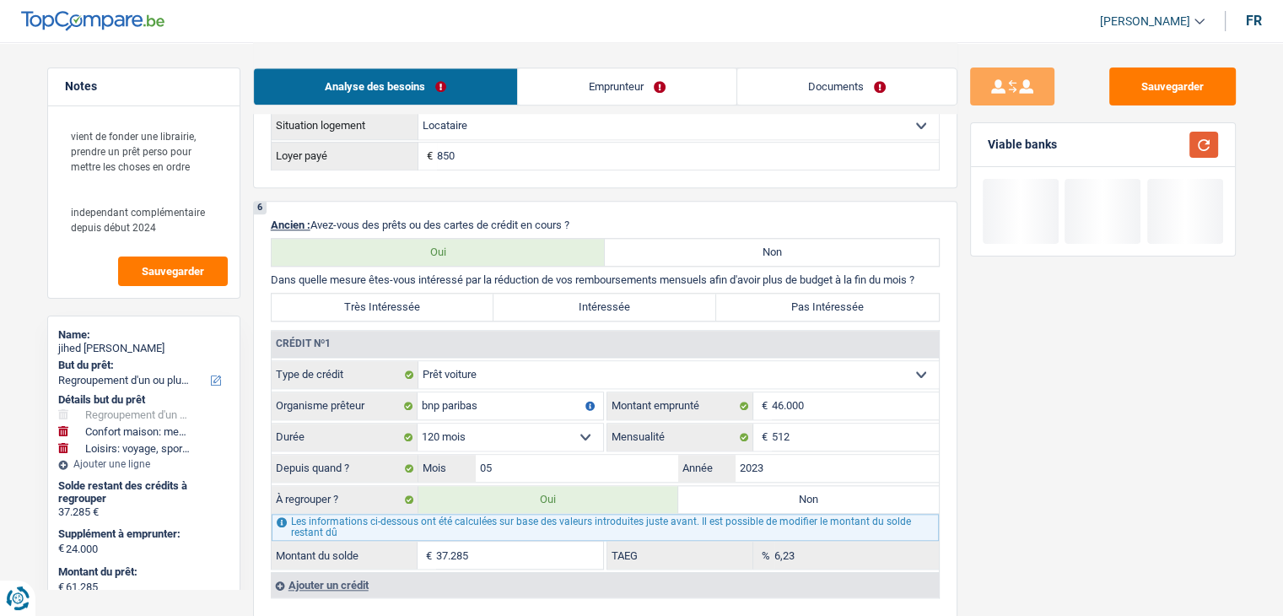
click at [1198, 148] on button "button" at bounding box center [1204, 145] width 29 height 26
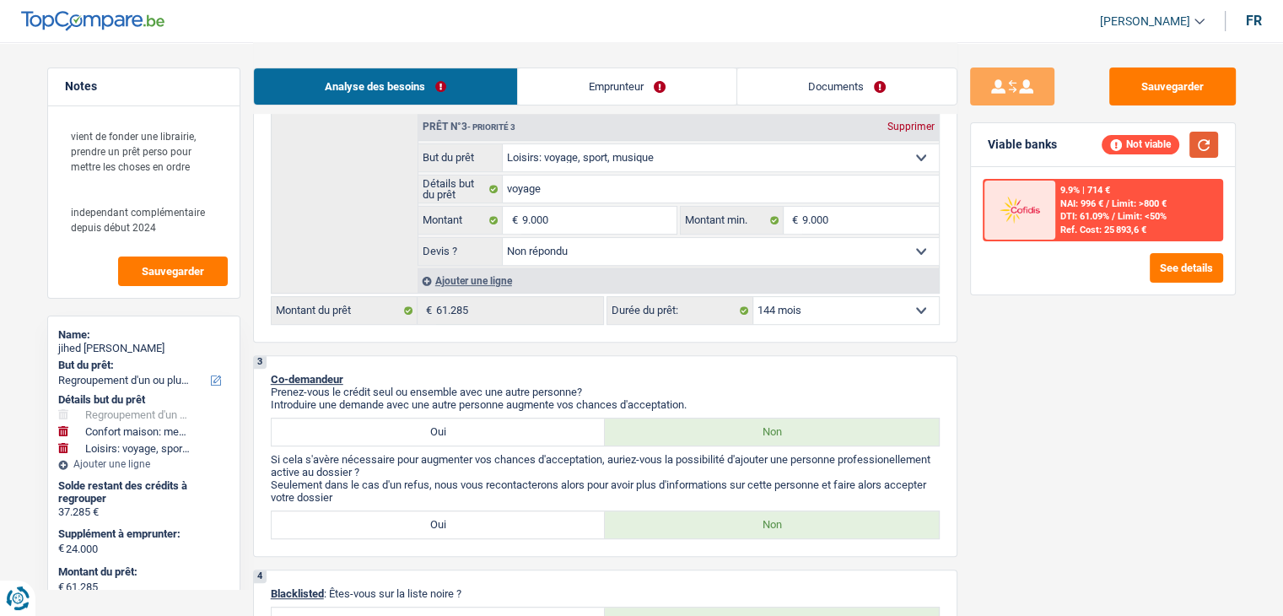
scroll to position [591, 0]
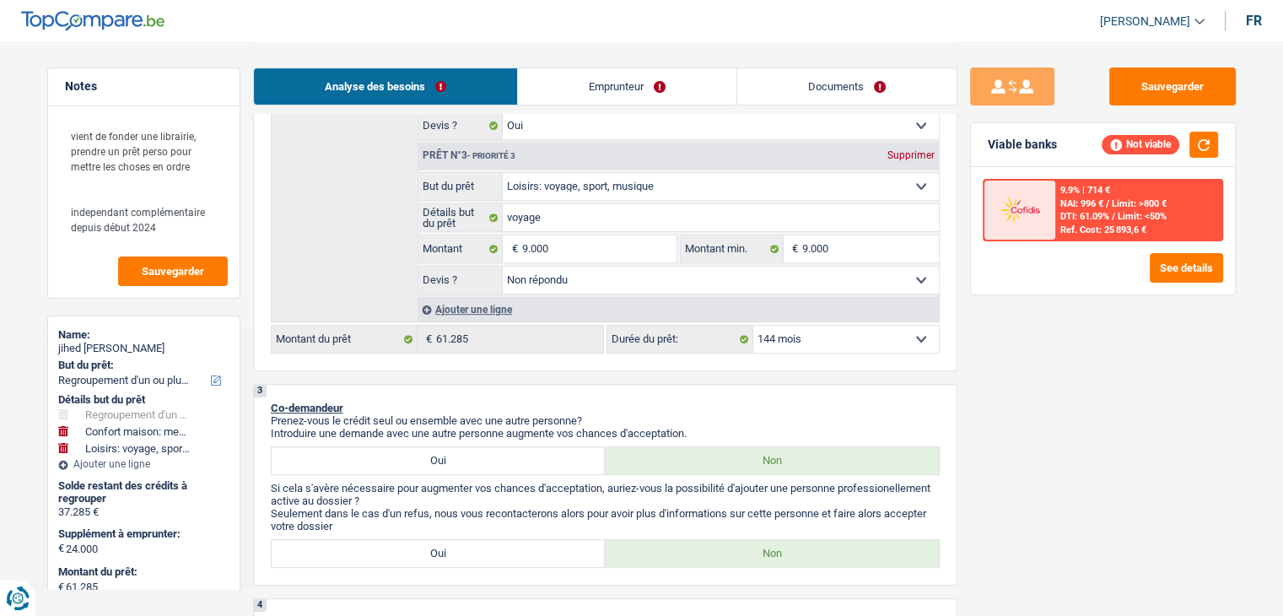
click at [795, 331] on select "12 mois 18 mois 24 mois 30 mois 36 mois 42 mois 48 mois 60 mois 72 mois 84 mois…" at bounding box center [846, 339] width 186 height 27
click at [753, 326] on select "12 mois 18 mois 24 mois 30 mois 36 mois 42 mois 48 mois 60 mois 72 mois 84 mois…" at bounding box center [846, 339] width 186 height 27
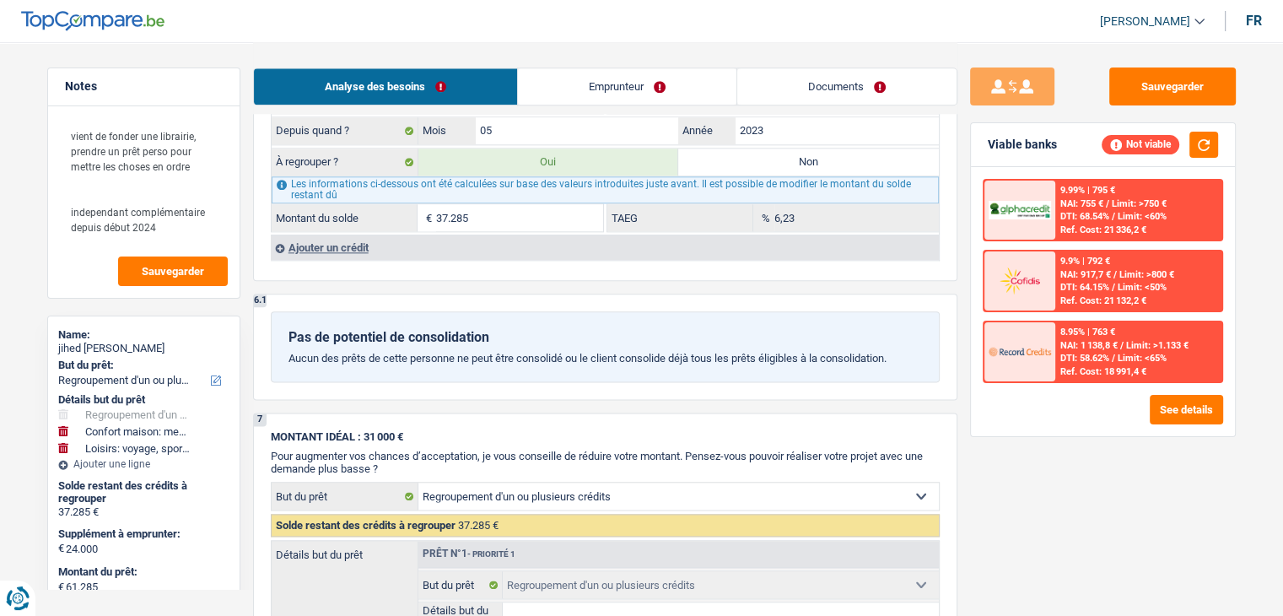
scroll to position [1856, 0]
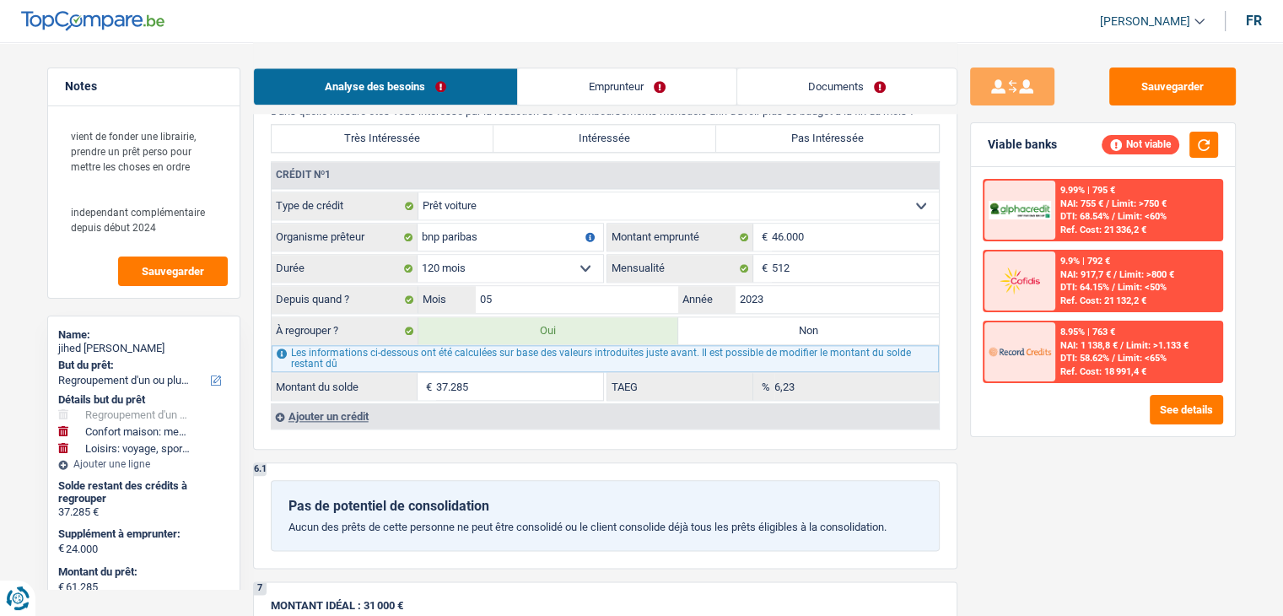
click at [758, 320] on label "Non" at bounding box center [808, 330] width 261 height 27
click at [758, 320] on input "Non" at bounding box center [808, 330] width 261 height 27
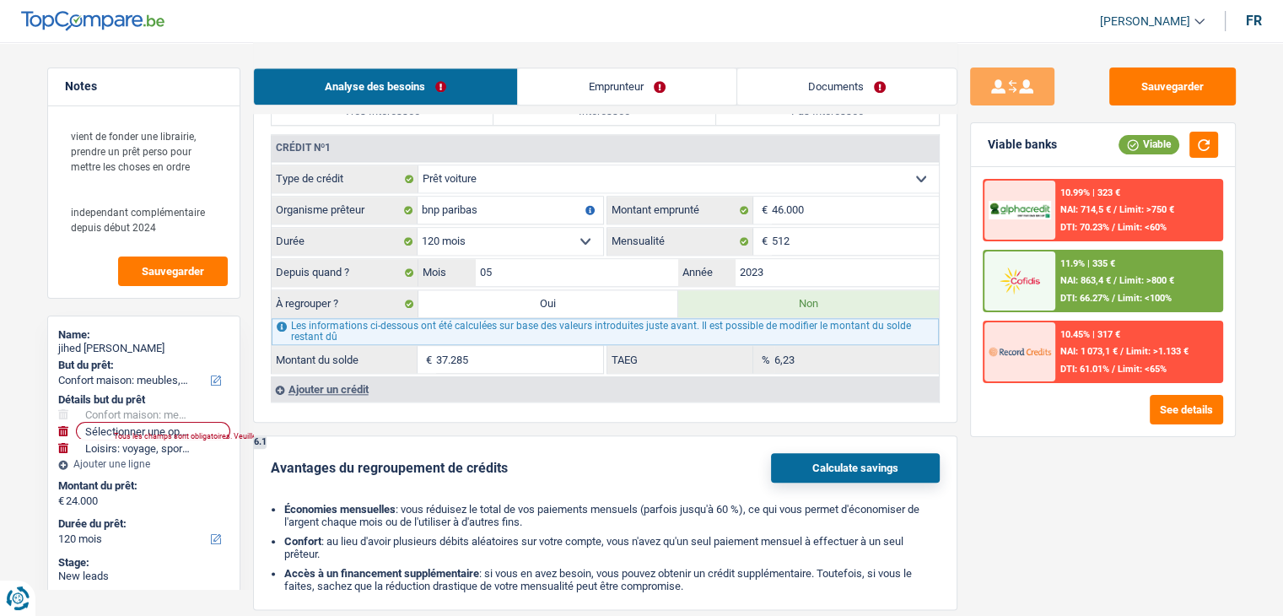
drag, startPoint x: 682, startPoint y: 30, endPoint x: 658, endPoint y: 33, distance: 23.8
click at [682, 30] on header "[PERSON_NAME] Se déconnecter fr" at bounding box center [641, 21] width 1283 height 43
drag, startPoint x: 154, startPoint y: 224, endPoint x: 40, endPoint y: 202, distance: 115.2
click at [40, 202] on div "Notes vient de fonder une librairie, prendre un prêt perso pour mettre les chos…" at bounding box center [144, 327] width 219 height 521
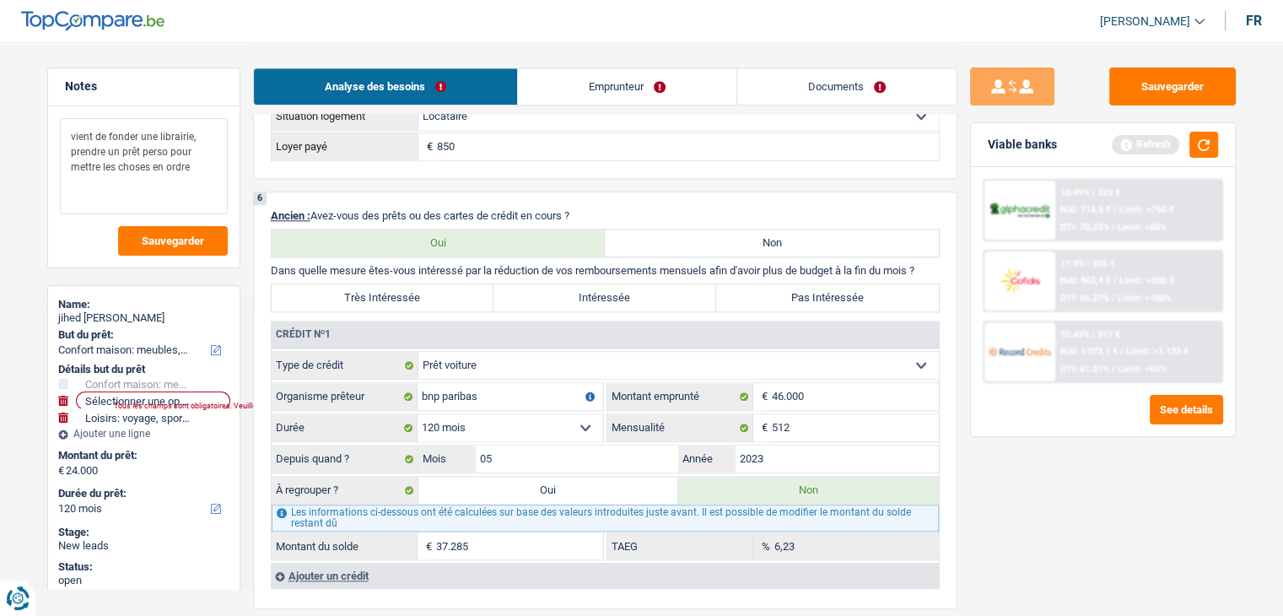
scroll to position [1519, 0]
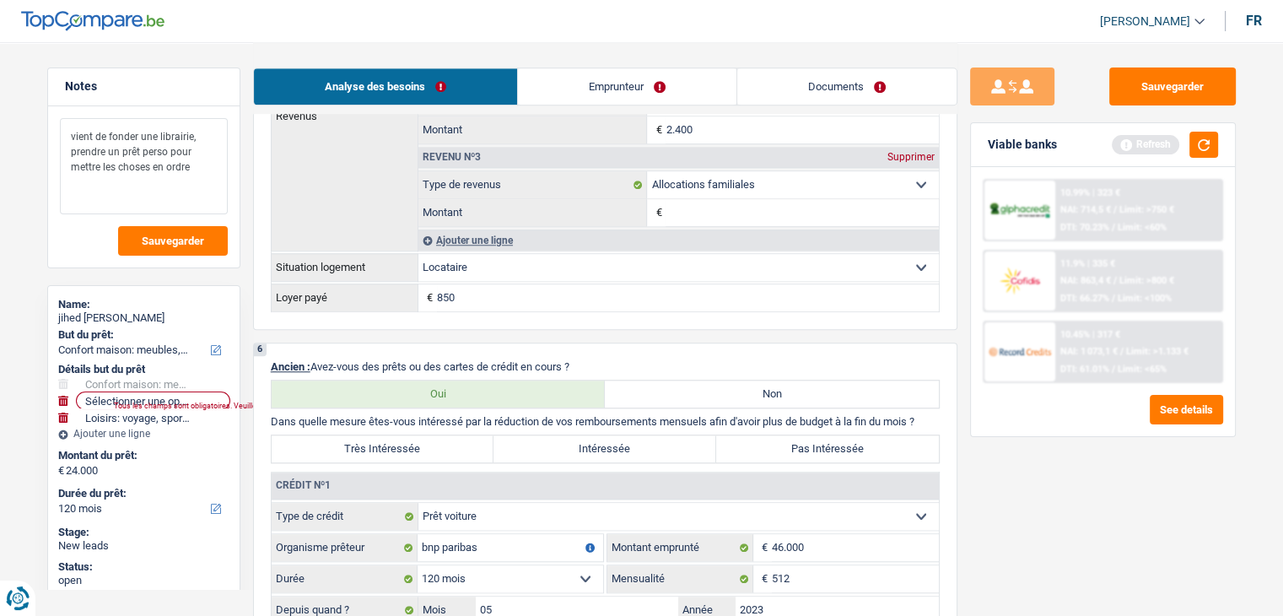
drag, startPoint x: 138, startPoint y: 135, endPoint x: 74, endPoint y: 136, distance: 64.1
click at [74, 136] on textarea "vient de fonder une librairie, prendre un prêt perso pour mettre les choses en …" at bounding box center [144, 166] width 168 height 96
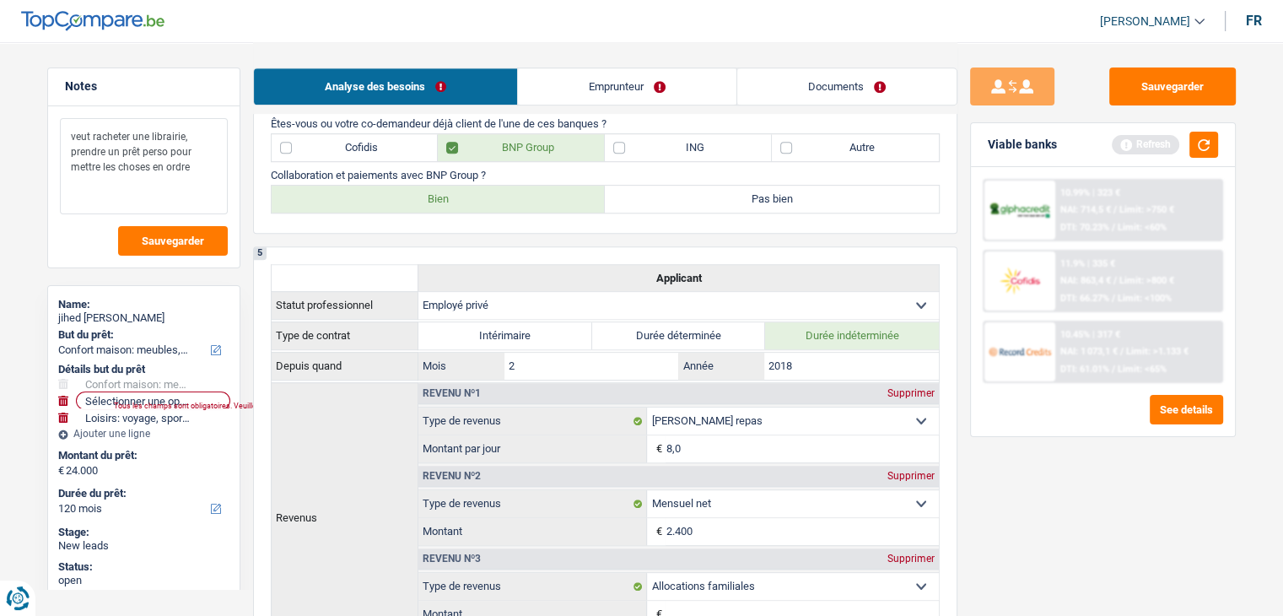
scroll to position [1097, 0]
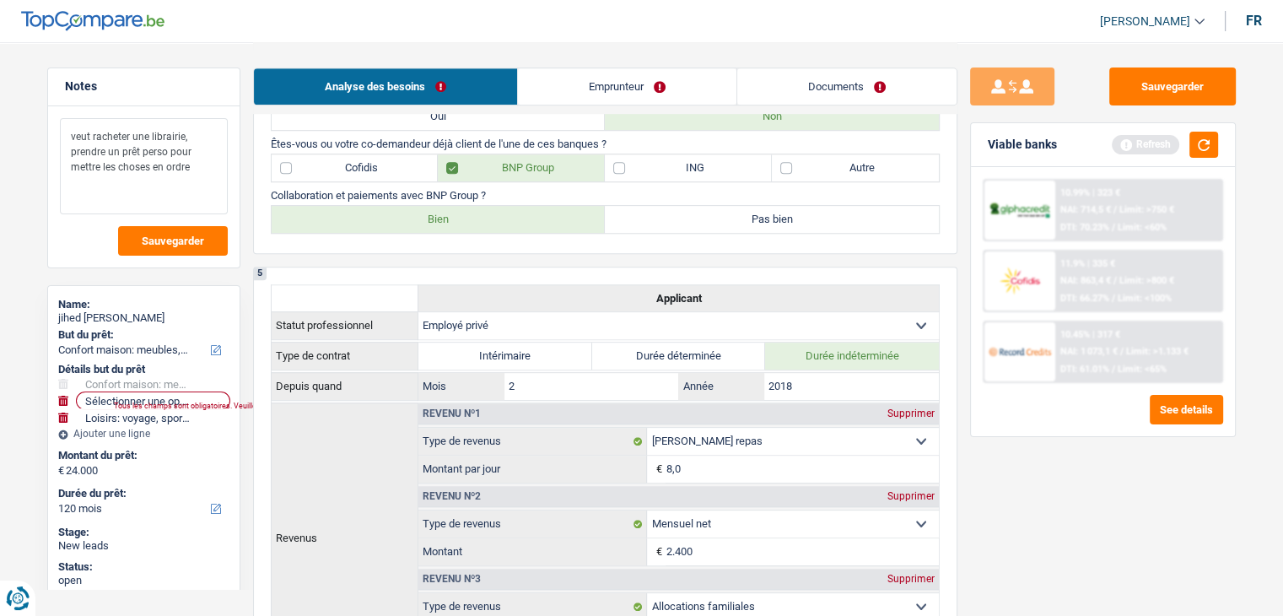
drag, startPoint x: 192, startPoint y: 170, endPoint x: 58, endPoint y: 170, distance: 134.2
click at [60, 170] on textarea "veut racheter une librairie, prendre un prêt perso pour mettre les choses en or…" at bounding box center [144, 166] width 168 height 96
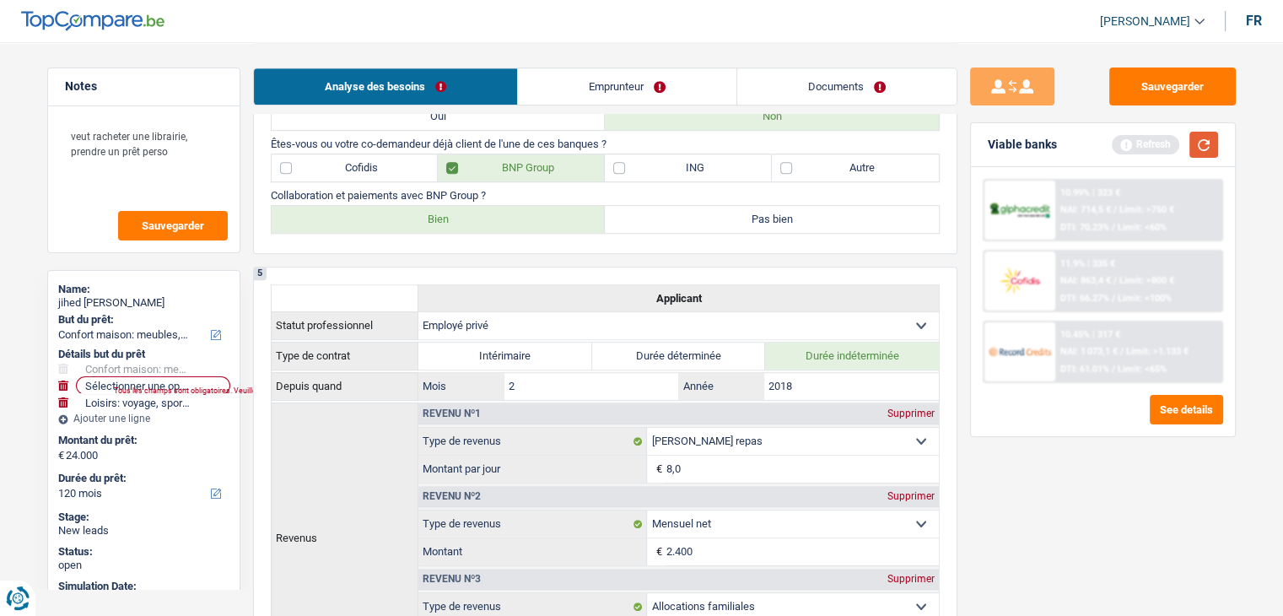
click at [1208, 142] on button "button" at bounding box center [1204, 145] width 29 height 26
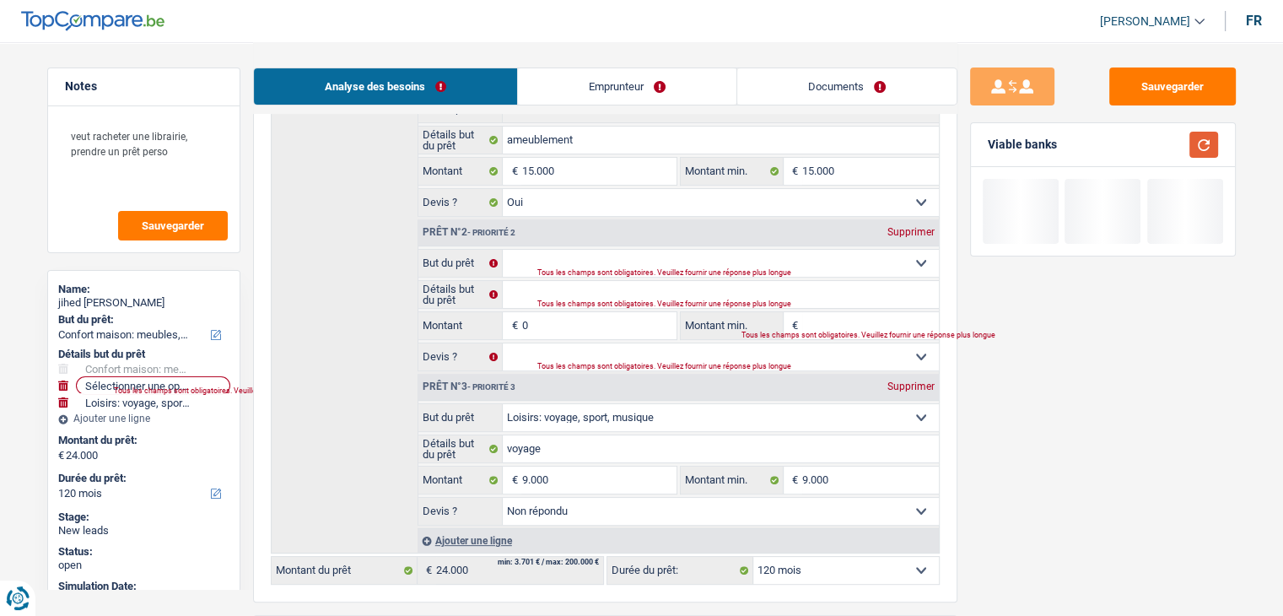
scroll to position [422, 0]
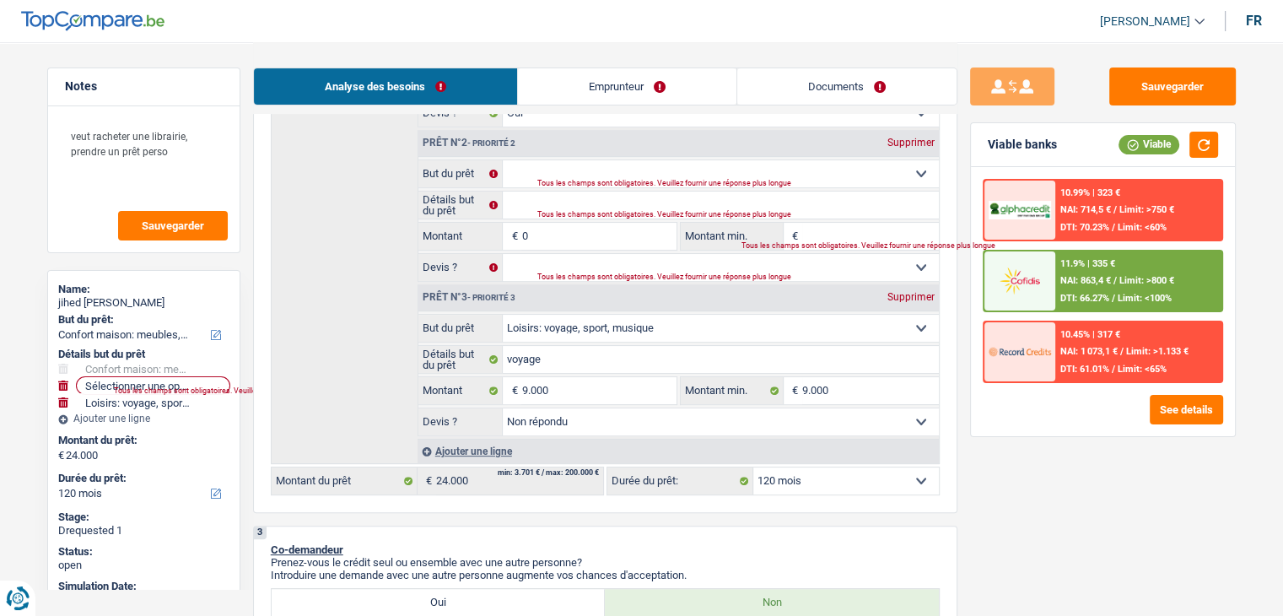
click at [888, 144] on div "Supprimer" at bounding box center [911, 143] width 56 height 10
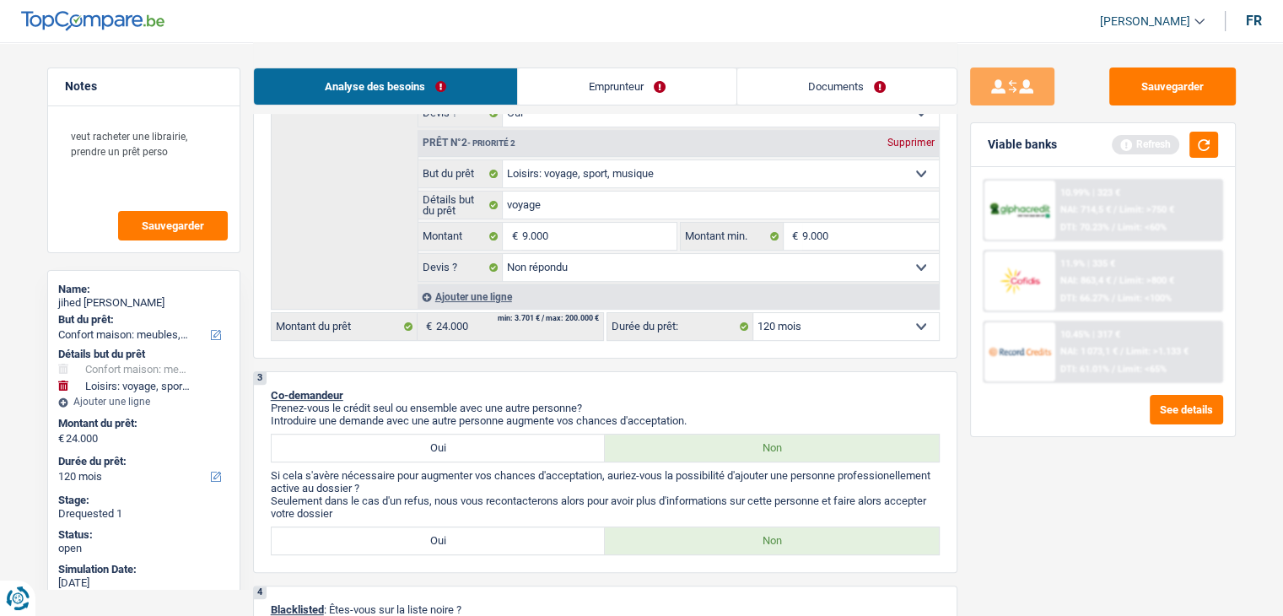
click at [632, 391] on p "Co-demandeur" at bounding box center [605, 395] width 669 height 13
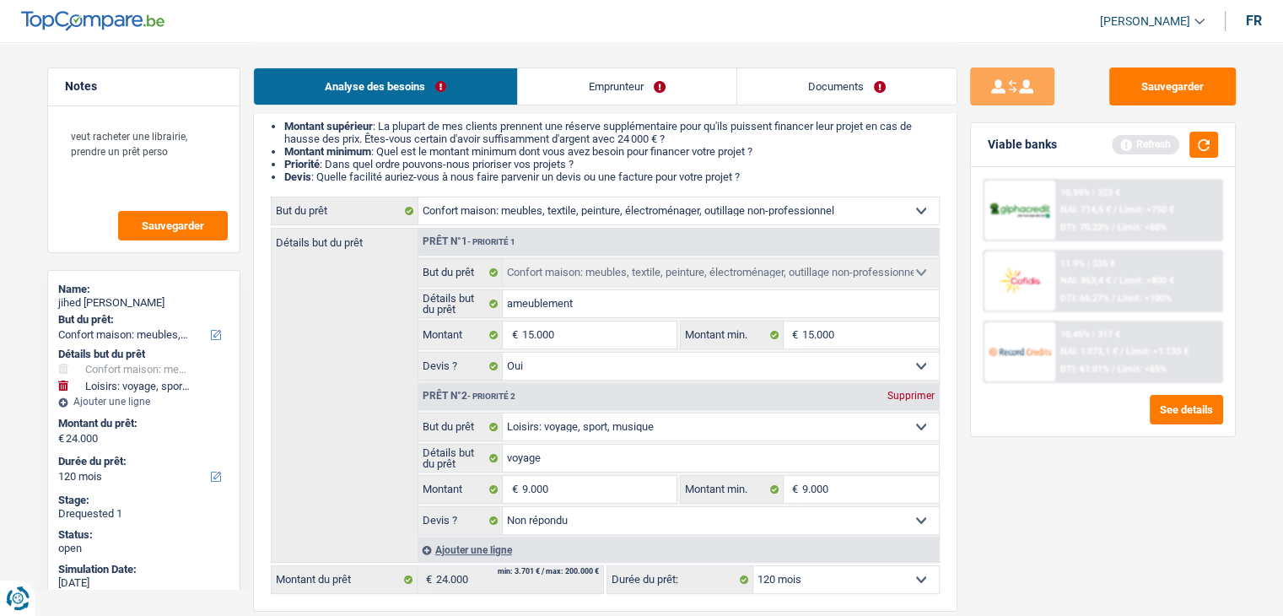
scroll to position [253, 0]
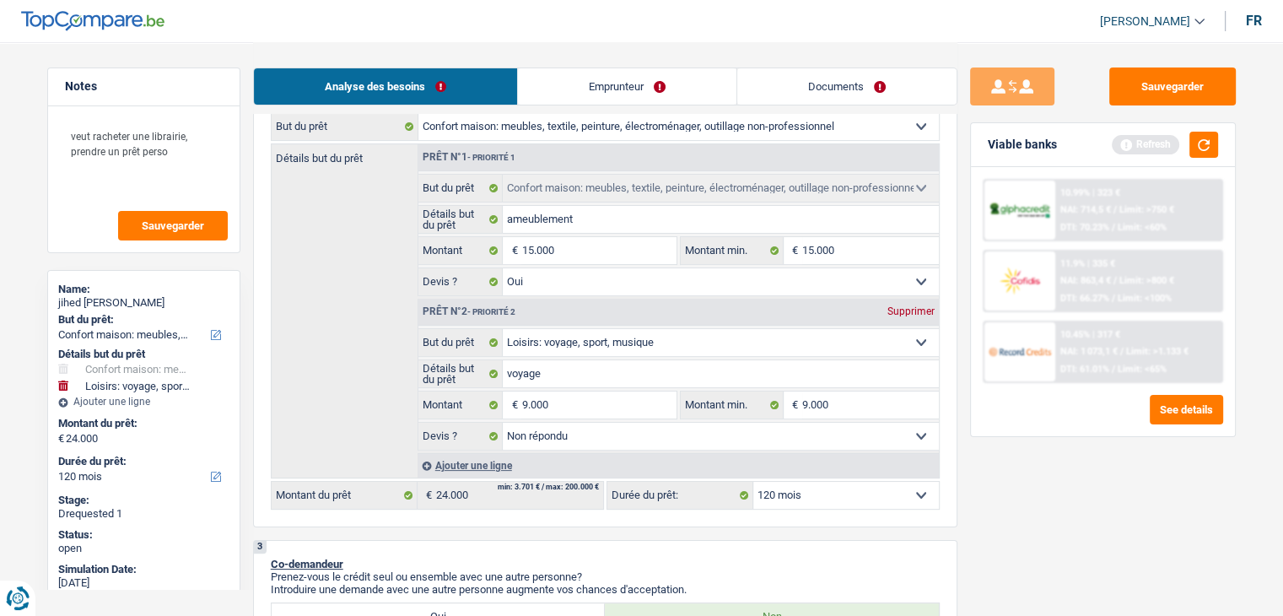
click at [1201, 159] on div "Viable banks Refresh" at bounding box center [1103, 145] width 264 height 44
click at [1201, 148] on button "button" at bounding box center [1204, 145] width 29 height 26
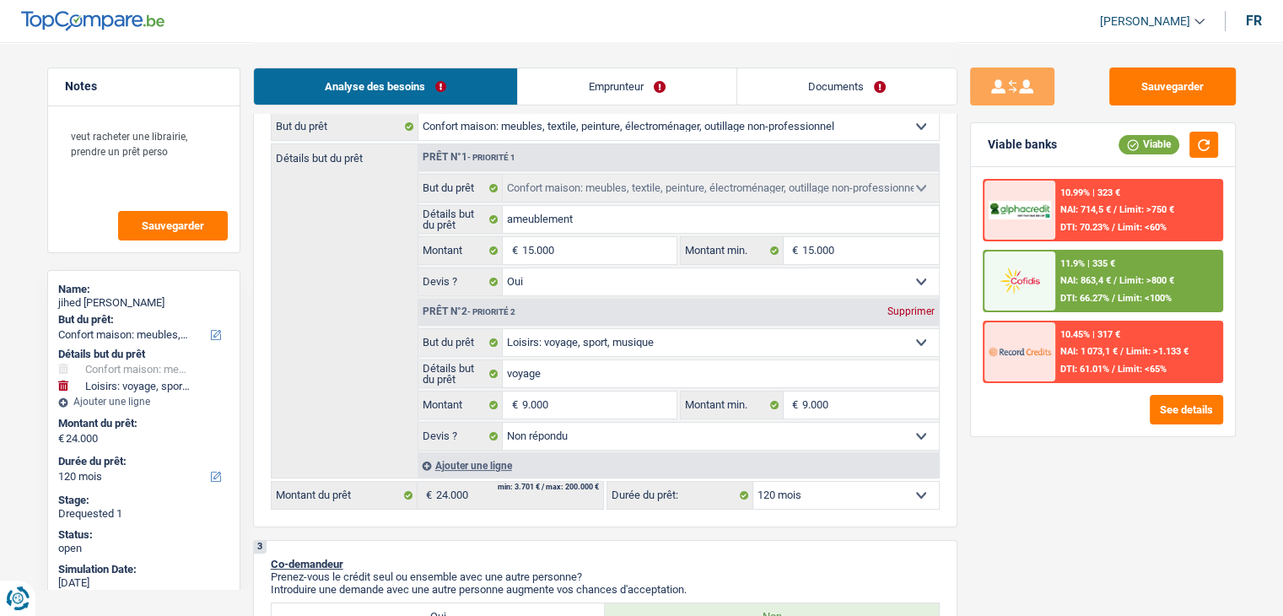
click at [1063, 265] on div "11.9% | 335 €" at bounding box center [1088, 263] width 55 height 11
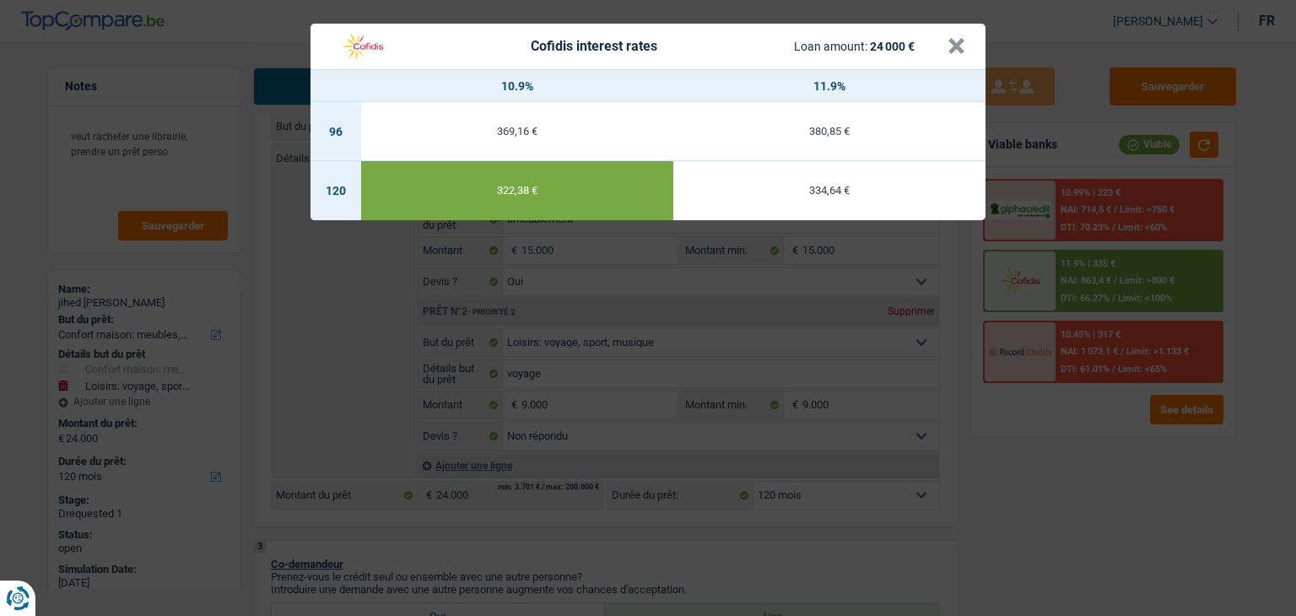
click at [557, 196] on td "322,38 €" at bounding box center [517, 190] width 312 height 59
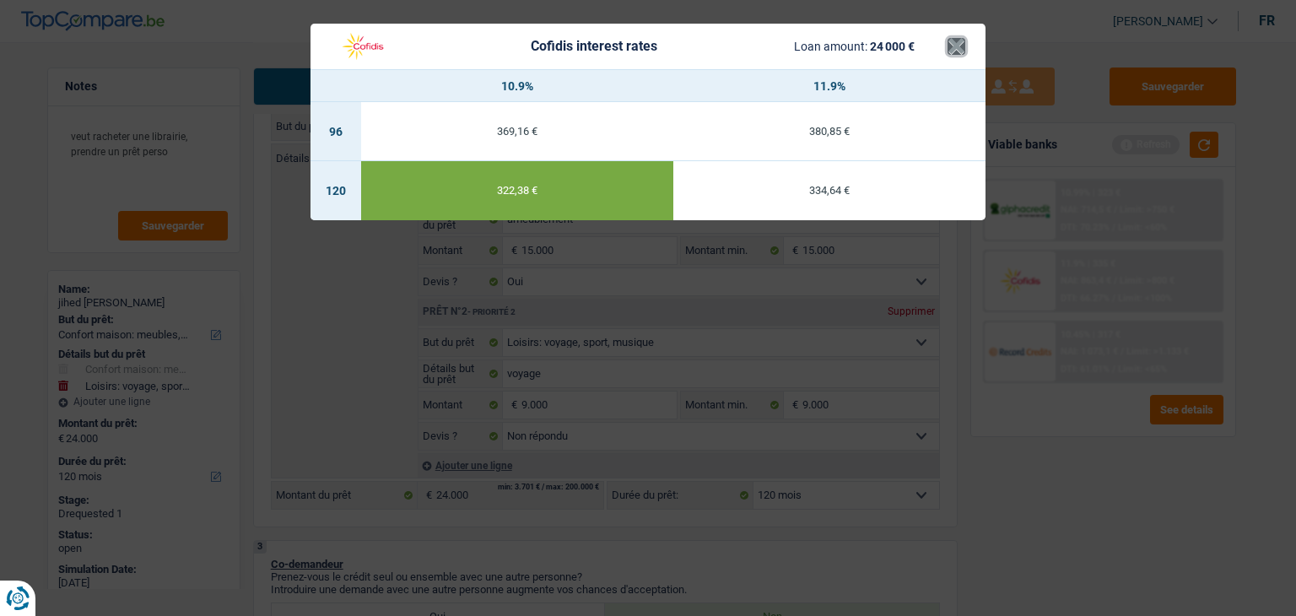
click at [958, 45] on button "×" at bounding box center [957, 46] width 18 height 17
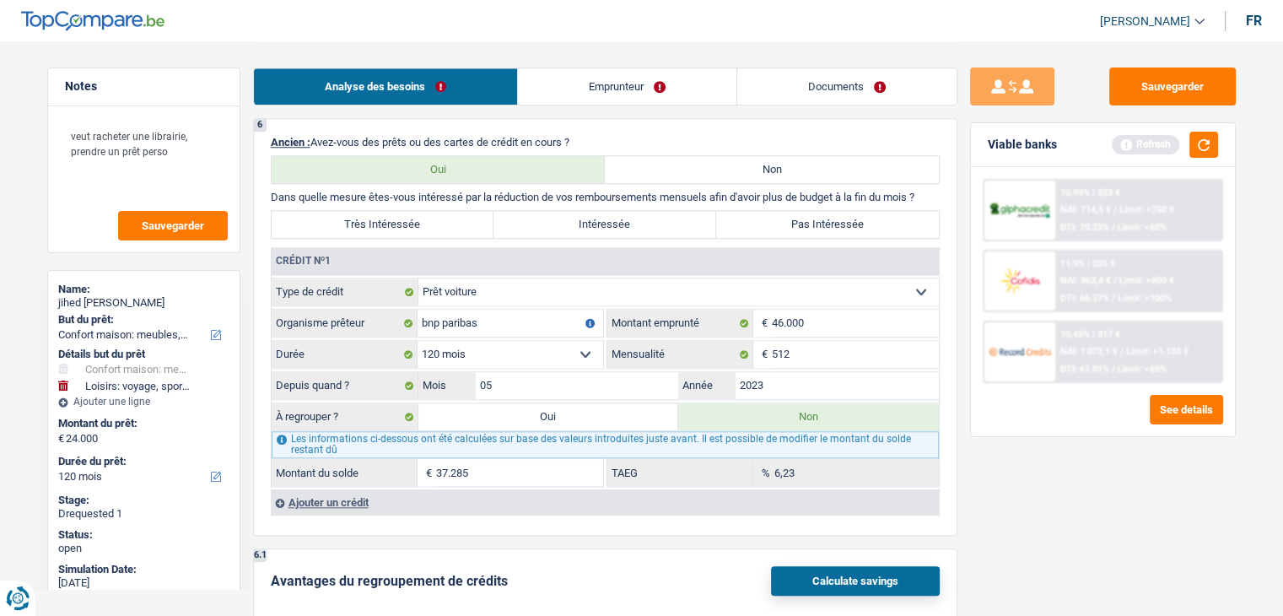
scroll to position [1687, 0]
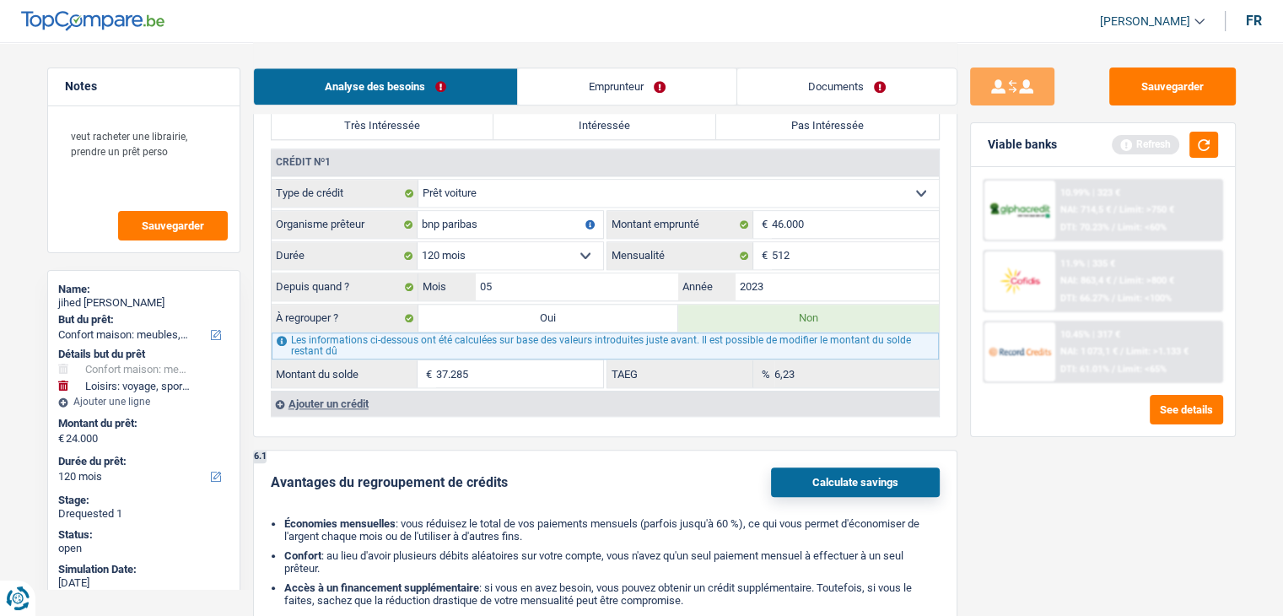
click at [678, 126] on label "Intéressée" at bounding box center [605, 125] width 223 height 27
click at [678, 126] on input "Intéressée" at bounding box center [605, 125] width 223 height 27
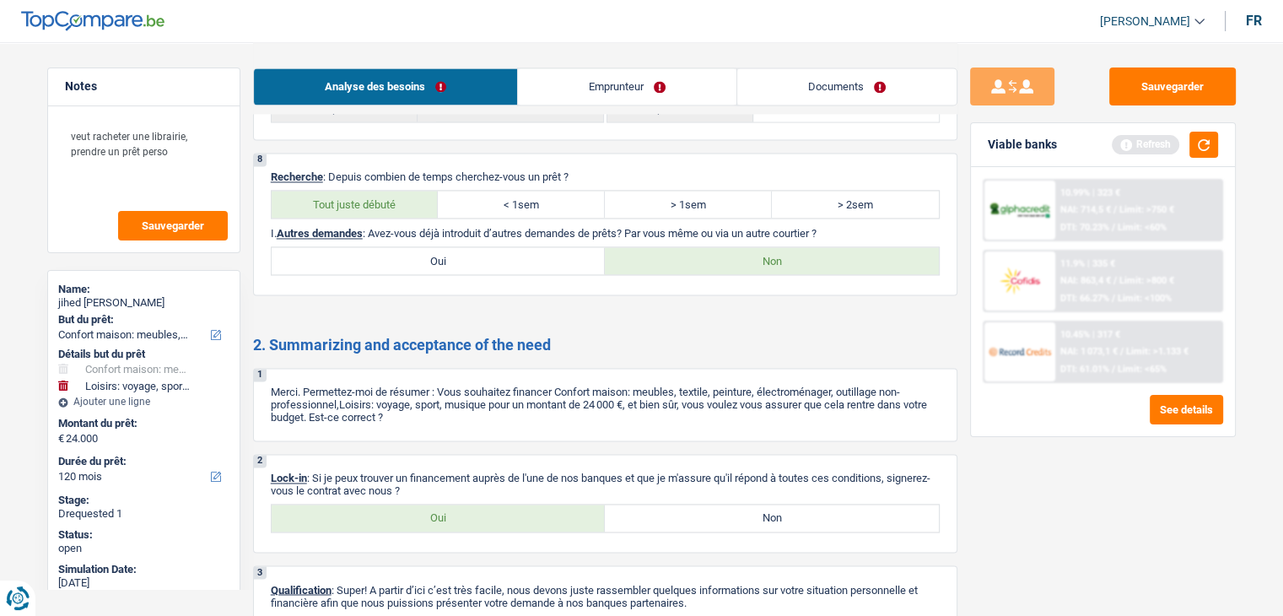
scroll to position [2751, 0]
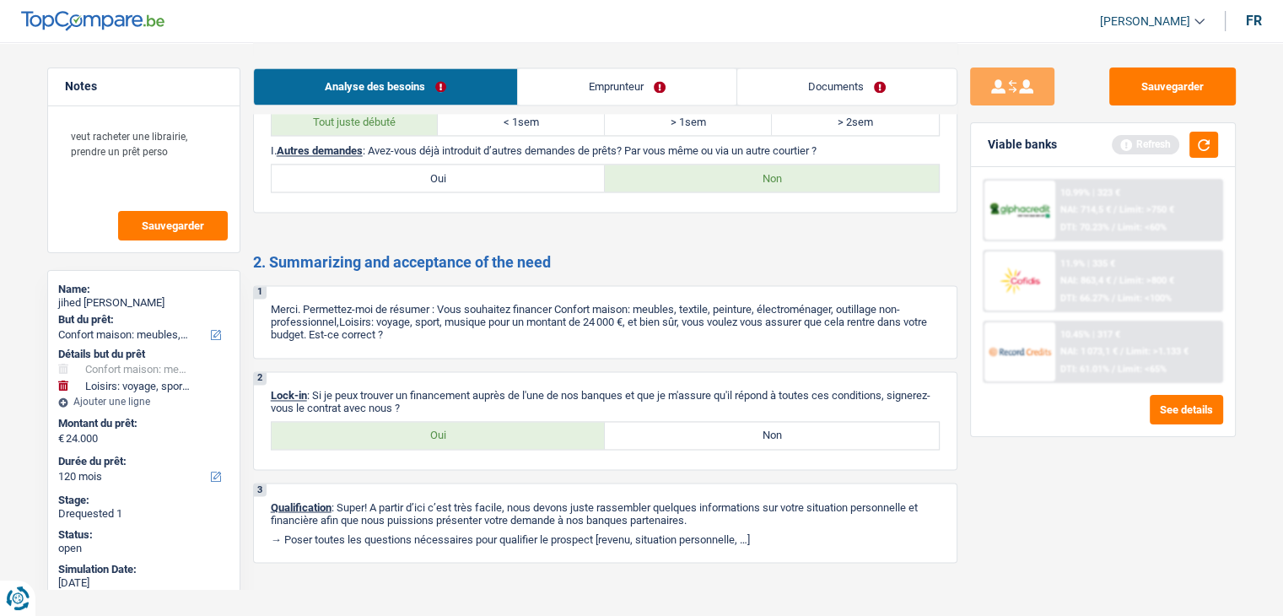
click at [633, 83] on link "Emprunteur" at bounding box center [627, 86] width 219 height 36
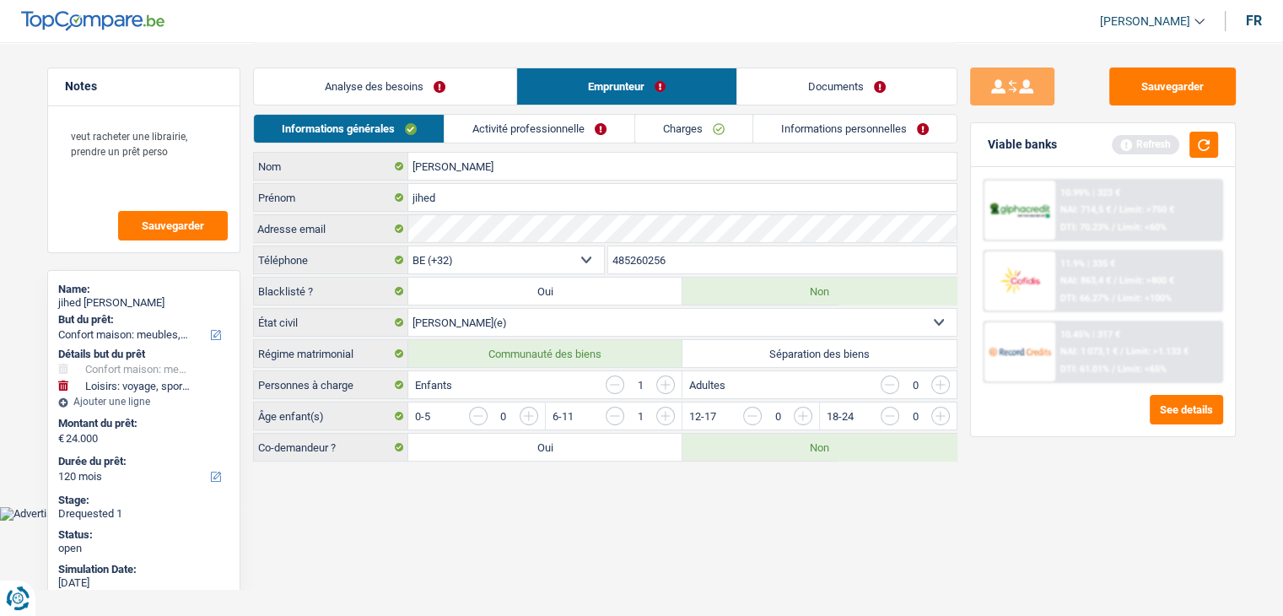
scroll to position [0, 0]
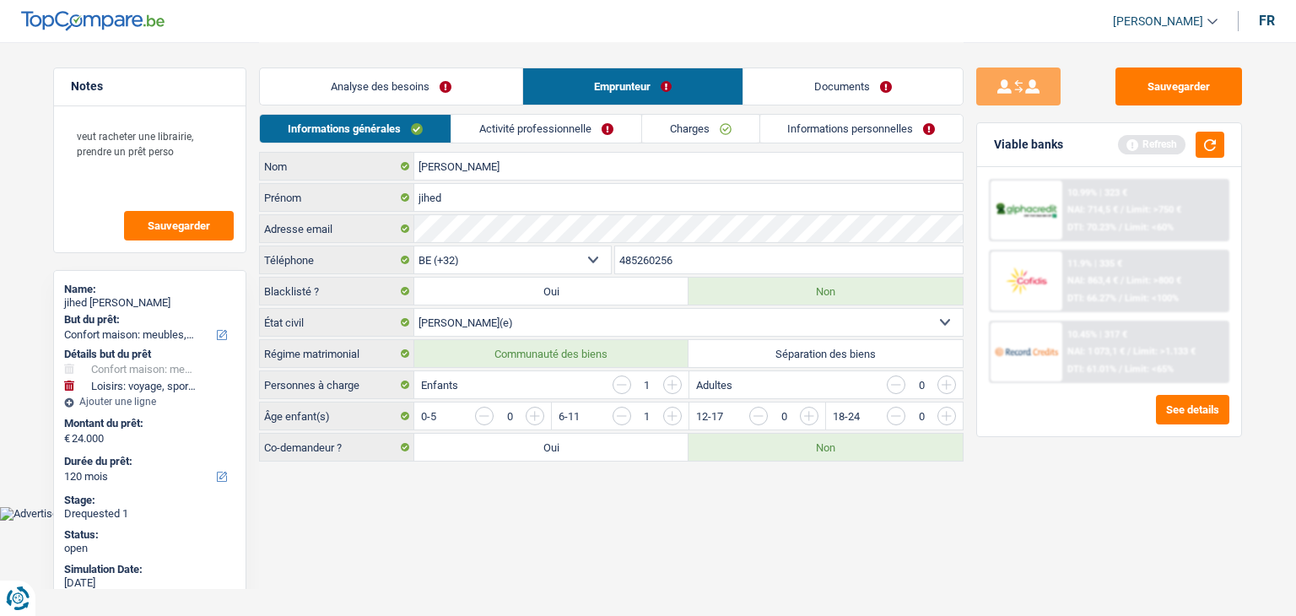
click at [559, 124] on link "Activité professionnelle" at bounding box center [546, 129] width 190 height 28
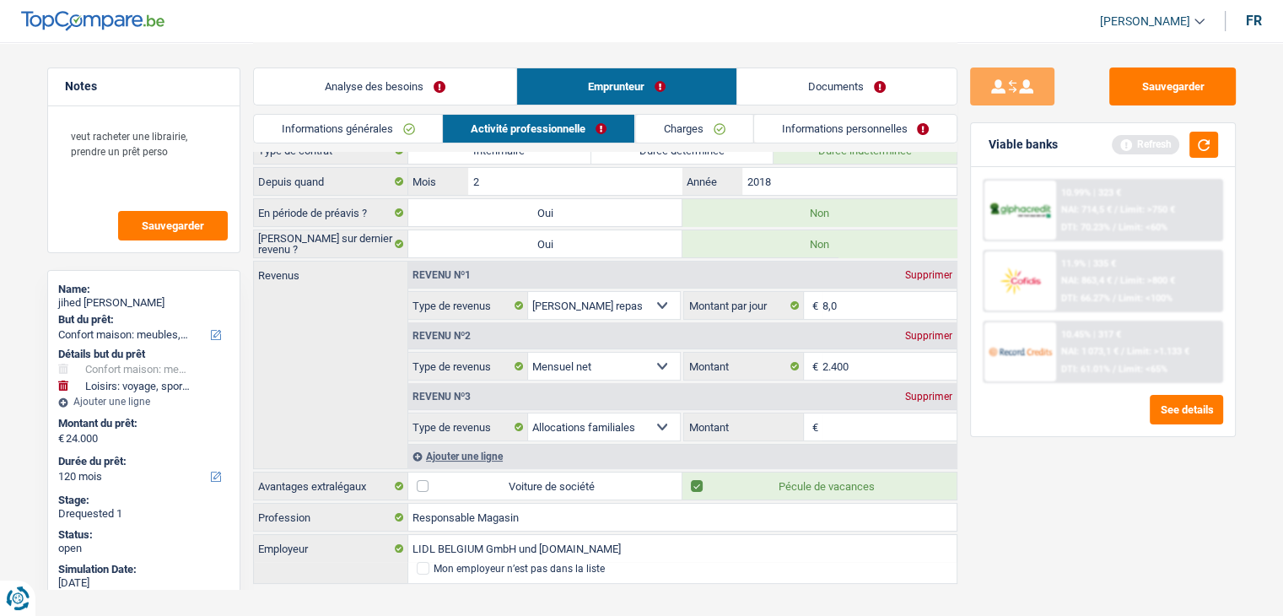
scroll to position [68, 0]
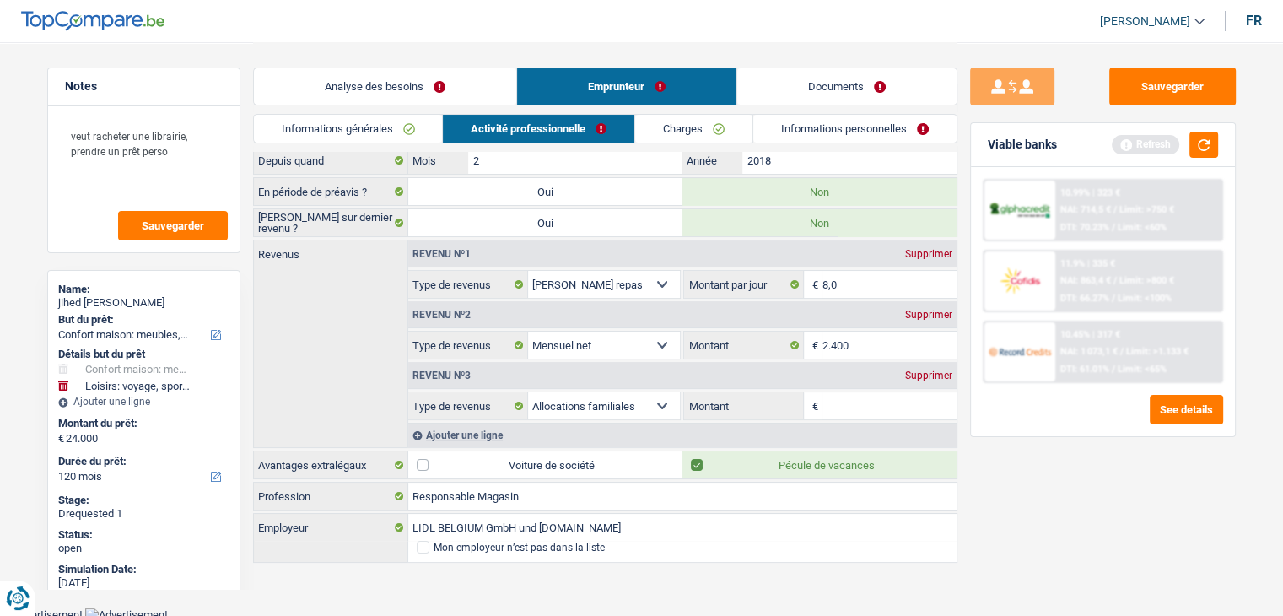
click at [921, 372] on div "Supprimer" at bounding box center [929, 375] width 56 height 10
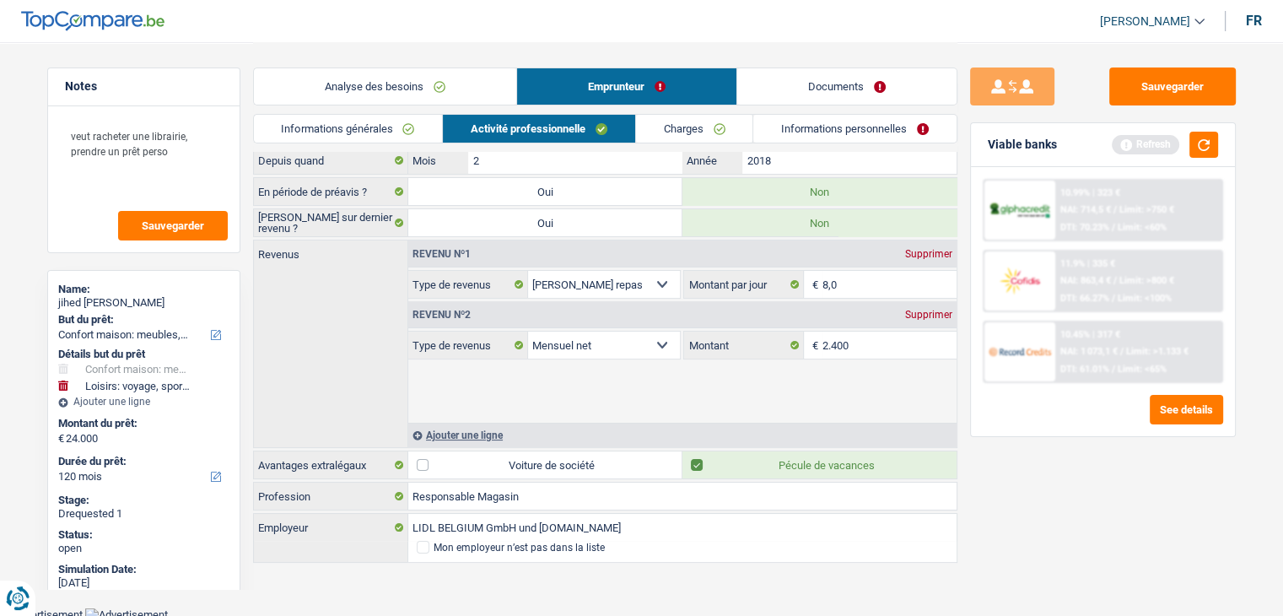
scroll to position [8, 0]
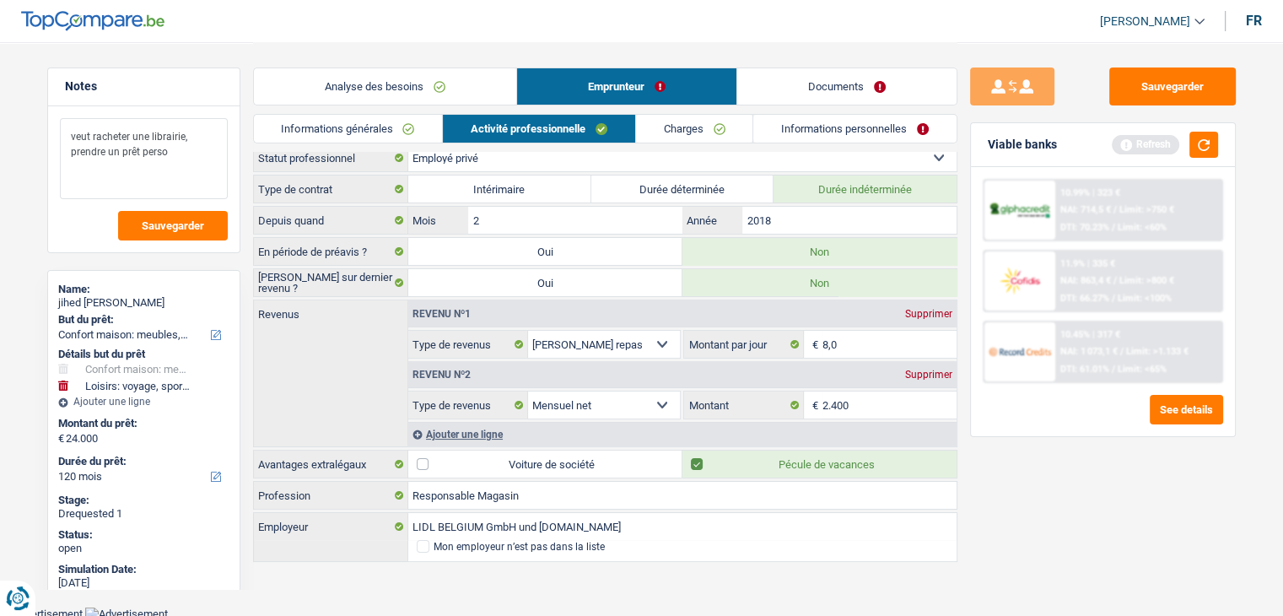
click at [195, 159] on textarea "veut racheter une librairie, prendre un prêt perso" at bounding box center [144, 158] width 168 height 81
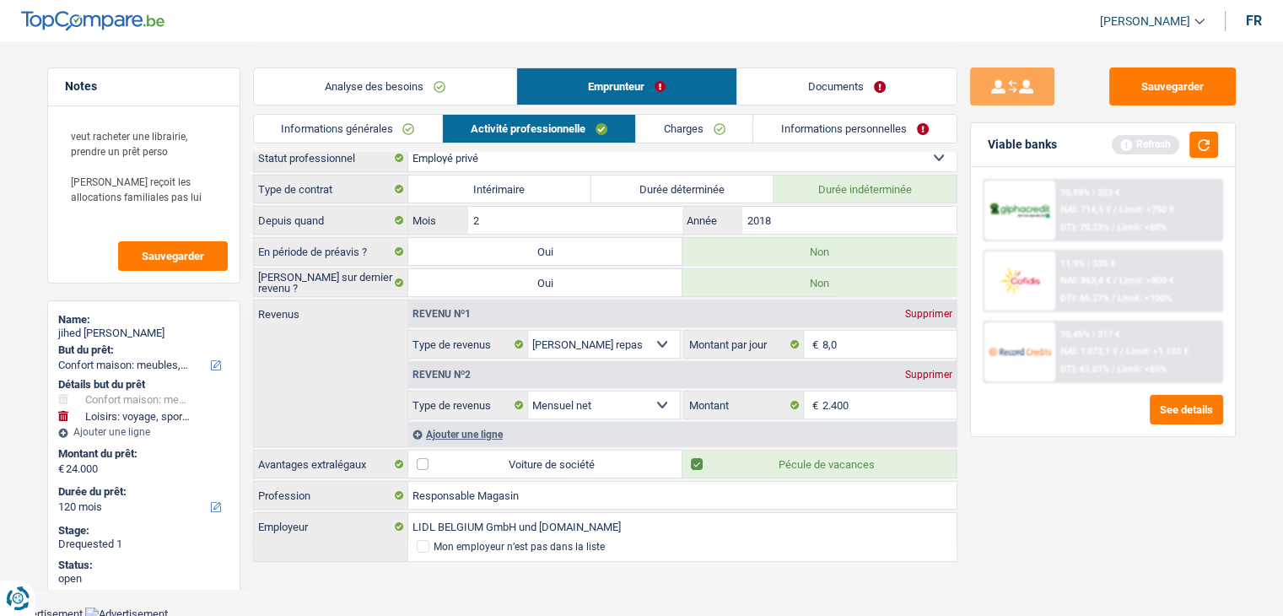
click at [641, 138] on link "Charges" at bounding box center [694, 129] width 117 height 28
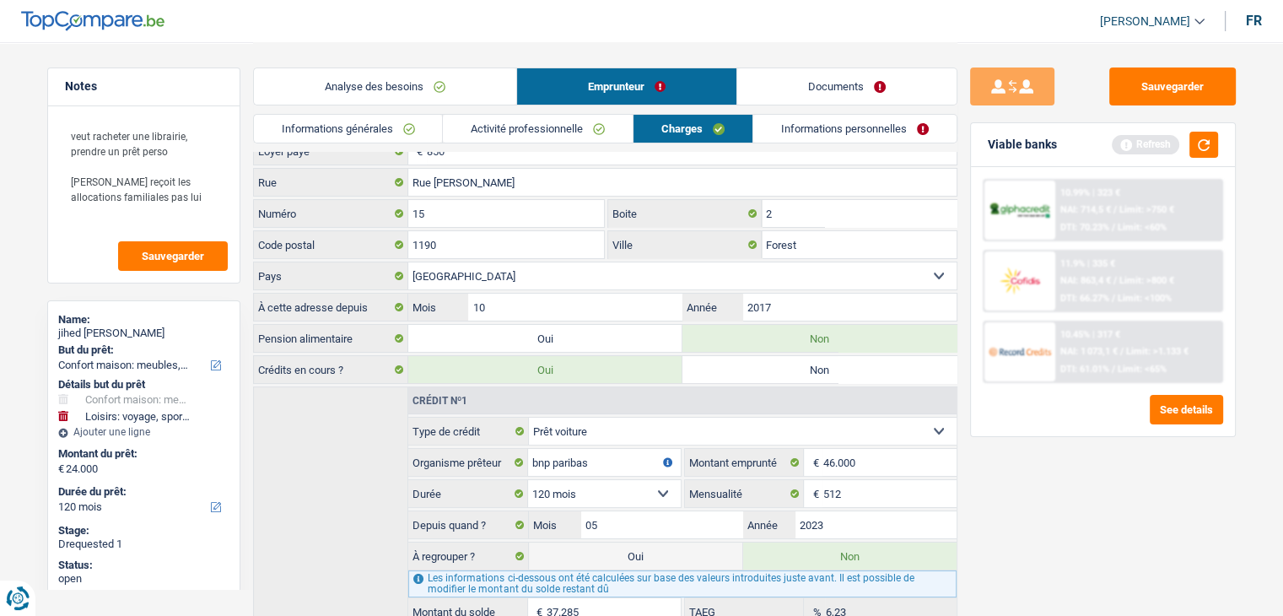
scroll to position [0, 0]
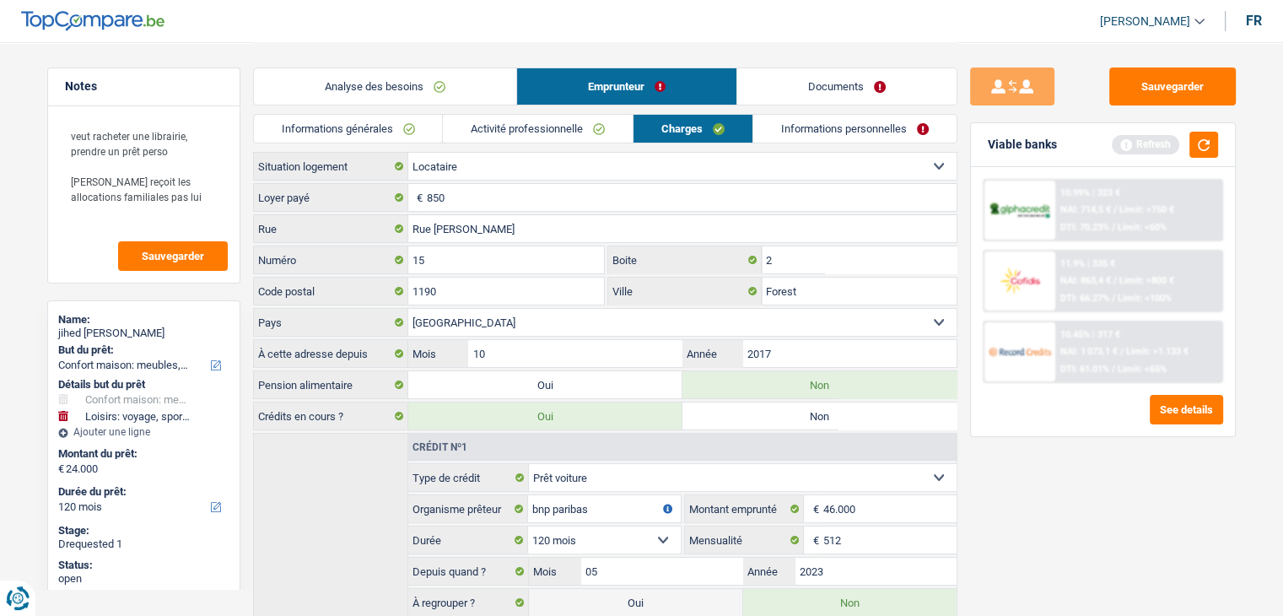
click at [773, 130] on link "Informations personnelles" at bounding box center [854, 129] width 203 height 28
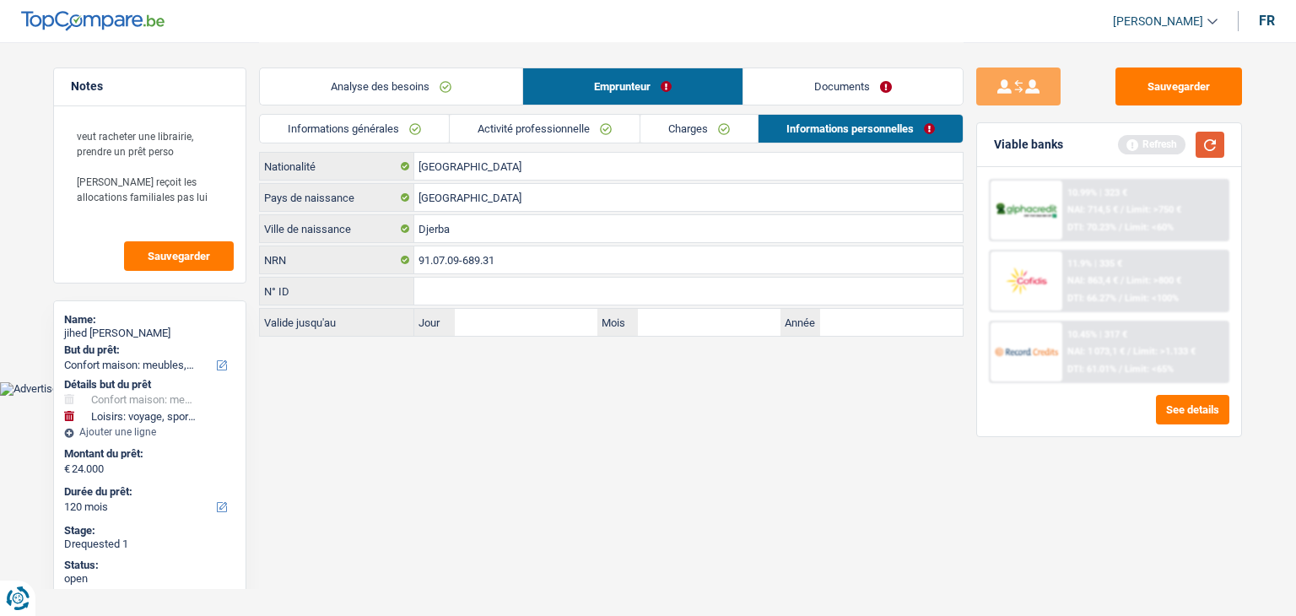
click at [1210, 132] on button "button" at bounding box center [1210, 145] width 29 height 26
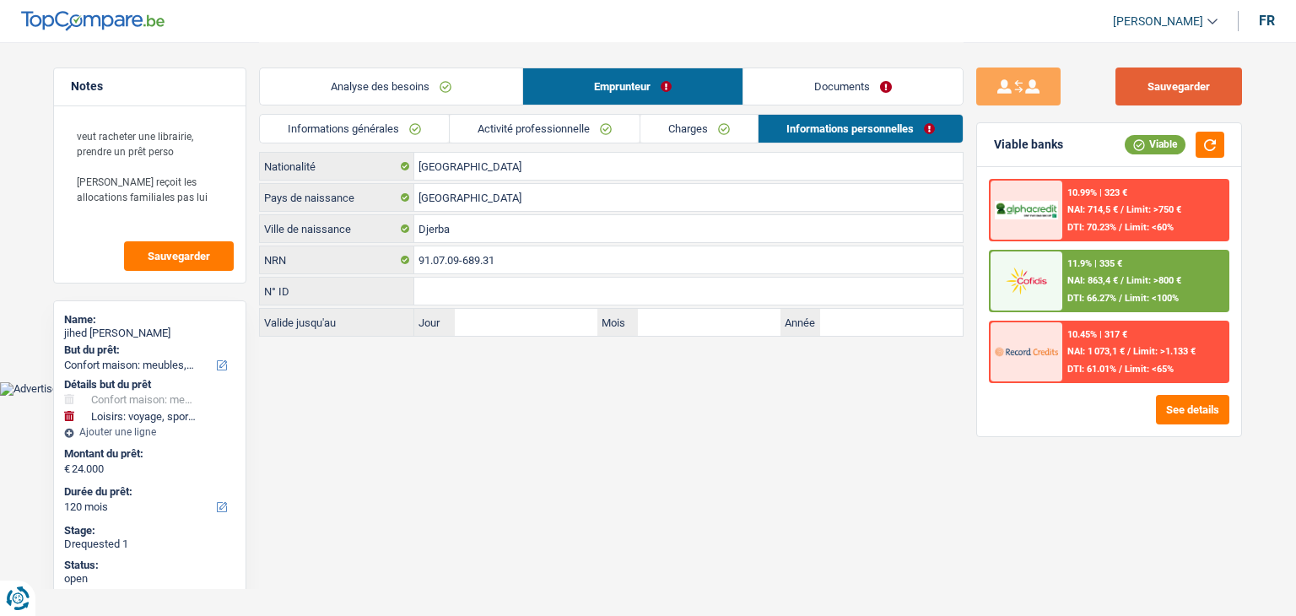
click at [1157, 94] on button "Sauvegarder" at bounding box center [1178, 86] width 127 height 38
click at [354, 120] on link "Informations générales" at bounding box center [354, 129] width 189 height 28
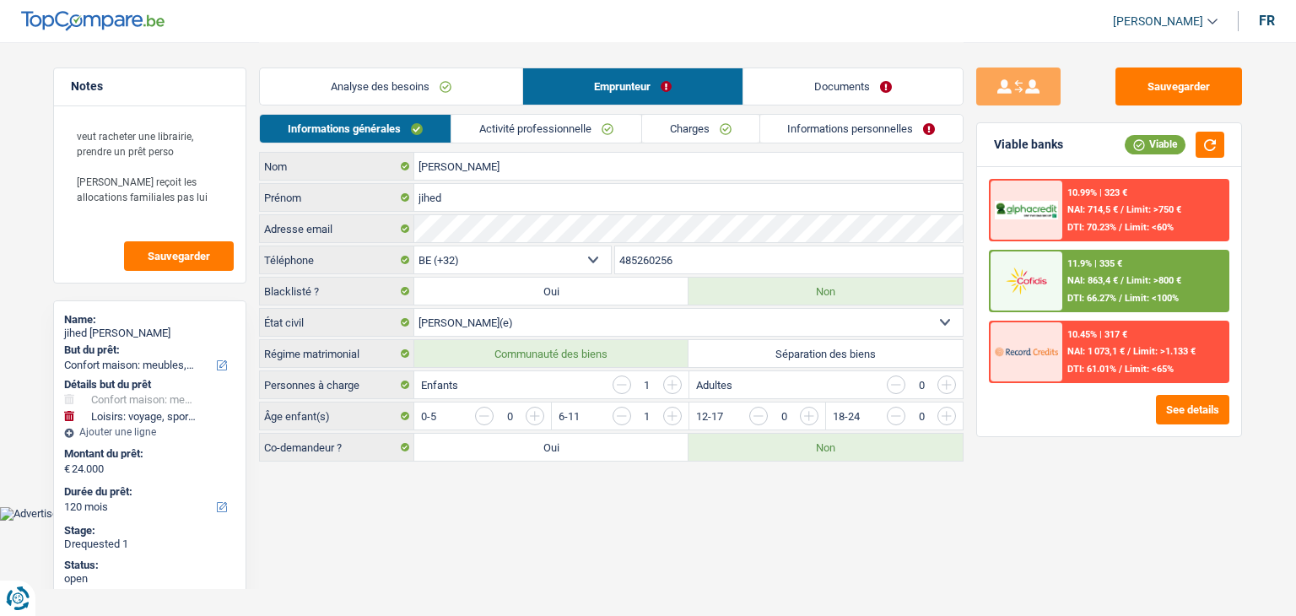
click at [364, 86] on link "Analyse des besoins" at bounding box center [391, 86] width 262 height 36
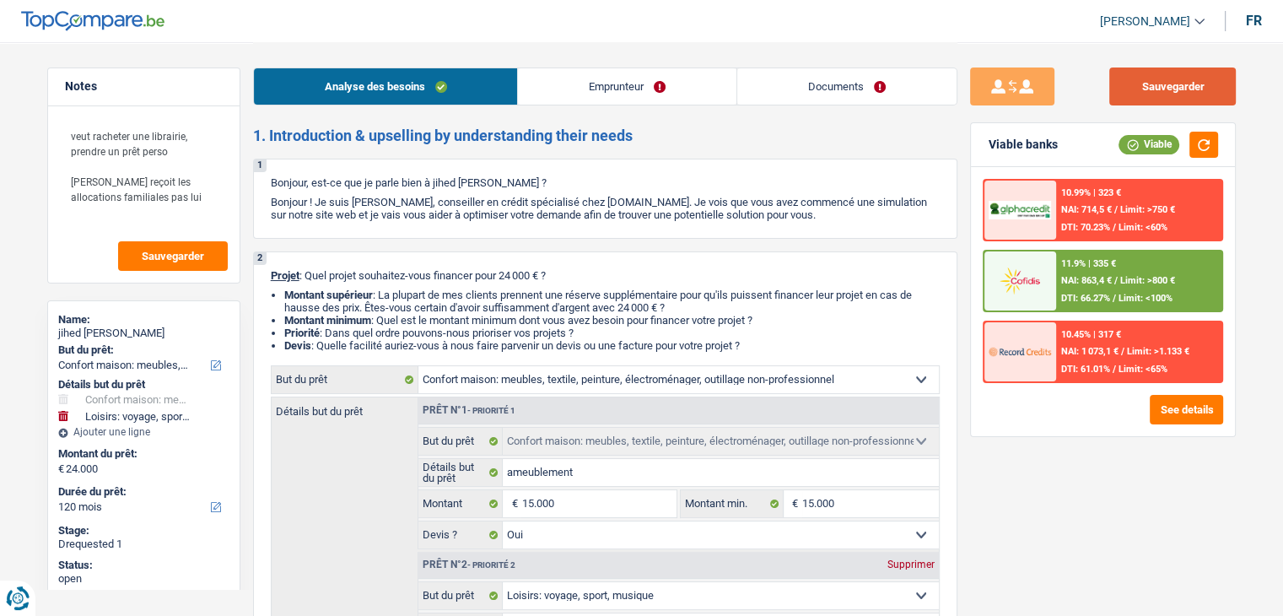
click at [1128, 75] on button "Sauvegarder" at bounding box center [1173, 86] width 127 height 38
